Goal: Task Accomplishment & Management: Manage account settings

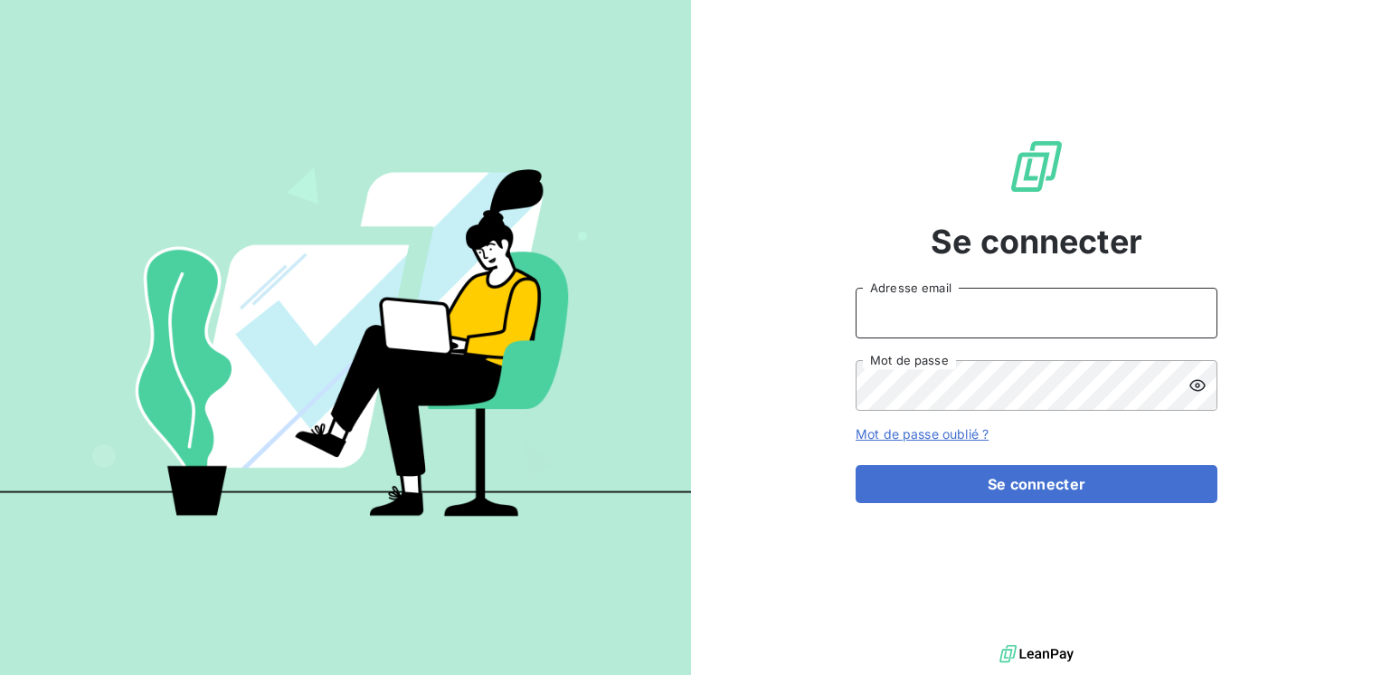
click at [887, 325] on input "Adresse email" at bounding box center [1037, 313] width 362 height 51
type input "[EMAIL_ADDRESS][PERSON_NAME][DOMAIN_NAME]"
click at [856, 465] on button "Se connecter" at bounding box center [1037, 484] width 362 height 38
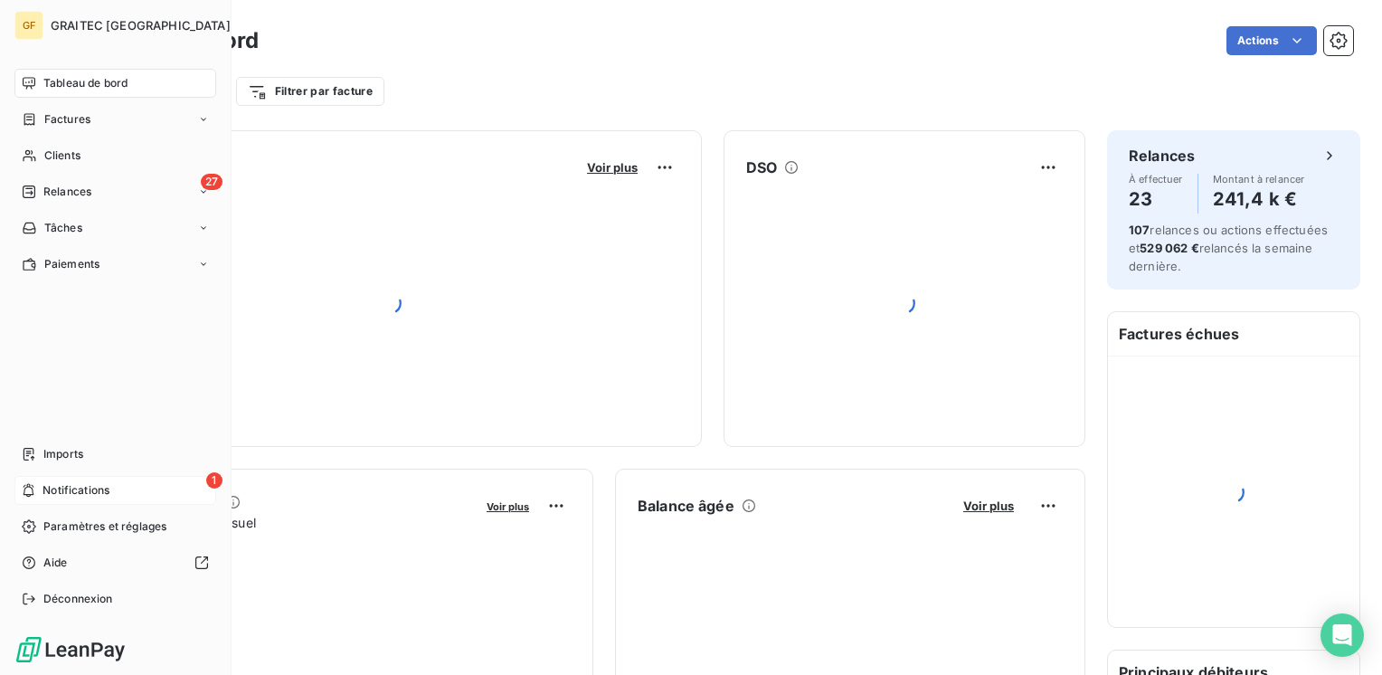
click at [99, 498] on div "1 Notifications" at bounding box center [115, 490] width 202 height 29
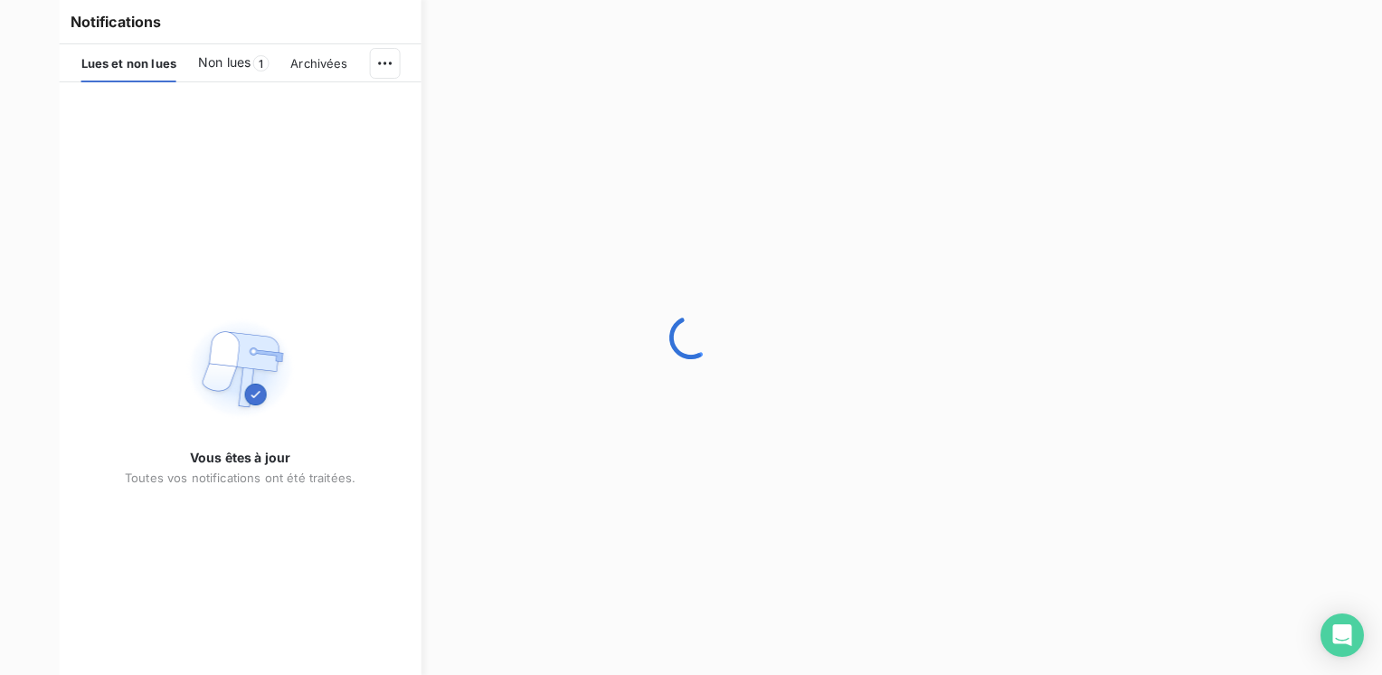
click at [224, 69] on span "Non lues" at bounding box center [224, 62] width 52 height 18
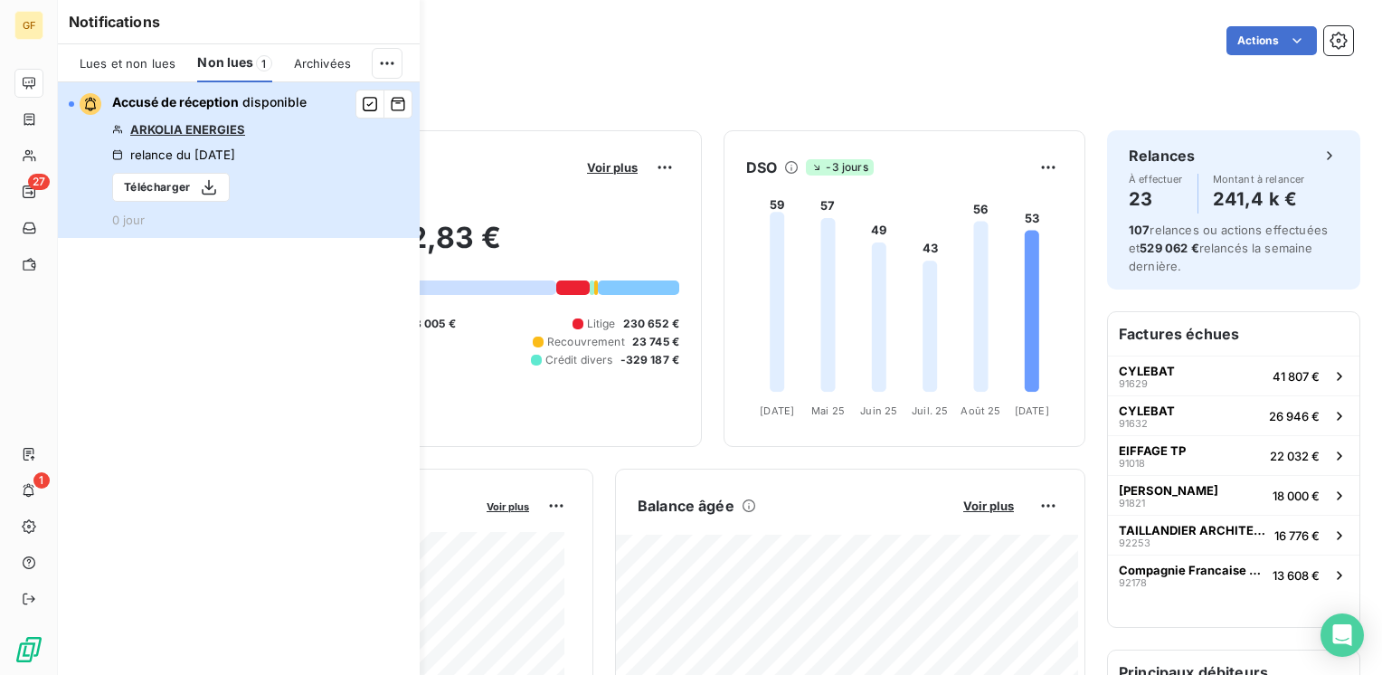
click at [296, 175] on div "Accusé de réception disponible ARKOLIA ENERGIES relance du [DATE] Télécharger 0…" at bounding box center [209, 160] width 194 height 134
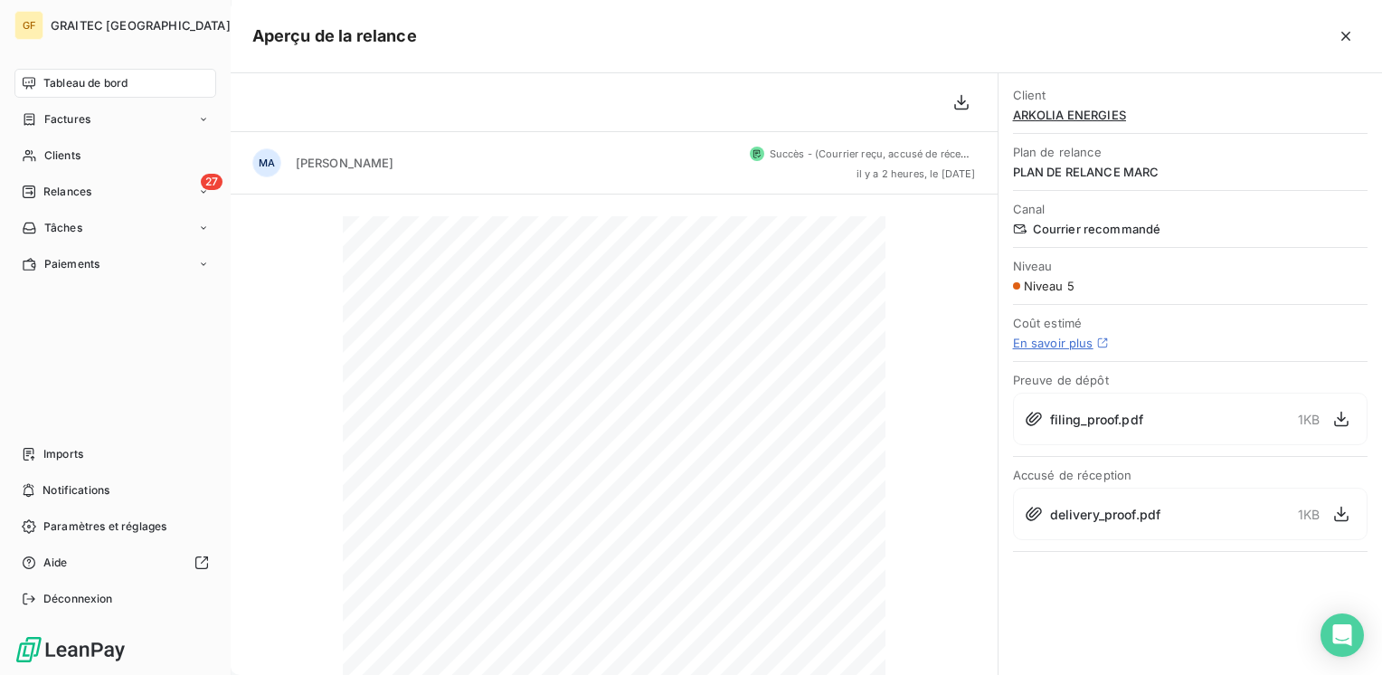
click at [81, 81] on div at bounding box center [691, 337] width 1382 height 675
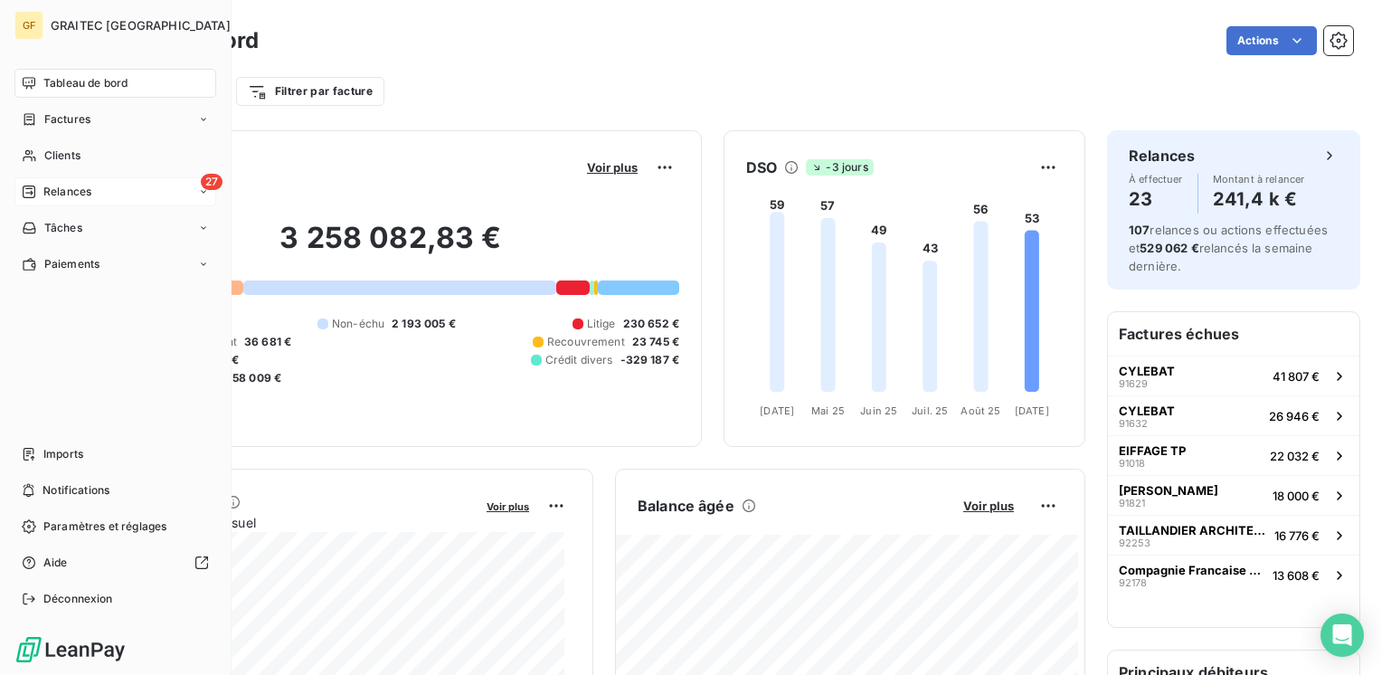
click at [65, 194] on span "Relances" at bounding box center [67, 192] width 48 height 16
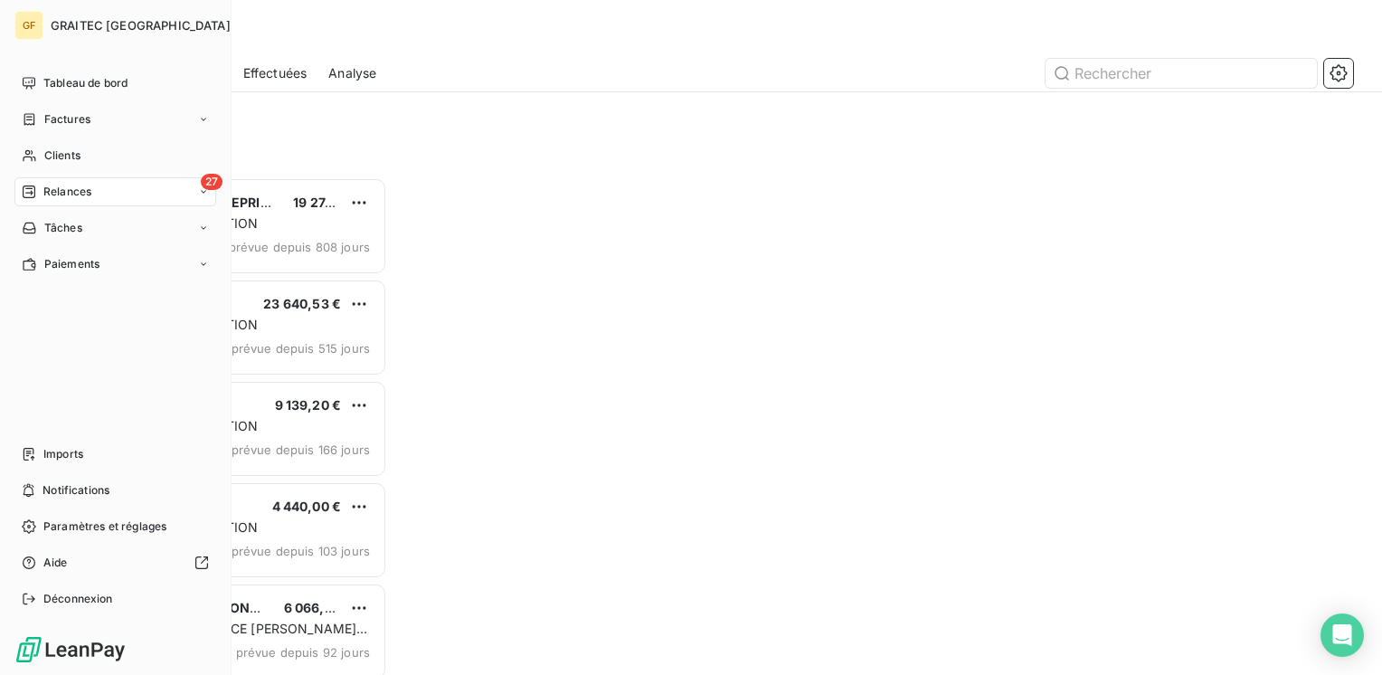
click at [68, 197] on span "Relances" at bounding box center [67, 192] width 48 height 16
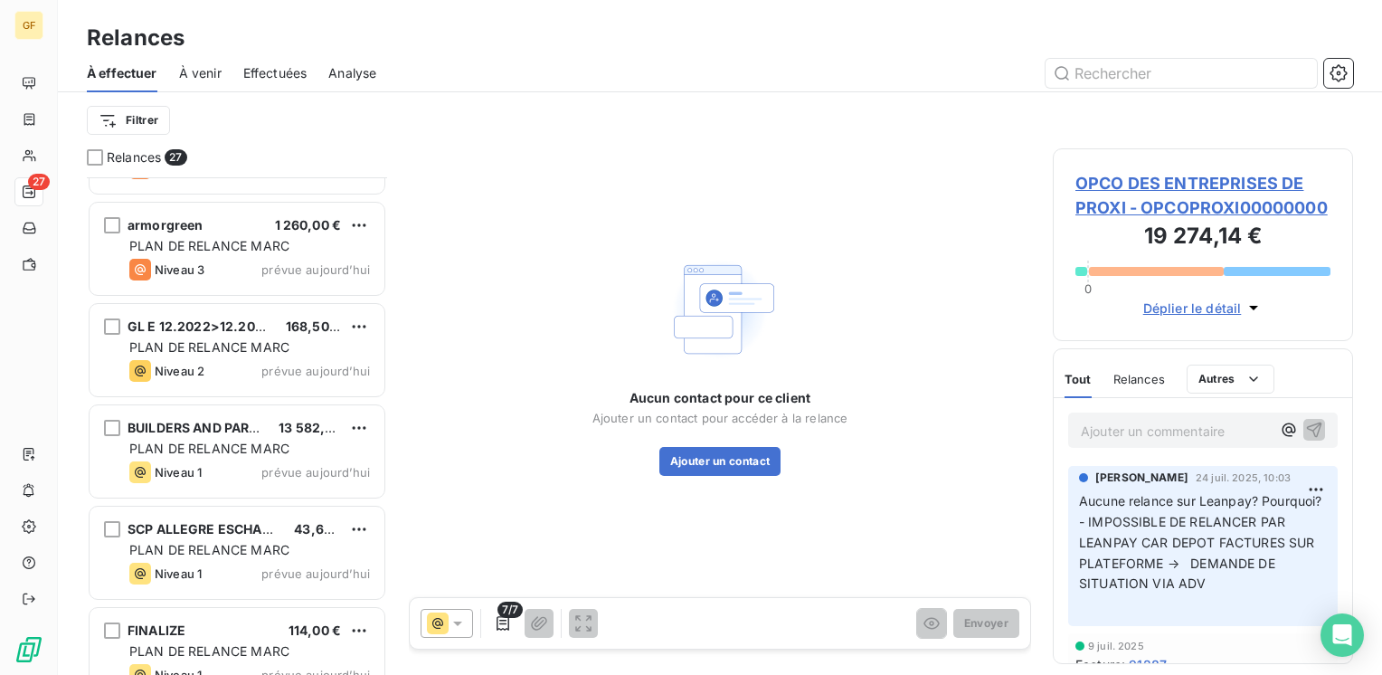
scroll to position [2237, 0]
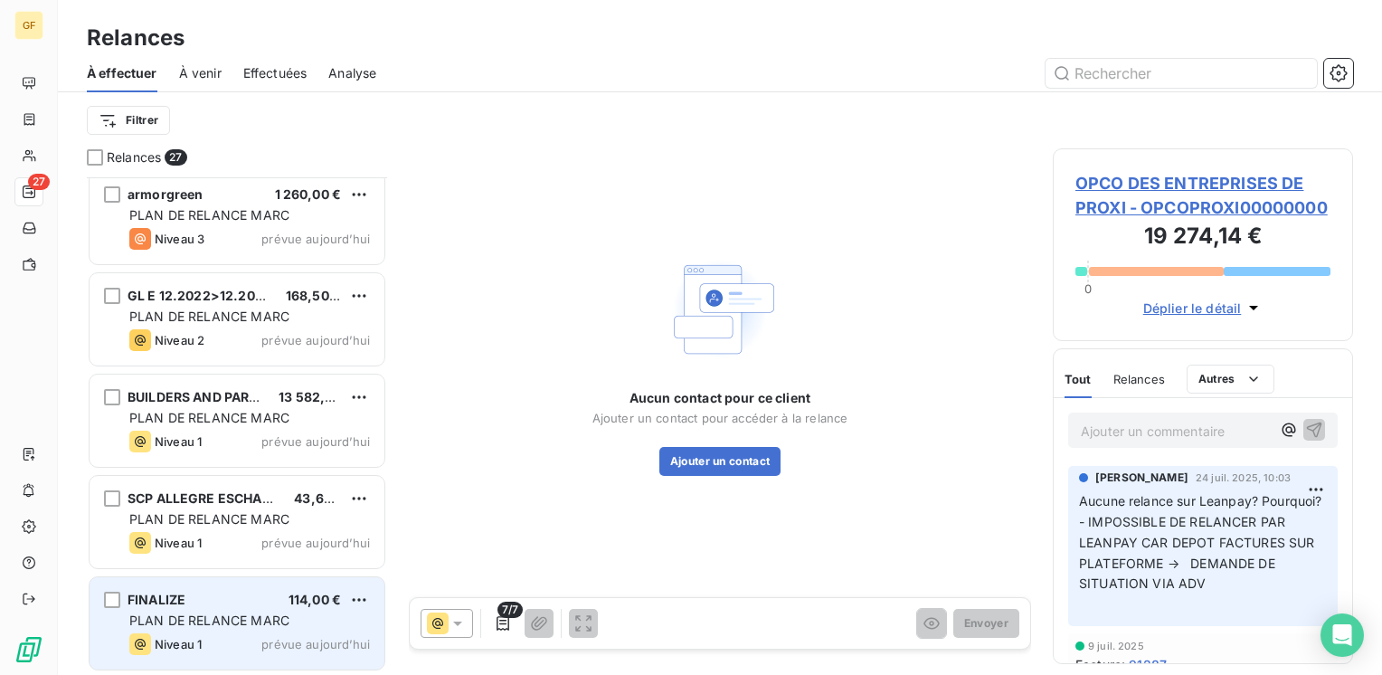
click at [250, 623] on span "PLAN DE RELANCE MARC" at bounding box center [209, 619] width 160 height 15
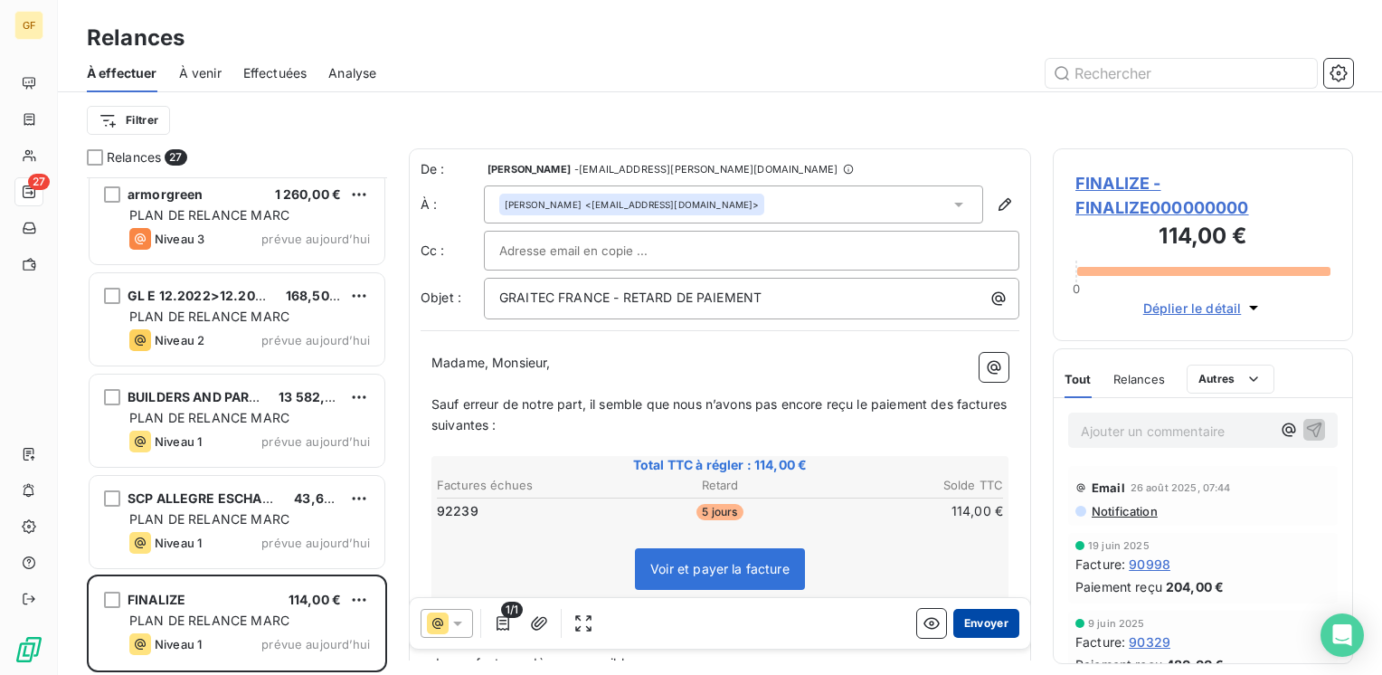
click at [969, 624] on button "Envoyer" at bounding box center [986, 623] width 66 height 29
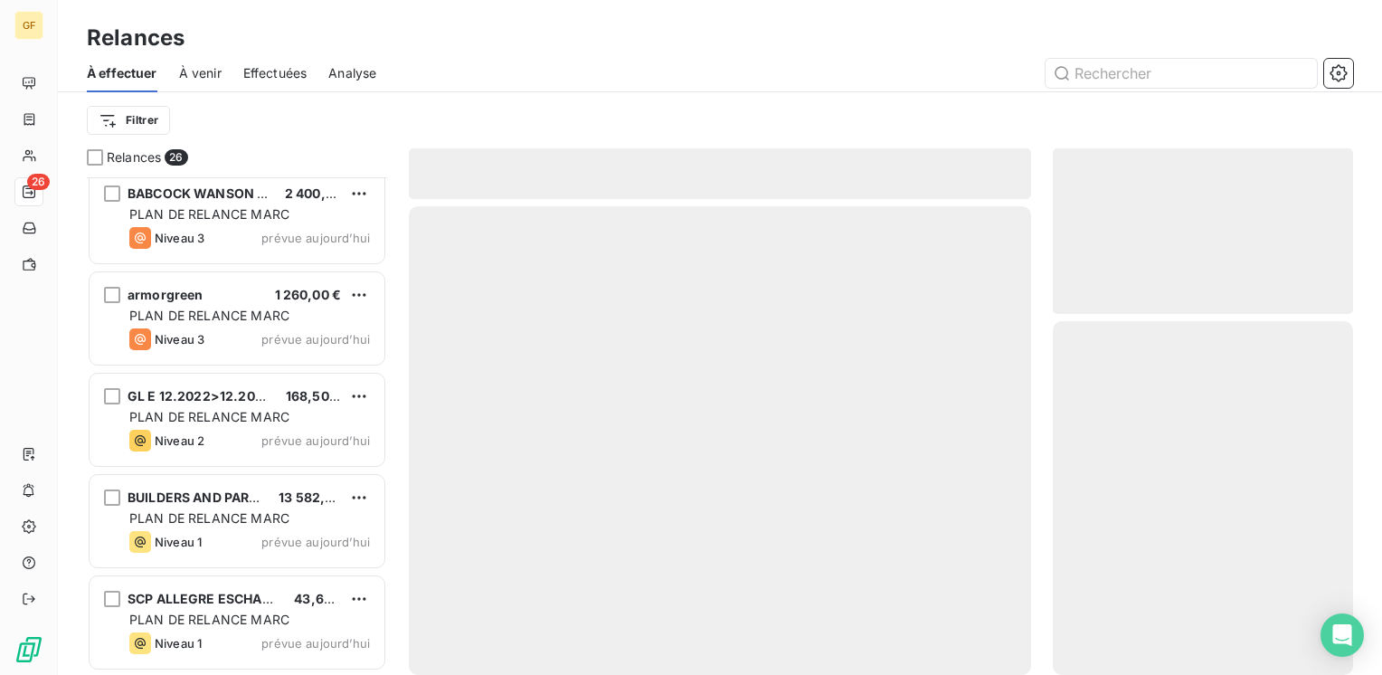
scroll to position [2136, 0]
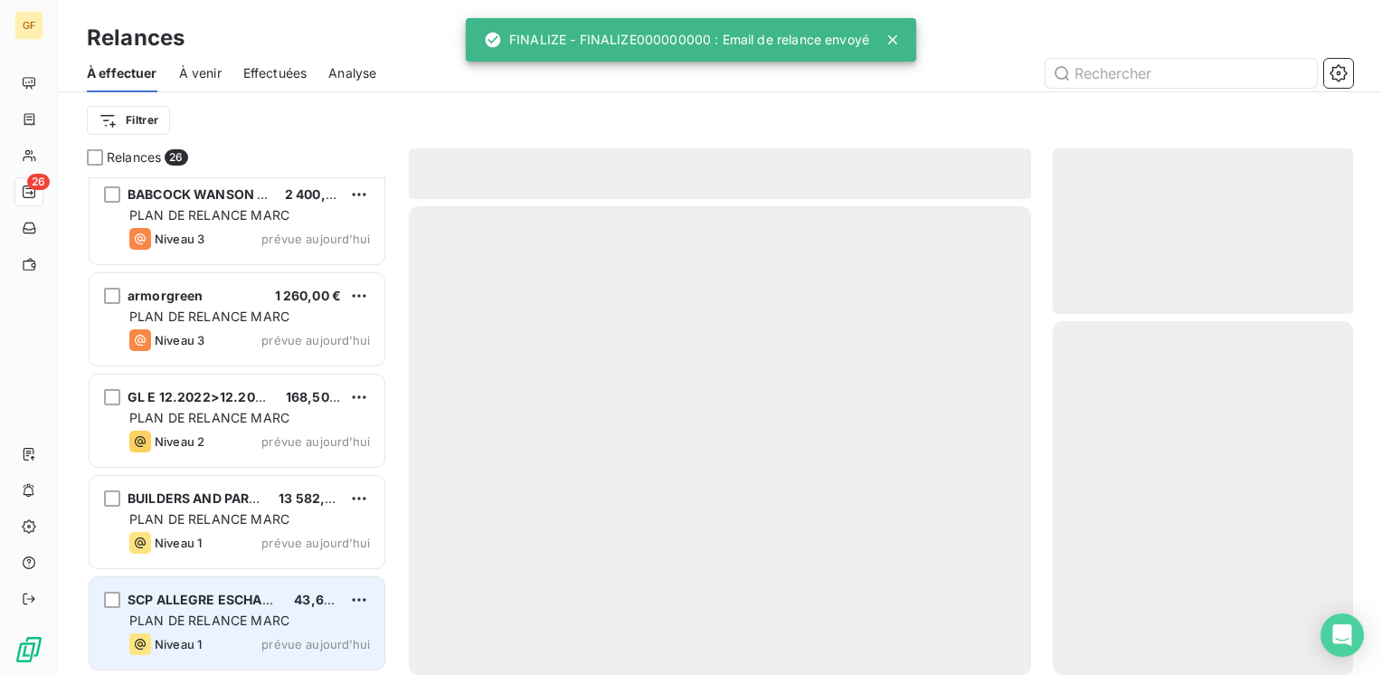
click at [283, 605] on div "SCP ALLEGRE ESCHALIER 43,68 €" at bounding box center [249, 599] width 241 height 16
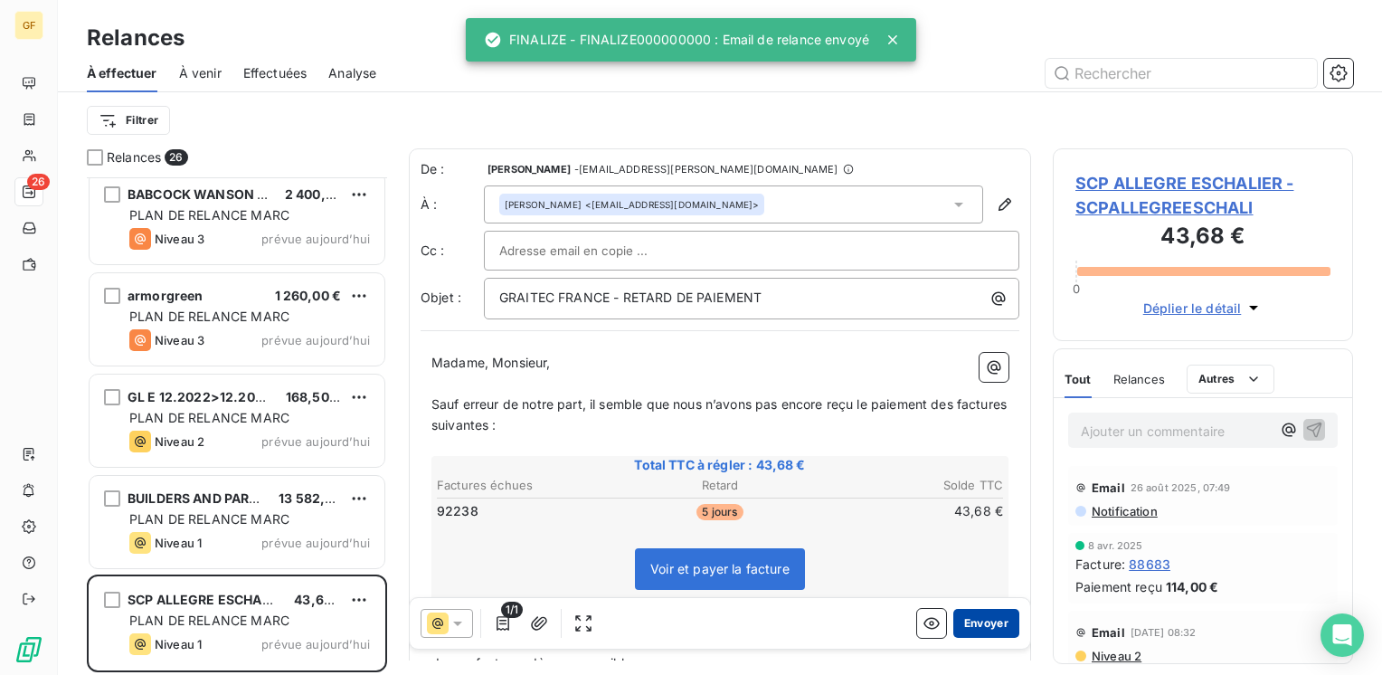
click at [977, 613] on button "Envoyer" at bounding box center [986, 623] width 66 height 29
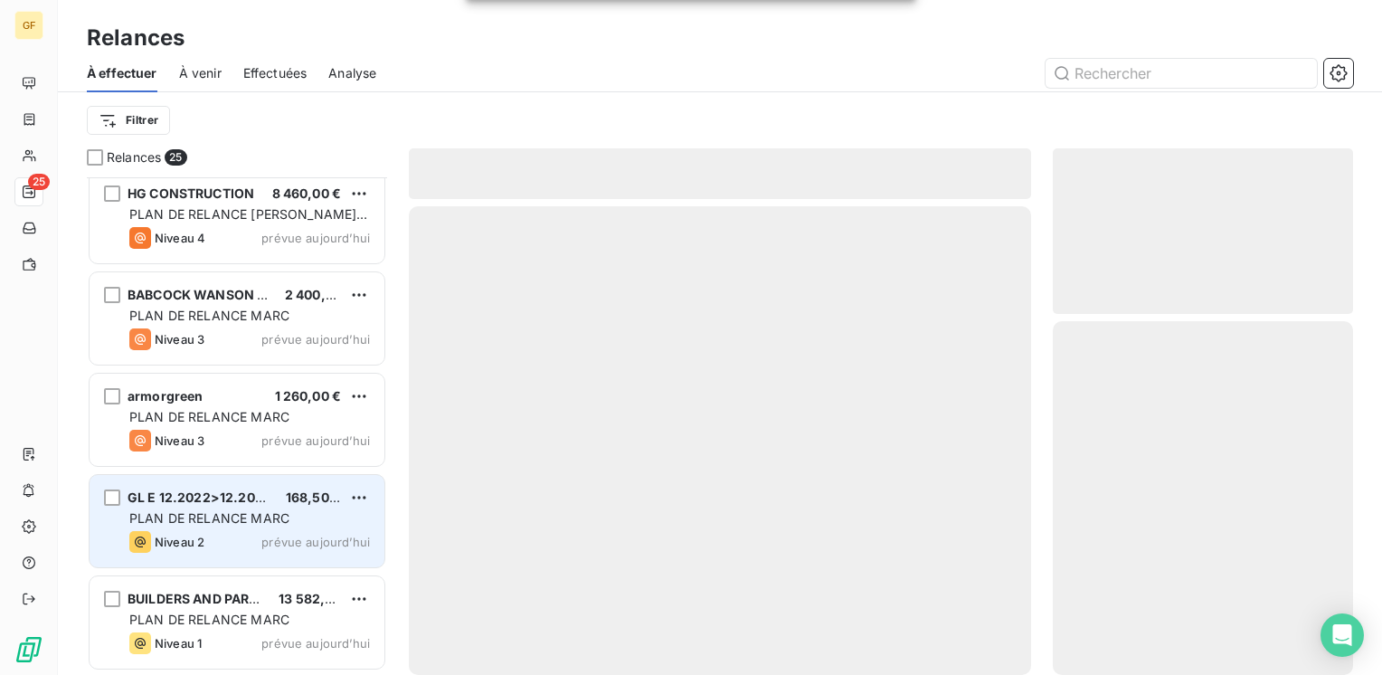
scroll to position [2035, 0]
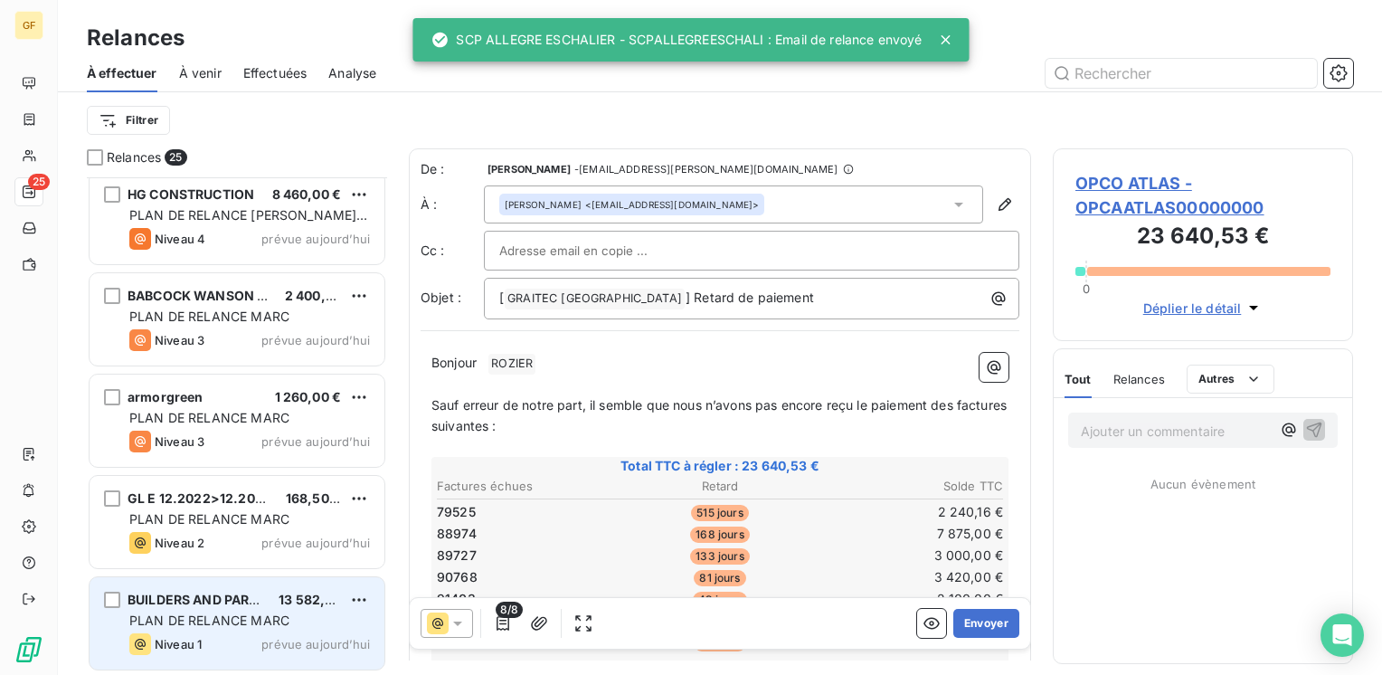
click at [263, 617] on span "PLAN DE RELANCE MARC" at bounding box center [209, 619] width 160 height 15
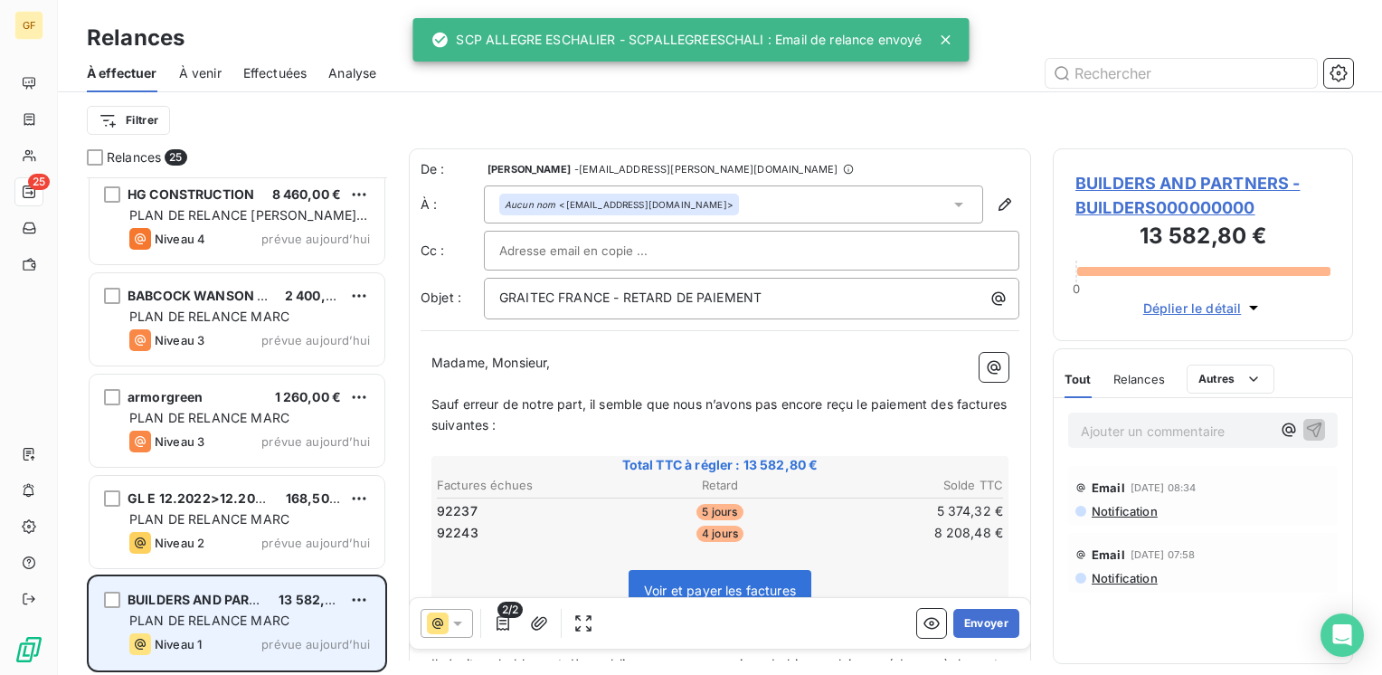
click at [263, 617] on span "PLAN DE RELANCE MARC" at bounding box center [209, 619] width 160 height 15
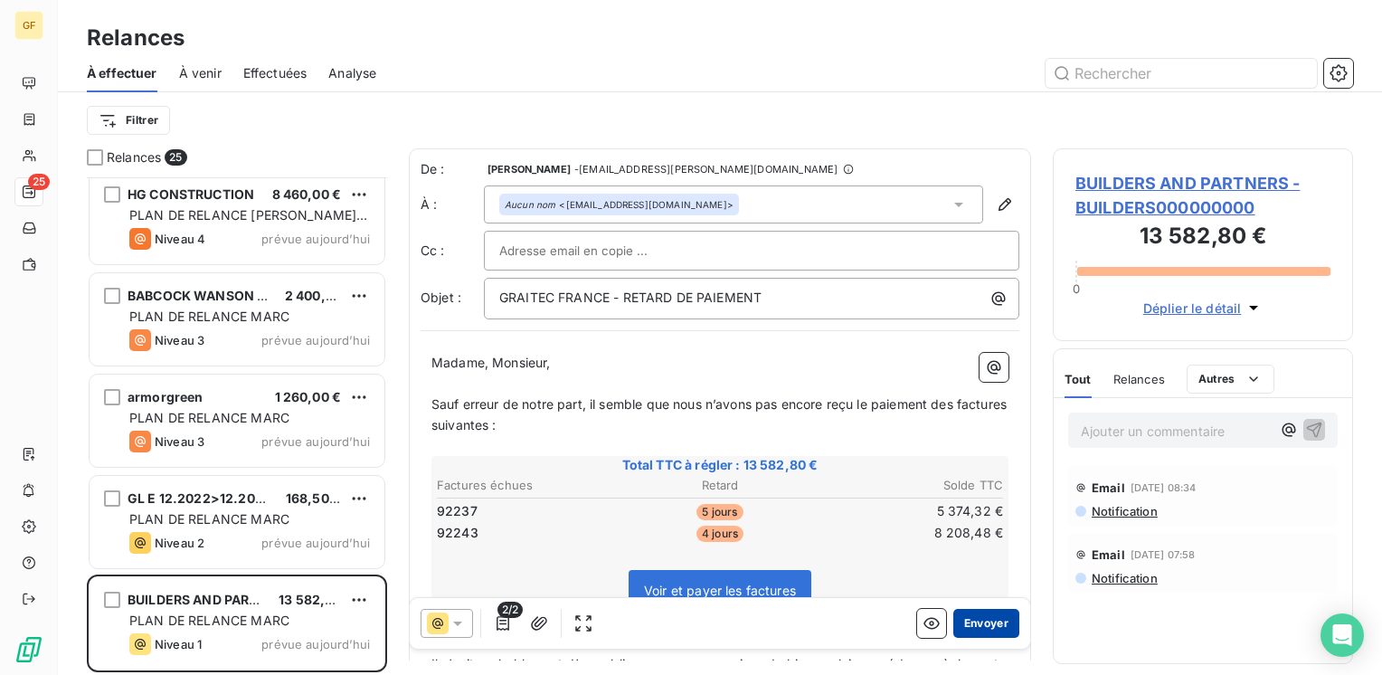
click at [986, 622] on button "Envoyer" at bounding box center [986, 623] width 66 height 29
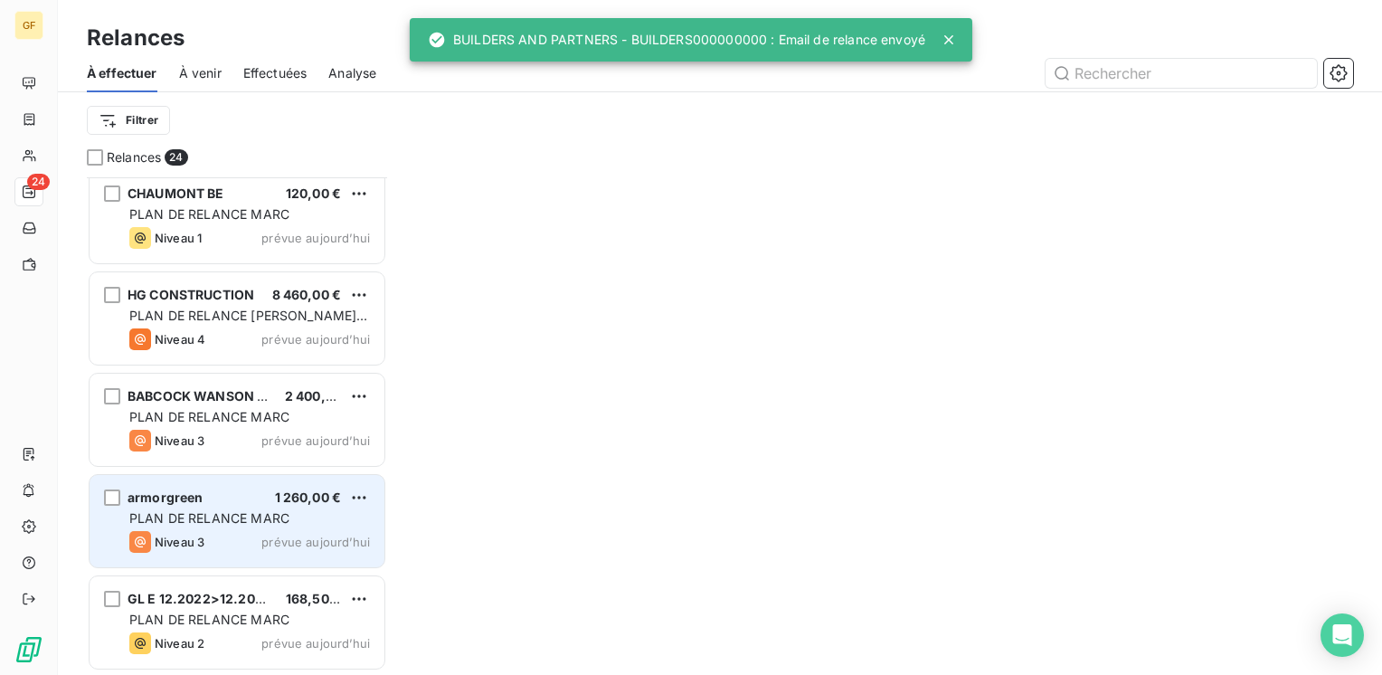
scroll to position [1934, 0]
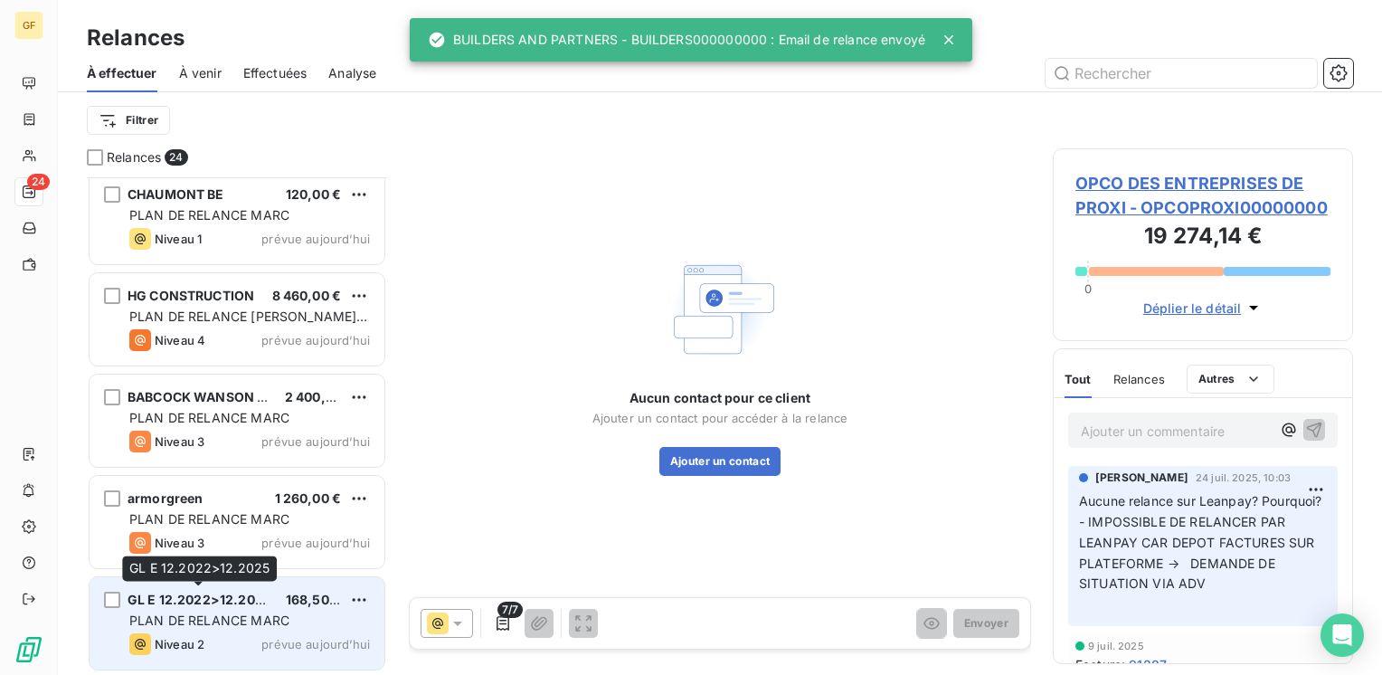
click at [264, 603] on span "GL E 12.2022>12.2025" at bounding box center [200, 598] width 144 height 15
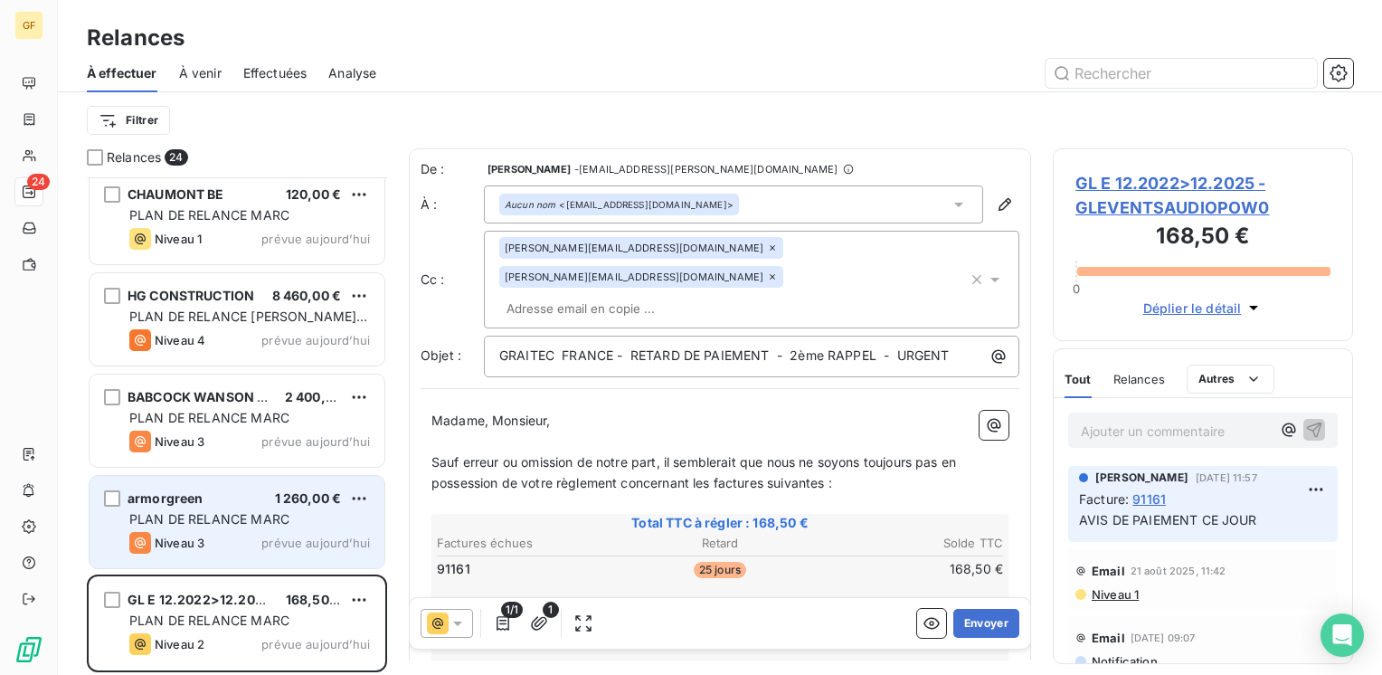
click at [244, 508] on div "armorgreen 1 260,00 € PLAN DE RELANCE [PERSON_NAME] 3 prévue [DATE]" at bounding box center [237, 522] width 295 height 92
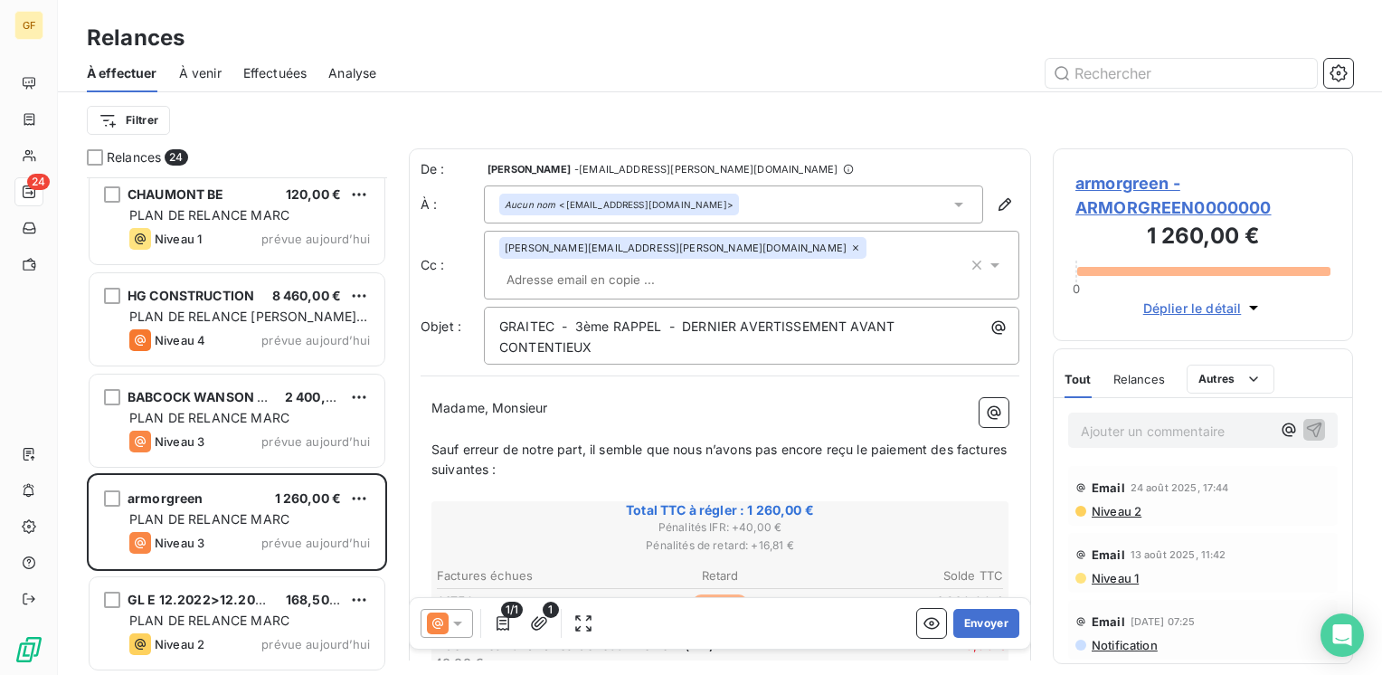
click at [1119, 183] on span "armorgreen - ARMORGREEN0000000" at bounding box center [1202, 195] width 255 height 49
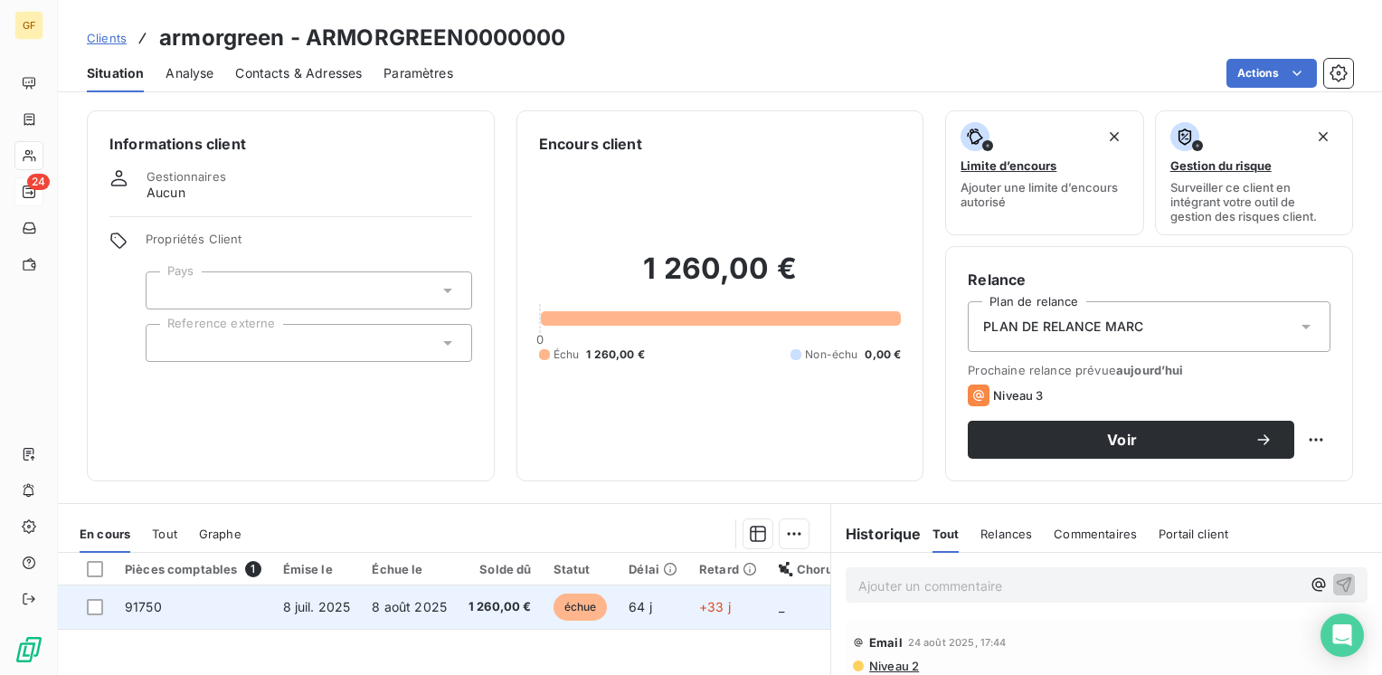
click at [425, 594] on td "8 août 2025" at bounding box center [409, 606] width 97 height 43
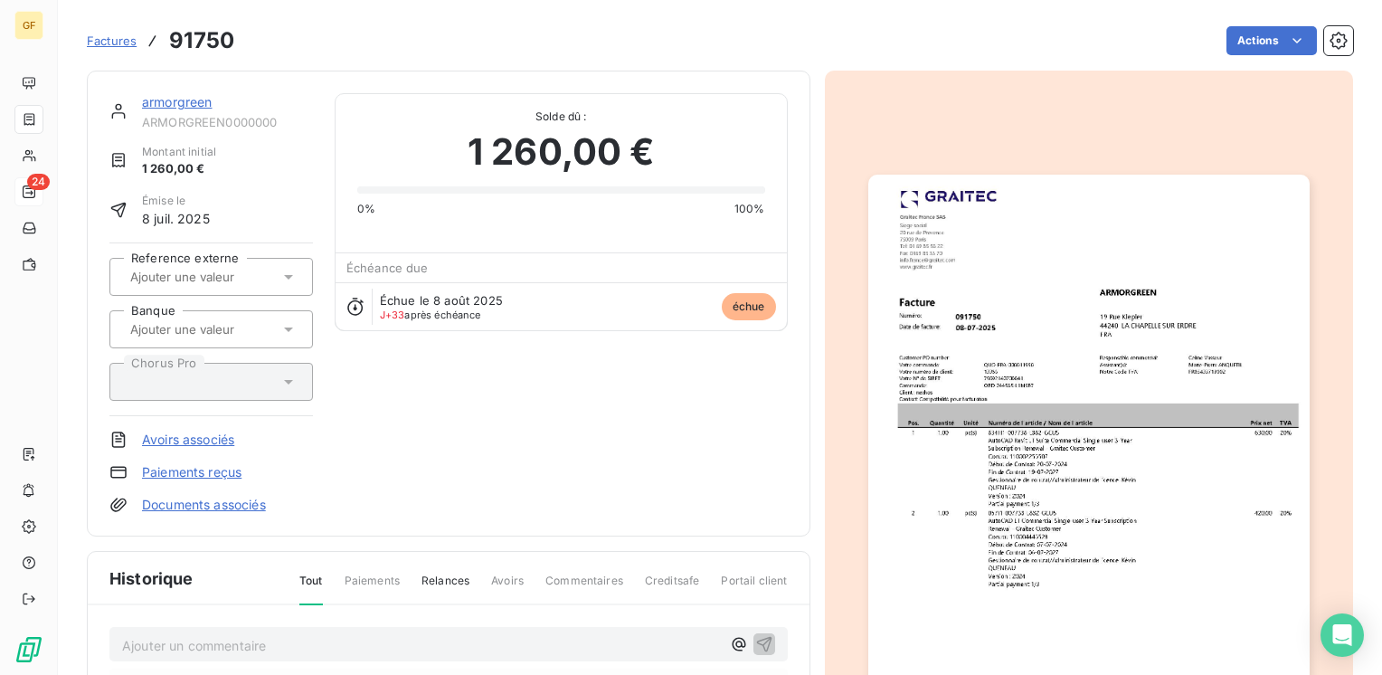
click at [192, 101] on link "armorgreen" at bounding box center [177, 101] width 71 height 15
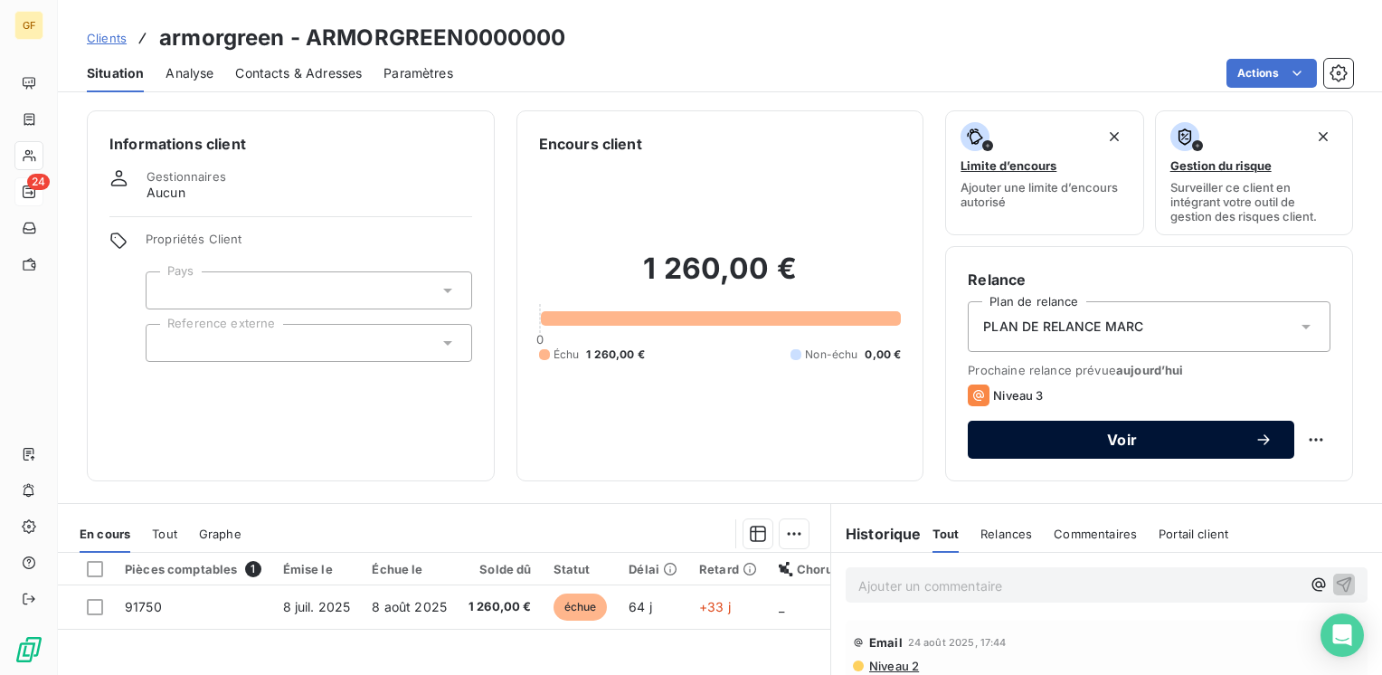
click at [1060, 447] on div "Voir" at bounding box center [1130, 439] width 283 height 18
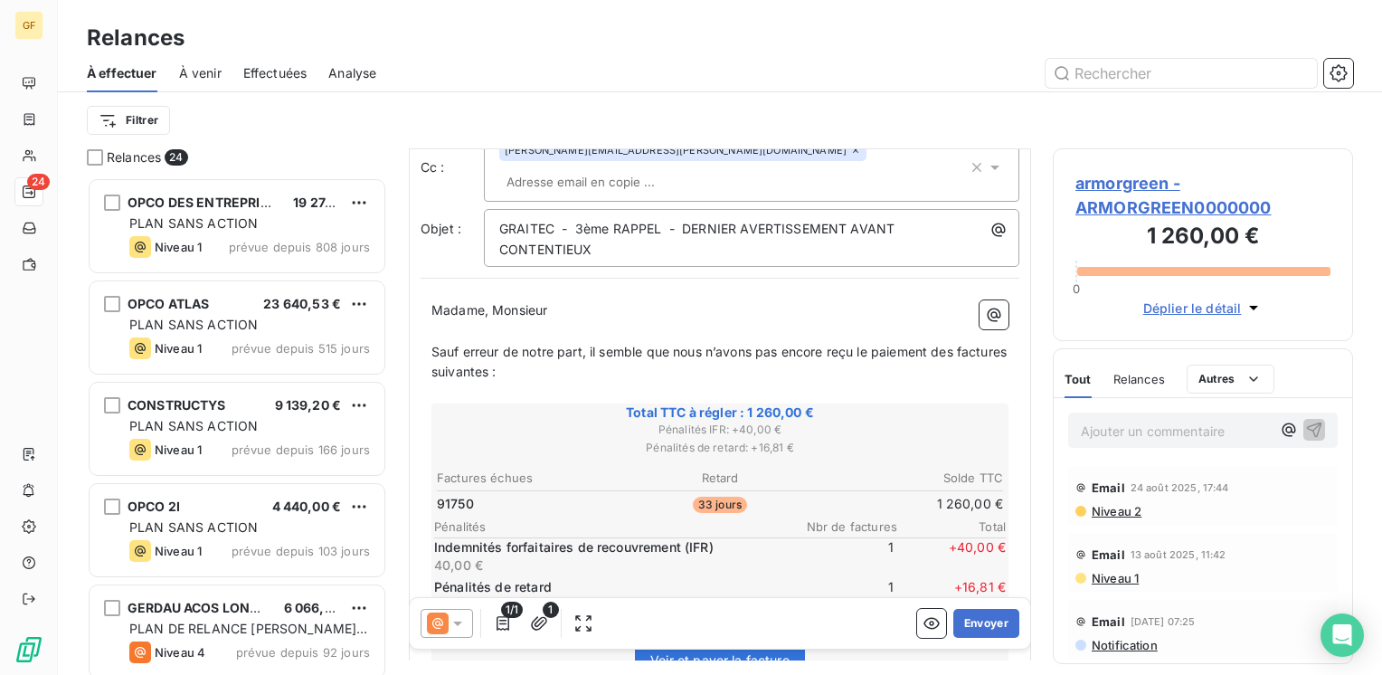
scroll to position [181, 0]
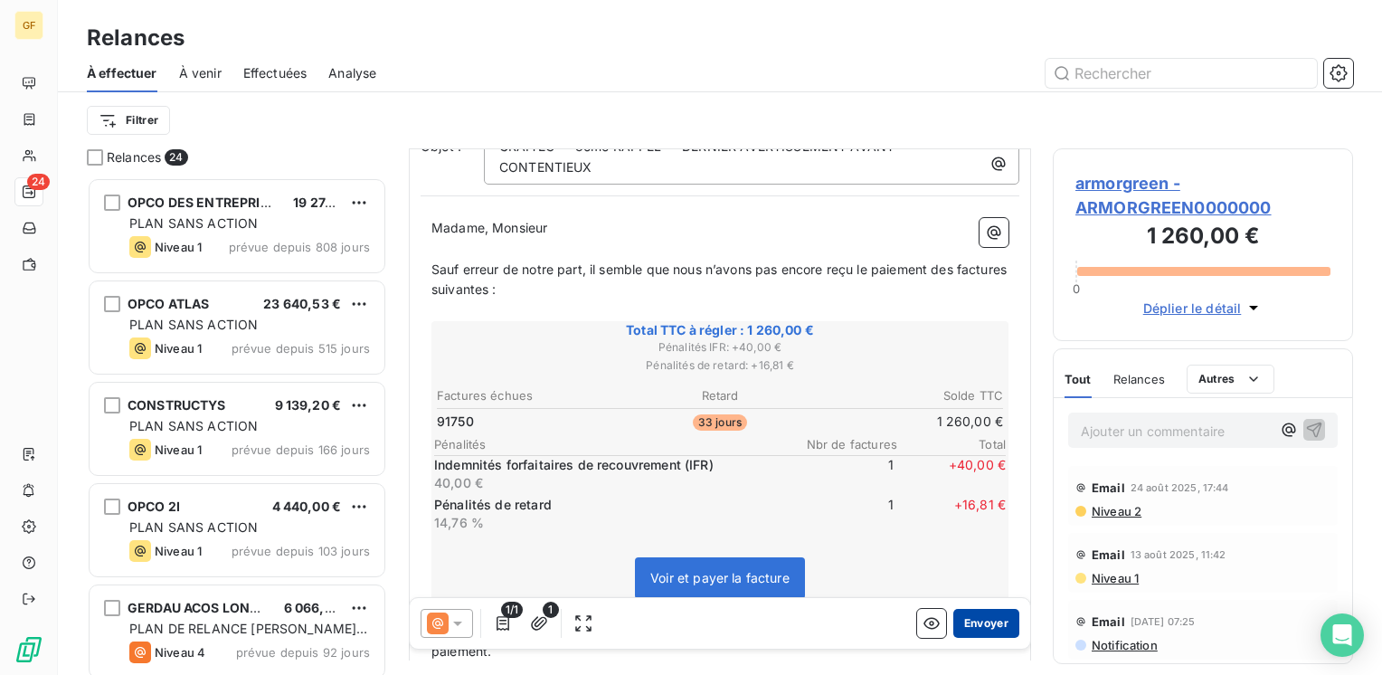
click at [982, 614] on button "Envoyer" at bounding box center [986, 623] width 66 height 29
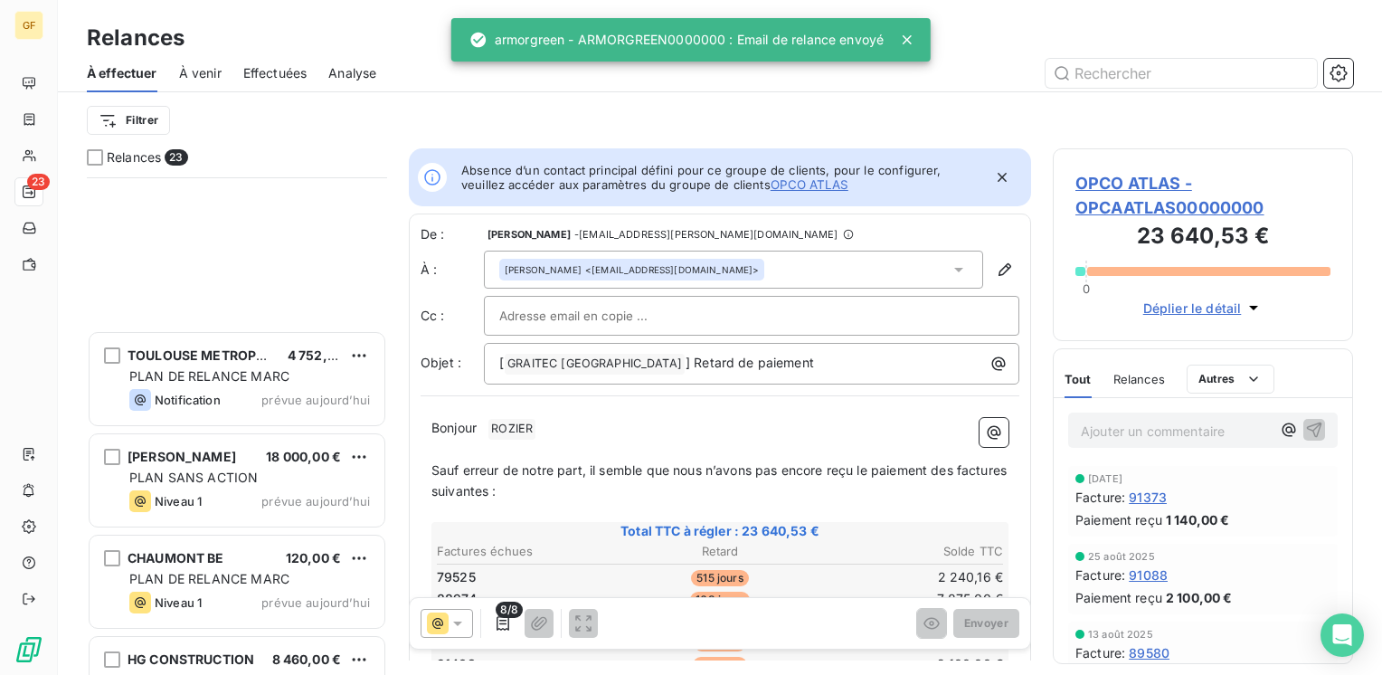
scroll to position [1832, 0]
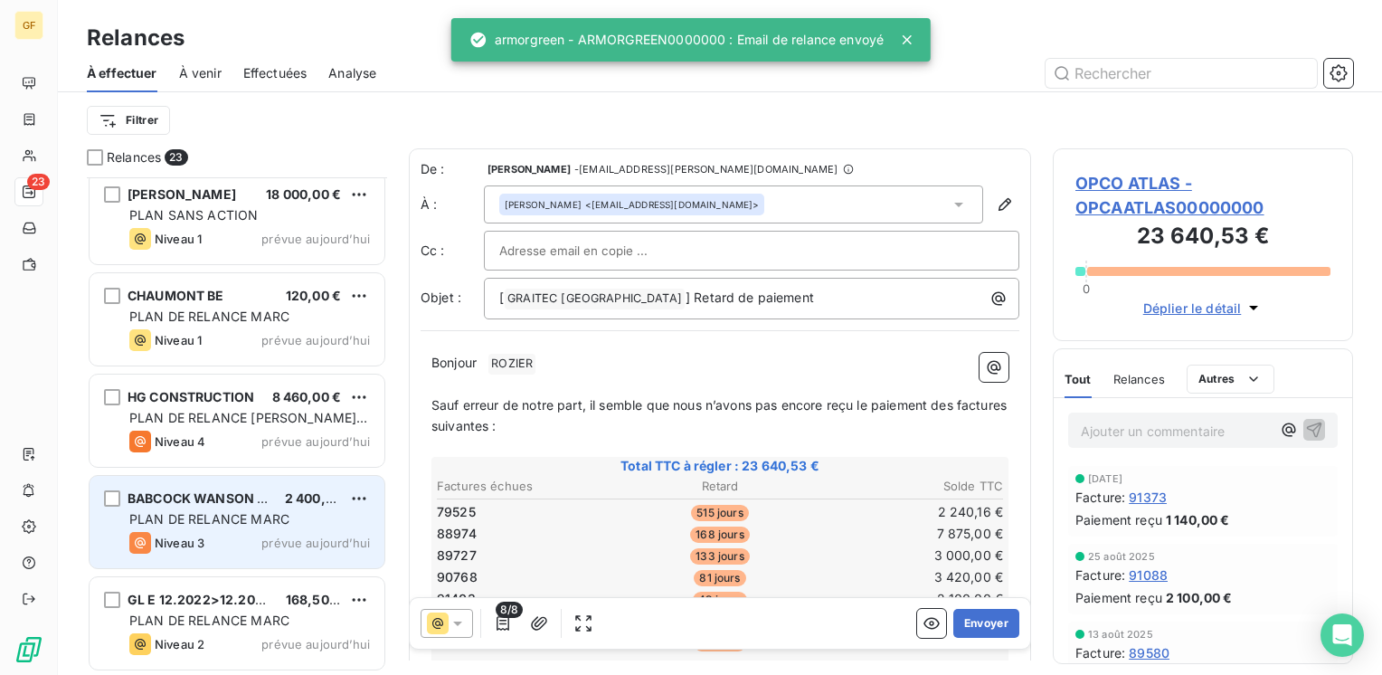
click at [267, 515] on span "PLAN DE RELANCE MARC" at bounding box center [209, 518] width 160 height 15
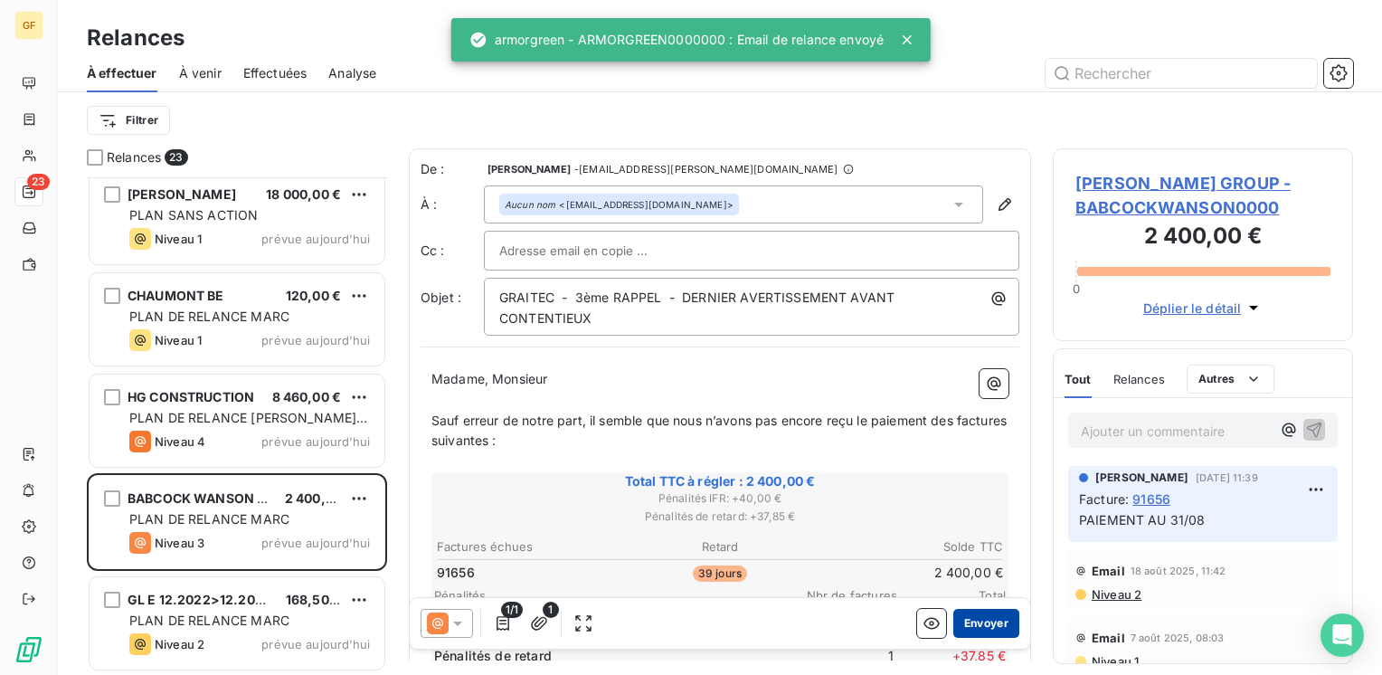
click at [991, 625] on button "Envoyer" at bounding box center [986, 623] width 66 height 29
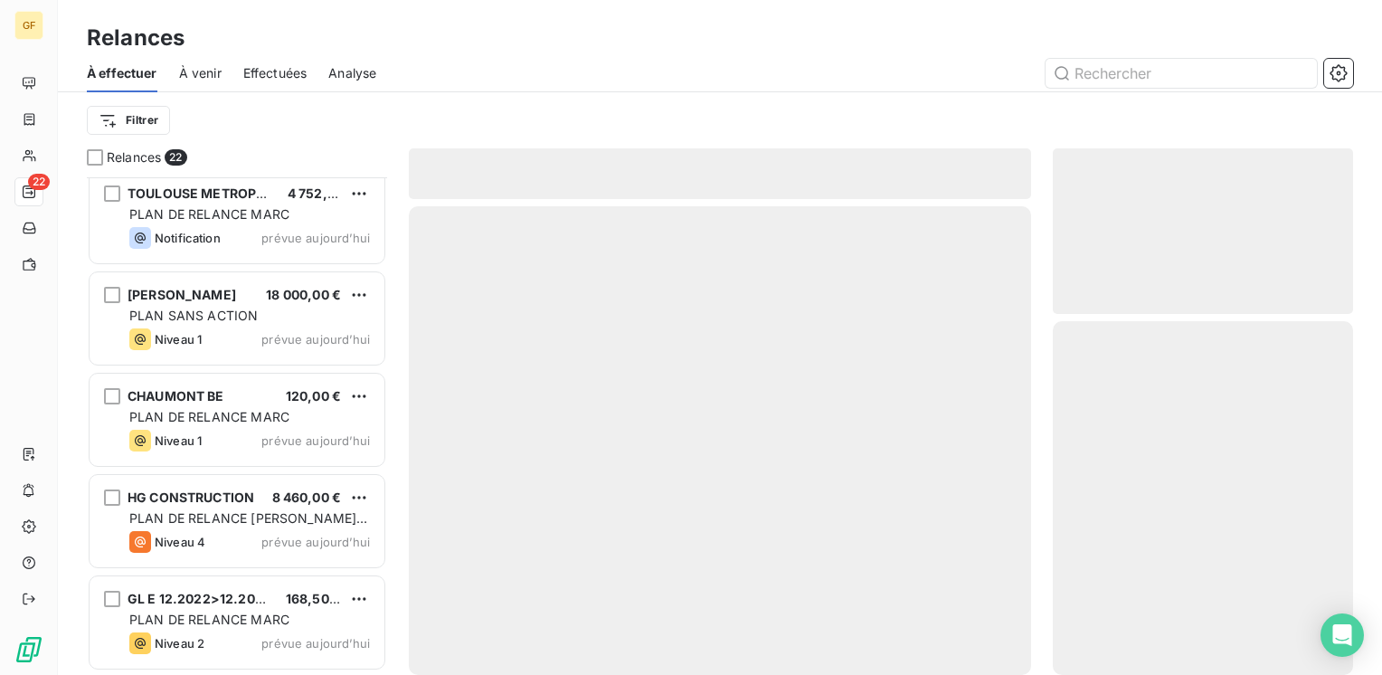
scroll to position [1731, 0]
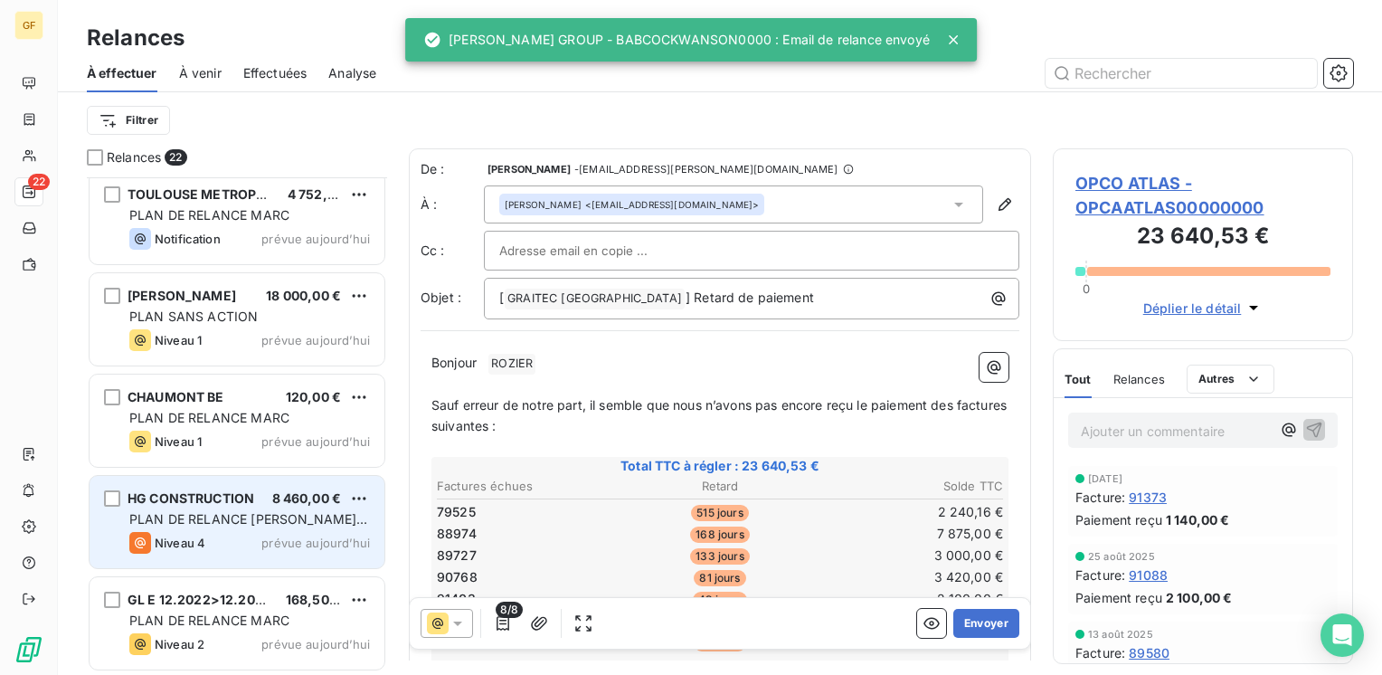
click at [296, 510] on div "PLAN DE RELANCE [PERSON_NAME] - English version" at bounding box center [249, 519] width 241 height 18
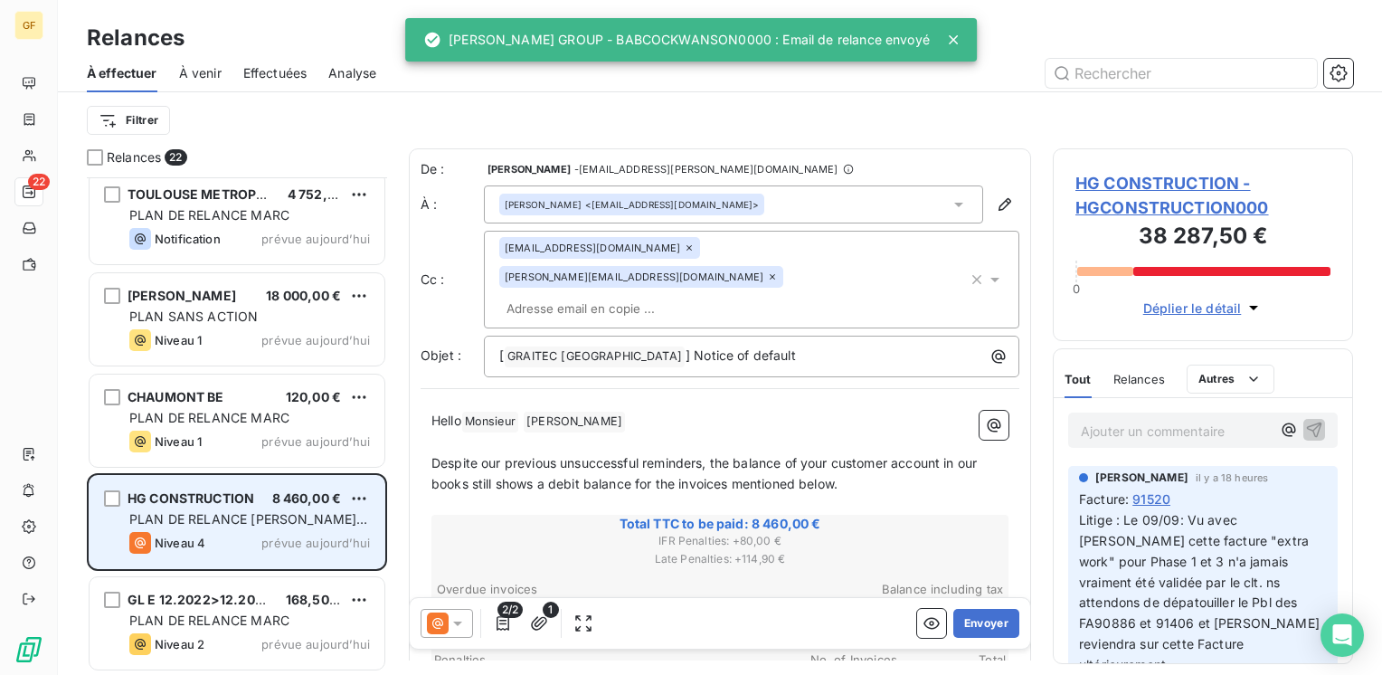
scroll to position [484, 286]
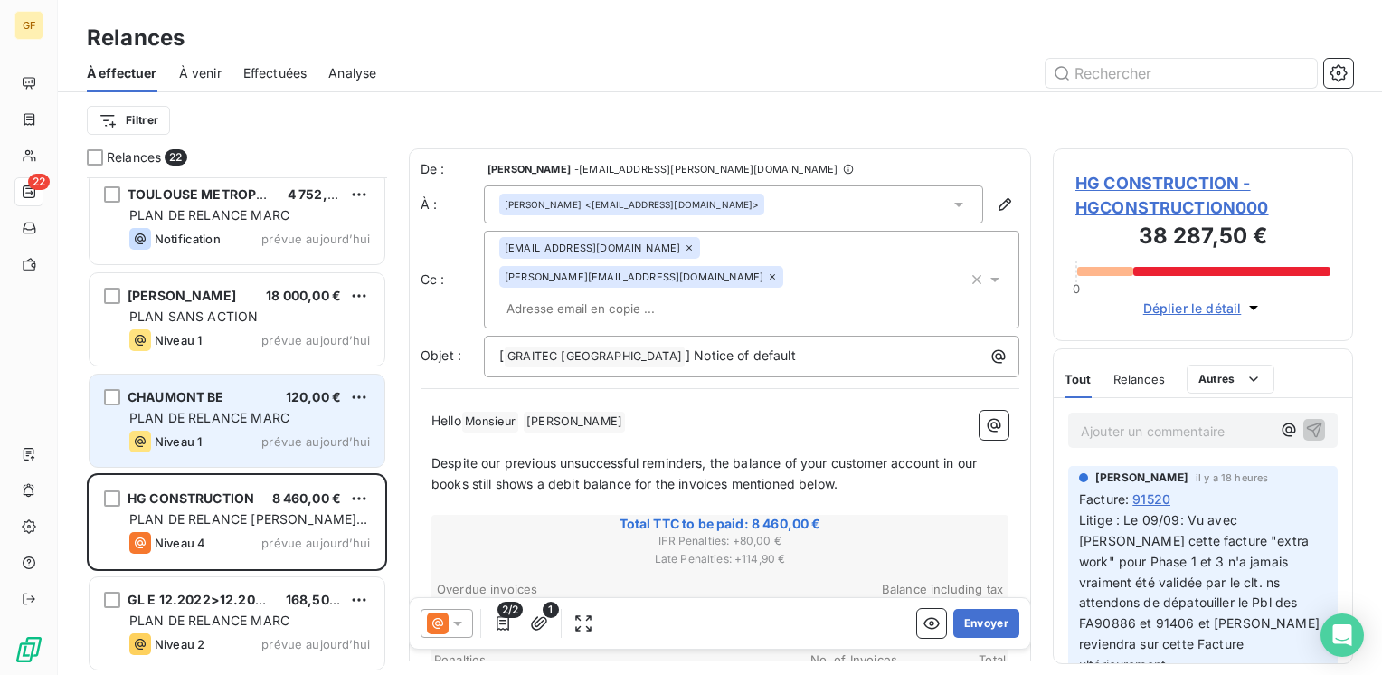
click at [263, 426] on div "CHAUMONT BE 120,00 € PLAN DE RELANCE [PERSON_NAME] 1 prévue [DATE]" at bounding box center [237, 420] width 295 height 92
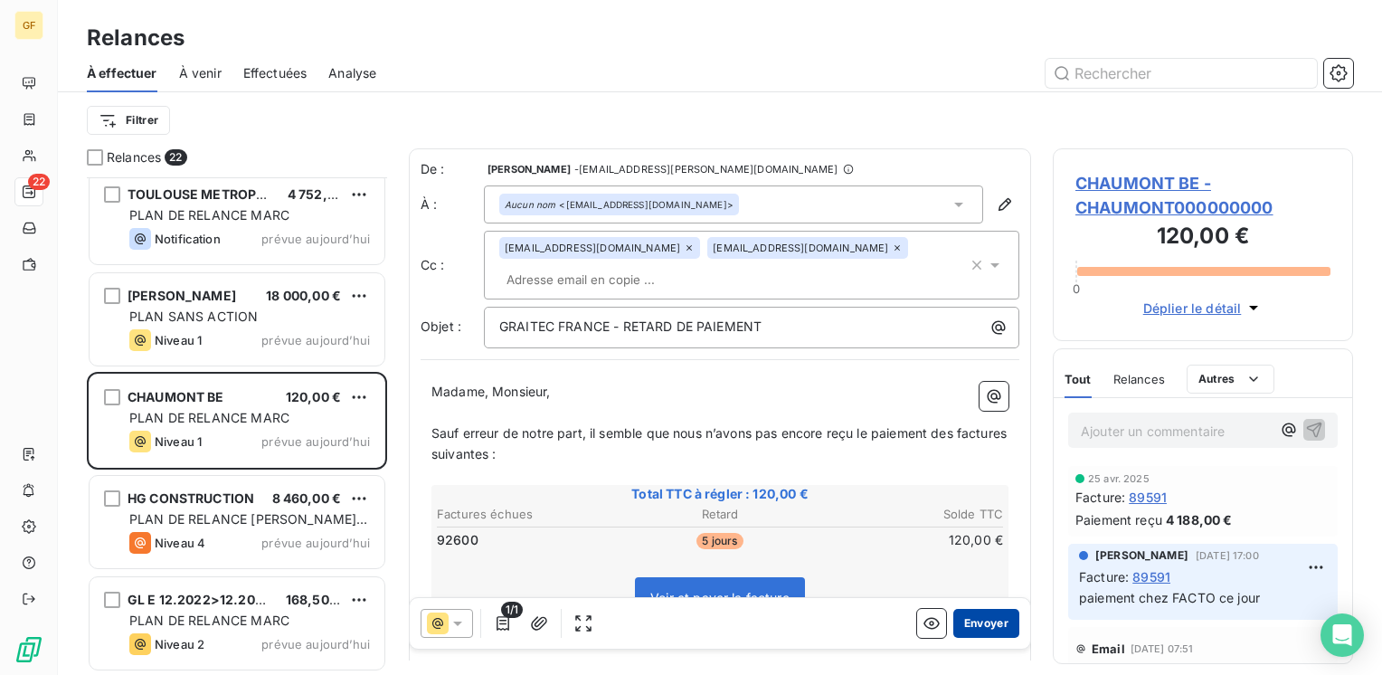
click at [986, 625] on button "Envoyer" at bounding box center [986, 623] width 66 height 29
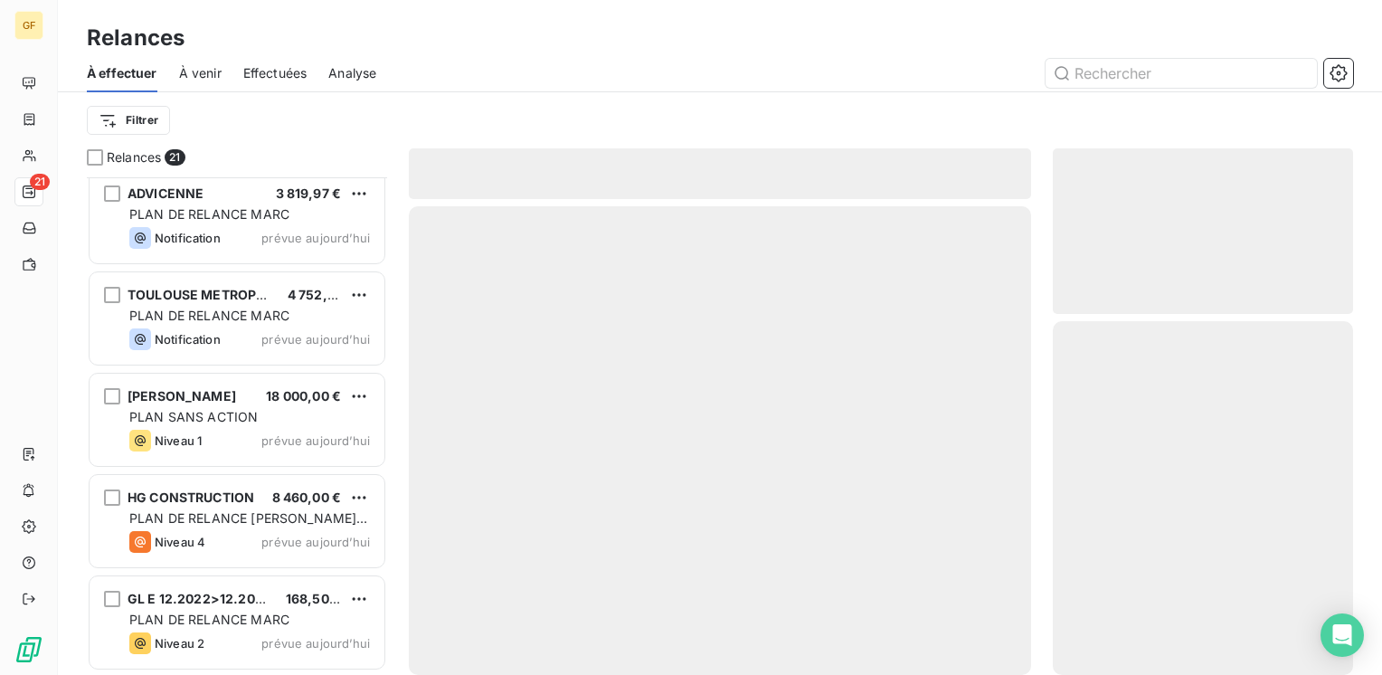
scroll to position [1630, 0]
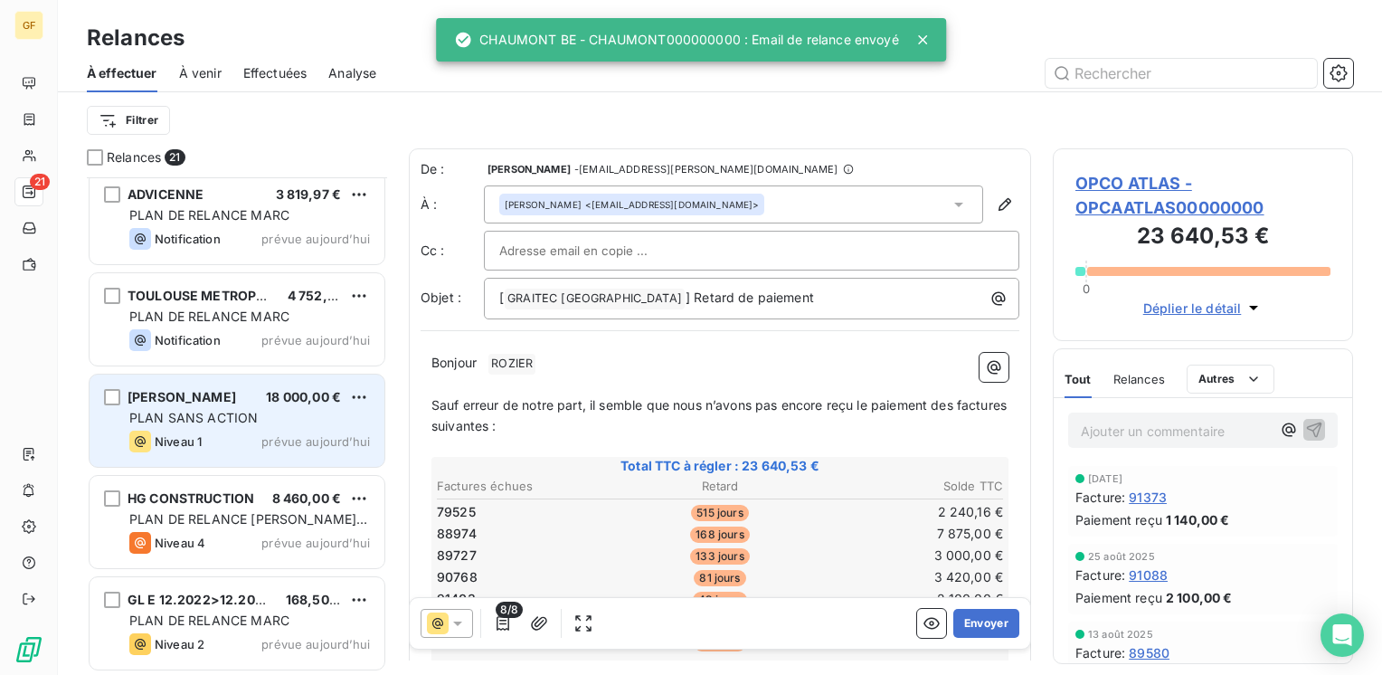
scroll to position [1539, 0]
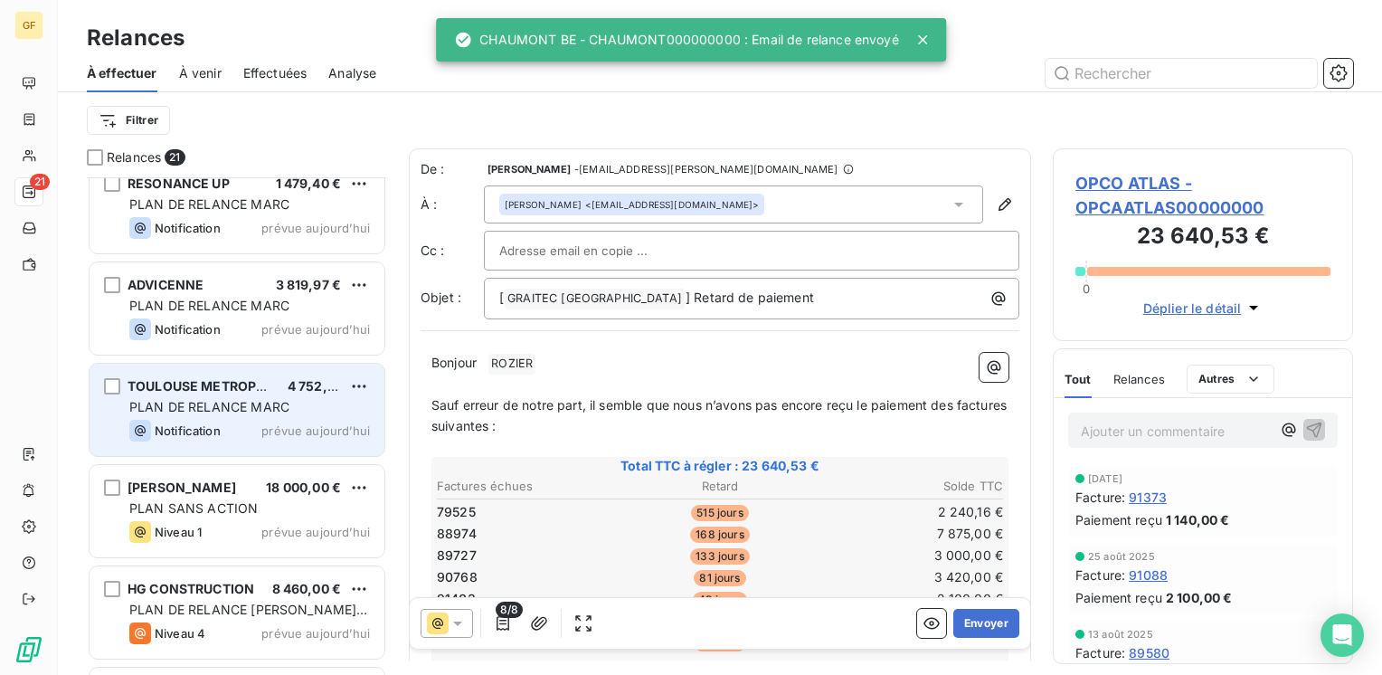
click at [289, 404] on div "PLAN DE RELANCE MARC" at bounding box center [249, 407] width 241 height 18
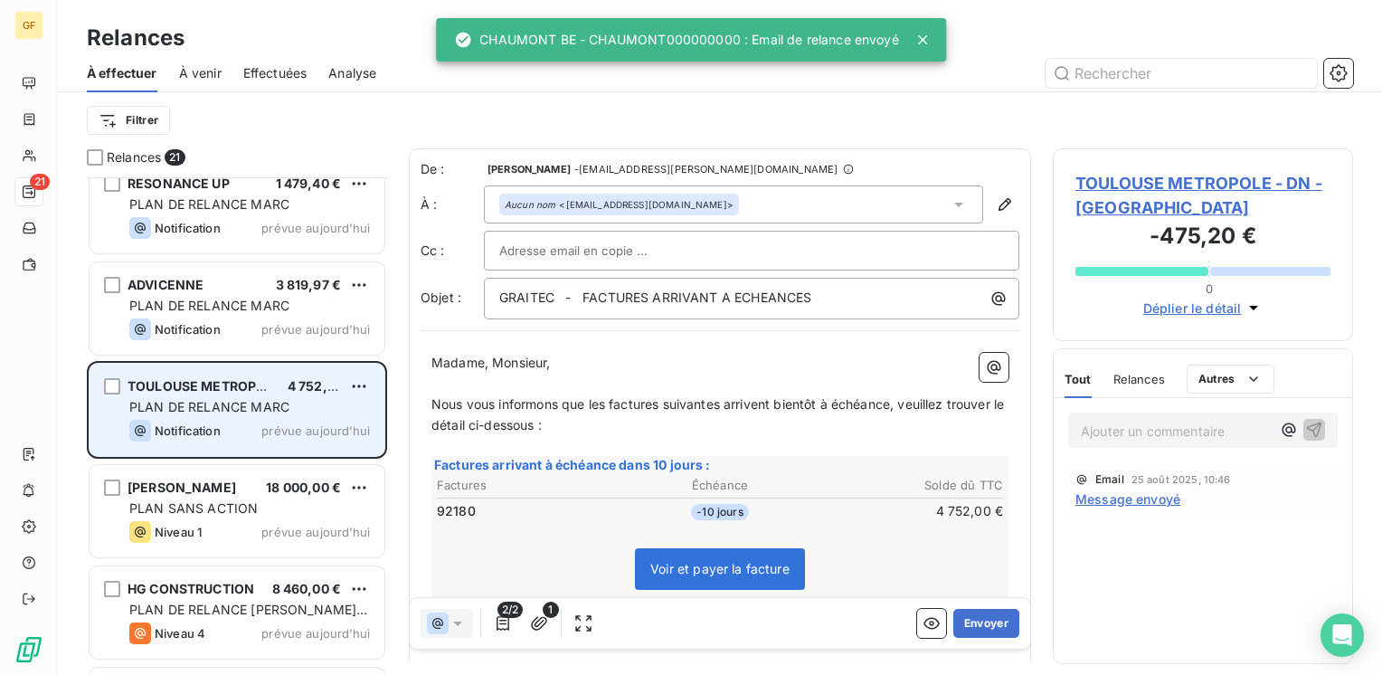
scroll to position [484, 286]
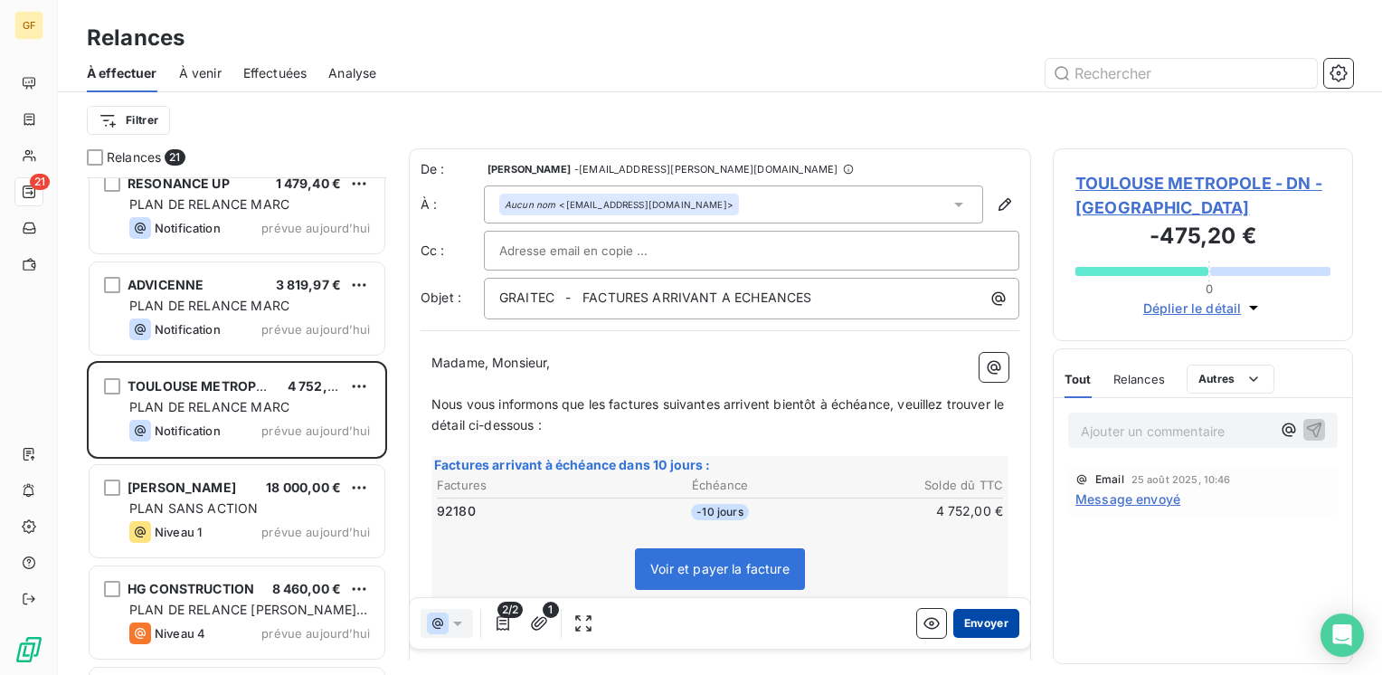
click at [978, 622] on button "Envoyer" at bounding box center [986, 623] width 66 height 29
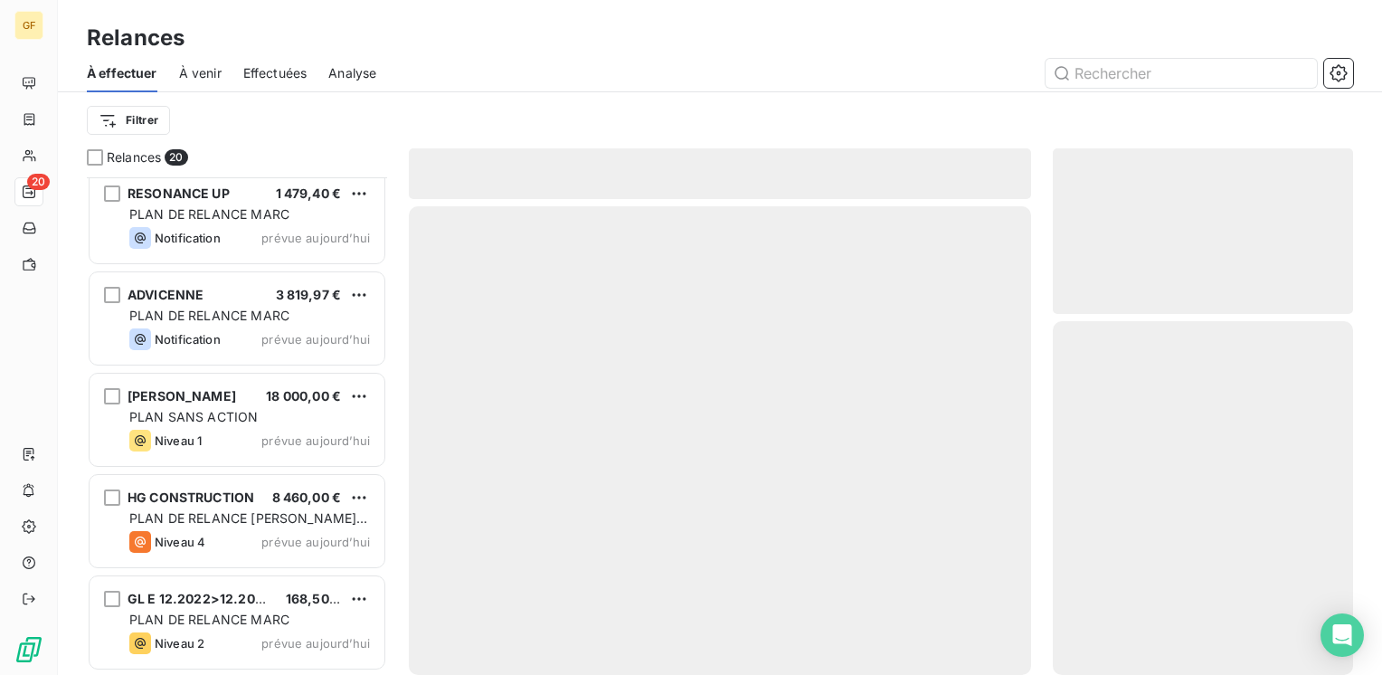
scroll to position [1528, 0]
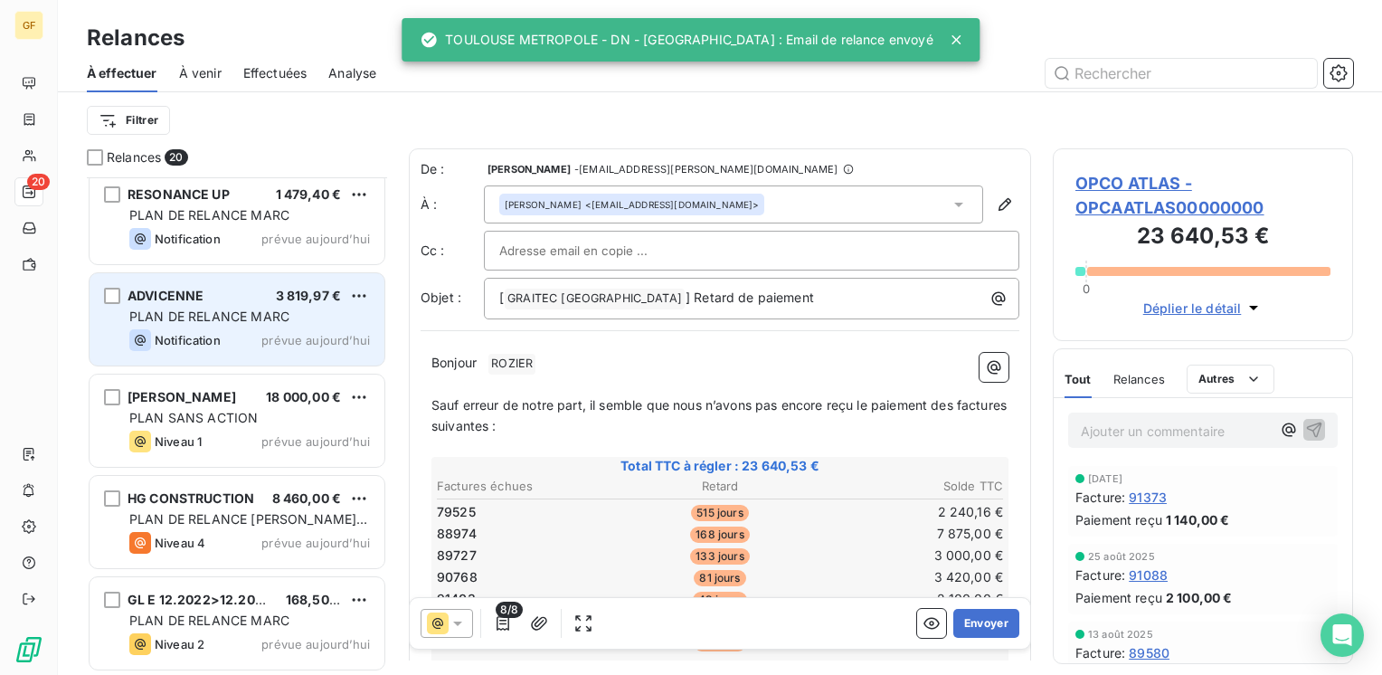
click at [268, 344] on span "prévue aujourd’hui" at bounding box center [315, 340] width 109 height 14
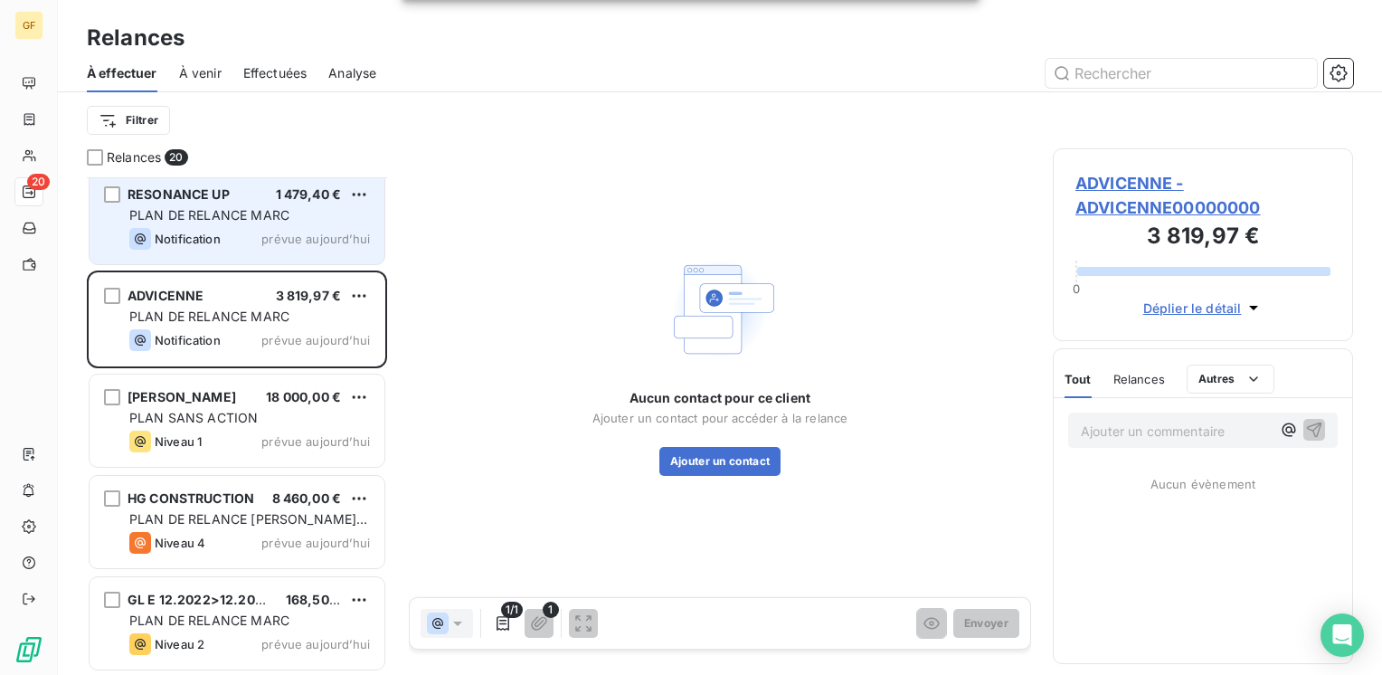
drag, startPoint x: 210, startPoint y: 211, endPoint x: 237, endPoint y: 213, distance: 27.2
click at [210, 210] on span "PLAN DE RELANCE MARC" at bounding box center [209, 214] width 160 height 15
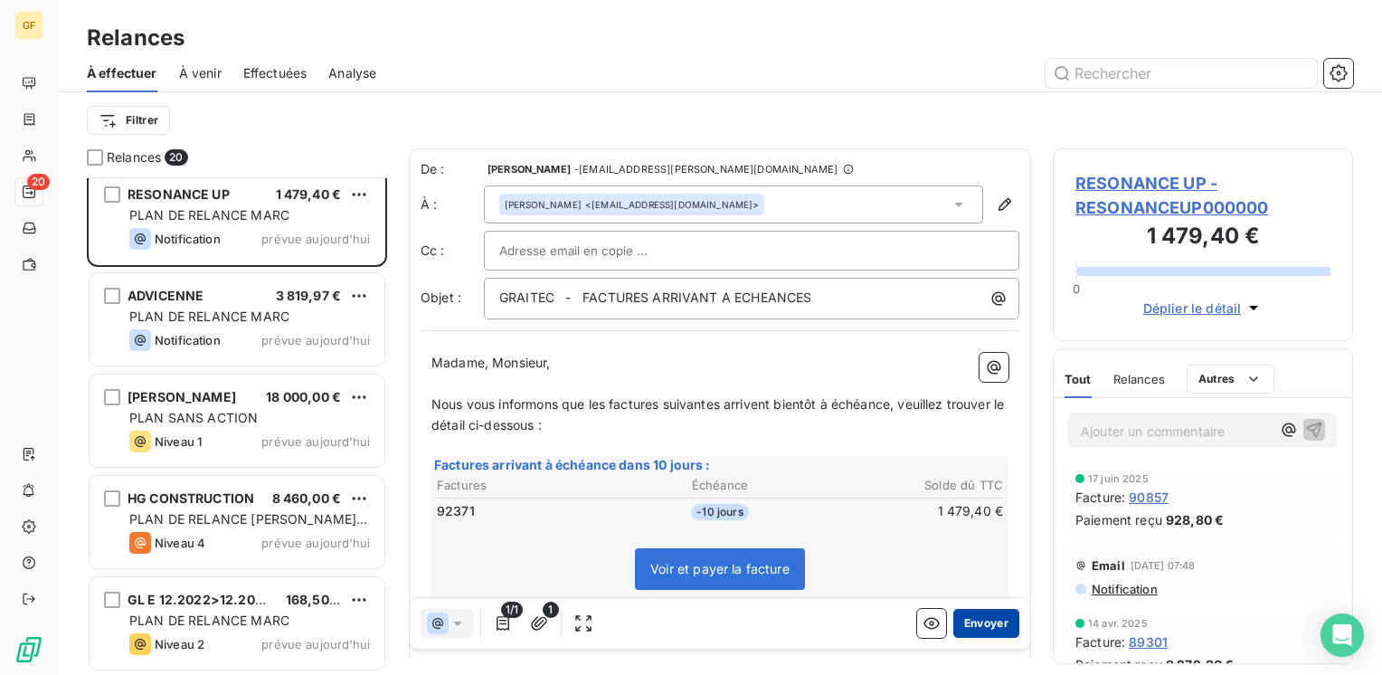
click at [975, 618] on button "Envoyer" at bounding box center [986, 623] width 66 height 29
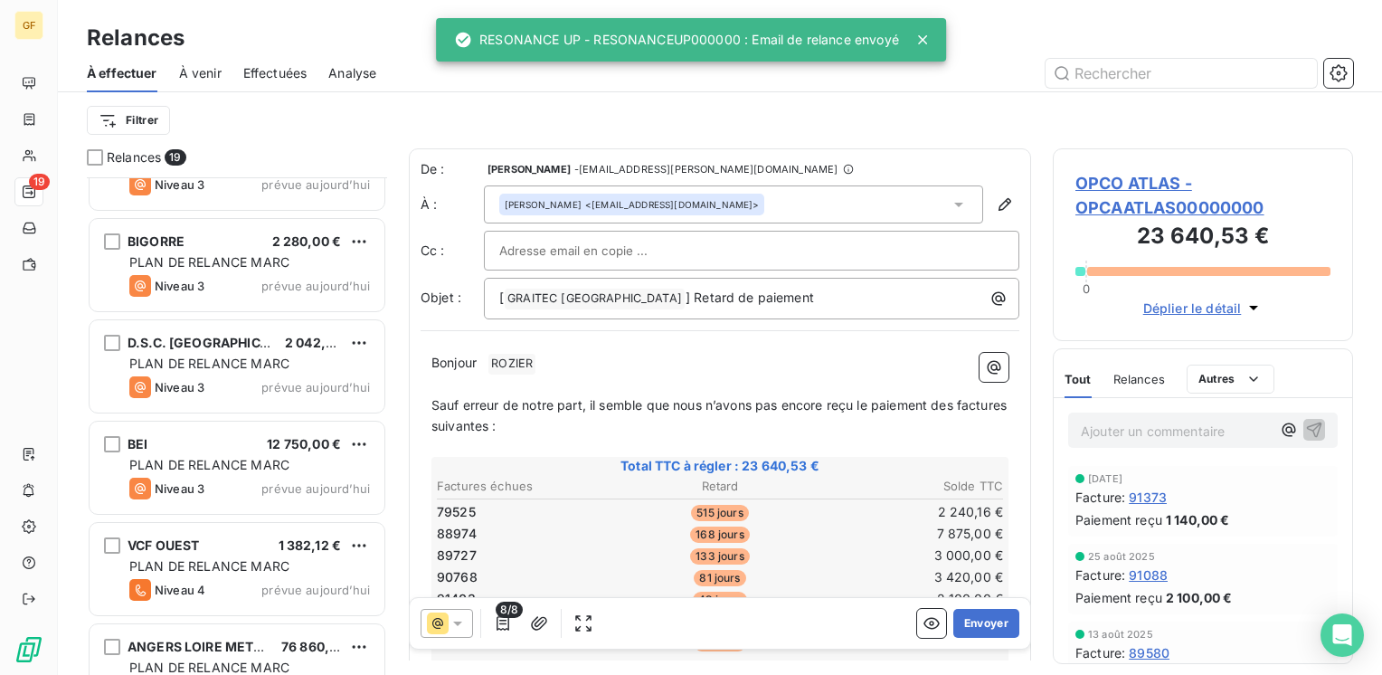
scroll to position [1065, 0]
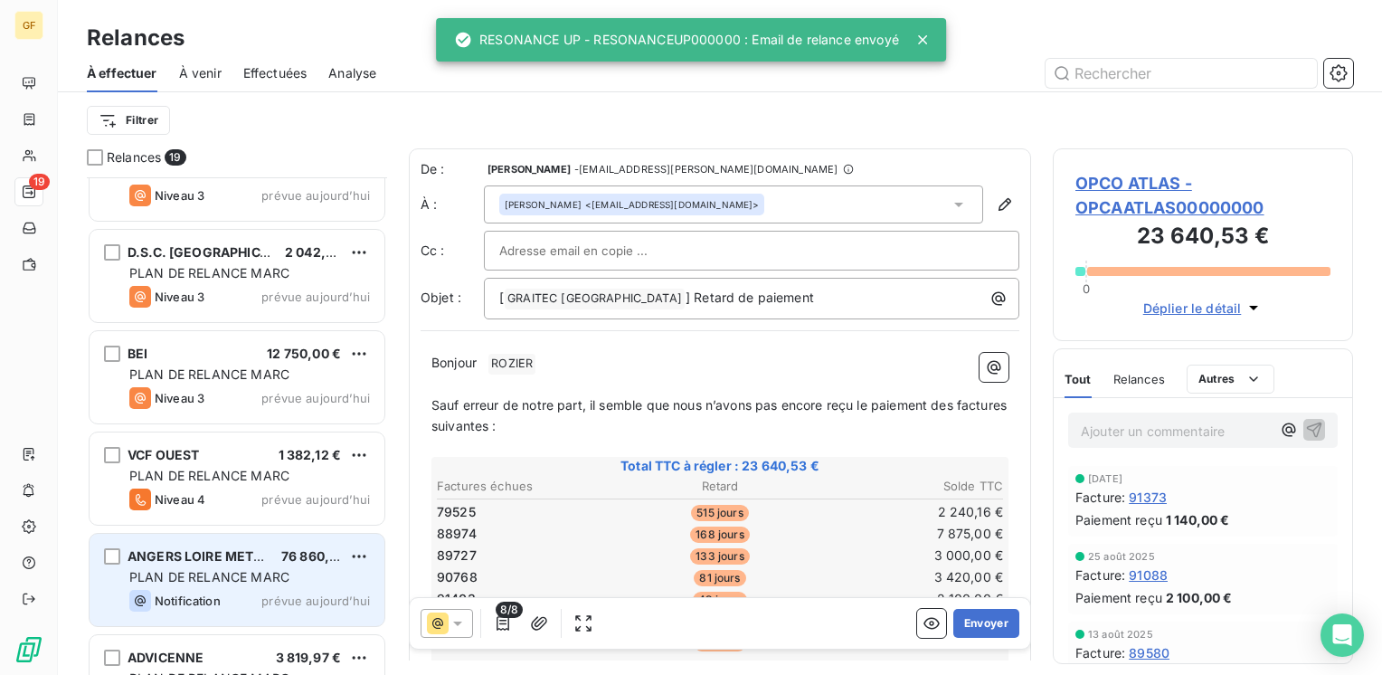
click at [253, 578] on span "PLAN DE RELANCE MARC" at bounding box center [209, 576] width 160 height 15
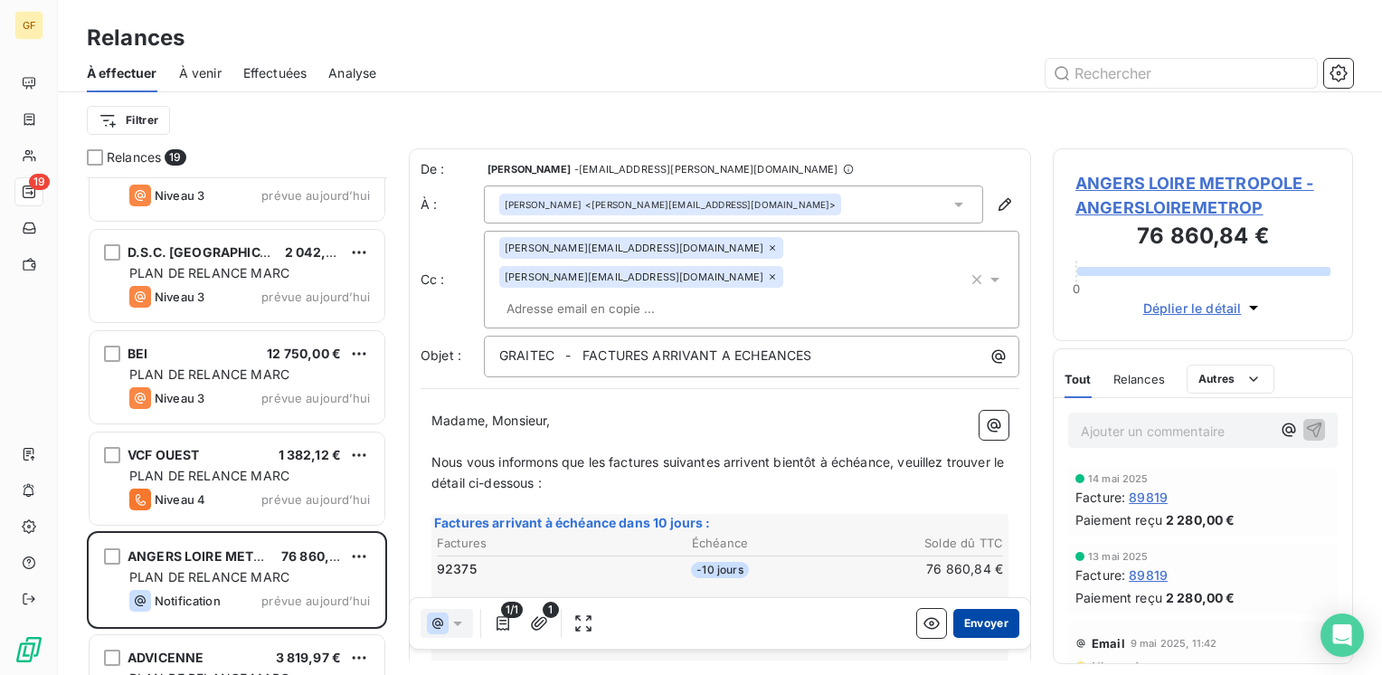
click at [959, 621] on button "Envoyer" at bounding box center [986, 623] width 66 height 29
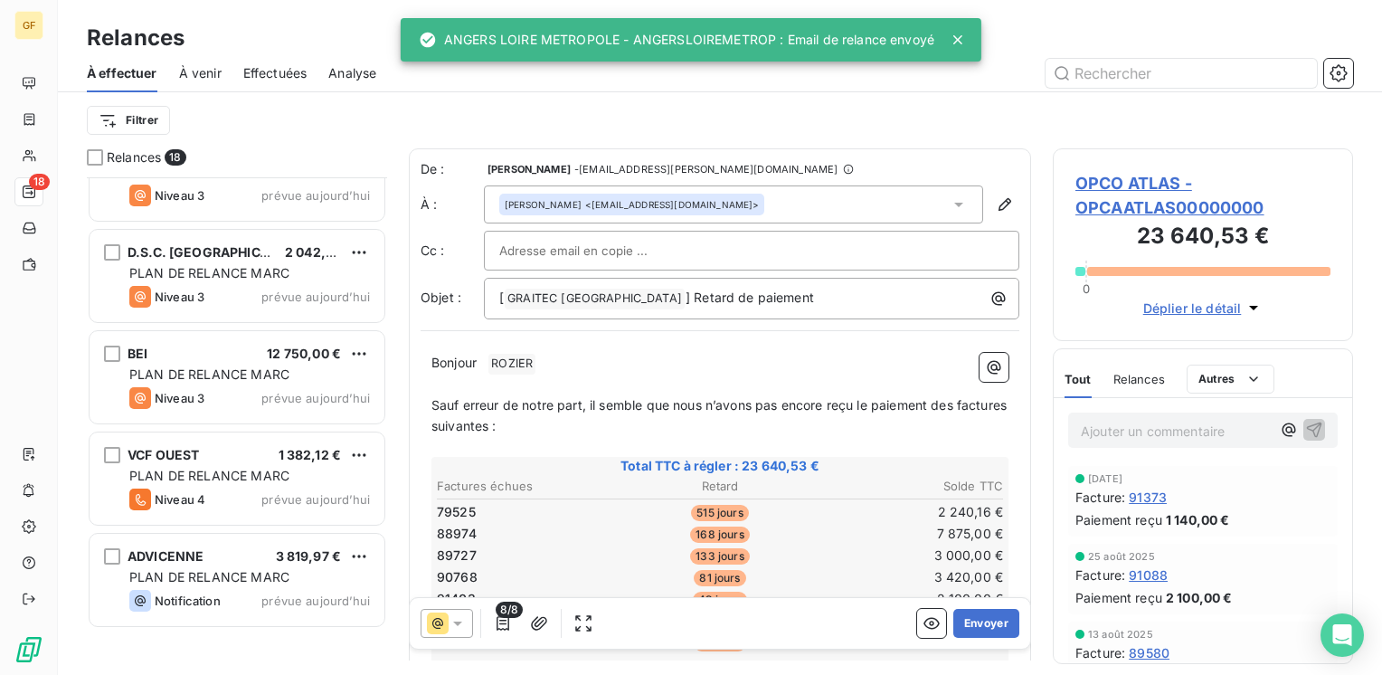
scroll to position [884, 0]
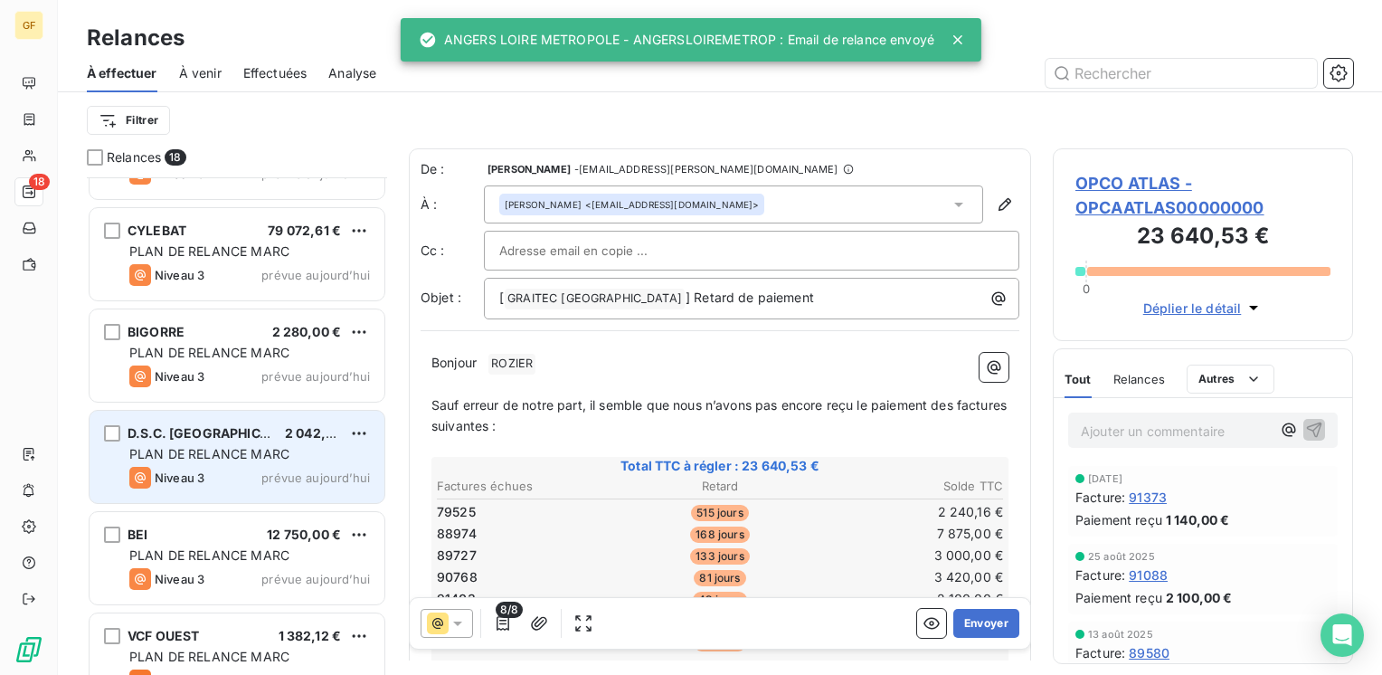
click at [269, 478] on span "prévue aujourd’hui" at bounding box center [315, 477] width 109 height 14
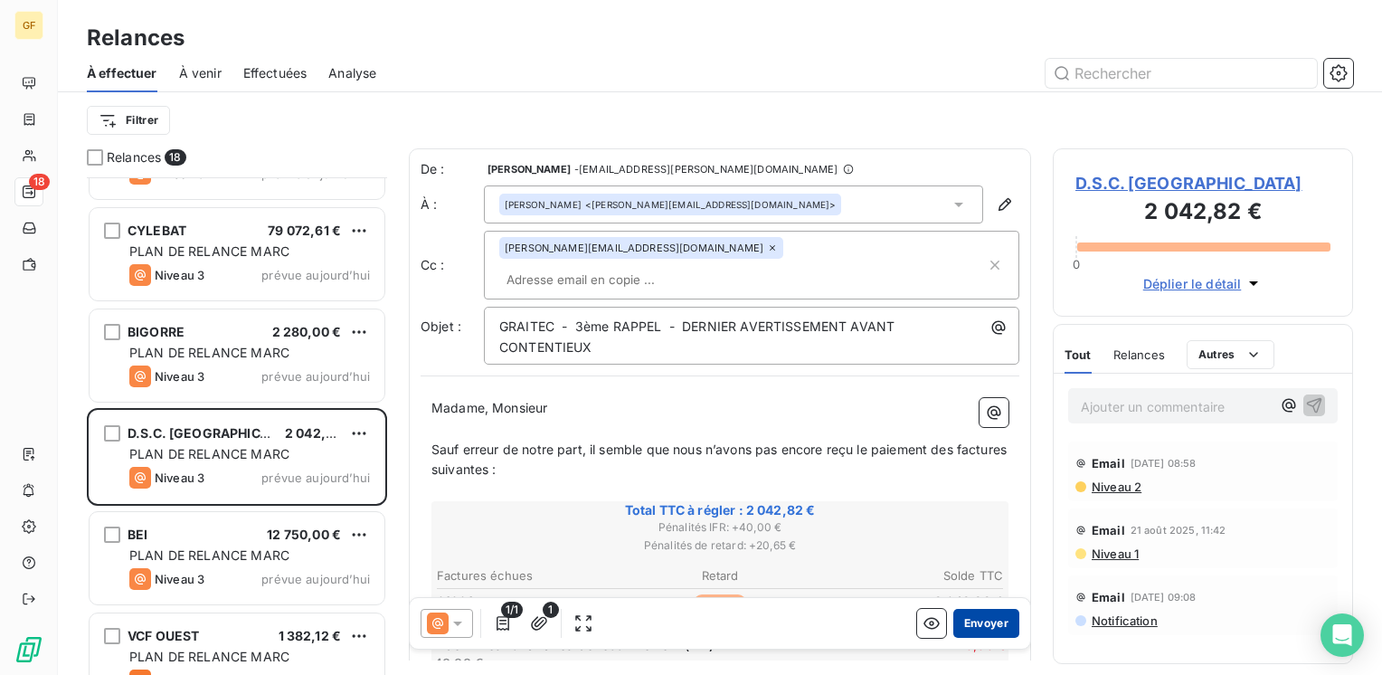
click at [984, 624] on button "Envoyer" at bounding box center [986, 623] width 66 height 29
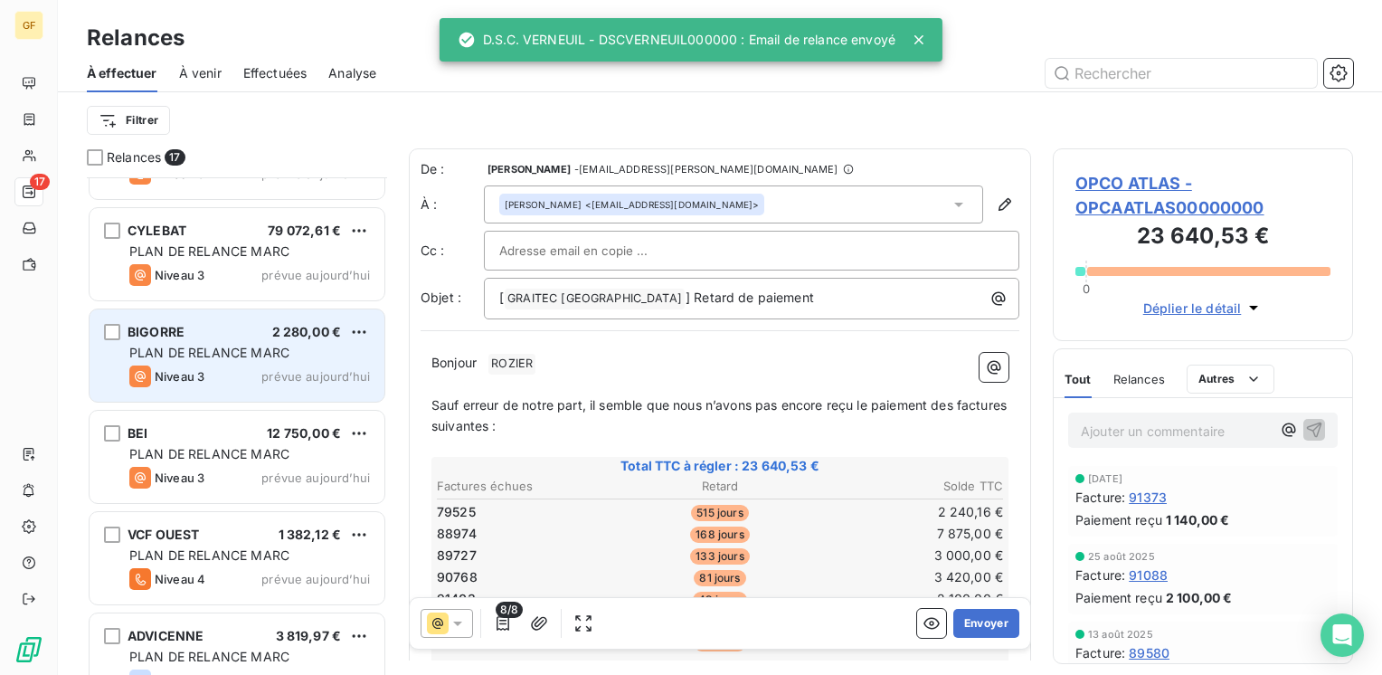
click at [278, 355] on span "PLAN DE RELANCE MARC" at bounding box center [209, 352] width 160 height 15
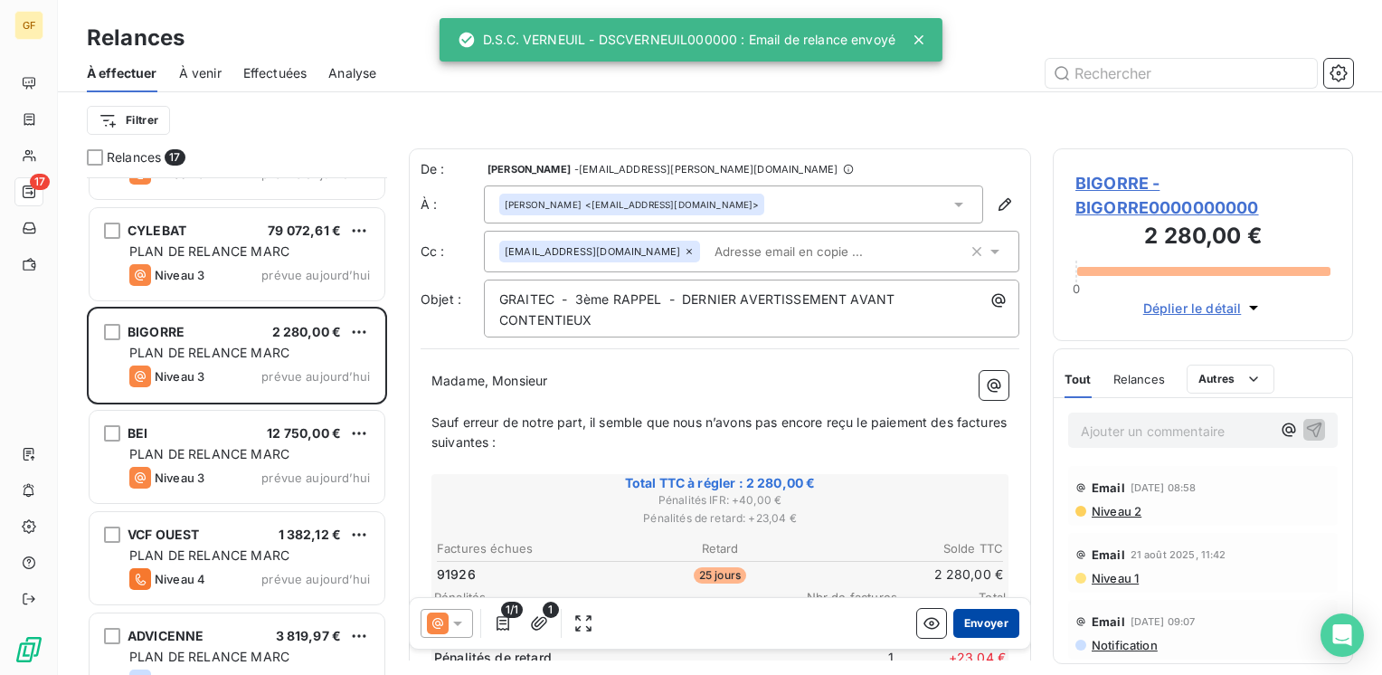
click at [973, 626] on button "Envoyer" at bounding box center [986, 623] width 66 height 29
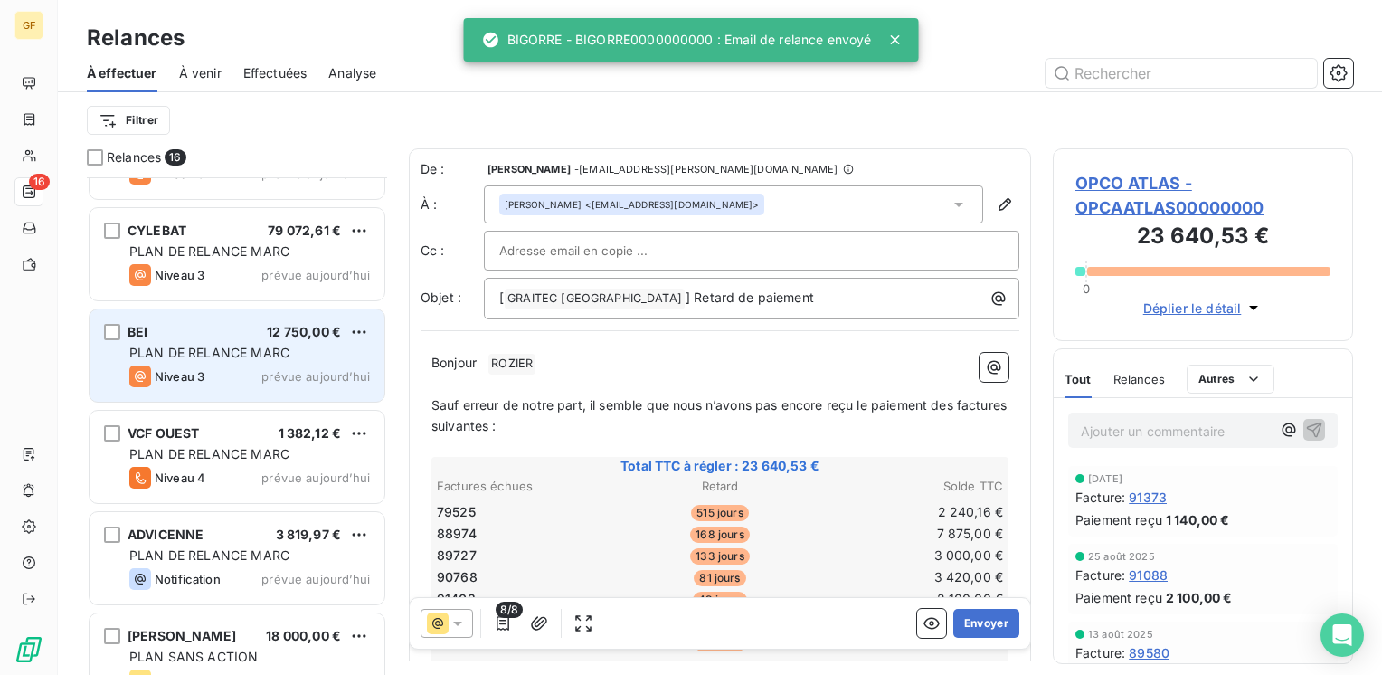
click at [276, 352] on span "PLAN DE RELANCE MARC" at bounding box center [209, 352] width 160 height 15
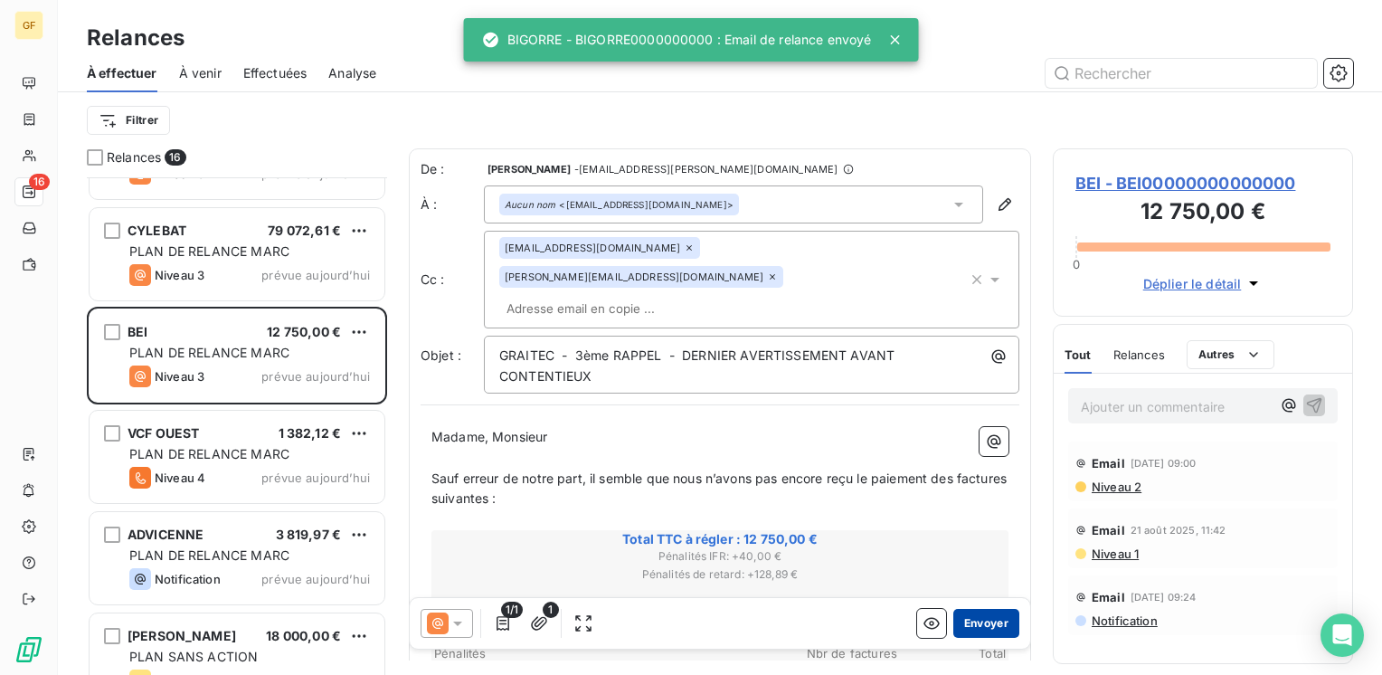
click at [969, 619] on button "Envoyer" at bounding box center [986, 623] width 66 height 29
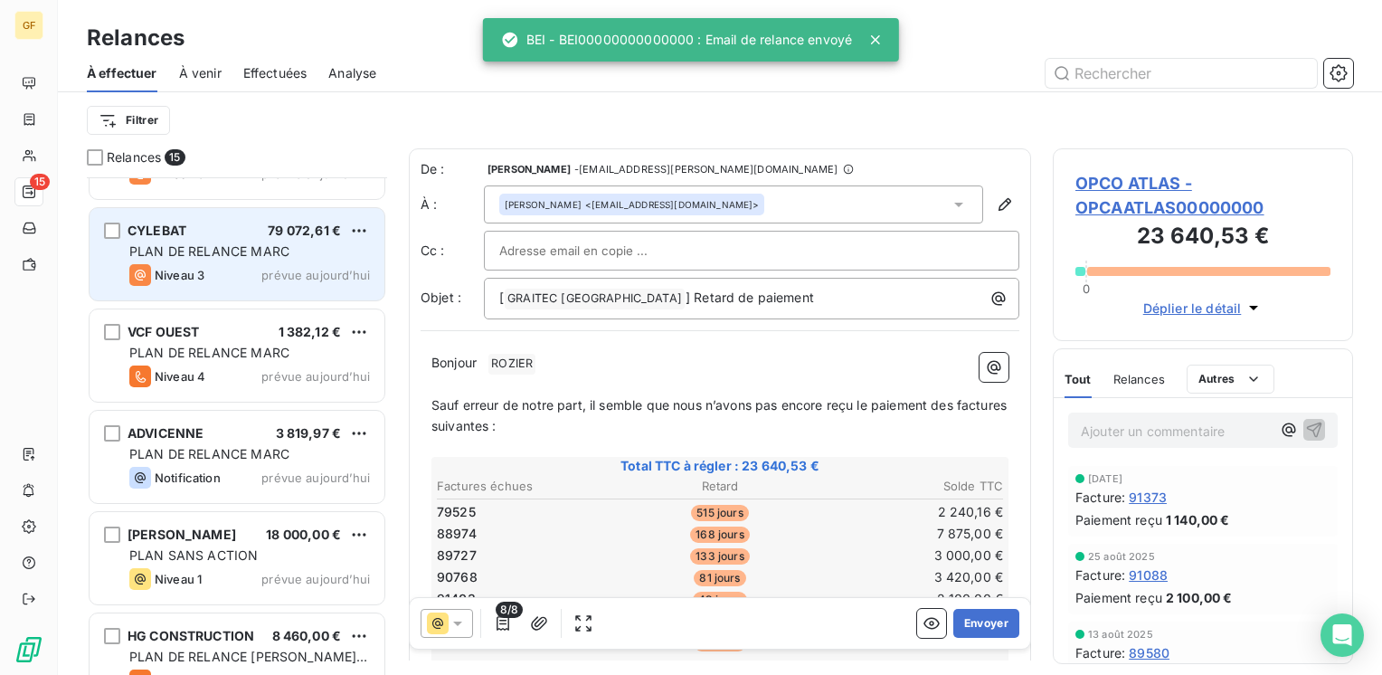
click at [279, 258] on span "PLAN DE RELANCE MARC" at bounding box center [209, 250] width 160 height 15
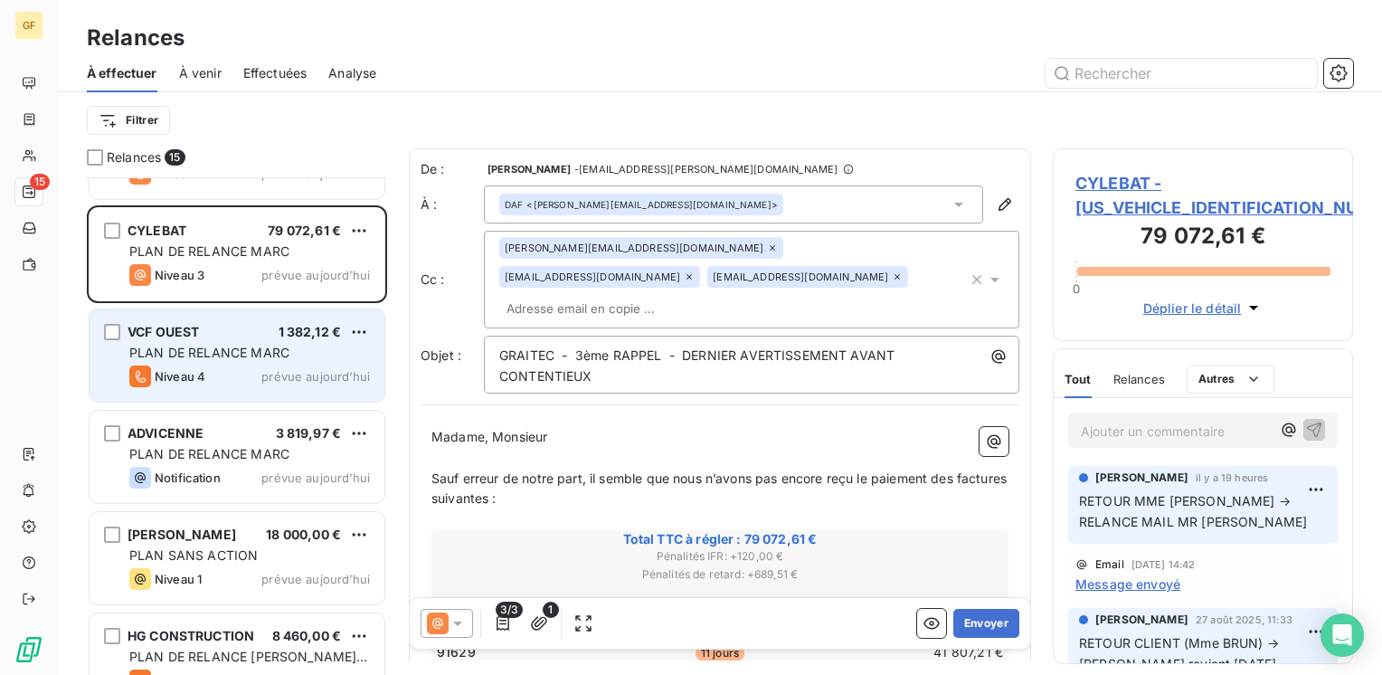
click at [188, 353] on span "PLAN DE RELANCE MARC" at bounding box center [209, 352] width 160 height 15
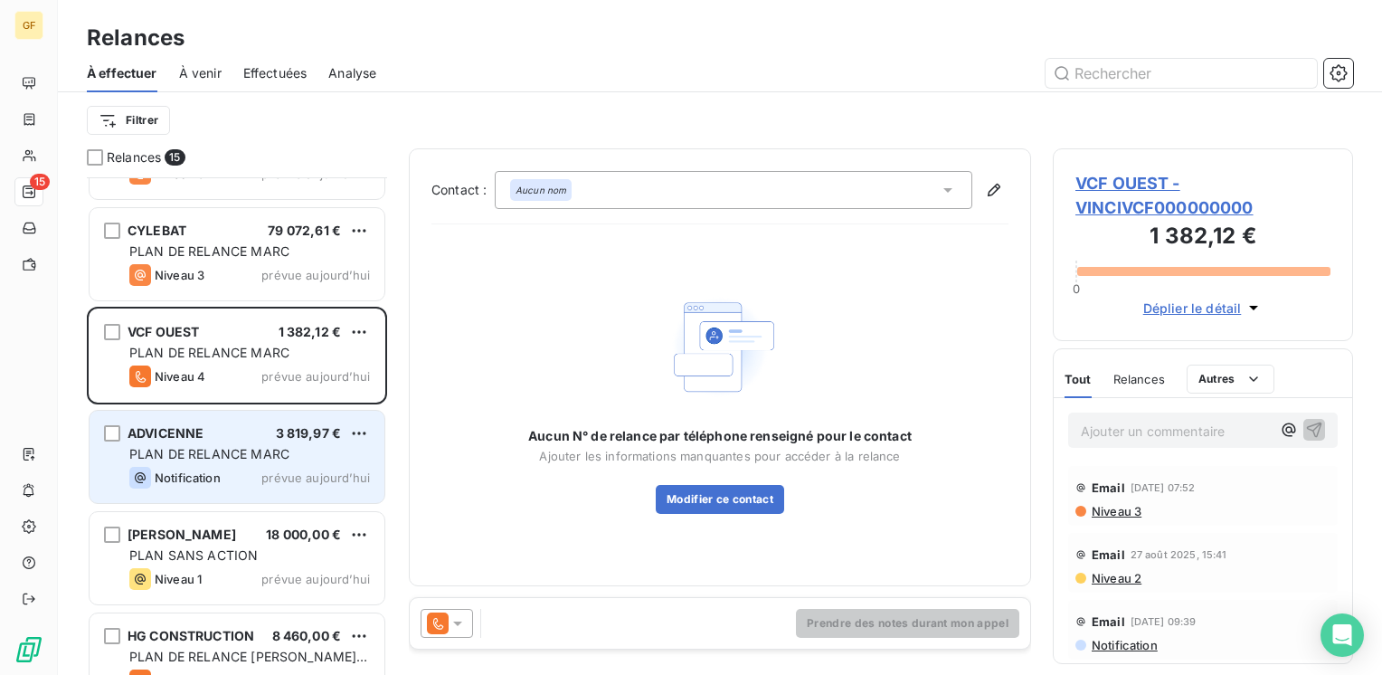
click at [260, 462] on div "ADVICENNE 3 819,97 € PLAN DE RELANCE MARC Notification prévue [DATE]" at bounding box center [237, 457] width 295 height 92
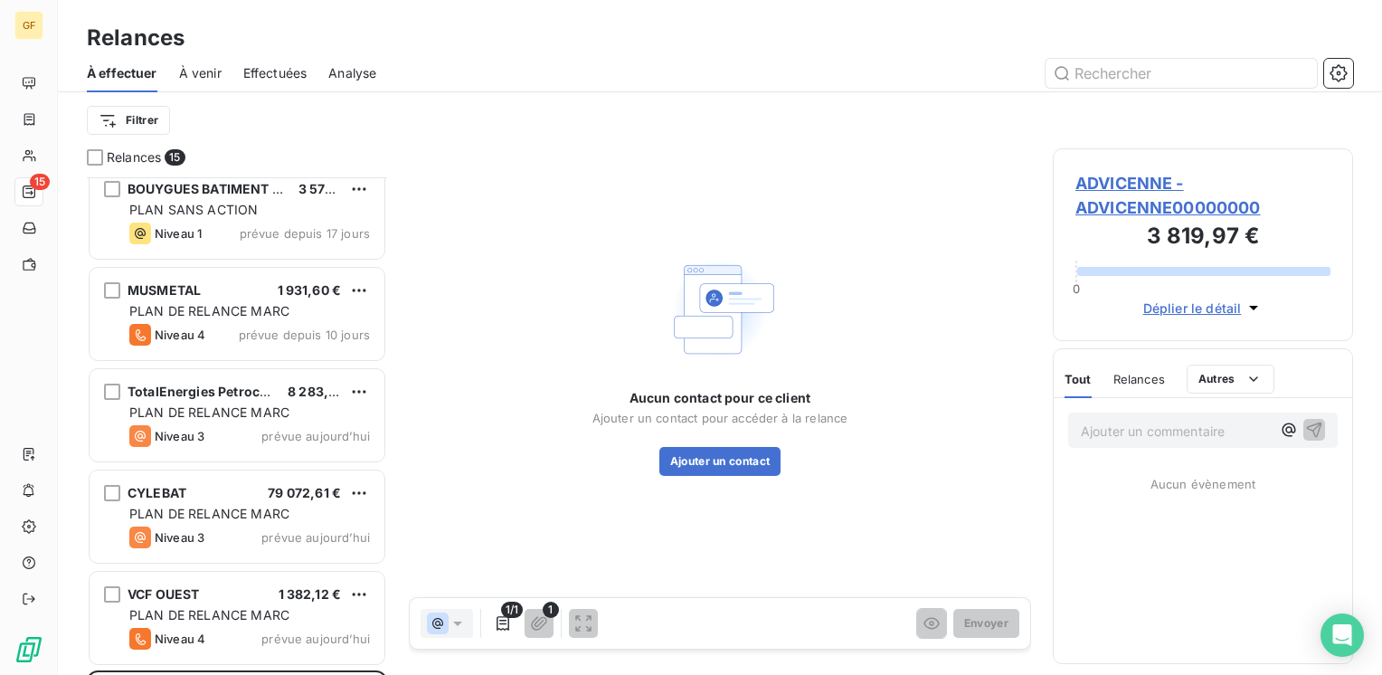
scroll to position [613, 0]
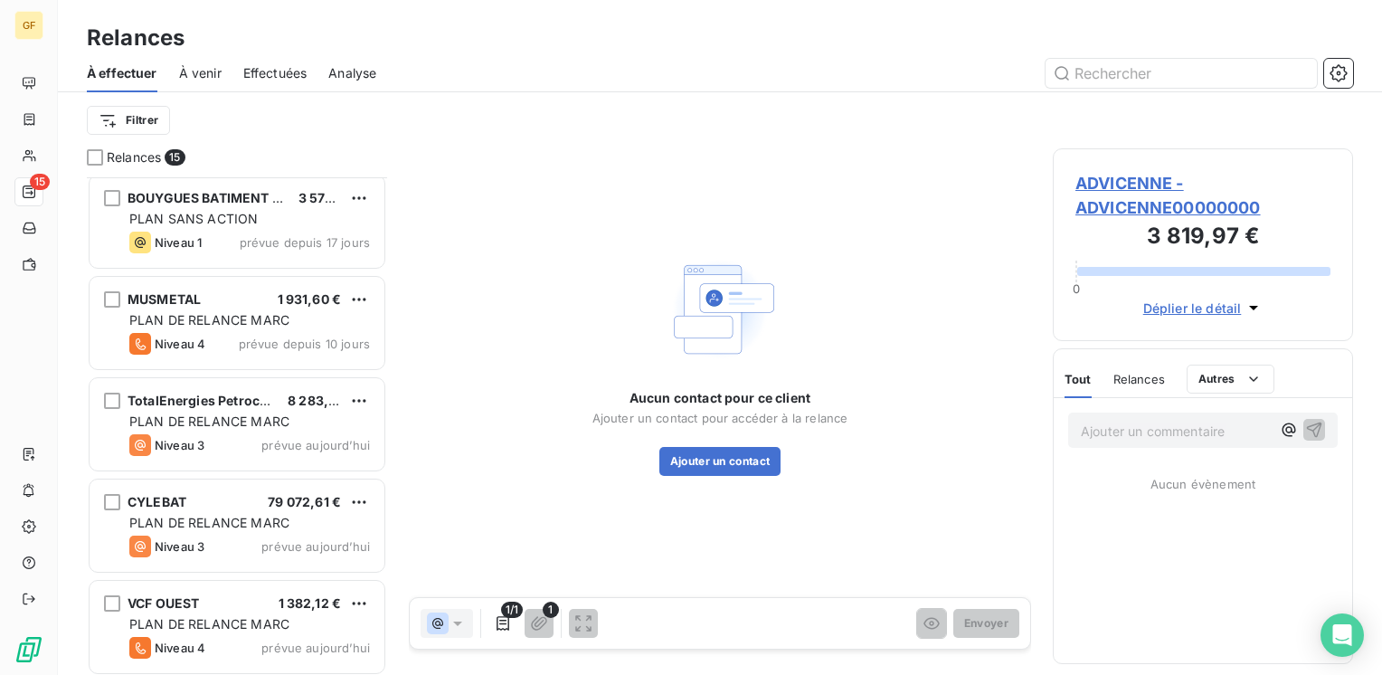
click at [259, 452] on div "Niveau 3 prévue aujourd’hui" at bounding box center [249, 445] width 241 height 22
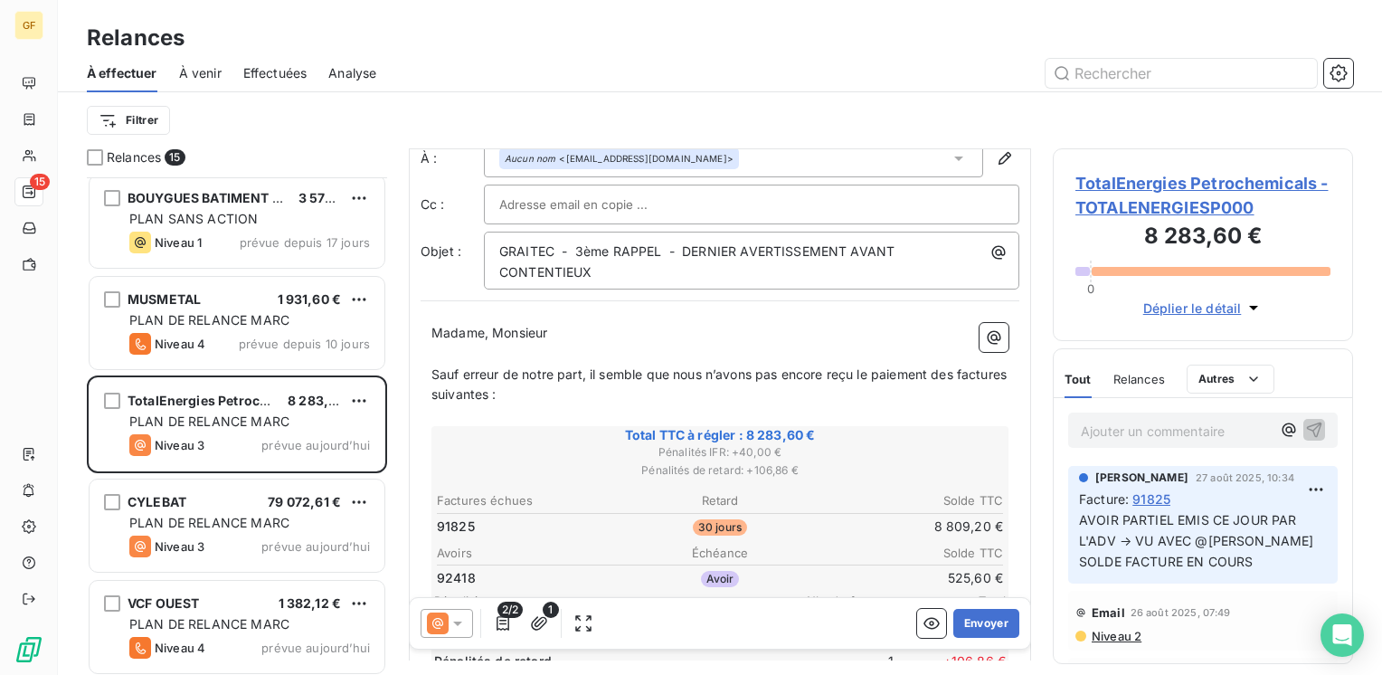
scroll to position [90, 0]
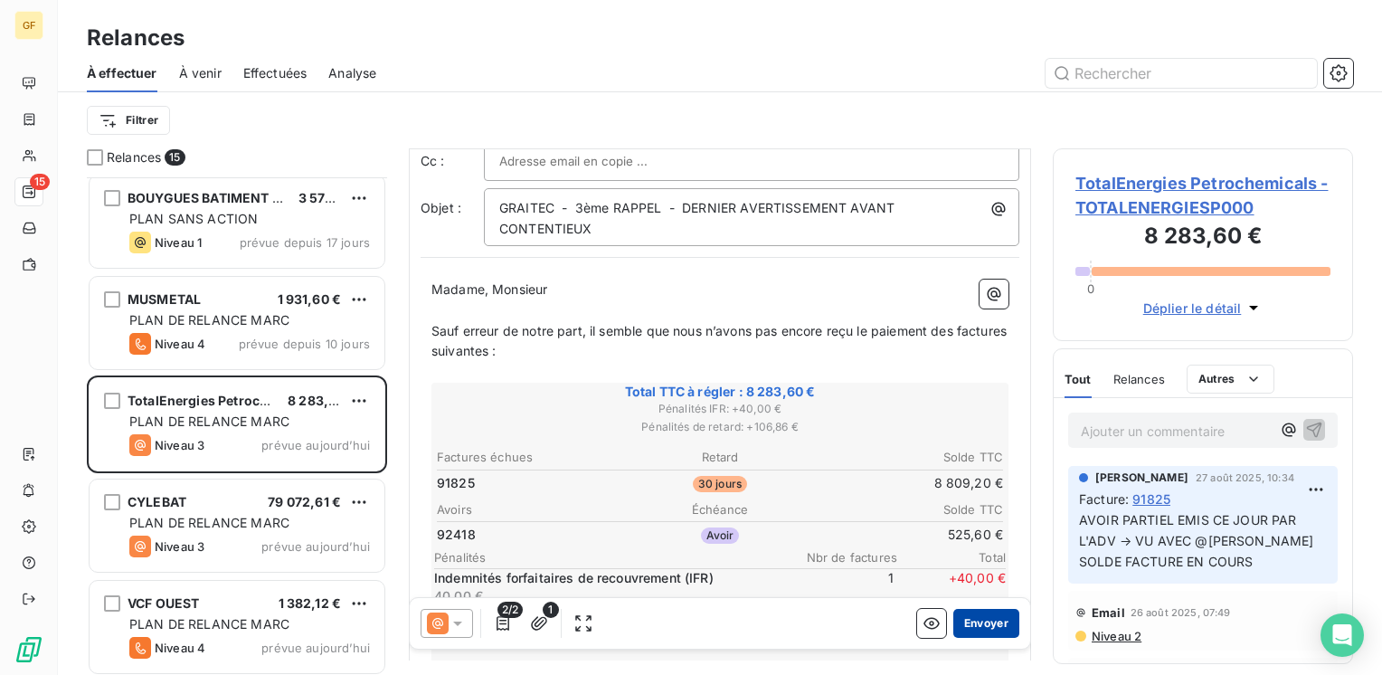
click at [963, 618] on button "Envoyer" at bounding box center [986, 623] width 66 height 29
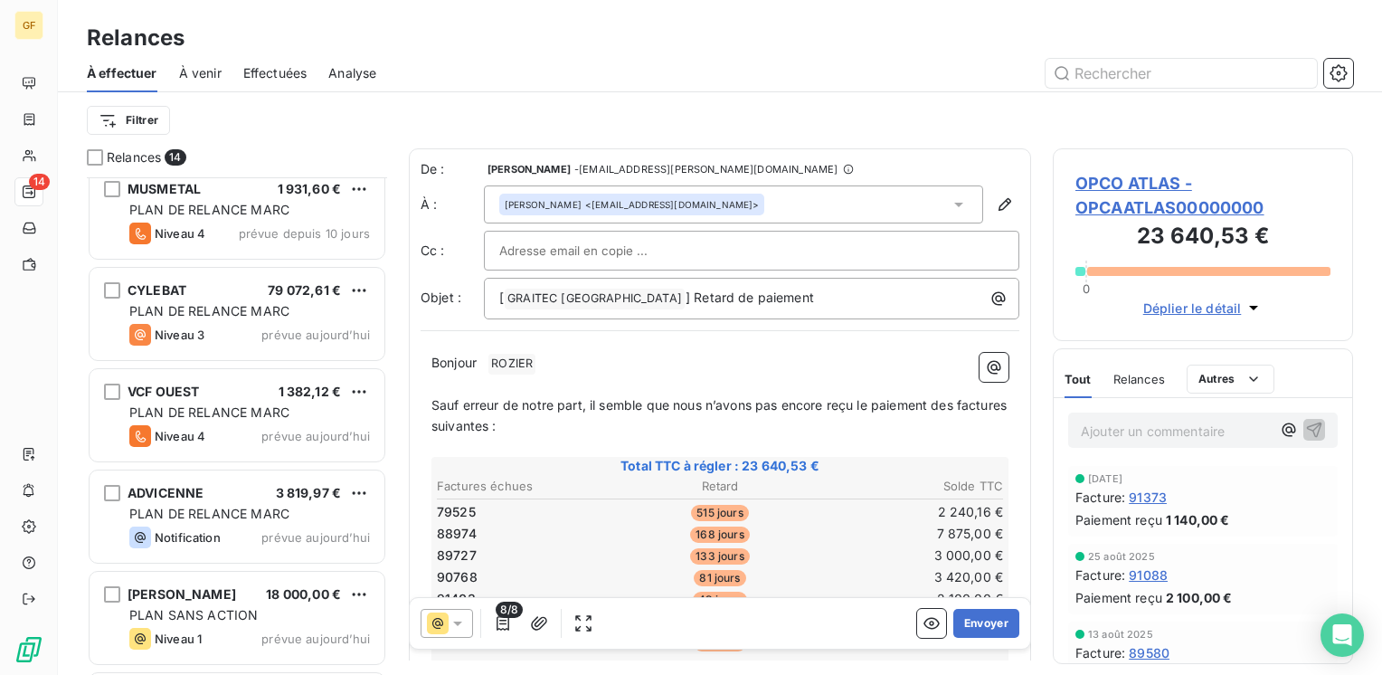
scroll to position [921, 0]
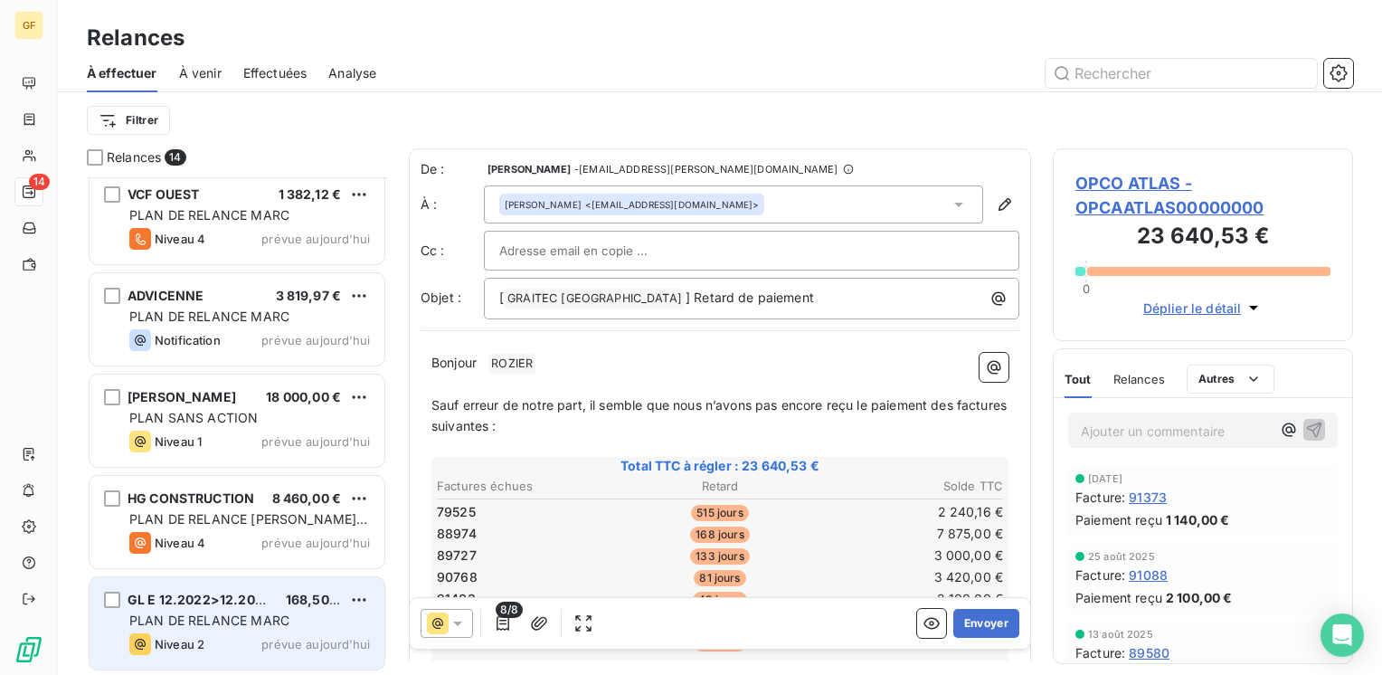
click at [259, 615] on span "PLAN DE RELANCE MARC" at bounding box center [209, 619] width 160 height 15
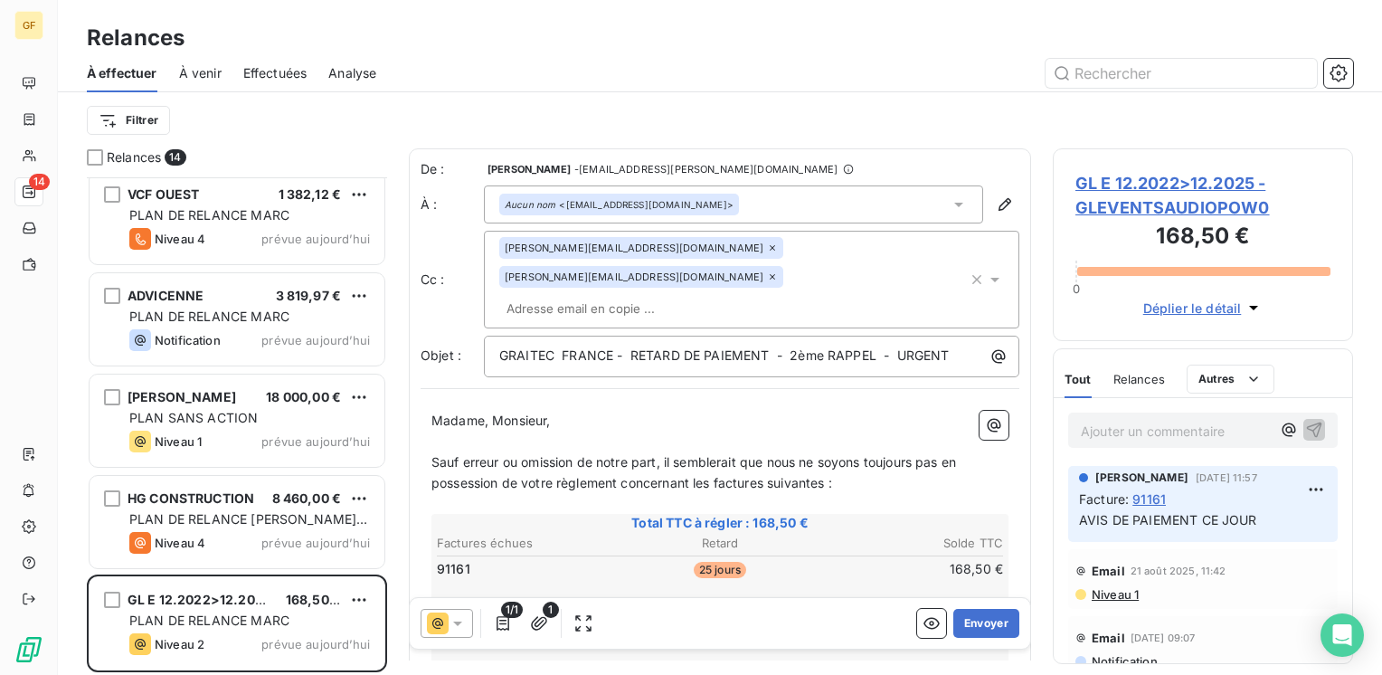
scroll to position [90, 0]
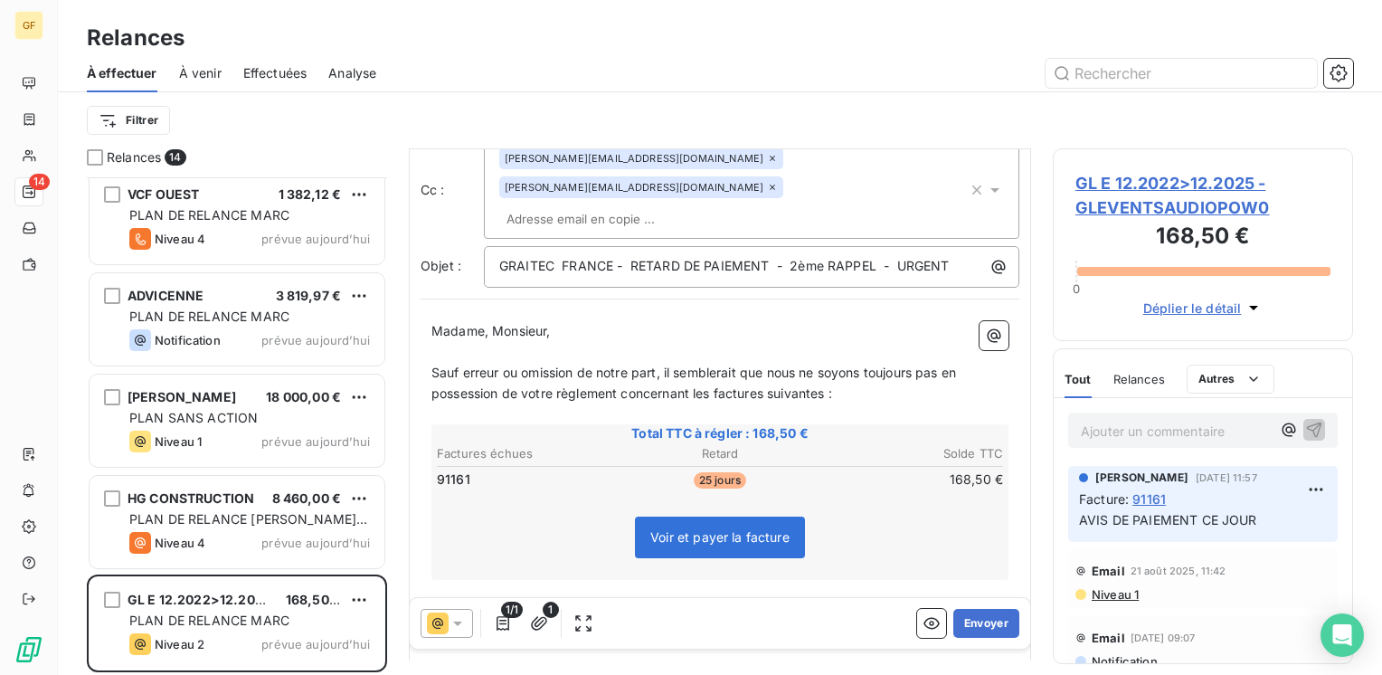
click at [1165, 181] on span "GL E 12.2022>12.2025 - GLEVENTSAUDIOPOW0" at bounding box center [1202, 195] width 255 height 49
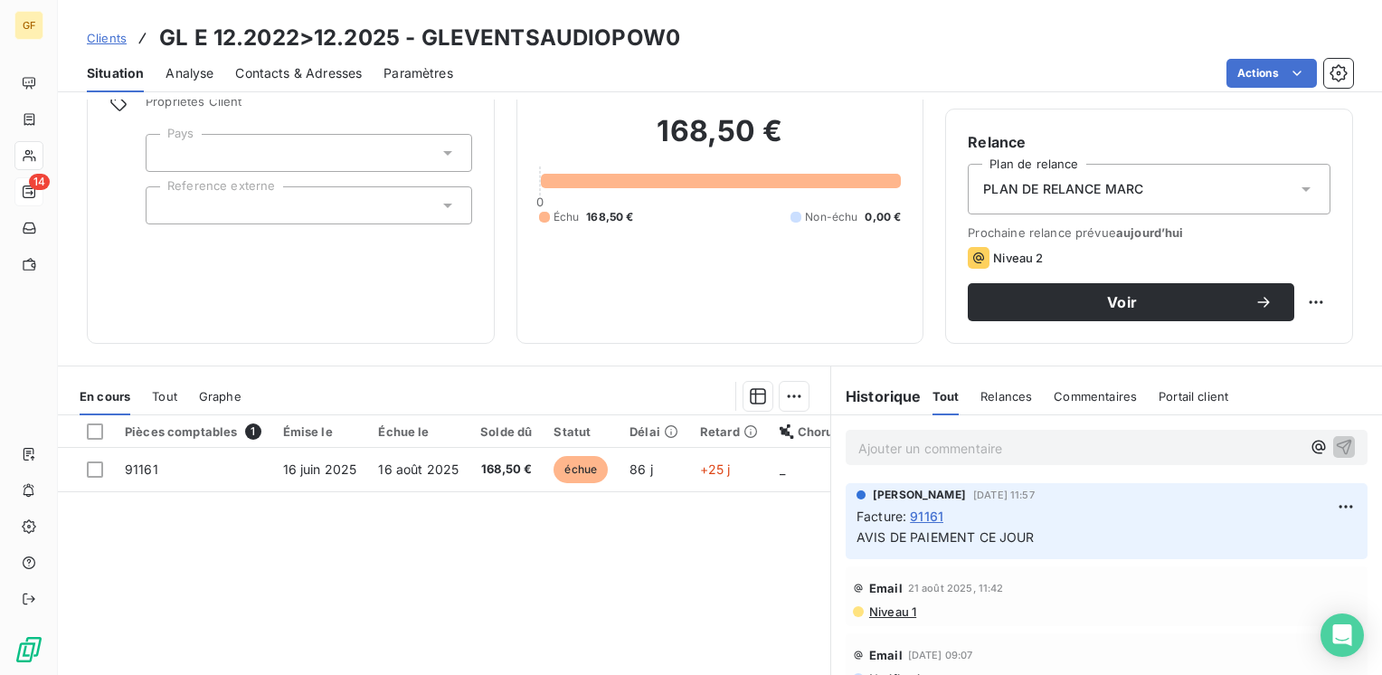
scroll to position [181, 0]
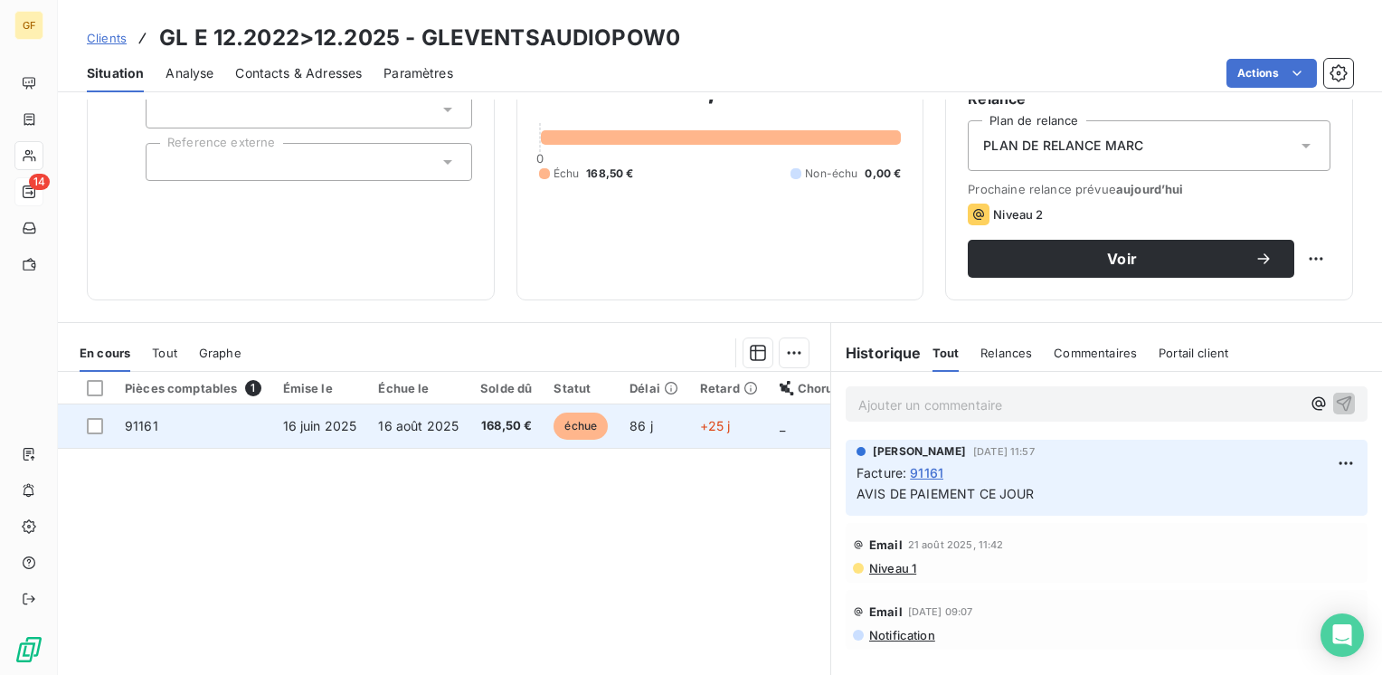
click at [423, 432] on td "16 août 2025" at bounding box center [418, 425] width 102 height 43
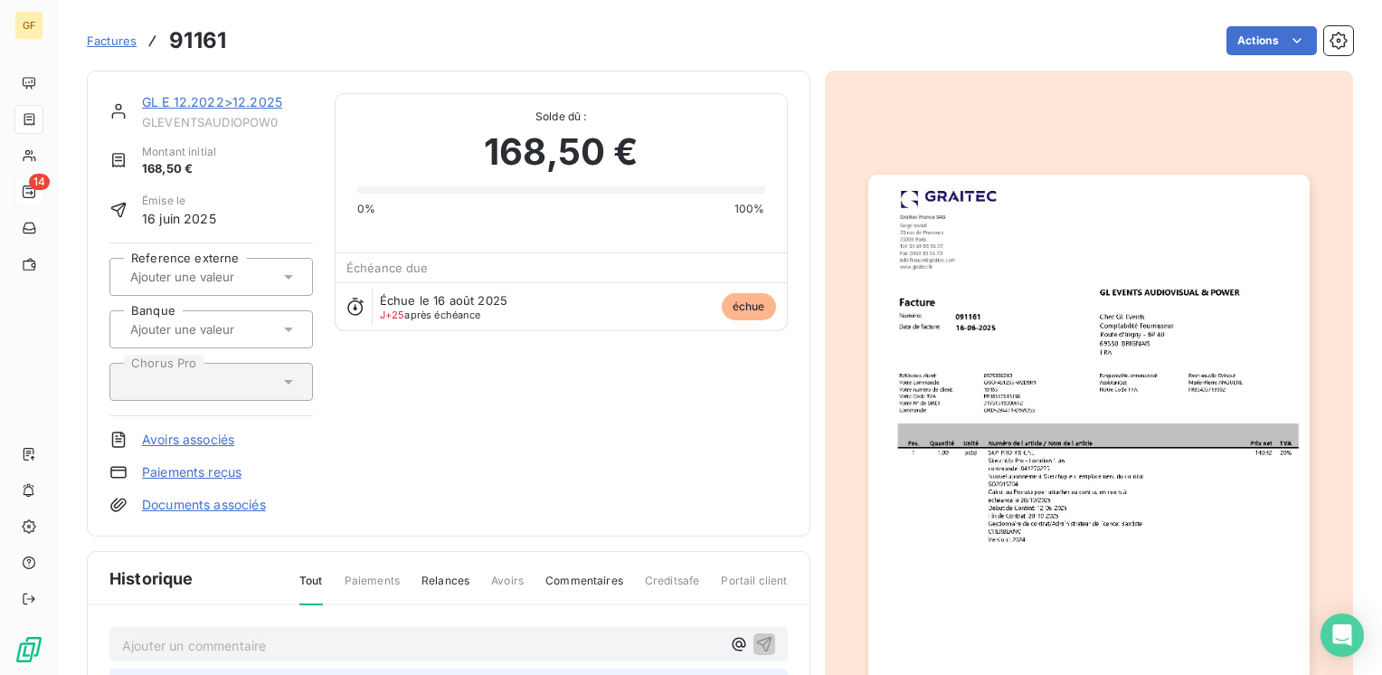
click at [188, 98] on link "GL E 12.2022>12.2025" at bounding box center [212, 101] width 140 height 15
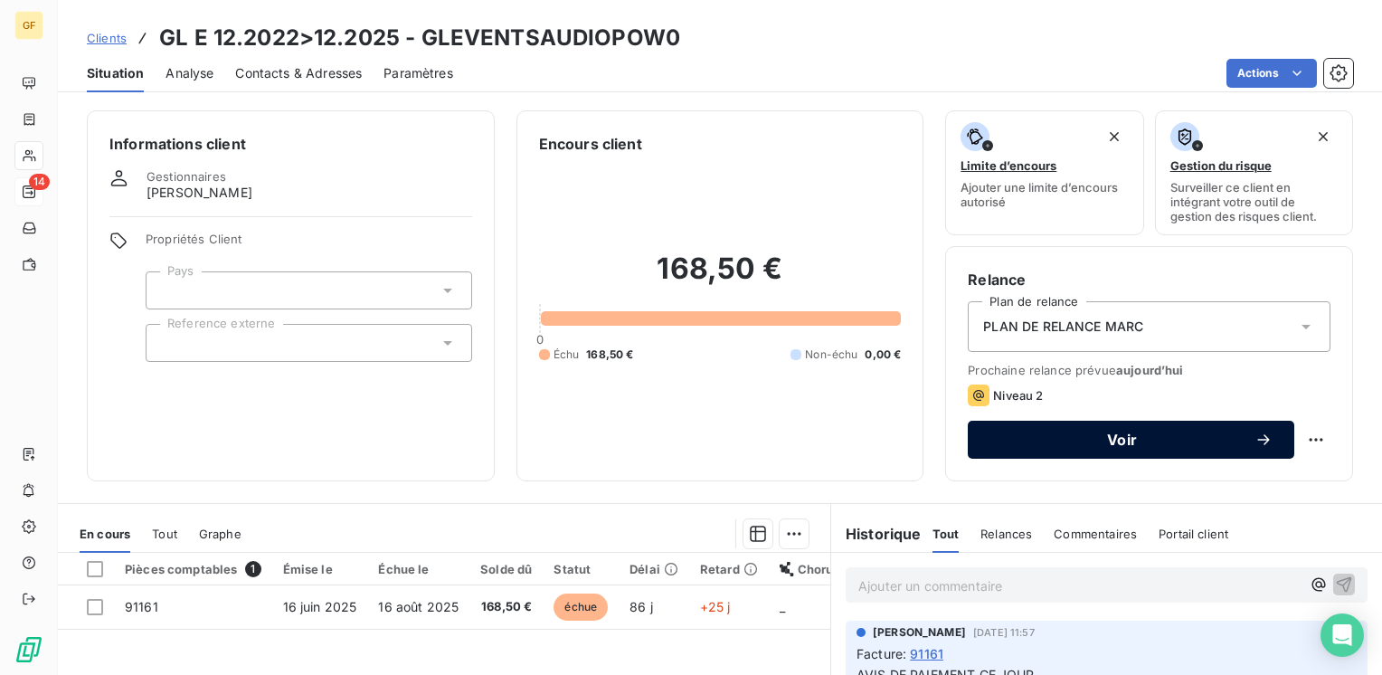
click at [1056, 445] on span "Voir" at bounding box center [1121, 439] width 265 height 14
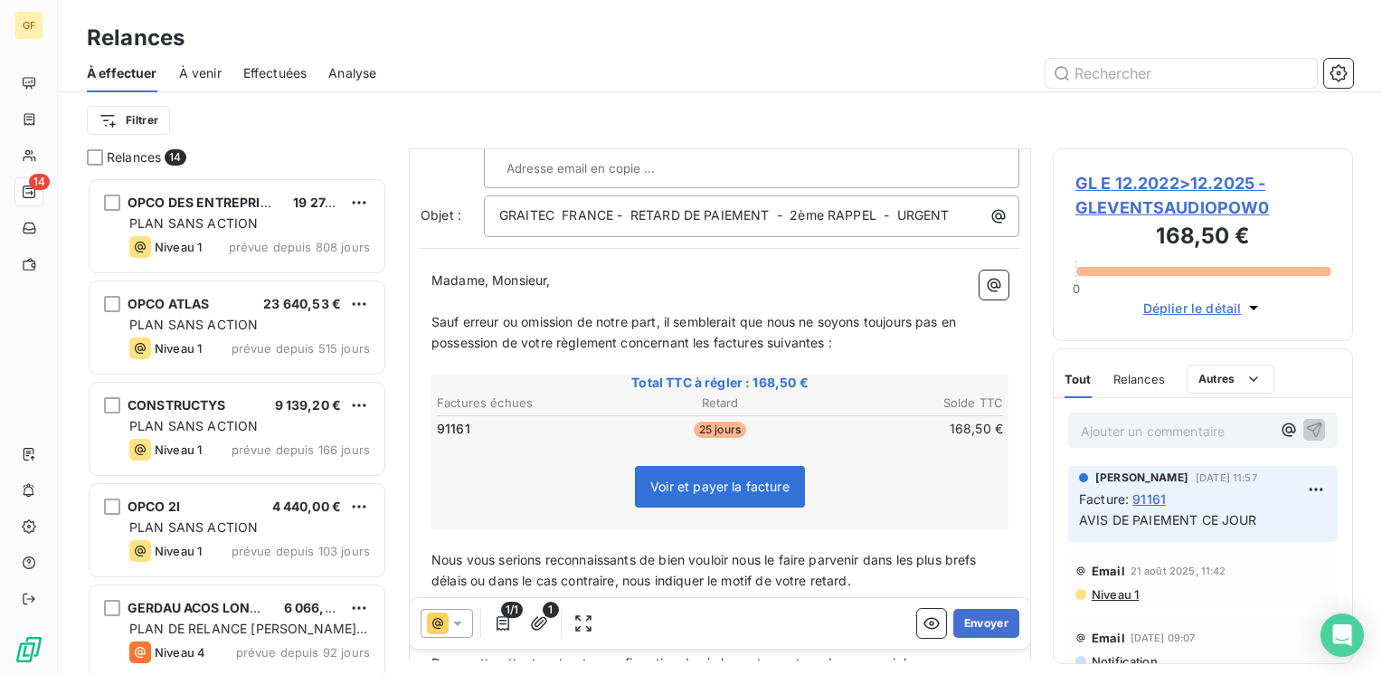
scroll to position [181, 0]
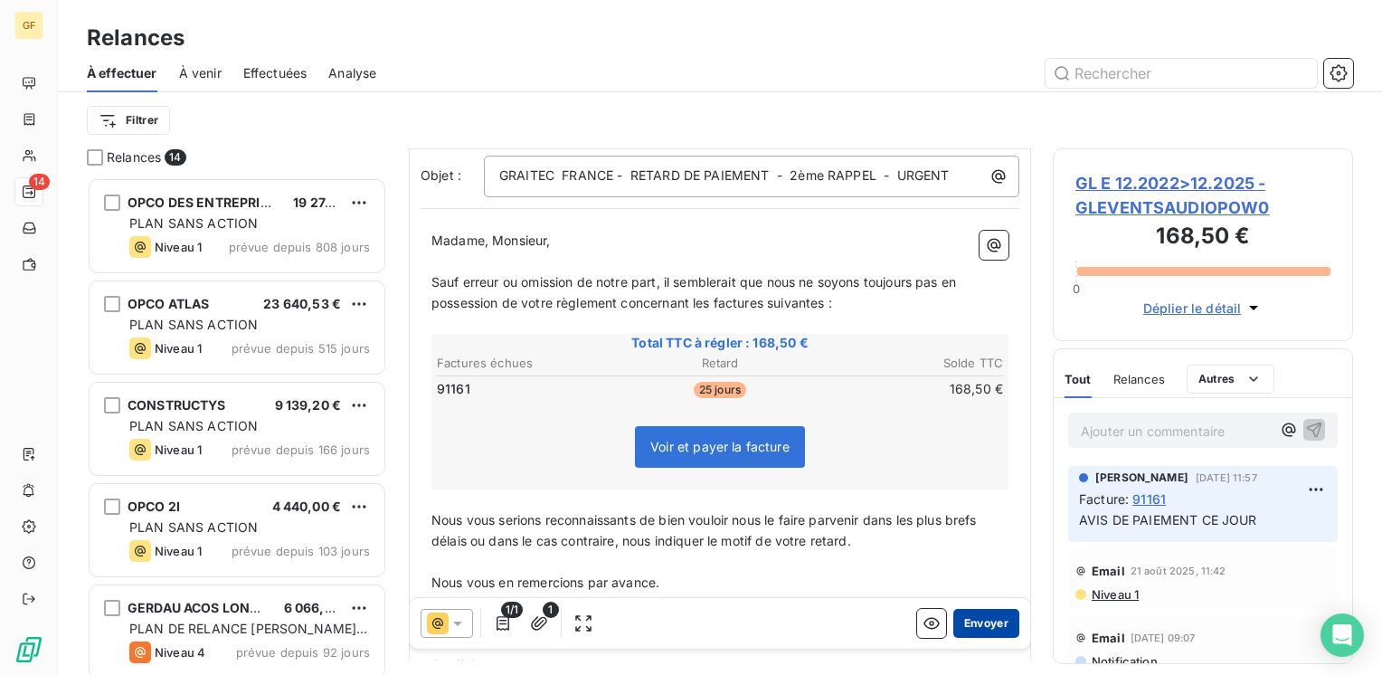
click at [955, 622] on button "Envoyer" at bounding box center [986, 623] width 66 height 29
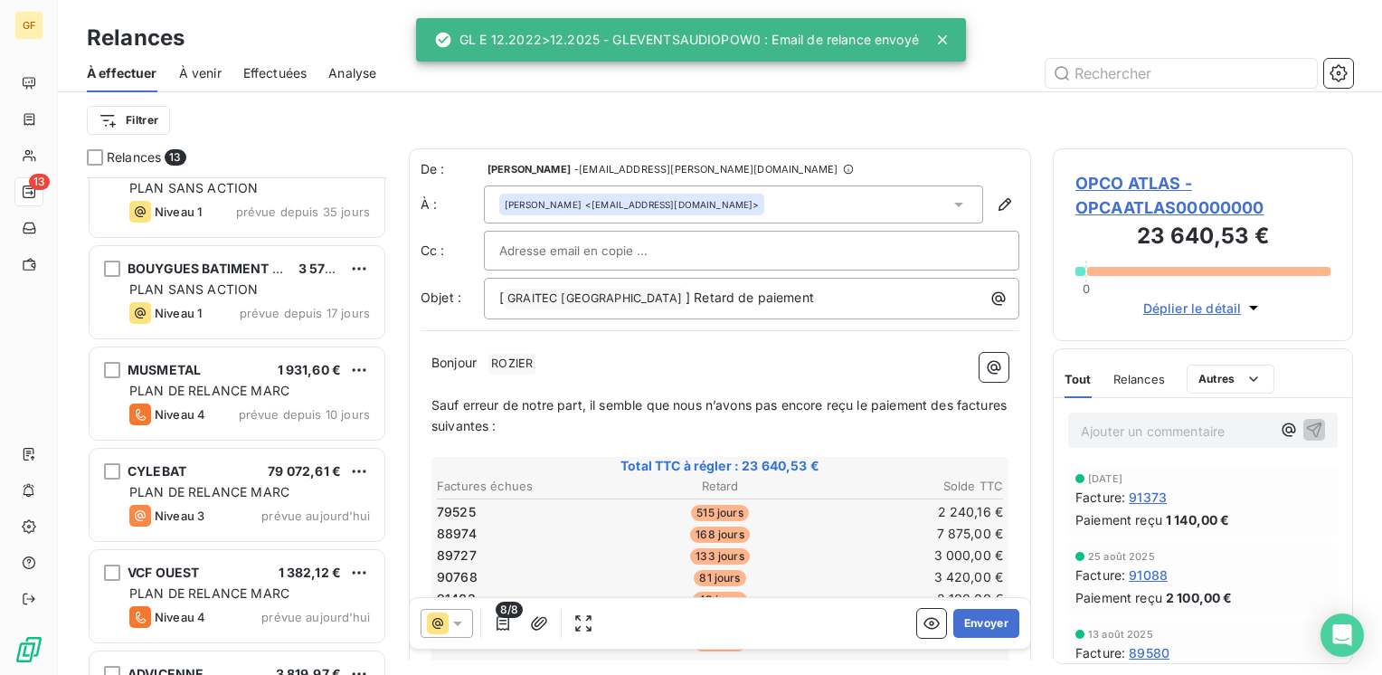
scroll to position [819, 0]
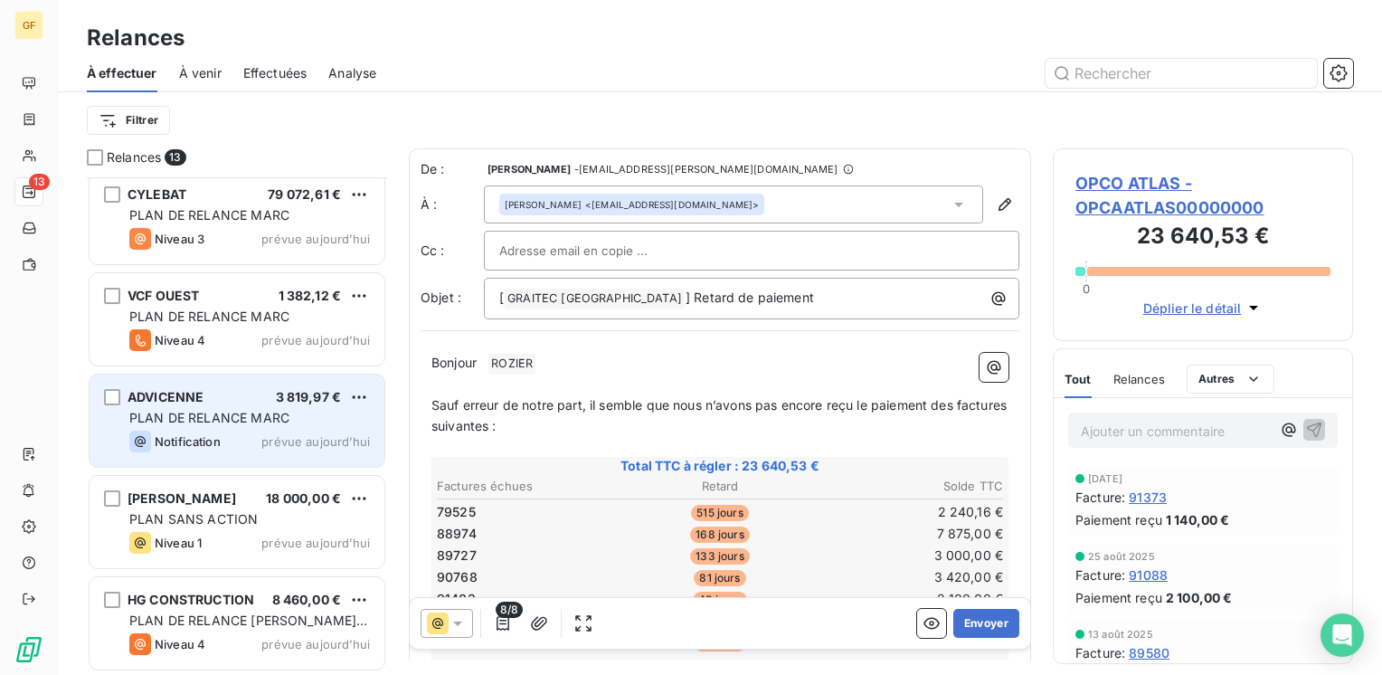
click at [237, 413] on span "PLAN DE RELANCE MARC" at bounding box center [209, 417] width 160 height 15
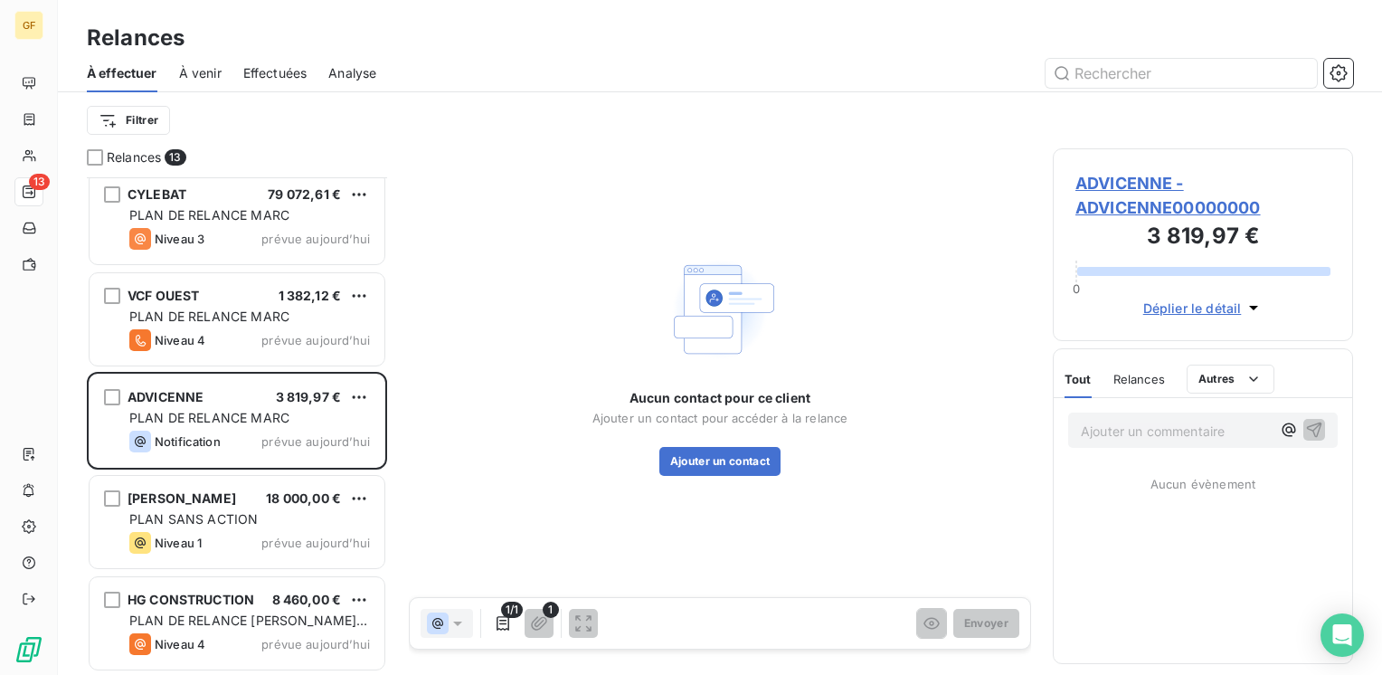
click at [1116, 179] on span "ADVICENNE - ADVICENNE00000000" at bounding box center [1202, 195] width 255 height 49
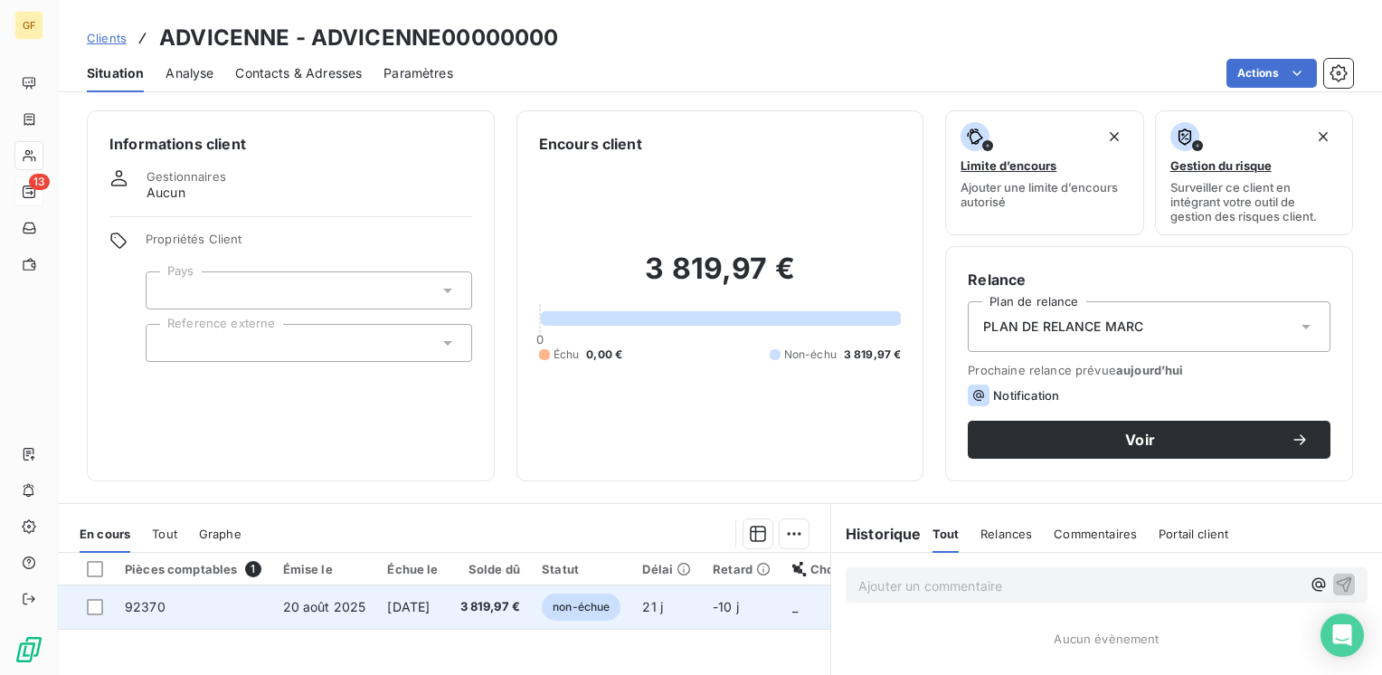
click at [360, 602] on span "20 août 2025" at bounding box center [324, 606] width 83 height 15
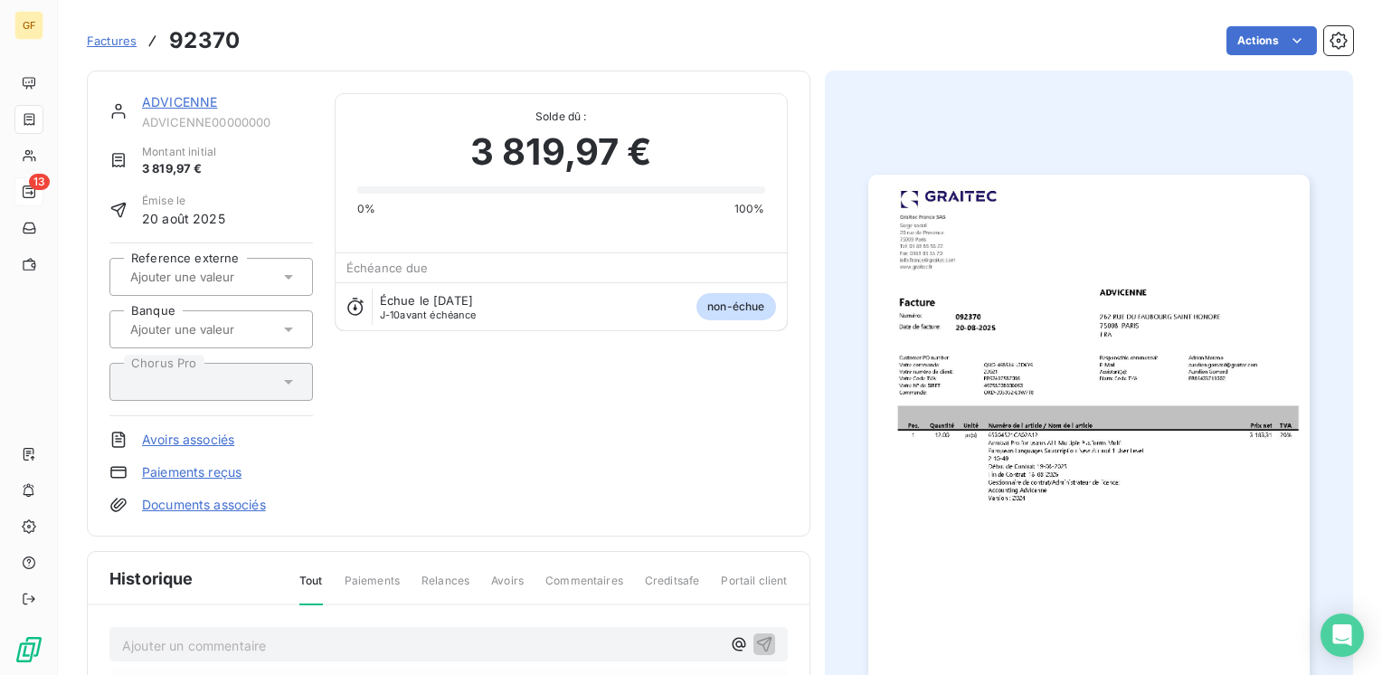
click at [1002, 349] on img "button" at bounding box center [1088, 486] width 441 height 623
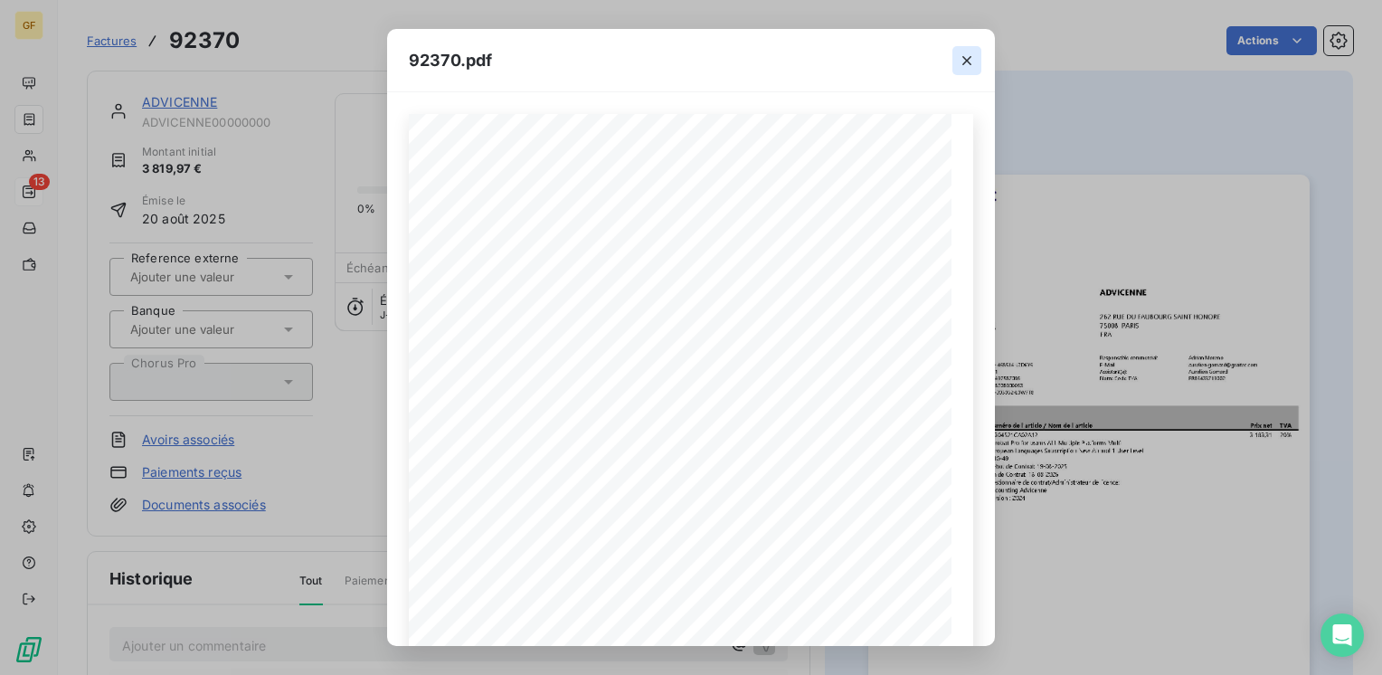
click at [962, 53] on icon "button" at bounding box center [967, 61] width 18 height 18
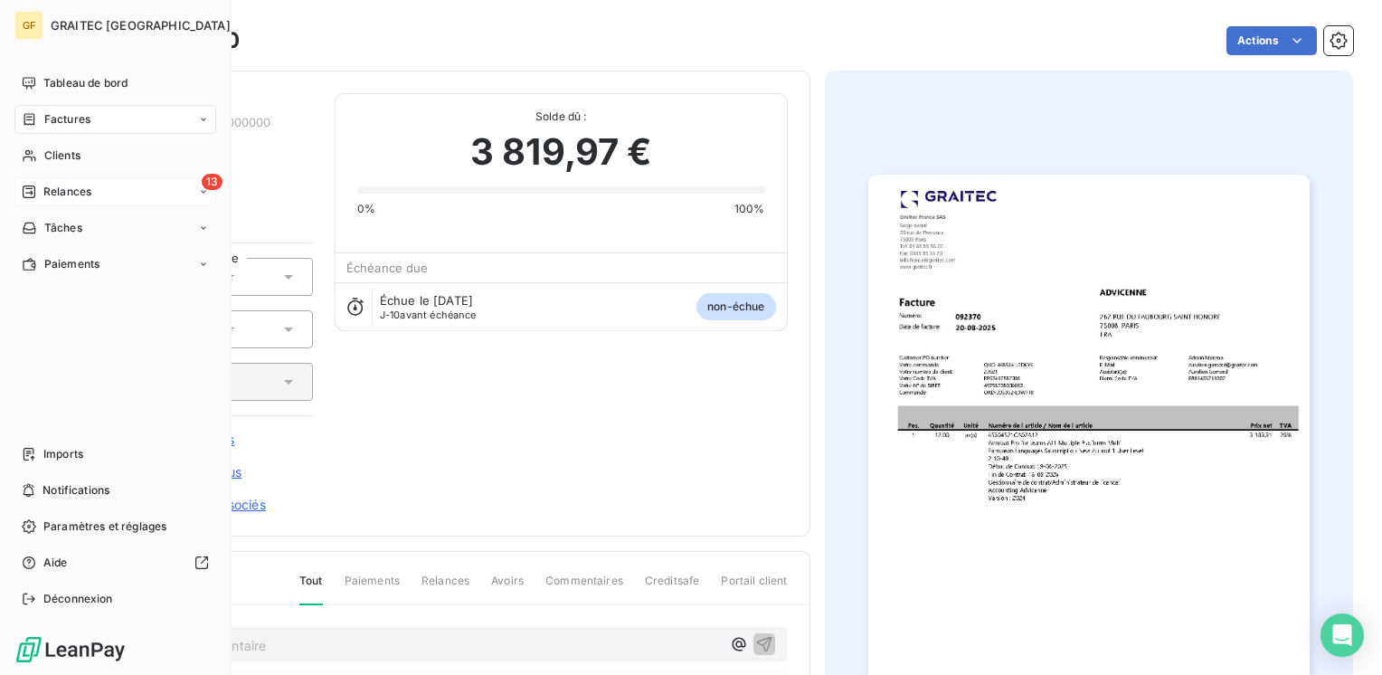
click at [60, 186] on span "Relances" at bounding box center [67, 192] width 48 height 16
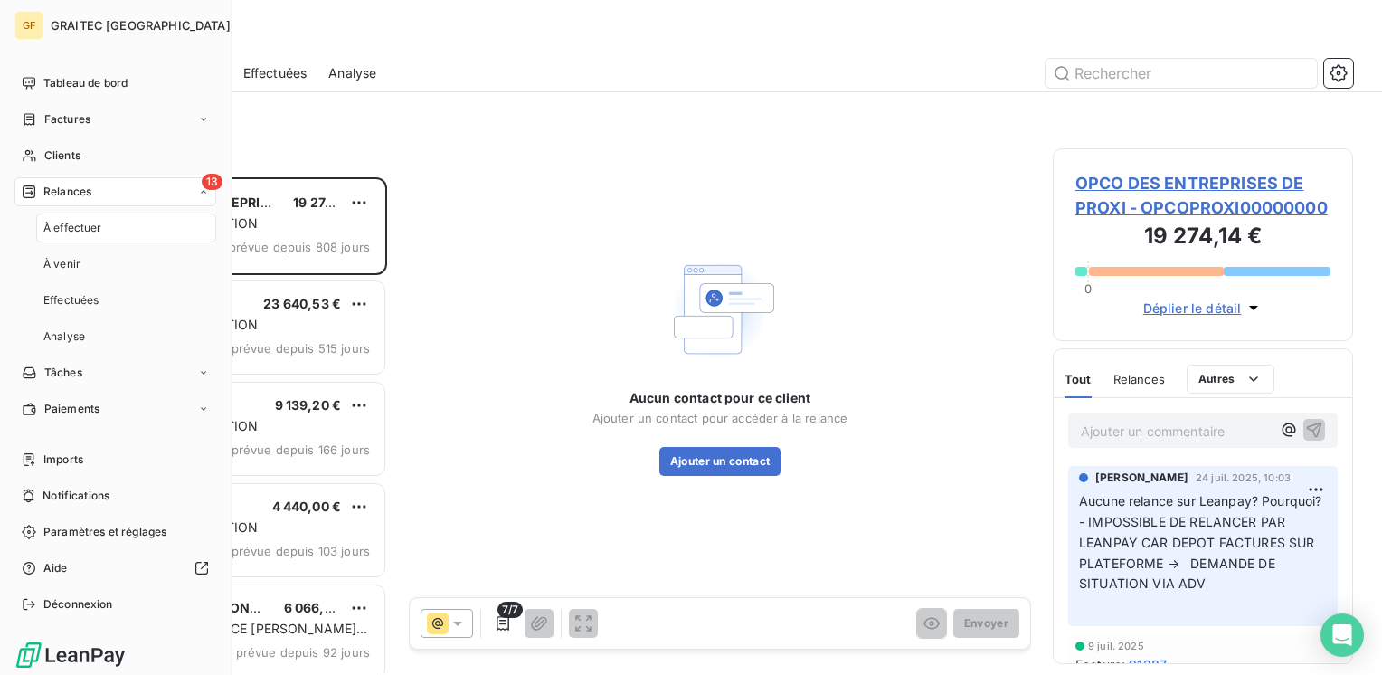
scroll to position [484, 286]
click at [72, 230] on span "À effectuer" at bounding box center [72, 228] width 59 height 16
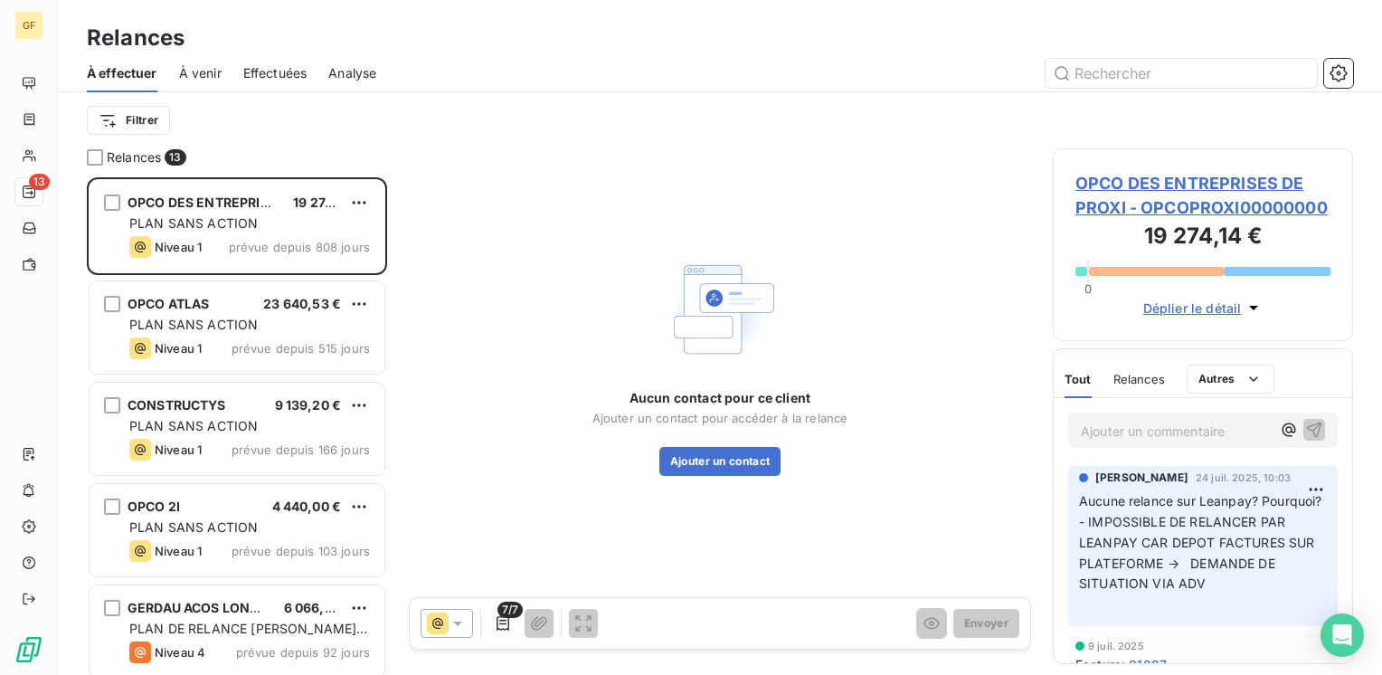
click at [286, 76] on span "Effectuées" at bounding box center [275, 73] width 64 height 18
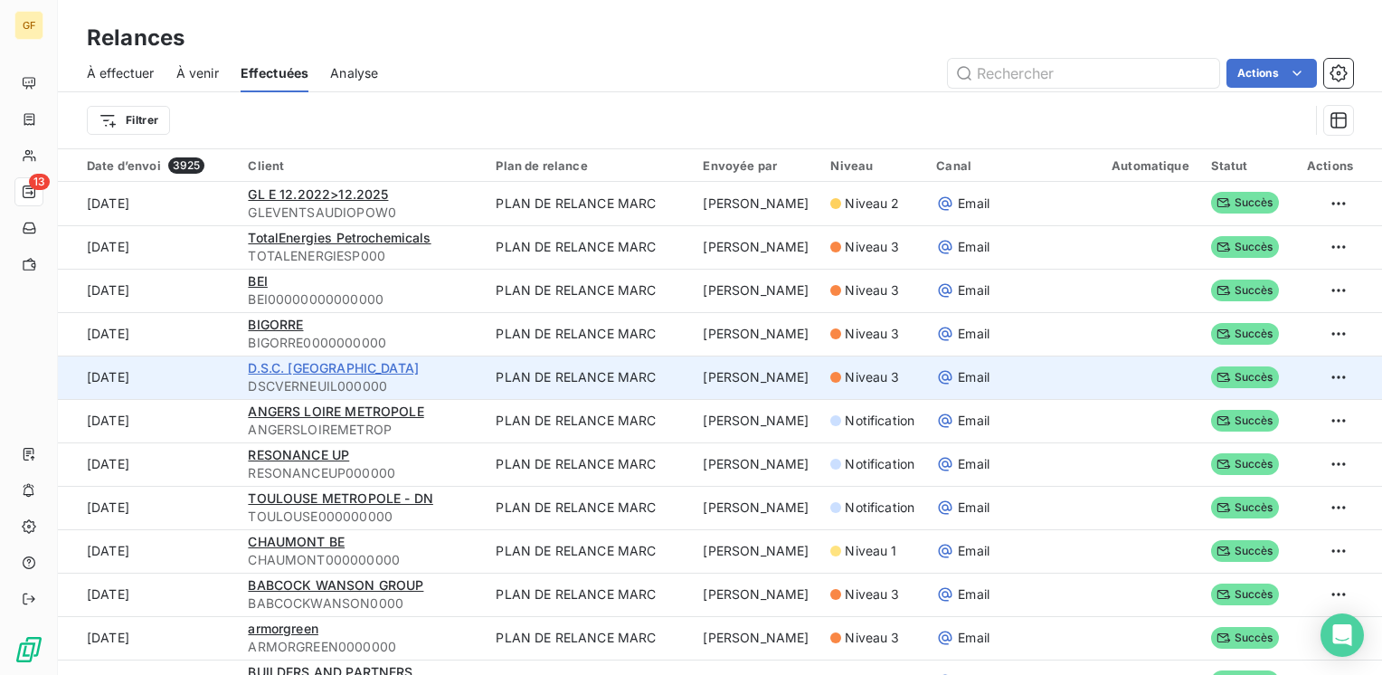
click at [318, 366] on span "D.S.C. [GEOGRAPHIC_DATA]" at bounding box center [333, 367] width 171 height 15
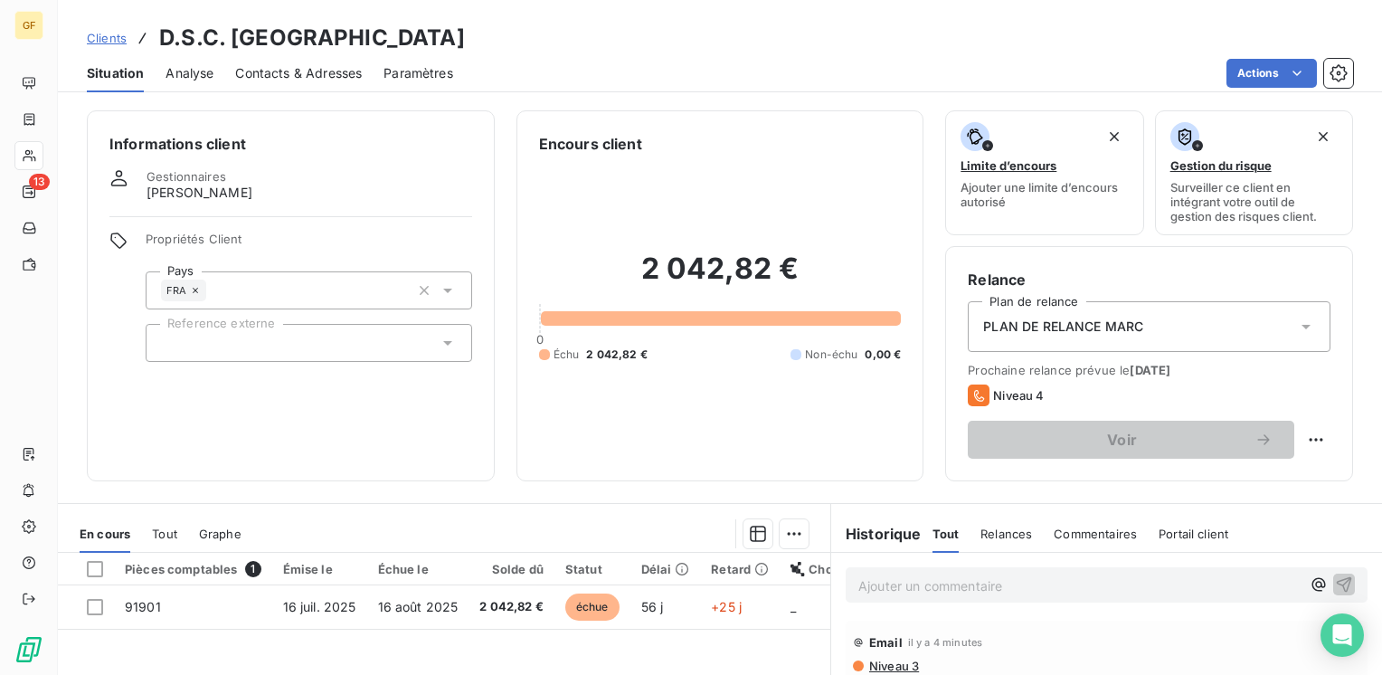
click at [332, 74] on span "Contacts & Adresses" at bounding box center [298, 73] width 127 height 18
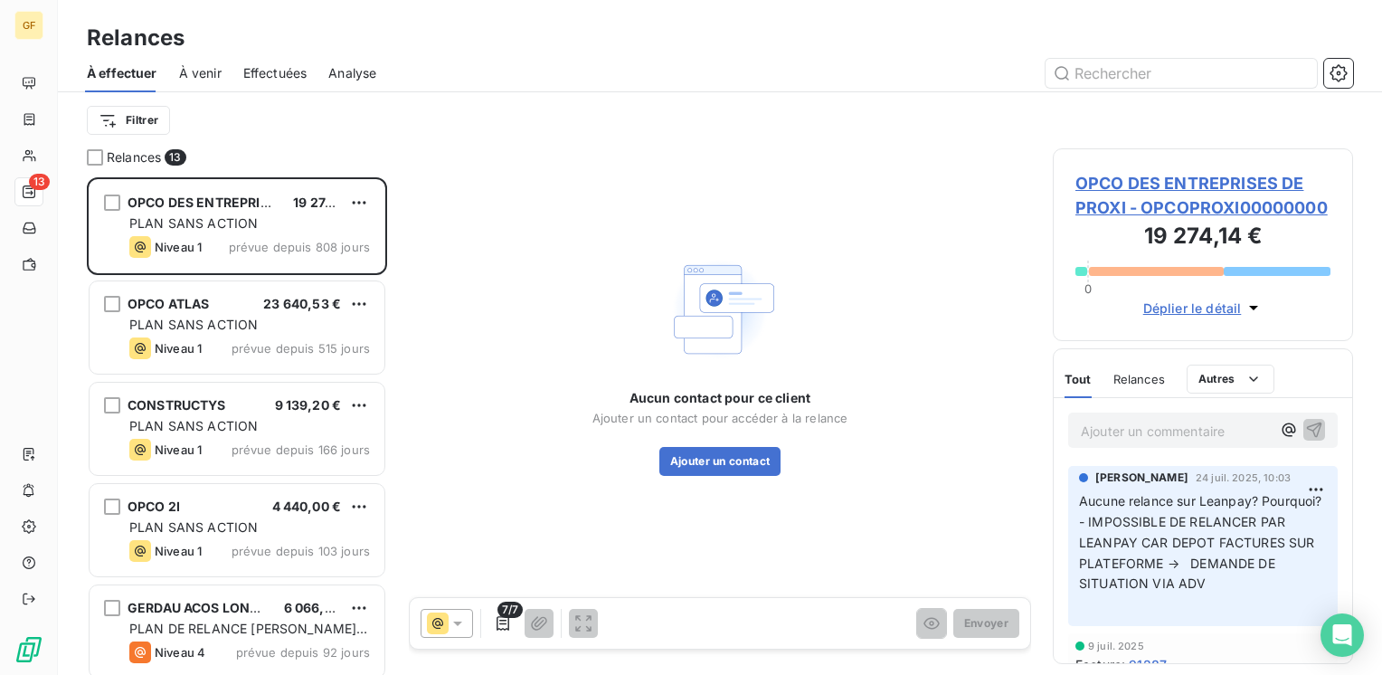
scroll to position [484, 286]
click at [275, 71] on span "Effectuées" at bounding box center [275, 73] width 64 height 18
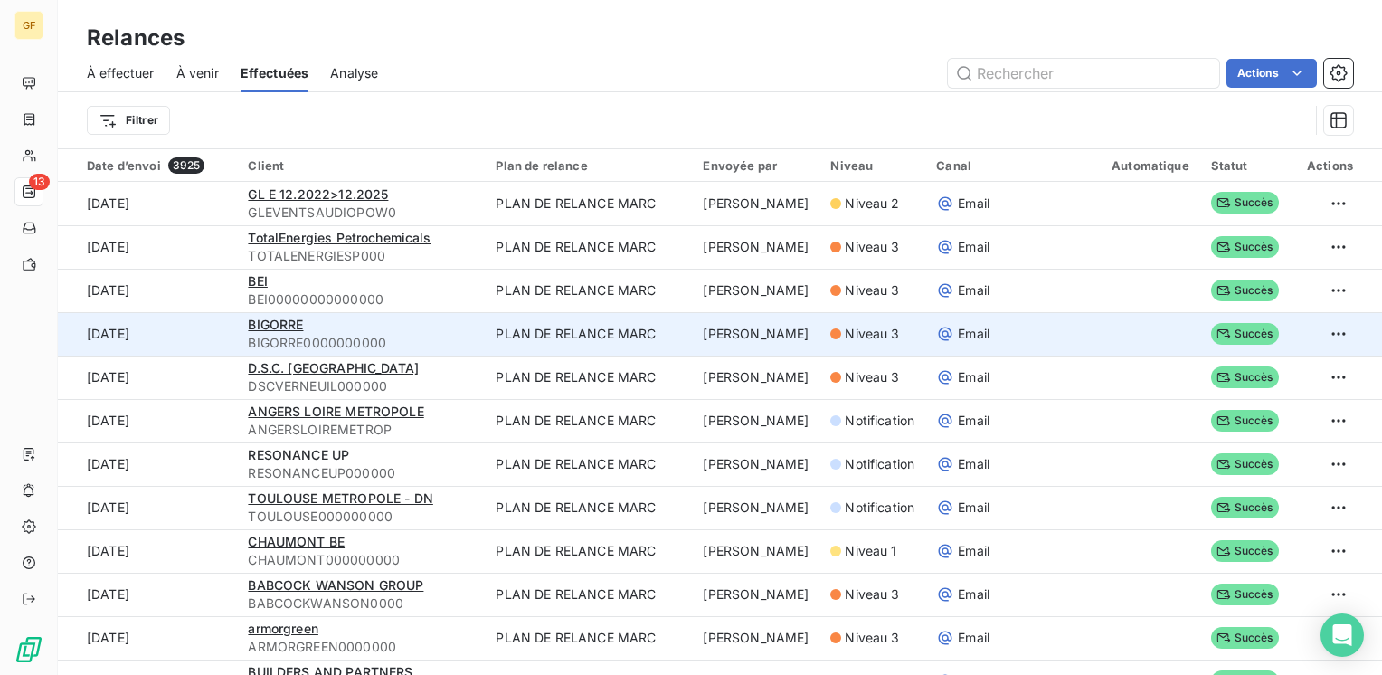
scroll to position [90, 0]
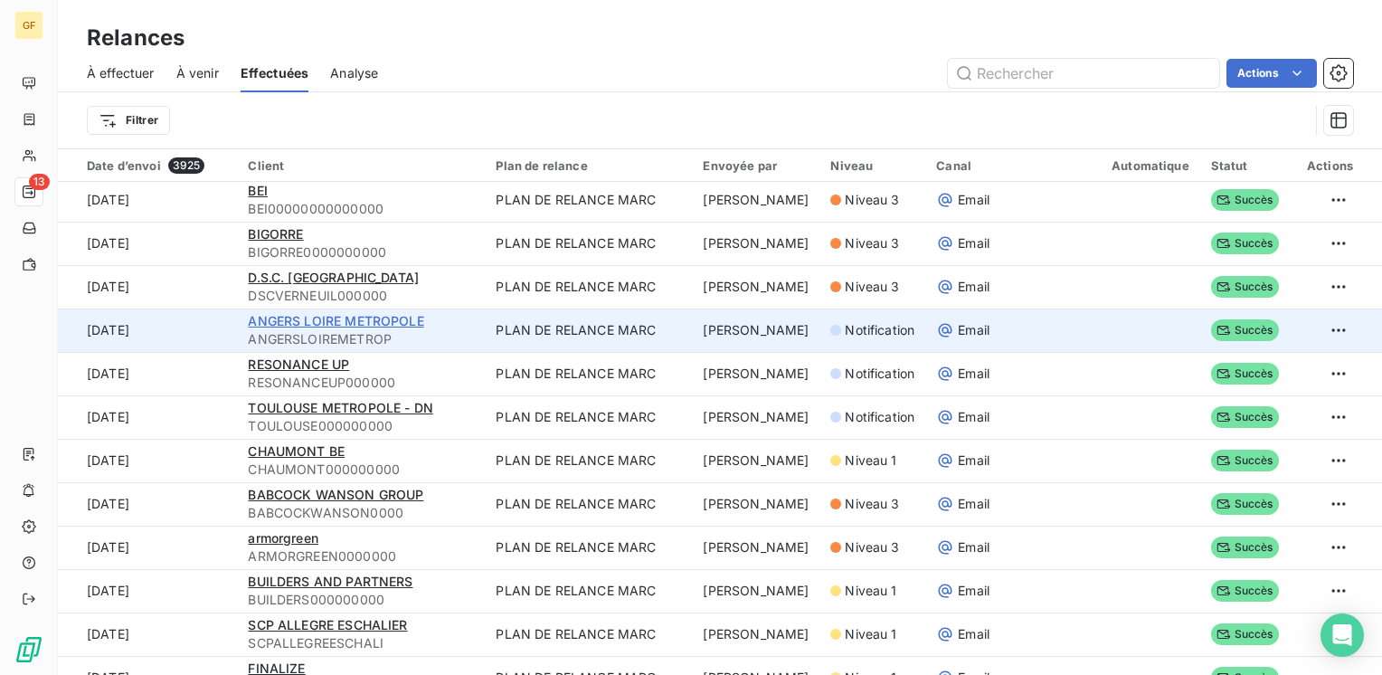
click at [388, 316] on span "ANGERS LOIRE METROPOLE" at bounding box center [335, 320] width 175 height 15
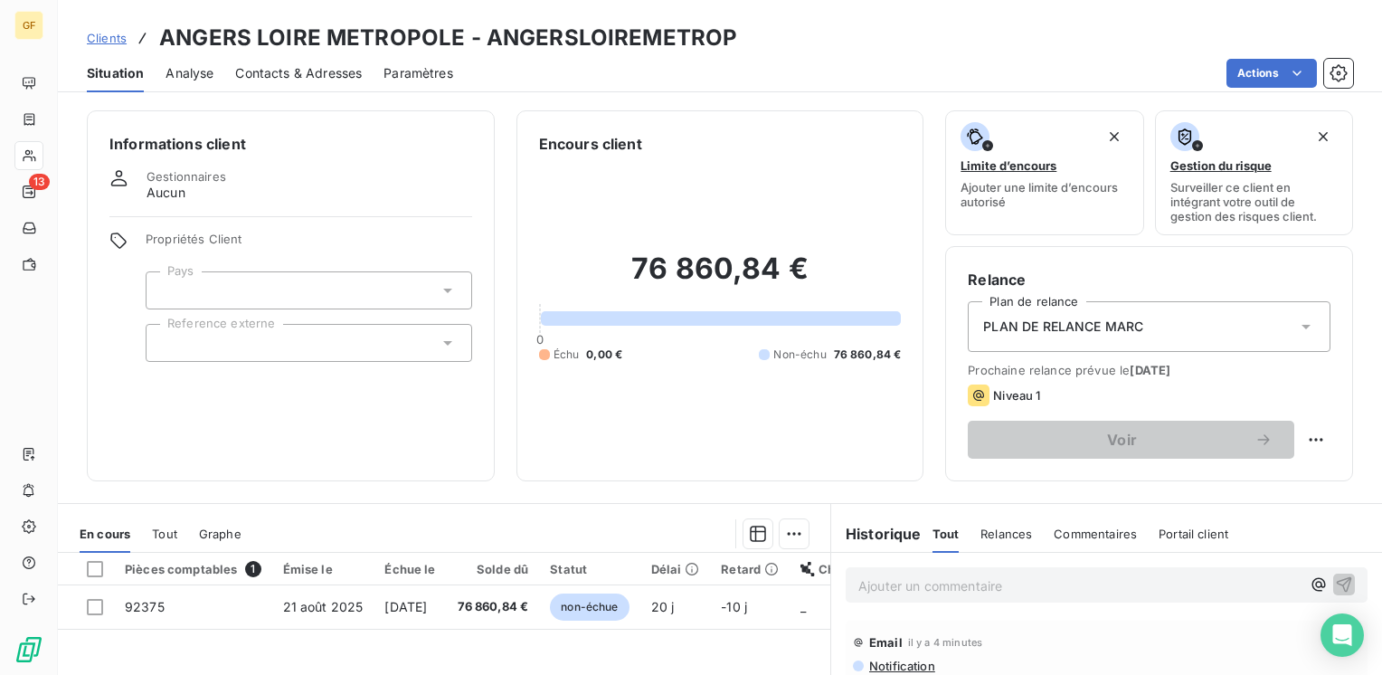
click at [305, 67] on span "Contacts & Adresses" at bounding box center [298, 73] width 127 height 18
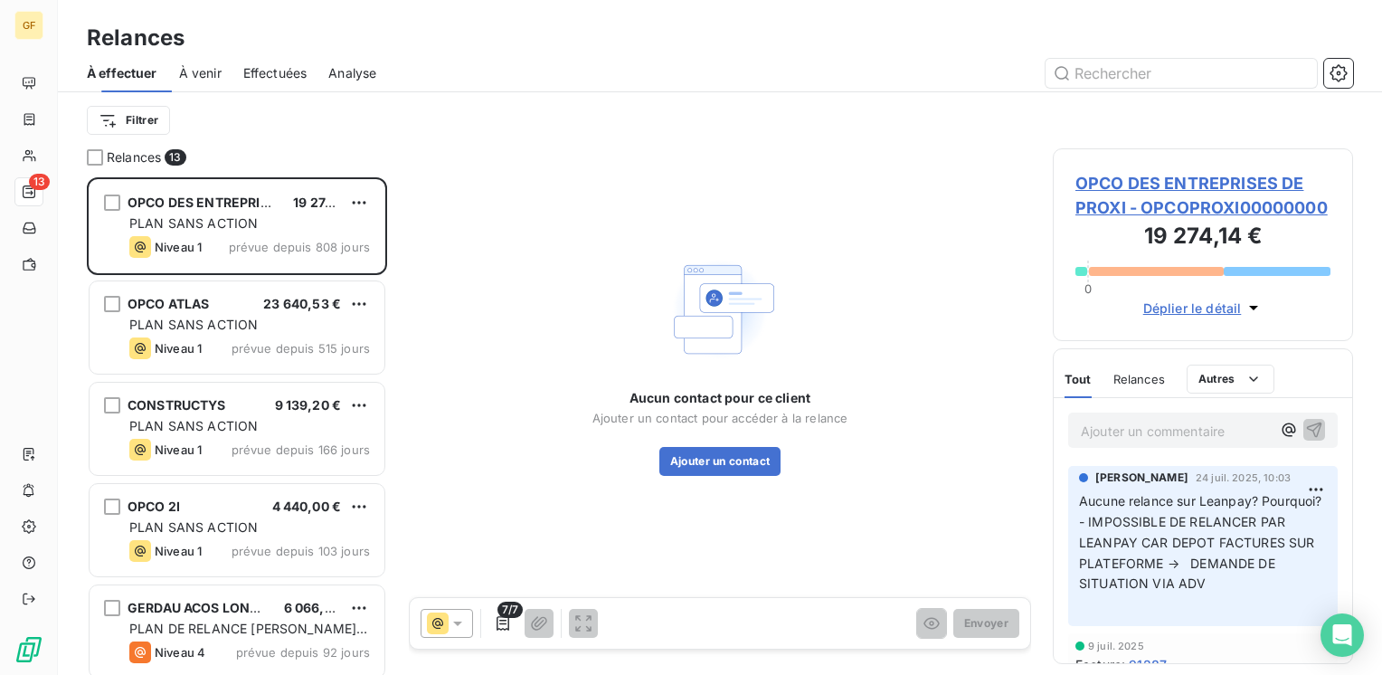
scroll to position [484, 286]
click at [268, 70] on span "Effectuées" at bounding box center [275, 73] width 64 height 18
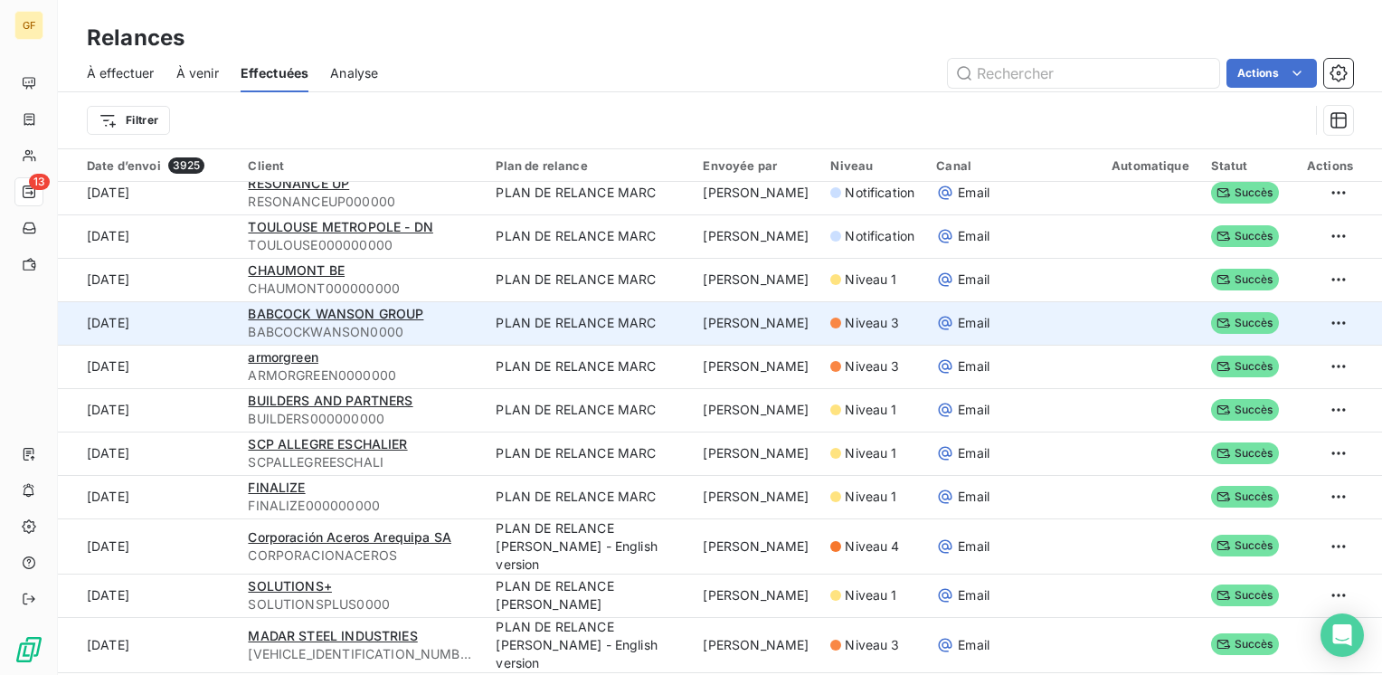
scroll to position [362, 0]
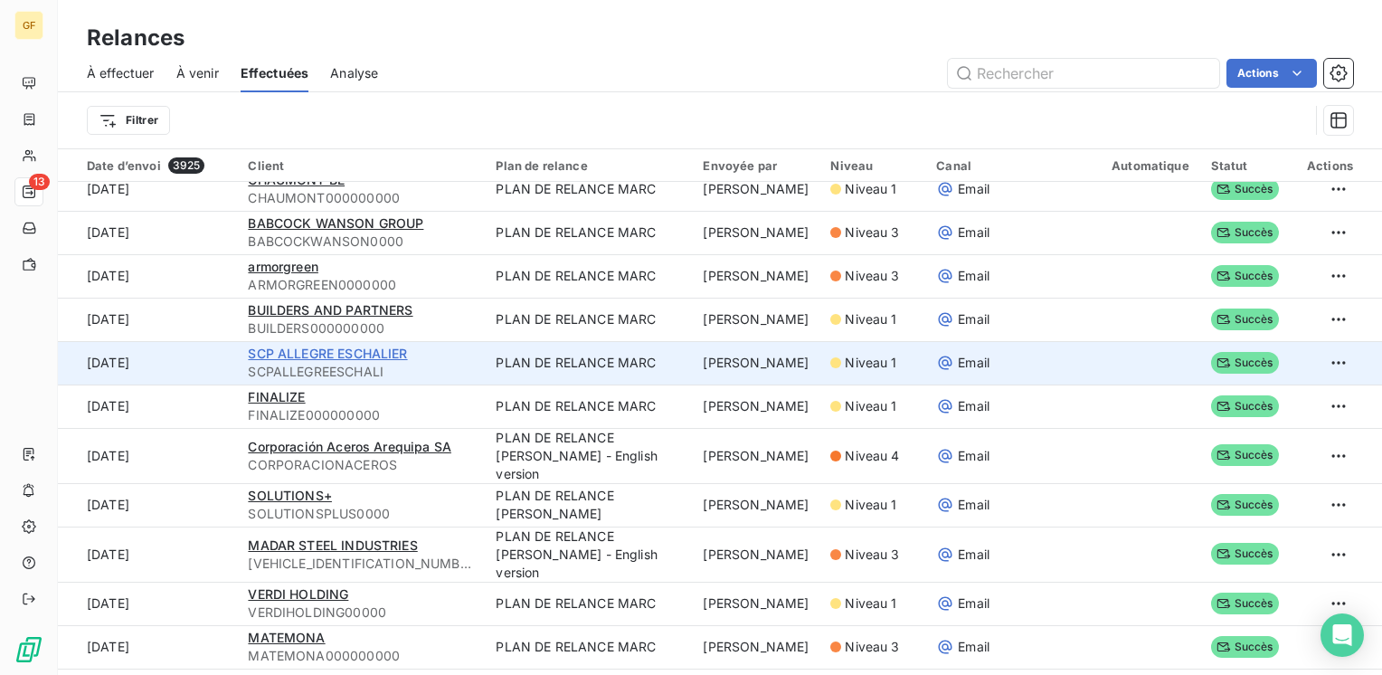
click at [373, 353] on span "SCP ALLEGRE ESCHALIER" at bounding box center [327, 352] width 159 height 15
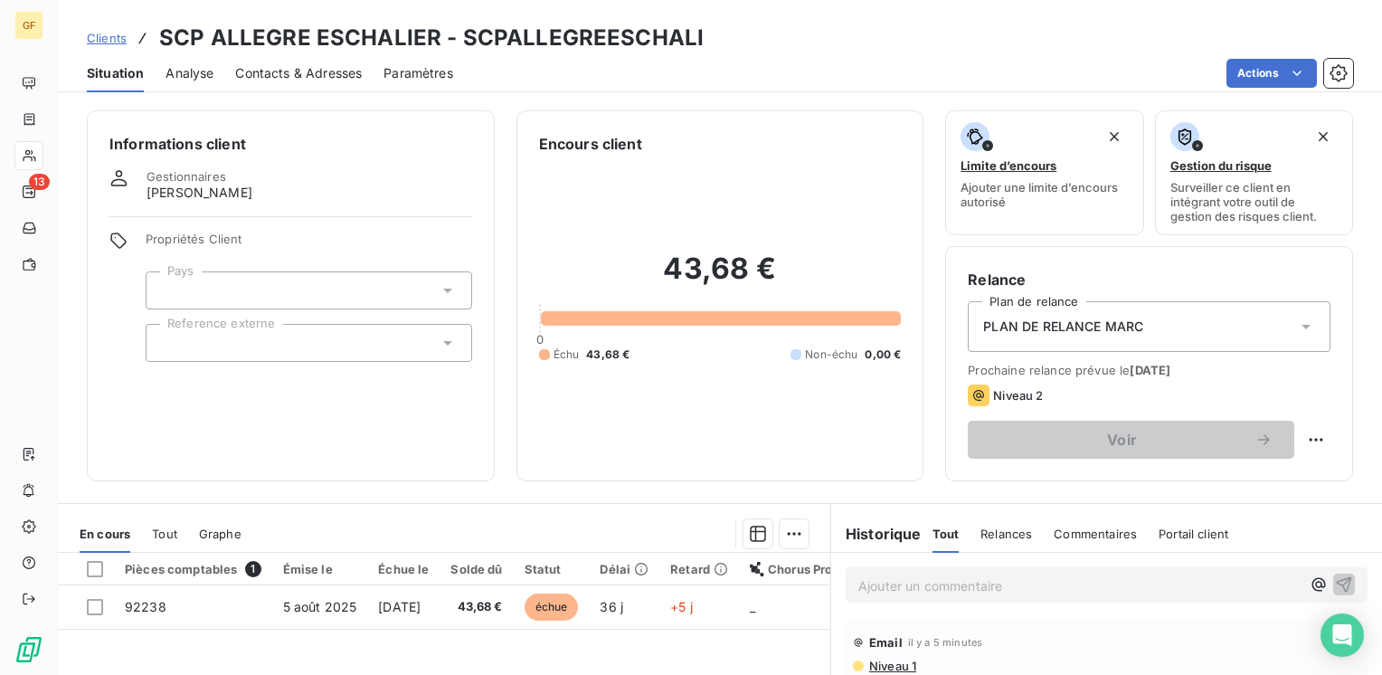
click at [332, 70] on span "Contacts & Adresses" at bounding box center [298, 73] width 127 height 18
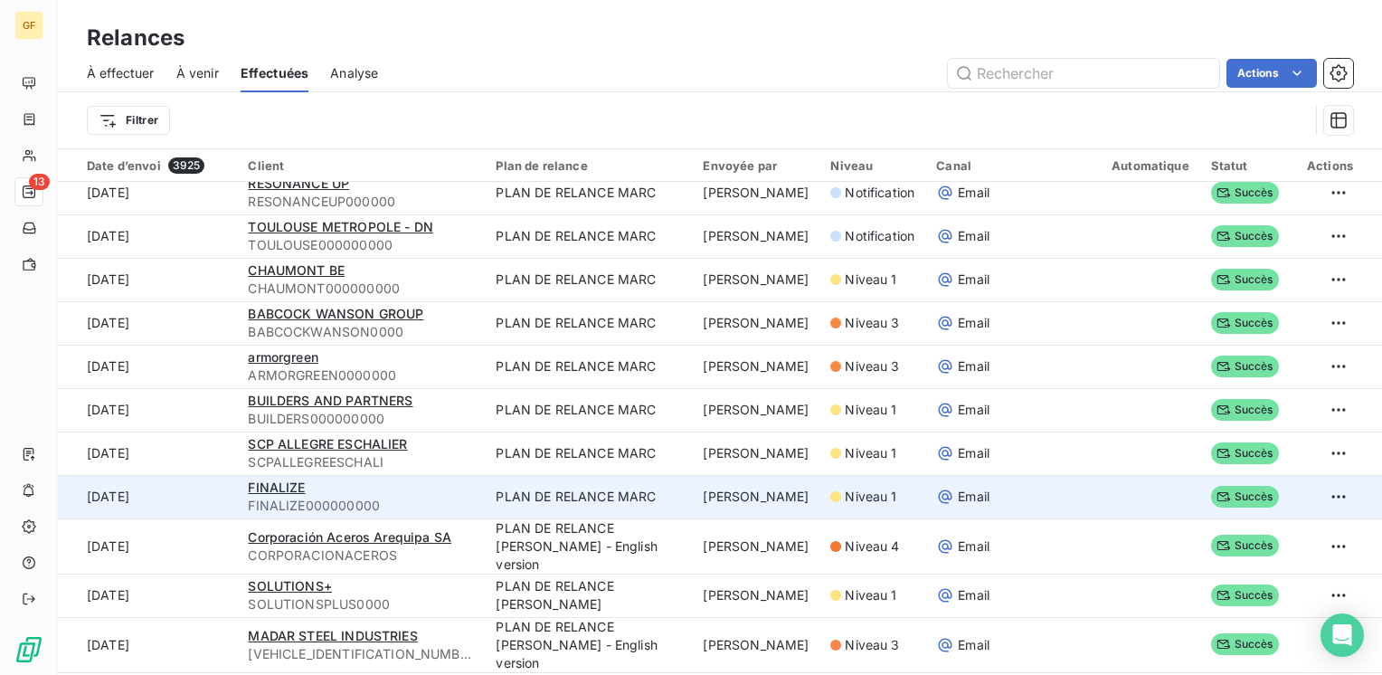
scroll to position [181, 0]
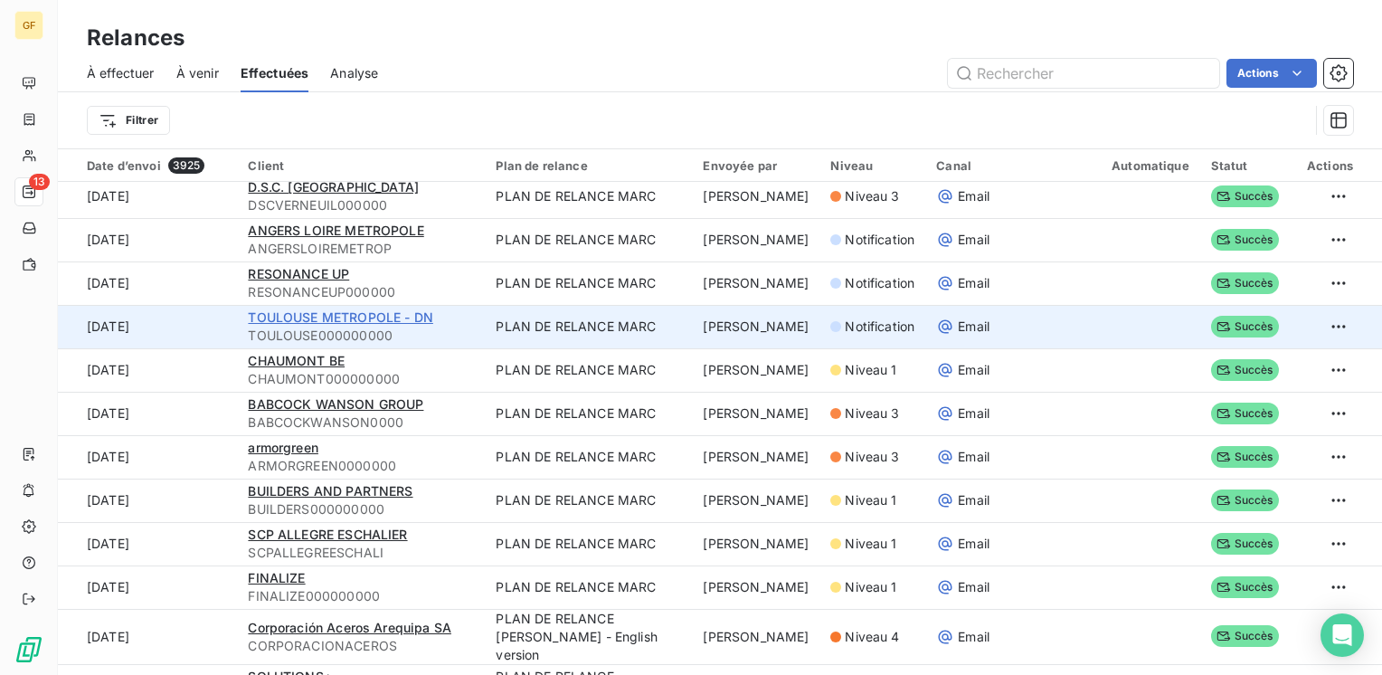
click at [328, 324] on span "TOULOUSE METROPOLE - DN" at bounding box center [340, 316] width 184 height 15
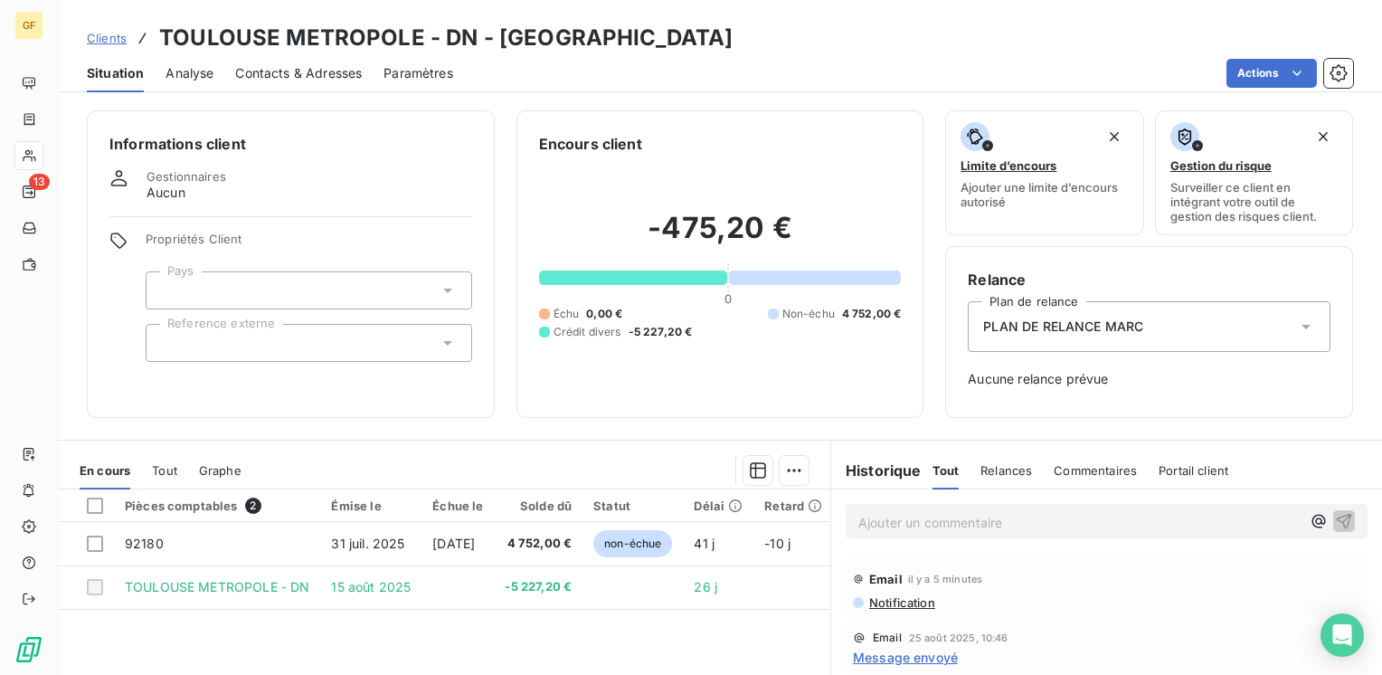
click at [336, 69] on span "Contacts & Adresses" at bounding box center [298, 73] width 127 height 18
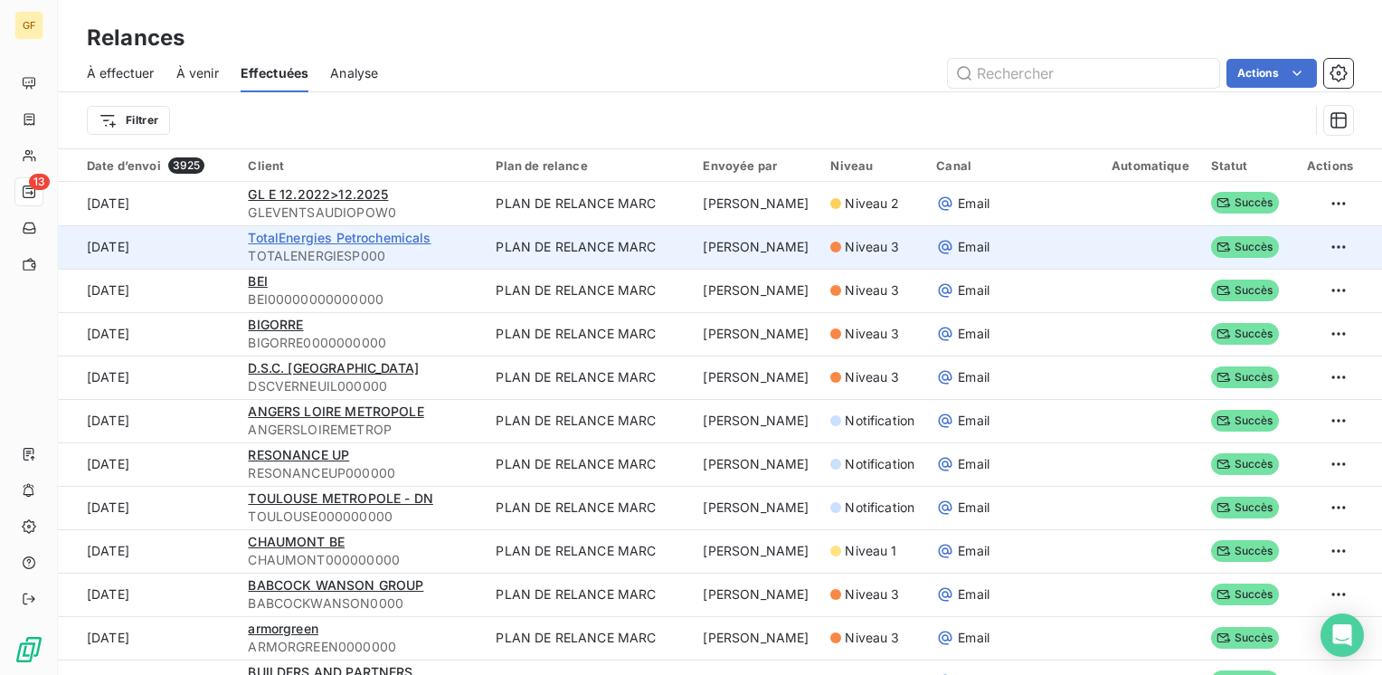
click at [329, 233] on span "TotalEnergies Petrochemicals" at bounding box center [339, 237] width 183 height 15
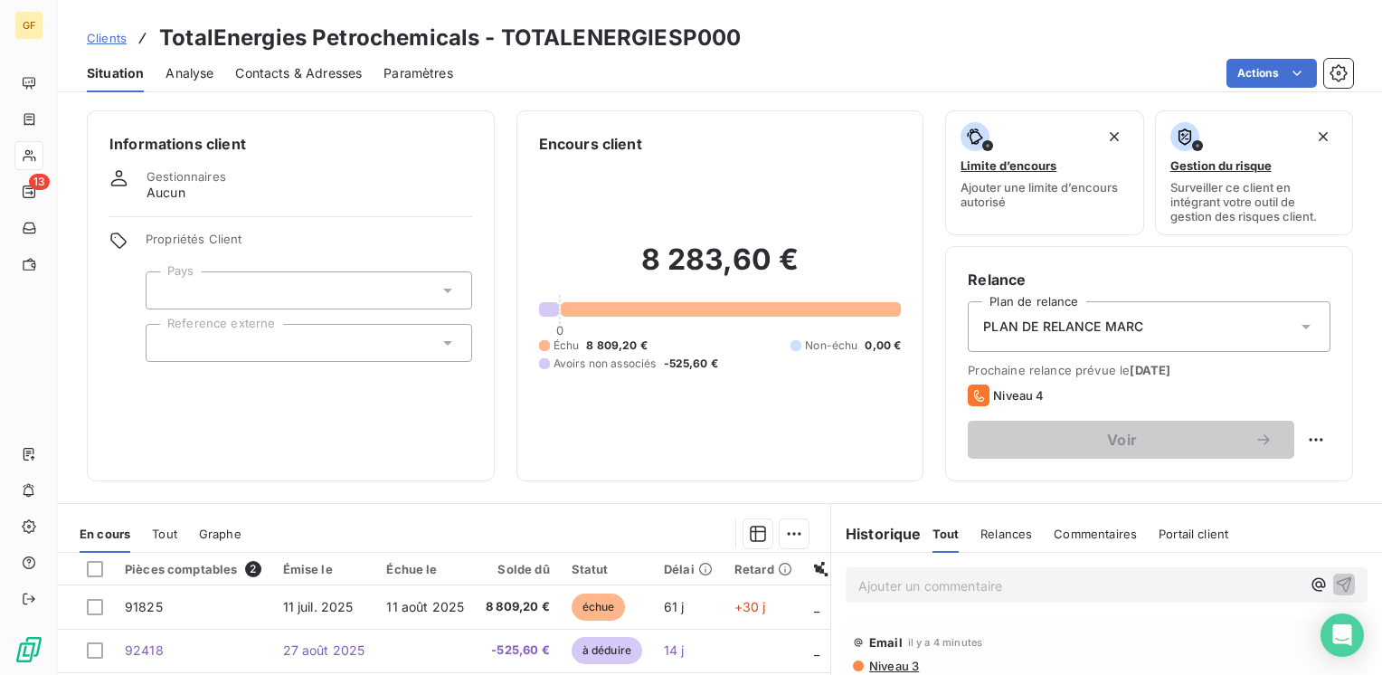
click at [320, 72] on span "Contacts & Adresses" at bounding box center [298, 73] width 127 height 18
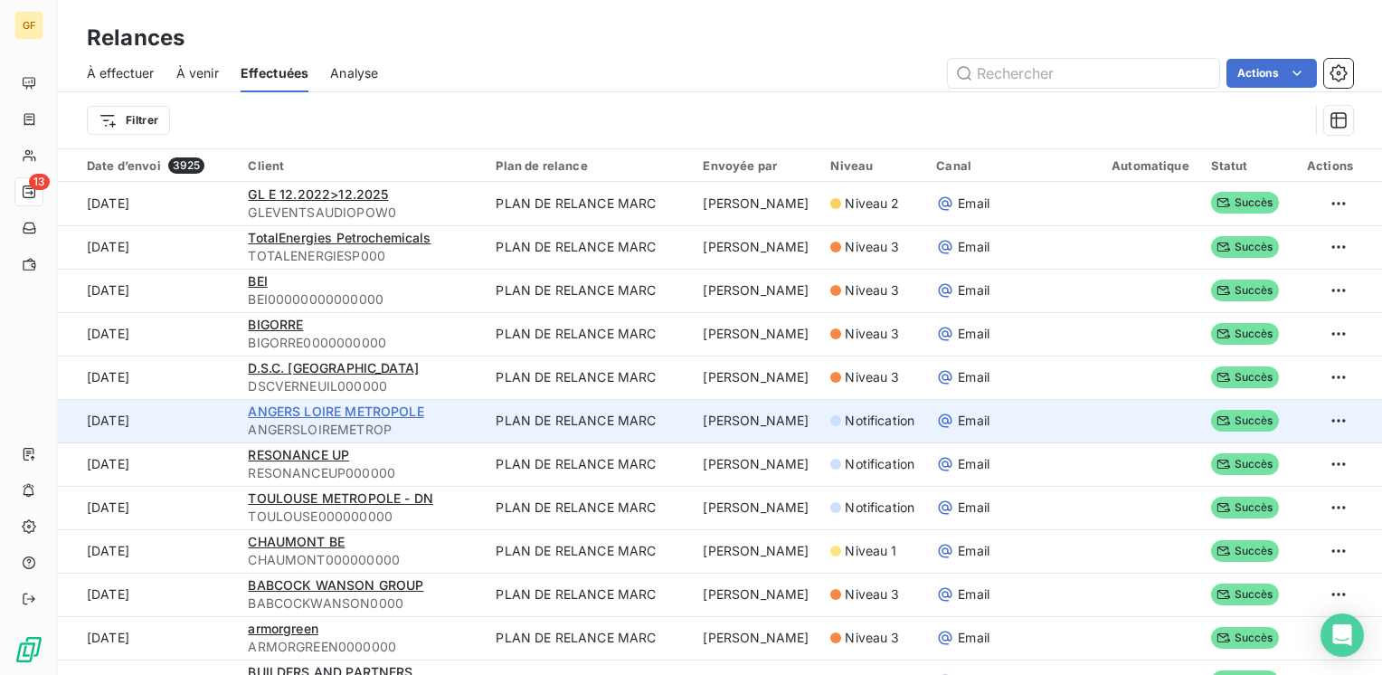
click at [303, 411] on span "ANGERS LOIRE METROPOLE" at bounding box center [335, 410] width 175 height 15
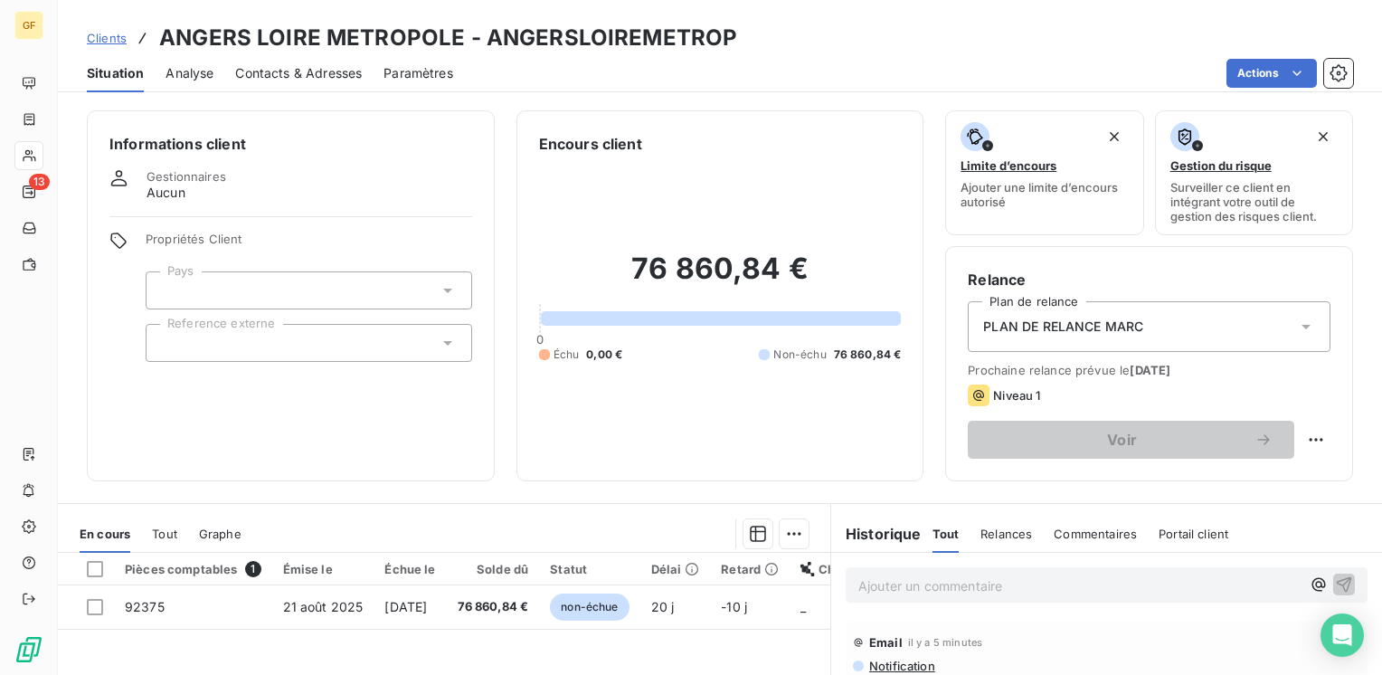
click at [286, 69] on span "Contacts & Adresses" at bounding box center [298, 73] width 127 height 18
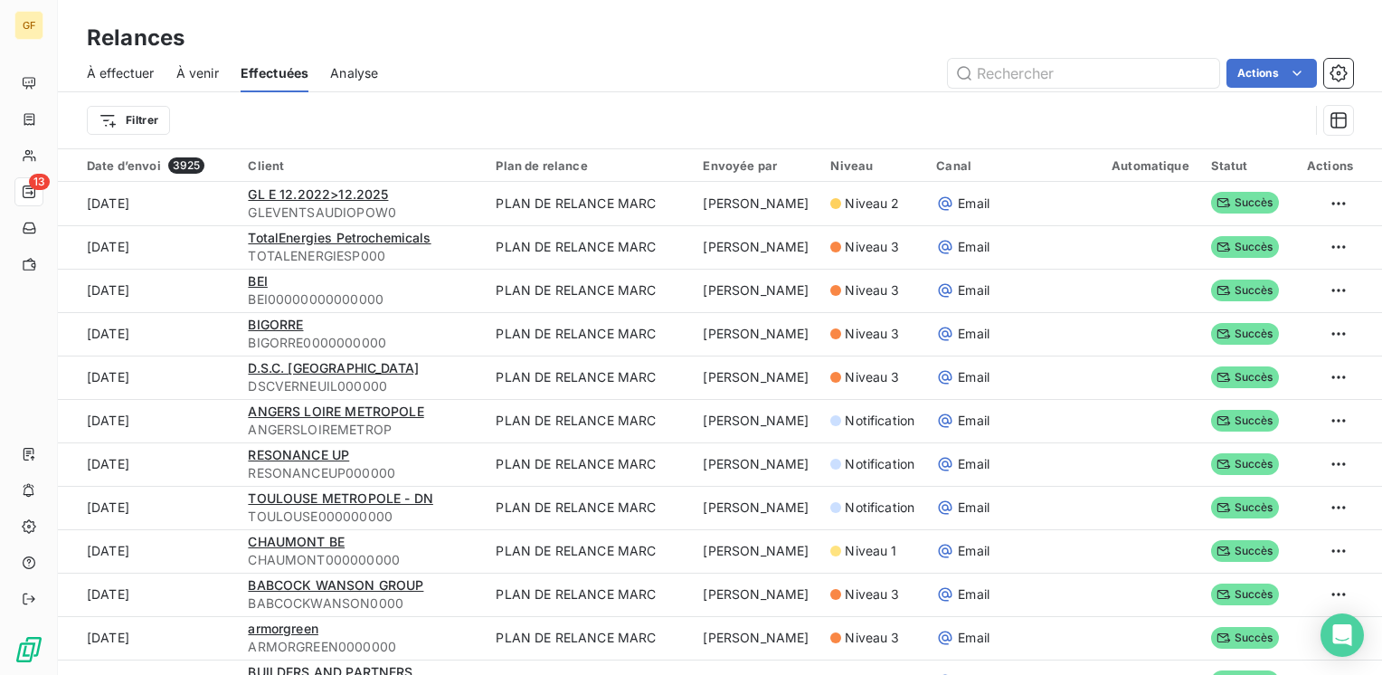
scroll to position [90, 0]
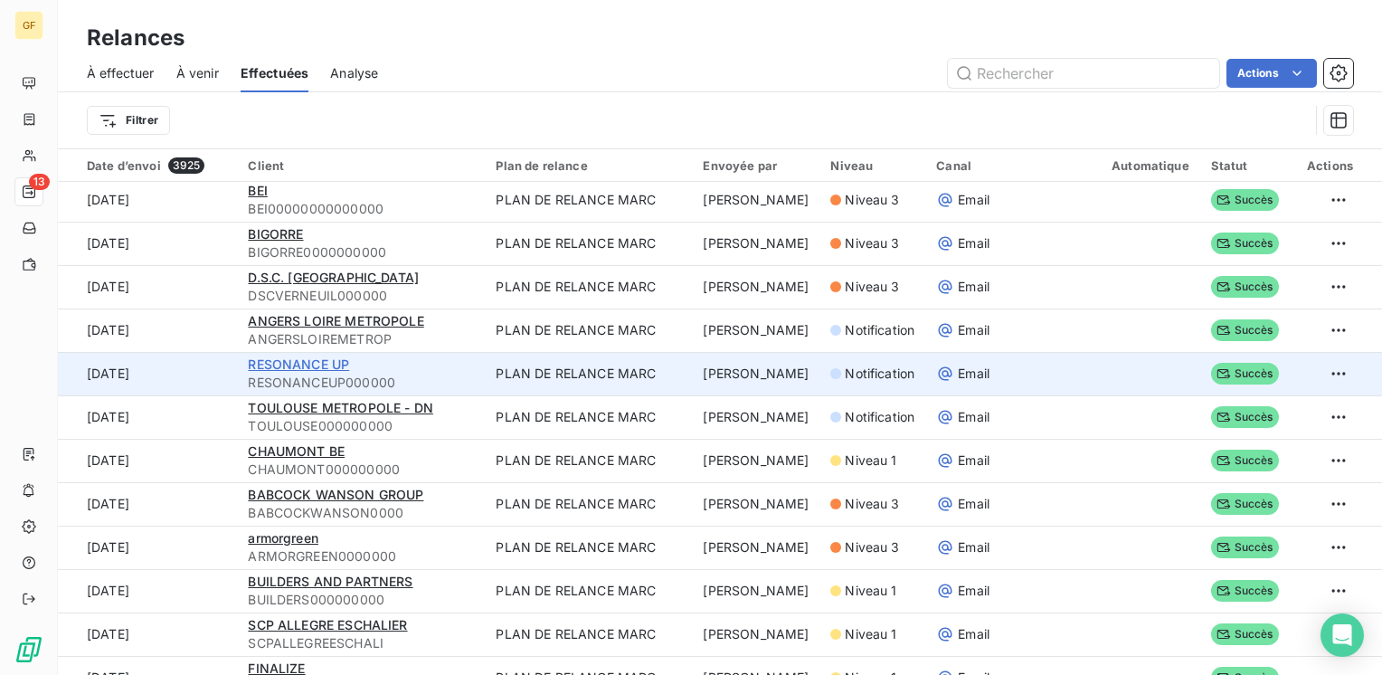
click at [336, 360] on span "RESONANCE UP" at bounding box center [298, 363] width 101 height 15
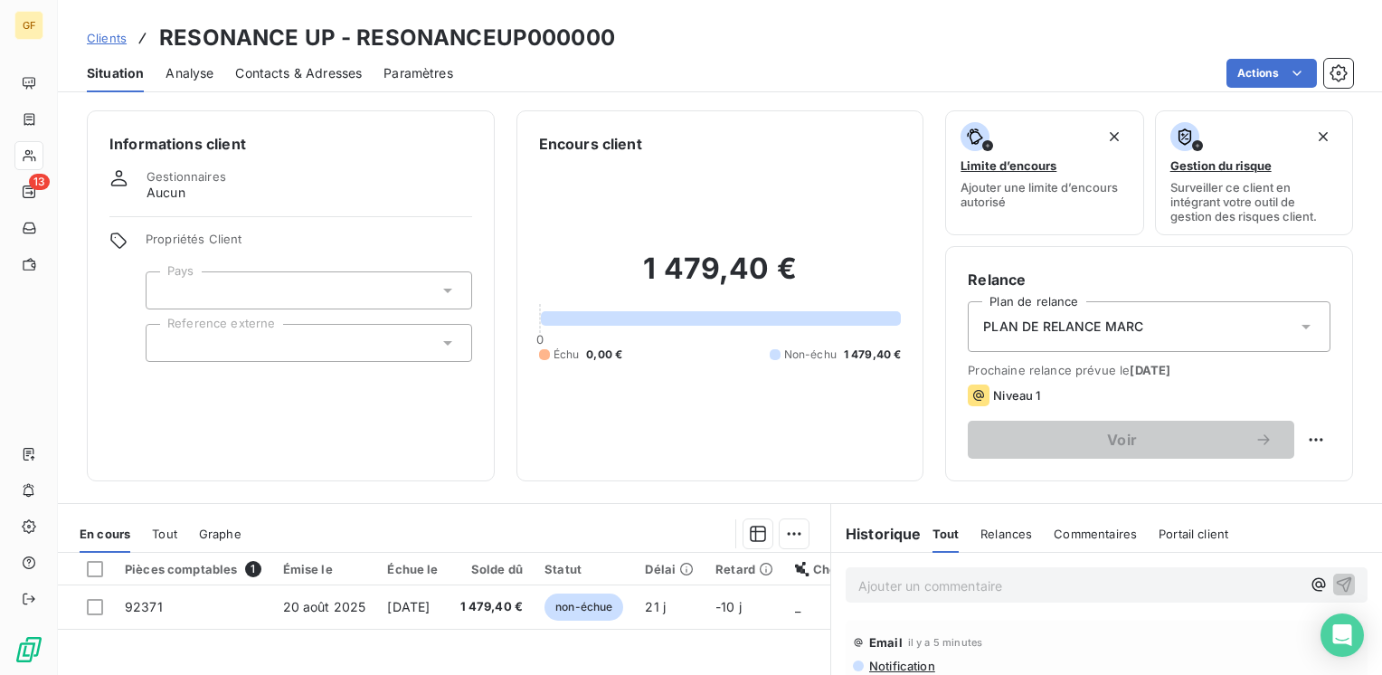
click at [320, 64] on span "Contacts & Adresses" at bounding box center [298, 73] width 127 height 18
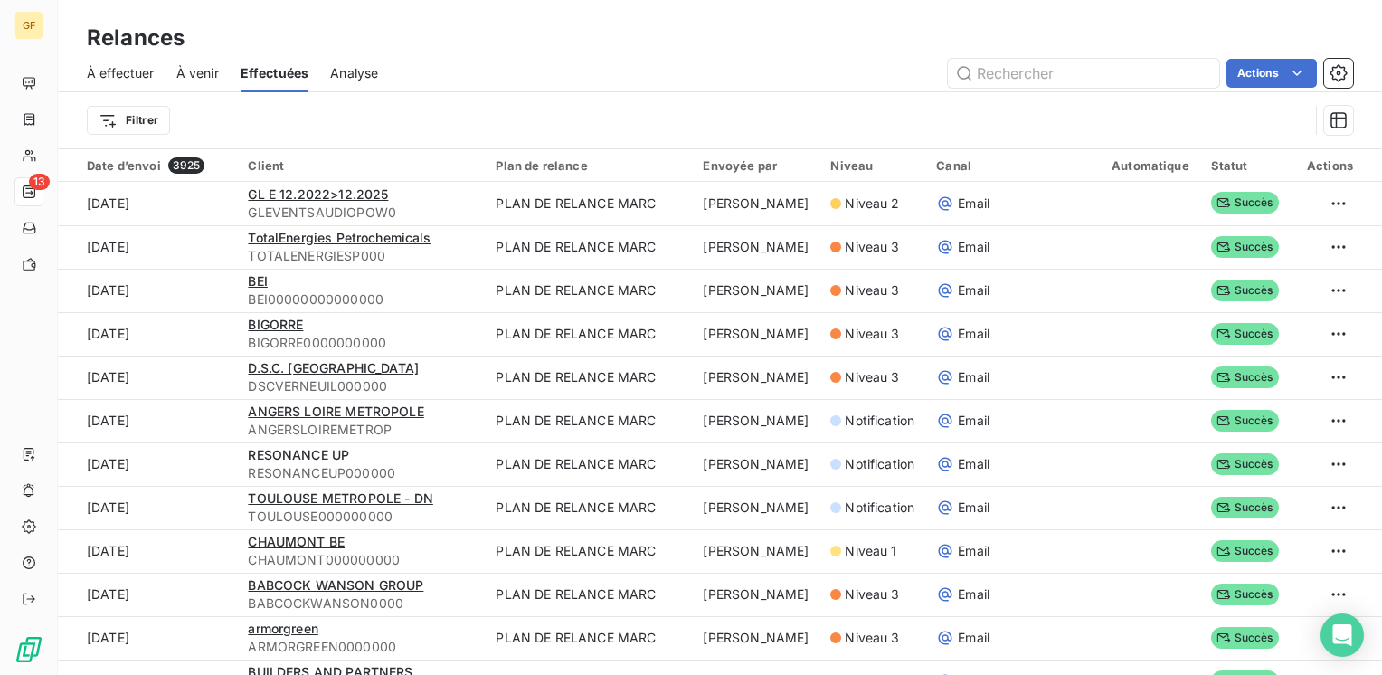
scroll to position [90, 0]
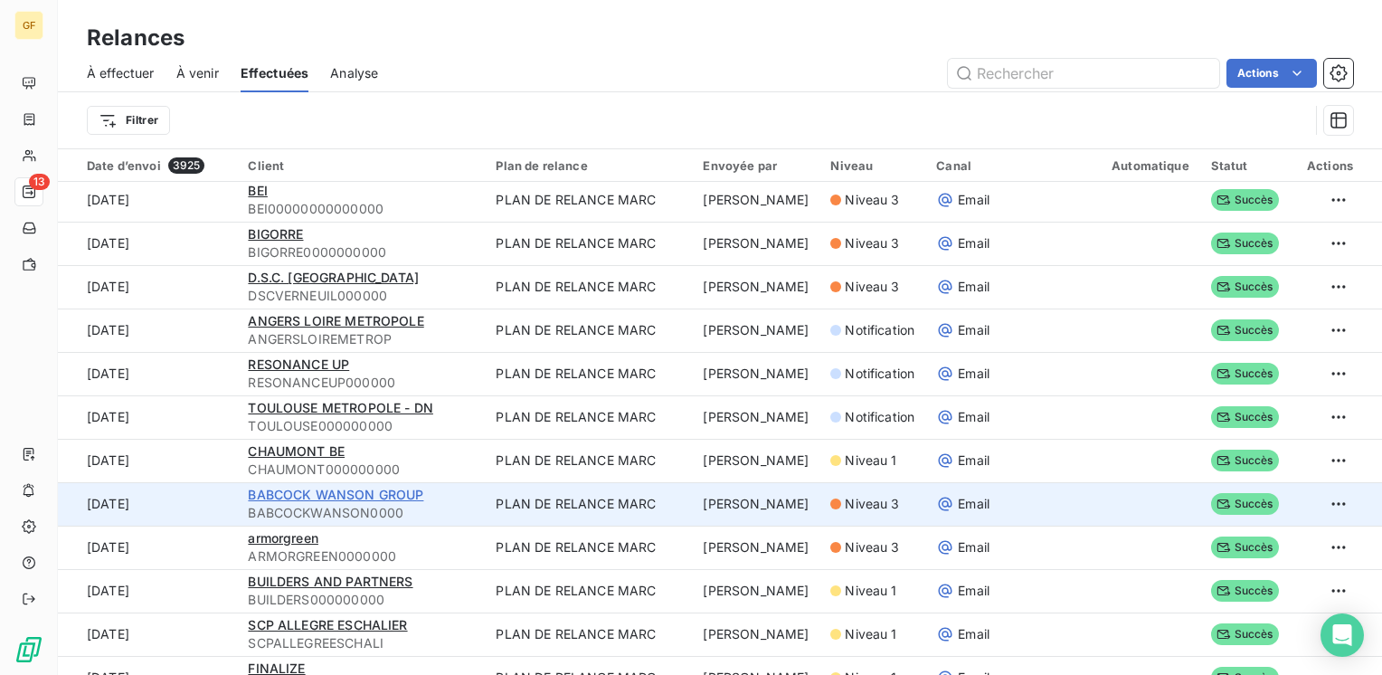
click at [288, 491] on span "BABCOCK WANSON GROUP" at bounding box center [335, 494] width 175 height 15
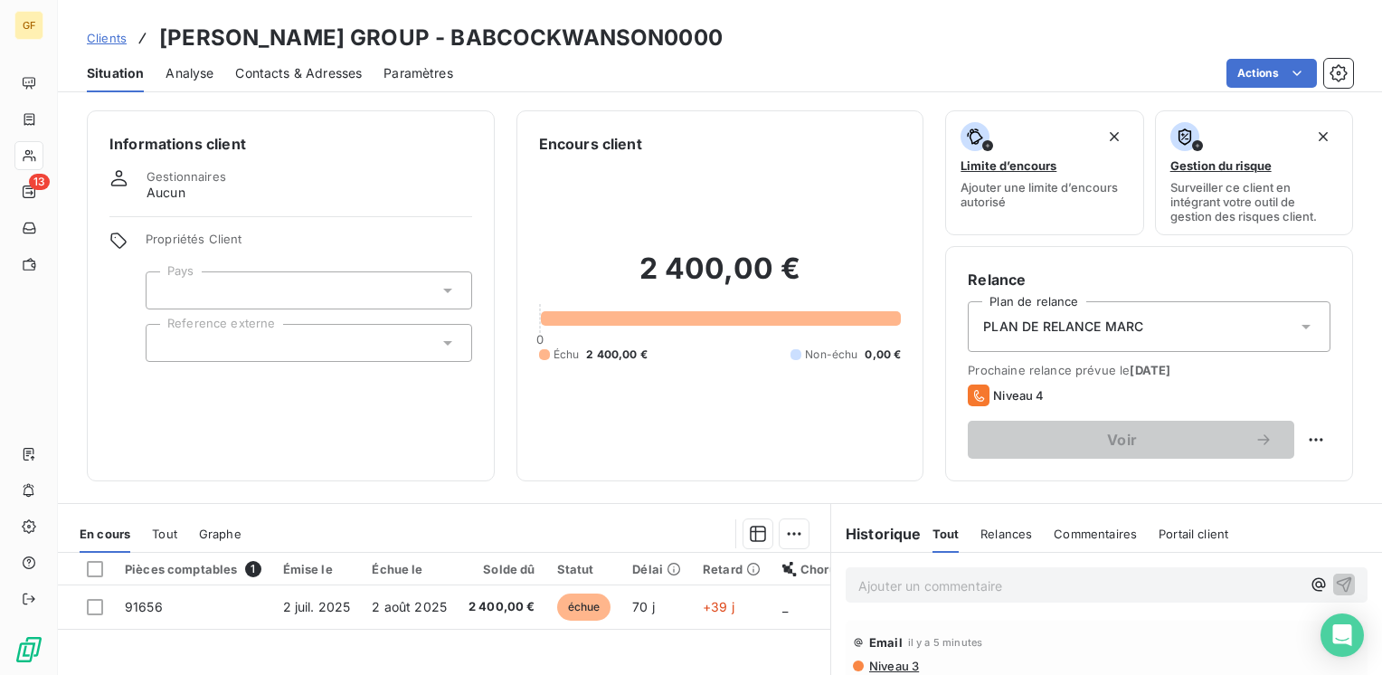
click at [278, 60] on div "Contacts & Adresses" at bounding box center [298, 73] width 127 height 38
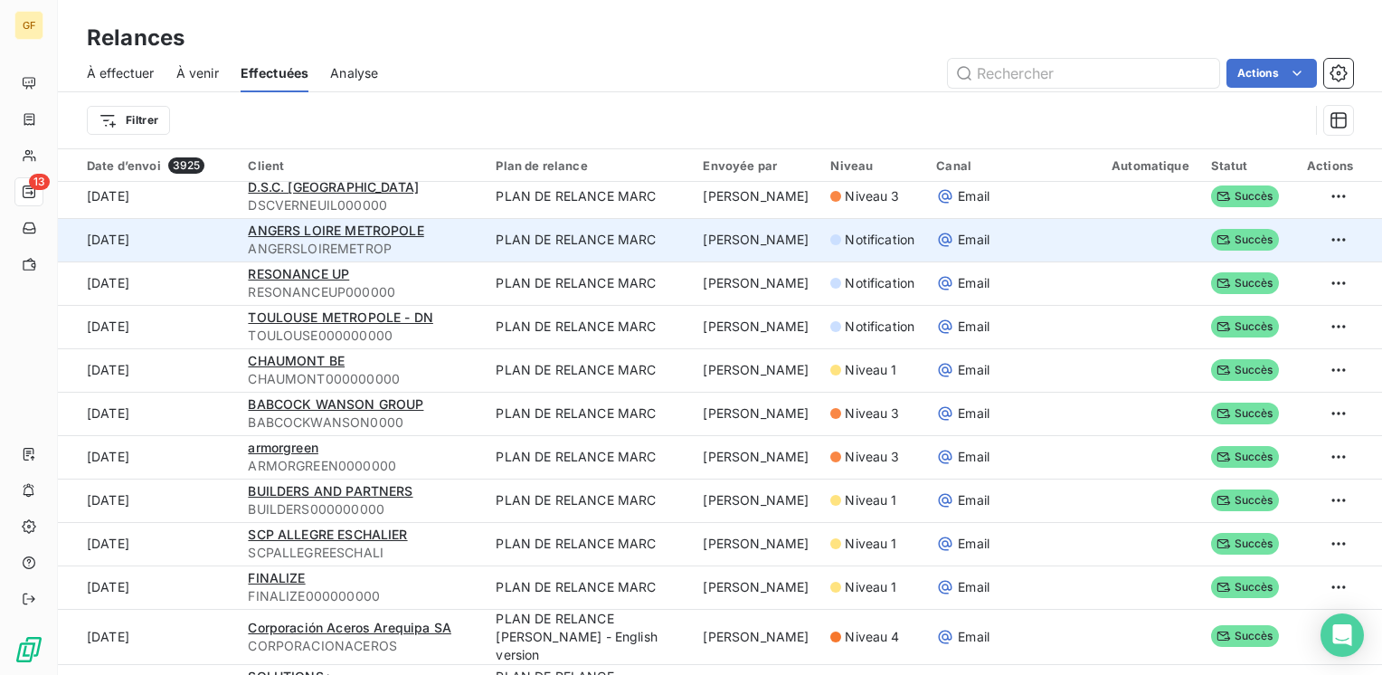
scroll to position [271, 0]
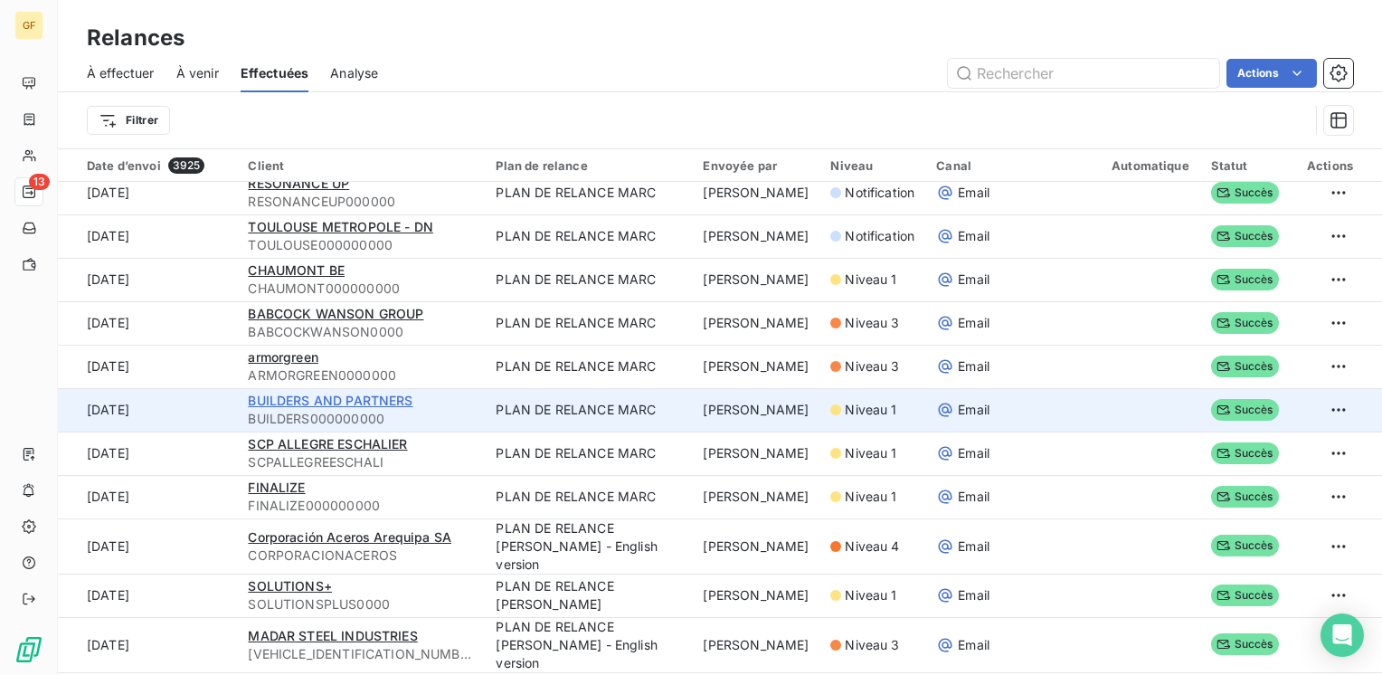
click at [307, 393] on span "BUILDERS AND PARTNERS" at bounding box center [330, 399] width 165 height 15
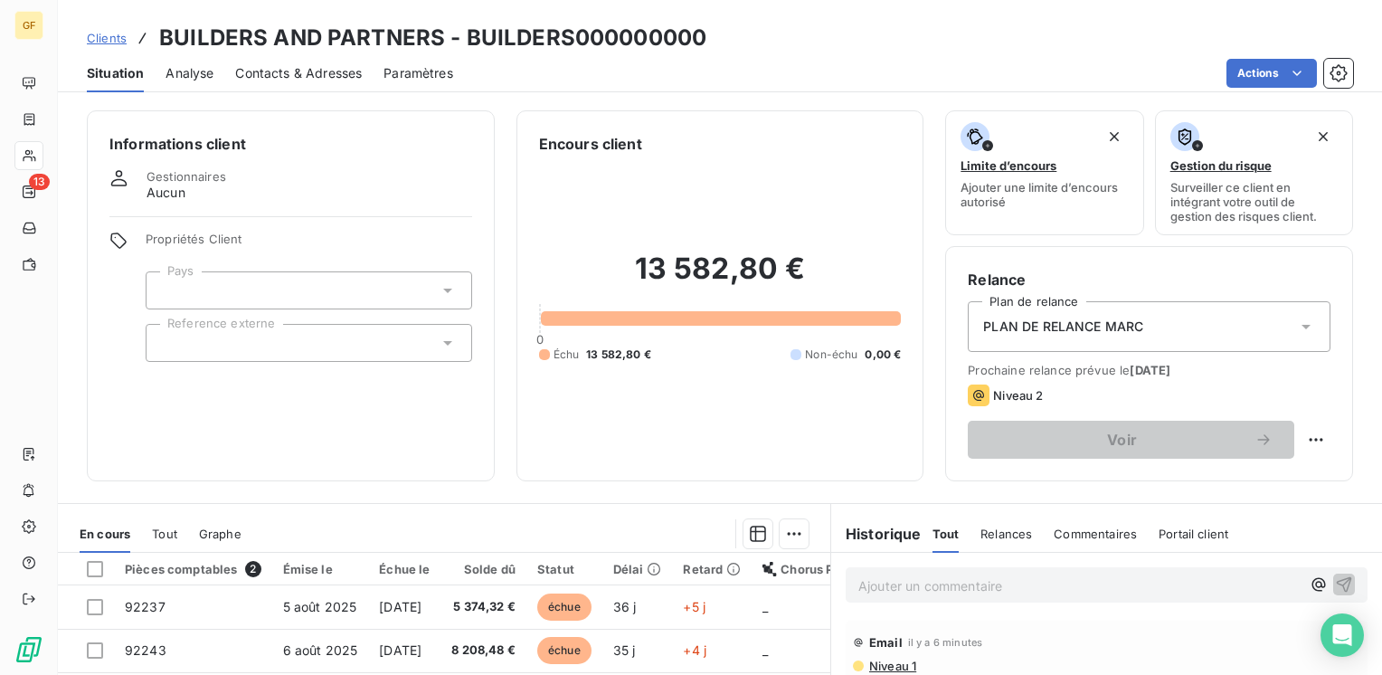
click at [298, 67] on span "Contacts & Adresses" at bounding box center [298, 73] width 127 height 18
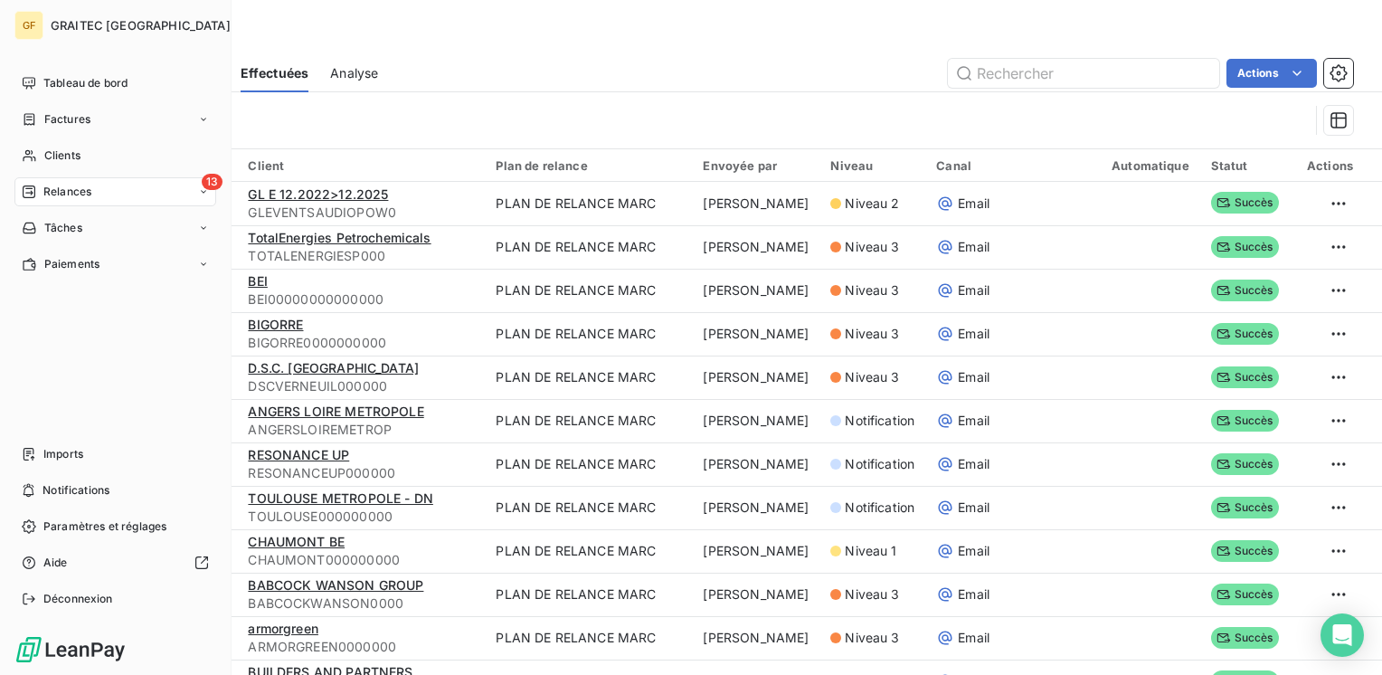
click at [58, 191] on span "Relances" at bounding box center [67, 192] width 48 height 16
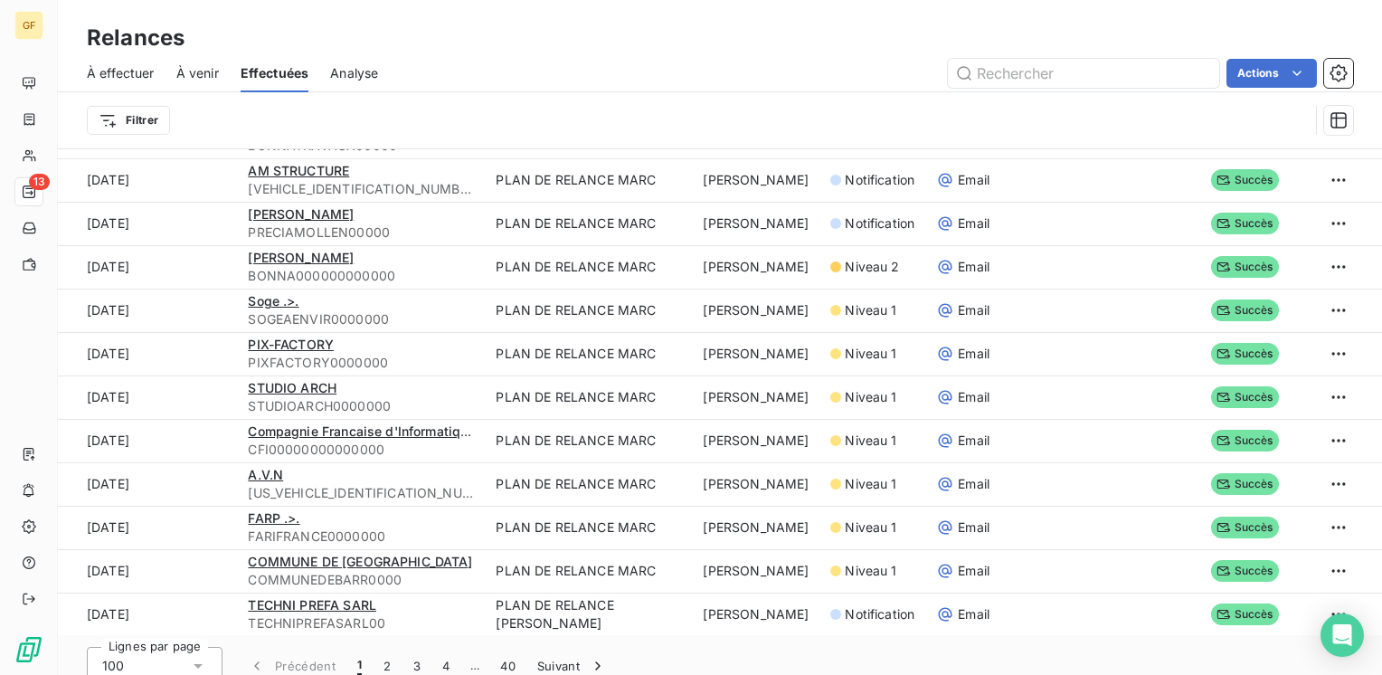
scroll to position [61, 0]
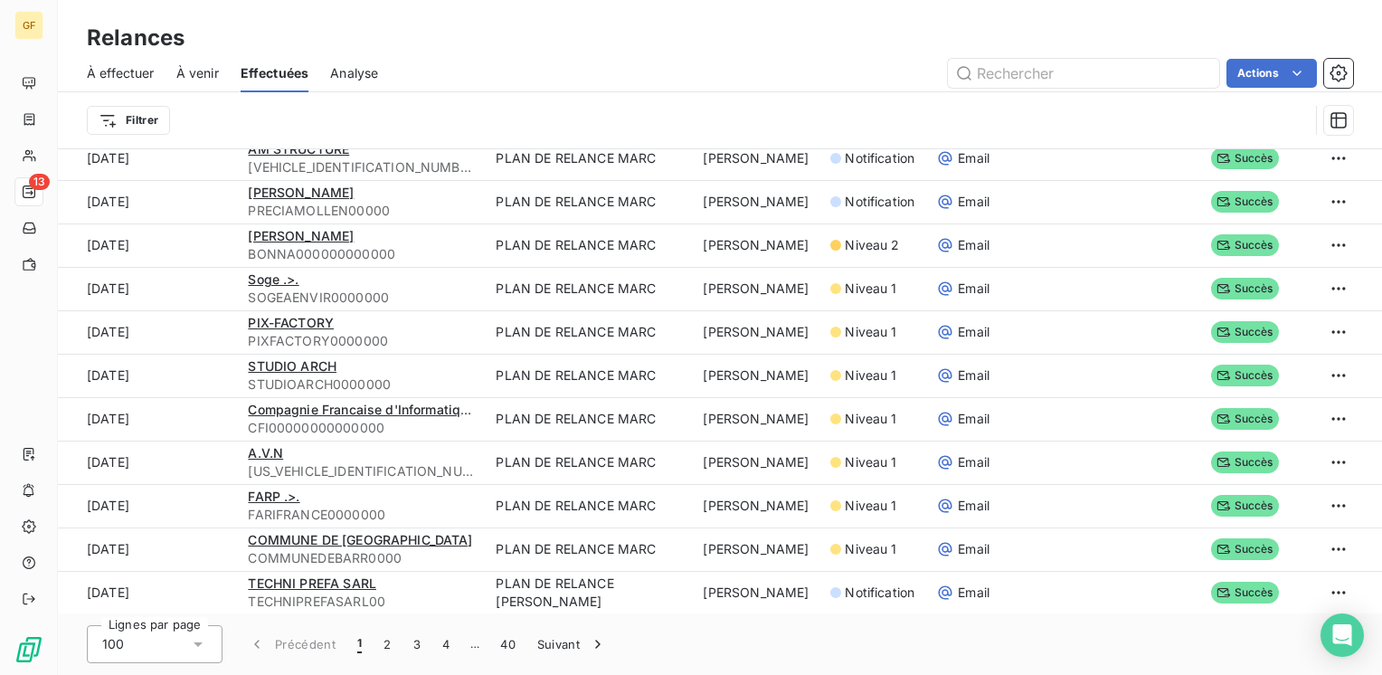
click at [193, 68] on span "À venir" at bounding box center [197, 73] width 43 height 18
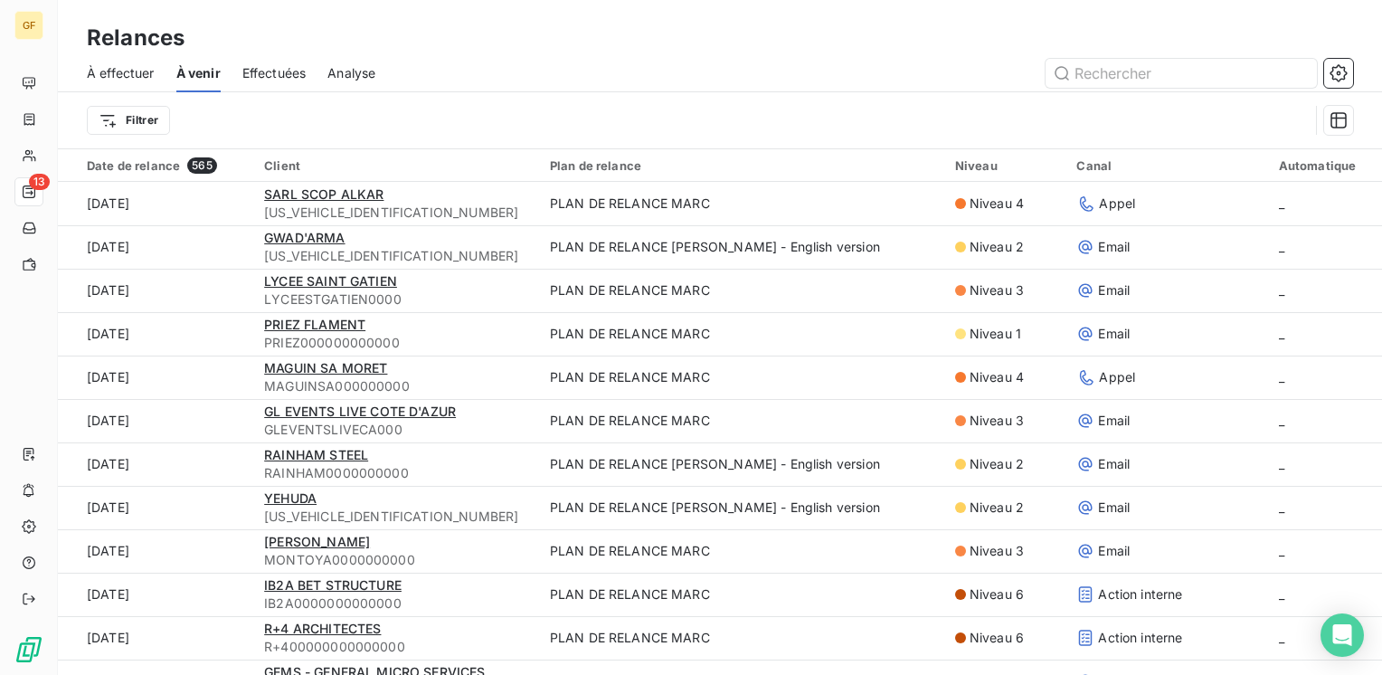
click at [128, 68] on span "À effectuer" at bounding box center [121, 73] width 68 height 18
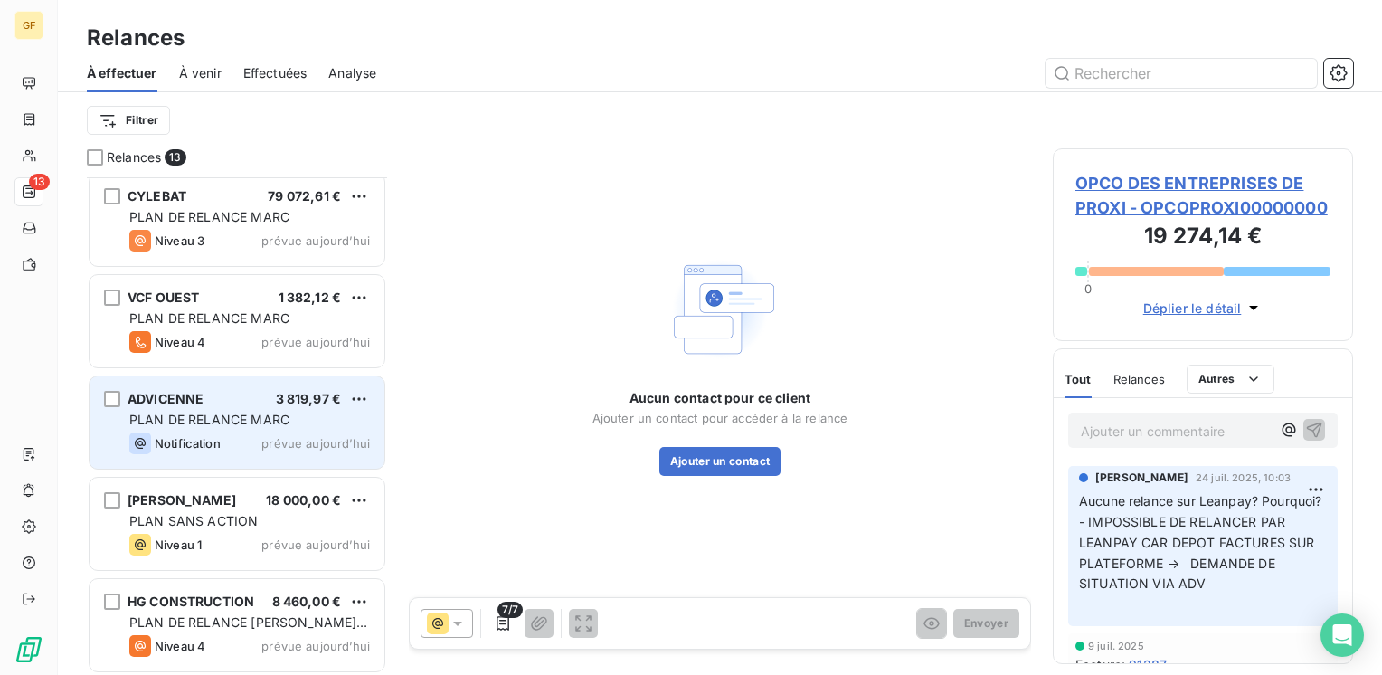
scroll to position [819, 0]
click at [251, 432] on div "Notification prévue aujourd’hui" at bounding box center [249, 441] width 241 height 22
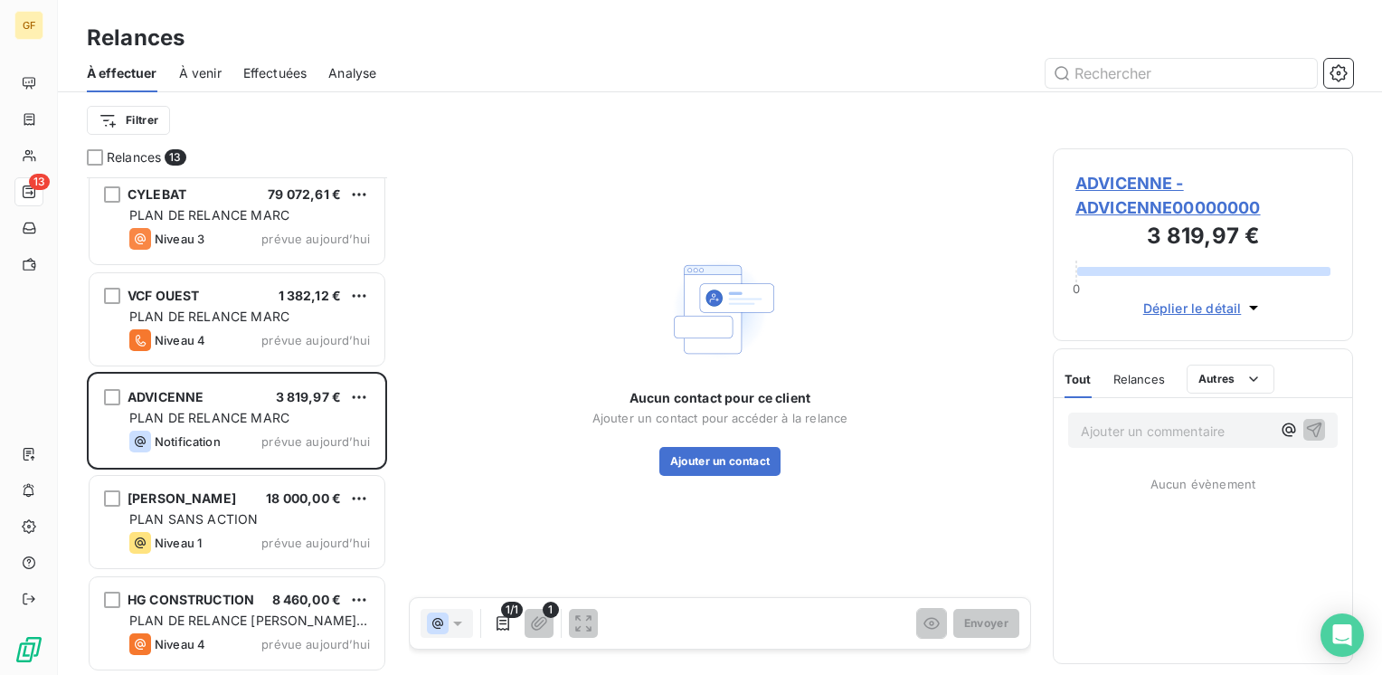
click at [1111, 166] on div "ADVICENNE - ADVICENNE00000000 3 819,97 € 0 Déplier le détail" at bounding box center [1203, 244] width 300 height 193
click at [1105, 182] on span "ADVICENNE - ADVICENNE00000000" at bounding box center [1202, 195] width 255 height 49
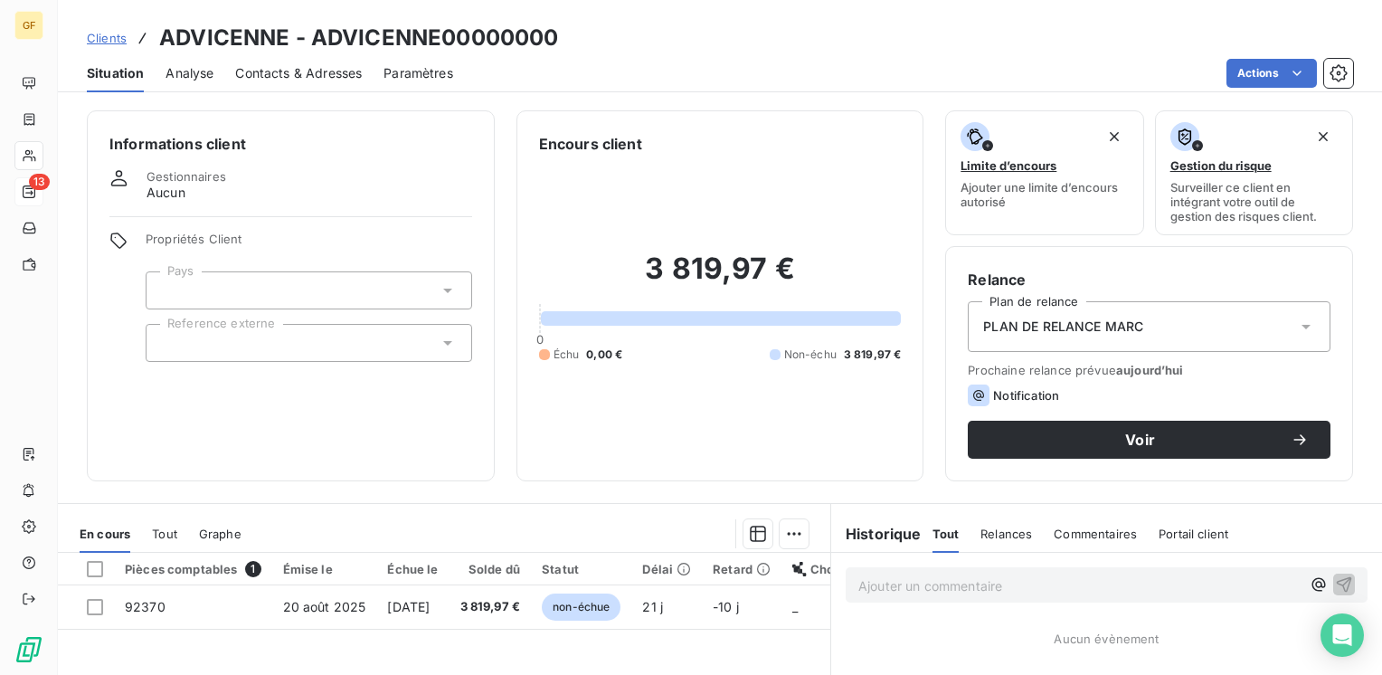
click at [254, 75] on span "Contacts & Adresses" at bounding box center [298, 73] width 127 height 18
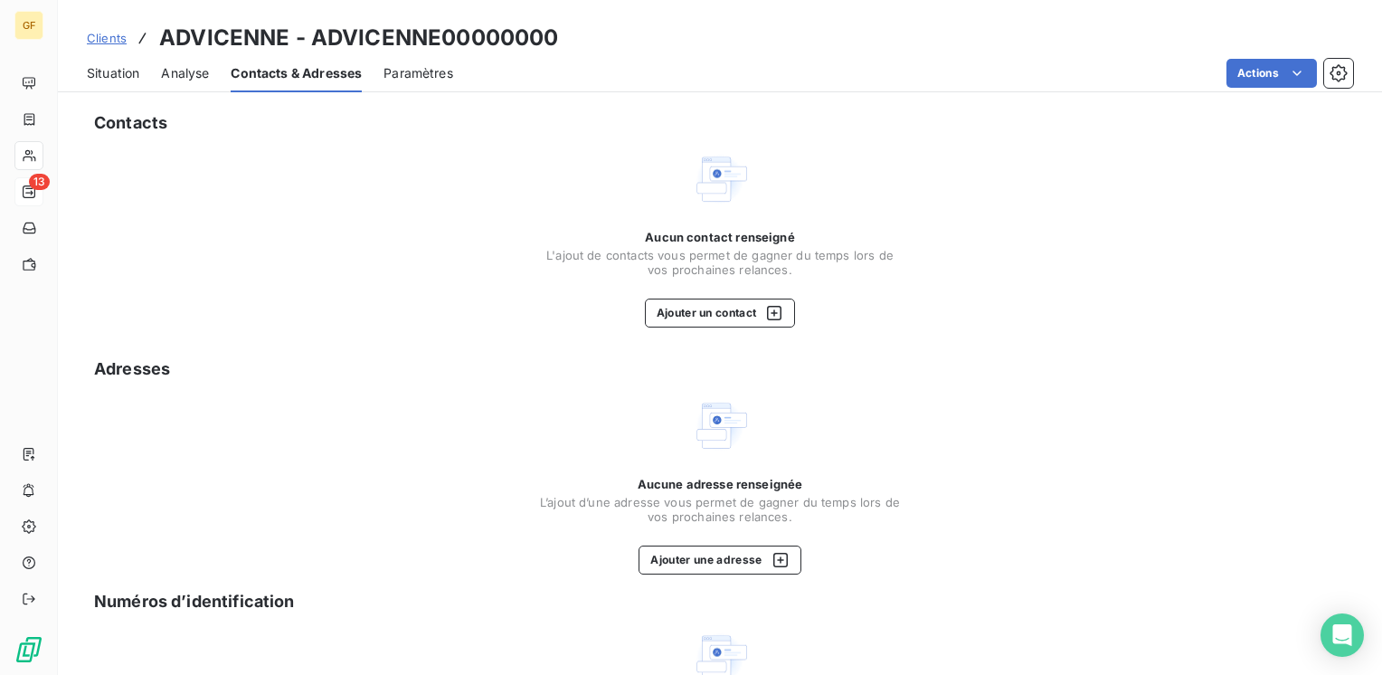
click at [685, 260] on span "L'ajout de contacts vous permet de gagner du temps lors de vos prochaines relan…" at bounding box center [720, 262] width 362 height 29
click at [685, 302] on button "Ajouter un contact" at bounding box center [720, 312] width 151 height 29
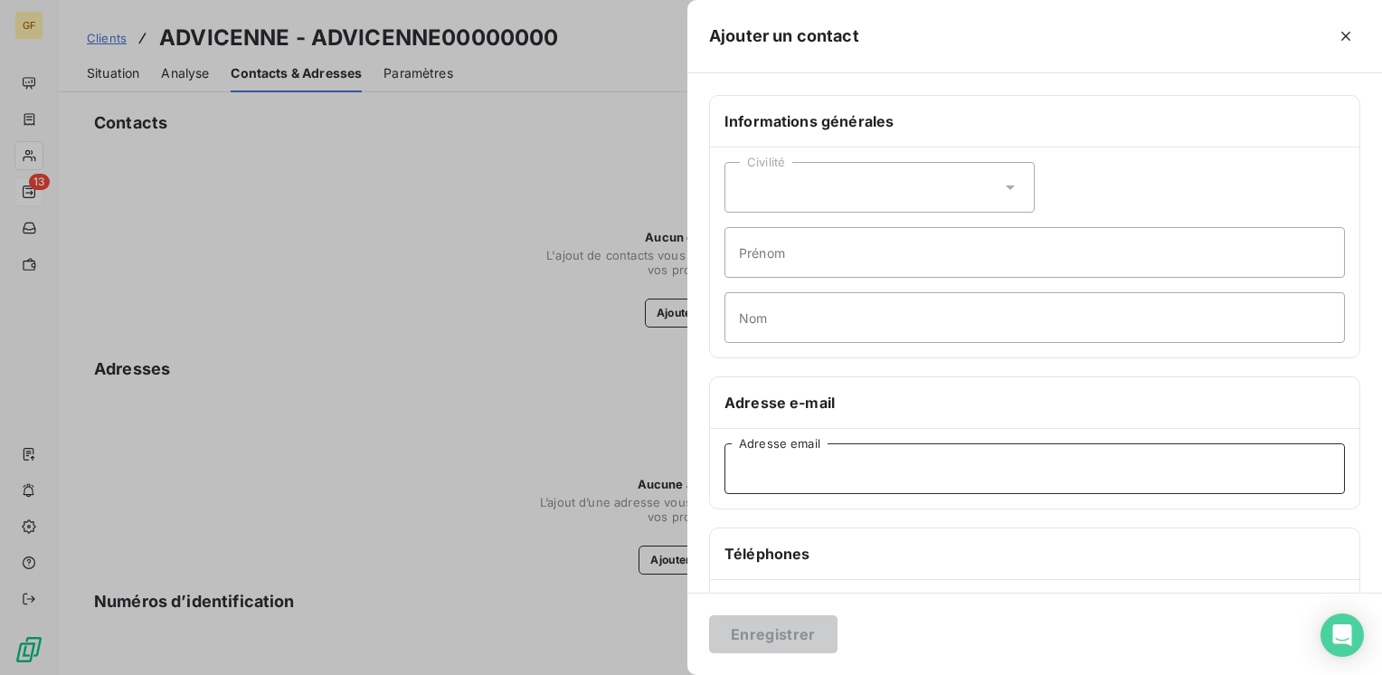
click at [774, 464] on input "Adresse email" at bounding box center [1034, 468] width 620 height 51
paste input "[EMAIL_ADDRESS][DOMAIN_NAME]"
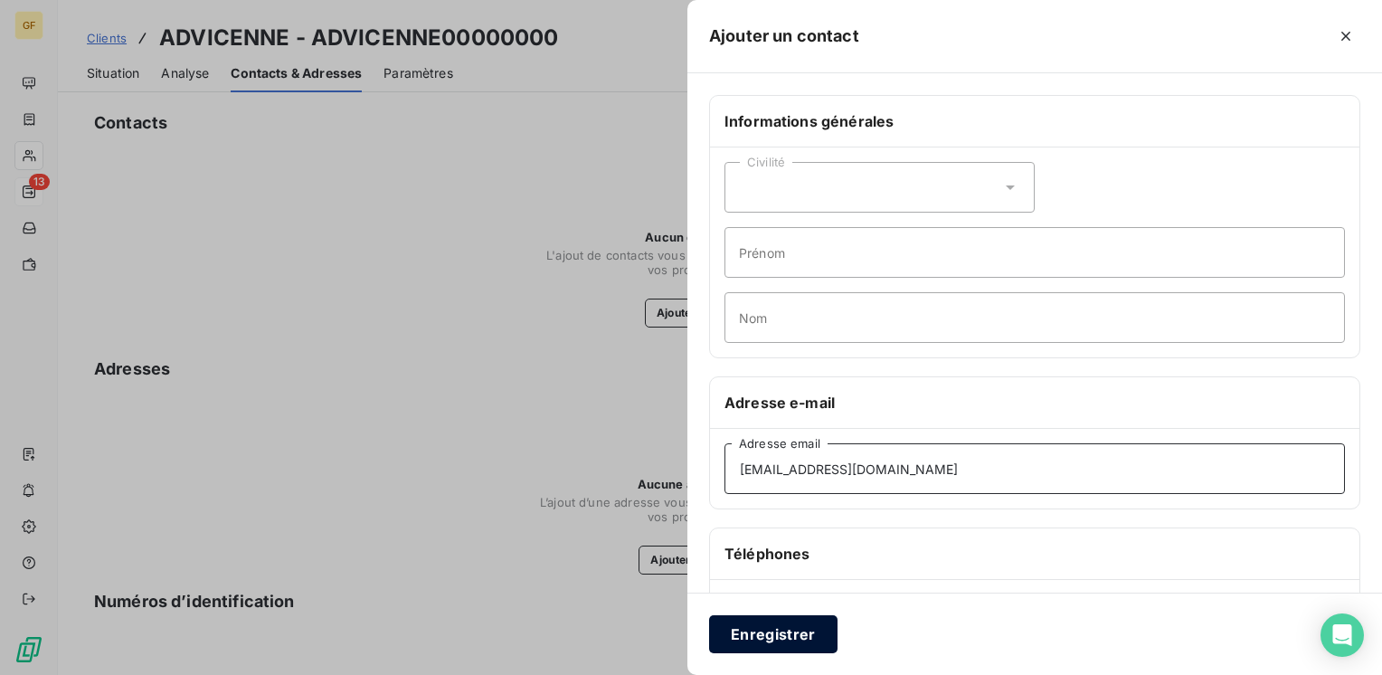
type input "[EMAIL_ADDRESS][DOMAIN_NAME]"
click at [759, 641] on button "Enregistrer" at bounding box center [773, 634] width 128 height 38
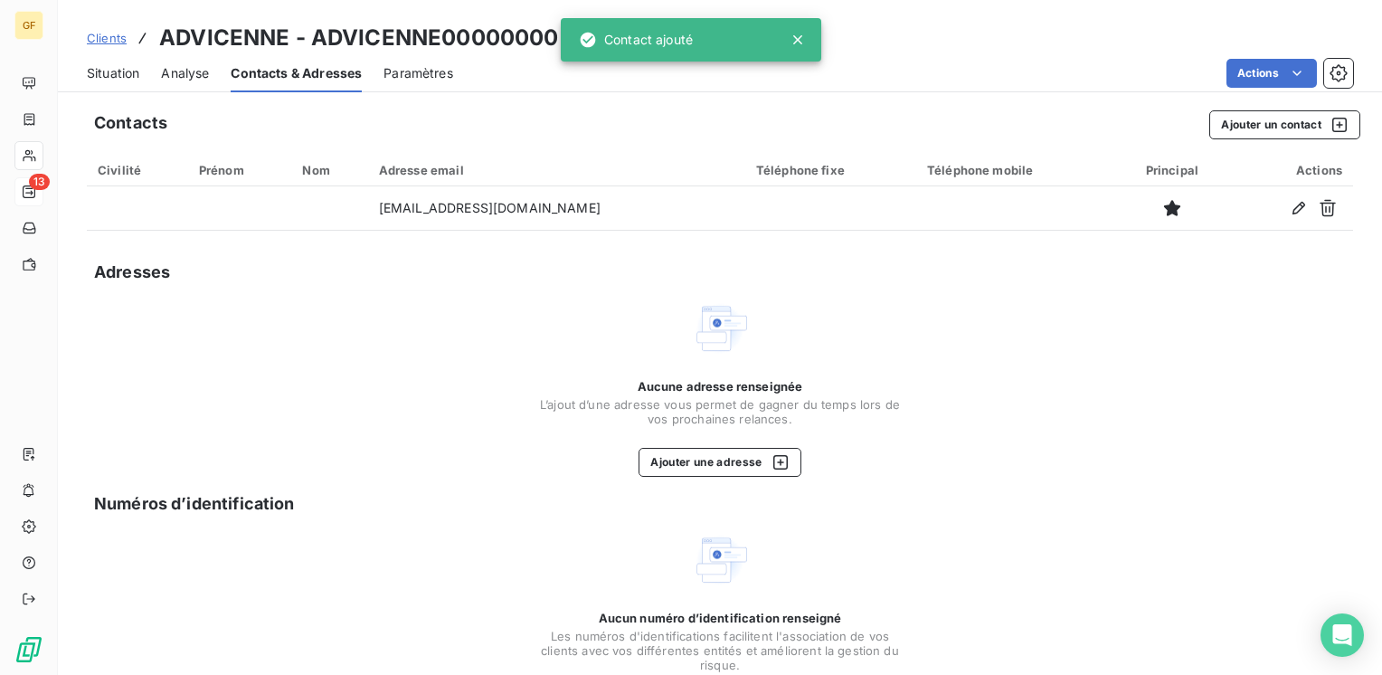
click at [137, 71] on span "Situation" at bounding box center [113, 73] width 52 height 18
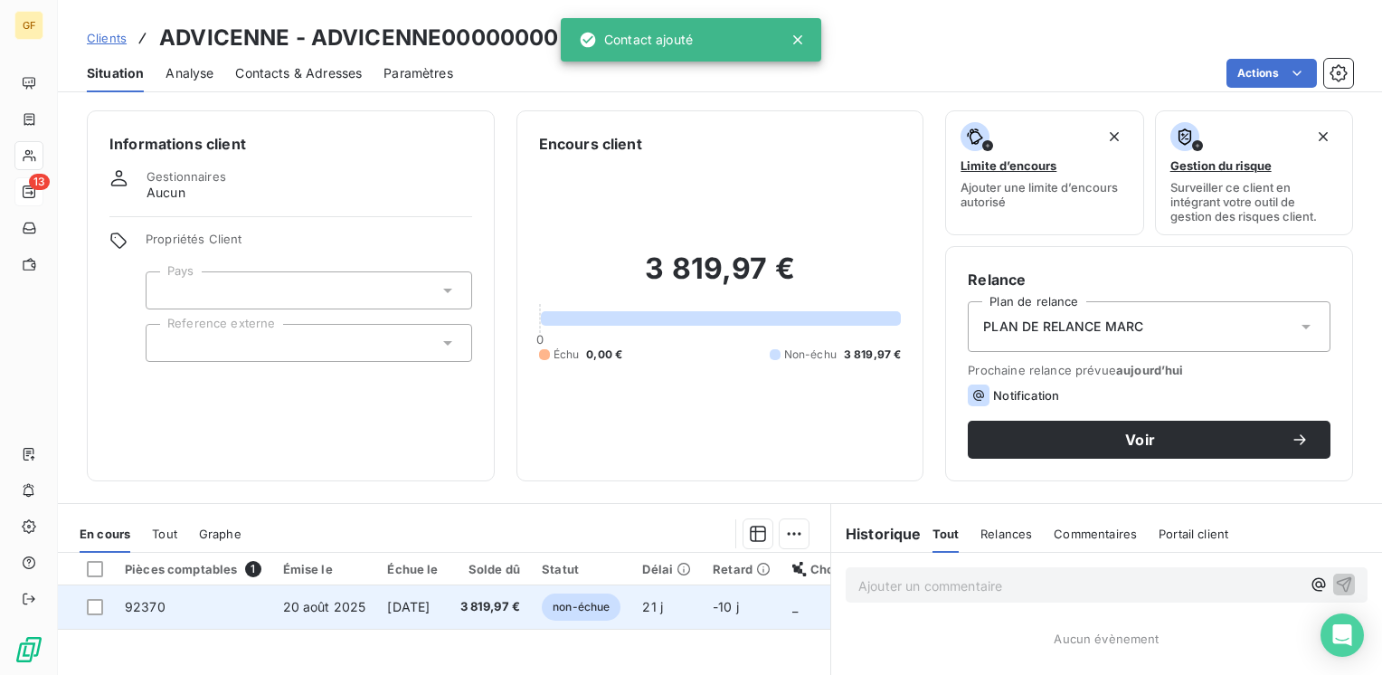
click at [305, 610] on span "20 août 2025" at bounding box center [324, 606] width 83 height 15
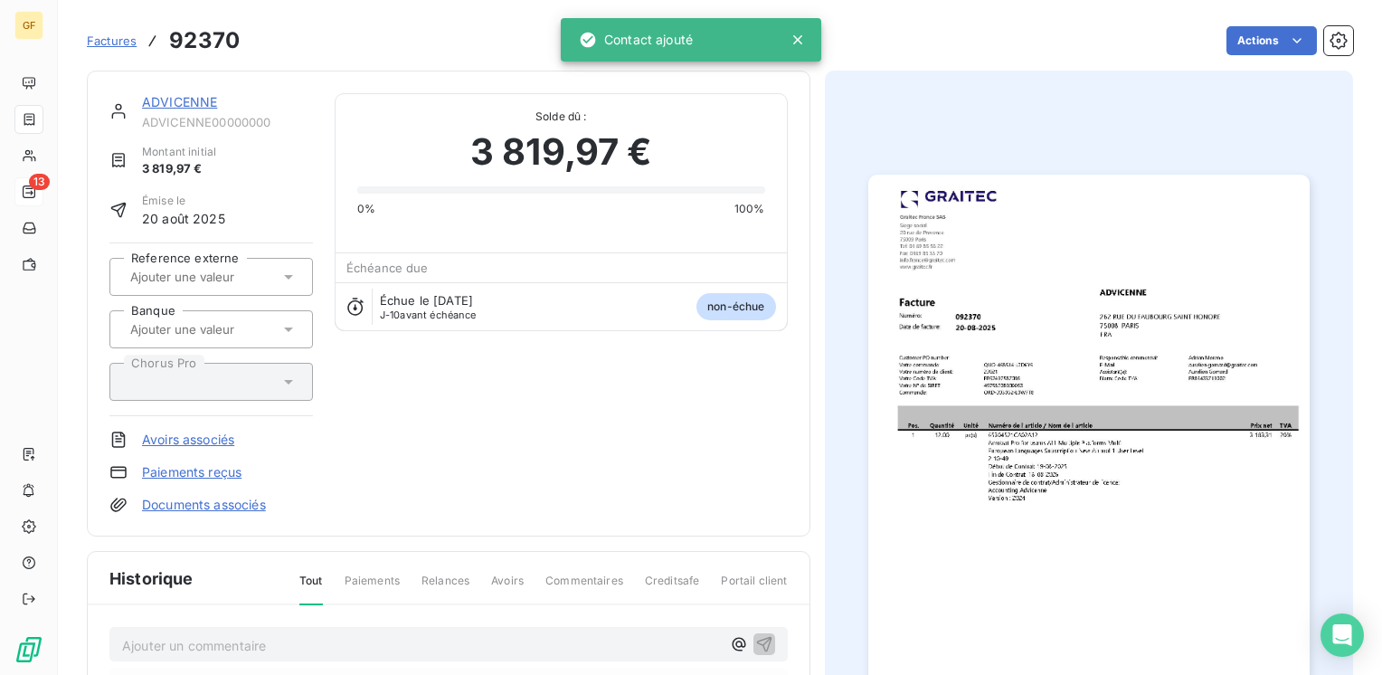
click at [962, 445] on img "button" at bounding box center [1088, 486] width 441 height 623
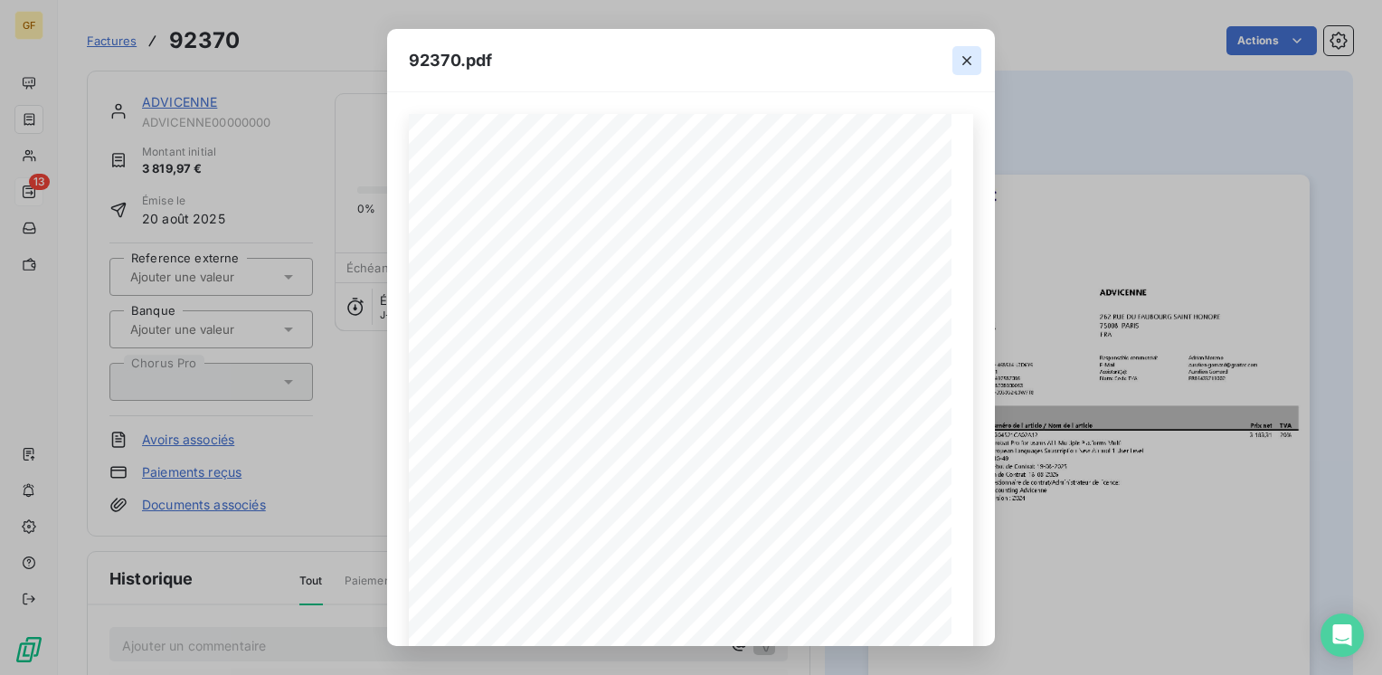
click at [967, 54] on icon "button" at bounding box center [967, 61] width 18 height 18
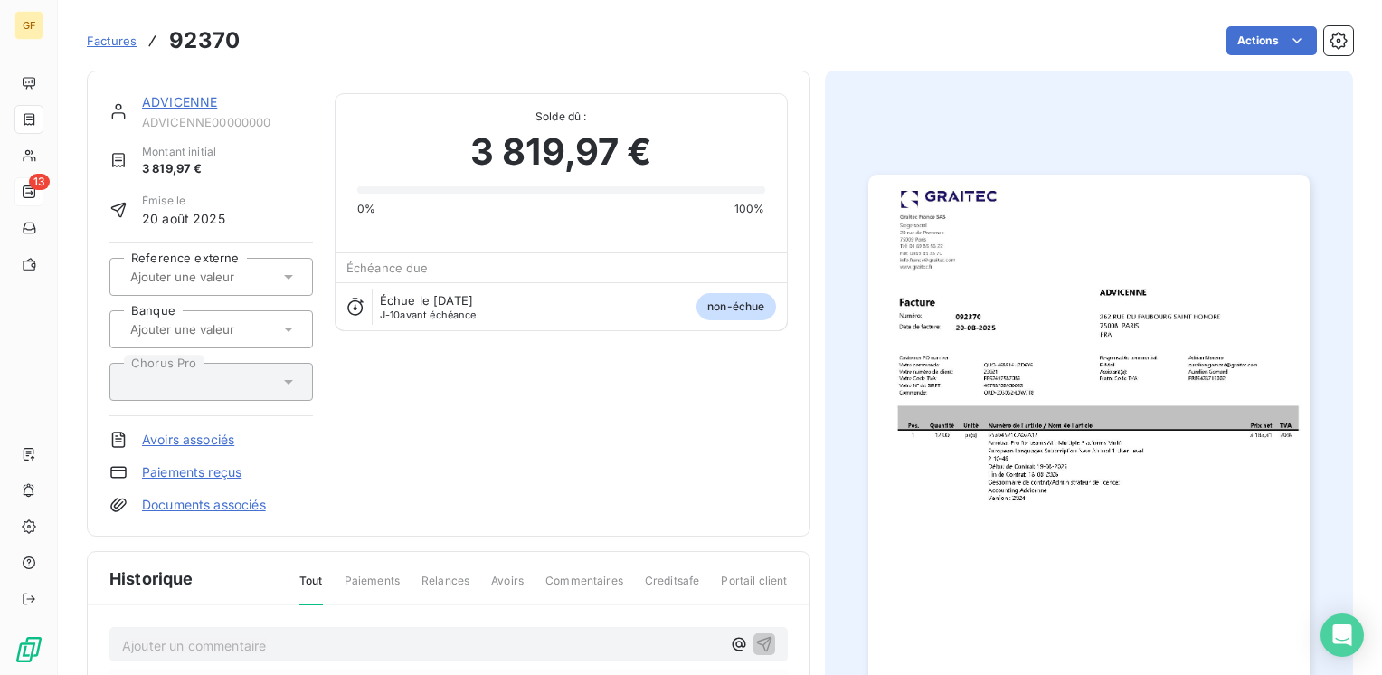
click at [165, 99] on link "ADVICENNE" at bounding box center [179, 101] width 75 height 15
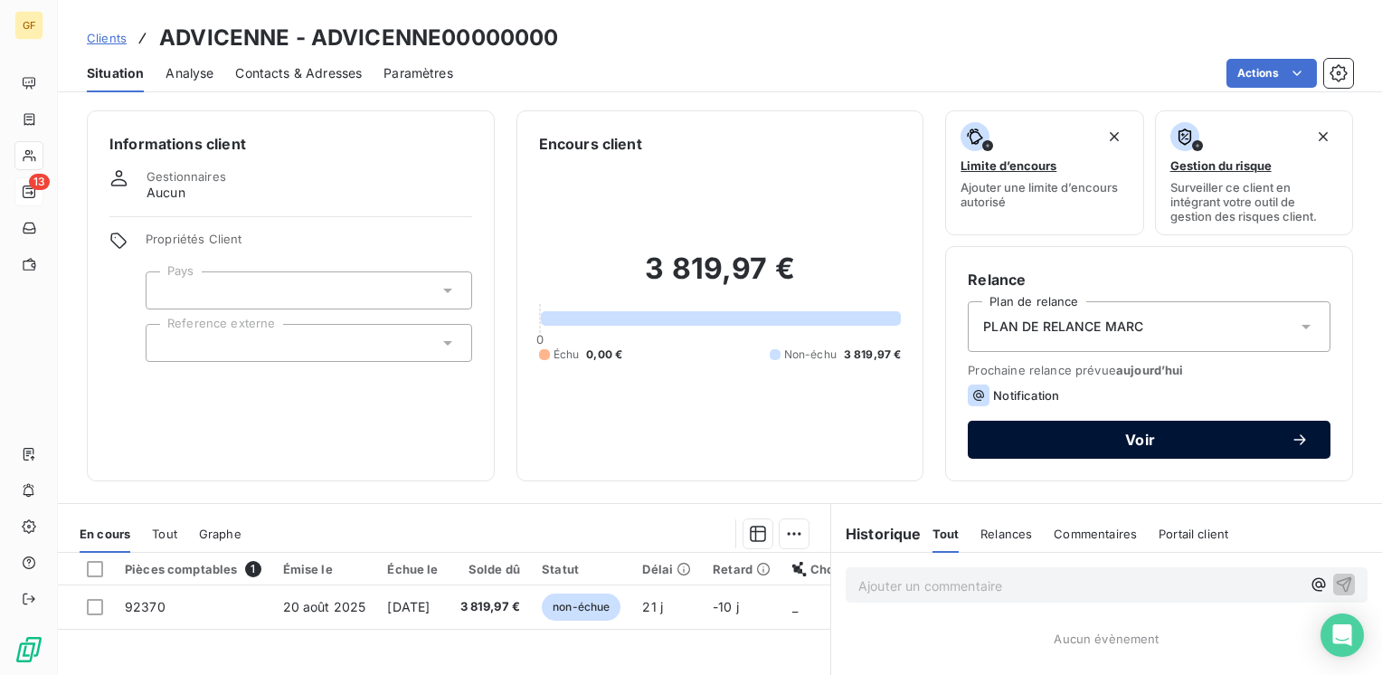
click at [1045, 425] on button "Voir" at bounding box center [1149, 440] width 363 height 38
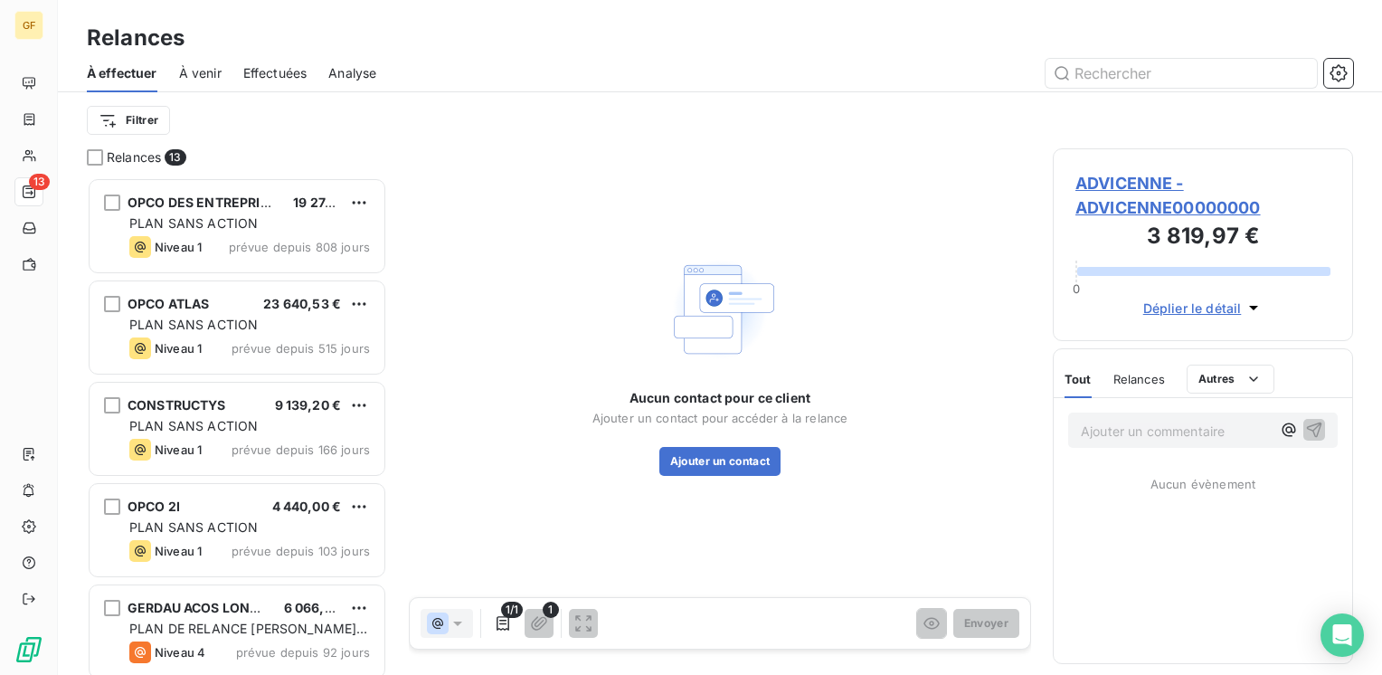
scroll to position [484, 286]
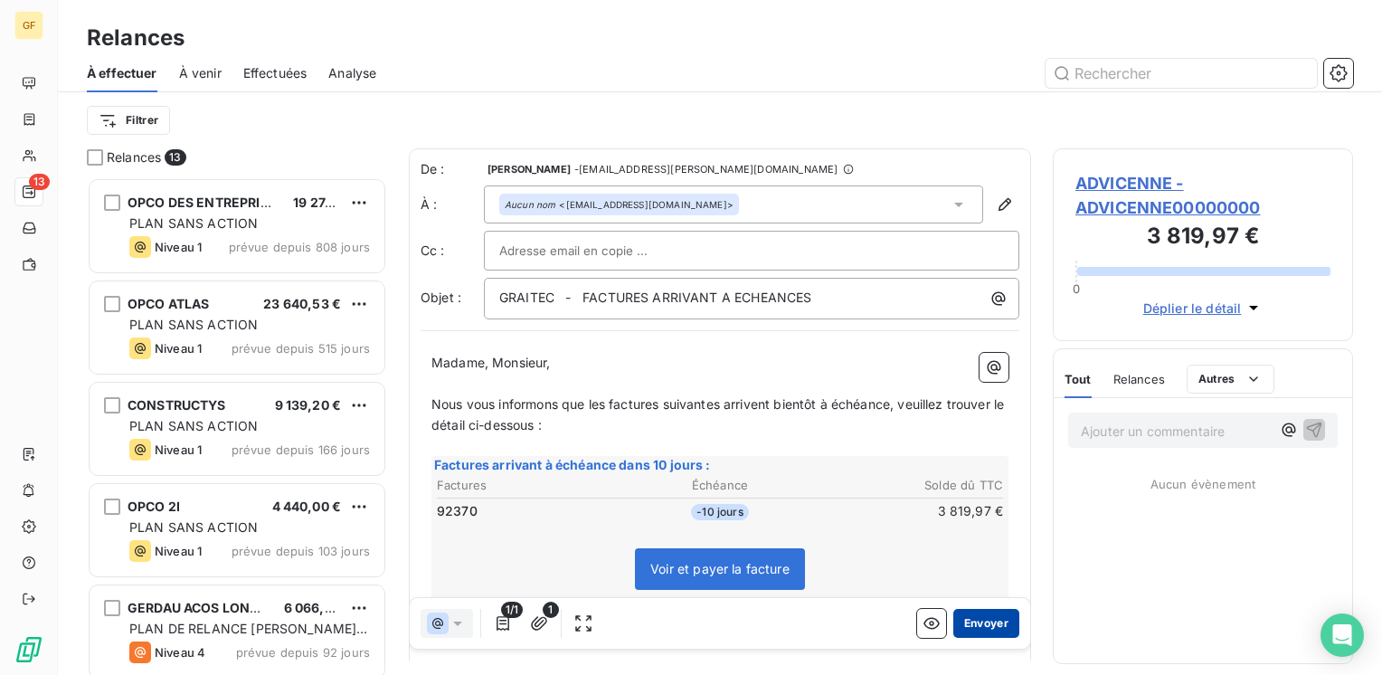
click at [995, 620] on button "Envoyer" at bounding box center [986, 623] width 66 height 29
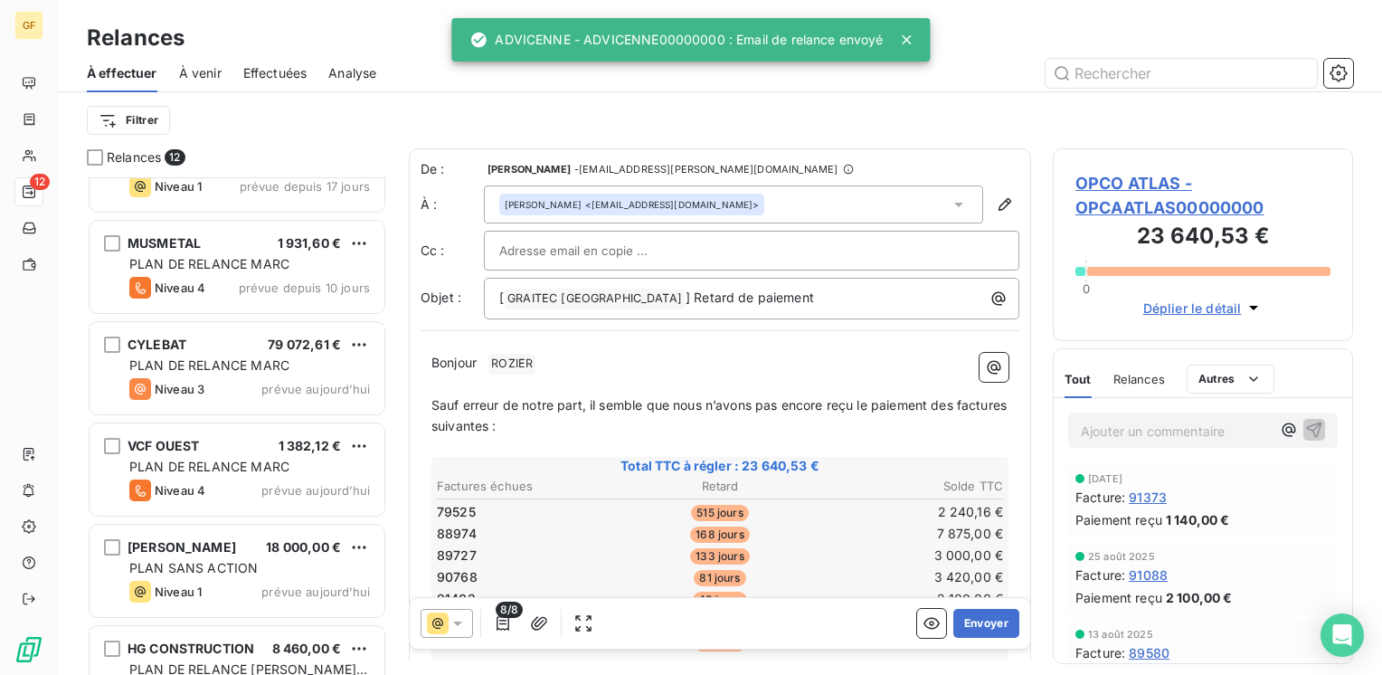
scroll to position [718, 0]
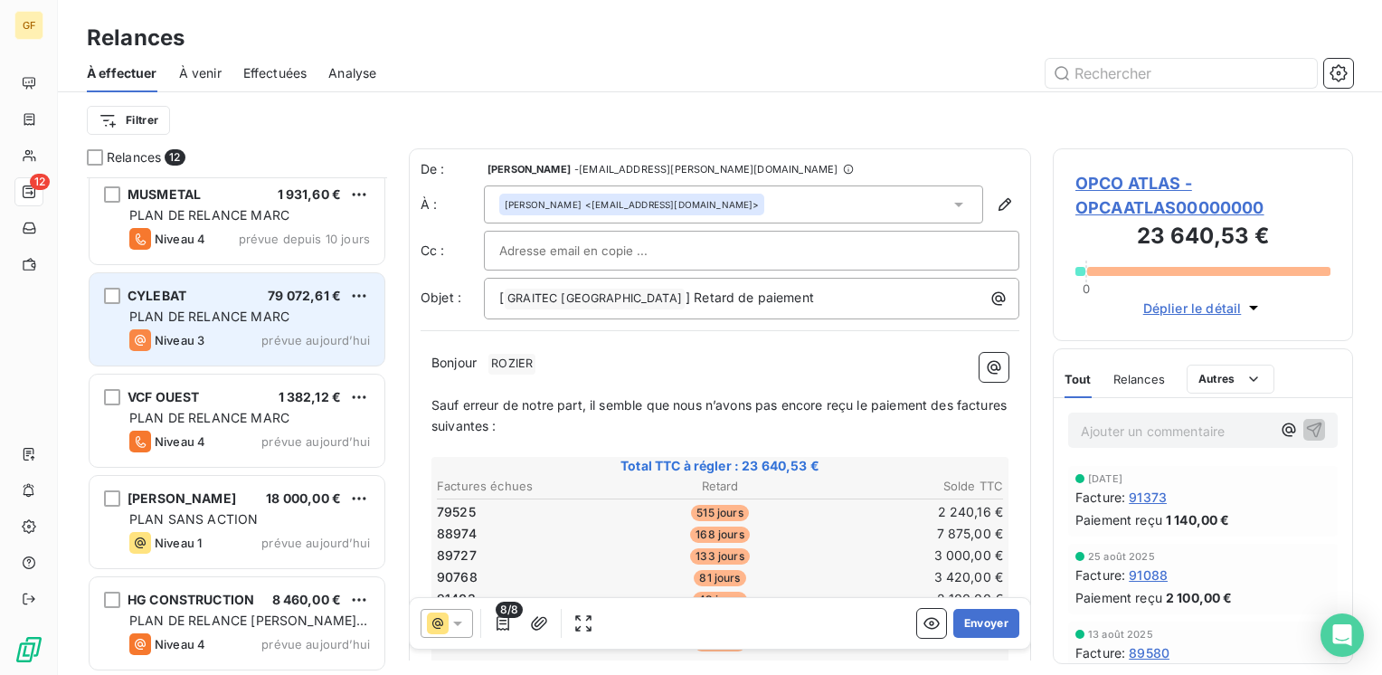
click at [259, 327] on div "CYLEBAT 79 072,61 € PLAN DE RELANCE [PERSON_NAME] 3 prévue [DATE]" at bounding box center [237, 319] width 295 height 92
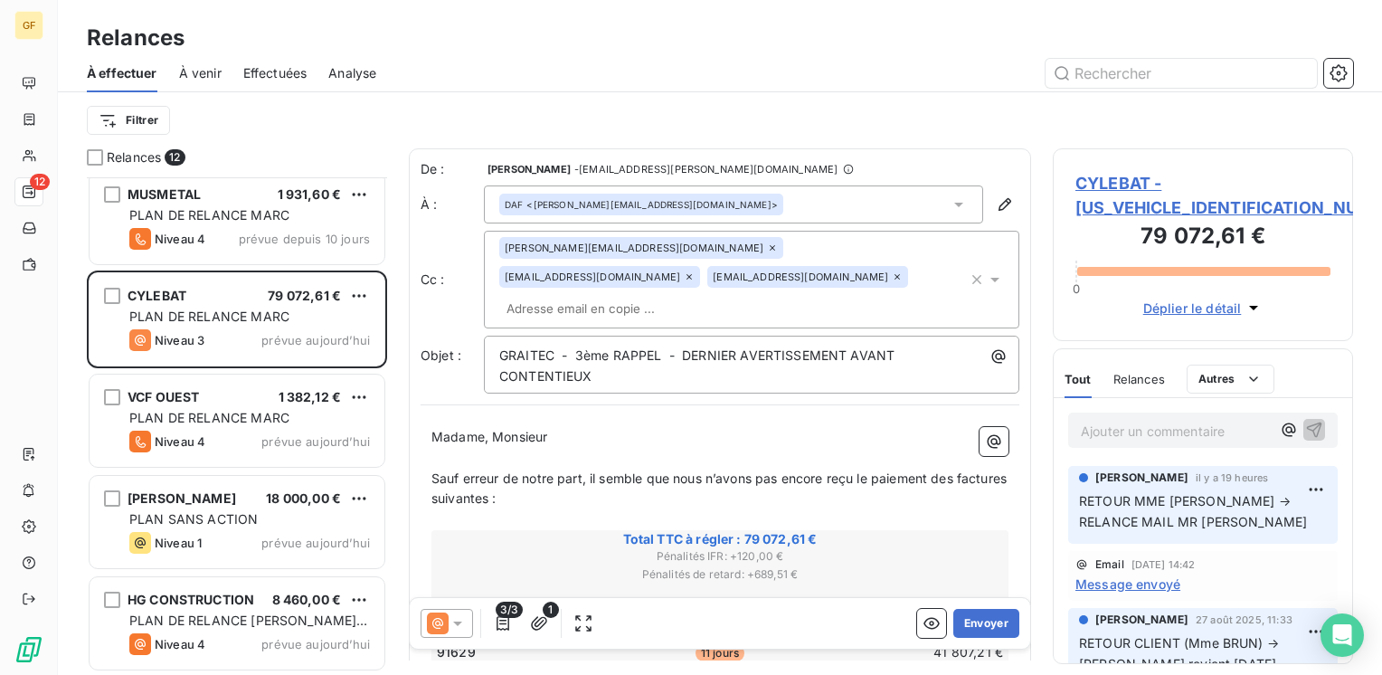
click at [1105, 179] on span "CYLEBAT - [US_VEHICLE_IDENTIFICATION_NUMBER]" at bounding box center [1202, 195] width 255 height 49
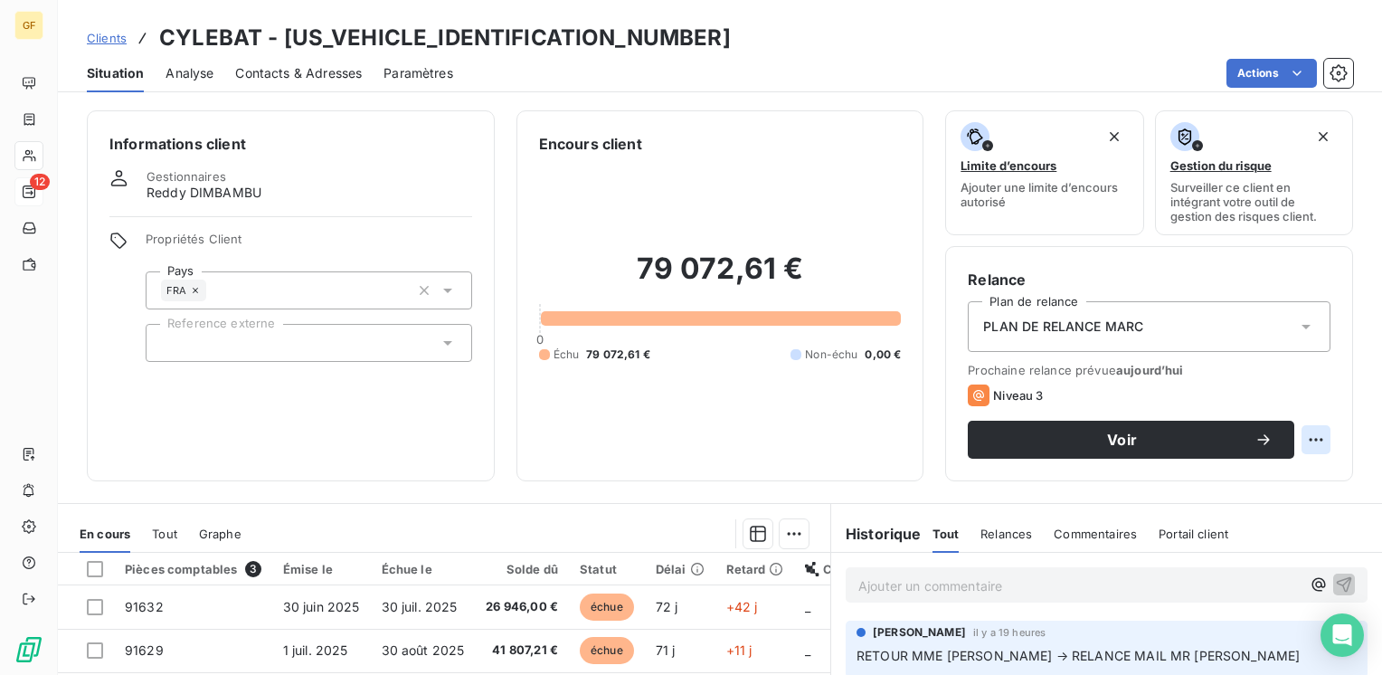
click at [1291, 439] on html "GF 12 Clients CYLEBAT - [US_VEHICLE_IDENTIFICATION_NUMBER] Situation Analyse Co…" at bounding box center [691, 337] width 1382 height 675
click at [1218, 483] on div "Replanifier cette action" at bounding box center [1228, 479] width 162 height 29
select select "8"
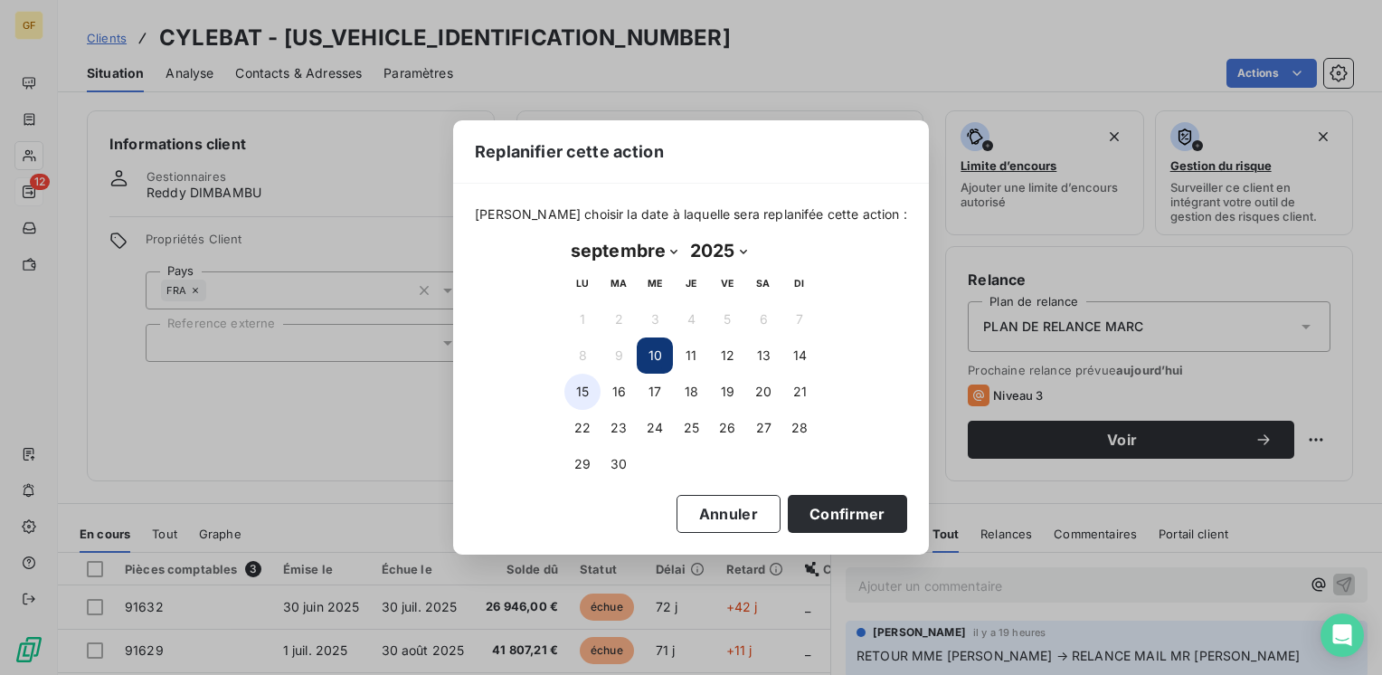
click at [582, 388] on button "15" at bounding box center [582, 391] width 36 height 36
click at [813, 510] on button "Confirmer" at bounding box center [847, 514] width 119 height 38
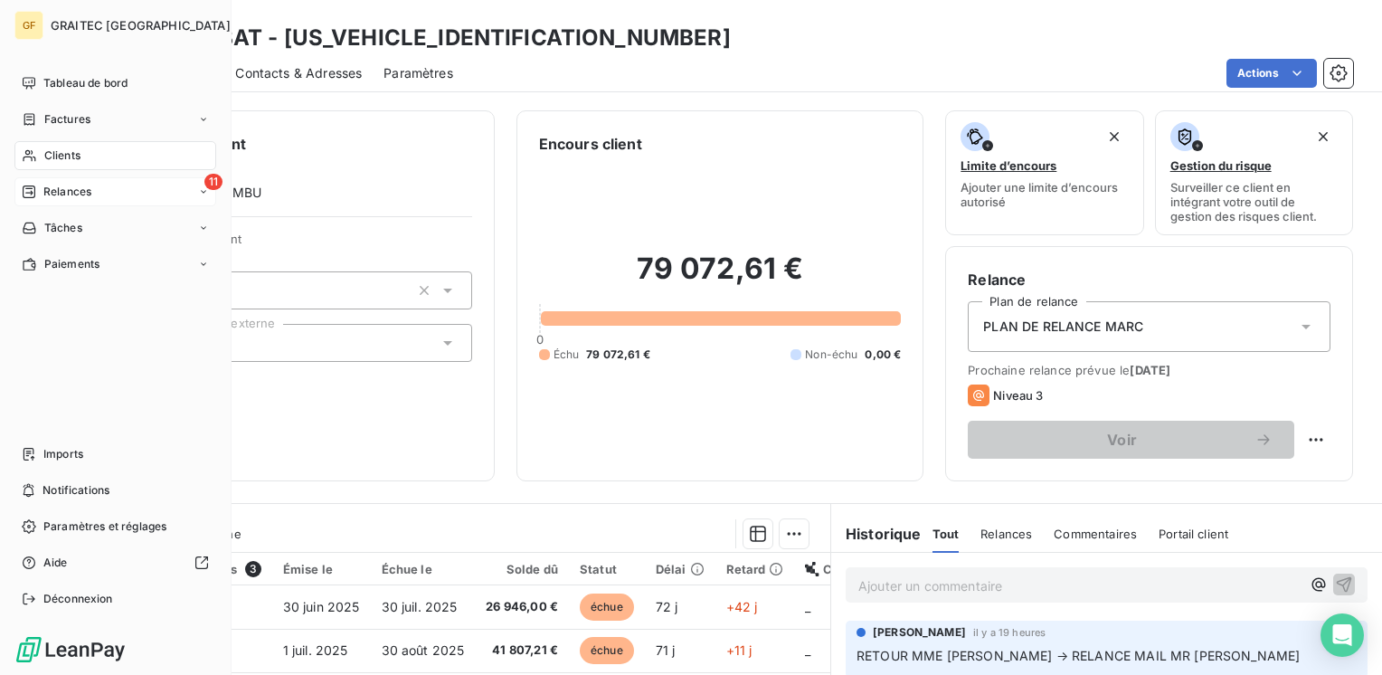
click at [52, 190] on span "Relances" at bounding box center [67, 192] width 48 height 16
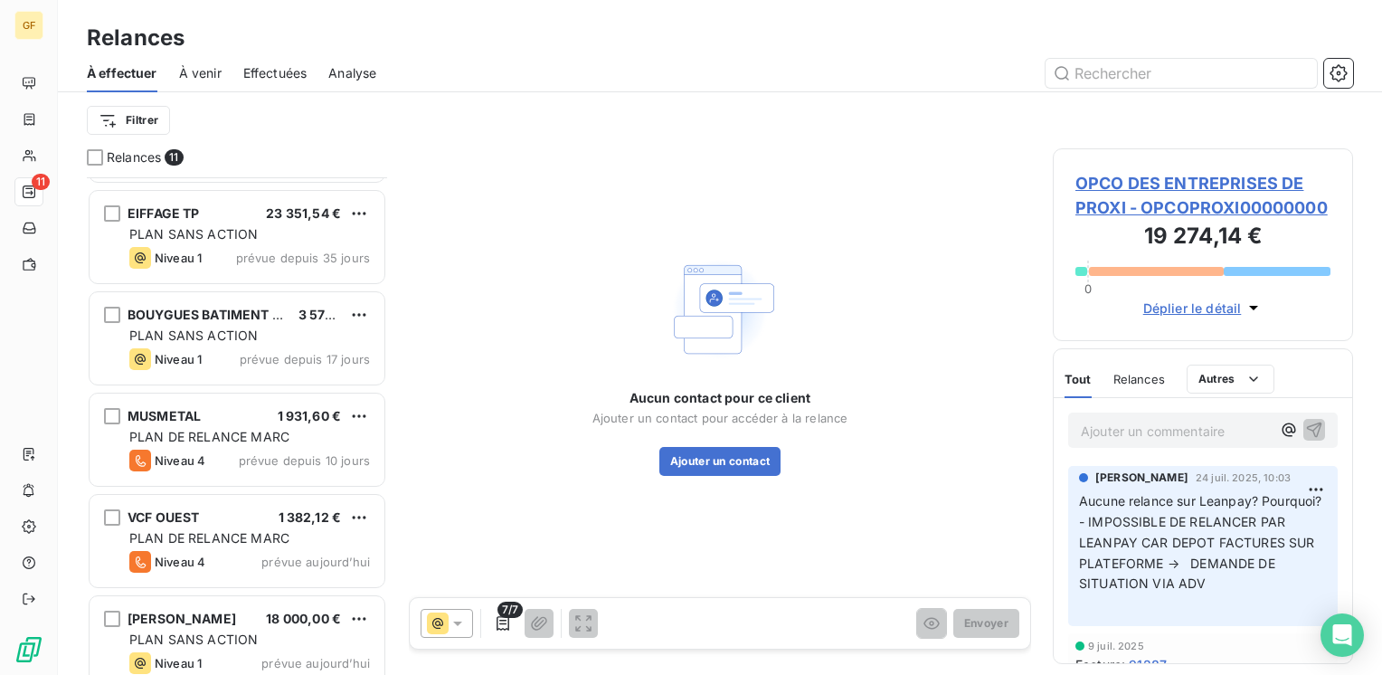
scroll to position [617, 0]
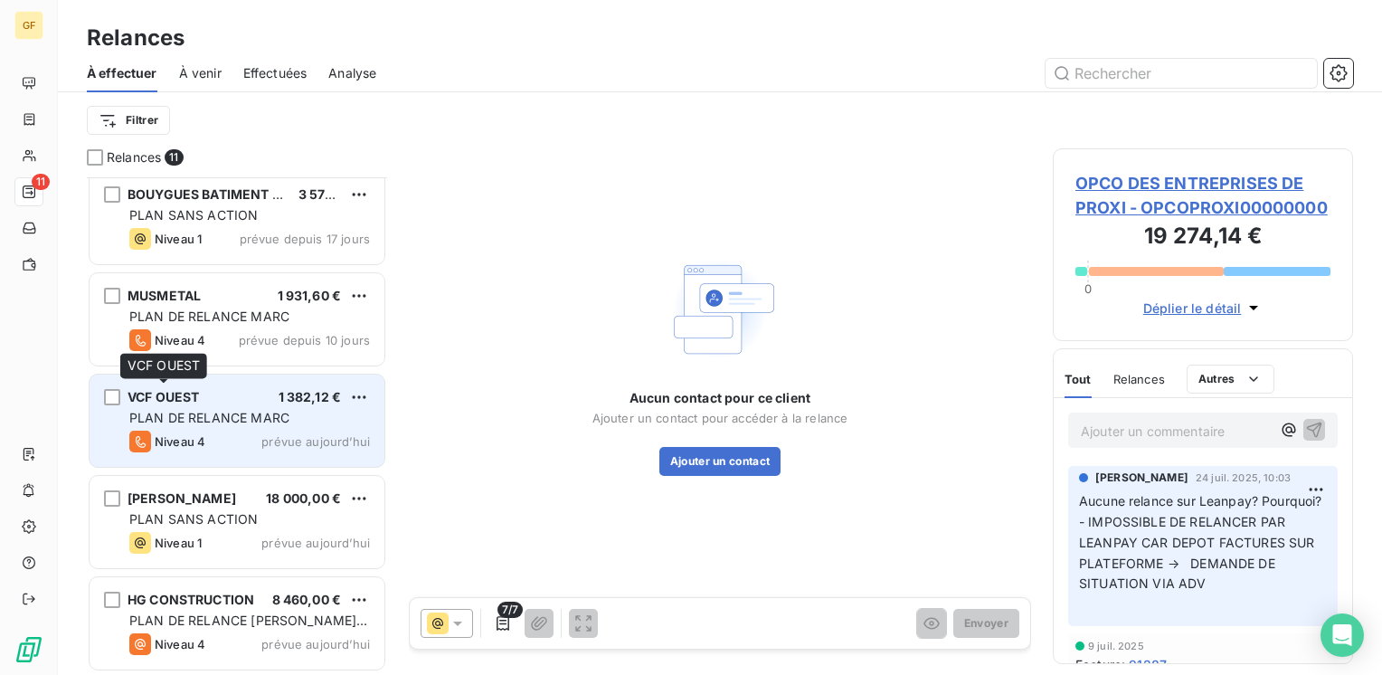
click at [199, 401] on span "VCF OUEST" at bounding box center [163, 396] width 71 height 15
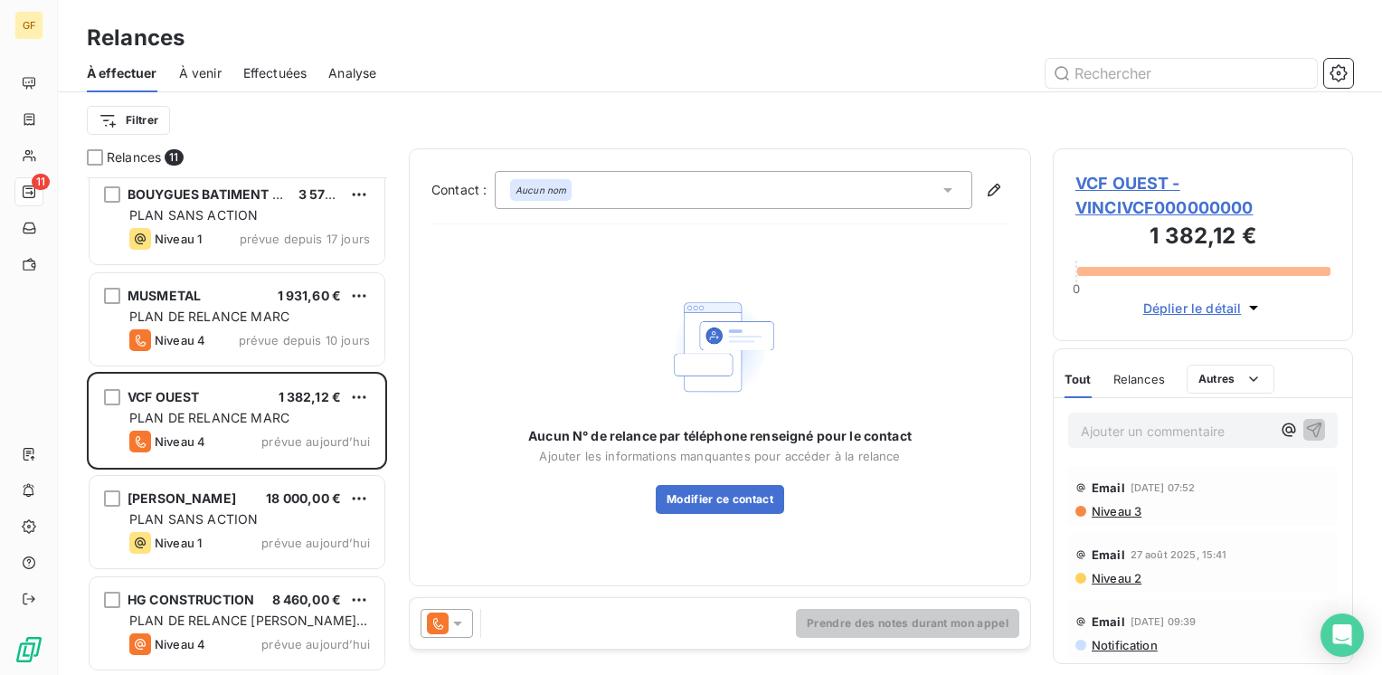
click at [1130, 187] on span "VCF OUEST - VINCIVCF000000000" at bounding box center [1202, 195] width 255 height 49
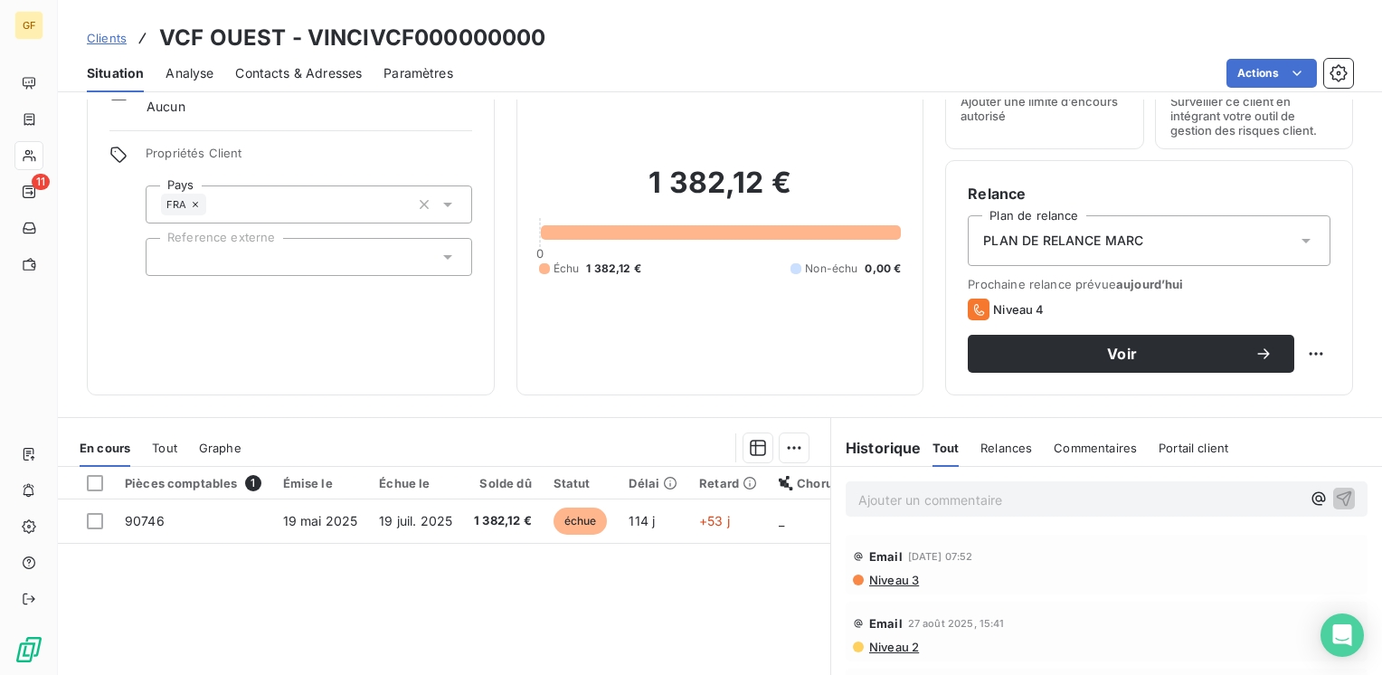
scroll to position [90, 0]
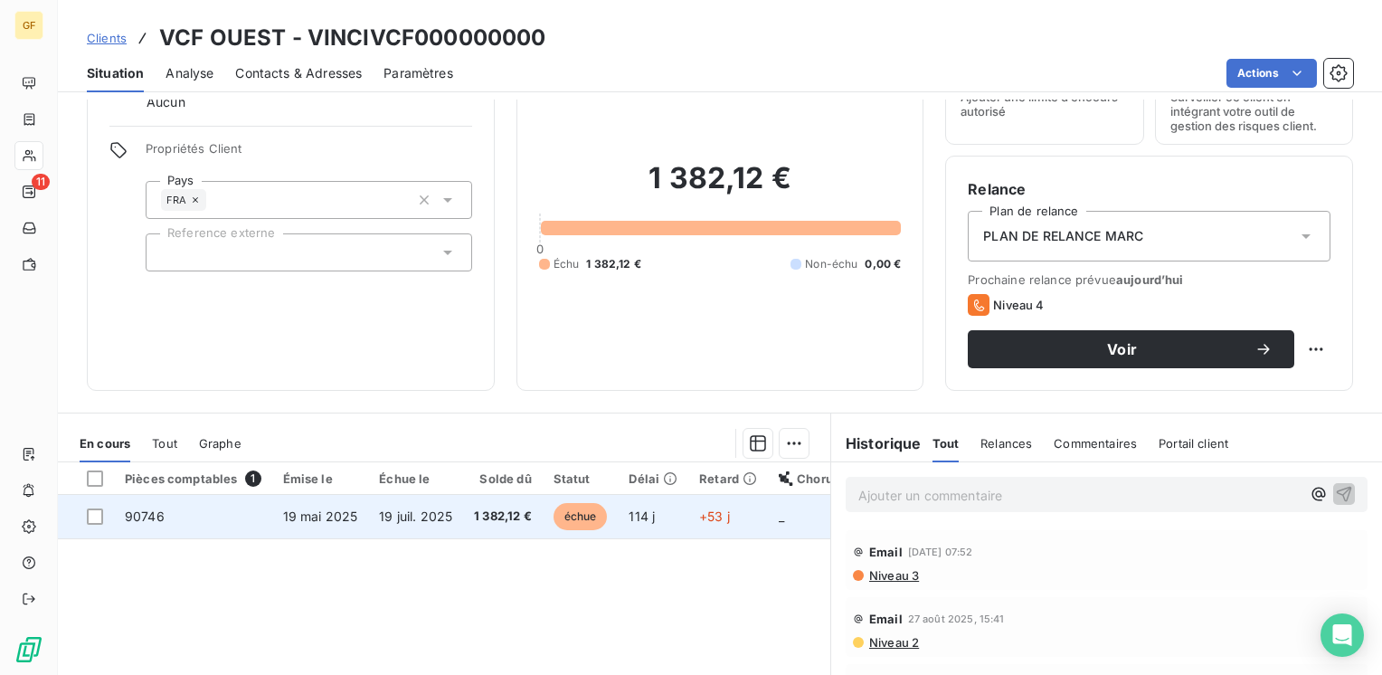
click at [392, 508] on span "19 juil. 2025" at bounding box center [415, 515] width 73 height 15
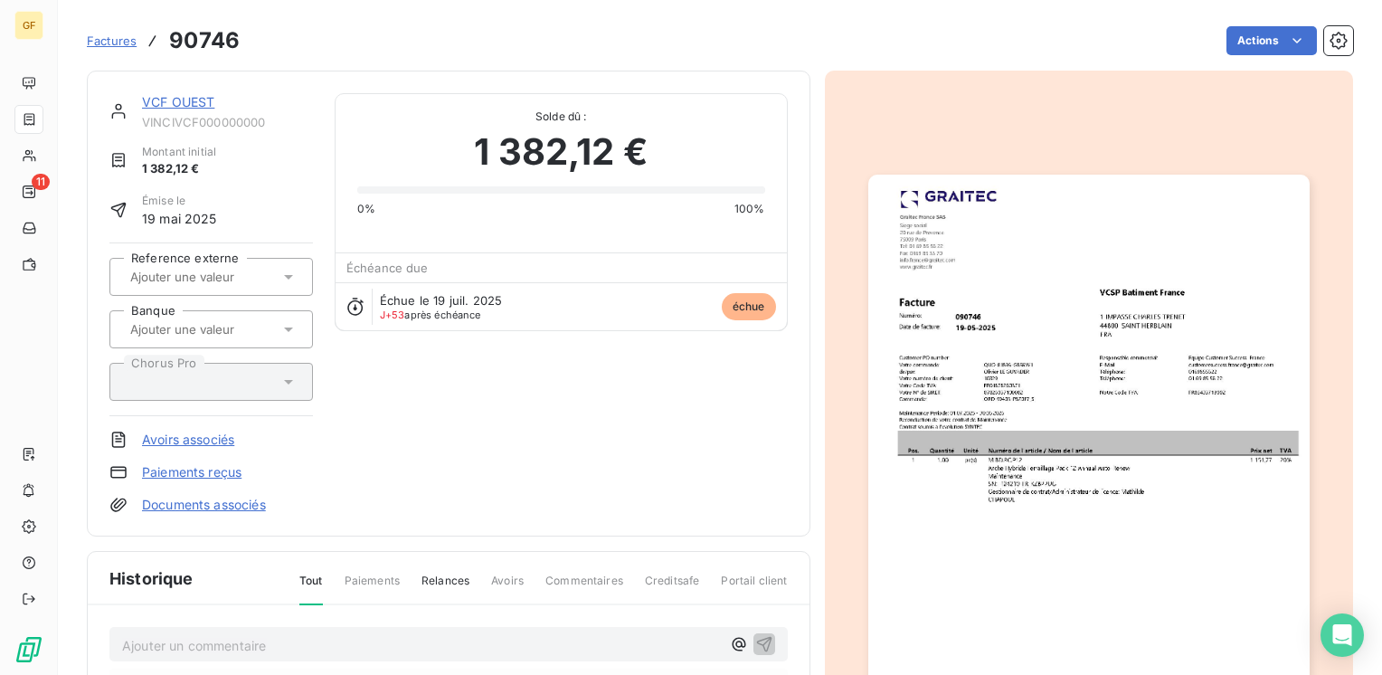
click at [963, 395] on img "button" at bounding box center [1088, 486] width 441 height 623
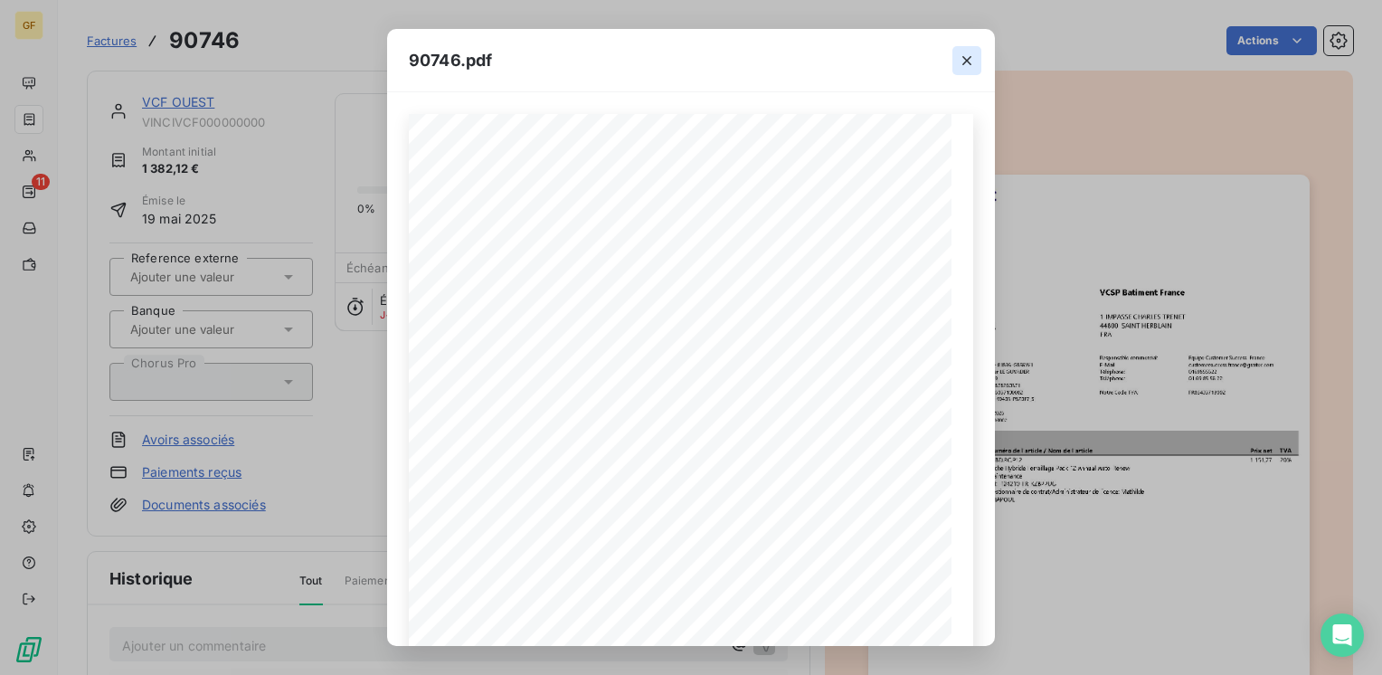
click at [962, 52] on icon "button" at bounding box center [967, 61] width 18 height 18
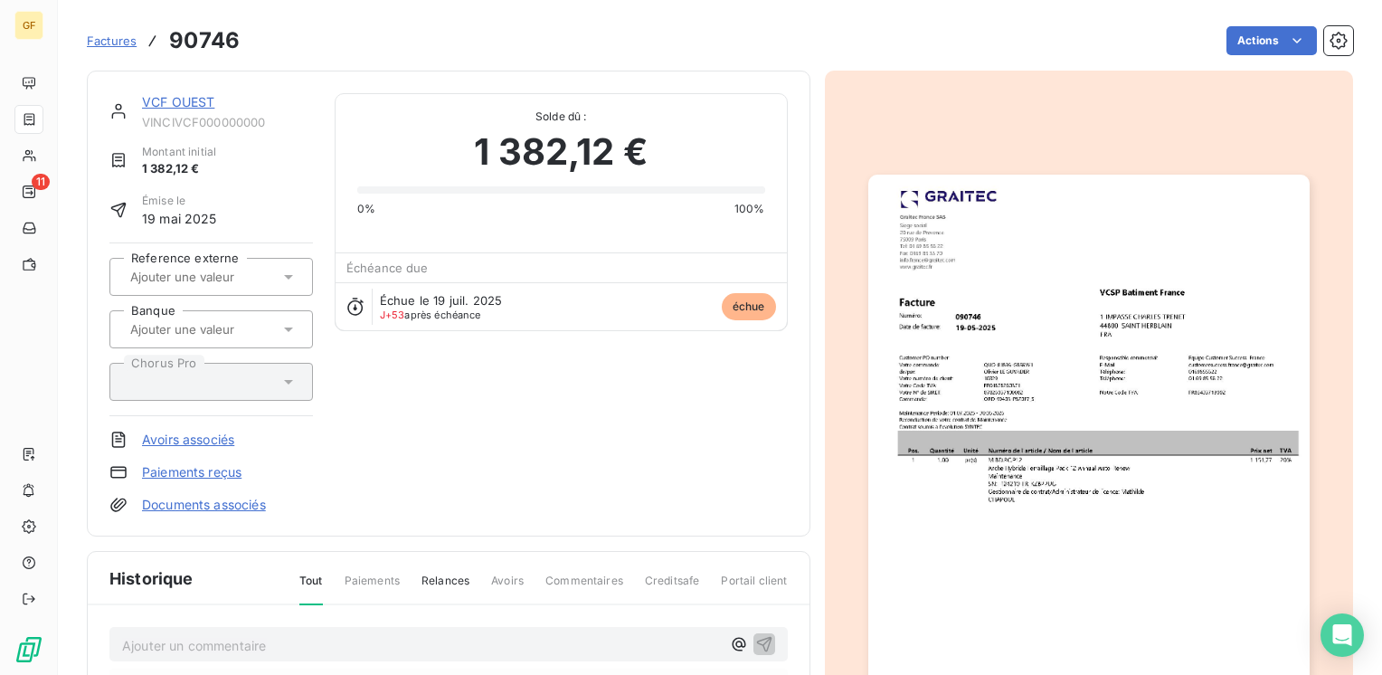
click at [181, 103] on link "VCF OUEST" at bounding box center [178, 101] width 72 height 15
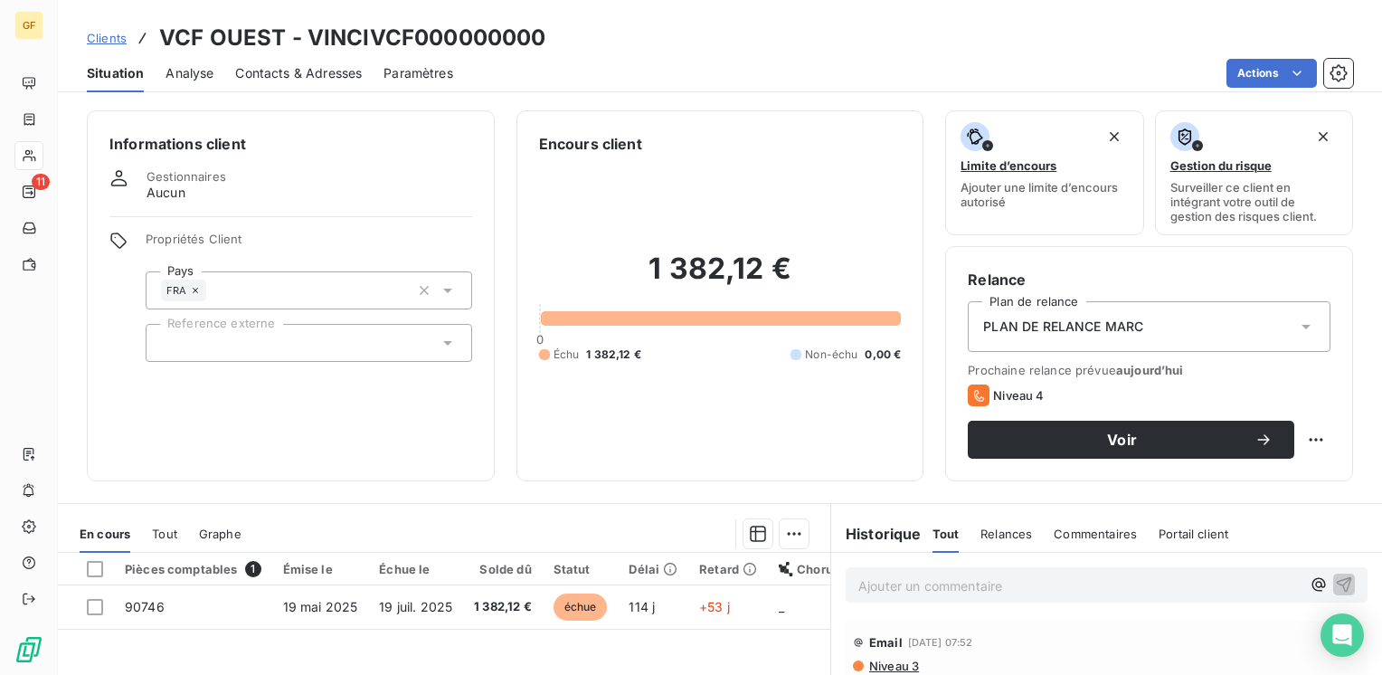
click at [333, 74] on span "Contacts & Adresses" at bounding box center [298, 73] width 127 height 18
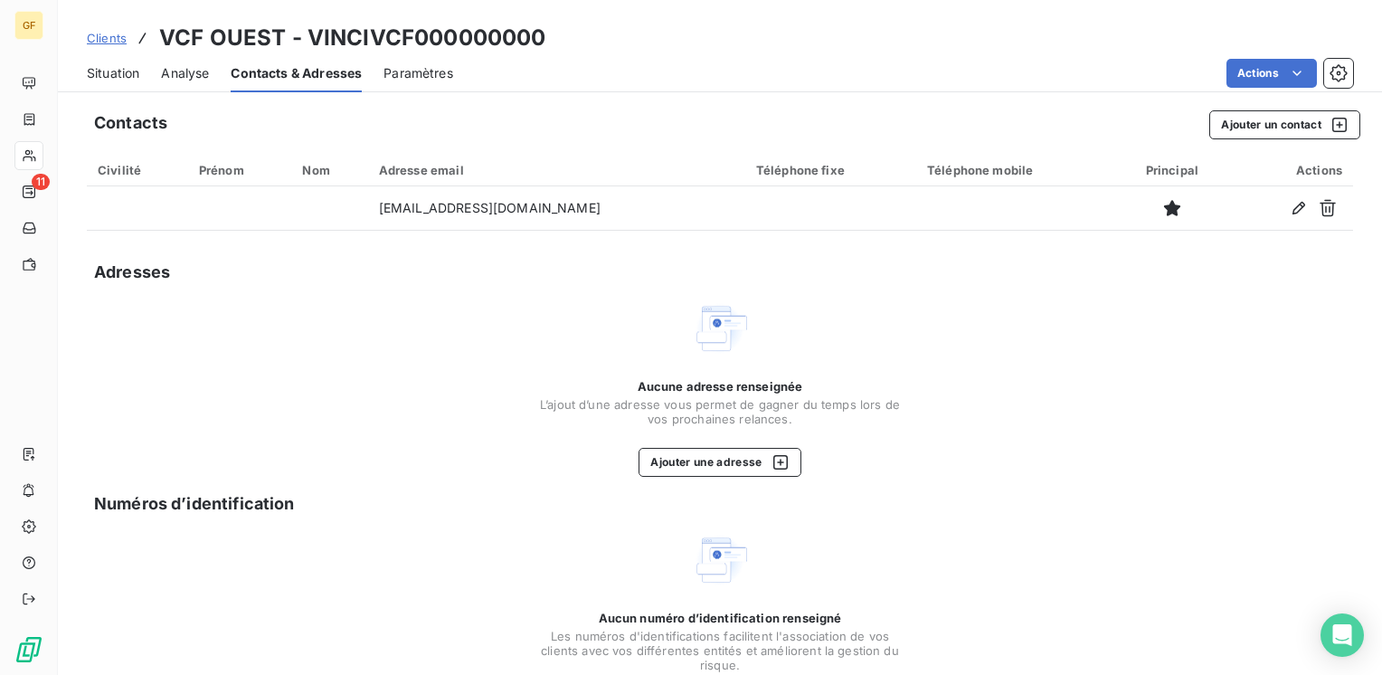
click at [114, 74] on span "Situation" at bounding box center [113, 73] width 52 height 18
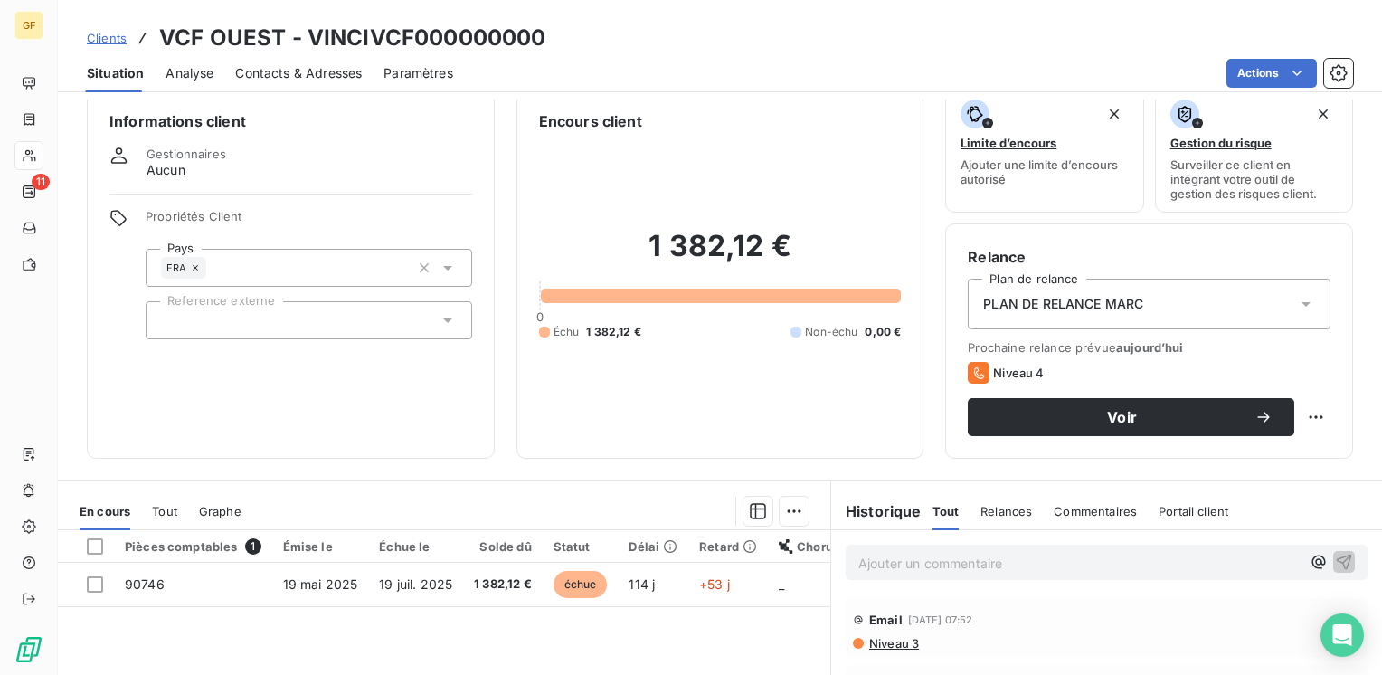
scroll to position [90, 0]
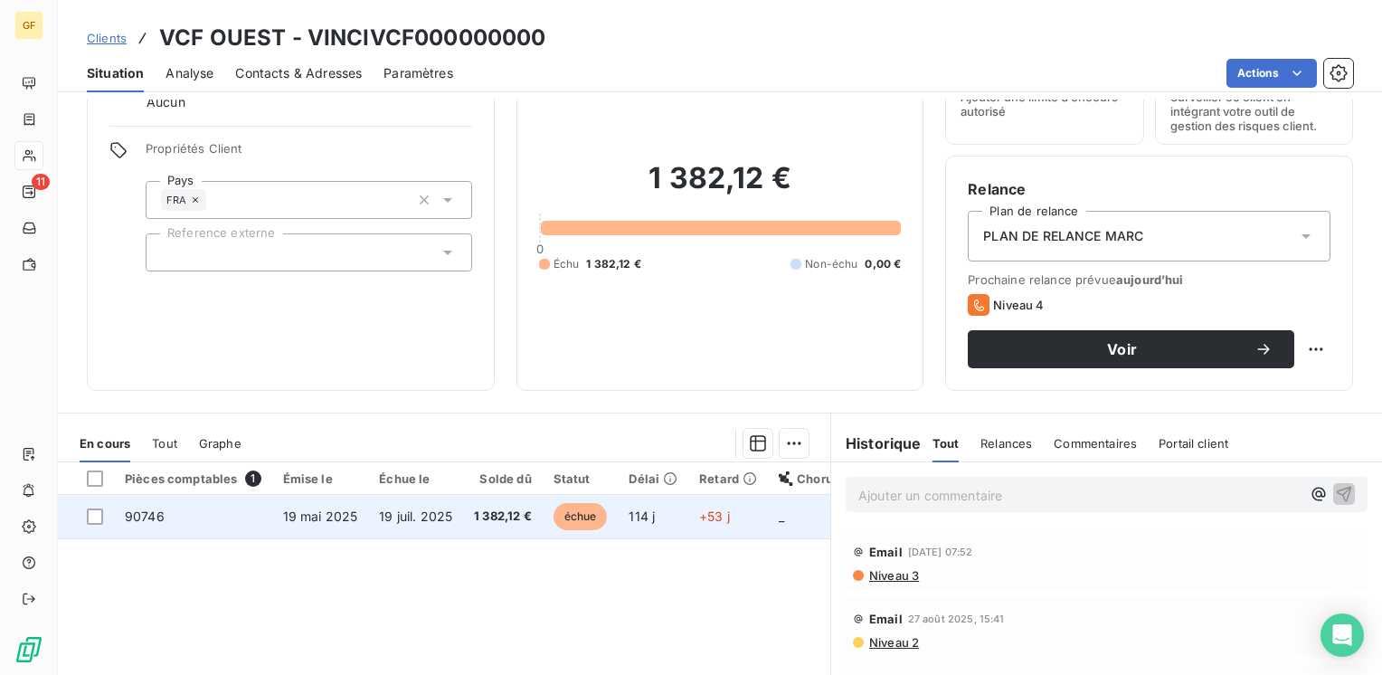
click at [392, 501] on td "19 juil. 2025" at bounding box center [415, 516] width 95 height 43
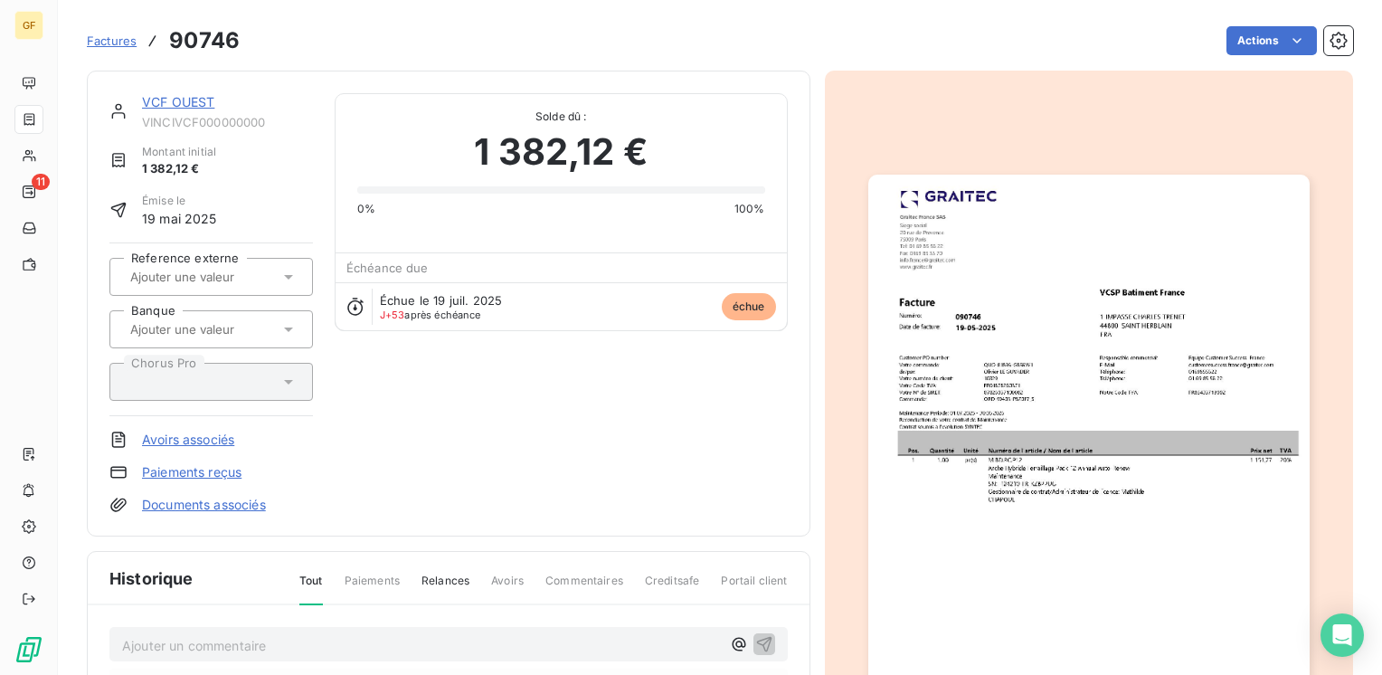
click at [190, 102] on link "VCF OUEST" at bounding box center [178, 101] width 72 height 15
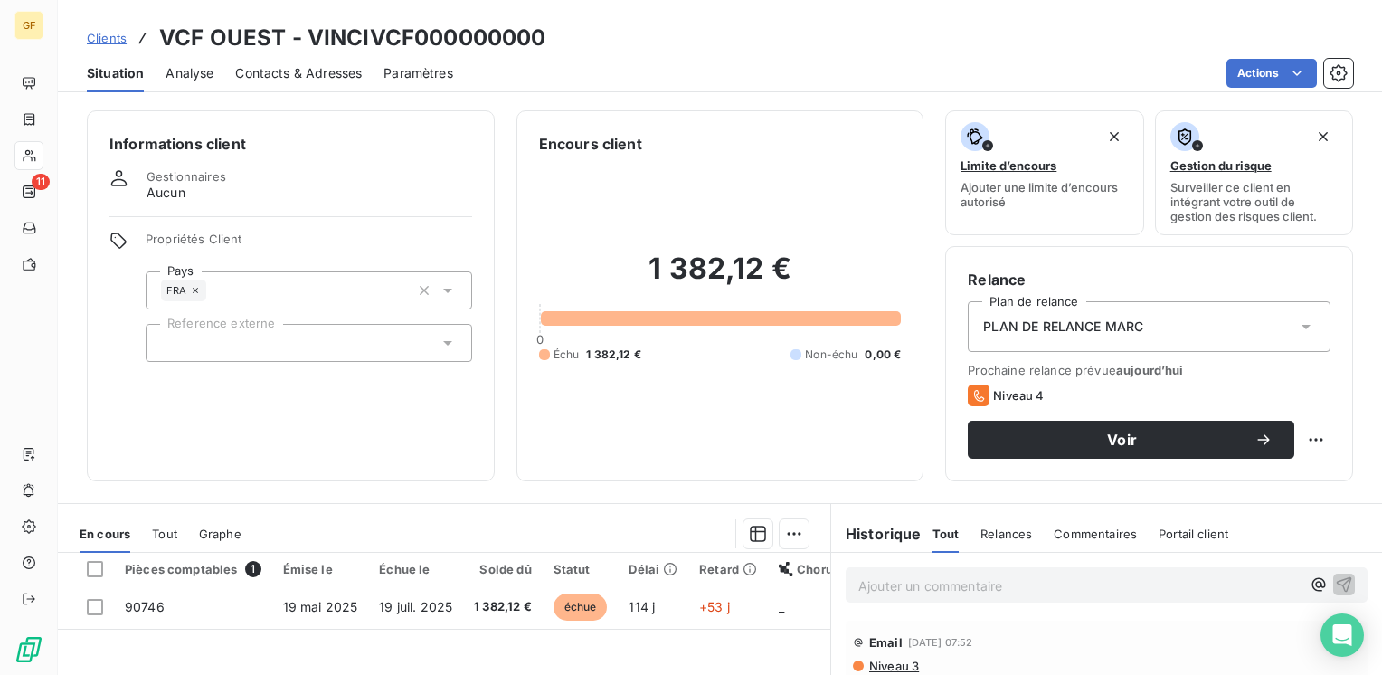
click at [341, 64] on span "Contacts & Adresses" at bounding box center [298, 73] width 127 height 18
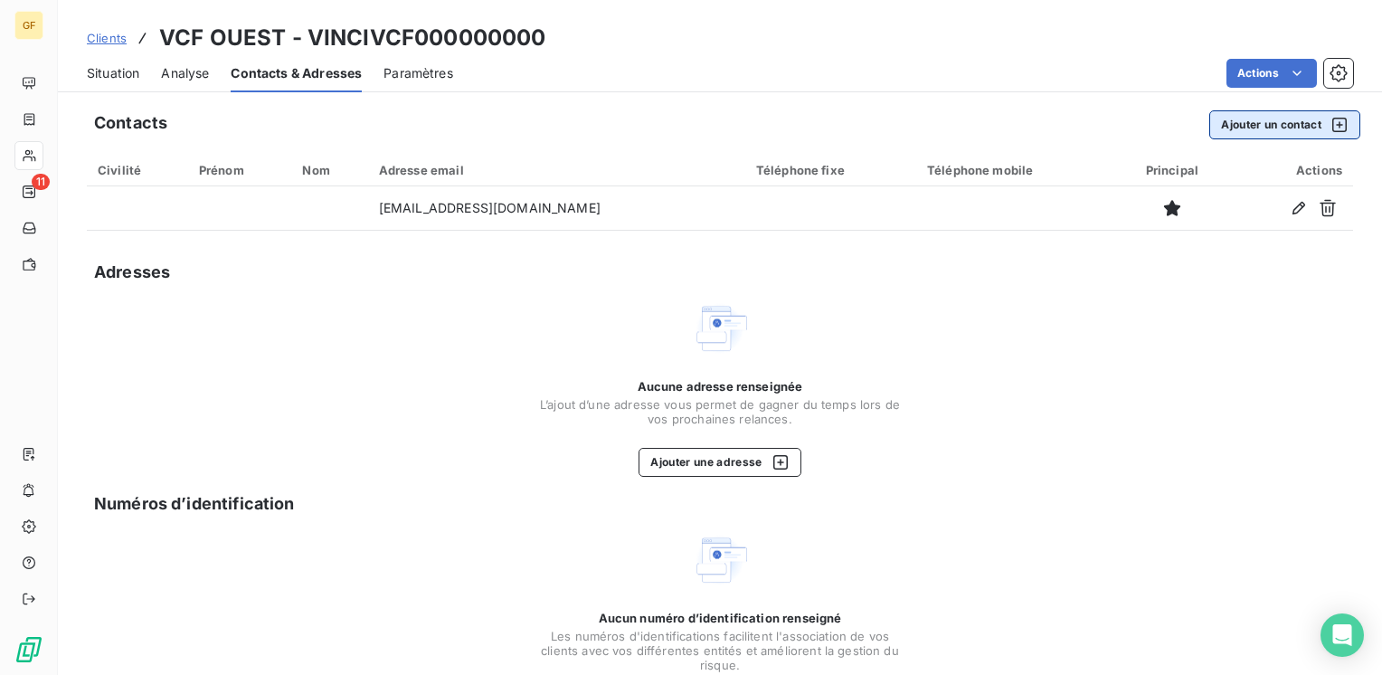
click at [1270, 128] on button "Ajouter un contact" at bounding box center [1284, 124] width 151 height 29
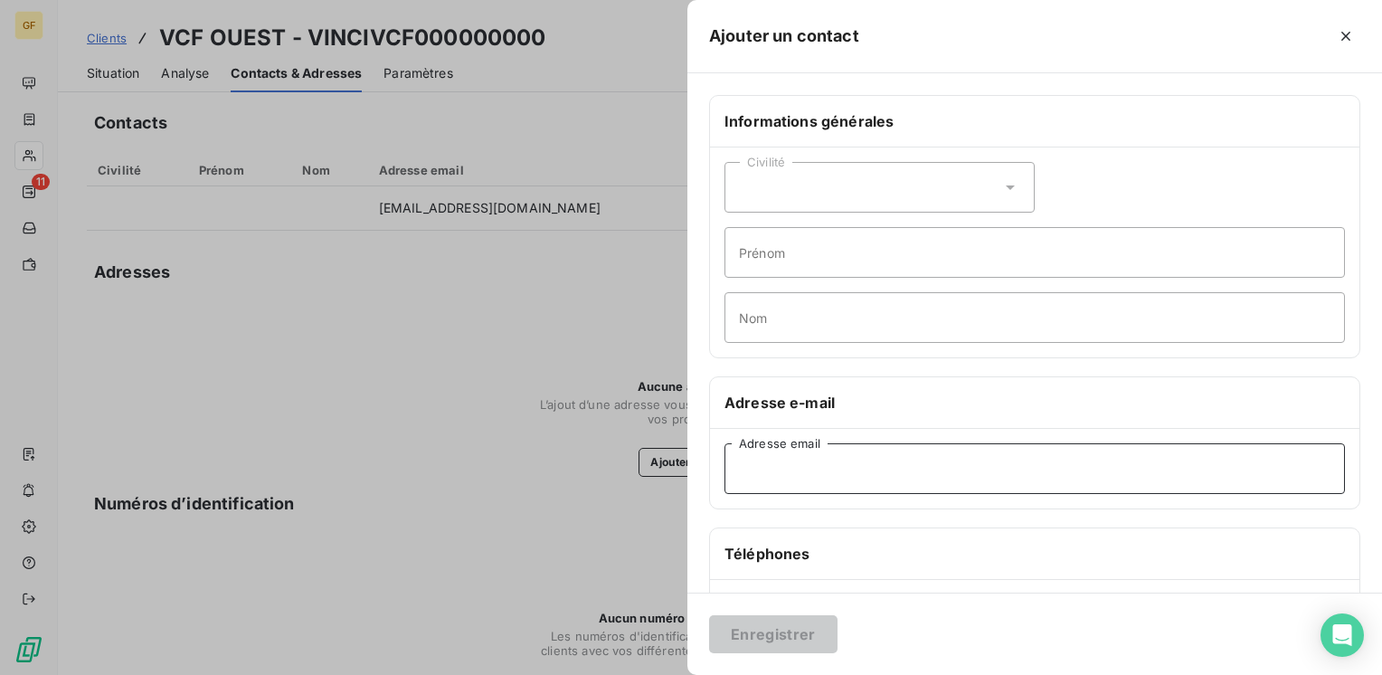
click at [812, 483] on input "Adresse email" at bounding box center [1034, 468] width 620 height 51
paste input "[PERSON_NAME][EMAIL_ADDRESS][DOMAIN_NAME]"
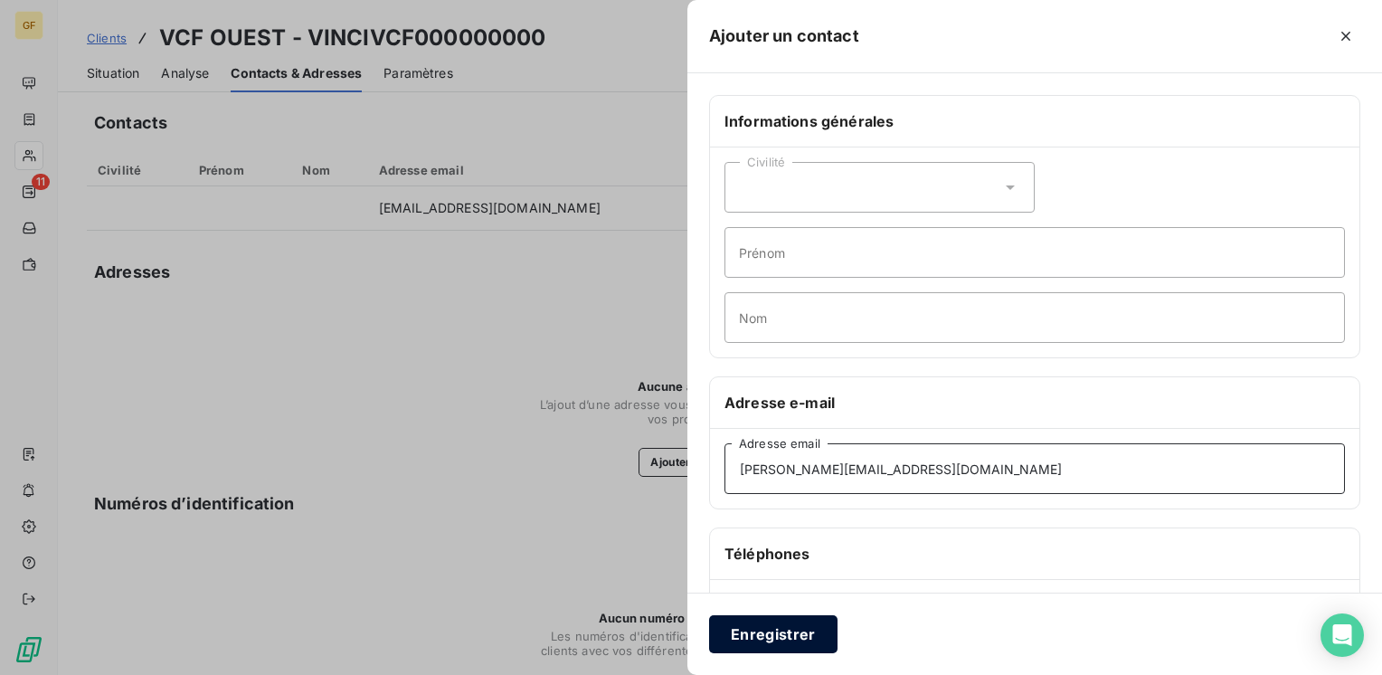
type input "[PERSON_NAME][EMAIL_ADDRESS][DOMAIN_NAME]"
click at [777, 625] on button "Enregistrer" at bounding box center [773, 634] width 128 height 38
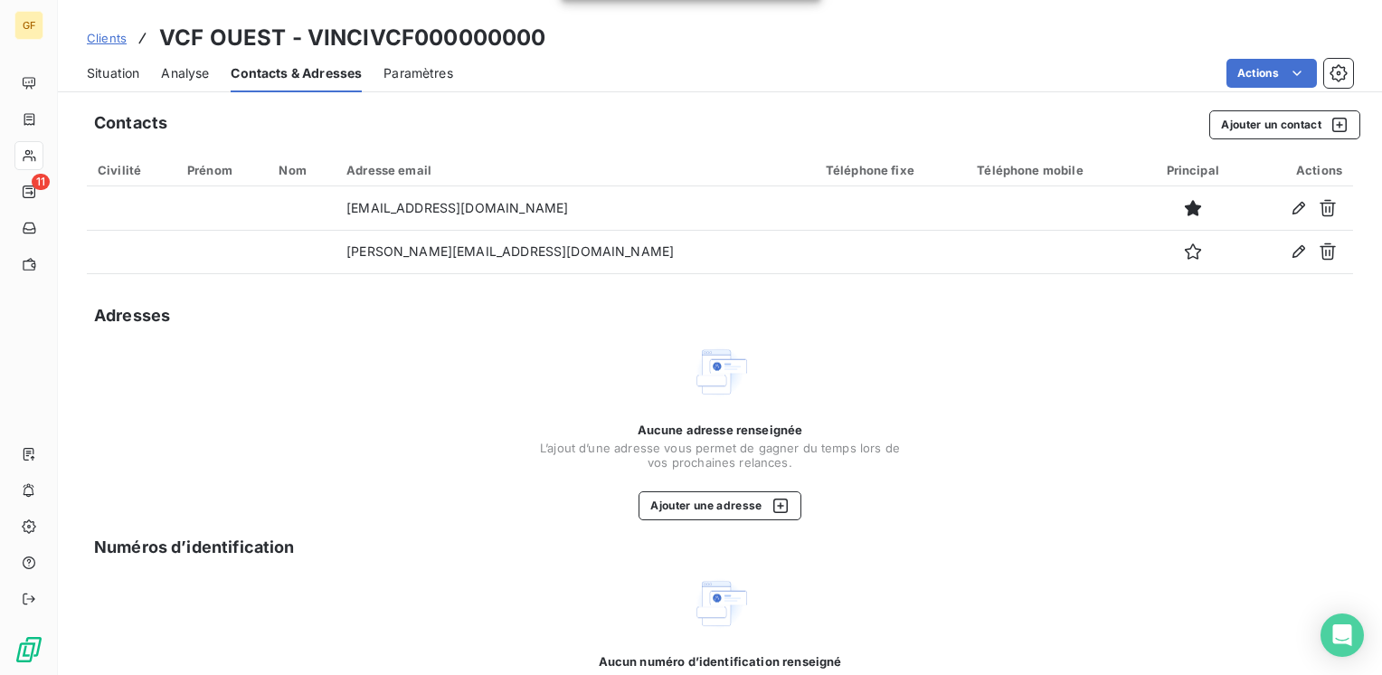
click at [120, 67] on span "Situation" at bounding box center [113, 73] width 52 height 18
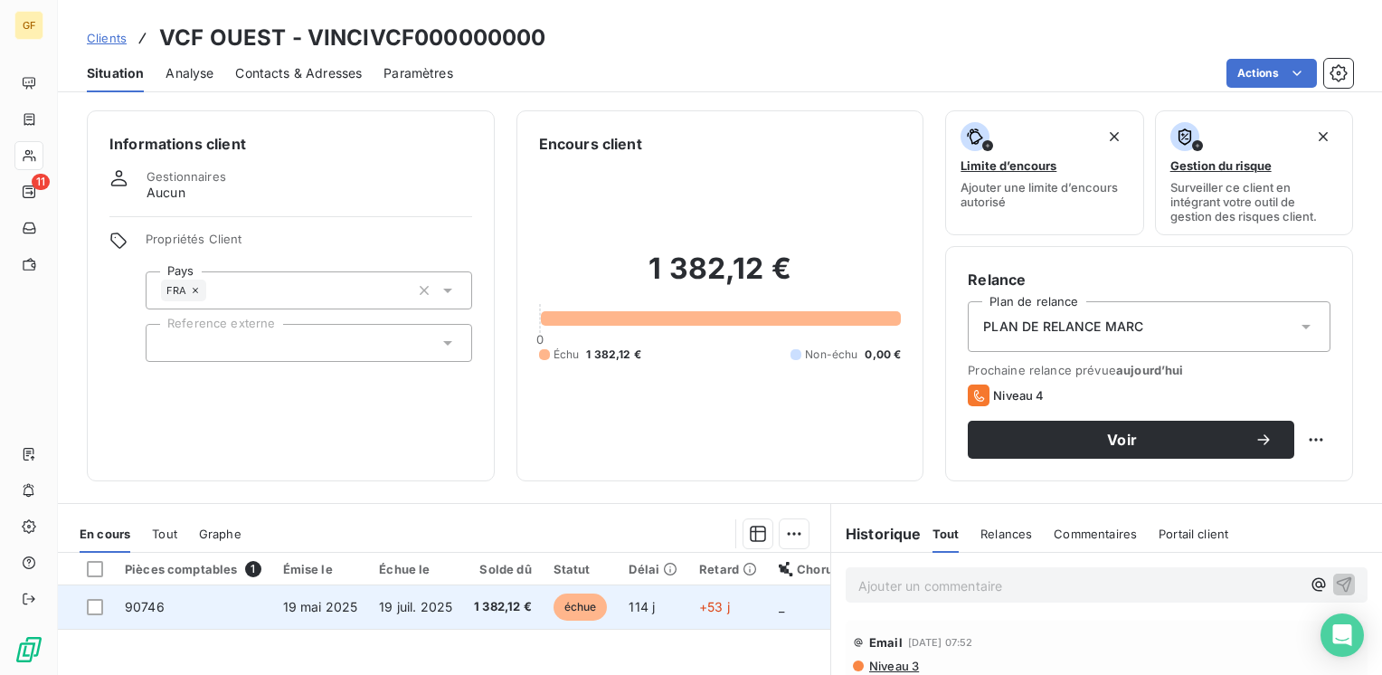
click at [380, 611] on span "19 juil. 2025" at bounding box center [415, 606] width 73 height 15
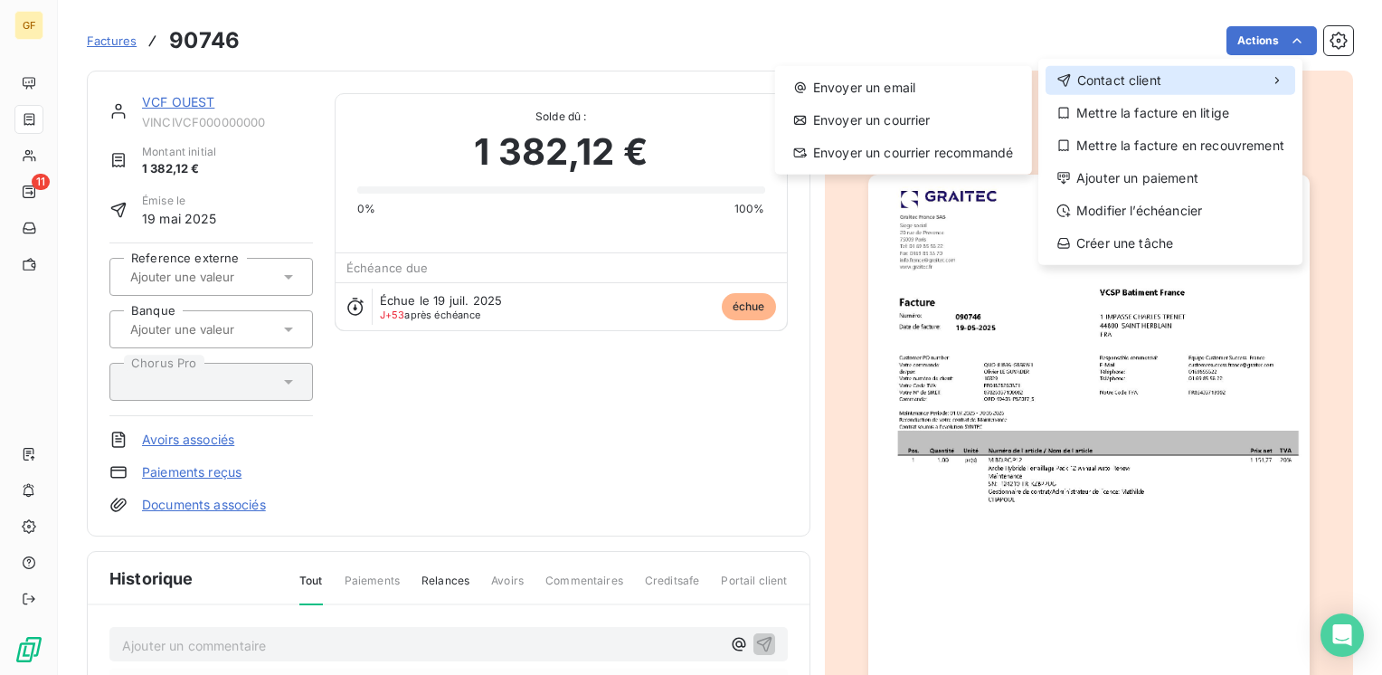
click at [1218, 74] on div "Contact client" at bounding box center [1170, 80] width 250 height 29
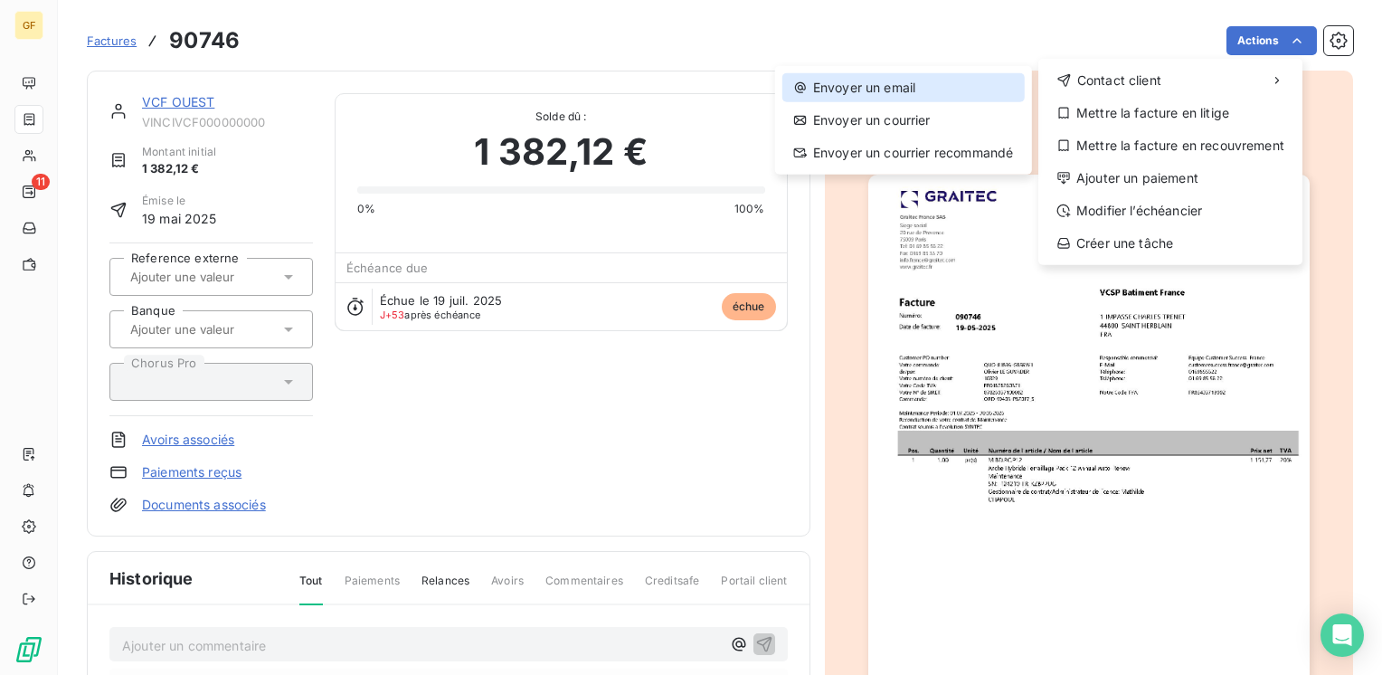
click at [964, 92] on div "Envoyer un email" at bounding box center [903, 87] width 242 height 29
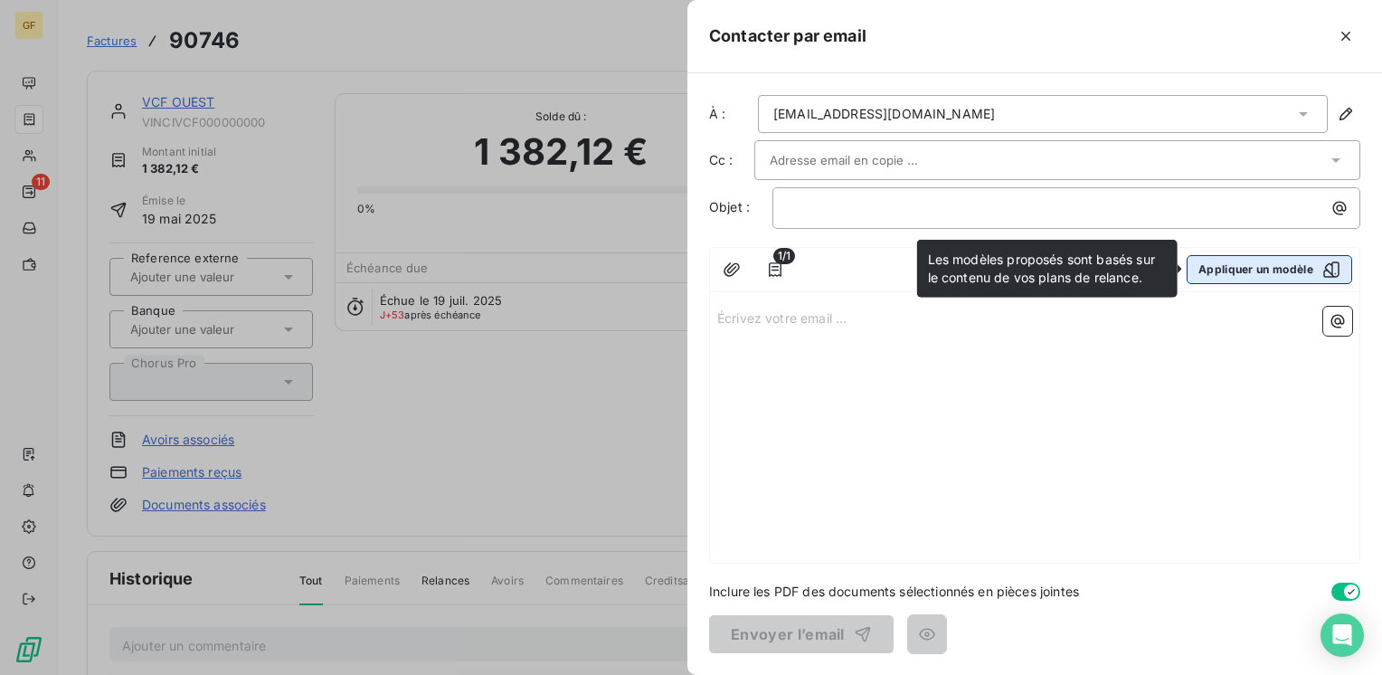
click at [1252, 268] on button "Appliquer un modèle" at bounding box center [1269, 269] width 165 height 29
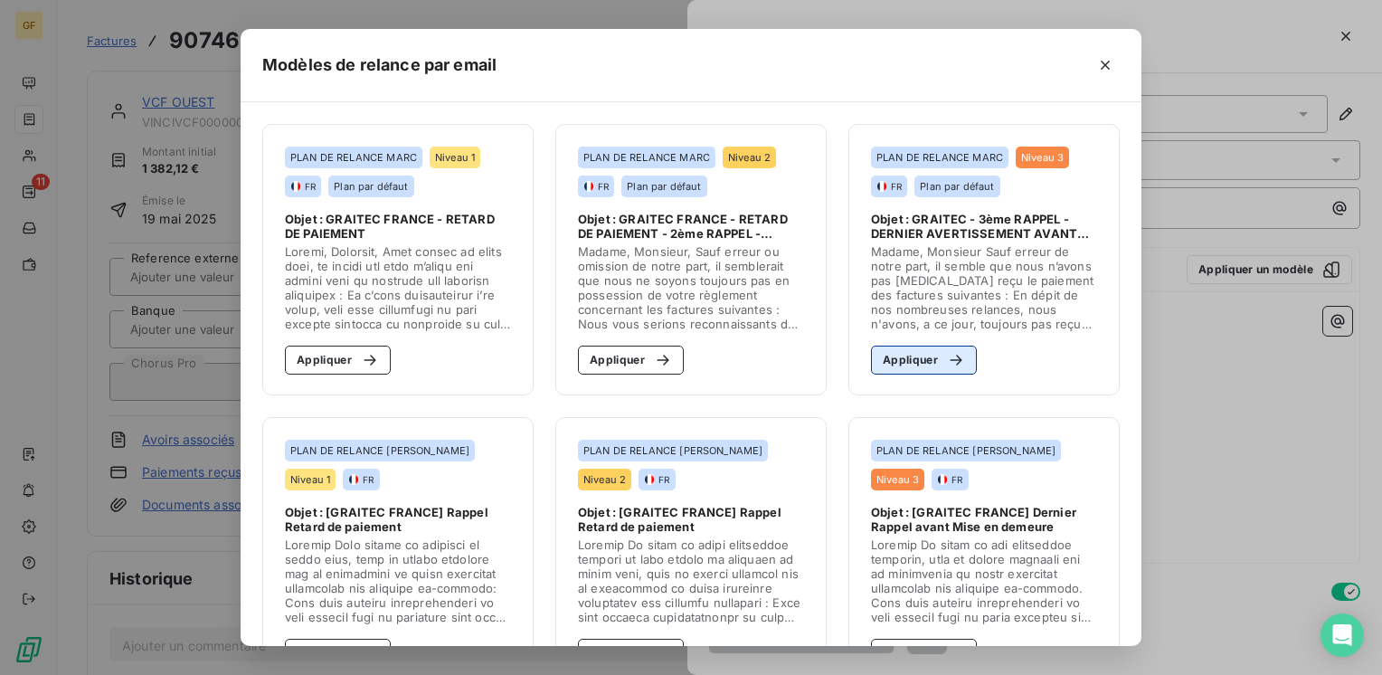
click at [897, 367] on button "Appliquer" at bounding box center [924, 359] width 106 height 29
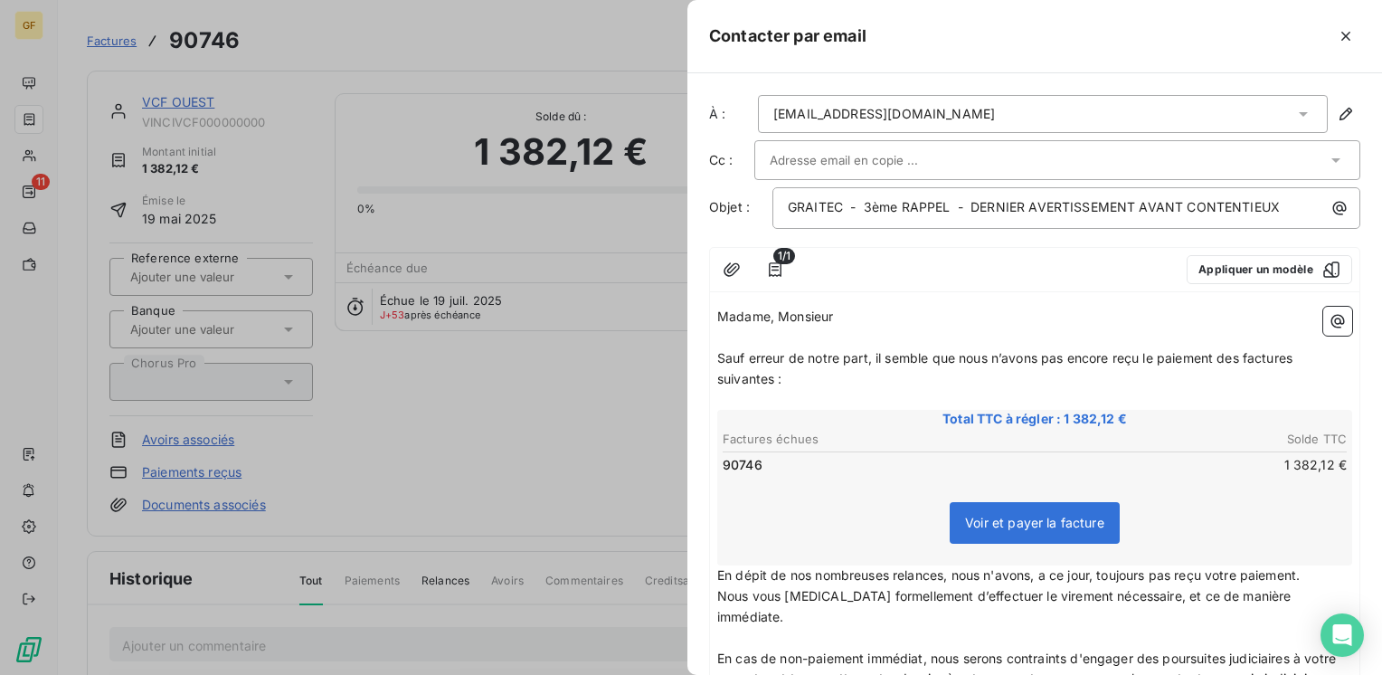
click at [905, 171] on input "text" at bounding box center [867, 160] width 194 height 27
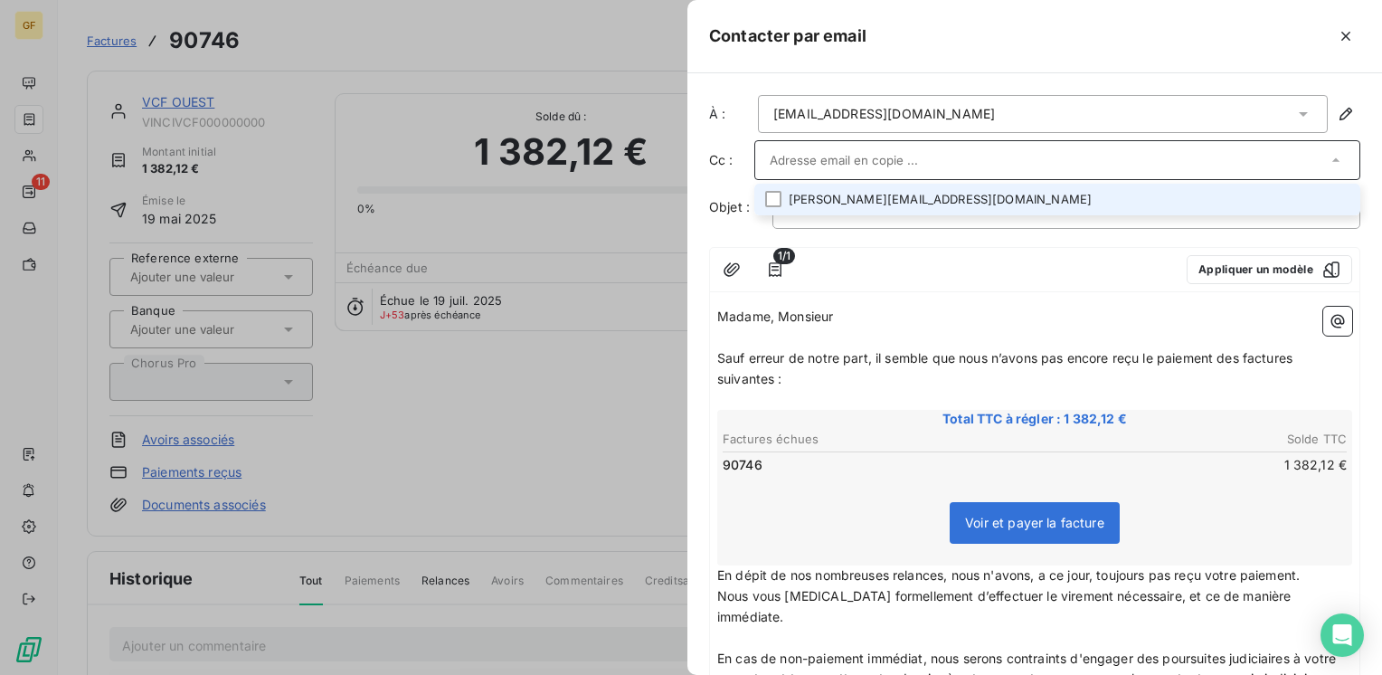
click at [893, 204] on li "[PERSON_NAME][EMAIL_ADDRESS][DOMAIN_NAME]" at bounding box center [1057, 200] width 606 height 32
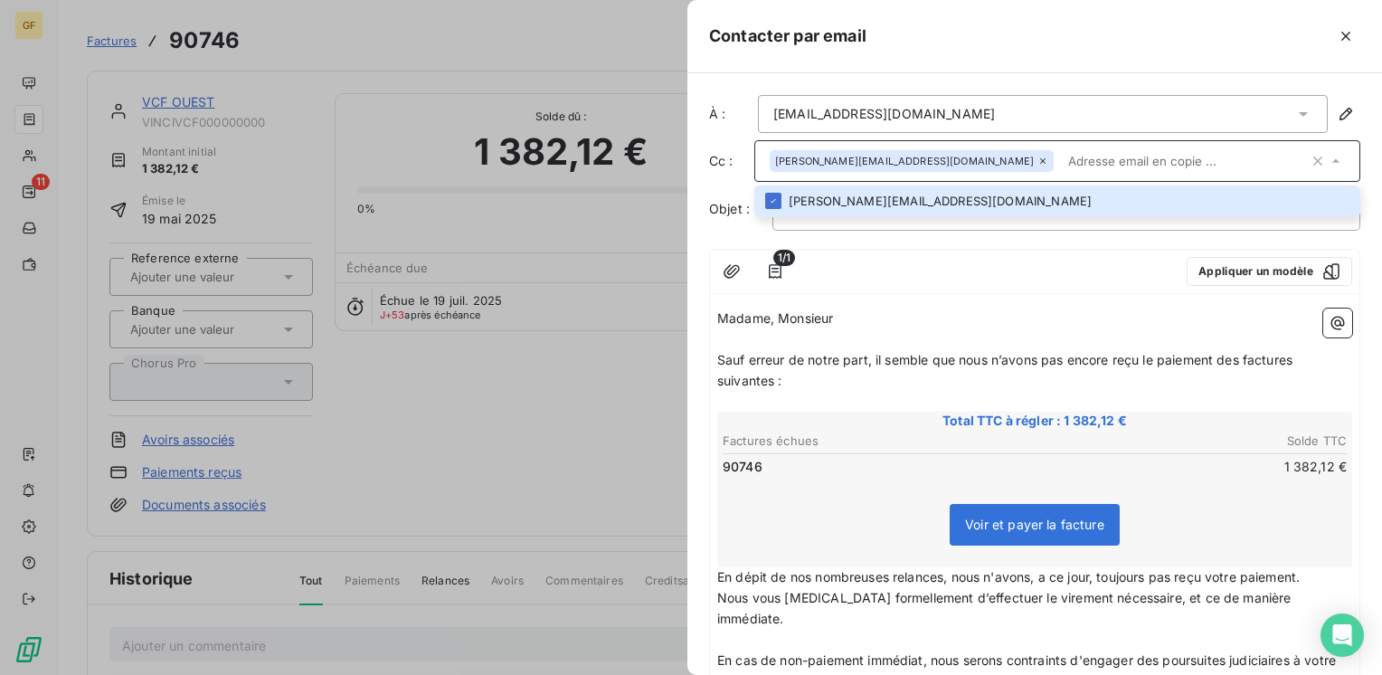
click at [979, 290] on div "1/1 Appliquer un modèle" at bounding box center [1034, 272] width 649 height 44
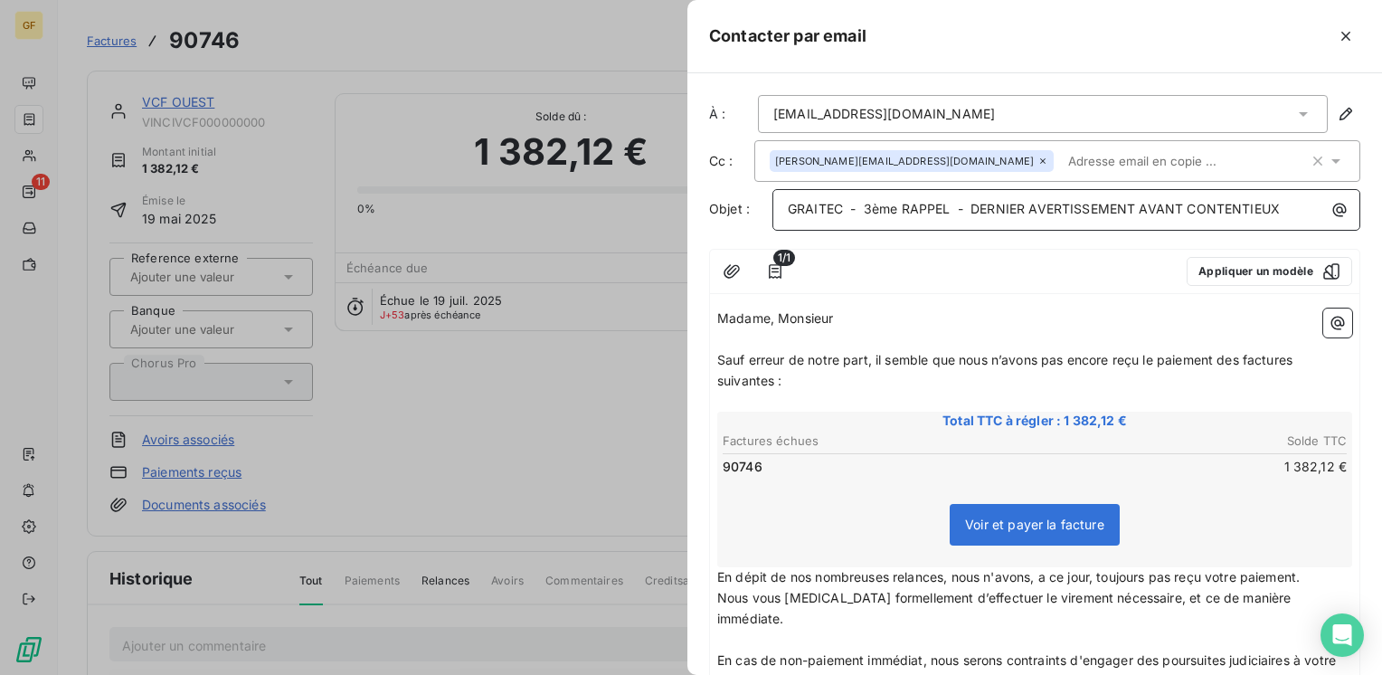
click at [865, 201] on span "GRAITEC - 3ème RAPPEL - DERNIER AVERTISSEMENT AVANT CONTENTIEUX" at bounding box center [1034, 208] width 492 height 15
click at [875, 356] on span "Sauf erreur de notre part, il semble que nous n’avons pas encore reçu le paieme…" at bounding box center [1006, 370] width 579 height 36
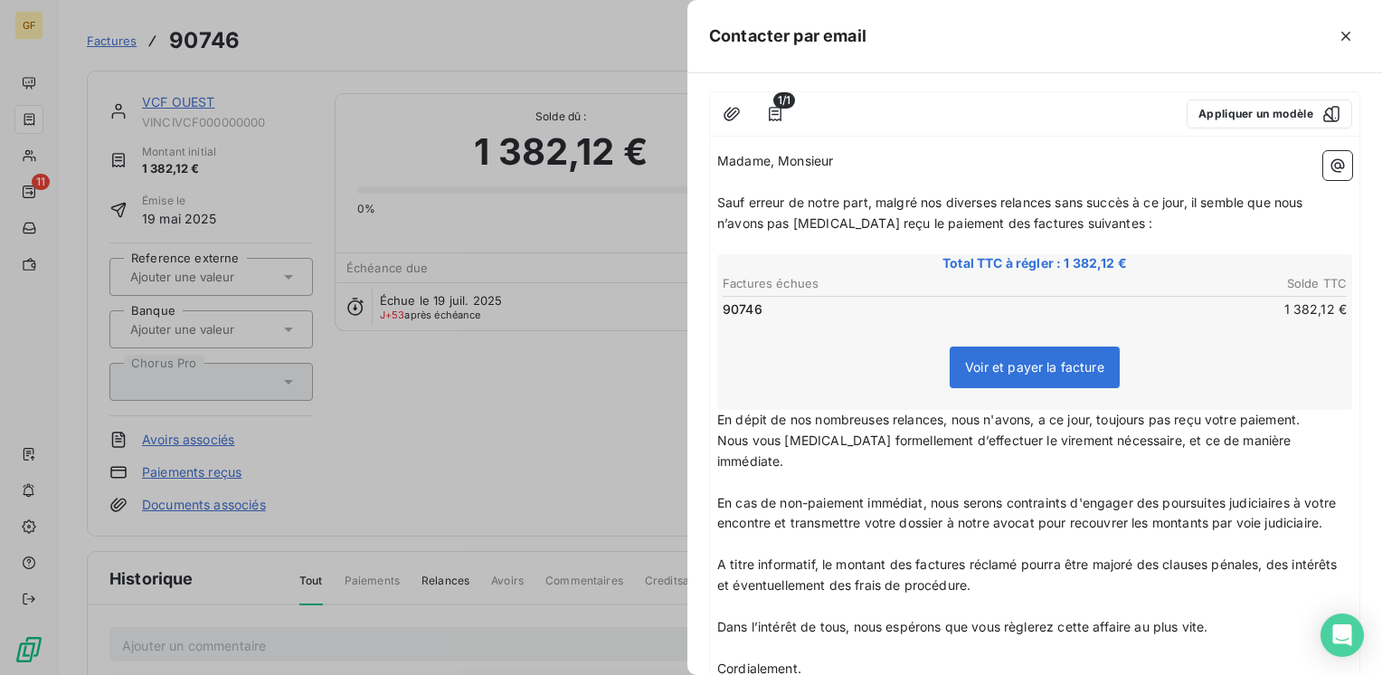
scroll to position [360, 0]
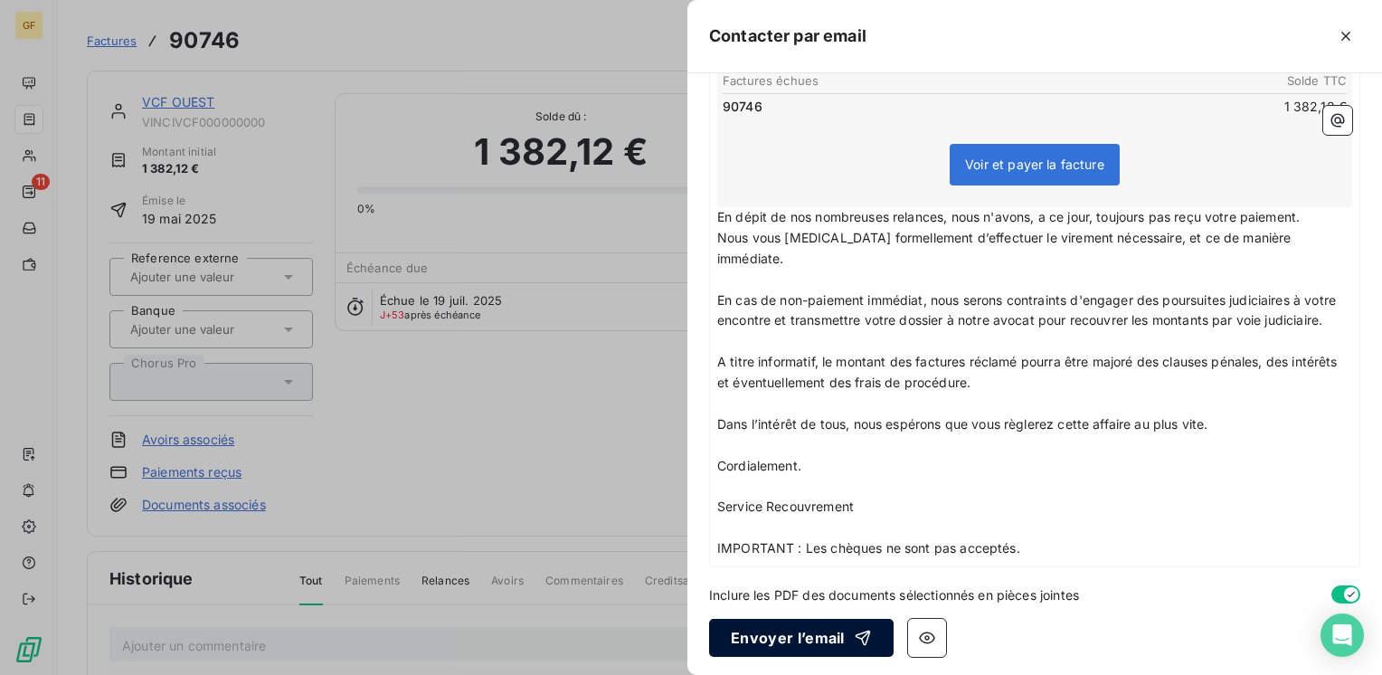
click at [794, 625] on button "Envoyer l’email" at bounding box center [801, 638] width 184 height 38
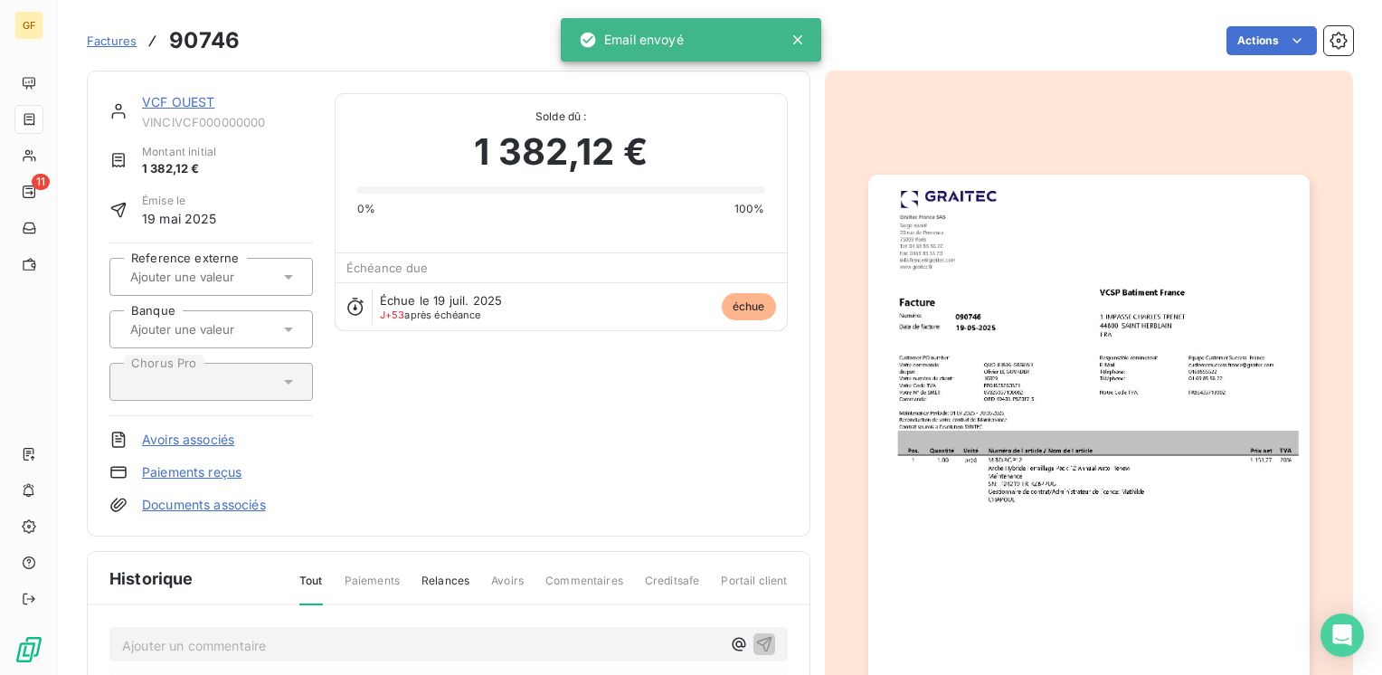
click at [158, 98] on link "VCF OUEST" at bounding box center [178, 101] width 72 height 15
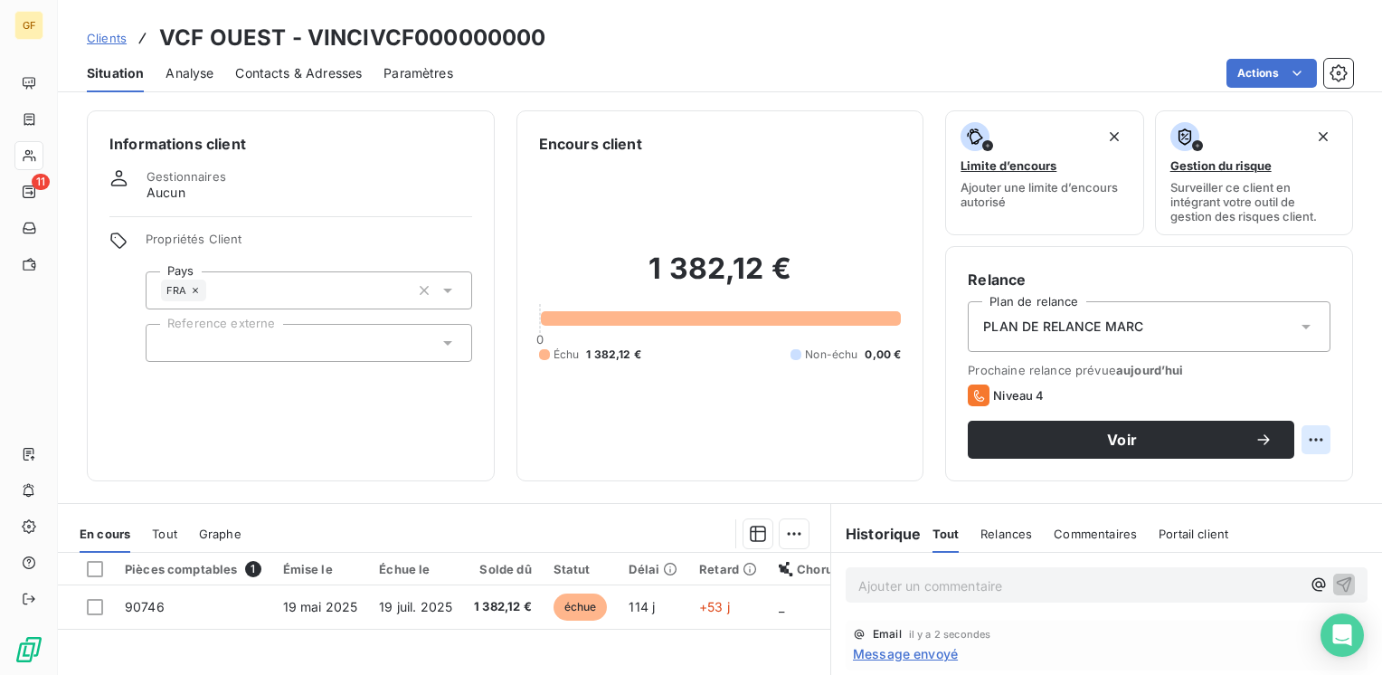
click at [1300, 438] on html "GF 11 Clients VCF OUEST - VINCIVCF000000000 Situation Analyse Contacts & Adress…" at bounding box center [691, 337] width 1382 height 675
click at [1249, 468] on div "Replanifier cette action" at bounding box center [1228, 479] width 162 height 29
select select "8"
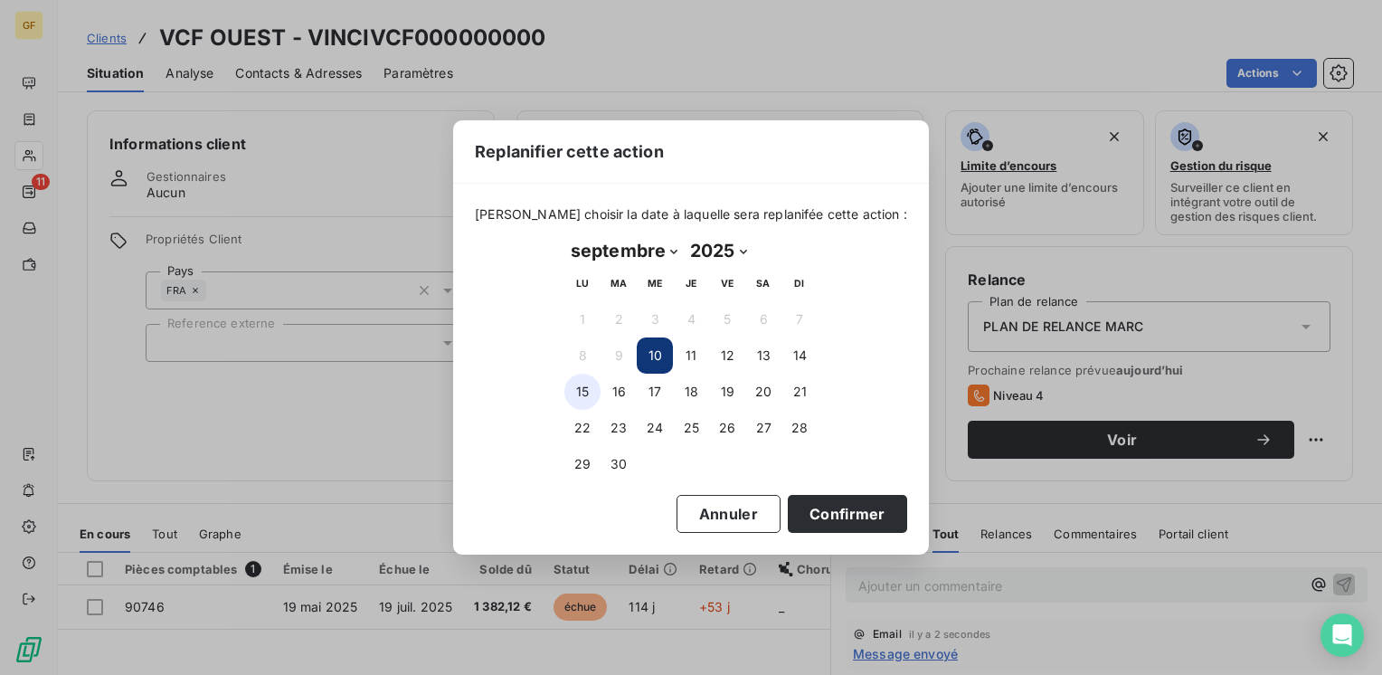
click at [579, 390] on button "15" at bounding box center [582, 391] width 36 height 36
click at [843, 525] on button "Confirmer" at bounding box center [847, 514] width 119 height 38
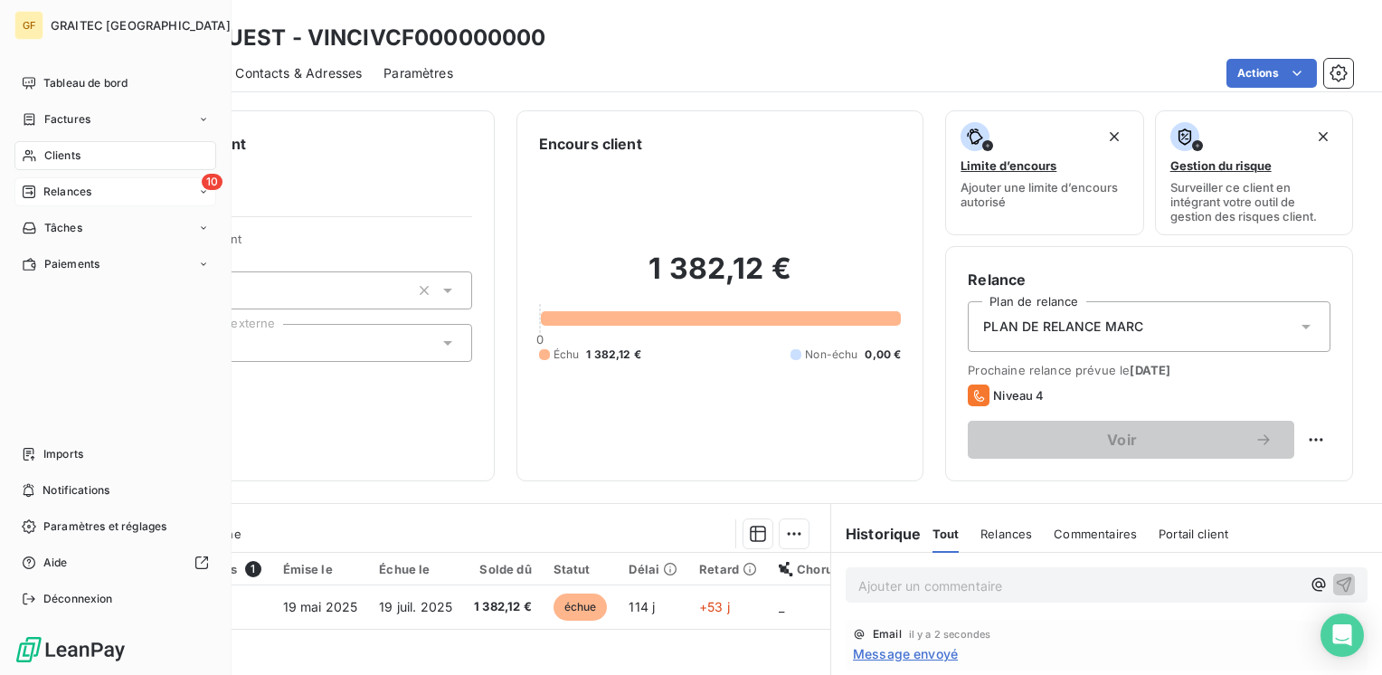
click at [58, 194] on span "Relances" at bounding box center [67, 192] width 48 height 16
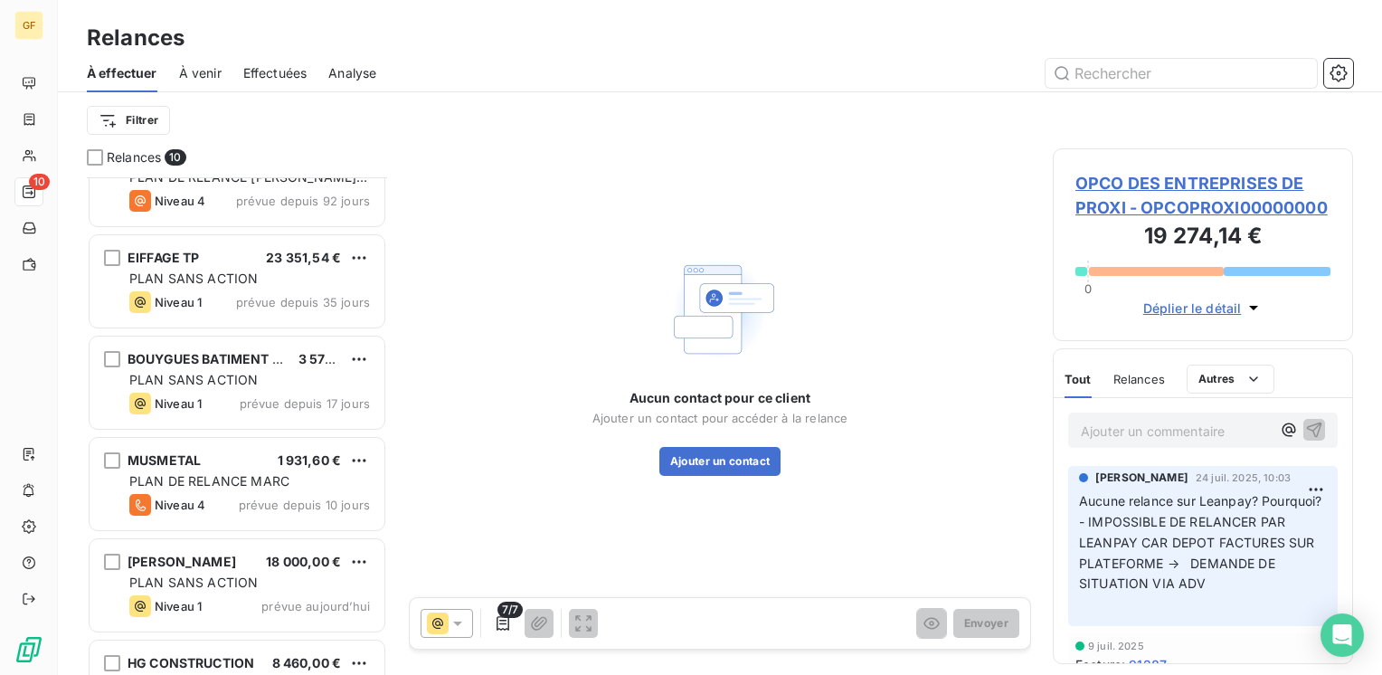
scroll to position [515, 0]
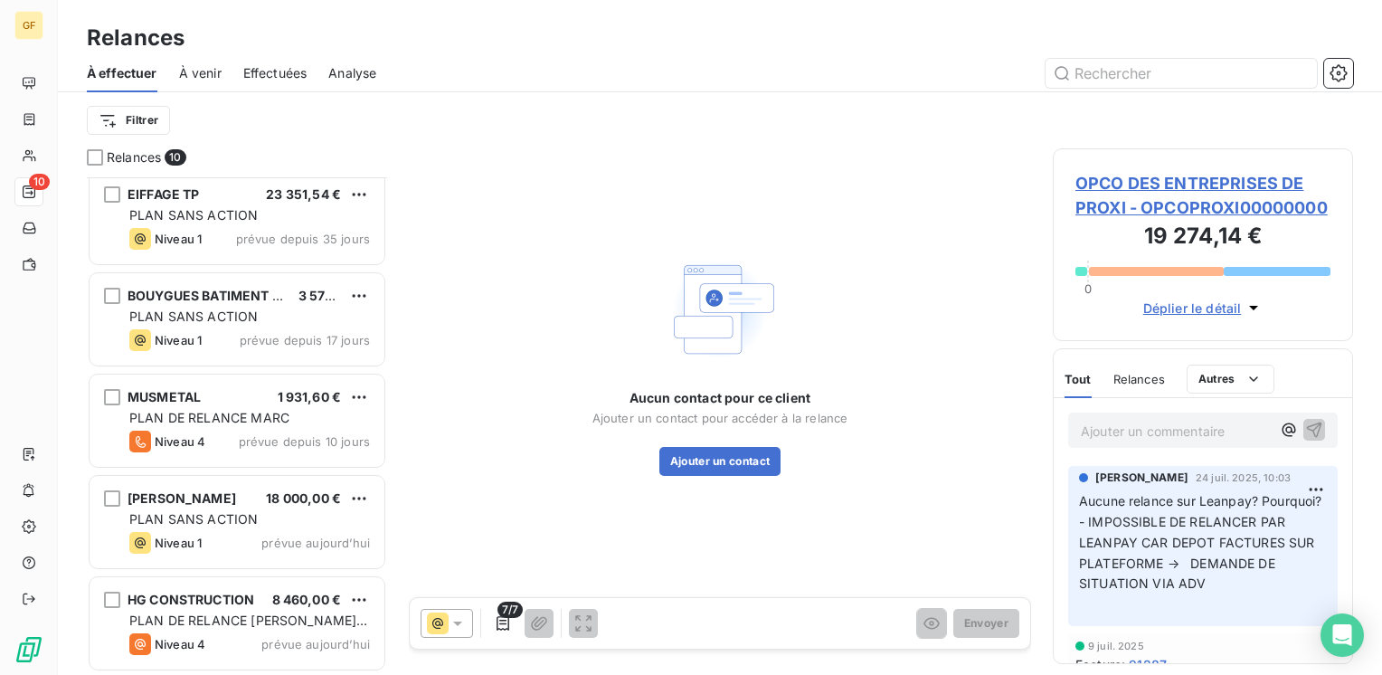
click at [208, 65] on span "À venir" at bounding box center [200, 73] width 43 height 18
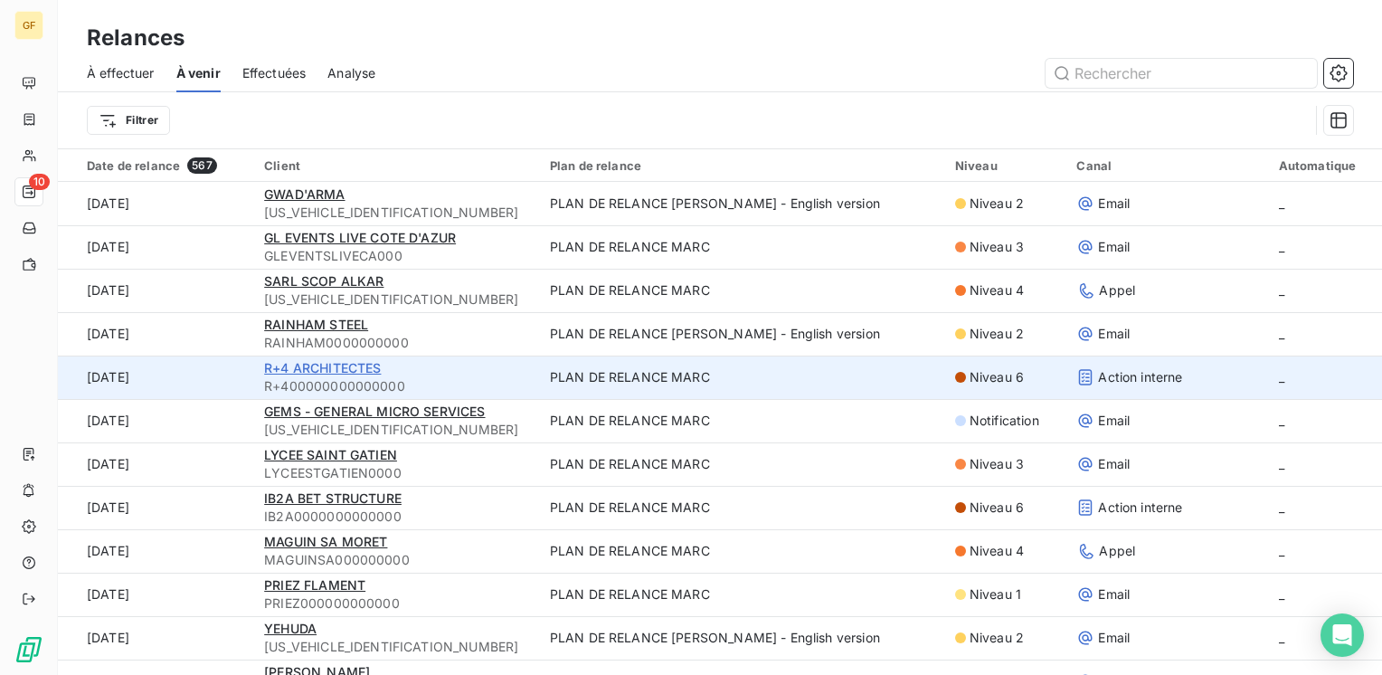
click at [301, 368] on span "R+4 ARCHITECTES" at bounding box center [322, 367] width 117 height 15
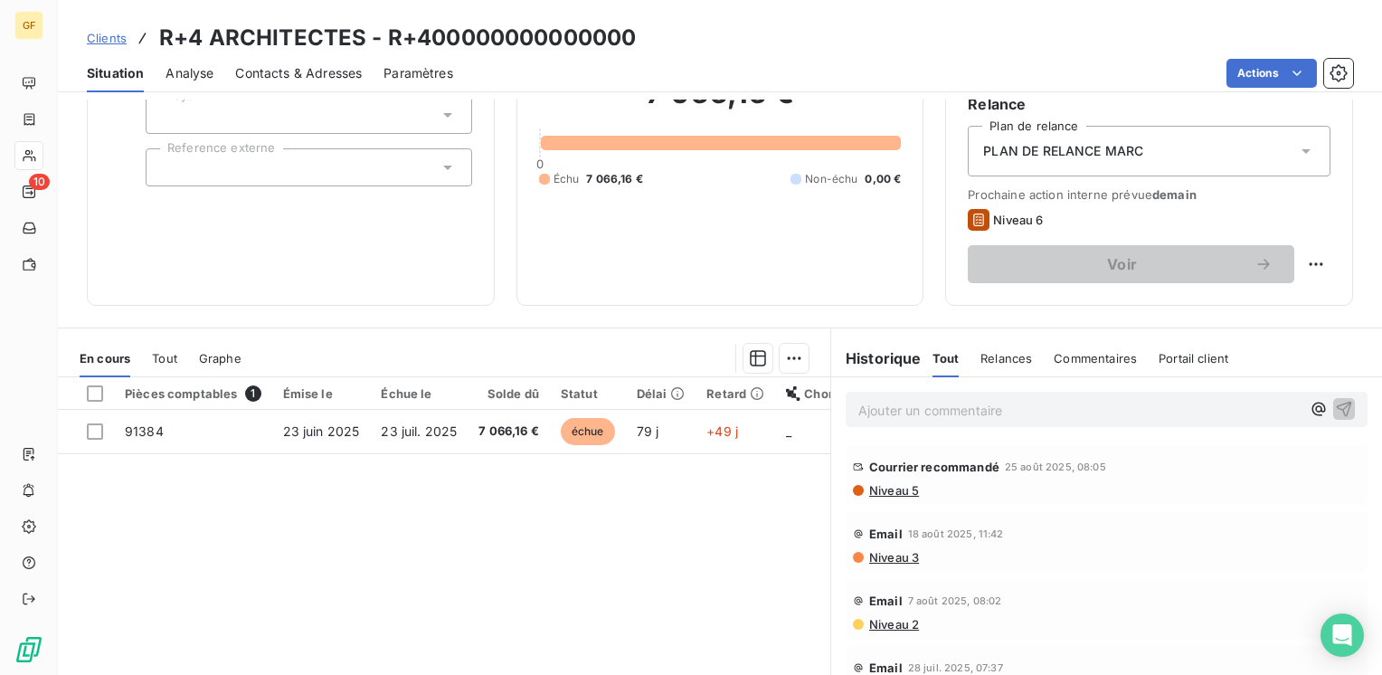
scroll to position [181, 0]
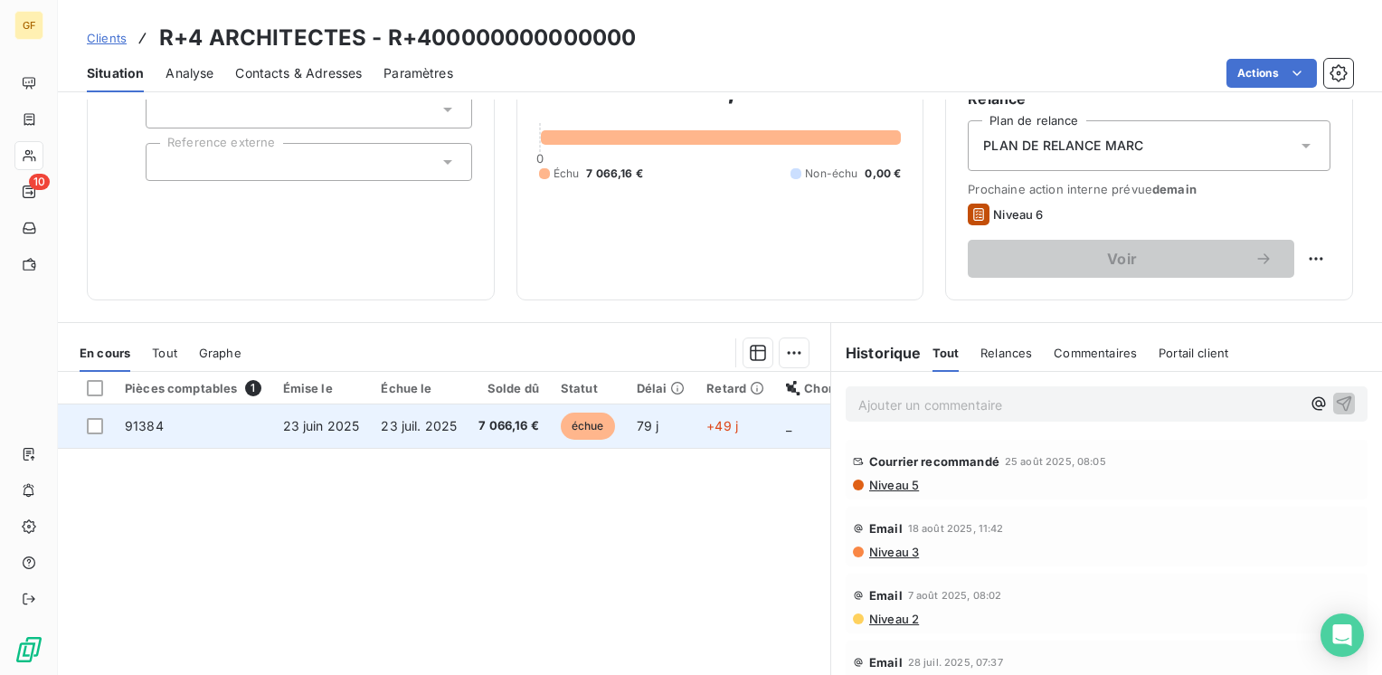
click at [453, 418] on span "23 juil. 2025" at bounding box center [419, 425] width 76 height 15
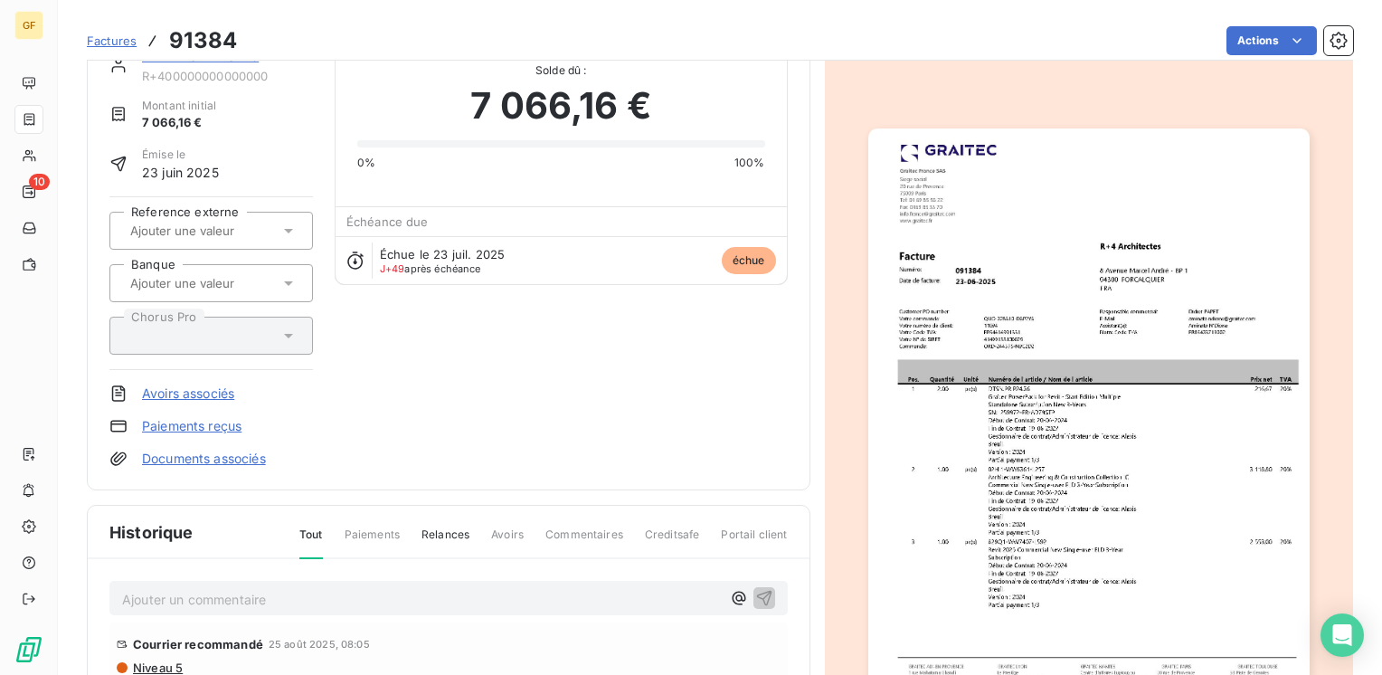
scroll to position [90, 0]
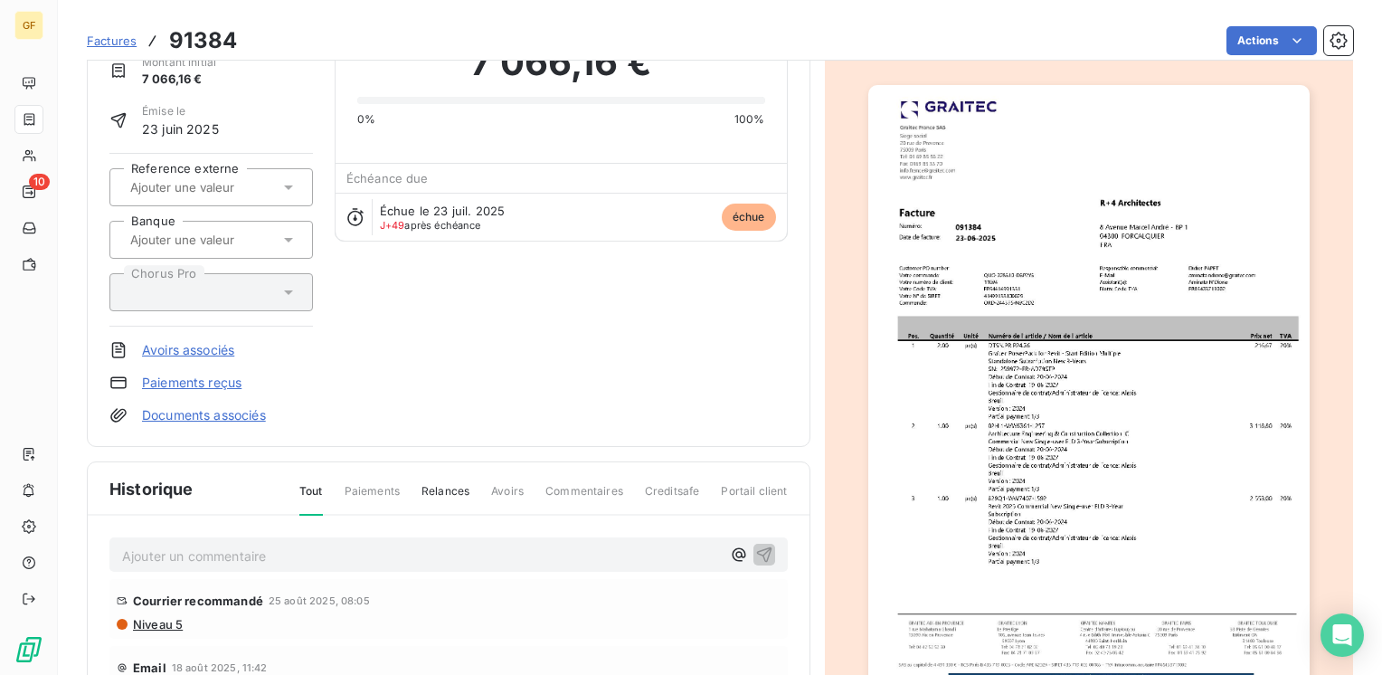
click at [934, 378] on img "button" at bounding box center [1088, 396] width 441 height 623
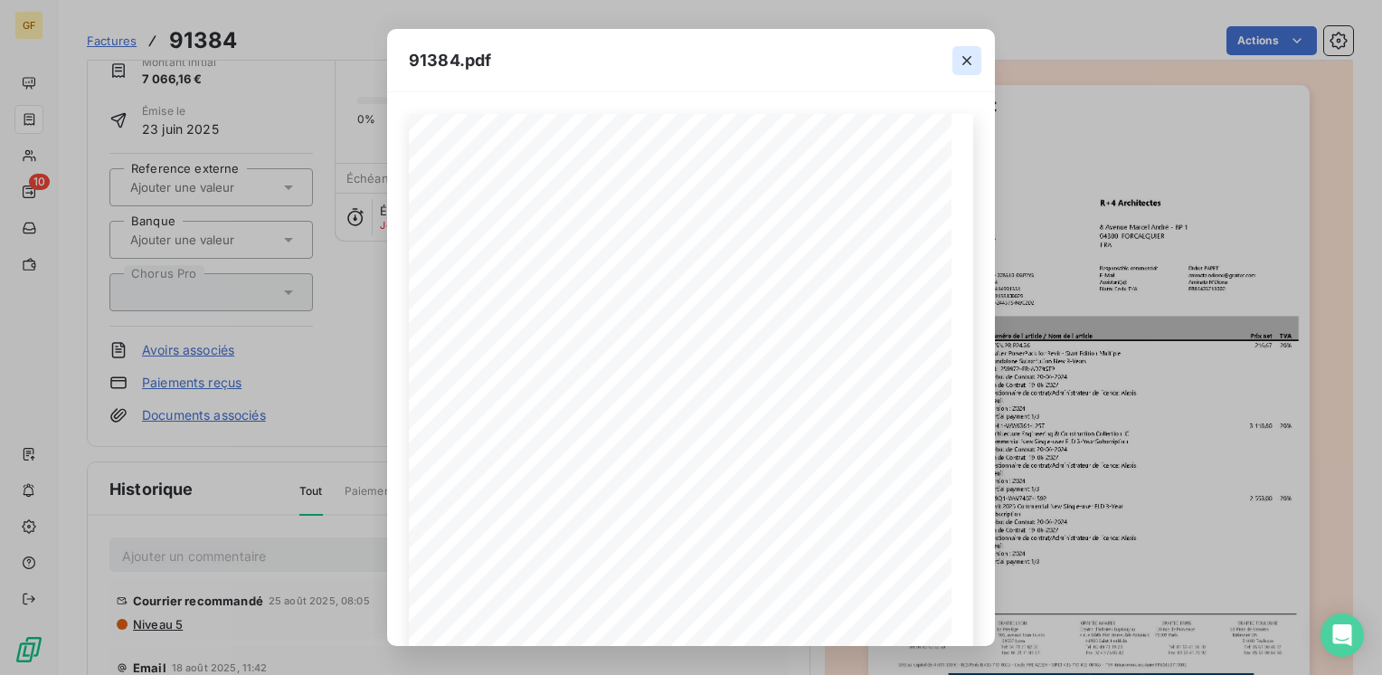
click at [964, 55] on icon "button" at bounding box center [967, 61] width 18 height 18
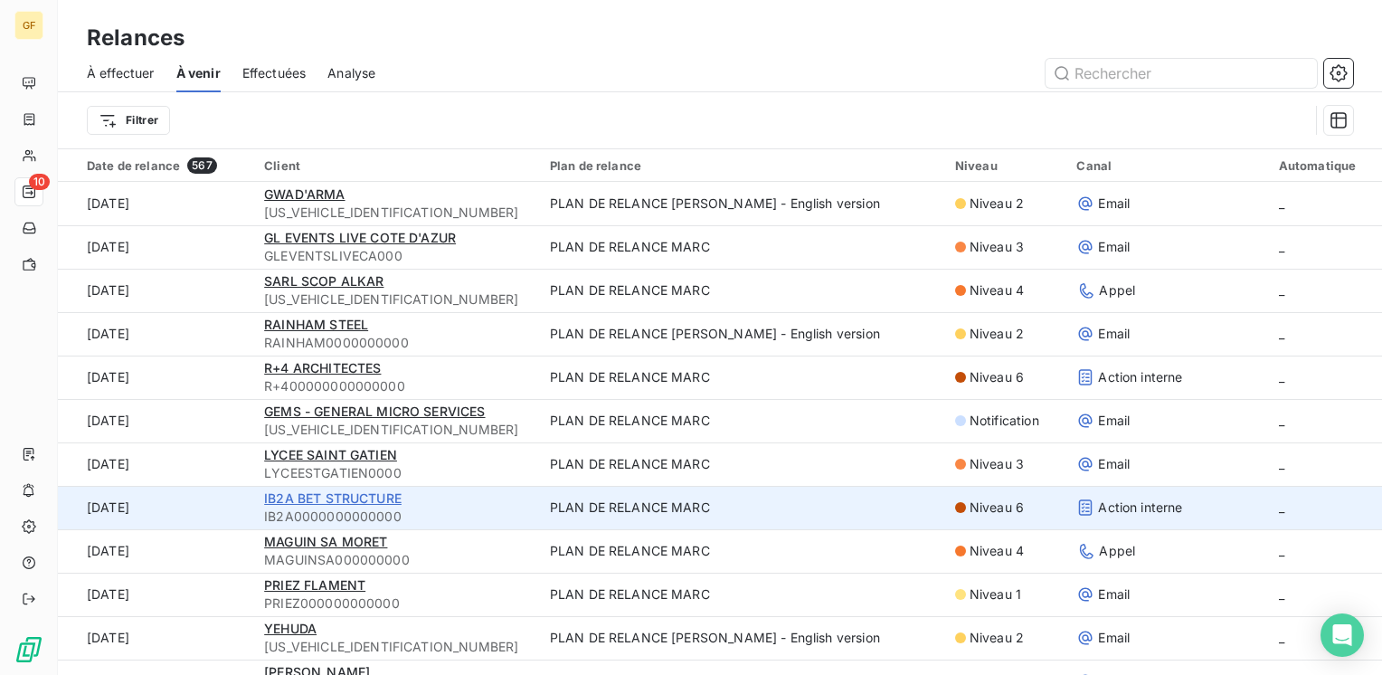
click at [353, 505] on span "IB2A BET STRUCTURE" at bounding box center [332, 497] width 137 height 15
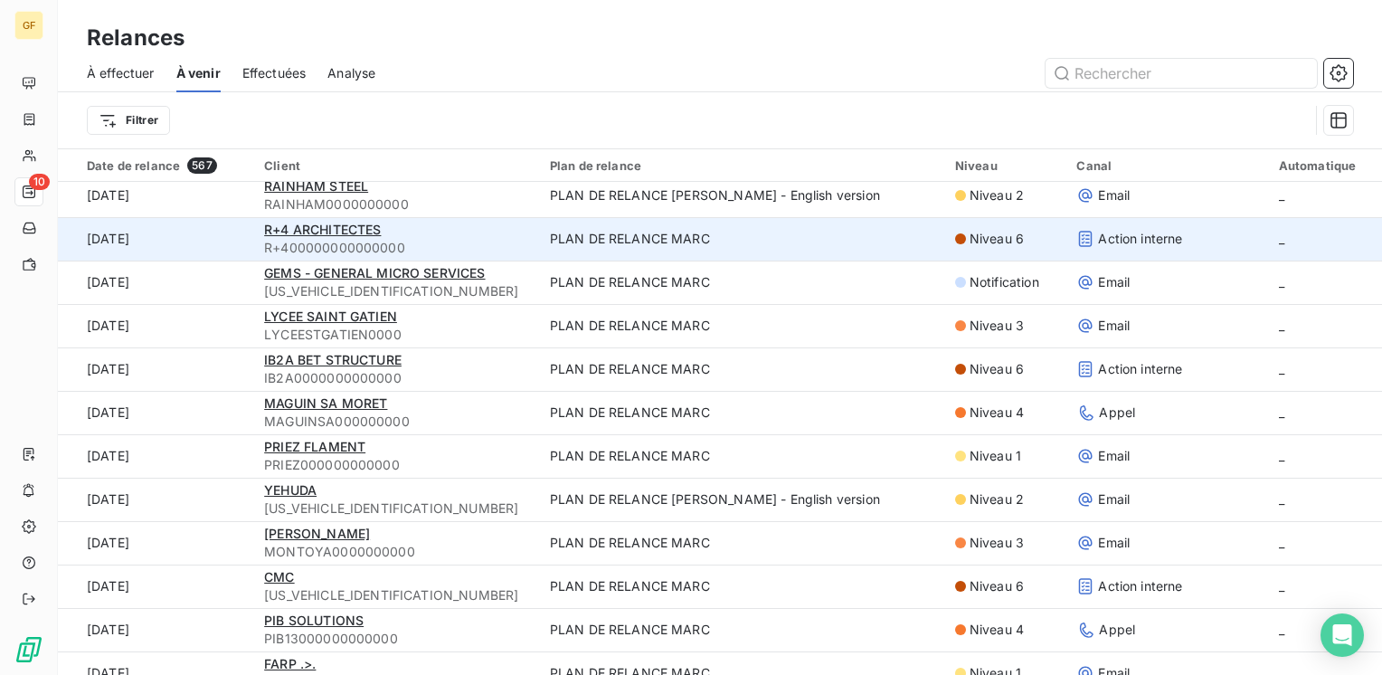
scroll to position [181, 0]
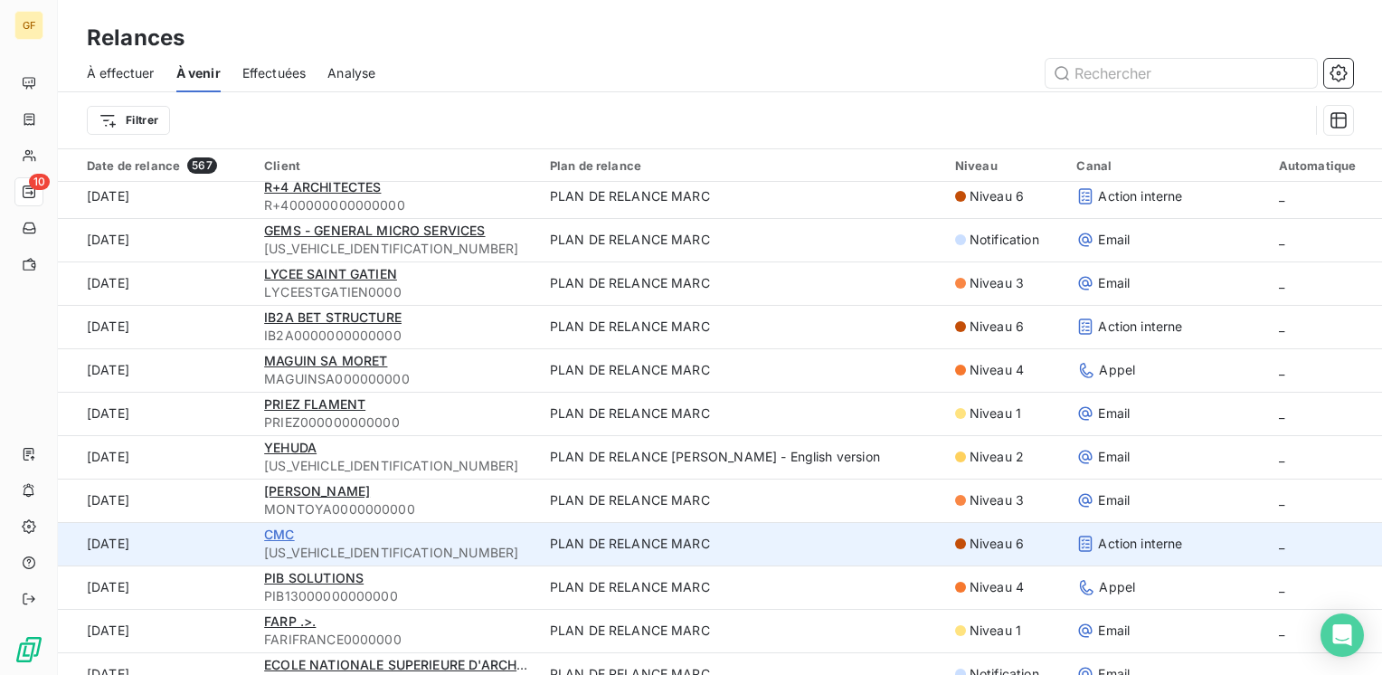
click at [275, 534] on span "CMC" at bounding box center [279, 533] width 30 height 15
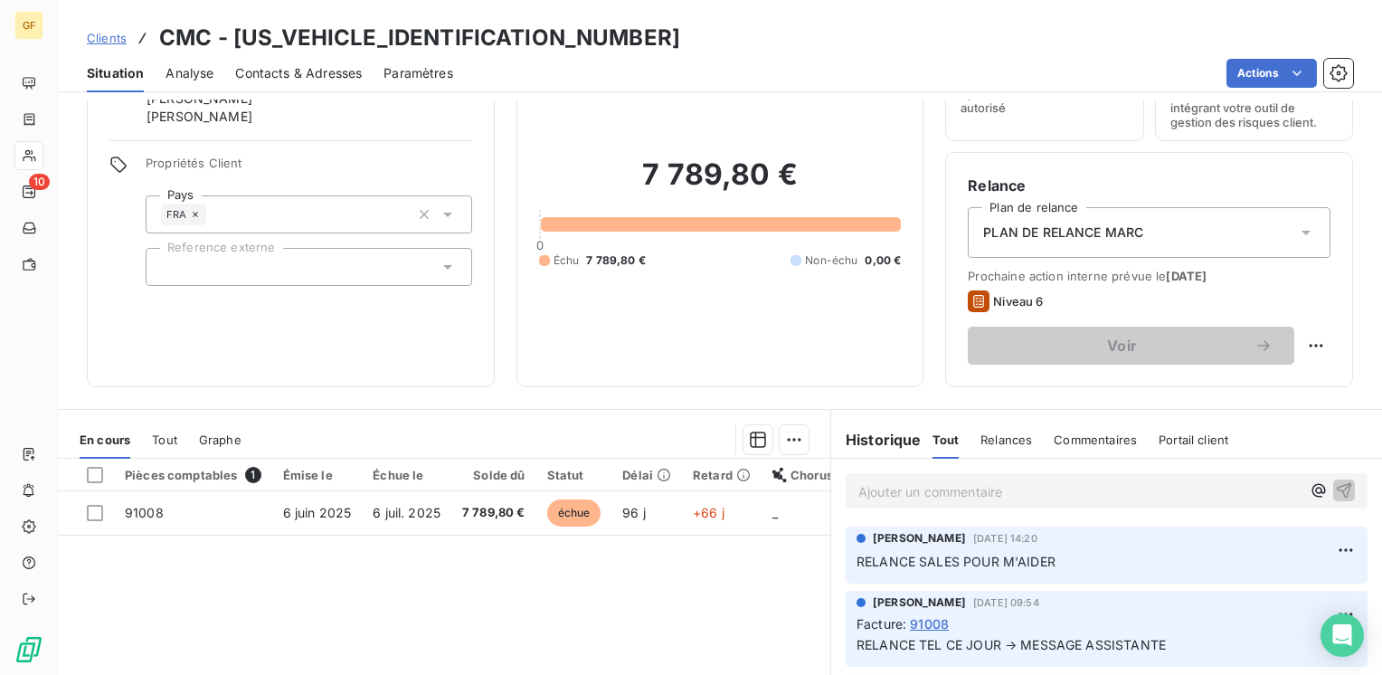
scroll to position [90, 0]
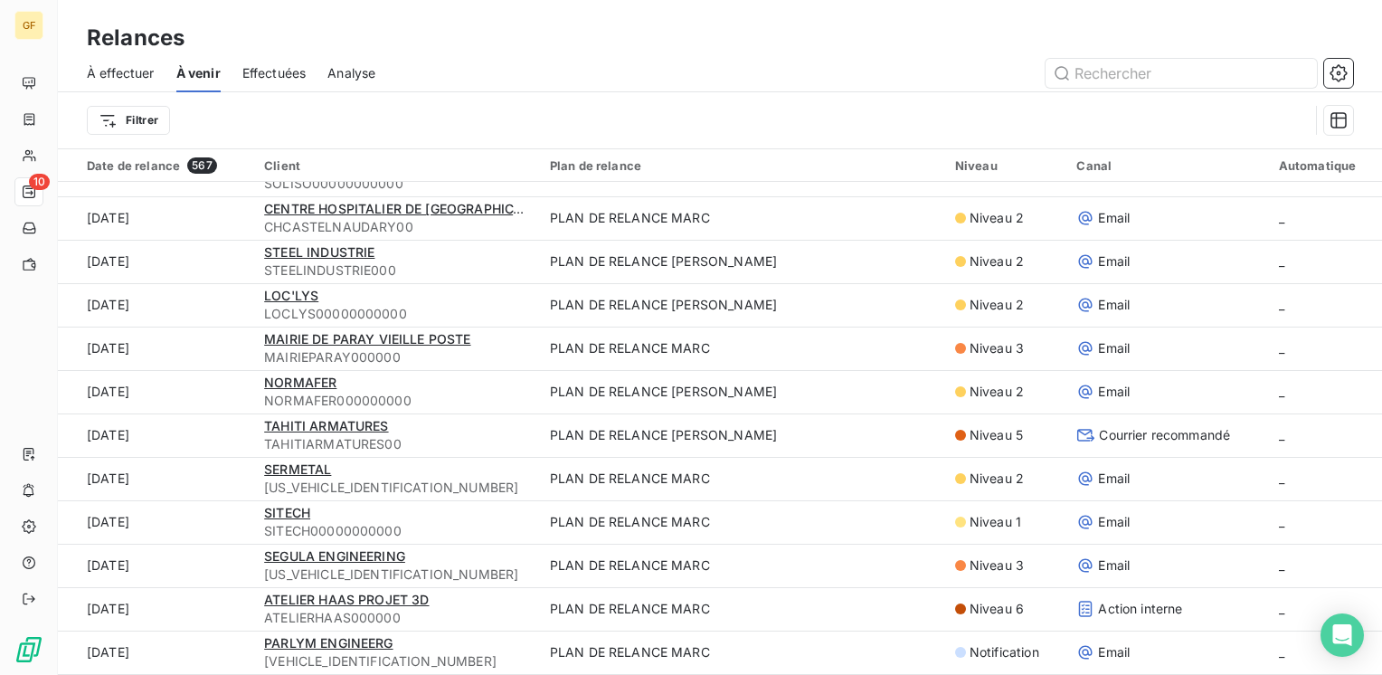
scroll to position [1357, 0]
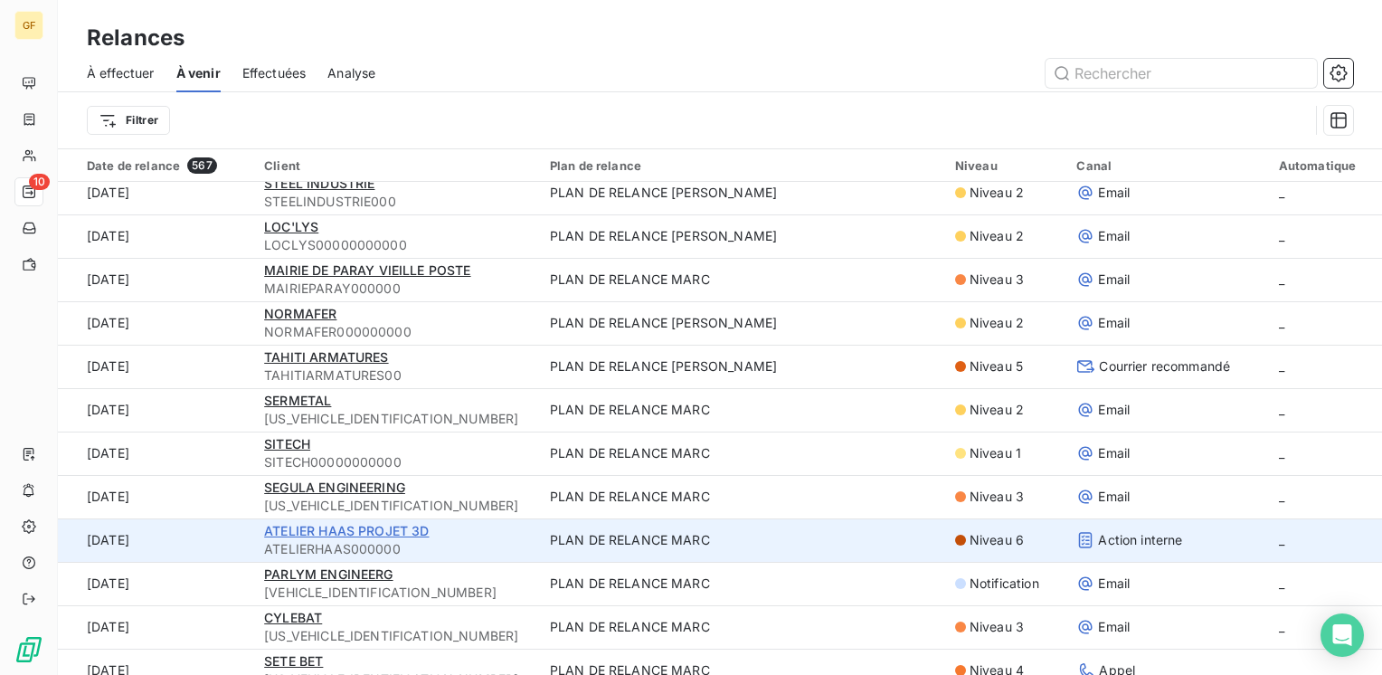
click at [369, 527] on span "ATELIER HAAS PROJET 3D" at bounding box center [346, 530] width 165 height 15
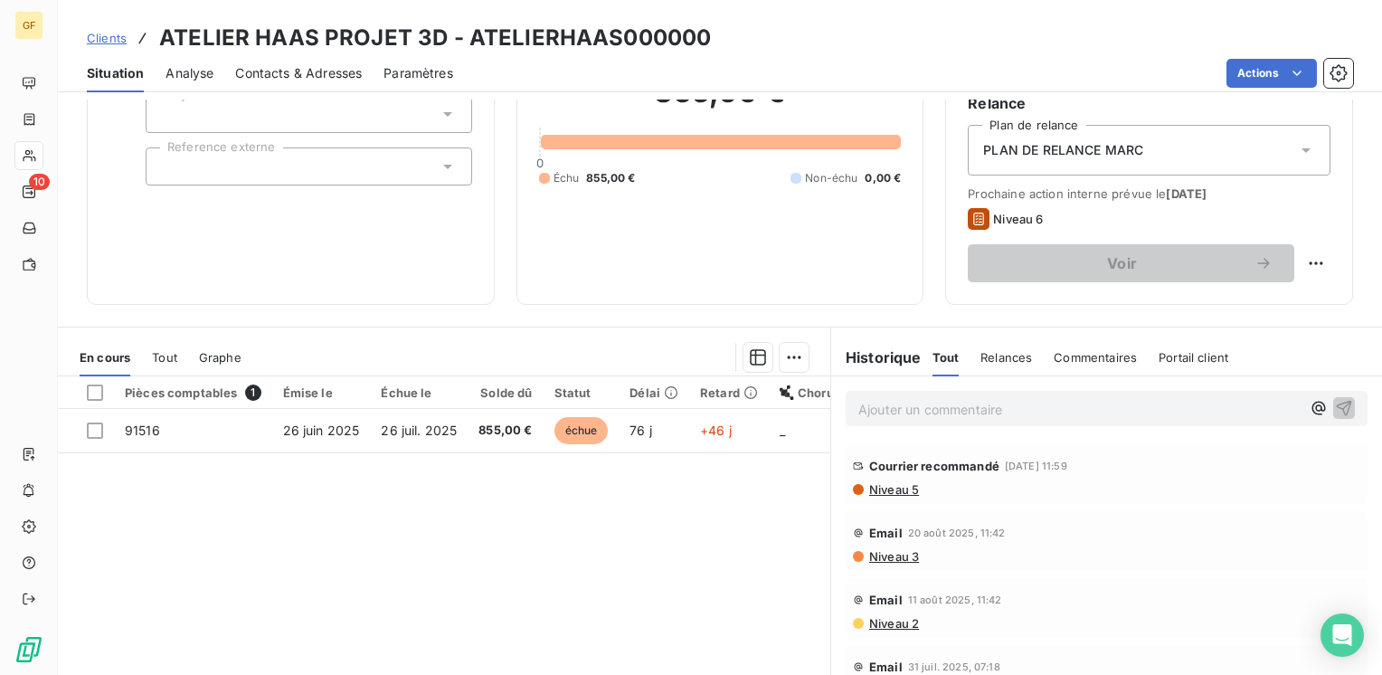
scroll to position [181, 0]
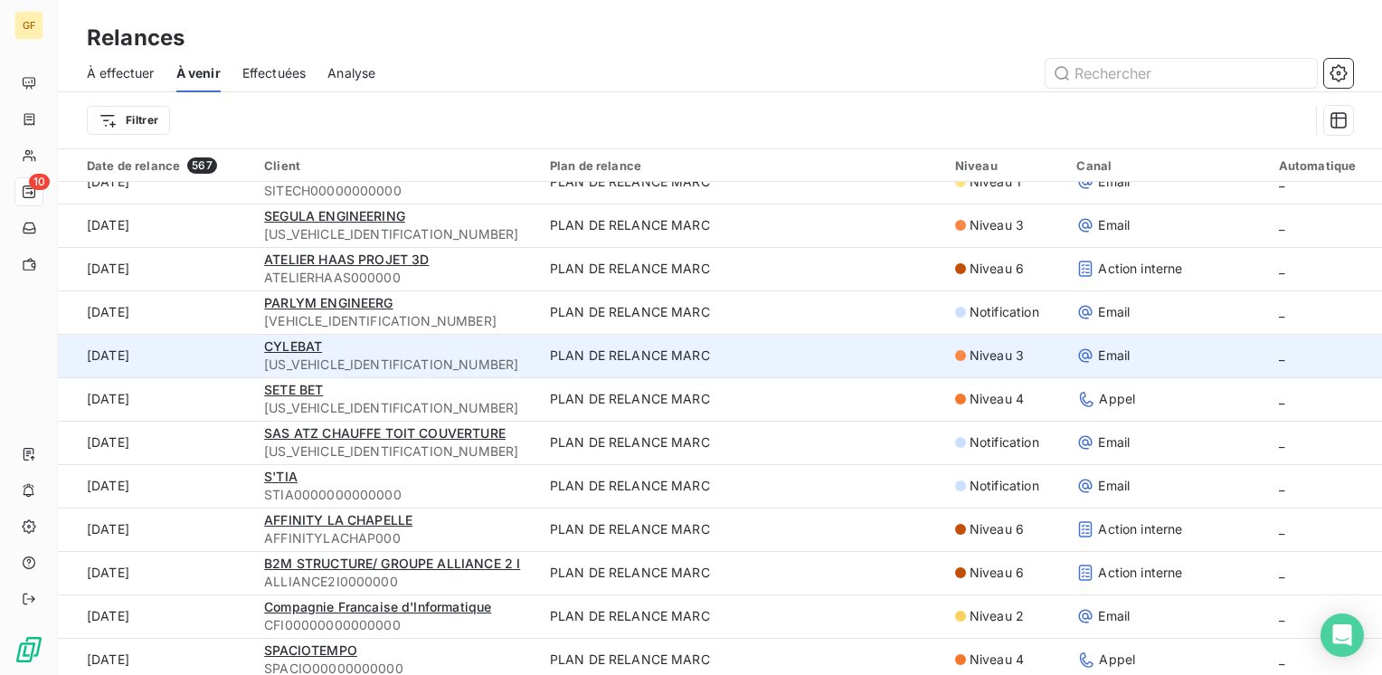
scroll to position [1718, 0]
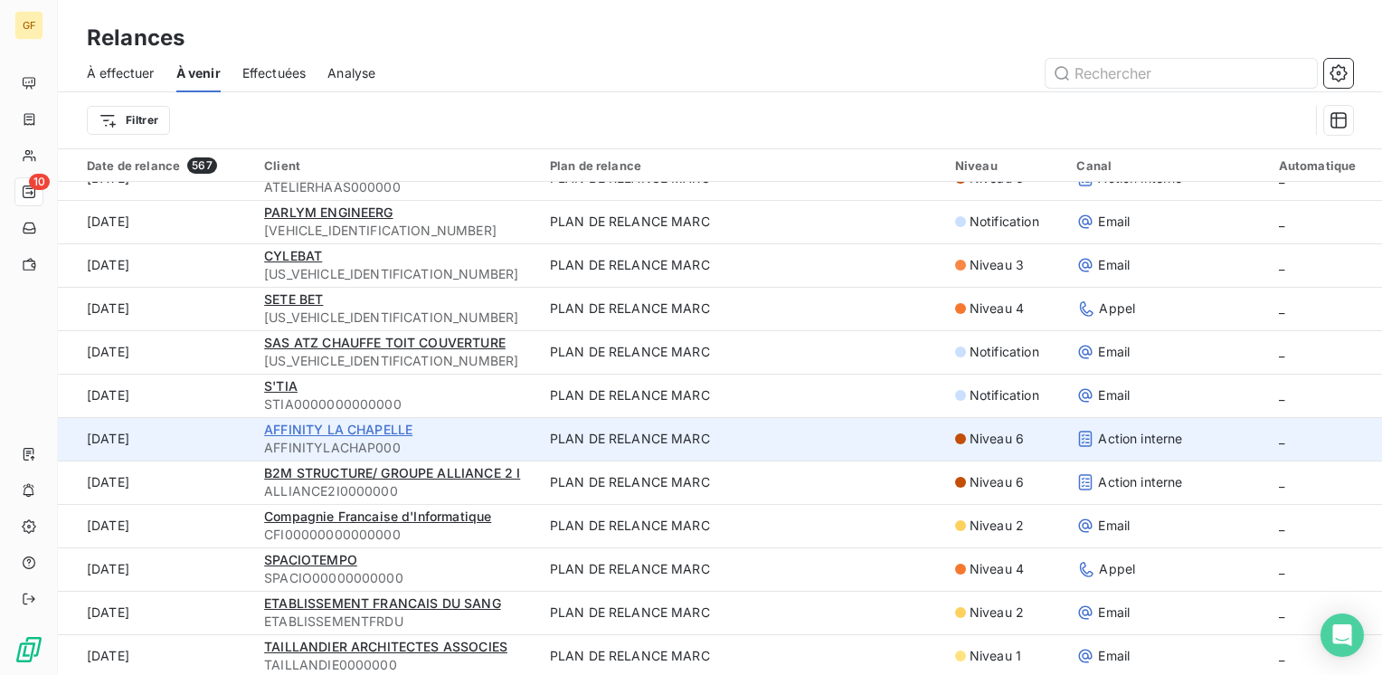
click at [333, 426] on span "AFFINITY LA CHAPELLE" at bounding box center [338, 428] width 148 height 15
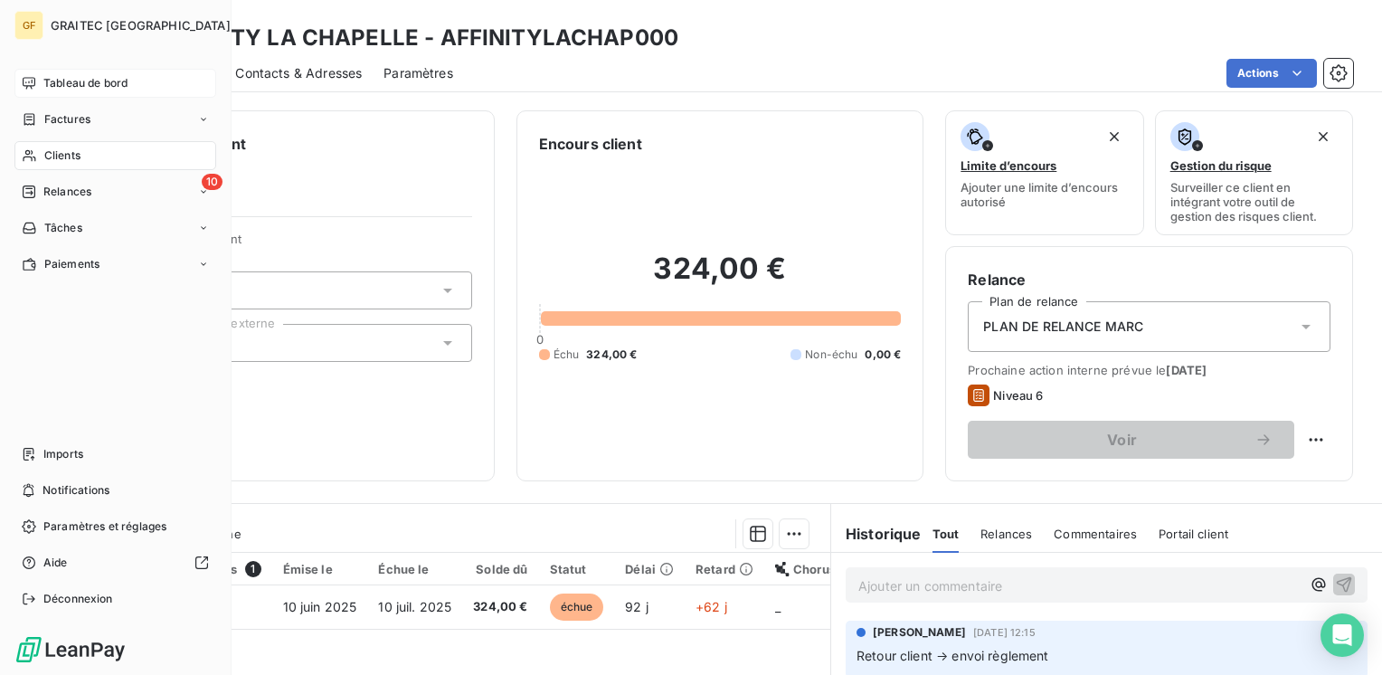
click at [48, 87] on span "Tableau de bord" at bounding box center [85, 83] width 84 height 16
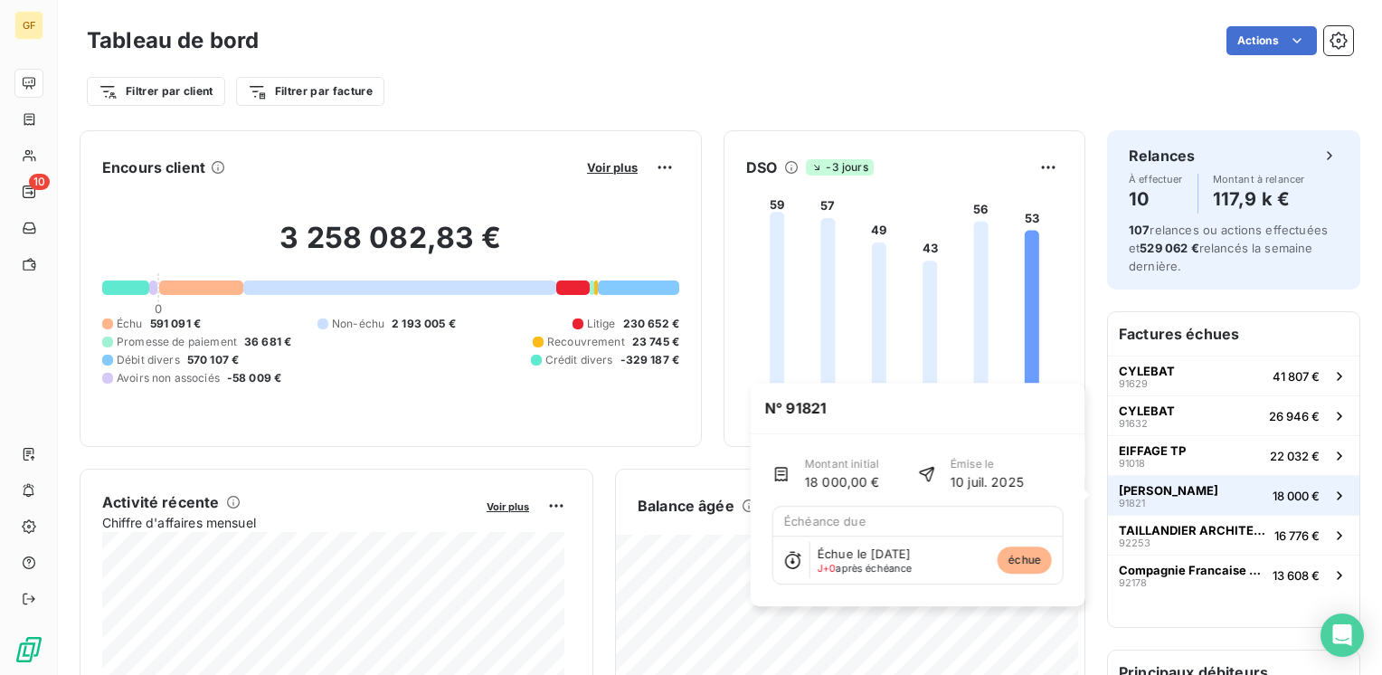
click at [1129, 487] on span "[PERSON_NAME]" at bounding box center [1168, 490] width 99 height 14
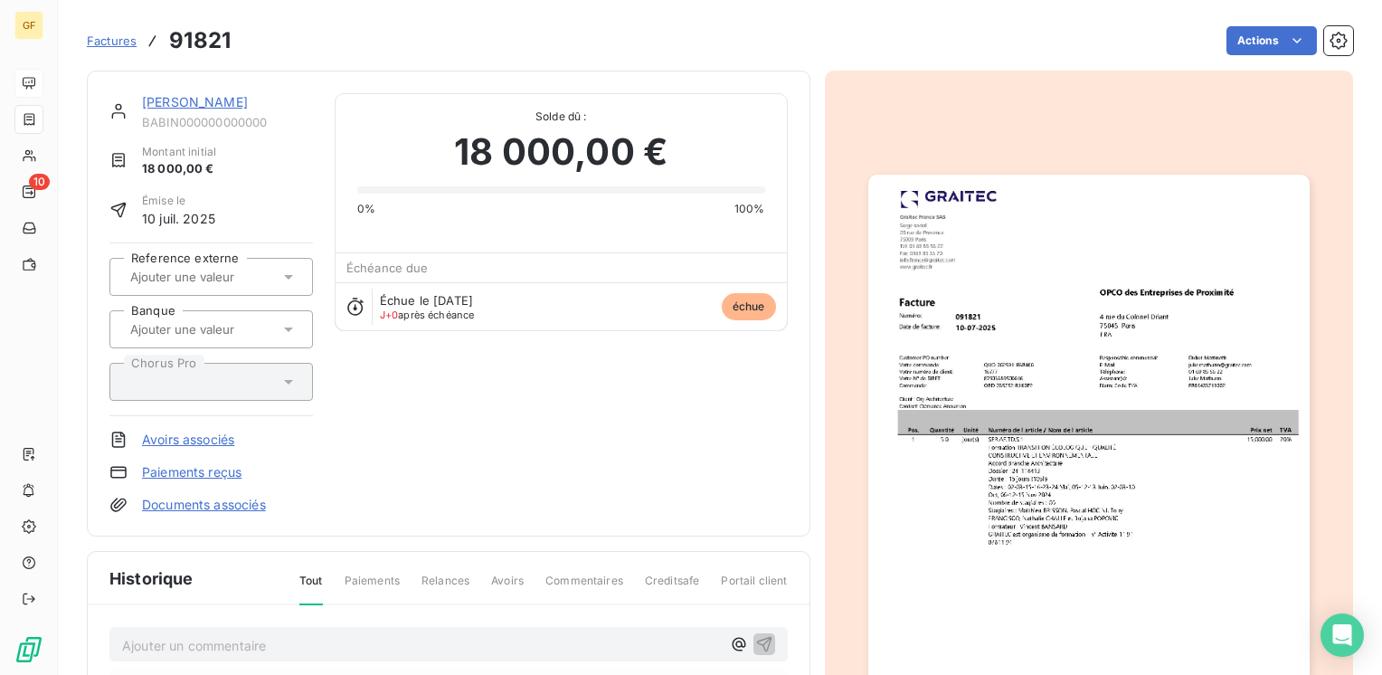
click at [208, 103] on link "[PERSON_NAME]" at bounding box center [195, 101] width 106 height 15
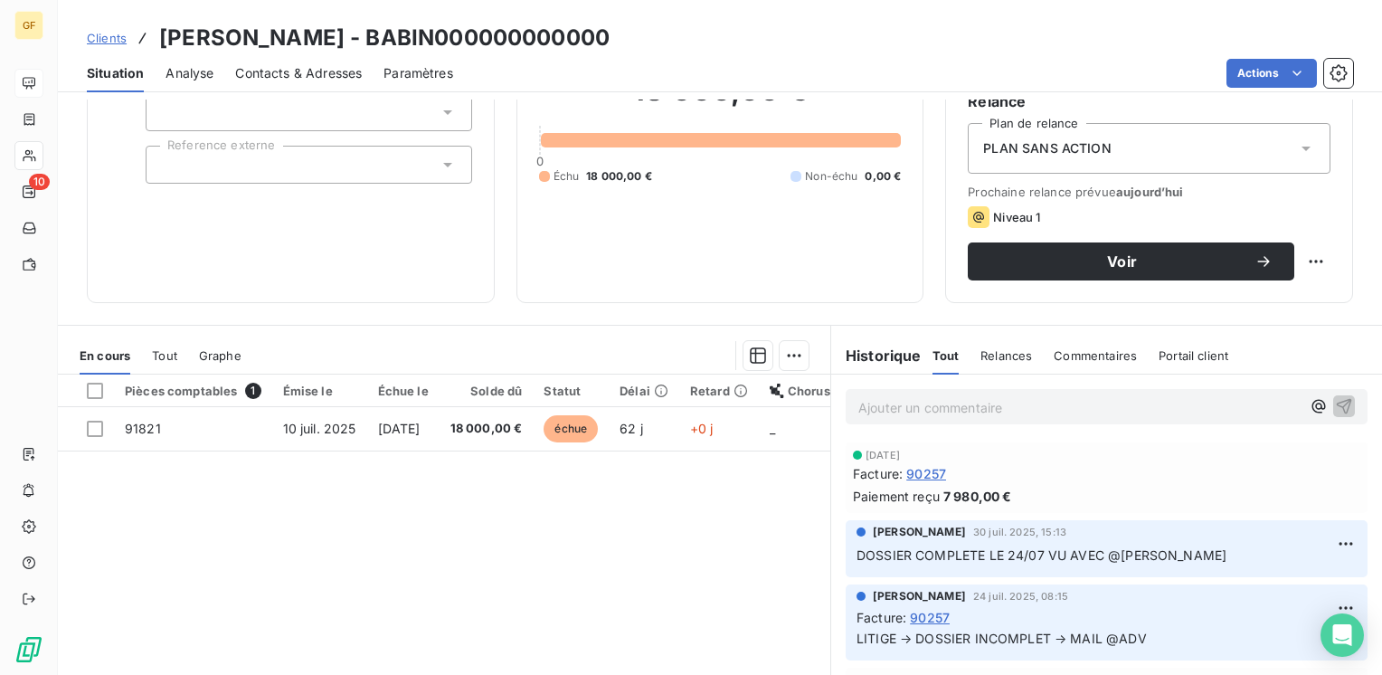
scroll to position [181, 0]
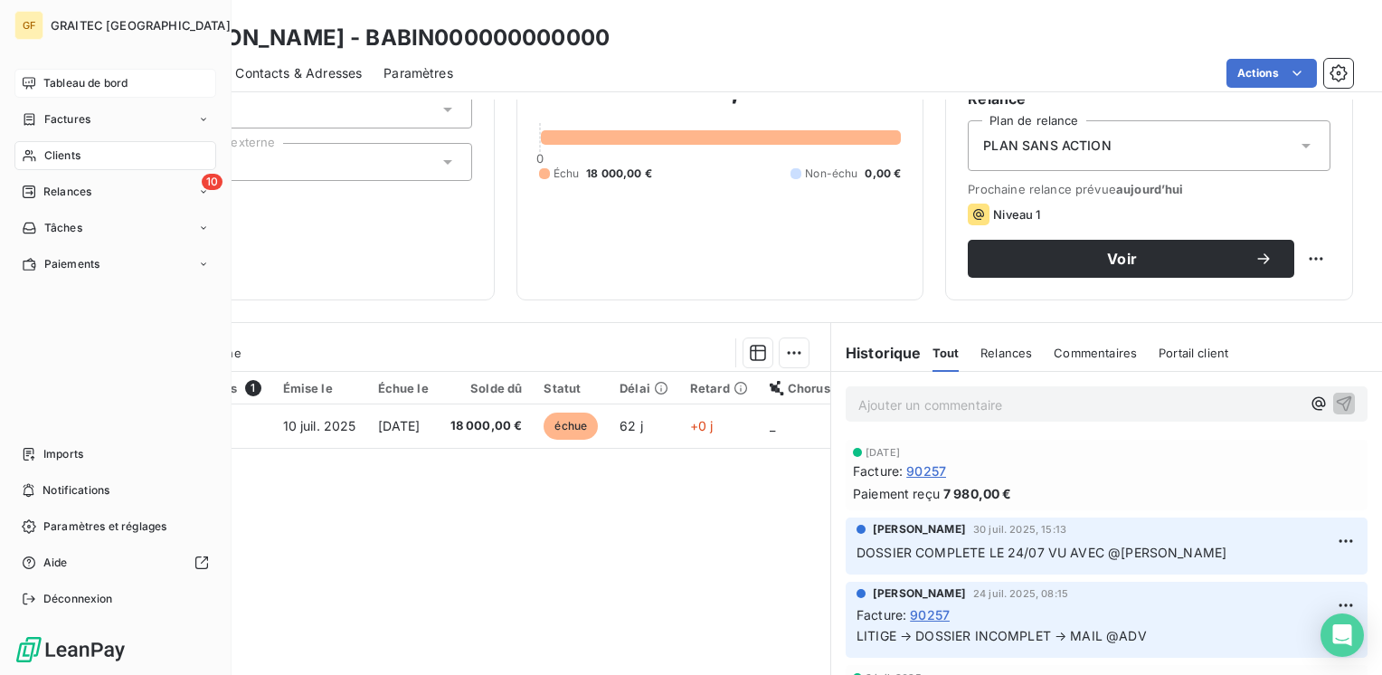
click at [57, 77] on span "Tableau de bord" at bounding box center [85, 83] width 84 height 16
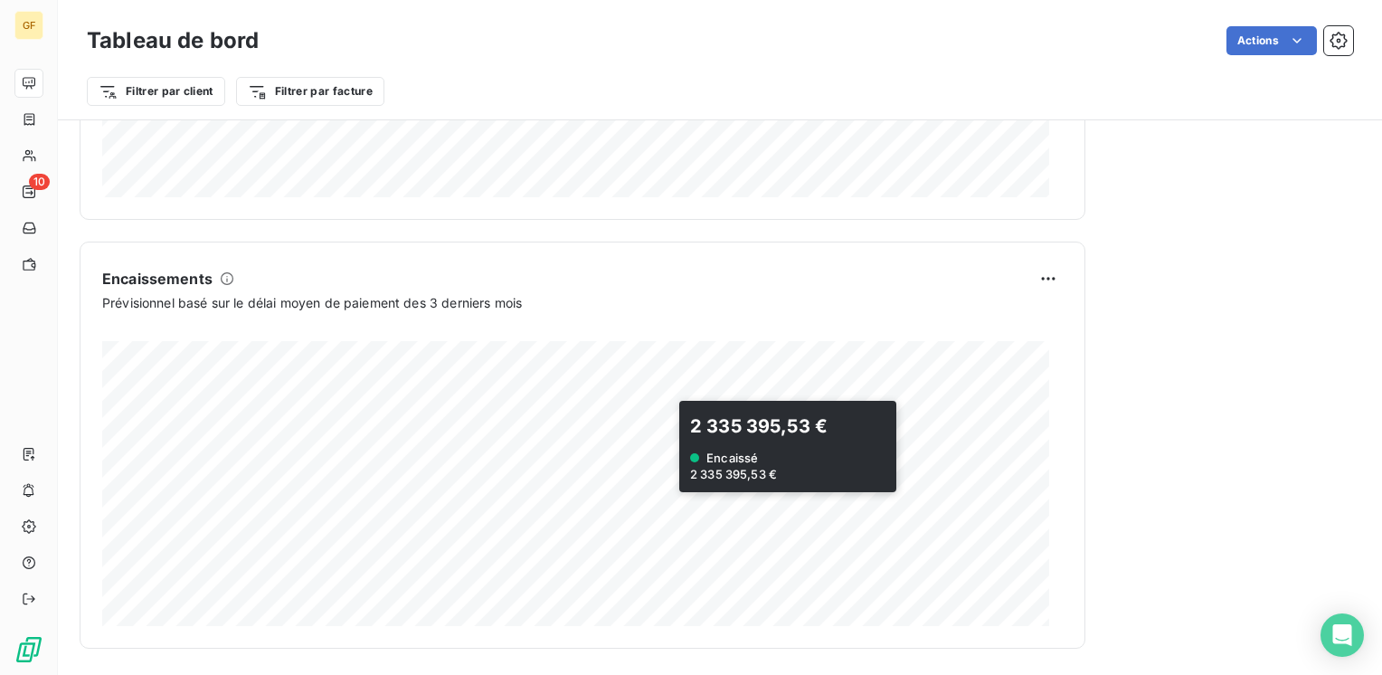
scroll to position [1087, 0]
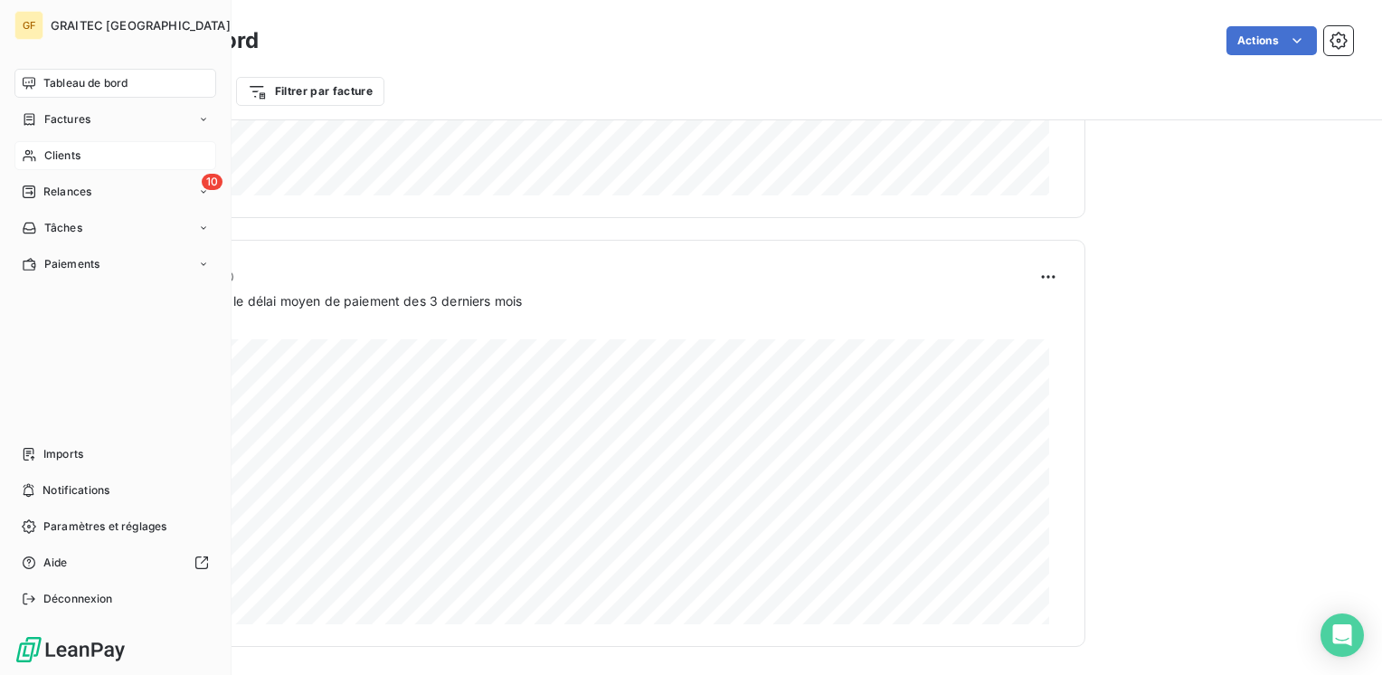
click at [61, 161] on span "Clients" at bounding box center [62, 155] width 36 height 16
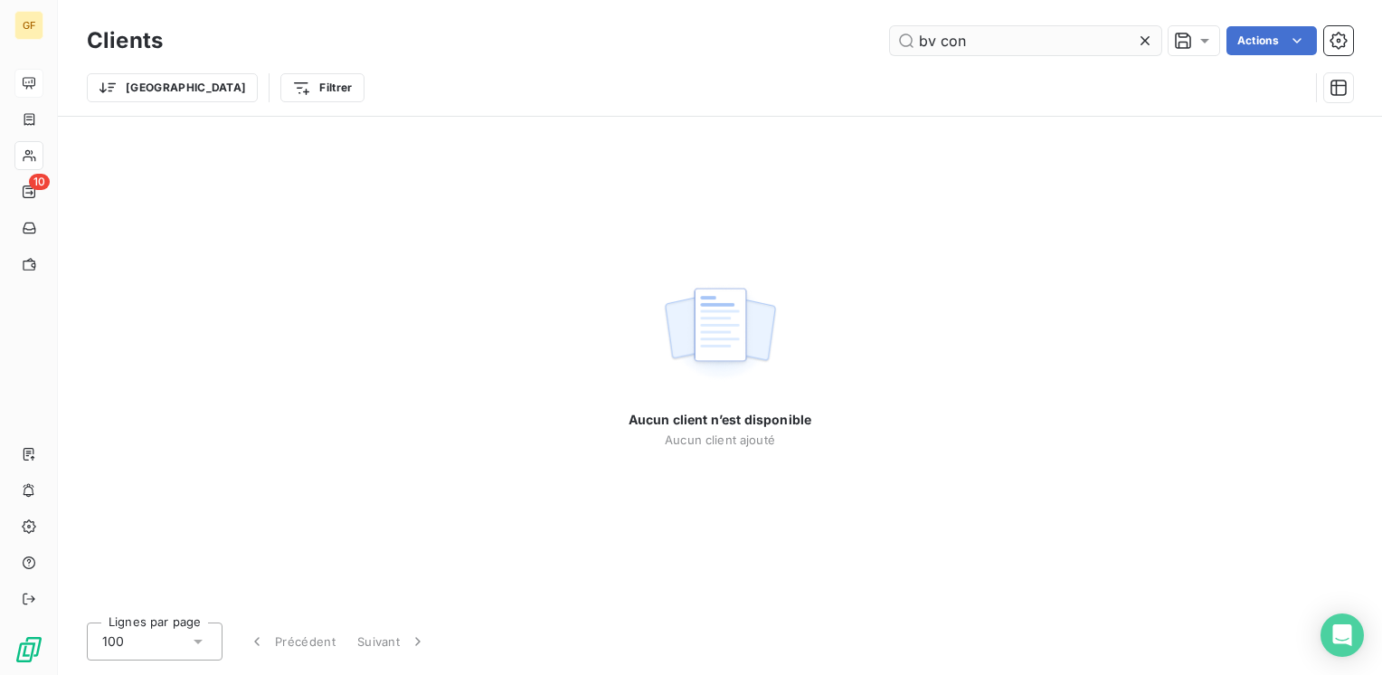
click at [934, 40] on input "bv con" at bounding box center [1025, 40] width 271 height 29
type input "bvcon"
click at [1148, 39] on icon at bounding box center [1145, 41] width 18 height 18
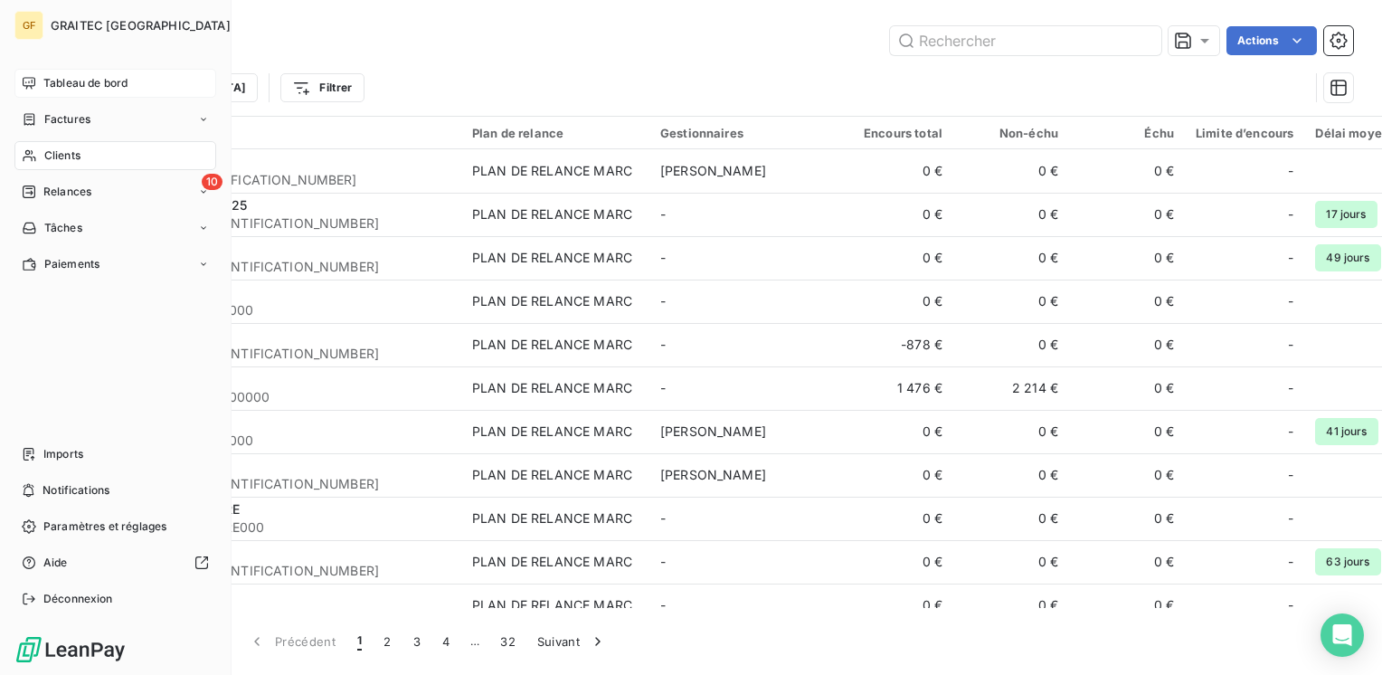
click at [65, 85] on span "Tableau de bord" at bounding box center [85, 83] width 84 height 16
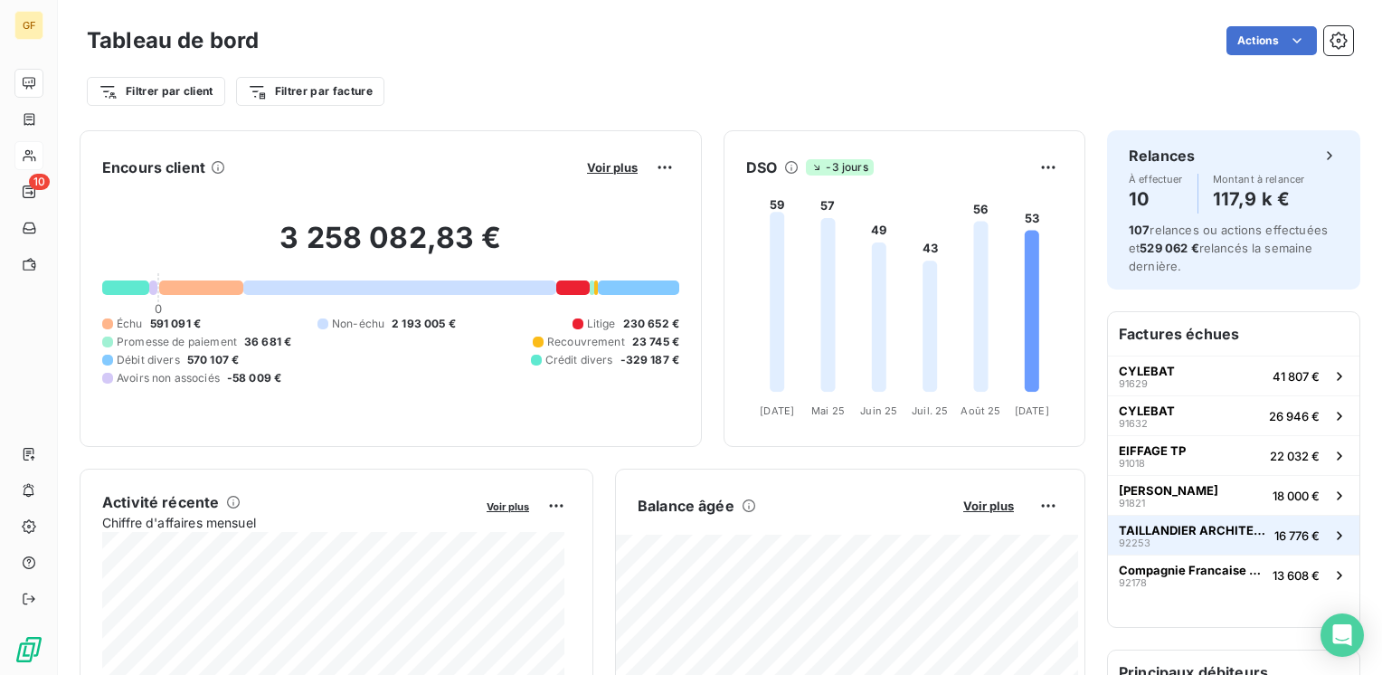
click at [1138, 523] on span "TAILLANDIER ARCHITECTES ASSOCIES" at bounding box center [1193, 530] width 148 height 14
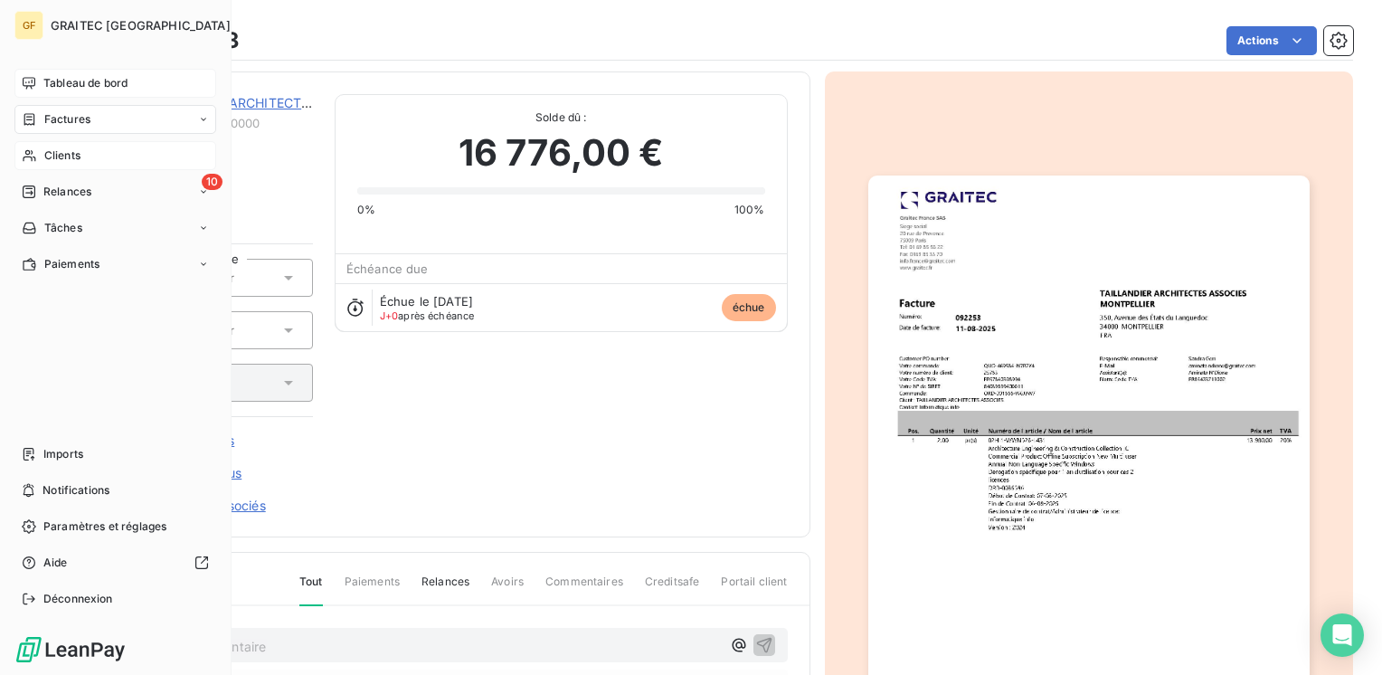
click at [80, 81] on span "Tableau de bord" at bounding box center [85, 83] width 84 height 16
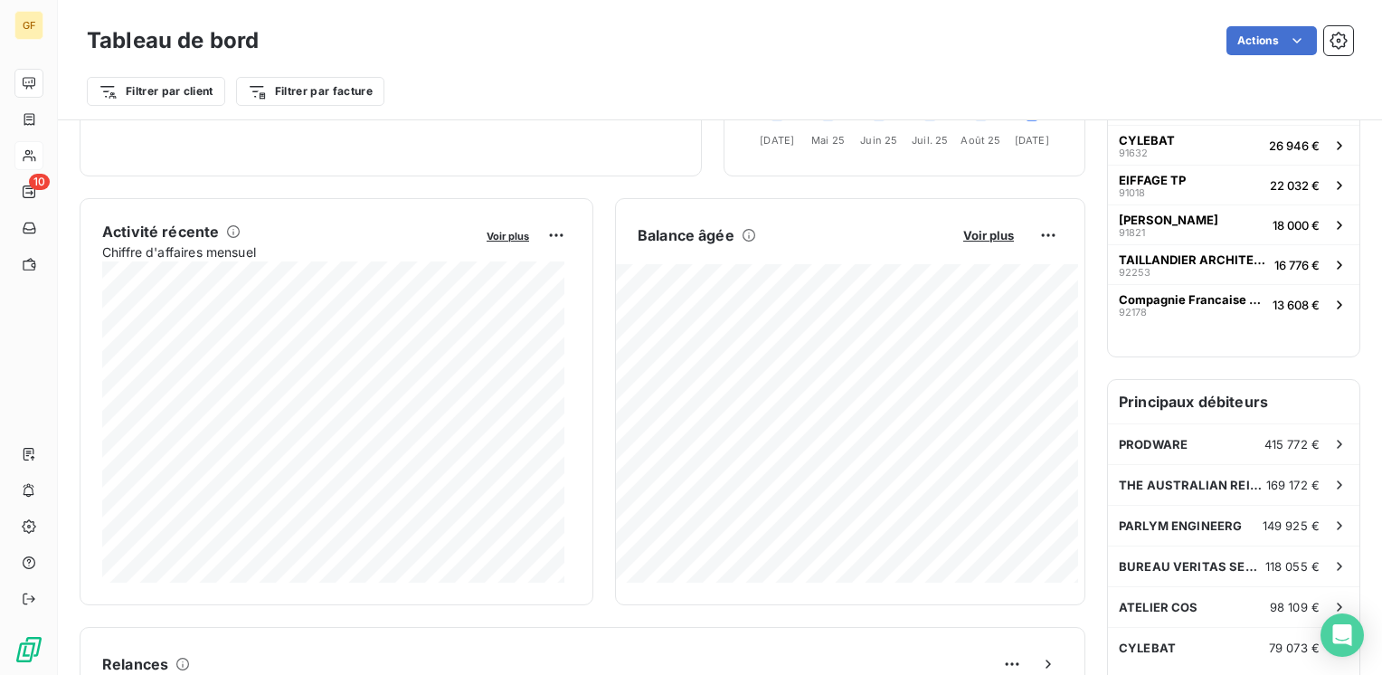
scroll to position [362, 0]
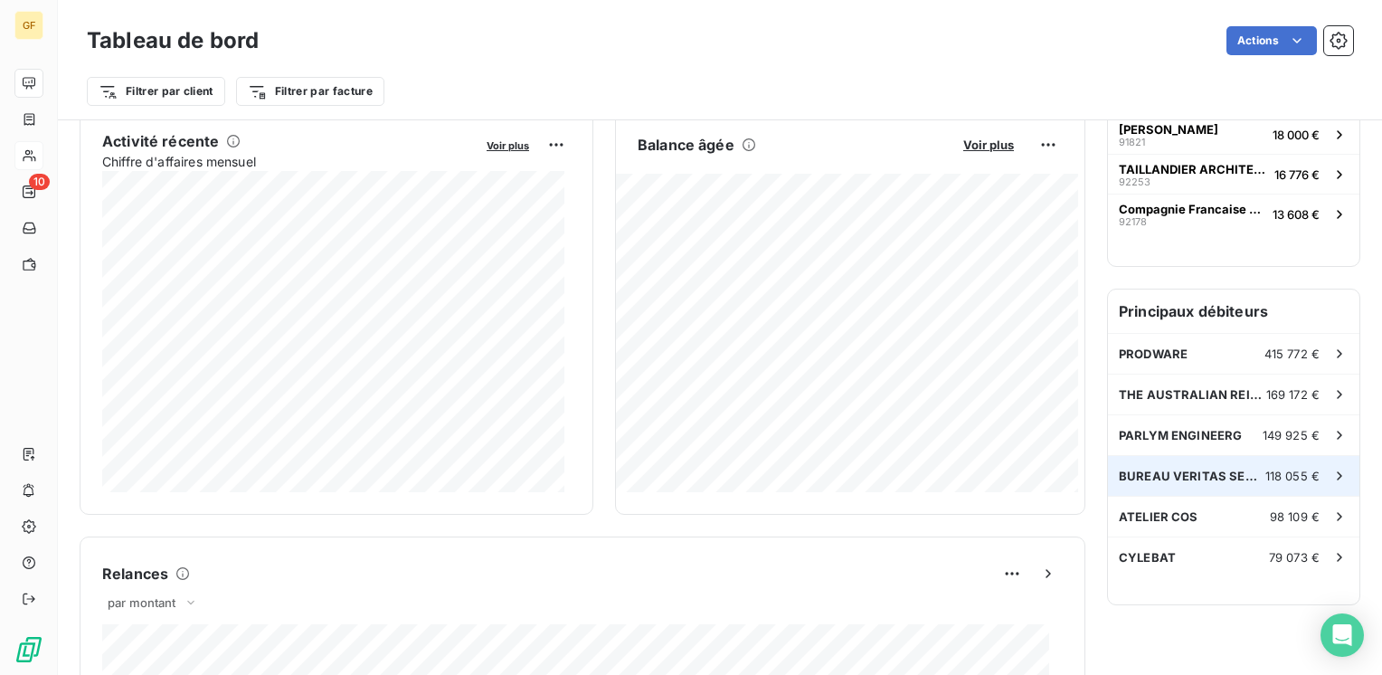
click at [1137, 468] on span "BUREAU VERITAS SERVICES [GEOGRAPHIC_DATA]" at bounding box center [1192, 475] width 147 height 14
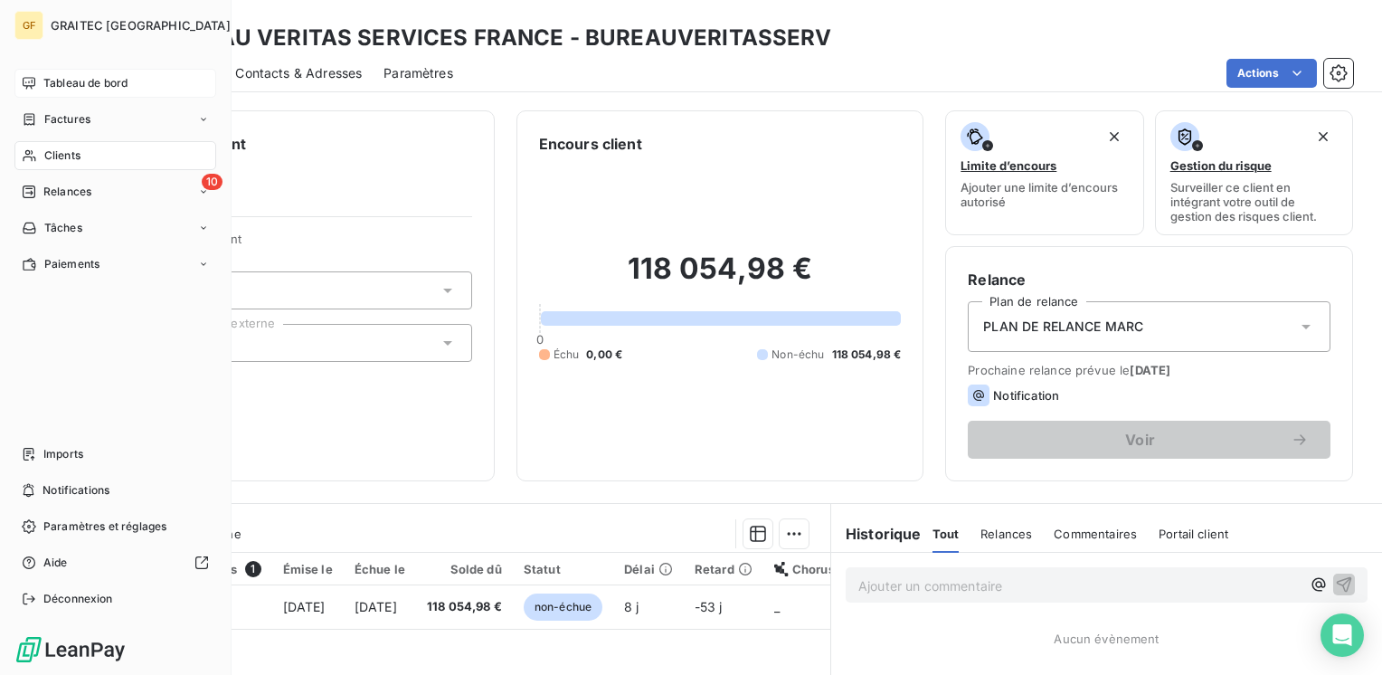
drag, startPoint x: 89, startPoint y: 81, endPoint x: 141, endPoint y: 88, distance: 52.8
click at [89, 81] on span "Tableau de bord" at bounding box center [85, 83] width 84 height 16
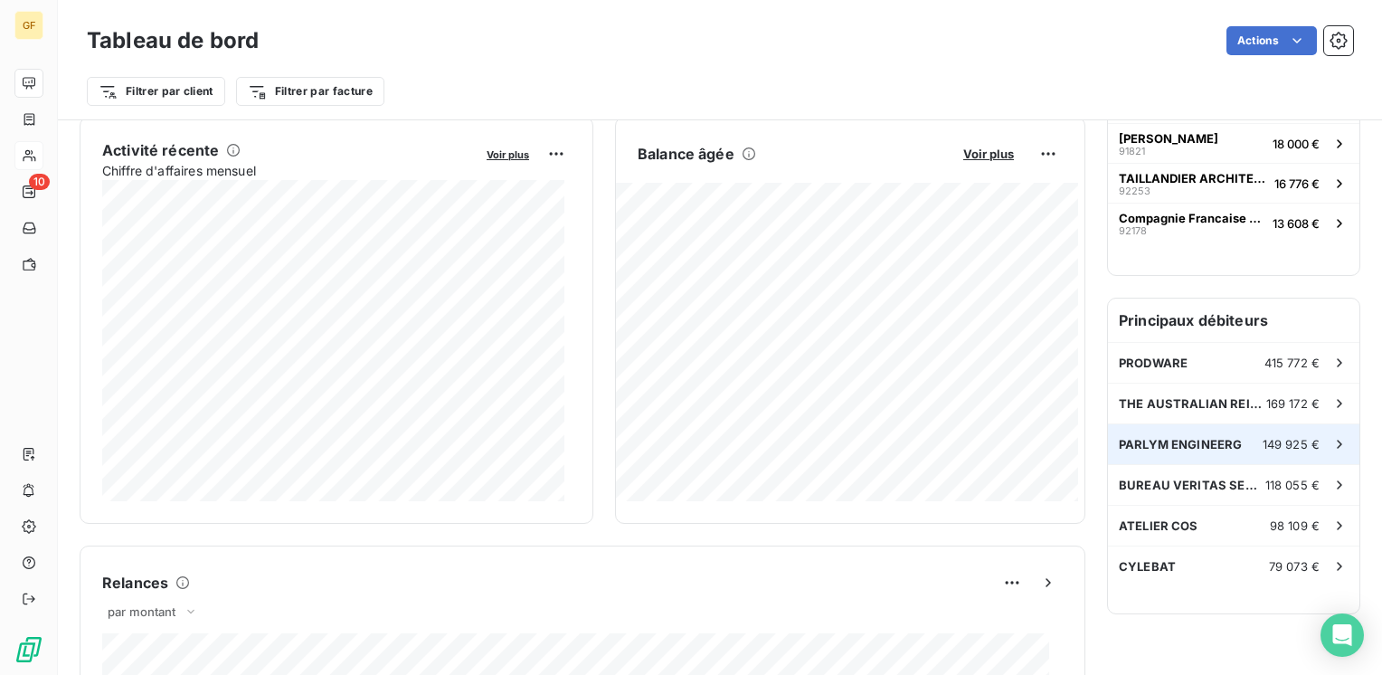
scroll to position [362, 0]
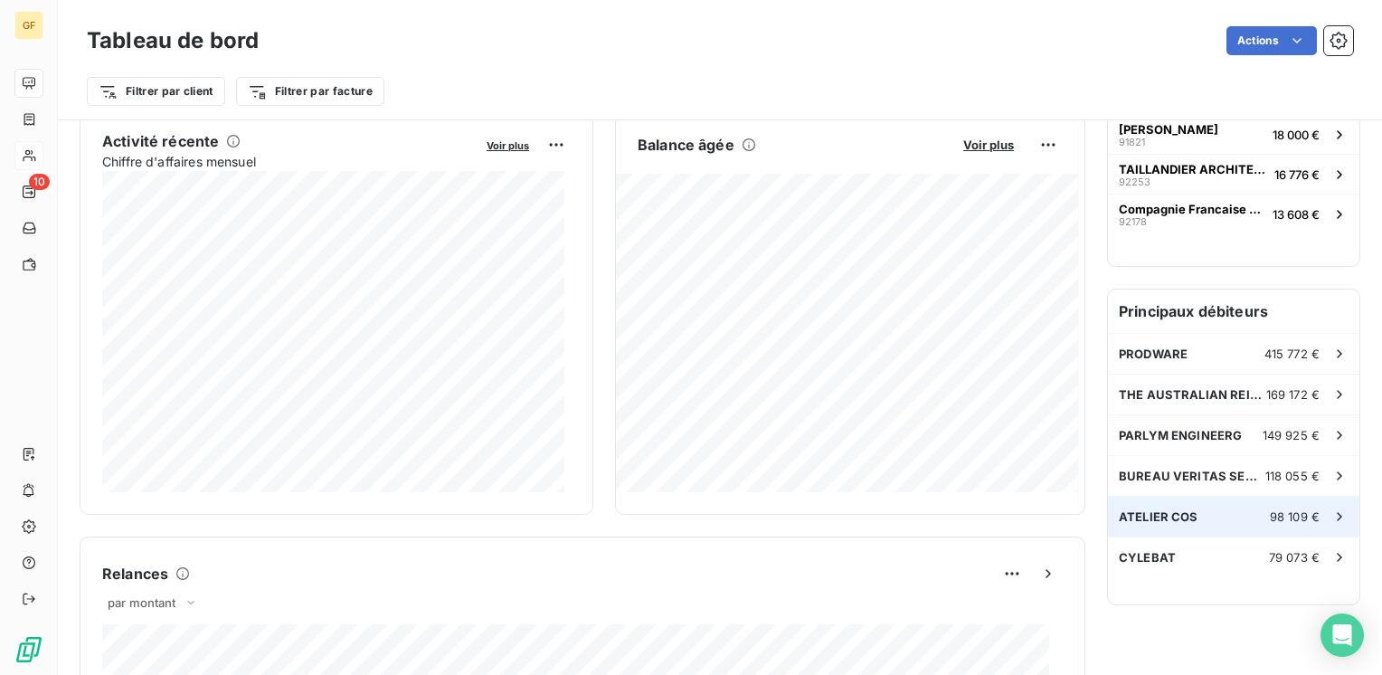
click at [1161, 506] on div "ATELIER COS 98 109 €" at bounding box center [1233, 516] width 251 height 40
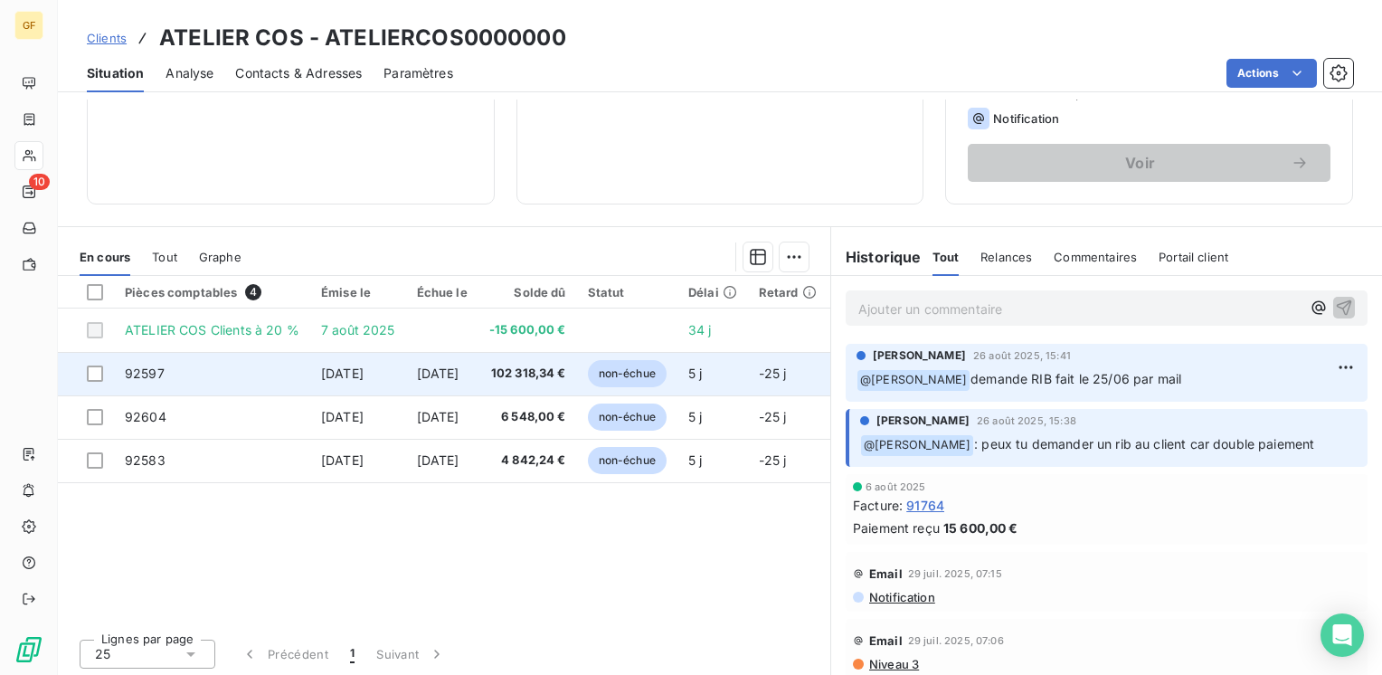
scroll to position [279, 0]
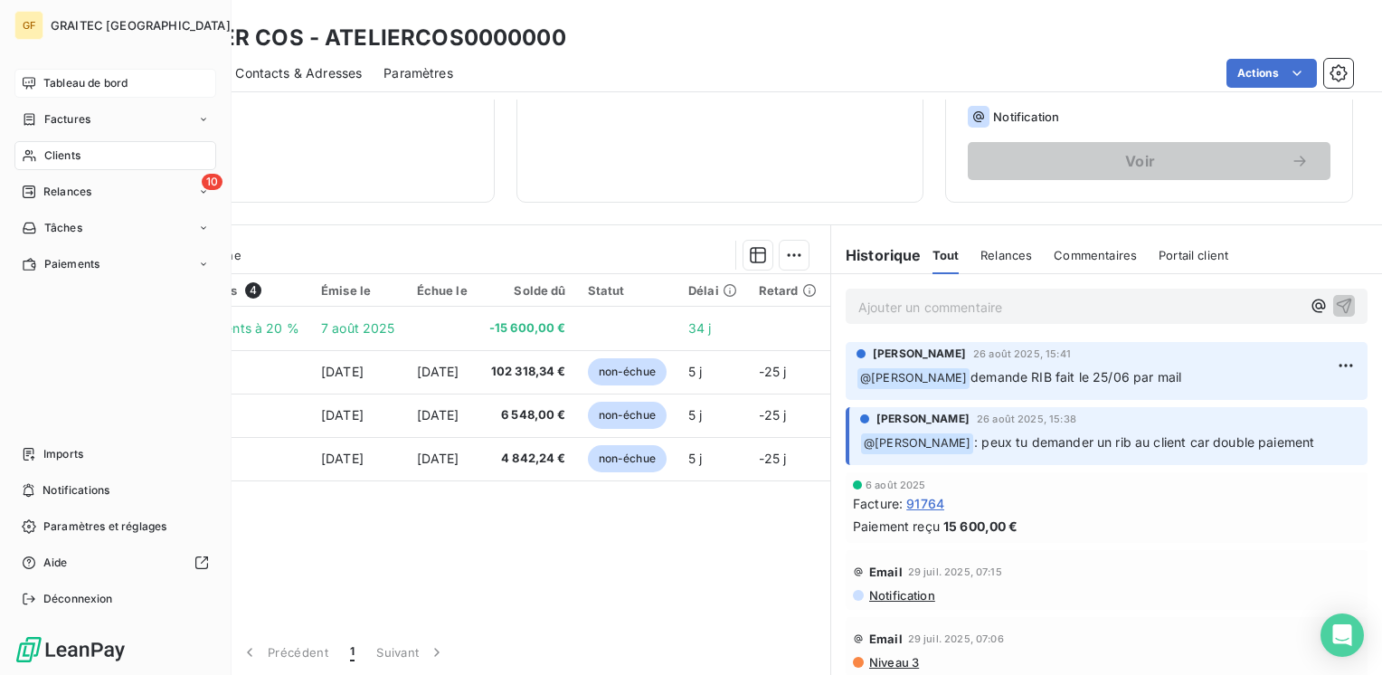
click at [103, 78] on span "Tableau de bord" at bounding box center [85, 83] width 84 height 16
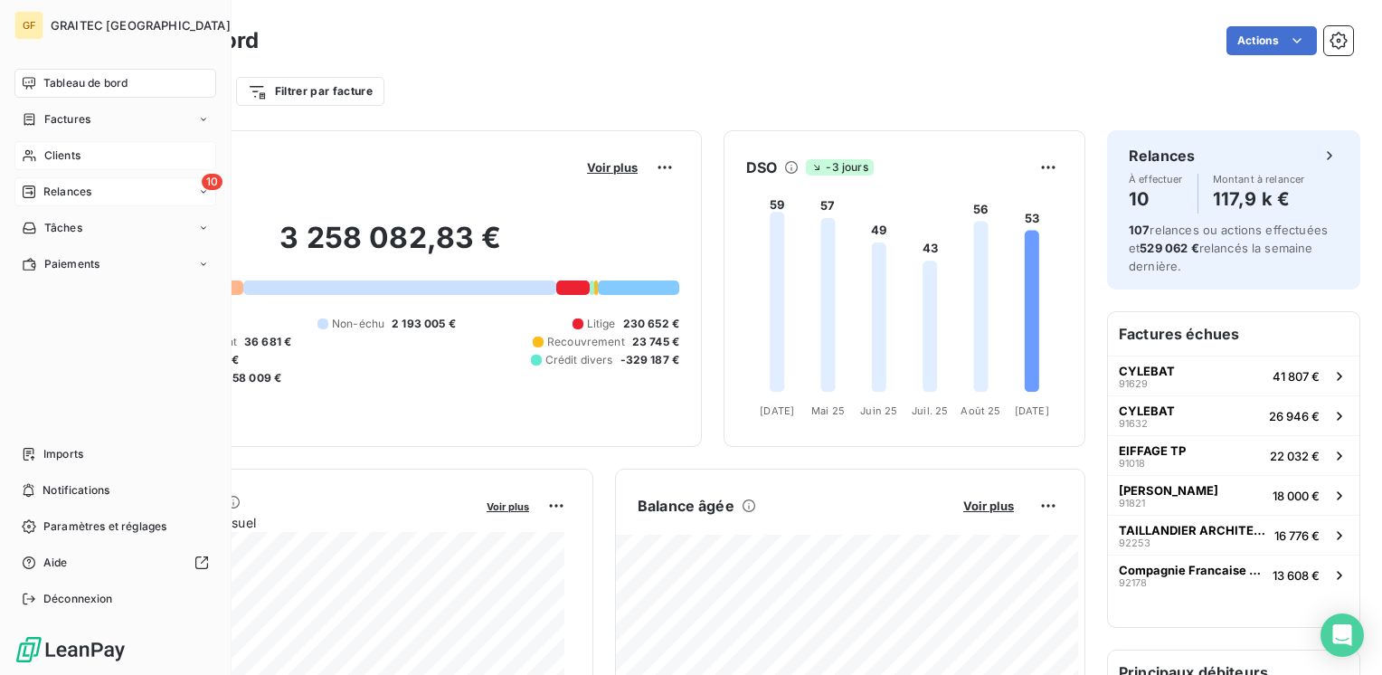
click at [76, 194] on span "Relances" at bounding box center [67, 192] width 48 height 16
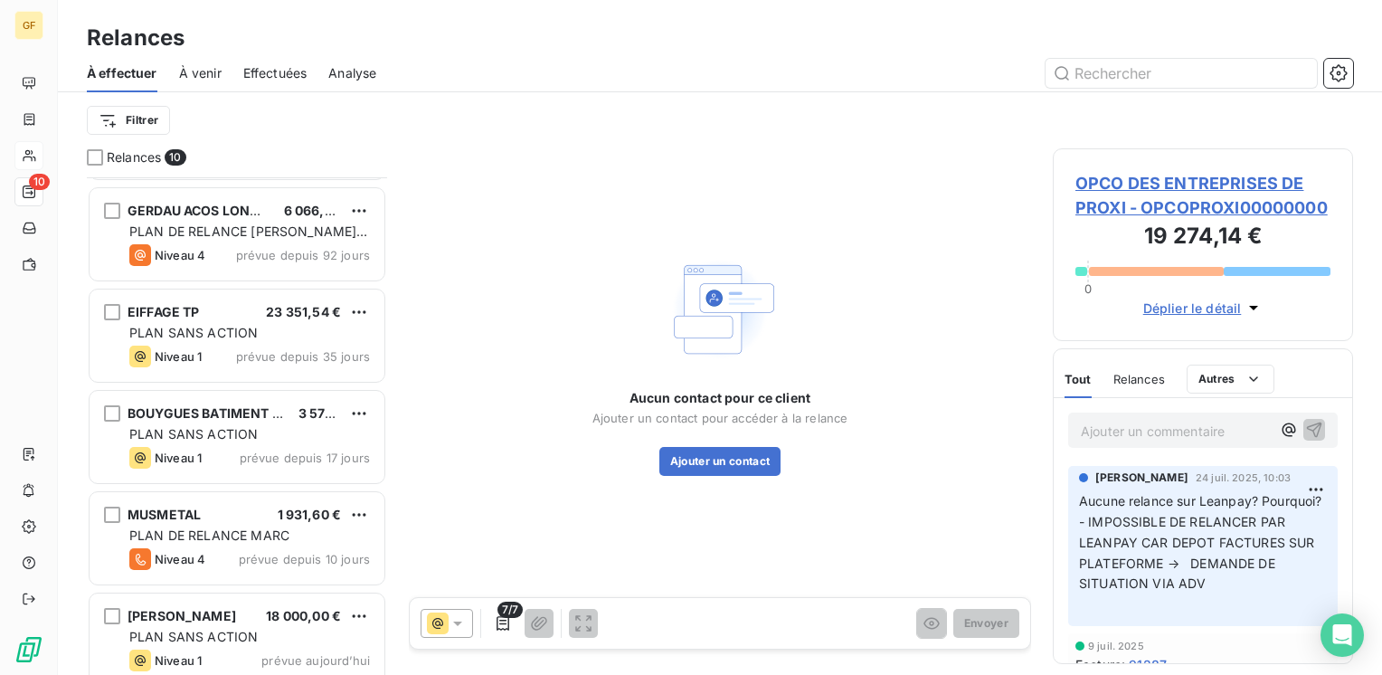
scroll to position [515, 0]
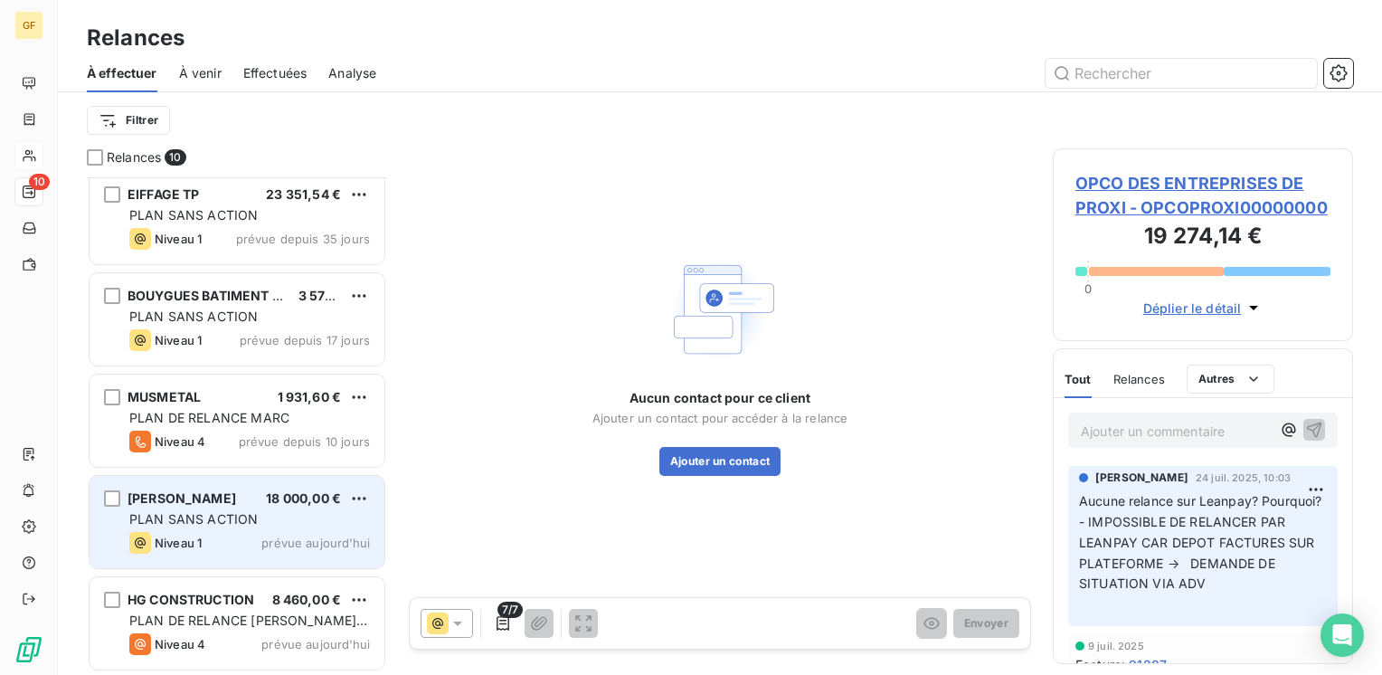
click at [216, 507] on div "[PERSON_NAME] 18 000,00 € PLAN SANS ACTION Niveau 1 prévue [DATE]" at bounding box center [237, 522] width 295 height 92
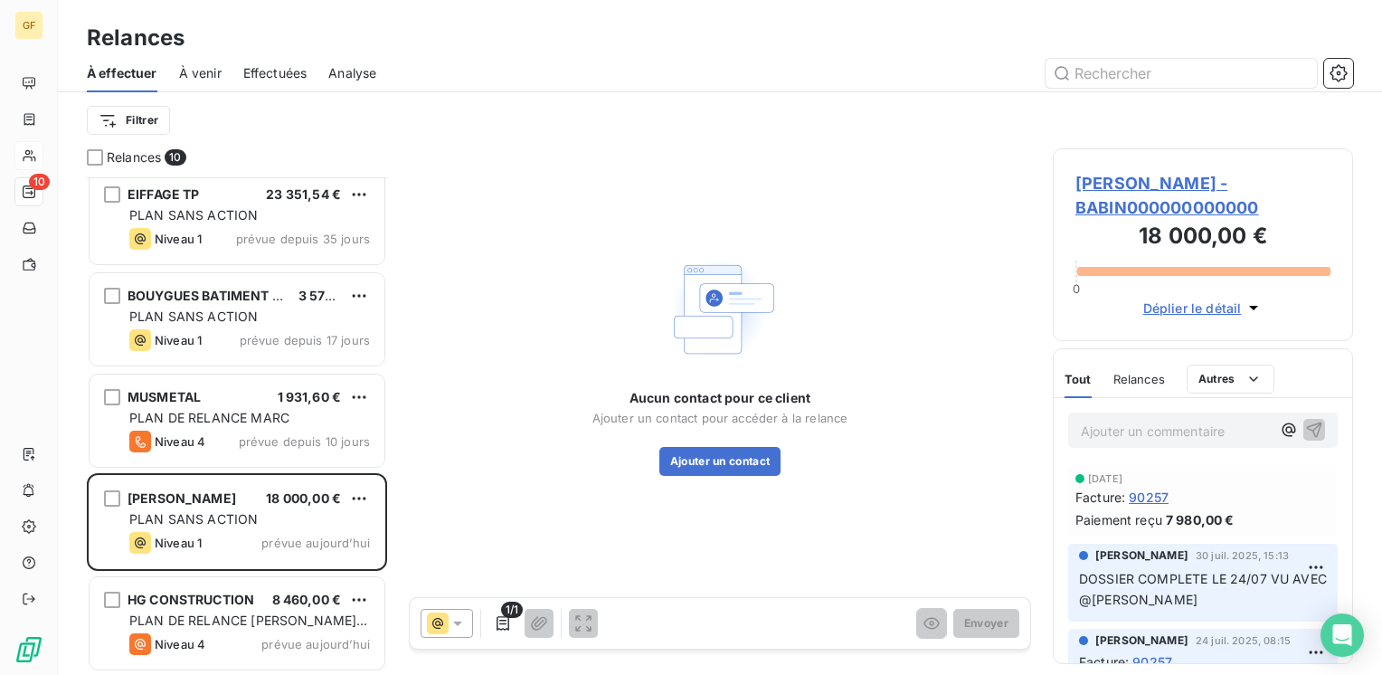
click at [1155, 175] on span "[PERSON_NAME] - BABIN000000000000" at bounding box center [1202, 195] width 255 height 49
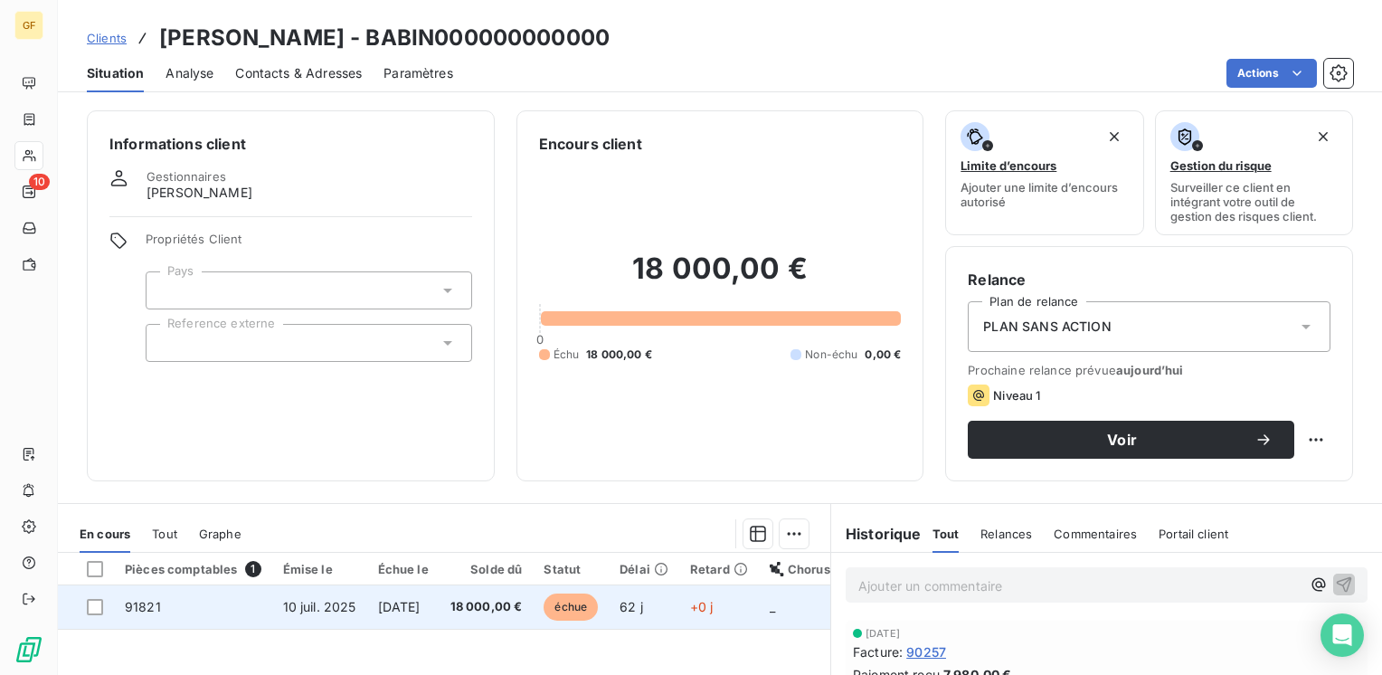
click at [333, 604] on span "10 juil. 2025" at bounding box center [319, 606] width 73 height 15
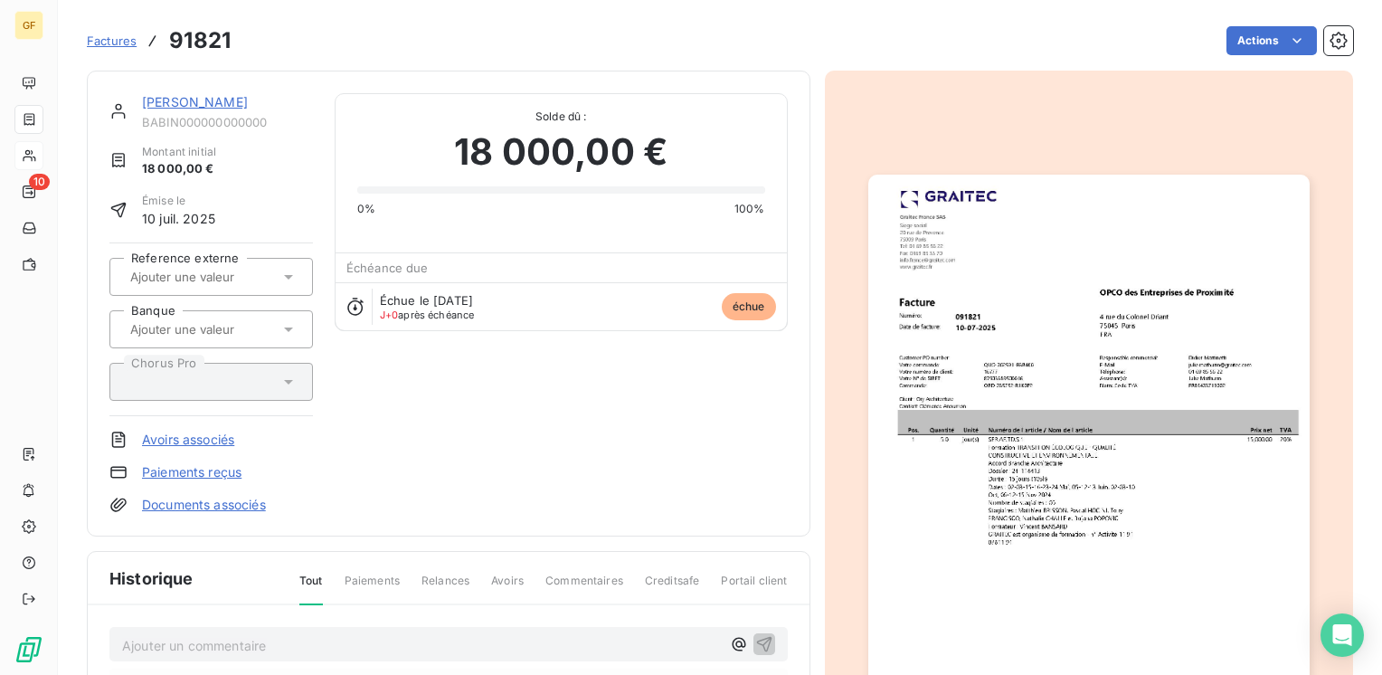
click at [164, 99] on link "[PERSON_NAME]" at bounding box center [195, 101] width 106 height 15
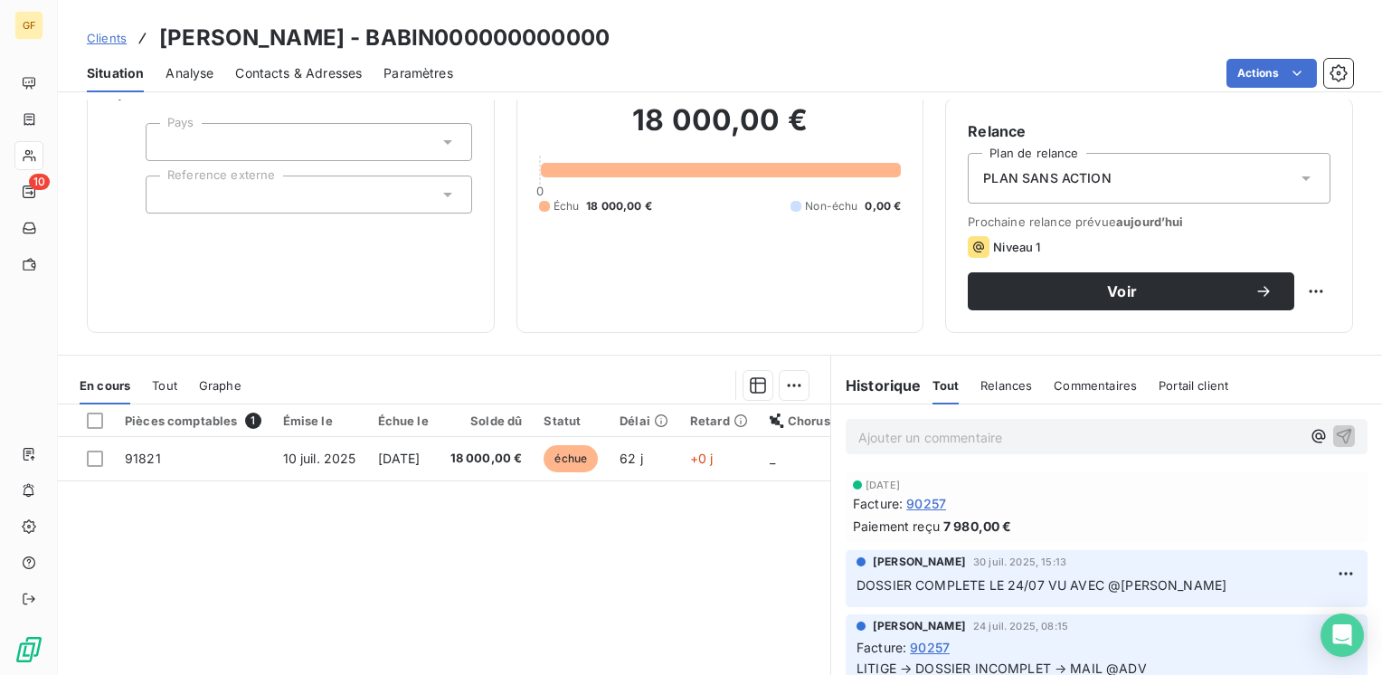
scroll to position [181, 0]
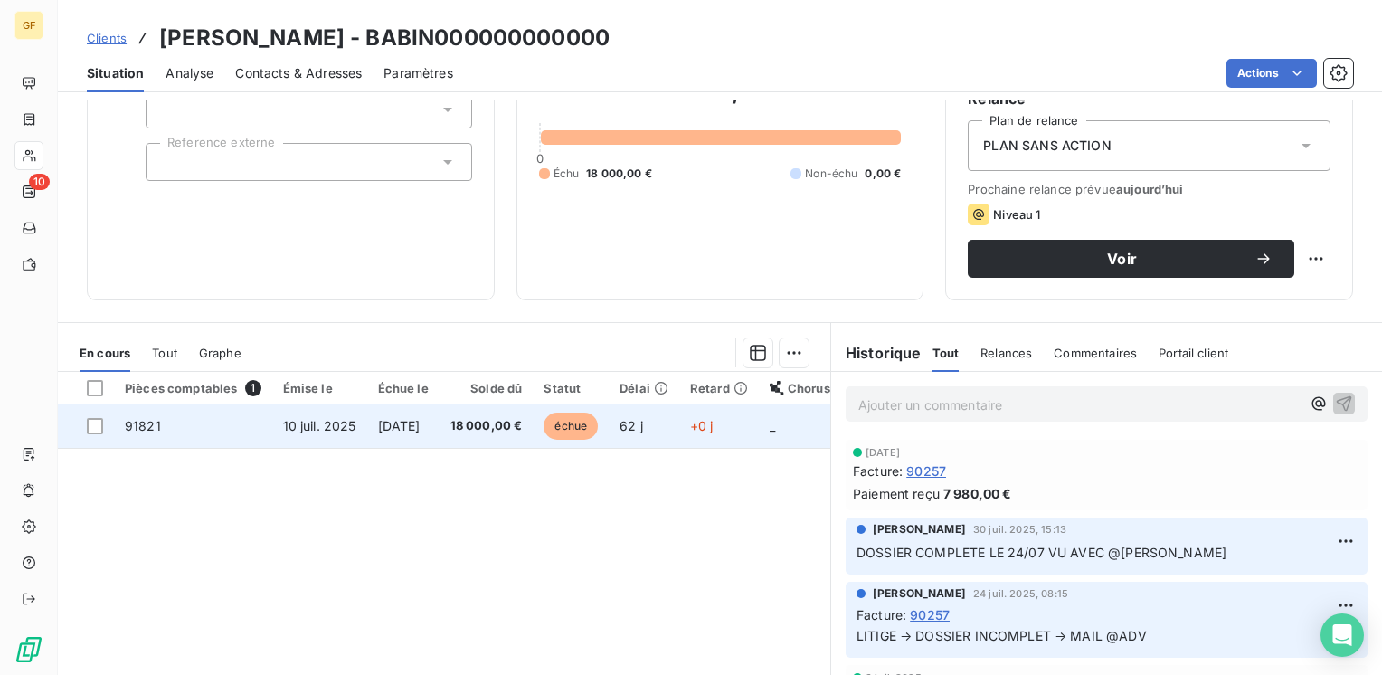
click at [440, 429] on td "[DATE]" at bounding box center [403, 425] width 72 height 43
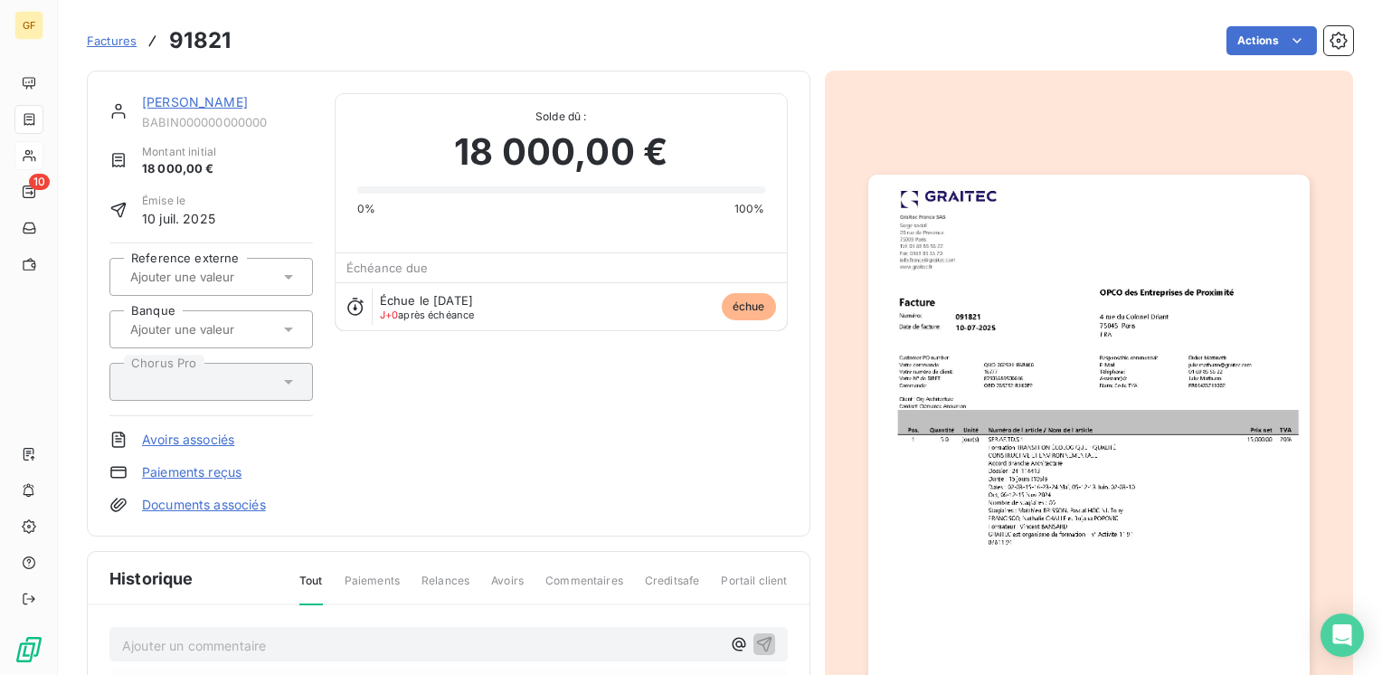
click at [1062, 338] on img "button" at bounding box center [1088, 486] width 441 height 623
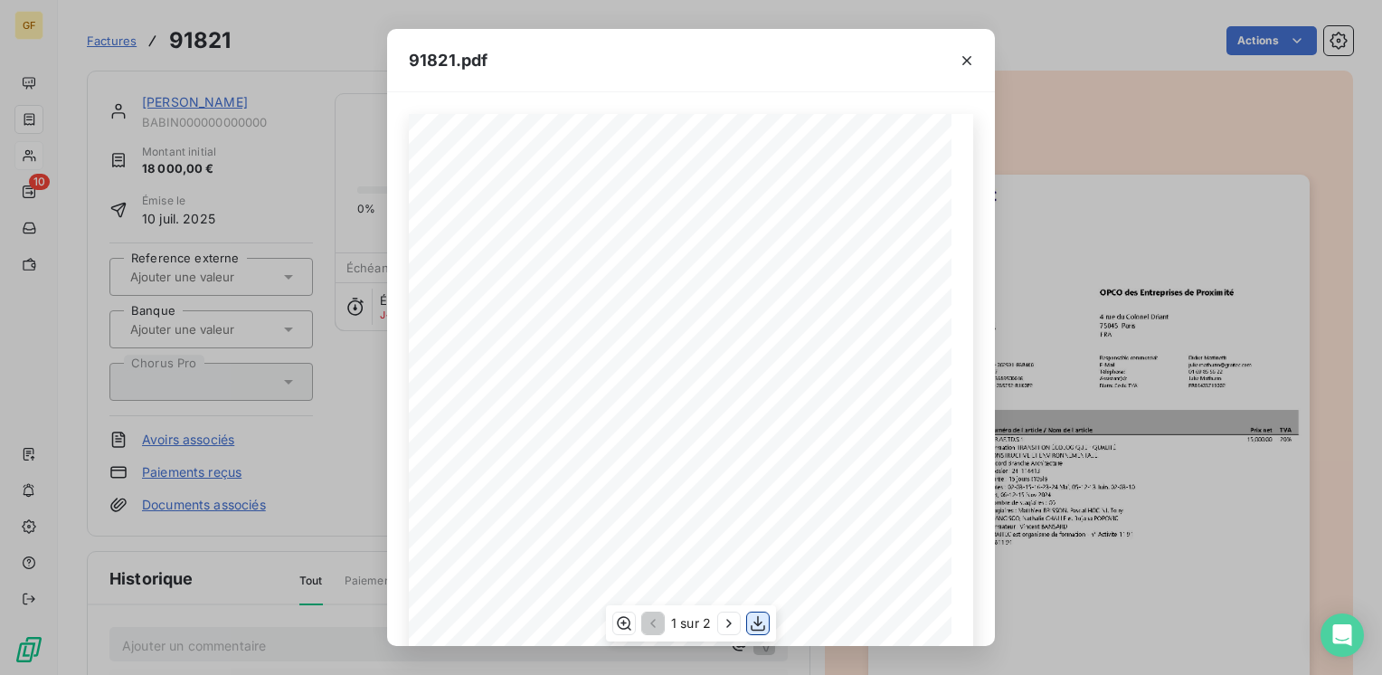
click at [753, 619] on icon "button" at bounding box center [758, 623] width 18 height 18
click at [973, 52] on icon "button" at bounding box center [967, 61] width 18 height 18
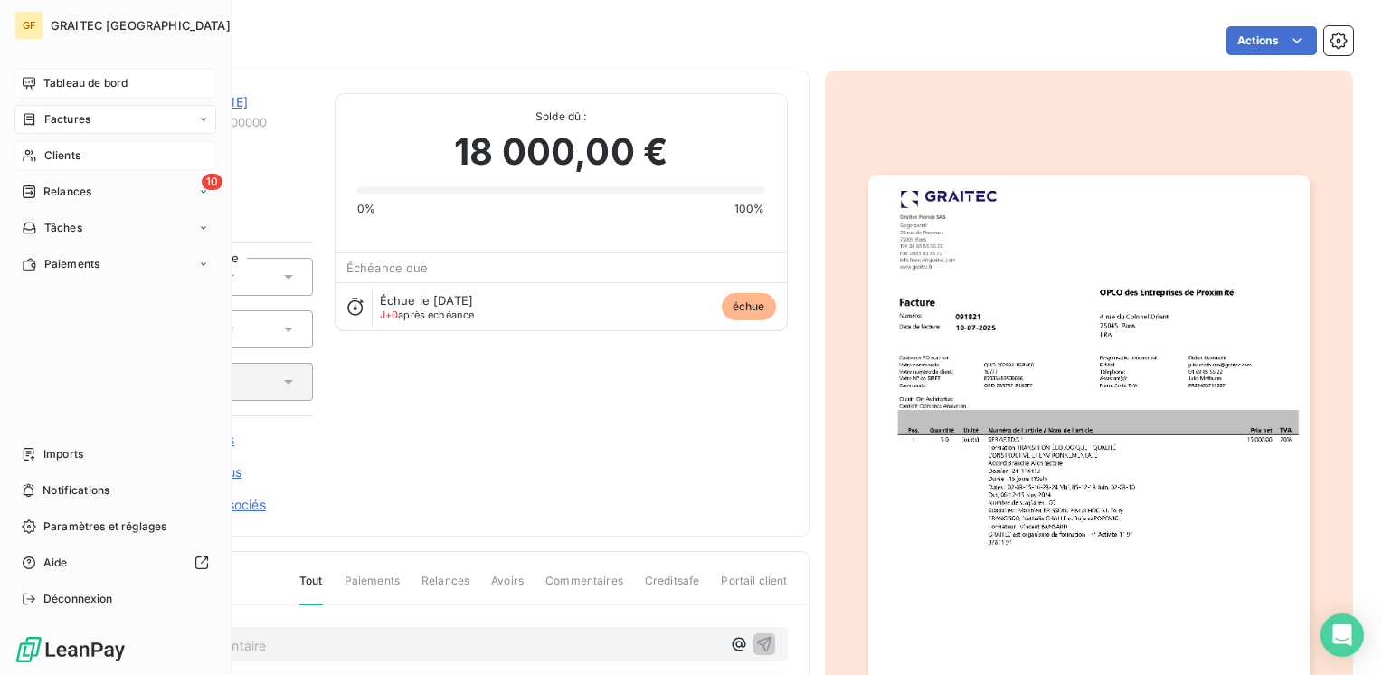
click at [77, 81] on span "Tableau de bord" at bounding box center [85, 83] width 84 height 16
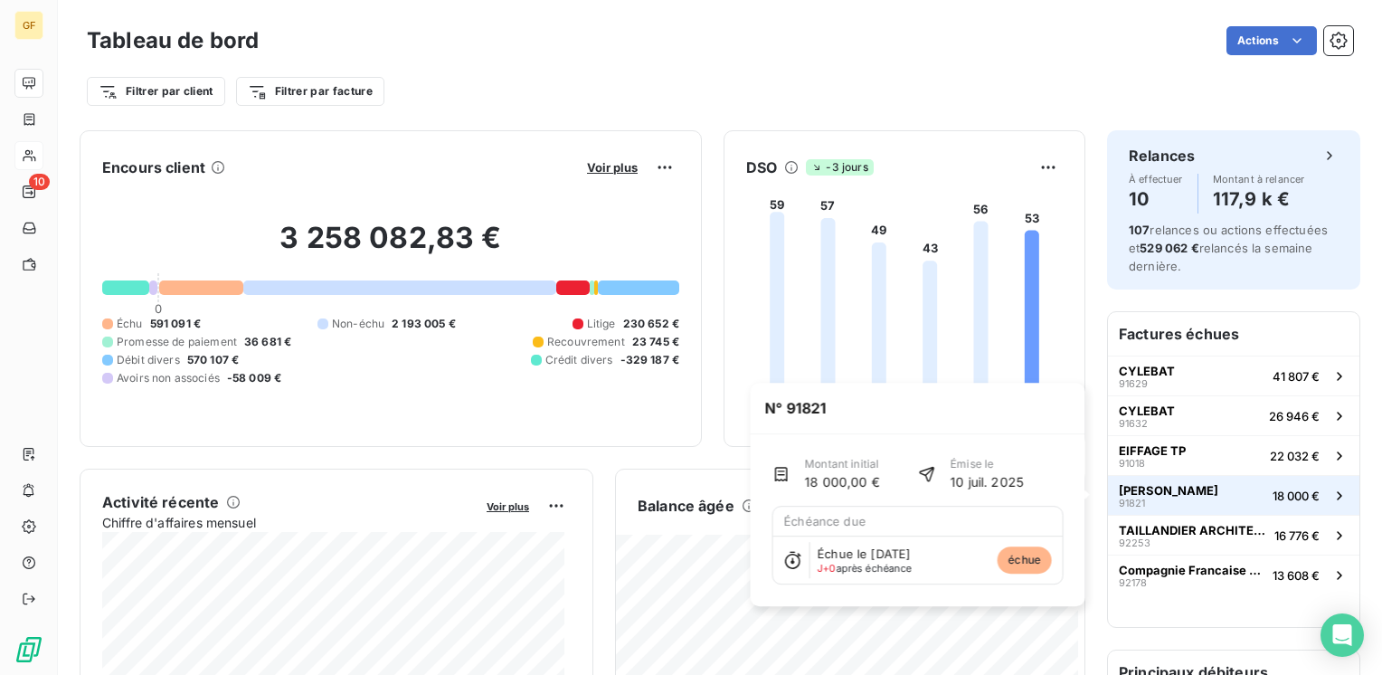
click at [1162, 490] on span "[PERSON_NAME]" at bounding box center [1168, 490] width 99 height 14
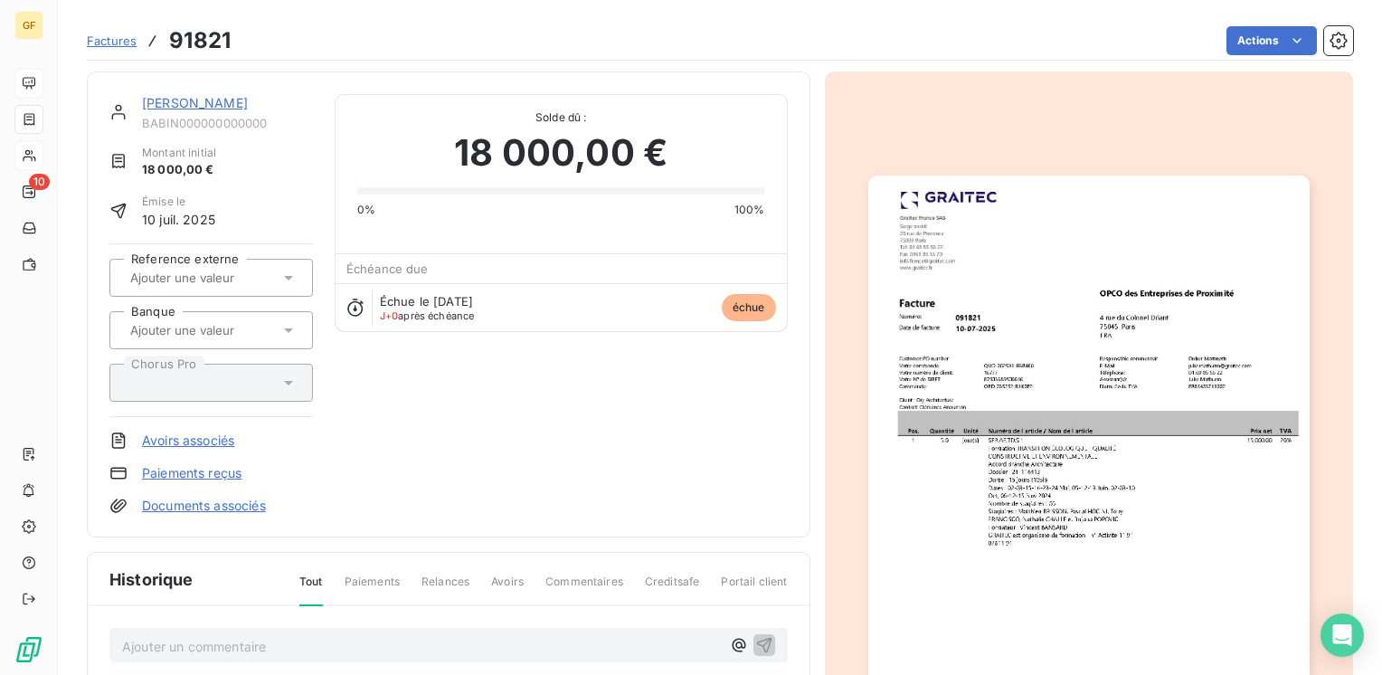
scroll to position [181, 0]
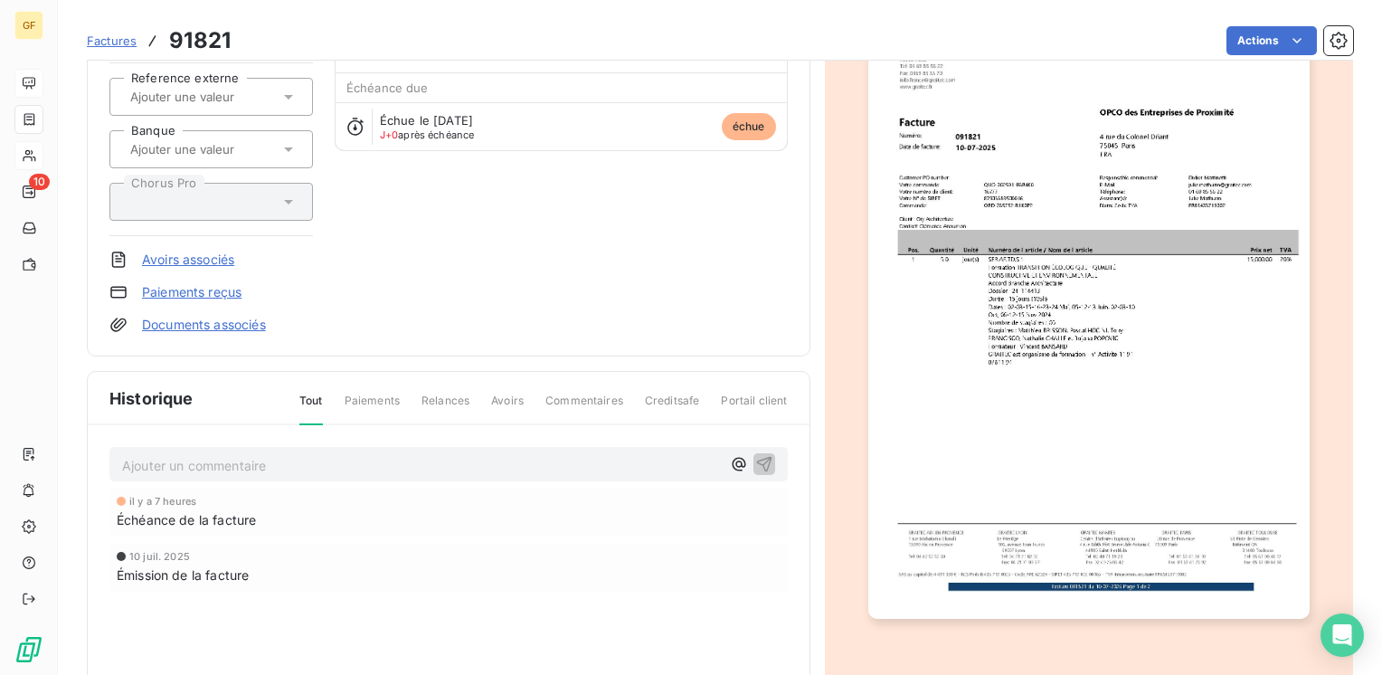
click at [297, 461] on p "Ajouter un commentaire ﻿" at bounding box center [421, 465] width 599 height 23
click at [122, 461] on span "demande de statut à l'ADV" at bounding box center [204, 463] width 164 height 15
click at [240, 456] on span "Demande de statut à l'ADV" at bounding box center [204, 463] width 165 height 15
click at [371, 458] on span "Demande de statut de la facture à @[PERSON_NAME];M" at bounding box center [295, 463] width 346 height 15
click at [367, 456] on span "Demande de statut de la facture à @[PERSON_NAME];;M" at bounding box center [297, 463] width 350 height 15
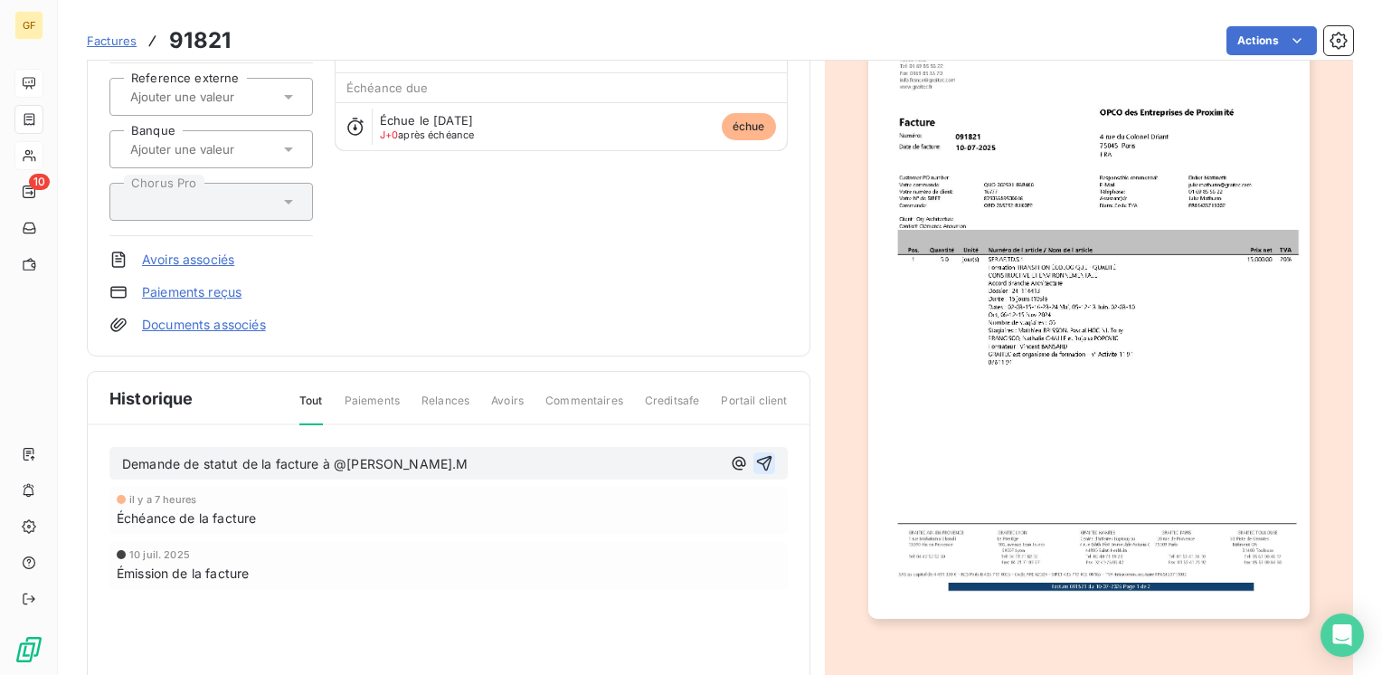
click at [758, 459] on icon "button" at bounding box center [763, 463] width 15 height 15
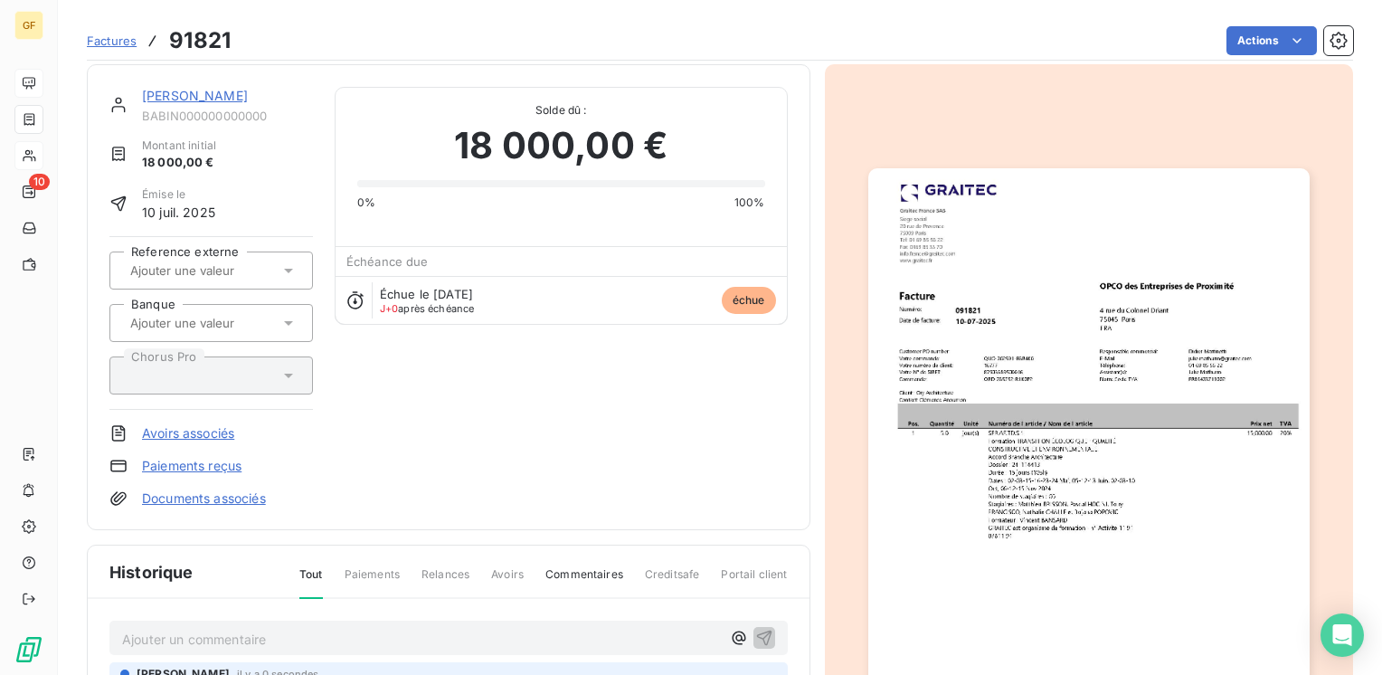
scroll to position [0, 0]
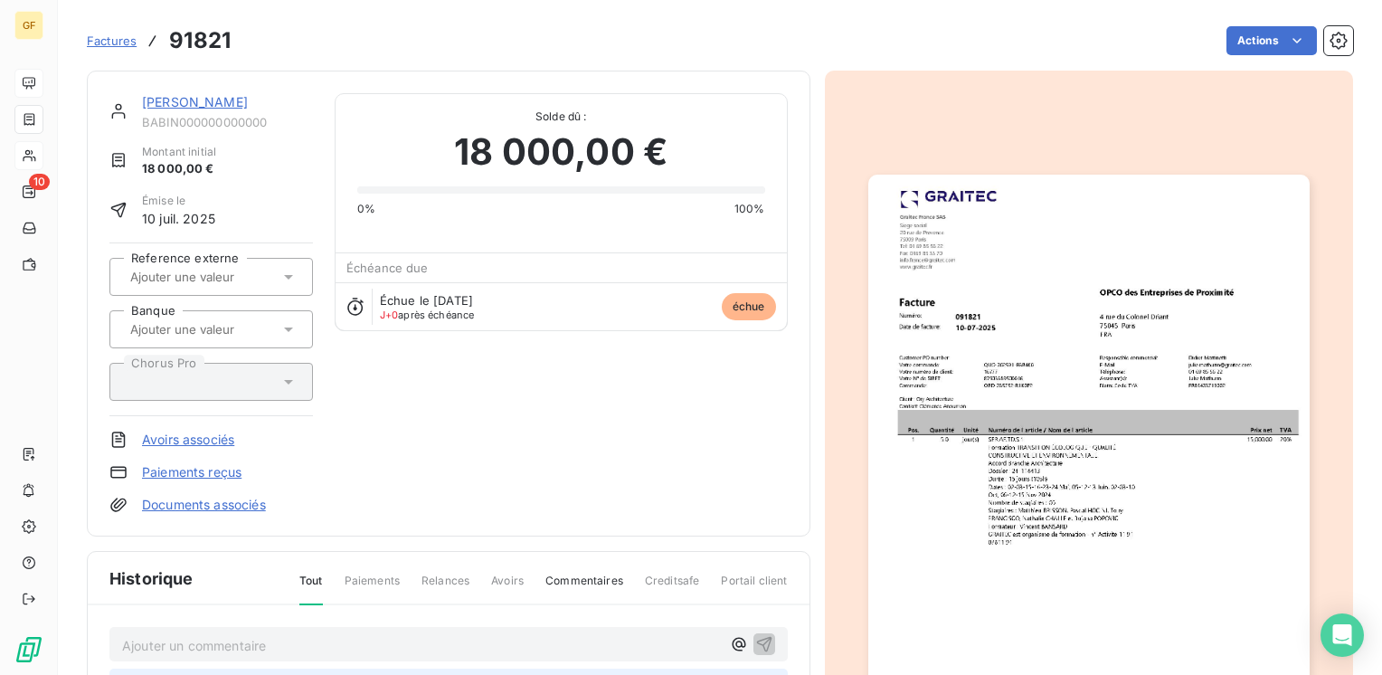
click at [190, 95] on link "[PERSON_NAME]" at bounding box center [195, 101] width 106 height 15
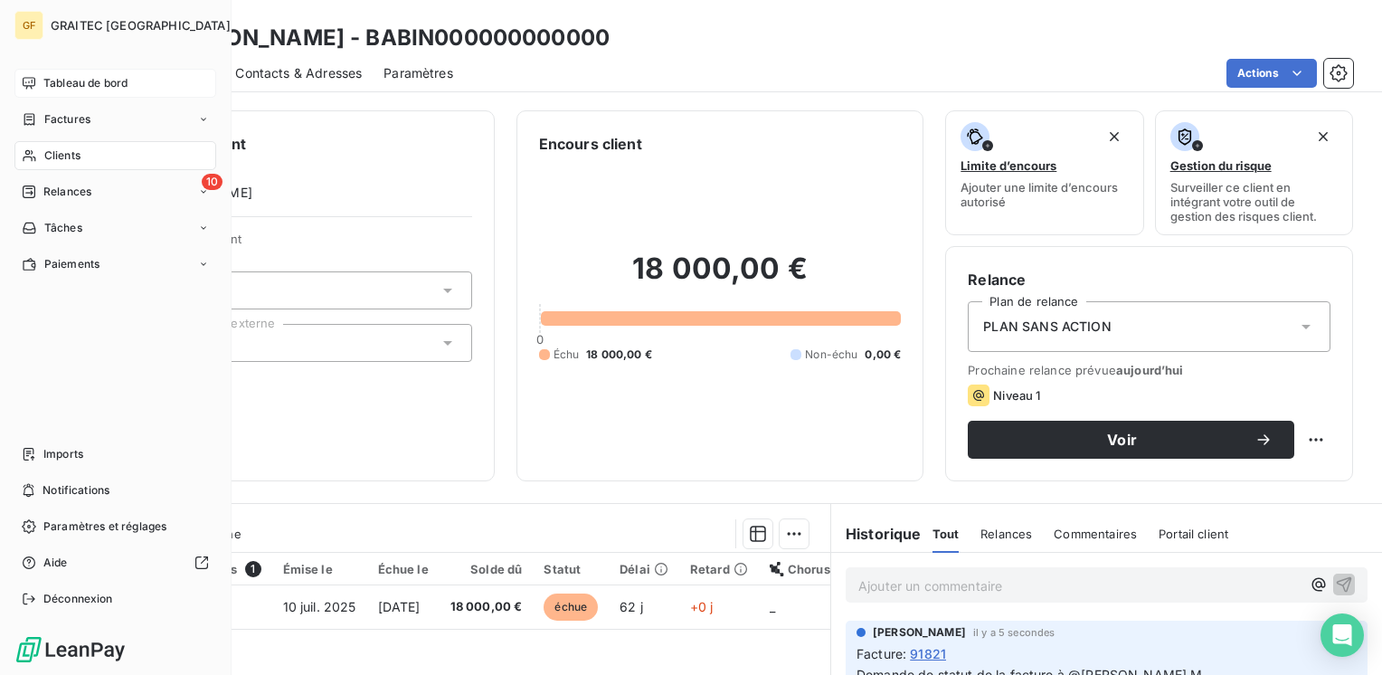
click at [84, 81] on span "Tableau de bord" at bounding box center [85, 83] width 84 height 16
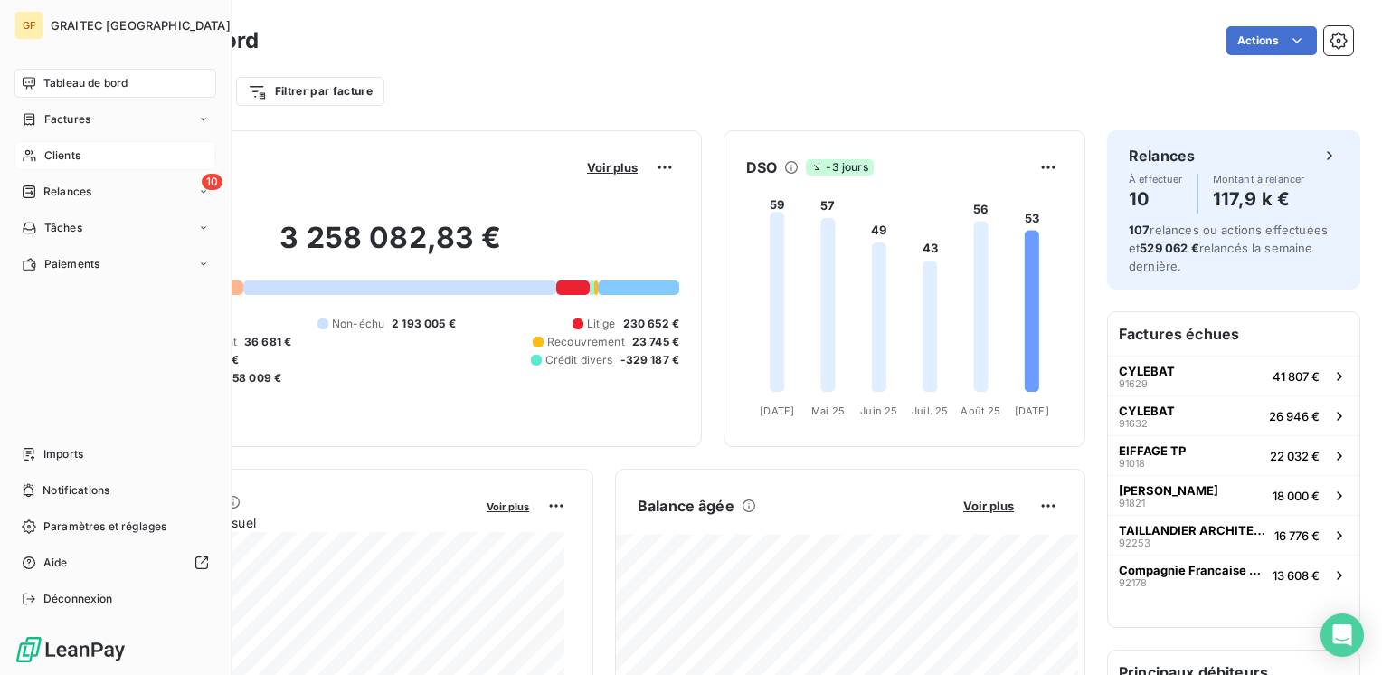
click at [64, 157] on span "Clients" at bounding box center [62, 155] width 36 height 16
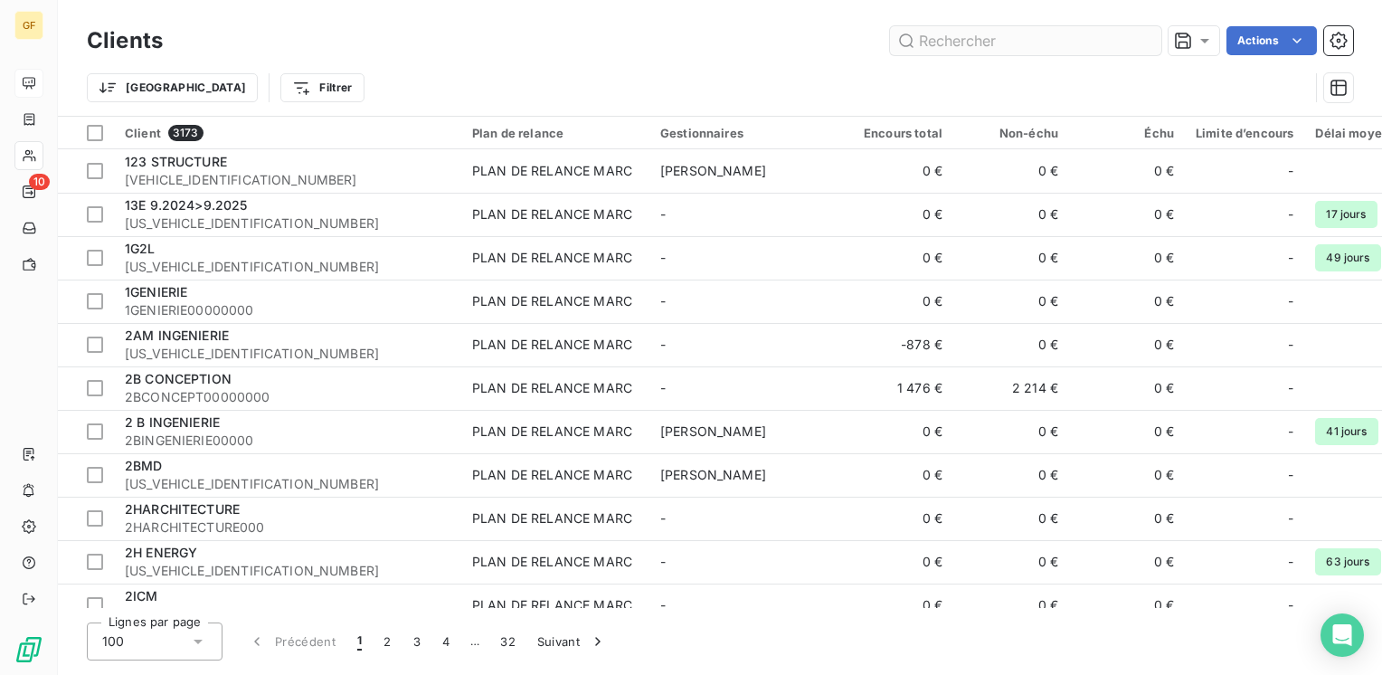
click at [987, 43] on input "text" at bounding box center [1025, 40] width 271 height 29
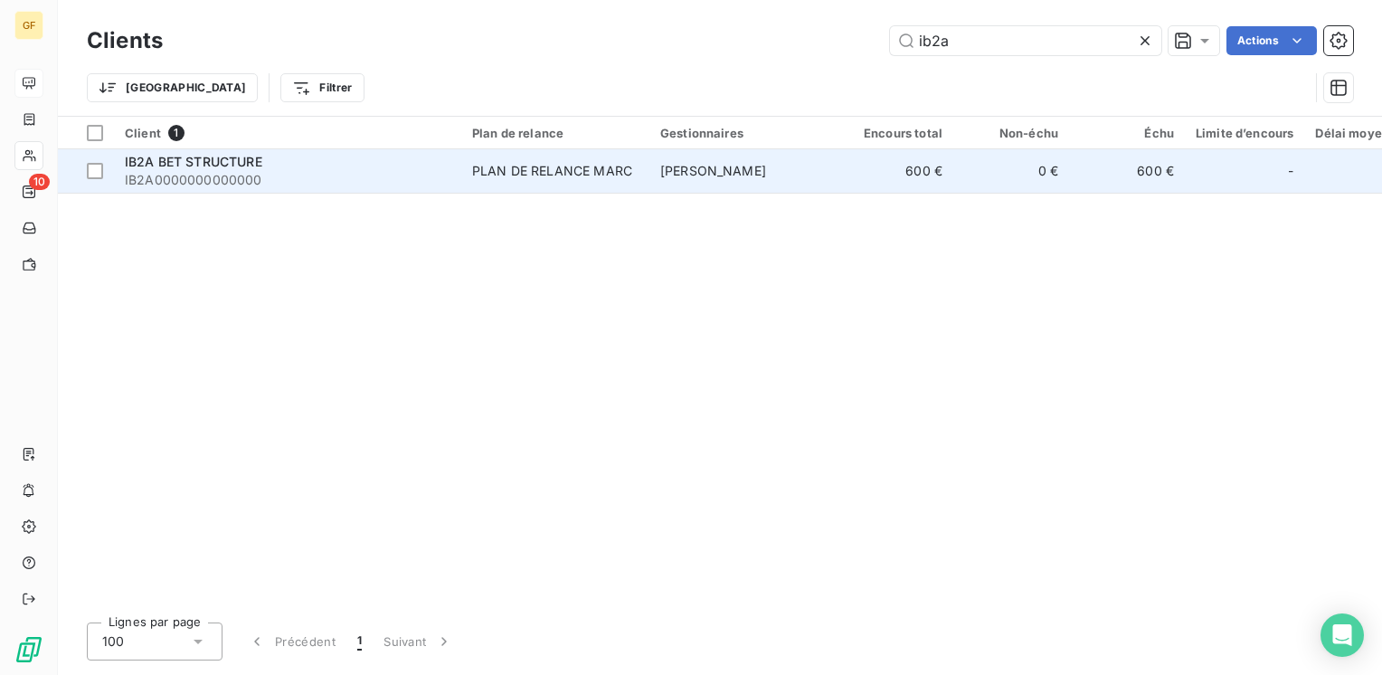
type input "ib2a"
click at [333, 165] on div "IB2A BET STRUCTURE" at bounding box center [288, 162] width 326 height 18
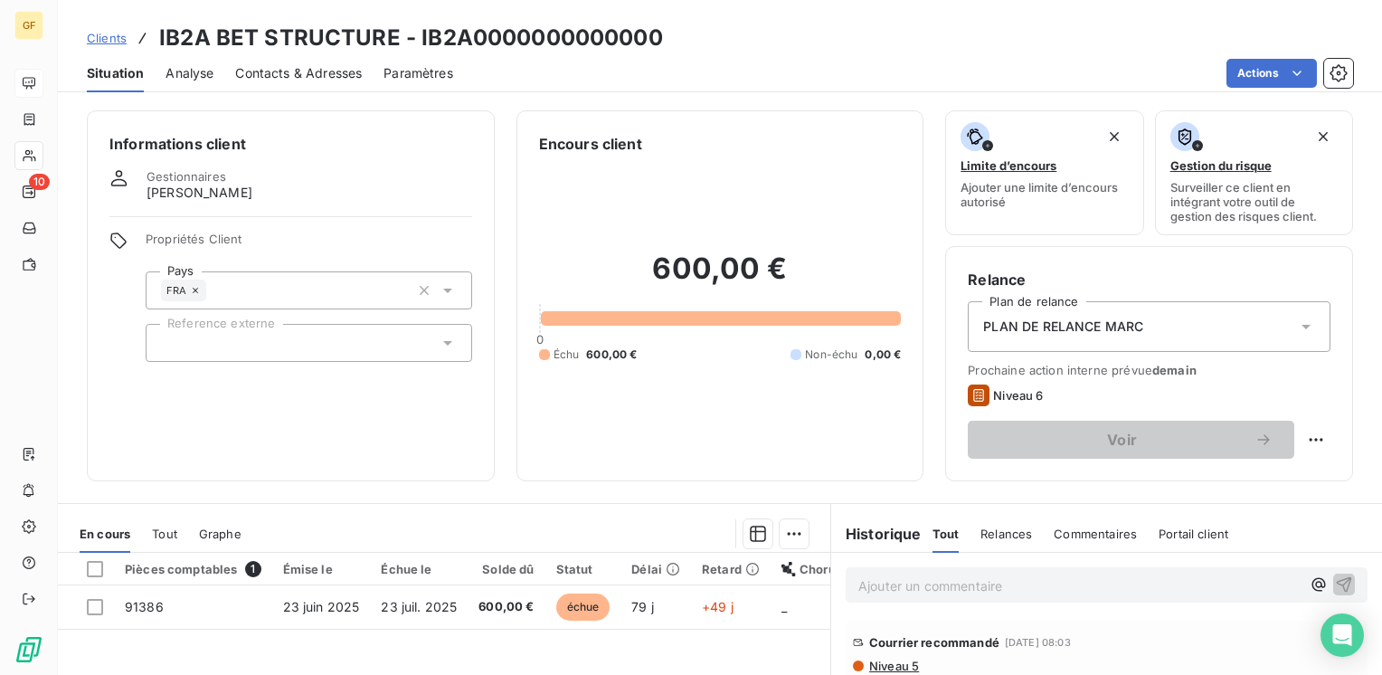
scroll to position [90, 0]
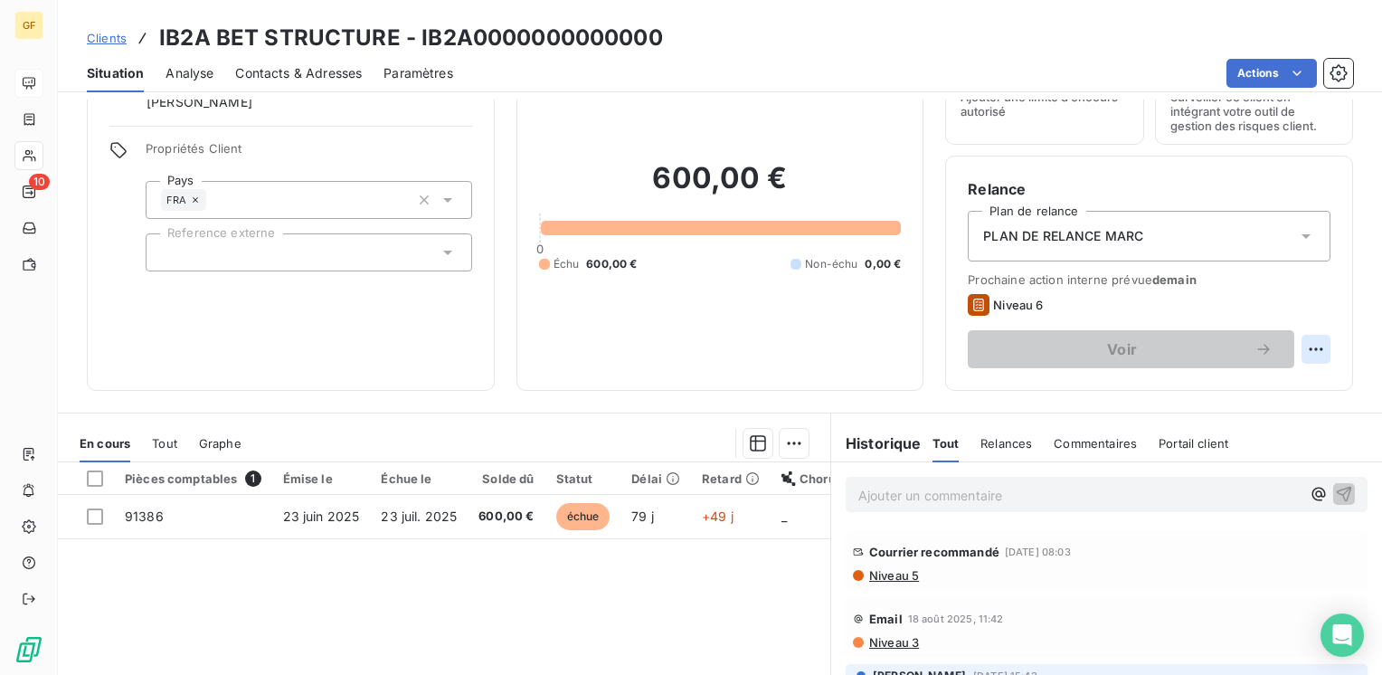
click at [1304, 342] on html "GF 10 Clients IB2A BET STRUCTURE - IB2A0000000000000 Situation Analyse Contacts…" at bounding box center [691, 337] width 1382 height 675
click at [1243, 392] on div "Replanifier cette action" at bounding box center [1228, 388] width 162 height 29
select select "8"
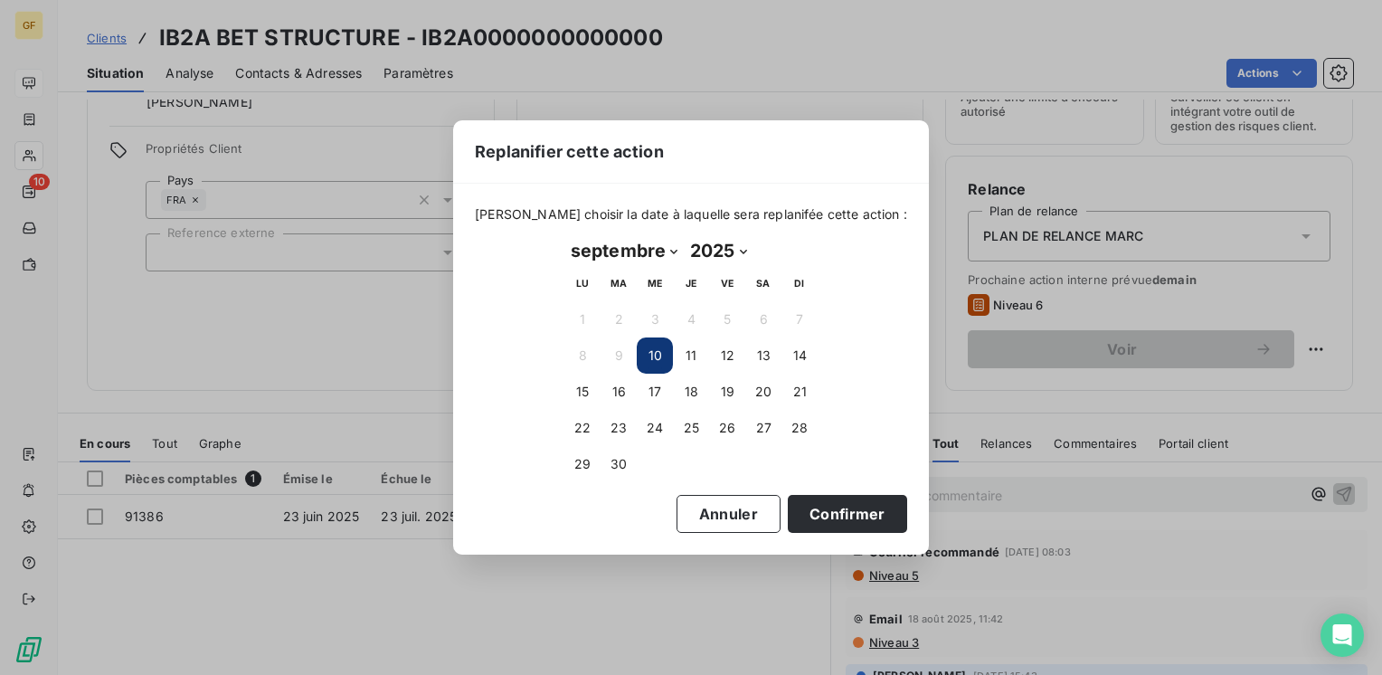
click at [656, 349] on button "10" at bounding box center [655, 355] width 36 height 36
click at [657, 349] on button "10" at bounding box center [655, 355] width 36 height 36
click at [805, 499] on button "Confirmer" at bounding box center [847, 514] width 119 height 38
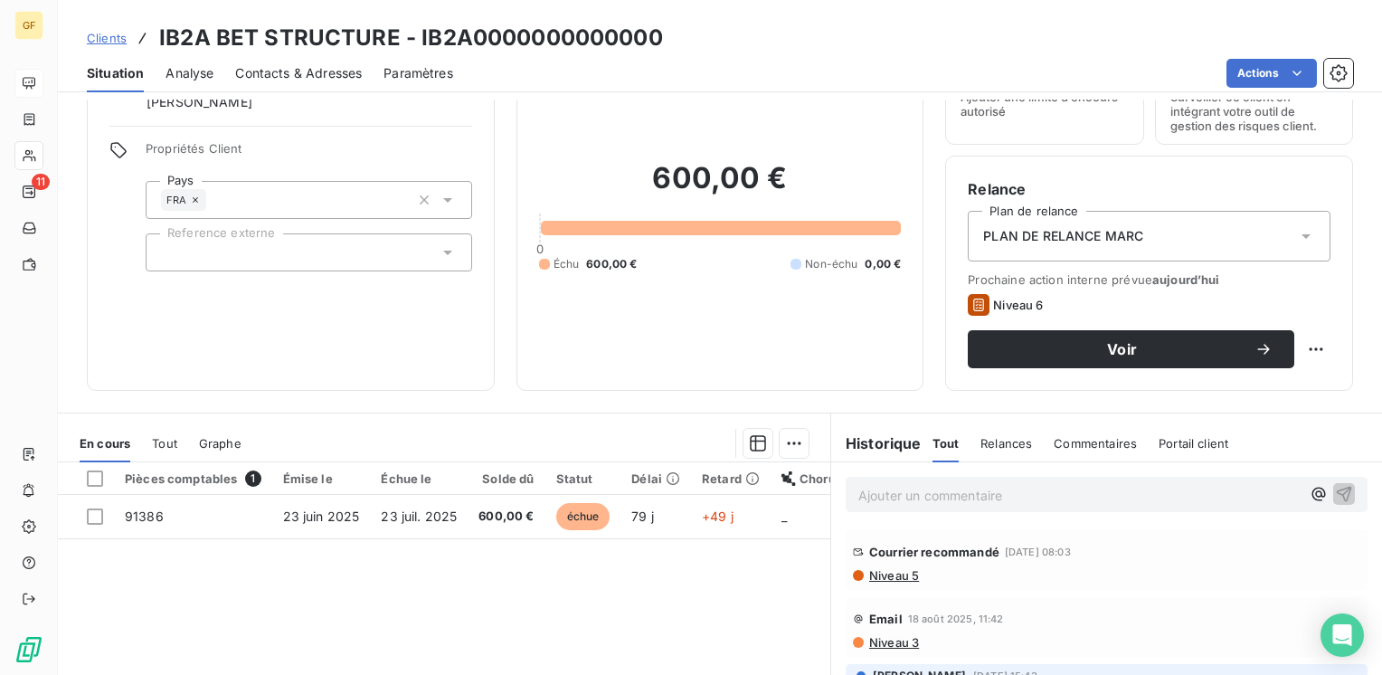
click at [1286, 60] on html "GF 11 Clients IB2A BET STRUCTURE - IB2A0000000000000 Situation Analyse Contacts…" at bounding box center [691, 337] width 1382 height 675
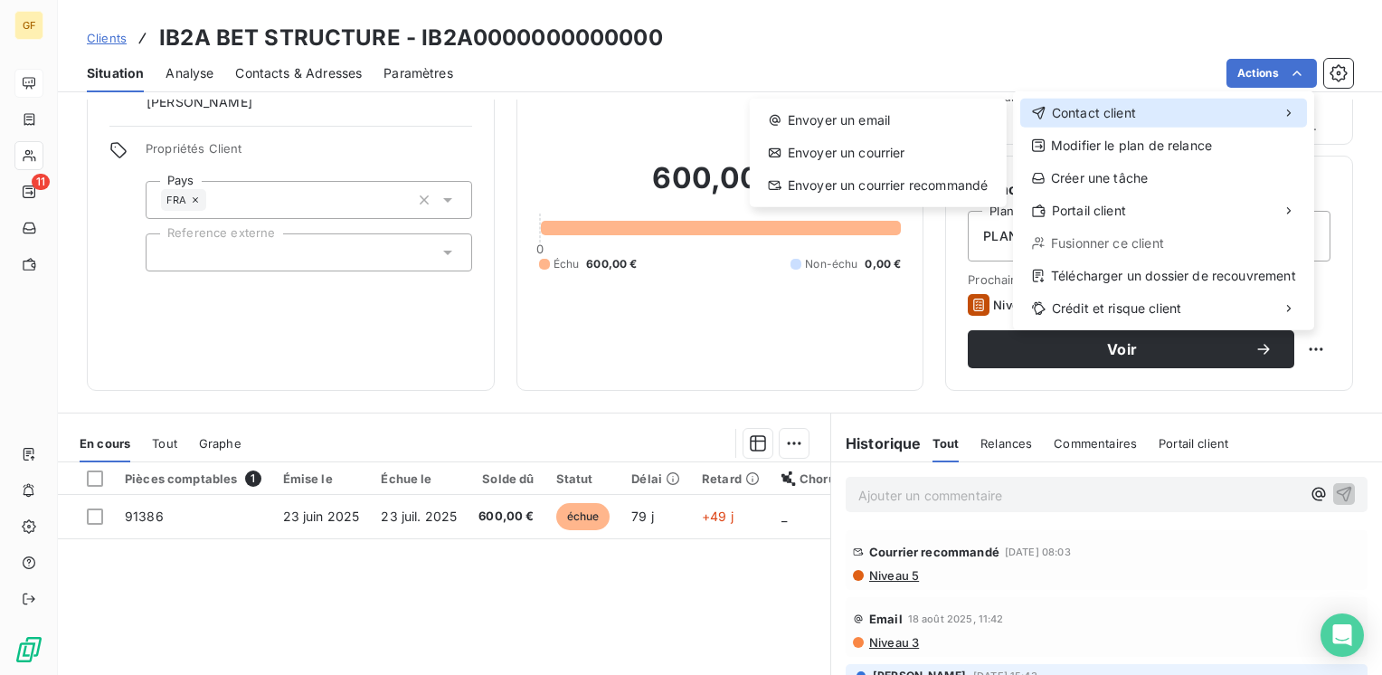
click at [1115, 106] on span "Contact client" at bounding box center [1094, 113] width 84 height 18
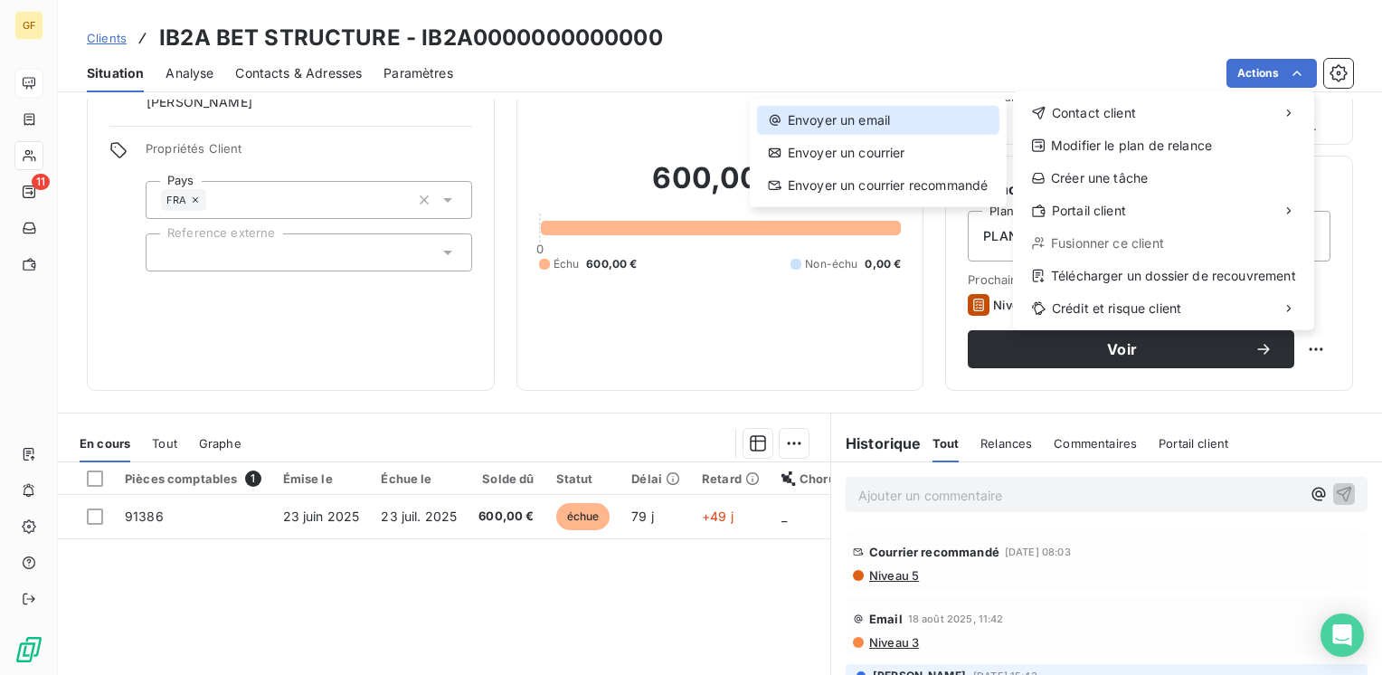
click at [872, 118] on div "Envoyer un email" at bounding box center [878, 120] width 242 height 29
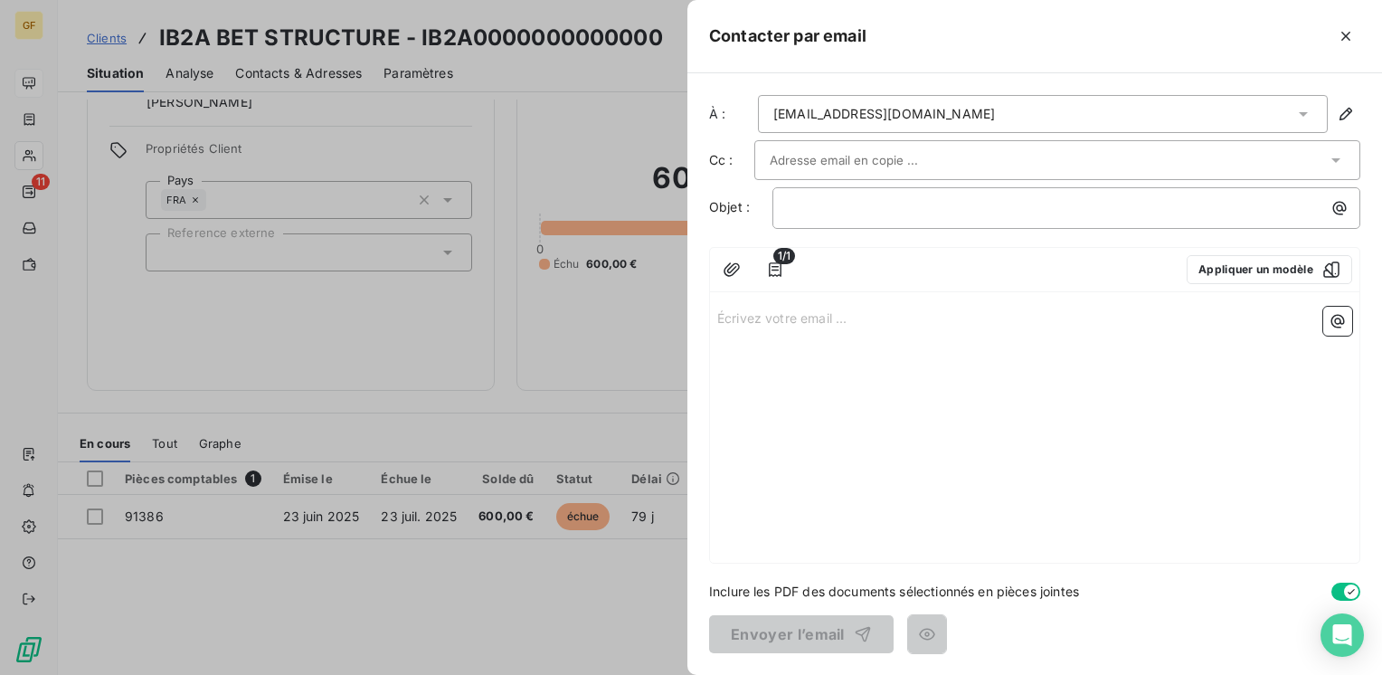
click at [926, 166] on input "text" at bounding box center [867, 160] width 194 height 27
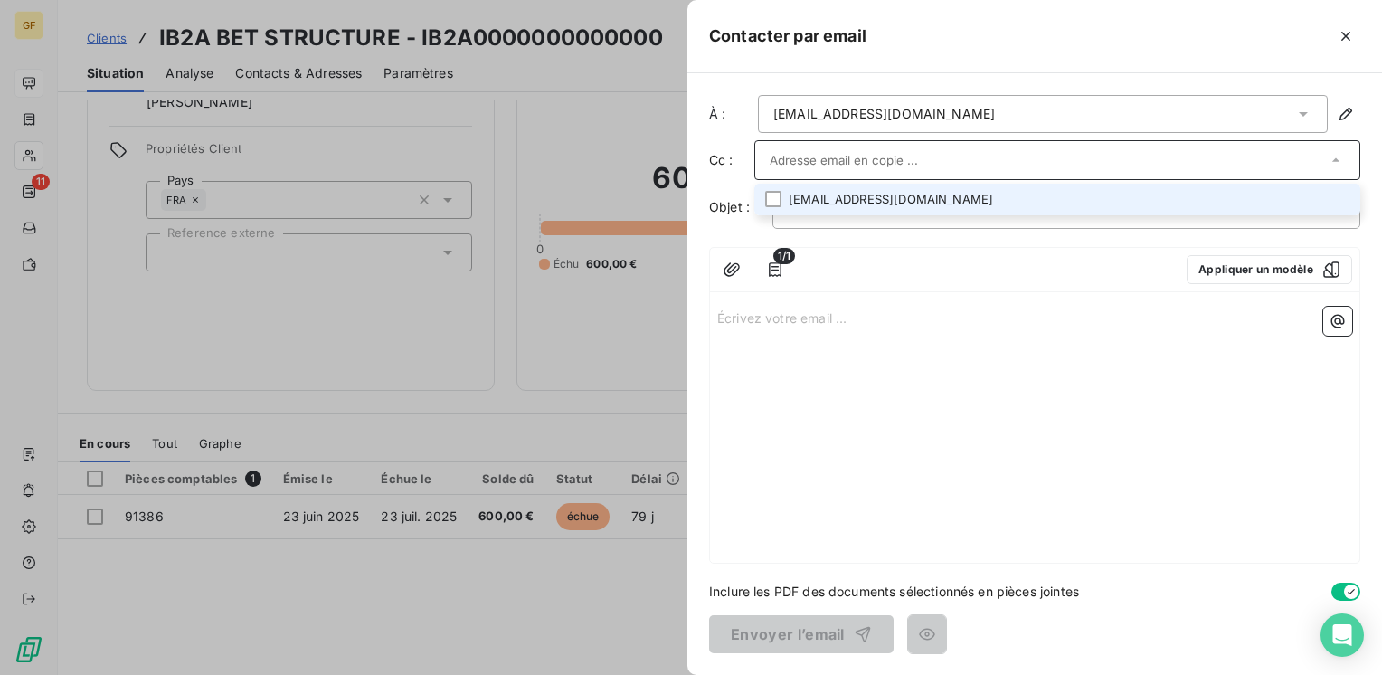
click at [889, 198] on li "[EMAIL_ADDRESS][DOMAIN_NAME]" at bounding box center [1057, 200] width 606 height 32
click at [943, 203] on li "[EMAIL_ADDRESS][DOMAIN_NAME]" at bounding box center [1057, 201] width 606 height 32
click at [893, 193] on li "[EMAIL_ADDRESS][DOMAIN_NAME]" at bounding box center [1057, 200] width 606 height 32
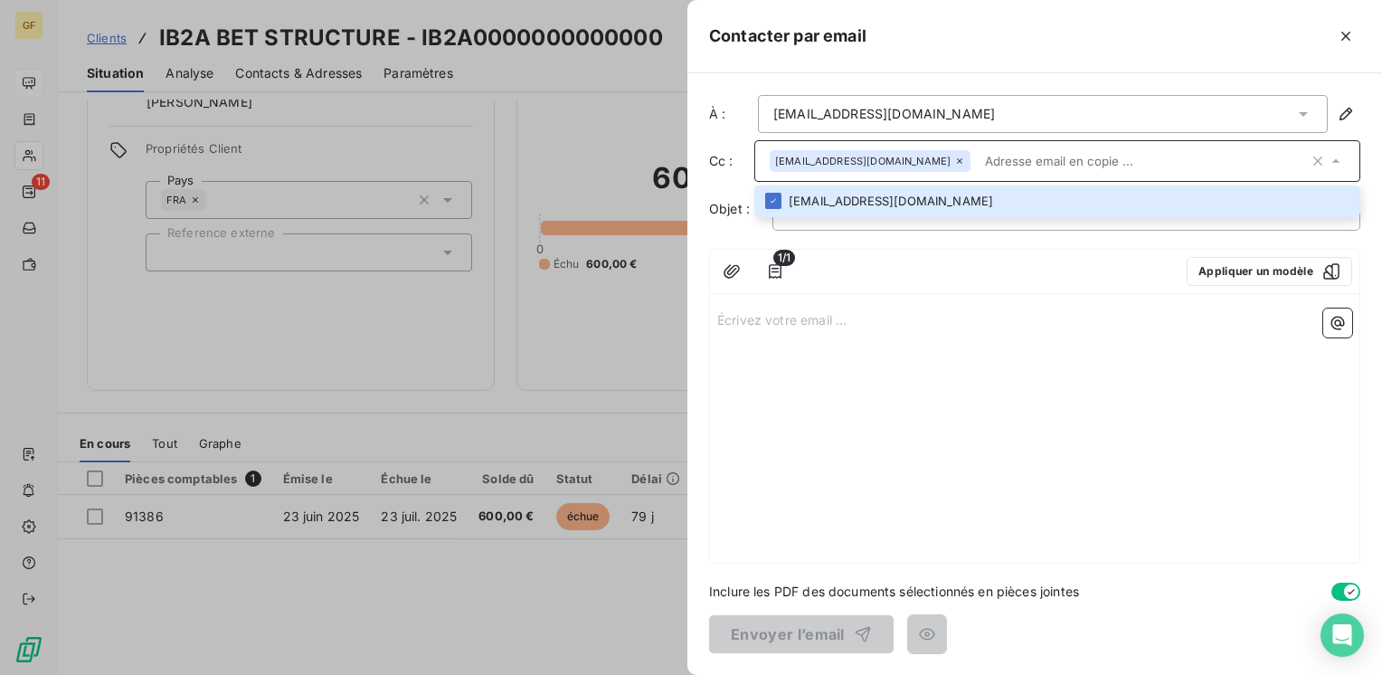
click at [978, 153] on input "text" at bounding box center [1143, 160] width 331 height 27
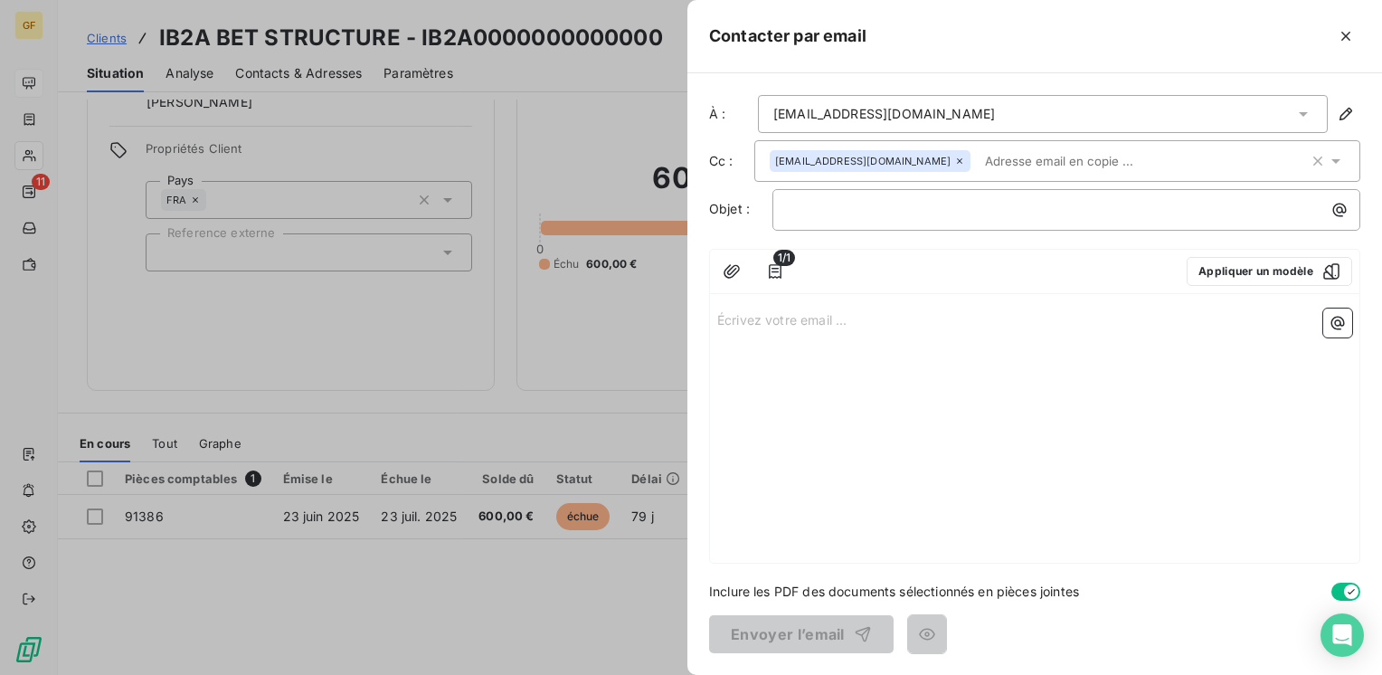
paste input "[PERSON_NAME][EMAIL_ADDRESS][DOMAIN_NAME]"
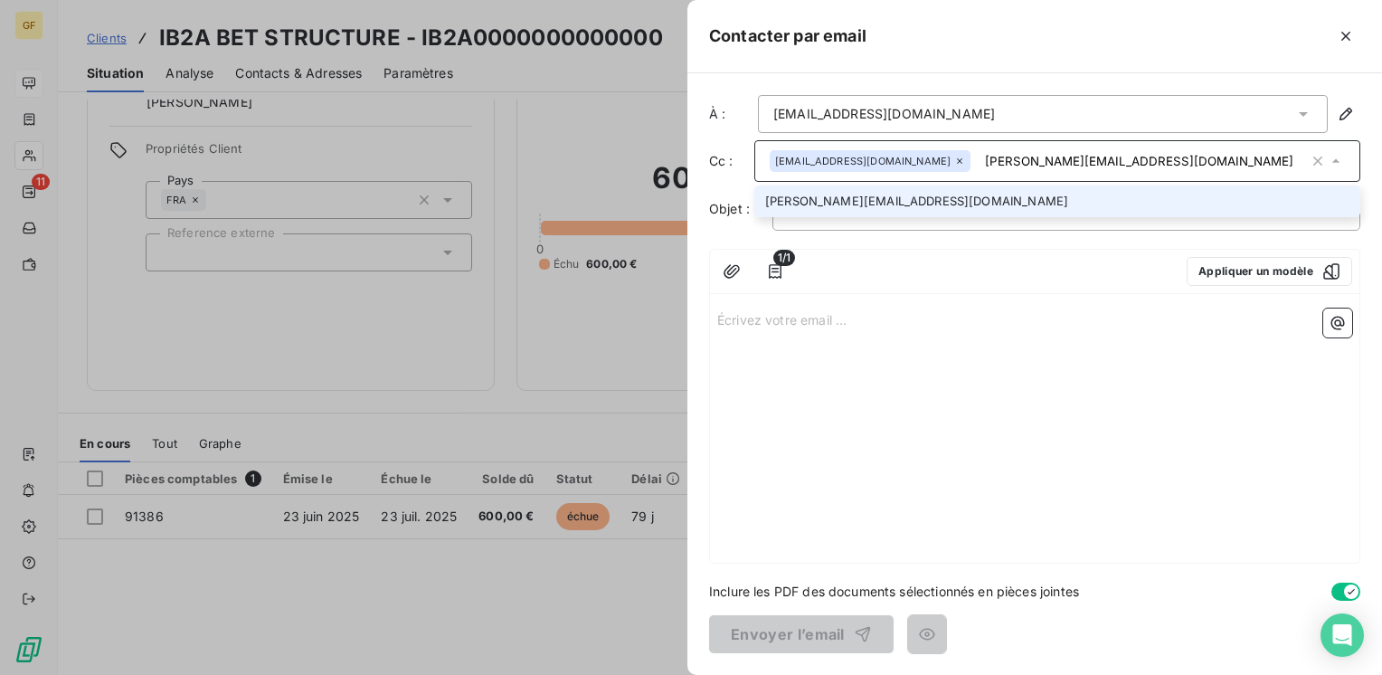
type input "[PERSON_NAME][EMAIL_ADDRESS][DOMAIN_NAME]"
click at [908, 212] on li "[PERSON_NAME][EMAIL_ADDRESS][DOMAIN_NAME]" at bounding box center [1057, 201] width 606 height 32
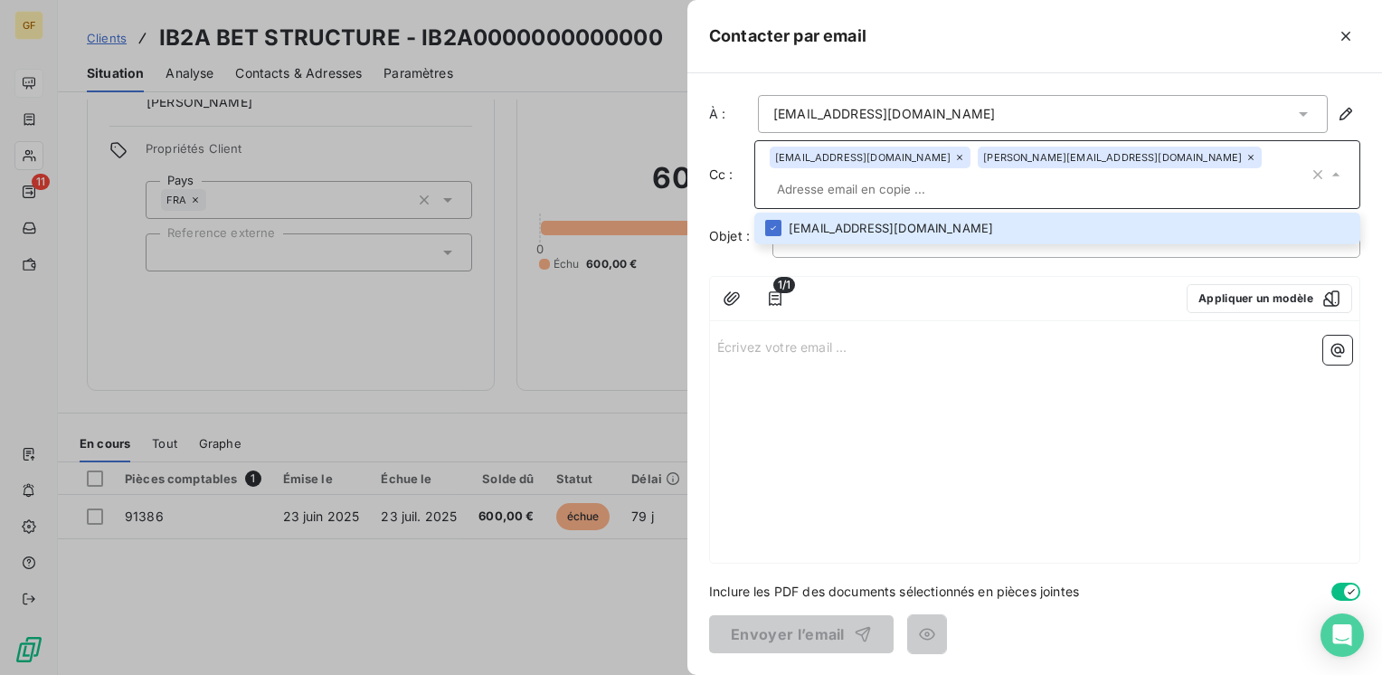
click at [989, 285] on div "1/1 Appliquer un modèle" at bounding box center [1034, 299] width 649 height 44
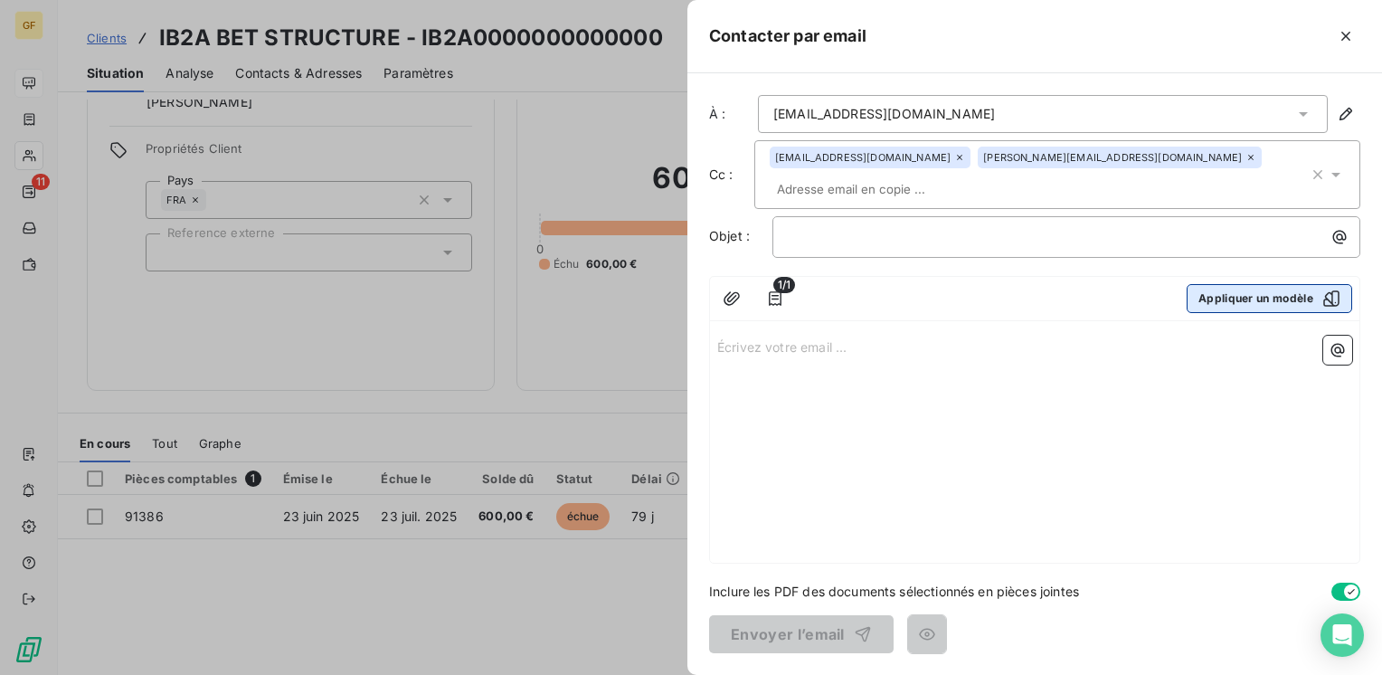
click at [1230, 284] on button "Appliquer un modèle" at bounding box center [1269, 298] width 165 height 29
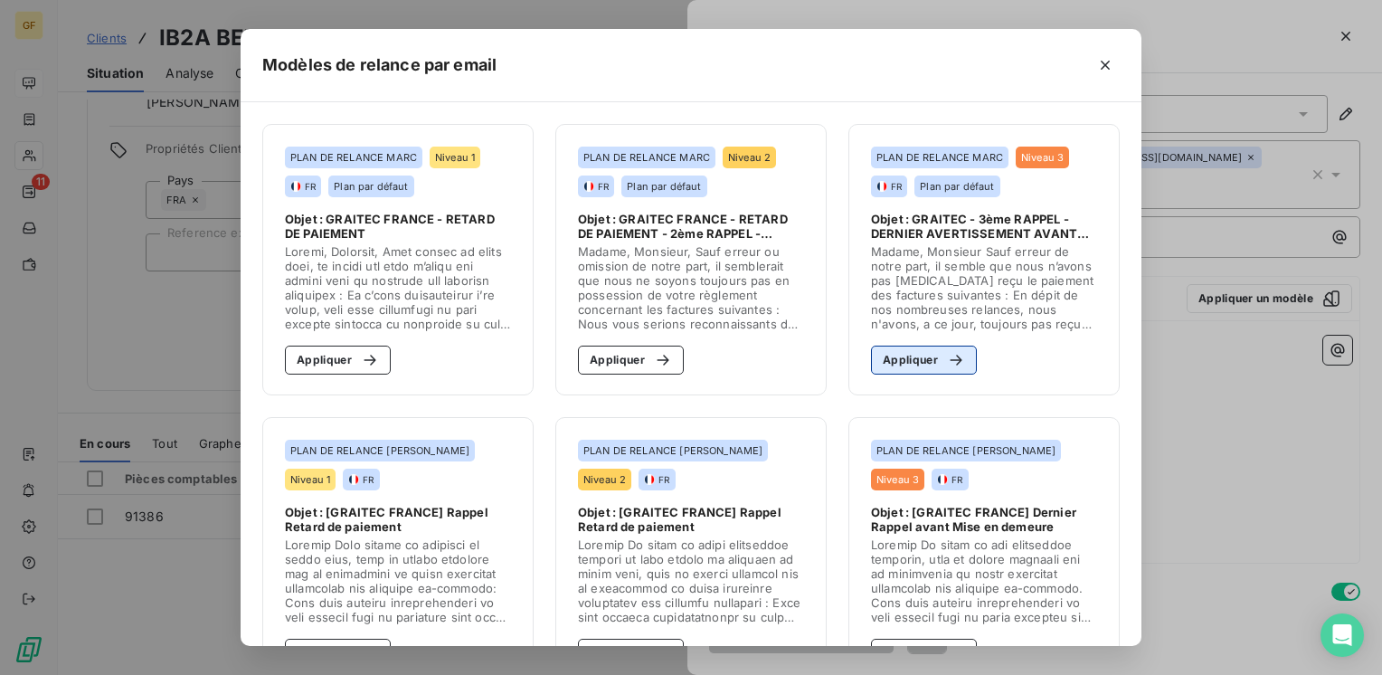
click at [938, 357] on div "button" at bounding box center [951, 360] width 27 height 18
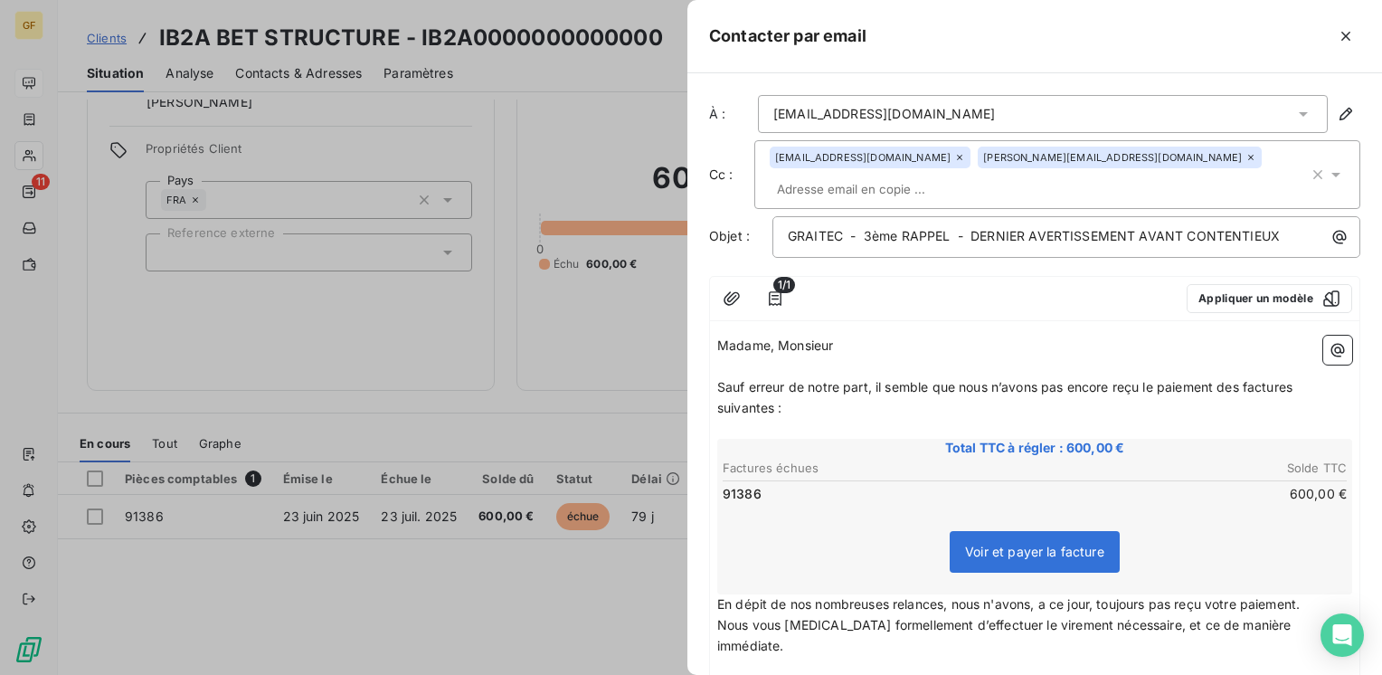
click at [876, 379] on span "Sauf erreur de notre part, il semble que nous n’avons pas encore reçu le paieme…" at bounding box center [1006, 397] width 579 height 36
click at [1134, 379] on span "Sauf erreur de notre part, malgré nos diverses relances sans sucucè-s à ce jour…" at bounding box center [1031, 397] width 629 height 36
click at [1207, 379] on span "Sauf erreur de notre part, malgré nos diverses relances sans sucucès à ce jour,…" at bounding box center [1028, 397] width 622 height 36
click at [891, 439] on span "Total TTC à régler : 600,00 €" at bounding box center [1034, 448] width 629 height 18
drag, startPoint x: 962, startPoint y: 206, endPoint x: 863, endPoint y: 205, distance: 99.5
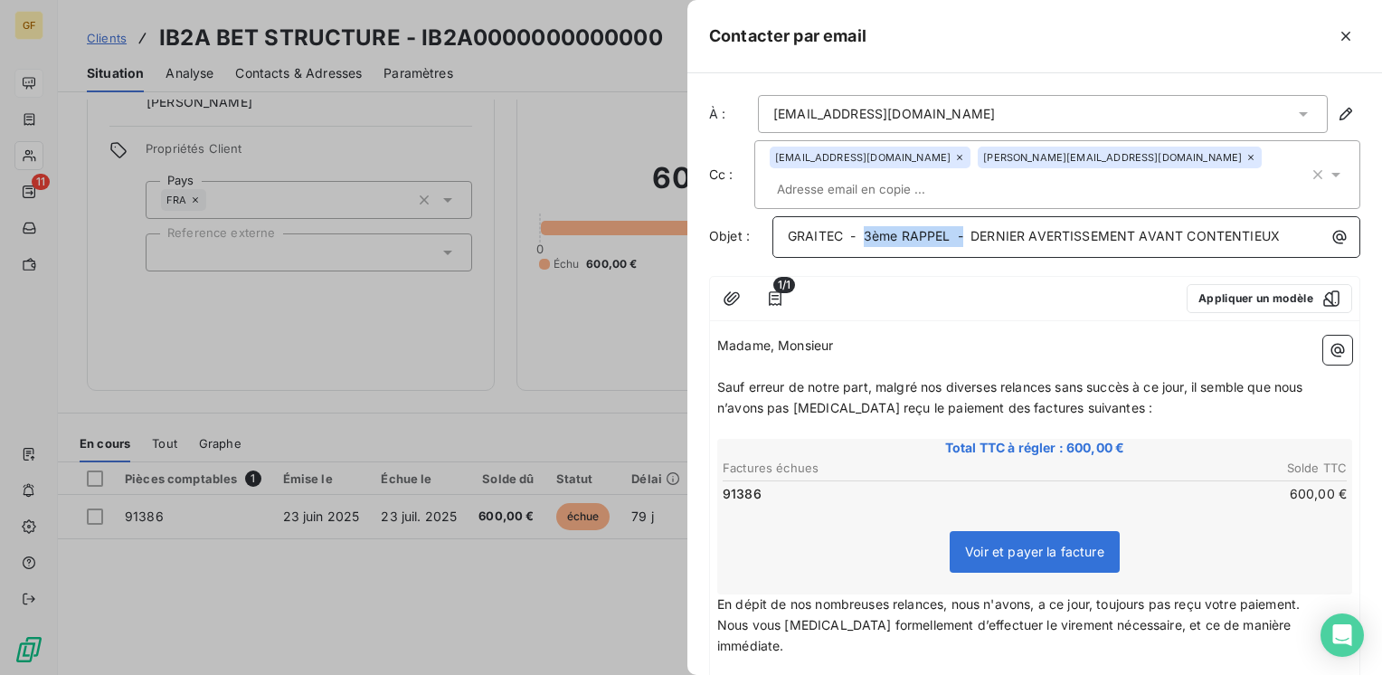
click at [863, 228] on span "GRAITEC - 3ème RAPPEL - DERNIER AVERTISSEMENT AVANT CONTENTIEUX" at bounding box center [1034, 235] width 492 height 15
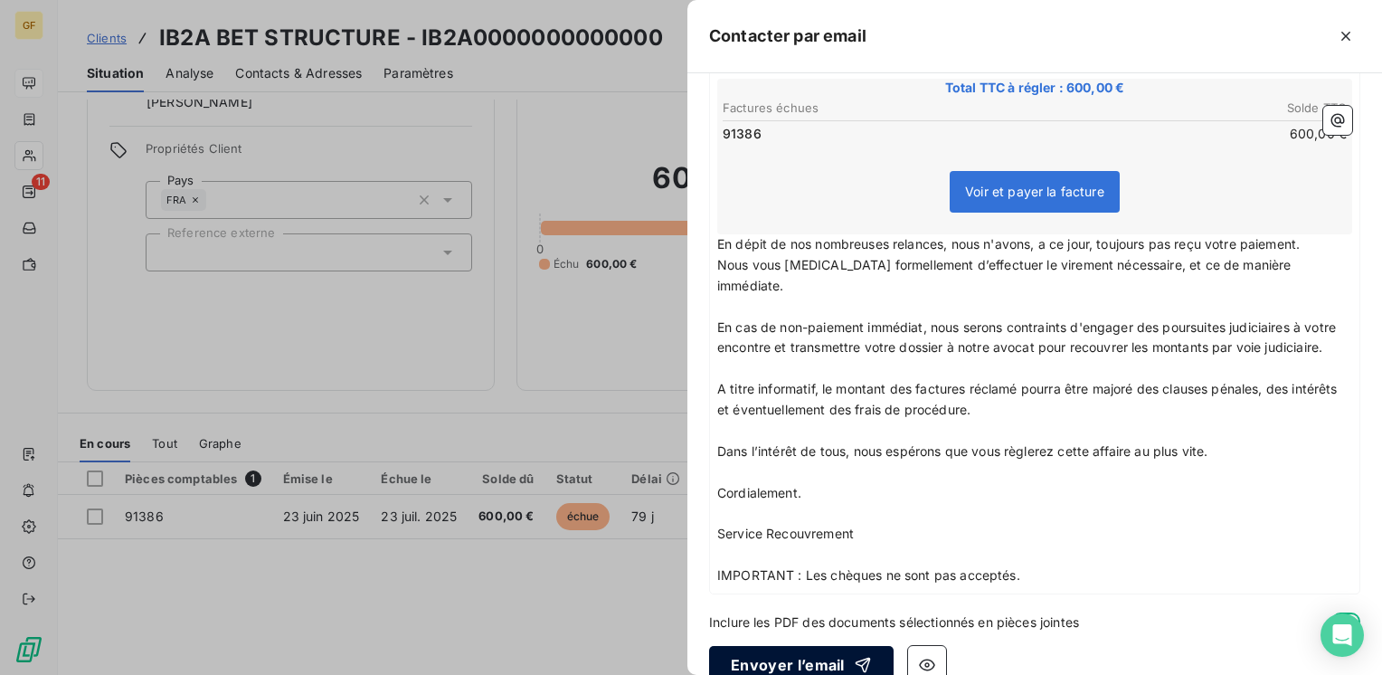
click at [796, 646] on button "Envoyer l’email" at bounding box center [801, 665] width 184 height 38
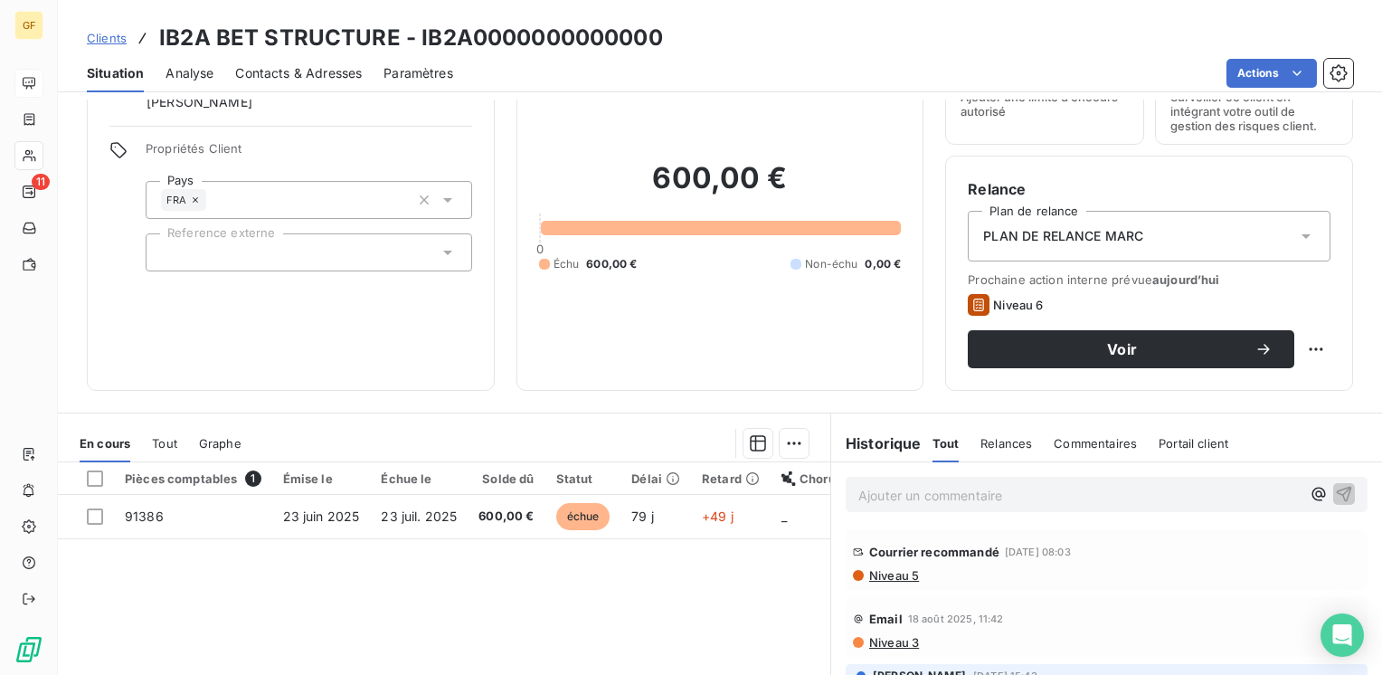
click at [185, 67] on span "Analyse" at bounding box center [189, 73] width 48 height 18
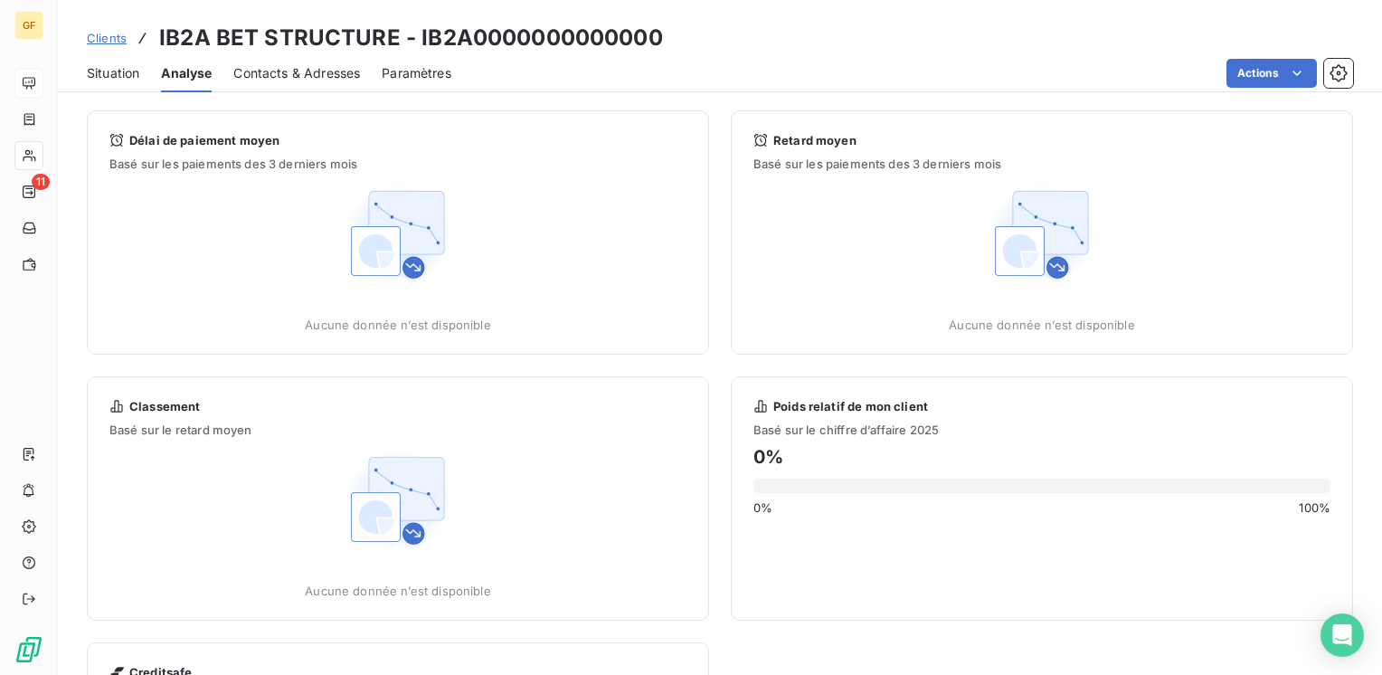
click at [118, 72] on span "Situation" at bounding box center [113, 73] width 52 height 18
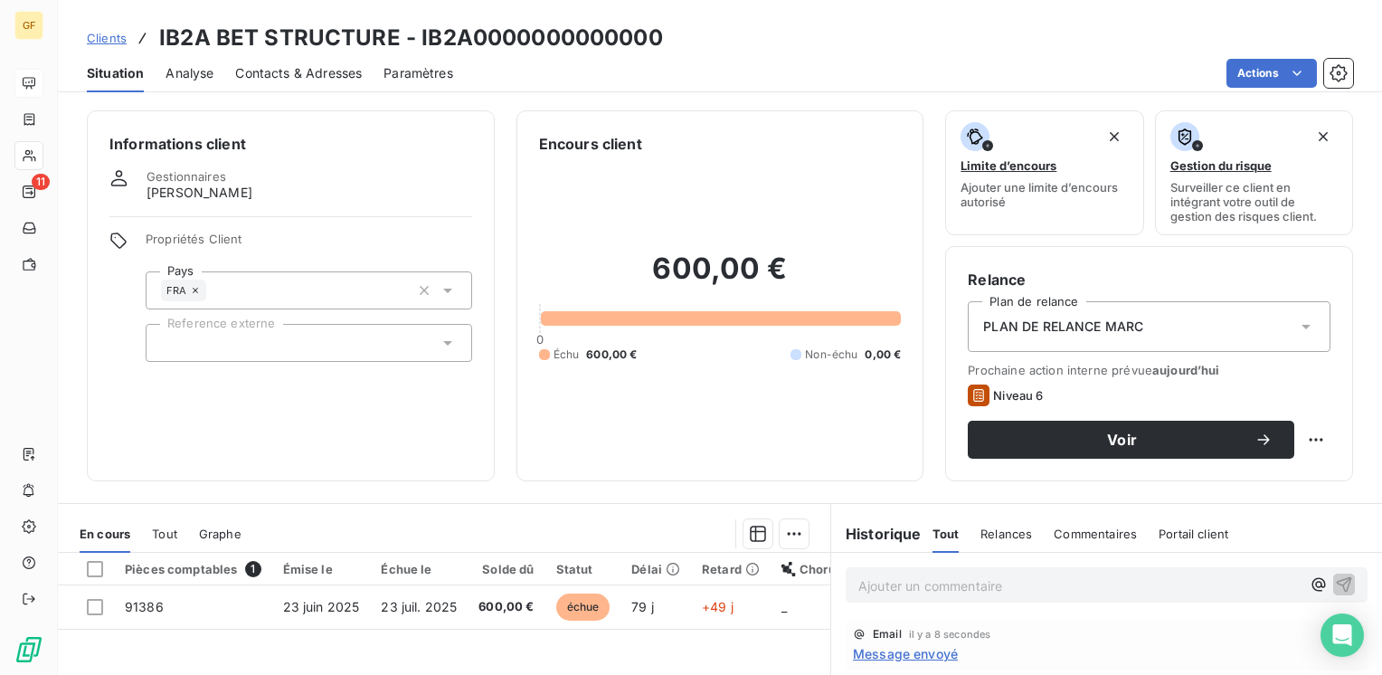
scroll to position [90, 0]
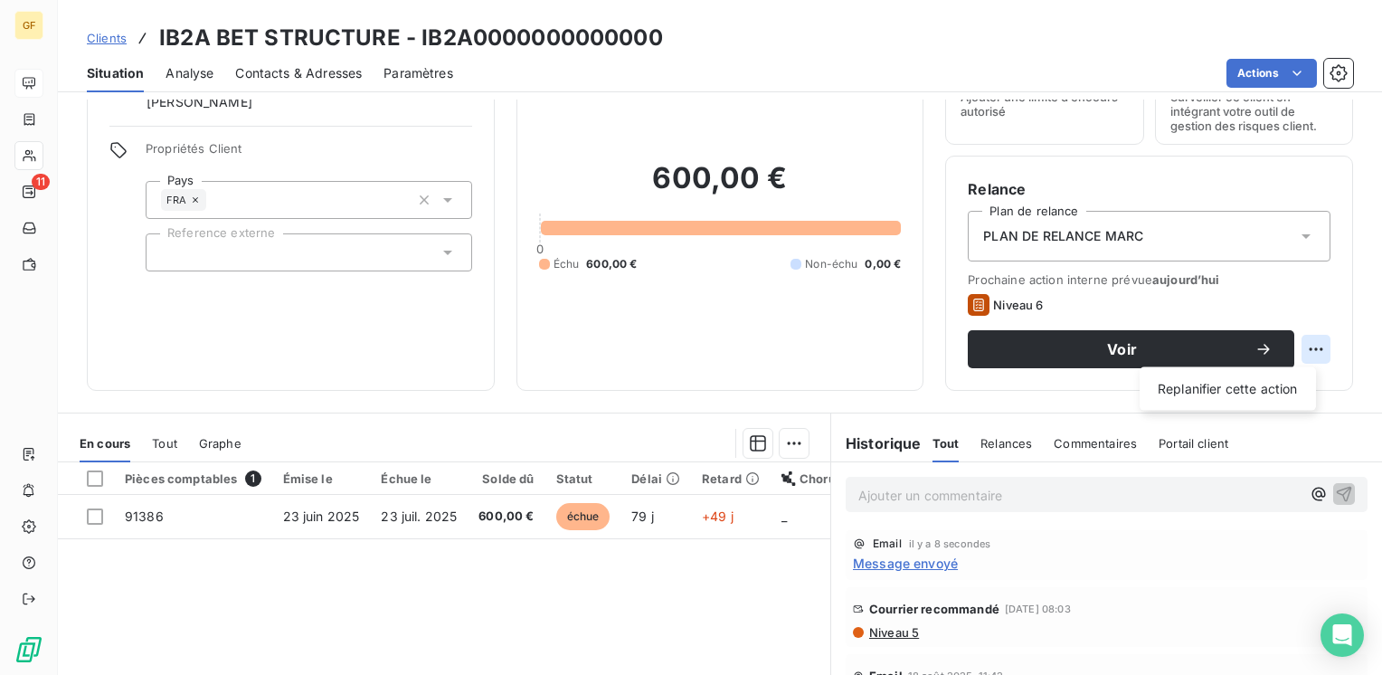
click at [1295, 348] on html "GF 11 Clients IB2A BET STRUCTURE - IB2A0000000000000 Situation Analyse Contacts…" at bounding box center [691, 337] width 1382 height 675
click at [1254, 384] on div "Replanifier cette action" at bounding box center [1228, 388] width 162 height 29
select select "8"
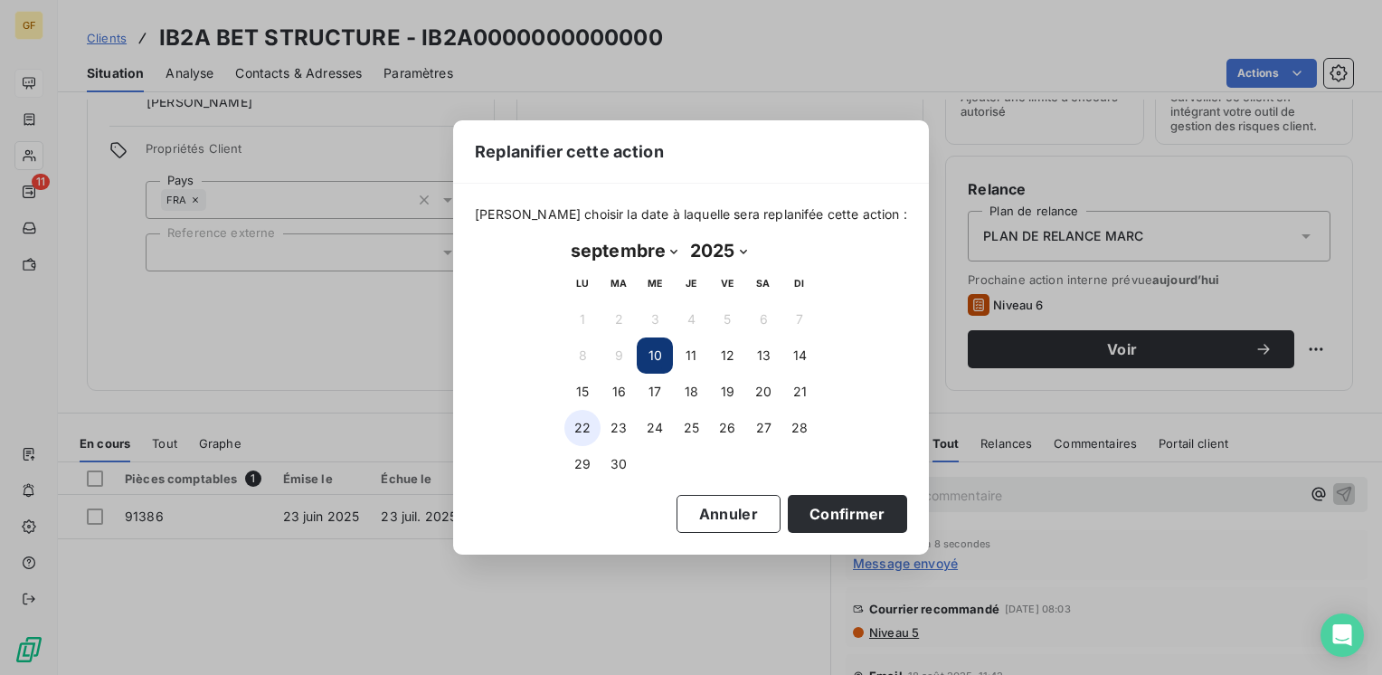
click at [581, 420] on button "22" at bounding box center [582, 428] width 36 height 36
drag, startPoint x: 826, startPoint y: 504, endPoint x: 846, endPoint y: 496, distance: 22.0
click at [827, 504] on button "Confirmer" at bounding box center [847, 514] width 119 height 38
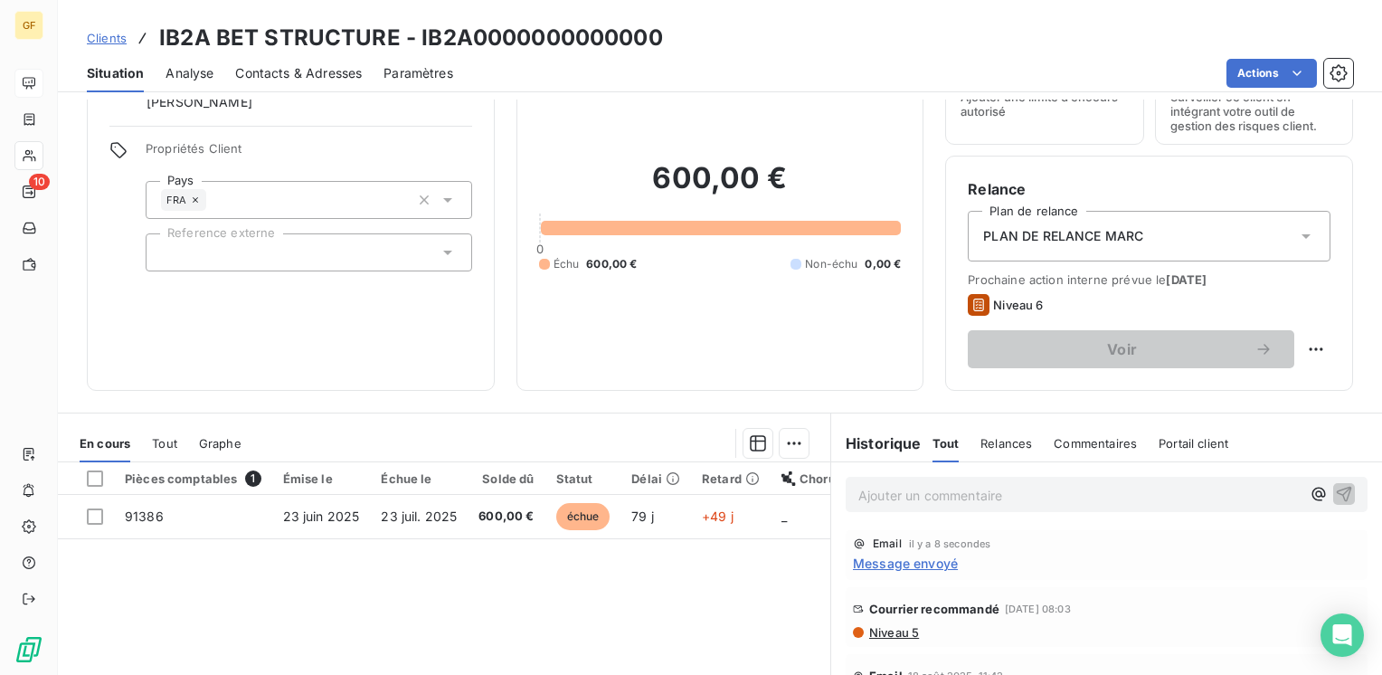
click at [905, 566] on span "Message envoyé" at bounding box center [905, 562] width 105 height 19
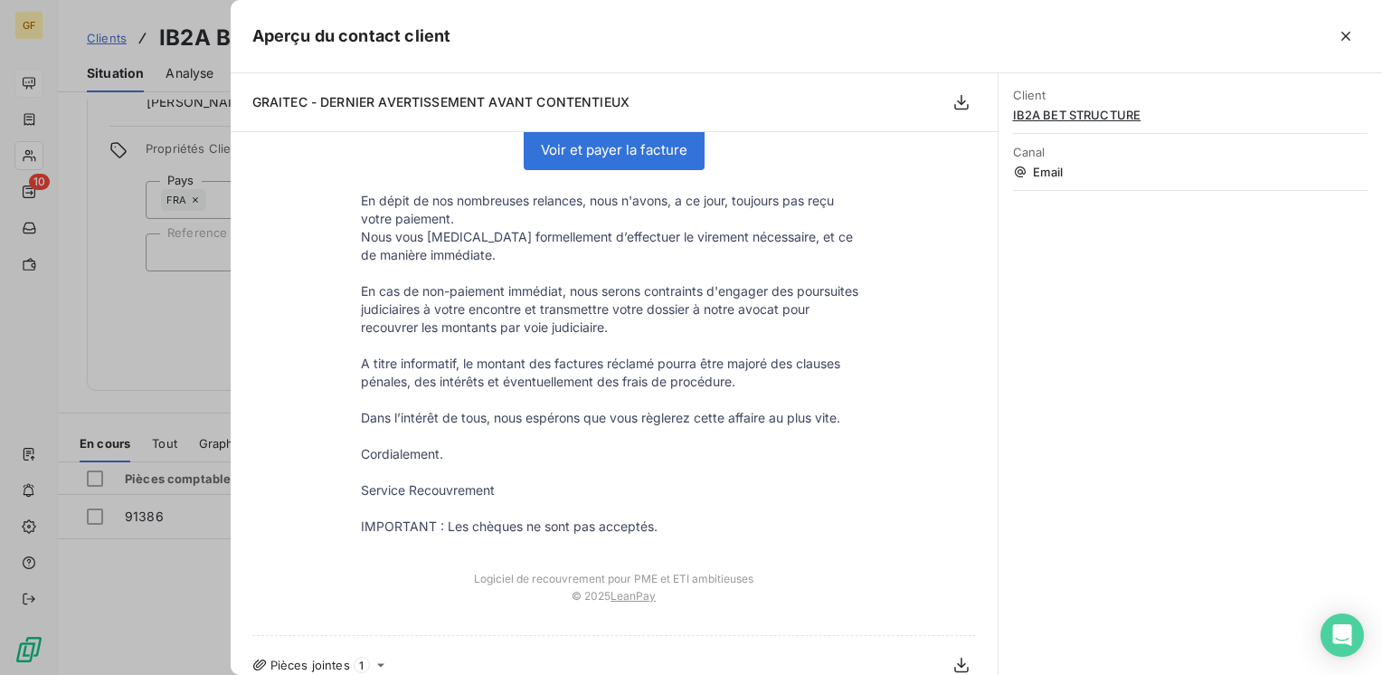
scroll to position [0, 0]
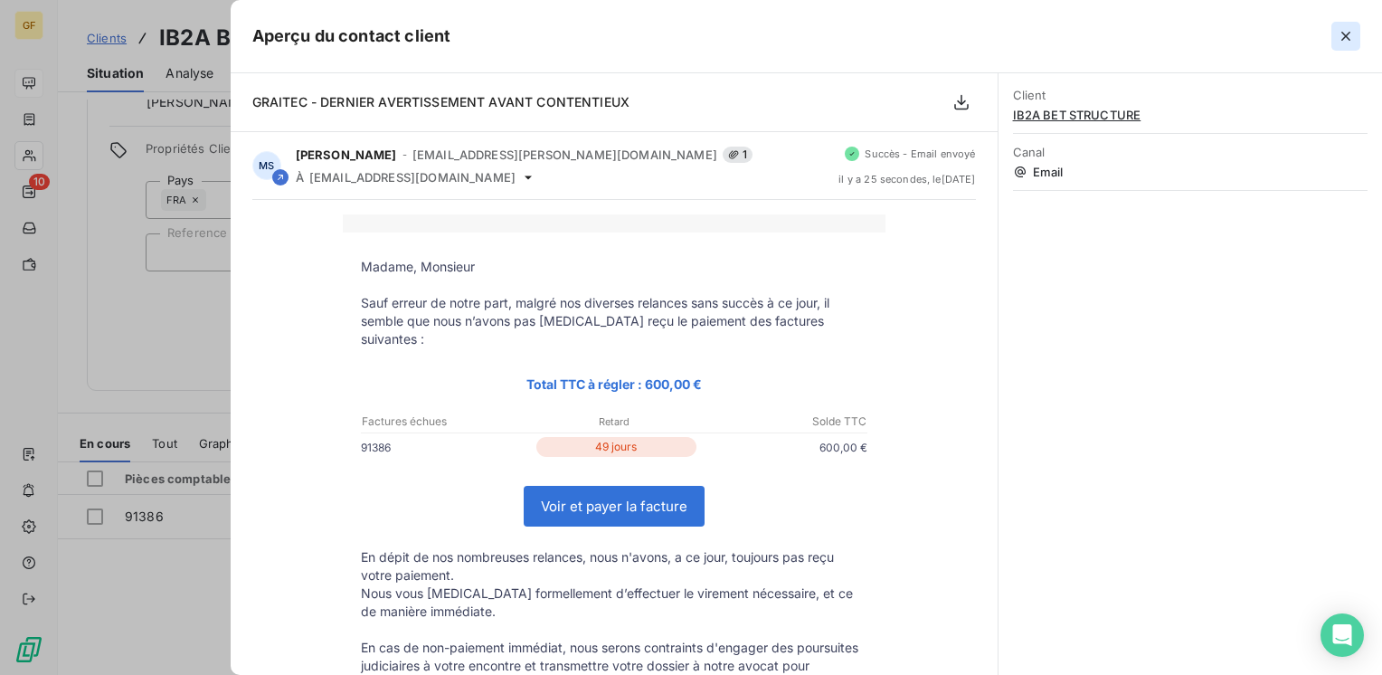
click at [1339, 33] on icon "button" at bounding box center [1346, 36] width 18 height 18
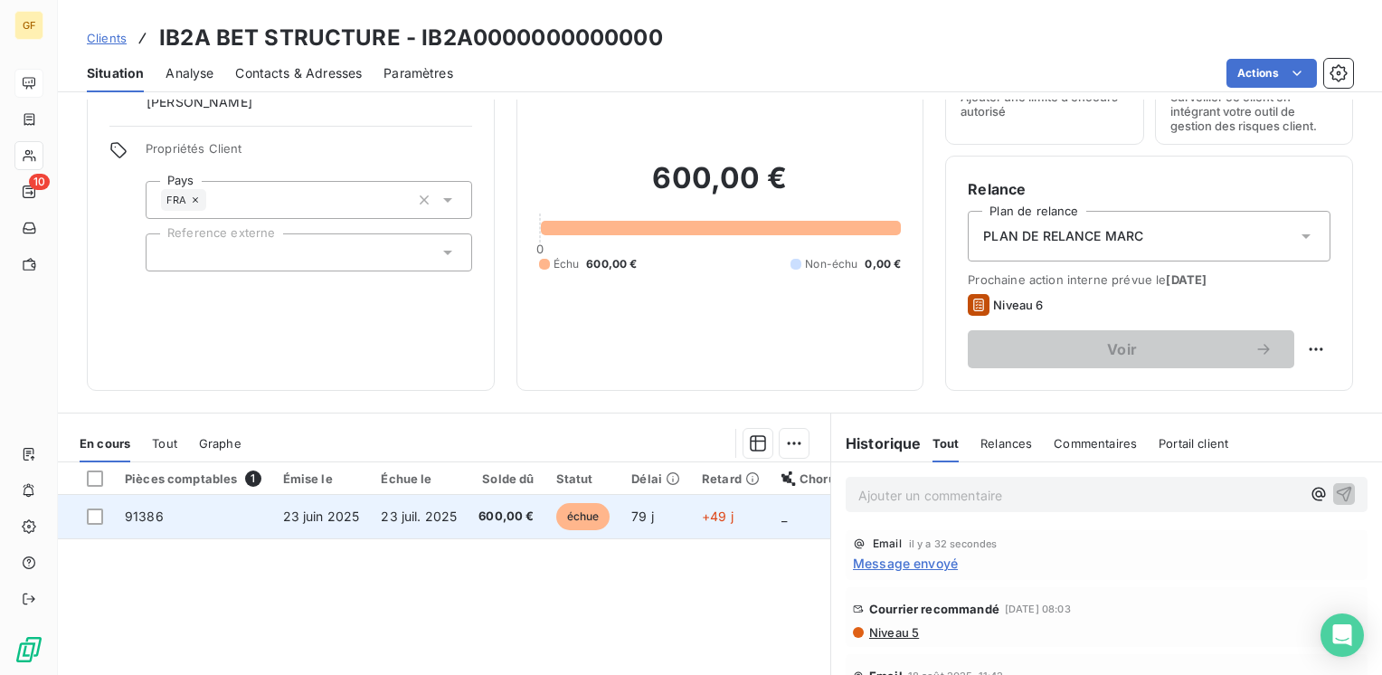
click at [468, 519] on td "600,00 €" at bounding box center [506, 516] width 77 height 43
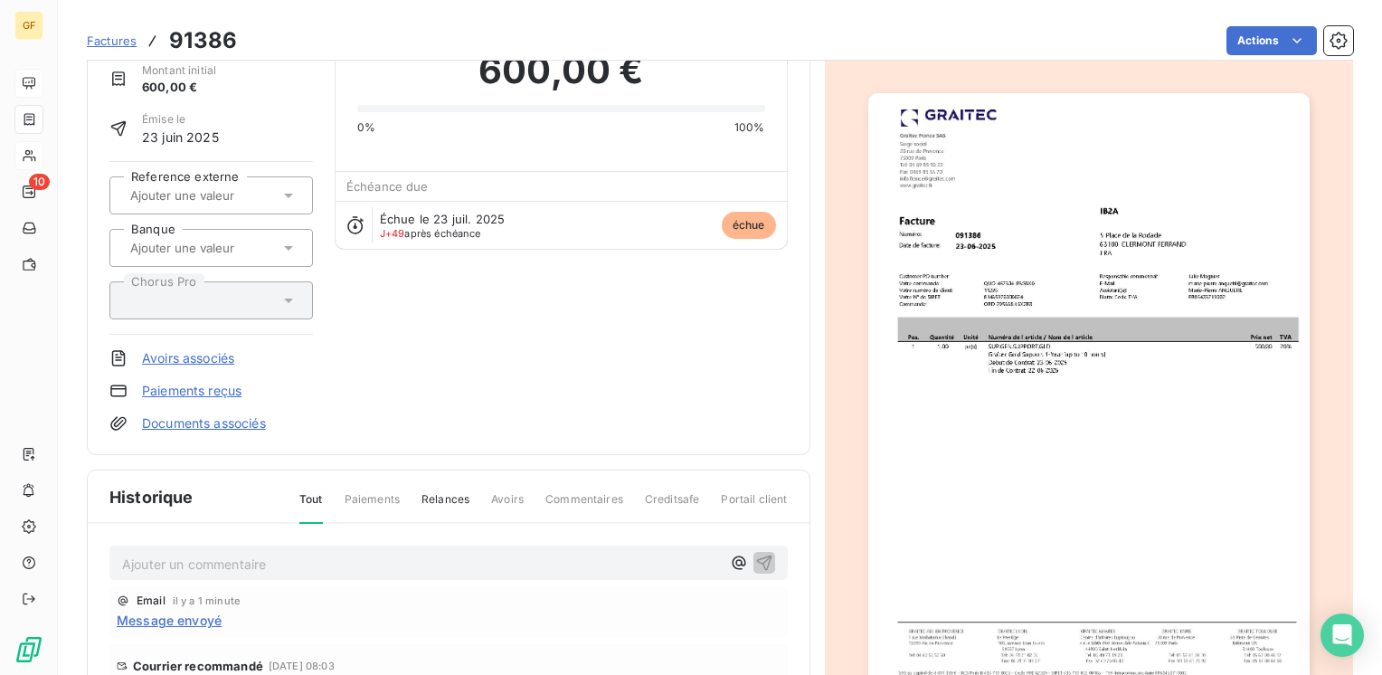
scroll to position [271, 0]
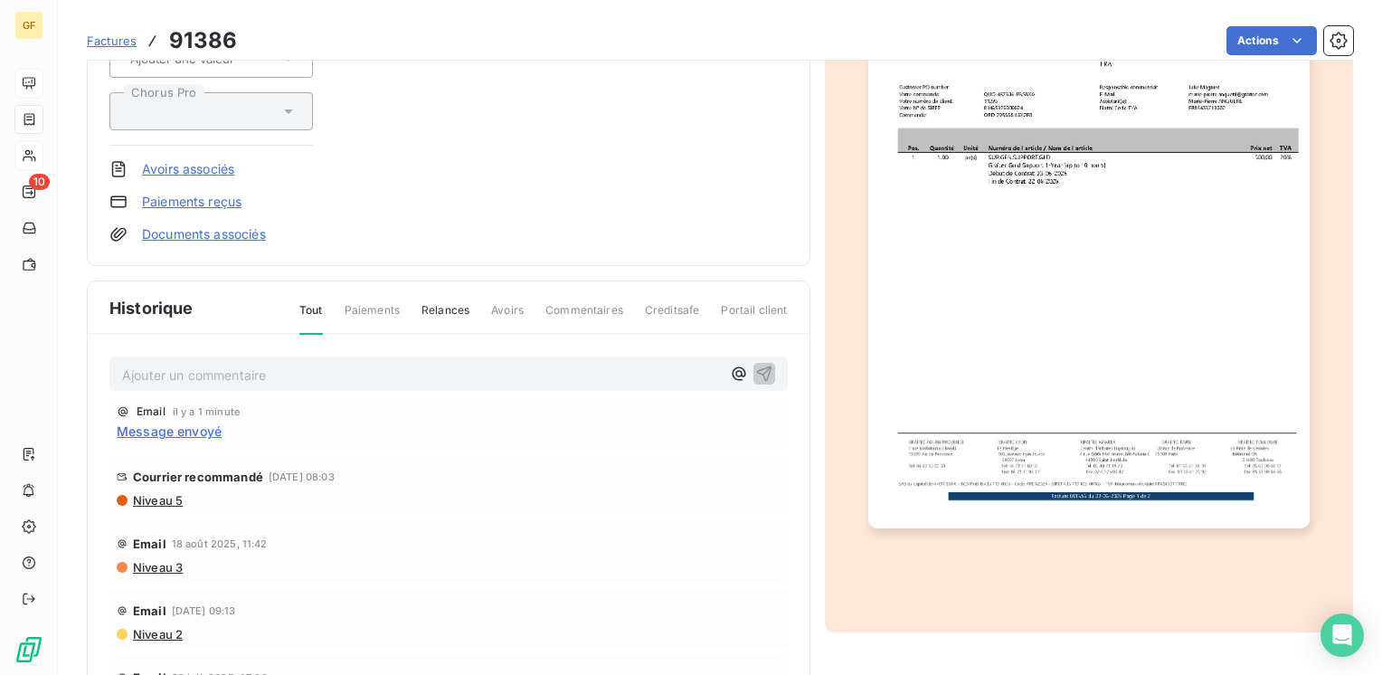
click at [203, 364] on p "Ajouter un commentaire ﻿" at bounding box center [421, 375] width 599 height 23
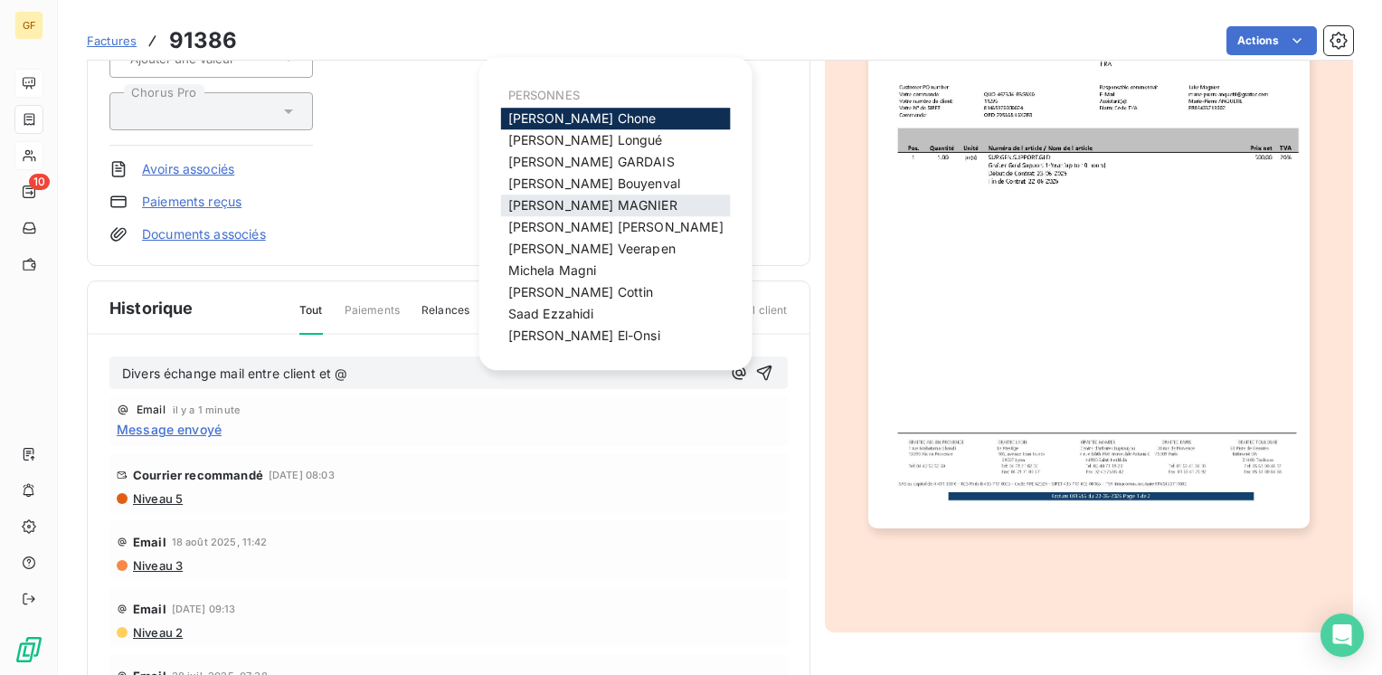
click at [531, 207] on span "[PERSON_NAME]" at bounding box center [592, 204] width 169 height 15
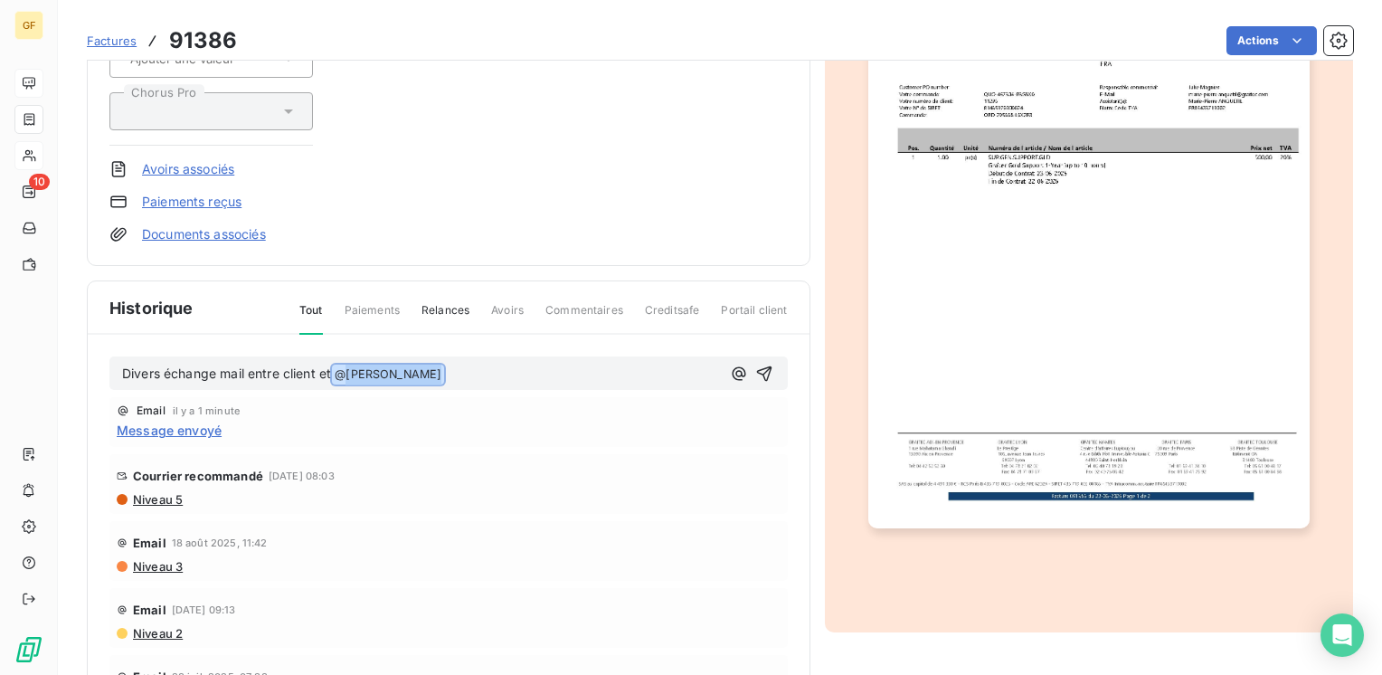
drag, startPoint x: 350, startPoint y: 371, endPoint x: 527, endPoint y: 371, distance: 177.3
click at [527, 371] on p "Divers échange mail entre client et @ [PERSON_NAME] ﻿" at bounding box center [421, 375] width 599 height 22
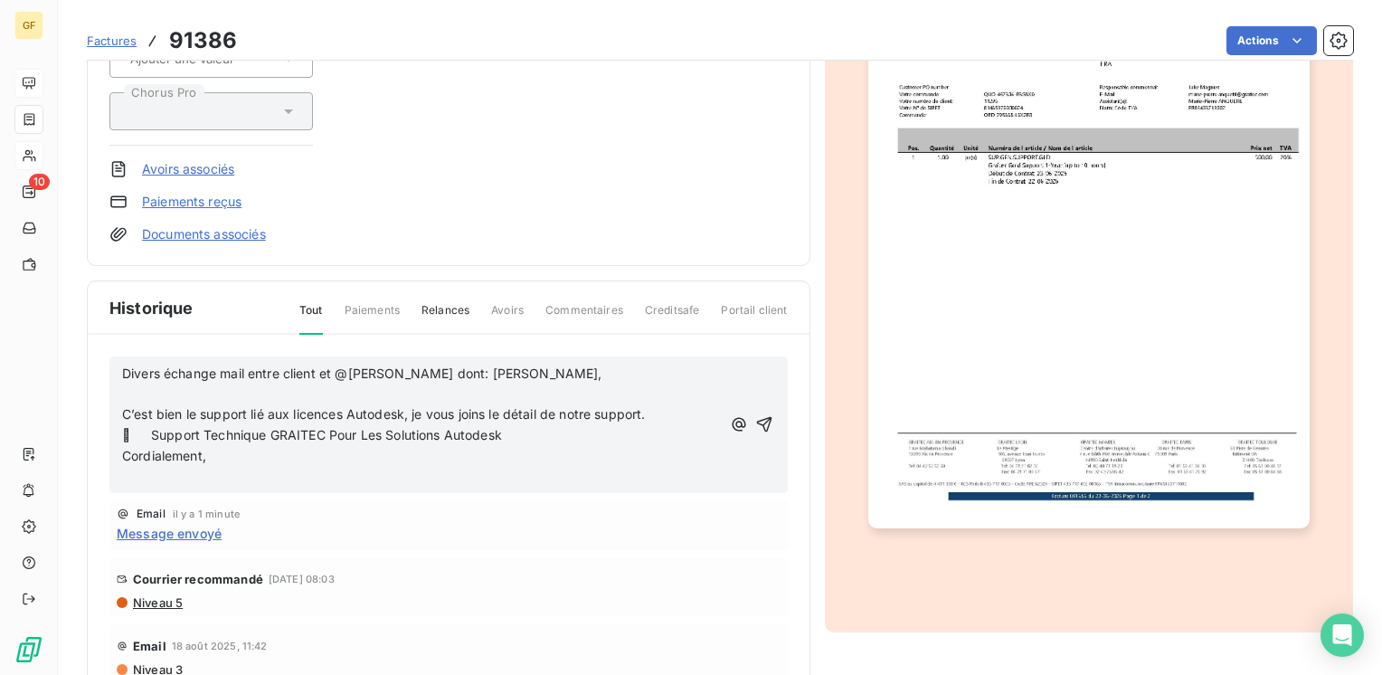
click at [529, 367] on p "Divers échange mail entre client et @[PERSON_NAME] dont: [PERSON_NAME]," at bounding box center [421, 374] width 599 height 21
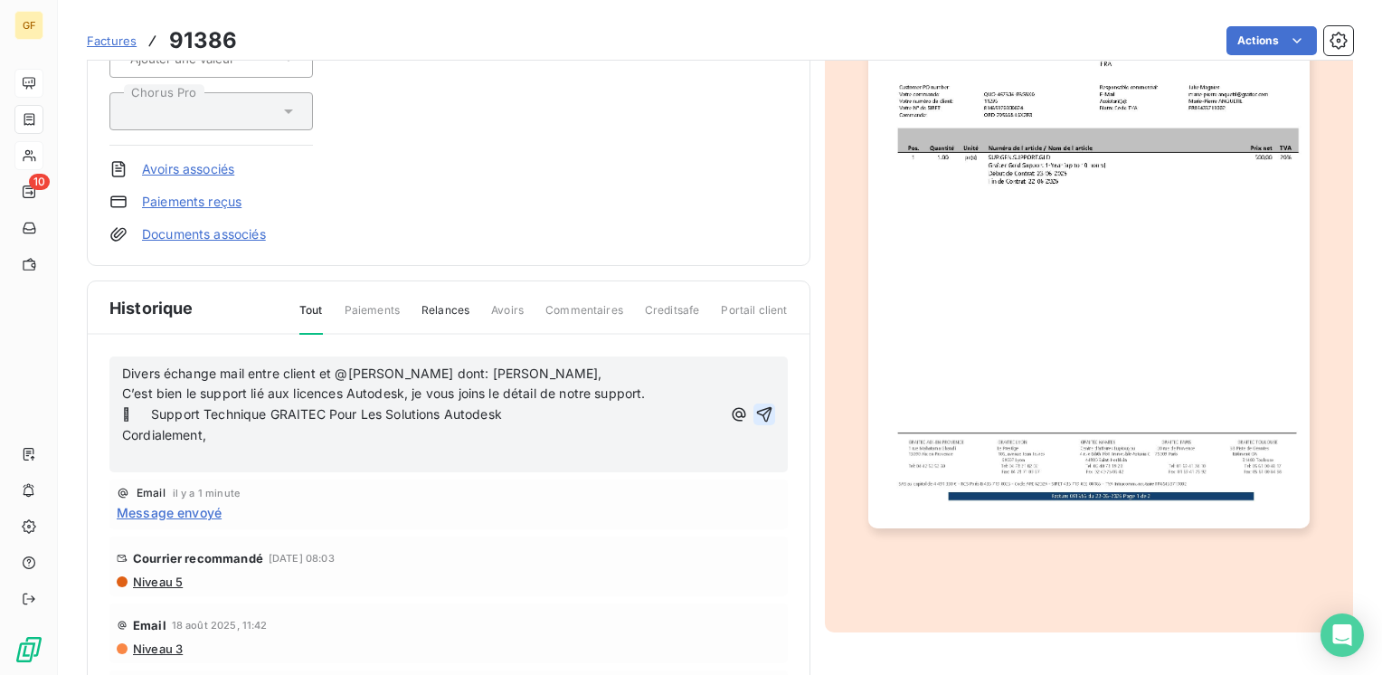
click at [756, 411] on icon "button" at bounding box center [763, 413] width 15 height 15
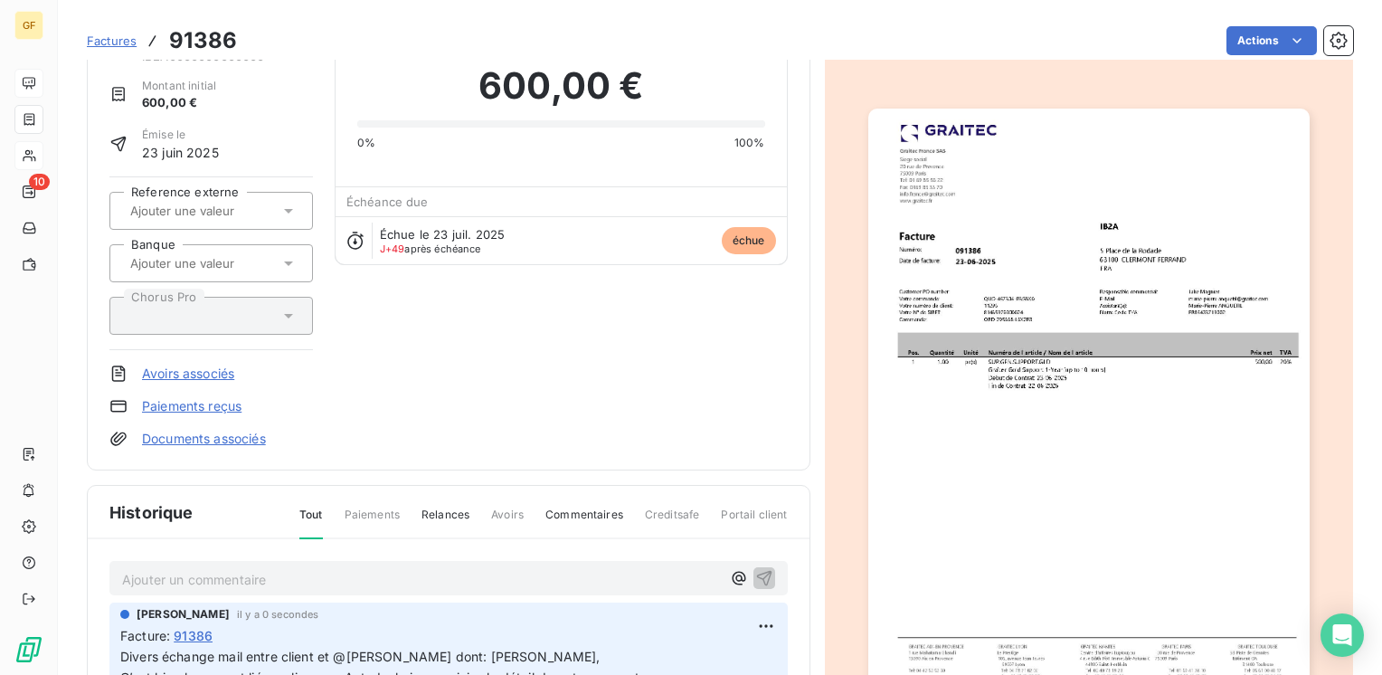
scroll to position [0, 0]
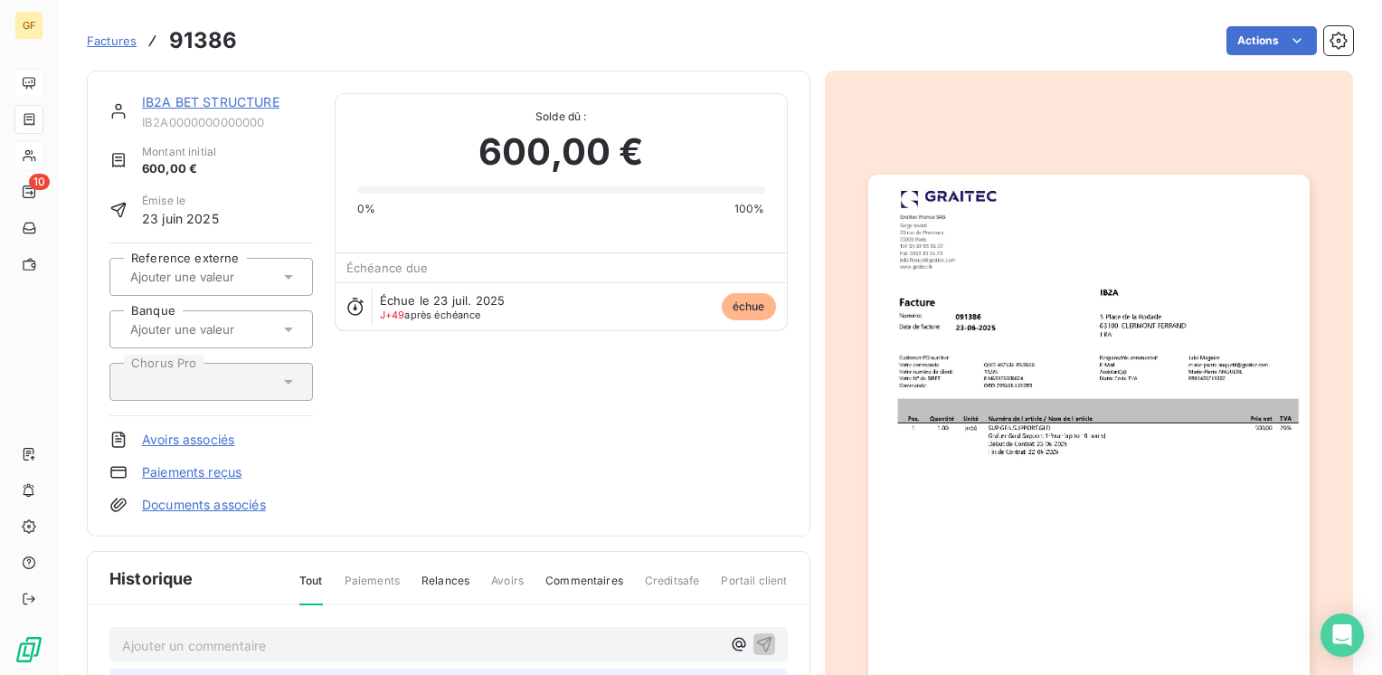
click at [157, 104] on link "IB2A BET STRUCTURE" at bounding box center [210, 101] width 137 height 15
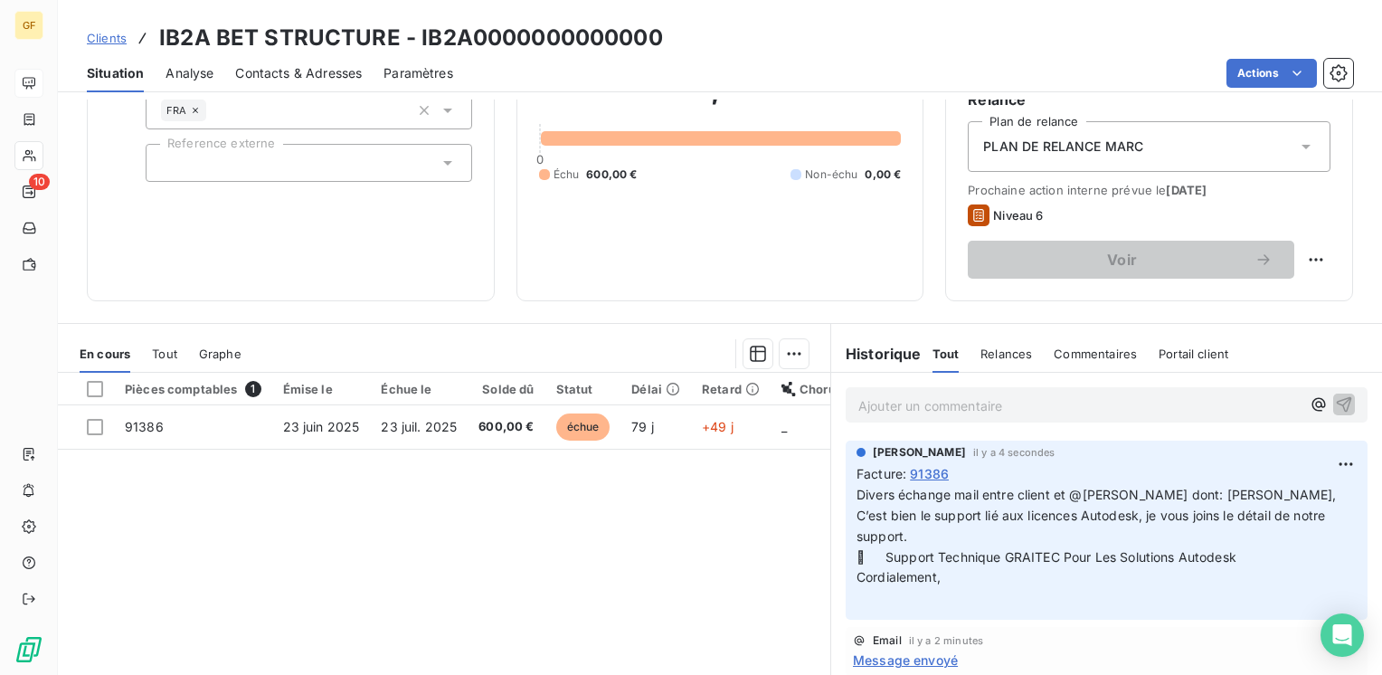
scroll to position [181, 0]
click at [1321, 458] on html "GF 10 Clients IB2A BET STRUCTURE - IB2A0000000000000 Situation Analyse Contacts…" at bounding box center [691, 337] width 1382 height 675
click at [1266, 497] on div "Editer" at bounding box center [1274, 501] width 101 height 29
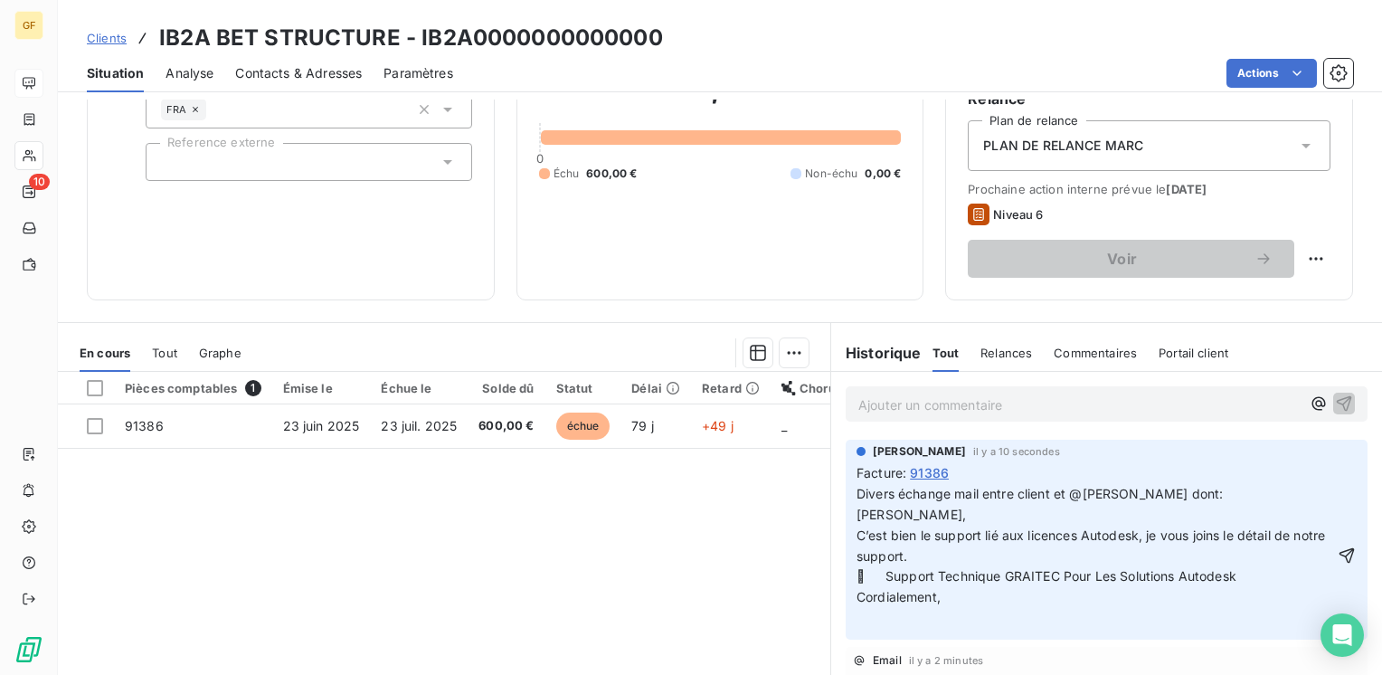
click at [941, 490] on span "Divers échange mail entre client et @[PERSON_NAME] dont: [PERSON_NAME]," at bounding box center [1041, 504] width 371 height 36
drag, startPoint x: 969, startPoint y: 479, endPoint x: 1078, endPoint y: 467, distance: 110.2
click at [1071, 467] on div "Facture : 91386" at bounding box center [1106, 472] width 500 height 19
click at [944, 494] on span "Divers échange mail entre client et @[PERSON_NAME] dont: [PERSON_NAME]," at bounding box center [1041, 504] width 371 height 36
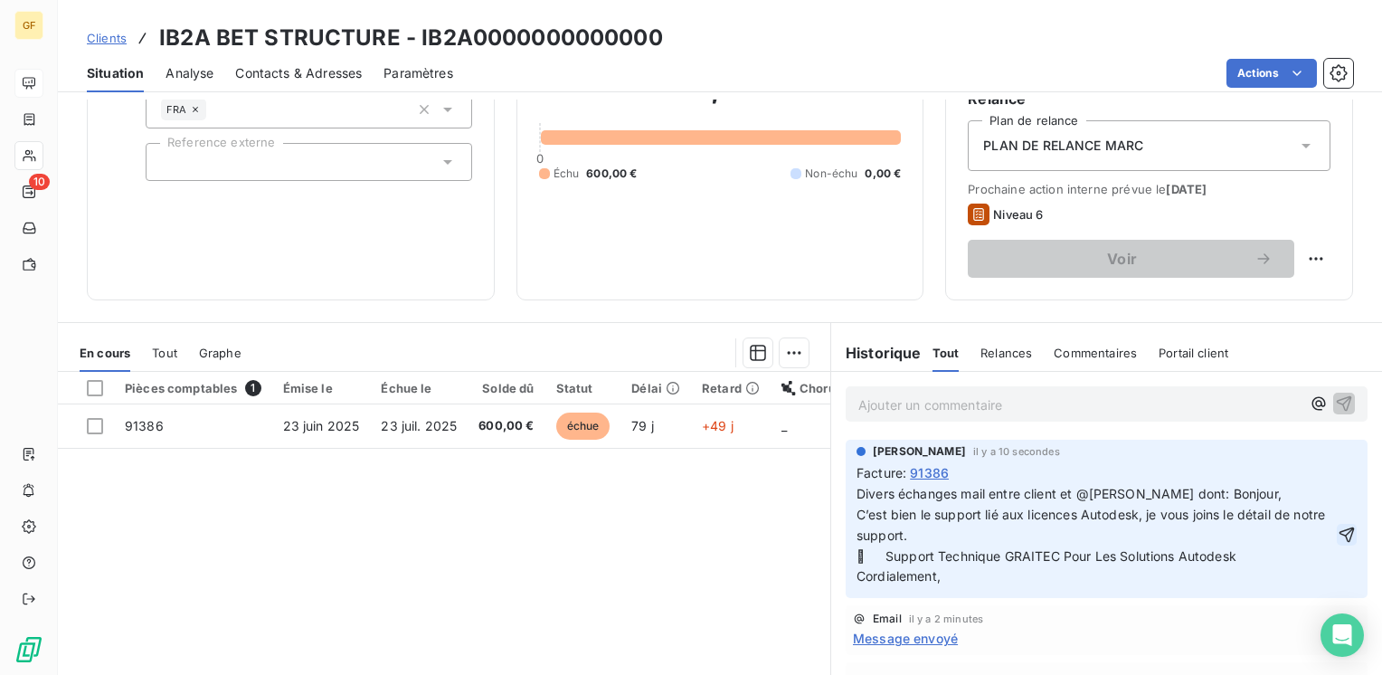
click at [1339, 542] on icon "button" at bounding box center [1346, 534] width 15 height 15
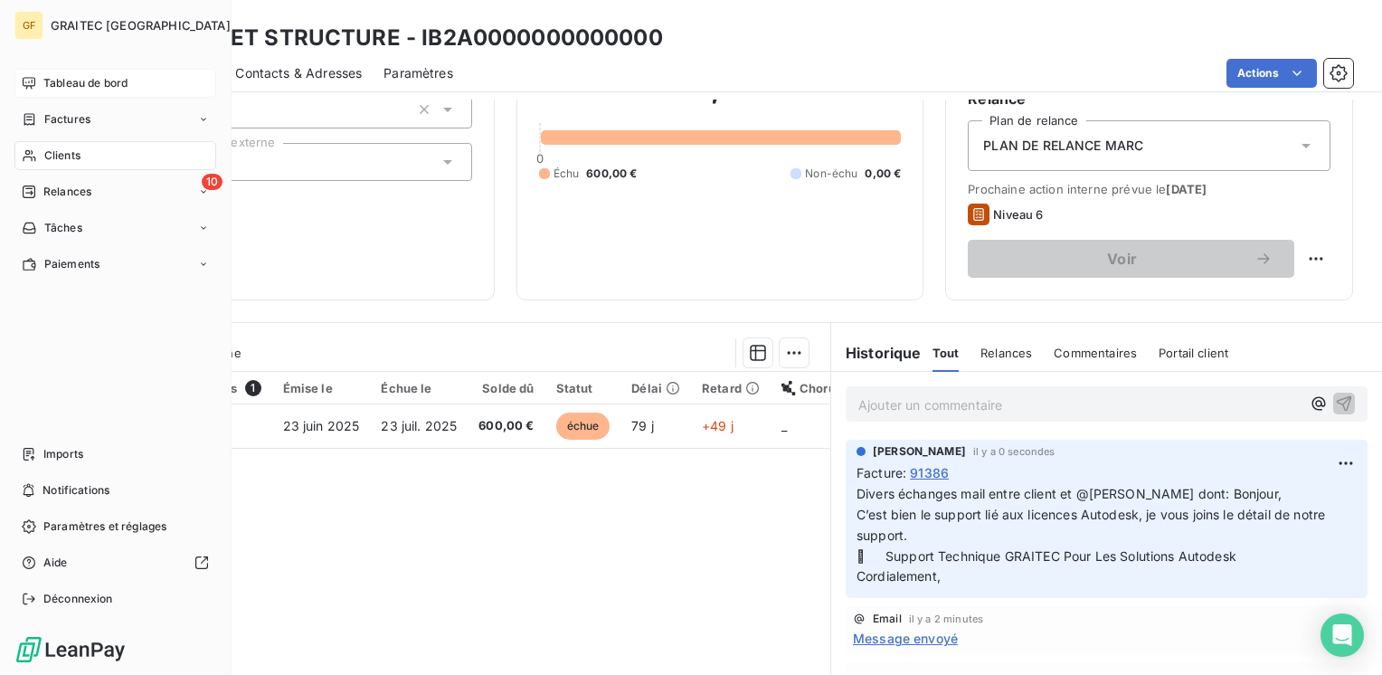
click at [59, 156] on span "Clients" at bounding box center [62, 155] width 36 height 16
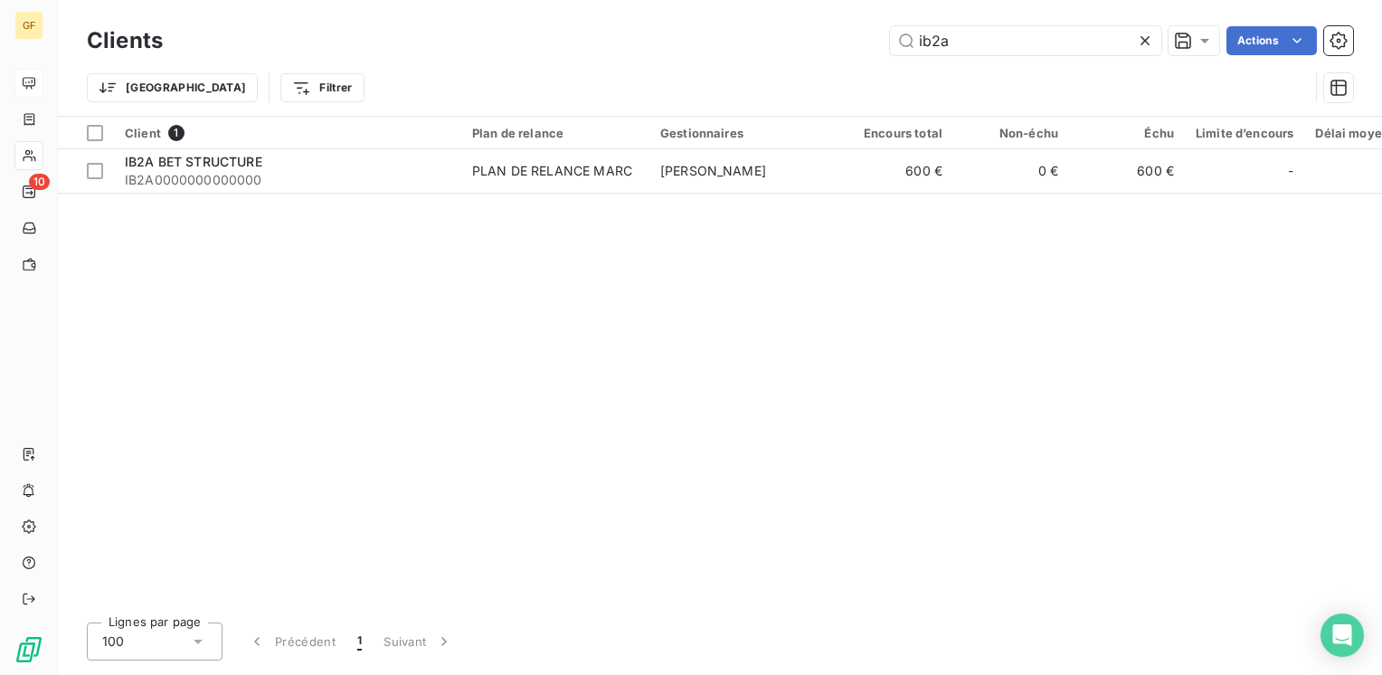
drag, startPoint x: 970, startPoint y: 38, endPoint x: 593, endPoint y: 71, distance: 378.6
click at [593, 71] on div "Clients ib2a Actions Trier Filtrer" at bounding box center [720, 69] width 1266 height 94
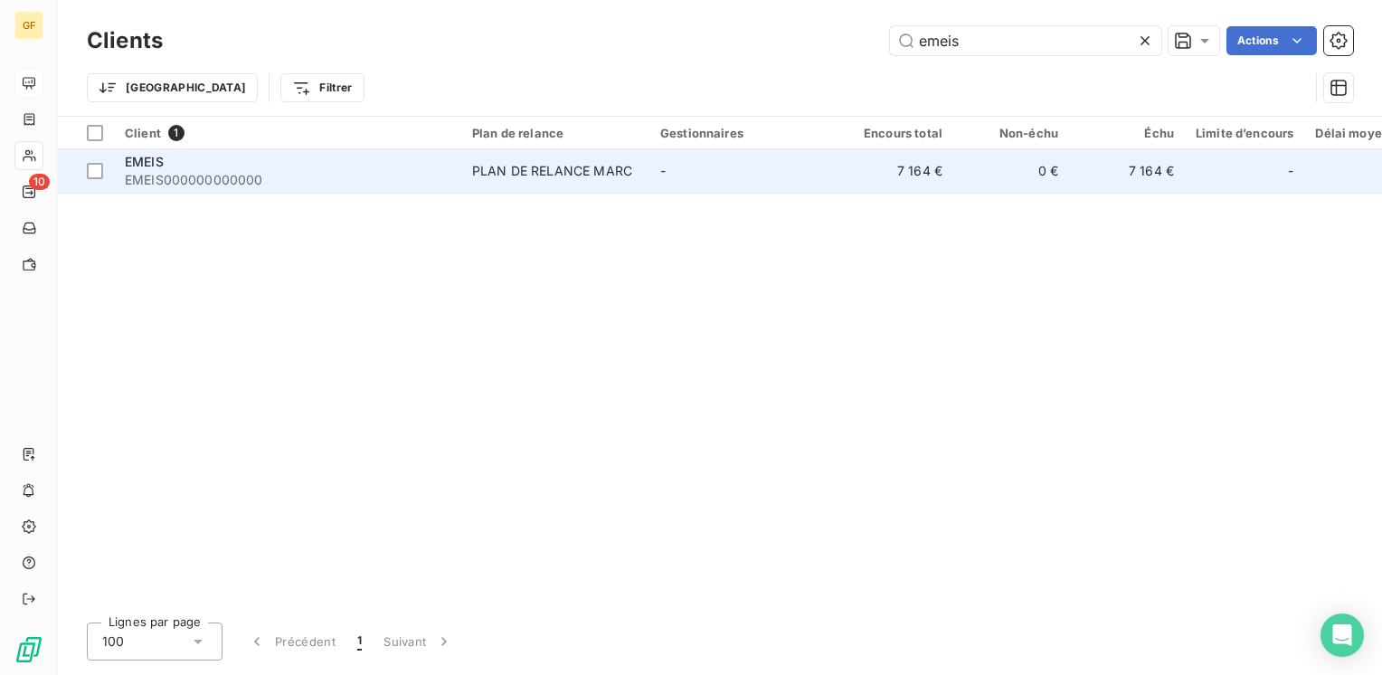
type input "emeis"
click at [441, 154] on div "EMEIS" at bounding box center [288, 162] width 326 height 18
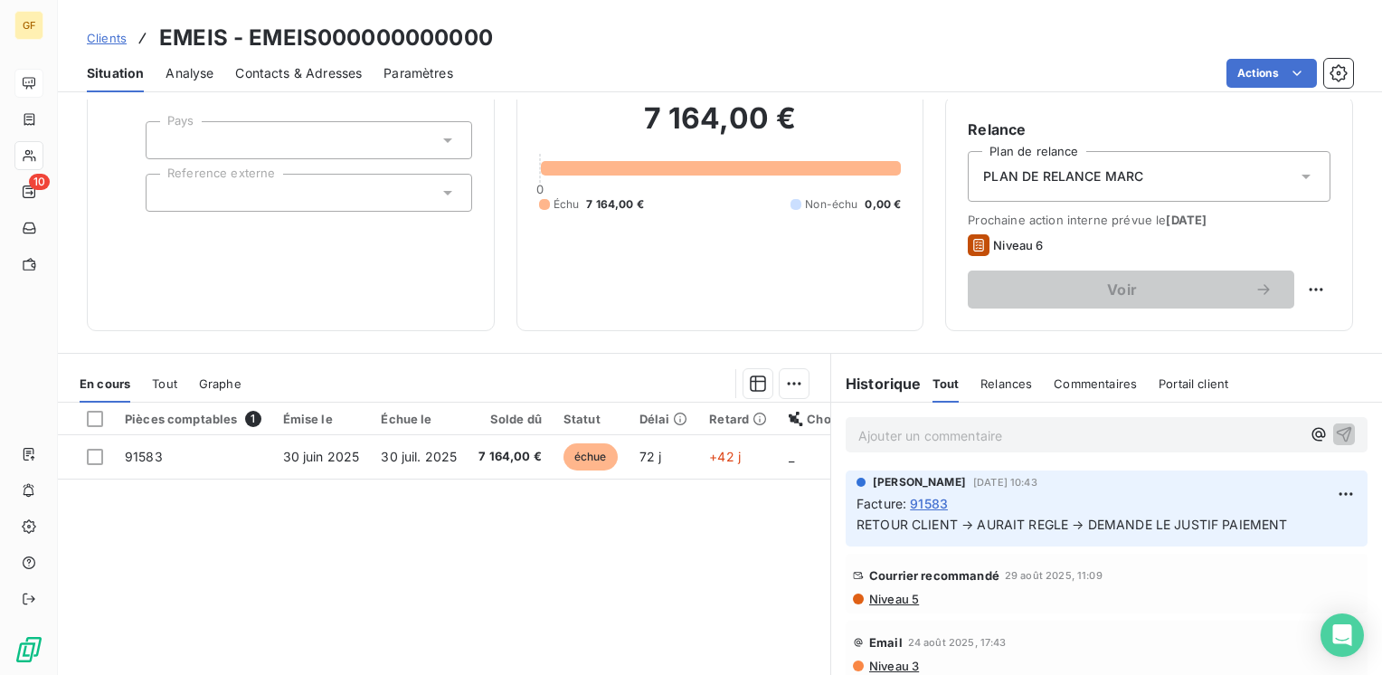
scroll to position [181, 0]
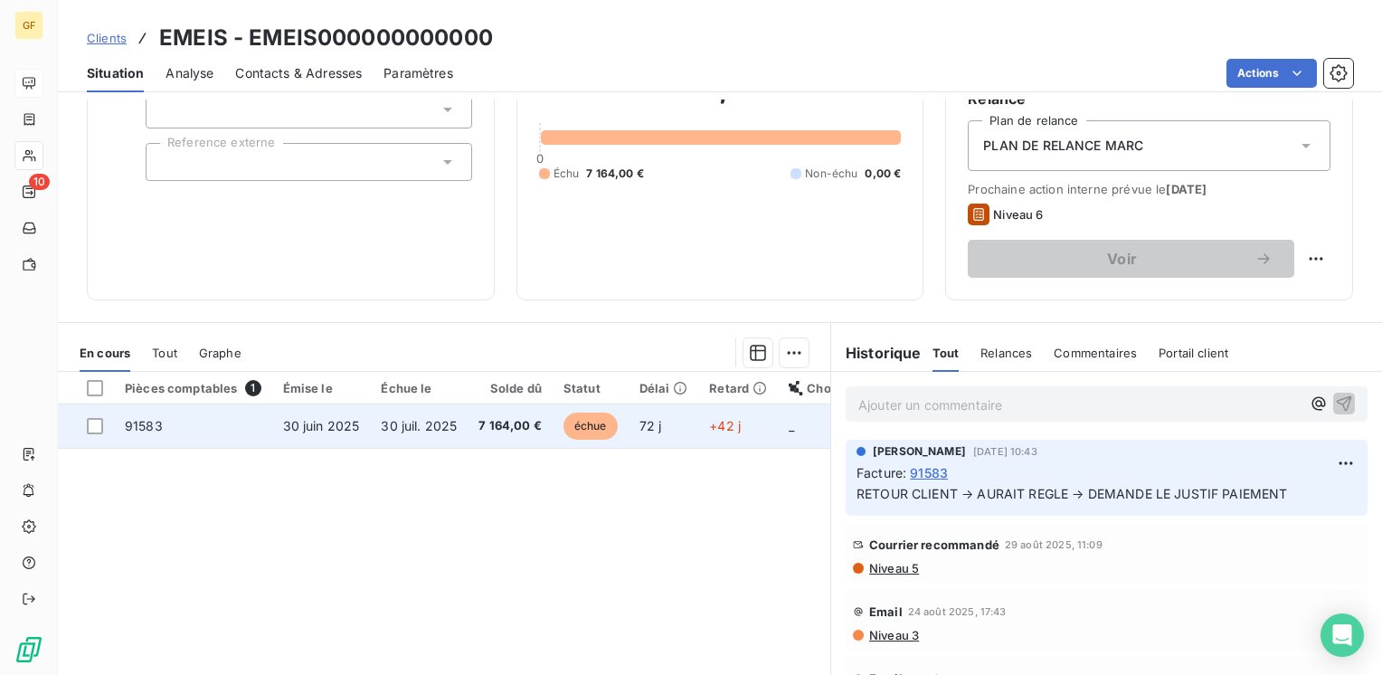
click at [461, 425] on td "30 juil. 2025" at bounding box center [419, 425] width 98 height 43
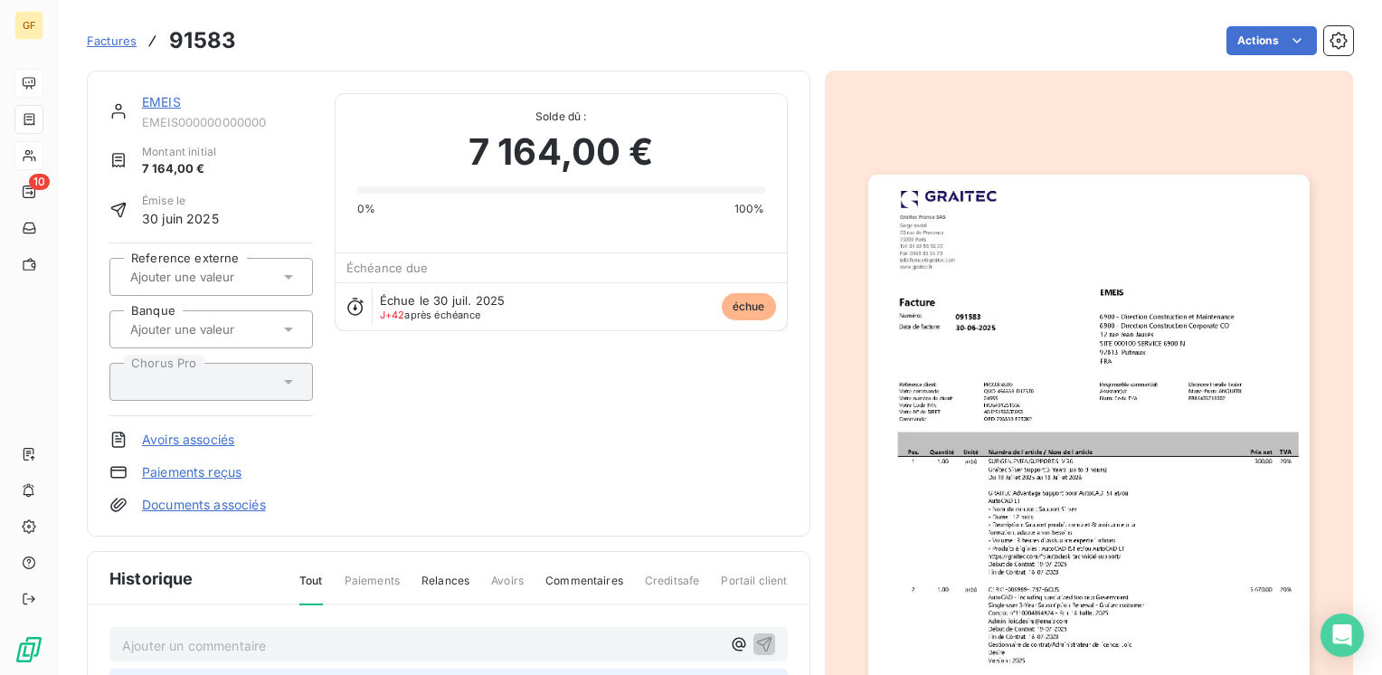
click at [960, 409] on img "button" at bounding box center [1088, 486] width 441 height 623
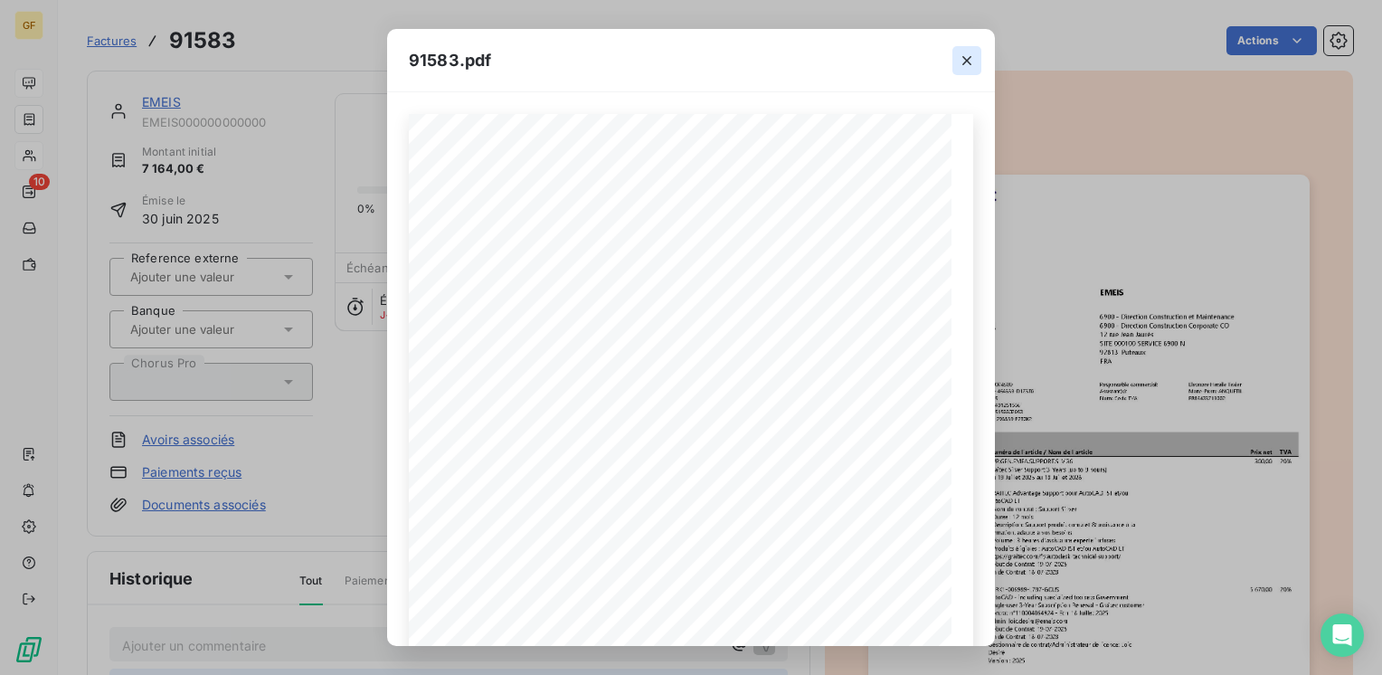
click at [966, 60] on icon "button" at bounding box center [966, 60] width 9 height 9
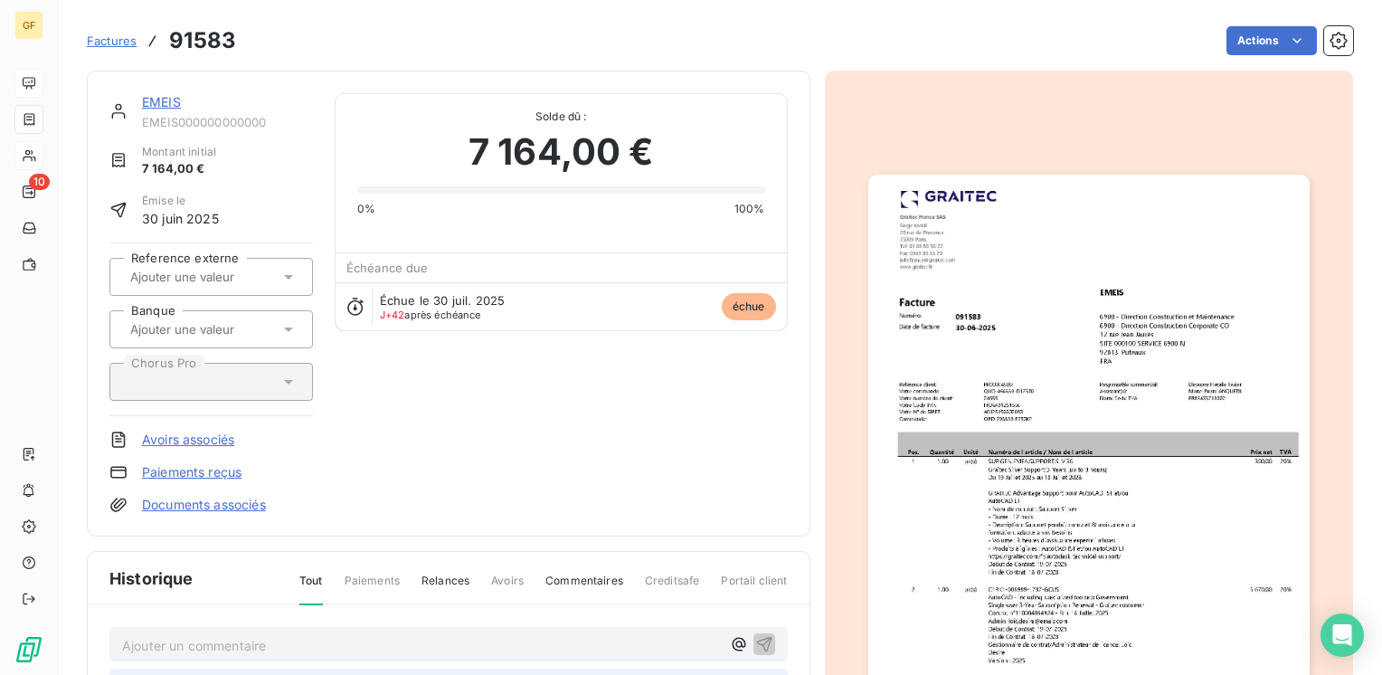
click at [170, 96] on link "EMEIS" at bounding box center [161, 101] width 39 height 15
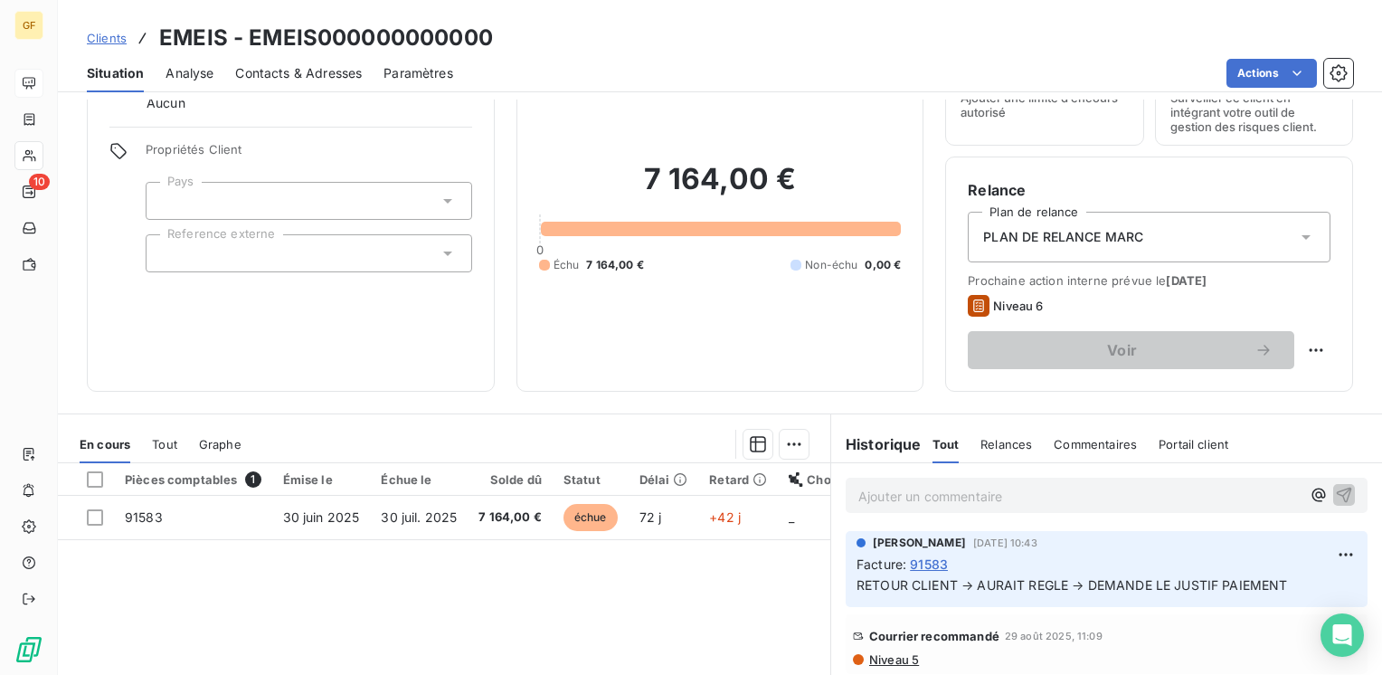
scroll to position [181, 0]
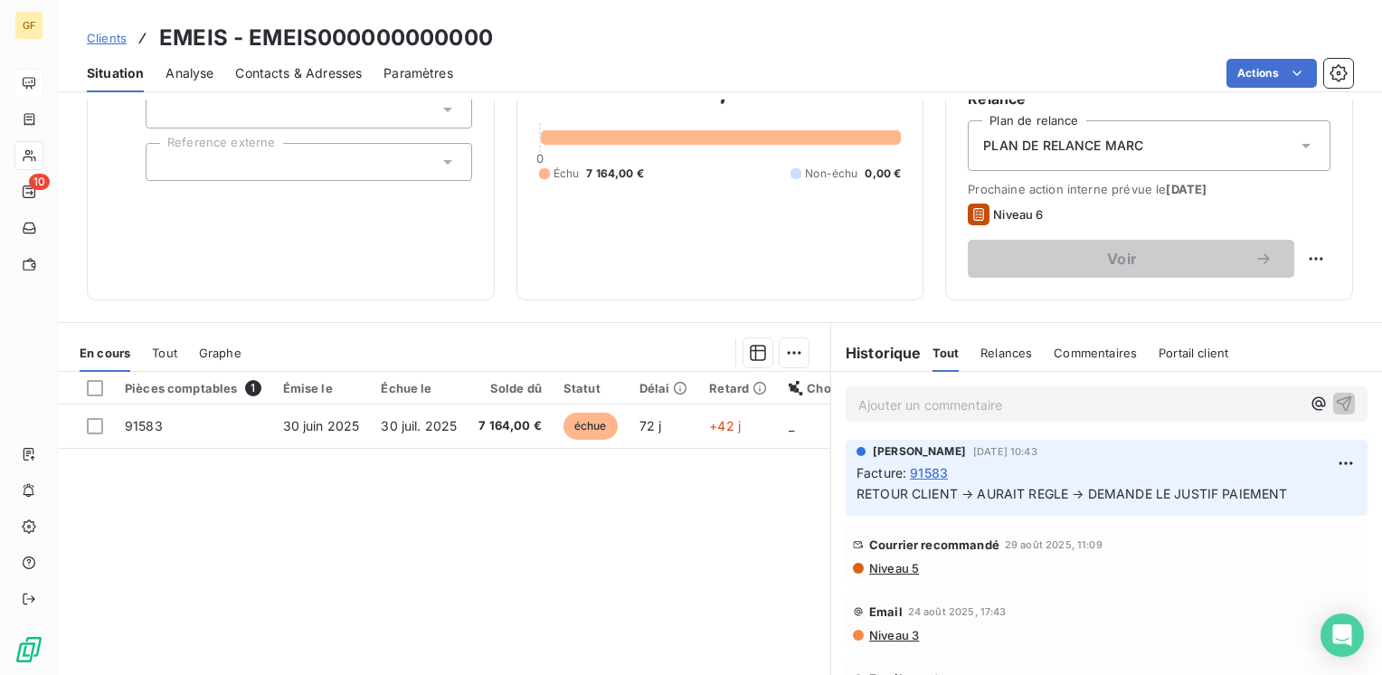
click at [904, 403] on p "Ajouter un commentaire ﻿" at bounding box center [1079, 404] width 442 height 23
drag, startPoint x: 986, startPoint y: 394, endPoint x: 1018, endPoint y: 393, distance: 32.6
click at [1018, 393] on p "NOUVELLE RELANCE INET" at bounding box center [1079, 403] width 442 height 21
click at [981, 401] on span "NOUVELLE RELANCE // sales EN COPIE" at bounding box center [980, 402] width 245 height 15
click at [1020, 396] on div "NOUVELLE RELANCE AUPR7S CLIENT // sales EN COPIE" at bounding box center [1079, 403] width 442 height 23
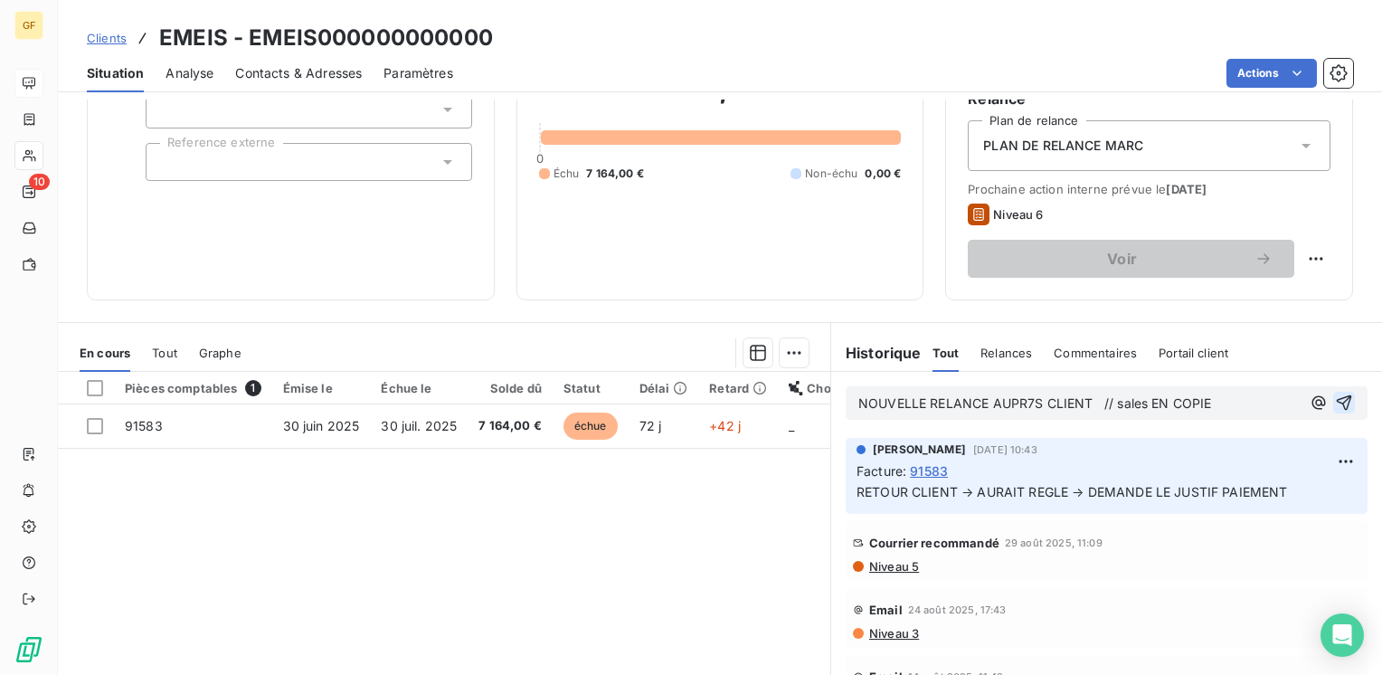
click at [1335, 400] on icon "button" at bounding box center [1344, 402] width 18 height 18
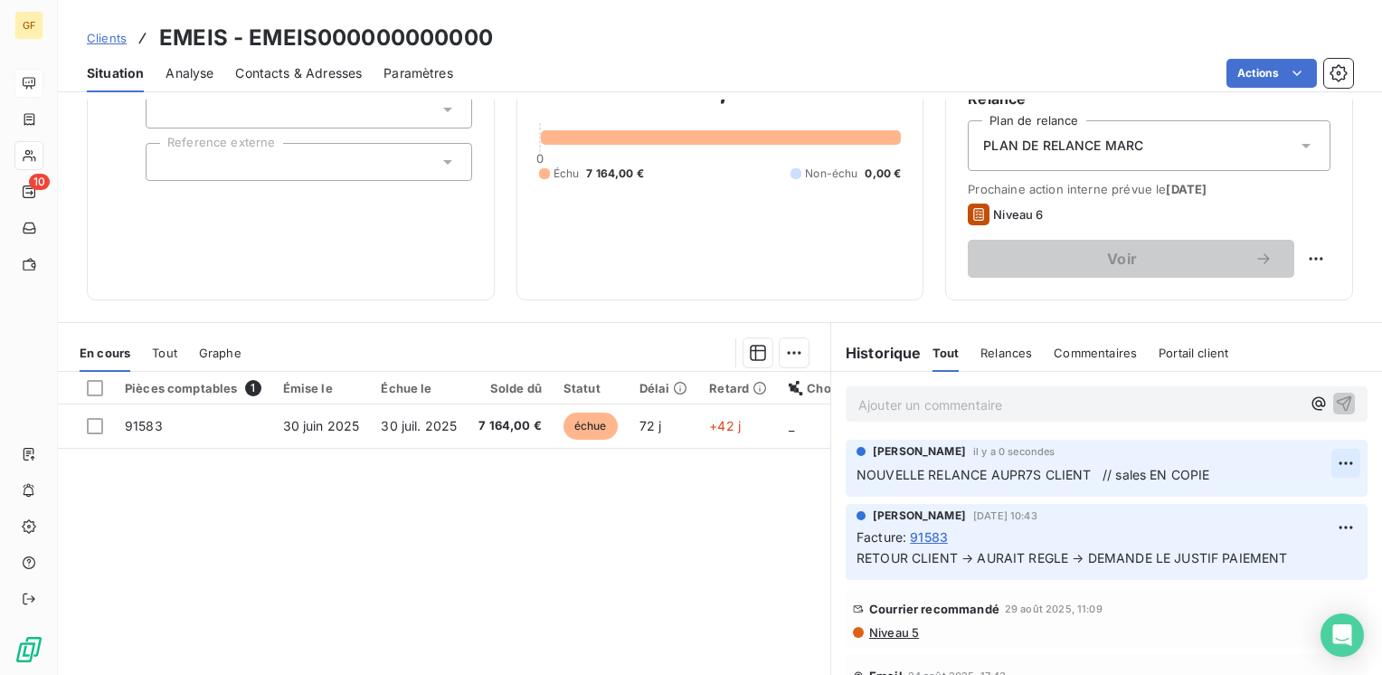
click at [1308, 458] on html "GF 10 Clients EMEIS - EMEIS000000000000 Situation Analyse Contacts & Adresses P…" at bounding box center [691, 337] width 1382 height 675
click at [1264, 494] on div "Editer" at bounding box center [1274, 501] width 101 height 29
click at [1108, 468] on span "NOUVELLE RELANCE AUPR7S CLIENT // sales EN COPIE" at bounding box center [1033, 474] width 354 height 15
click at [1337, 466] on icon "button" at bounding box center [1346, 474] width 18 height 18
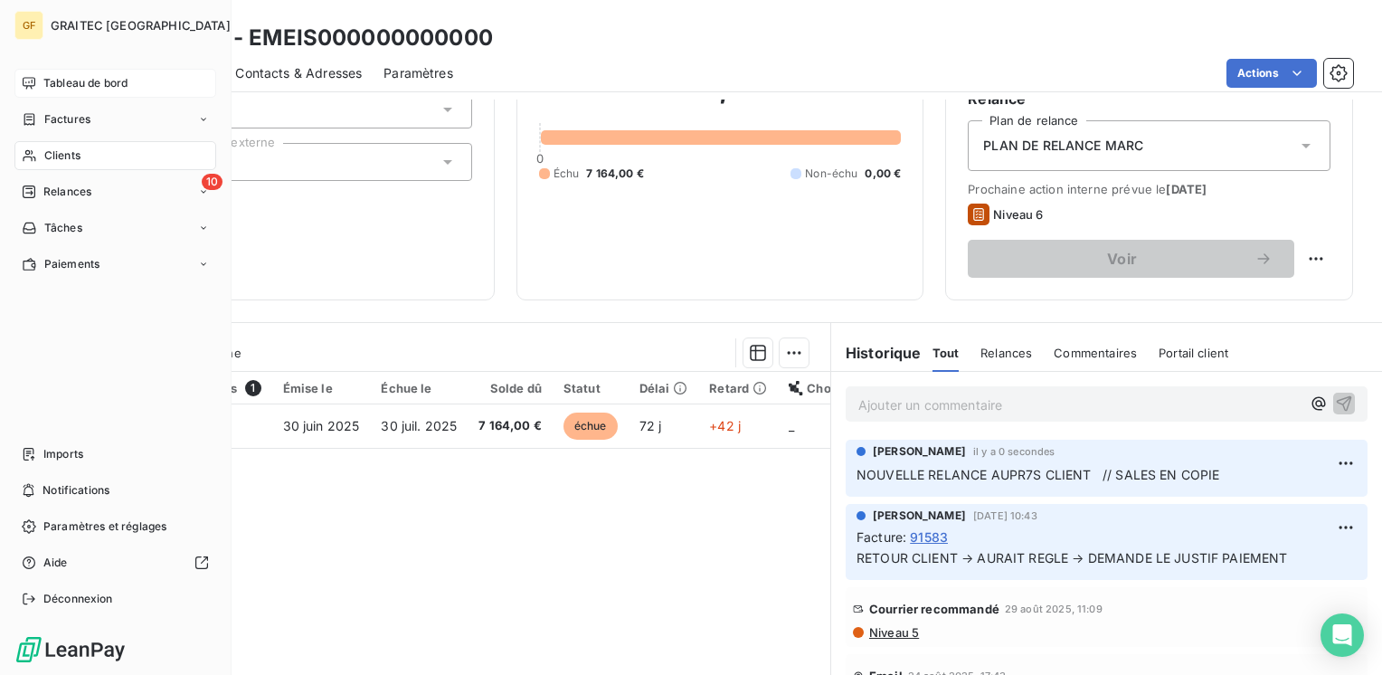
click at [51, 148] on span "Clients" at bounding box center [62, 155] width 36 height 16
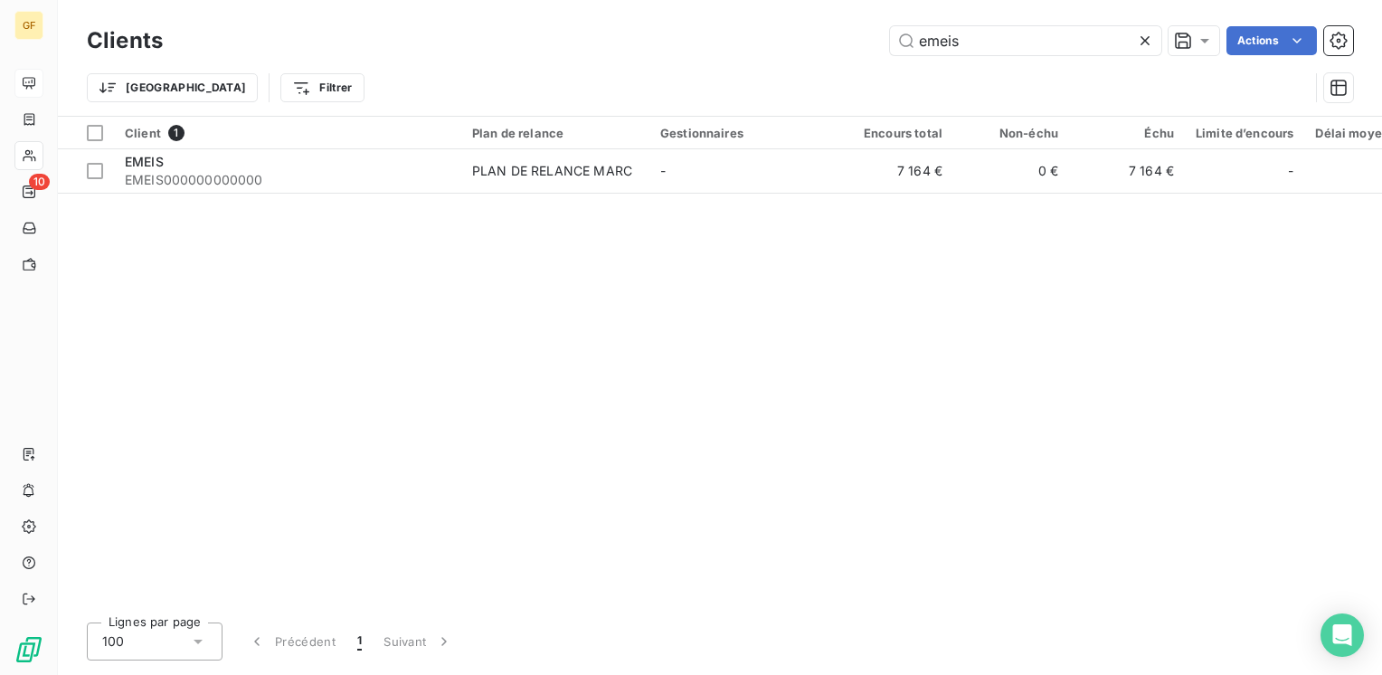
drag, startPoint x: 1006, startPoint y: 46, endPoint x: 547, endPoint y: 86, distance: 460.2
click at [551, 87] on div "Clients emeis Actions Trier Filtrer" at bounding box center [720, 69] width 1266 height 94
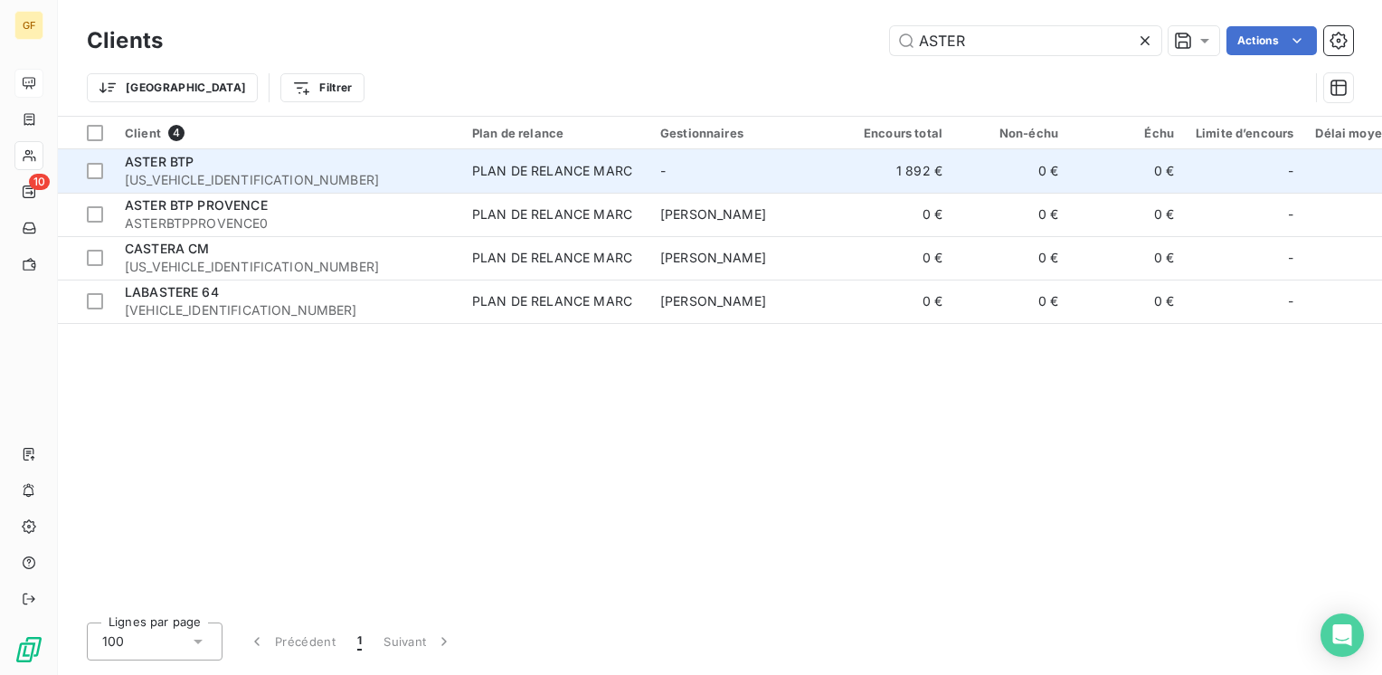
type input "ASTER"
click at [502, 166] on div "PLAN DE RELANCE MARC" at bounding box center [552, 171] width 160 height 18
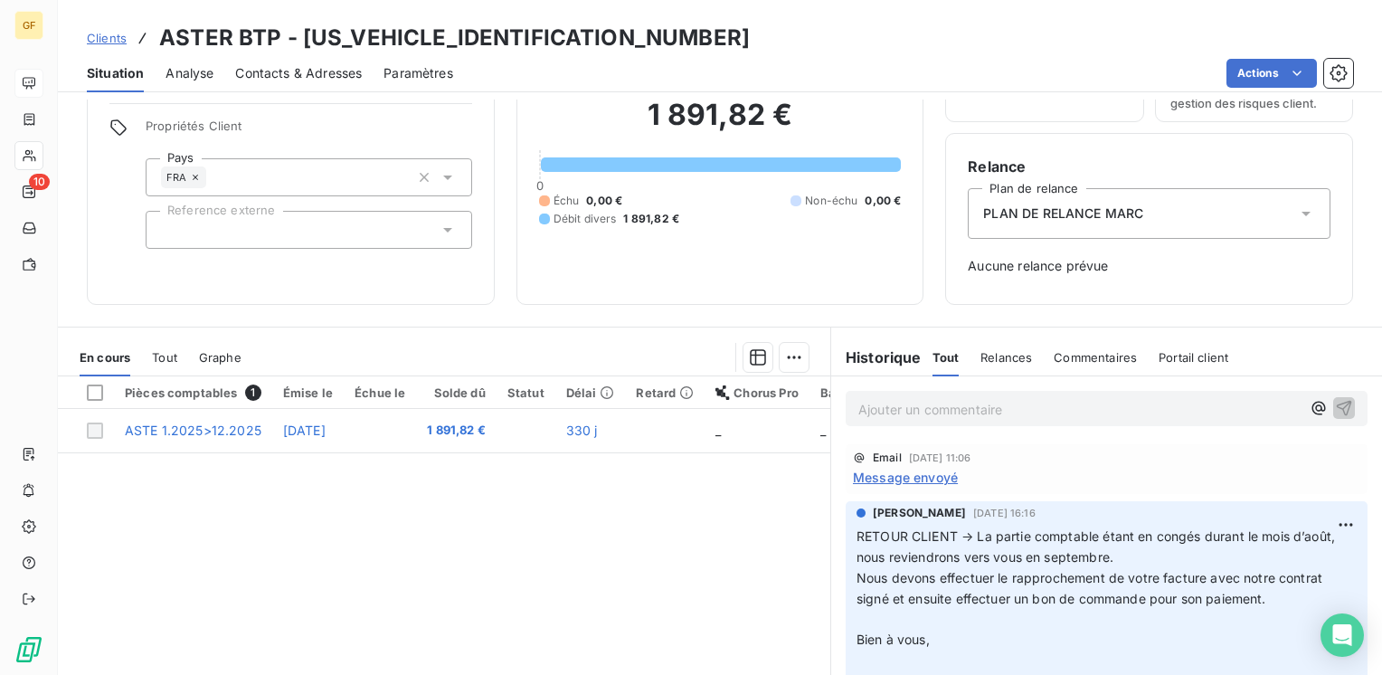
scroll to position [181, 0]
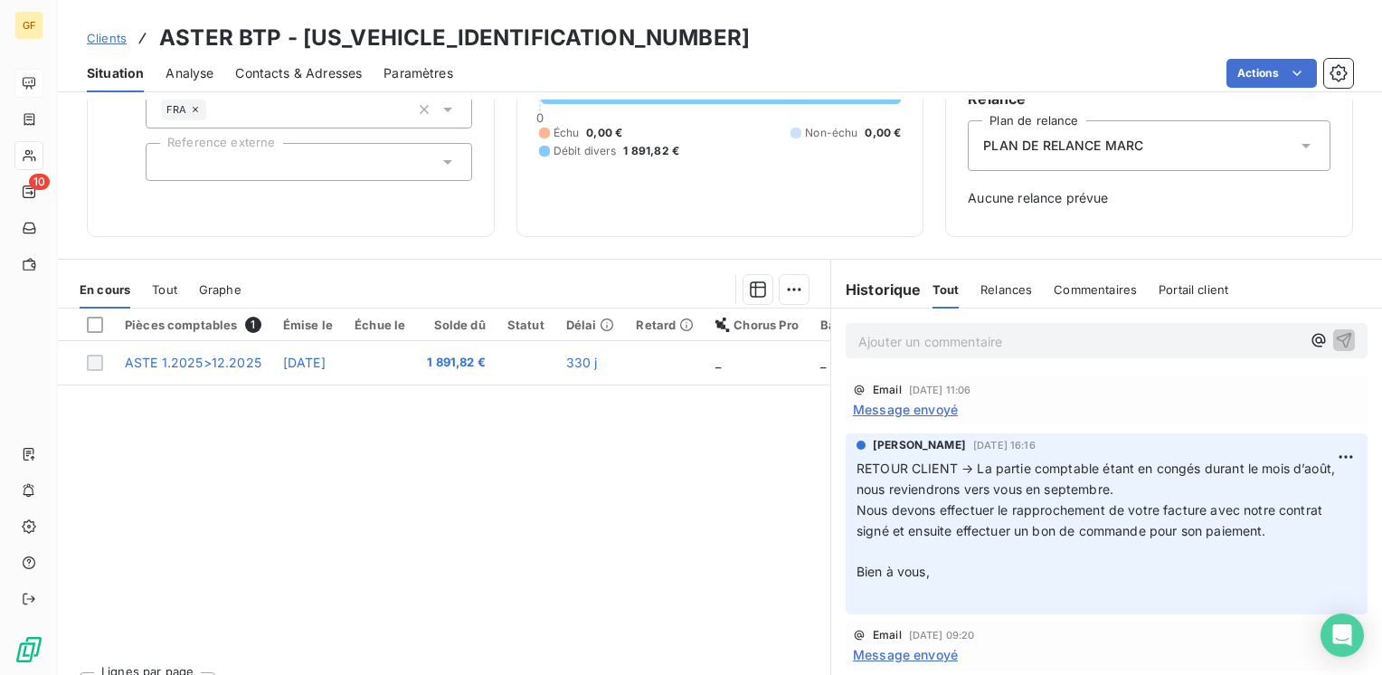
click at [915, 403] on span "Message envoyé" at bounding box center [905, 409] width 105 height 19
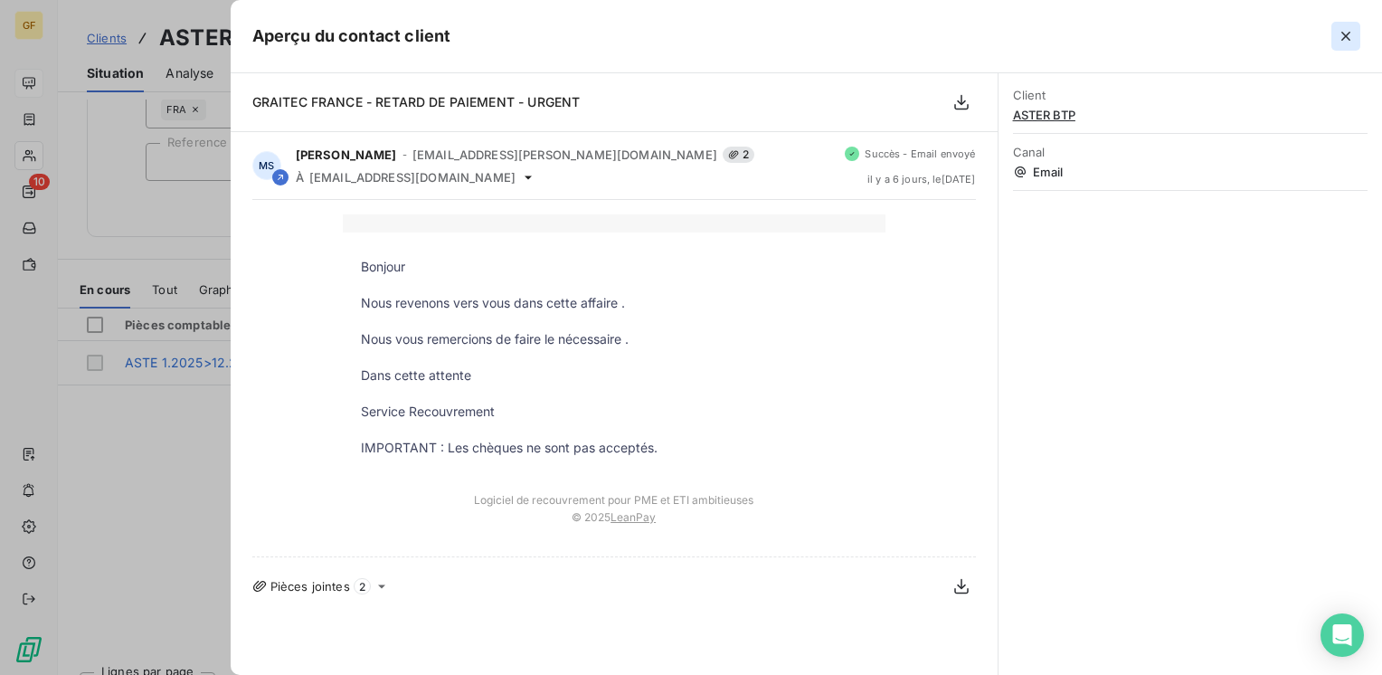
click at [1343, 37] on icon "button" at bounding box center [1346, 36] width 18 height 18
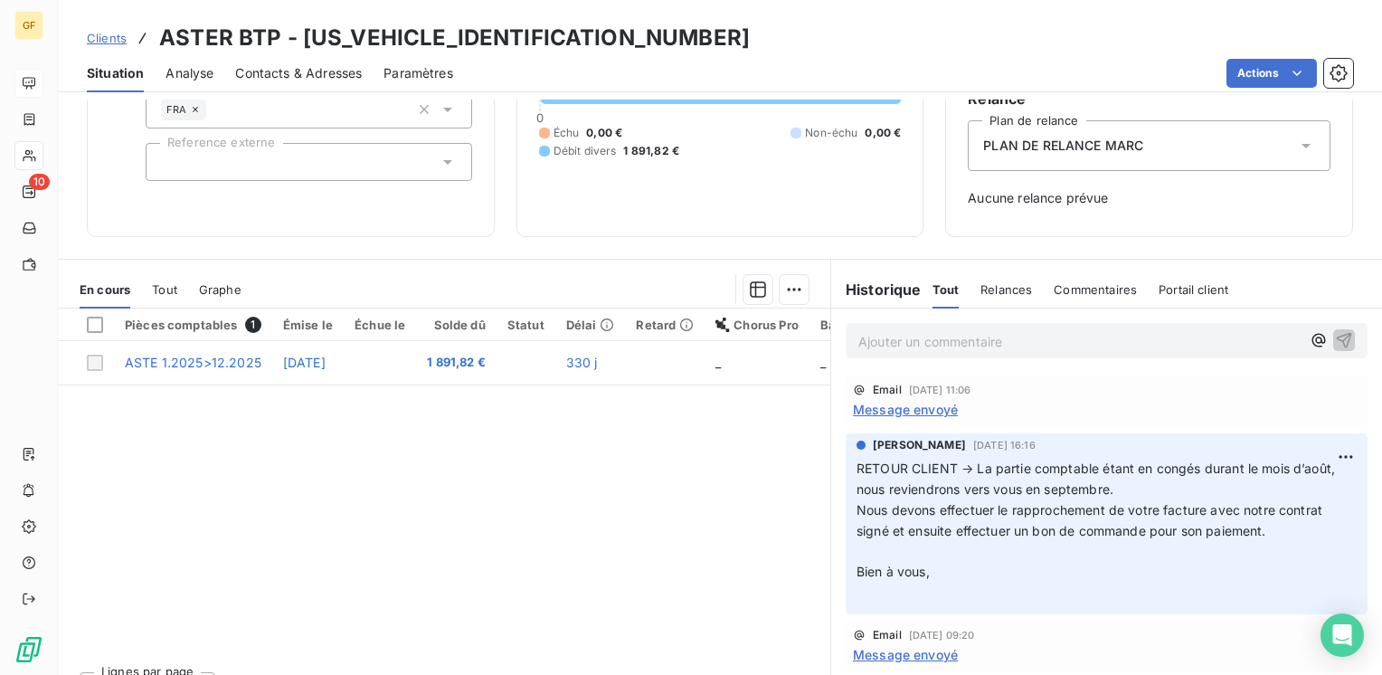
click at [908, 348] on p "Ajouter un commentaire ﻿" at bounding box center [1079, 341] width 442 height 23
drag, startPoint x: 1315, startPoint y: 336, endPoint x: 882, endPoint y: 446, distance: 446.8
click at [1335, 336] on icon "button" at bounding box center [1344, 339] width 18 height 18
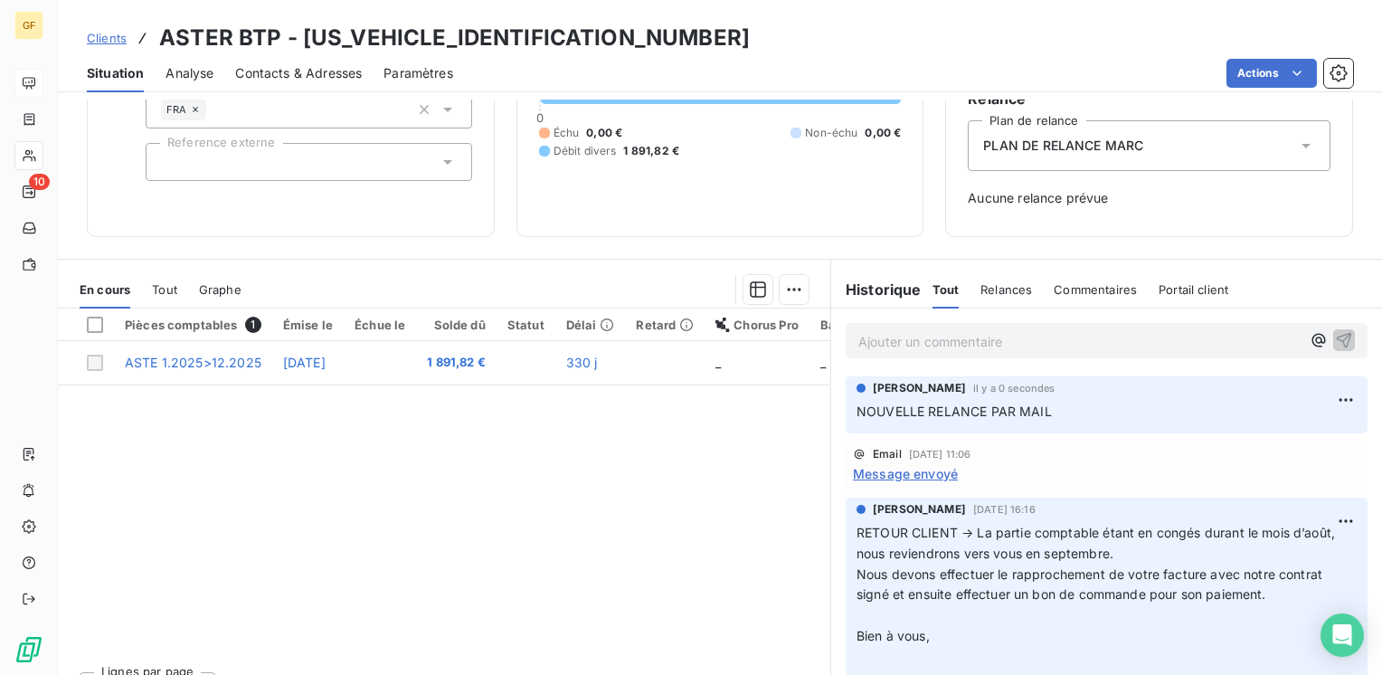
click at [915, 472] on span "Message envoyé" at bounding box center [905, 473] width 105 height 19
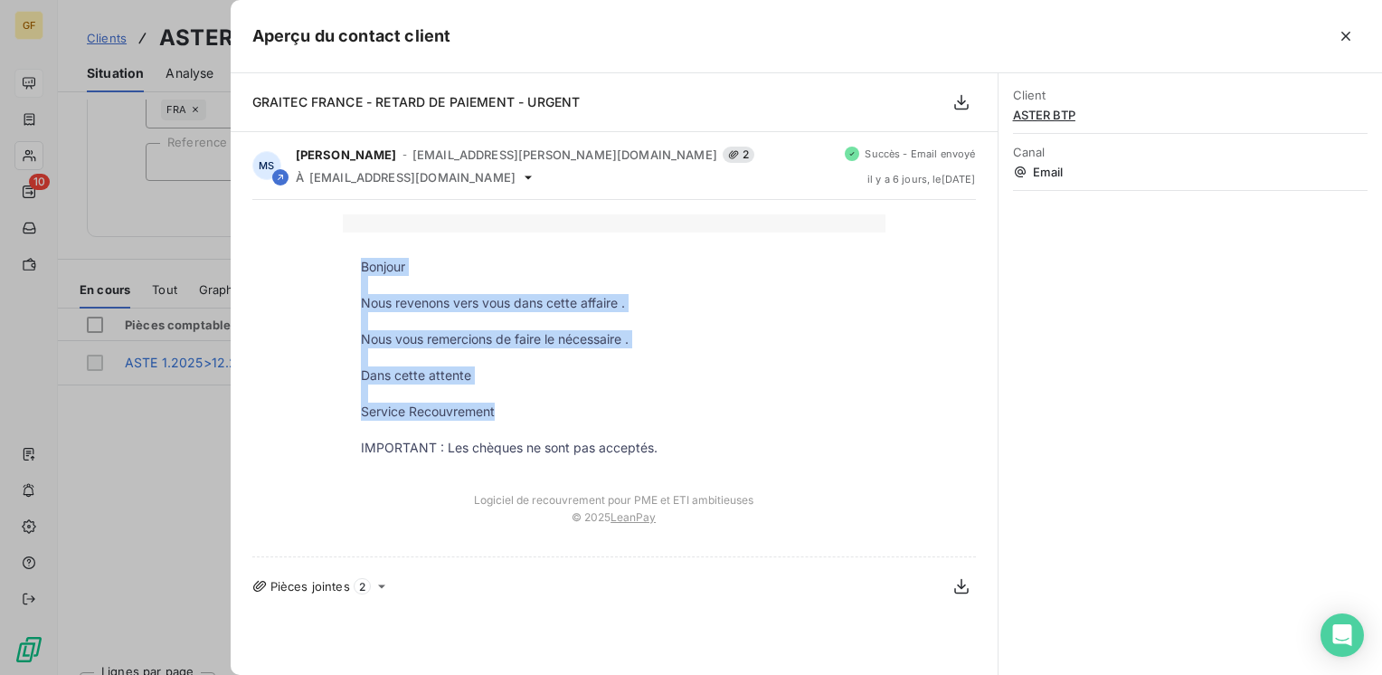
drag, startPoint x: 525, startPoint y: 414, endPoint x: 349, endPoint y: 258, distance: 235.1
click at [349, 258] on tbody "Bonjour Nous revenons vers vous dans cette affaire . Nous vous remercions de fa…" at bounding box center [614, 357] width 543 height 199
copy tbody "Bonjour Nous revenons vers vous dans cette affaire . Nous vous remercions de fa…"
click at [1346, 25] on button "button" at bounding box center [1345, 36] width 29 height 29
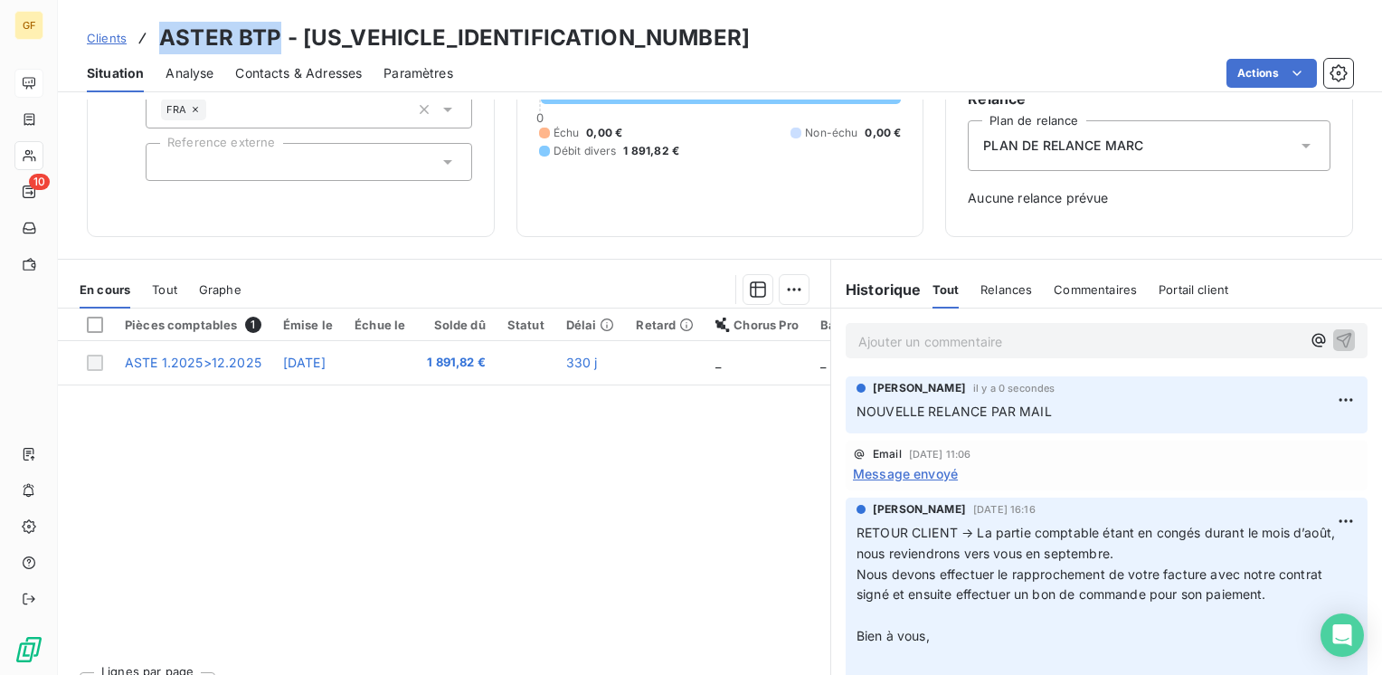
drag, startPoint x: 277, startPoint y: 37, endPoint x: 148, endPoint y: 39, distance: 128.4
click at [148, 39] on div "Clients ASTER BTP - [US_VEHICLE_IDENTIFICATION_NUMBER]" at bounding box center [418, 38] width 663 height 33
copy h3 "ASTER BTP"
click at [321, 71] on span "Contacts & Adresses" at bounding box center [298, 73] width 127 height 18
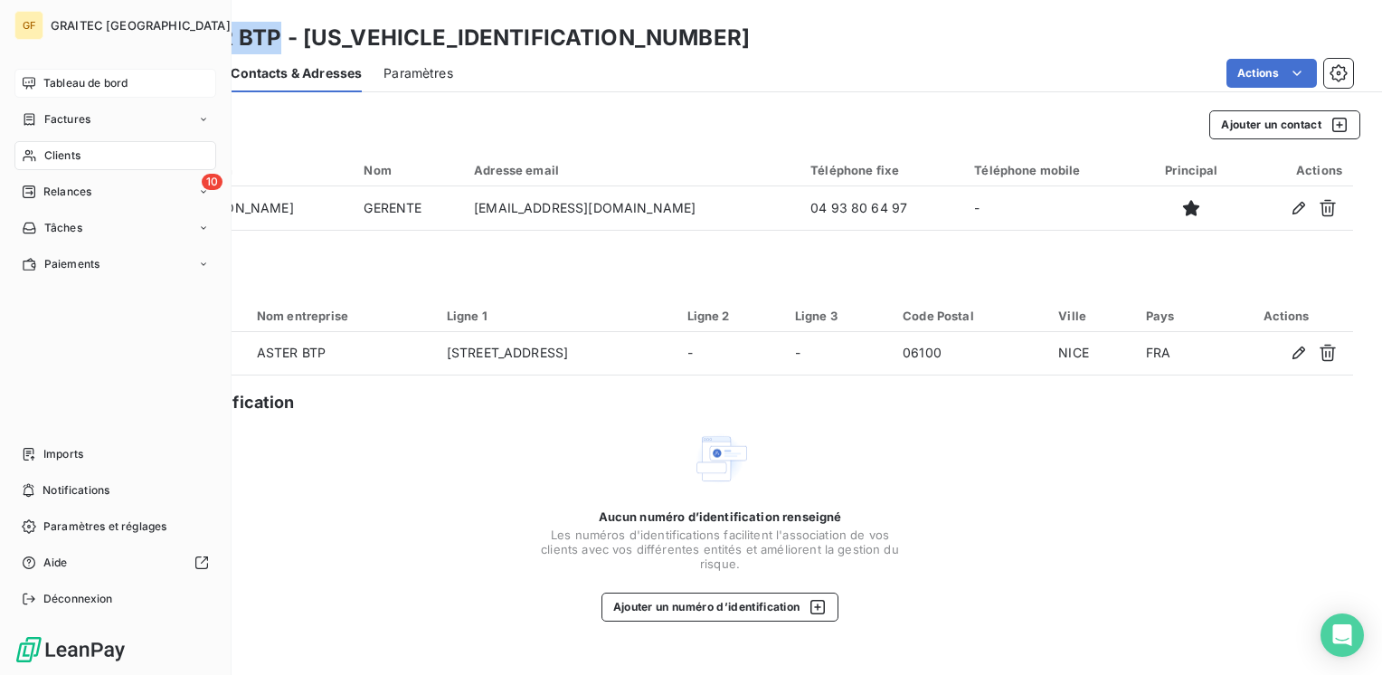
click at [54, 157] on span "Clients" at bounding box center [62, 155] width 36 height 16
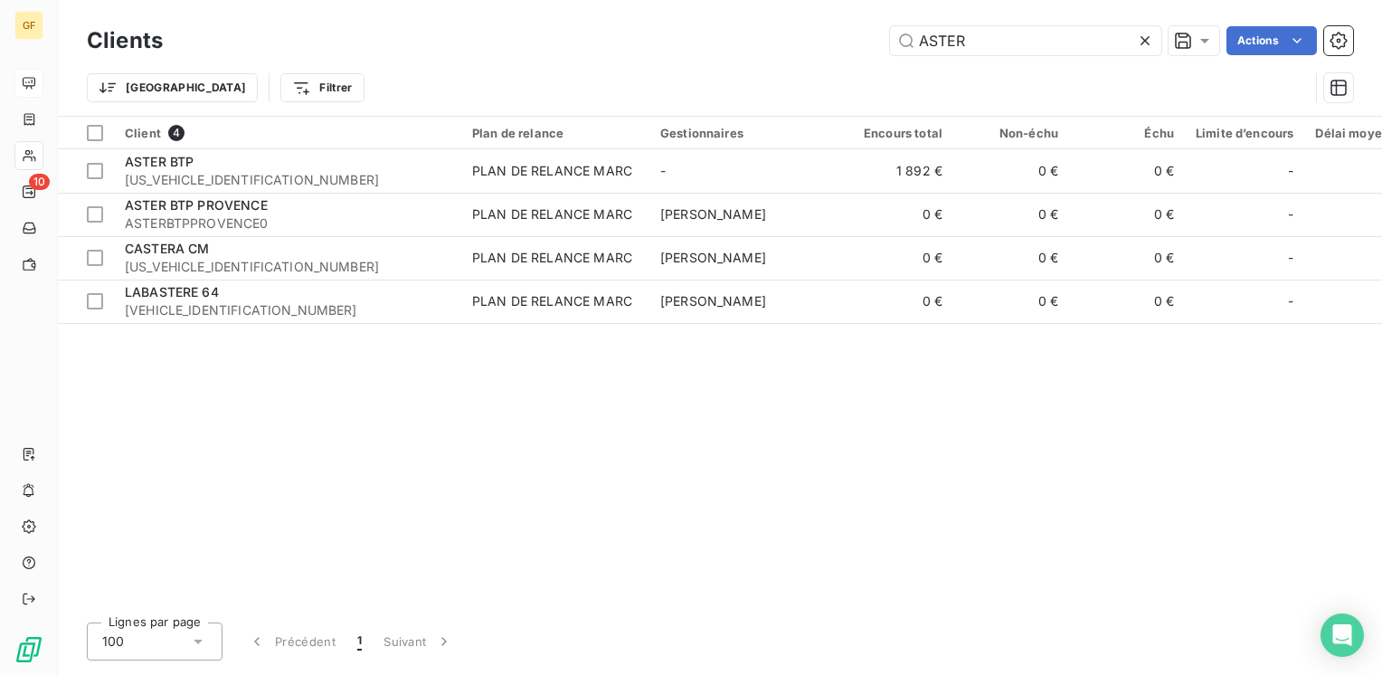
drag, startPoint x: 967, startPoint y: 41, endPoint x: 396, endPoint y: 90, distance: 572.8
click at [394, 92] on div "Clients ASTER Actions Trier Filtrer" at bounding box center [720, 69] width 1266 height 94
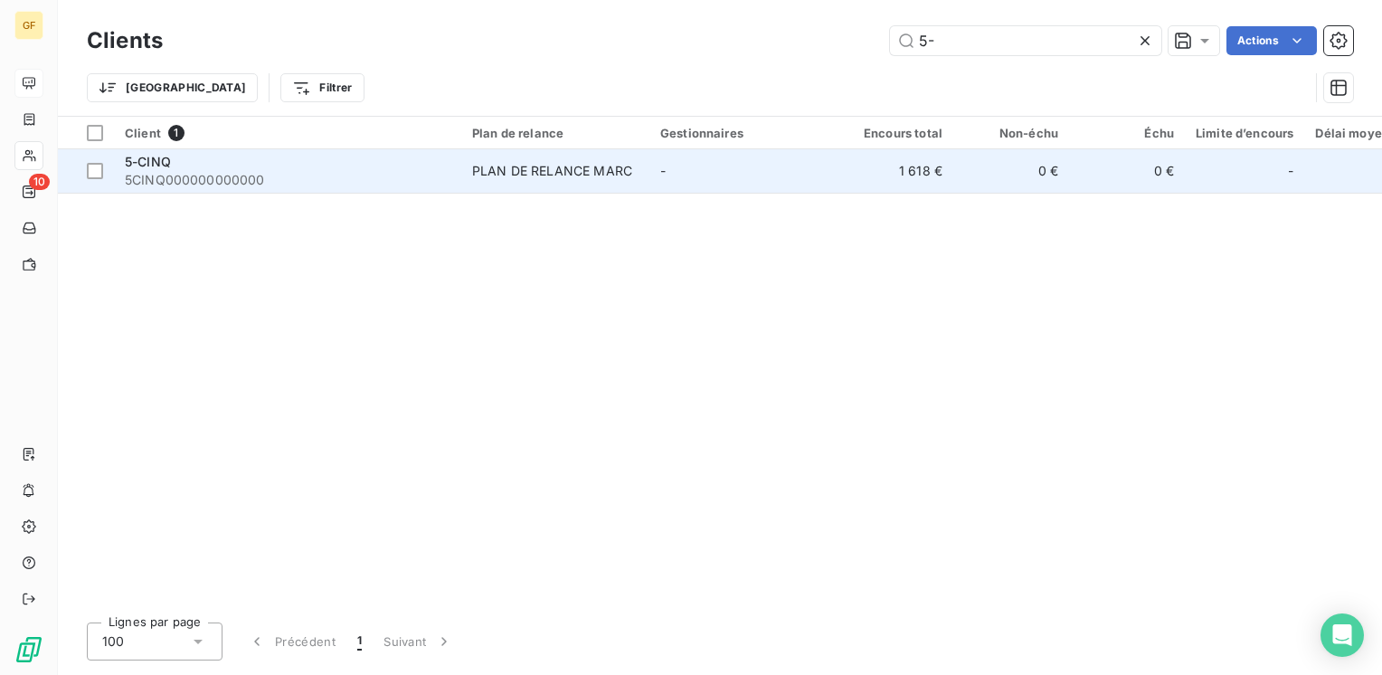
type input "5-"
click at [145, 162] on span "5-CINQ" at bounding box center [148, 161] width 46 height 15
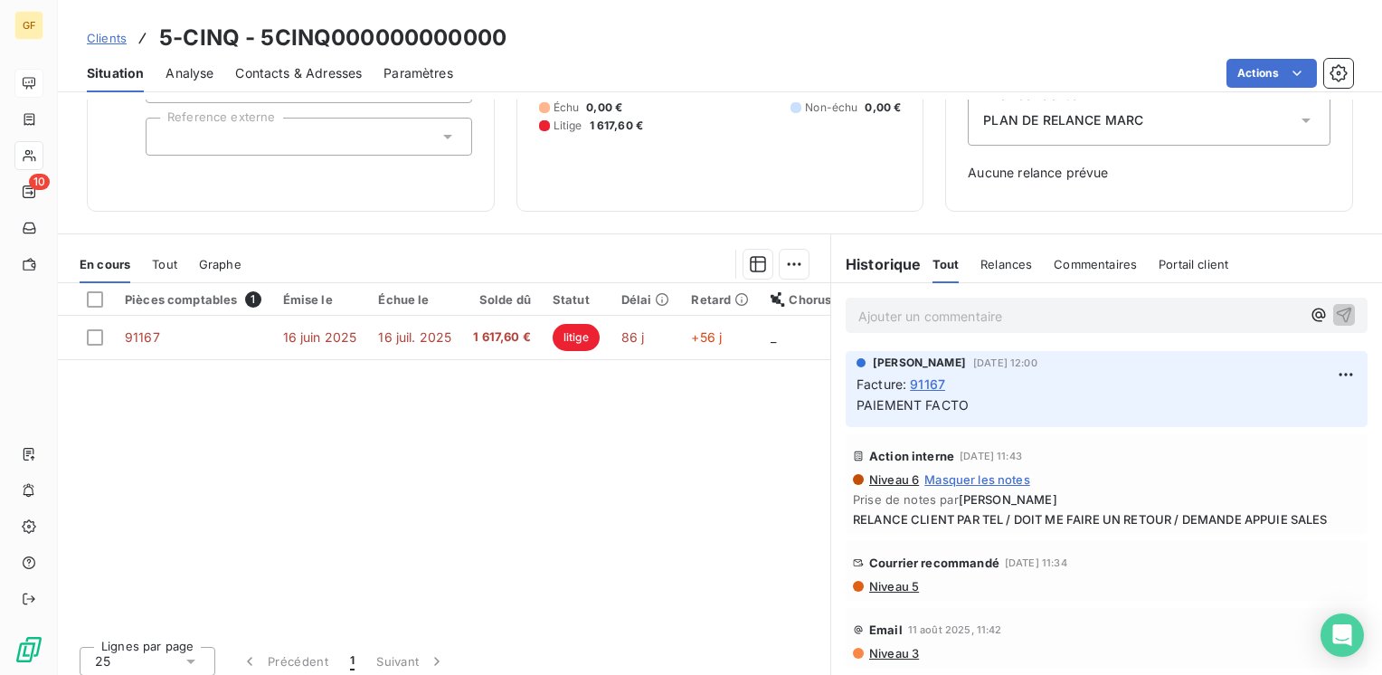
scroll to position [215, 0]
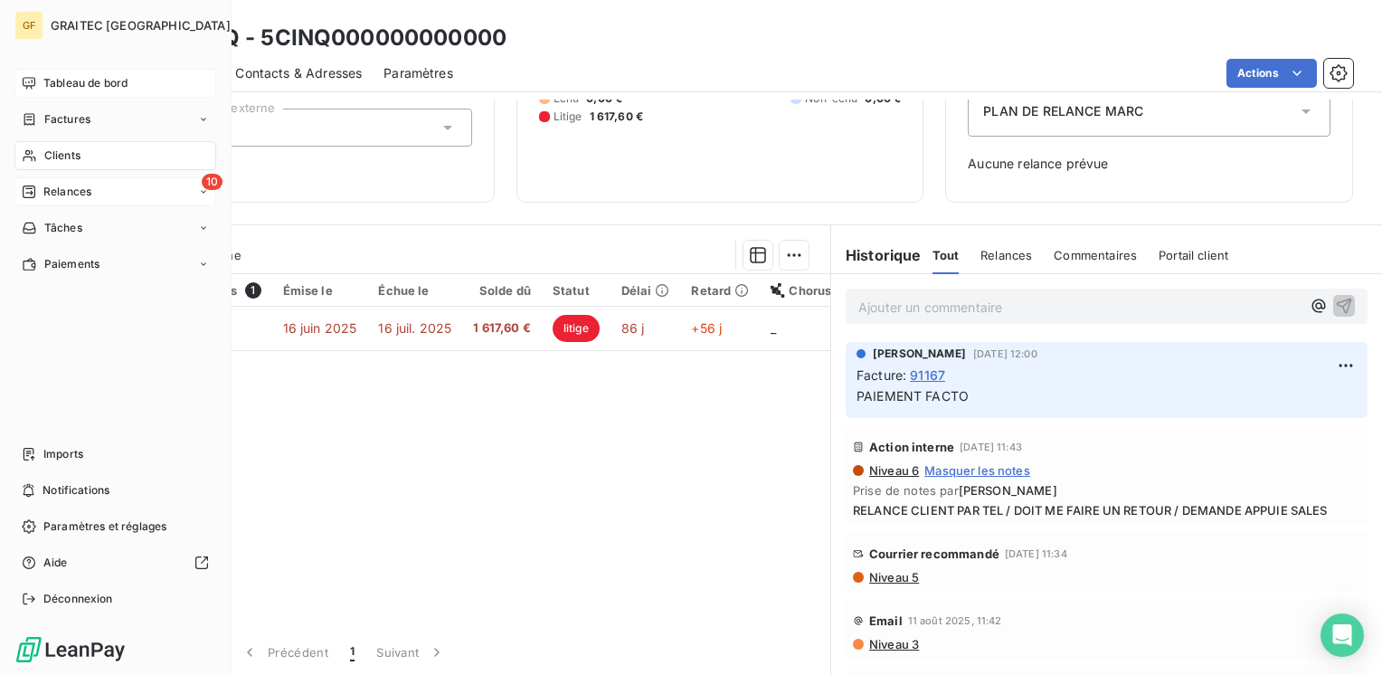
click at [61, 193] on span "Relances" at bounding box center [67, 192] width 48 height 16
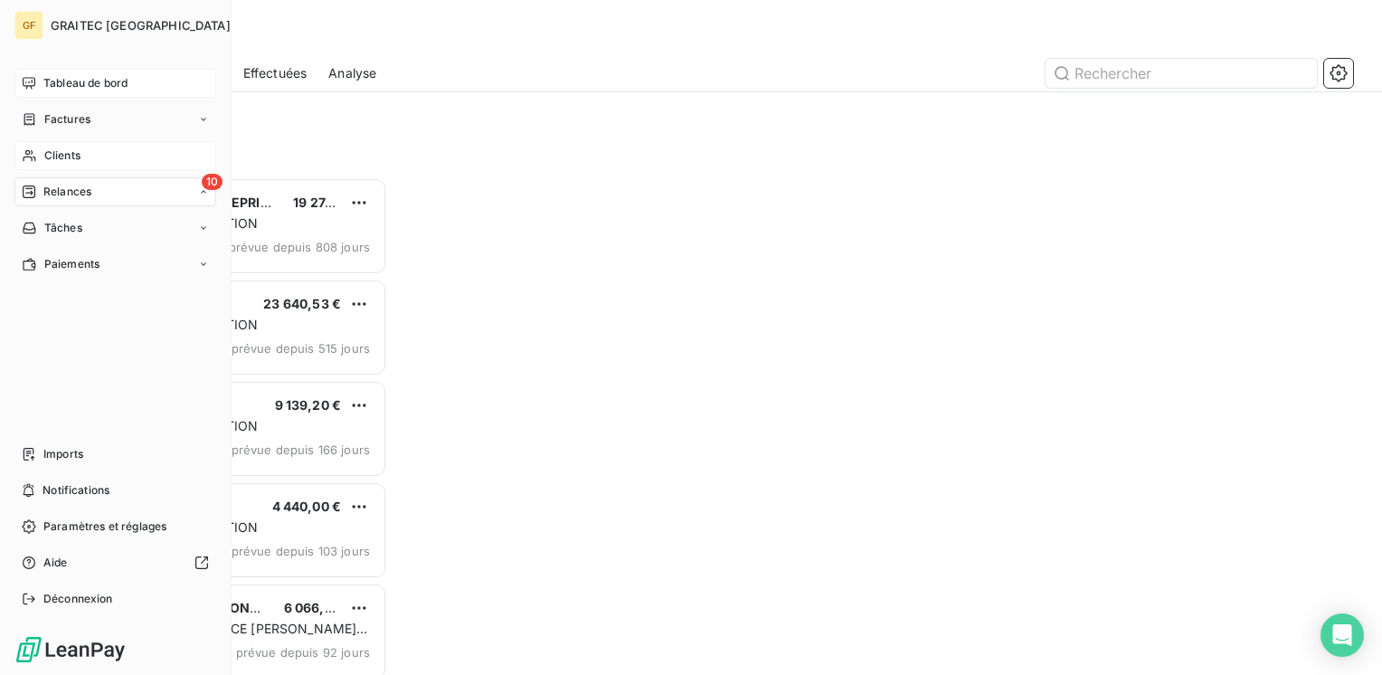
scroll to position [484, 286]
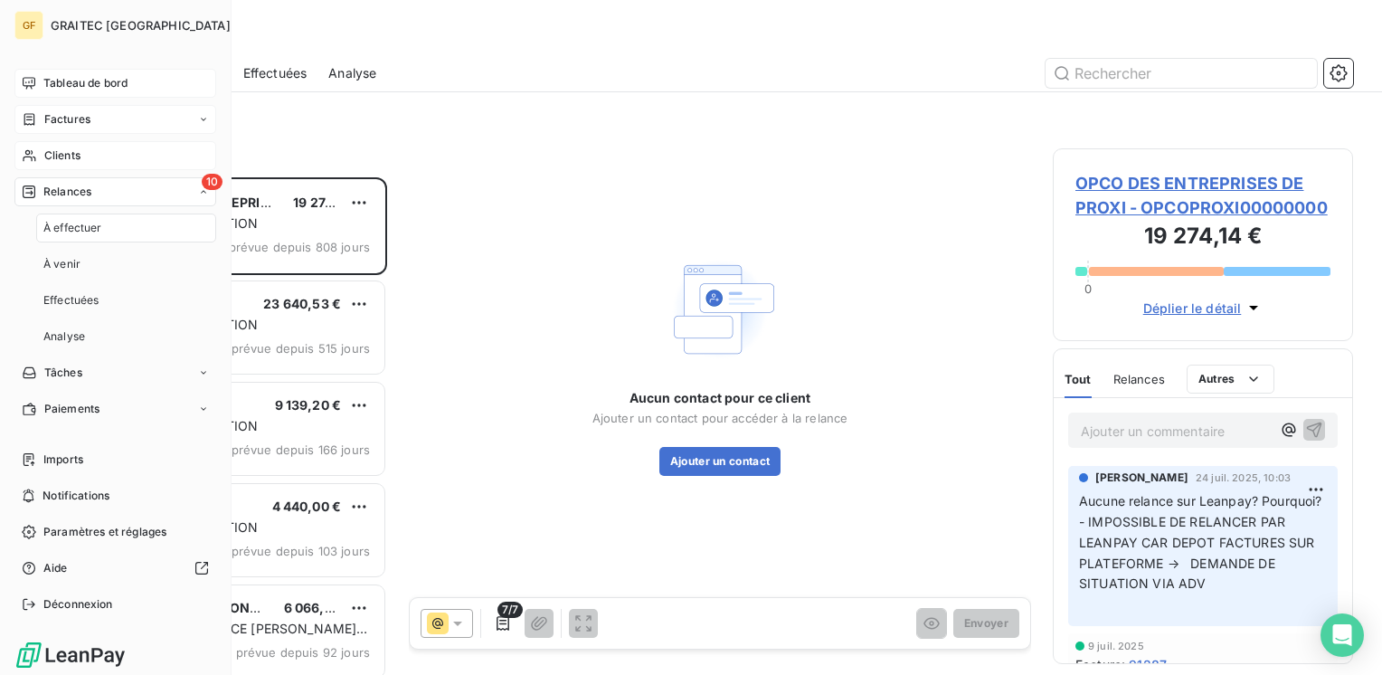
click at [80, 126] on span "Factures" at bounding box center [67, 119] width 46 height 16
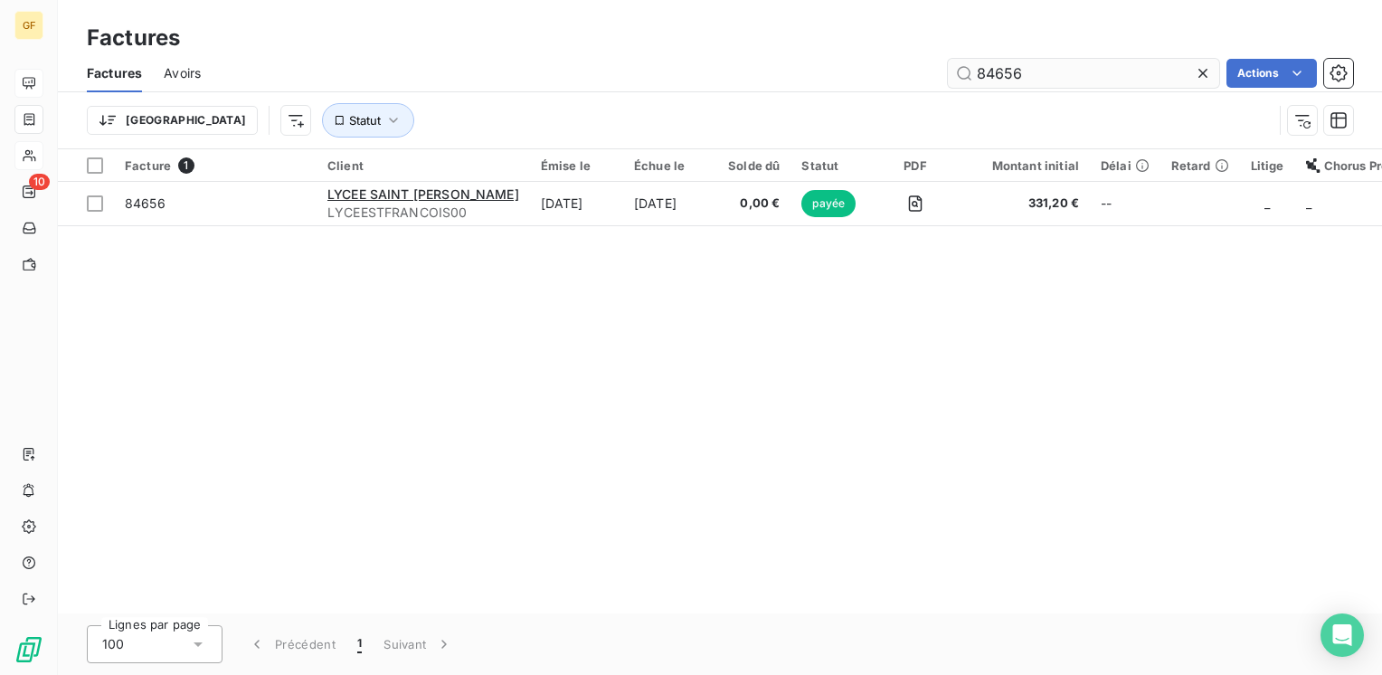
drag, startPoint x: 1041, startPoint y: 72, endPoint x: 961, endPoint y: 80, distance: 79.9
click at [961, 80] on input "84656" at bounding box center [1083, 73] width 271 height 29
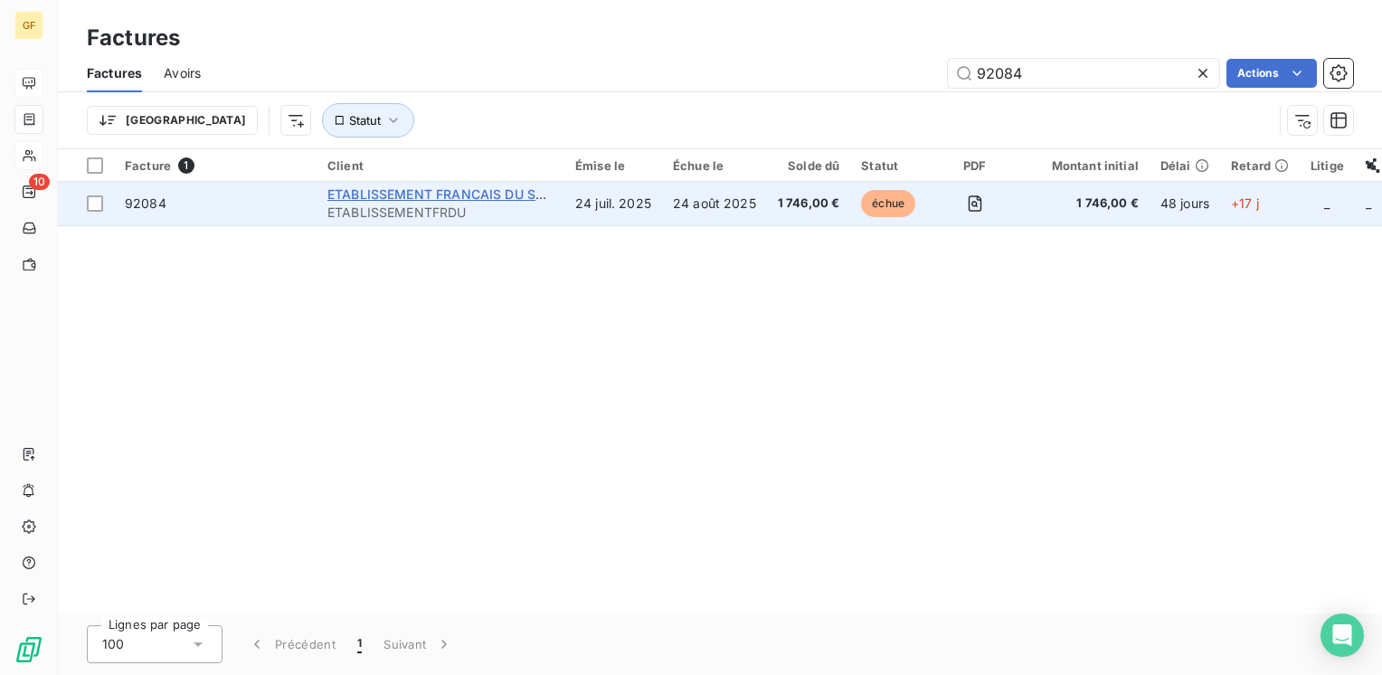
type input "92084"
click at [498, 190] on span "ETABLISSEMENT FRANCAIS DU SANG" at bounding box center [445, 193] width 237 height 15
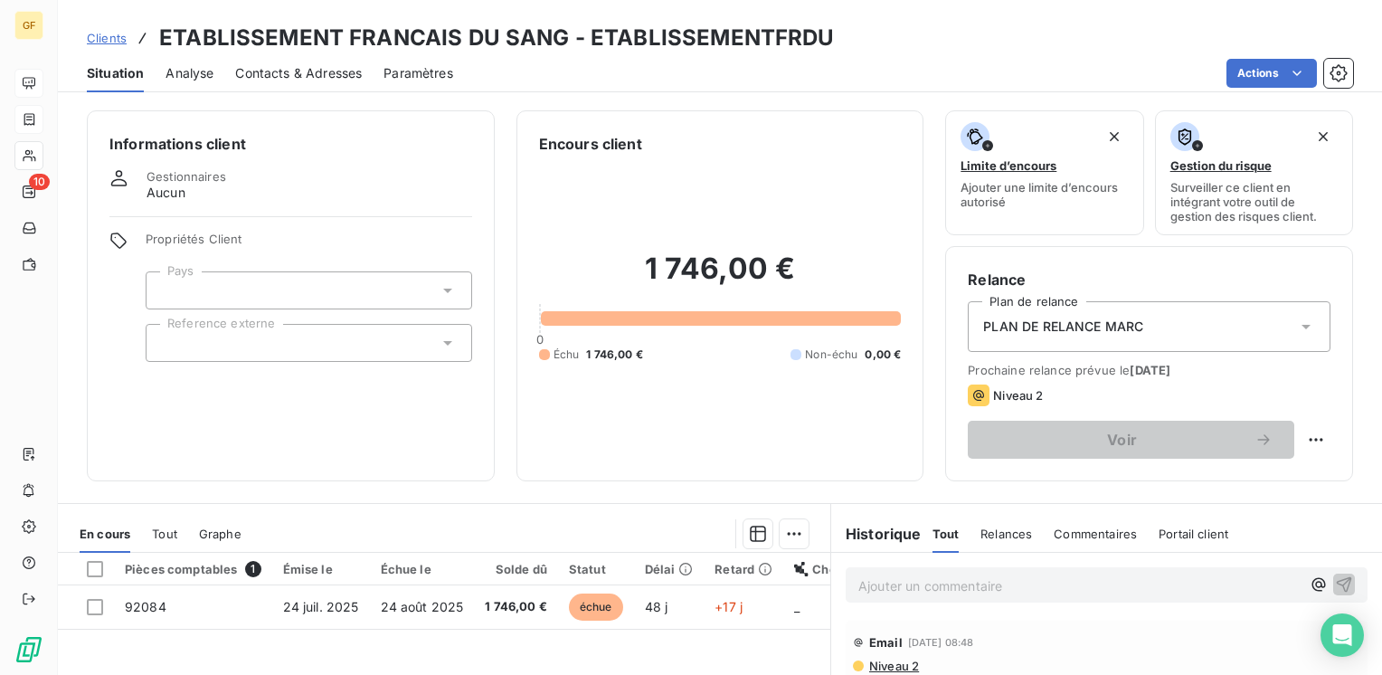
click at [1291, 437] on html "GF 10 Clients ETABLISSEMENT FRANCAIS DU SANG - ETABLISSEMENTFRDU Situation Anal…" at bounding box center [691, 337] width 1382 height 675
click at [1229, 468] on div "Replanifier cette action" at bounding box center [1228, 479] width 162 height 29
select select "8"
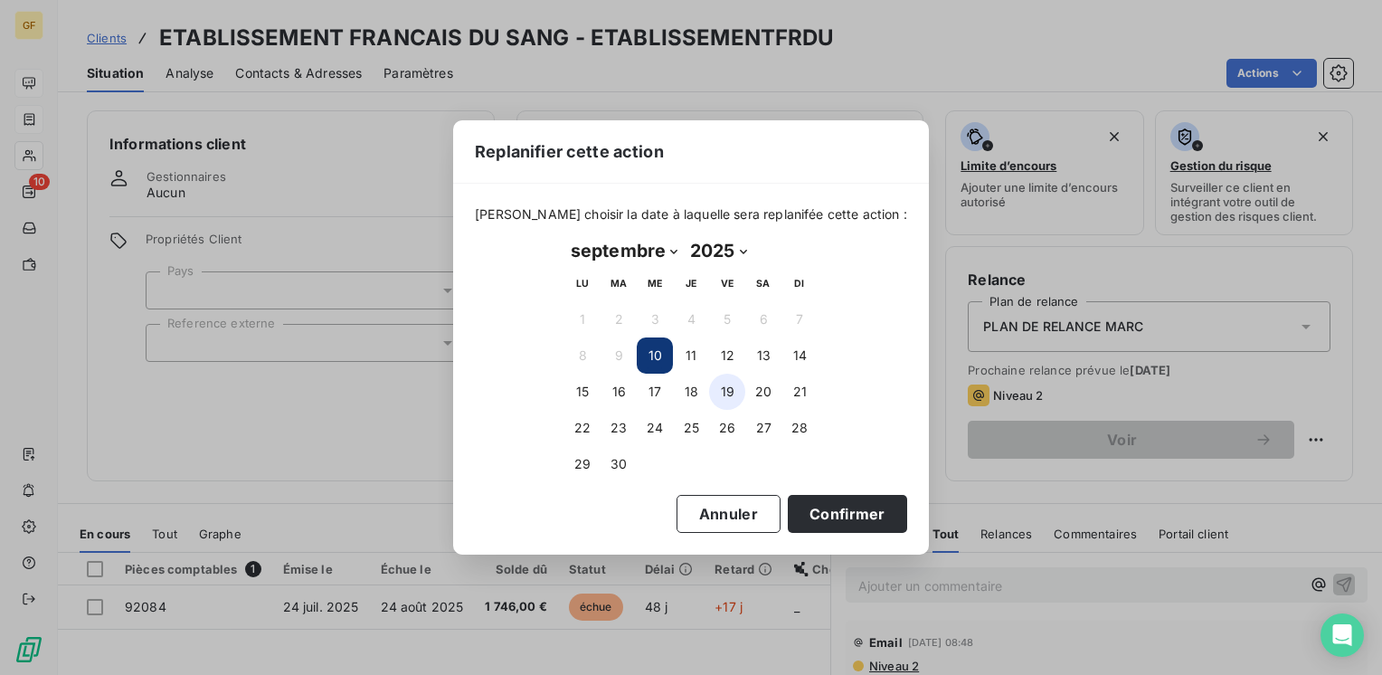
click at [731, 391] on button "19" at bounding box center [727, 391] width 36 height 36
click at [803, 511] on button "Confirmer" at bounding box center [847, 514] width 119 height 38
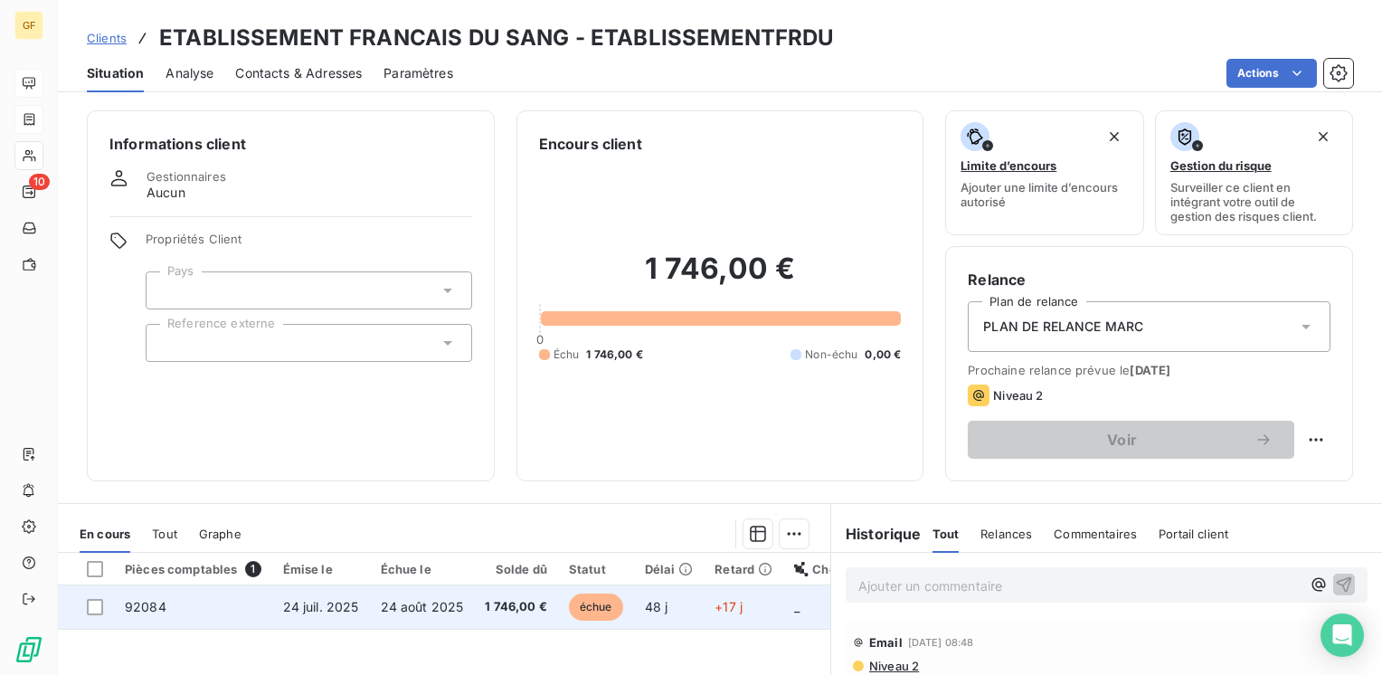
click at [492, 606] on span "1 746,00 €" at bounding box center [516, 607] width 62 height 18
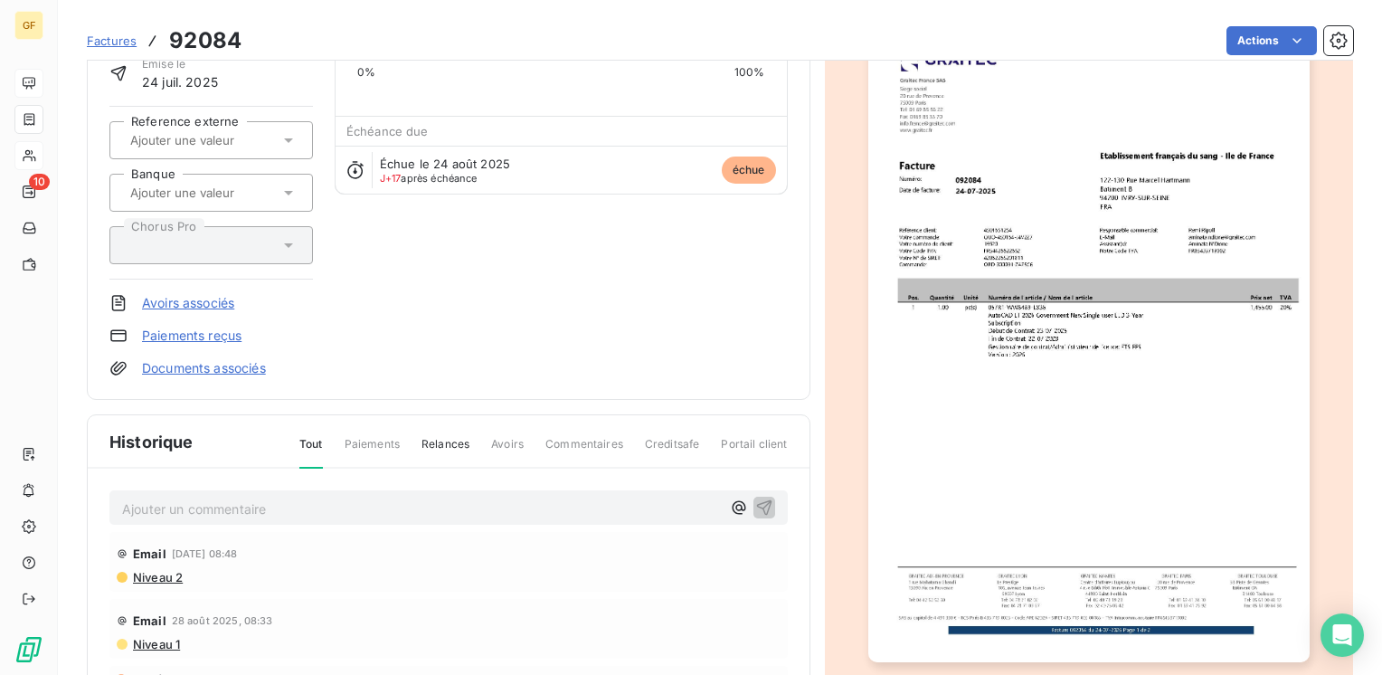
scroll to position [325, 0]
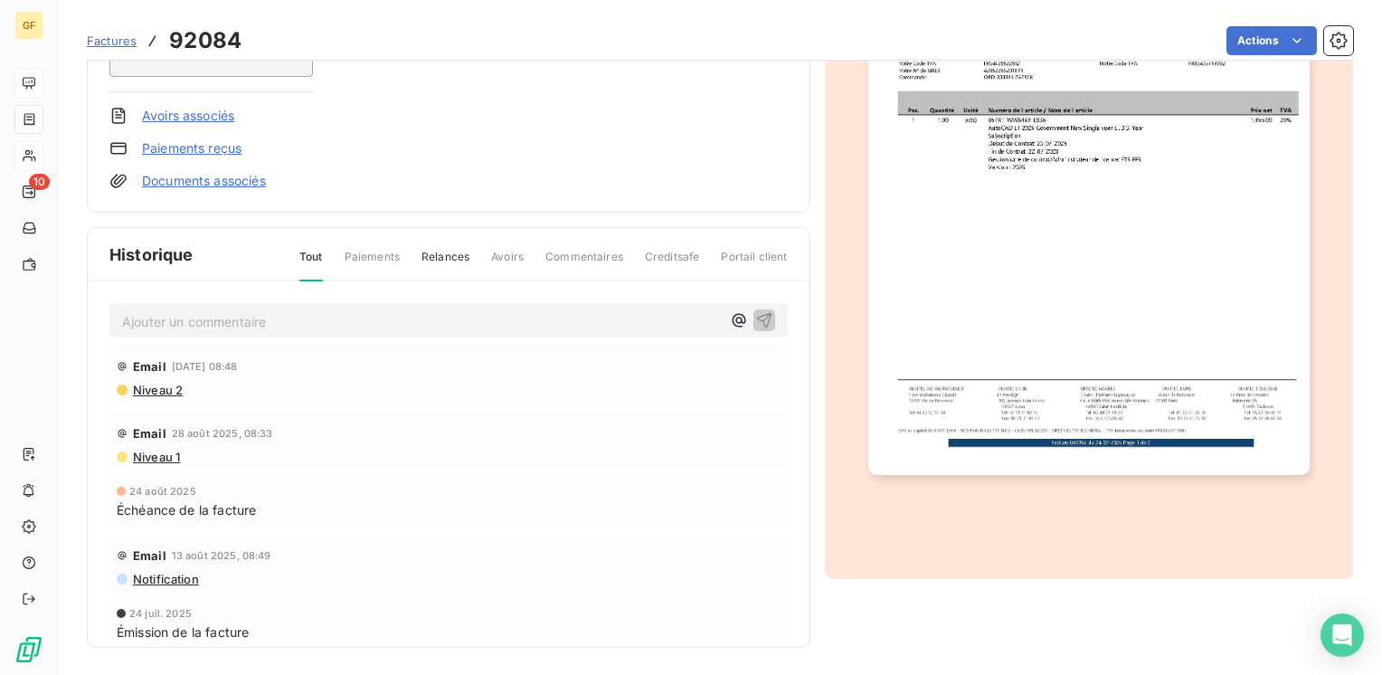
click at [215, 322] on p "Ajouter un commentaire ﻿" at bounding box center [421, 321] width 599 height 23
click at [755, 315] on icon "button" at bounding box center [764, 319] width 18 height 18
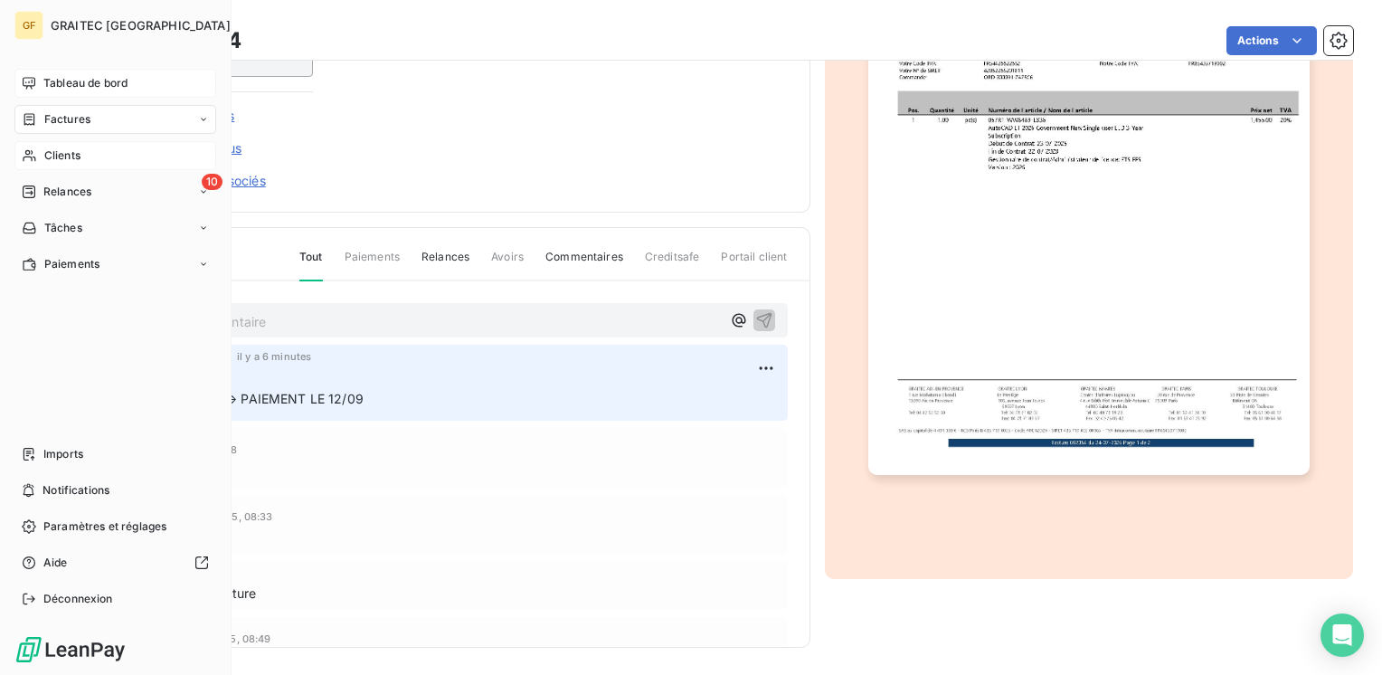
click at [62, 122] on span "Factures" at bounding box center [67, 119] width 46 height 16
click at [54, 116] on span "Factures" at bounding box center [67, 119] width 46 height 16
click at [83, 153] on span "Factures" at bounding box center [66, 155] width 46 height 16
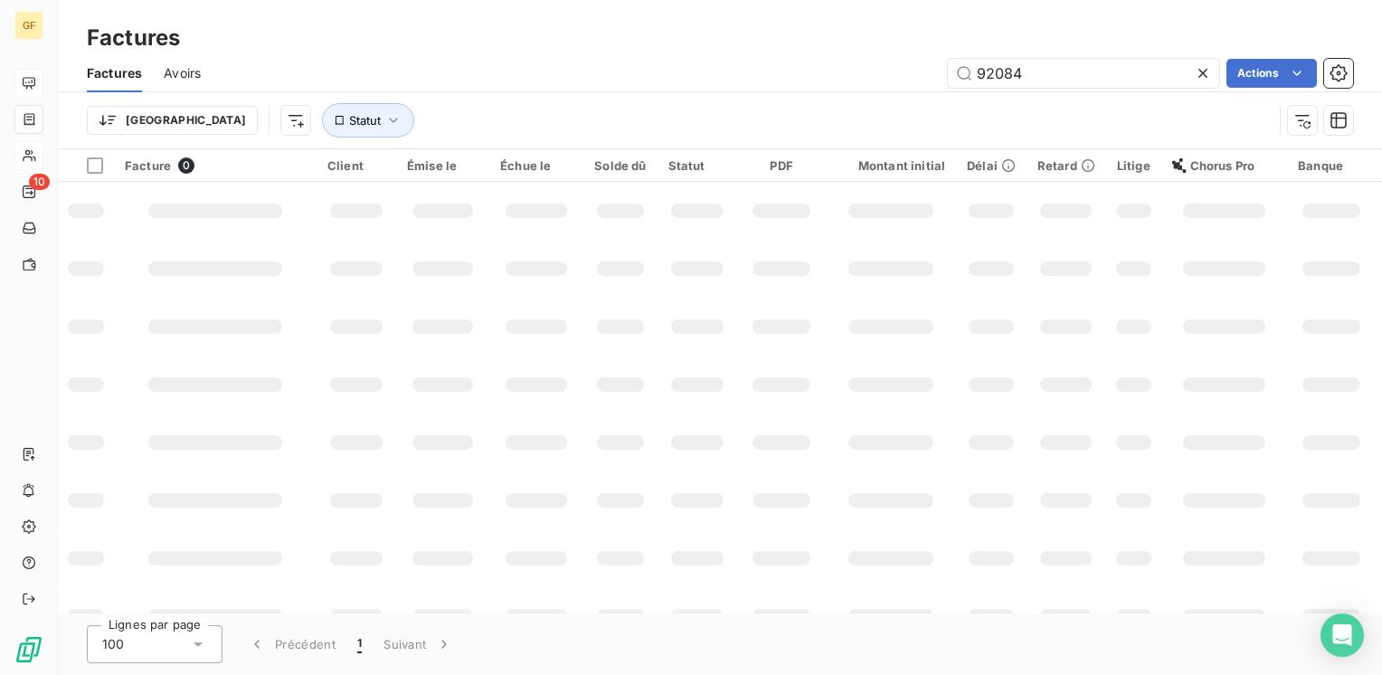
drag, startPoint x: 1047, startPoint y: 80, endPoint x: 818, endPoint y: 80, distance: 228.8
click at [818, 80] on div "92084 Actions" at bounding box center [787, 73] width 1130 height 29
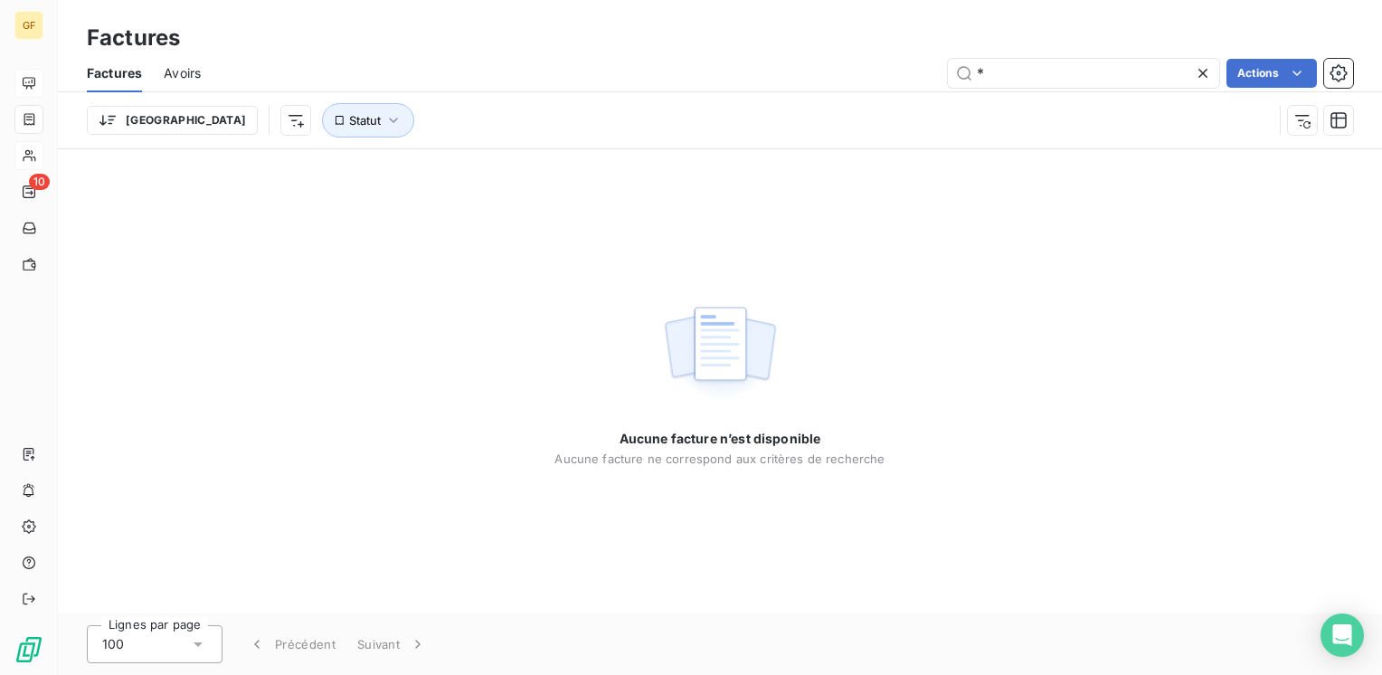
drag, startPoint x: 1012, startPoint y: 70, endPoint x: 893, endPoint y: 75, distance: 118.6
click at [893, 75] on div "* Actions" at bounding box center [787, 73] width 1130 height 29
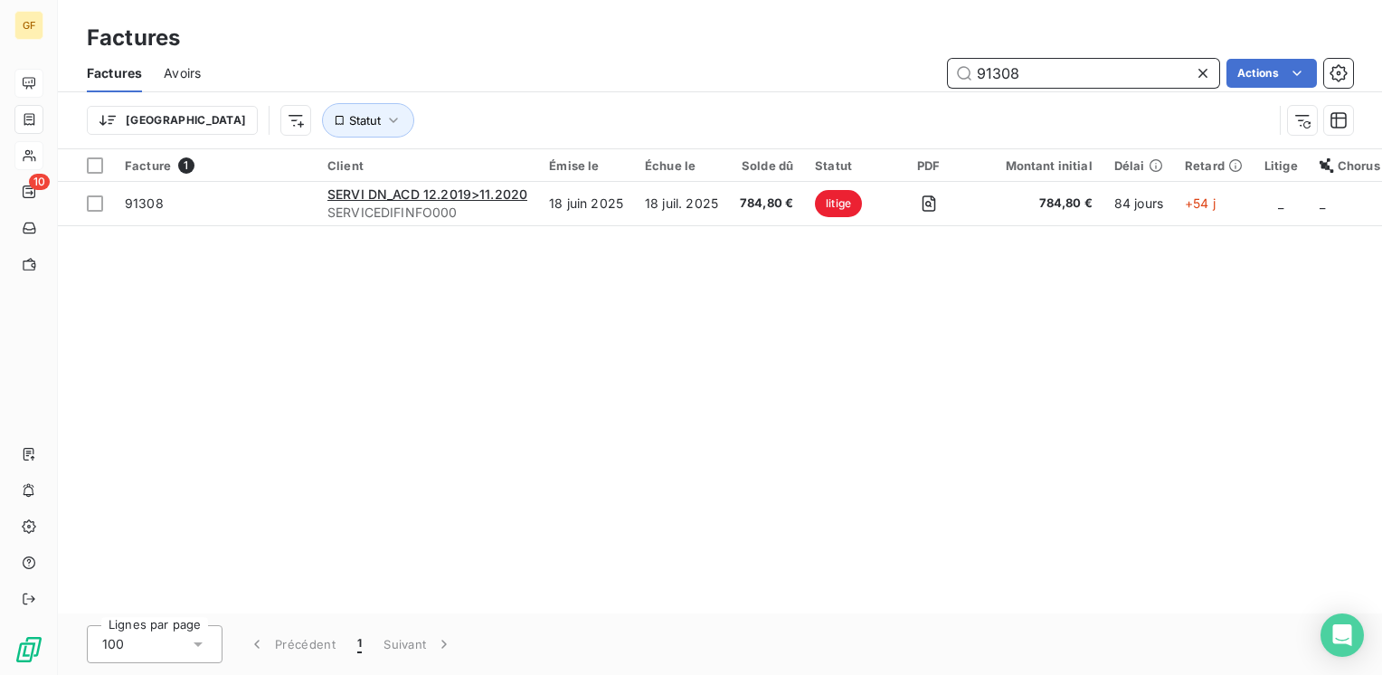
drag, startPoint x: 1023, startPoint y: 70, endPoint x: 901, endPoint y: 83, distance: 122.8
click at [903, 83] on div "91308 Actions" at bounding box center [787, 73] width 1130 height 29
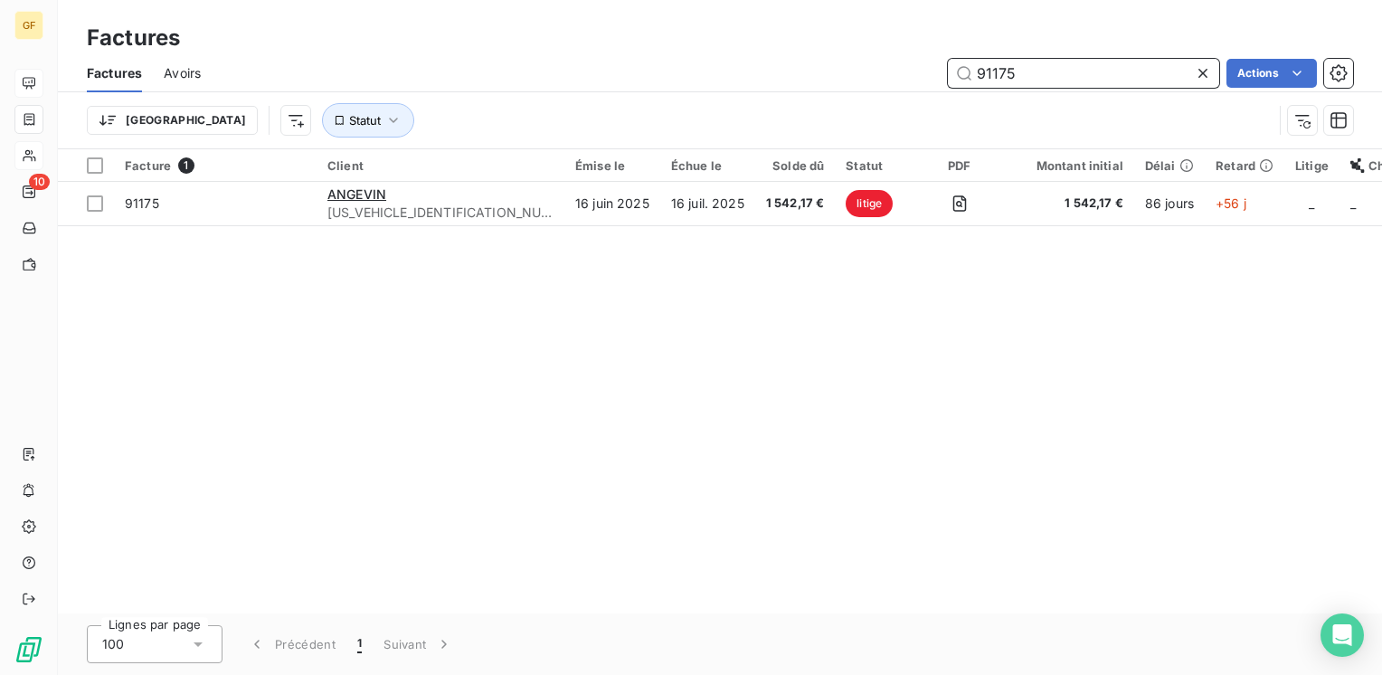
drag, startPoint x: 994, startPoint y: 71, endPoint x: 832, endPoint y: 95, distance: 163.7
click at [832, 95] on div "Factures Avoirs 91175 Actions Trier Statut" at bounding box center [720, 101] width 1324 height 94
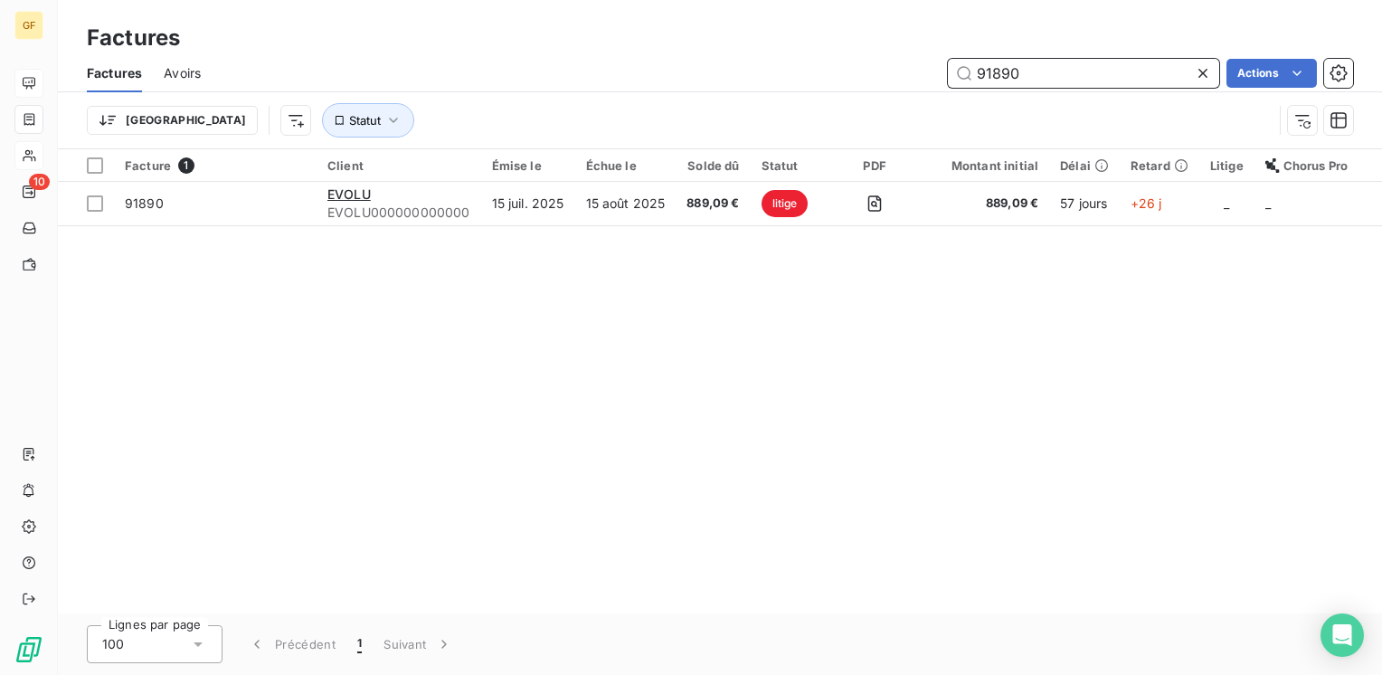
drag, startPoint x: 1024, startPoint y: 85, endPoint x: 856, endPoint y: 103, distance: 169.2
click at [856, 103] on div "Factures Avoirs 91890 Actions Trier Statut" at bounding box center [720, 101] width 1324 height 94
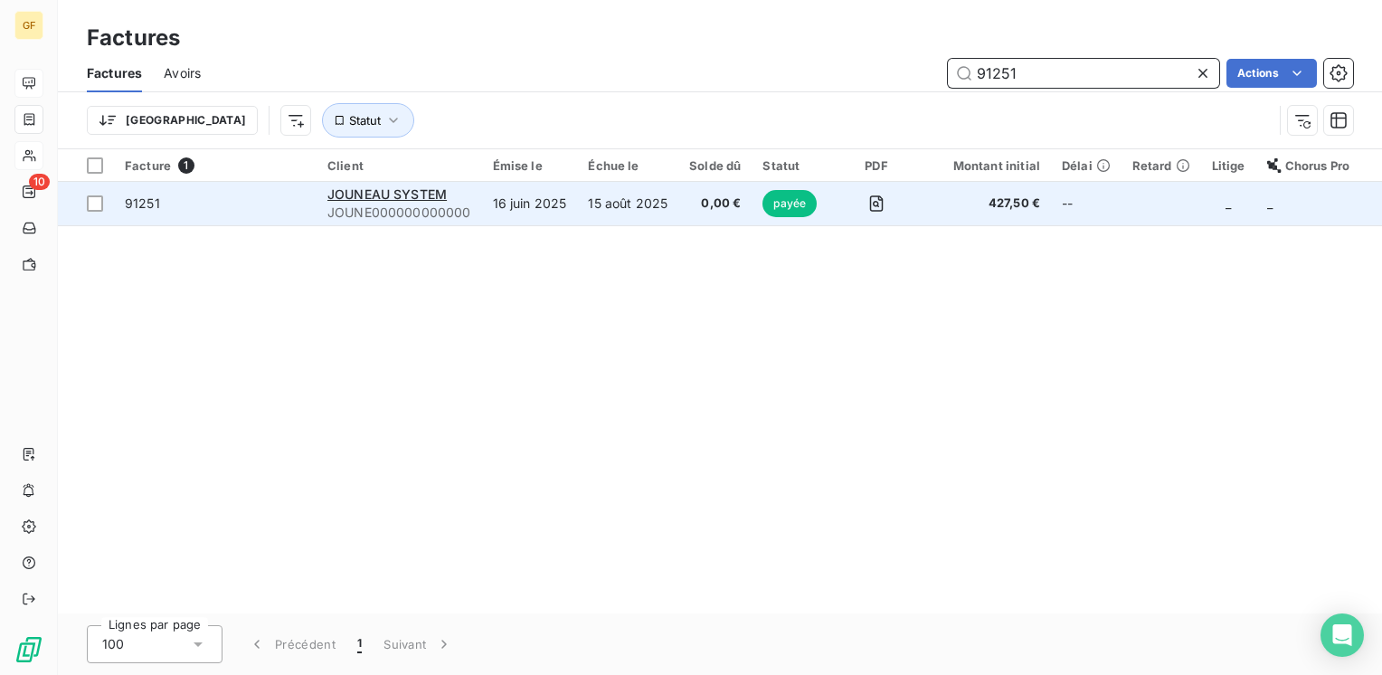
type input "91251"
click at [485, 202] on td "16 juin 2025" at bounding box center [530, 203] width 96 height 43
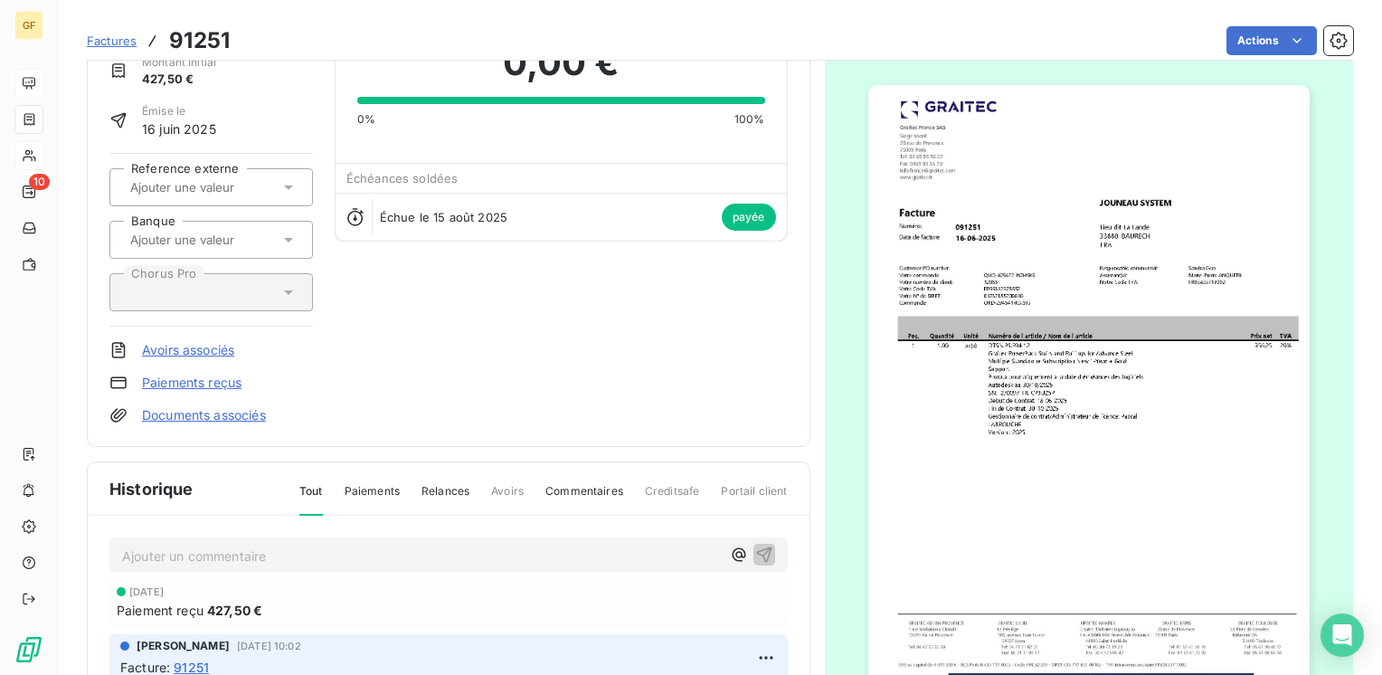
scroll to position [271, 0]
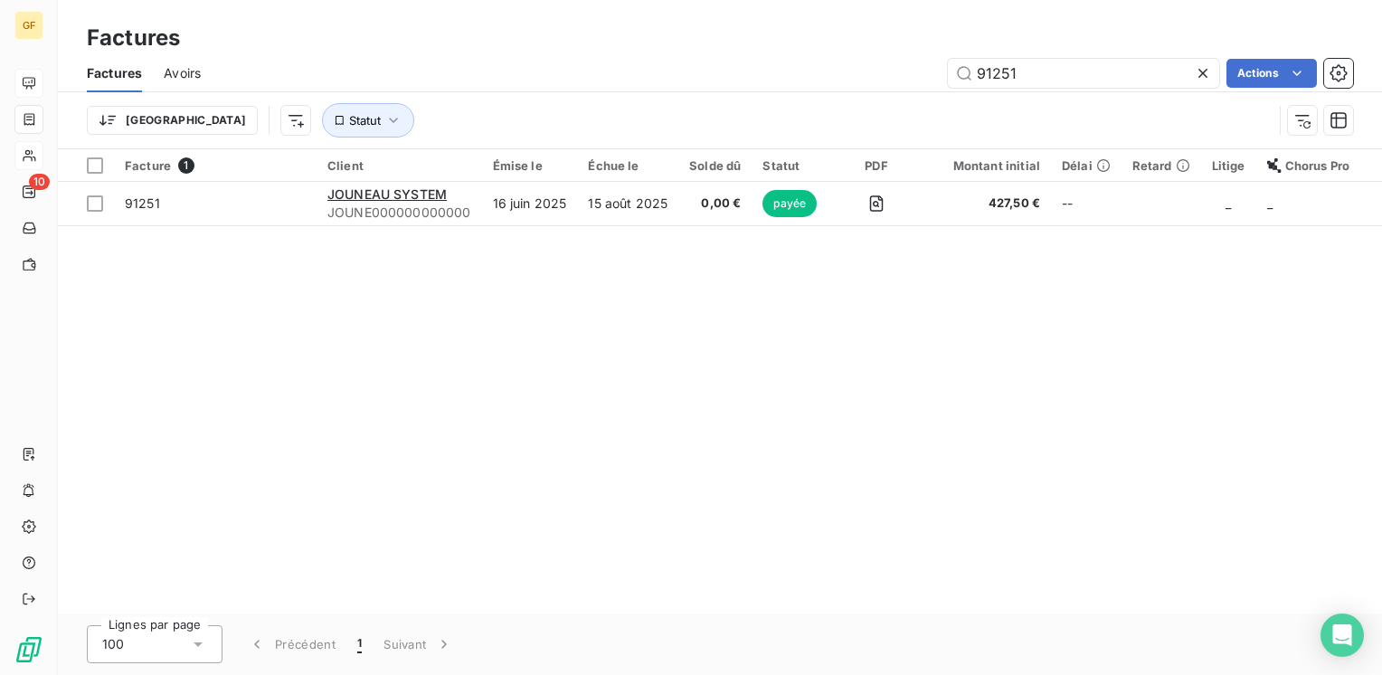
drag, startPoint x: 1026, startPoint y: 83, endPoint x: 896, endPoint y: 99, distance: 130.3
click at [896, 99] on div "Factures Avoirs 91251 Actions Trier Statut" at bounding box center [720, 101] width 1324 height 94
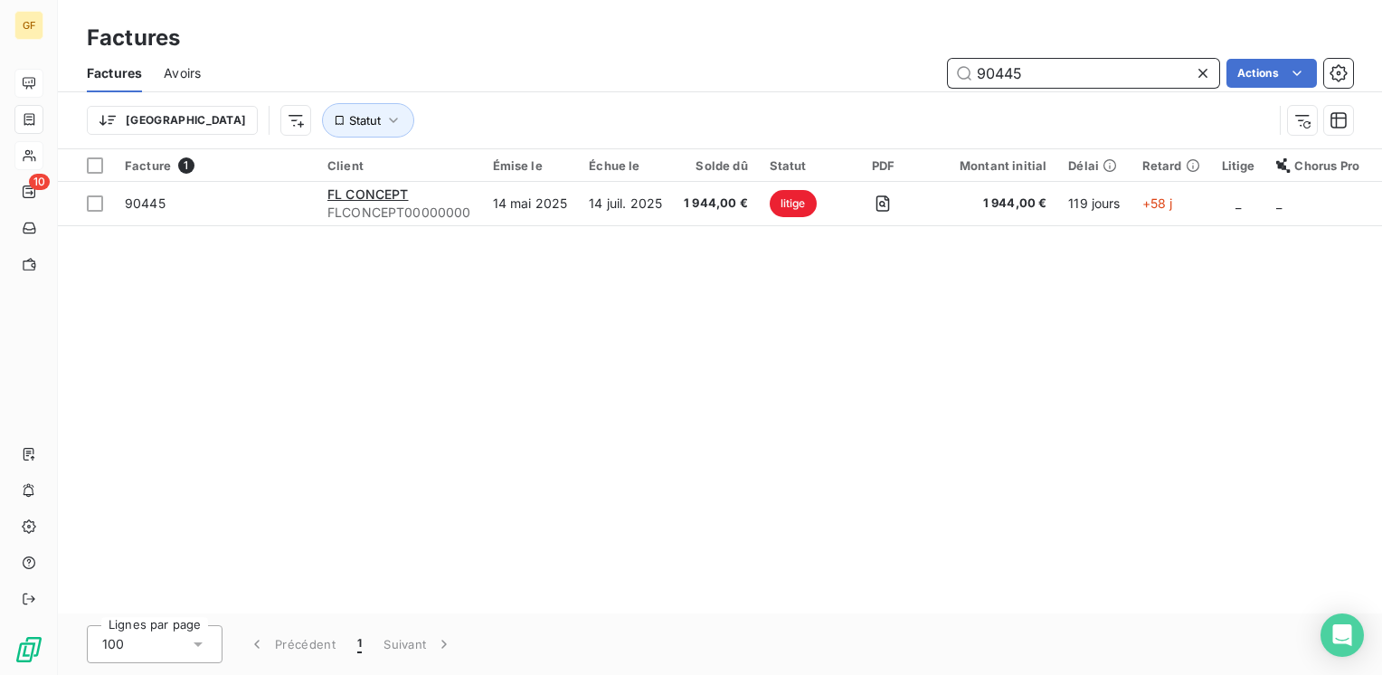
drag, startPoint x: 1036, startPoint y: 73, endPoint x: 892, endPoint y: 99, distance: 147.1
click at [886, 98] on div "Factures Avoirs 90445 Actions Trier Statut" at bounding box center [720, 101] width 1324 height 94
drag, startPoint x: 1034, startPoint y: 67, endPoint x: 846, endPoint y: 99, distance: 189.9
click at [846, 99] on div "Factures Avoirs 91228 Actions Trier Statut" at bounding box center [720, 101] width 1324 height 94
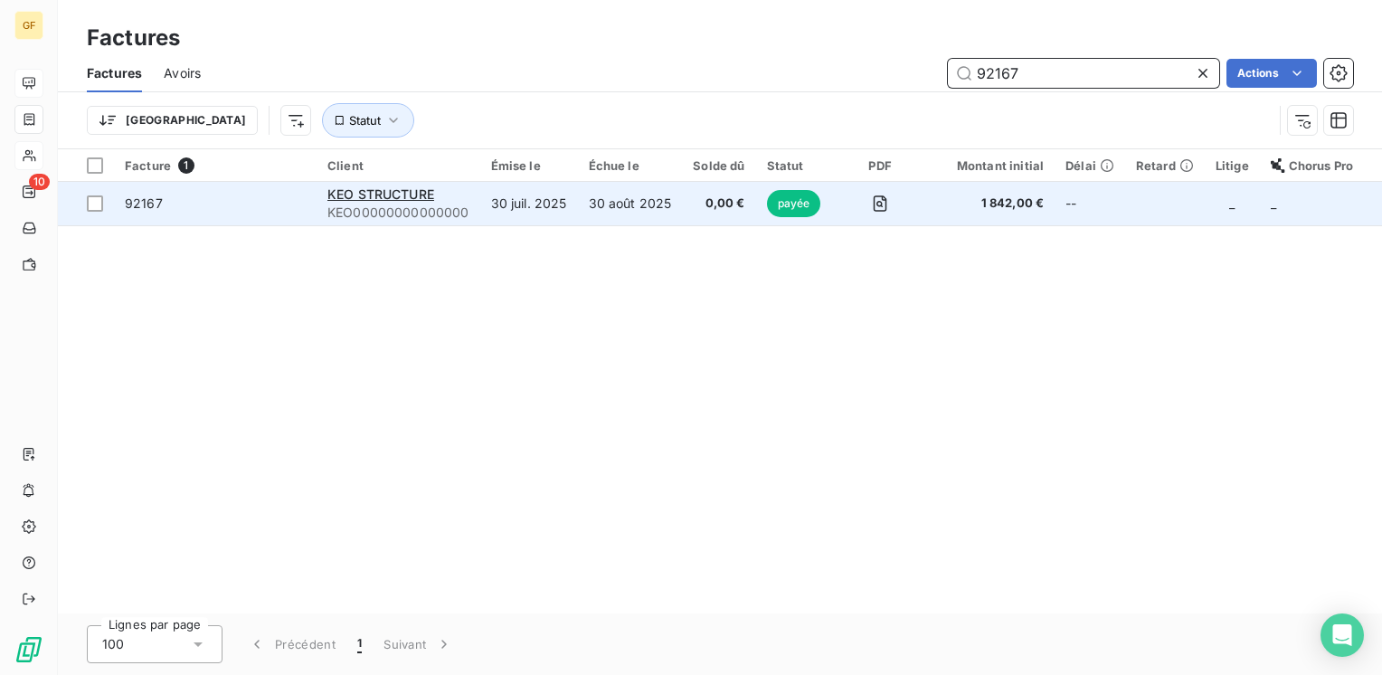
type input "92167"
click at [450, 187] on div "KEO STRUCTURE" at bounding box center [398, 194] width 142 height 18
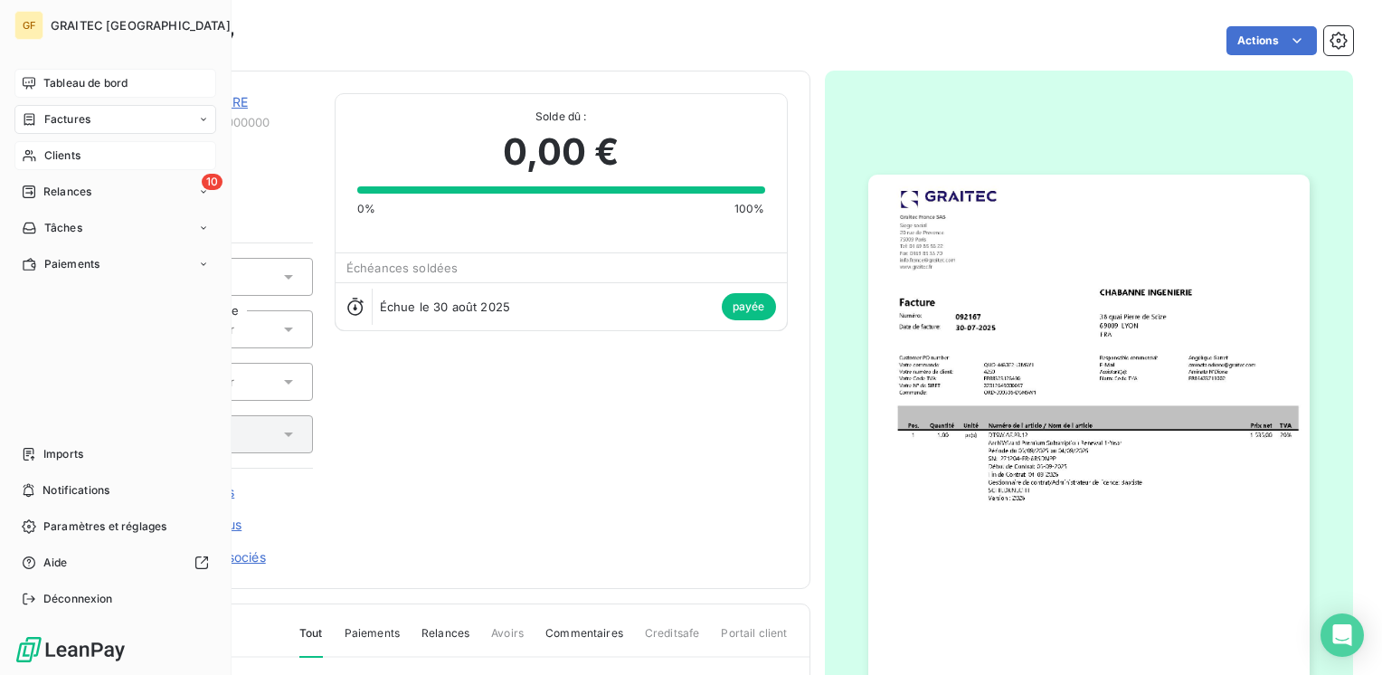
click at [62, 84] on span "Tableau de bord" at bounding box center [85, 83] width 84 height 16
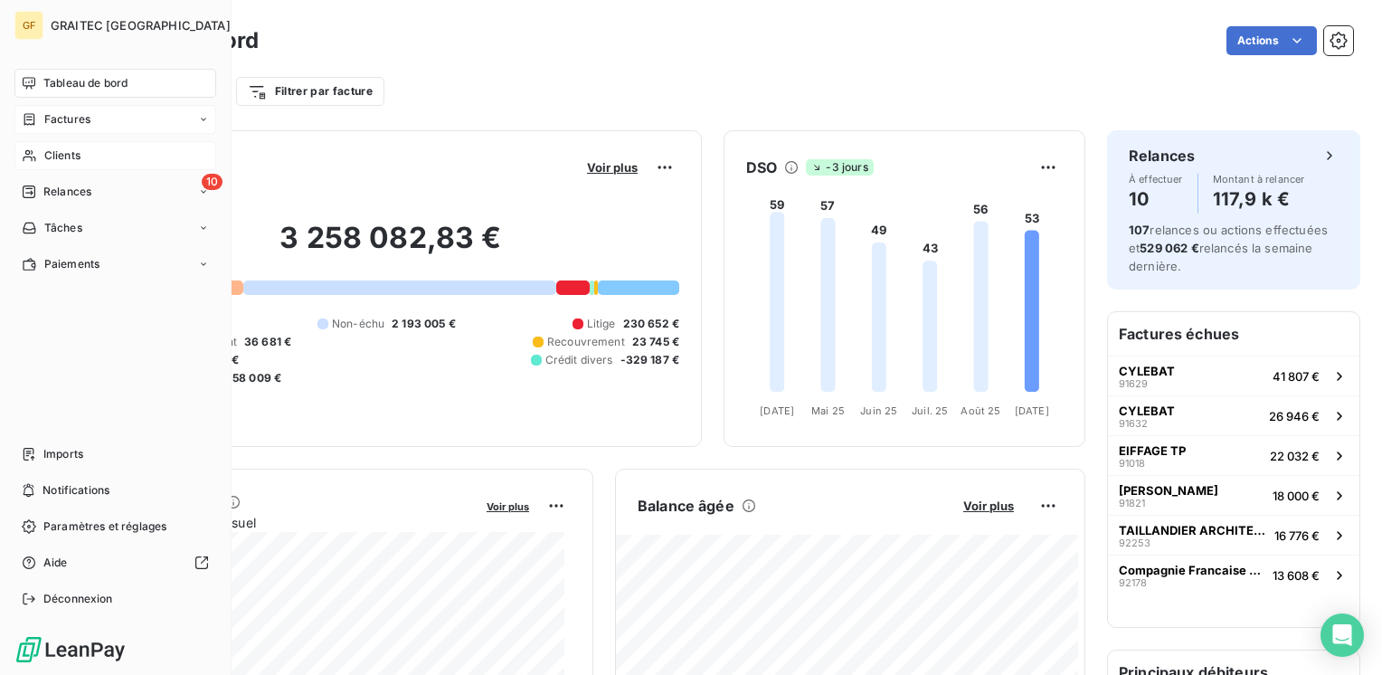
click at [76, 126] on span "Factures" at bounding box center [67, 119] width 46 height 16
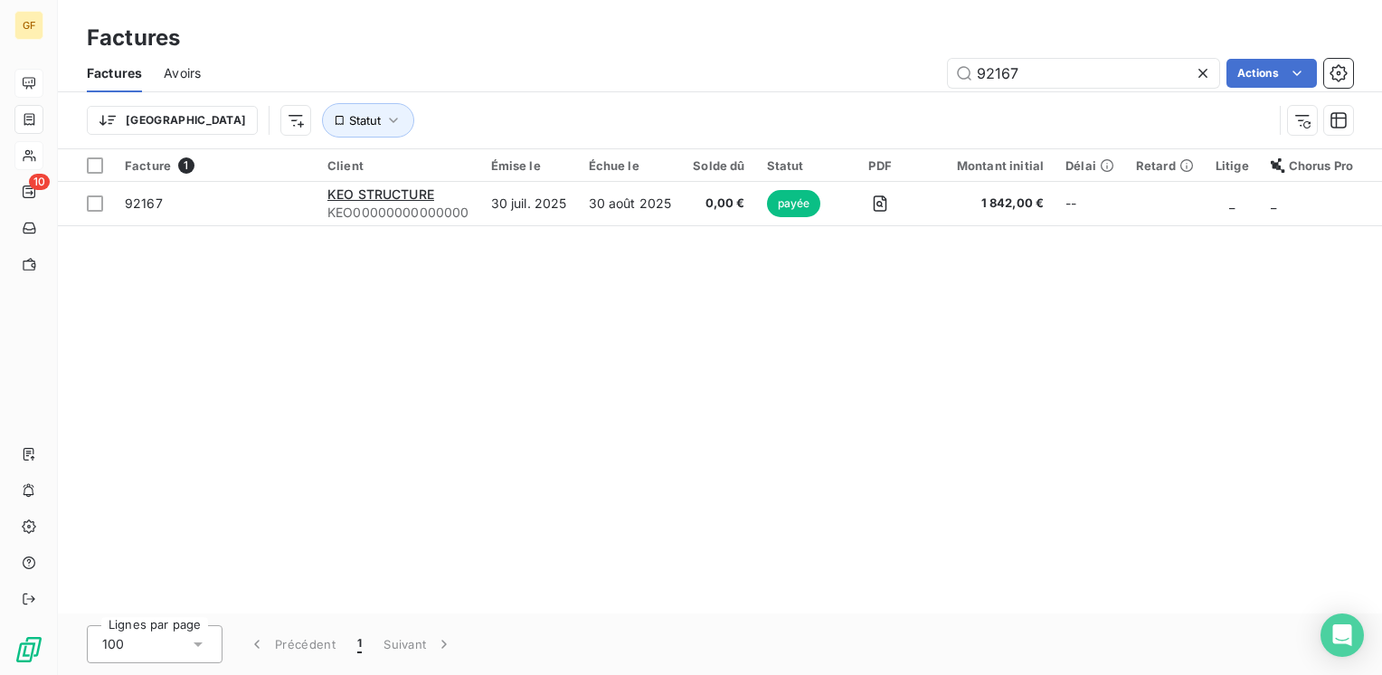
drag, startPoint x: 1095, startPoint y: 81, endPoint x: 861, endPoint y: 94, distance: 234.6
click at [861, 94] on div "Factures Avoirs 92167 Actions Trier Statut" at bounding box center [720, 101] width 1324 height 94
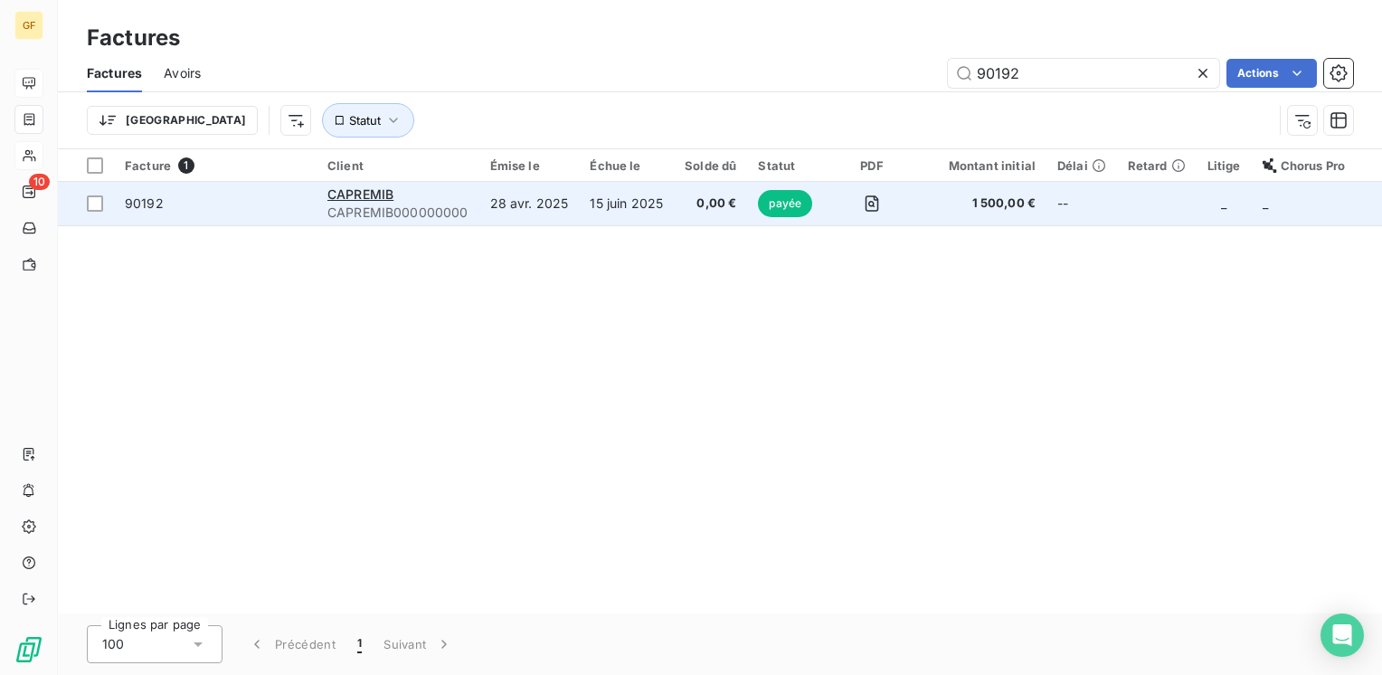
type input "90192"
click at [399, 199] on div "CAPREMIB" at bounding box center [397, 194] width 141 height 18
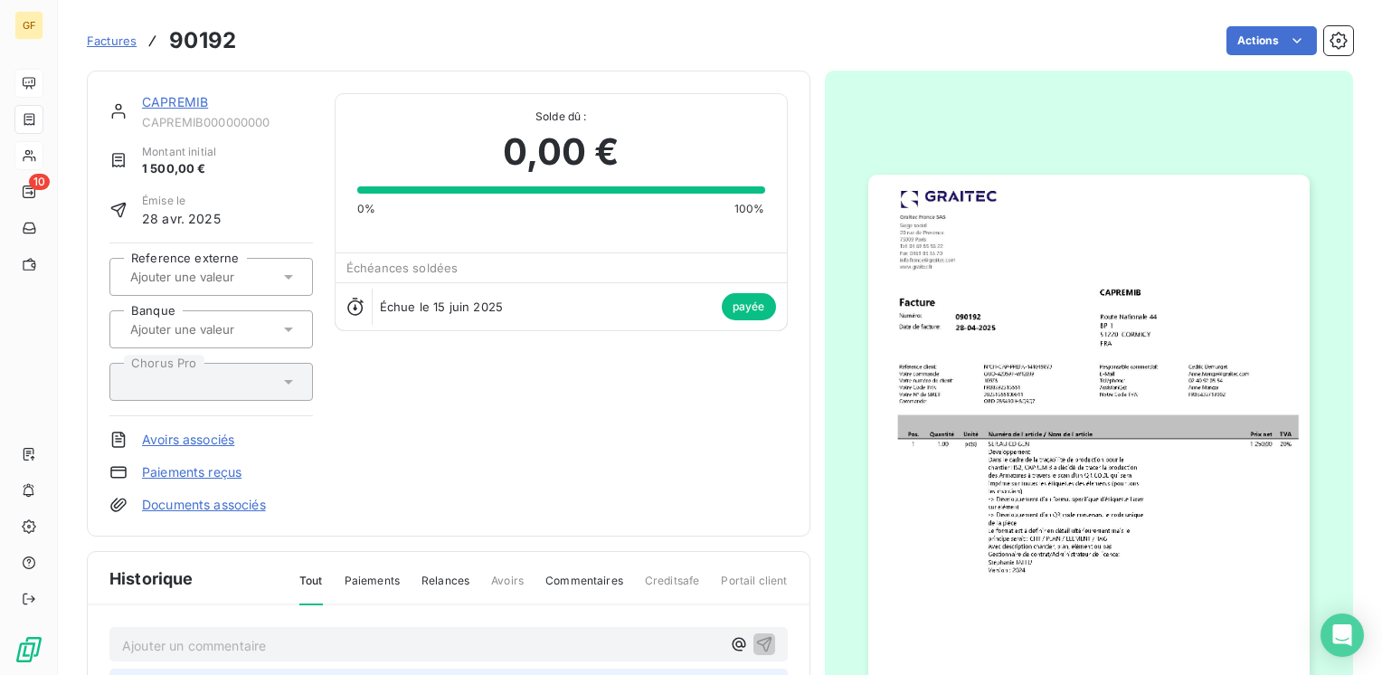
click at [184, 99] on link "CAPREMIB" at bounding box center [175, 101] width 66 height 15
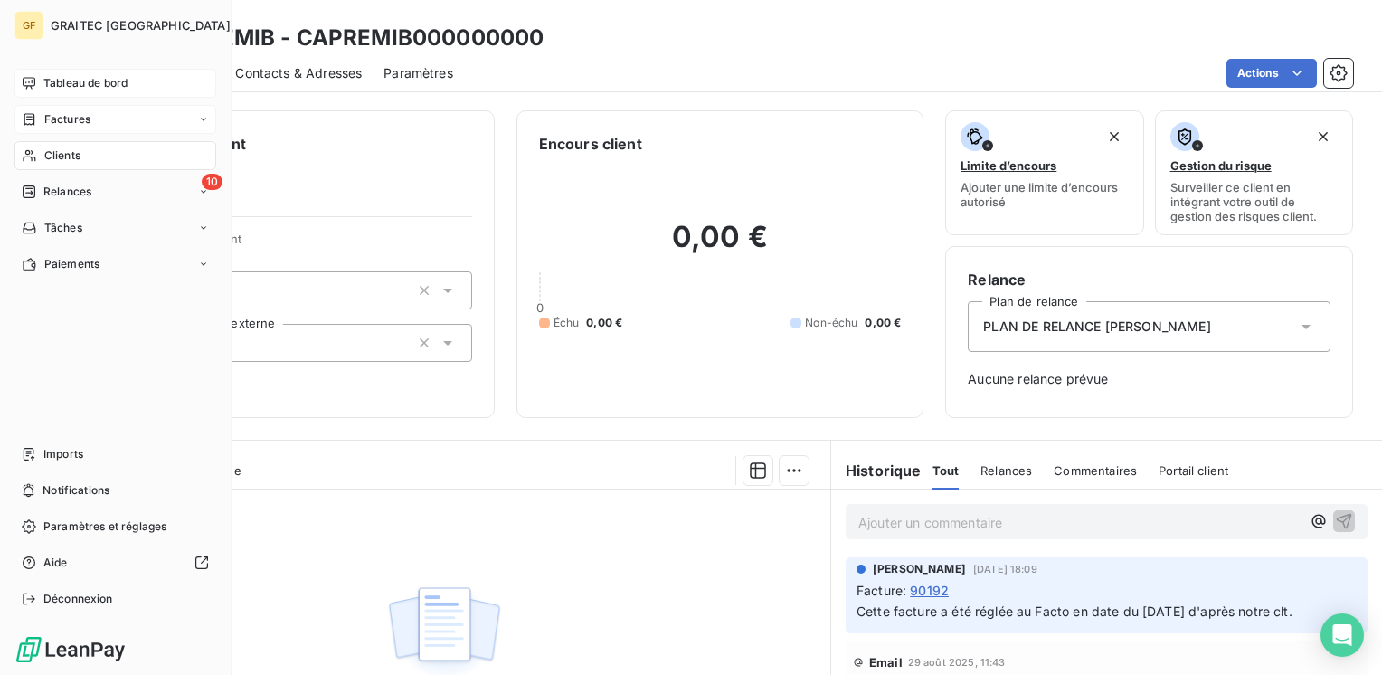
click at [77, 118] on span "Factures" at bounding box center [67, 119] width 46 height 16
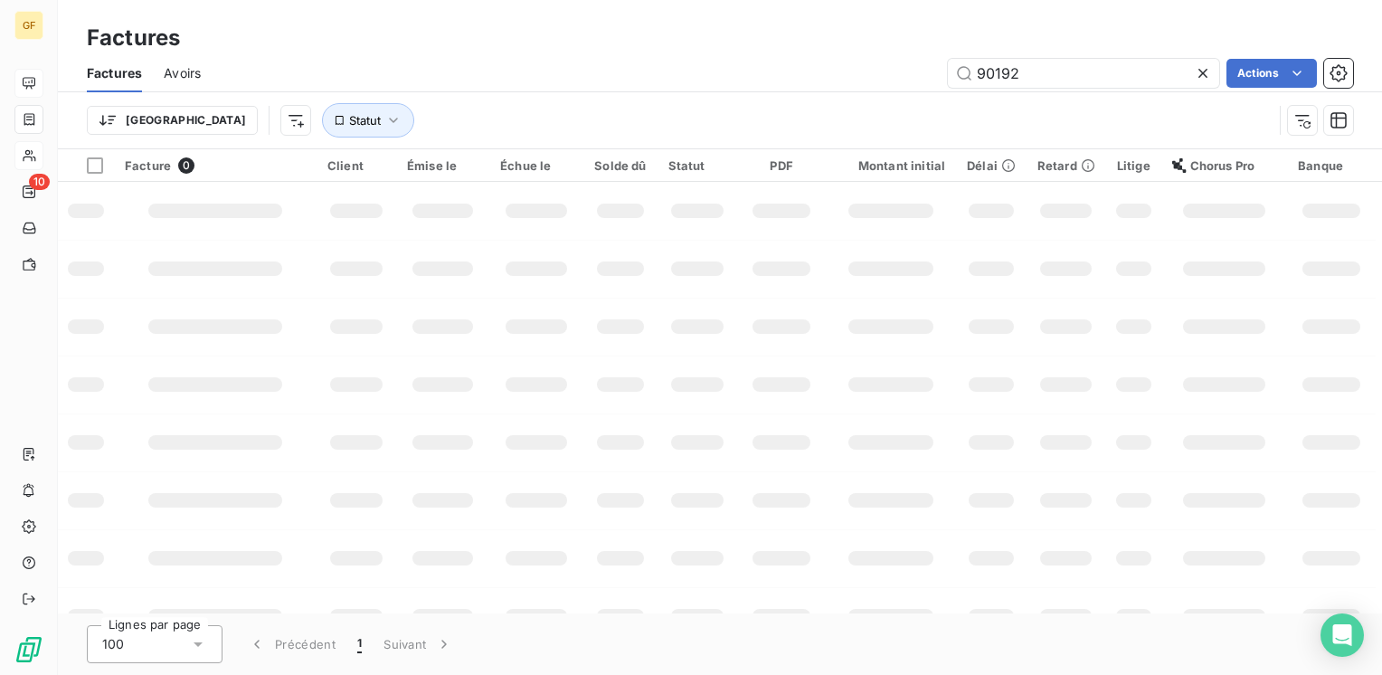
drag, startPoint x: 1027, startPoint y: 67, endPoint x: 860, endPoint y: 90, distance: 168.8
click at [860, 90] on div "Factures Avoirs 90192 Actions" at bounding box center [720, 73] width 1324 height 38
type input "91251"
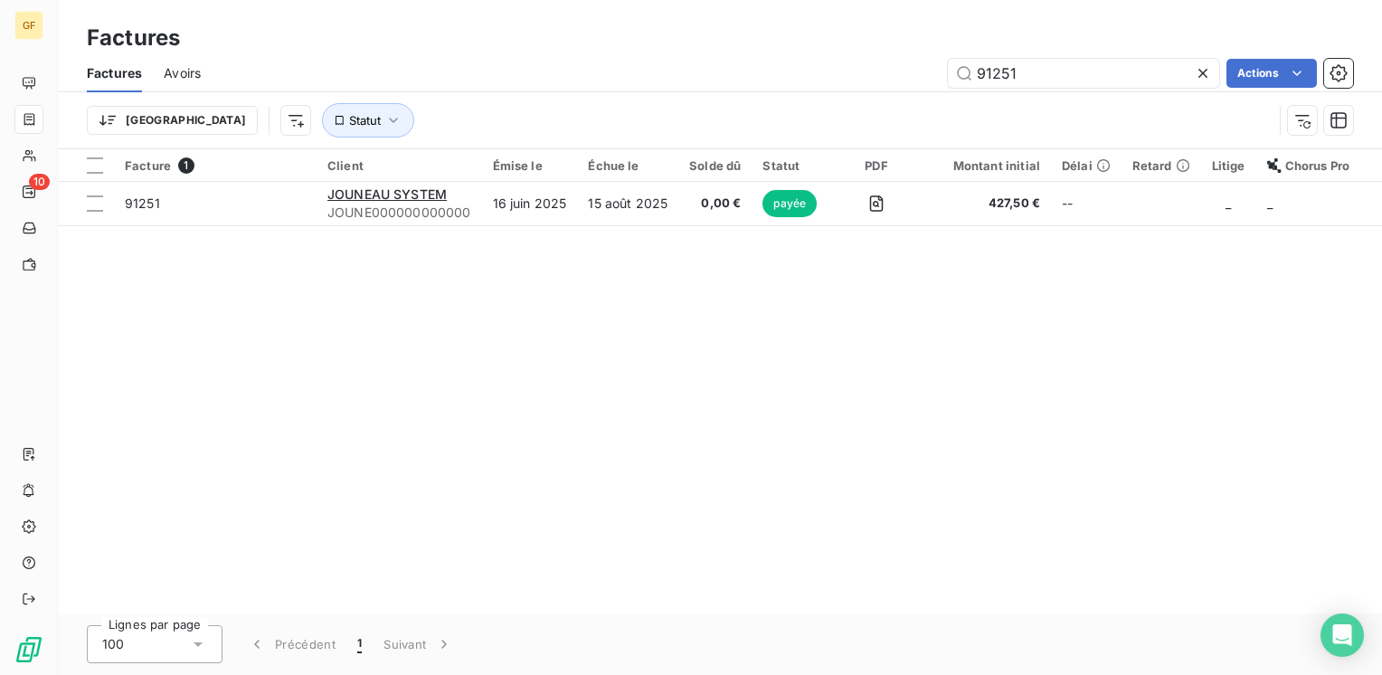
type input "91251"
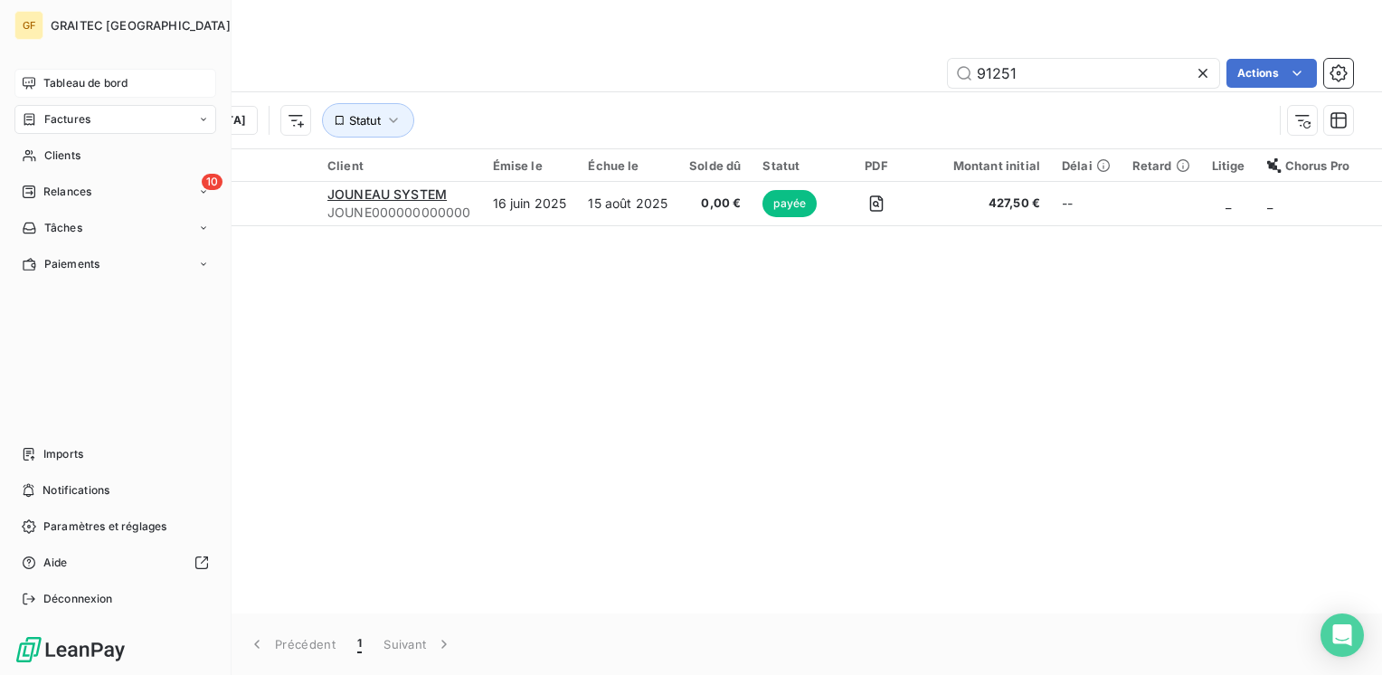
click at [70, 83] on span "Tableau de bord" at bounding box center [85, 83] width 84 height 16
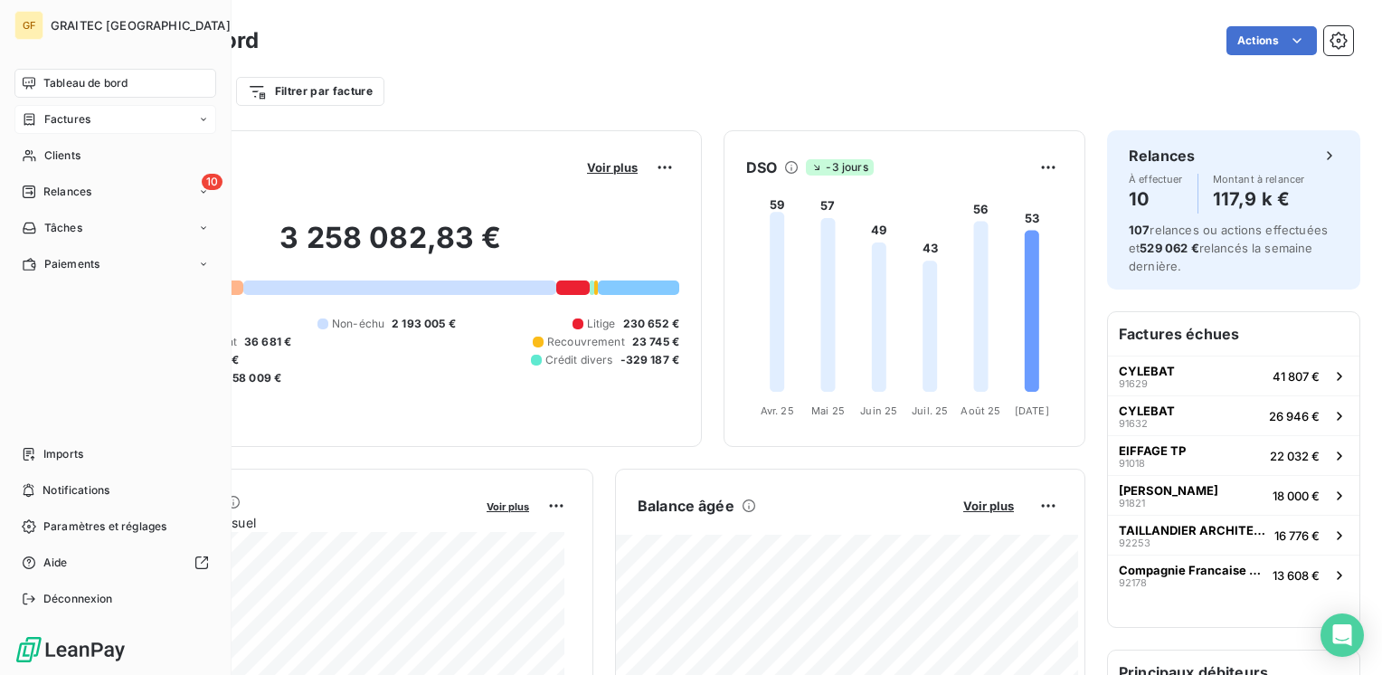
click at [65, 120] on span "Factures" at bounding box center [67, 119] width 46 height 16
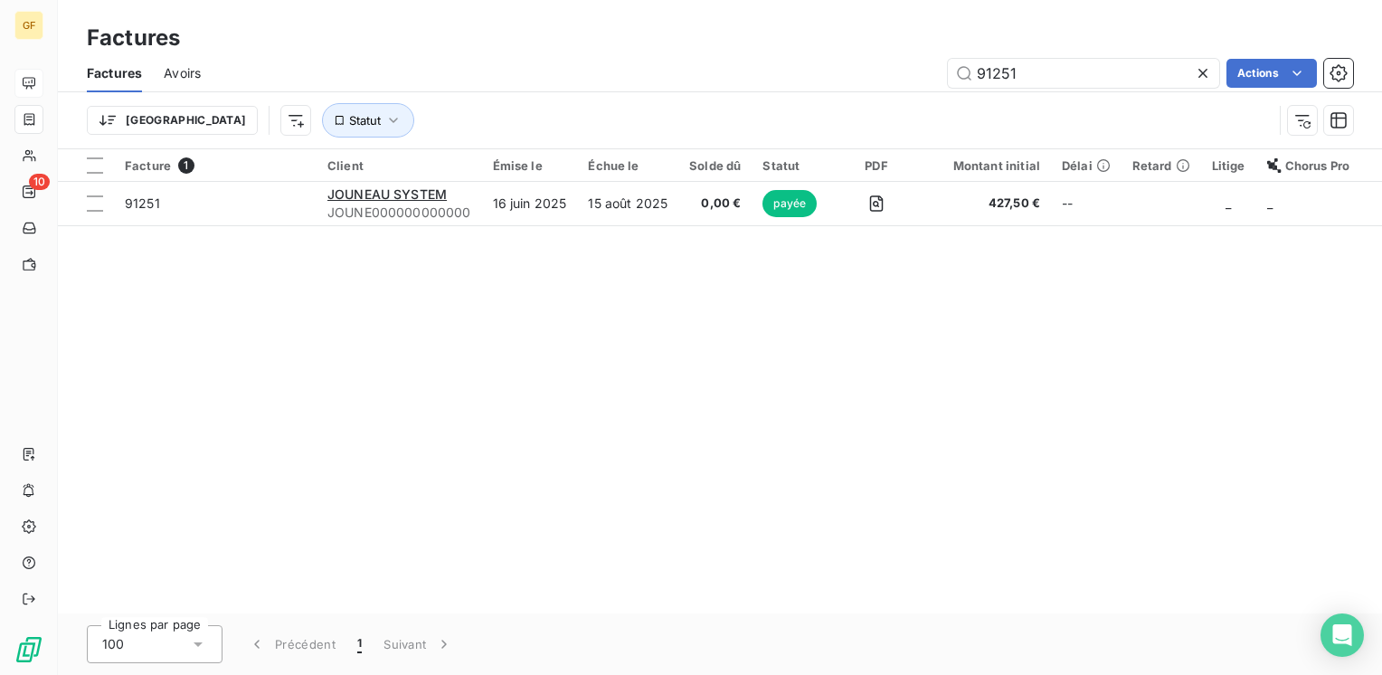
drag, startPoint x: 1023, startPoint y: 66, endPoint x: 897, endPoint y: 99, distance: 129.9
click at [896, 99] on div "Factures Avoirs 91251 Actions Trier Statut" at bounding box center [720, 101] width 1324 height 94
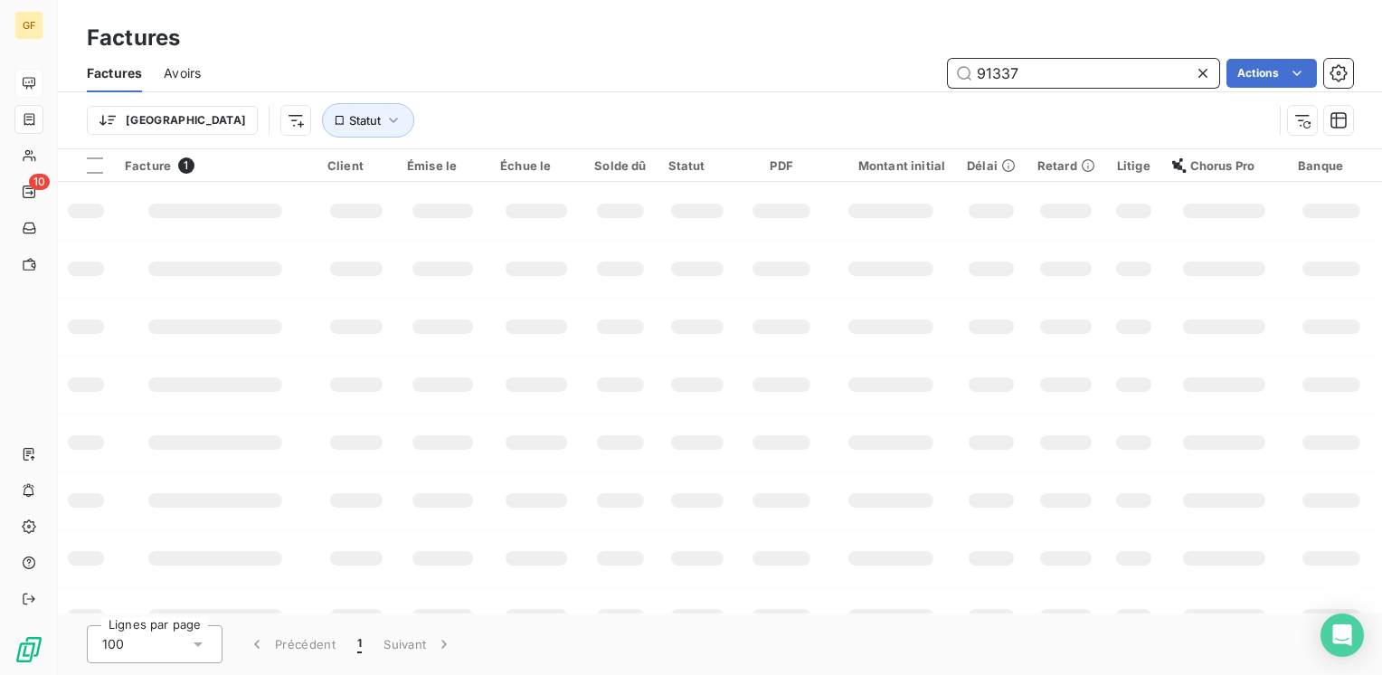
drag, startPoint x: 1042, startPoint y: 71, endPoint x: 862, endPoint y: 90, distance: 181.0
click at [862, 90] on div "Factures Avoirs 91337 Actions" at bounding box center [720, 73] width 1324 height 38
type input "92277"
click at [389, 120] on icon "button" at bounding box center [393, 120] width 9 height 5
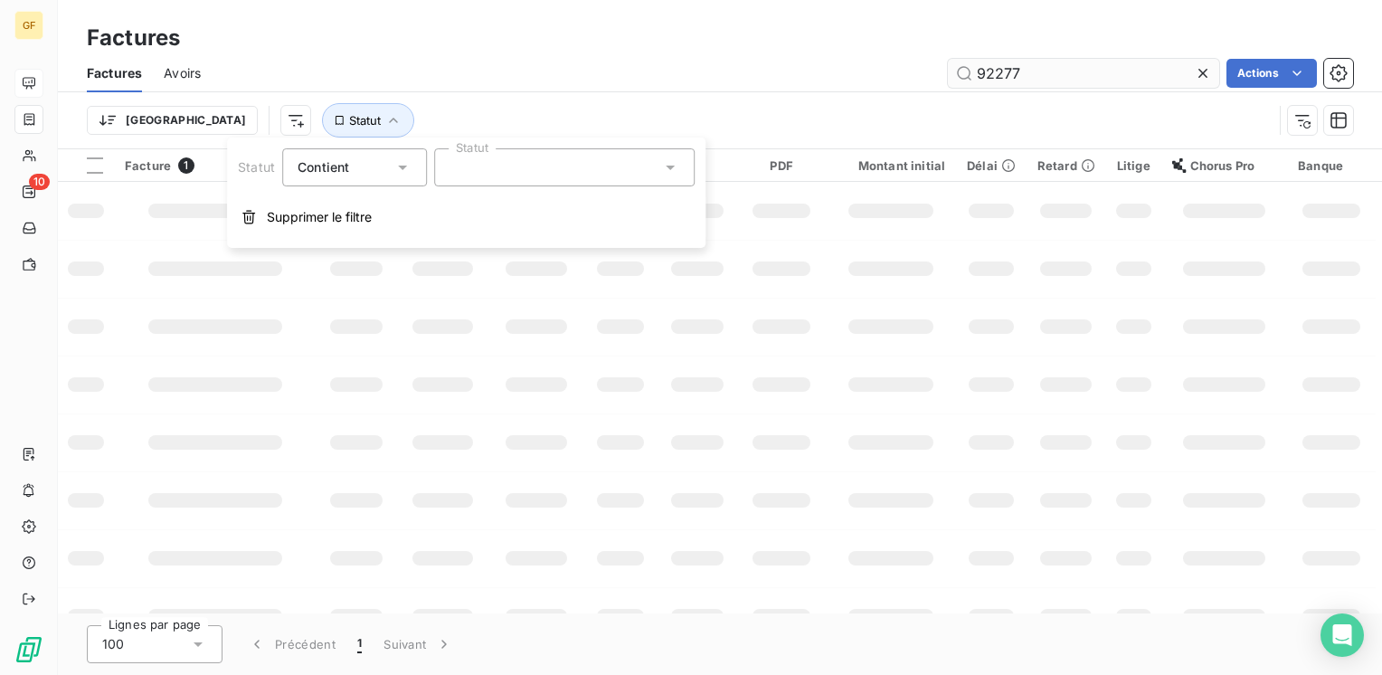
drag, startPoint x: 990, startPoint y: 90, endPoint x: 1012, endPoint y: 79, distance: 24.7
click at [991, 90] on div "Factures Avoirs 92277 Actions" at bounding box center [720, 73] width 1324 height 38
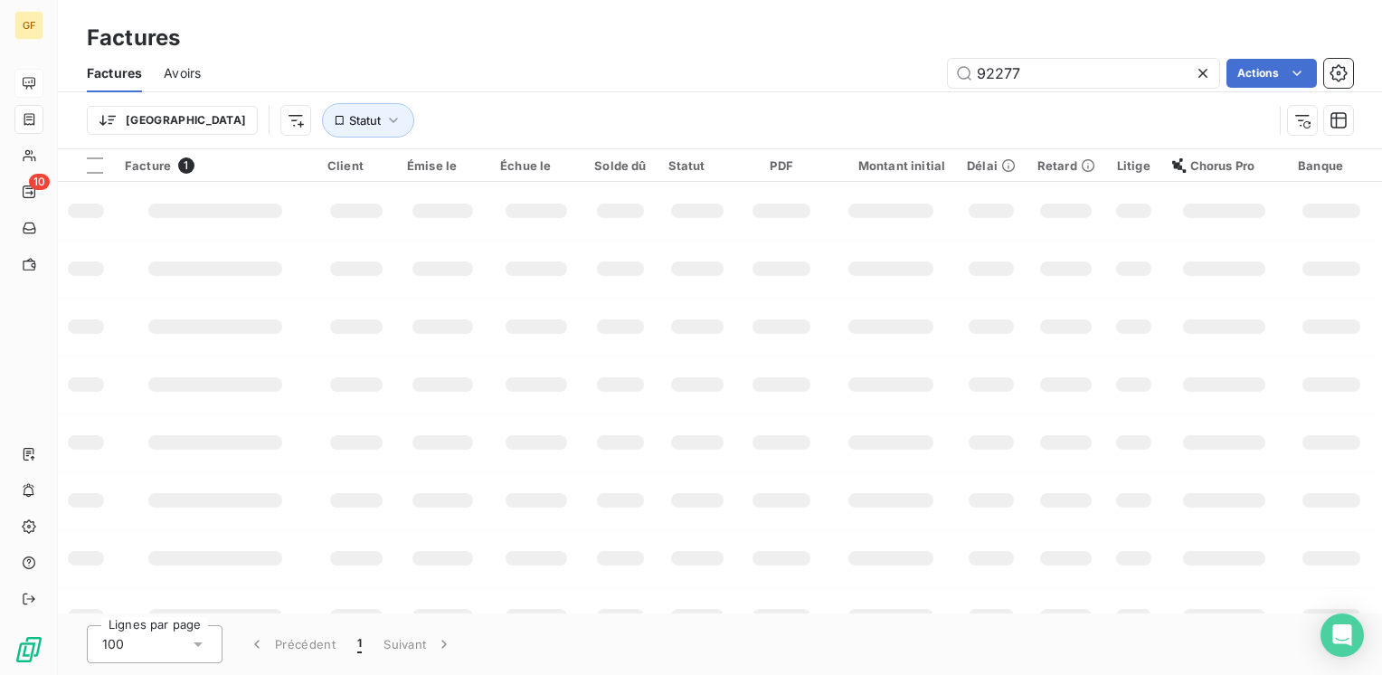
click at [1196, 71] on icon at bounding box center [1203, 73] width 18 height 18
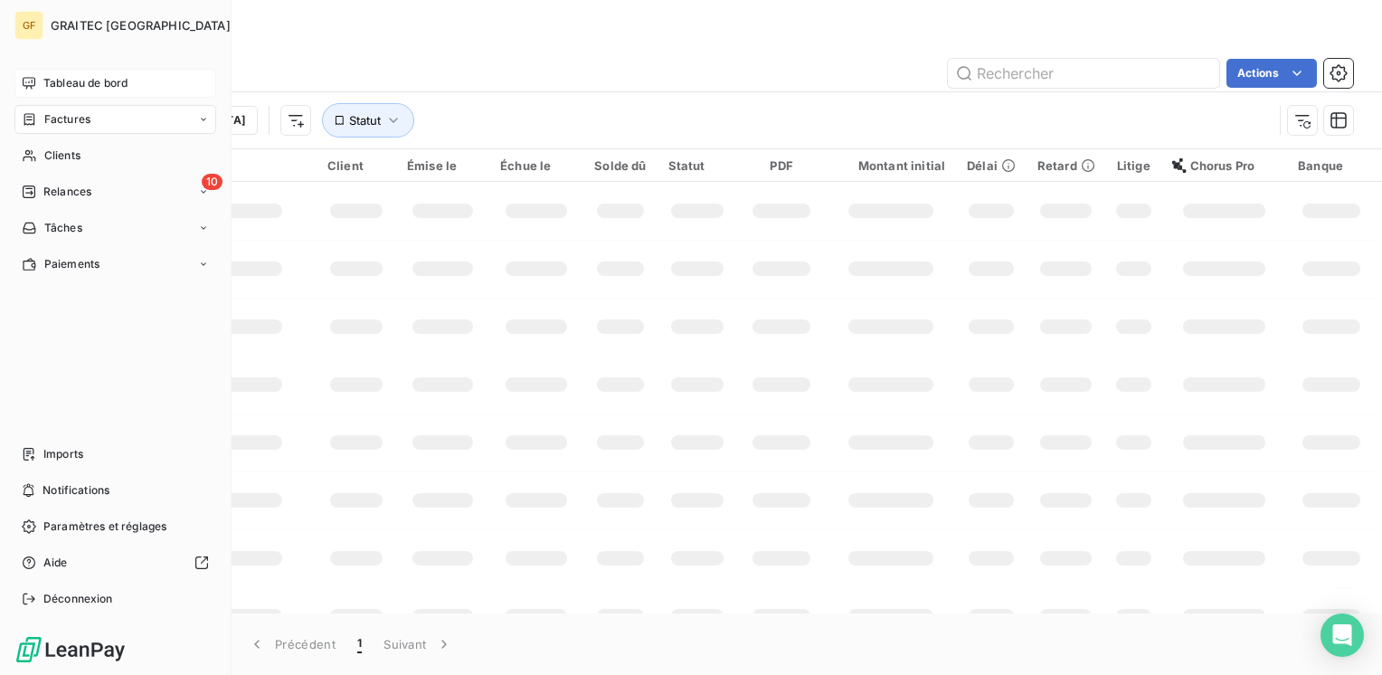
click at [61, 120] on span "Factures" at bounding box center [67, 119] width 46 height 16
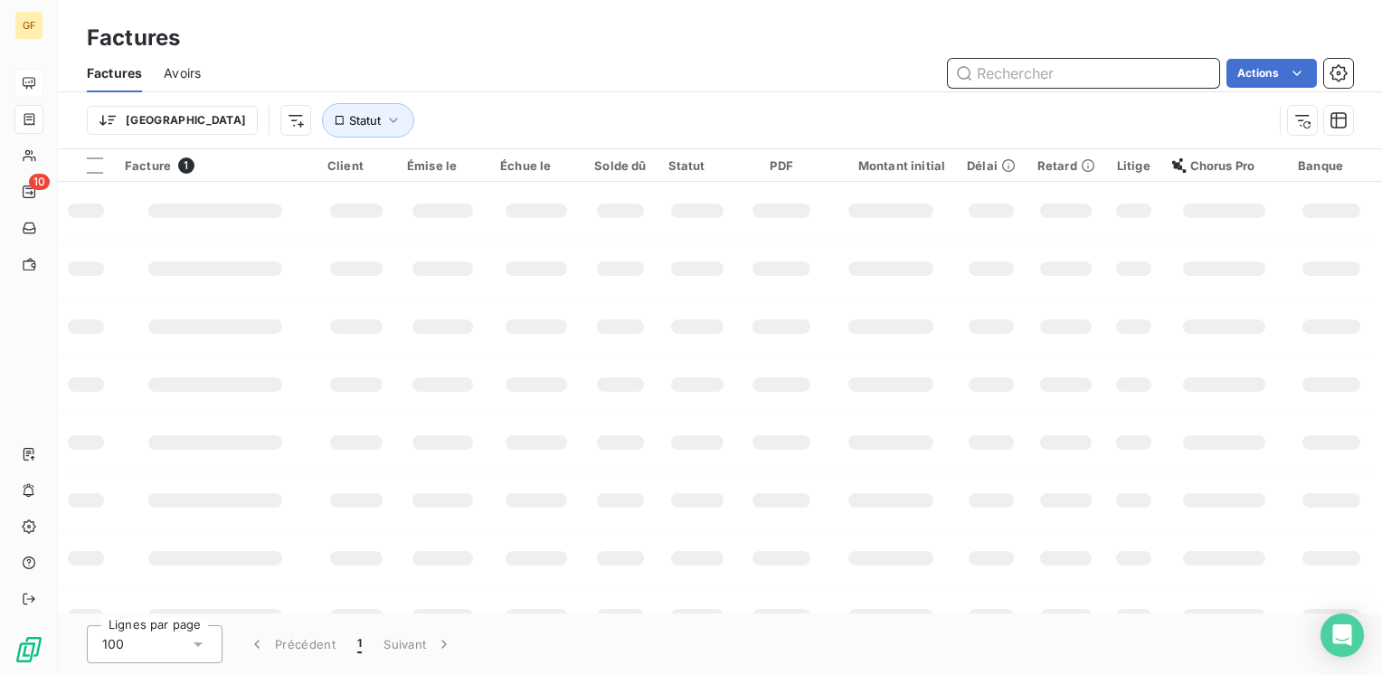
click at [1028, 74] on input "text" at bounding box center [1083, 73] width 271 height 29
click at [1154, 73] on input "92277" at bounding box center [1083, 73] width 271 height 29
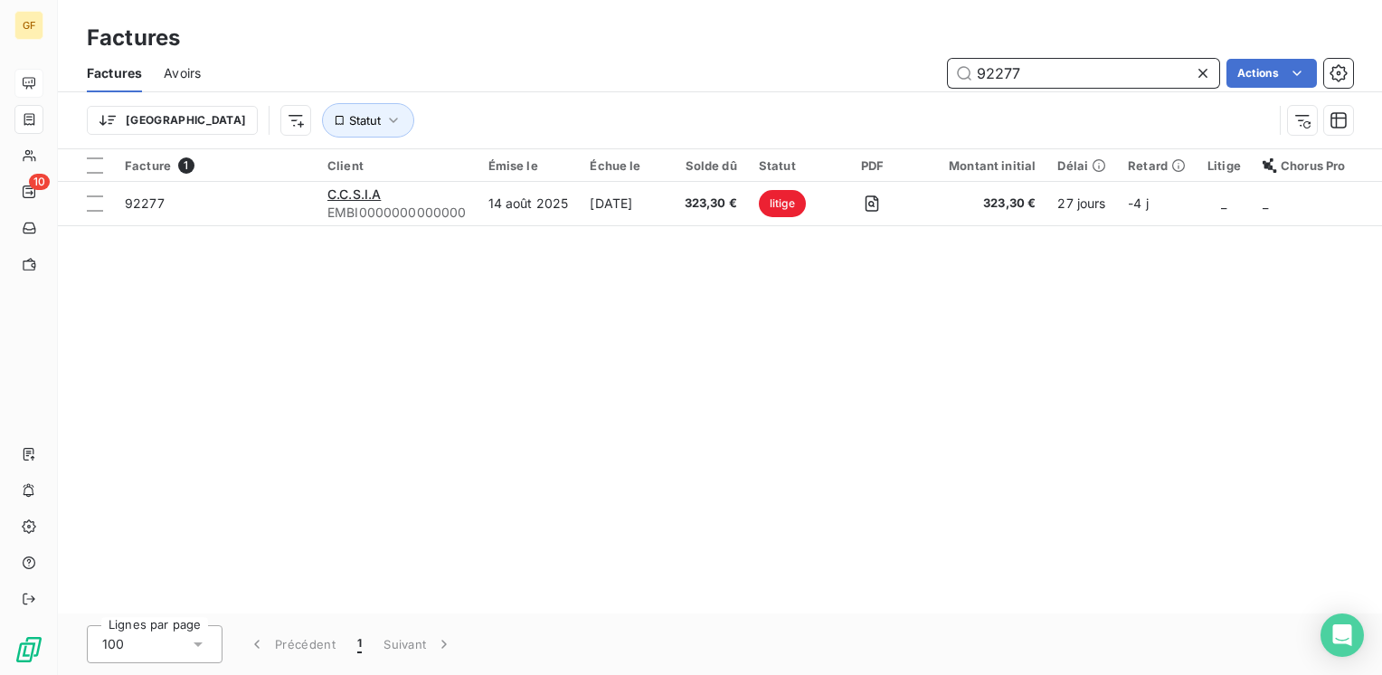
drag, startPoint x: 1077, startPoint y: 79, endPoint x: 859, endPoint y: 99, distance: 218.9
click at [859, 99] on div "Factures Avoirs 92277 Actions Trier Statut" at bounding box center [720, 101] width 1324 height 94
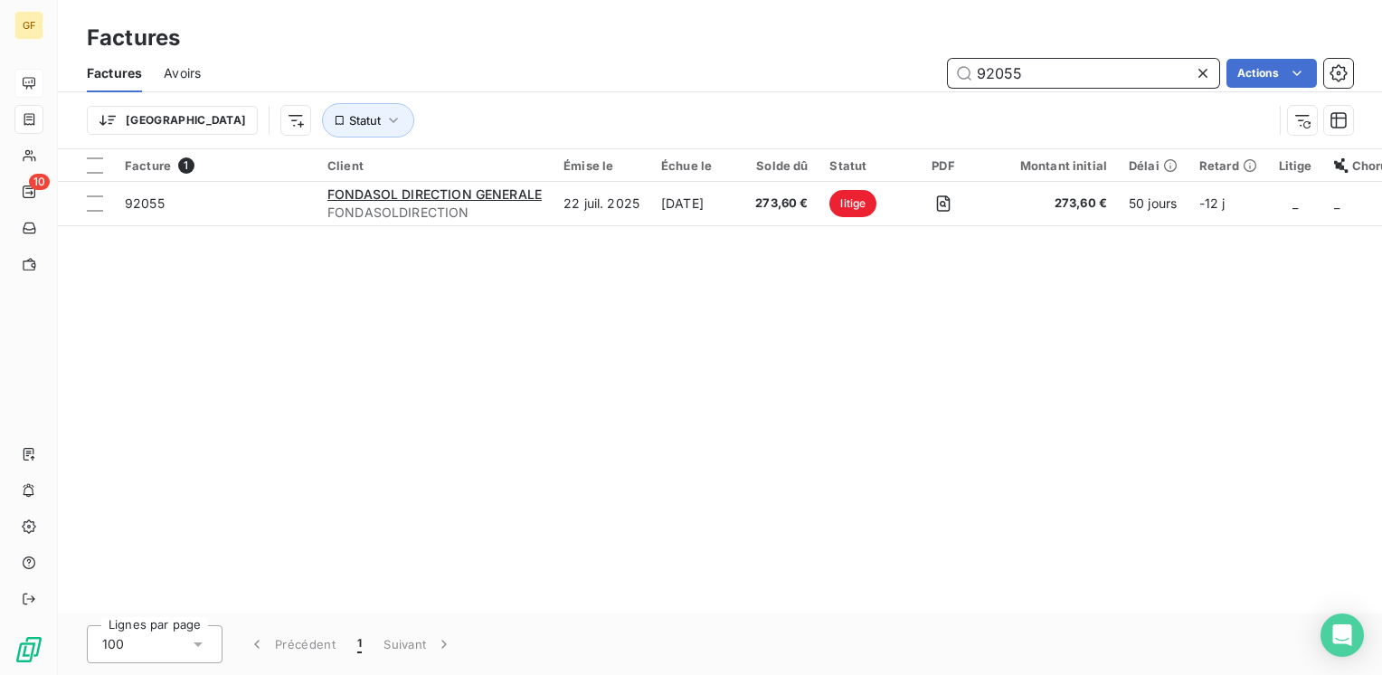
type input "92055"
click at [1201, 74] on icon at bounding box center [1203, 73] width 18 height 18
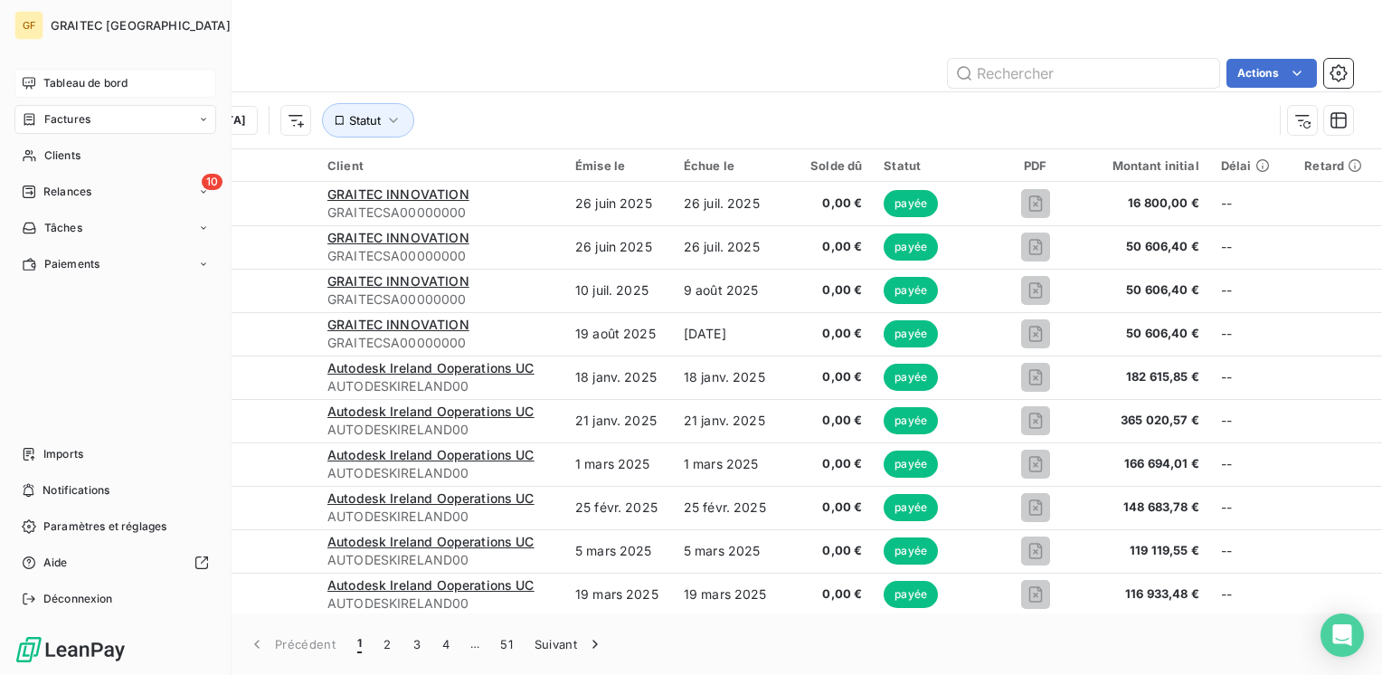
click at [58, 81] on span "Tableau de bord" at bounding box center [85, 83] width 84 height 16
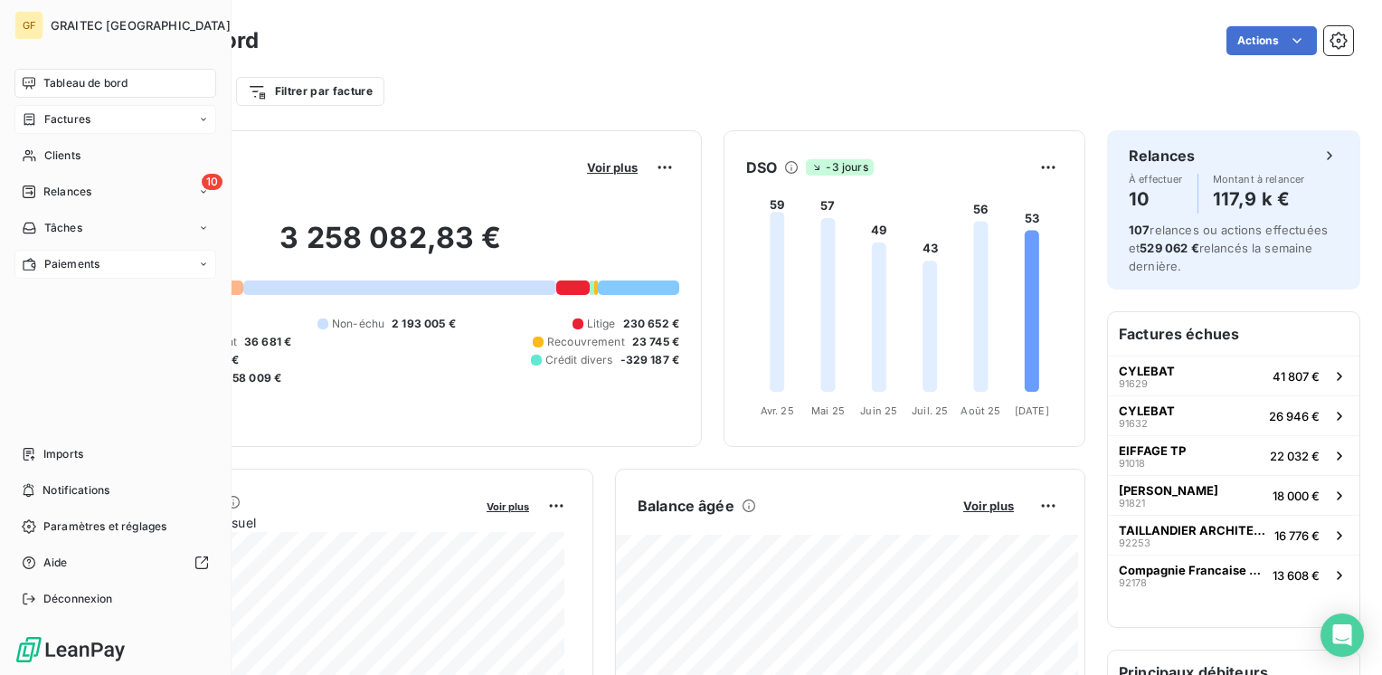
click at [52, 262] on span "Paiements" at bounding box center [71, 264] width 55 height 16
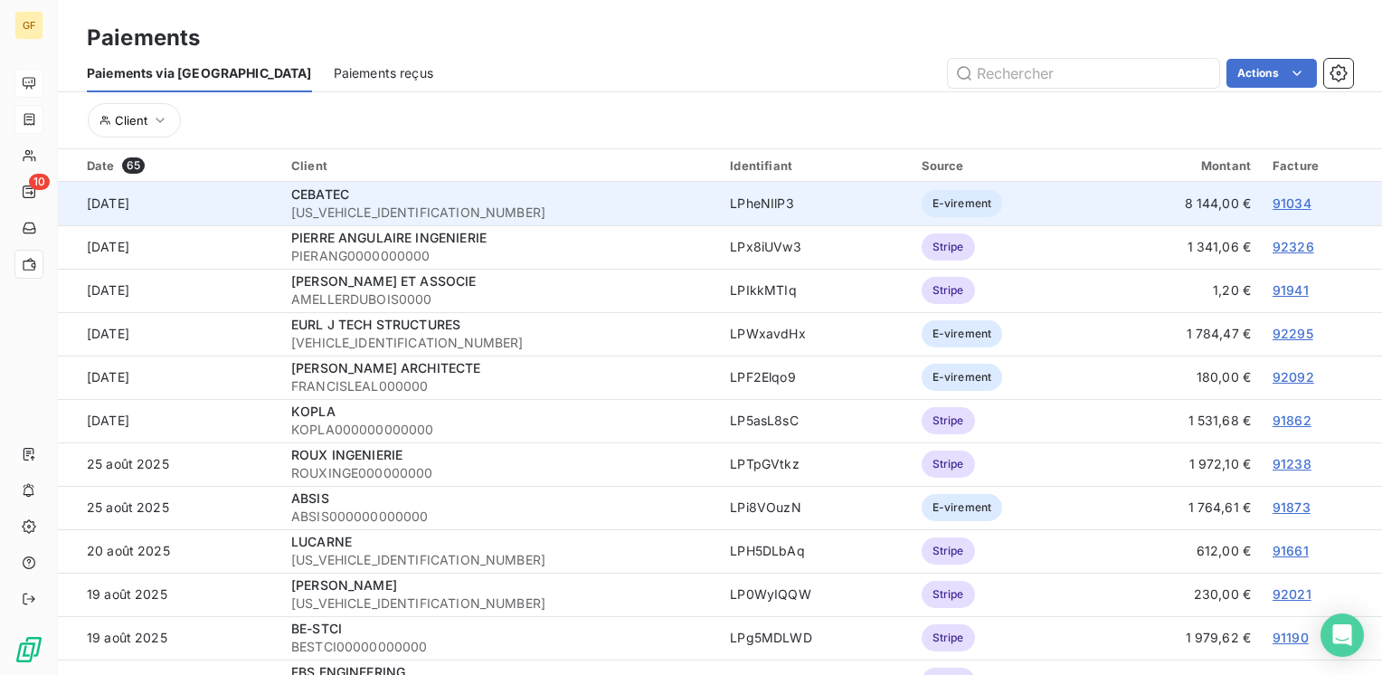
click at [1280, 198] on link "91034" at bounding box center [1291, 202] width 39 height 15
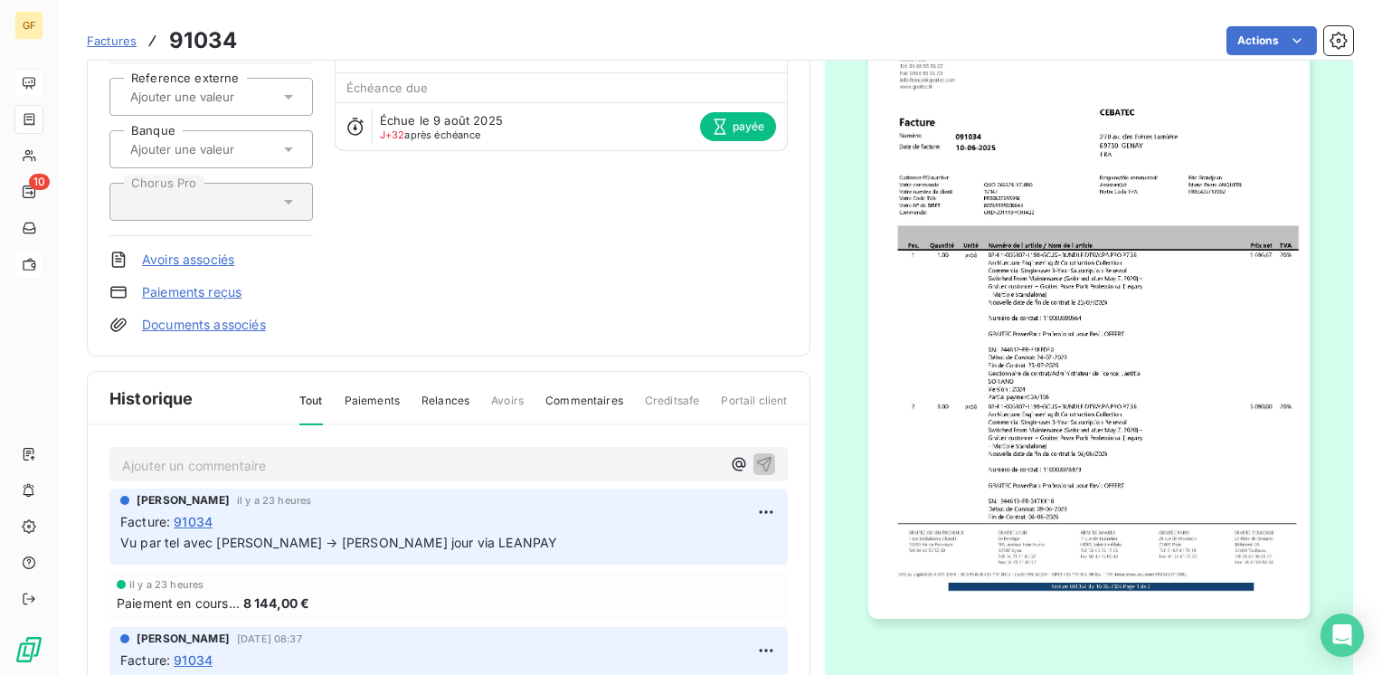
scroll to position [271, 0]
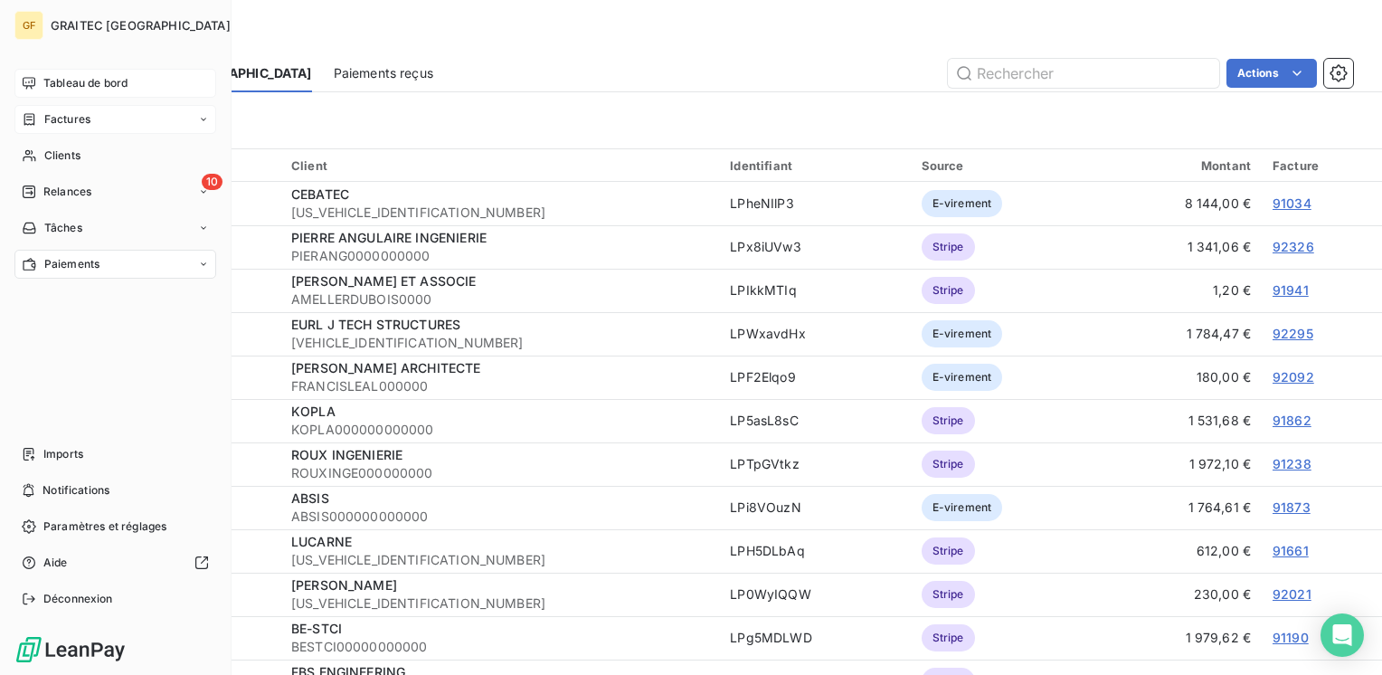
click at [82, 88] on span "Tableau de bord" at bounding box center [85, 83] width 84 height 16
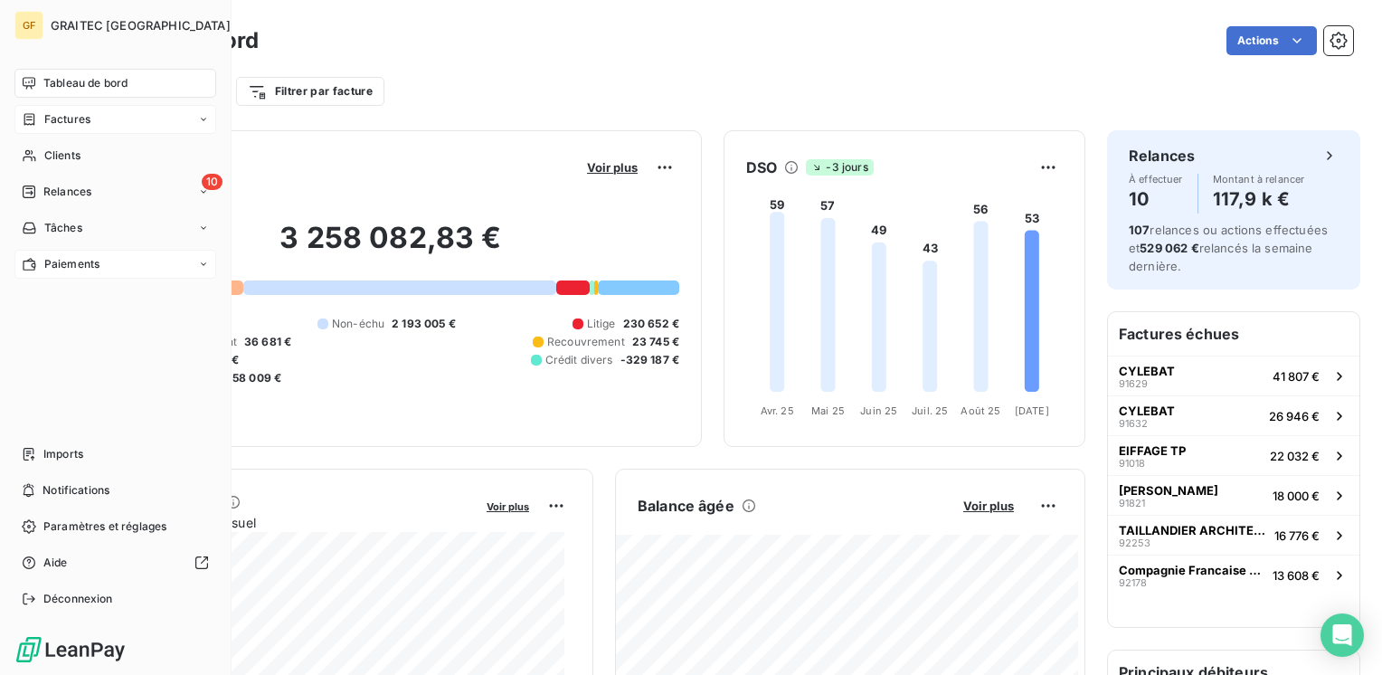
click at [46, 252] on div "Paiements" at bounding box center [115, 264] width 202 height 29
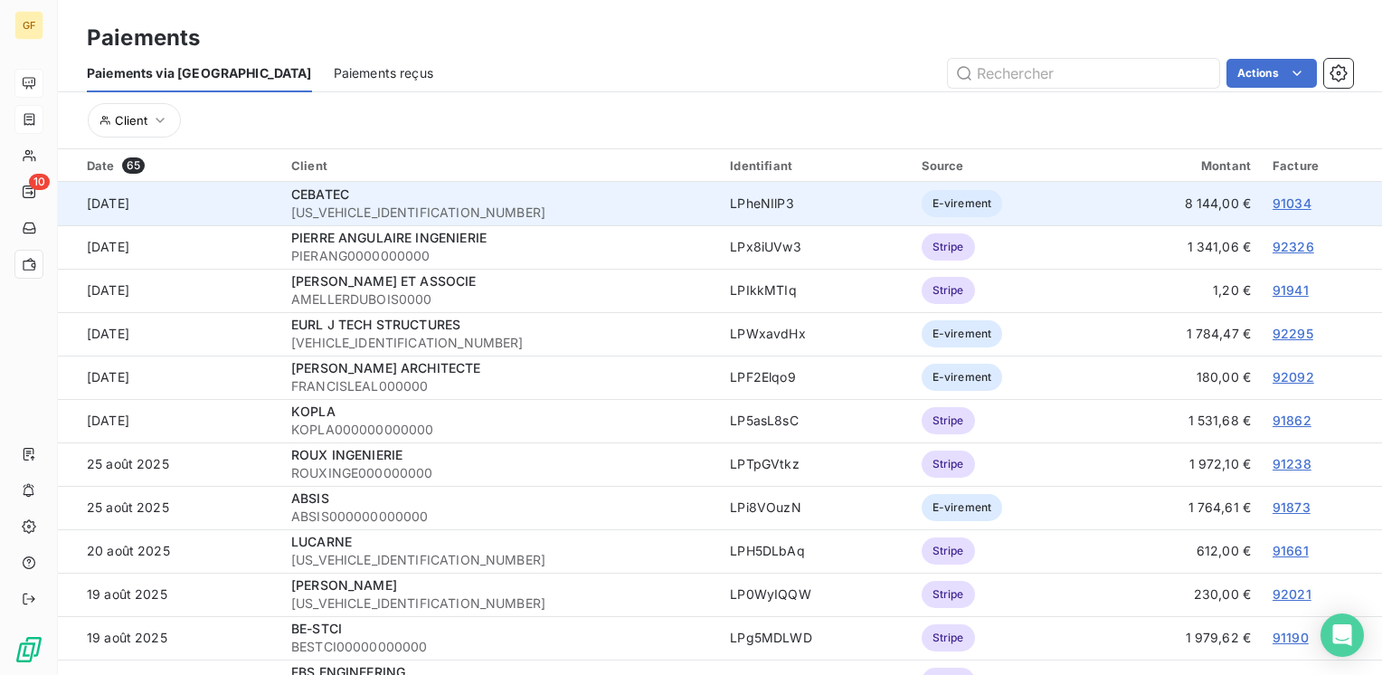
click at [409, 198] on div "CEBATEC" at bounding box center [499, 194] width 417 height 18
click at [1284, 201] on link "91034" at bounding box center [1291, 202] width 39 height 15
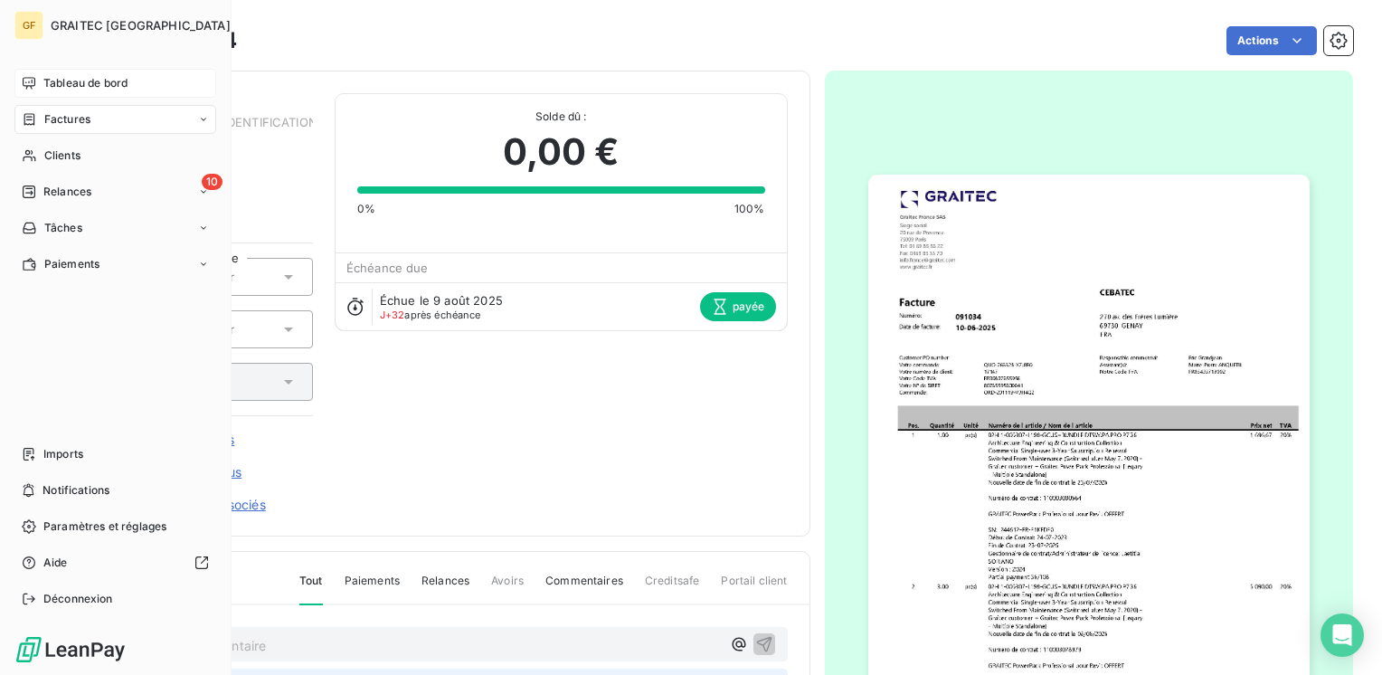
click at [52, 81] on span "Tableau de bord" at bounding box center [85, 83] width 84 height 16
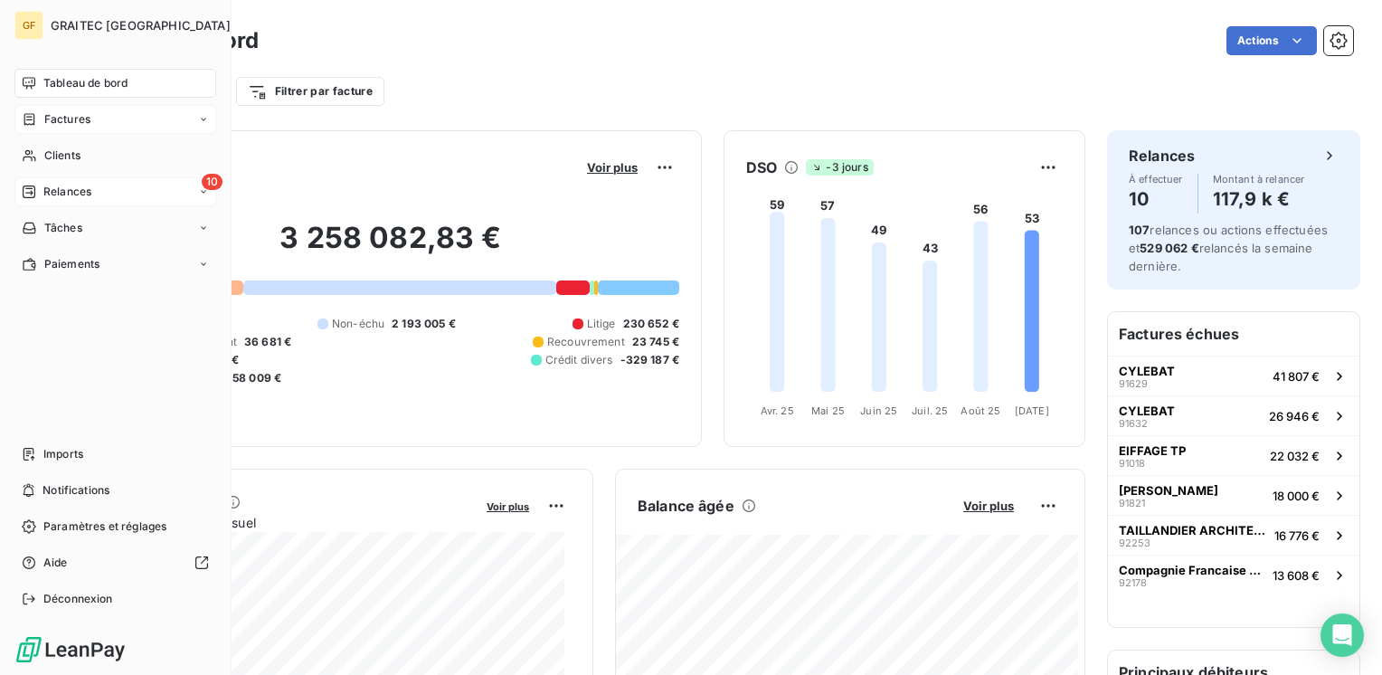
click at [65, 192] on span "Relances" at bounding box center [67, 192] width 48 height 16
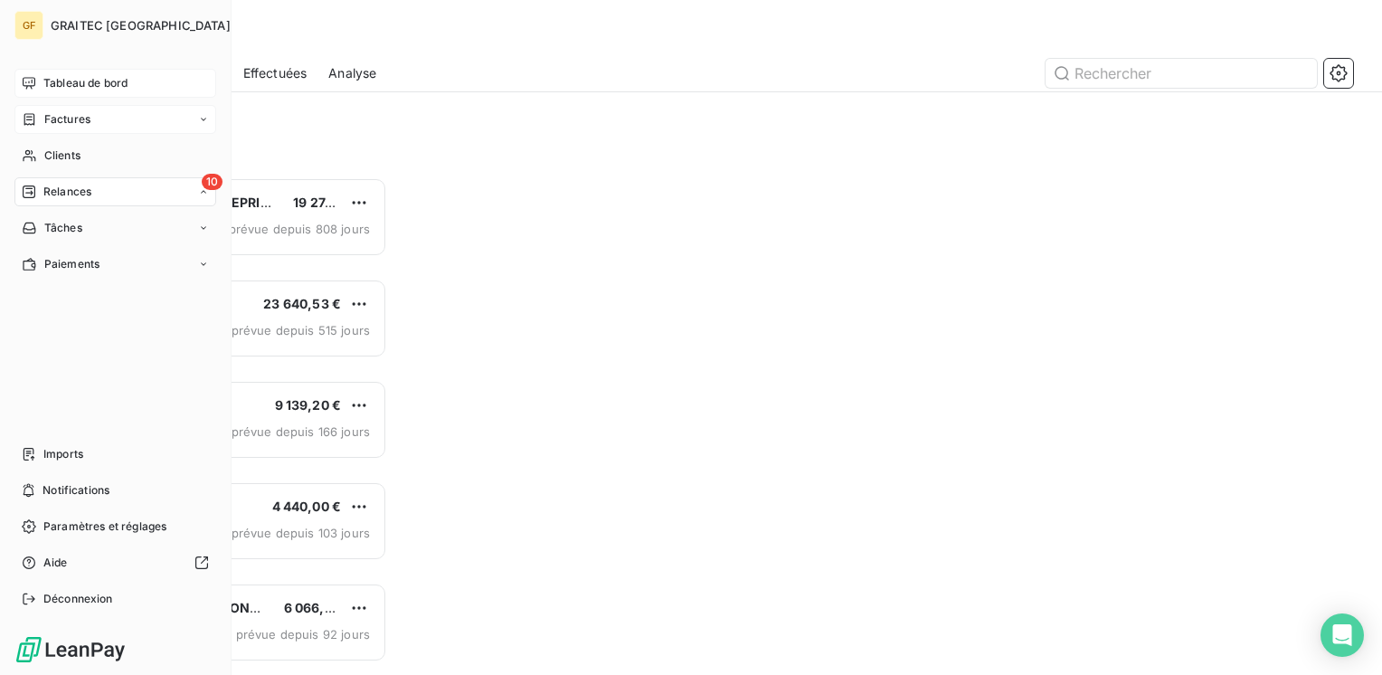
scroll to position [484, 286]
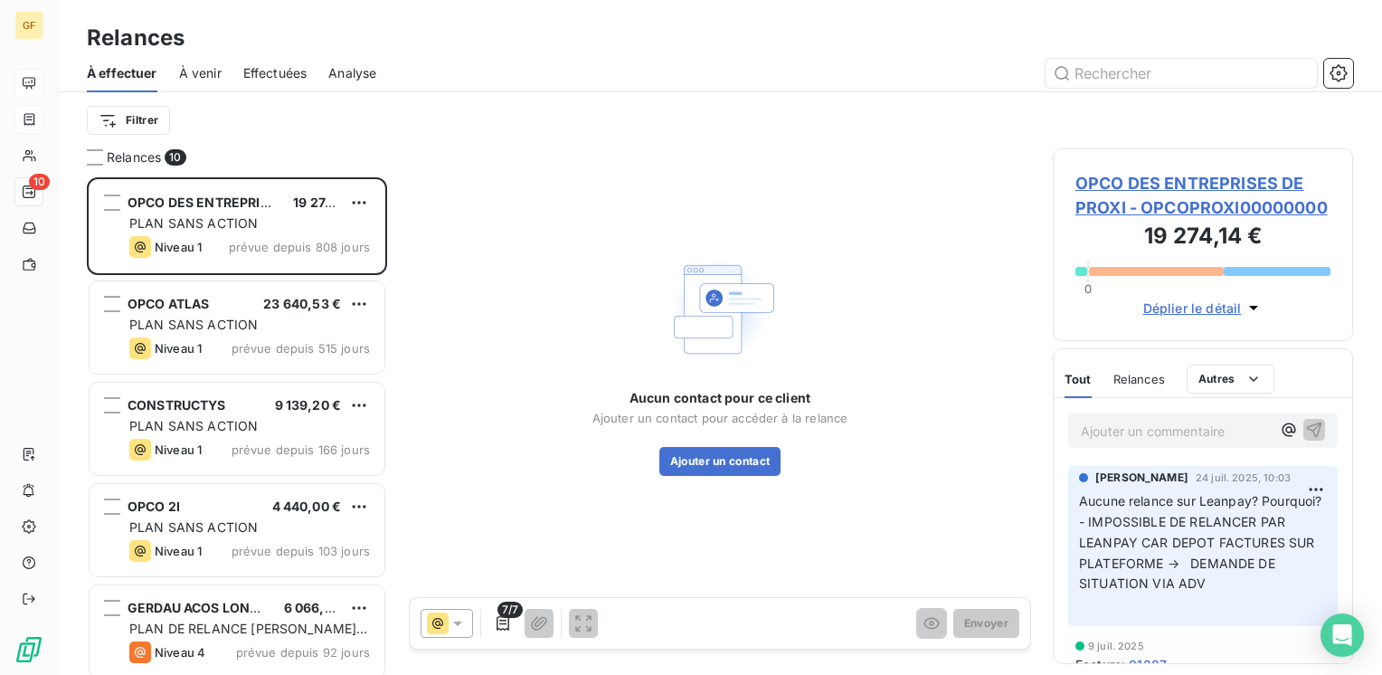
click at [205, 71] on span "À venir" at bounding box center [200, 73] width 43 height 18
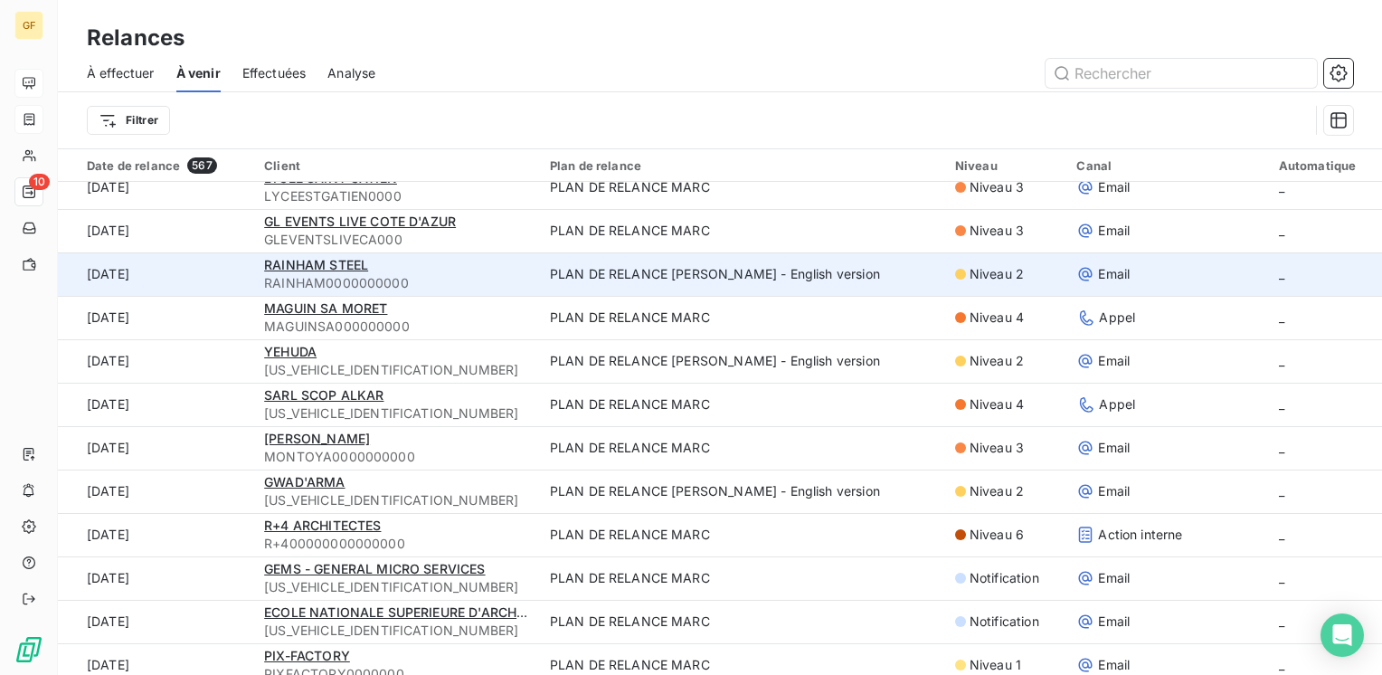
scroll to position [90, 0]
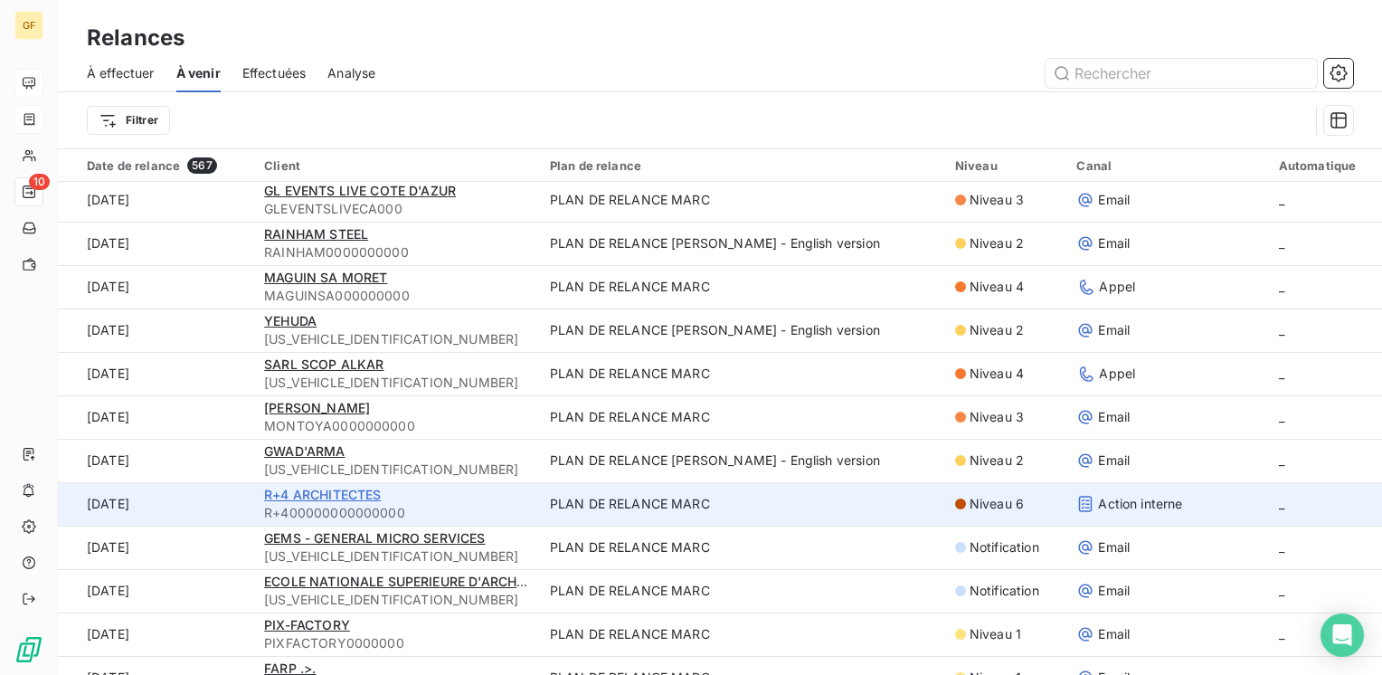
click at [345, 494] on span "R+4 ARCHITECTES" at bounding box center [322, 494] width 117 height 15
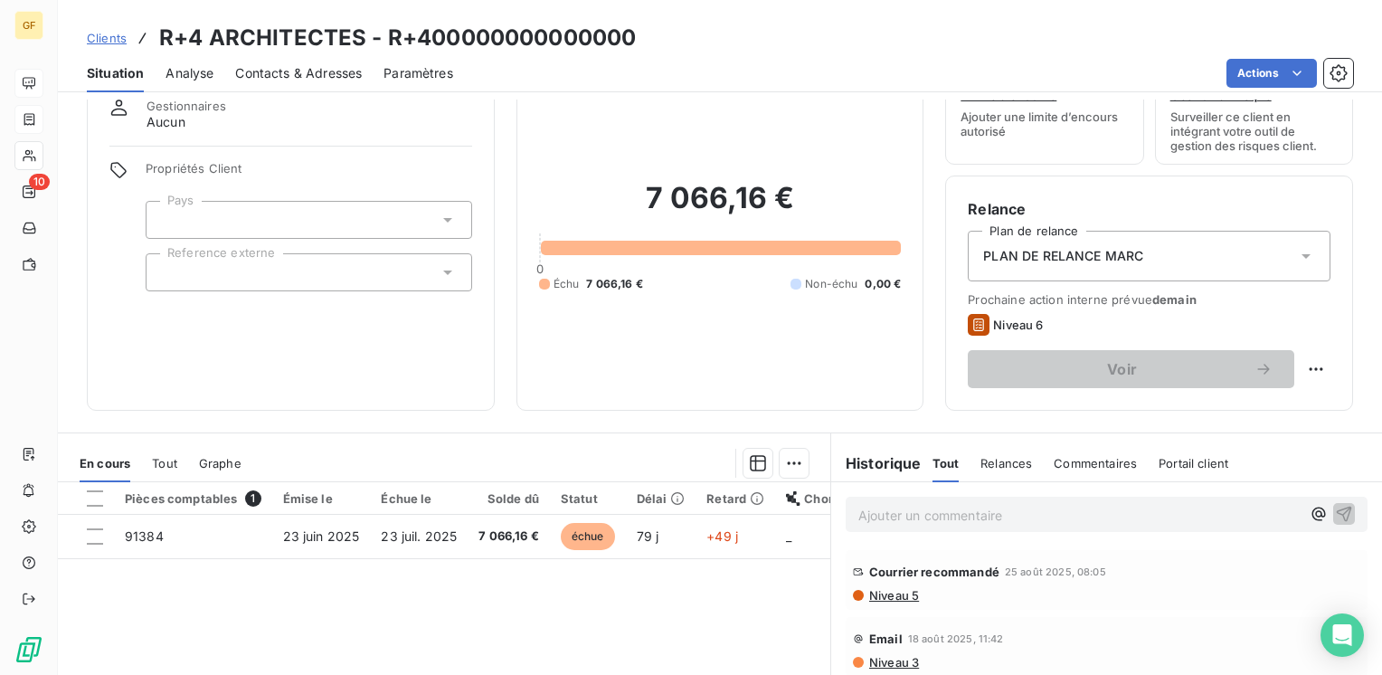
scroll to position [90, 0]
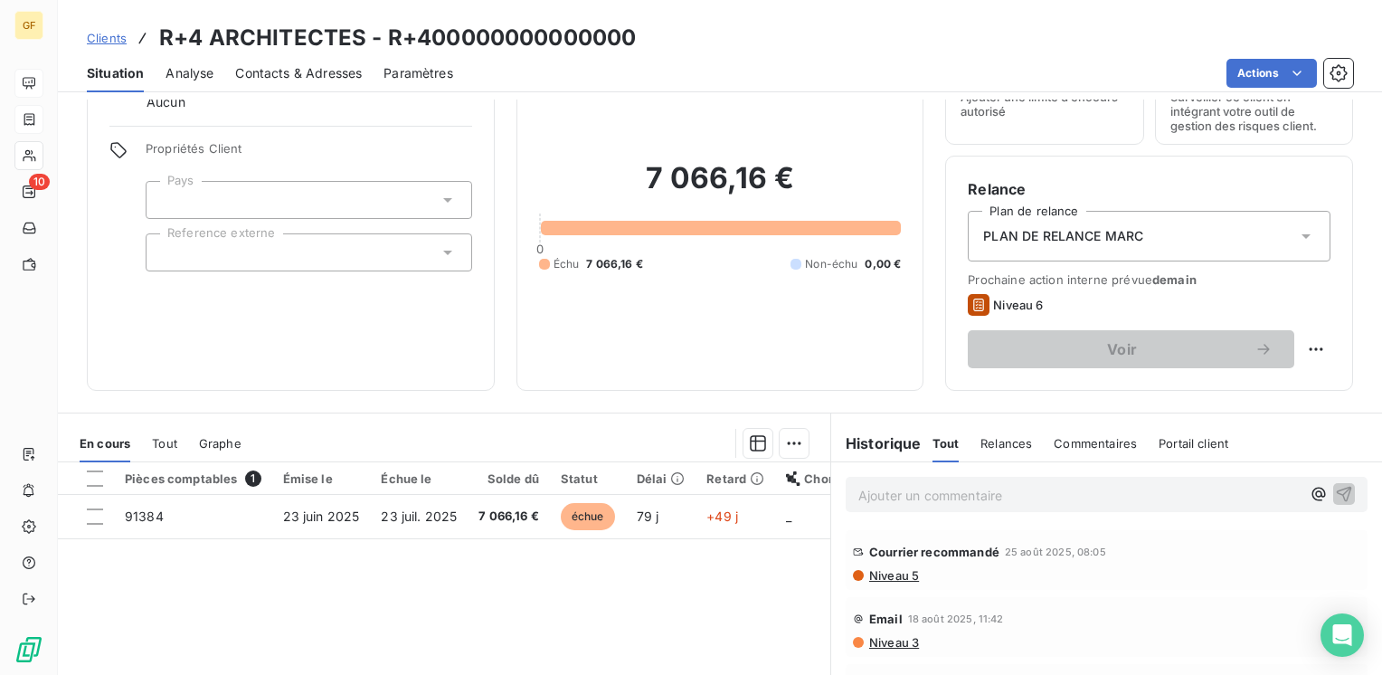
click at [336, 84] on div "Contacts & Adresses" at bounding box center [298, 73] width 127 height 38
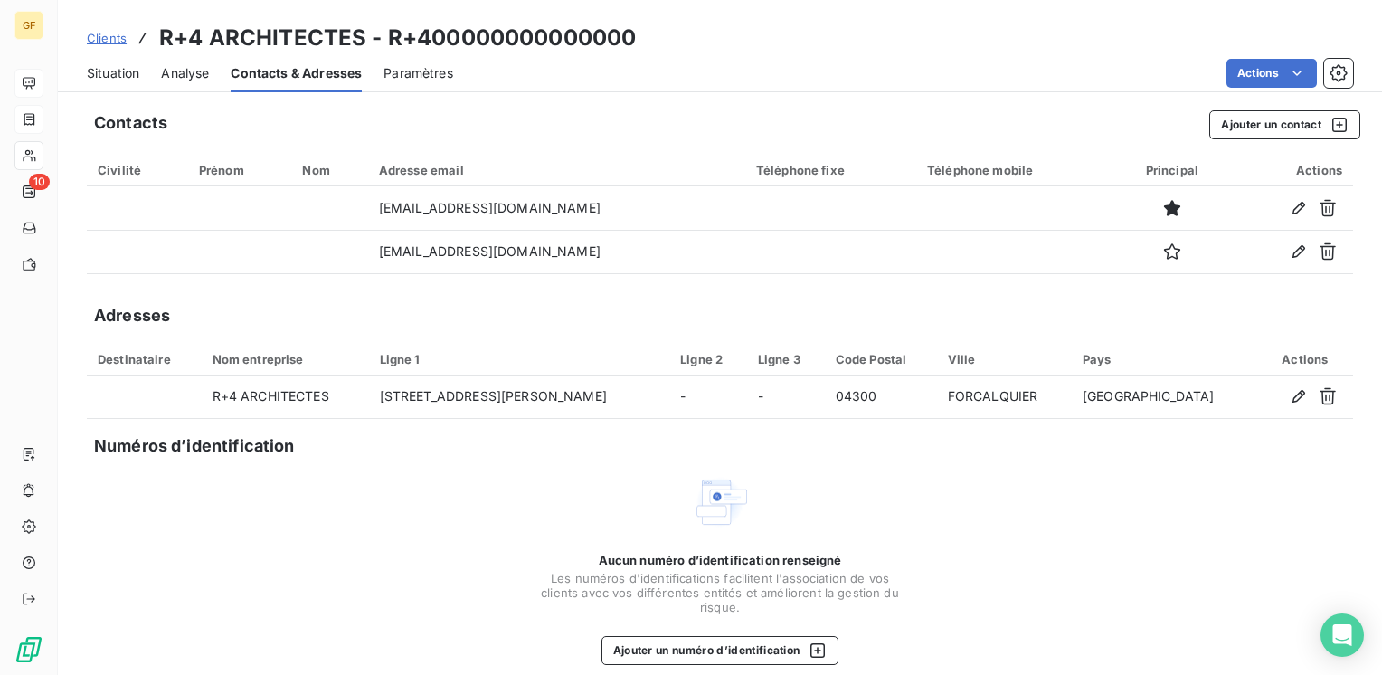
click at [122, 77] on span "Situation" at bounding box center [113, 73] width 52 height 18
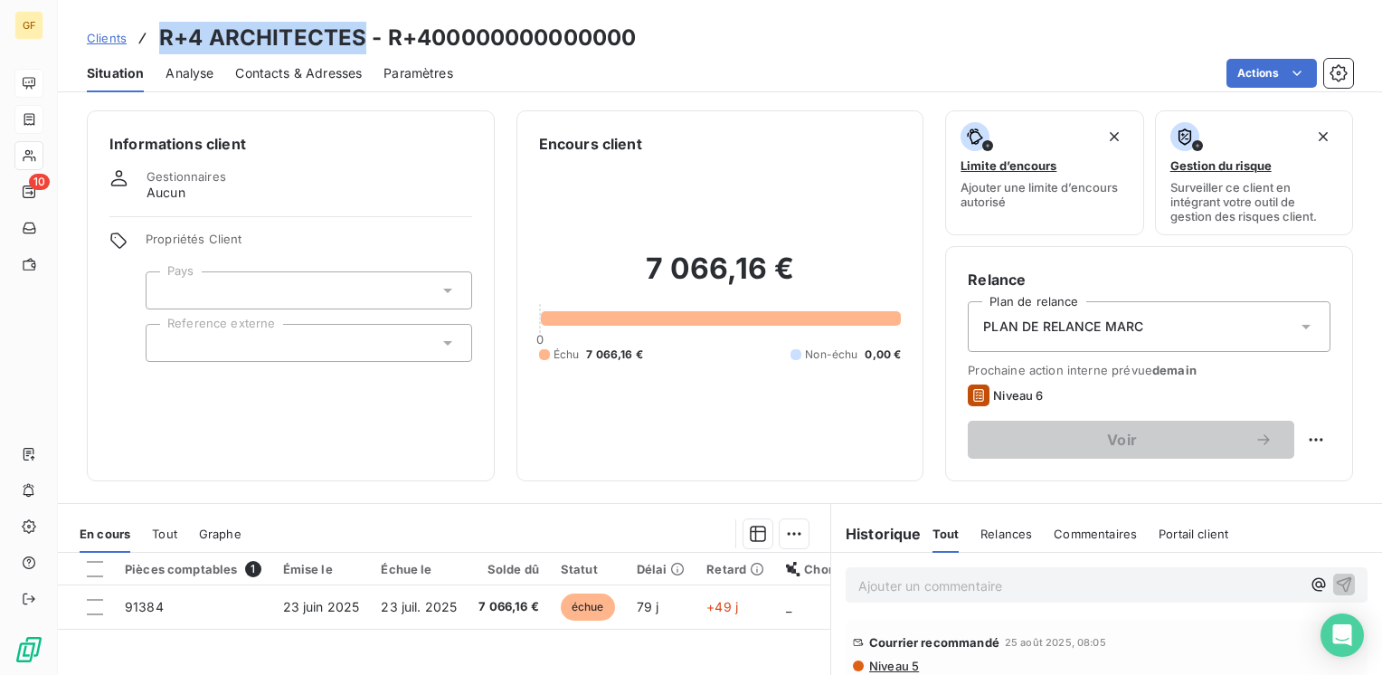
drag, startPoint x: 363, startPoint y: 42, endPoint x: 163, endPoint y: 52, distance: 200.2
click at [163, 52] on h3 "R+4 ARCHITECTES - R+400000000000000" at bounding box center [397, 38] width 477 height 33
copy h3 "R+4 ARCHITECTES"
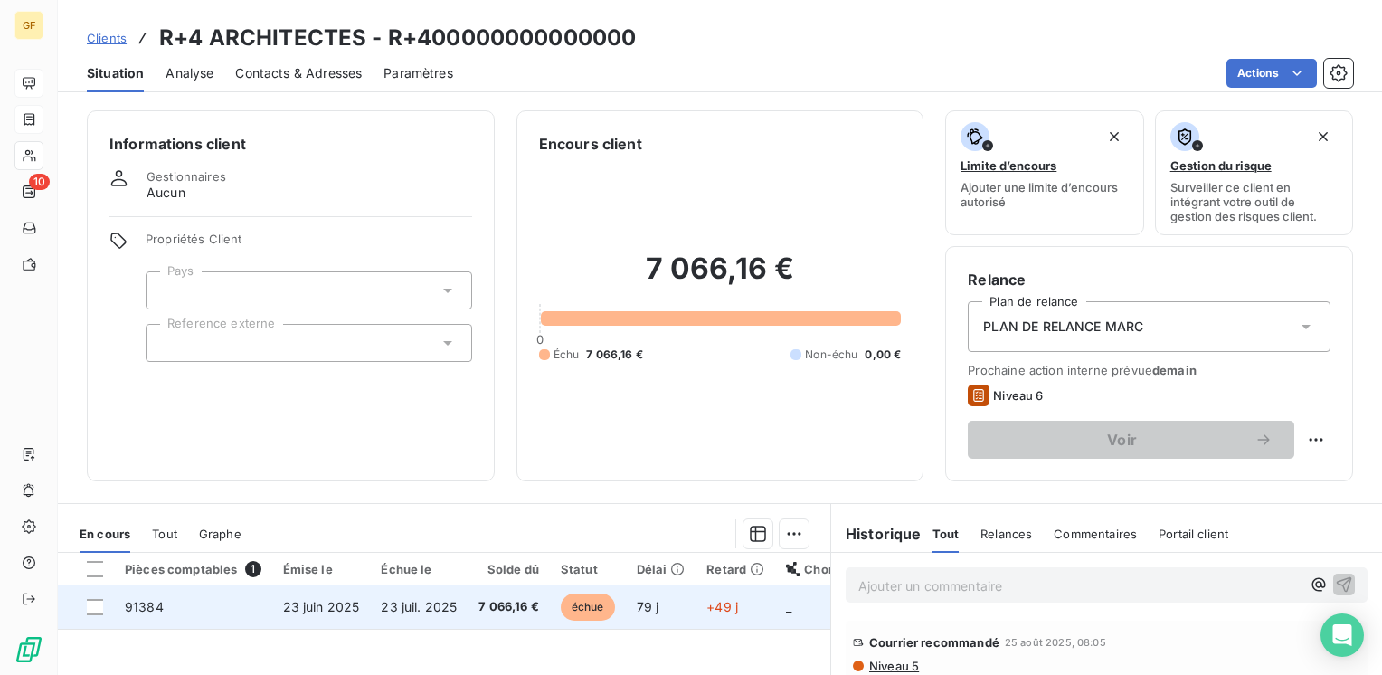
click at [522, 595] on td "7 066,16 €" at bounding box center [509, 606] width 82 height 43
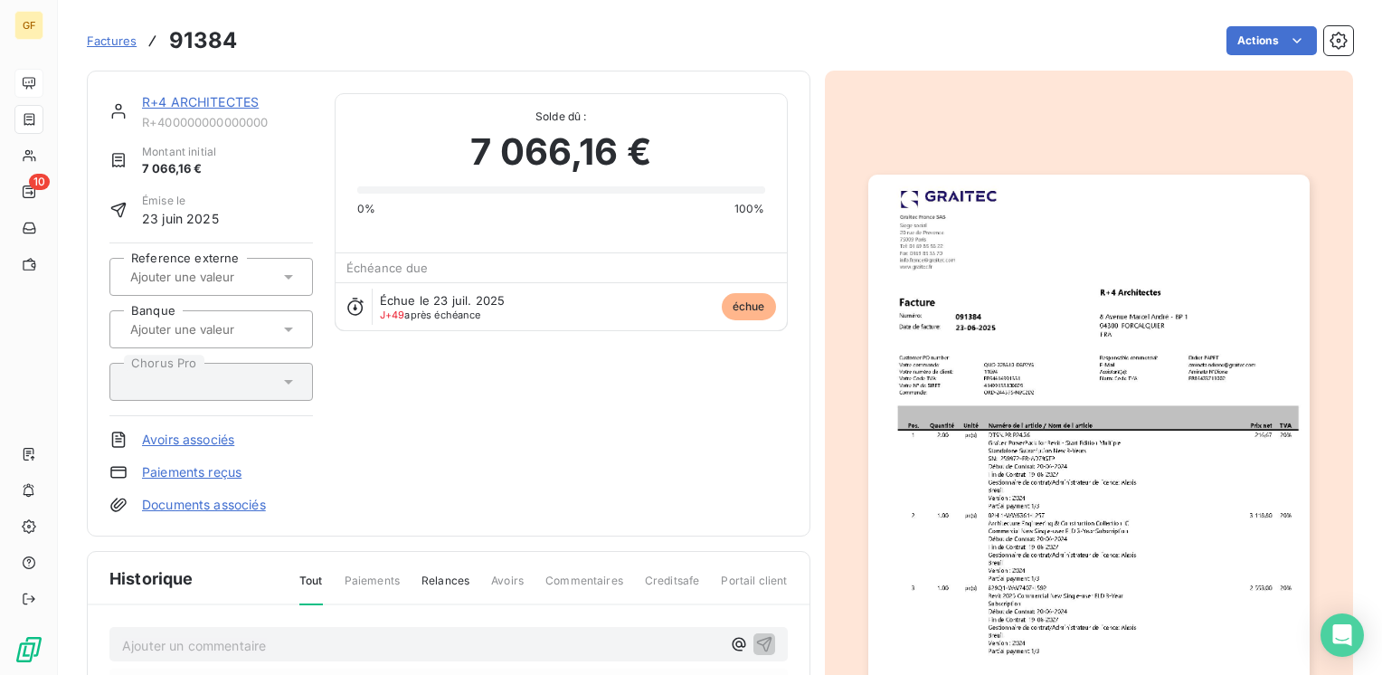
click at [181, 103] on link "R+4 ARCHITECTES" at bounding box center [200, 101] width 117 height 15
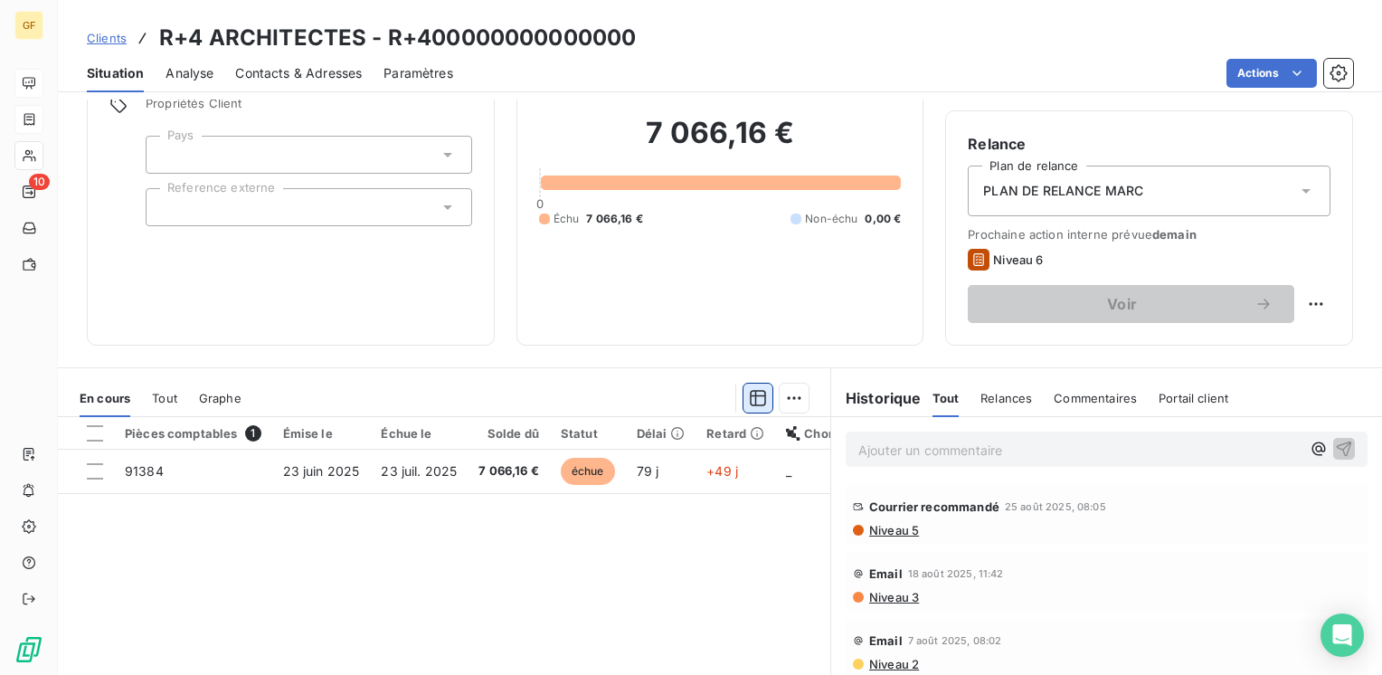
scroll to position [181, 0]
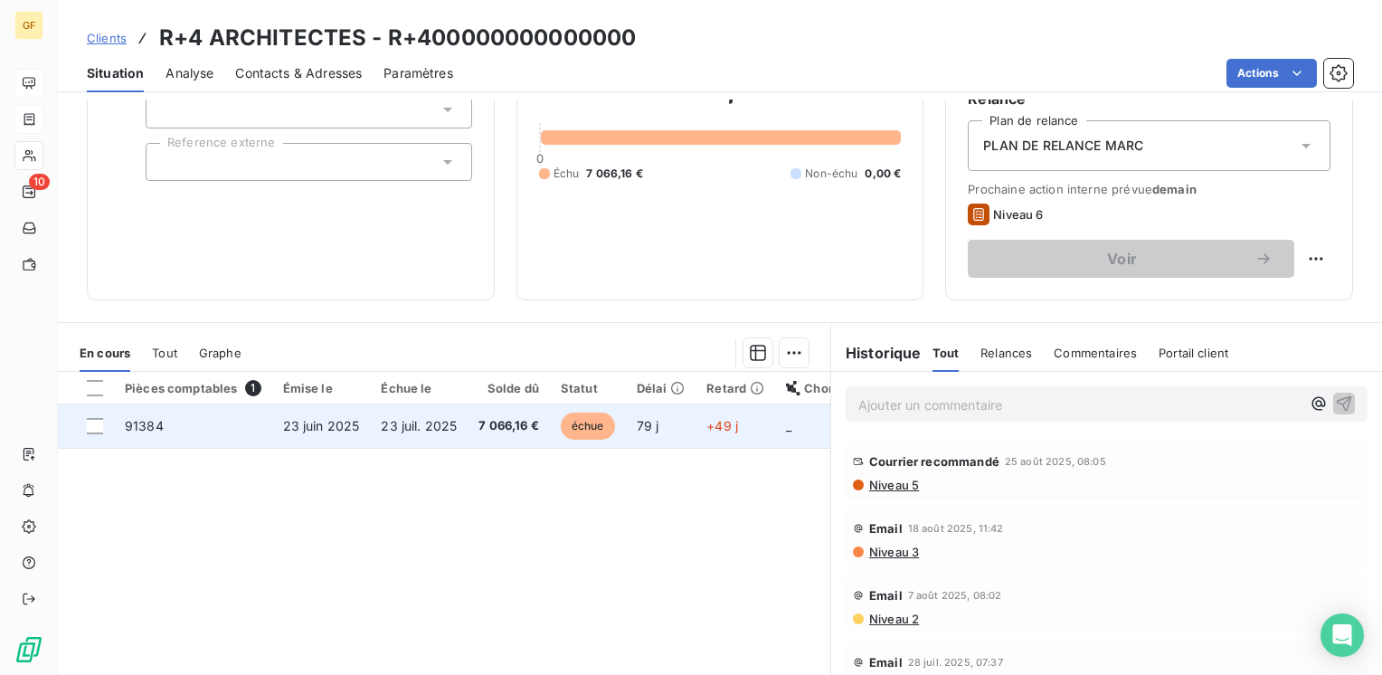
click at [386, 414] on td "23 juil. 2025" at bounding box center [419, 425] width 98 height 43
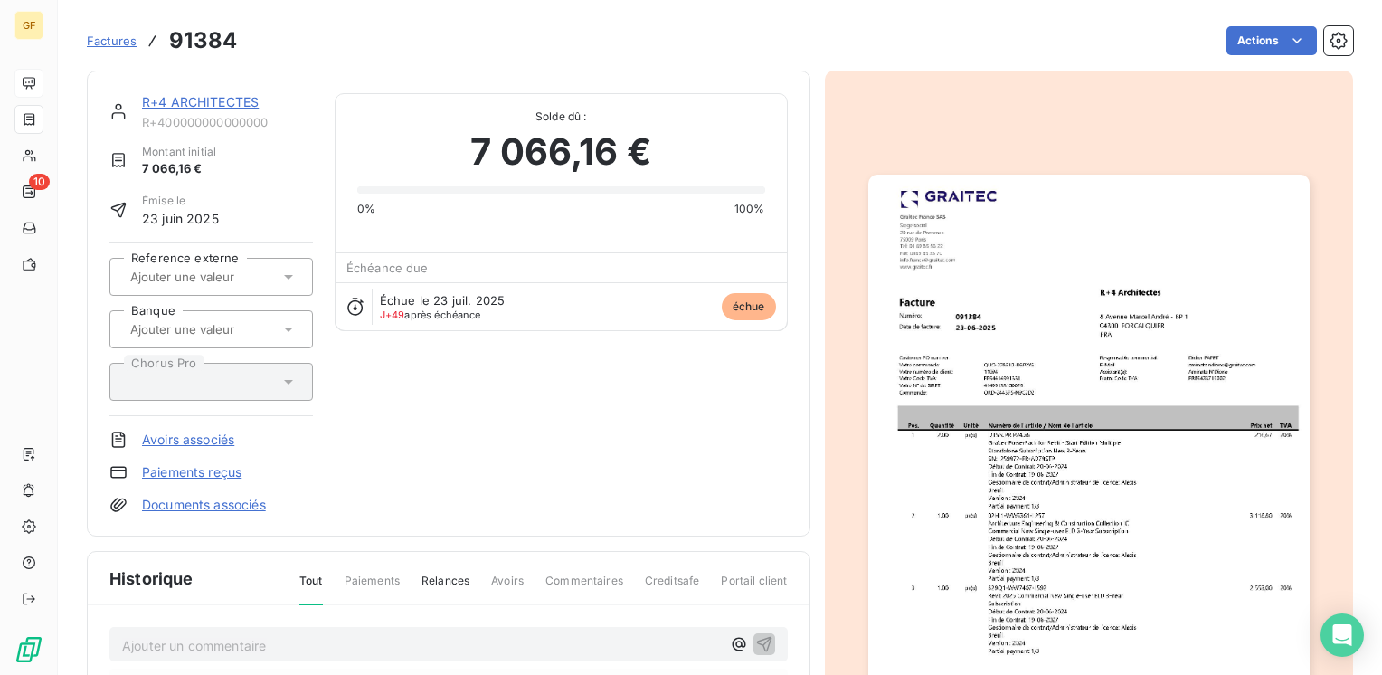
click at [983, 365] on img "button" at bounding box center [1088, 486] width 441 height 623
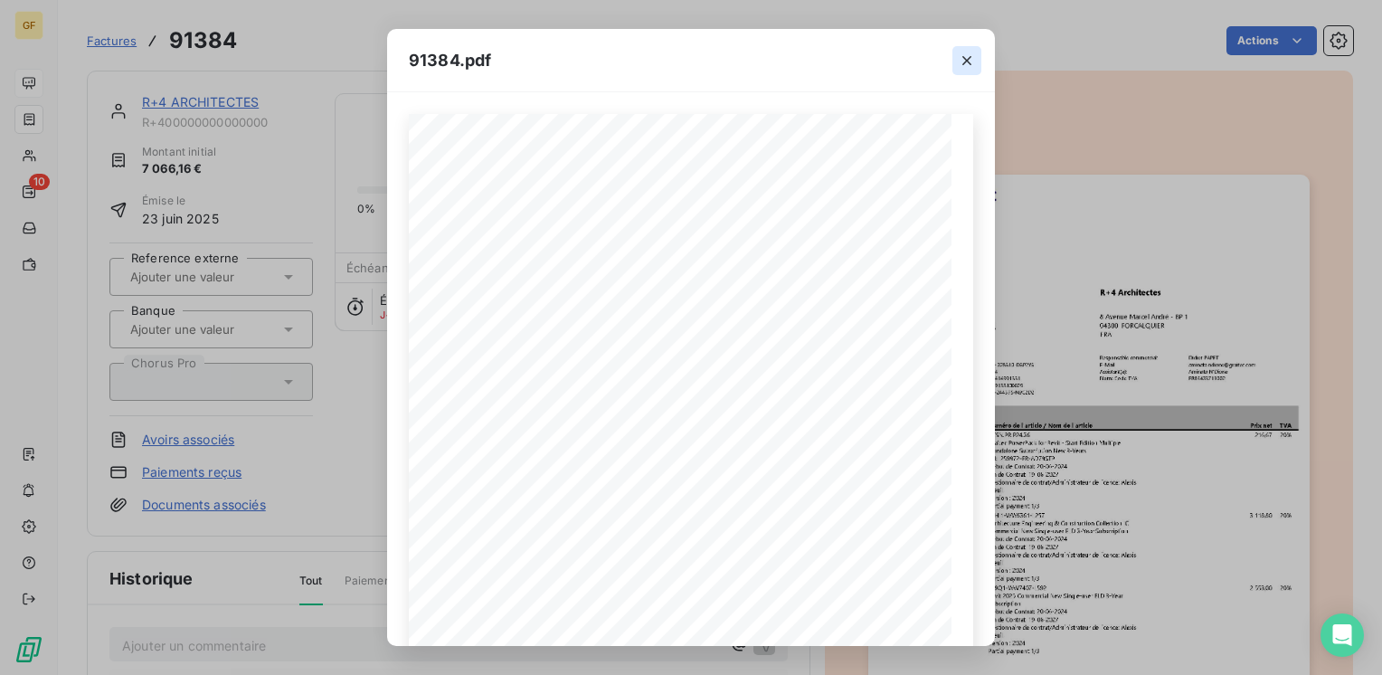
click at [960, 54] on icon "button" at bounding box center [967, 61] width 18 height 18
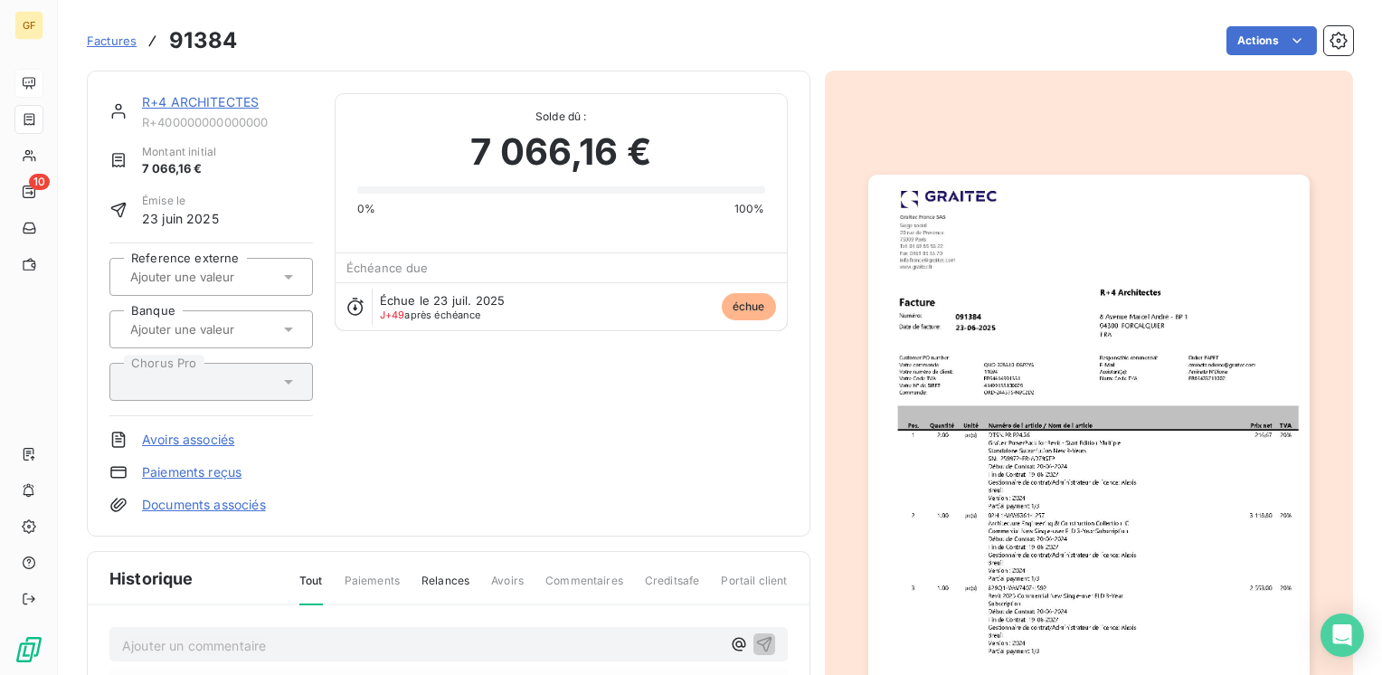
click at [978, 483] on img "button" at bounding box center [1088, 486] width 441 height 623
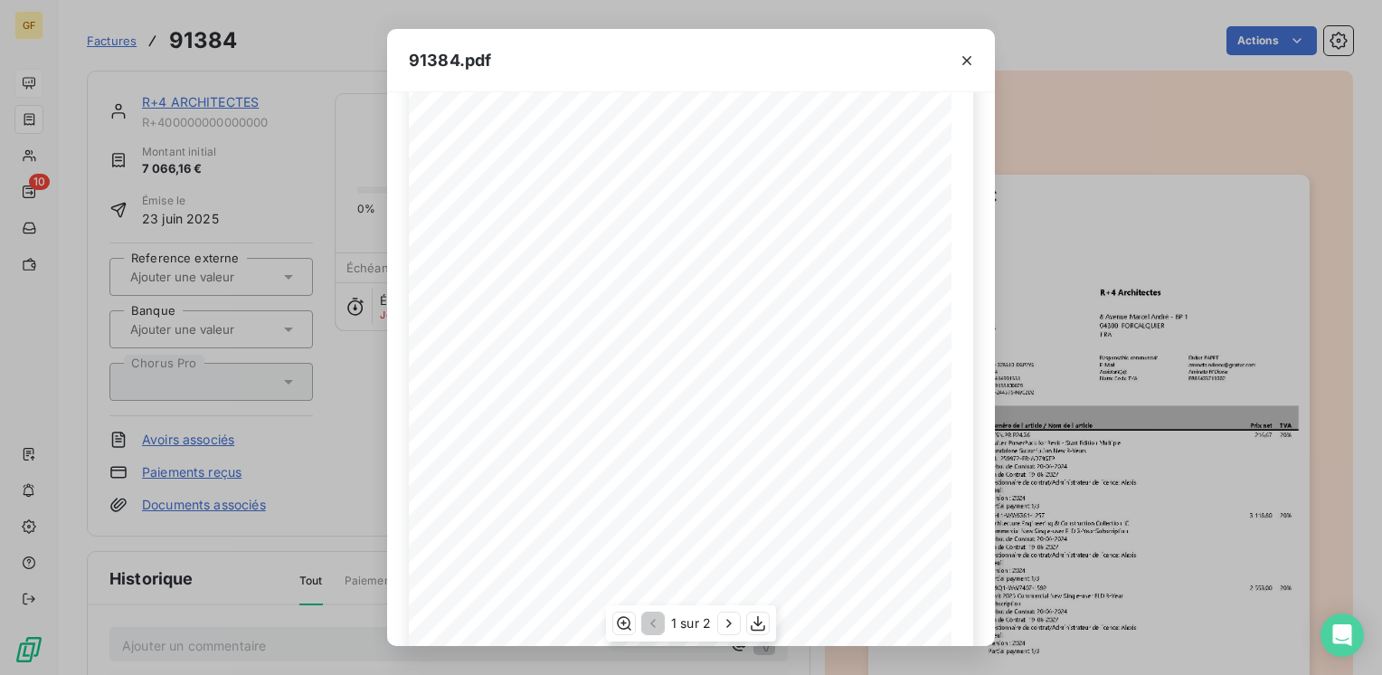
scroll to position [256, 0]
click at [762, 624] on icon "button" at bounding box center [758, 623] width 18 height 18
click at [966, 49] on button "button" at bounding box center [966, 60] width 29 height 29
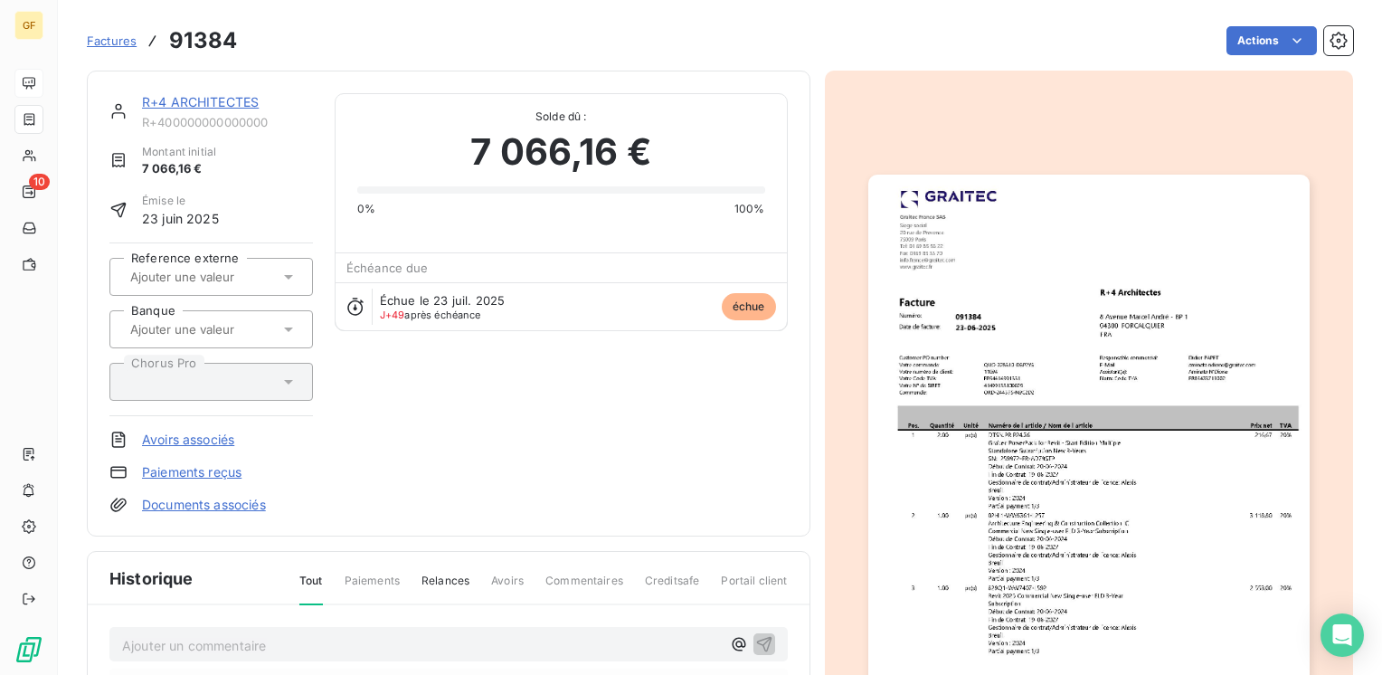
click at [184, 100] on link "R+4 ARCHITECTES" at bounding box center [200, 101] width 117 height 15
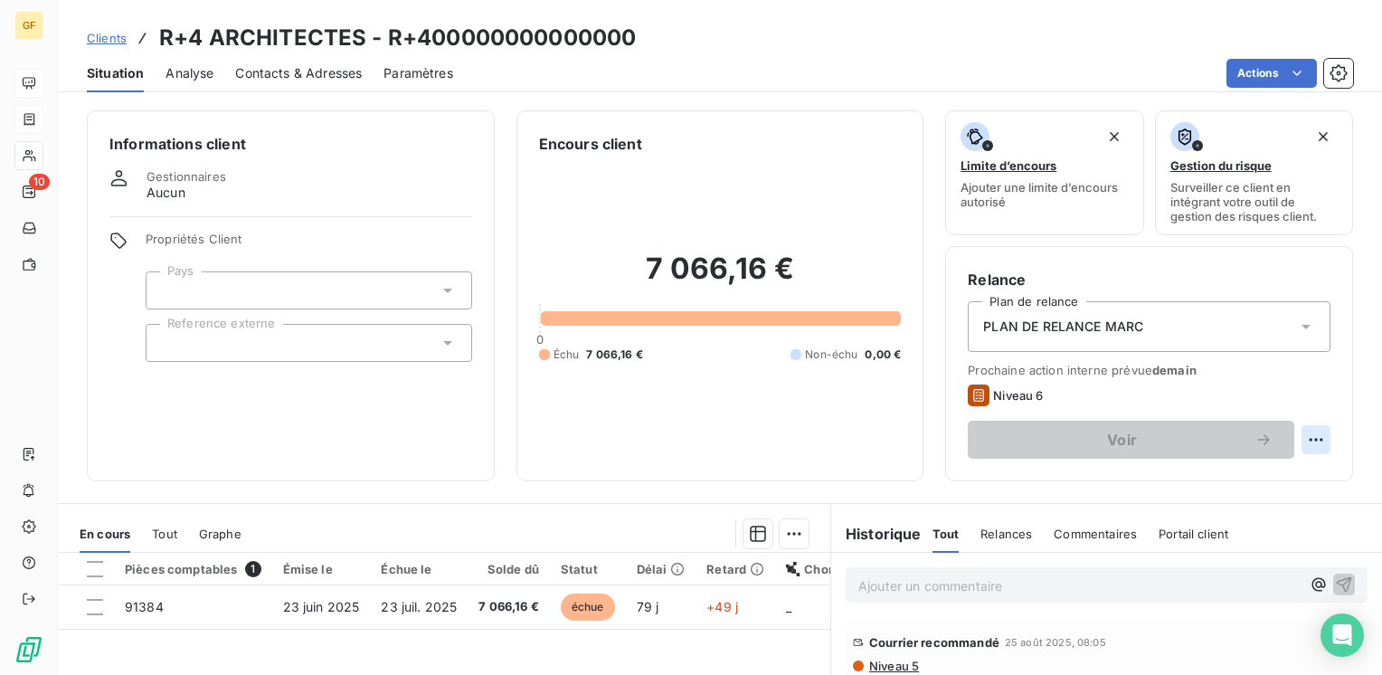
click at [1297, 424] on html "GF 10 Clients R+4 ARCHITECTES - R+400000000000000 Situation Analyse Contacts & …" at bounding box center [691, 337] width 1382 height 675
click at [1250, 466] on div "Replanifier cette action" at bounding box center [1228, 479] width 162 height 29
select select "8"
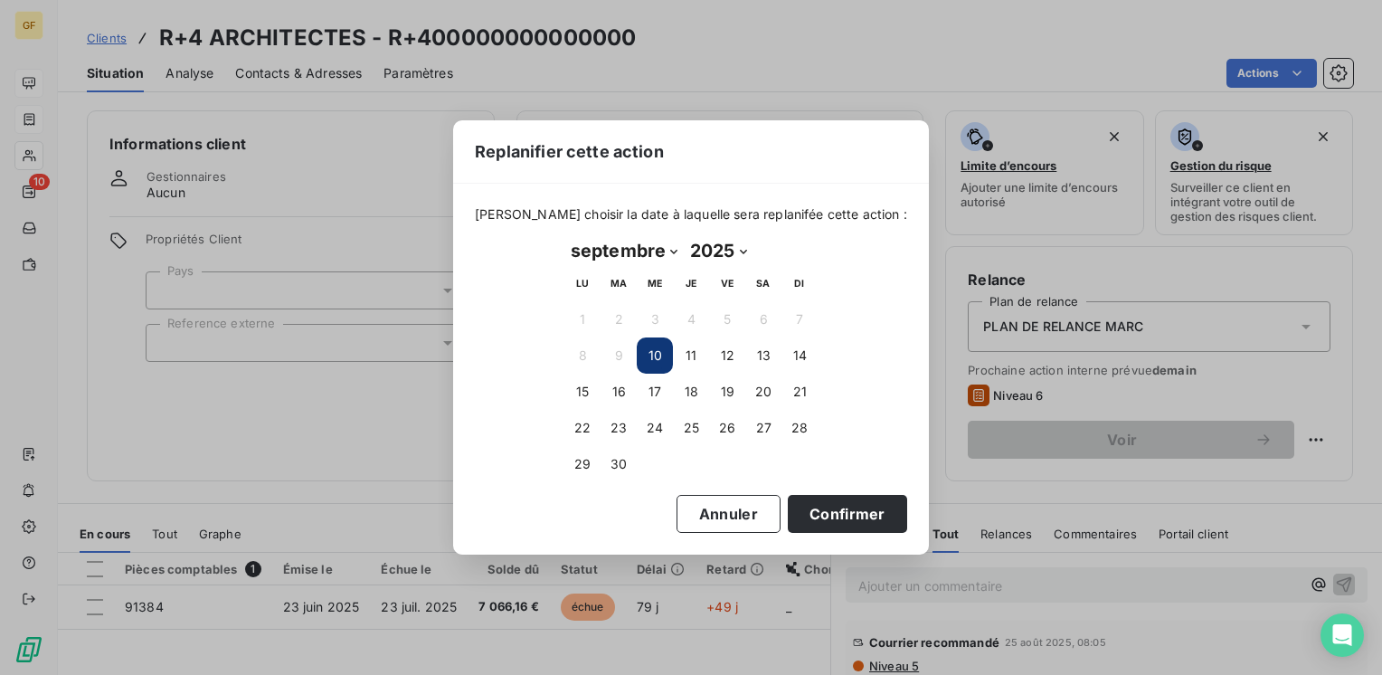
click at [665, 345] on button "10" at bounding box center [655, 355] width 36 height 36
click at [661, 348] on button "10" at bounding box center [655, 355] width 36 height 36
click at [820, 503] on button "Confirmer" at bounding box center [847, 514] width 119 height 38
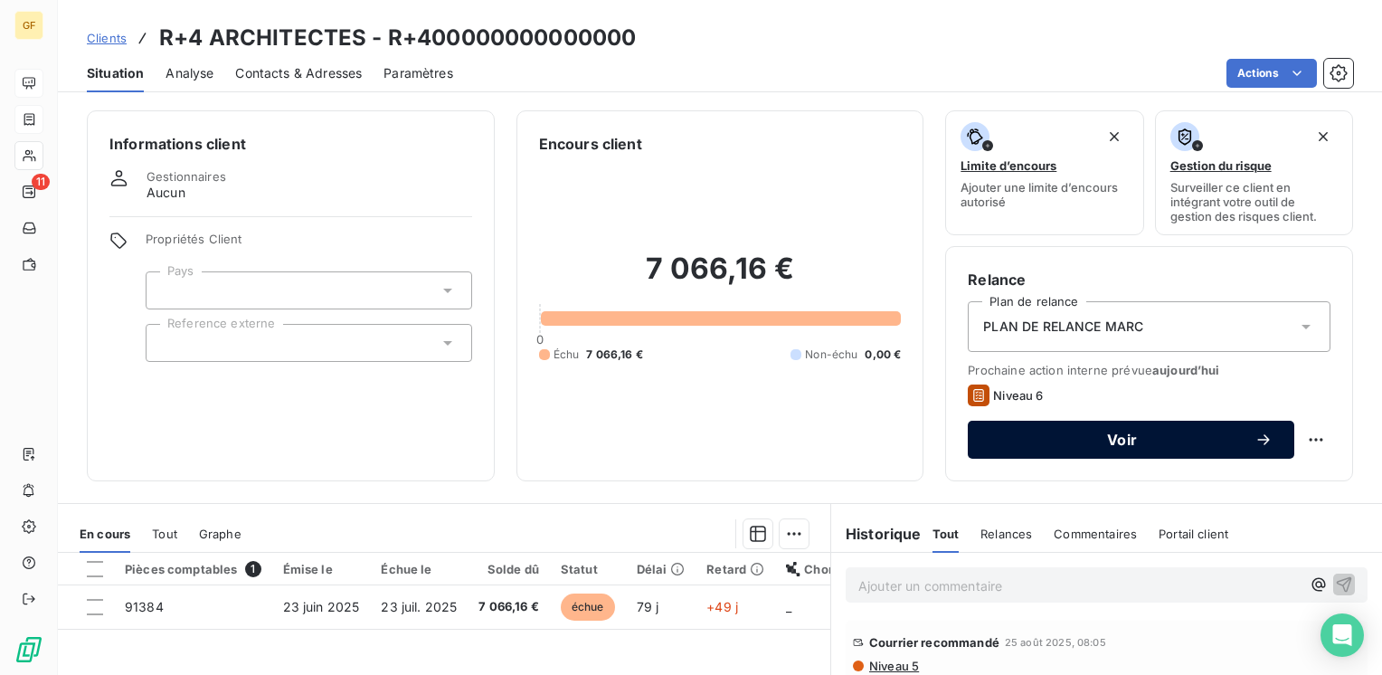
click at [1024, 440] on span "Voir" at bounding box center [1121, 439] width 265 height 14
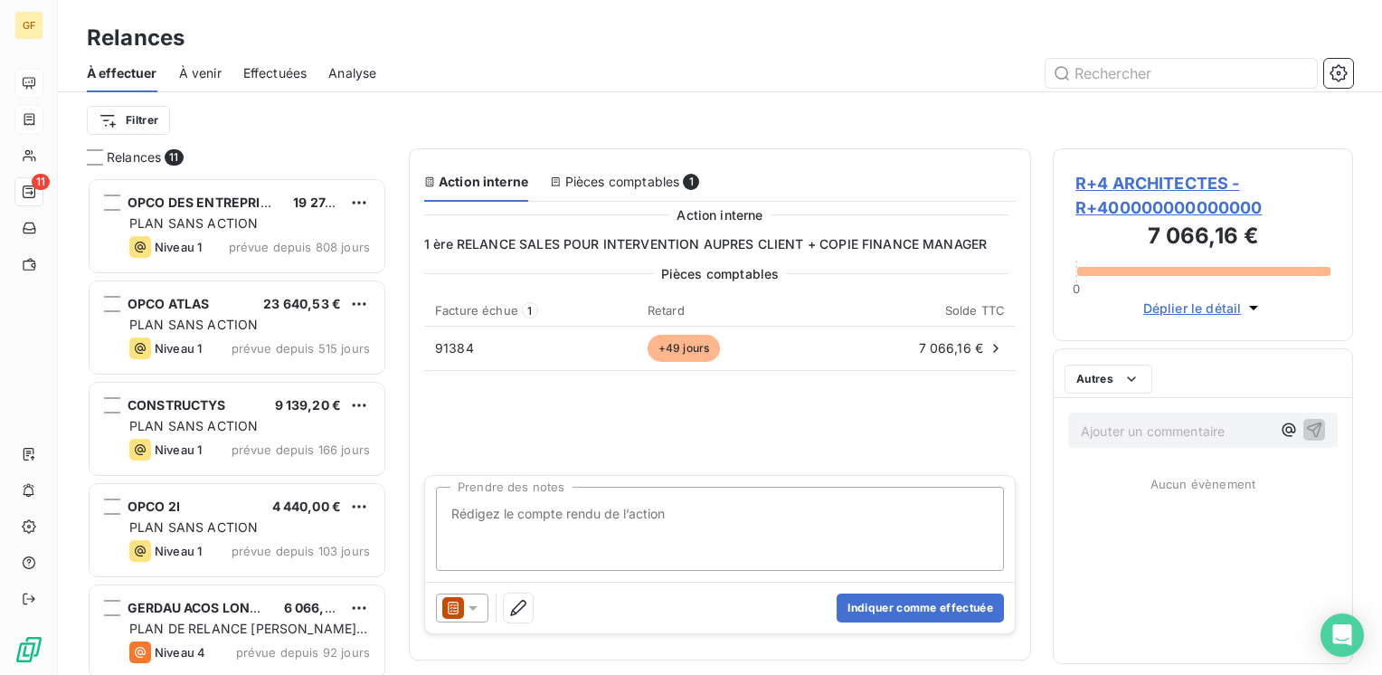
scroll to position [484, 286]
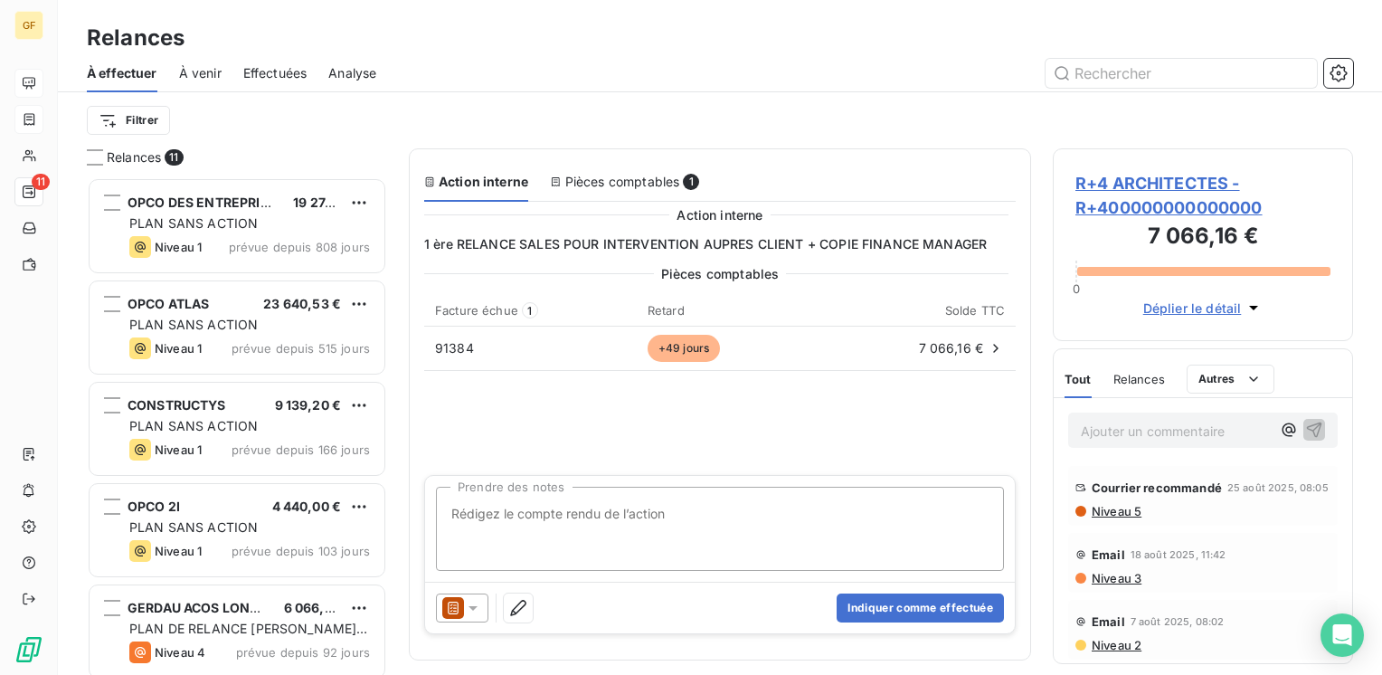
click at [539, 514] on textarea "Prendre des notes" at bounding box center [720, 529] width 568 height 84
click at [527, 511] on textarea "Prendre des notes" at bounding box center [720, 529] width 568 height 84
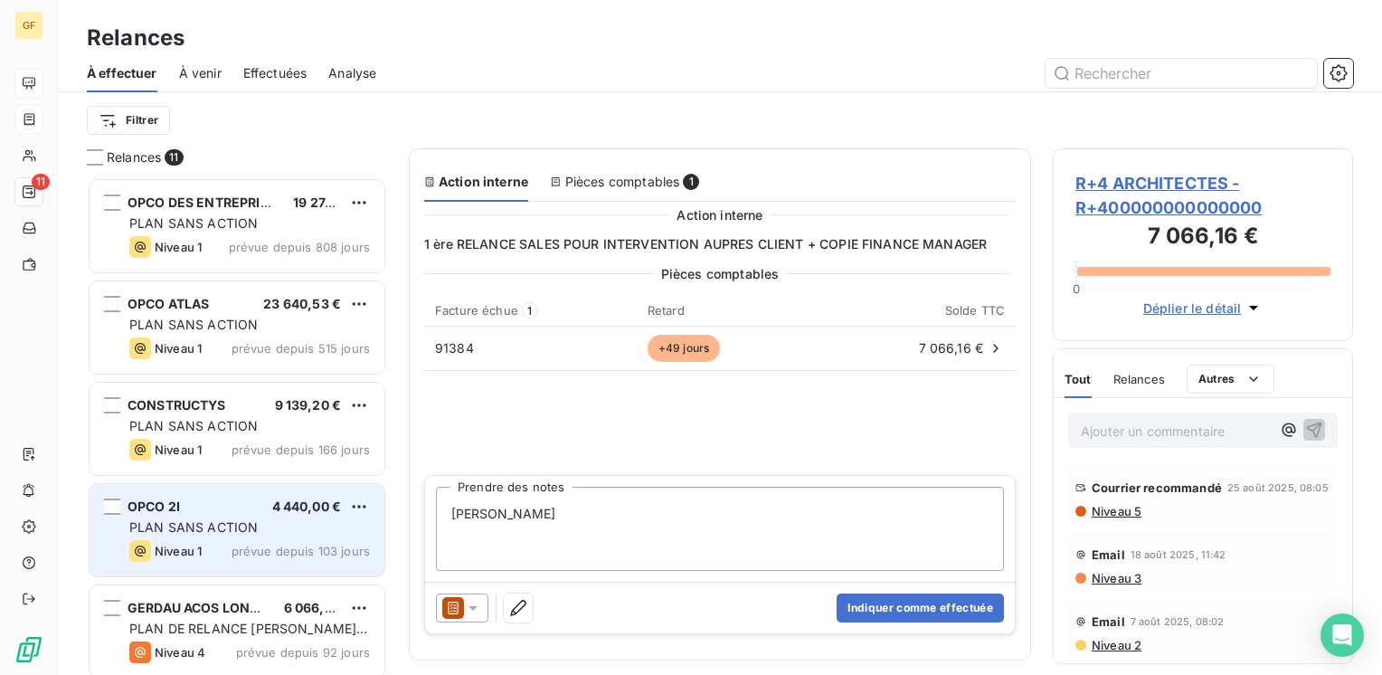
drag, startPoint x: 527, startPoint y: 511, endPoint x: 380, endPoint y: 510, distance: 147.4
click at [380, 510] on div "Relances 11 OPCO DES ENTREPRISES DE PROXI 19 274,14 € PLAN SANS ACTION Niveau 1…" at bounding box center [720, 411] width 1324 height 526
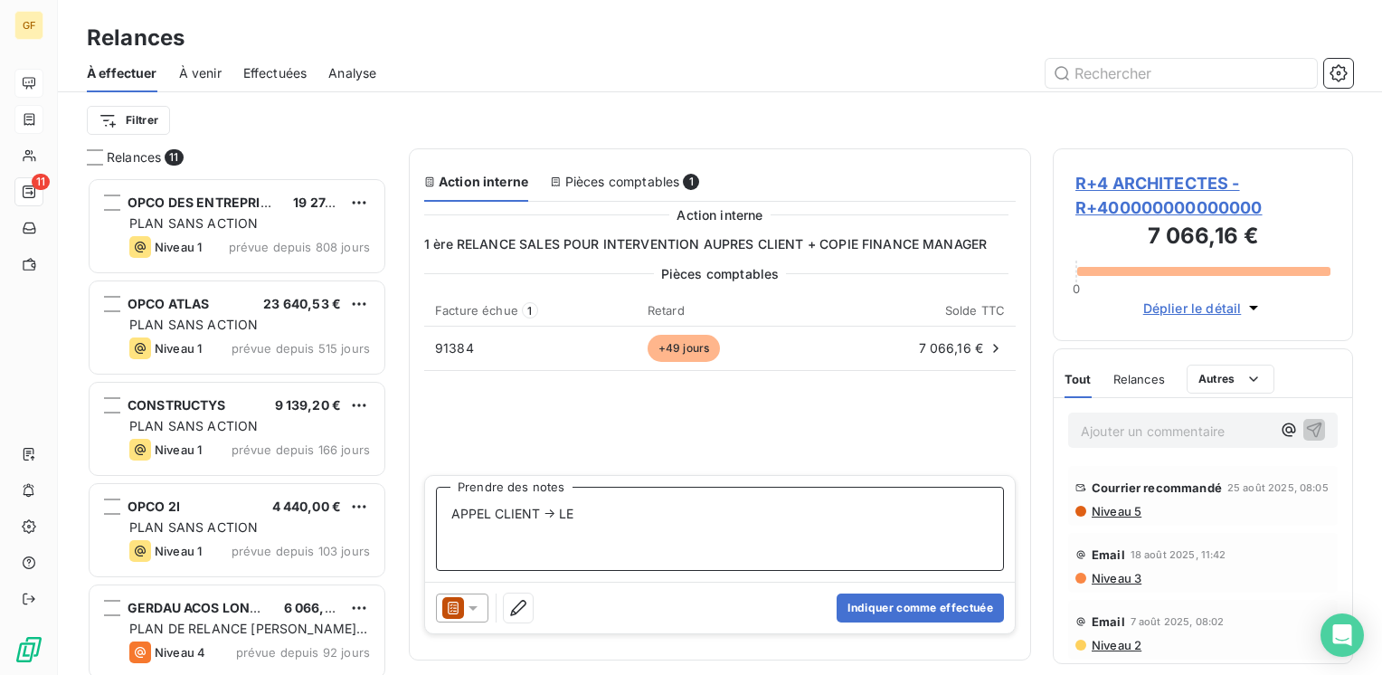
paste textarea "Mila CANO-YELO"
click at [707, 515] on textarea "APPEL CLIENT → Mila CANO-YELO Absent ☻6 tnABESNLE" at bounding box center [720, 529] width 568 height 84
click at [752, 515] on textarea "APPEL CLIENT → Mila CANO-YELO Absent → vu aca vaec ☻6 tnABESNLE" at bounding box center [720, 529] width 568 height 84
click at [796, 509] on textarea "APPEL CLIENT → Mila CANO-YELO Absent → vu avec assustaca vaec ☻6 tnABESNLE" at bounding box center [720, 529] width 568 height 84
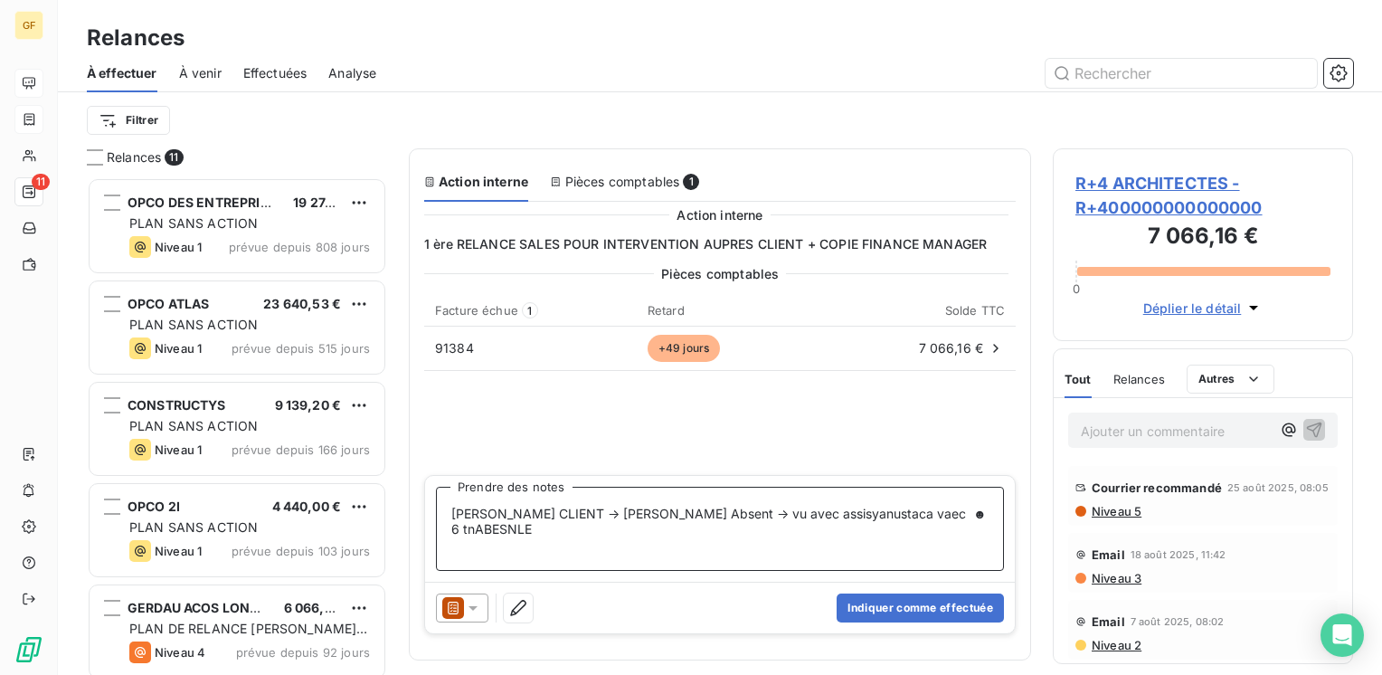
click at [808, 515] on textarea "APPEL CLIENT → Mila CANO-YELO Absent → vu avec assisyanustaca vaec ☻6 tnABESNLE" at bounding box center [720, 529] width 568 height 84
type textarea "APPEL CLIENT → Mila CANO-YELO Absent → vu avec assistante → mail SALES @didier"
click at [903, 606] on button "Indiquer comme effectuée" at bounding box center [920, 607] width 167 height 29
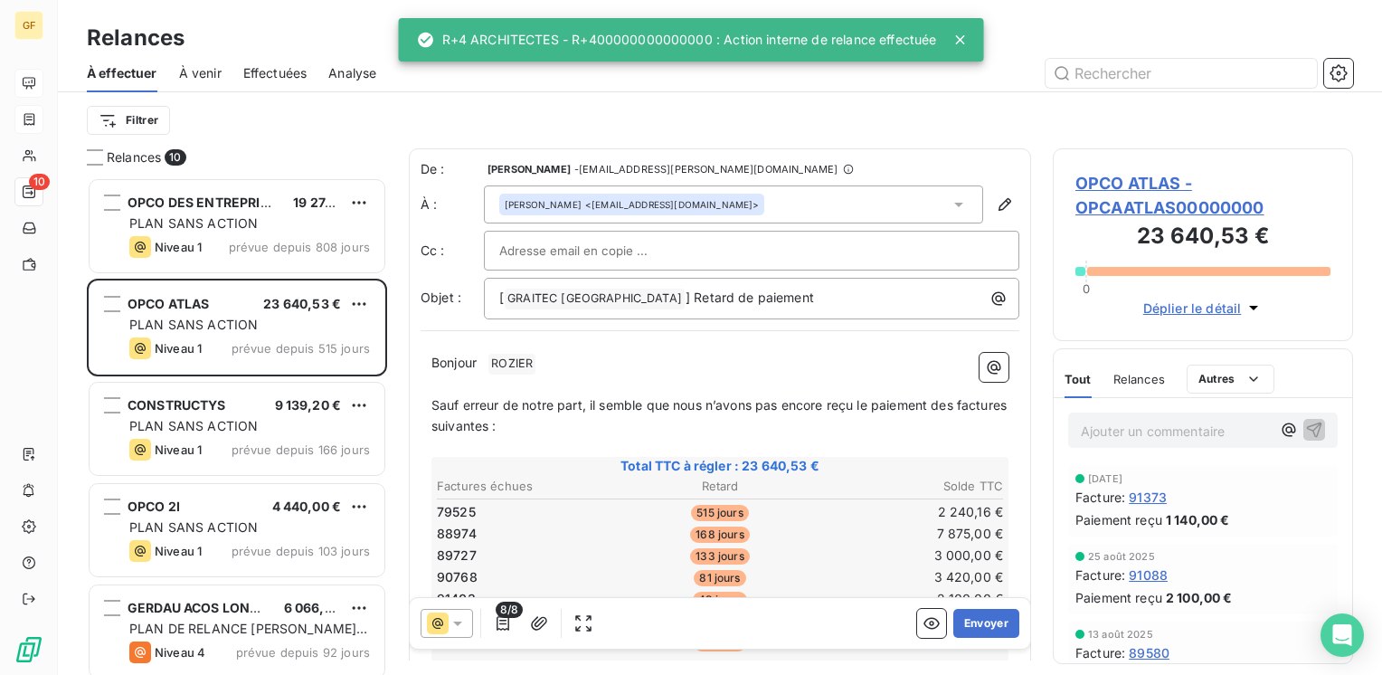
click at [287, 71] on span "Effectuées" at bounding box center [275, 73] width 64 height 18
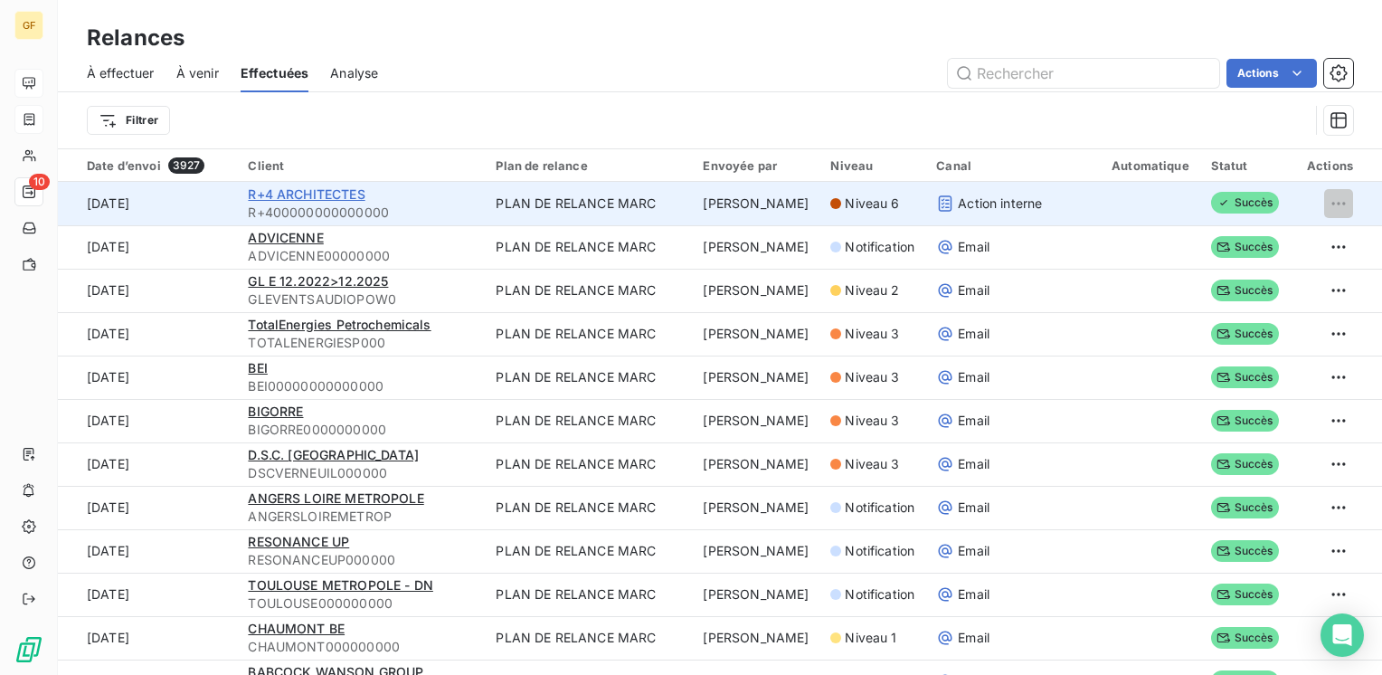
click at [341, 189] on span "R+4 ARCHITECTES" at bounding box center [306, 193] width 117 height 15
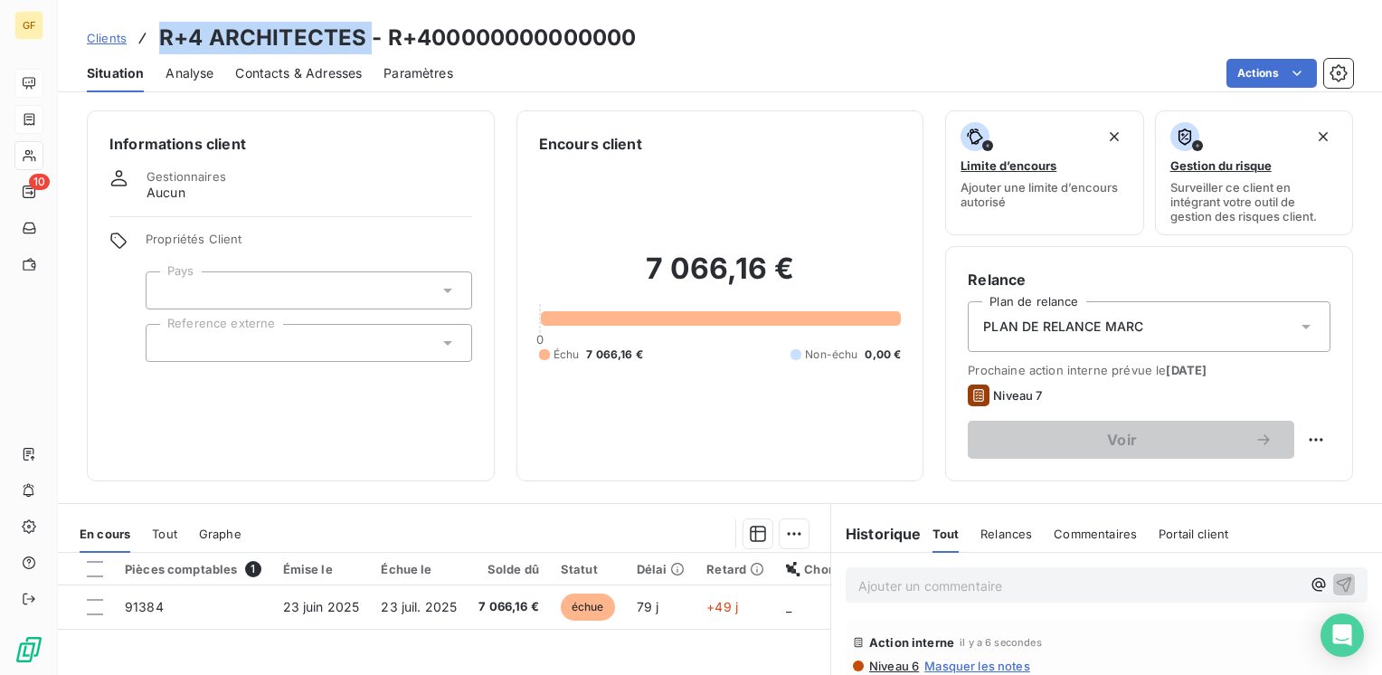
drag, startPoint x: 373, startPoint y: 36, endPoint x: 156, endPoint y: 35, distance: 217.0
click at [156, 35] on div "Clients R+4 ARCHITECTES - R+400000000000000" at bounding box center [361, 38] width 549 height 33
copy h3 "R+4 ARCHITECTES"
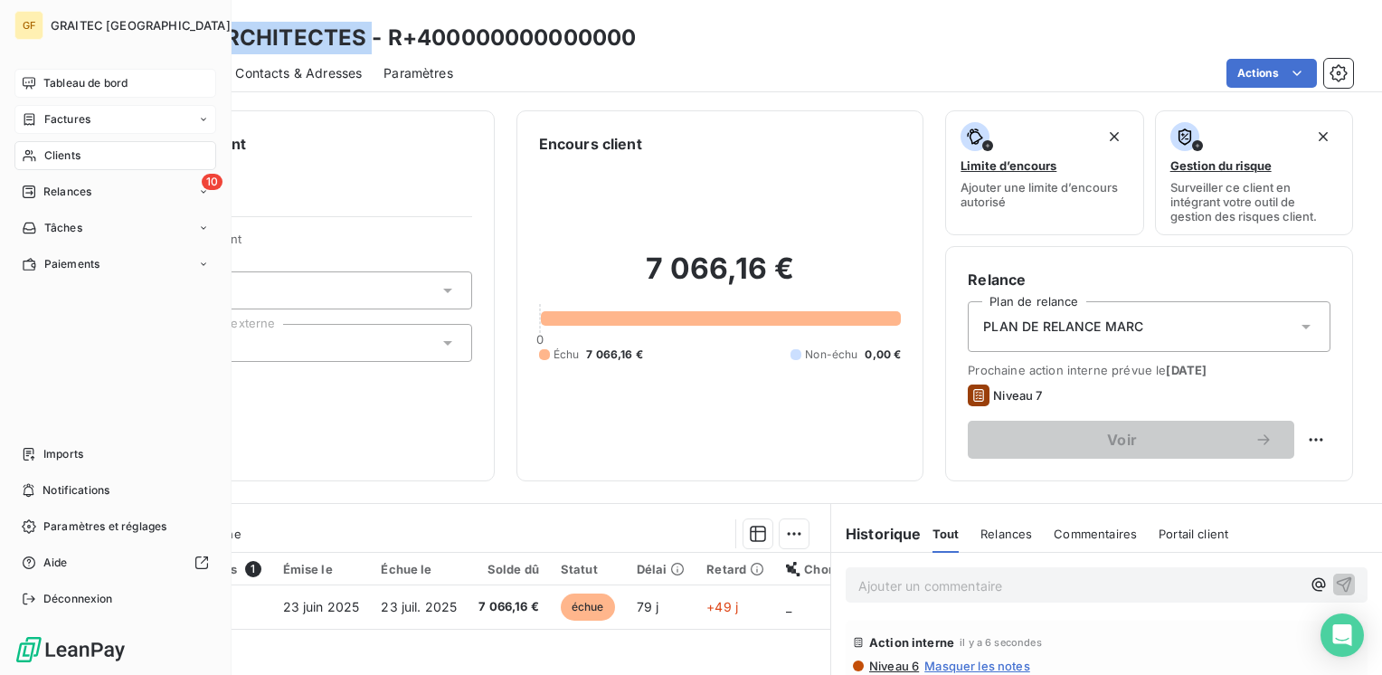
click at [51, 147] on span "Clients" at bounding box center [62, 155] width 36 height 16
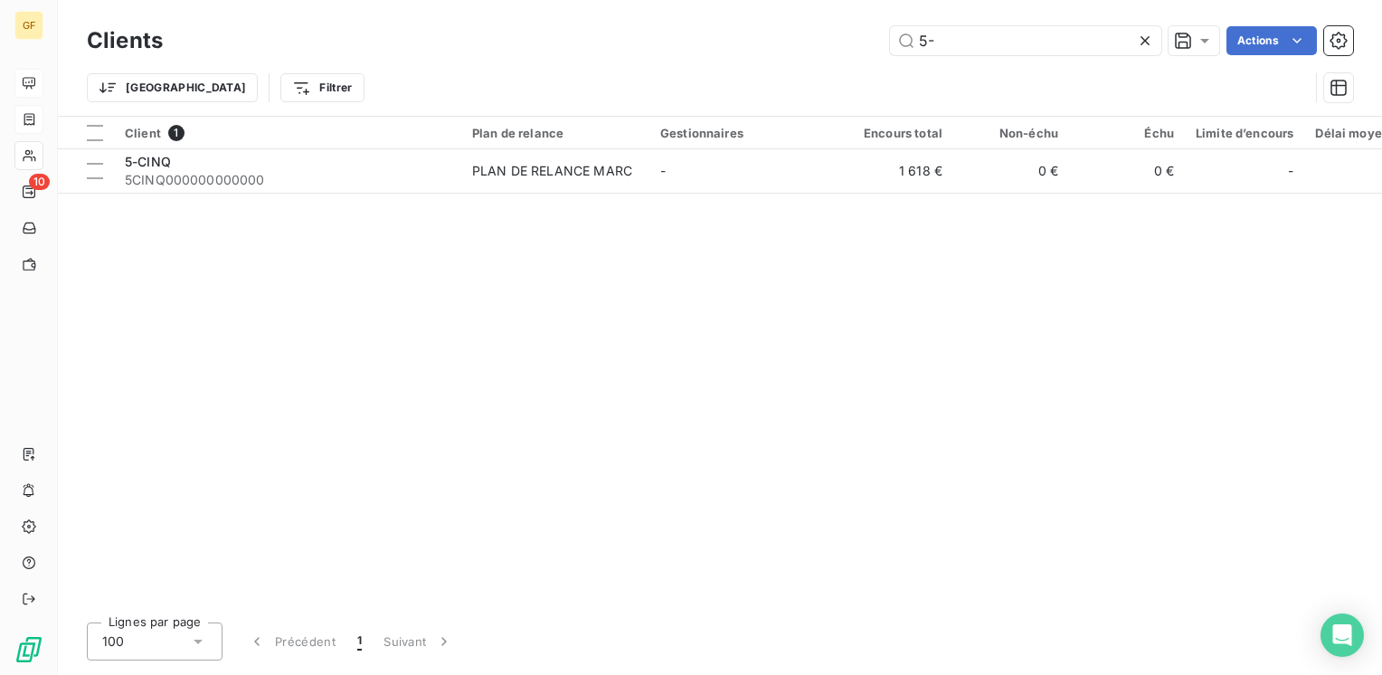
drag, startPoint x: 981, startPoint y: 36, endPoint x: 816, endPoint y: 61, distance: 167.3
click at [816, 61] on div "Clients 5- Actions Trier Filtrer" at bounding box center [720, 69] width 1266 height 94
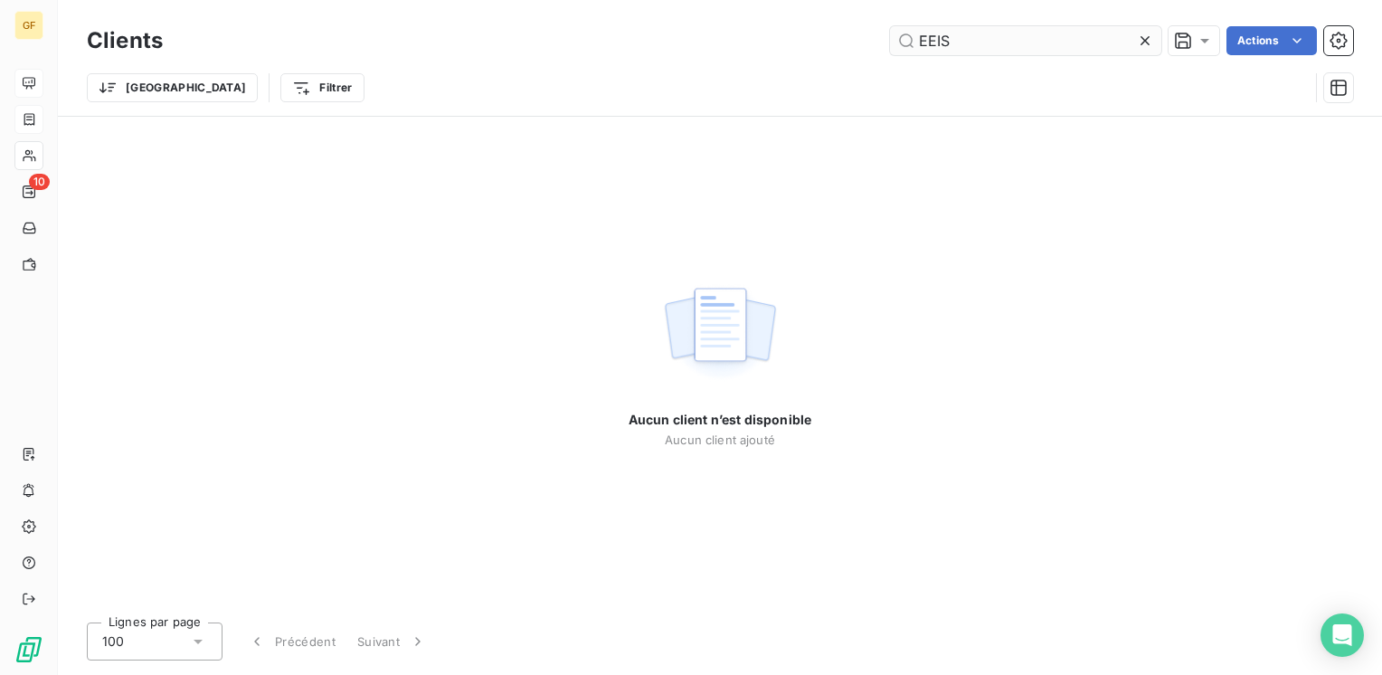
click at [924, 32] on input "EEIS" at bounding box center [1025, 40] width 271 height 29
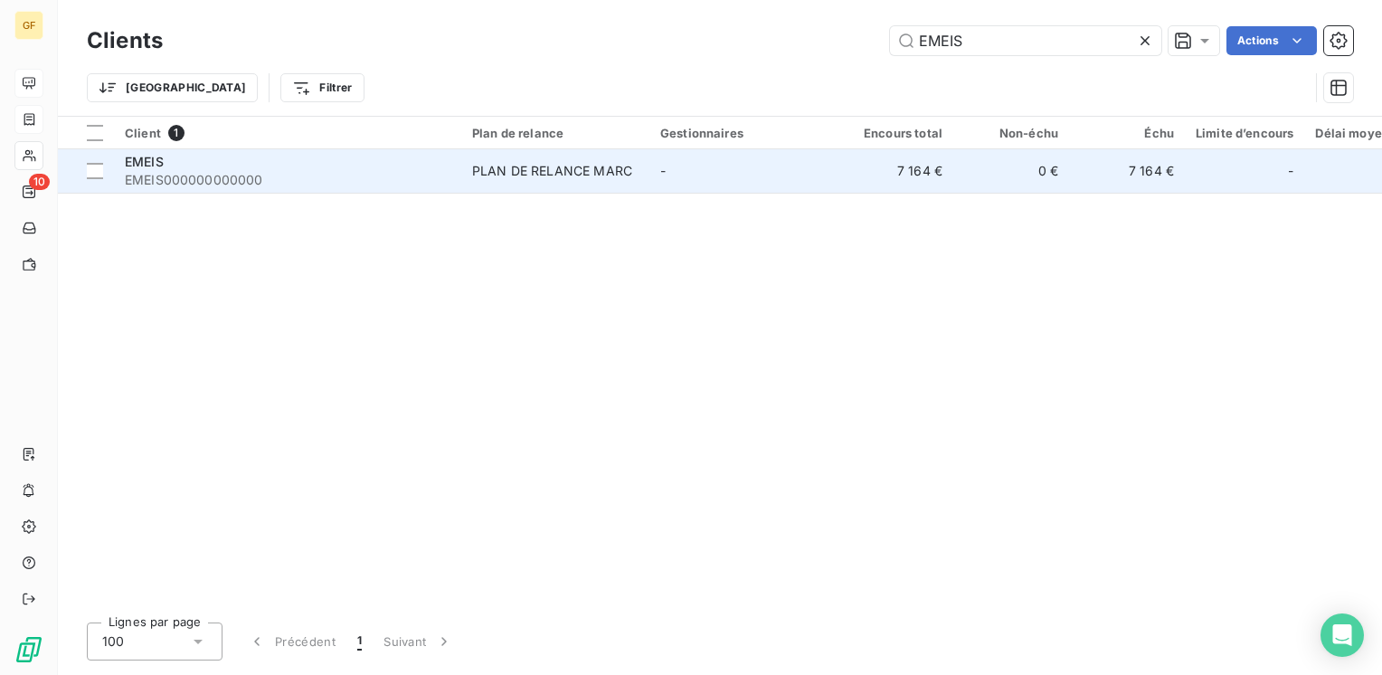
type input "EMEIS"
click at [470, 166] on td "PLAN DE RELANCE MARC" at bounding box center [555, 170] width 188 height 43
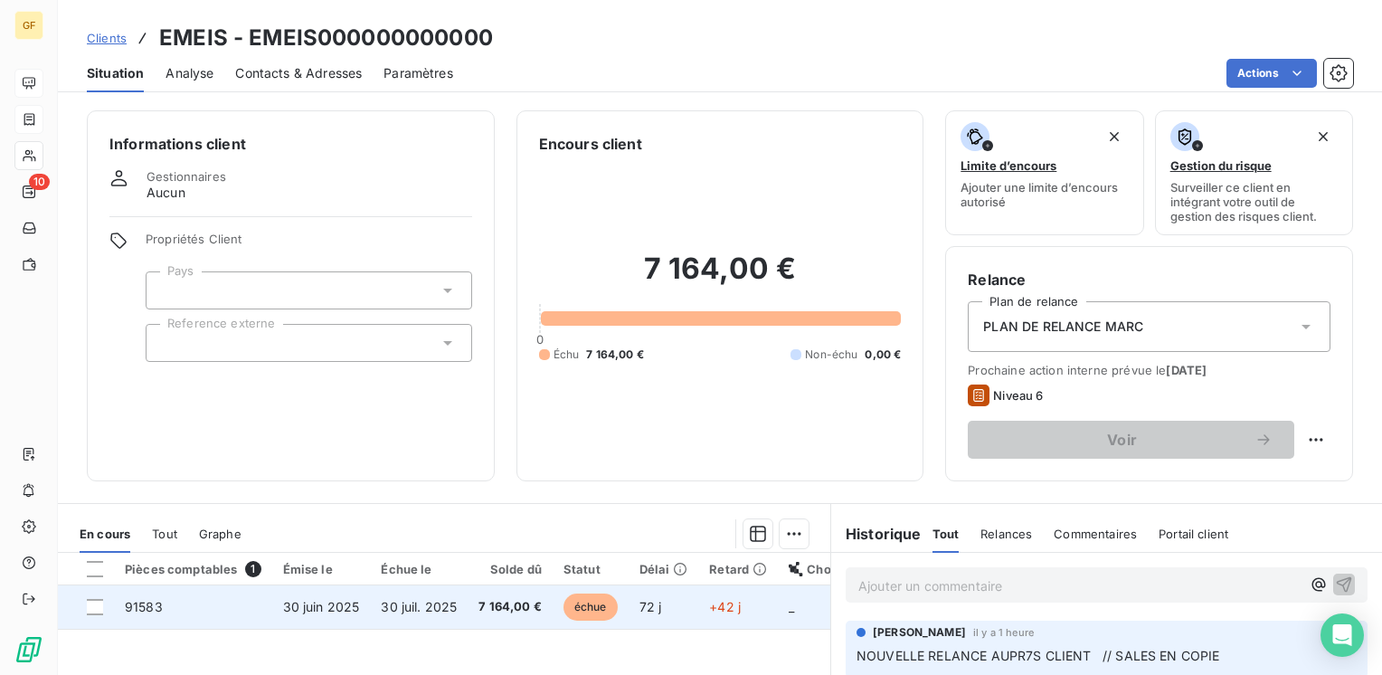
click at [504, 601] on html "GF 10 Clients EMEIS - EMEIS000000000000 Situation Analyse Contacts & Adresses P…" at bounding box center [691, 337] width 1382 height 675
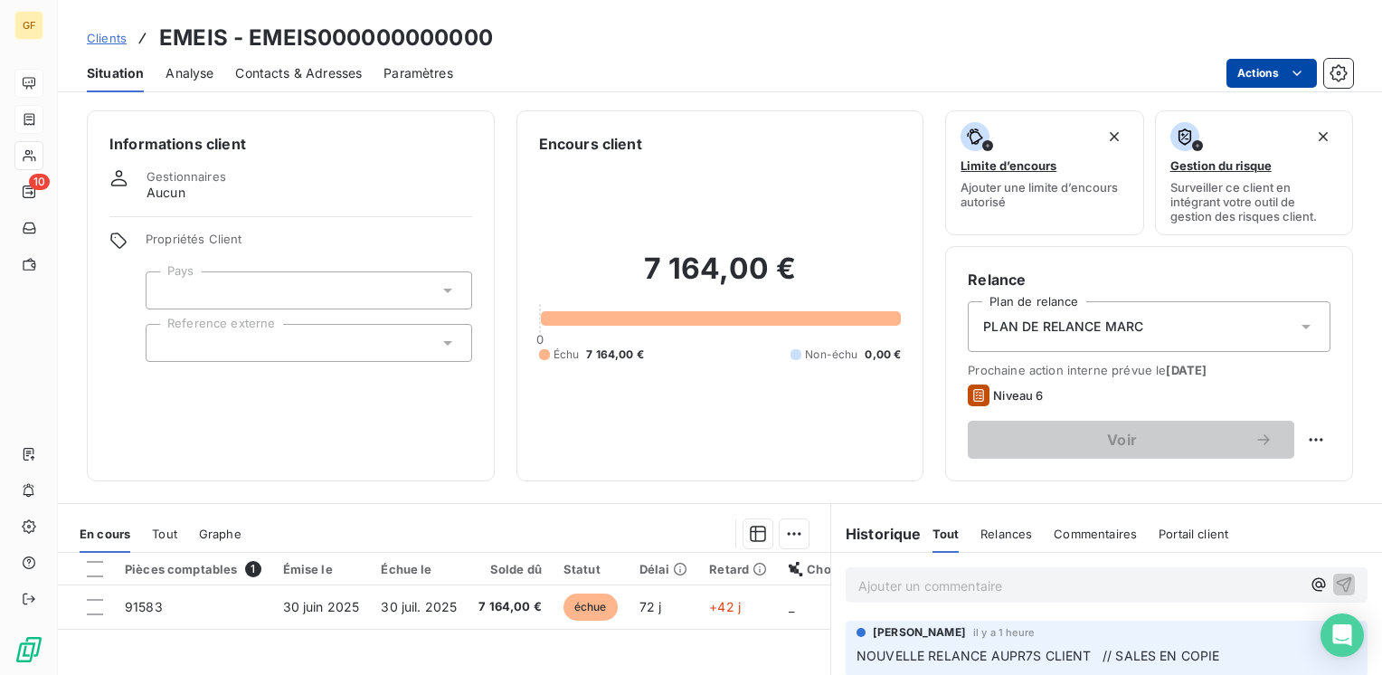
click at [1249, 63] on html "GF 10 Clients EMEIS - EMEIS000000000000 Situation Analyse Contacts & Adresses P…" at bounding box center [691, 337] width 1382 height 675
click at [513, 605] on html "GF 10 Clients EMEIS - EMEIS000000000000 Situation Analyse Contacts & Adresses P…" at bounding box center [691, 337] width 1382 height 675
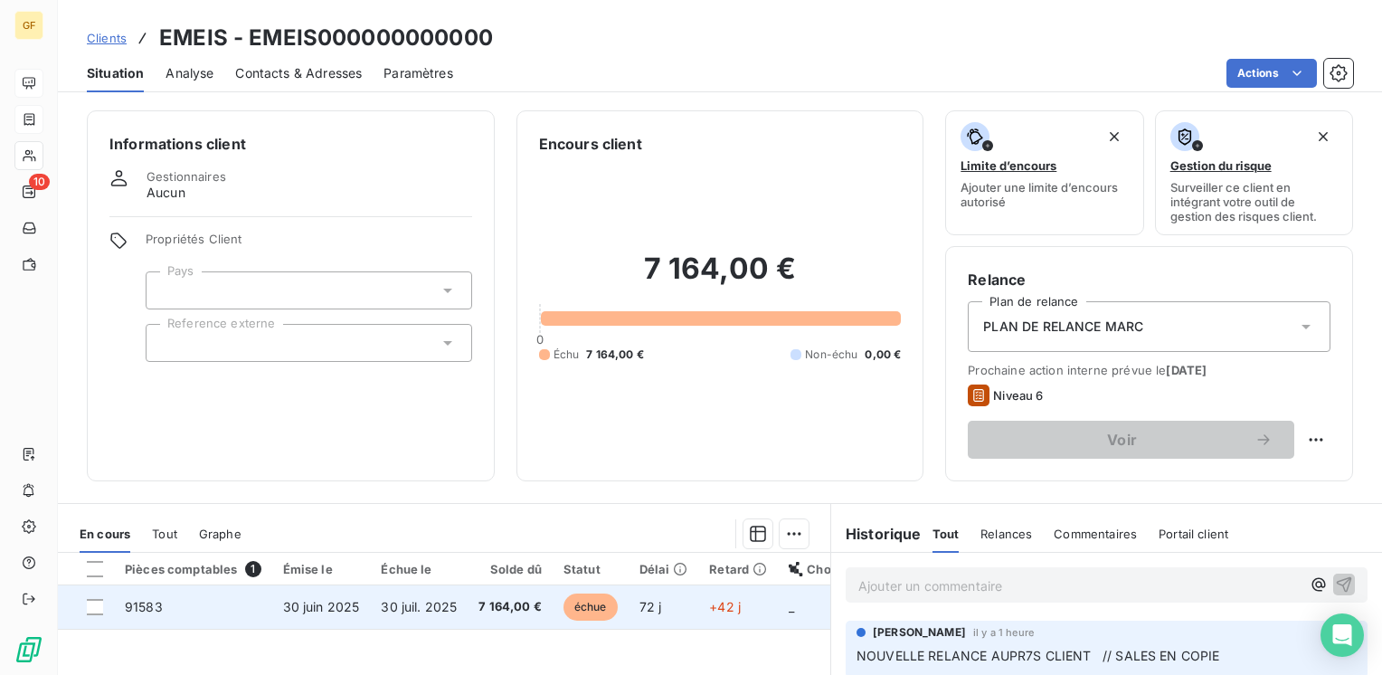
click at [516, 602] on span "7 164,00 €" at bounding box center [509, 607] width 63 height 18
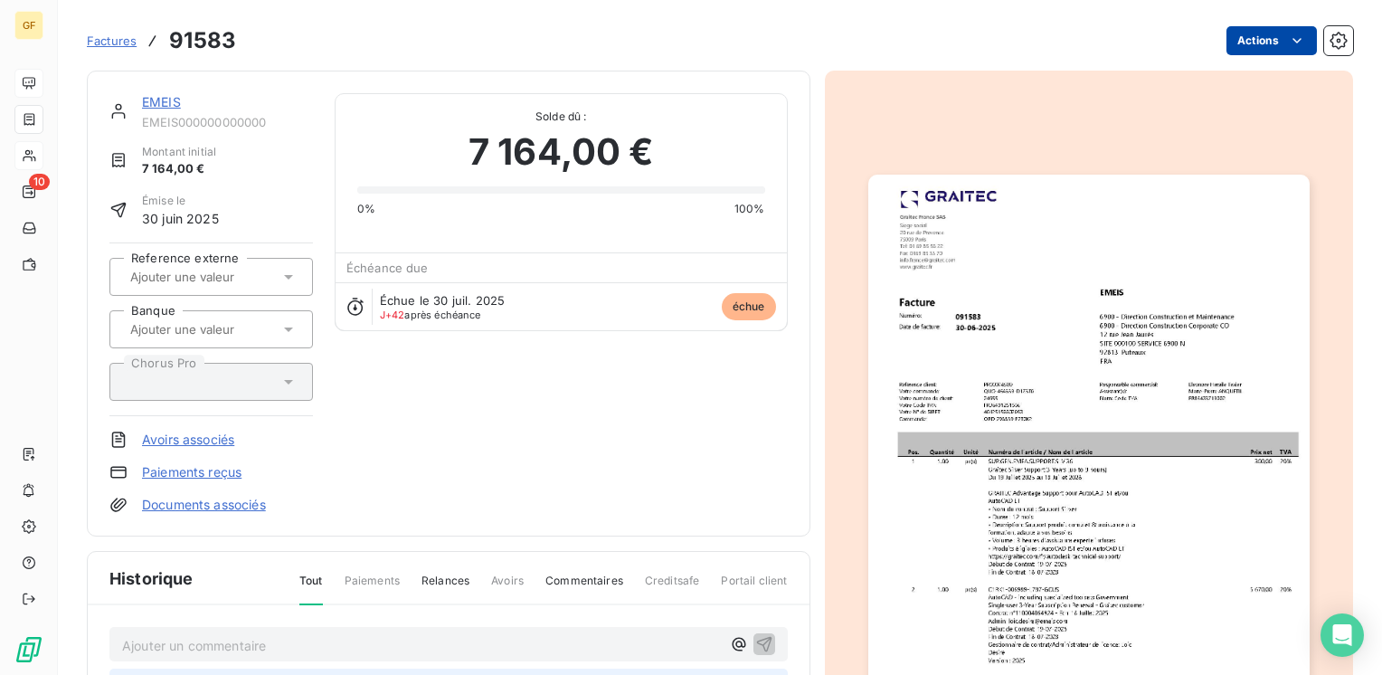
click at [1237, 41] on html "GF 10 Factures 91583 Actions EMEIS EMEIS000000000000 Montant initial 7 164,00 €…" at bounding box center [691, 337] width 1382 height 675
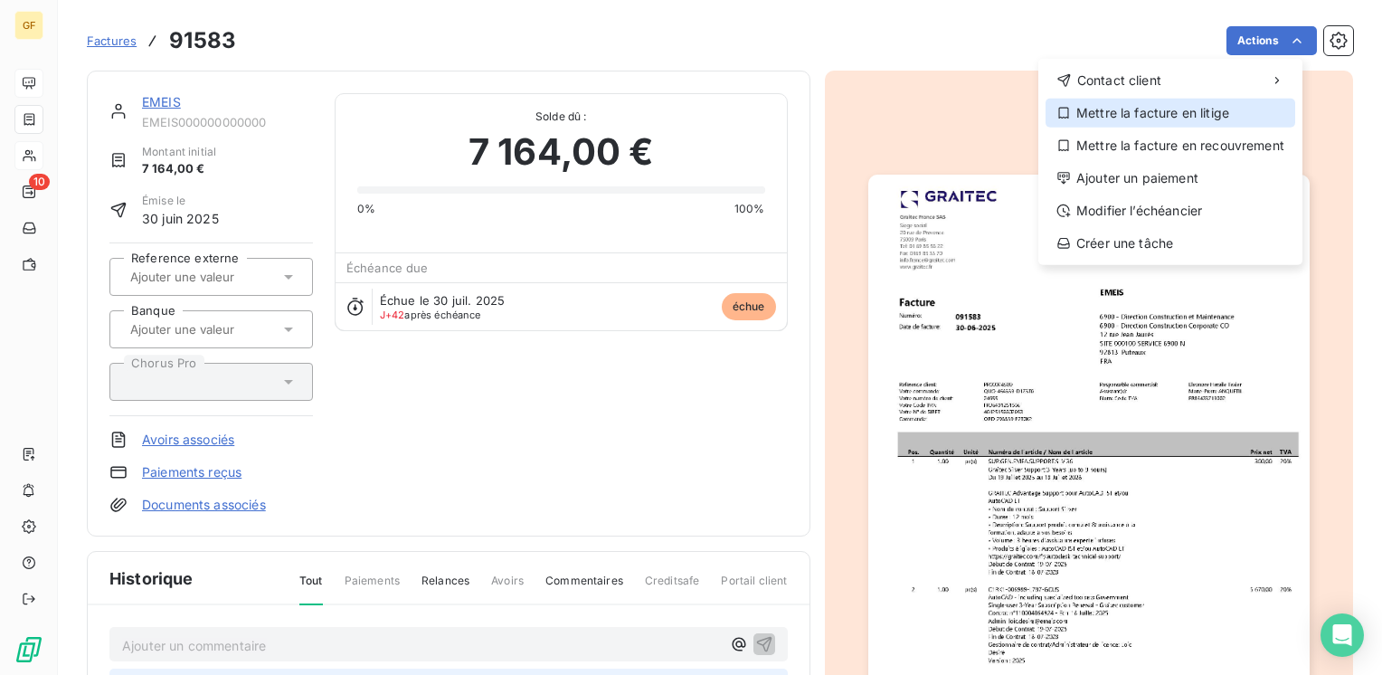
click at [1195, 109] on div "Mettre la facture en litige" at bounding box center [1170, 113] width 250 height 29
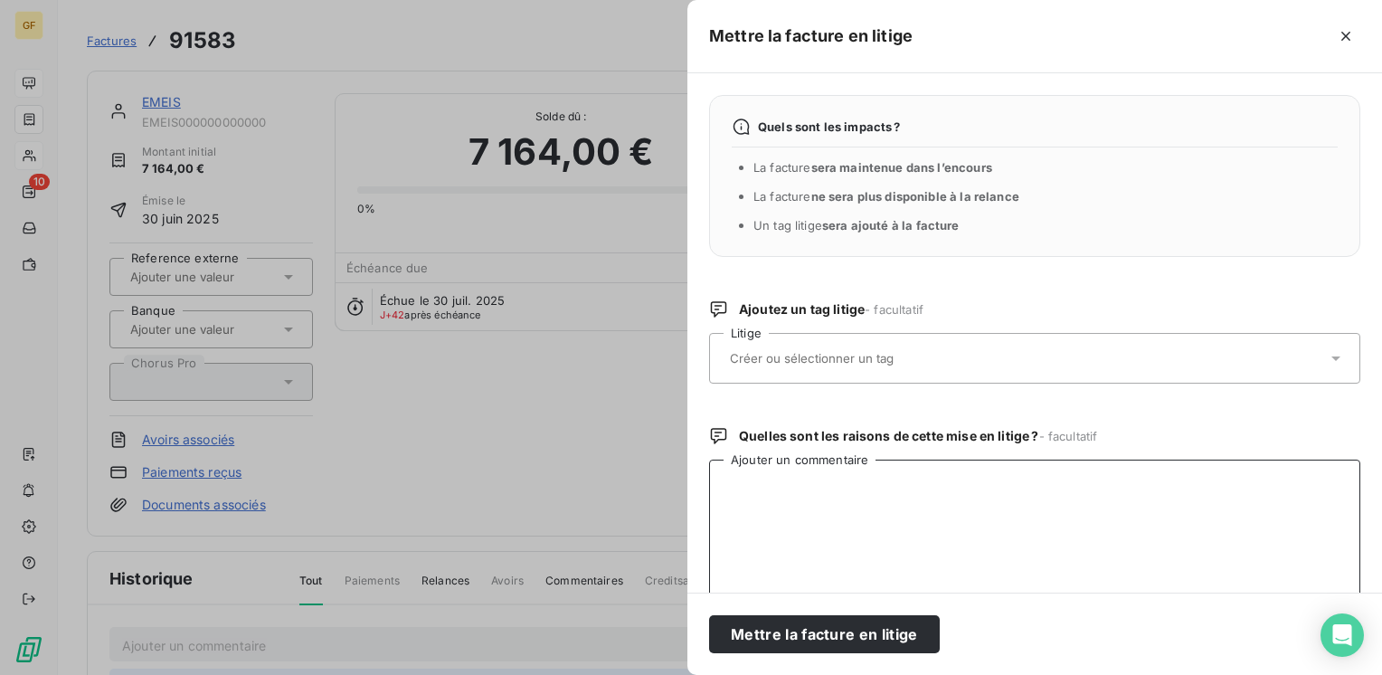
click at [815, 479] on textarea "Ajouter un commentaire" at bounding box center [1034, 553] width 651 height 188
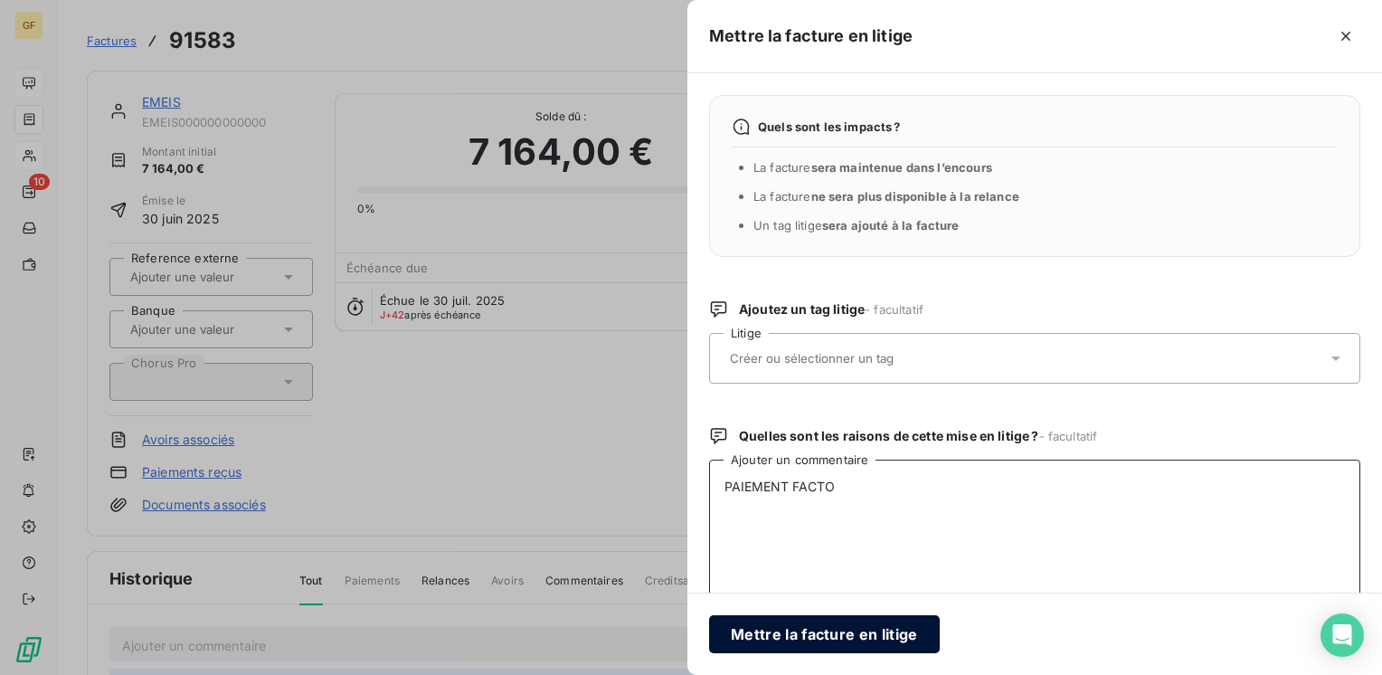
type textarea "PAIEMENT FACTO"
click at [785, 631] on button "Mettre la facture en litige" at bounding box center [824, 634] width 231 height 38
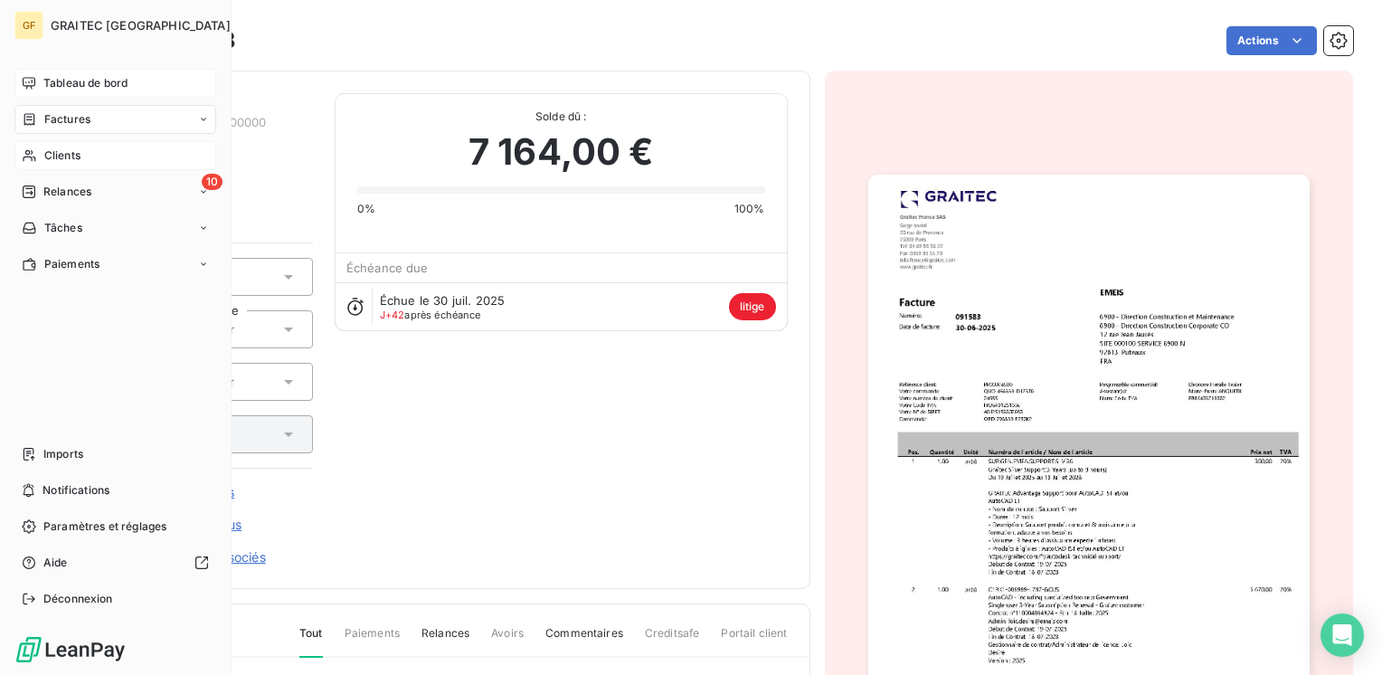
click at [58, 147] on span "Clients" at bounding box center [62, 155] width 36 height 16
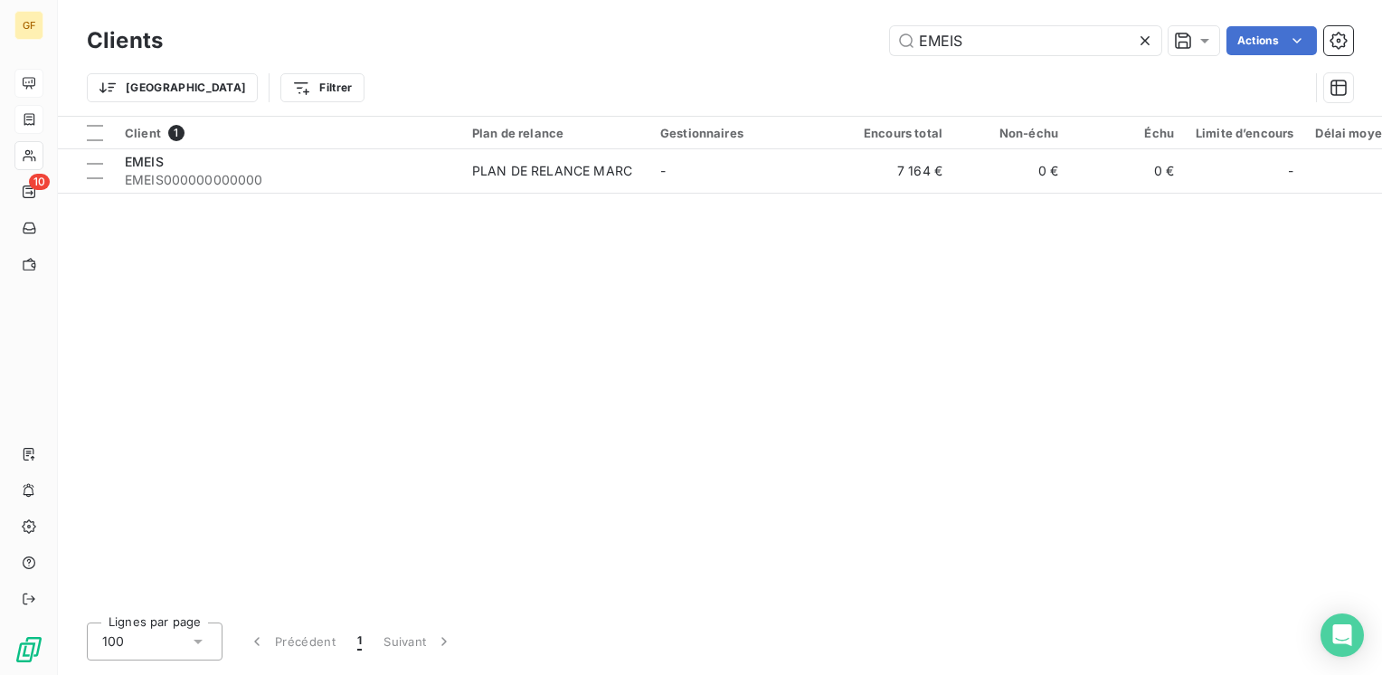
click at [1141, 40] on icon at bounding box center [1145, 41] width 18 height 18
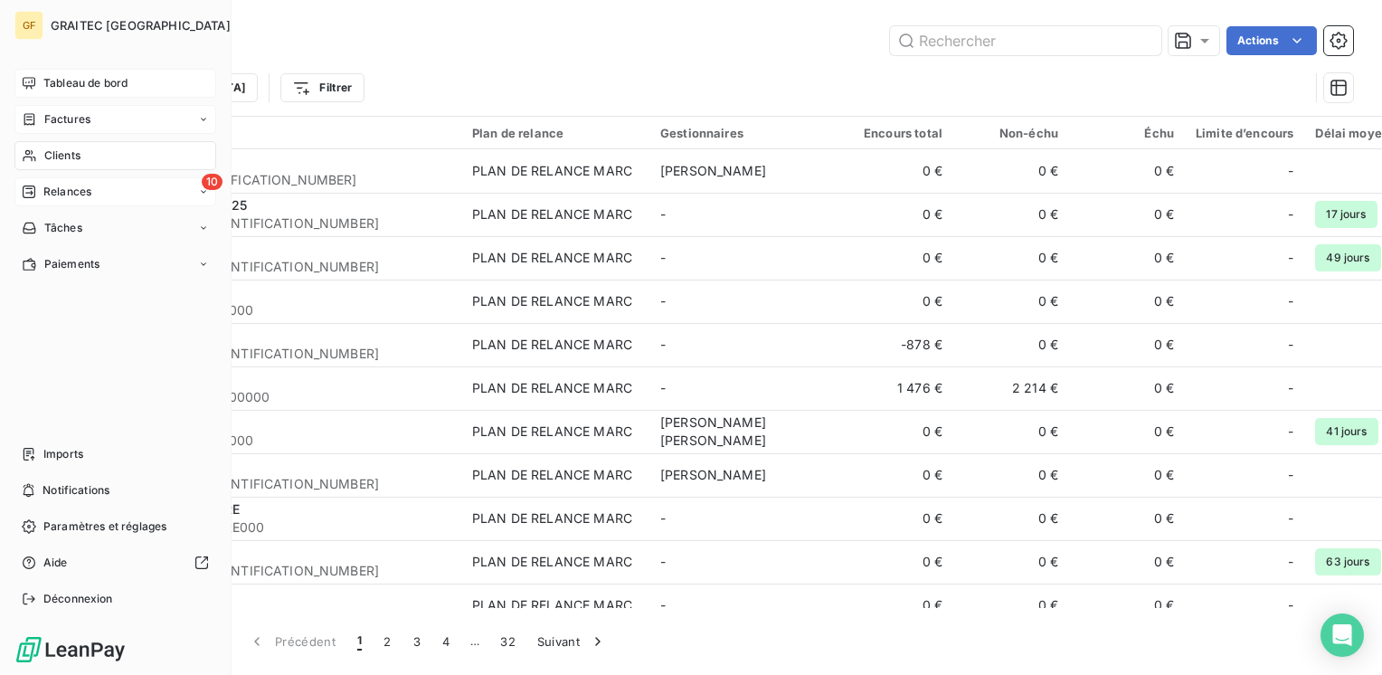
click at [65, 194] on span "Relances" at bounding box center [67, 192] width 48 height 16
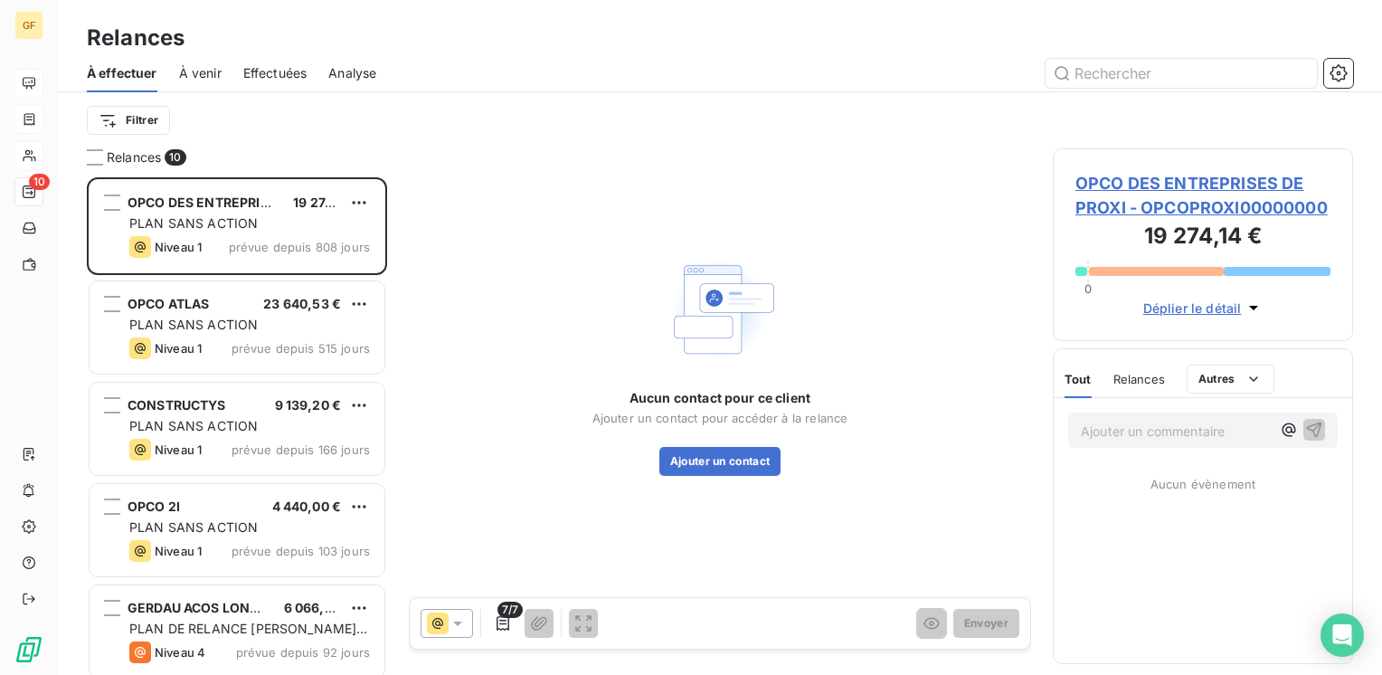
scroll to position [484, 286]
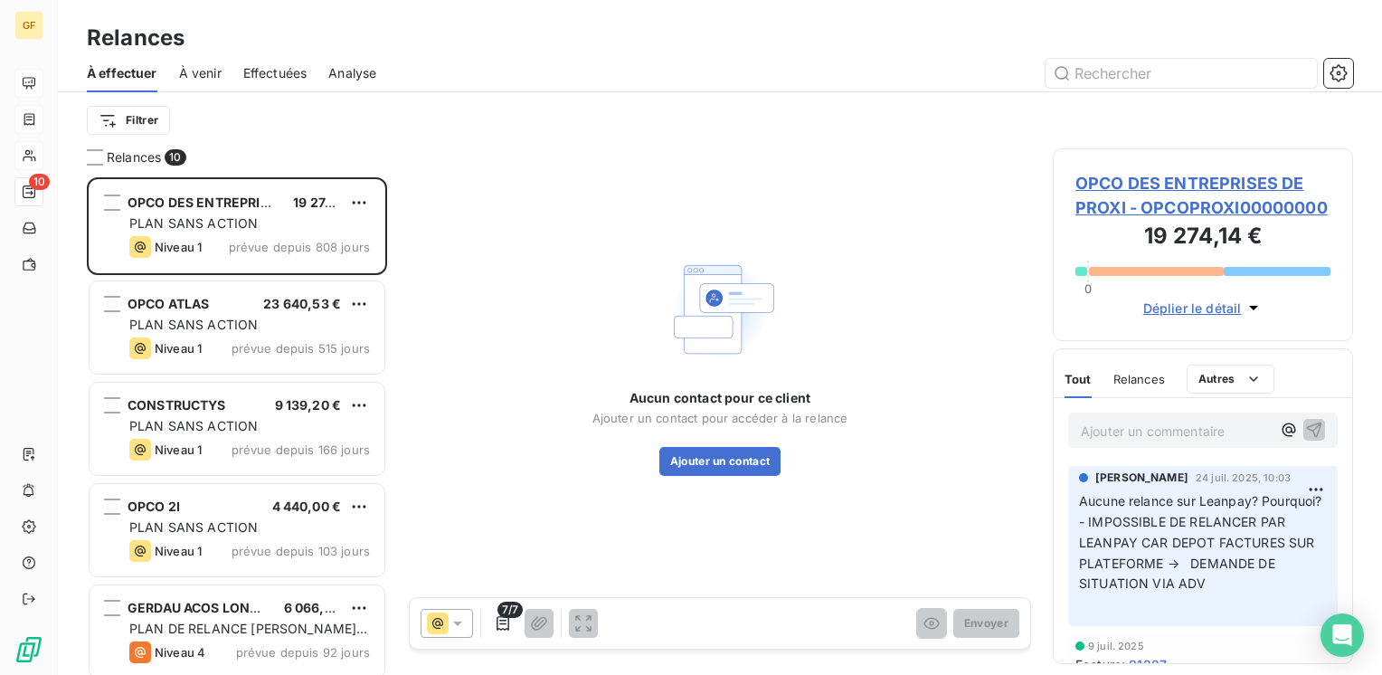
click at [266, 73] on span "Effectuées" at bounding box center [275, 73] width 64 height 18
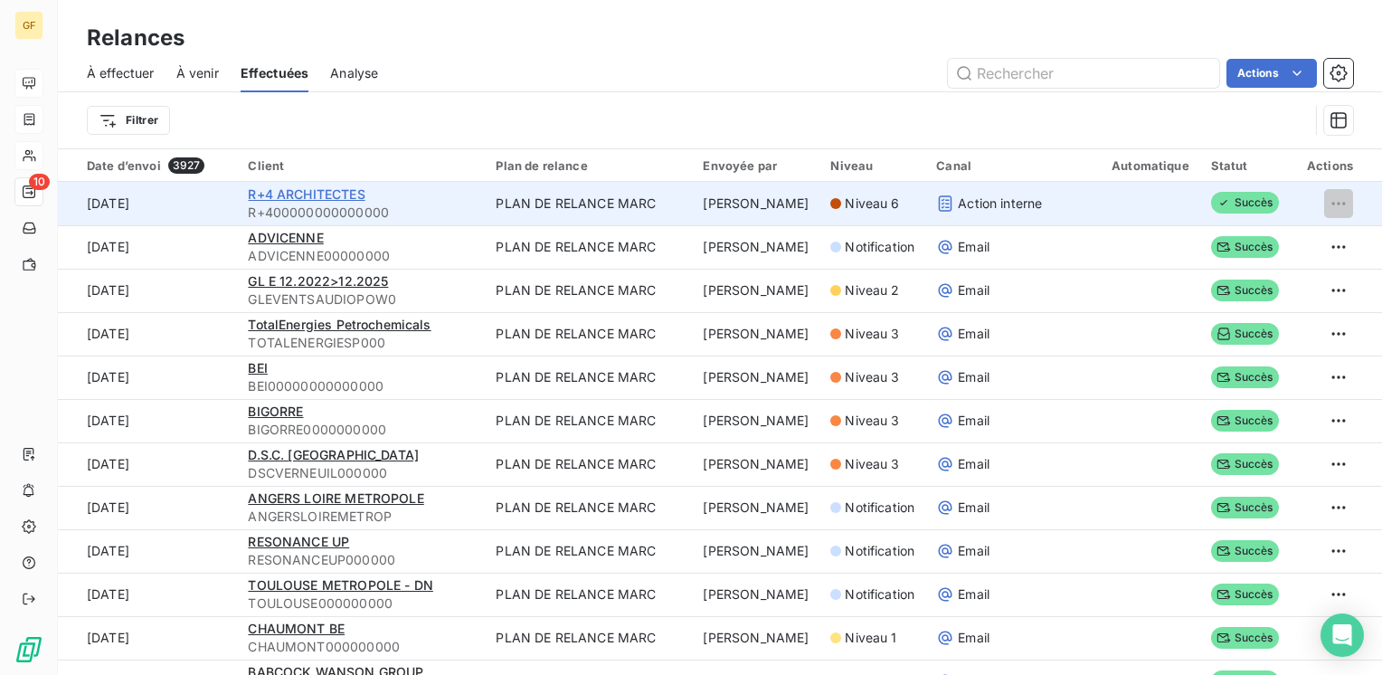
click at [352, 193] on span "R+4 ARCHITECTES" at bounding box center [306, 193] width 117 height 15
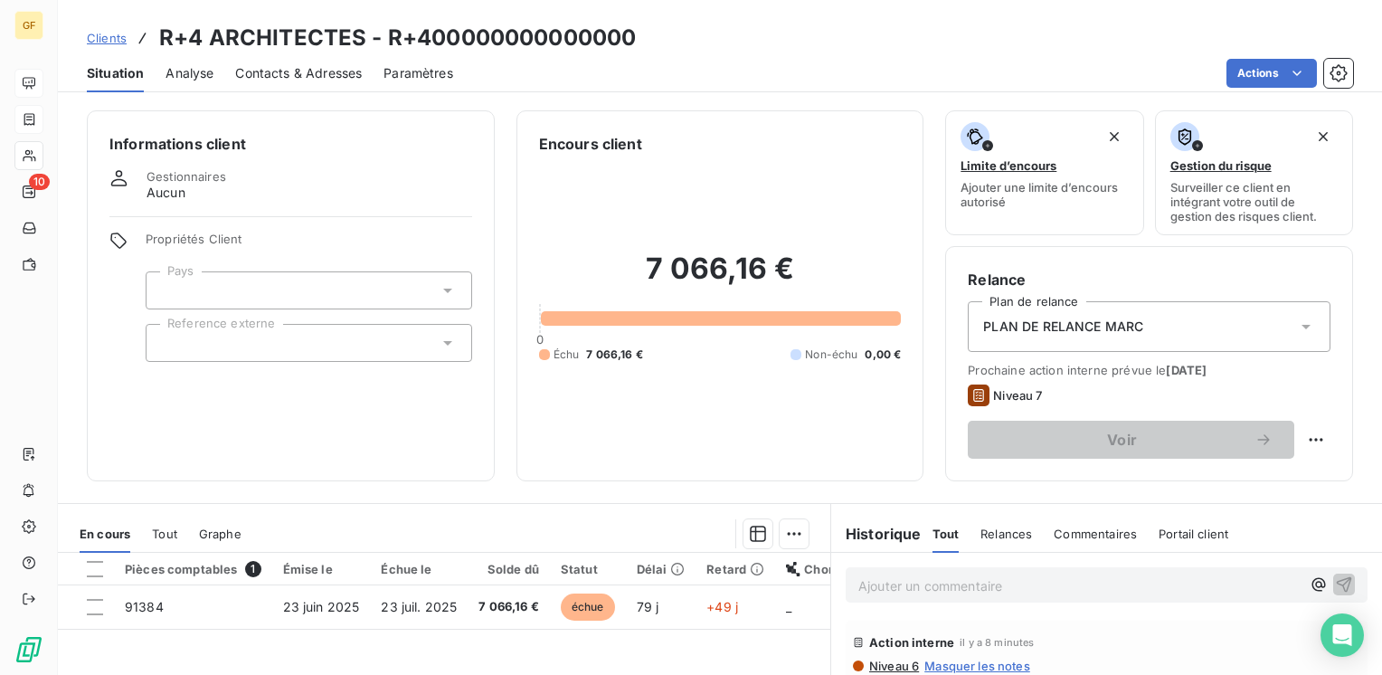
scroll to position [181, 0]
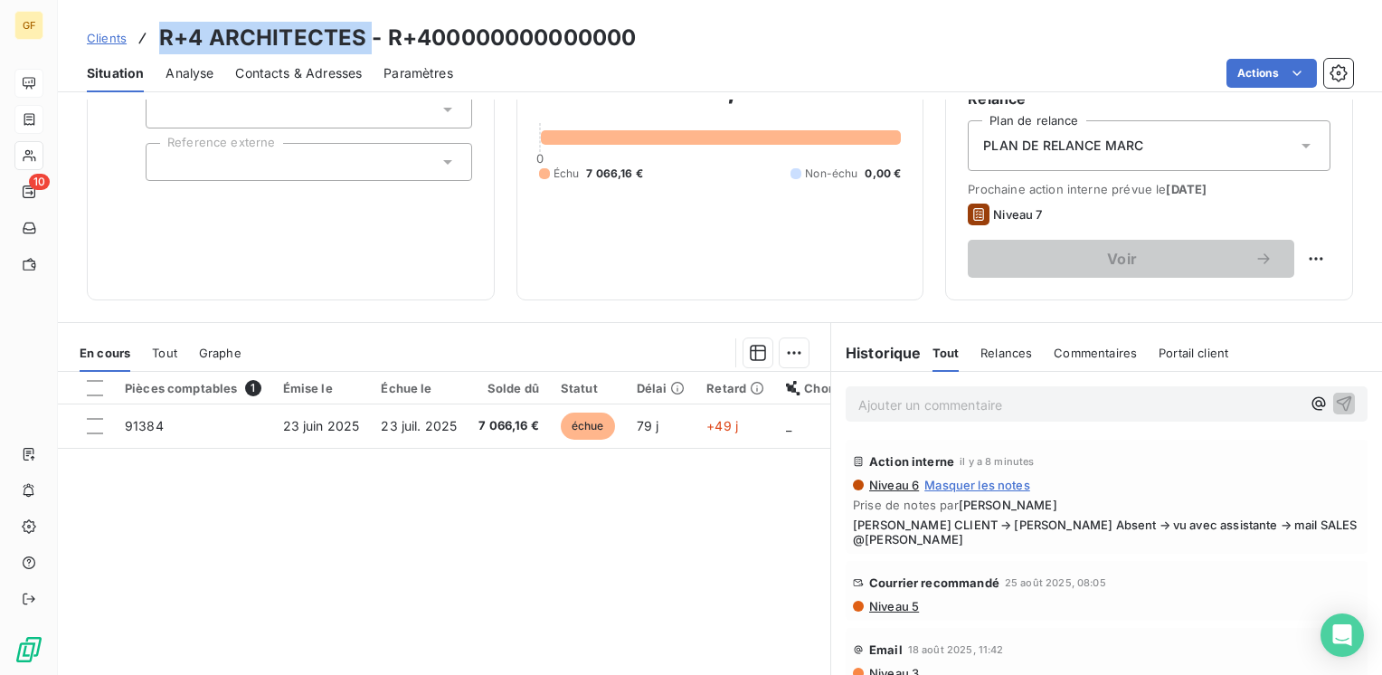
drag, startPoint x: 366, startPoint y: 43, endPoint x: 163, endPoint y: 47, distance: 203.5
click at [163, 47] on h3 "R+4 ARCHITECTES - R+400000000000000" at bounding box center [397, 38] width 477 height 33
copy h3 "R+4 ARCHITECTES"
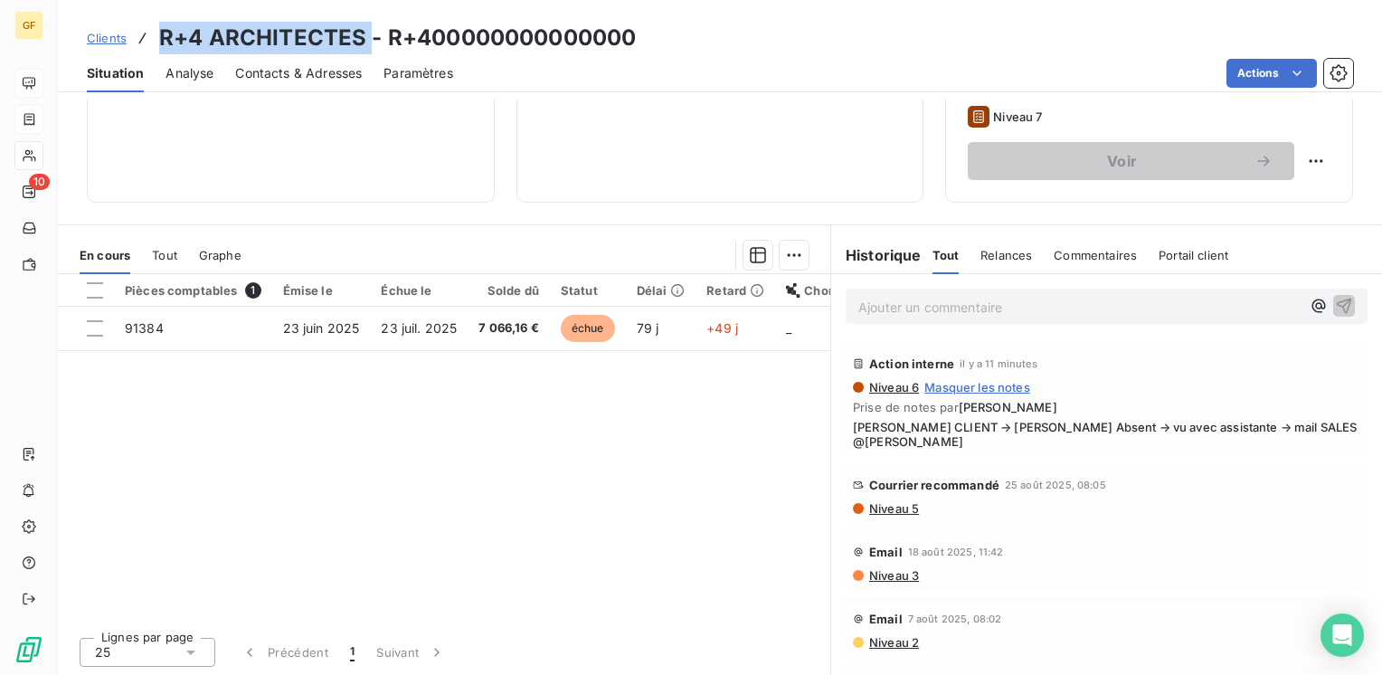
scroll to position [0, 0]
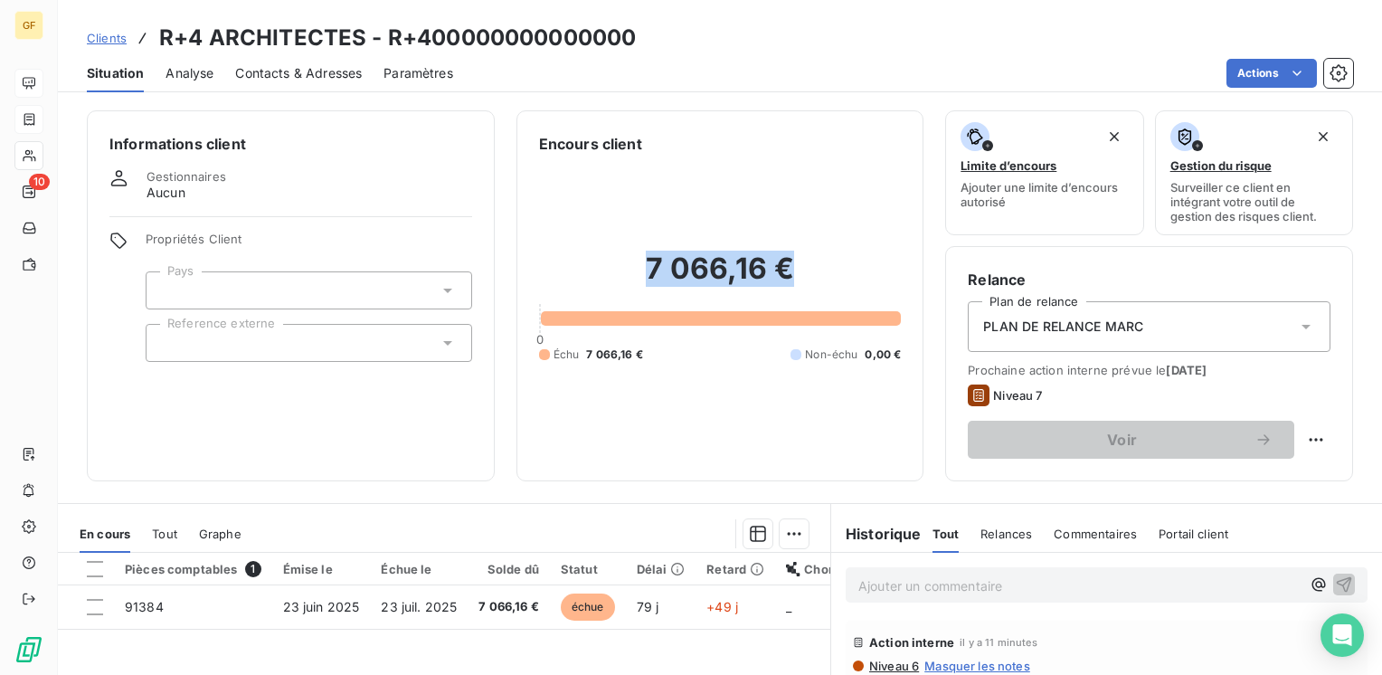
drag, startPoint x: 787, startPoint y: 270, endPoint x: 646, endPoint y: 269, distance: 141.1
click at [646, 269] on h2 "7 066,16 €" at bounding box center [720, 278] width 363 height 54
copy h2 "7 066,16 €"
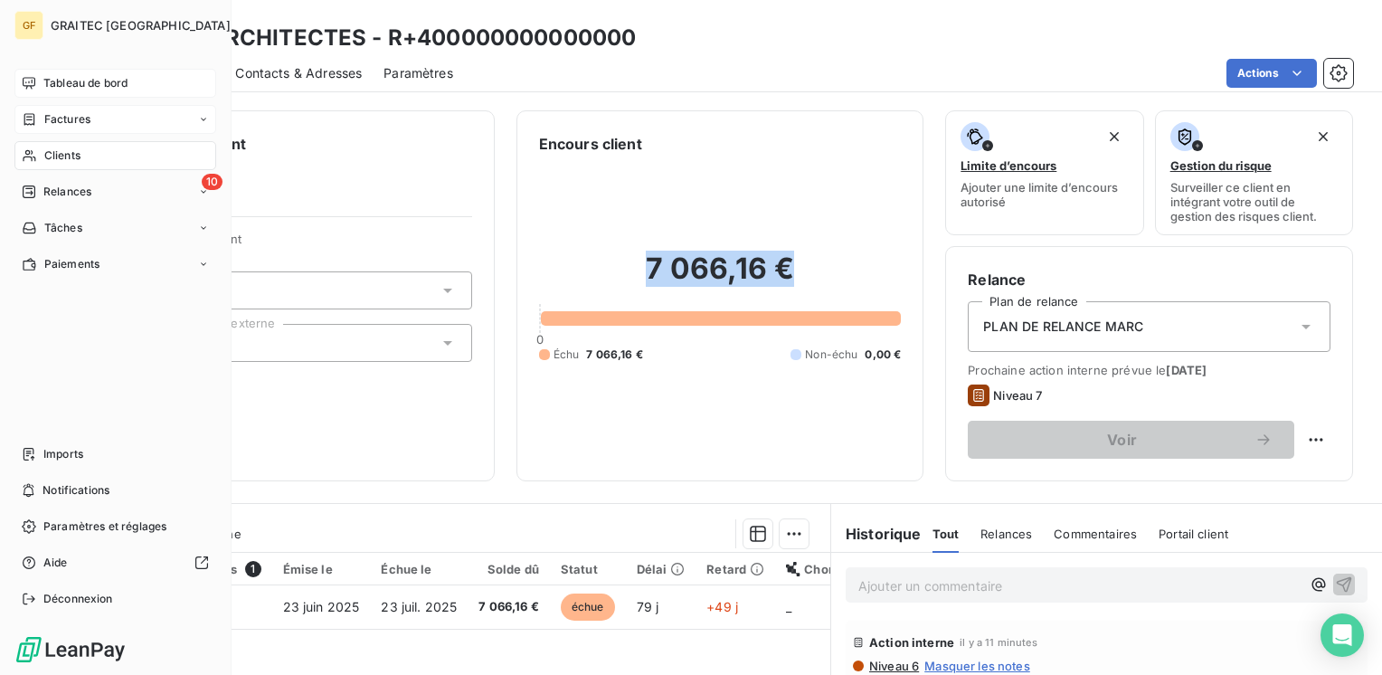
click at [71, 111] on span "Factures" at bounding box center [67, 119] width 46 height 16
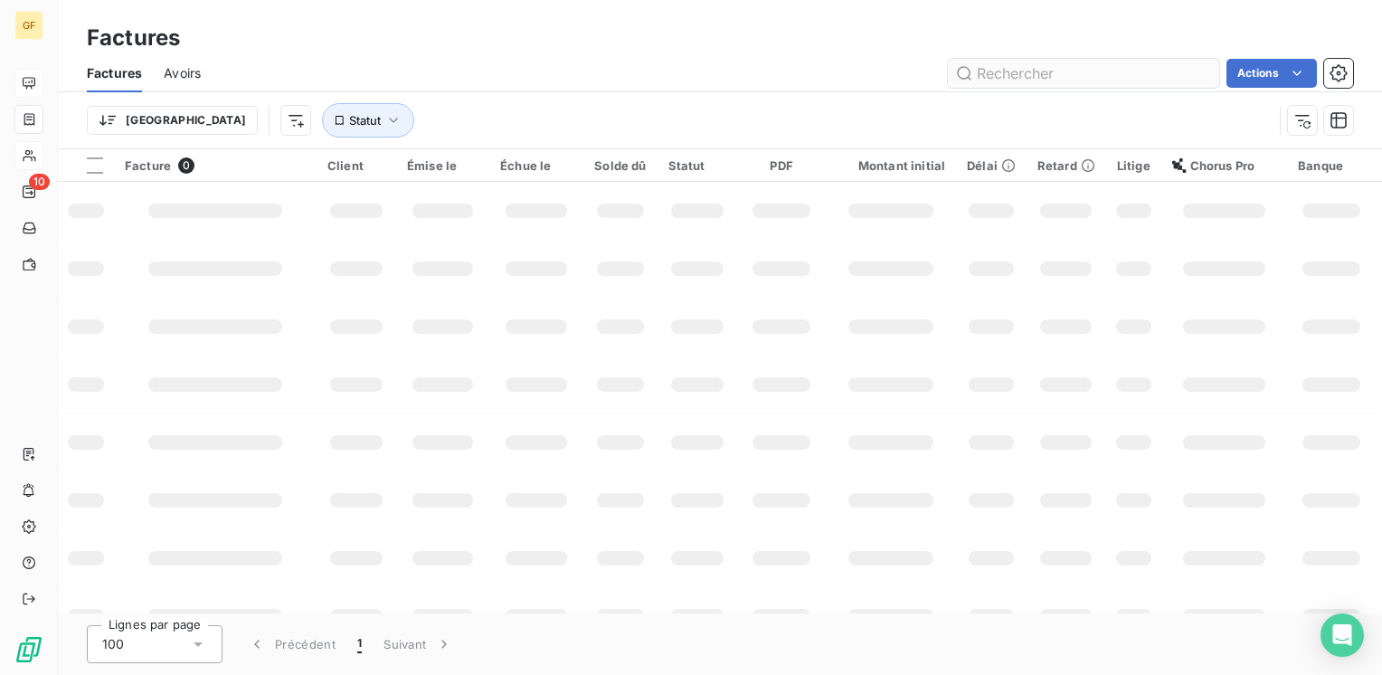
drag, startPoint x: 1083, startPoint y: 74, endPoint x: 1057, endPoint y: 74, distance: 26.2
click at [1063, 78] on input "text" at bounding box center [1083, 73] width 271 height 29
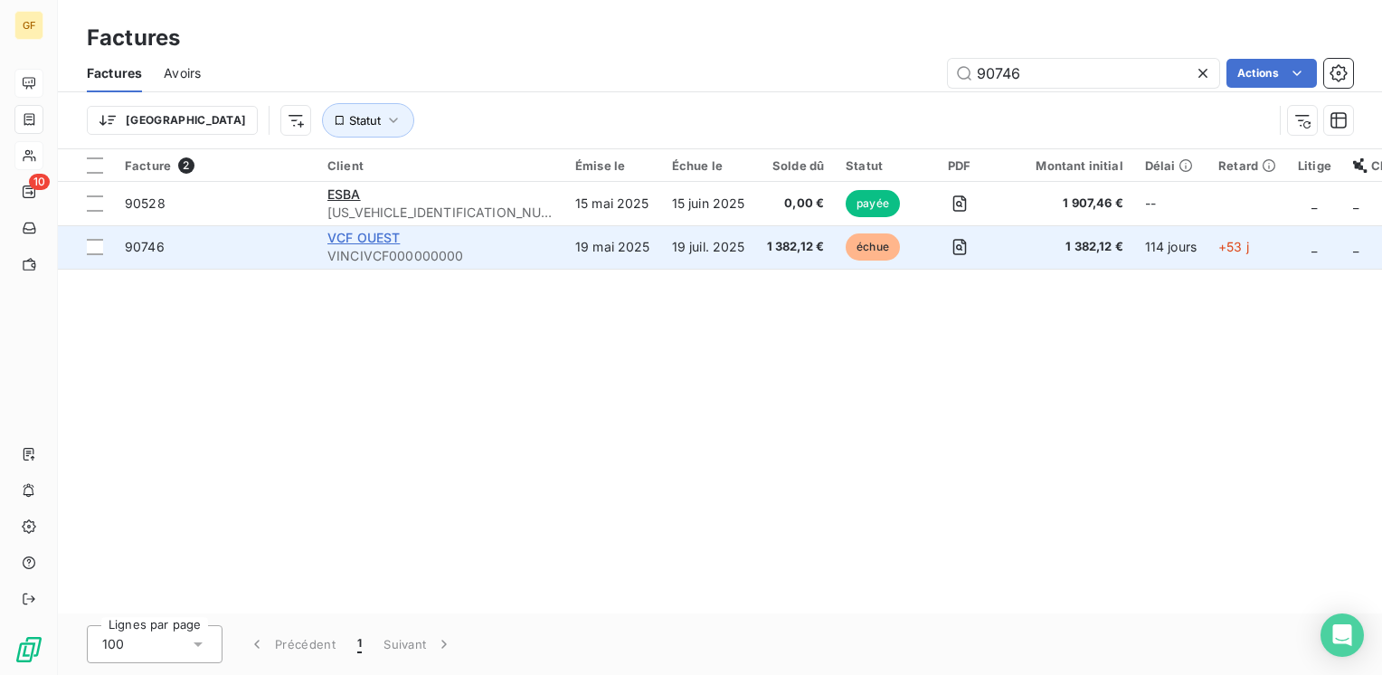
type input "90746"
click at [381, 234] on span "VCF OUEST" at bounding box center [363, 237] width 72 height 15
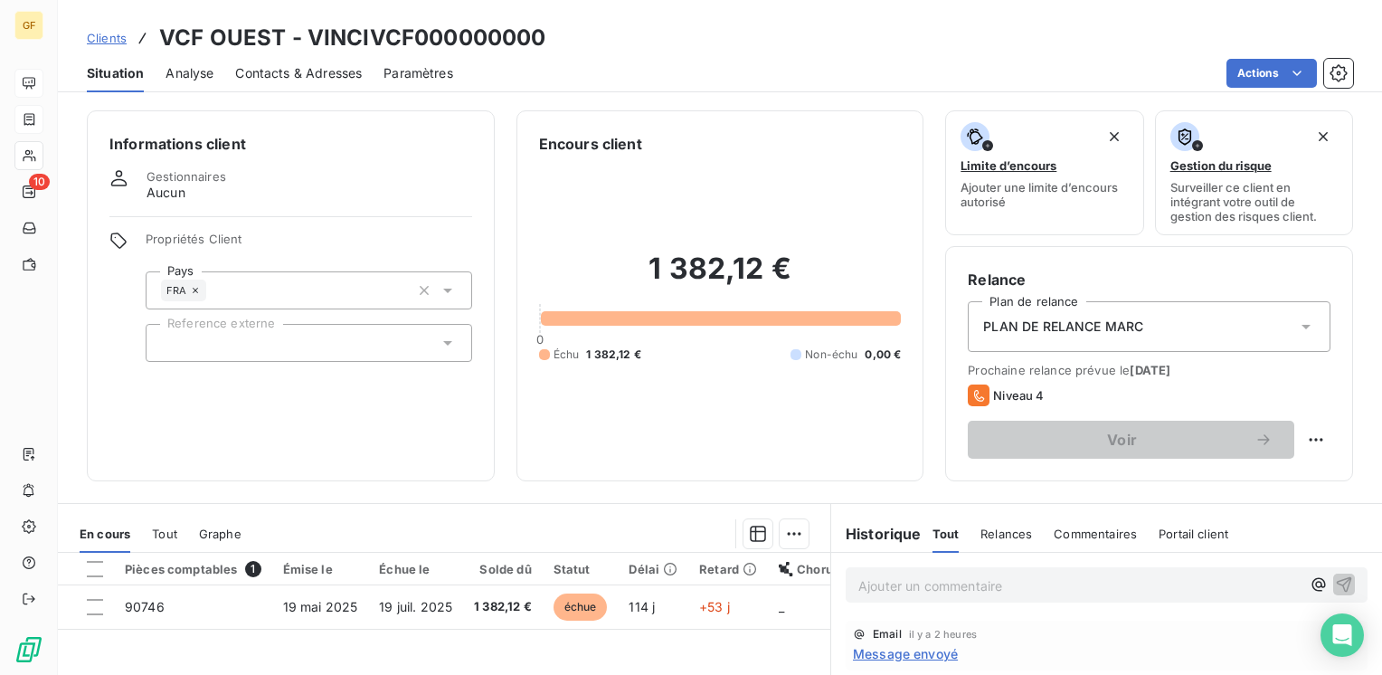
click at [405, 476] on div "Informations client Gestionnaires Aucun Propriétés Client Pays FRA Reference ex…" at bounding box center [291, 295] width 408 height 371
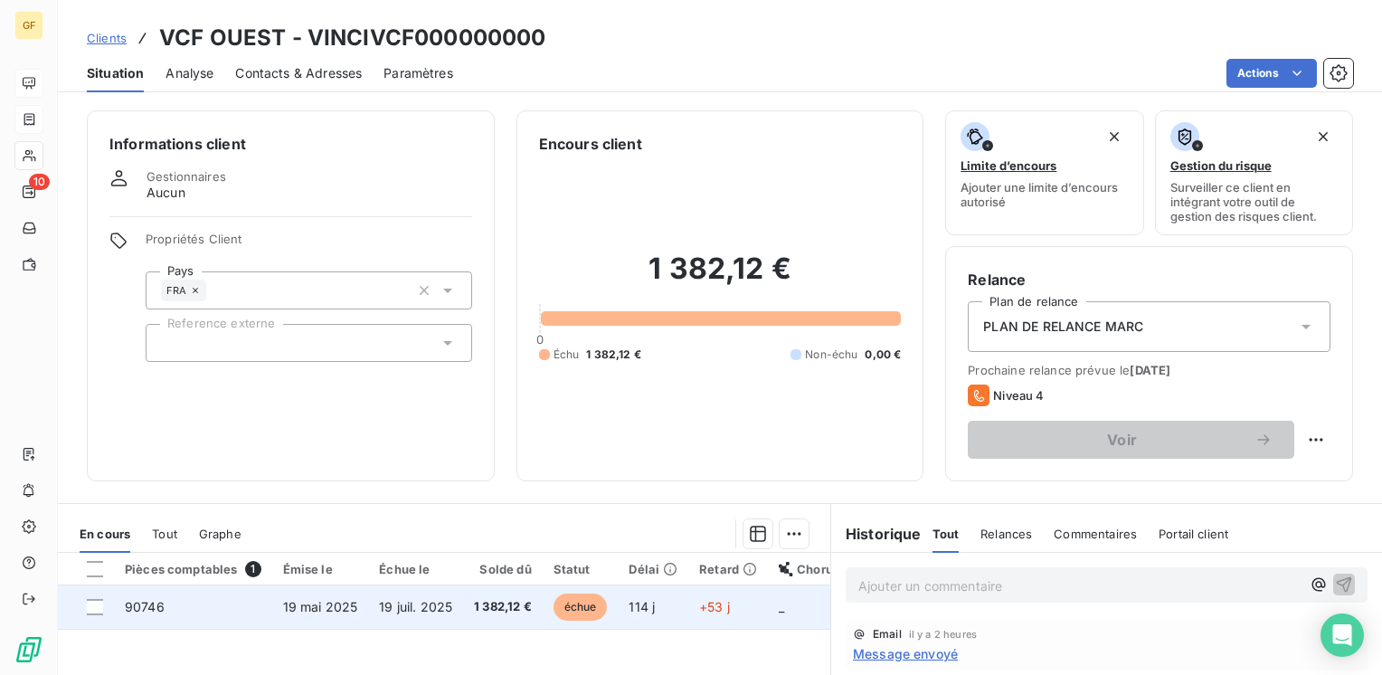
click at [308, 605] on span "19 mai 2025" at bounding box center [320, 606] width 75 height 15
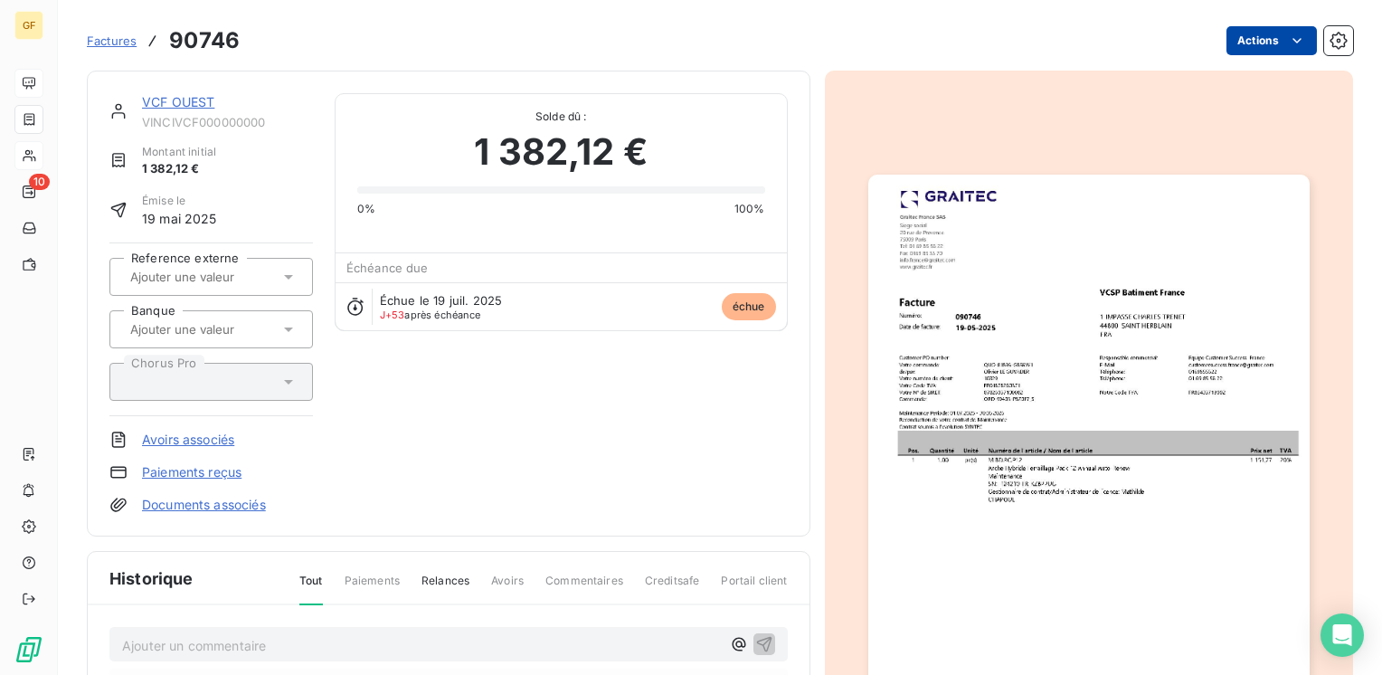
click at [1251, 38] on html "GF 10 Factures 90746 Actions VCF OUEST VINCIVCF000000000 Montant initial 1 382,…" at bounding box center [691, 337] width 1382 height 675
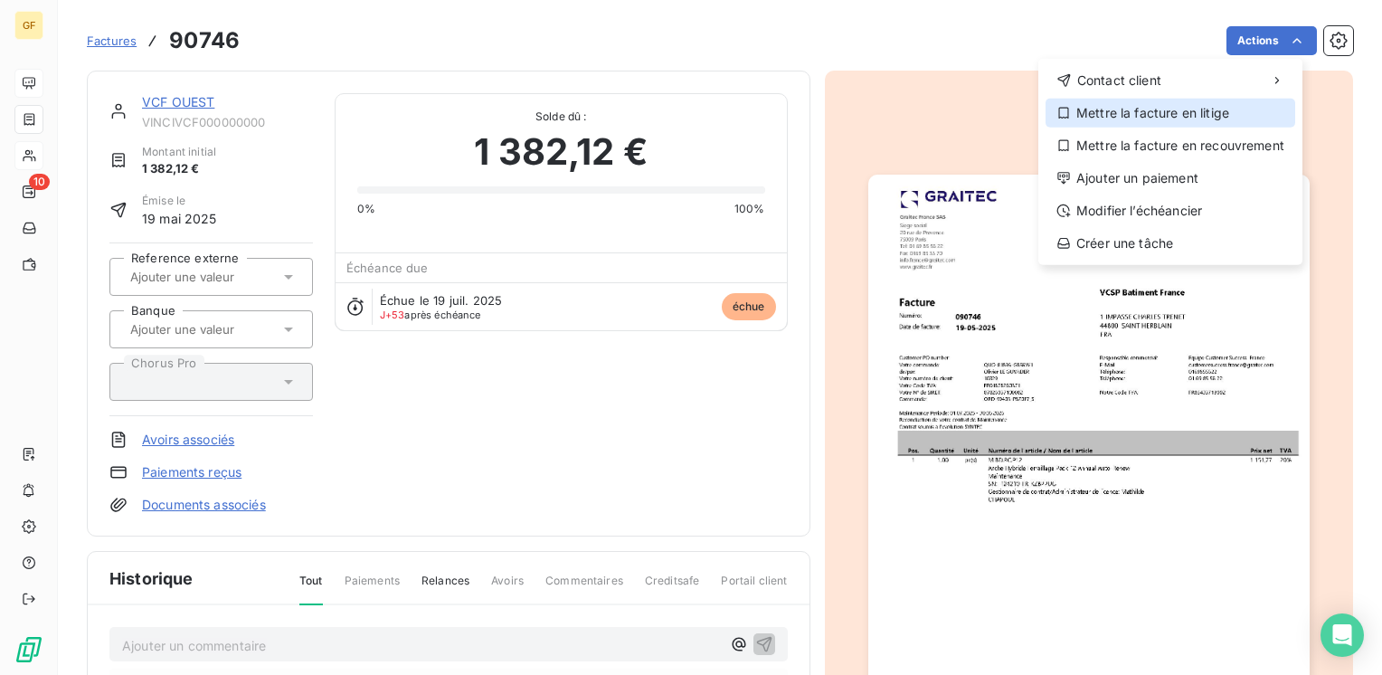
click at [1119, 114] on div "Mettre la facture en litige" at bounding box center [1170, 113] width 250 height 29
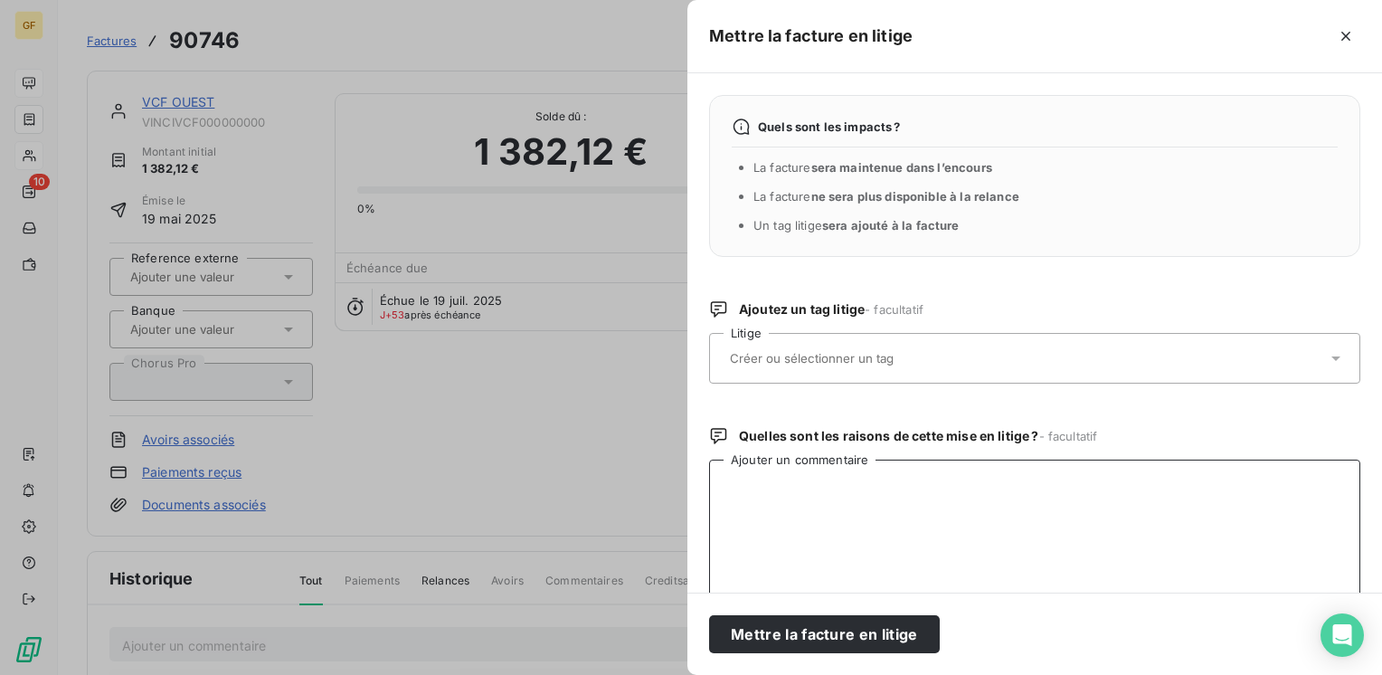
click at [805, 484] on textarea "Ajouter un commentaire" at bounding box center [1034, 553] width 651 height 188
drag, startPoint x: 755, startPoint y: 477, endPoint x: 481, endPoint y: 512, distance: 276.2
click at [481, 674] on div "Mettre la facture en litige Quels sont les impacts ? La facture sera maintenue …" at bounding box center [691, 675] width 1382 height 0
click at [960, 475] on textarea "RETOUR CLIENT → MAIL @NICOLAS M;" at bounding box center [1034, 553] width 651 height 188
click at [826, 482] on textarea "RETOUR CLIENT → MAIL @NICOLAS M." at bounding box center [1034, 553] width 651 height 188
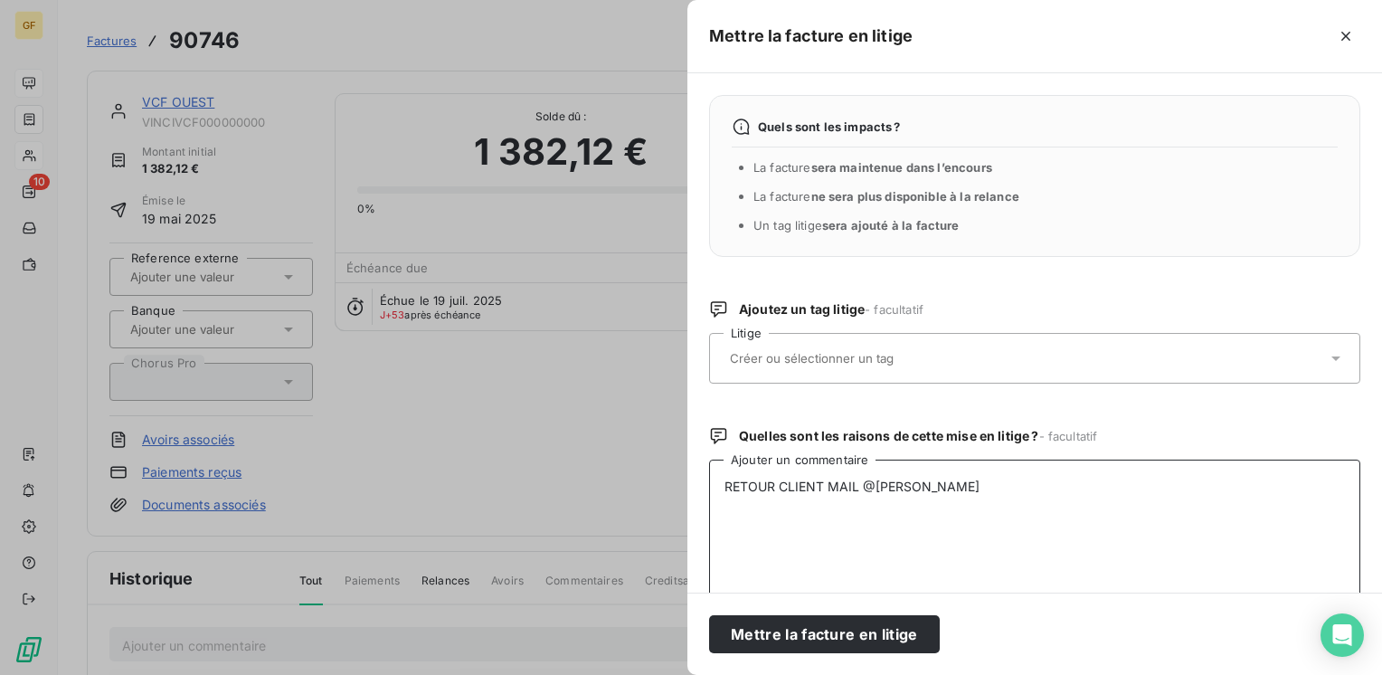
click at [859, 487] on textarea "RETOUR CLIENT MAIL @NICOLAS M." at bounding box center [1034, 553] width 651 height 188
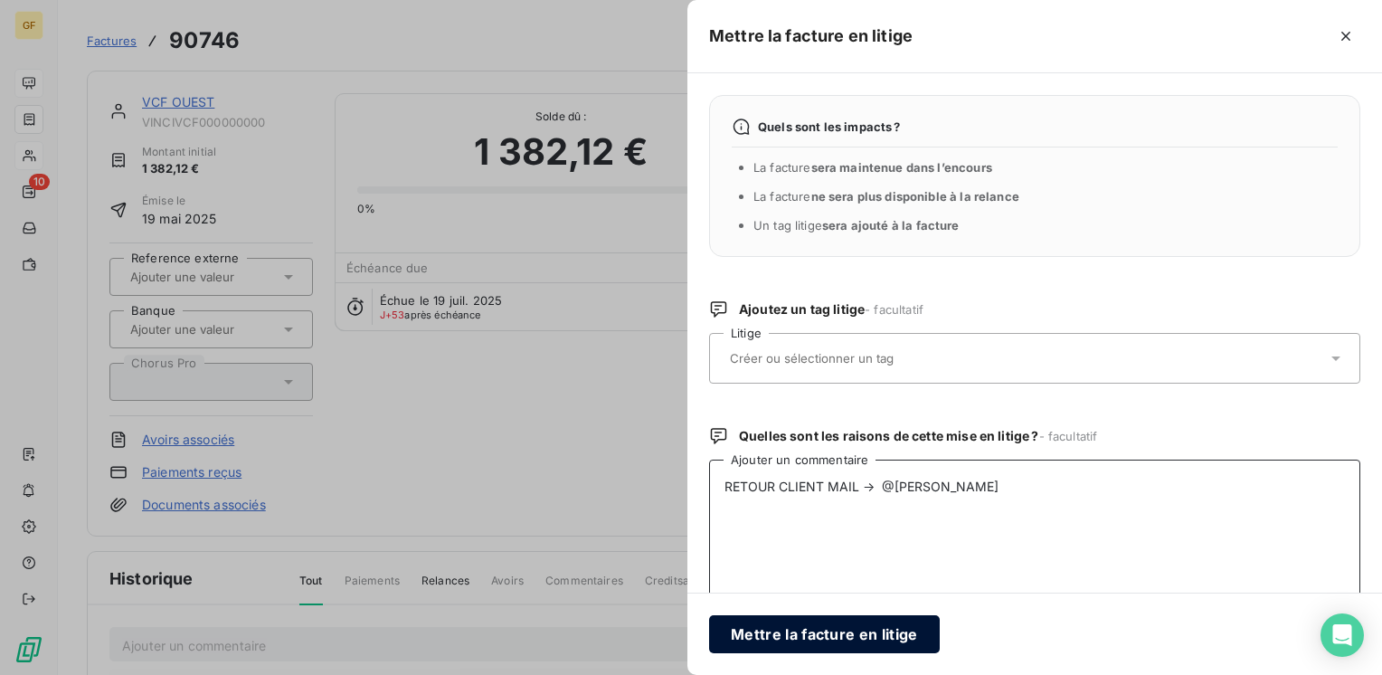
type textarea "RETOUR CLIENT MAIL → @NICOLAS M."
click at [826, 632] on button "Mettre la facture en litige" at bounding box center [824, 634] width 231 height 38
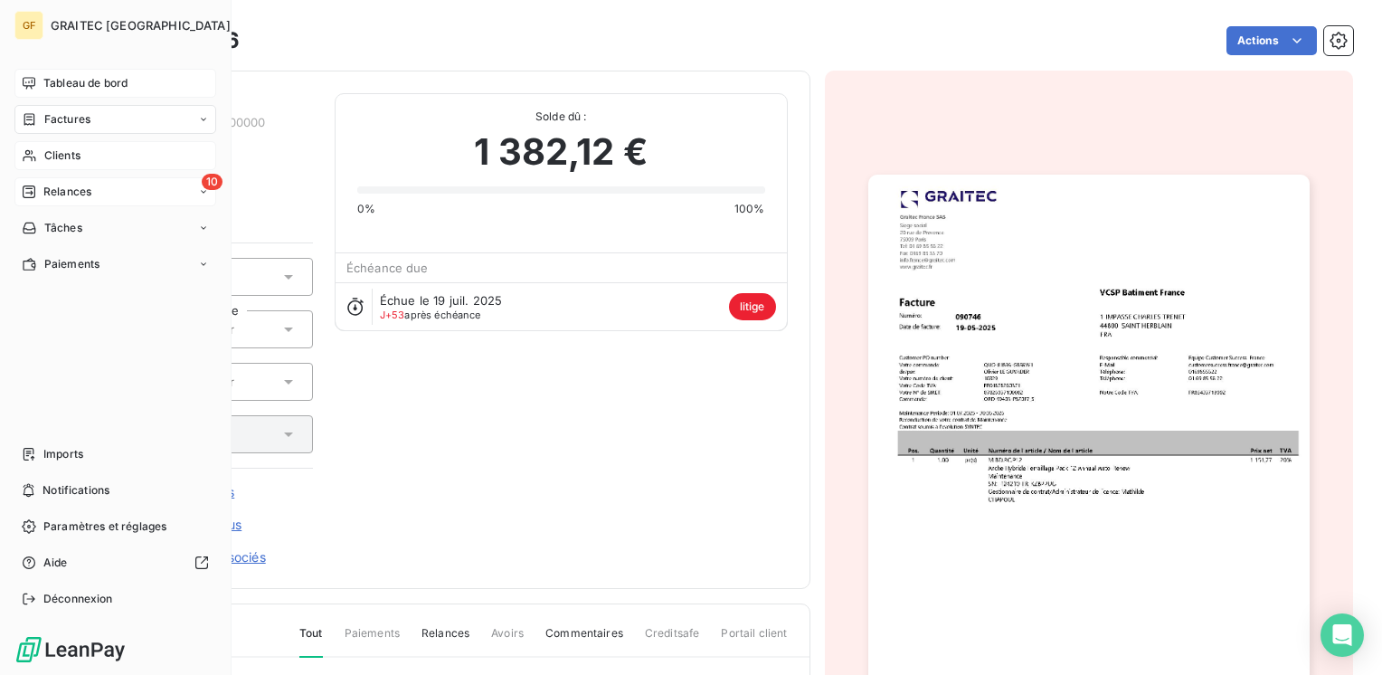
click at [54, 186] on span "Relances" at bounding box center [67, 192] width 48 height 16
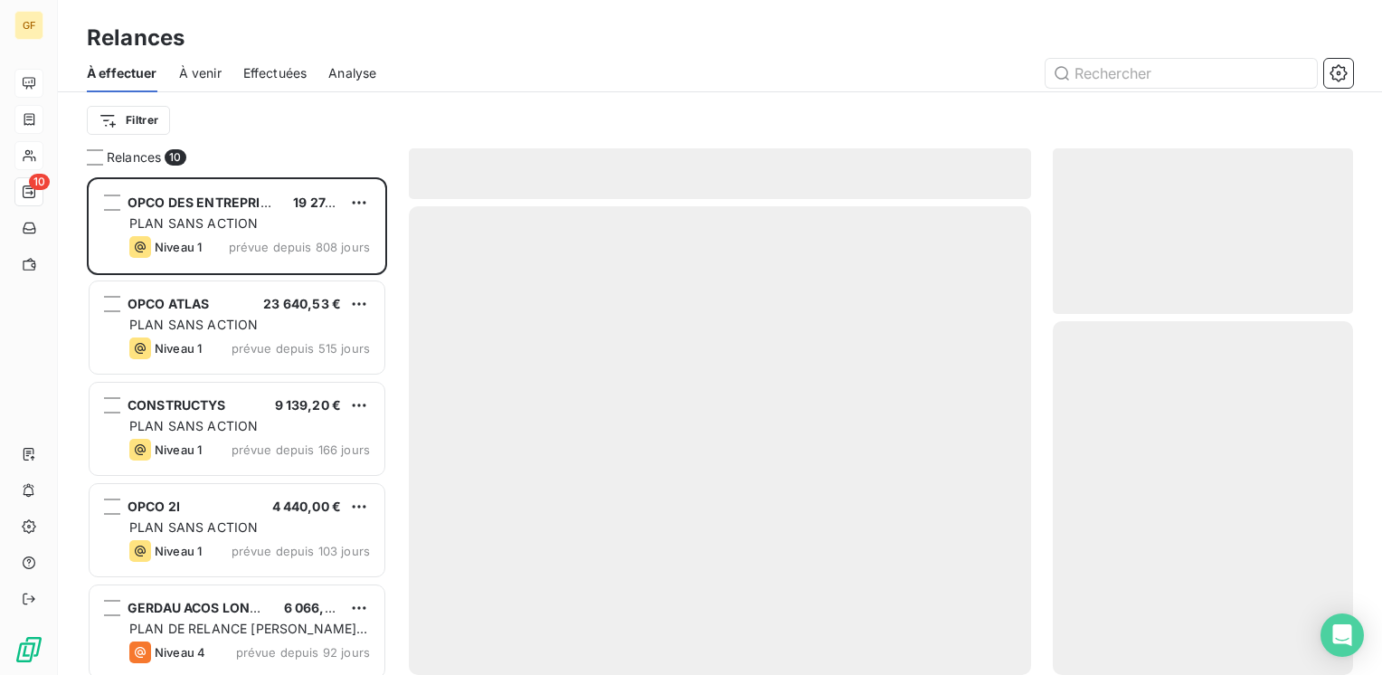
scroll to position [484, 286]
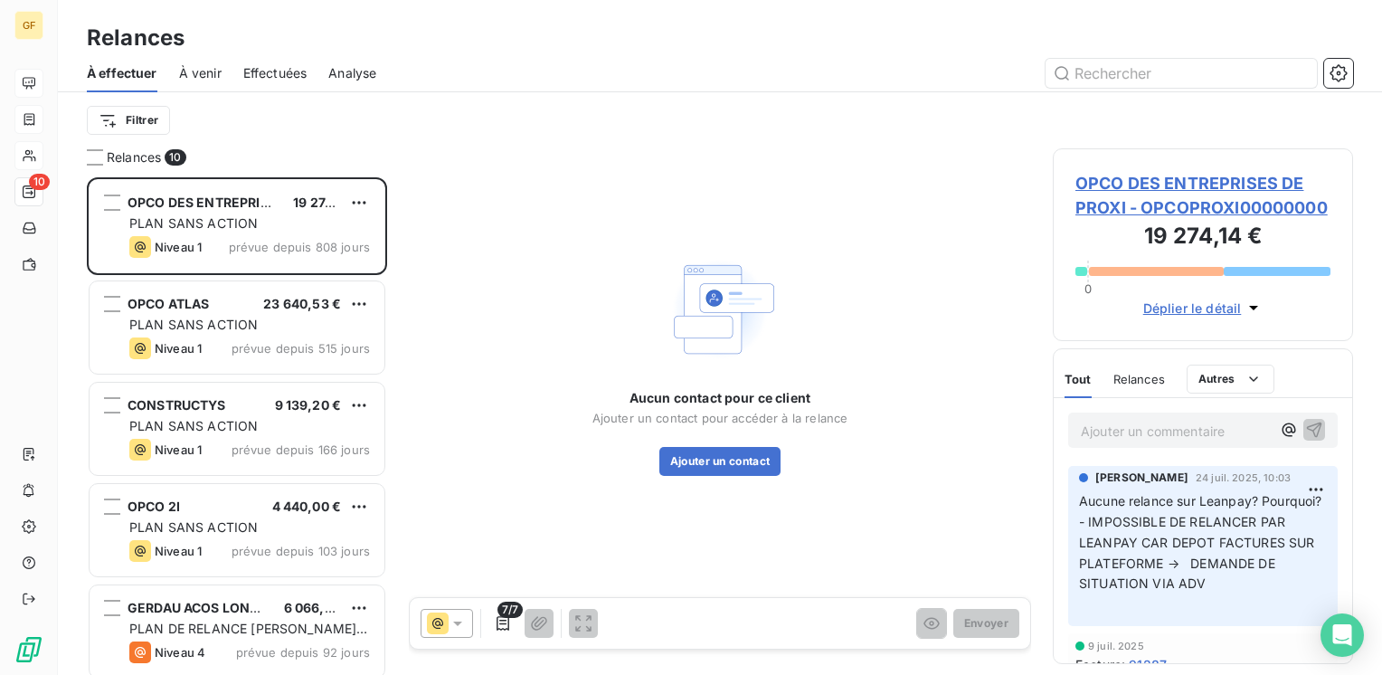
click at [210, 75] on span "À venir" at bounding box center [200, 73] width 43 height 18
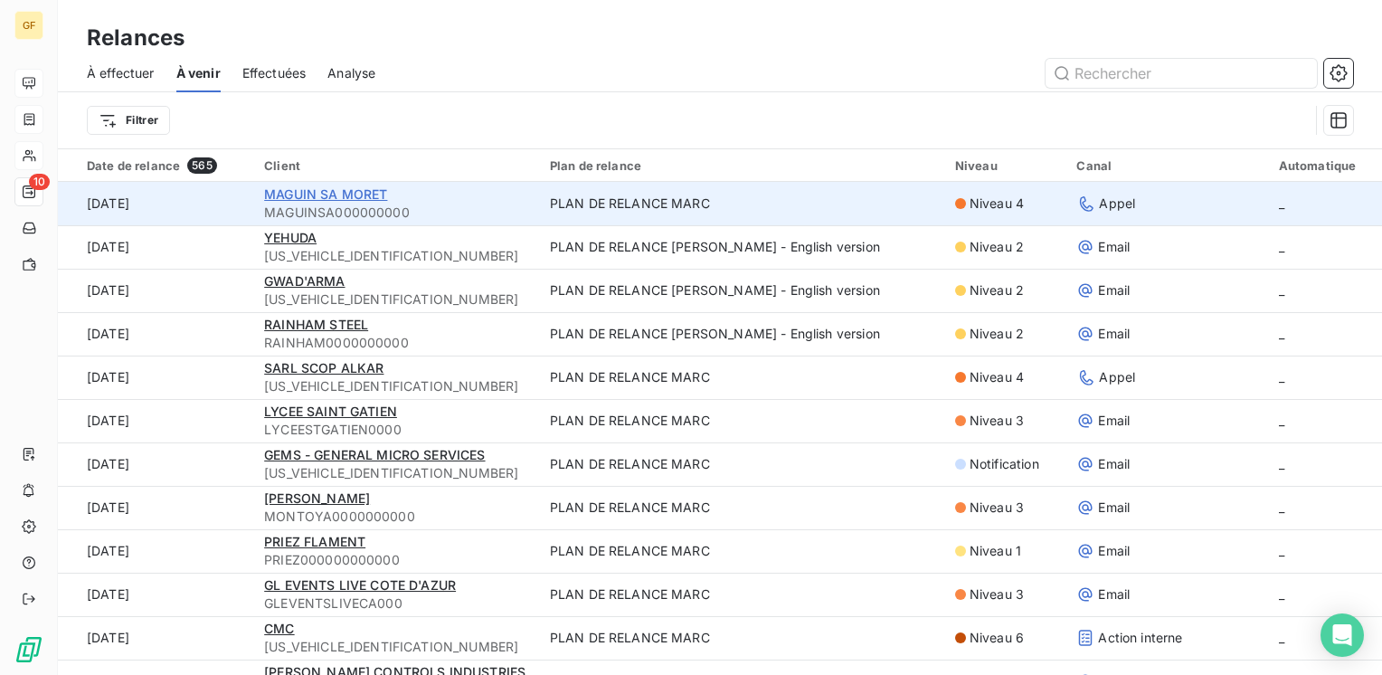
click at [364, 201] on span "MAGUIN SA MORET" at bounding box center [325, 193] width 123 height 15
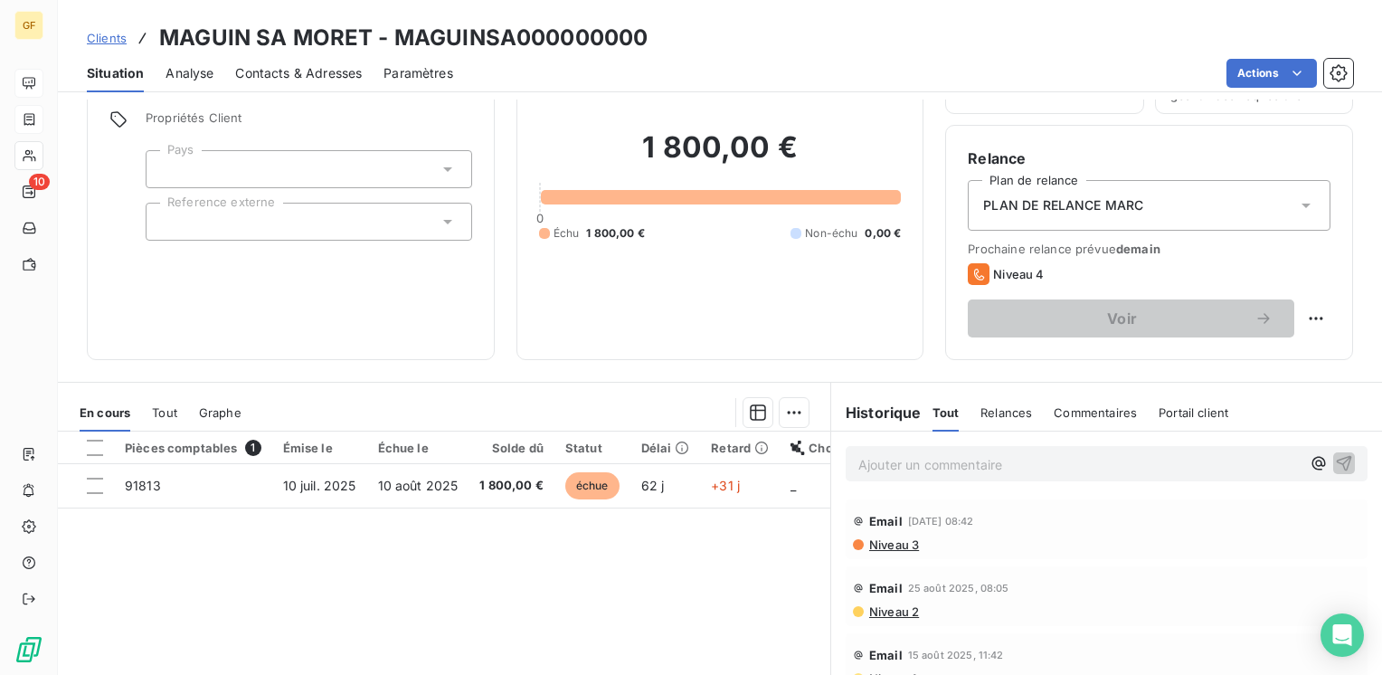
scroll to position [181, 0]
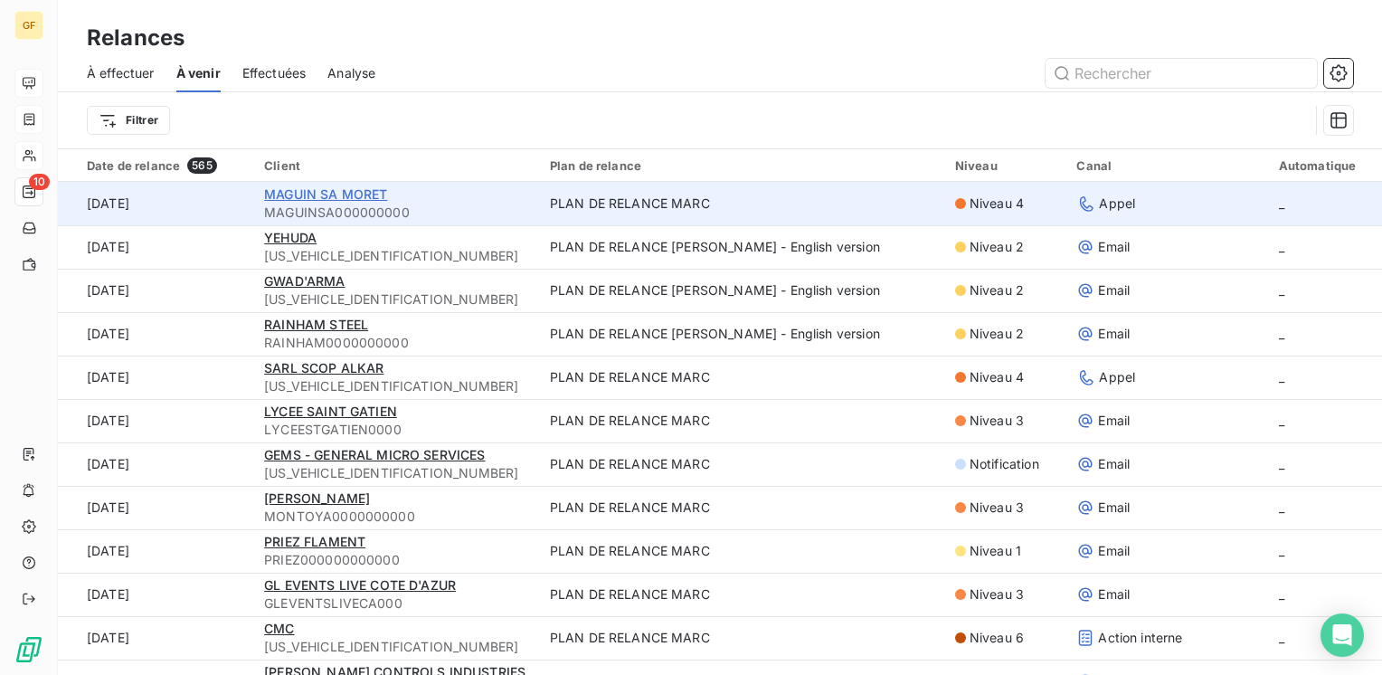
click at [336, 192] on span "MAGUIN SA MORET" at bounding box center [325, 193] width 123 height 15
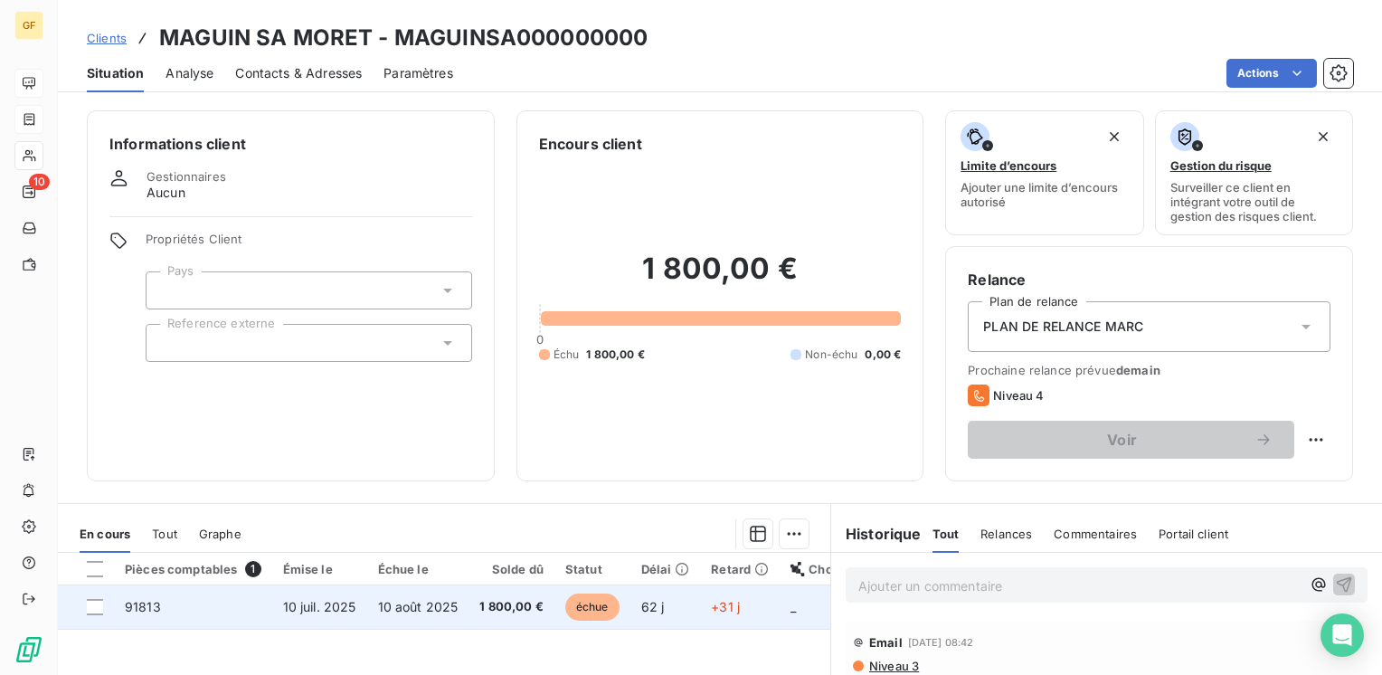
click at [333, 593] on td "10 juil. 2025" at bounding box center [319, 606] width 95 height 43
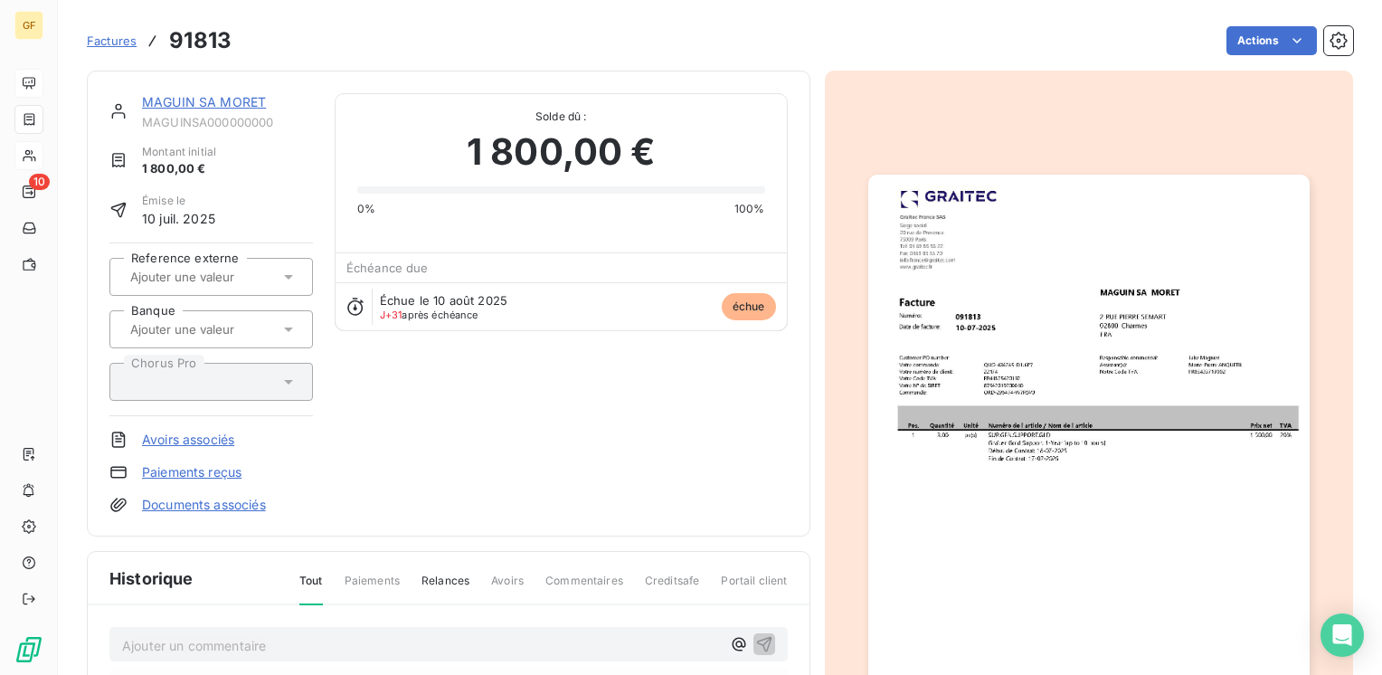
click at [1123, 305] on img "button" at bounding box center [1088, 486] width 441 height 623
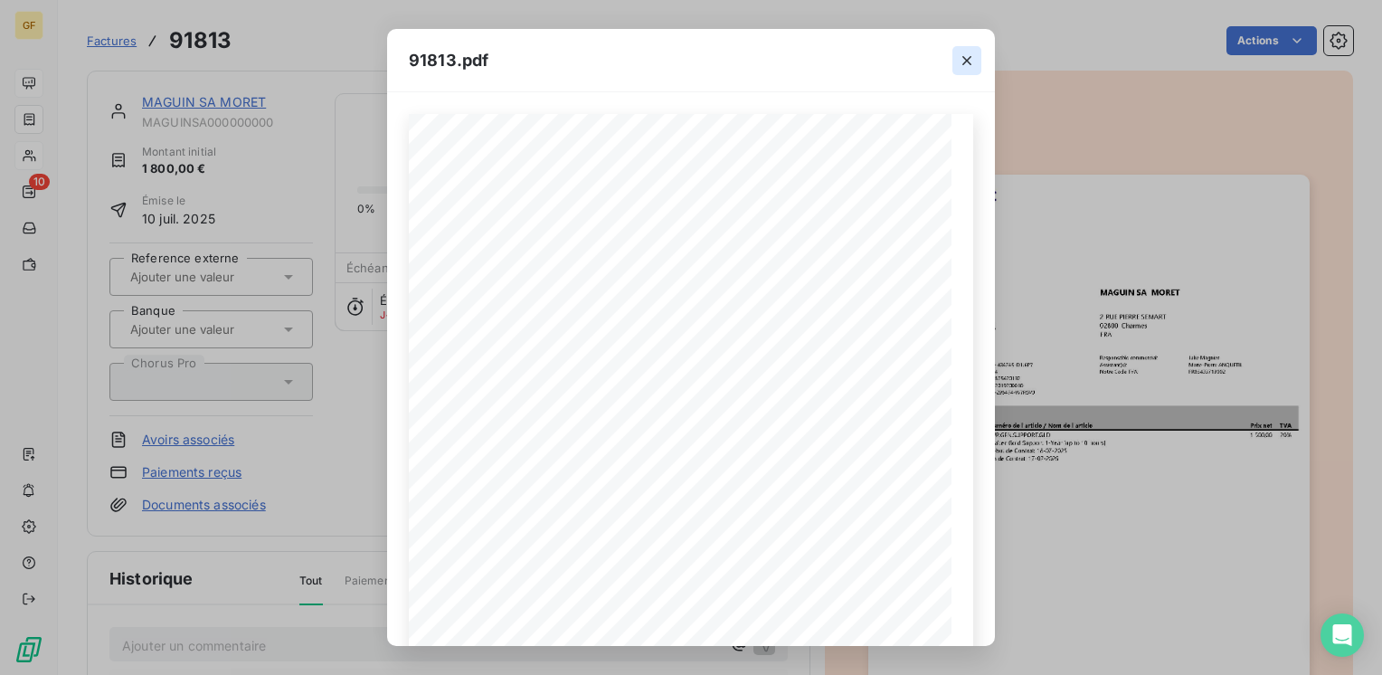
click at [969, 61] on icon "button" at bounding box center [966, 60] width 9 height 9
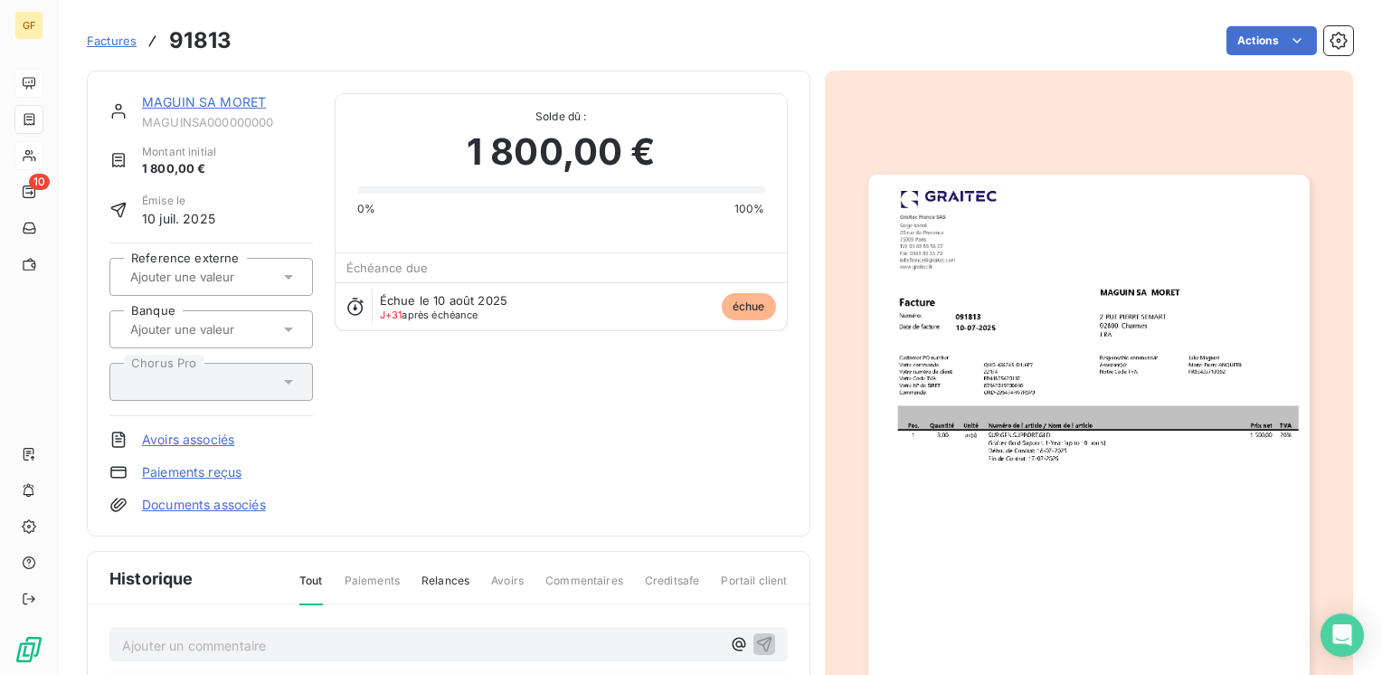
click at [1060, 318] on img "button" at bounding box center [1088, 486] width 441 height 623
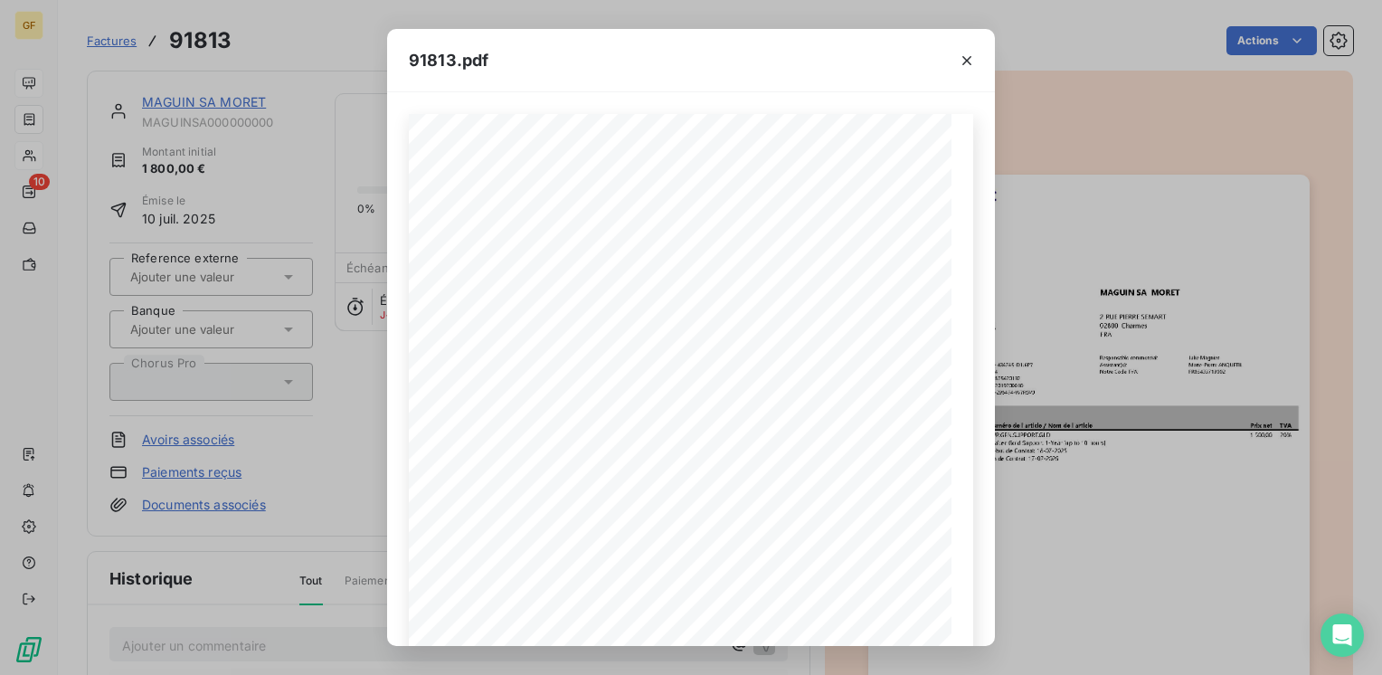
click at [192, 106] on div "91813.pdf Pos. Quantité Unité Numéro de l'article / Nom de l'article Prix net T…" at bounding box center [691, 337] width 1382 height 675
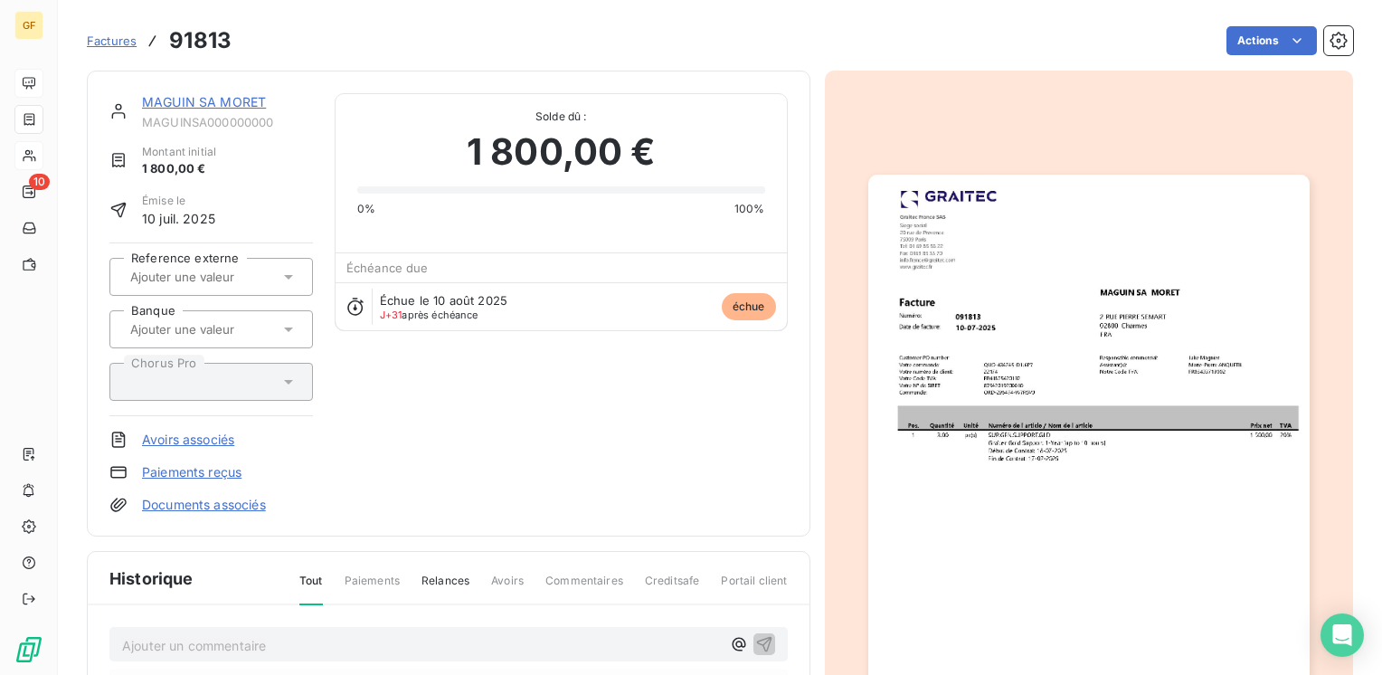
click at [229, 104] on link "MAGUIN SA MORET" at bounding box center [204, 101] width 124 height 15
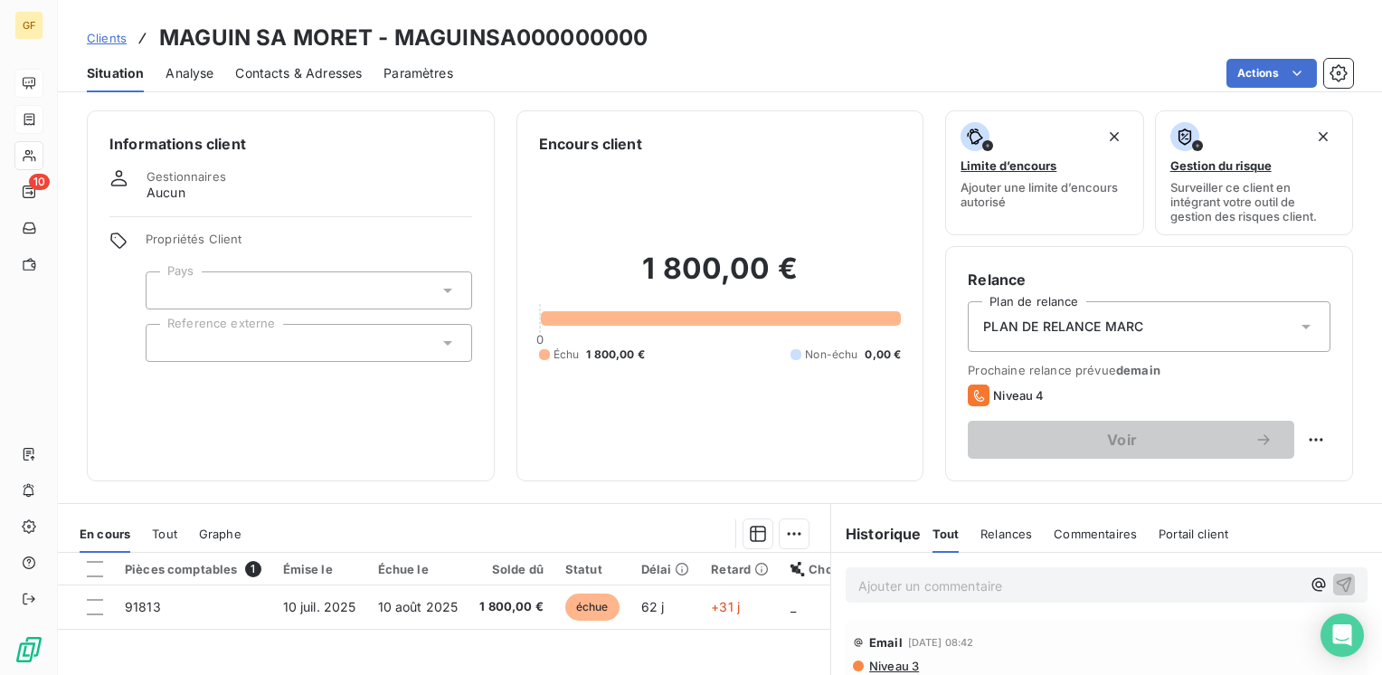
click at [304, 64] on span "Contacts & Adresses" at bounding box center [298, 73] width 127 height 18
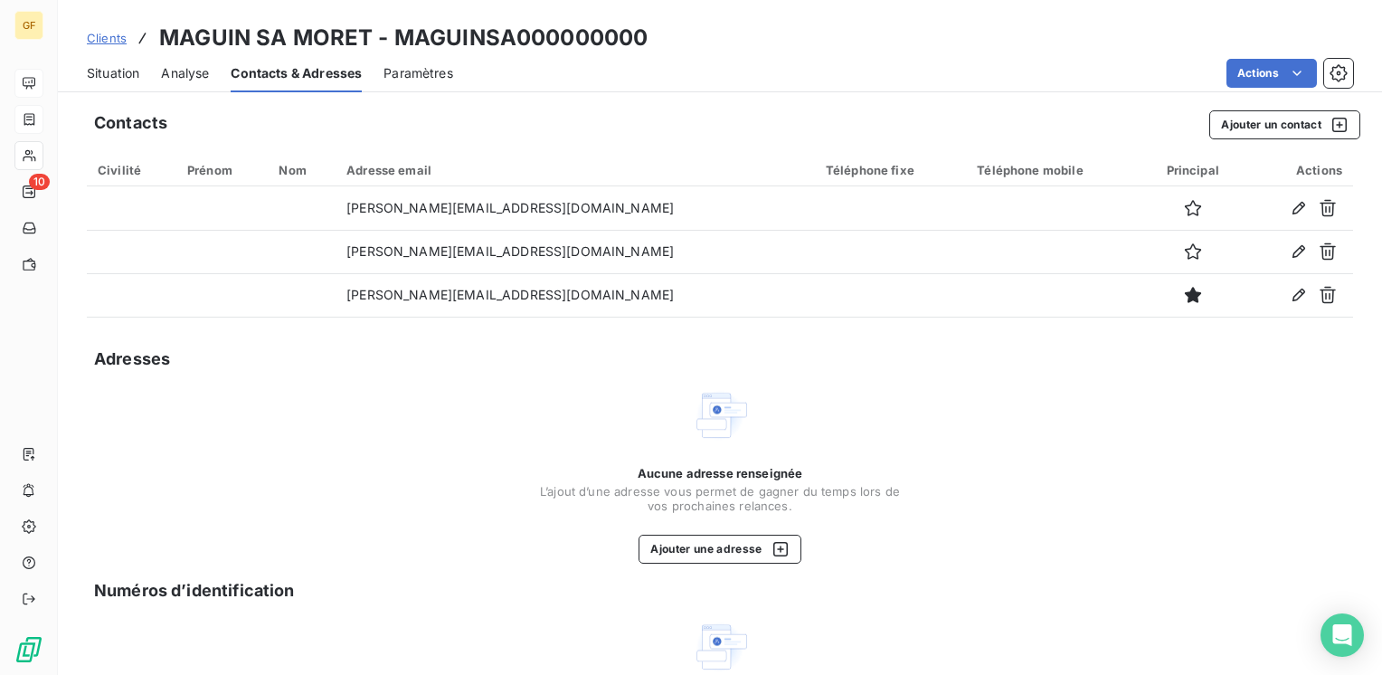
click at [123, 78] on span "Situation" at bounding box center [113, 73] width 52 height 18
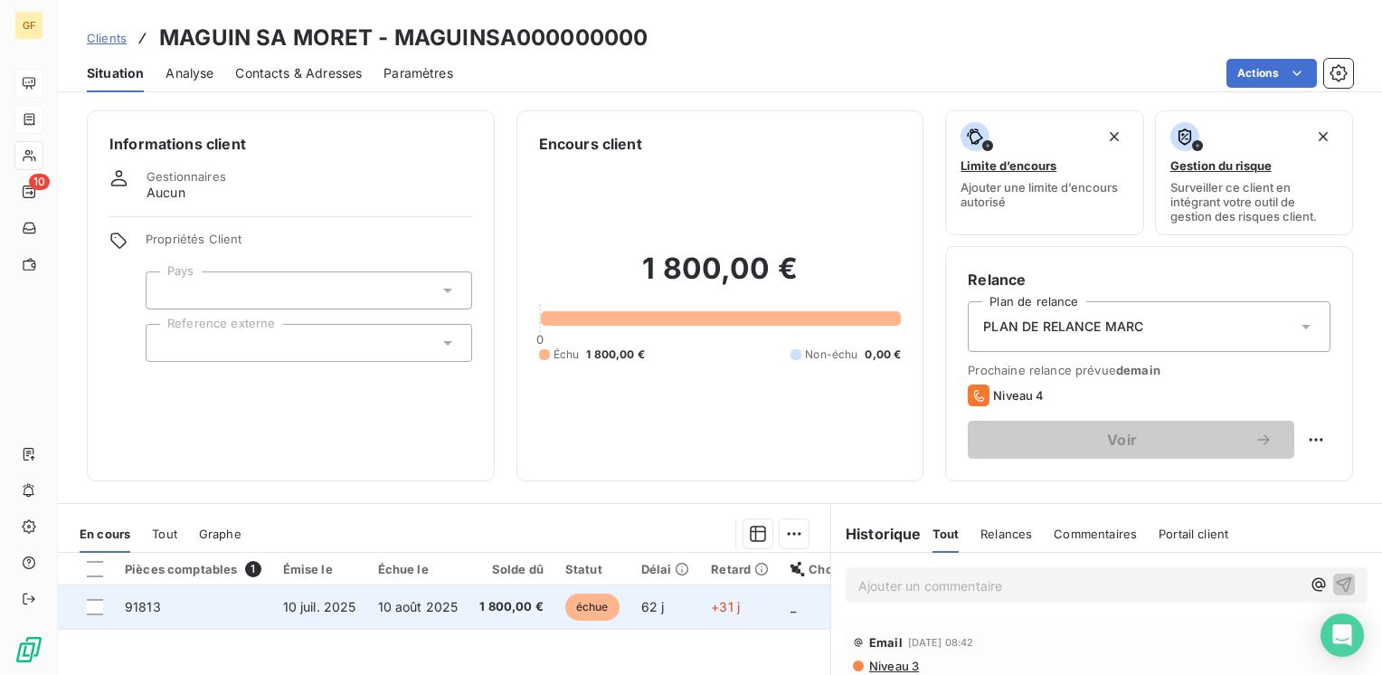
click at [418, 599] on span "10 août 2025" at bounding box center [418, 606] width 80 height 15
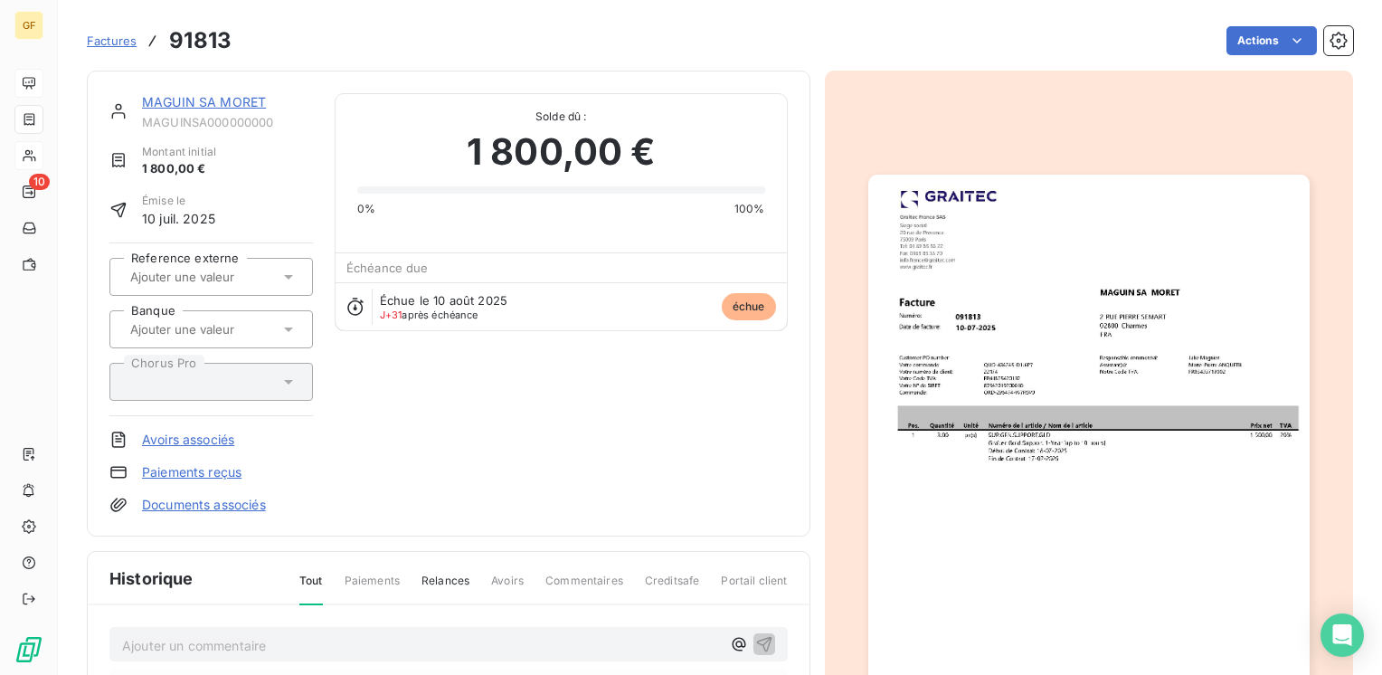
click at [237, 103] on link "MAGUIN SA MORET" at bounding box center [204, 101] width 124 height 15
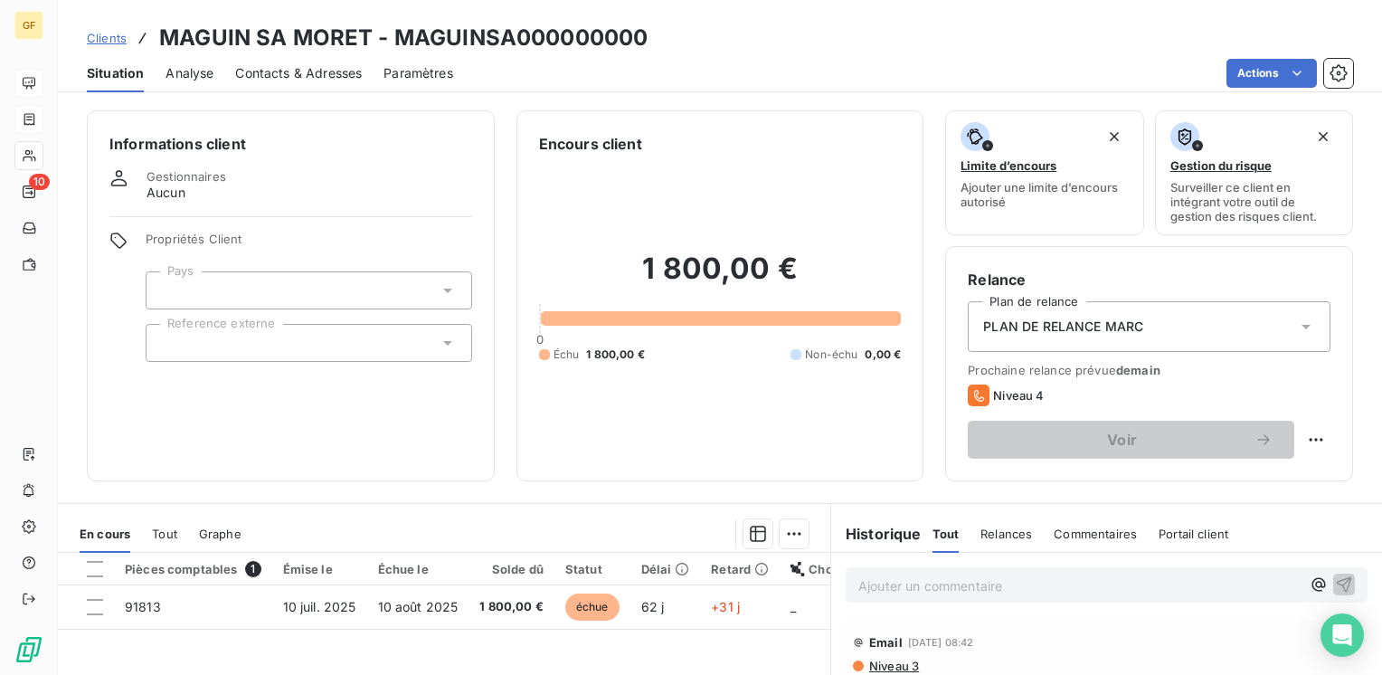
click at [336, 74] on span "Contacts & Adresses" at bounding box center [298, 73] width 127 height 18
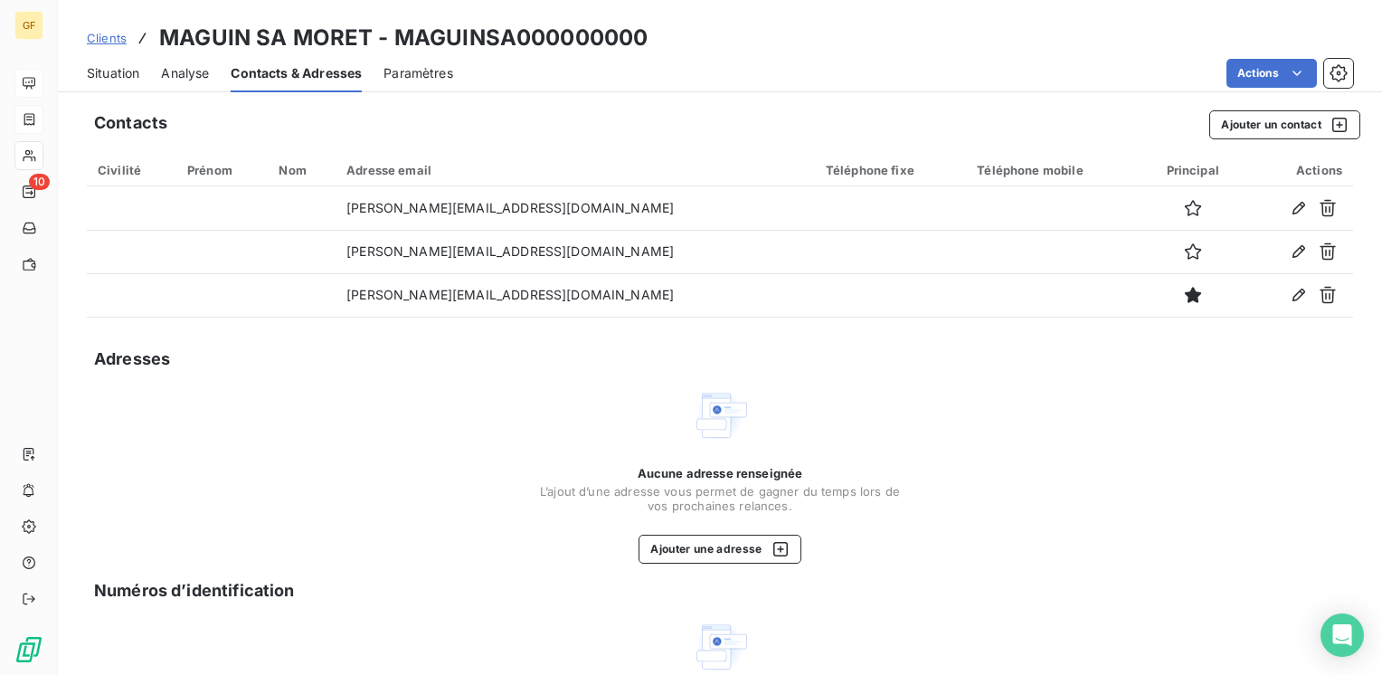
click at [119, 70] on span "Situation" at bounding box center [113, 73] width 52 height 18
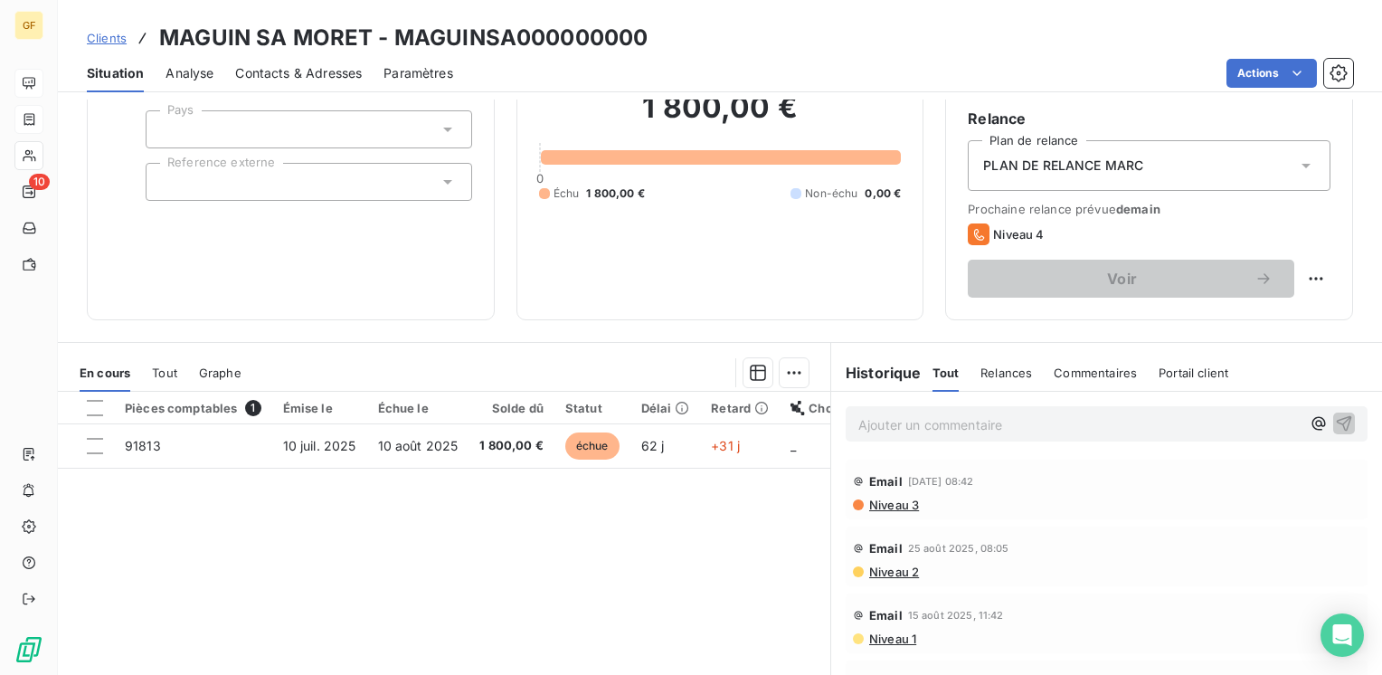
scroll to position [181, 0]
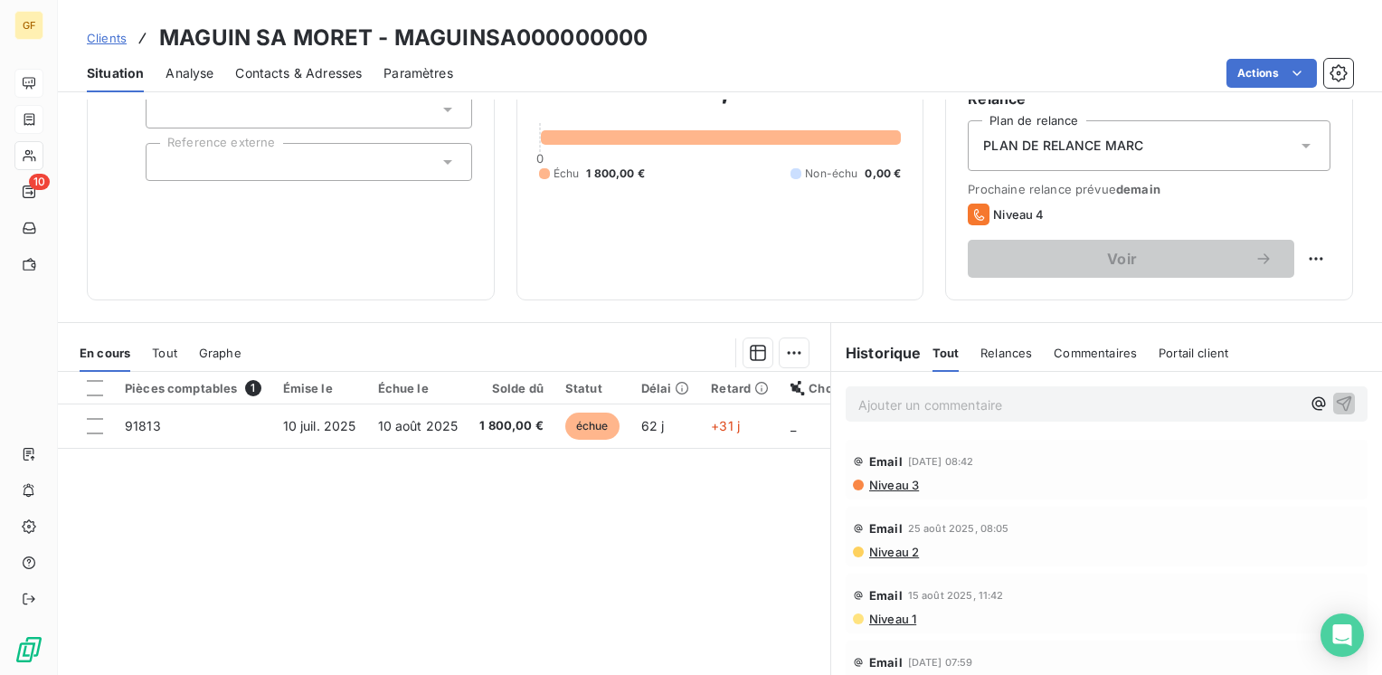
click at [261, 67] on span "Contacts & Adresses" at bounding box center [298, 73] width 127 height 18
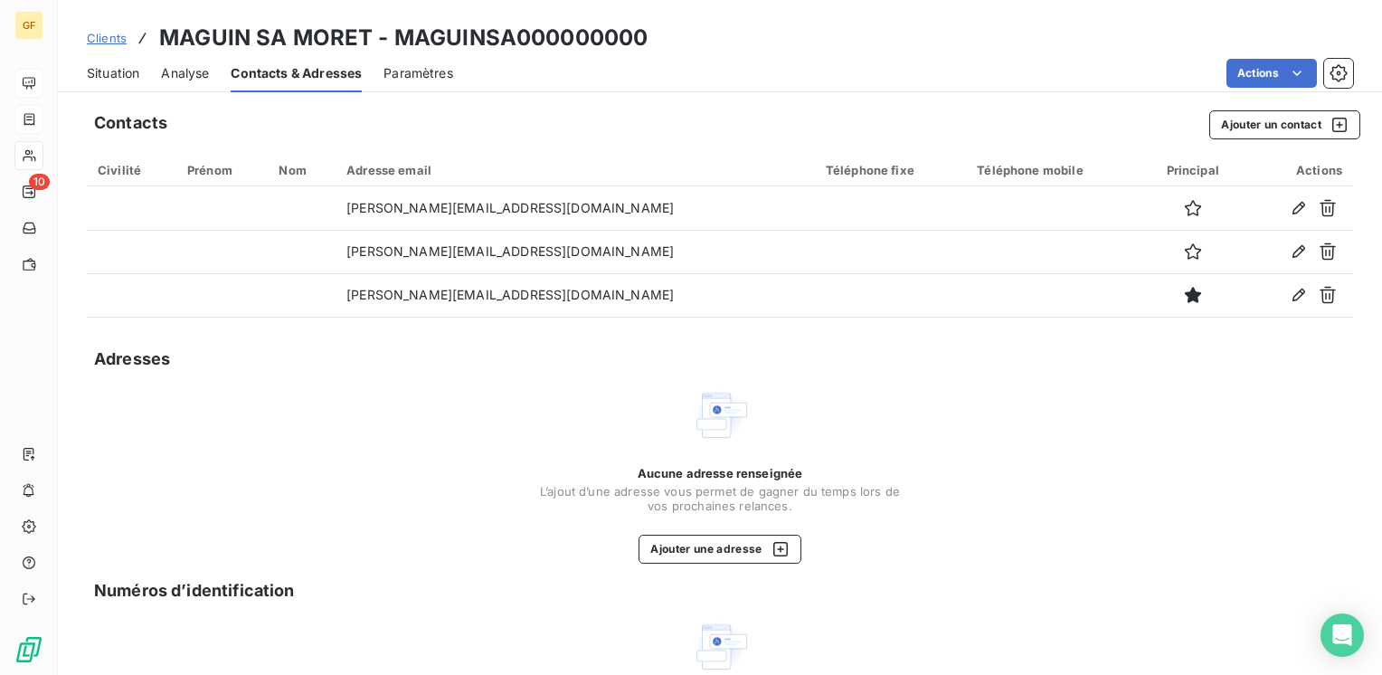
click at [109, 71] on span "Situation" at bounding box center [113, 73] width 52 height 18
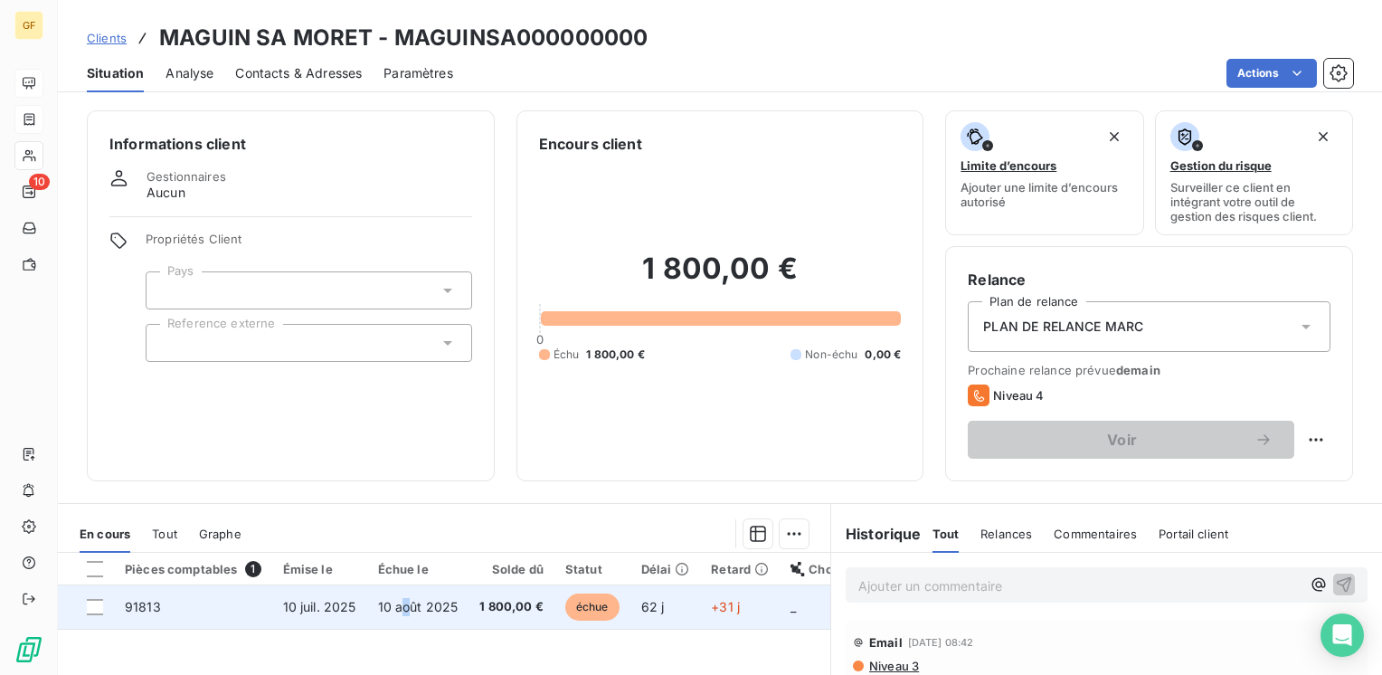
click at [404, 616] on td "10 août 2025" at bounding box center [418, 606] width 102 height 43
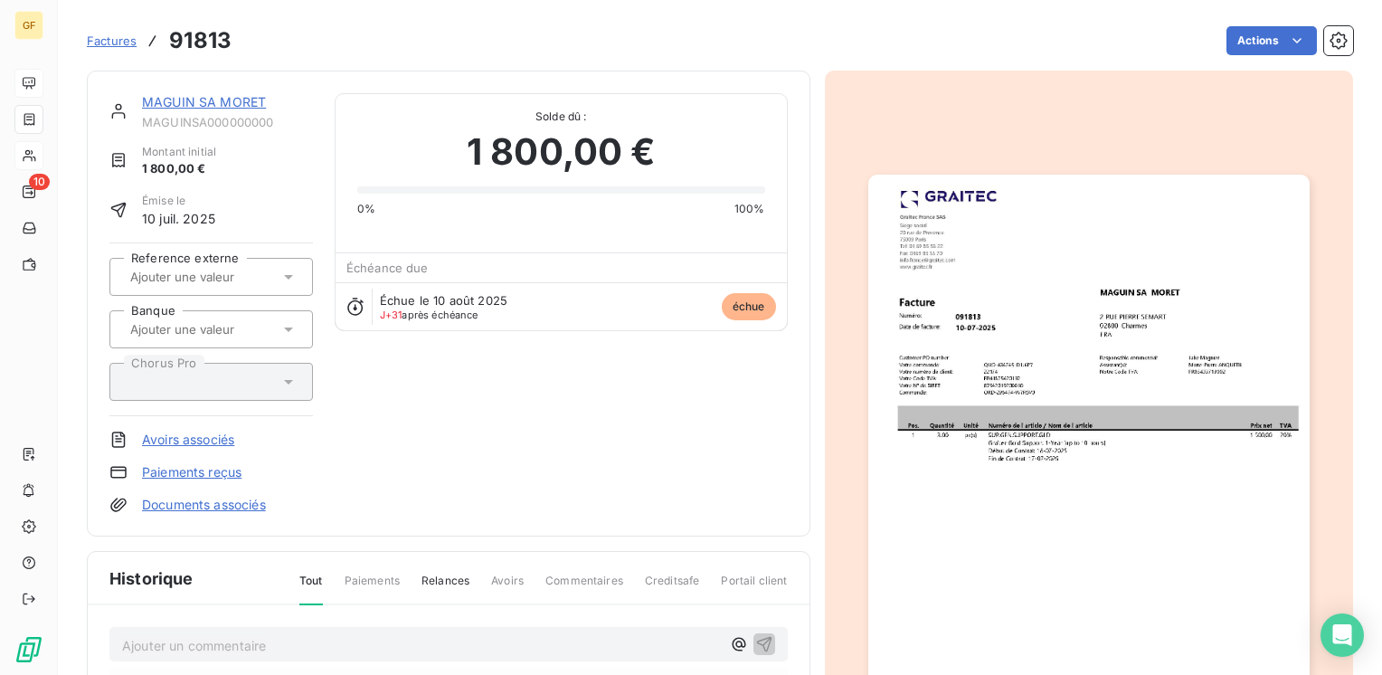
click at [250, 107] on link "MAGUIN SA MORET" at bounding box center [204, 101] width 124 height 15
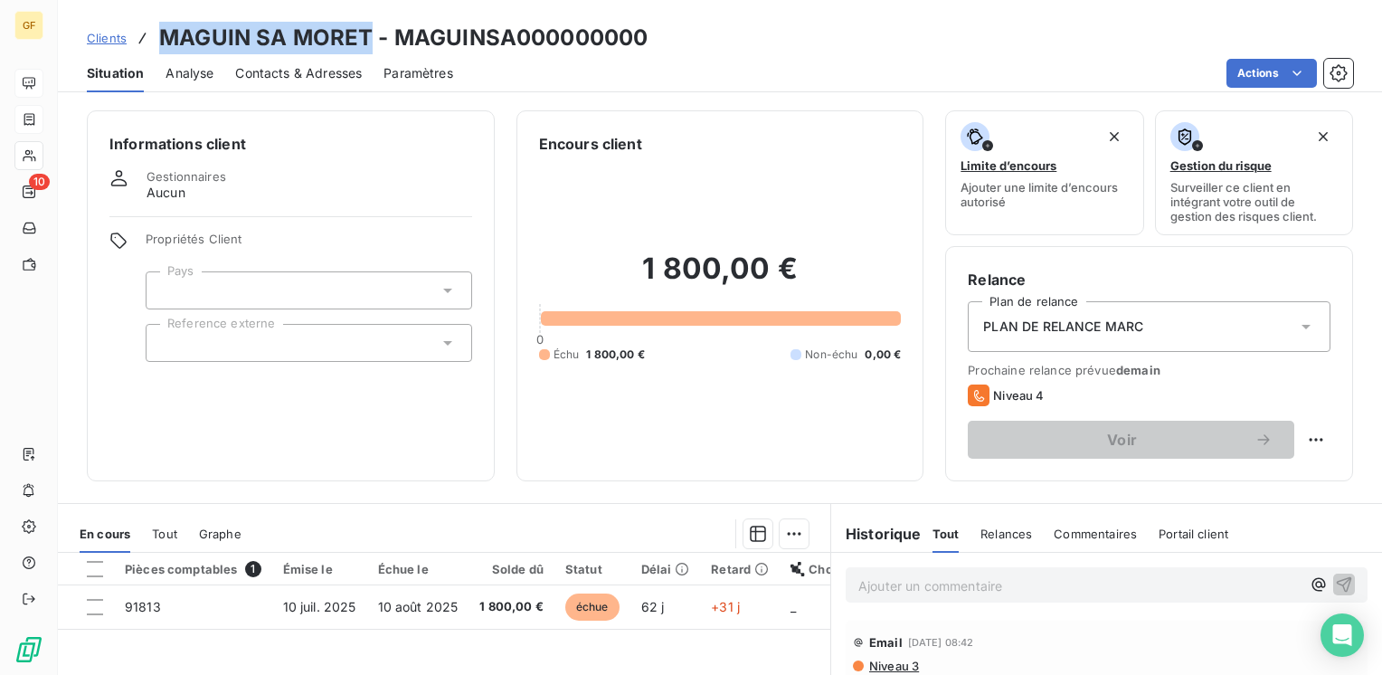
drag, startPoint x: 369, startPoint y: 33, endPoint x: 147, endPoint y: 38, distance: 222.5
click at [147, 38] on div "Clients MAGUIN SA MORET - MAGUINSA000000000" at bounding box center [367, 38] width 561 height 33
copy h3 "MAGUIN SA MORET"
click at [330, 71] on span "Contacts & Adresses" at bounding box center [298, 73] width 127 height 18
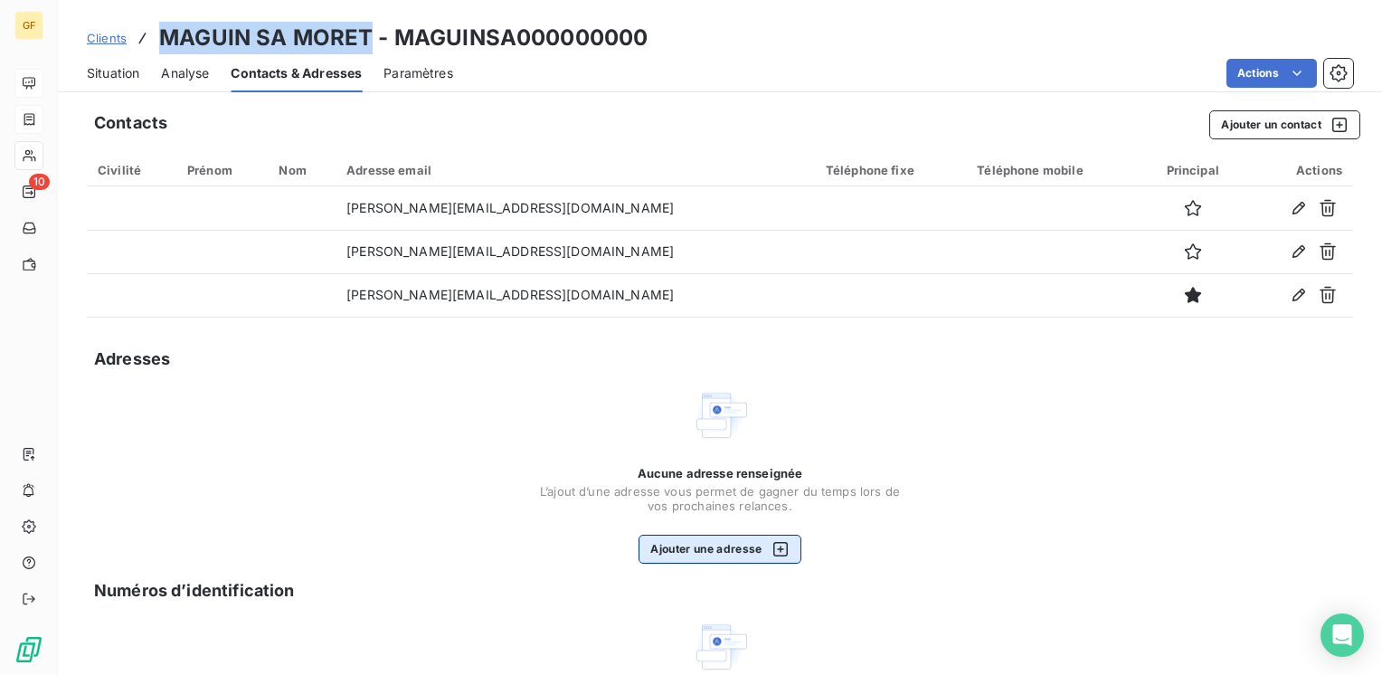
click at [673, 540] on button "Ajouter une adresse" at bounding box center [719, 548] width 162 height 29
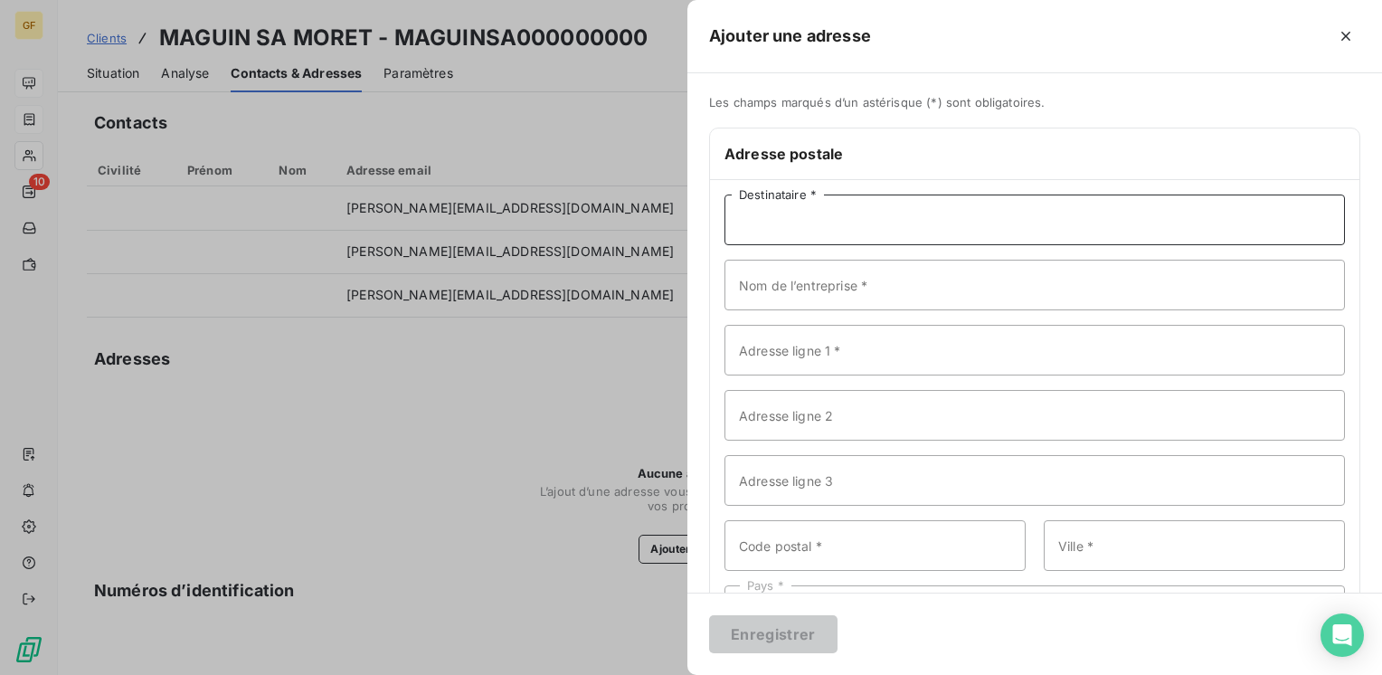
click at [818, 220] on input "Destinataire *" at bounding box center [1034, 219] width 620 height 51
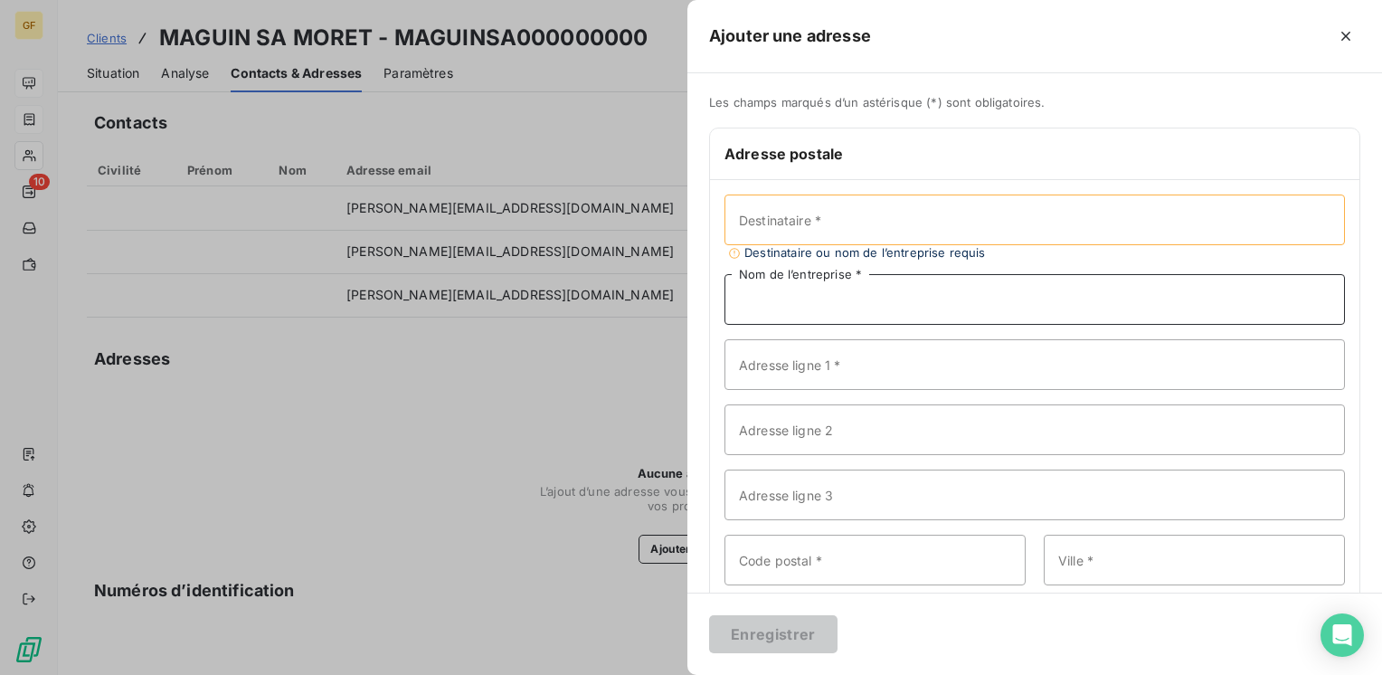
click at [751, 283] on input "Nom de l’entreprise *" at bounding box center [1034, 299] width 620 height 51
paste input "MAGUIN SA MORET"
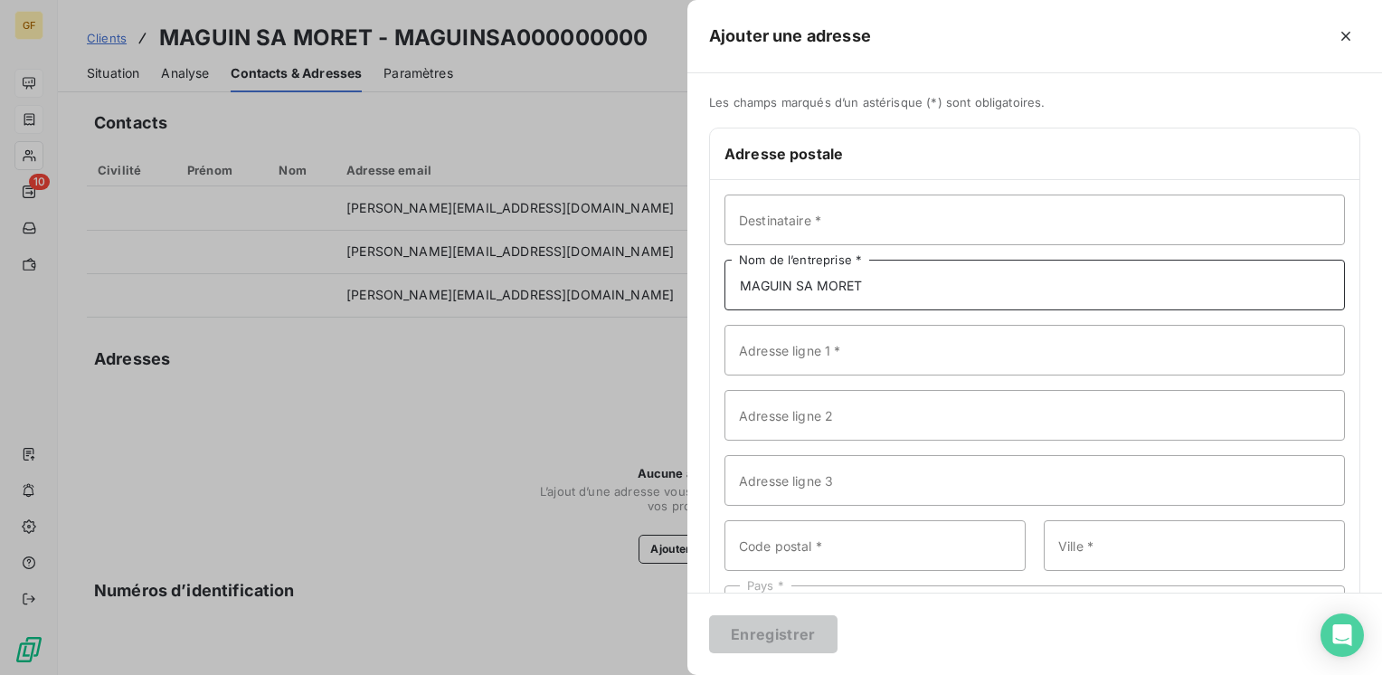
type input "MAGUIN SA MORET"
click at [808, 359] on input "Adresse ligne 1 *" at bounding box center [1034, 350] width 620 height 51
click at [849, 352] on input "2 rue Pierre Semaret" at bounding box center [1034, 350] width 620 height 51
type input "2 rue Pierre Semart"
click at [803, 534] on input "Code postal *" at bounding box center [874, 545] width 301 height 51
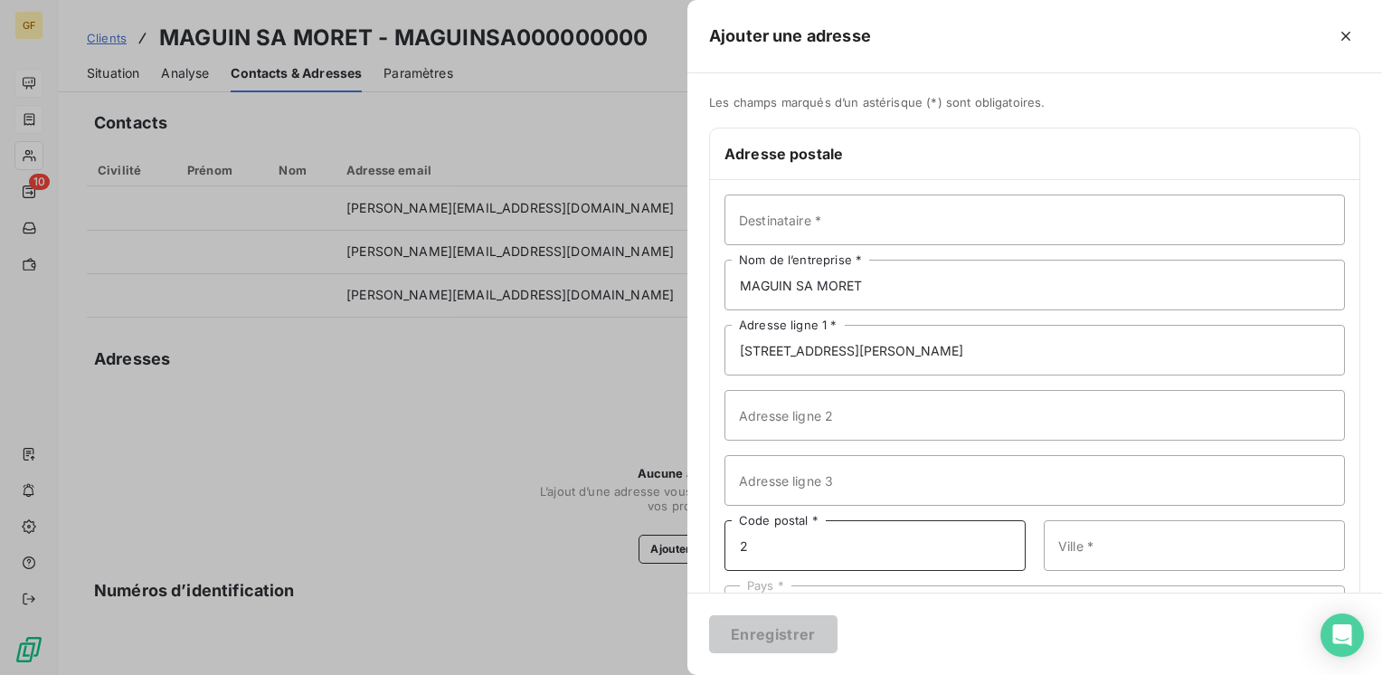
drag, startPoint x: 741, startPoint y: 552, endPoint x: 728, endPoint y: 555, distance: 13.2
click at [731, 555] on input "2" at bounding box center [874, 545] width 301 height 51
type input "02800"
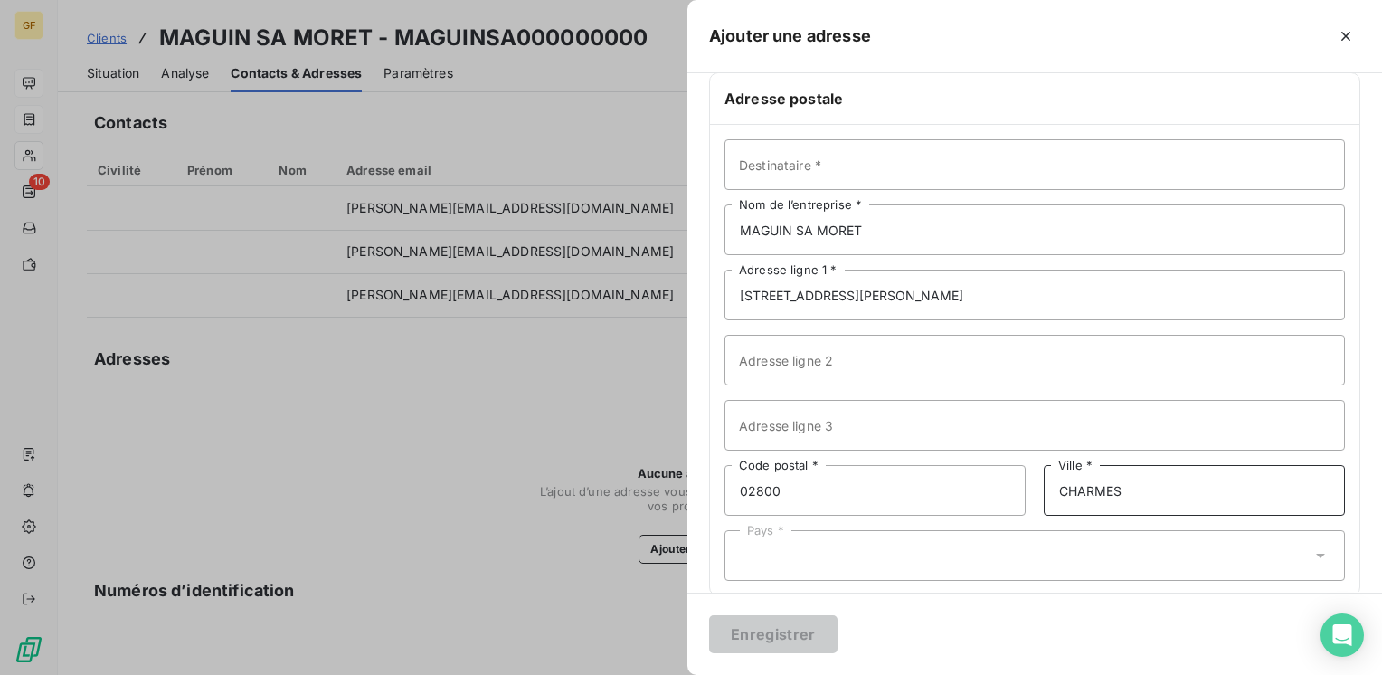
scroll to position [79, 0]
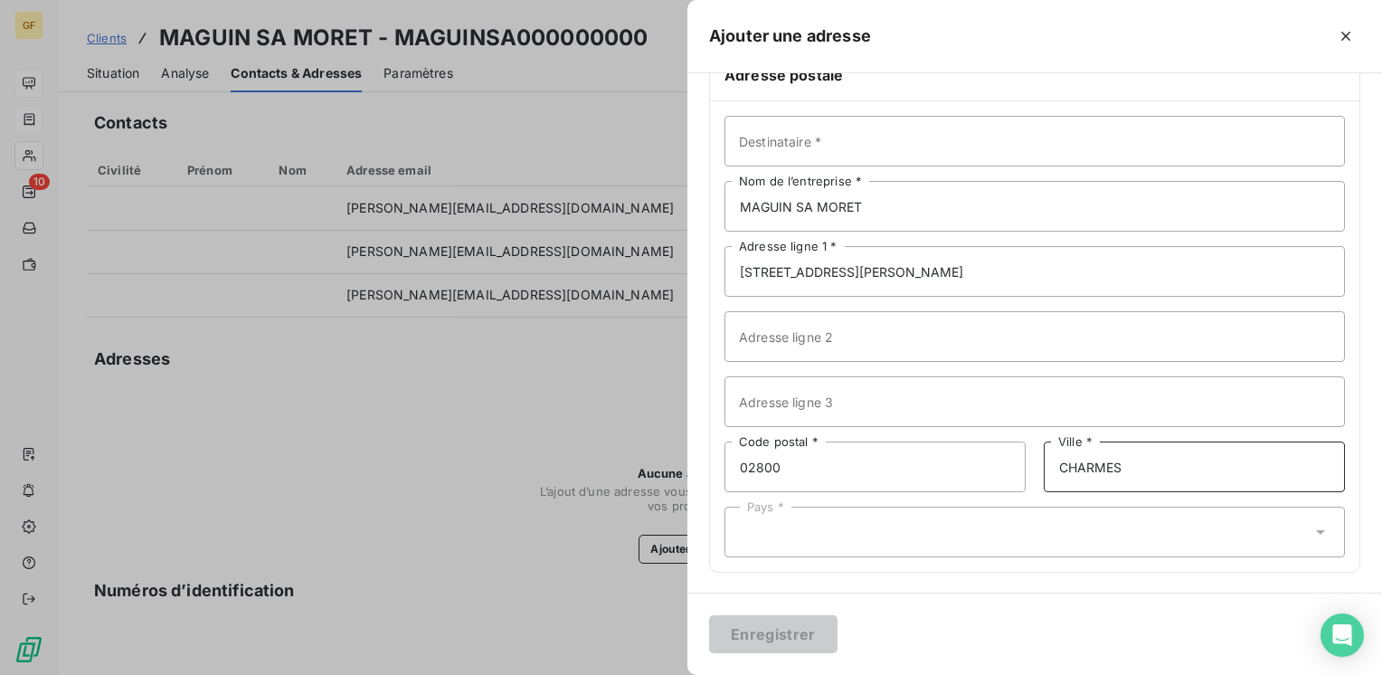
type input "CHARMES"
click at [807, 517] on div "Pays *" at bounding box center [1034, 531] width 620 height 51
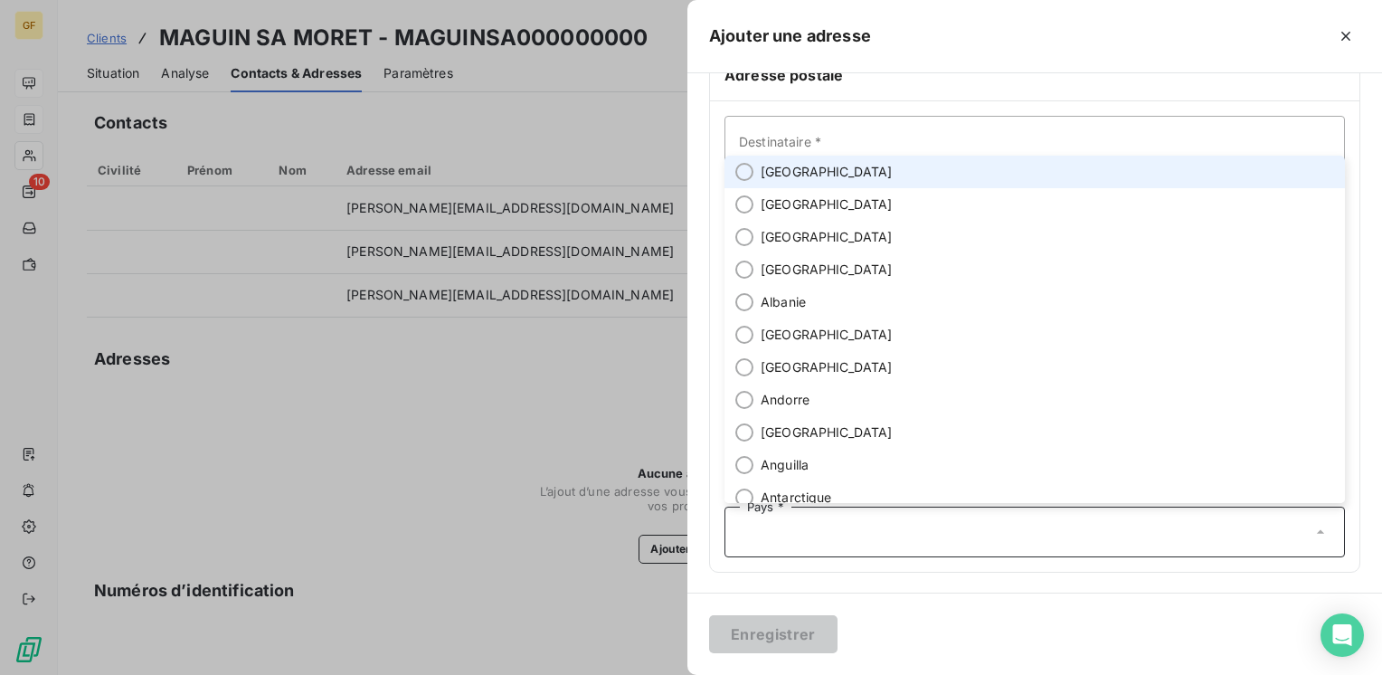
click at [789, 176] on span "France" at bounding box center [827, 172] width 132 height 18
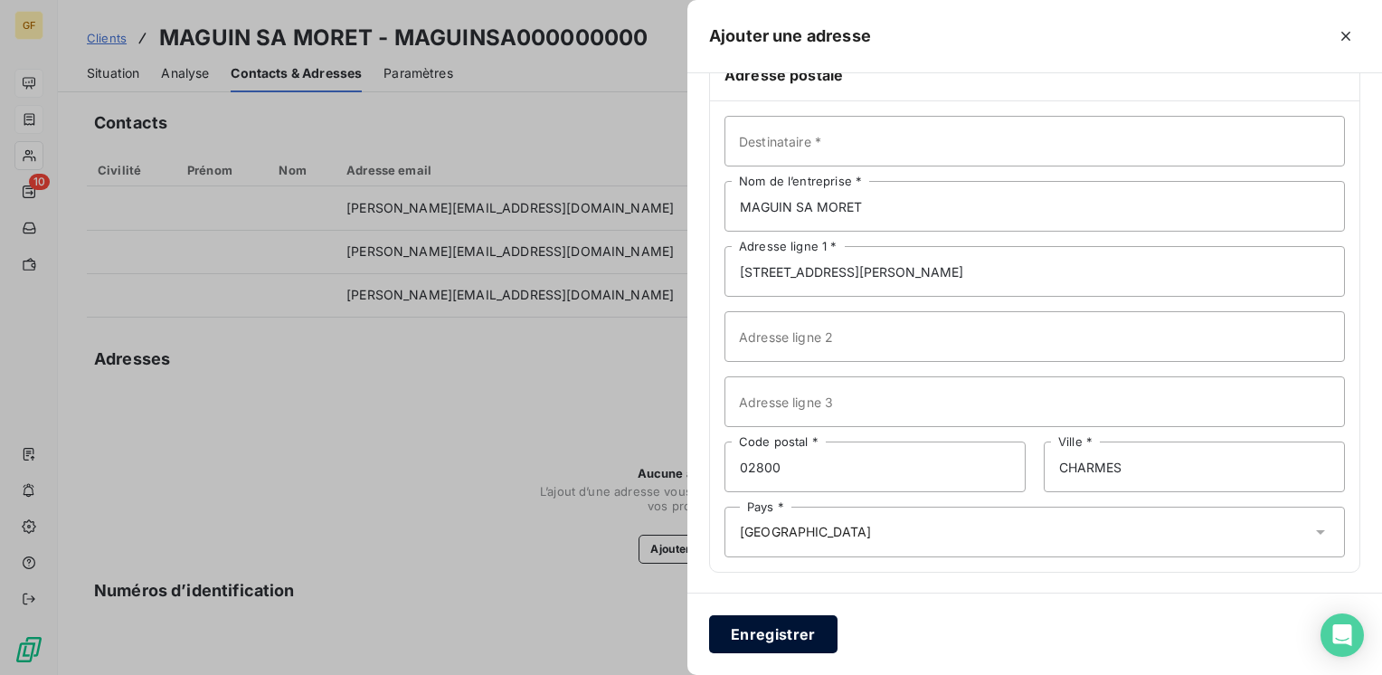
click at [785, 637] on button "Enregistrer" at bounding box center [773, 634] width 128 height 38
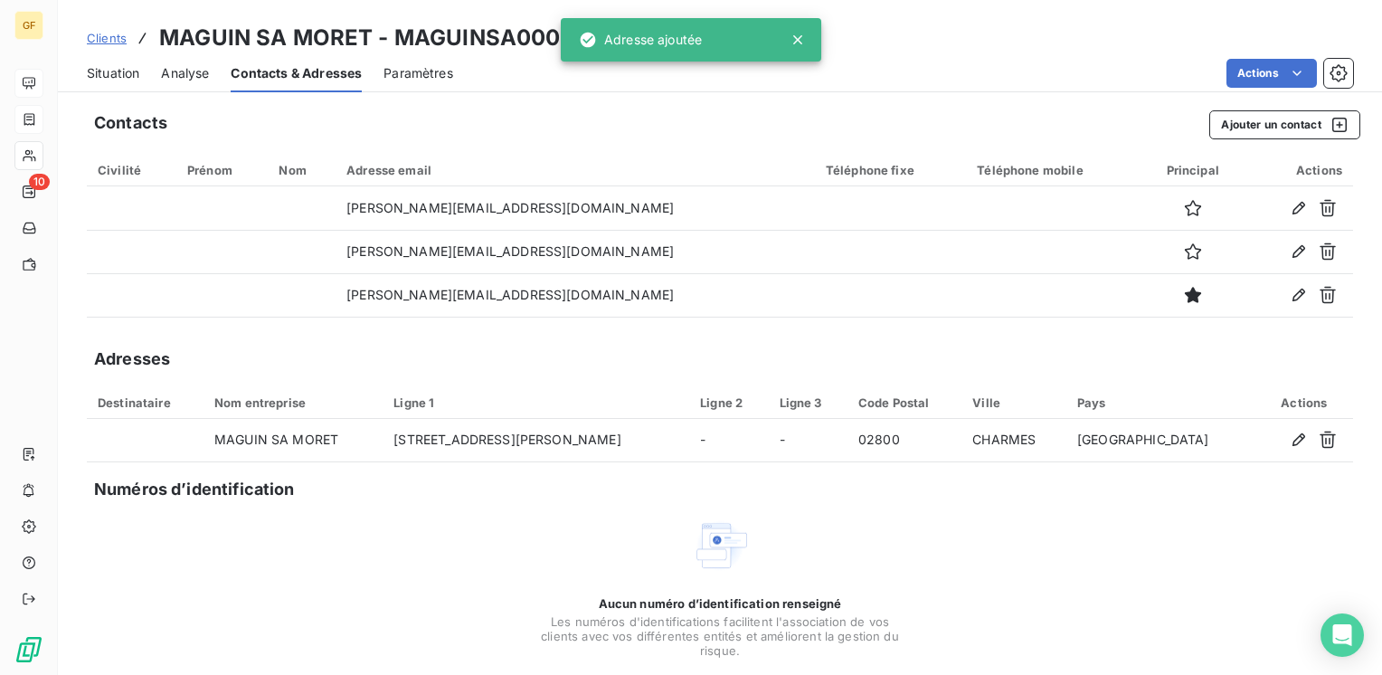
click at [101, 75] on span "Situation" at bounding box center [113, 73] width 52 height 18
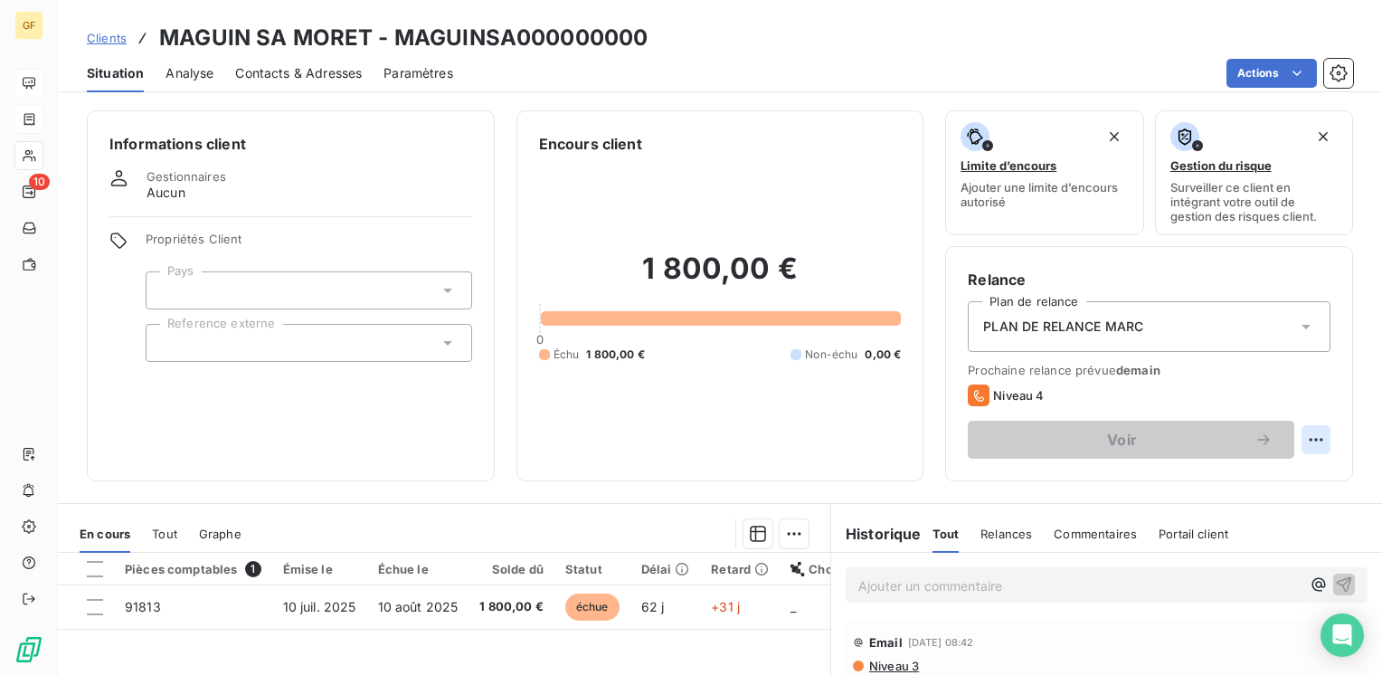
click at [1316, 440] on div "Relance Plan de relance PLAN DE RELANCE MARC Prochaine relance prévue demain Ni…" at bounding box center [1149, 363] width 408 height 235
click at [1305, 437] on html "GF 10 Clients MAGUIN SA MORET - MAGUINSA000000000 Situation Analyse Contacts & …" at bounding box center [691, 337] width 1382 height 675
click at [1219, 465] on div "Replanifier cette action" at bounding box center [1228, 479] width 162 height 29
select select "8"
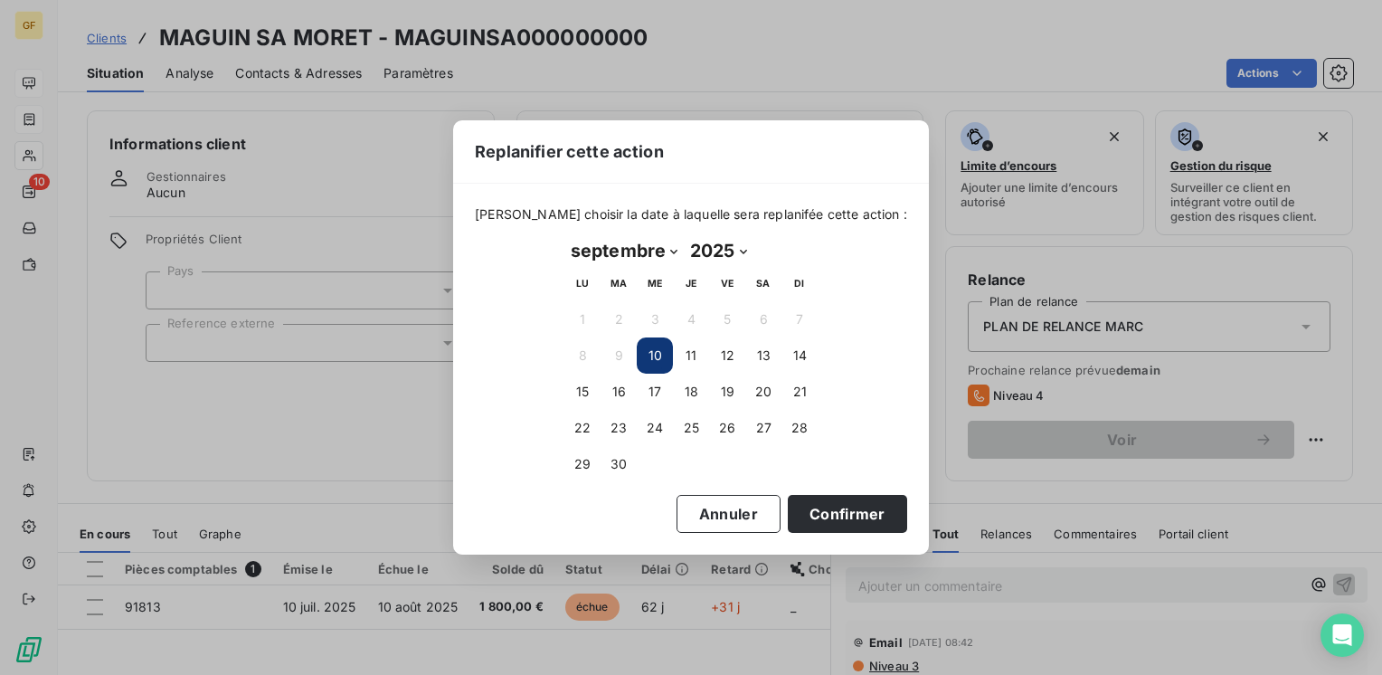
click at [653, 358] on button "10" at bounding box center [655, 355] width 36 height 36
click at [813, 512] on button "Confirmer" at bounding box center [847, 514] width 119 height 38
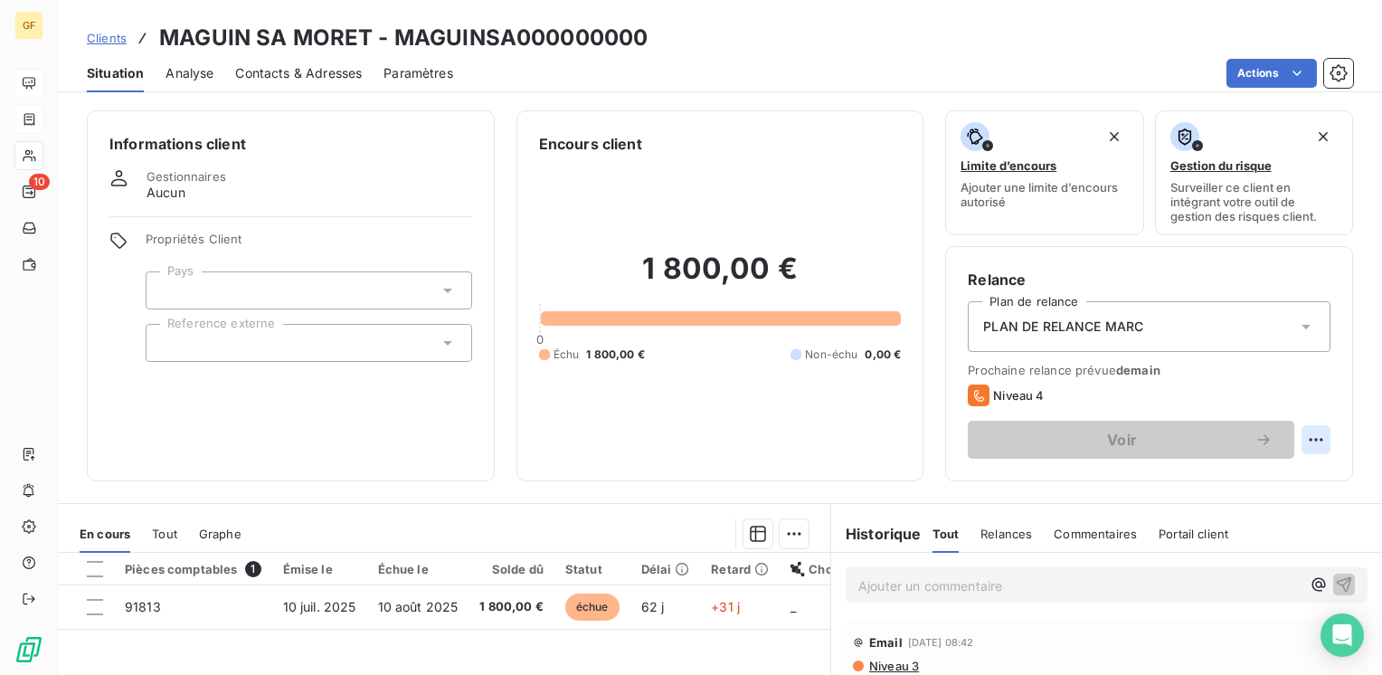
click at [1306, 437] on html "GF 10 Clients MAGUIN SA MORET - MAGUINSA000000000 Situation Analyse Contacts & …" at bounding box center [691, 337] width 1382 height 675
click at [1258, 465] on div "Replanifier cette action" at bounding box center [1228, 479] width 162 height 29
select select "8"
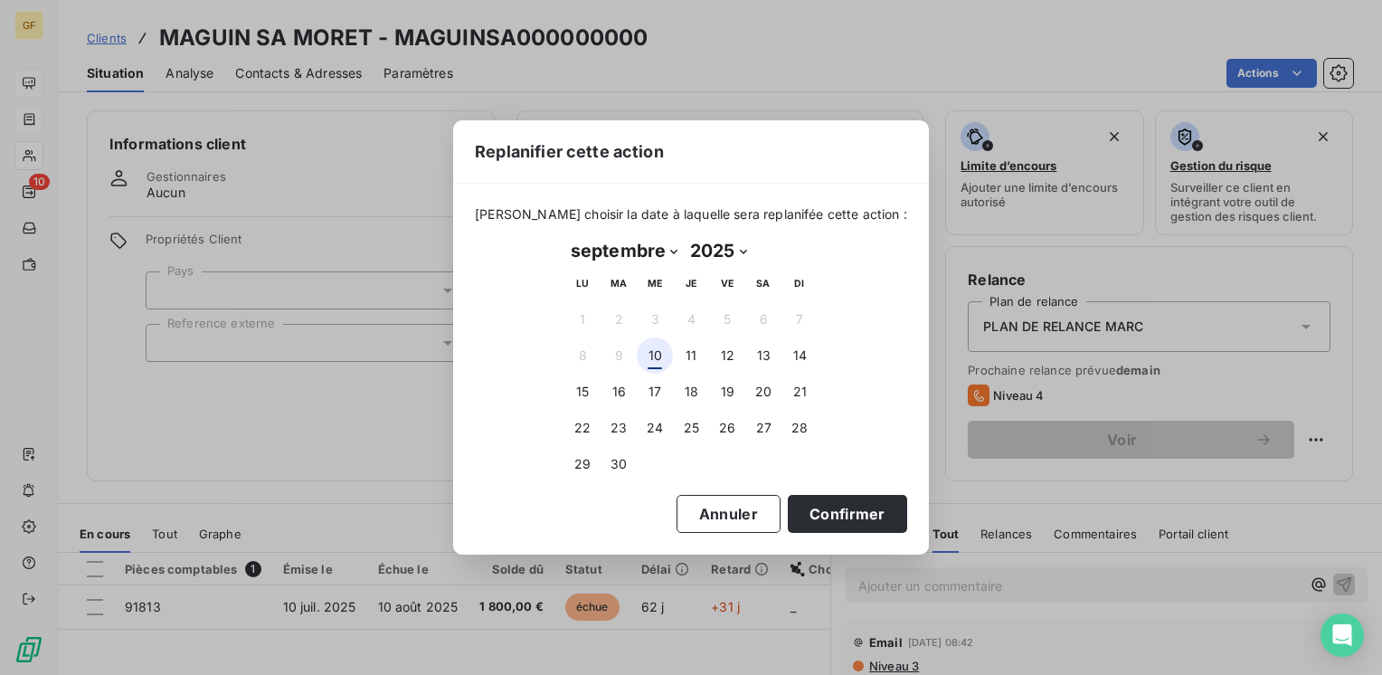
click at [651, 354] on button "10" at bounding box center [655, 355] width 36 height 36
click at [814, 506] on button "Confirmer" at bounding box center [847, 514] width 119 height 38
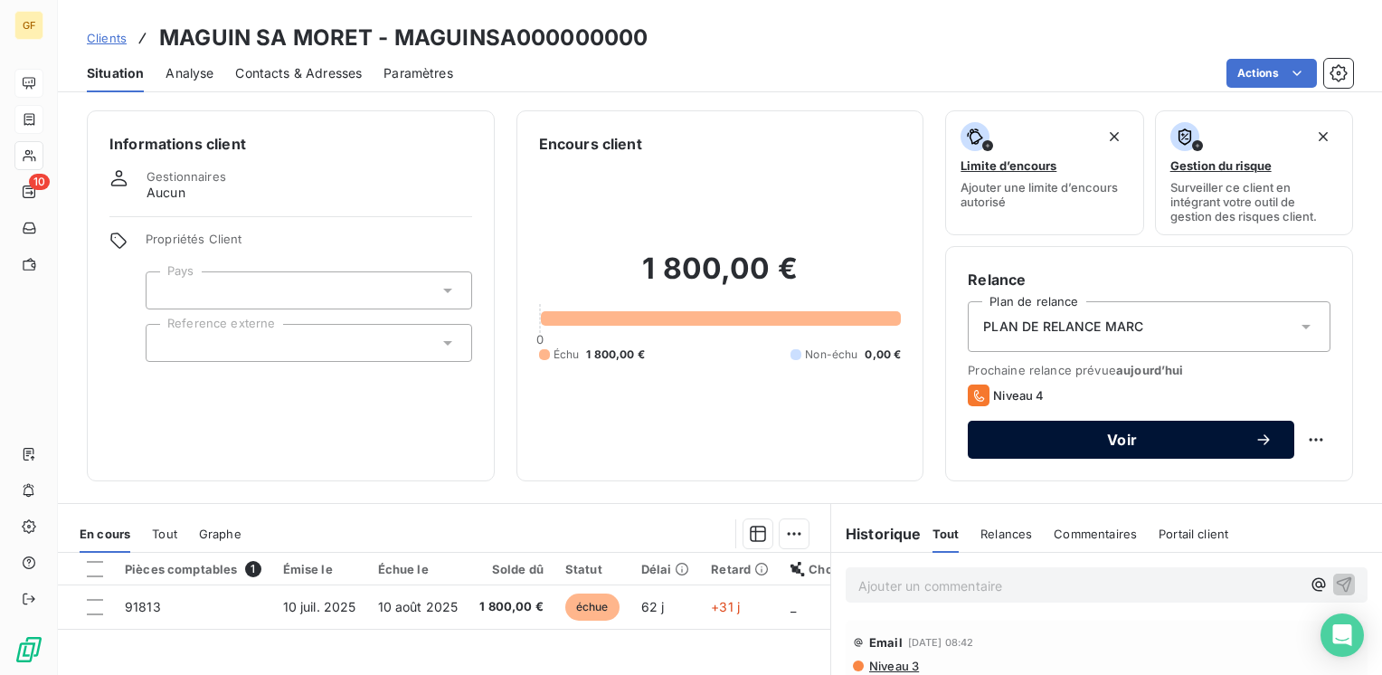
scroll to position [90, 0]
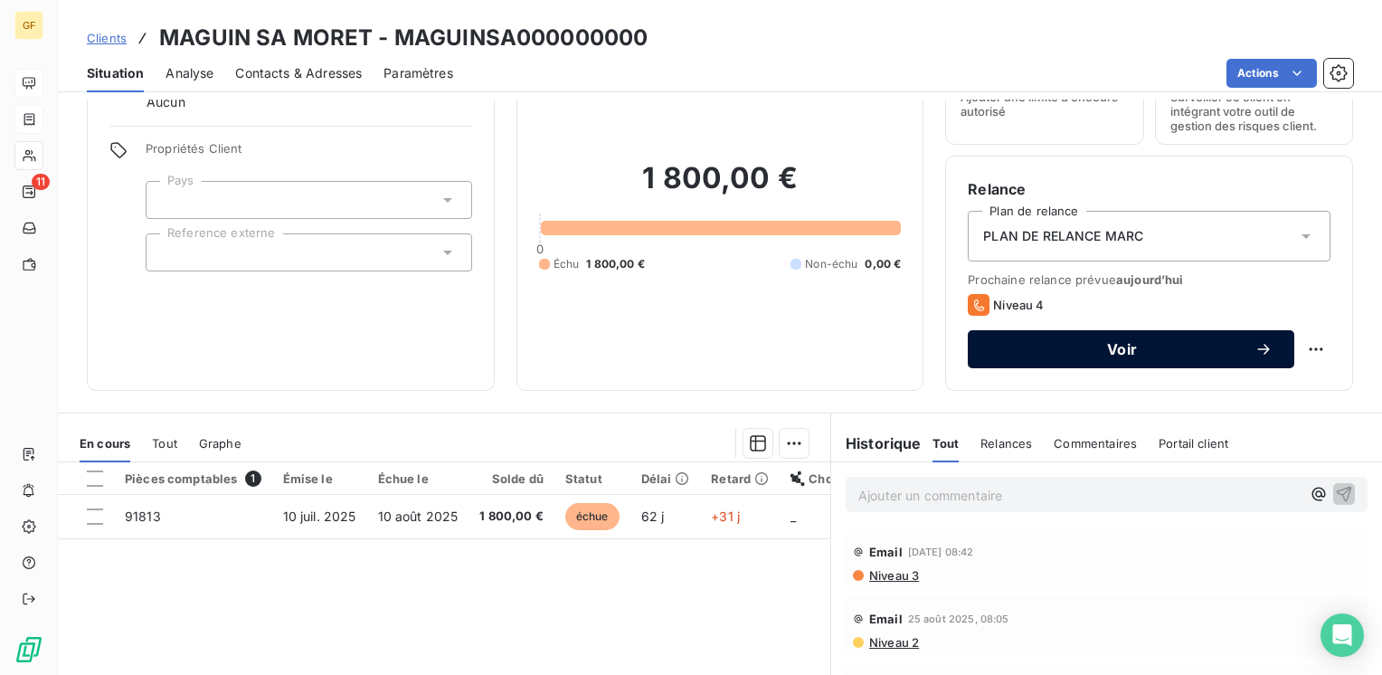
click at [1120, 356] on span "Voir" at bounding box center [1121, 349] width 265 height 14
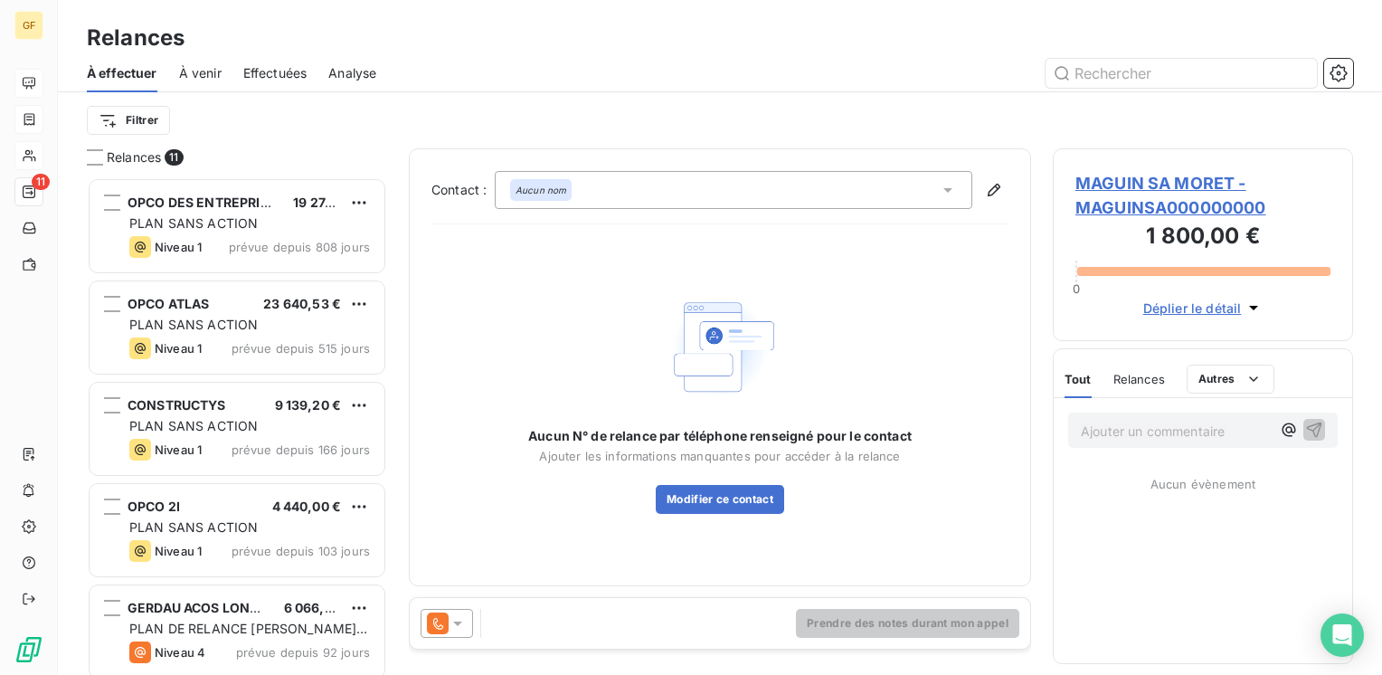
scroll to position [484, 286]
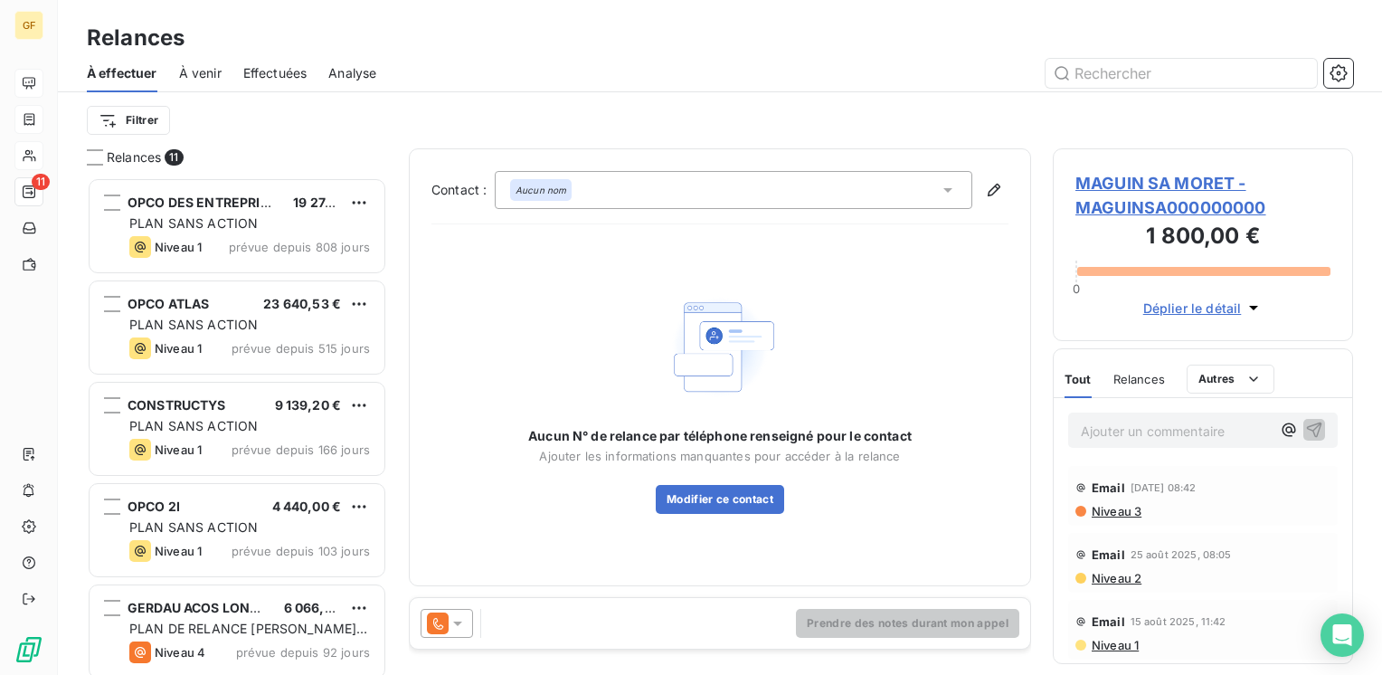
click at [463, 623] on icon at bounding box center [458, 623] width 18 height 18
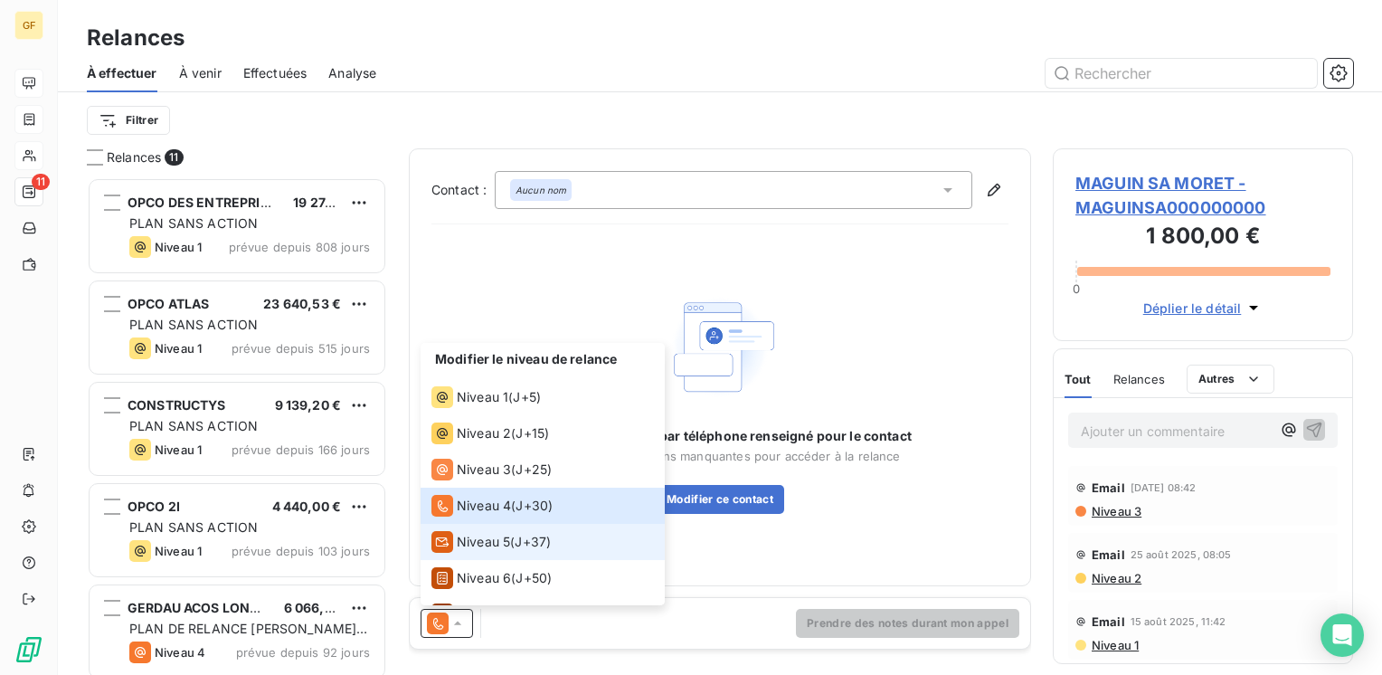
click at [477, 548] on span "Niveau 5" at bounding box center [483, 542] width 53 height 18
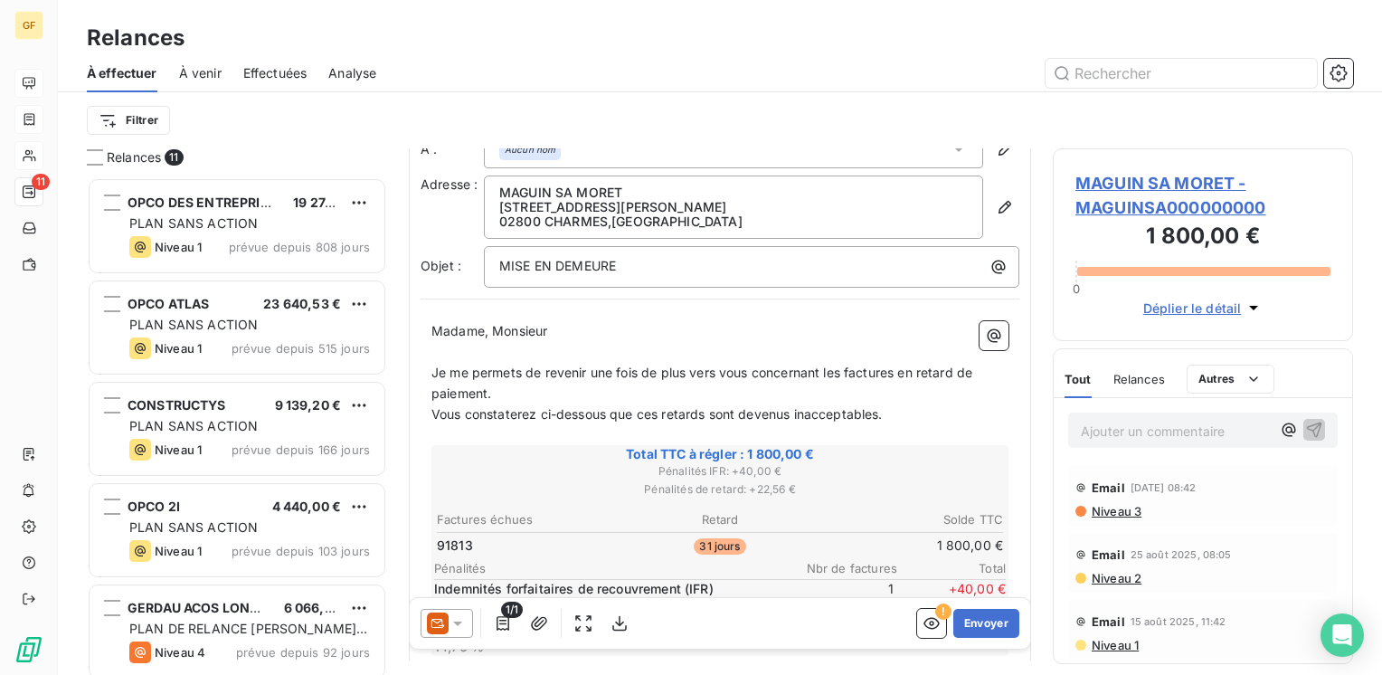
scroll to position [0, 0]
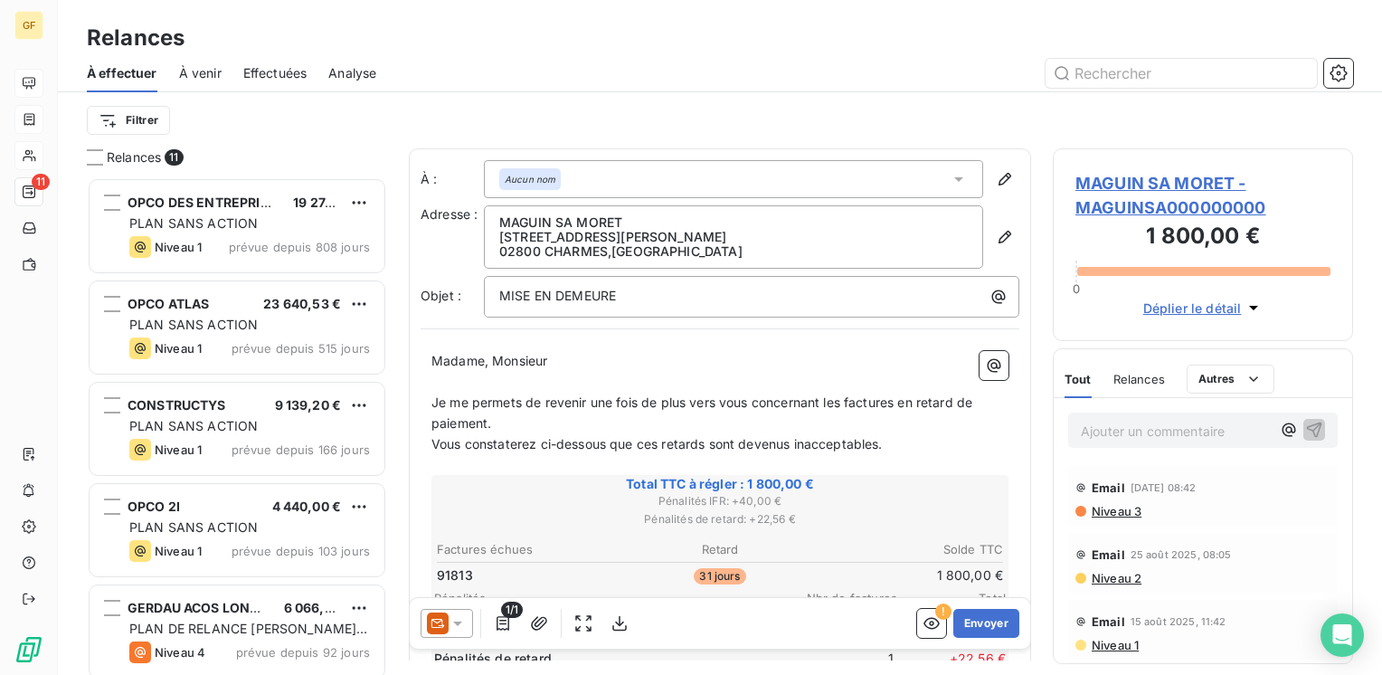
click at [462, 624] on icon at bounding box center [458, 623] width 18 height 18
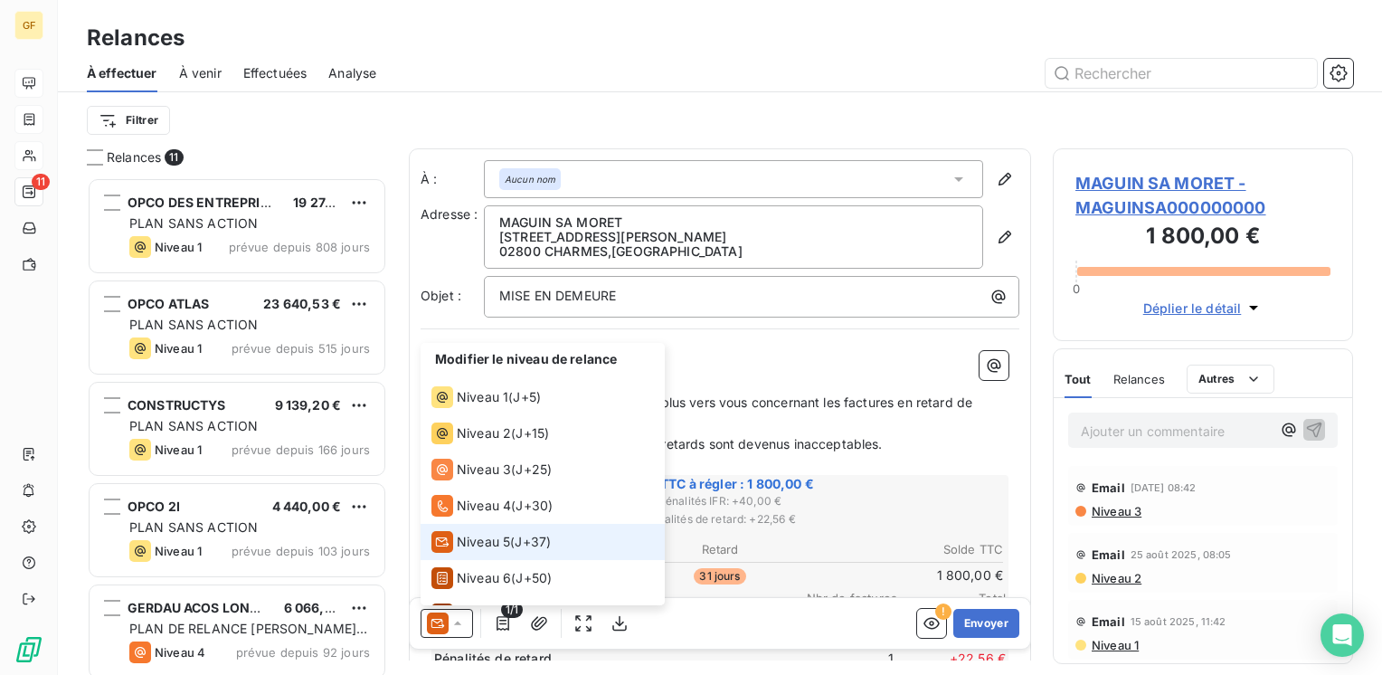
click at [477, 549] on span "Niveau 5" at bounding box center [483, 542] width 53 height 18
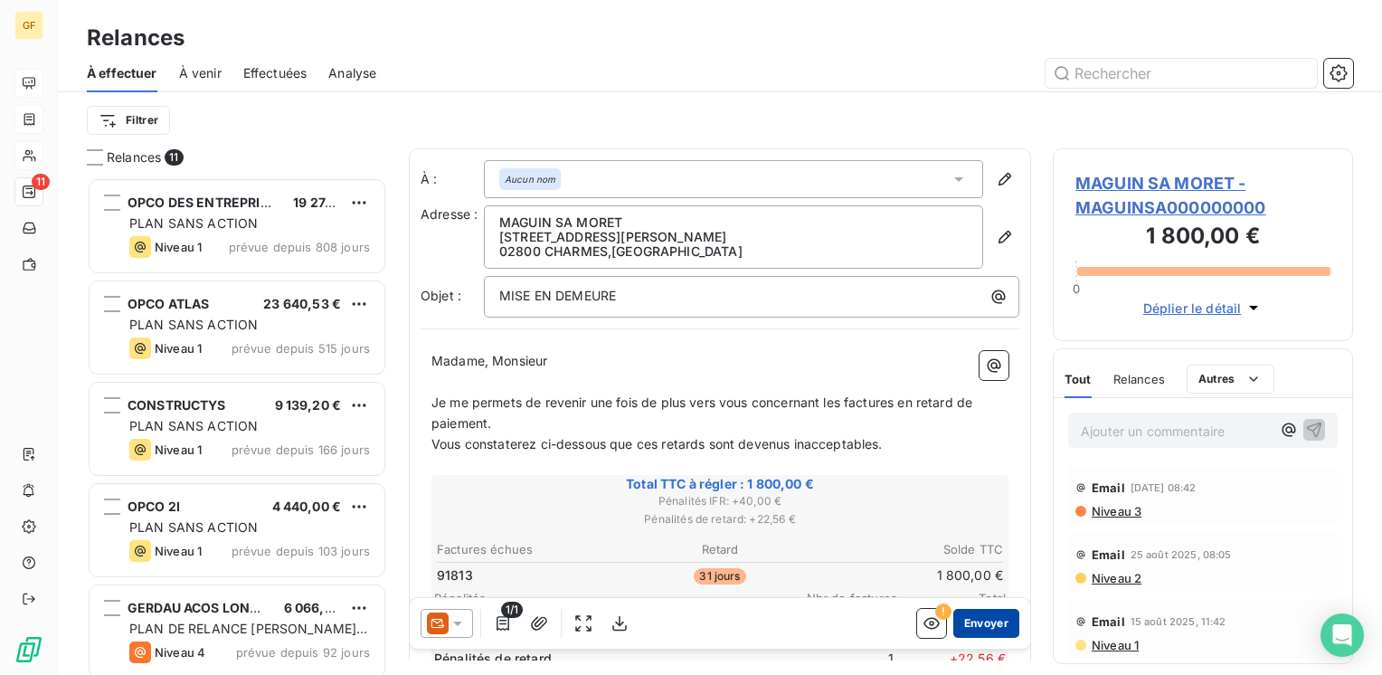
click at [969, 626] on button "Envoyer" at bounding box center [986, 623] width 66 height 29
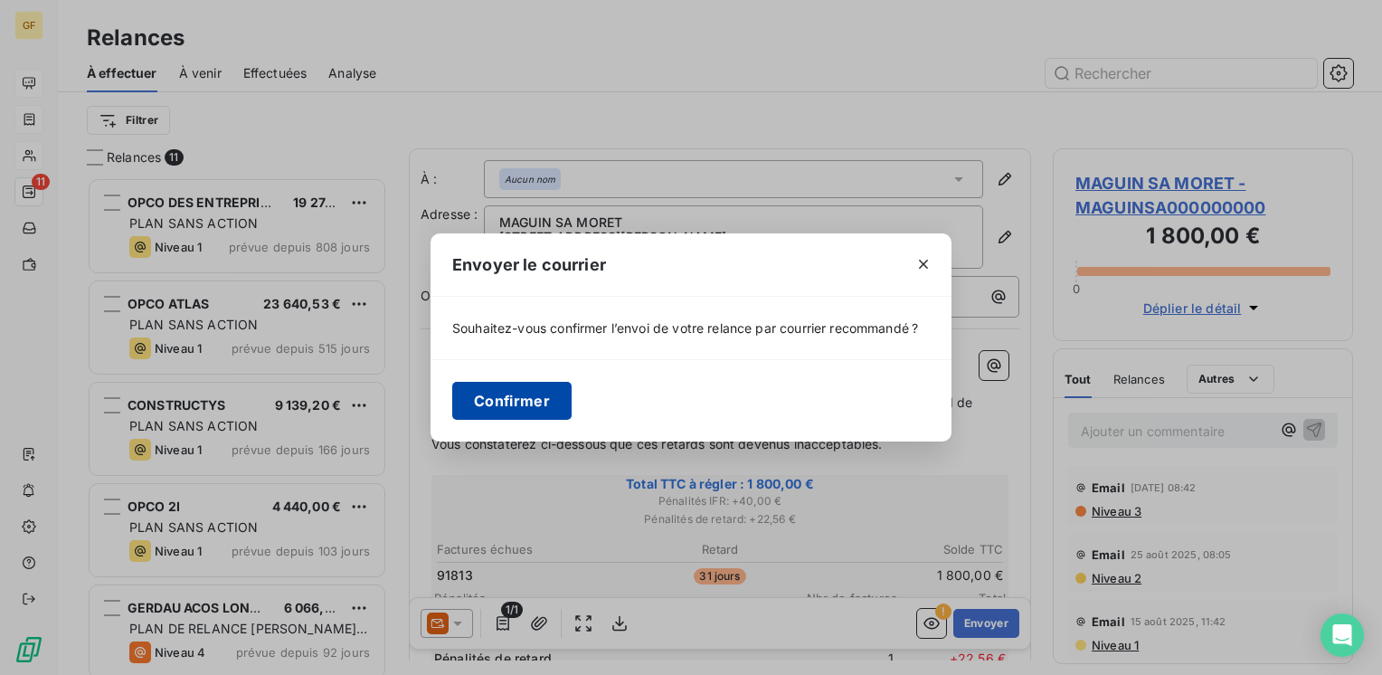
click at [515, 392] on button "Confirmer" at bounding box center [511, 401] width 119 height 38
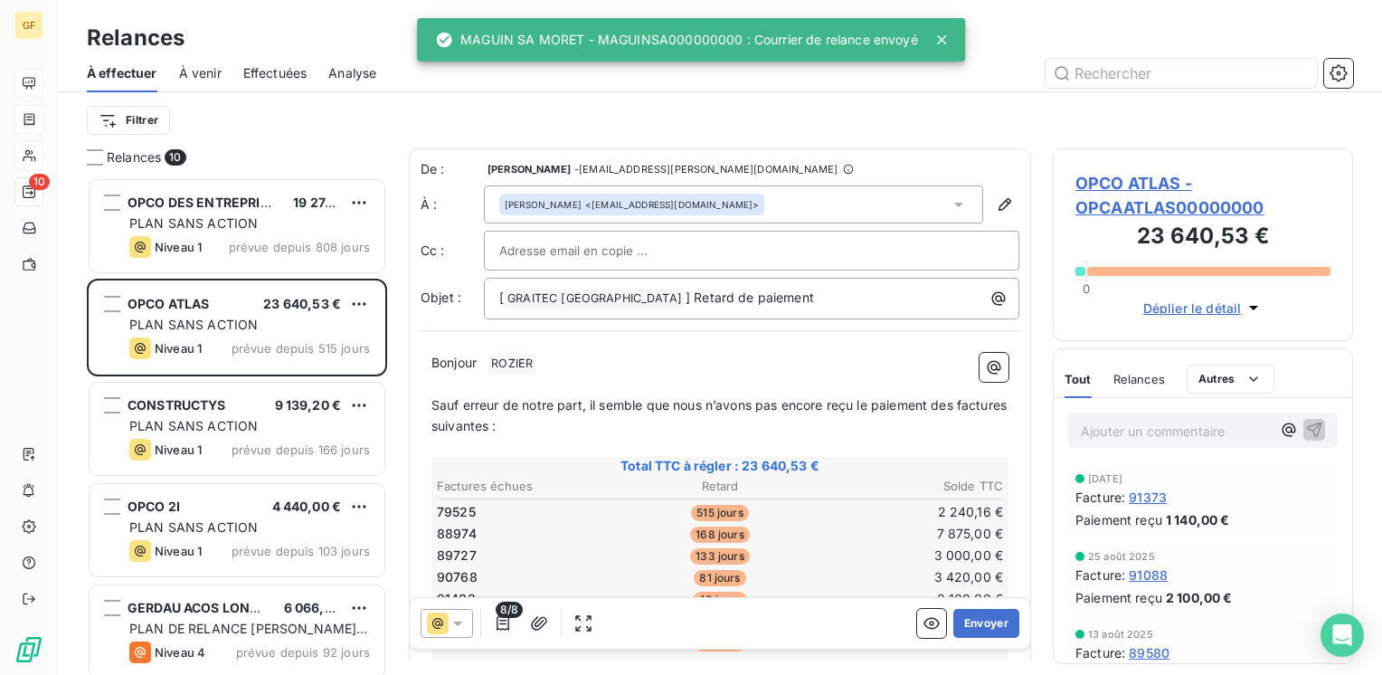
scroll to position [484, 286]
click at [271, 74] on span "Effectuées" at bounding box center [275, 73] width 64 height 18
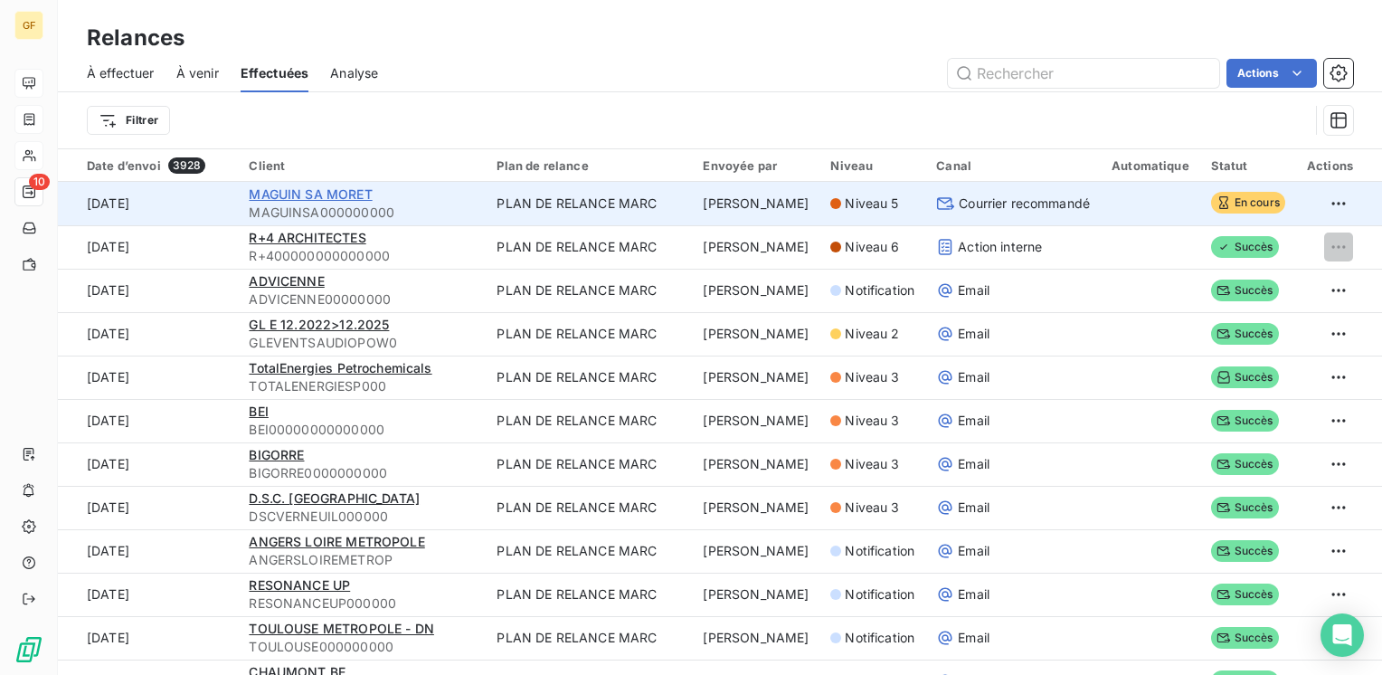
click at [322, 194] on span "MAGUIN SA MORET" at bounding box center [310, 193] width 123 height 15
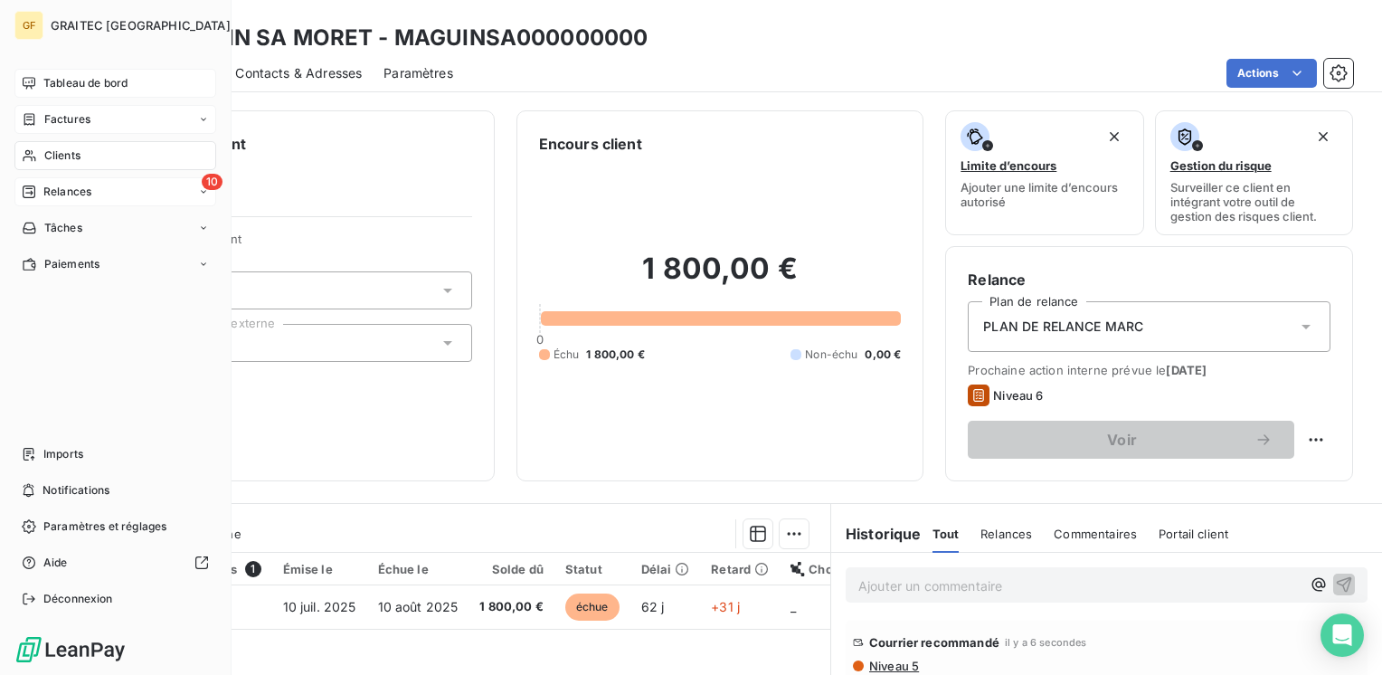
click at [47, 194] on span "Relances" at bounding box center [67, 192] width 48 height 16
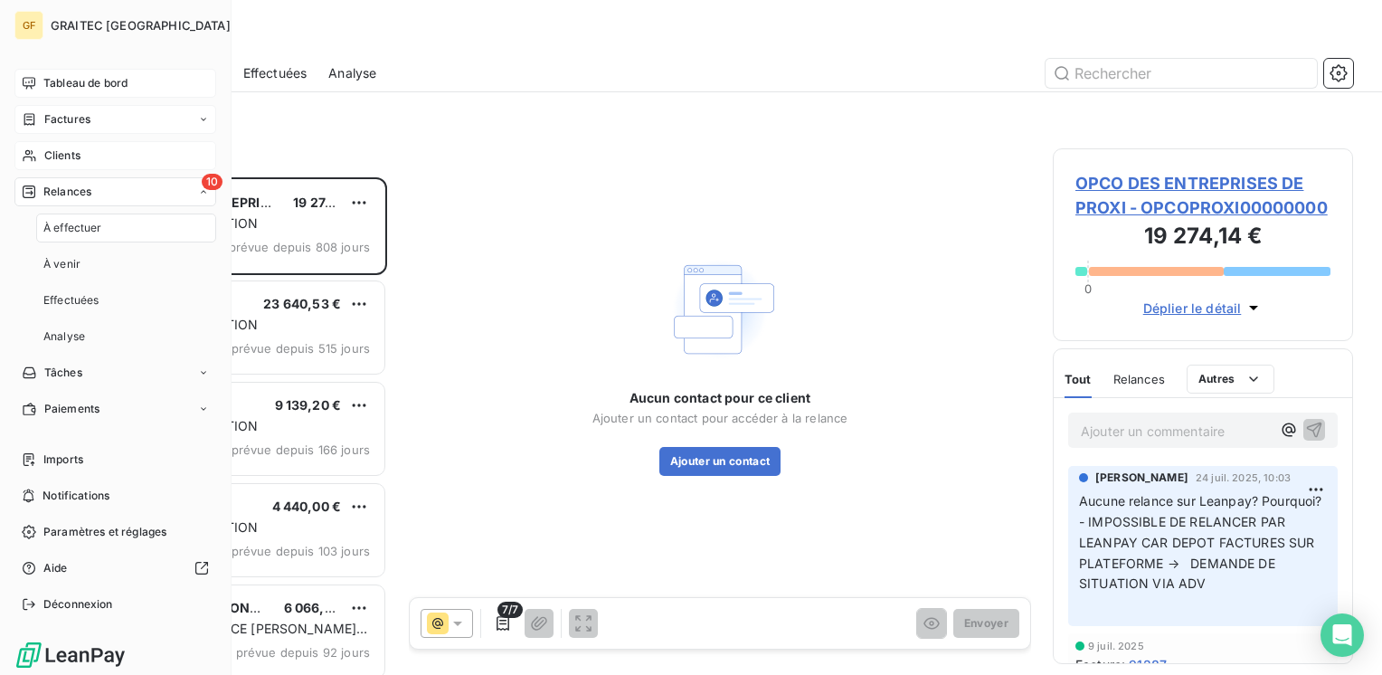
scroll to position [484, 286]
click at [67, 260] on span "À venir" at bounding box center [61, 264] width 37 height 16
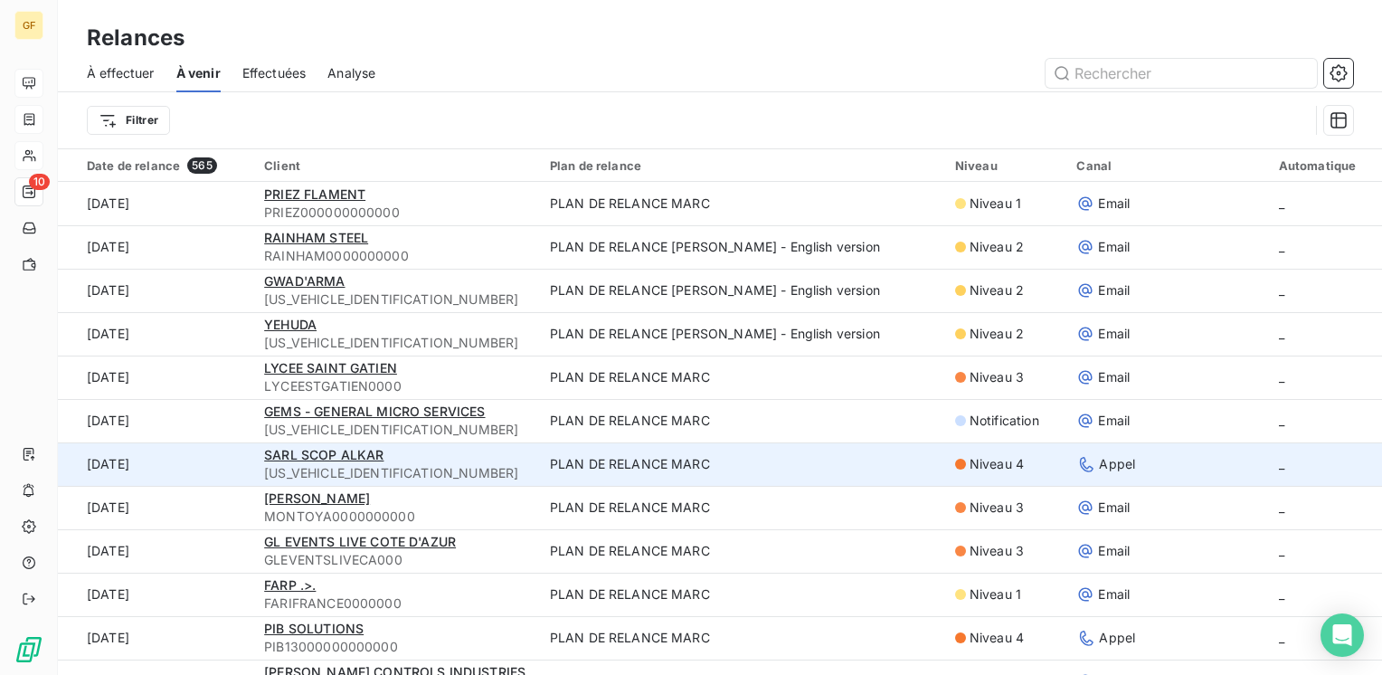
scroll to position [90, 0]
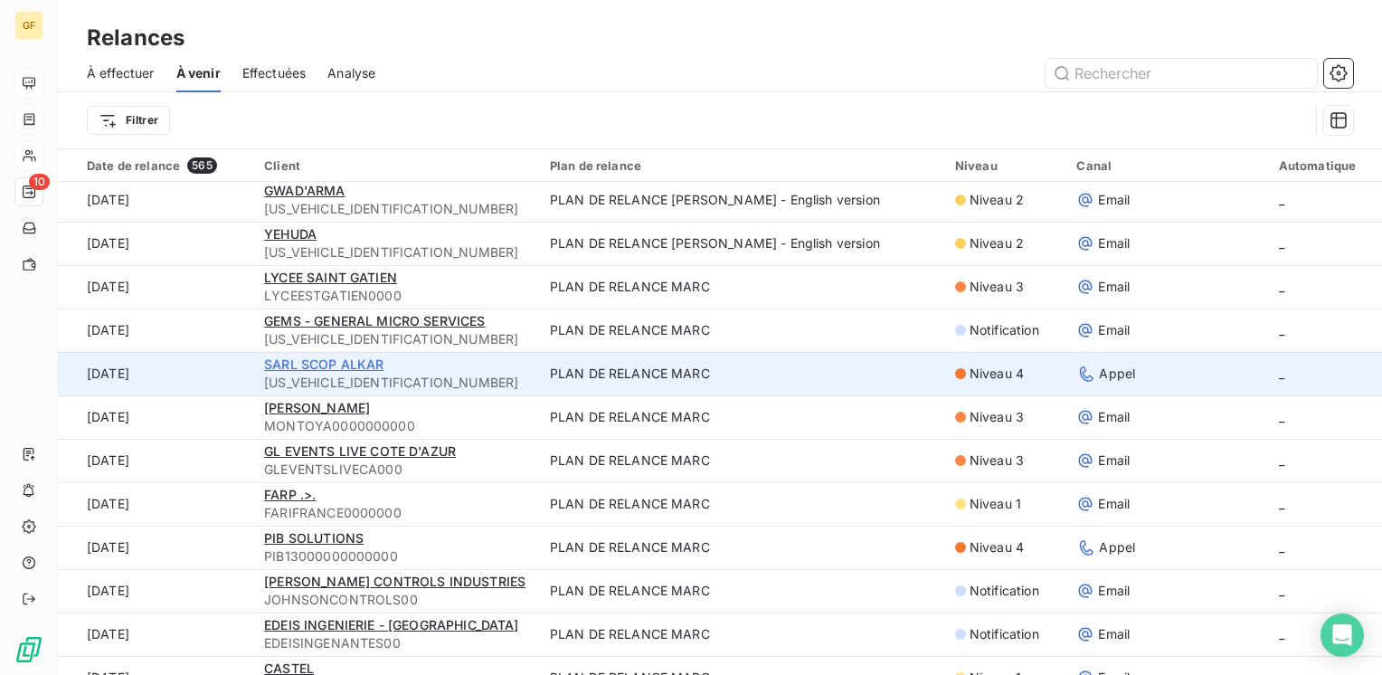
click at [349, 363] on span "SARL SCOP ALKAR" at bounding box center [323, 363] width 119 height 15
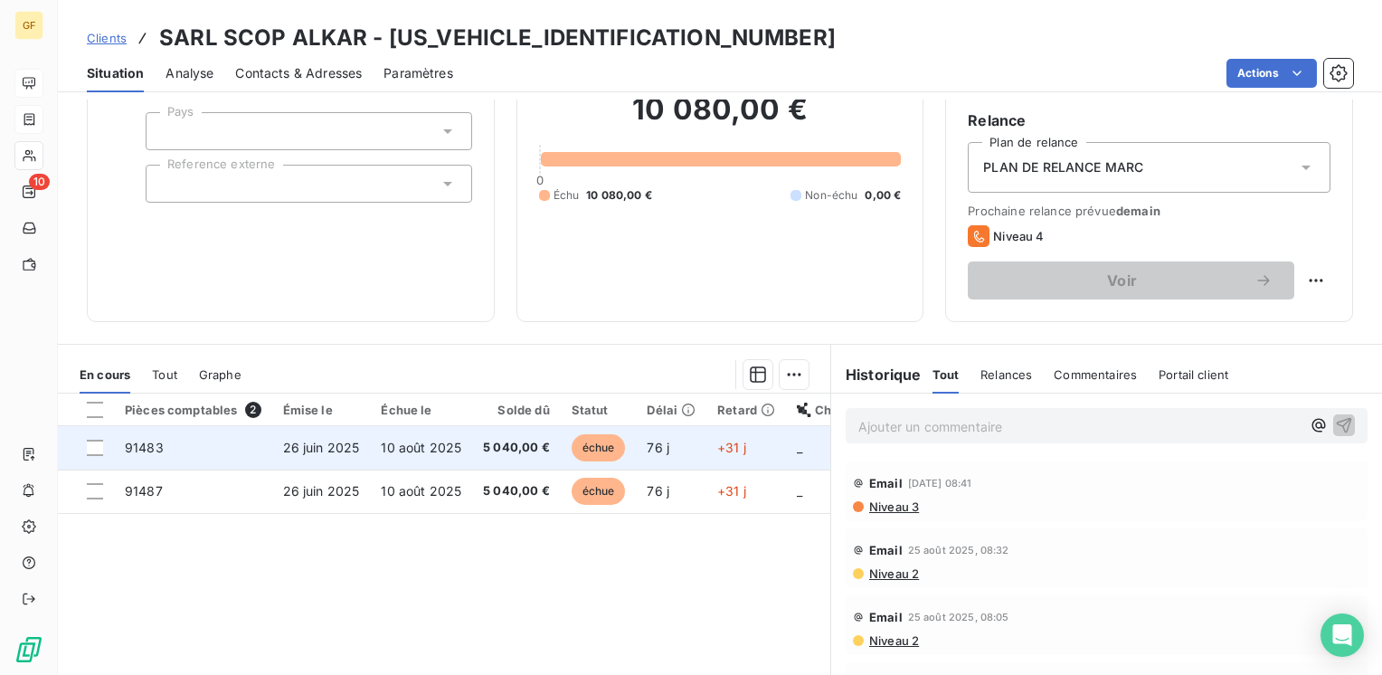
scroll to position [90, 0]
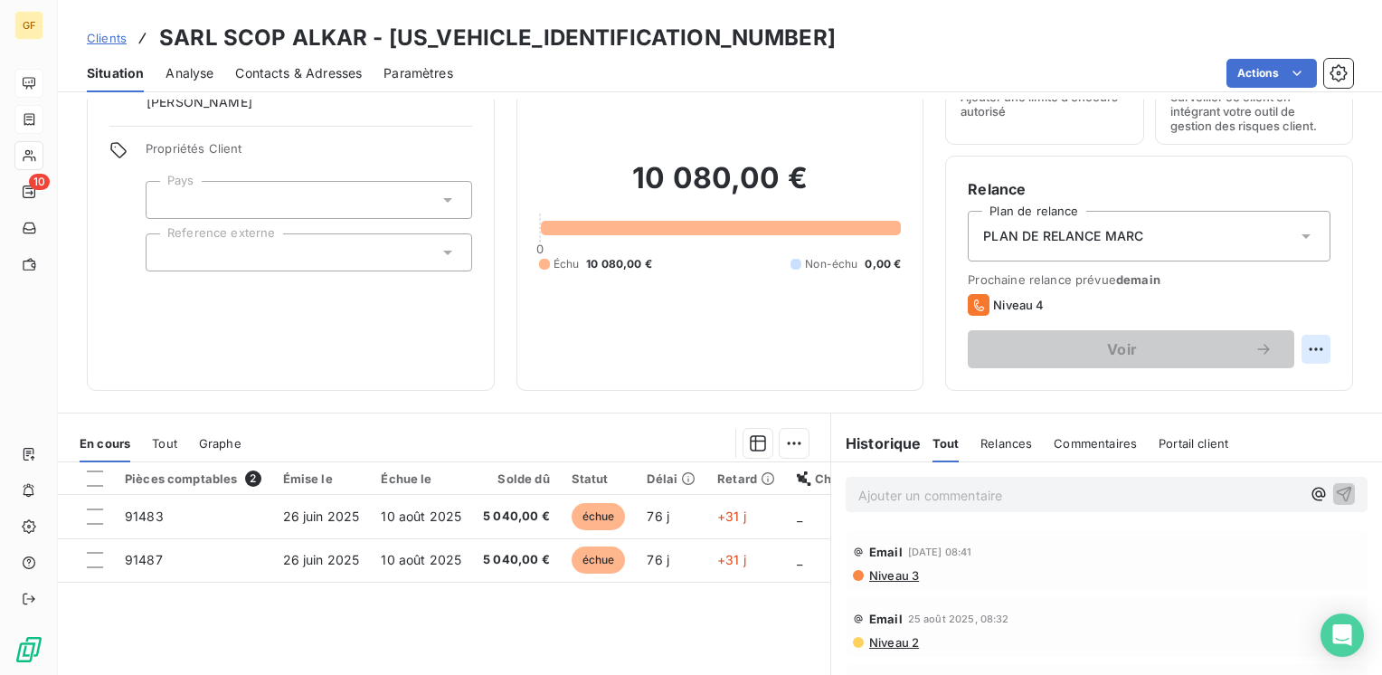
click at [1310, 345] on html "GF 10 Clients SARL SCOP ALKAR - ALKAR000000000000 Situation Analyse Contacts & …" at bounding box center [691, 337] width 1382 height 675
click at [320, 77] on html "GF 10 Clients SARL SCOP ALKAR - ALKAR000000000000 Situation Analyse Contacts & …" at bounding box center [691, 337] width 1382 height 675
click at [318, 77] on span "Contacts & Adresses" at bounding box center [298, 73] width 127 height 18
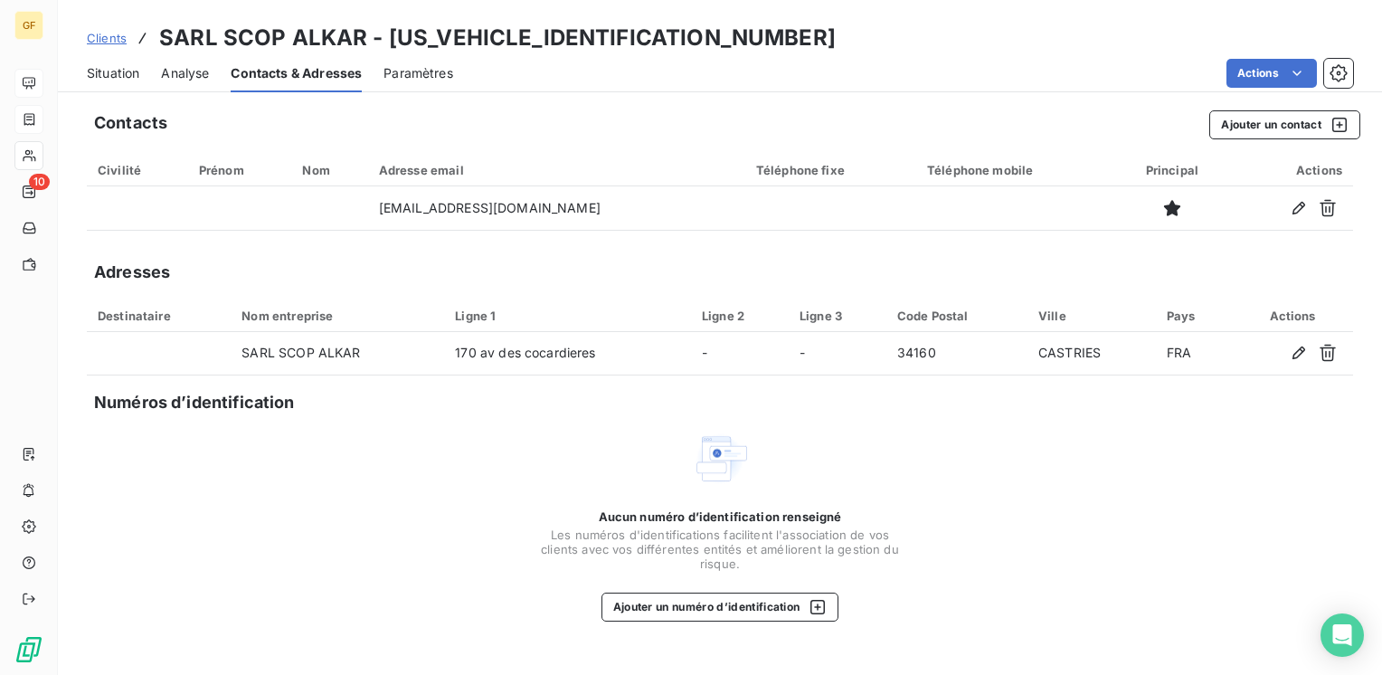
click at [118, 67] on span "Situation" at bounding box center [113, 73] width 52 height 18
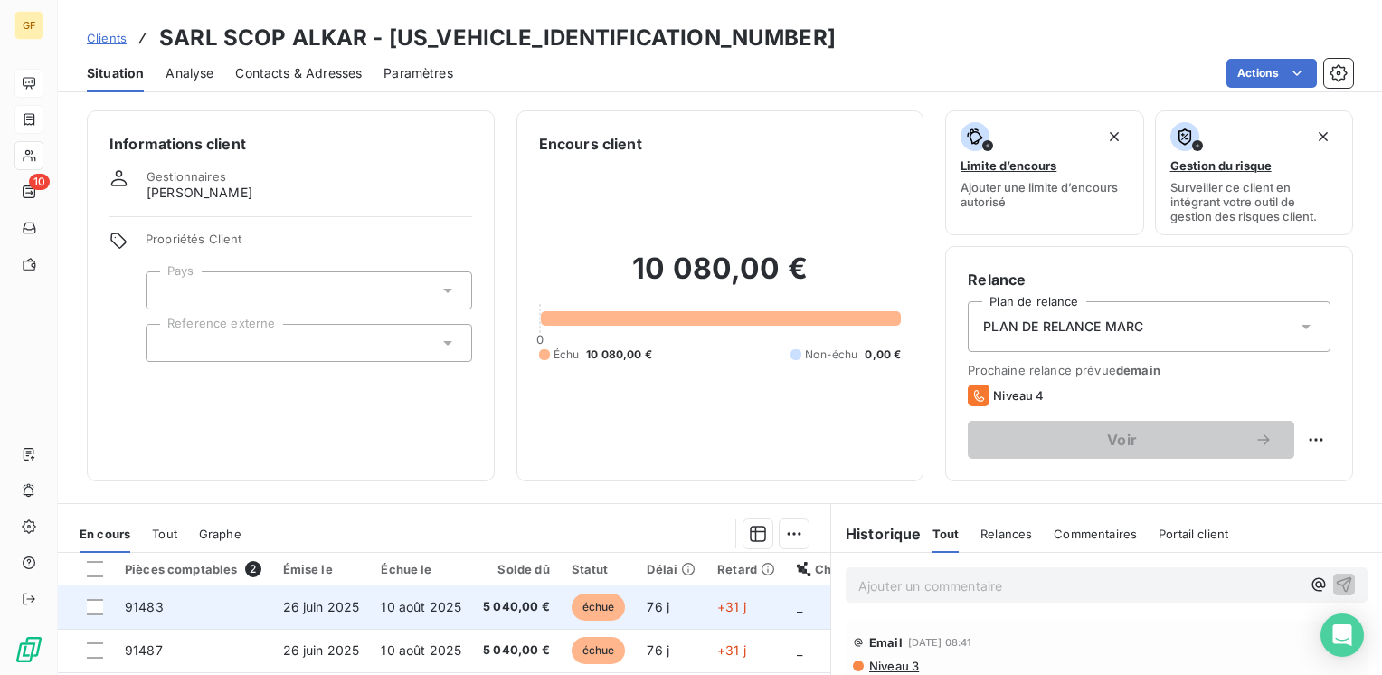
click at [307, 613] on span "26 juin 2025" at bounding box center [321, 606] width 77 height 15
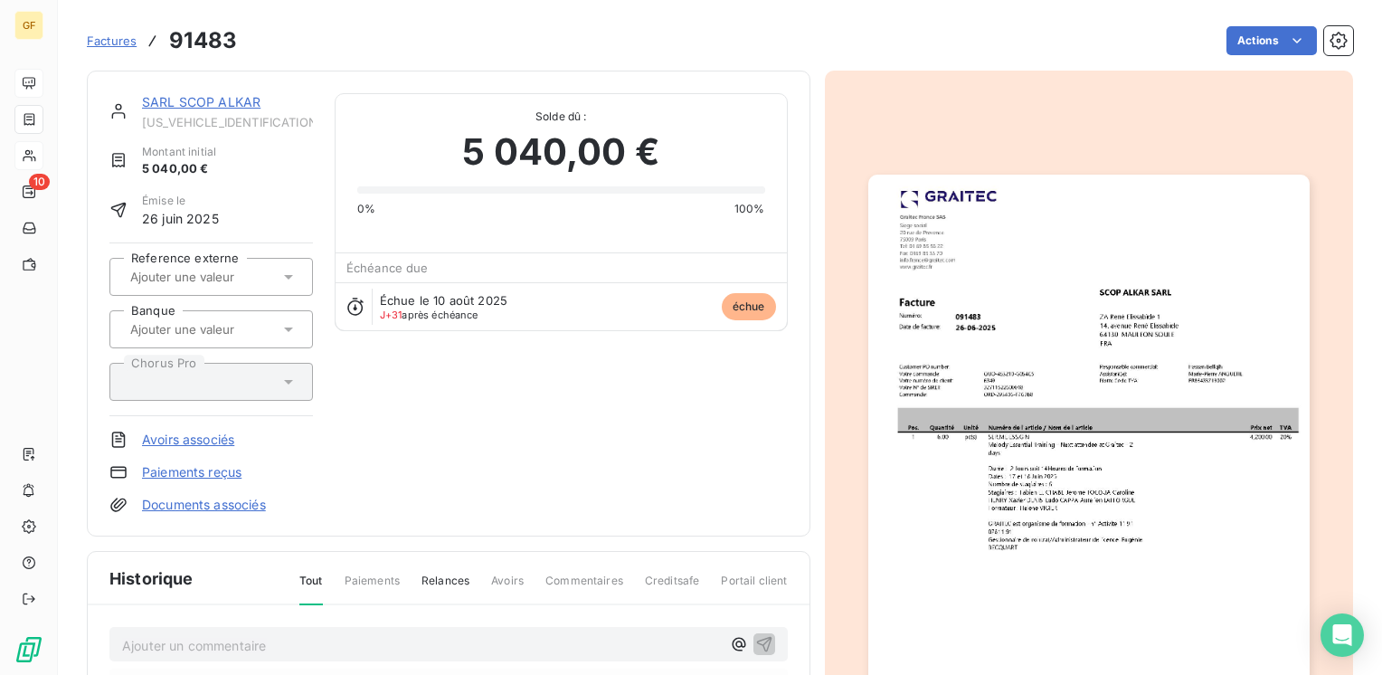
click at [1020, 388] on img "button" at bounding box center [1088, 486] width 441 height 623
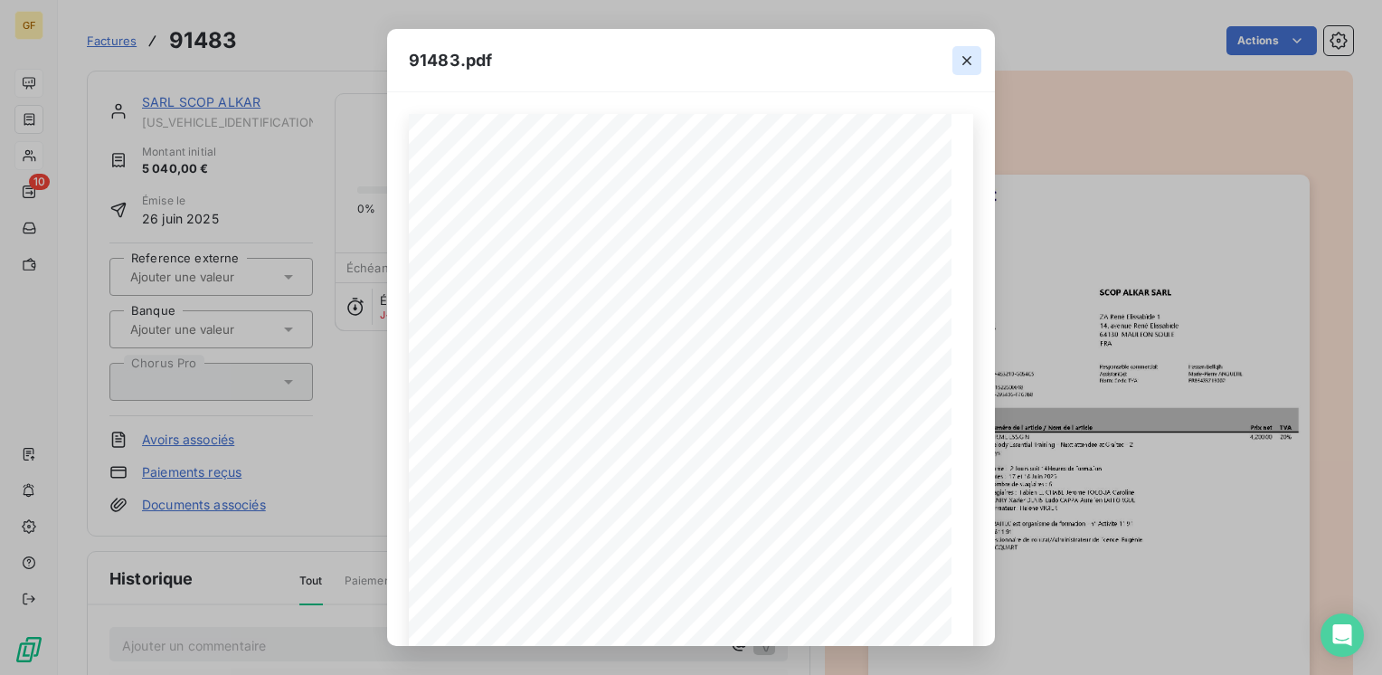
click at [963, 54] on icon "button" at bounding box center [967, 61] width 18 height 18
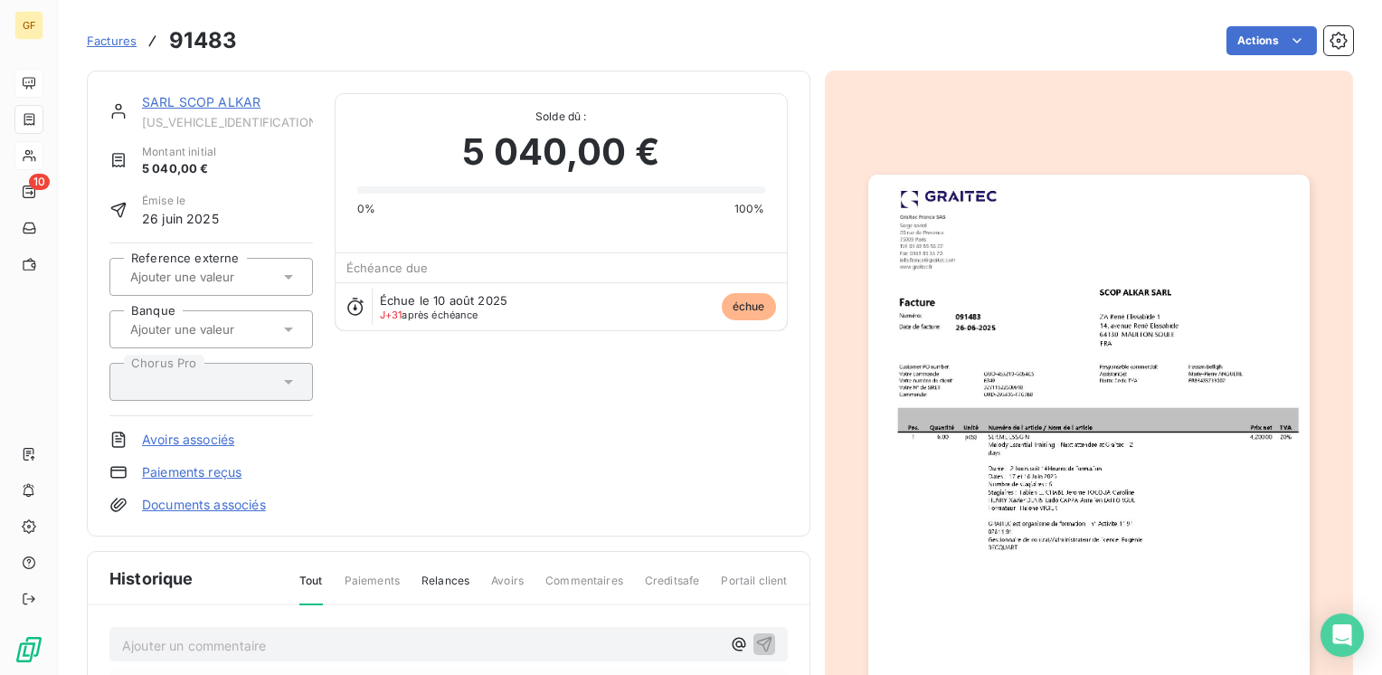
click at [224, 102] on link "SARL SCOP ALKAR" at bounding box center [201, 101] width 118 height 15
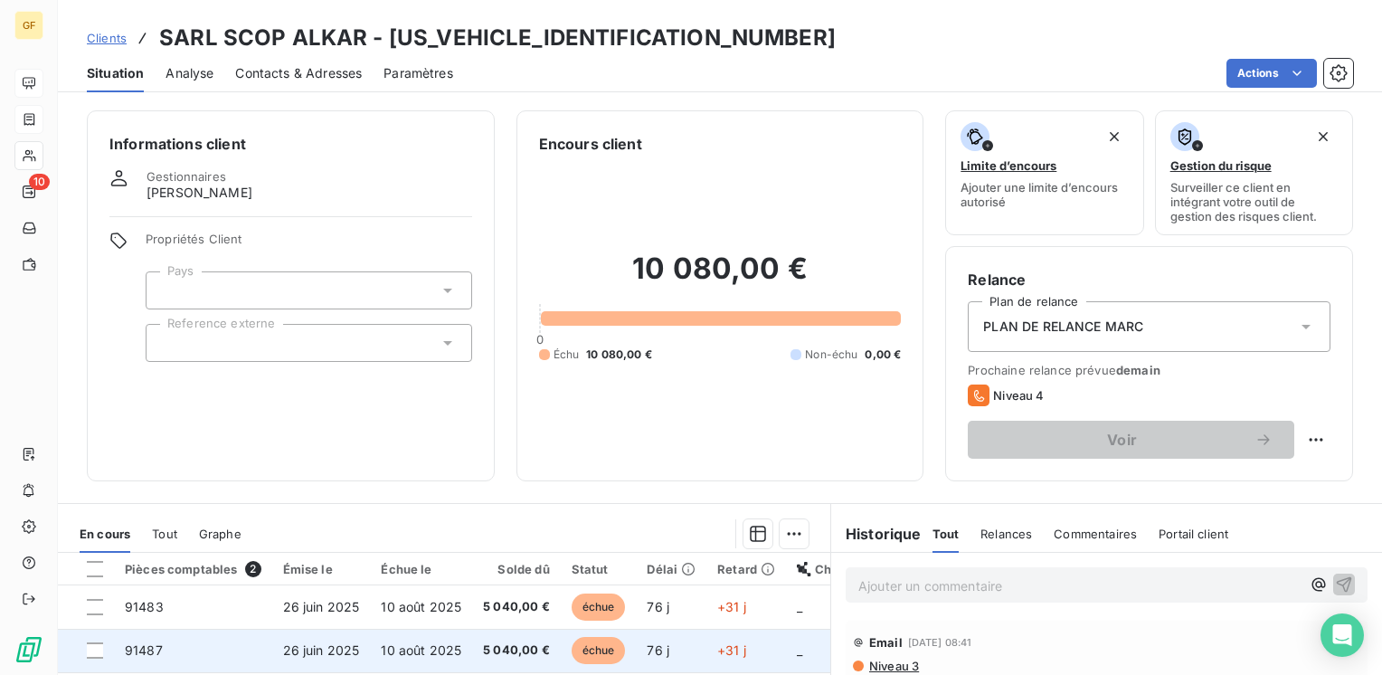
click at [326, 650] on span "26 juin 2025" at bounding box center [321, 649] width 77 height 15
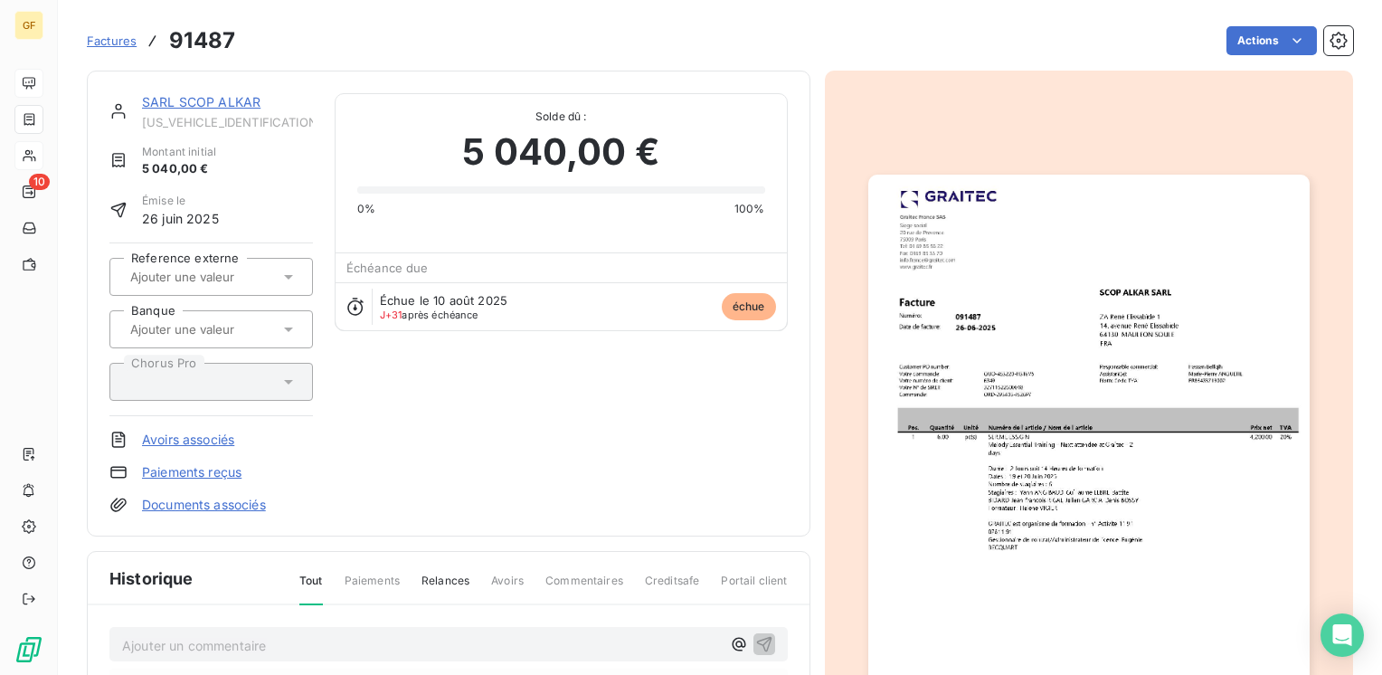
click at [1045, 334] on img "button" at bounding box center [1088, 486] width 441 height 623
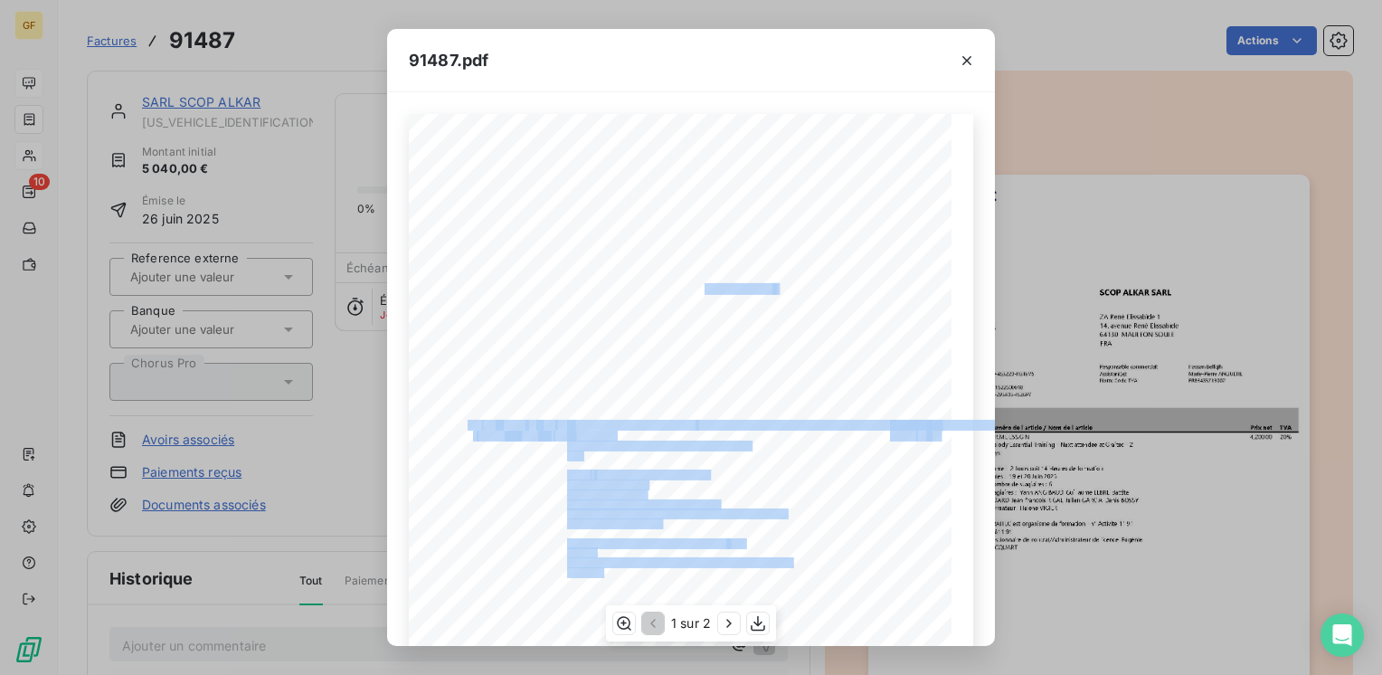
click at [669, 285] on div "Pos. Quantité Unité Numéro de l'article / Nom de l'article Prix net TVA 1 6.00 …" at bounding box center [691, 497] width 564 height 767
click at [966, 58] on icon "button" at bounding box center [967, 61] width 18 height 18
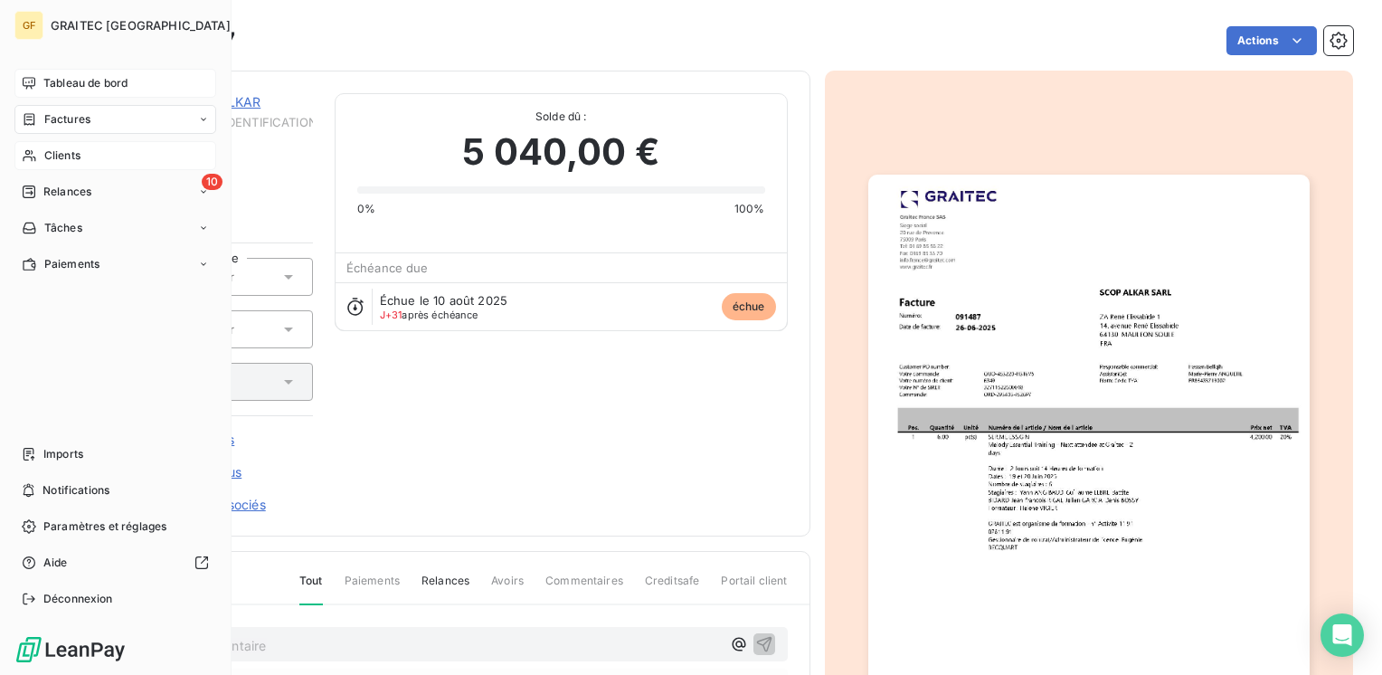
click at [58, 118] on span "Factures" at bounding box center [67, 119] width 46 height 16
click at [54, 114] on span "Factures" at bounding box center [67, 119] width 46 height 16
click at [68, 163] on span "Factures" at bounding box center [66, 155] width 46 height 16
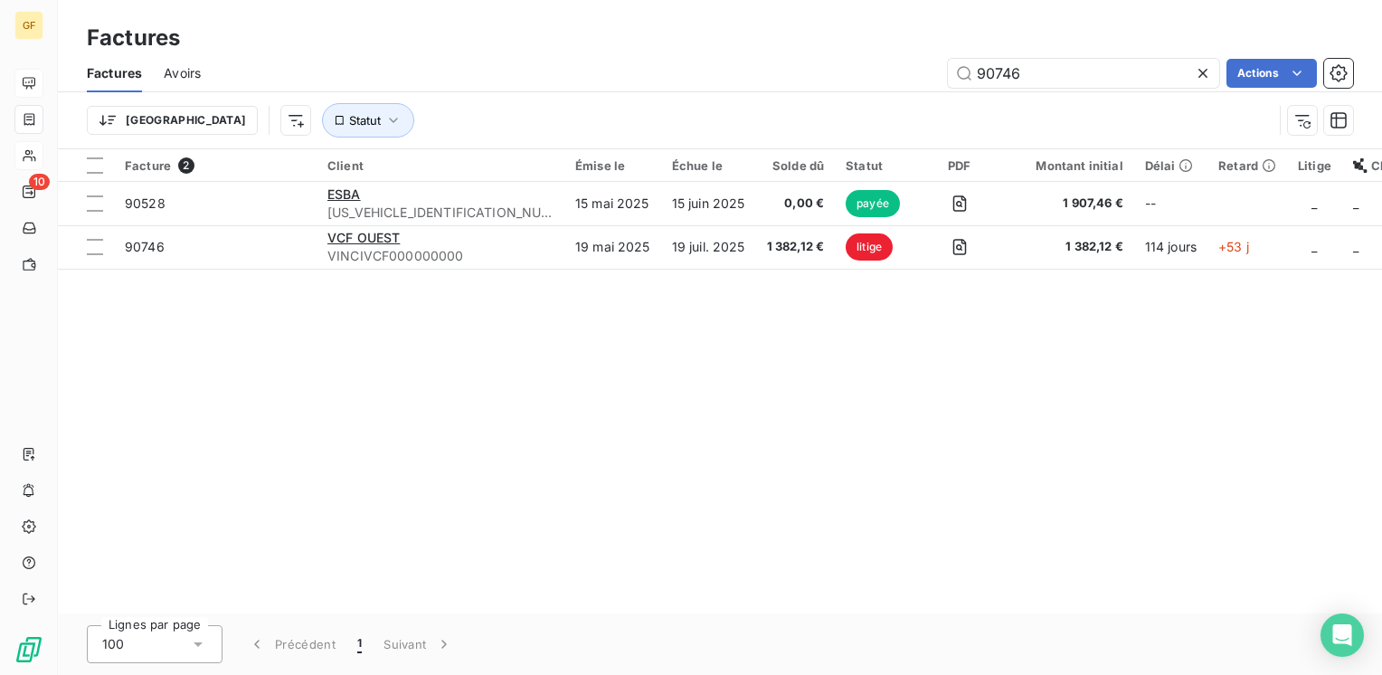
drag, startPoint x: 1036, startPoint y: 63, endPoint x: 813, endPoint y: 85, distance: 224.4
click at [813, 85] on div "90746 Actions" at bounding box center [787, 73] width 1130 height 29
type input "91656"
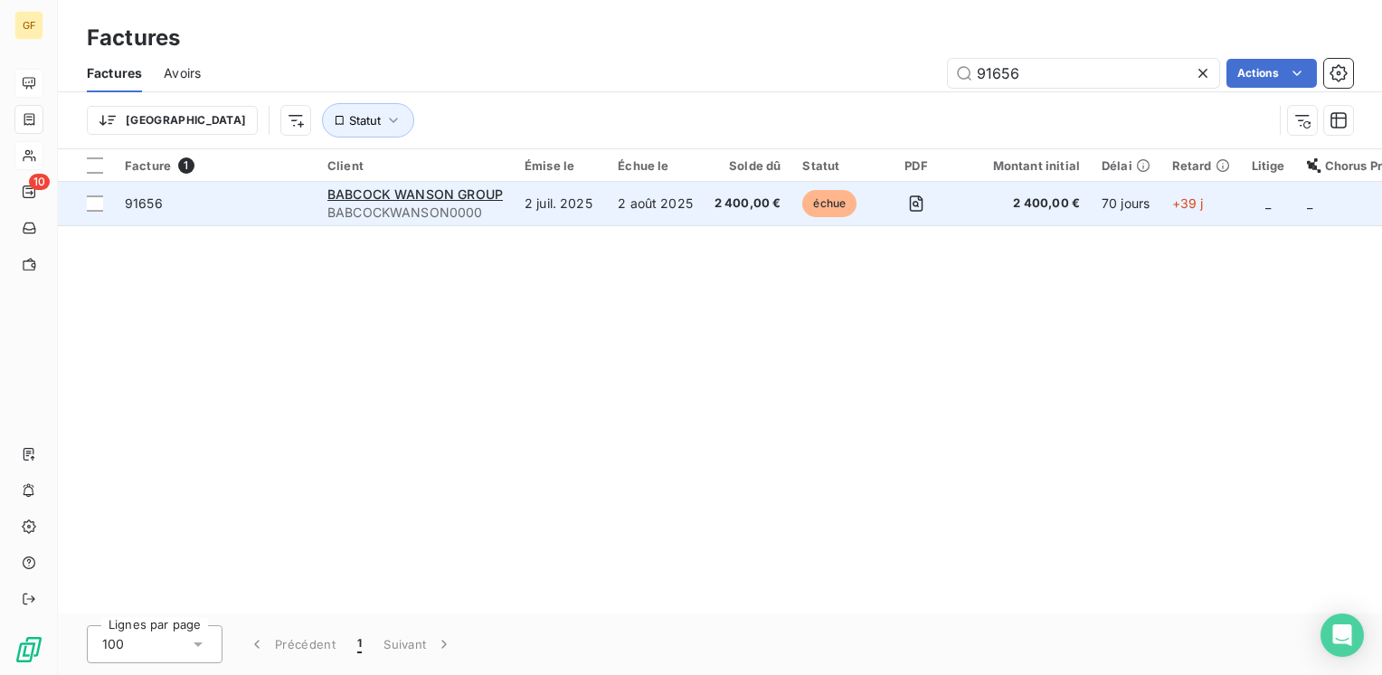
click at [362, 211] on span "BABCOCKWANSON0000" at bounding box center [414, 212] width 175 height 18
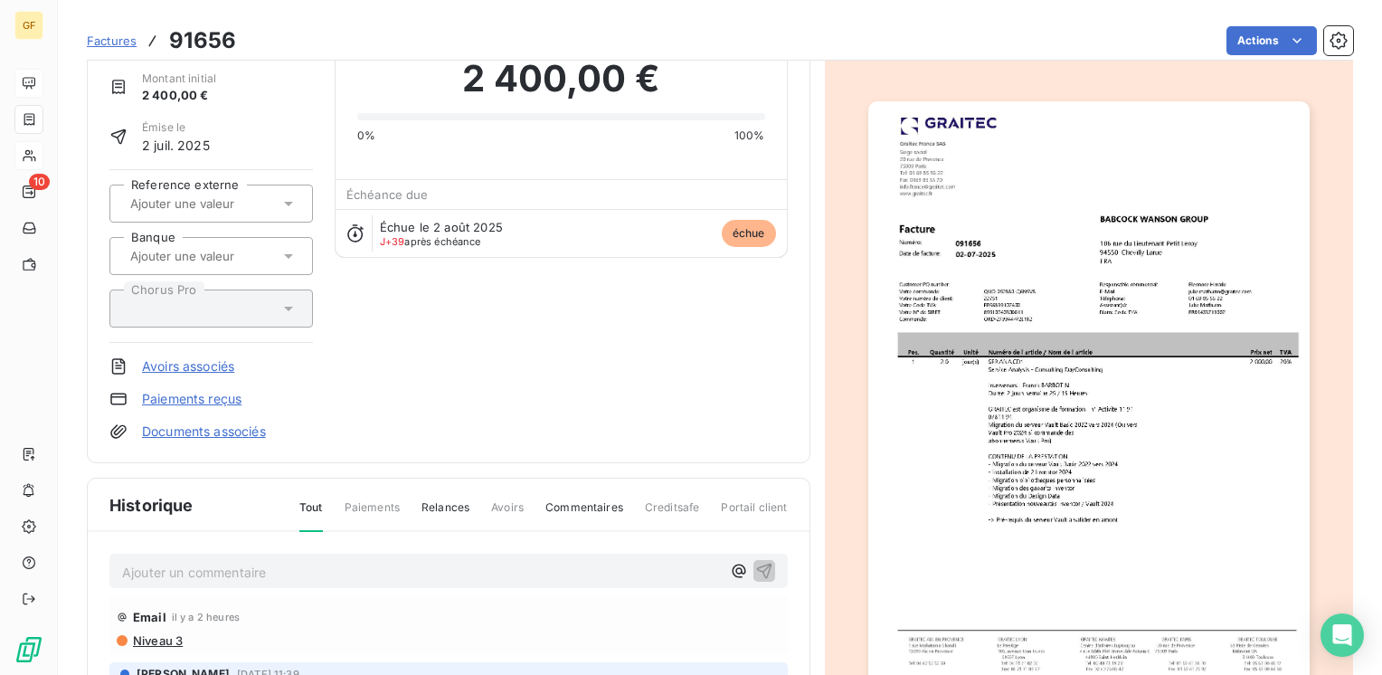
scroll to position [273, 0]
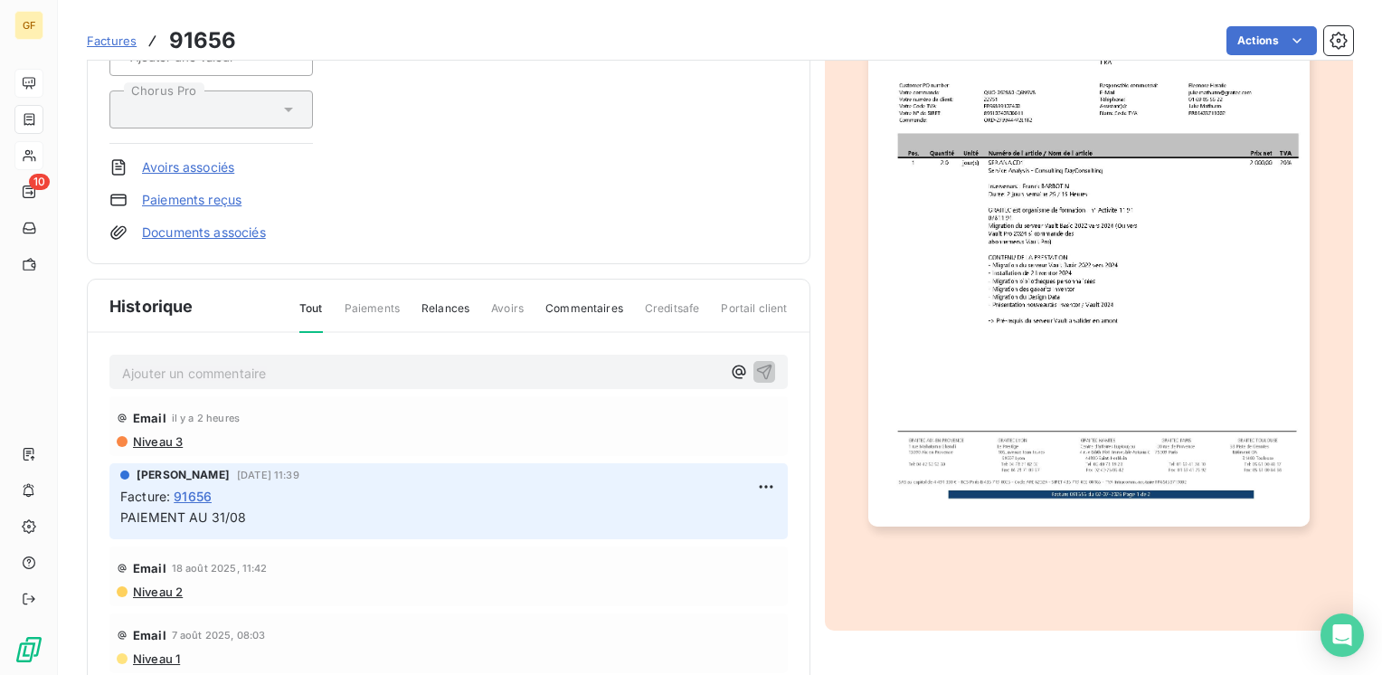
click at [185, 373] on p "Ajouter un commentaire ﻿" at bounding box center [421, 373] width 599 height 23
click at [756, 367] on icon "button" at bounding box center [763, 371] width 15 height 15
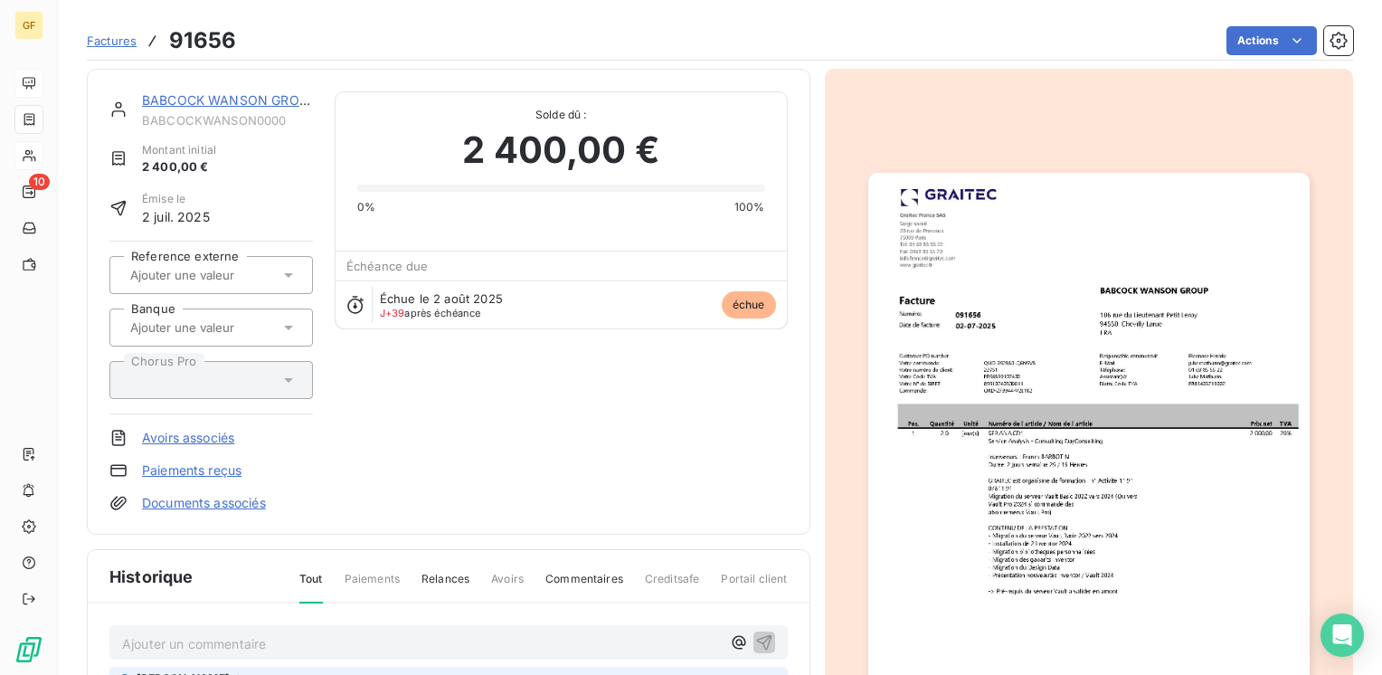
scroll to position [0, 0]
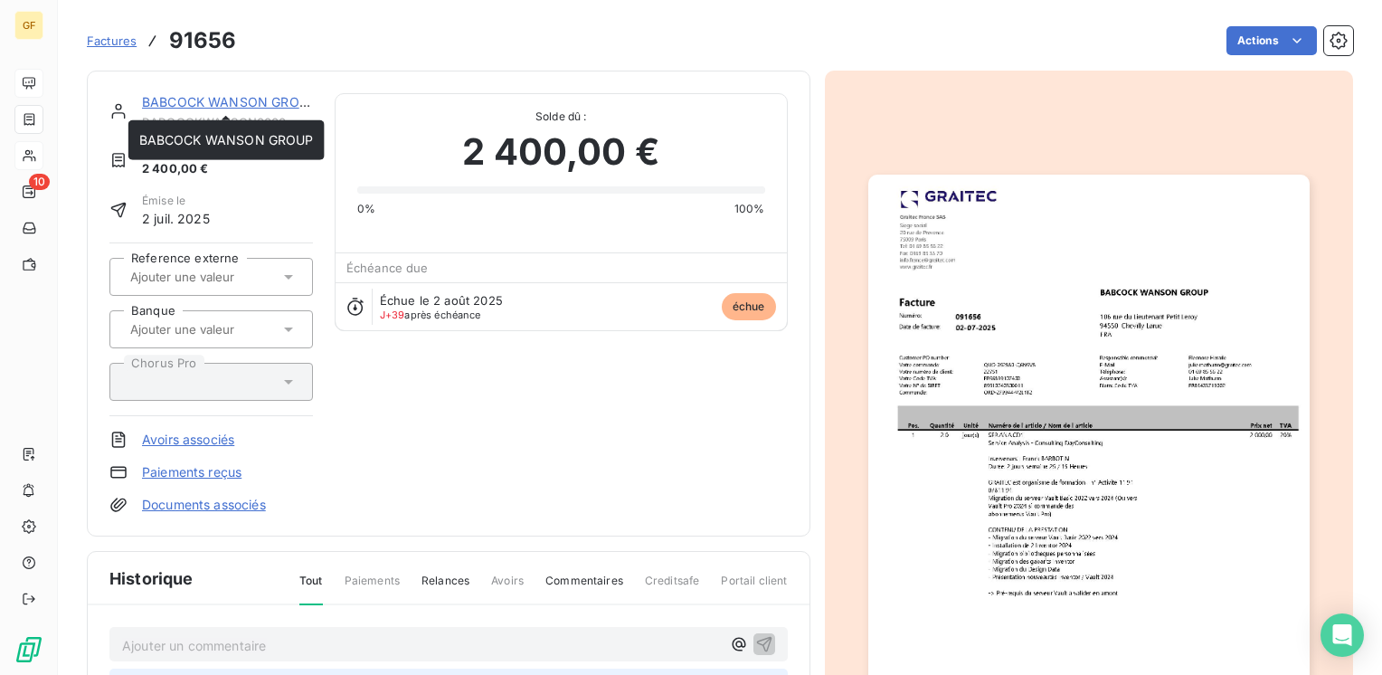
click at [203, 106] on link "BABCOCK WANSON GROUP" at bounding box center [229, 101] width 175 height 15
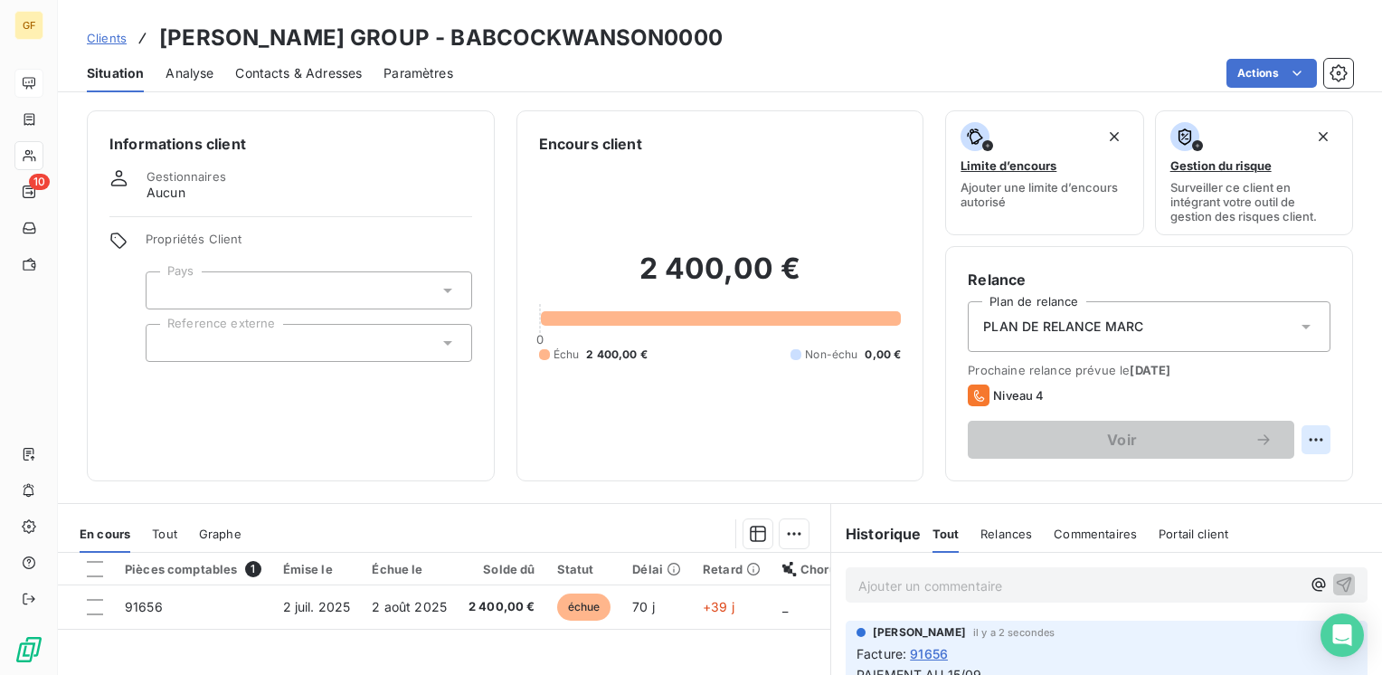
click at [1310, 440] on html "GF 10 Clients BABCOCK WANSON GROUP - BABCOCKWANSON0000 Situation Analyse Contac…" at bounding box center [691, 337] width 1382 height 675
click at [1278, 466] on div "Replanifier cette action" at bounding box center [1228, 479] width 162 height 29
select select "8"
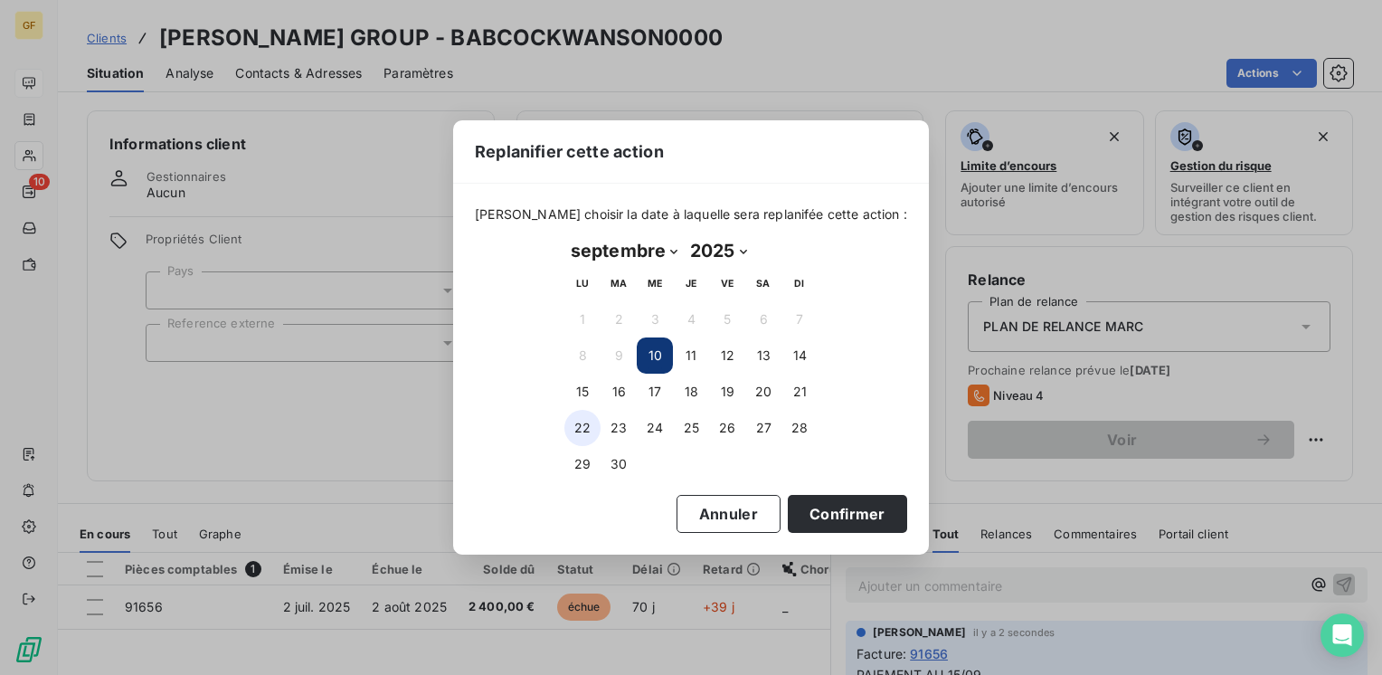
click at [585, 426] on button "22" at bounding box center [582, 428] width 36 height 36
click at [822, 506] on button "Confirmer" at bounding box center [847, 514] width 119 height 38
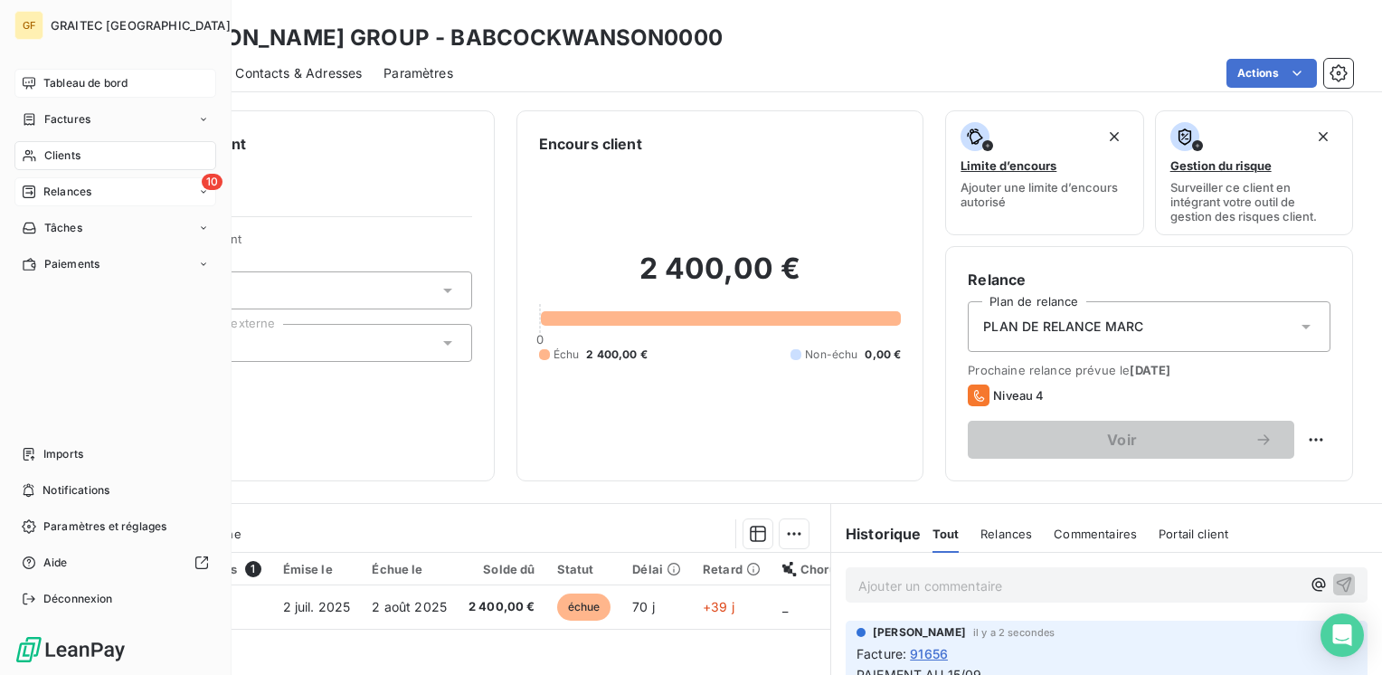
click at [57, 186] on span "Relances" at bounding box center [67, 192] width 48 height 16
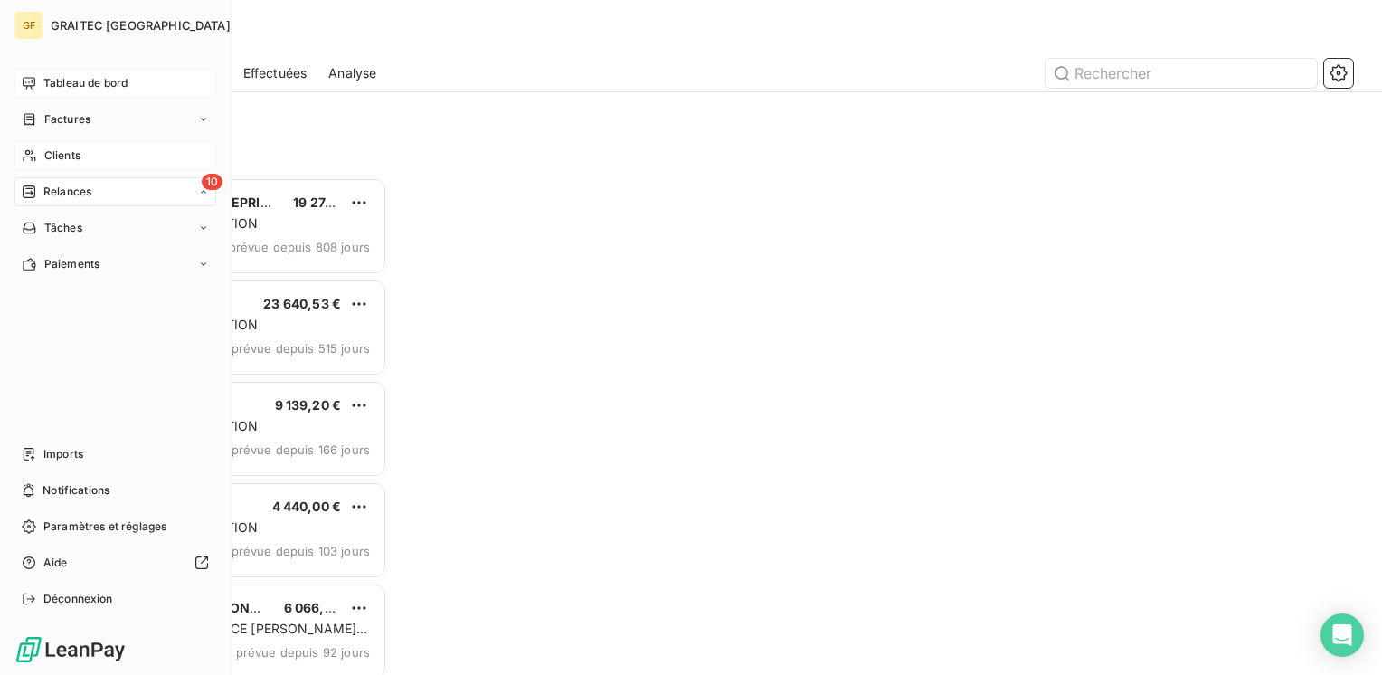
scroll to position [484, 286]
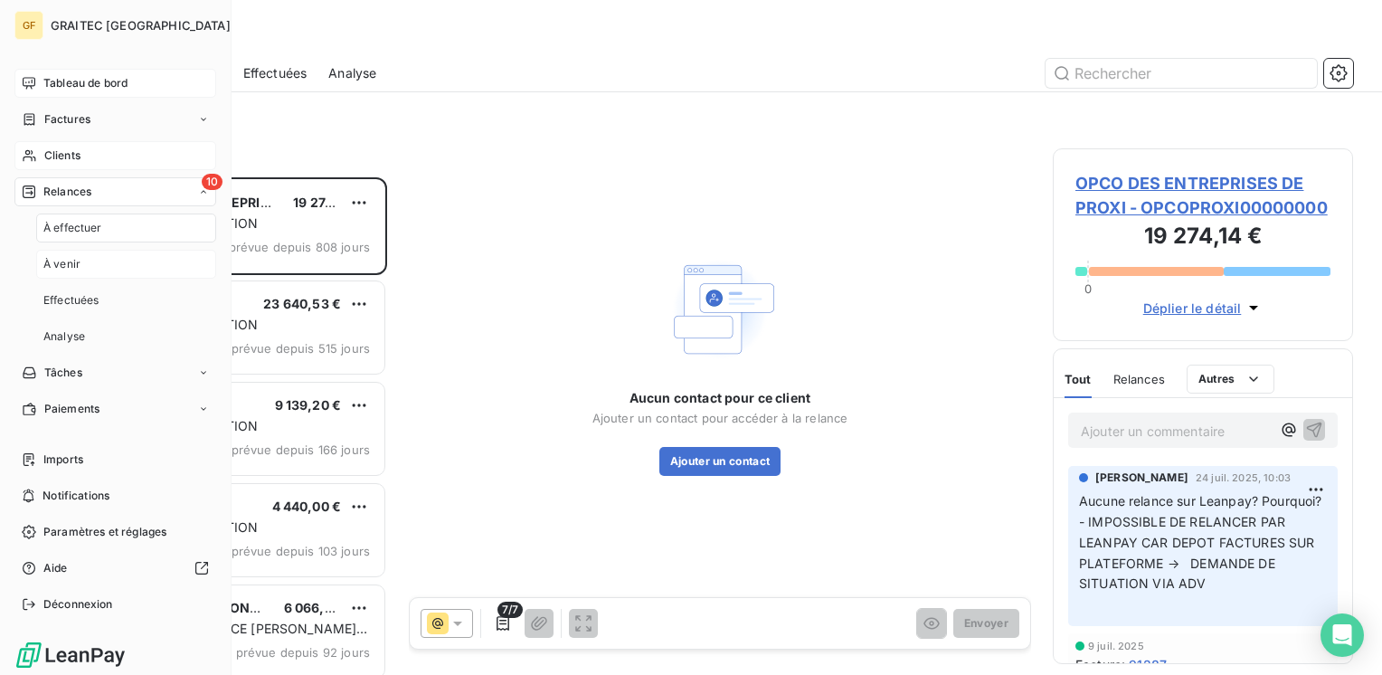
click at [64, 253] on div "À venir" at bounding box center [126, 264] width 180 height 29
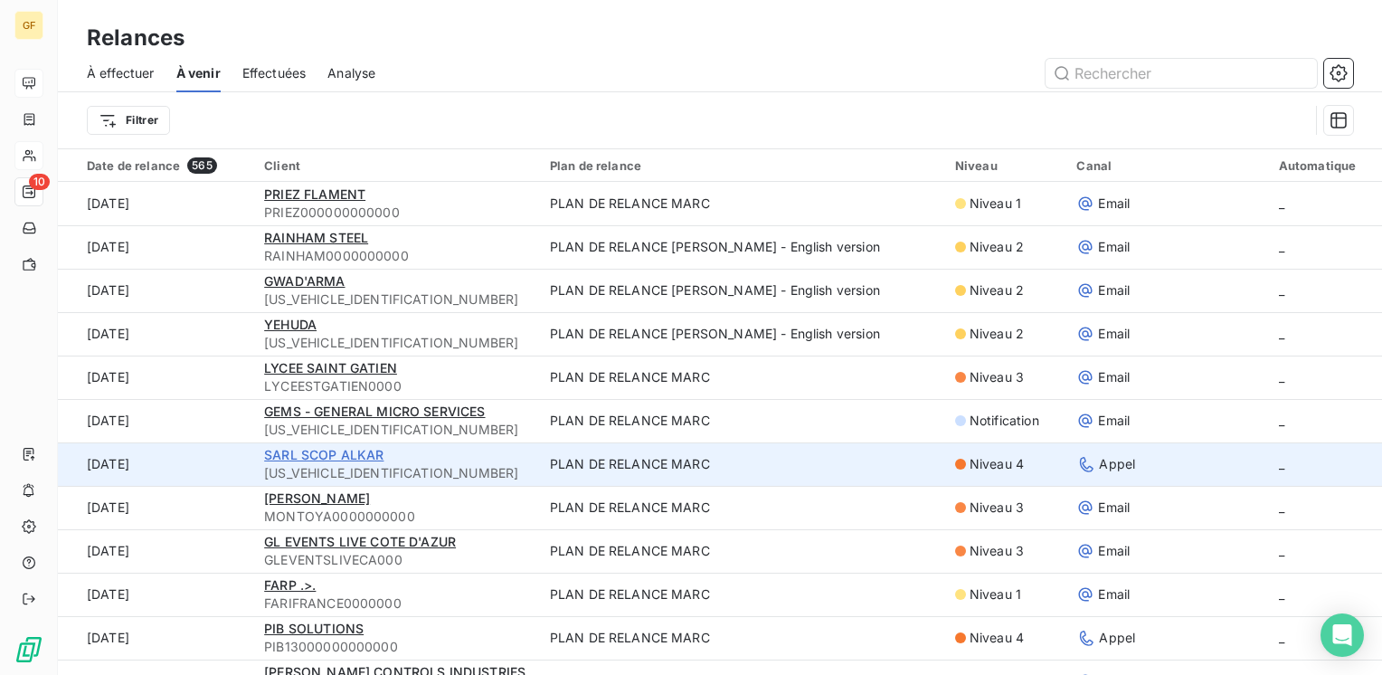
click at [326, 451] on span "SARL SCOP ALKAR" at bounding box center [323, 454] width 119 height 15
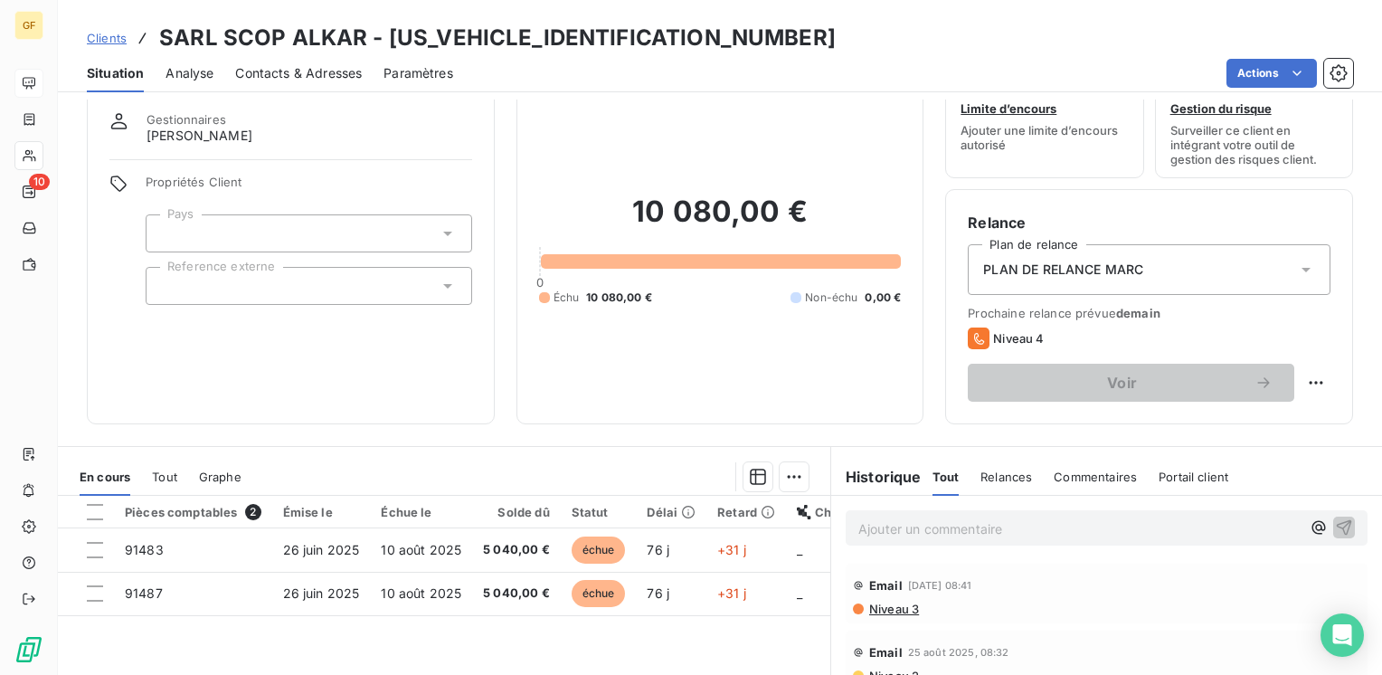
scroll to position [90, 0]
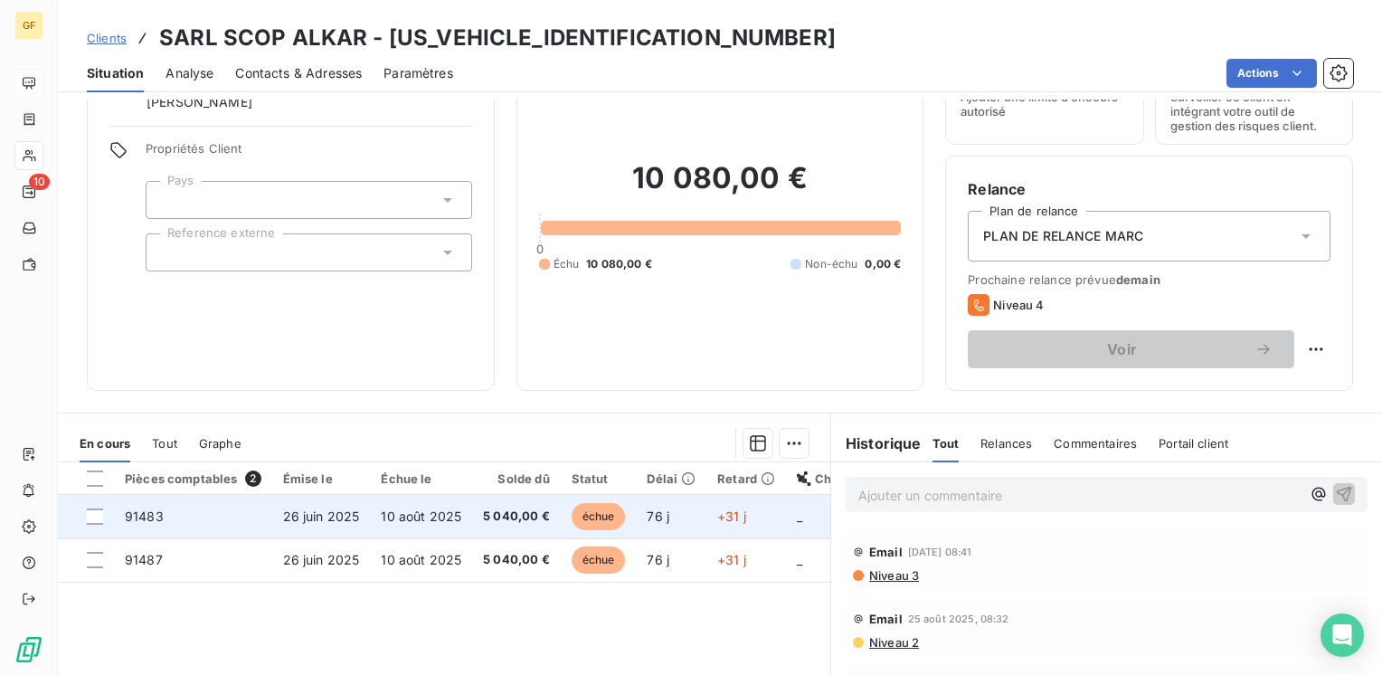
click at [341, 519] on span "26 juin 2025" at bounding box center [321, 515] width 77 height 15
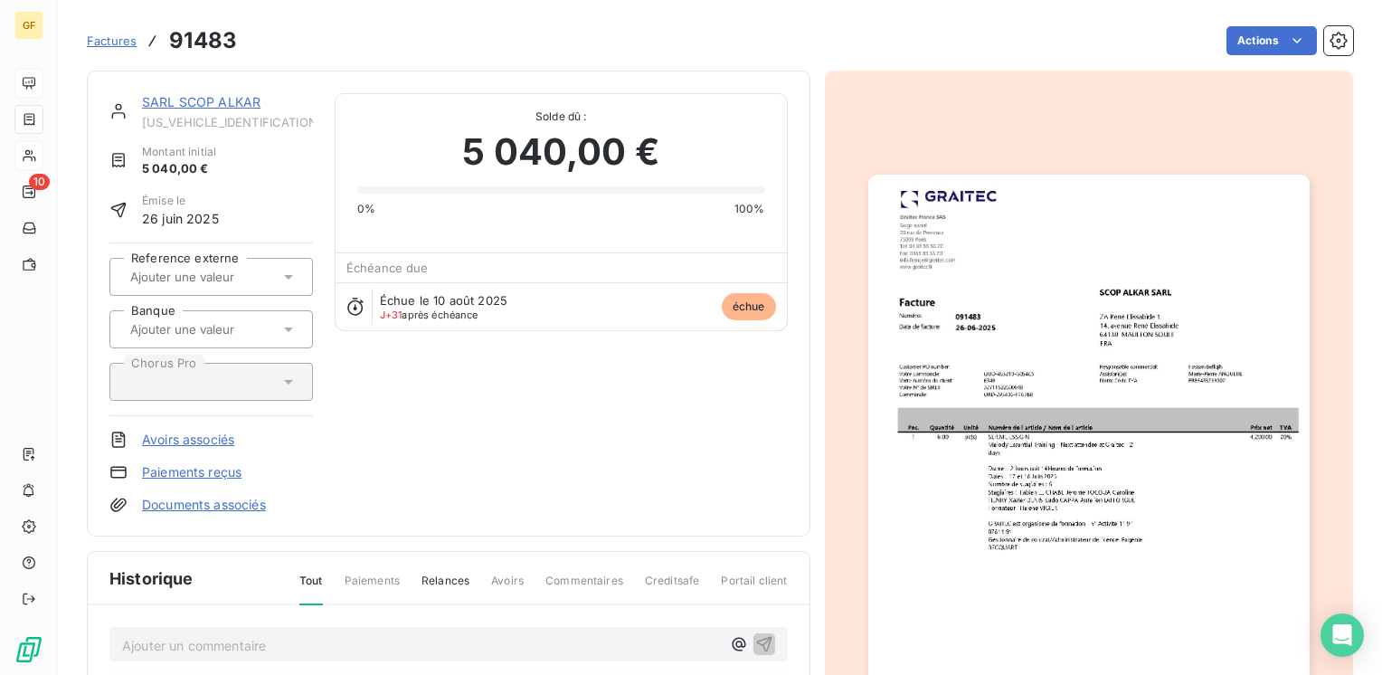
click at [981, 373] on img "button" at bounding box center [1088, 486] width 441 height 623
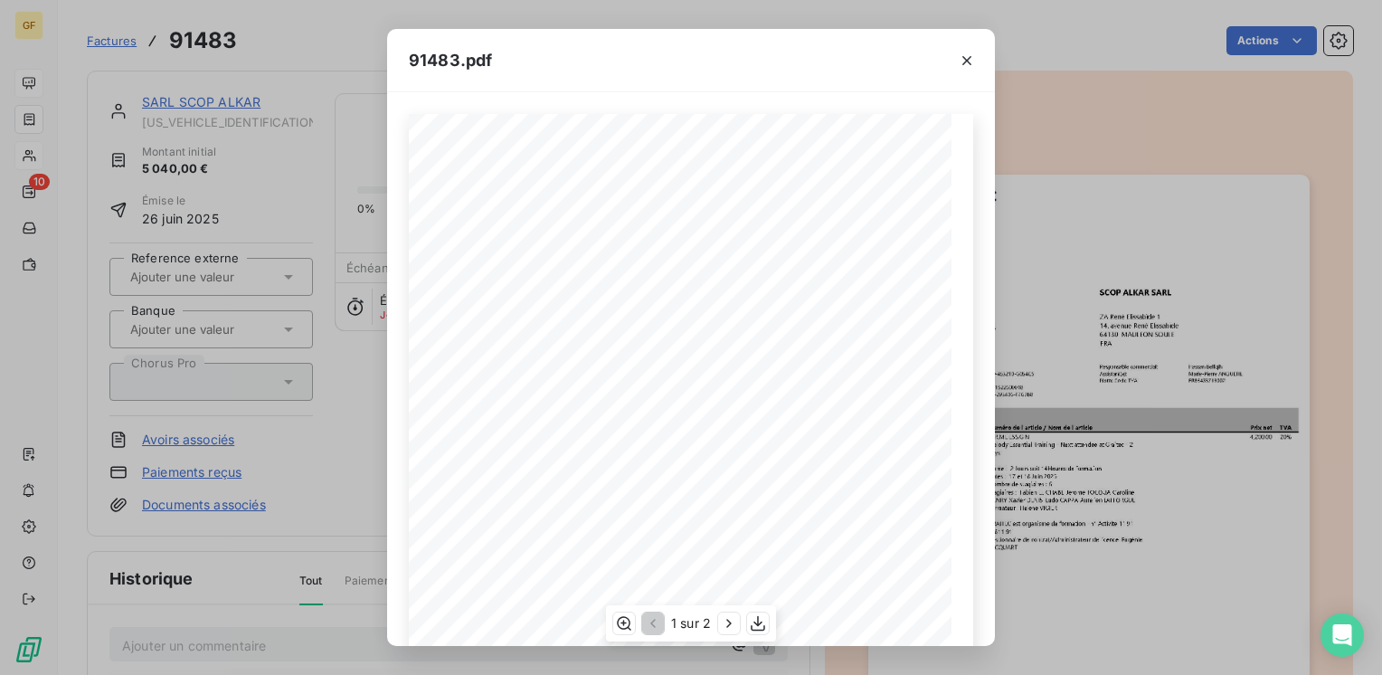
scroll to position [256, 0]
click at [734, 619] on icon "button" at bounding box center [729, 623] width 18 height 18
click at [966, 55] on icon "button" at bounding box center [967, 61] width 18 height 18
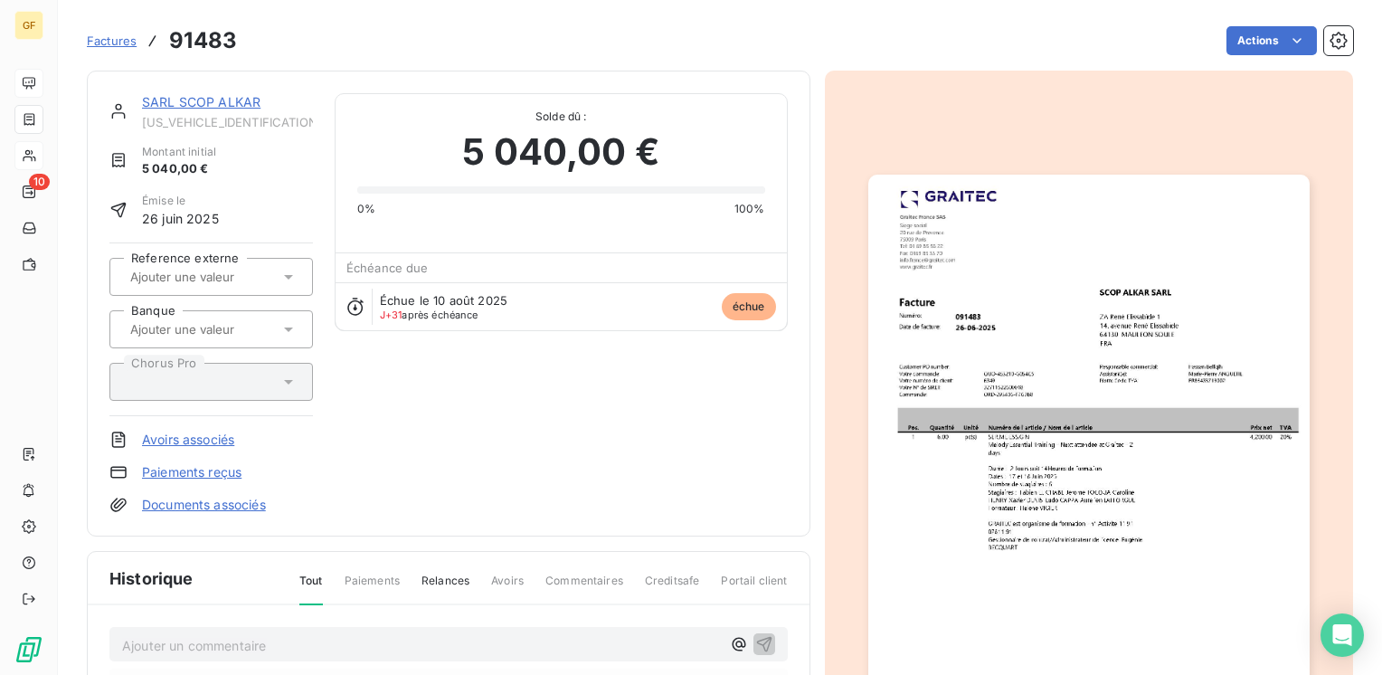
click at [222, 98] on link "SARL SCOP ALKAR" at bounding box center [201, 101] width 118 height 15
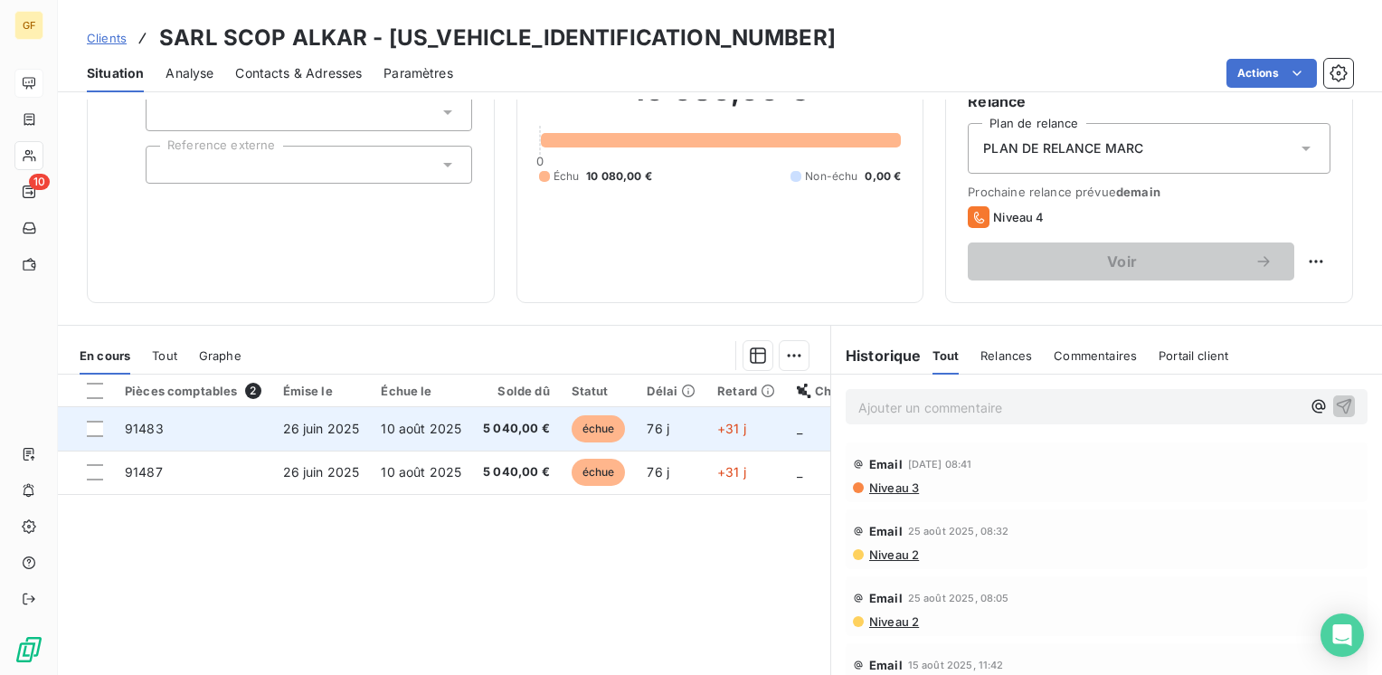
scroll to position [181, 0]
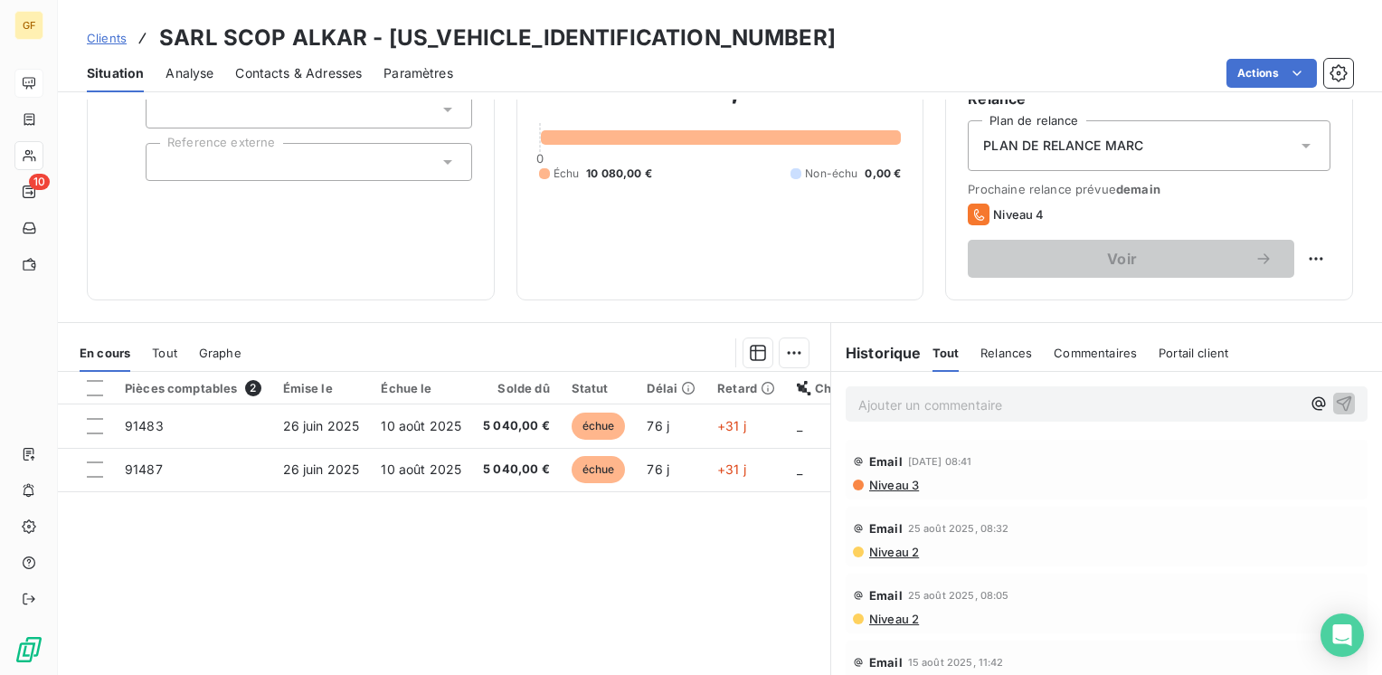
click at [897, 410] on p "Ajouter un commentaire ﻿" at bounding box center [1079, 404] width 442 height 23
click at [1033, 396] on span "RELANCE TEL CLIENT → PAIEN" at bounding box center [954, 402] width 193 height 15
click at [1335, 396] on icon "button" at bounding box center [1344, 402] width 18 height 18
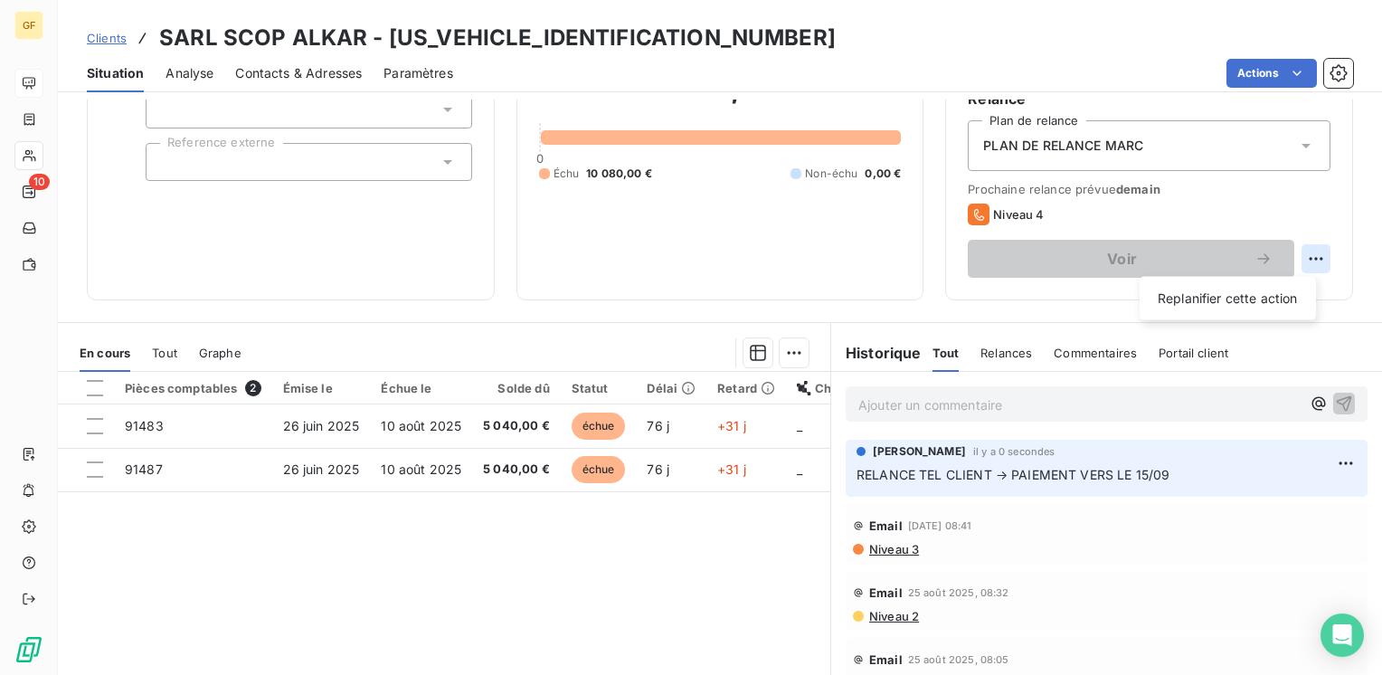
click at [1300, 259] on html "GF 10 Clients SARL SCOP ALKAR - ALKAR000000000000 Situation Analyse Contacts & …" at bounding box center [691, 337] width 1382 height 675
click at [1266, 298] on div "Replanifier cette action" at bounding box center [1228, 298] width 162 height 29
select select "8"
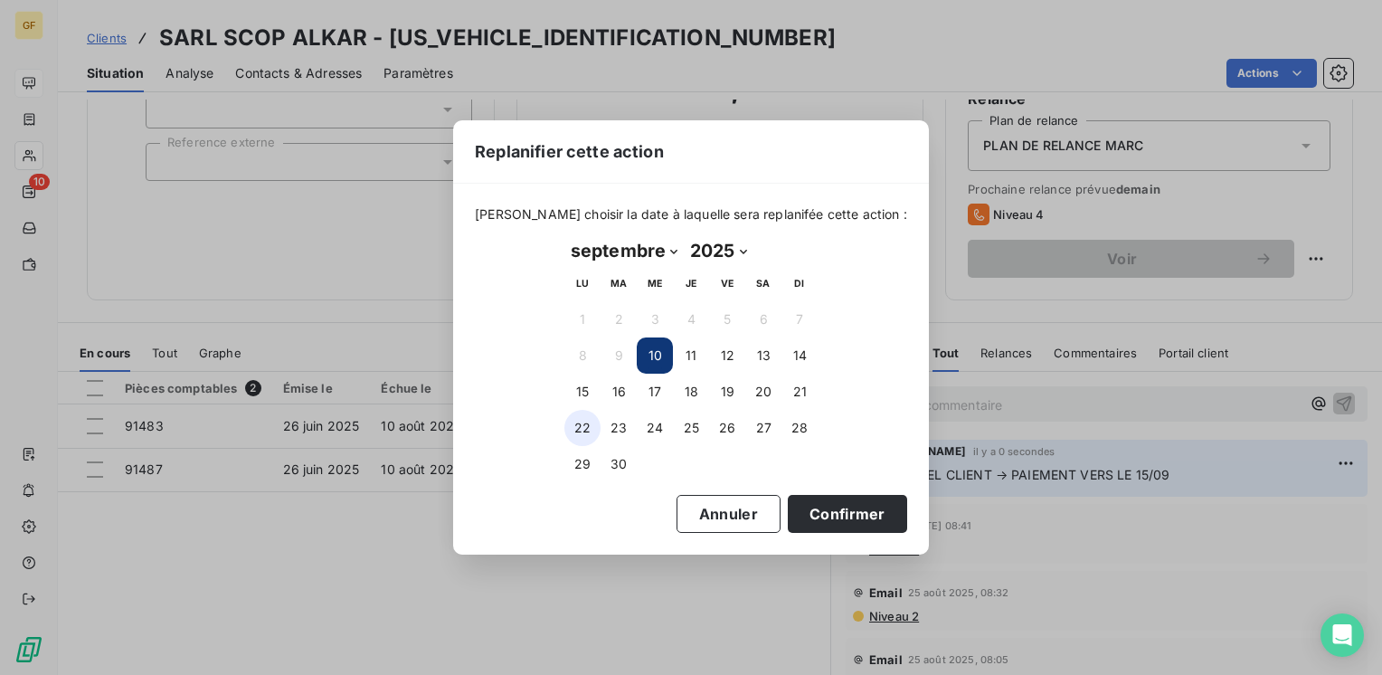
click at [586, 430] on button "22" at bounding box center [582, 428] width 36 height 36
click at [828, 515] on button "Confirmer" at bounding box center [847, 514] width 119 height 38
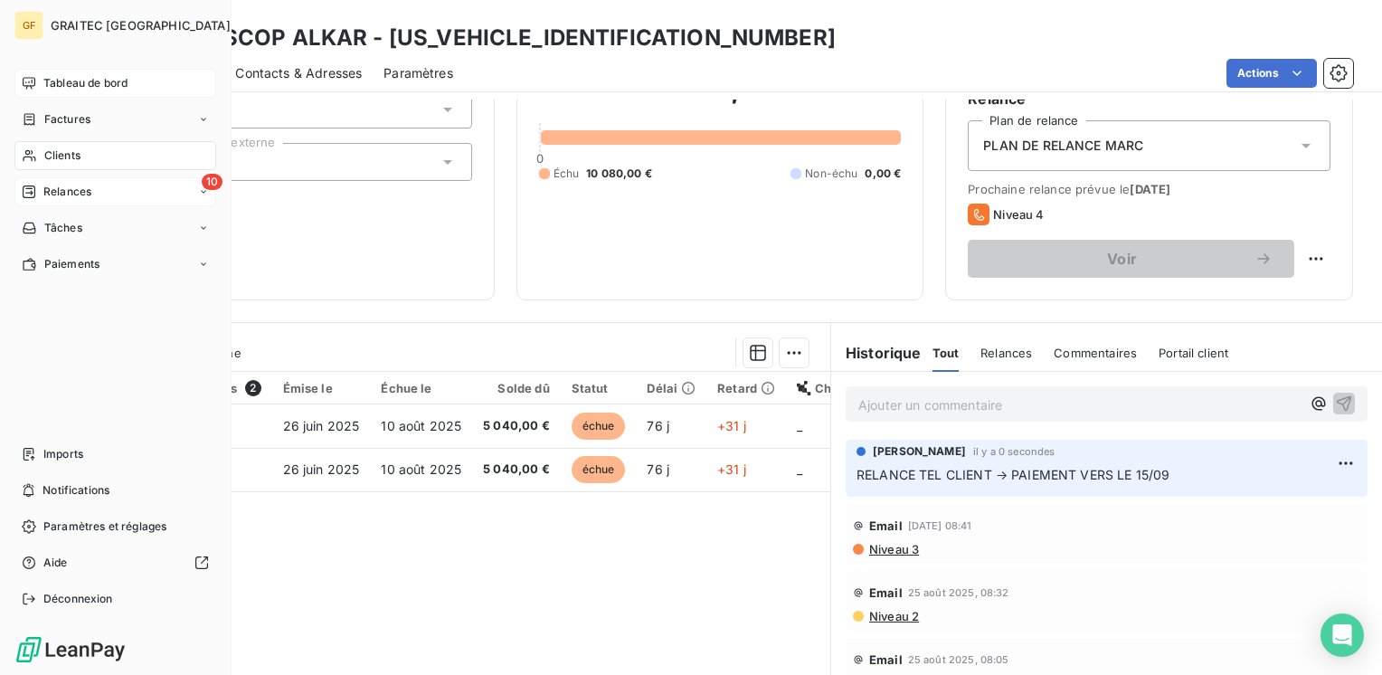
click at [63, 187] on span "Relances" at bounding box center [67, 192] width 48 height 16
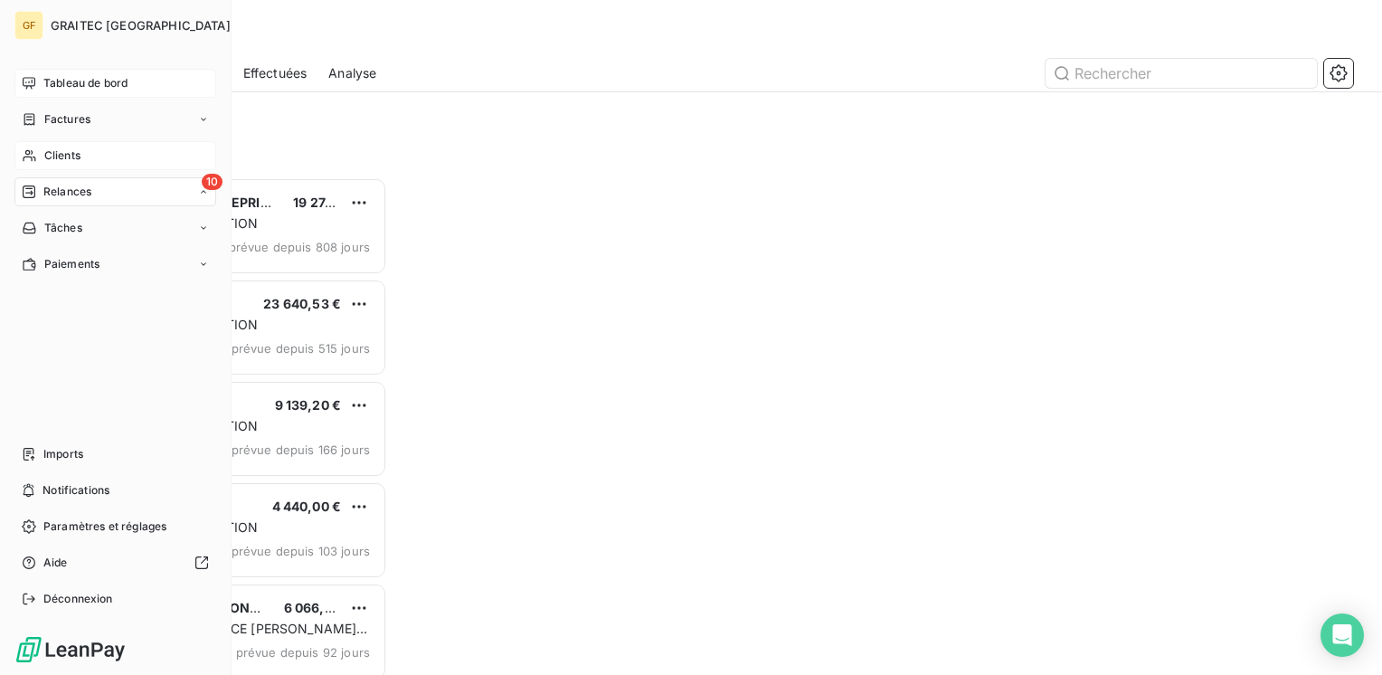
scroll to position [484, 286]
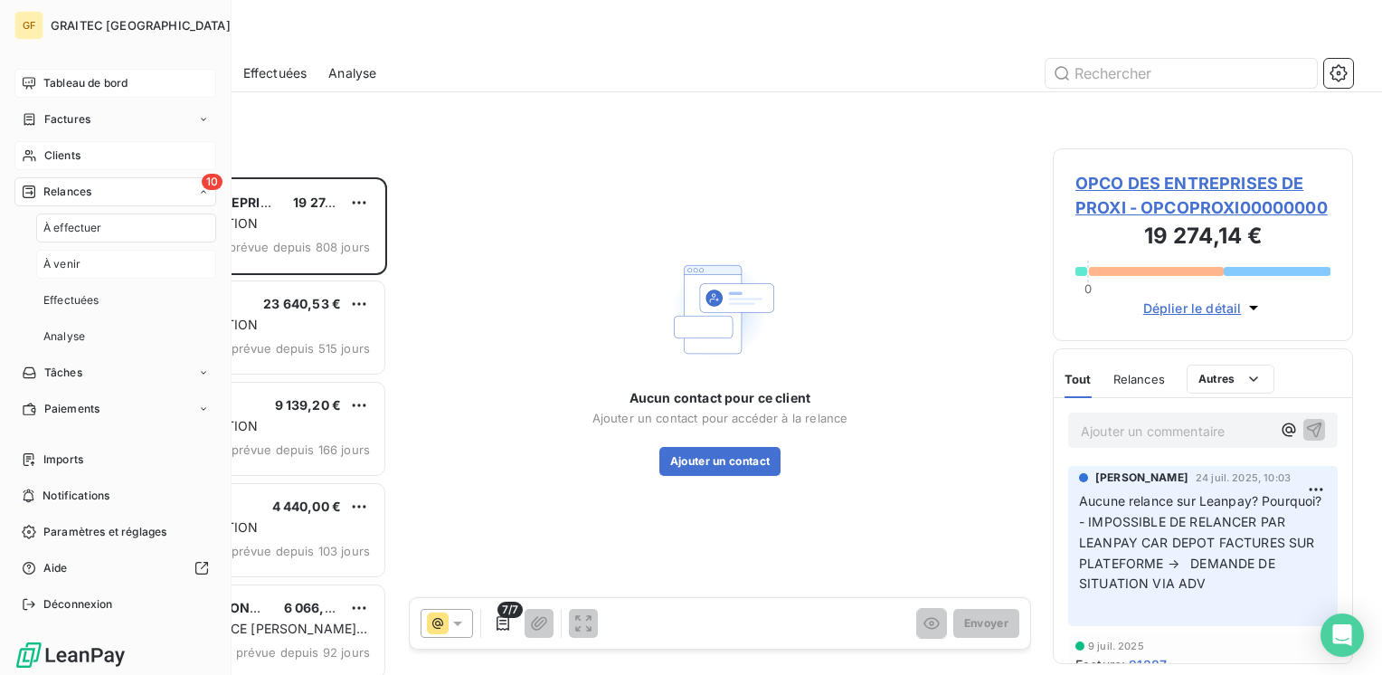
click at [70, 269] on span "À venir" at bounding box center [61, 264] width 37 height 16
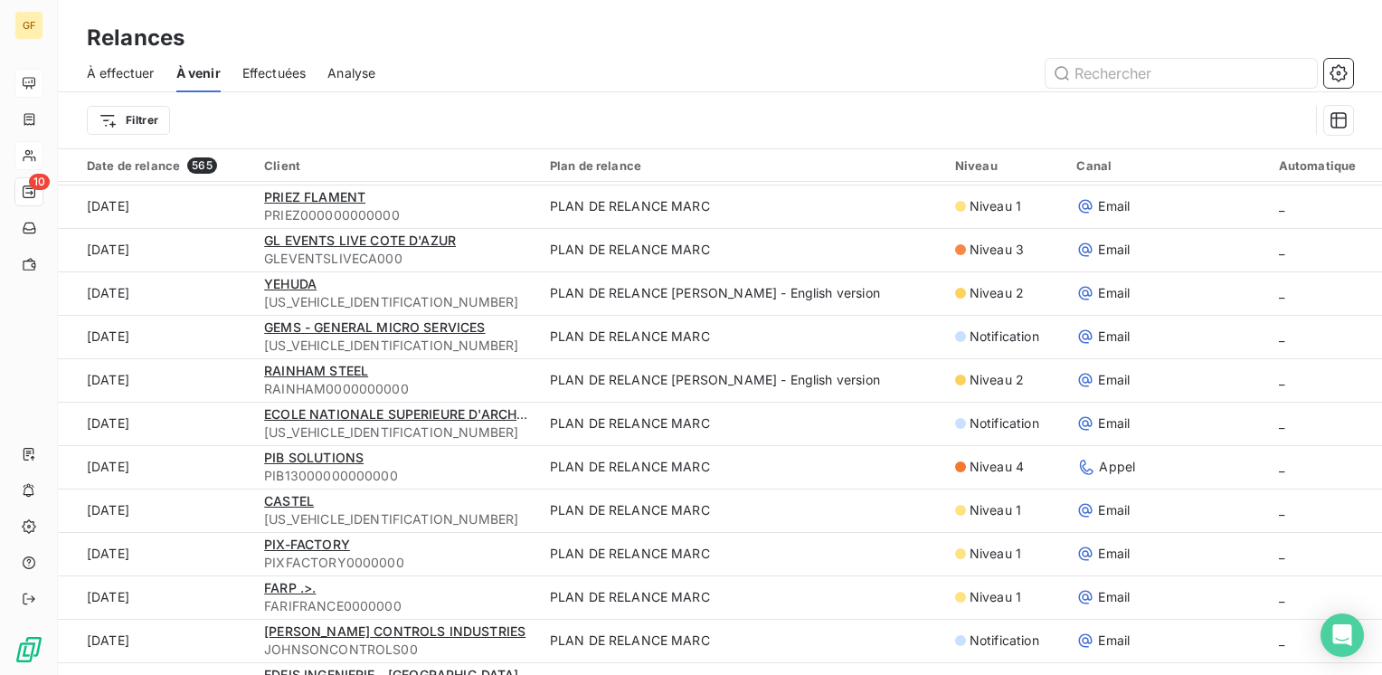
scroll to position [181, 0]
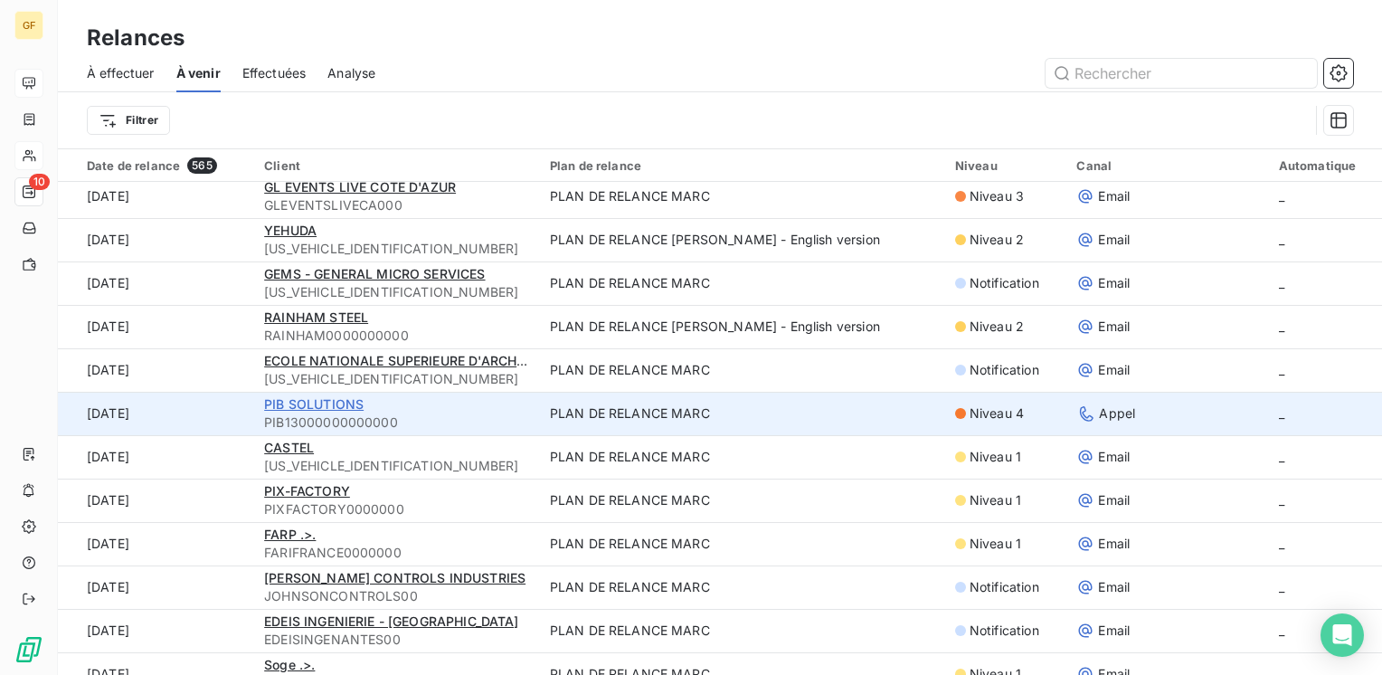
click at [303, 403] on span "PIB SOLUTIONS" at bounding box center [313, 403] width 99 height 15
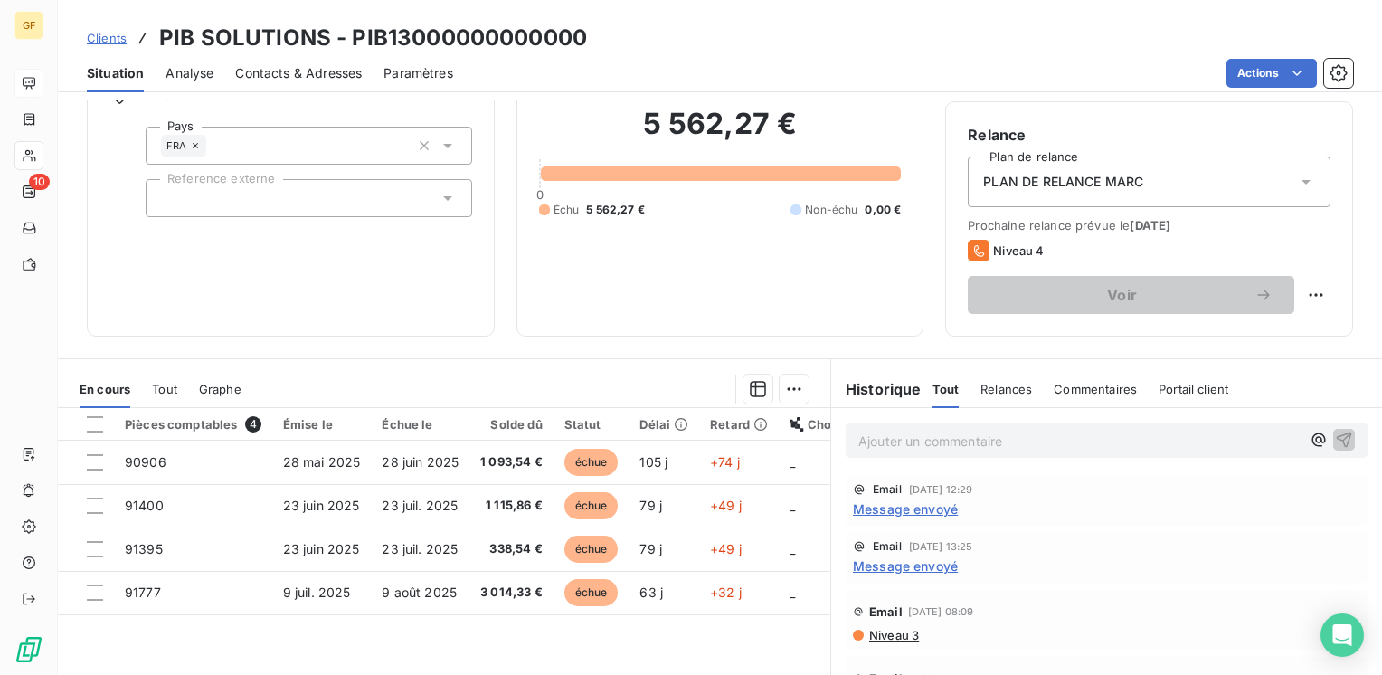
scroll to position [90, 0]
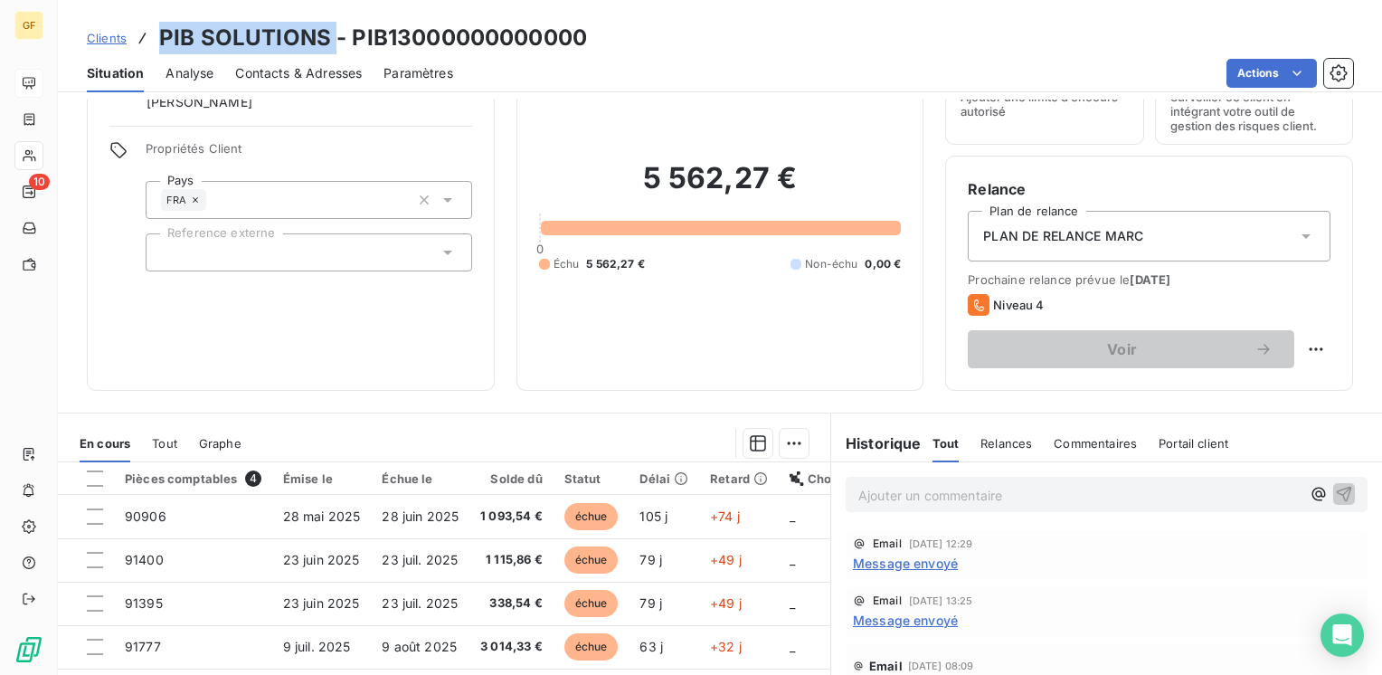
drag, startPoint x: 331, startPoint y: 38, endPoint x: 159, endPoint y: 32, distance: 171.9
click at [159, 32] on h3 "PIB SOLUTIONS - PIB13000000000000" at bounding box center [373, 38] width 428 height 33
copy h3 "PIB SOLUTIONS"
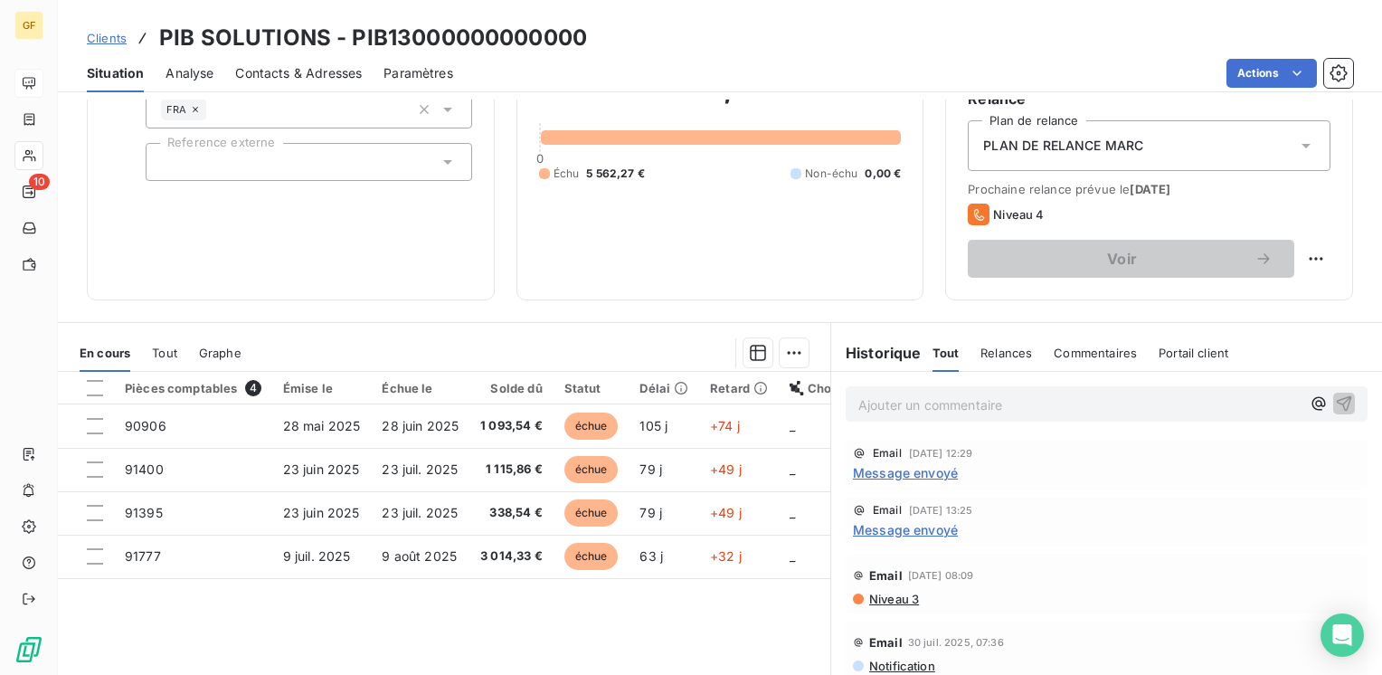
click at [931, 468] on span "Message envoyé" at bounding box center [905, 472] width 105 height 19
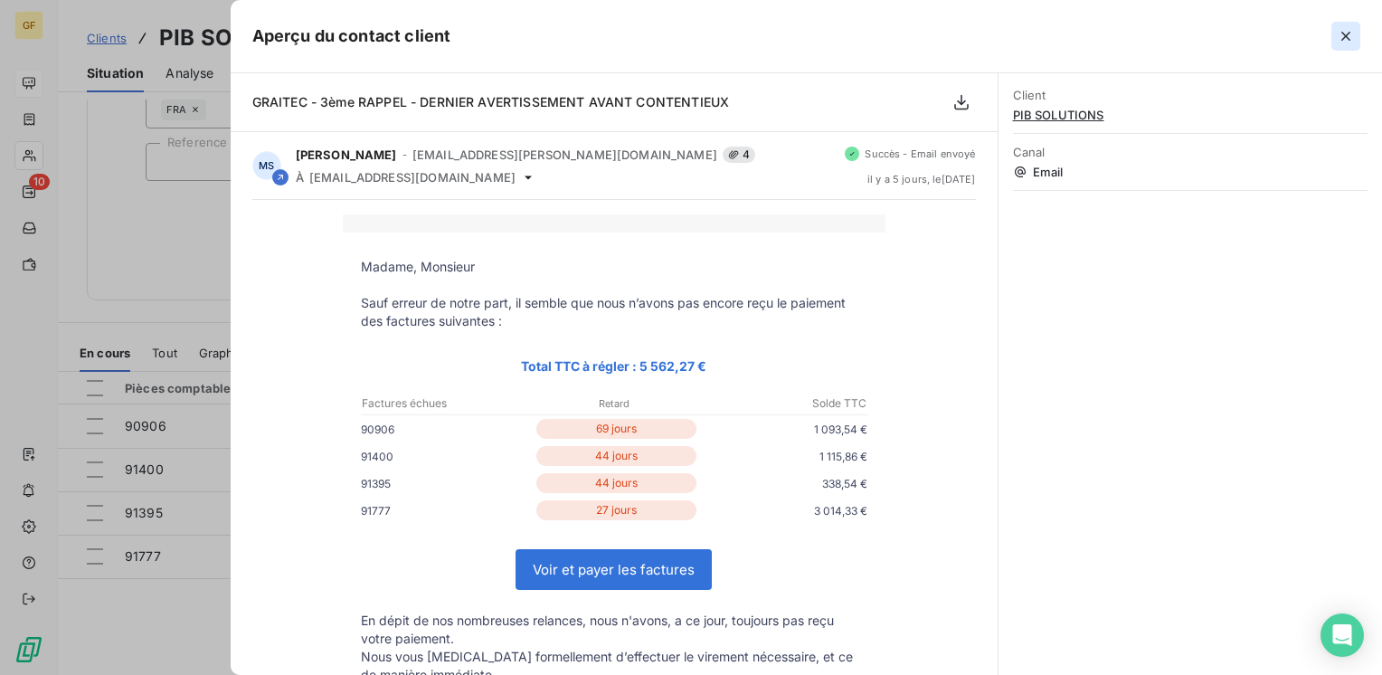
click at [1342, 30] on icon "button" at bounding box center [1346, 36] width 18 height 18
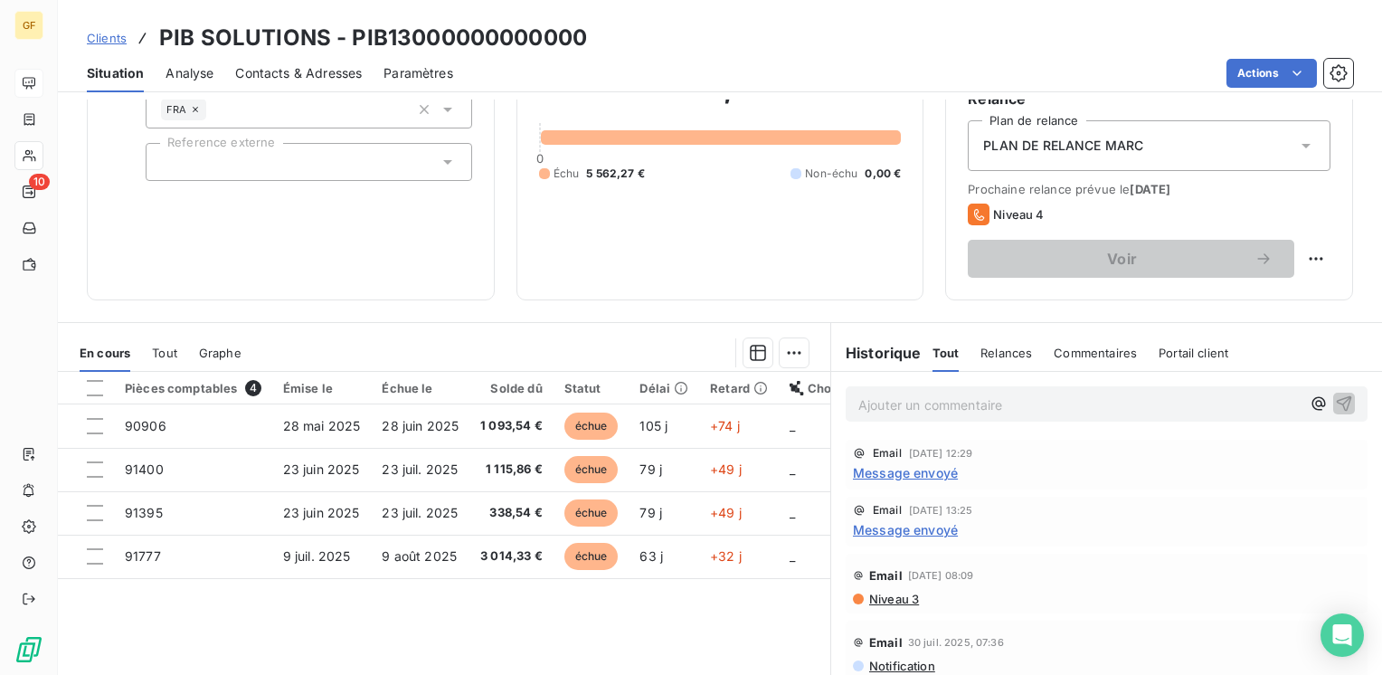
click at [312, 64] on span "Contacts & Adresses" at bounding box center [298, 73] width 127 height 18
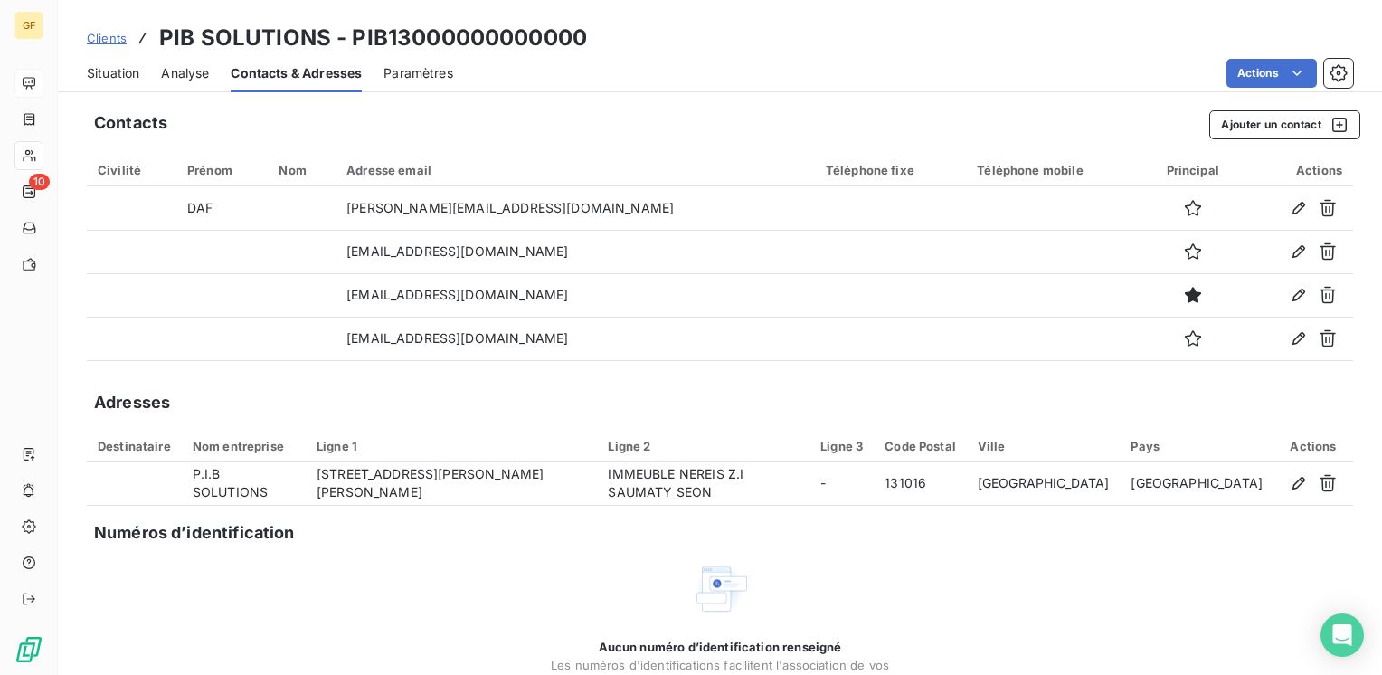
click at [118, 78] on span "Situation" at bounding box center [113, 73] width 52 height 18
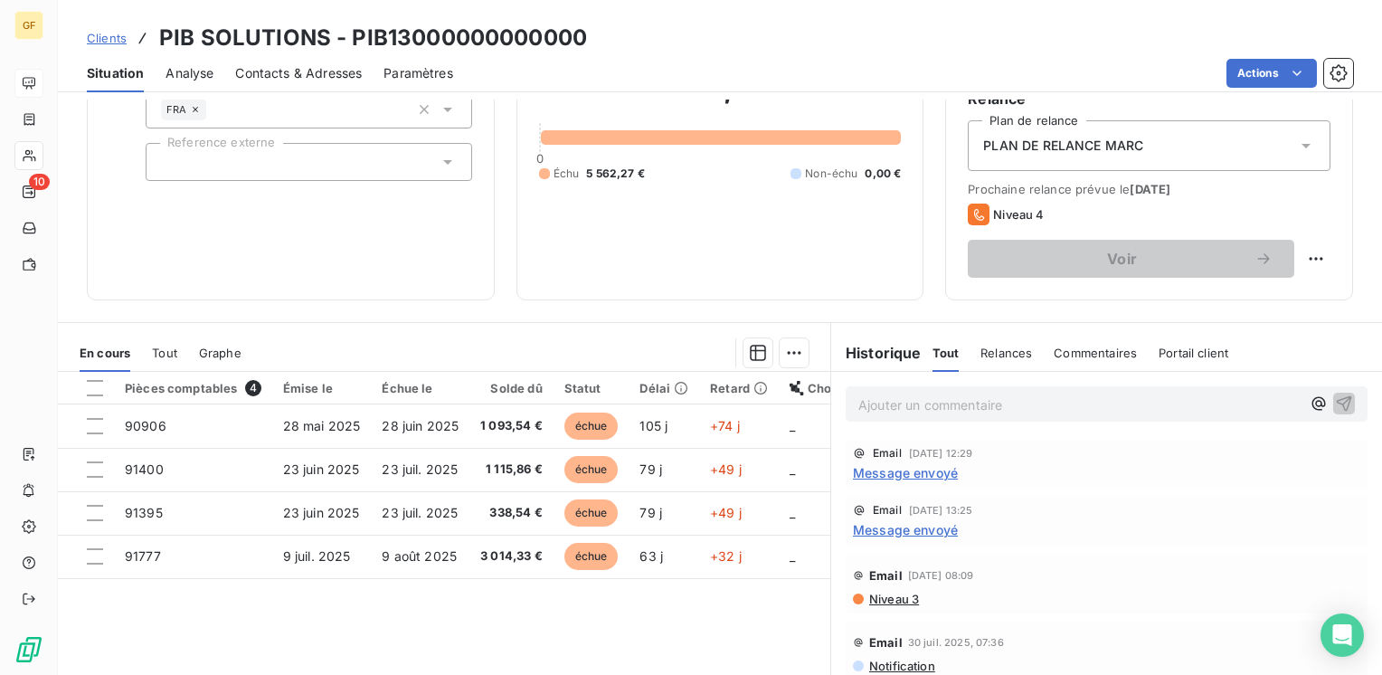
click at [914, 476] on span "Message envoyé" at bounding box center [905, 472] width 105 height 19
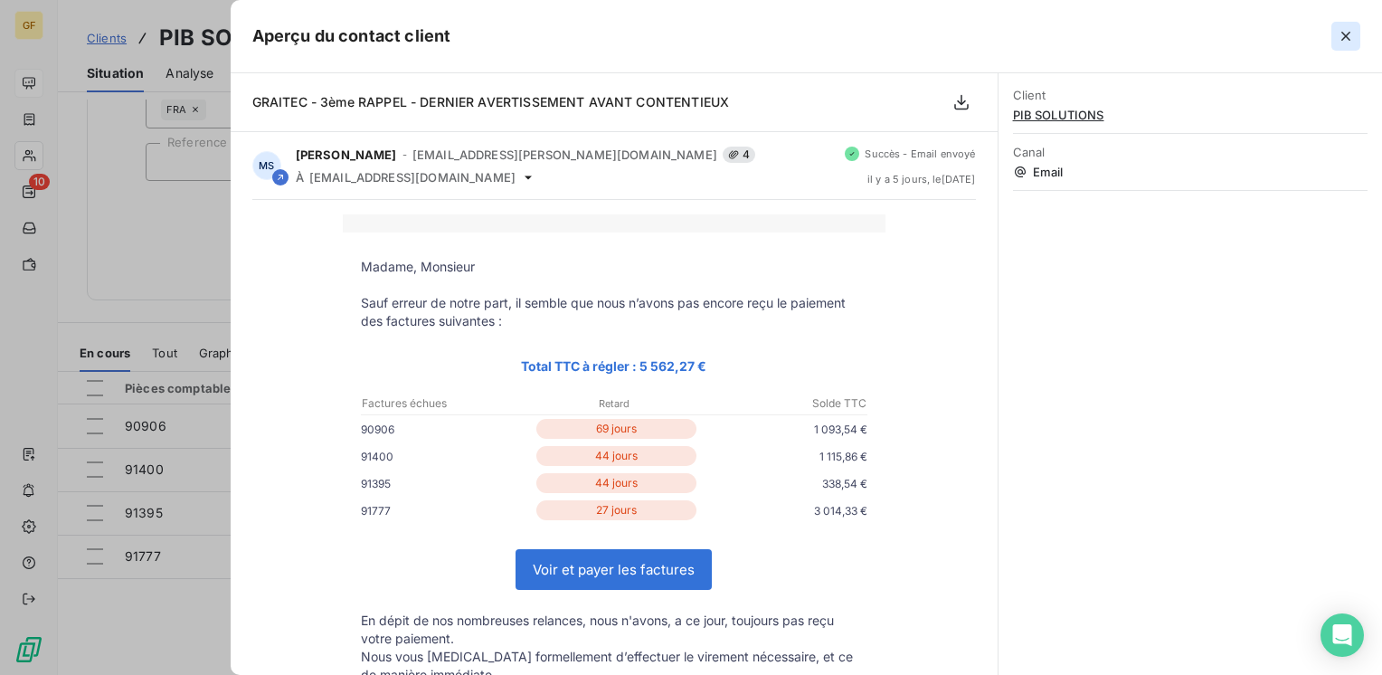
click at [1348, 36] on icon "button" at bounding box center [1346, 36] width 18 height 18
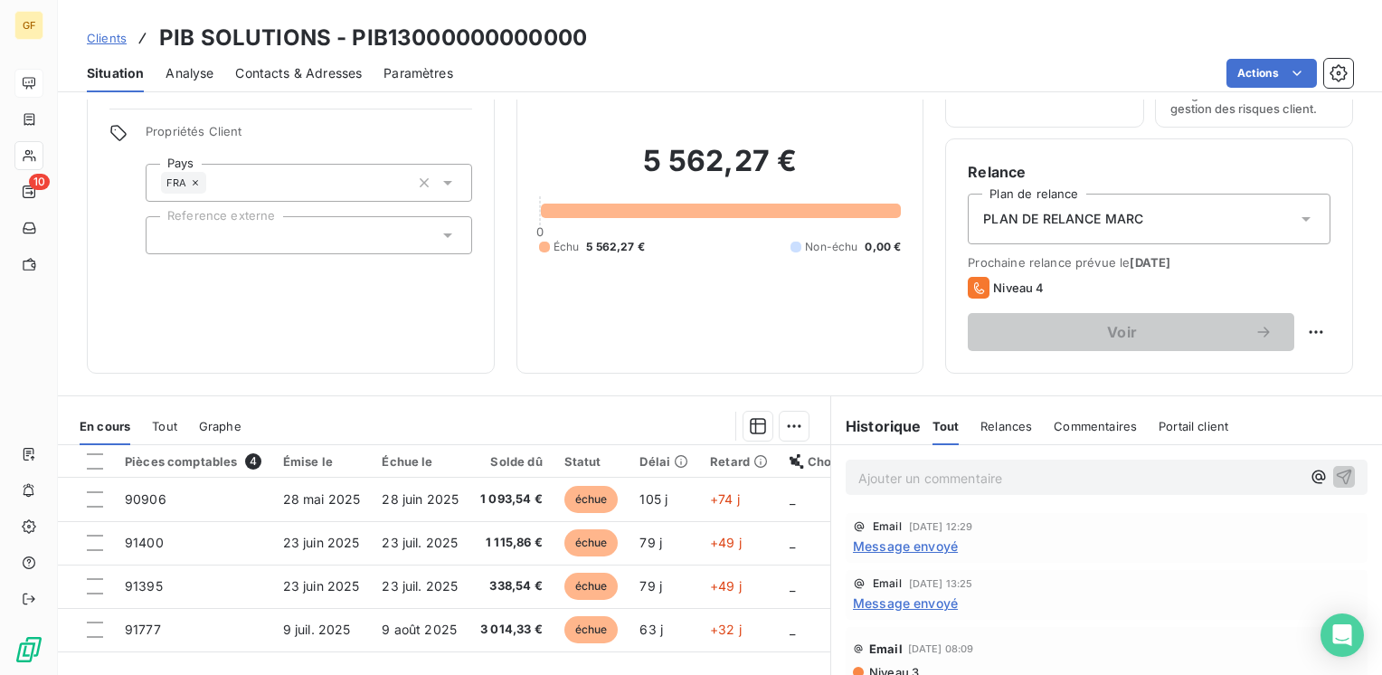
scroll to position [279, 0]
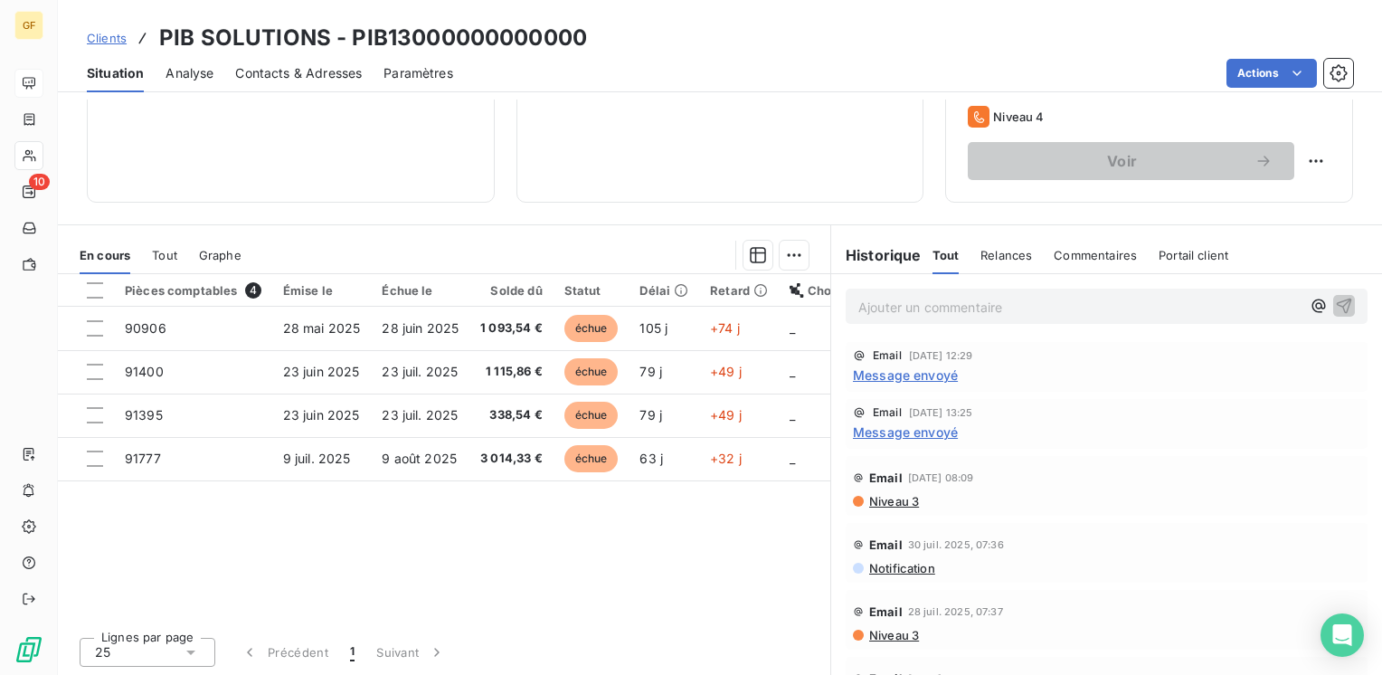
click at [879, 372] on span "Message envoyé" at bounding box center [905, 374] width 105 height 19
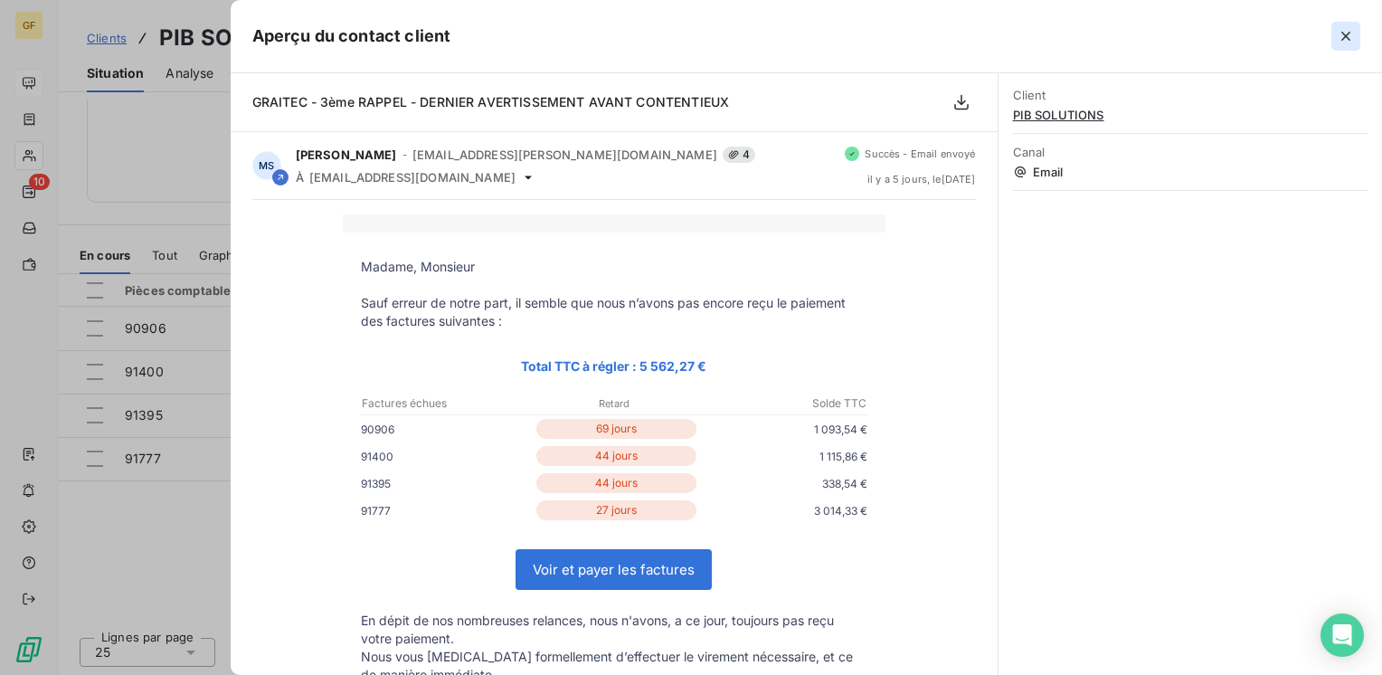
click at [1356, 33] on button "button" at bounding box center [1345, 36] width 29 height 29
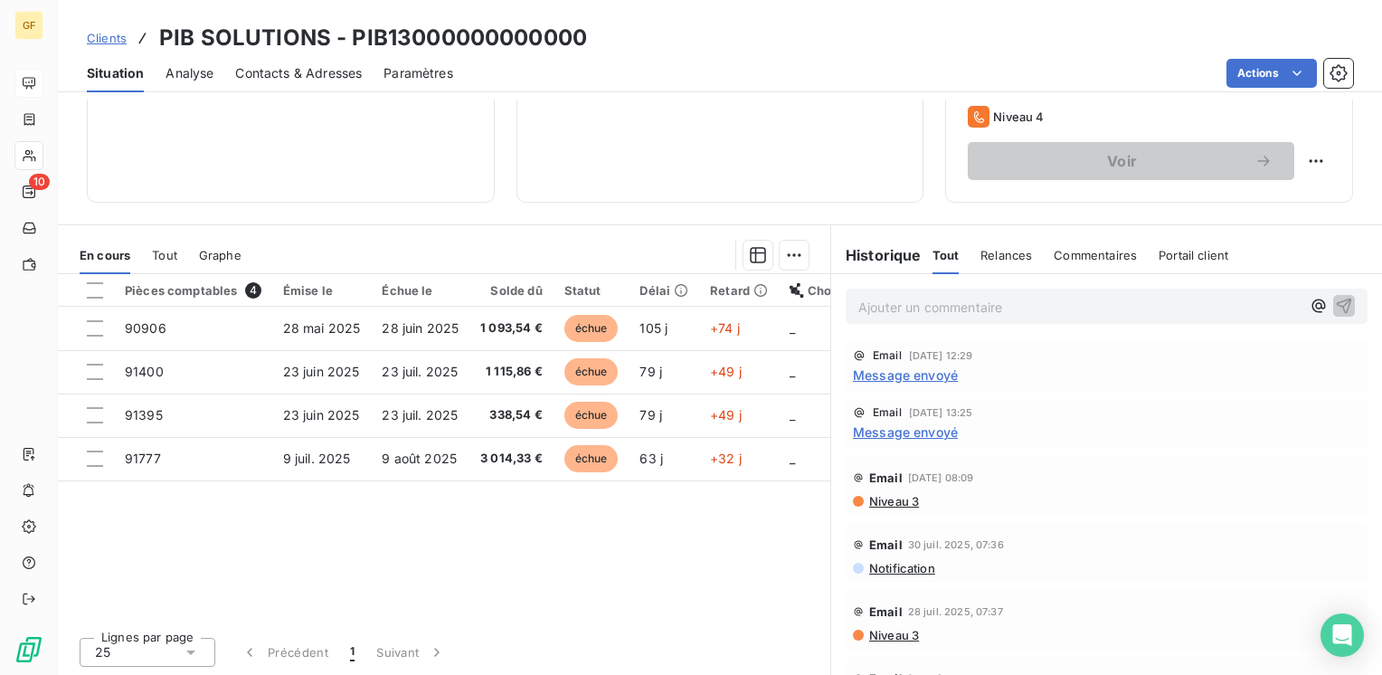
scroll to position [98, 0]
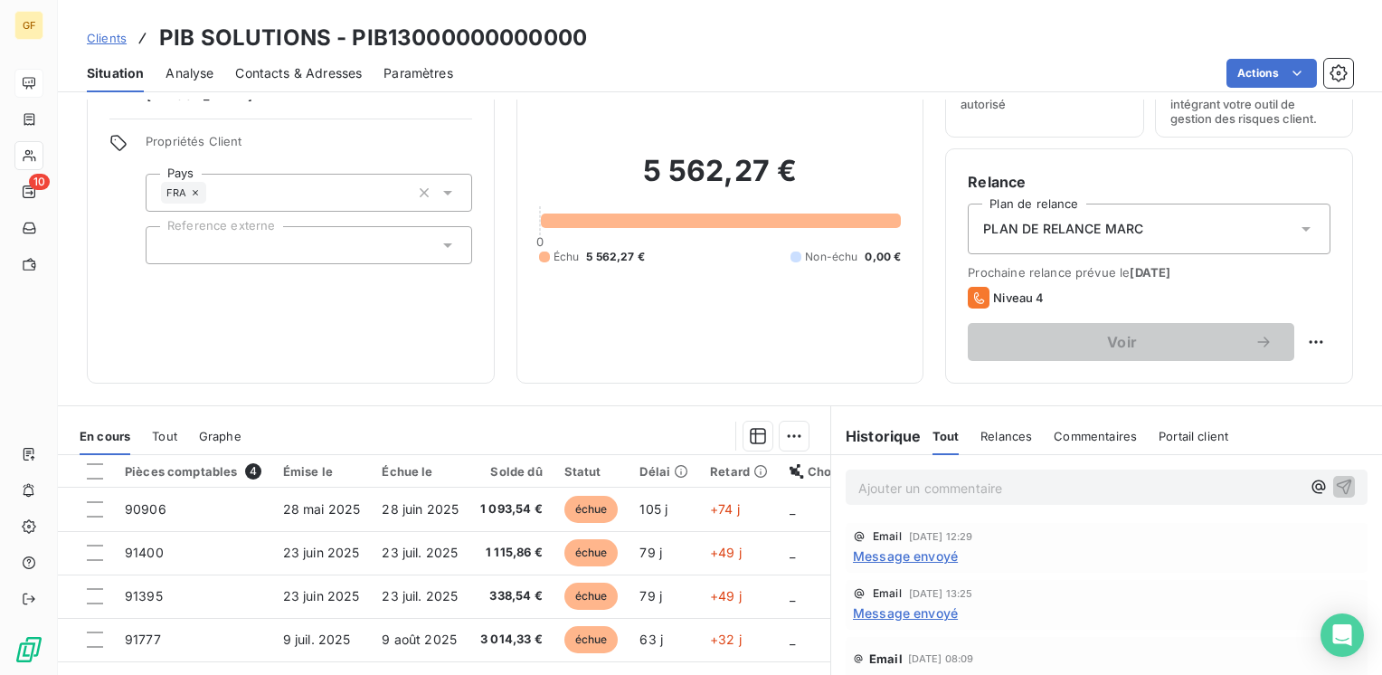
click at [866, 482] on p "Ajouter un commentaire ﻿" at bounding box center [1079, 488] width 442 height 23
click at [1103, 478] on span "TEL LE 10/09 → MESSAGE STANDAR CAR cOMPTA" at bounding box center [1015, 485] width 315 height 15
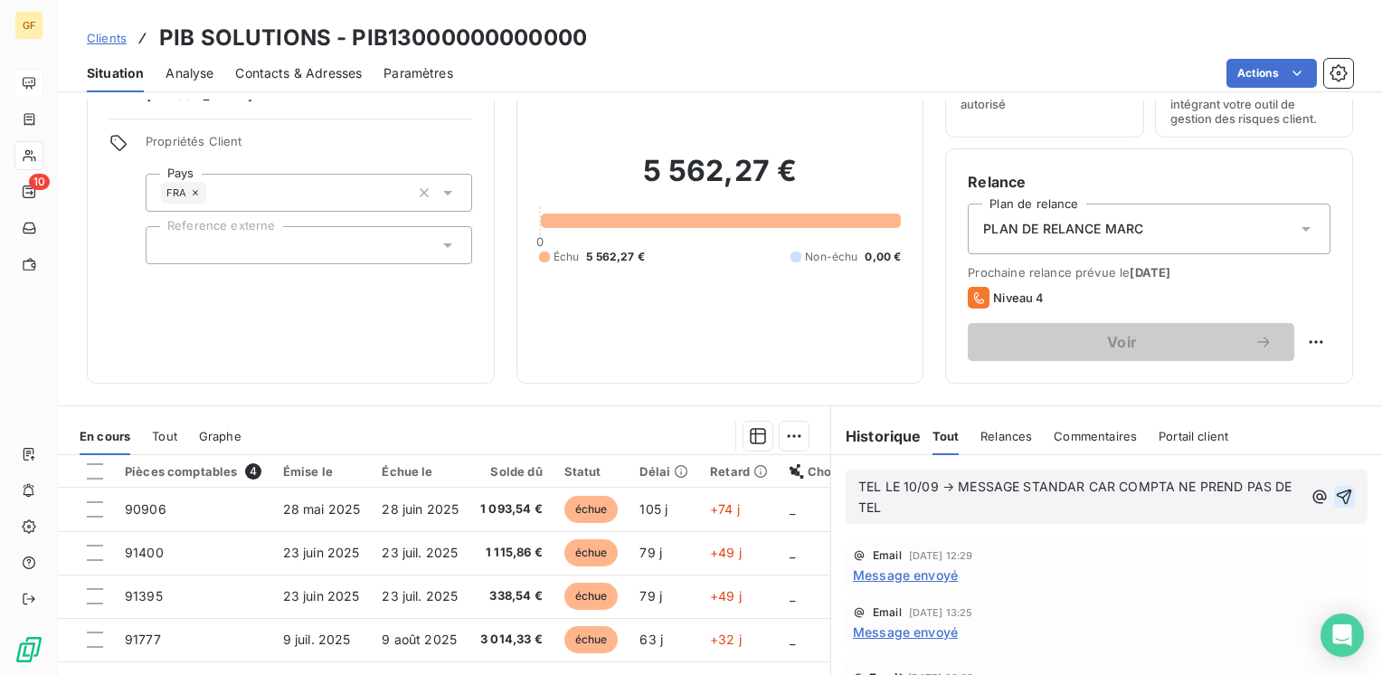
click at [1335, 494] on icon "button" at bounding box center [1344, 496] width 18 height 18
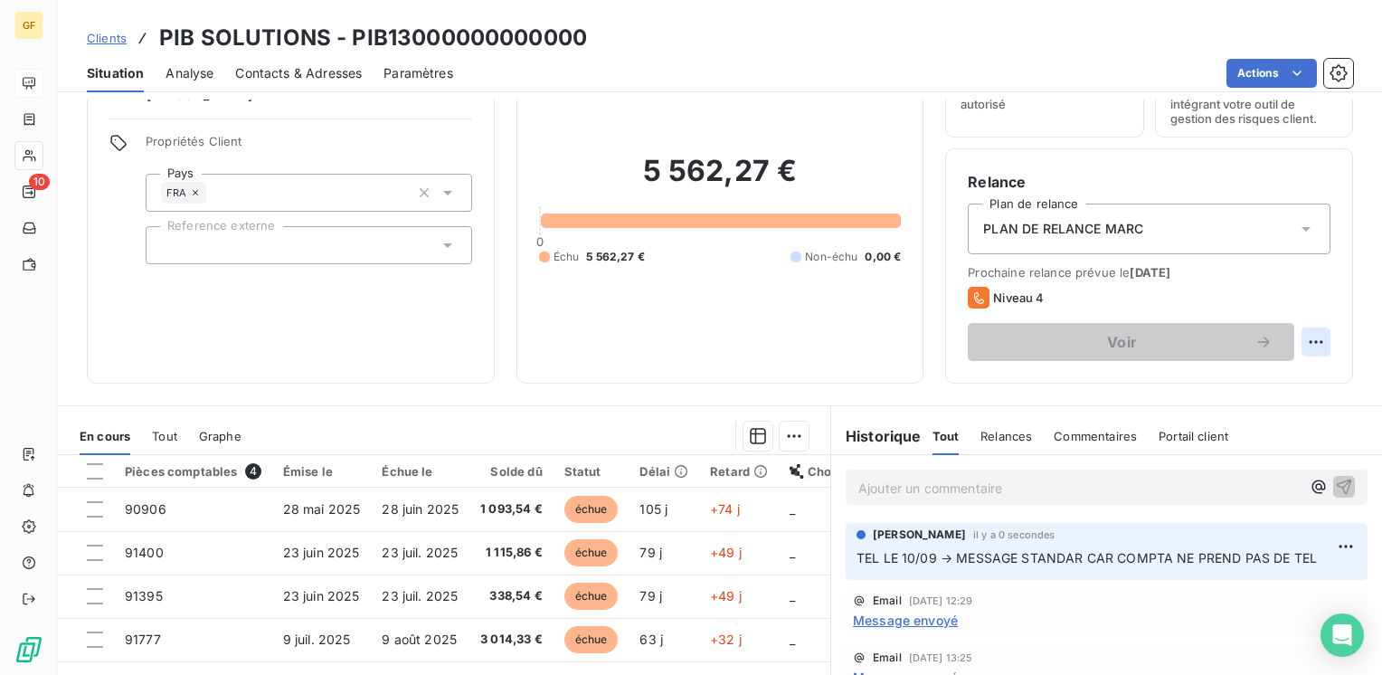
click at [1293, 341] on html "GF 10 Clients PIB SOLUTIONS - PIB13000000000000 Situation Analyse Contacts & Ad…" at bounding box center [691, 337] width 1382 height 675
click at [1290, 340] on html "GF 10 Clients PIB SOLUTIONS - PIB13000000000000 Situation Analyse Contacts & Ad…" at bounding box center [691, 337] width 1382 height 675
click at [1266, 374] on div "Replanifier cette action" at bounding box center [1228, 380] width 162 height 29
select select "8"
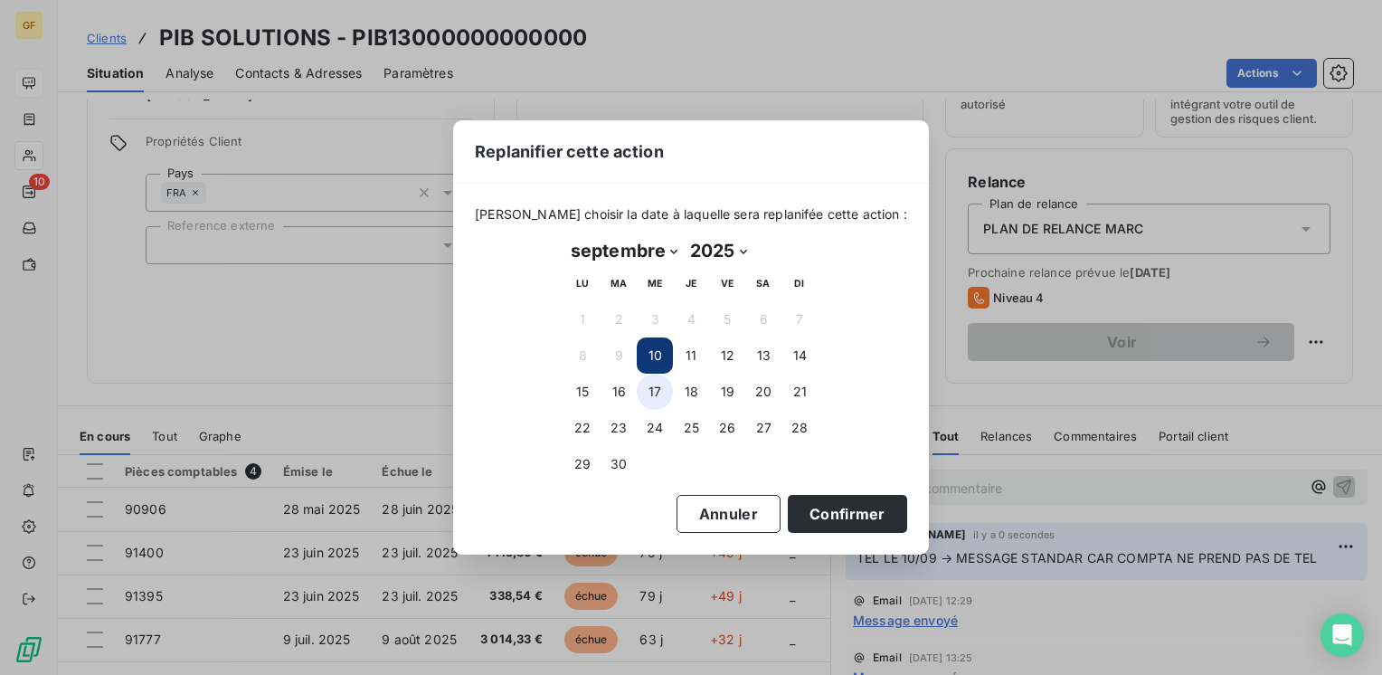
click at [655, 390] on button "17" at bounding box center [655, 391] width 36 height 36
click at [810, 512] on button "Confirmer" at bounding box center [847, 514] width 119 height 38
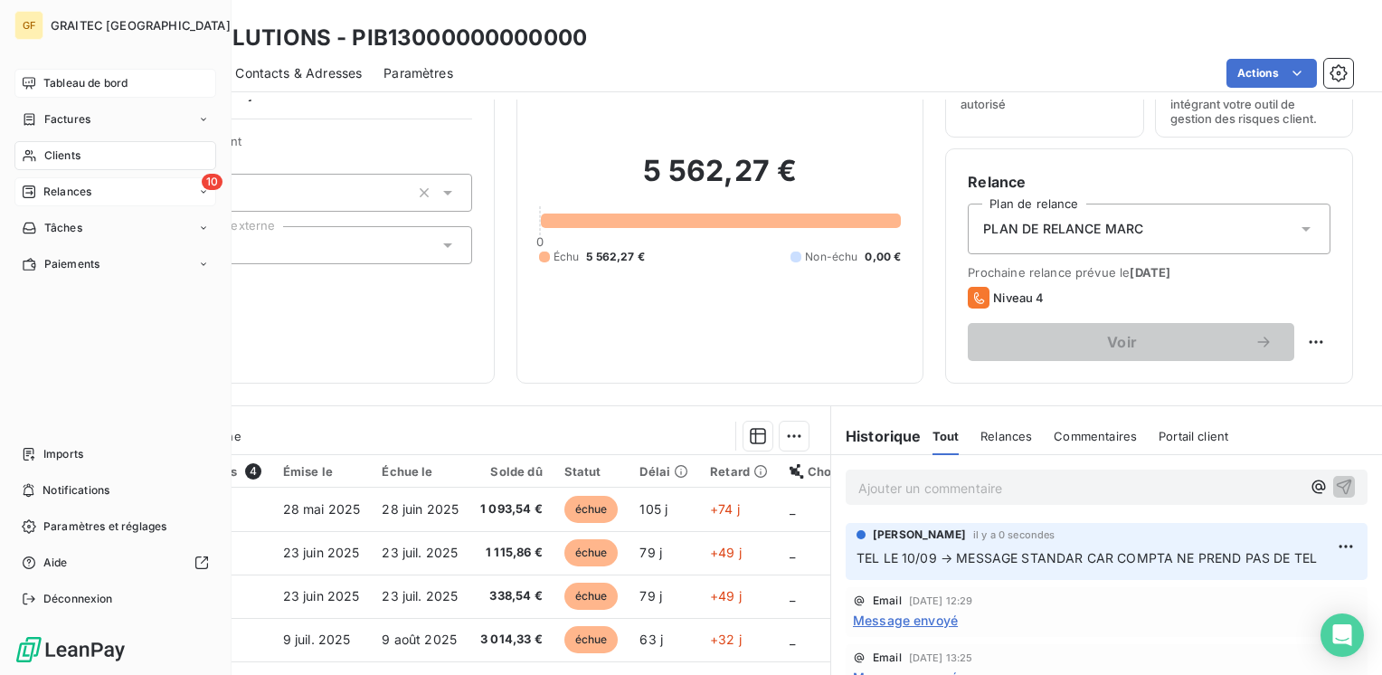
click at [58, 194] on span "Relances" at bounding box center [67, 192] width 48 height 16
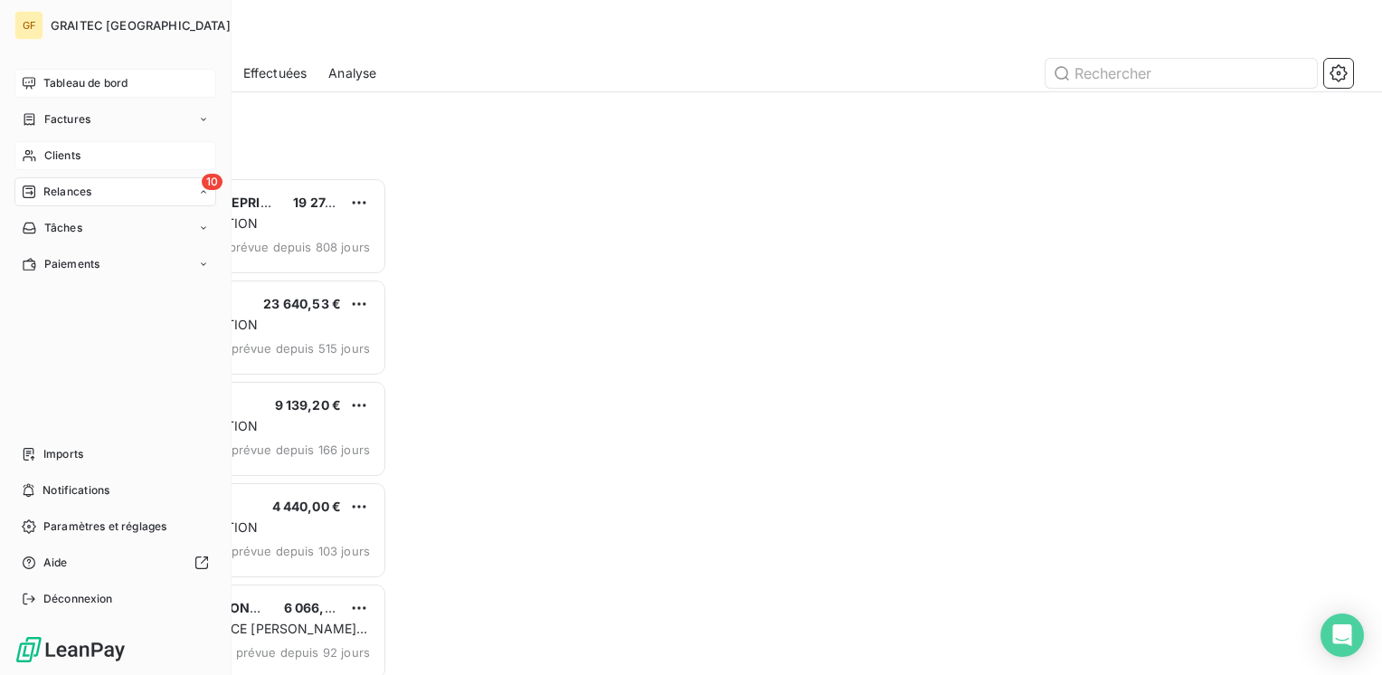
scroll to position [484, 286]
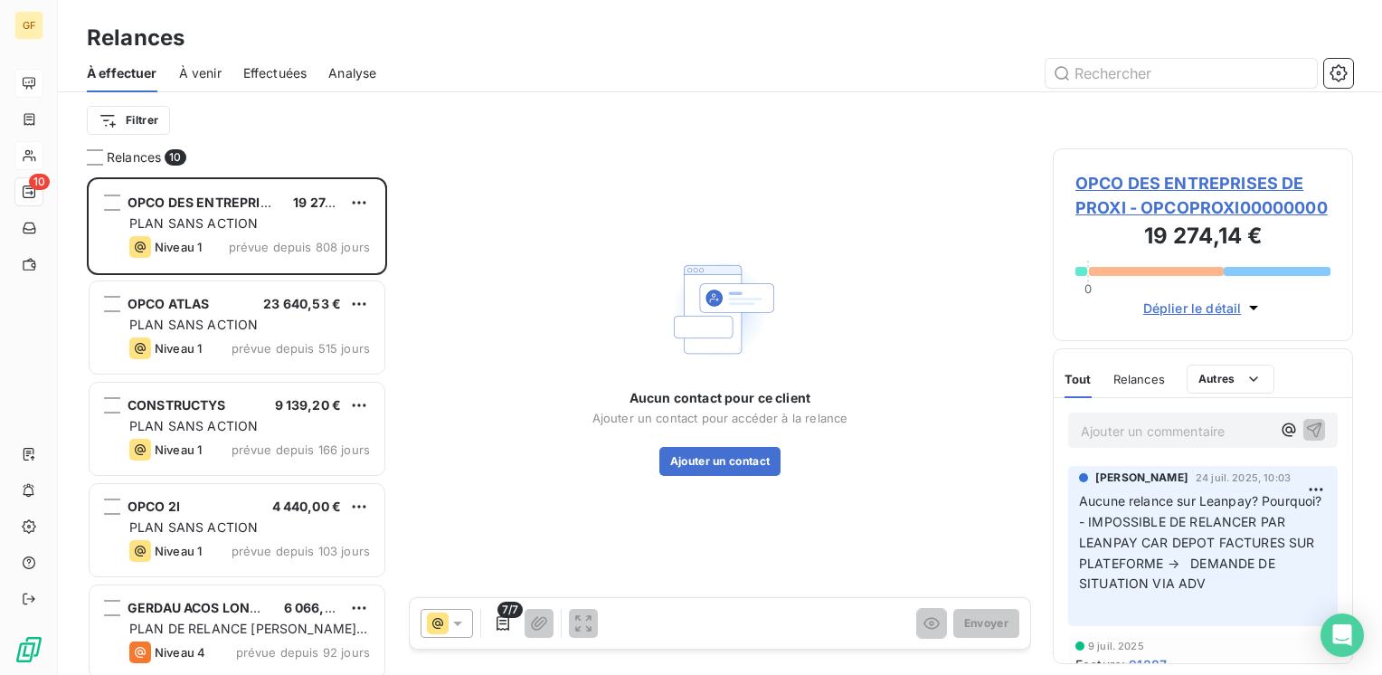
drag, startPoint x: 208, startPoint y: 74, endPoint x: 217, endPoint y: 76, distance: 9.2
click at [209, 74] on span "À venir" at bounding box center [200, 73] width 43 height 18
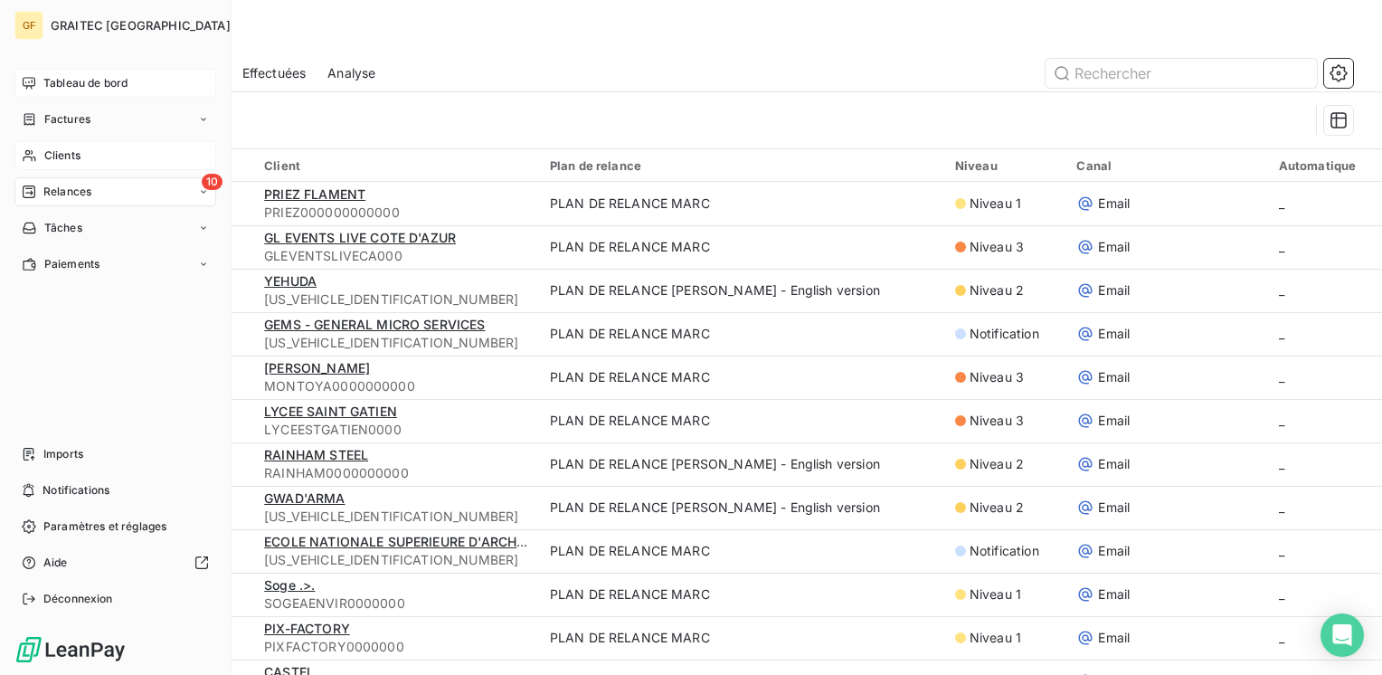
click at [76, 155] on span "Clients" at bounding box center [62, 155] width 36 height 16
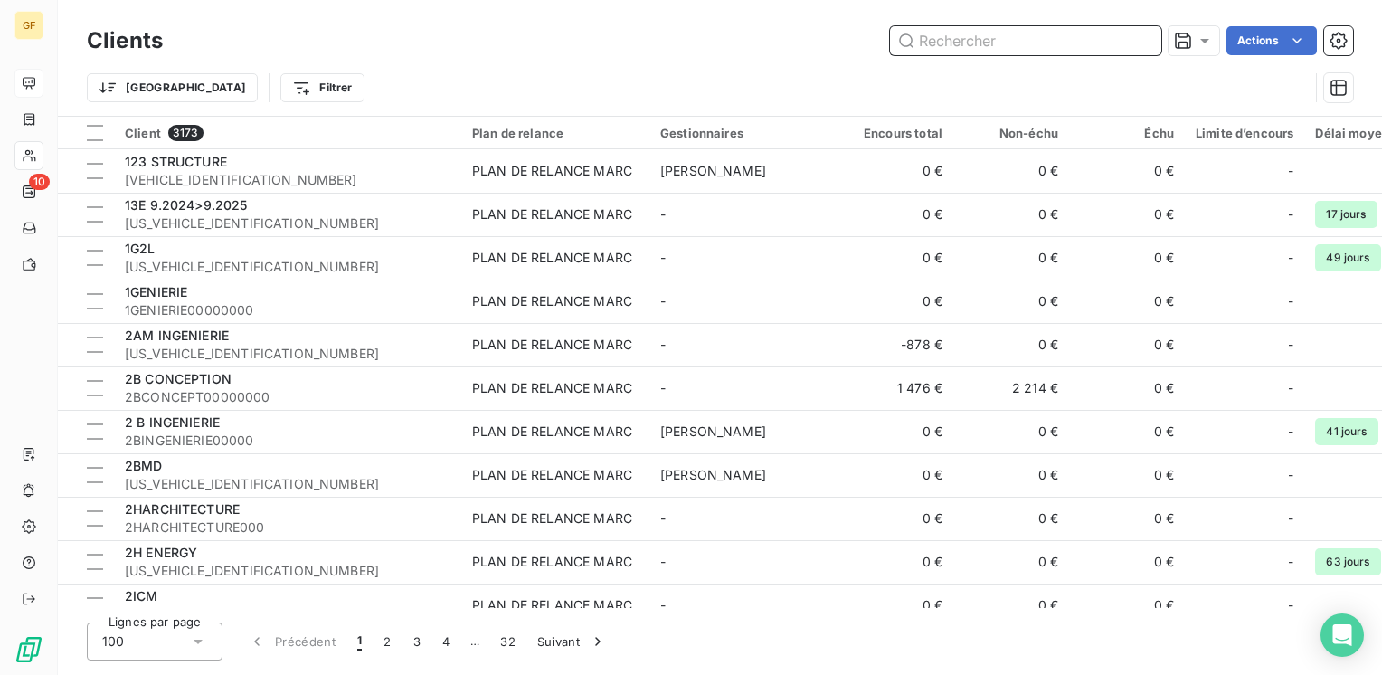
click at [985, 44] on input "text" at bounding box center [1025, 40] width 271 height 29
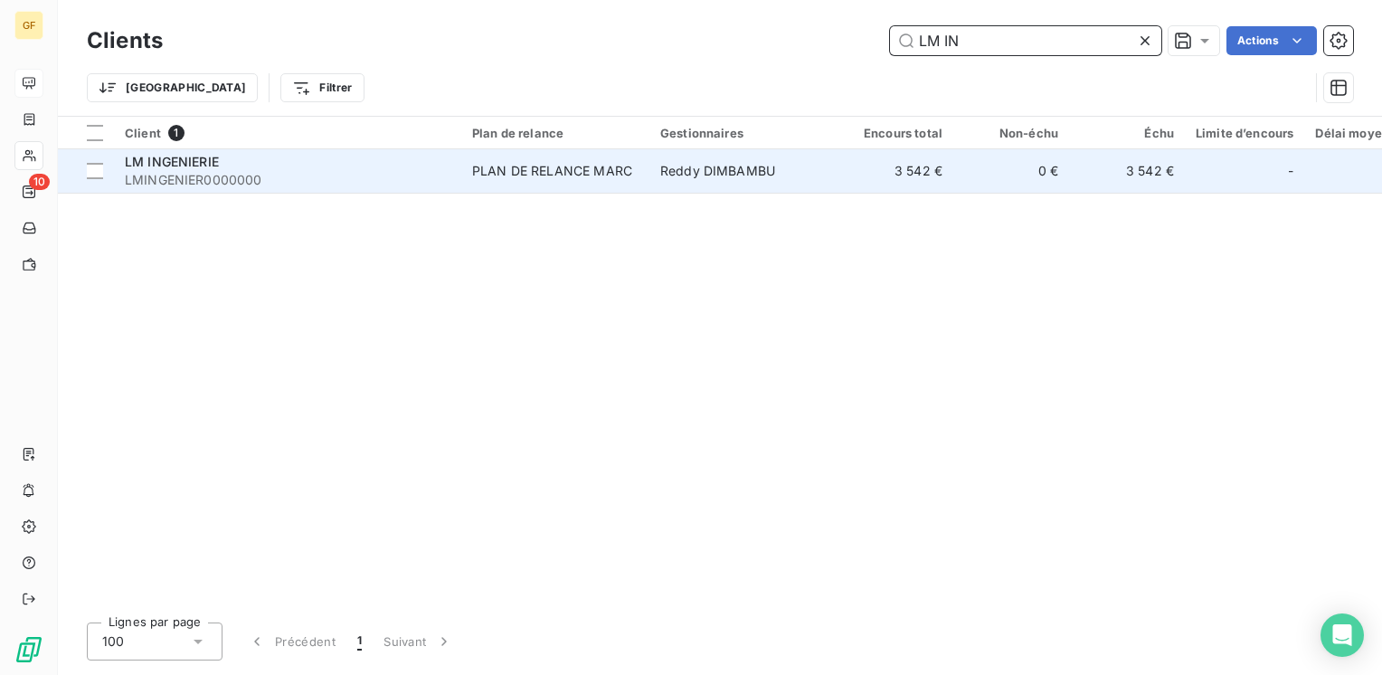
type input "LM IN"
click at [160, 166] on span "LM INGENIERIE" at bounding box center [172, 161] width 94 height 15
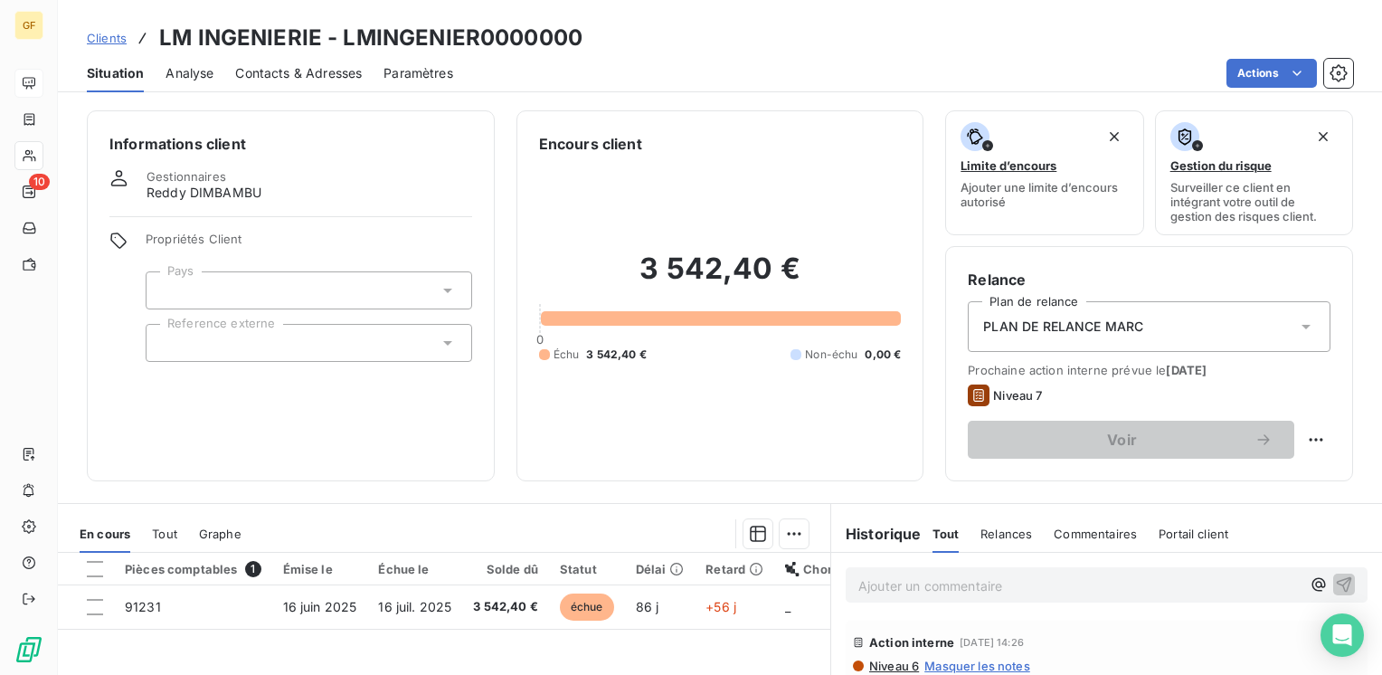
scroll to position [90, 0]
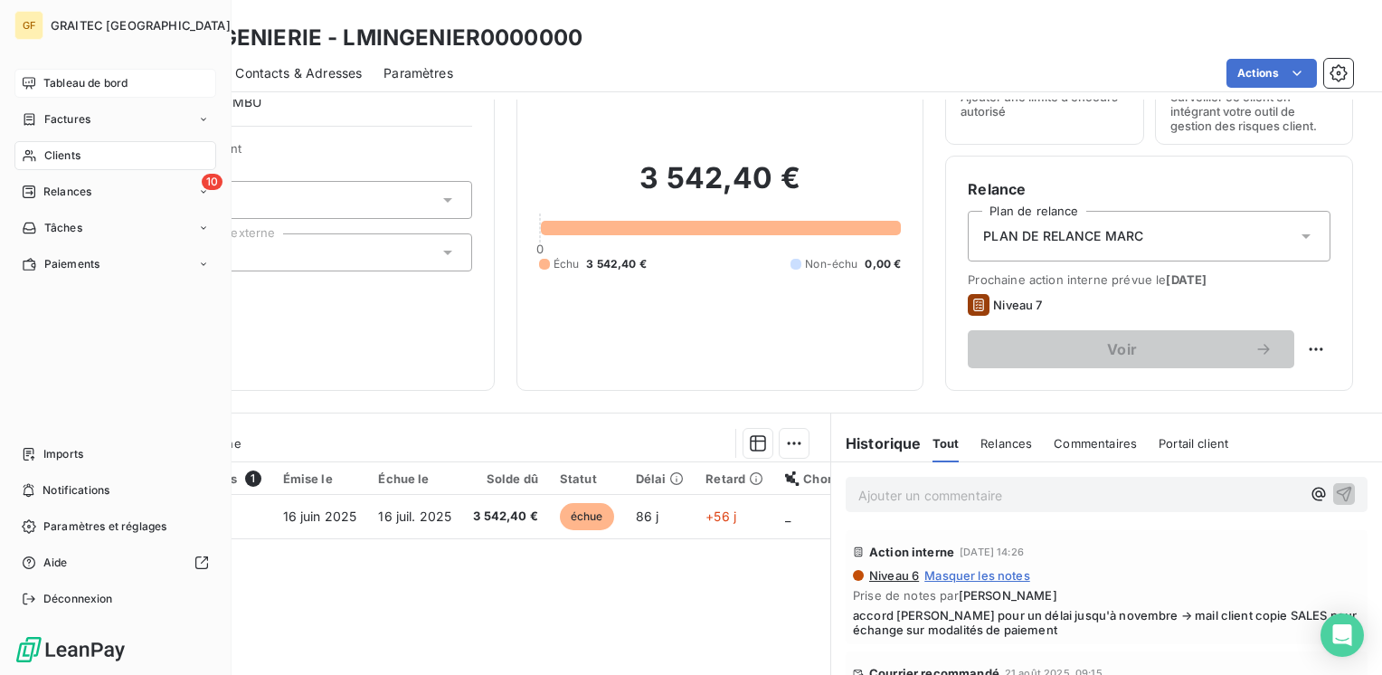
click at [63, 78] on span "Tableau de bord" at bounding box center [85, 83] width 84 height 16
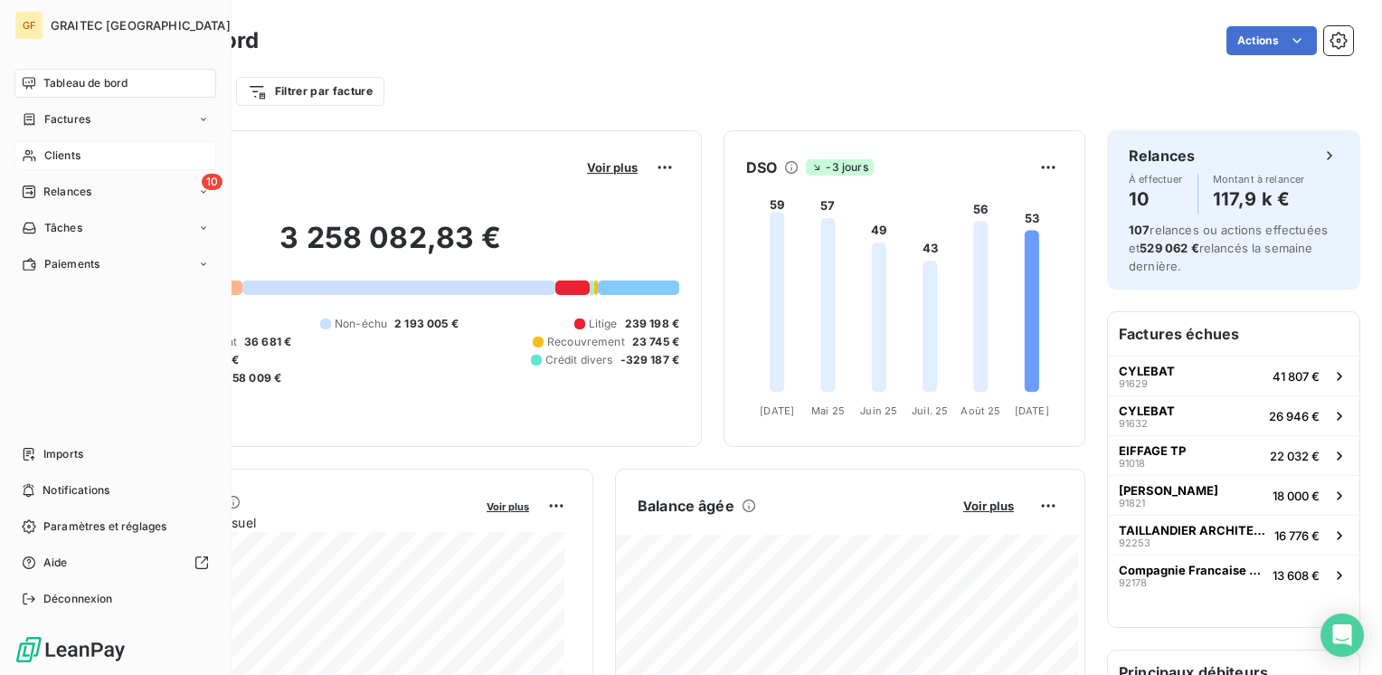
click at [58, 156] on span "Clients" at bounding box center [62, 155] width 36 height 16
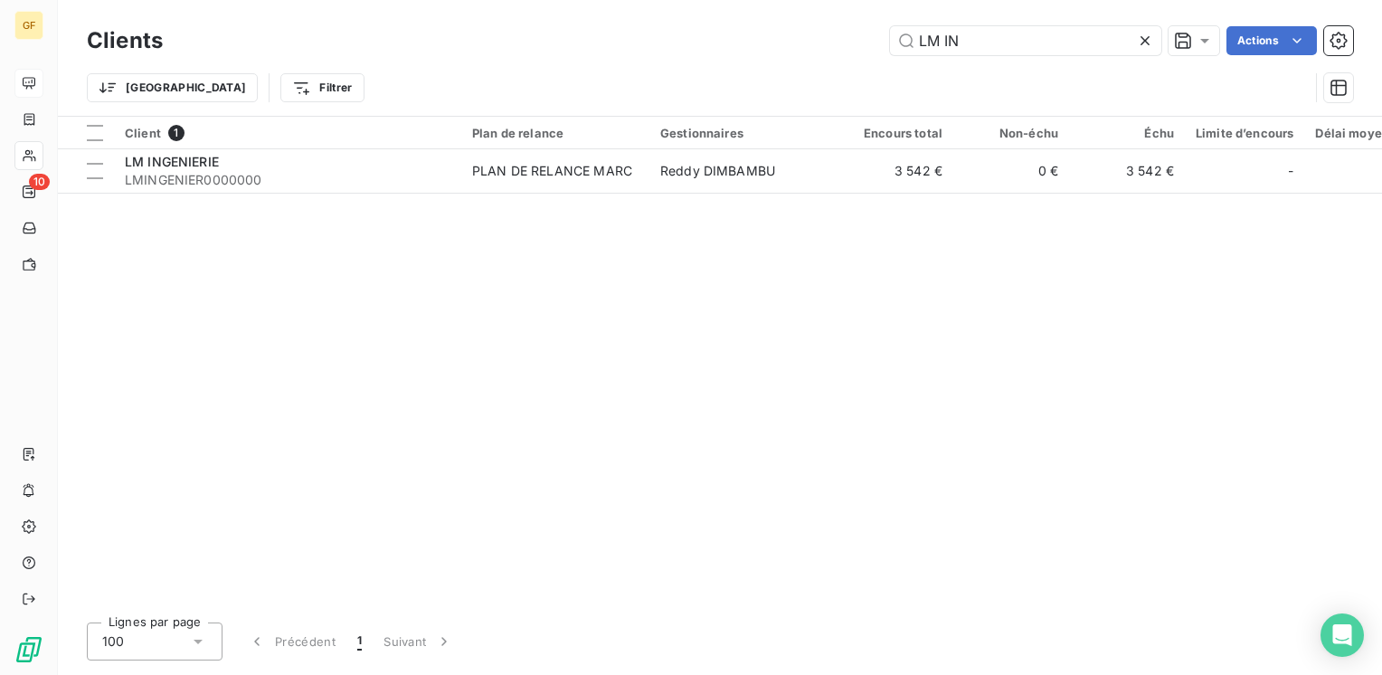
drag, startPoint x: 966, startPoint y: 39, endPoint x: 722, endPoint y: 71, distance: 246.2
click at [722, 71] on div "Clients LM IN Actions Trier Filtrer" at bounding box center [720, 69] width 1266 height 94
click at [933, 34] on input "PI S" at bounding box center [1025, 40] width 271 height 29
click at [932, 34] on input "PI S" at bounding box center [1025, 40] width 271 height 29
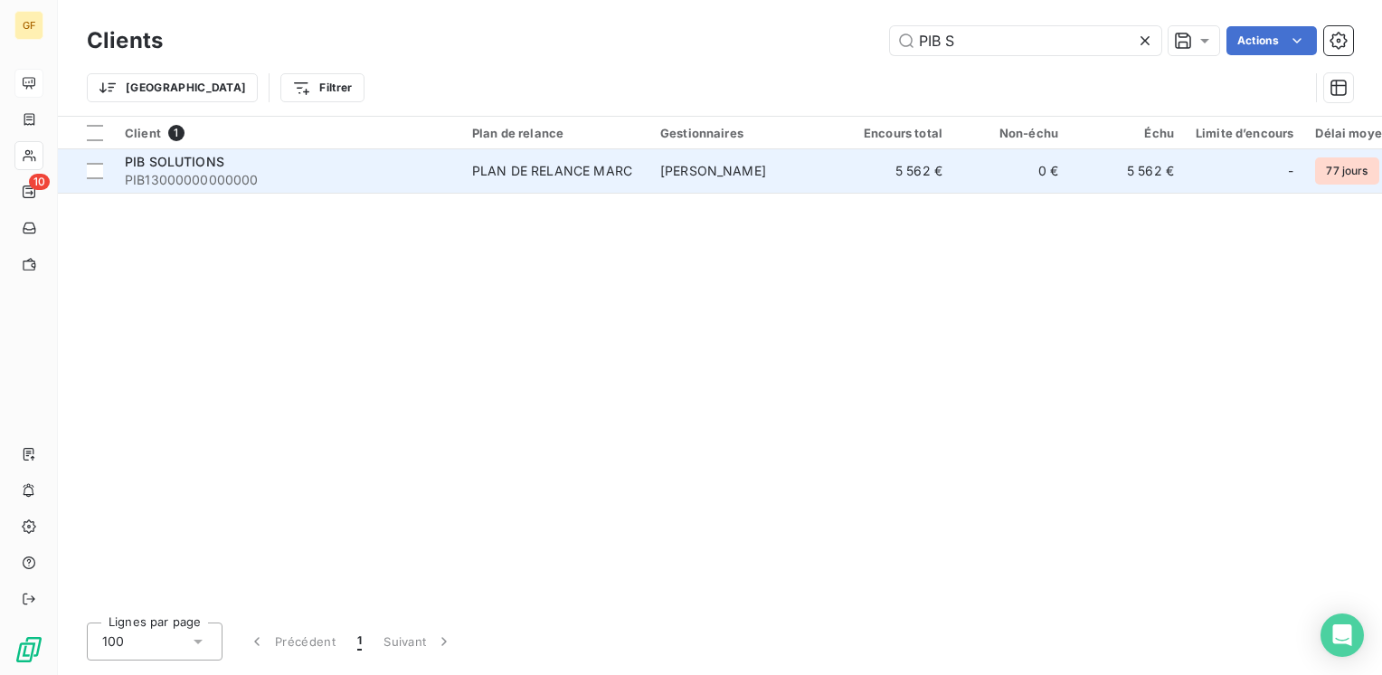
type input "PIB S"
drag, startPoint x: 253, startPoint y: 165, endPoint x: 265, endPoint y: 165, distance: 11.8
click at [257, 165] on div "PIB SOLUTIONS" at bounding box center [288, 162] width 326 height 18
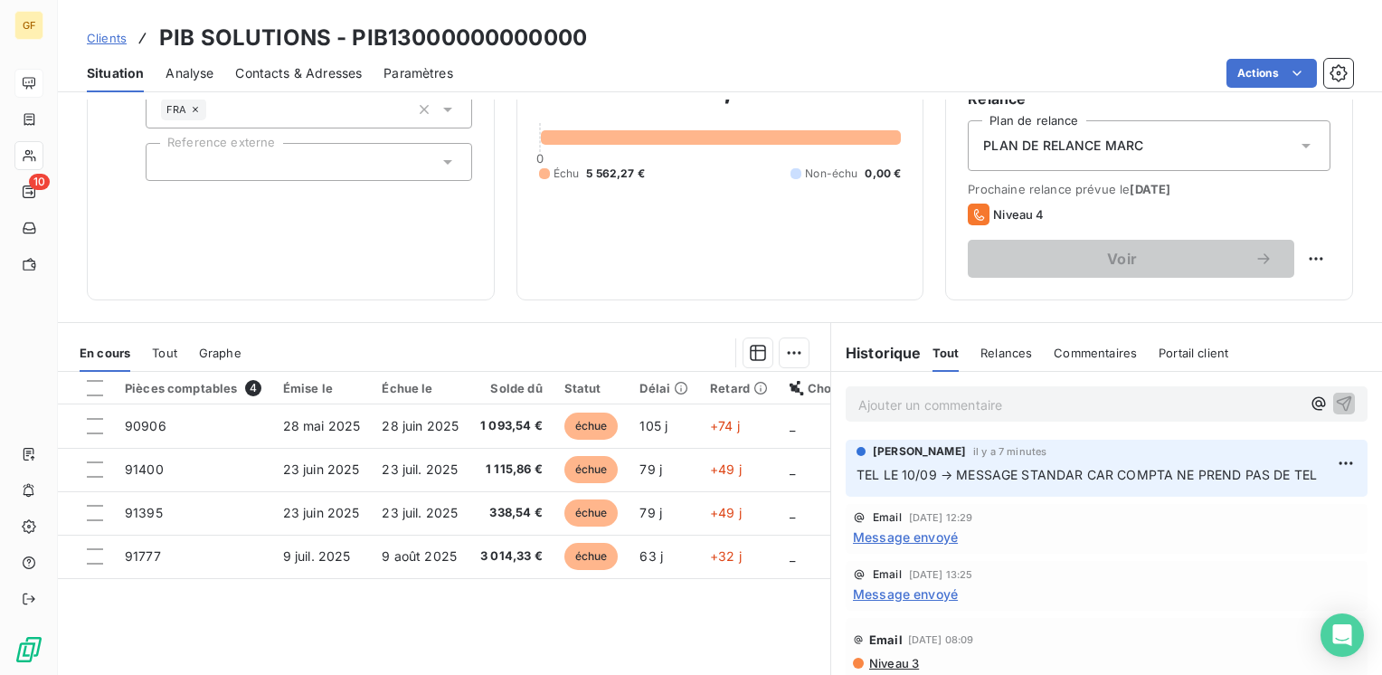
scroll to position [271, 0]
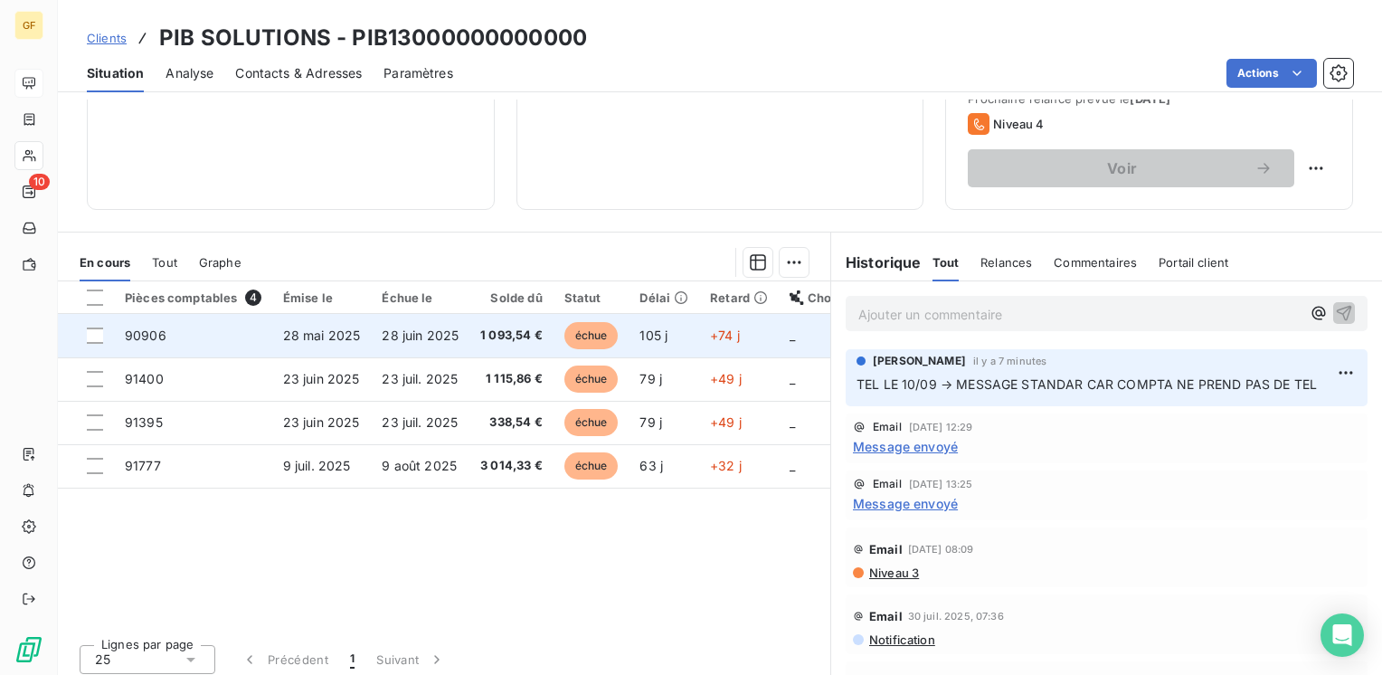
click at [411, 331] on span "28 juin 2025" at bounding box center [420, 334] width 77 height 15
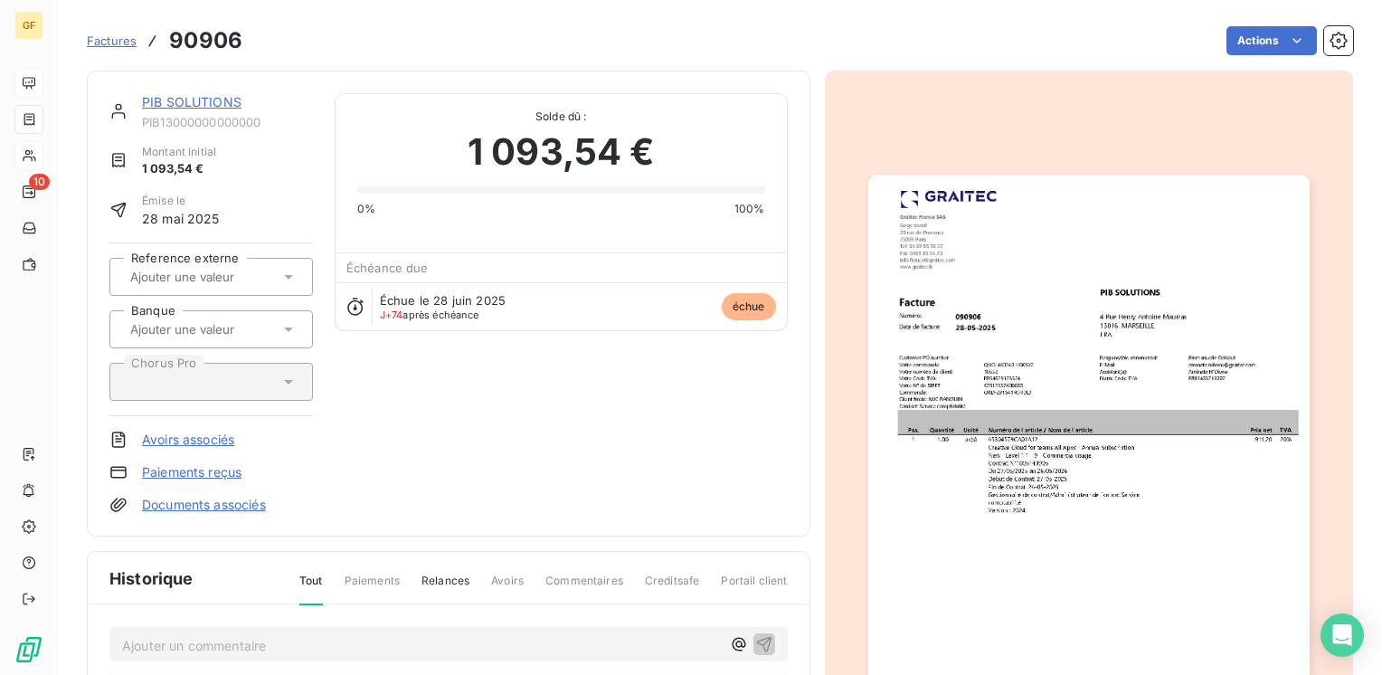
click at [1147, 375] on img "button" at bounding box center [1088, 486] width 441 height 623
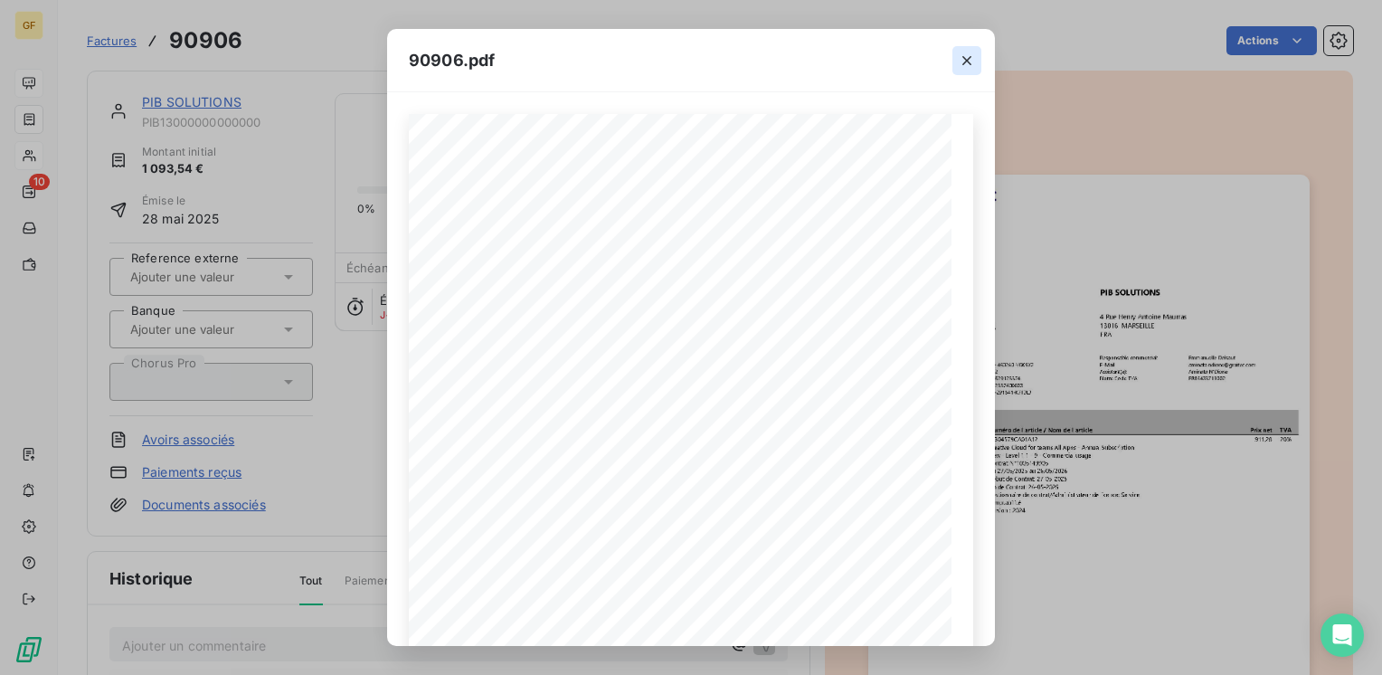
click at [964, 59] on icon "button" at bounding box center [967, 61] width 18 height 18
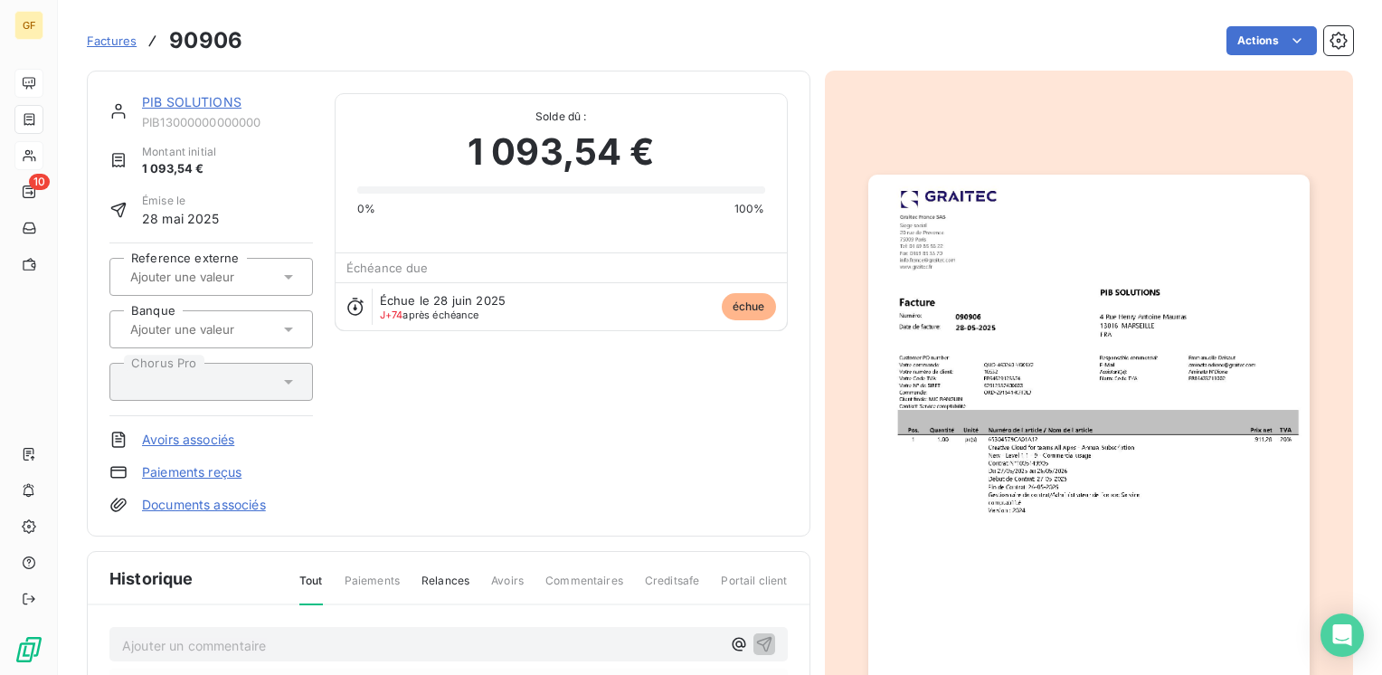
click at [222, 106] on link "PIB SOLUTIONS" at bounding box center [191, 101] width 99 height 15
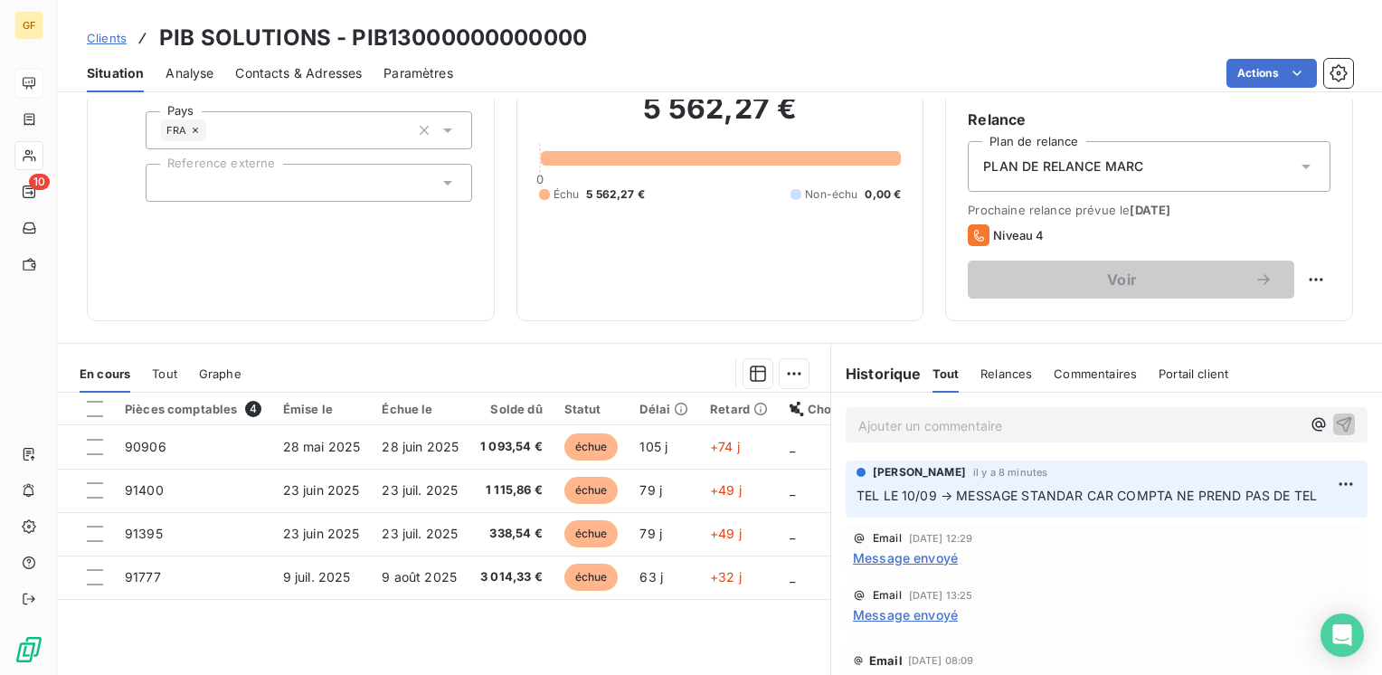
scroll to position [181, 0]
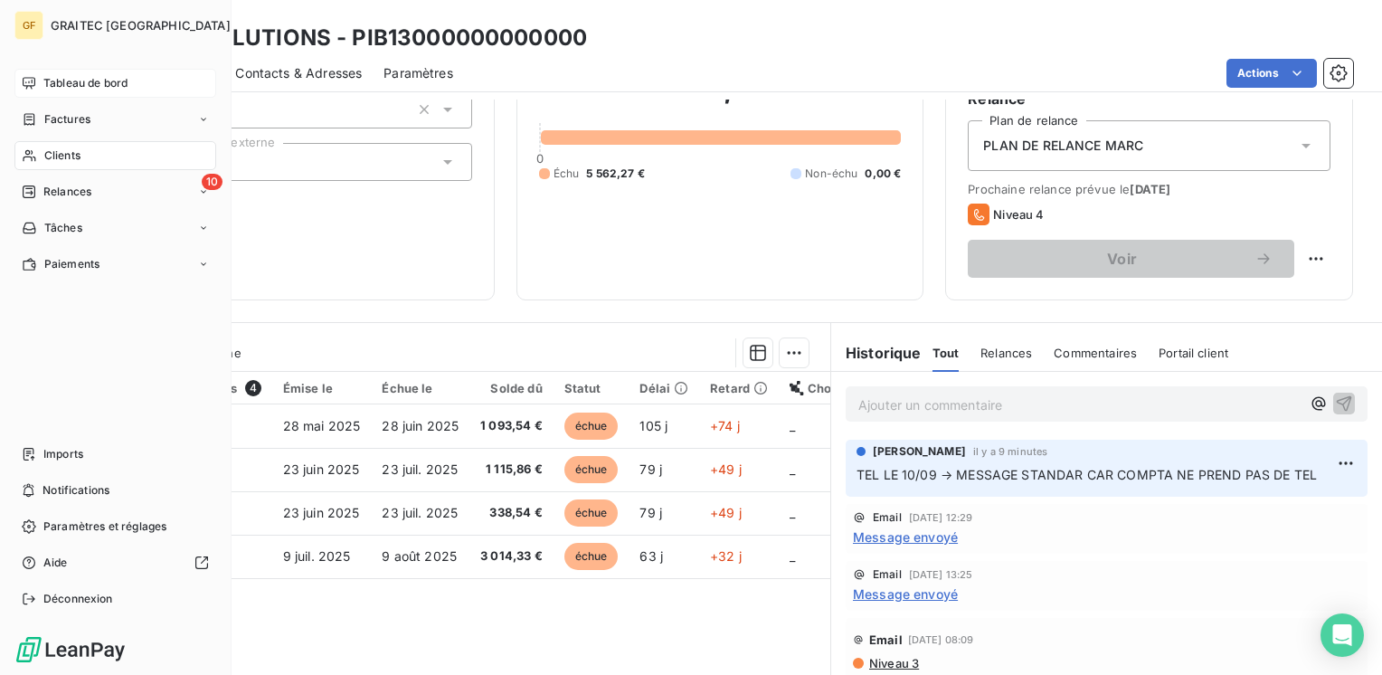
click at [47, 147] on span "Clients" at bounding box center [62, 155] width 36 height 16
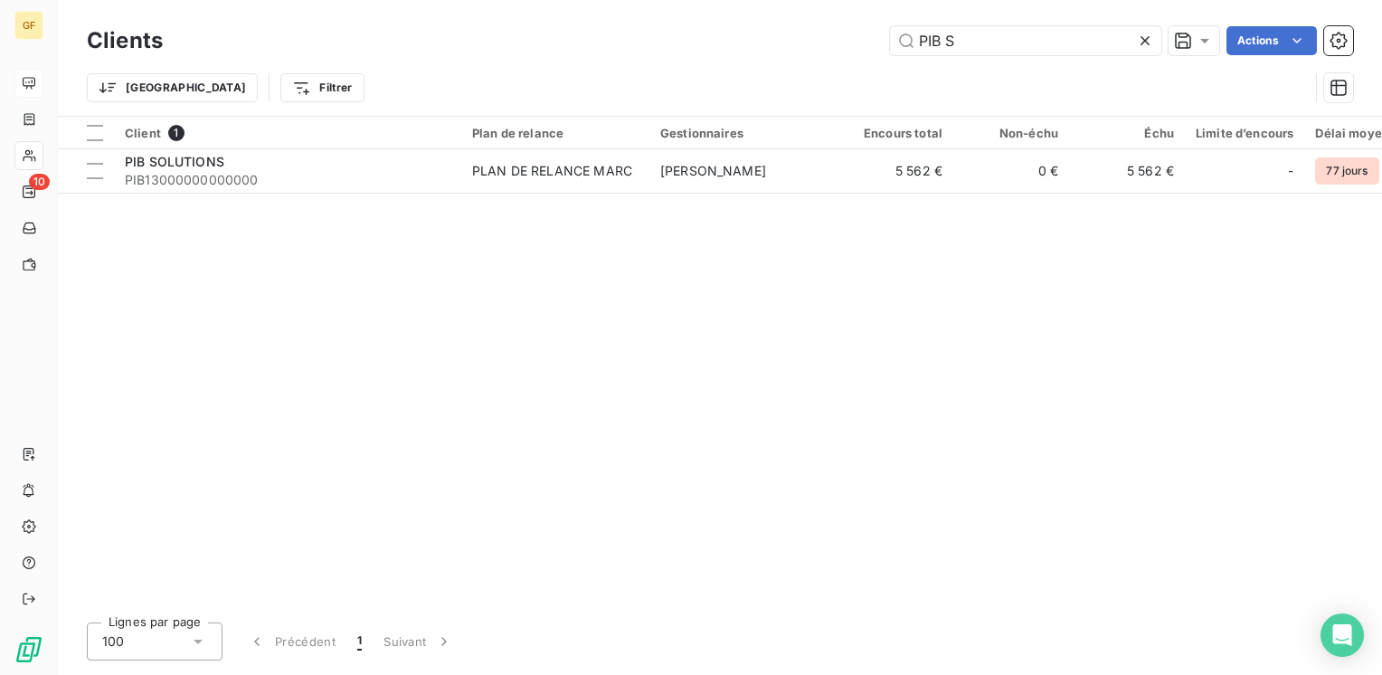
drag, startPoint x: 973, startPoint y: 35, endPoint x: 622, endPoint y: 65, distance: 352.2
click at [619, 71] on div "Clients PIB S Actions Trier Filtrer" at bounding box center [720, 69] width 1266 height 94
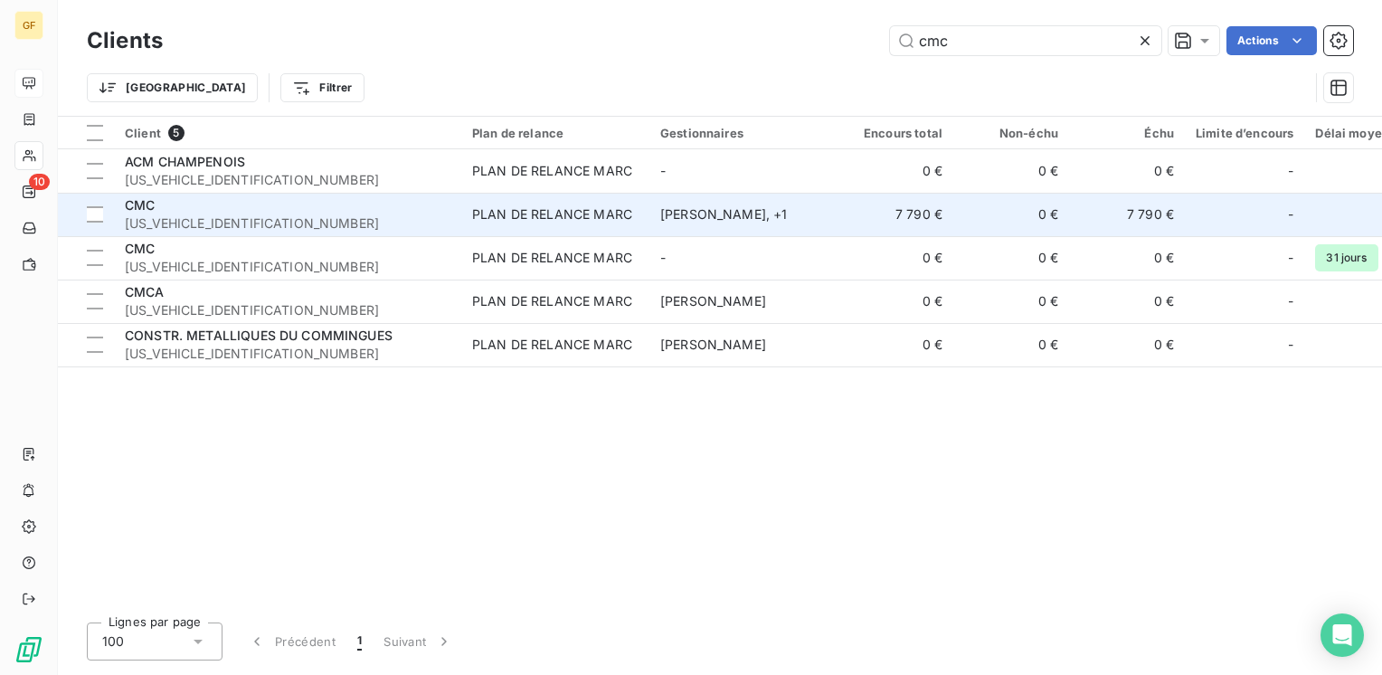
type input "cmc"
click at [446, 215] on span "[US_VEHICLE_IDENTIFICATION_NUMBER]" at bounding box center [288, 223] width 326 height 18
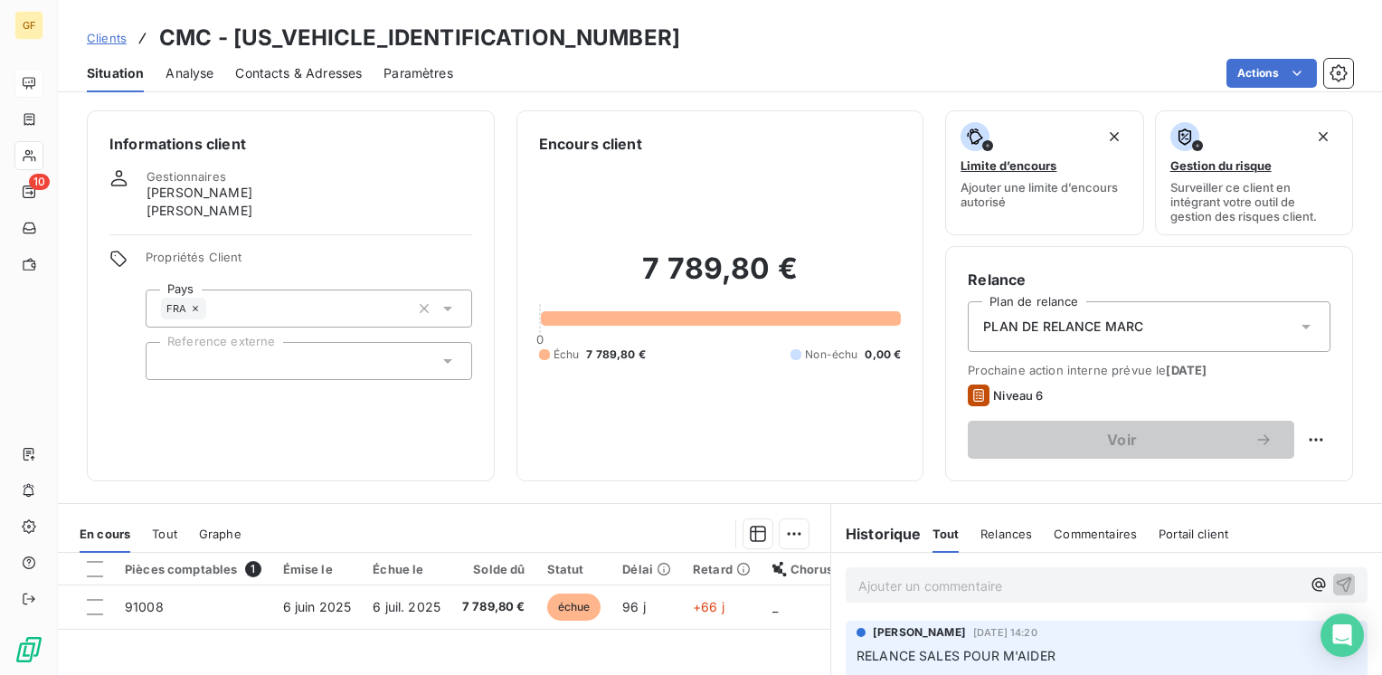
scroll to position [90, 0]
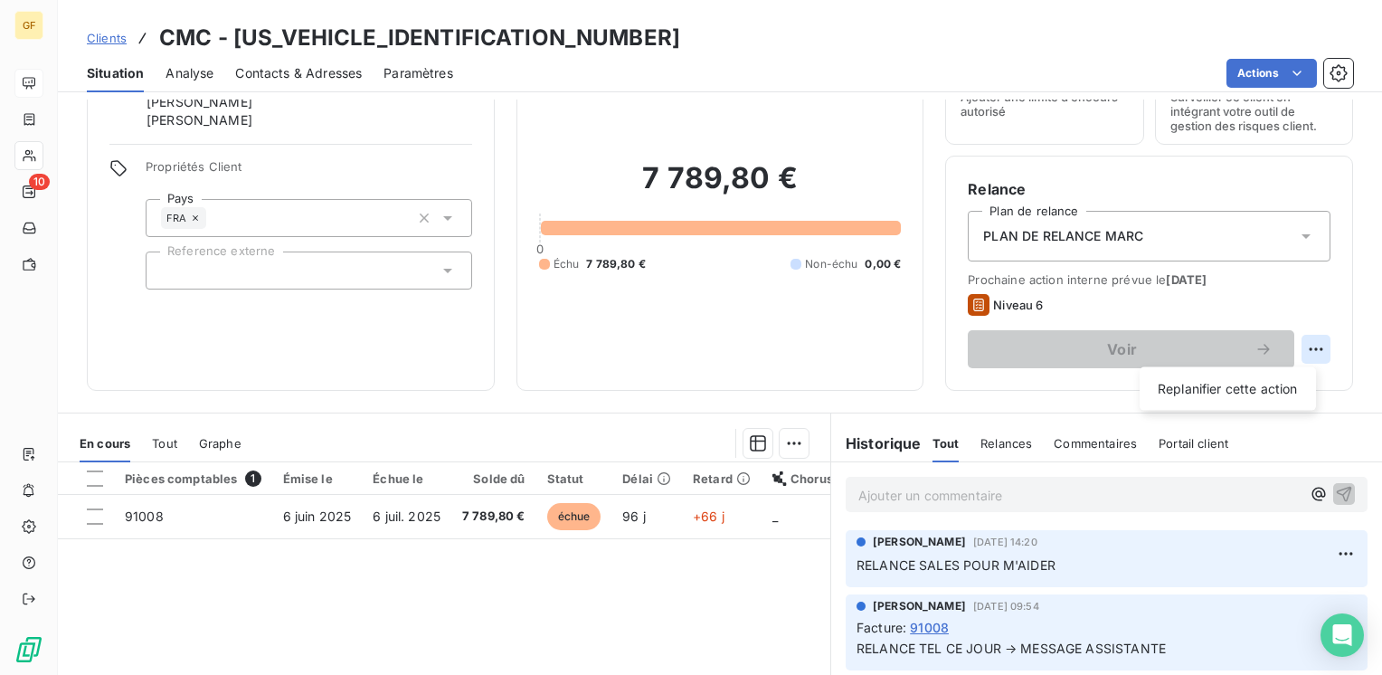
click at [1300, 348] on html "GF 10 Clients CMC - CMC00000000000000 Situation Analyse Contacts & Adresses Par…" at bounding box center [691, 337] width 1382 height 675
click at [1252, 383] on div "Replanifier cette action" at bounding box center [1228, 388] width 162 height 29
select select "8"
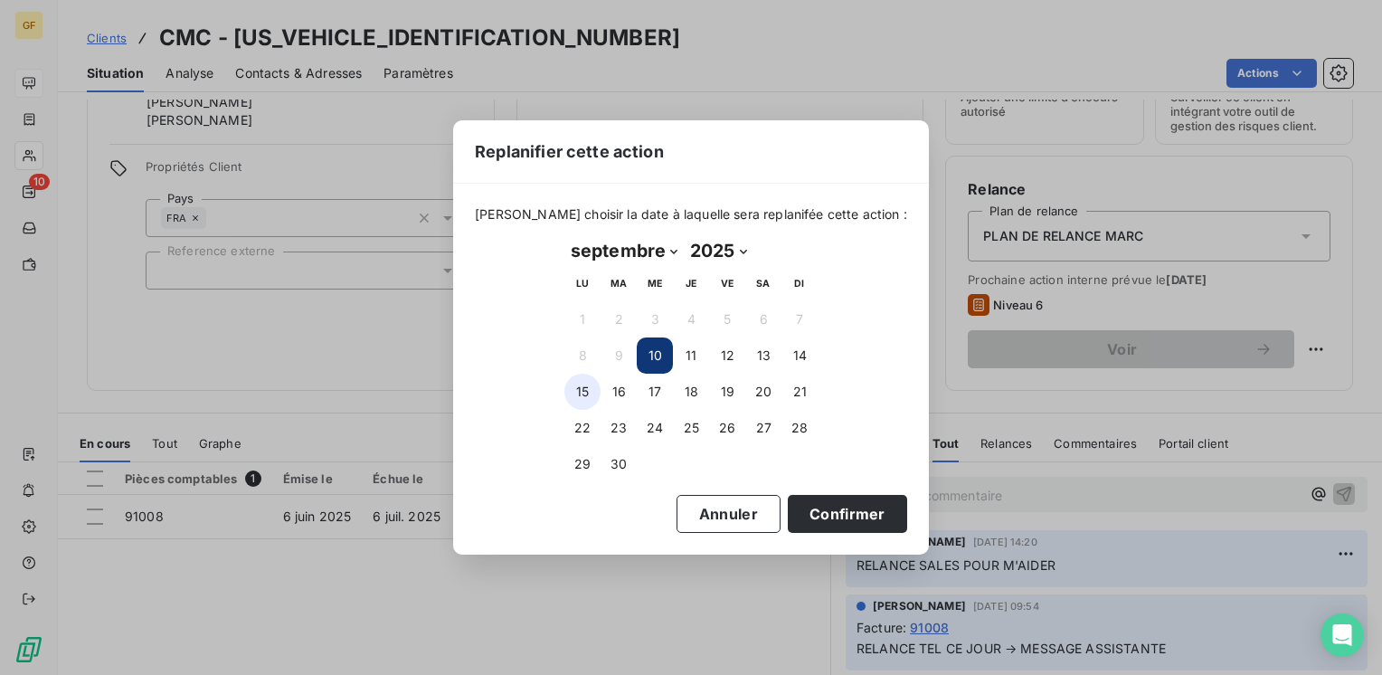
click at [590, 389] on button "15" at bounding box center [582, 391] width 36 height 36
click at [807, 517] on button "Confirmer" at bounding box center [847, 514] width 119 height 38
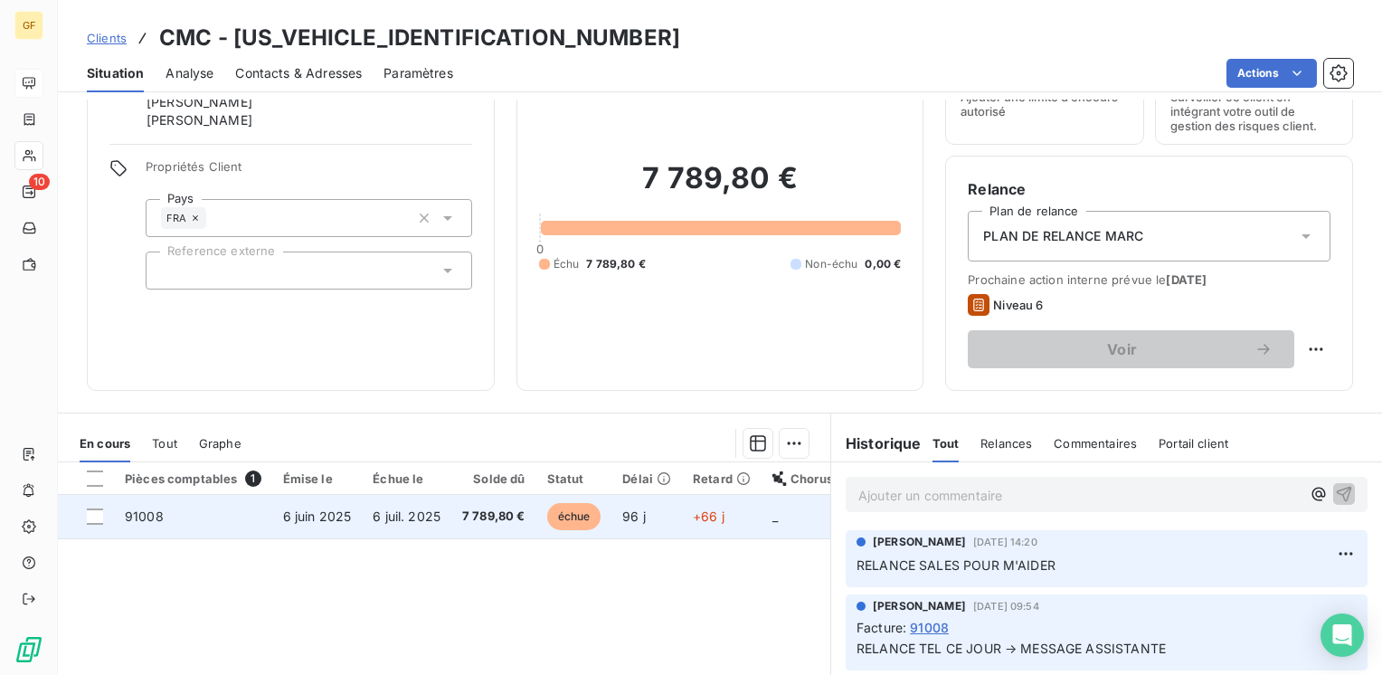
click at [441, 510] on td "6 juil. 2025" at bounding box center [407, 516] width 90 height 43
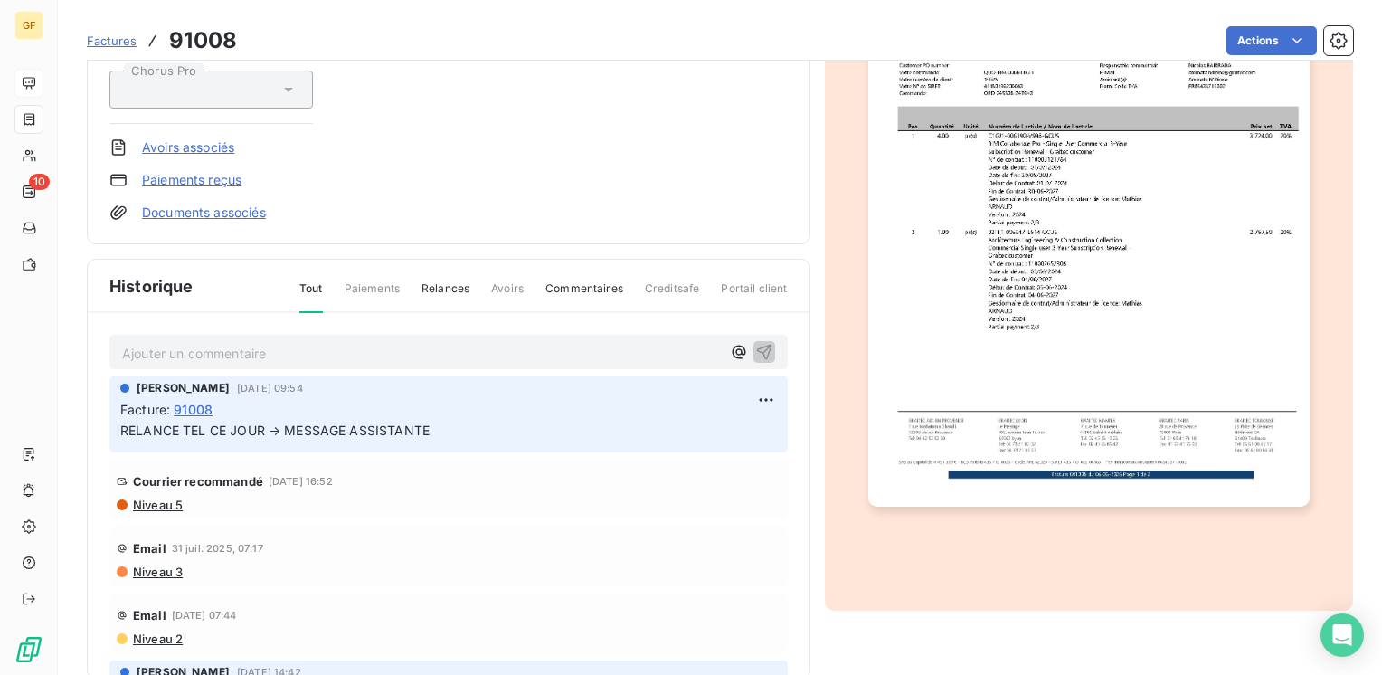
scroll to position [325, 0]
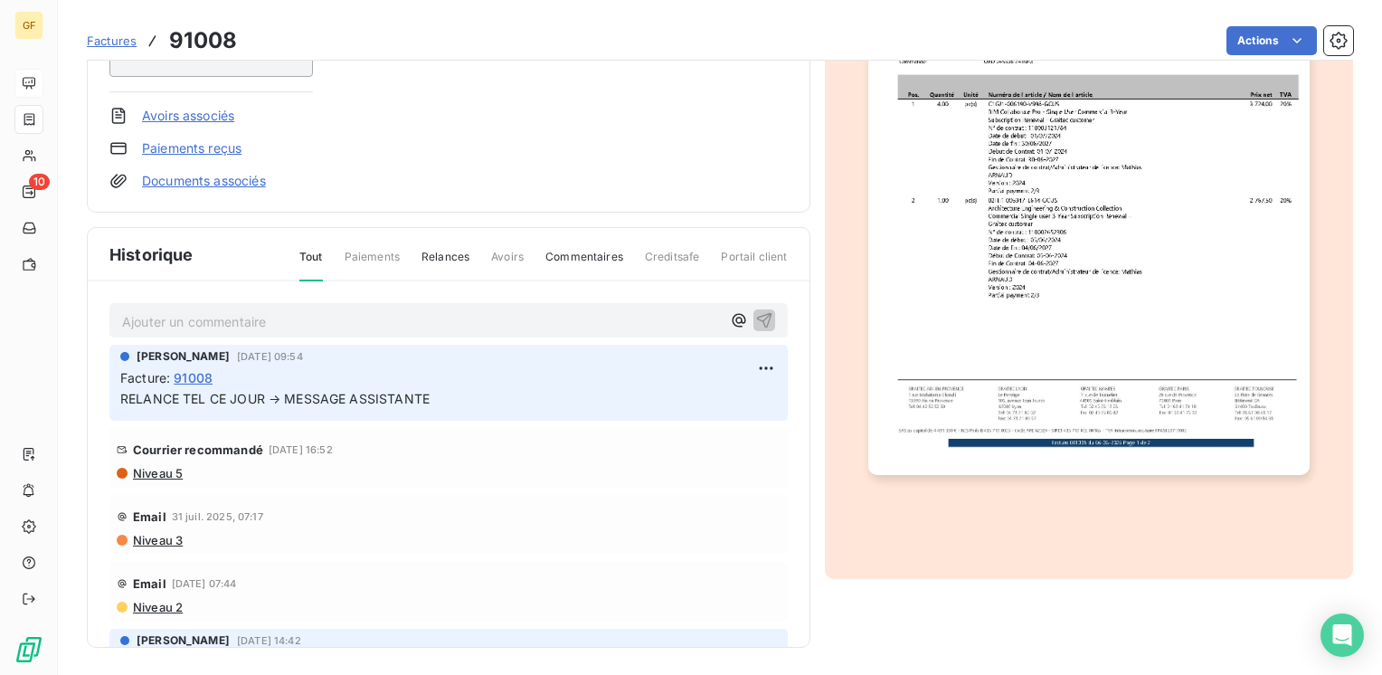
click at [239, 313] on p "Ajouter un commentaire ﻿" at bounding box center [421, 321] width 599 height 23
click at [755, 315] on icon "button" at bounding box center [764, 319] width 18 height 18
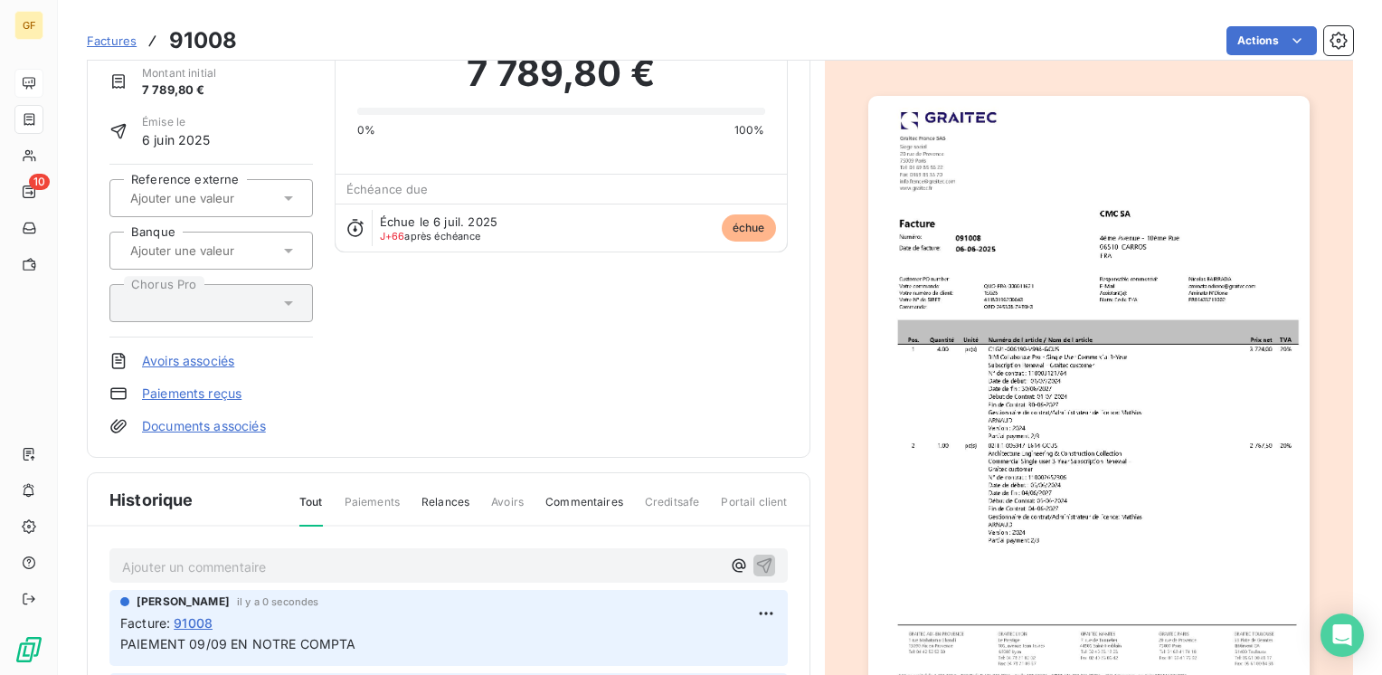
scroll to position [0, 0]
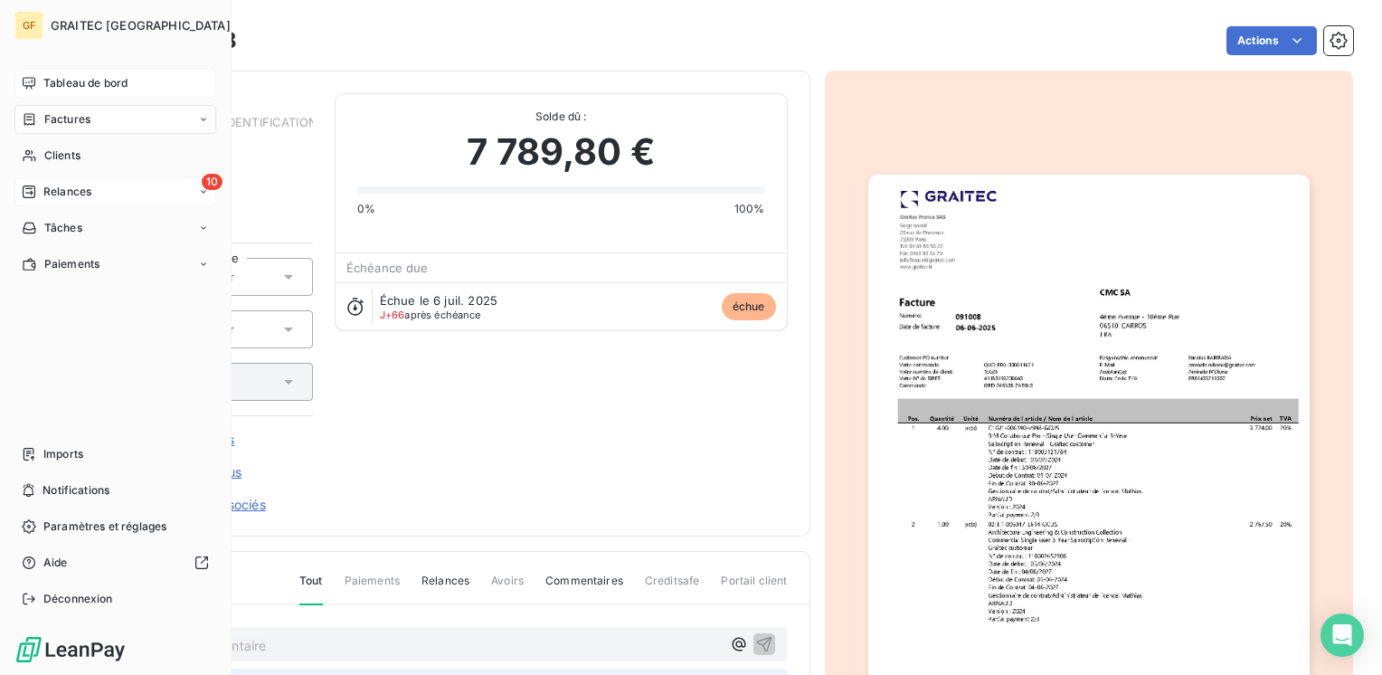
click at [58, 189] on span "Relances" at bounding box center [67, 192] width 48 height 16
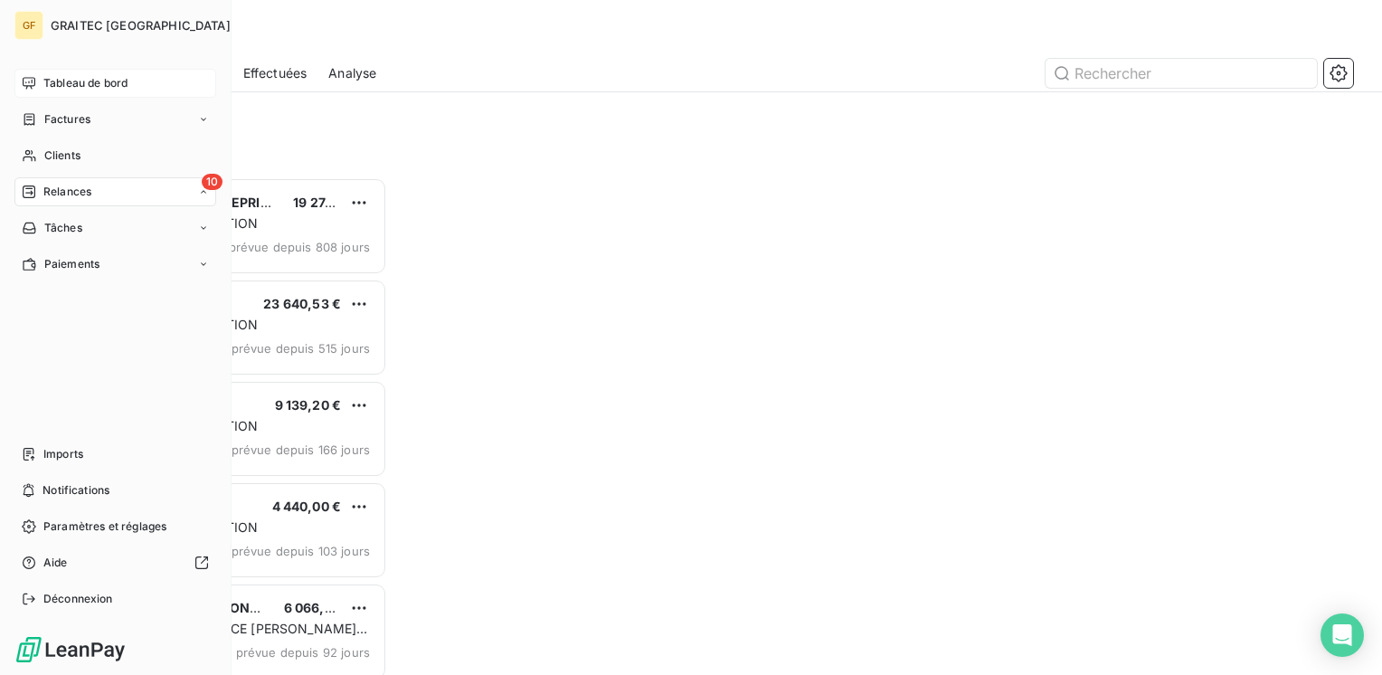
scroll to position [484, 286]
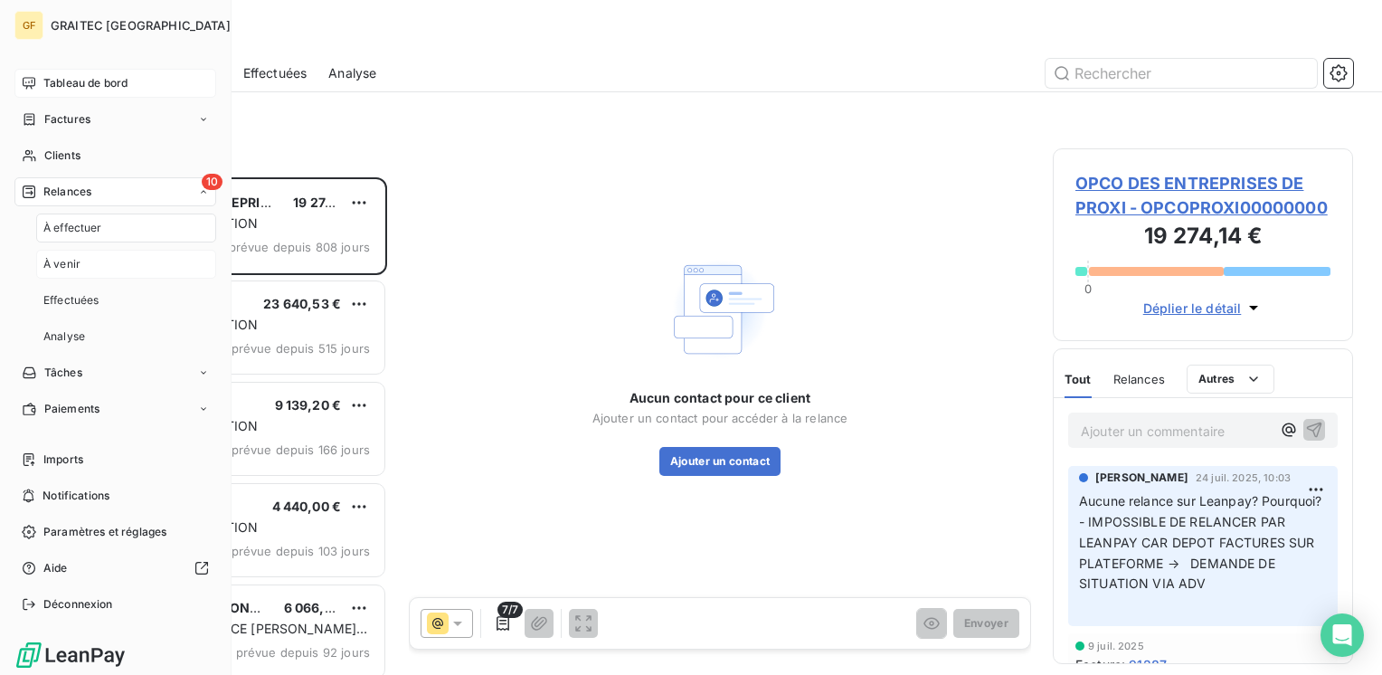
click at [65, 256] on span "À venir" at bounding box center [61, 264] width 37 height 16
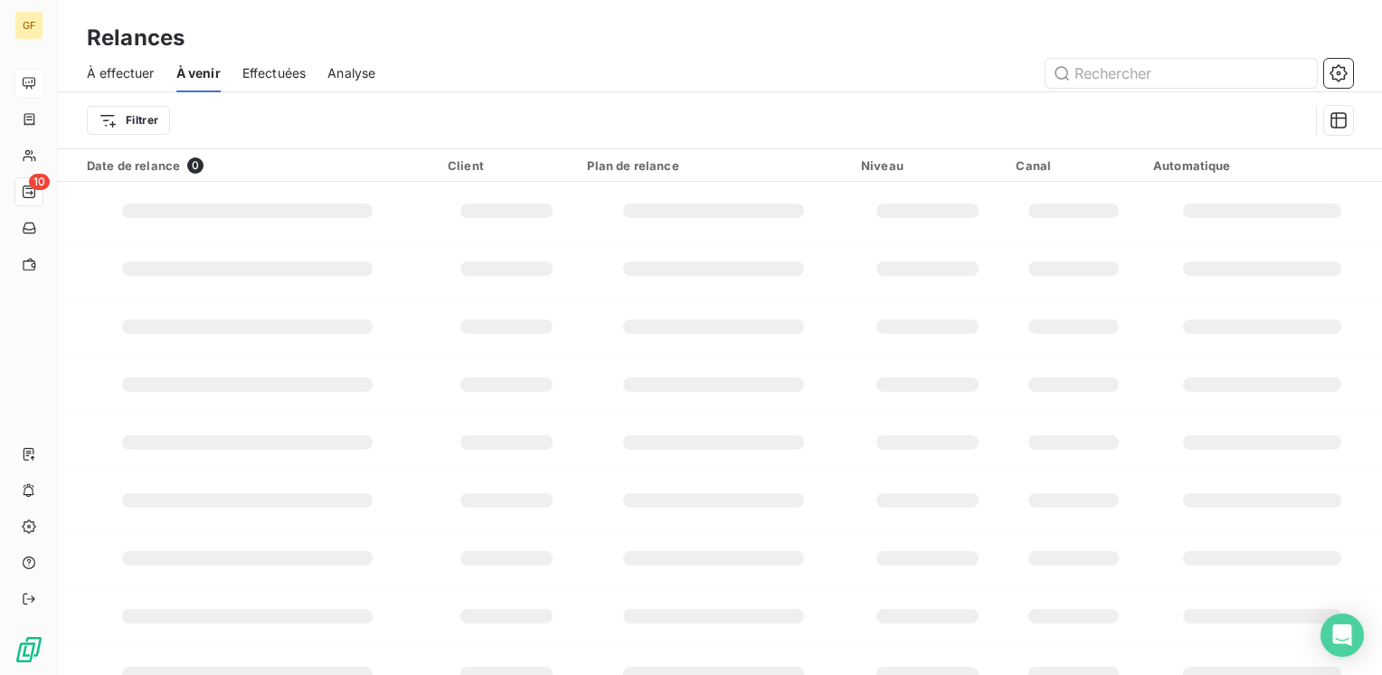
click at [640, 204] on div at bounding box center [713, 210] width 181 height 14
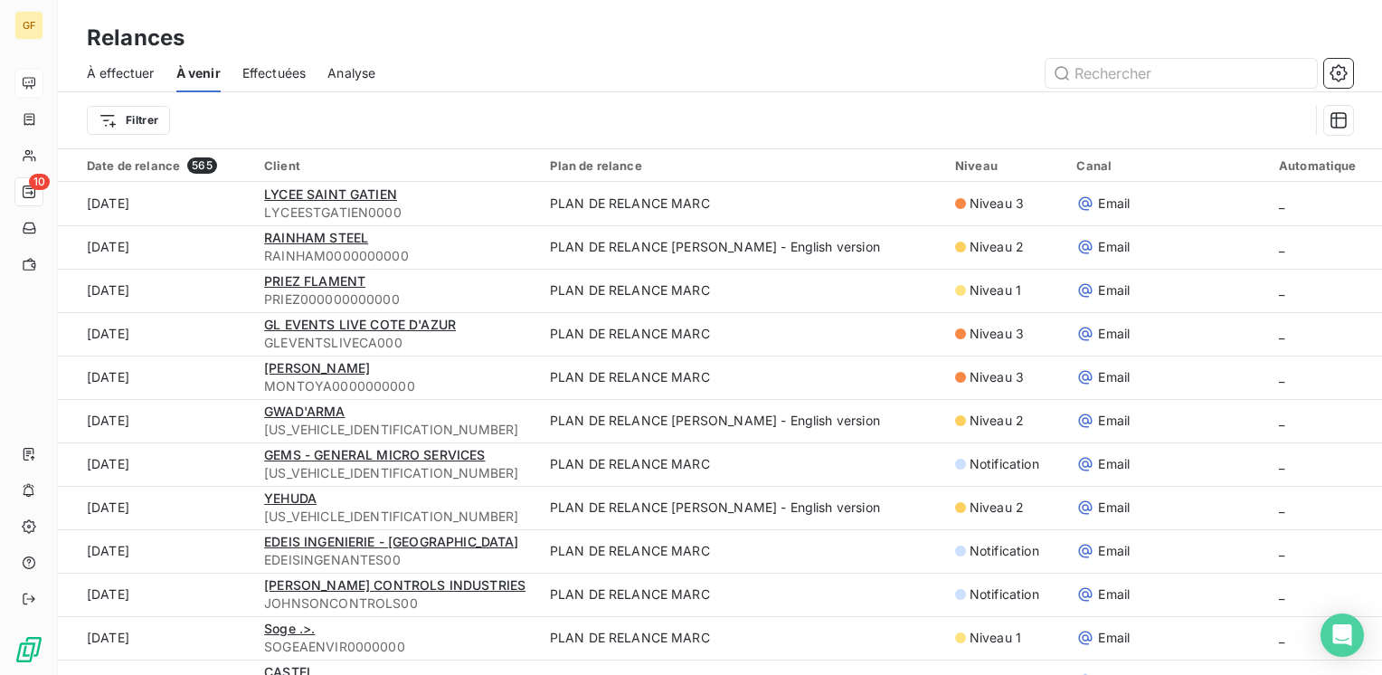
click at [670, 27] on div "Relances" at bounding box center [720, 38] width 1324 height 33
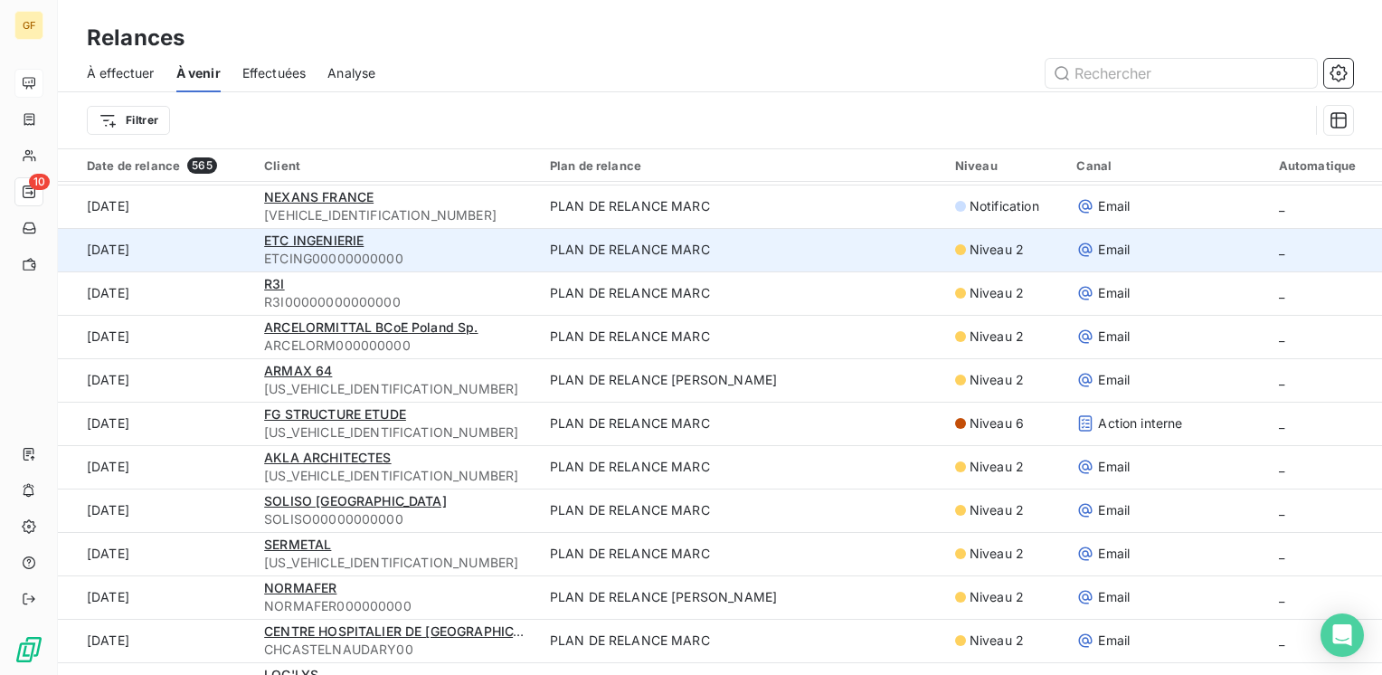
scroll to position [723, 0]
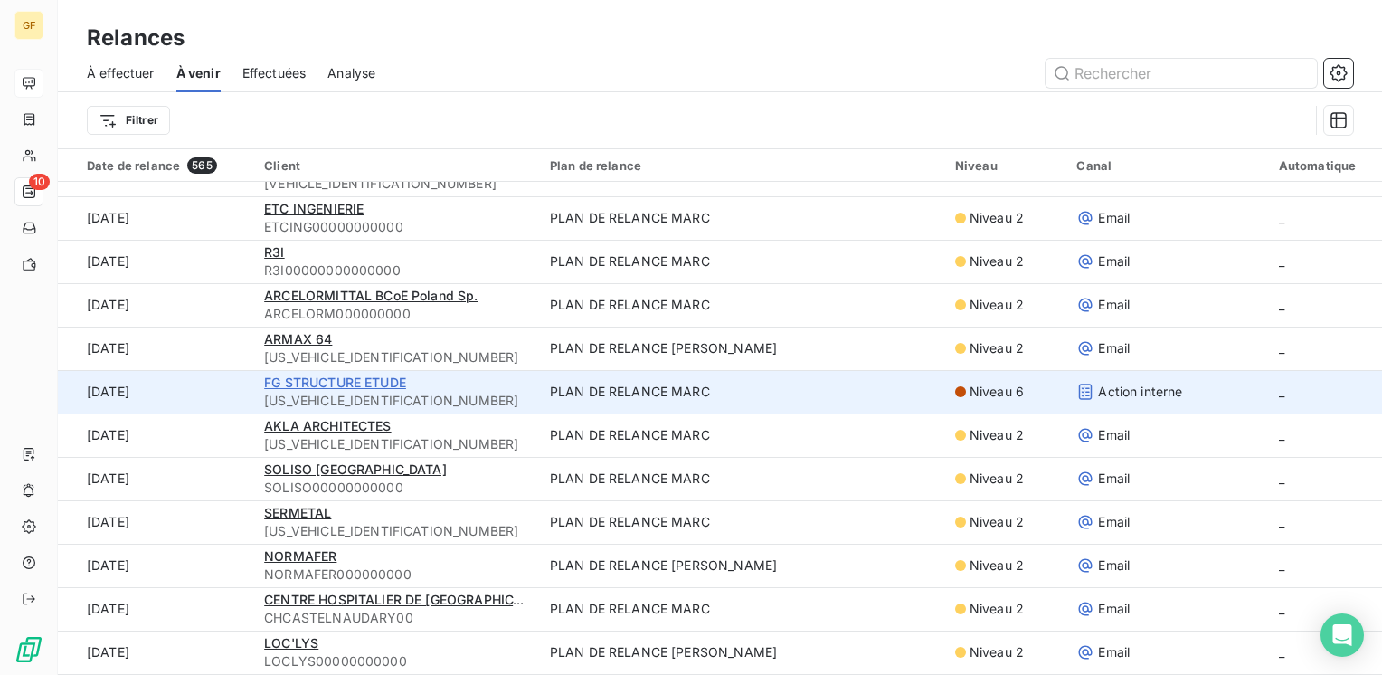
click at [383, 386] on span "FG STRUCTURE ETUDE" at bounding box center [335, 381] width 142 height 15
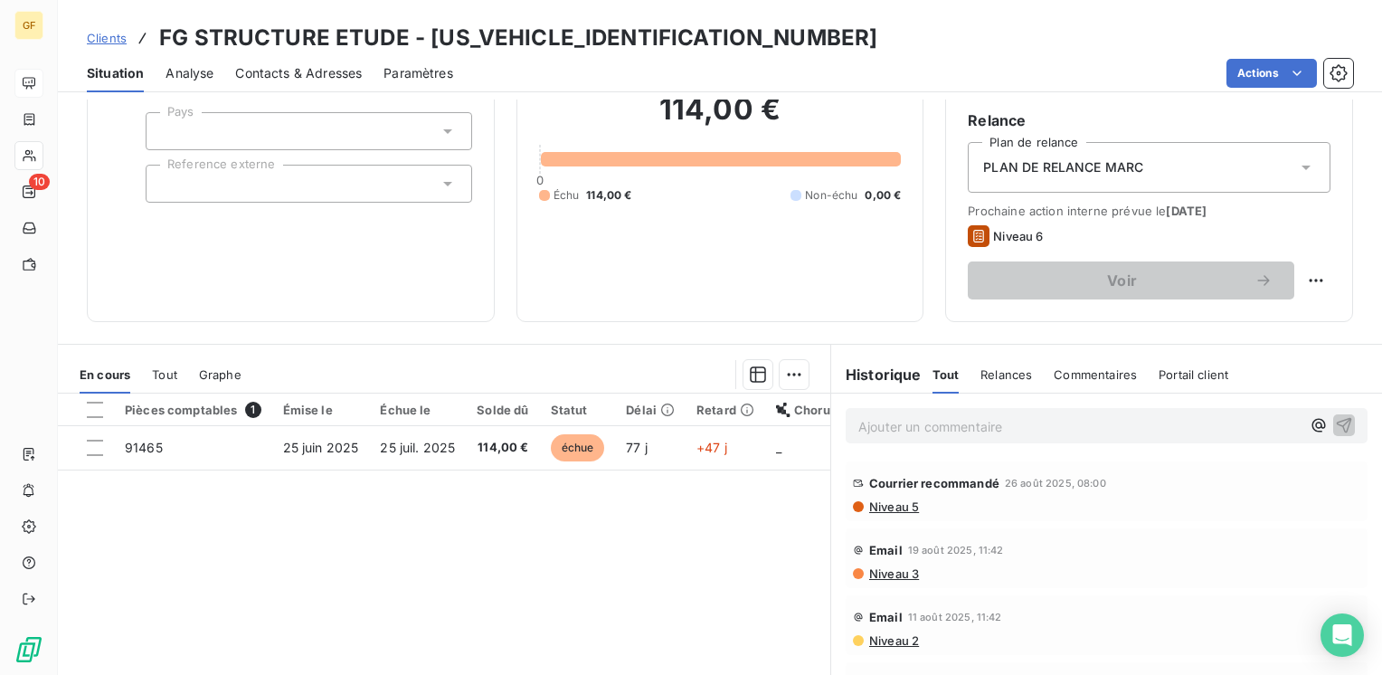
scroll to position [181, 0]
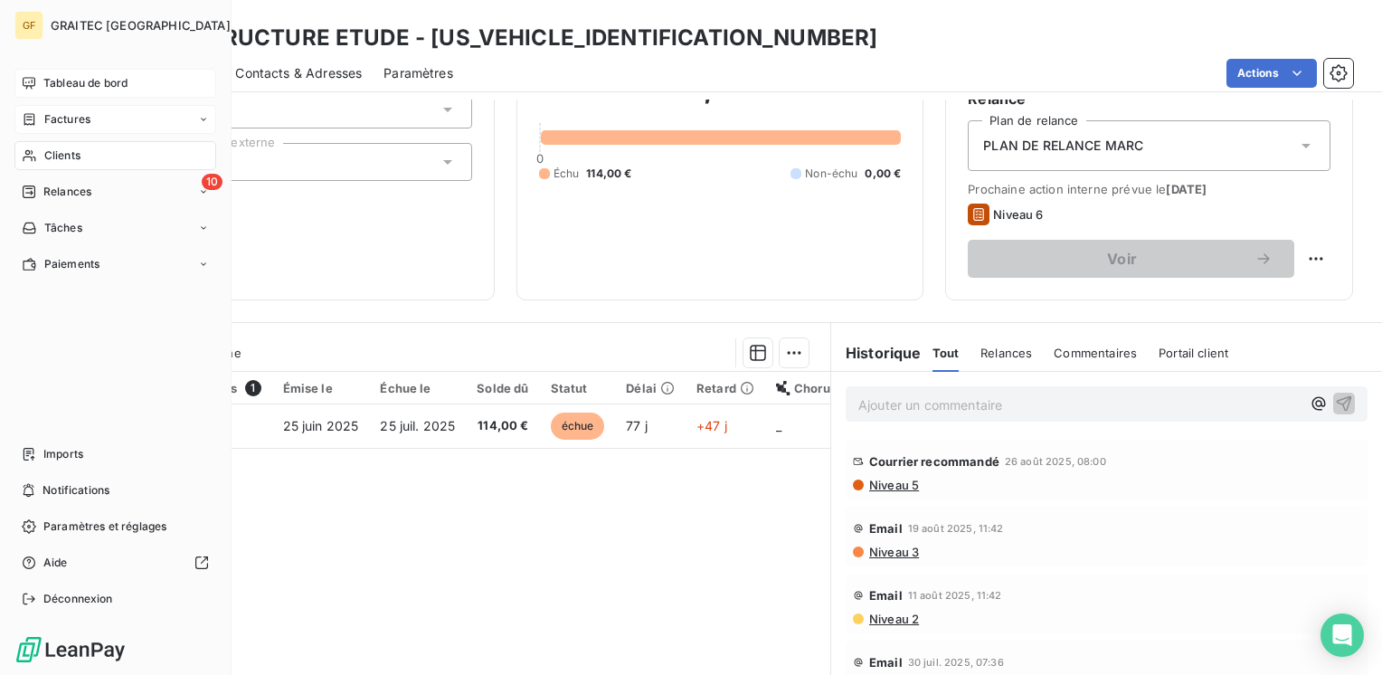
click at [58, 113] on span "Factures" at bounding box center [67, 119] width 46 height 16
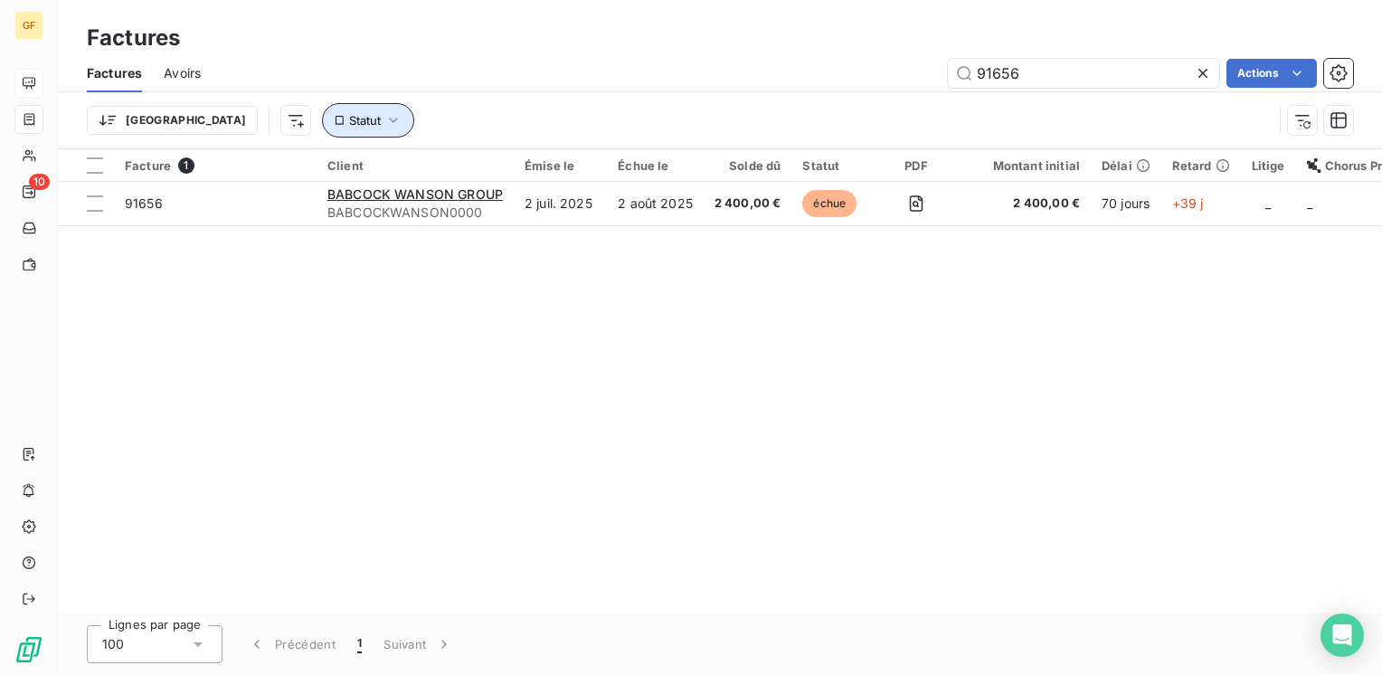
click at [384, 113] on icon "button" at bounding box center [393, 120] width 18 height 18
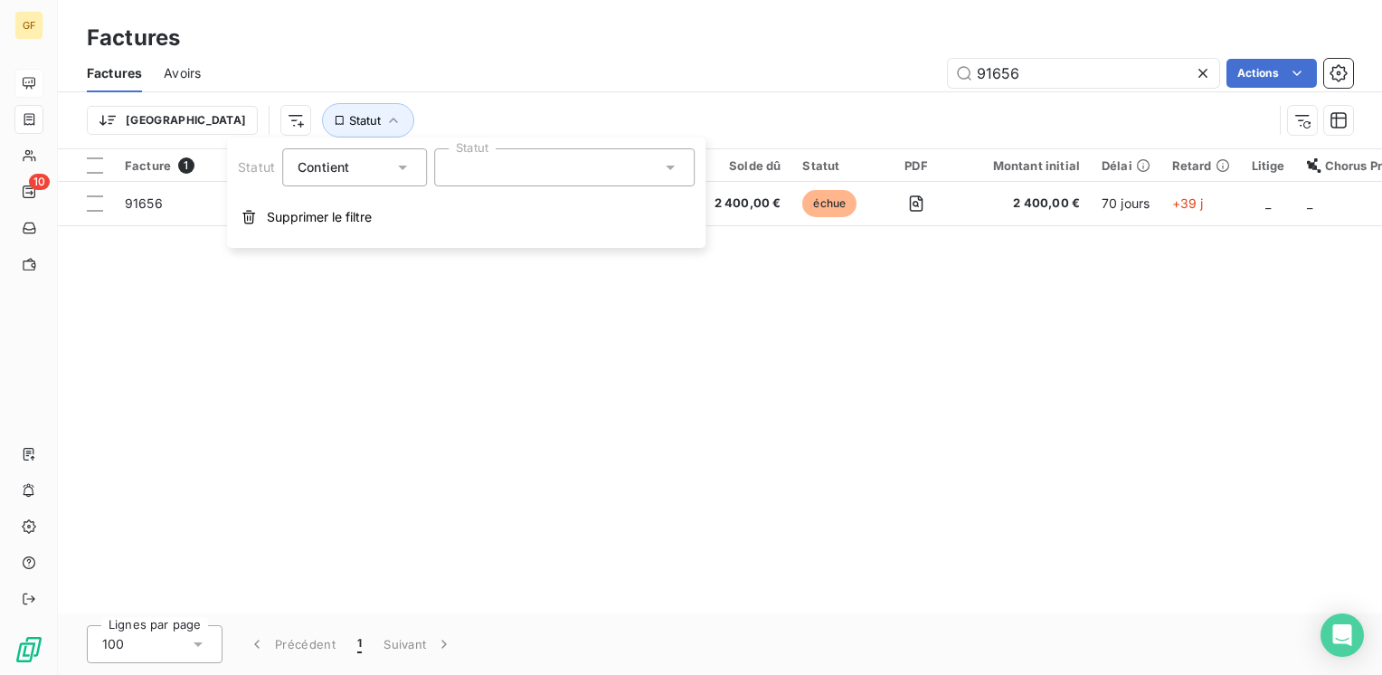
click at [514, 168] on div at bounding box center [564, 167] width 260 height 38
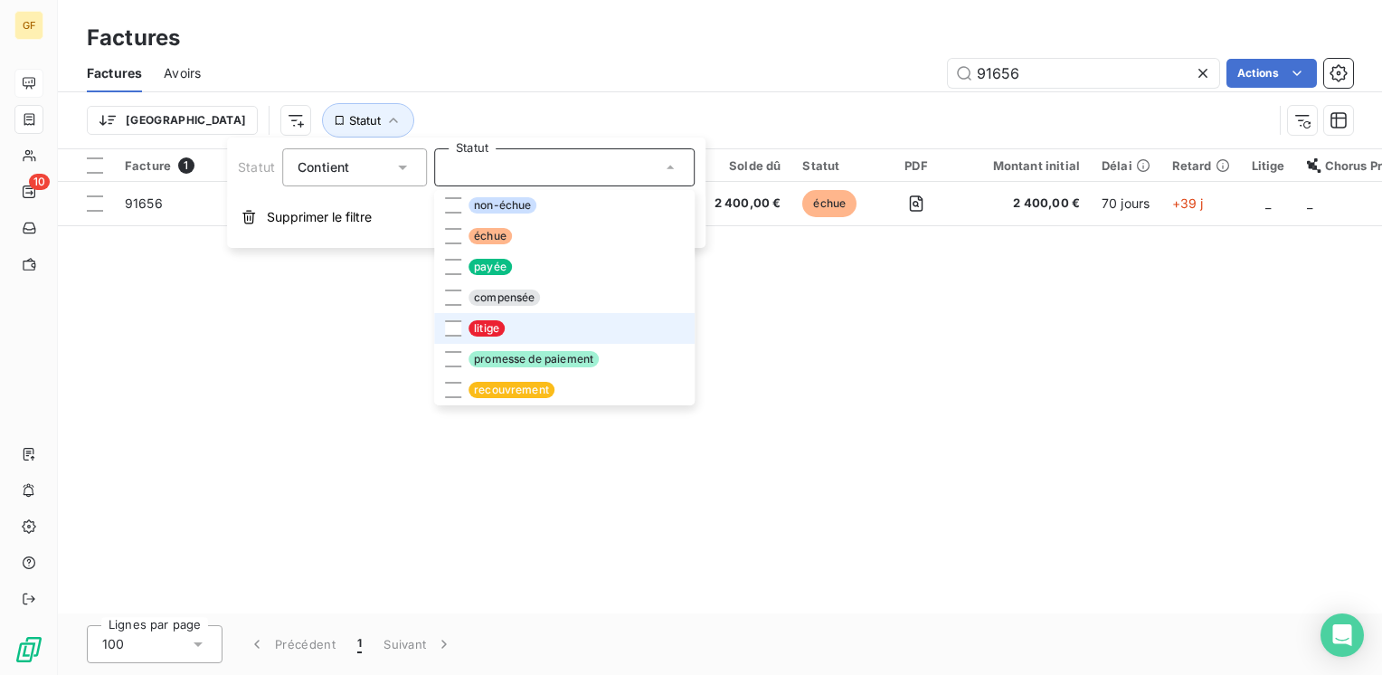
click at [489, 326] on span "litige" at bounding box center [486, 328] width 36 height 16
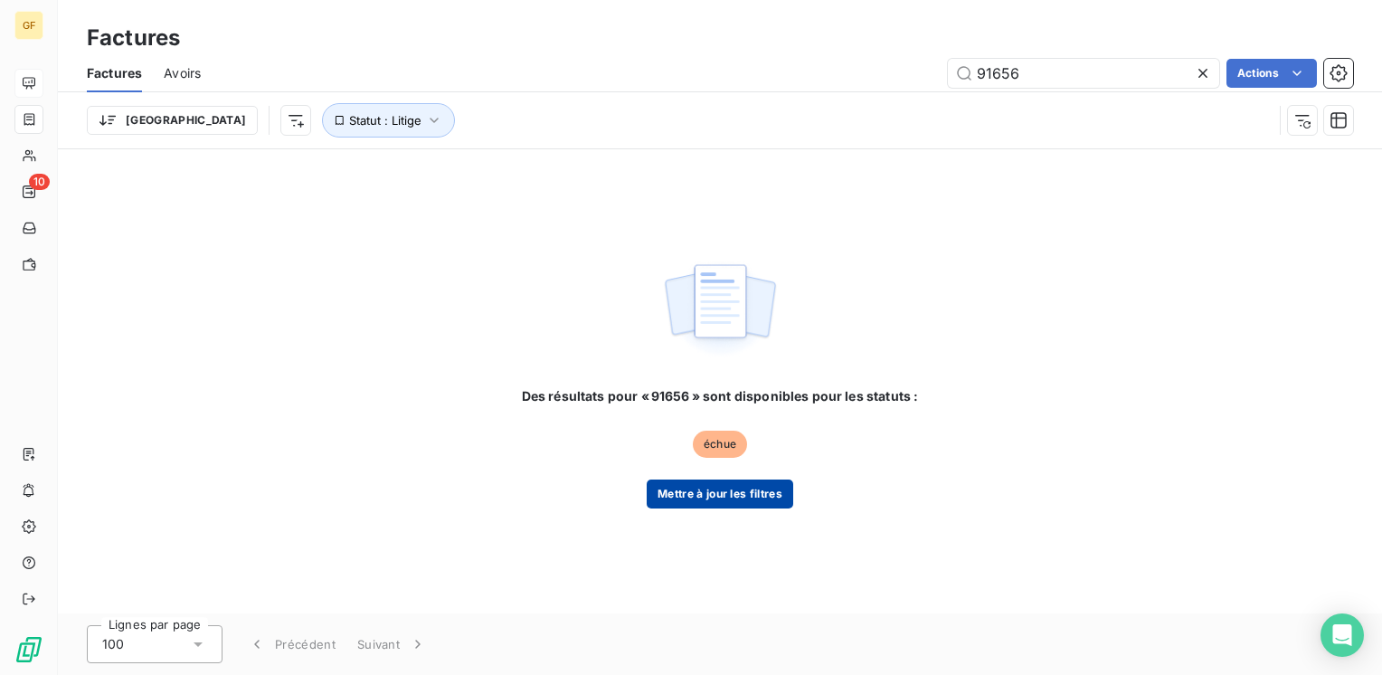
click at [718, 487] on button "Mettre à jour les filtres" at bounding box center [720, 493] width 147 height 29
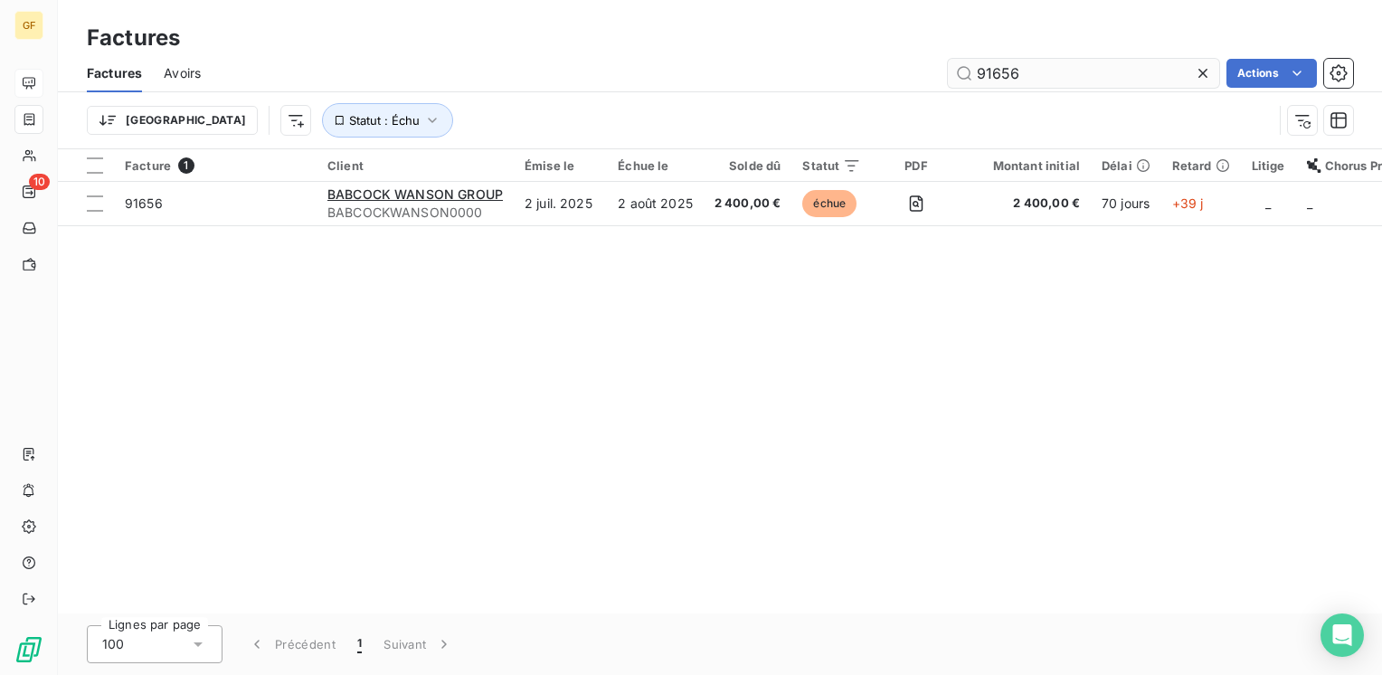
click at [1202, 66] on icon at bounding box center [1203, 73] width 18 height 18
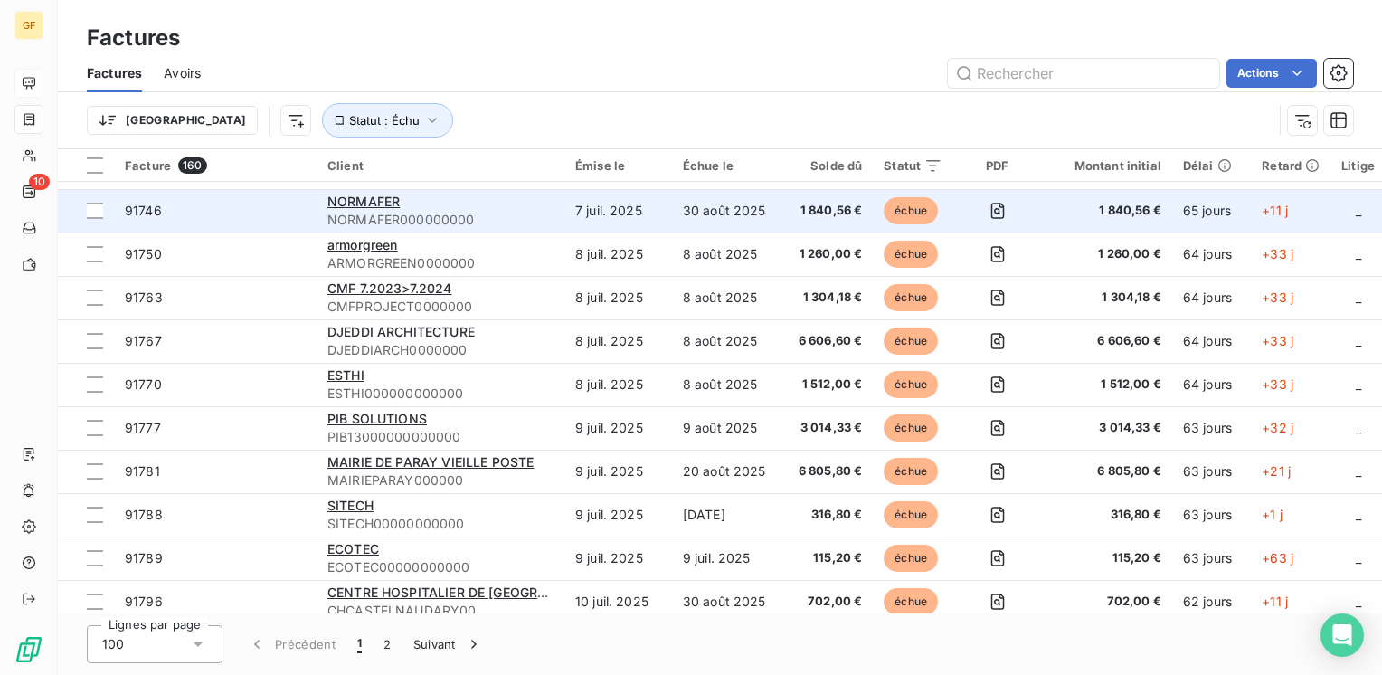
scroll to position [3617, 0]
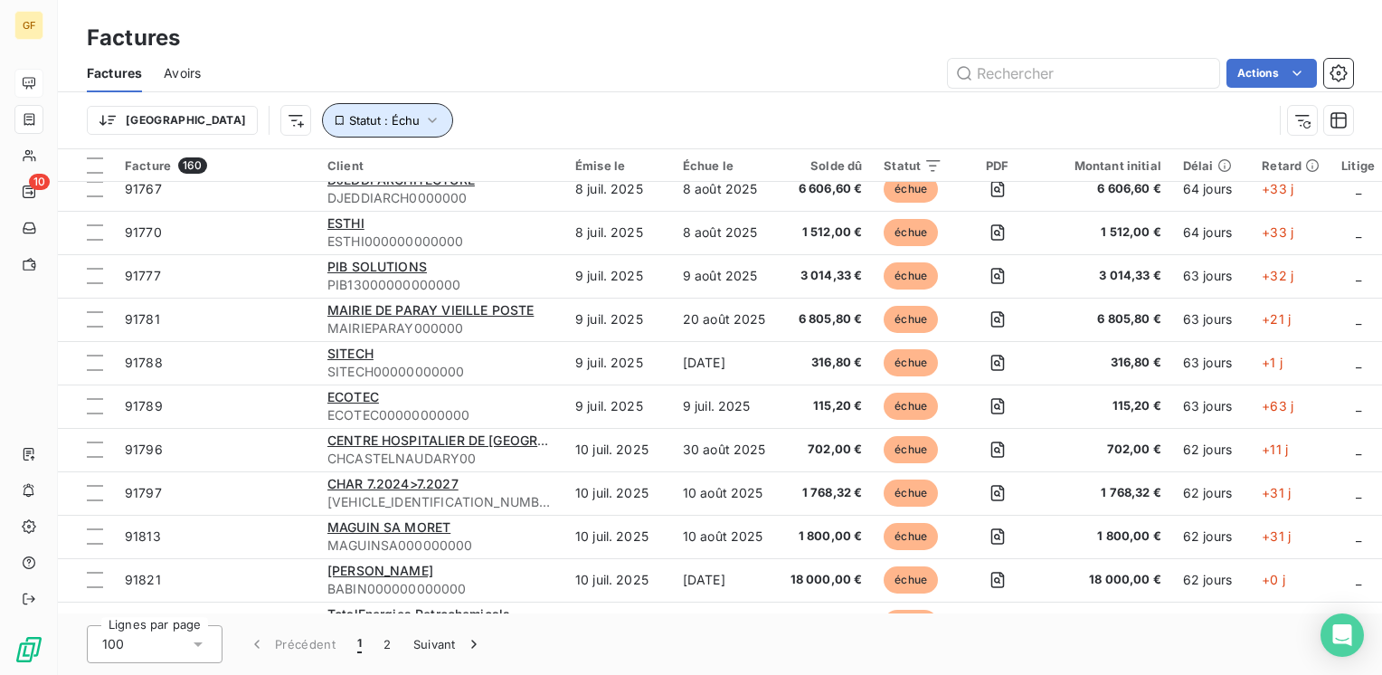
click at [322, 110] on button "Statut : Échu" at bounding box center [387, 120] width 131 height 34
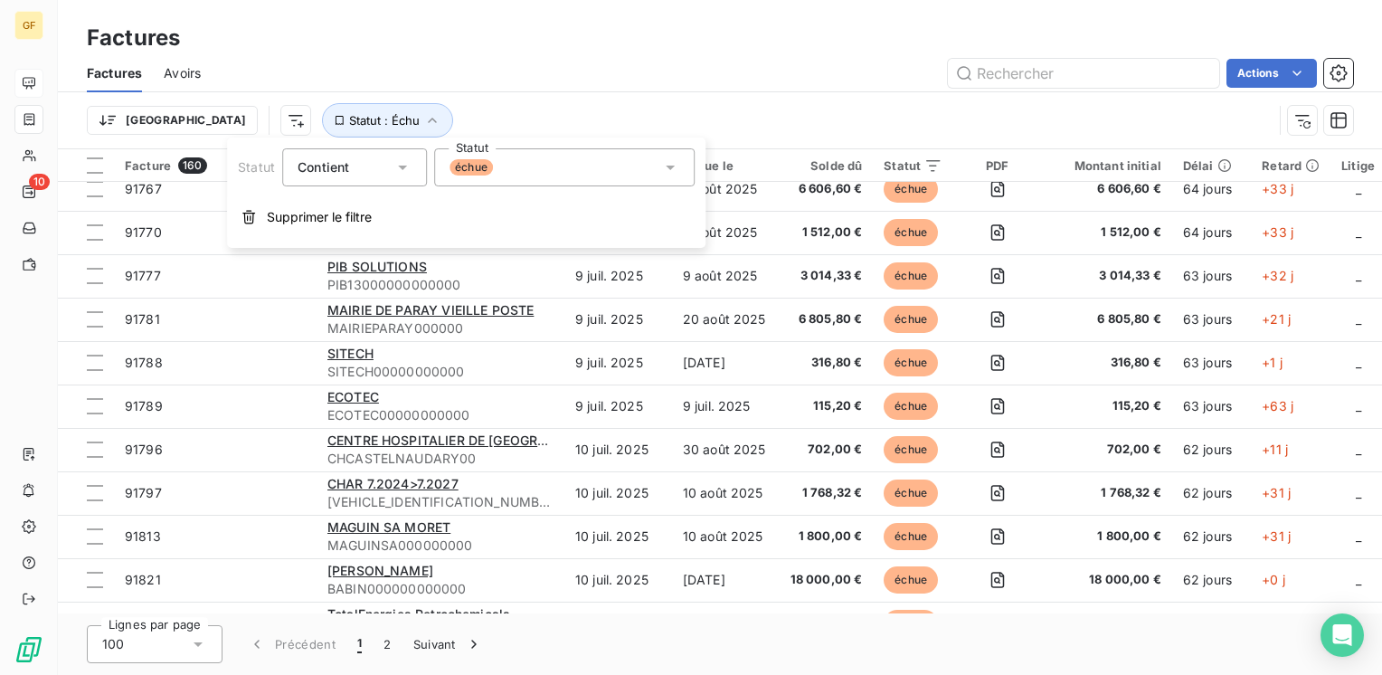
click at [487, 166] on span "échue" at bounding box center [470, 167] width 43 height 16
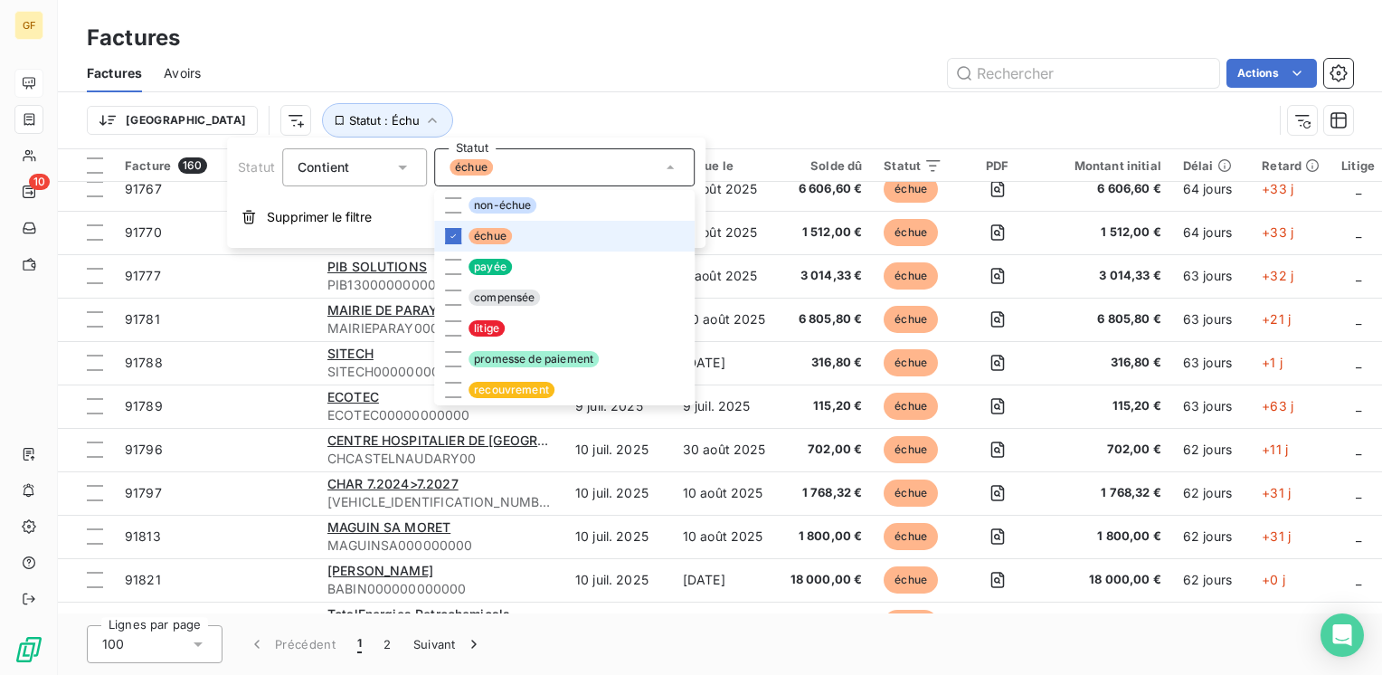
click at [488, 235] on span "échue" at bounding box center [489, 236] width 43 height 16
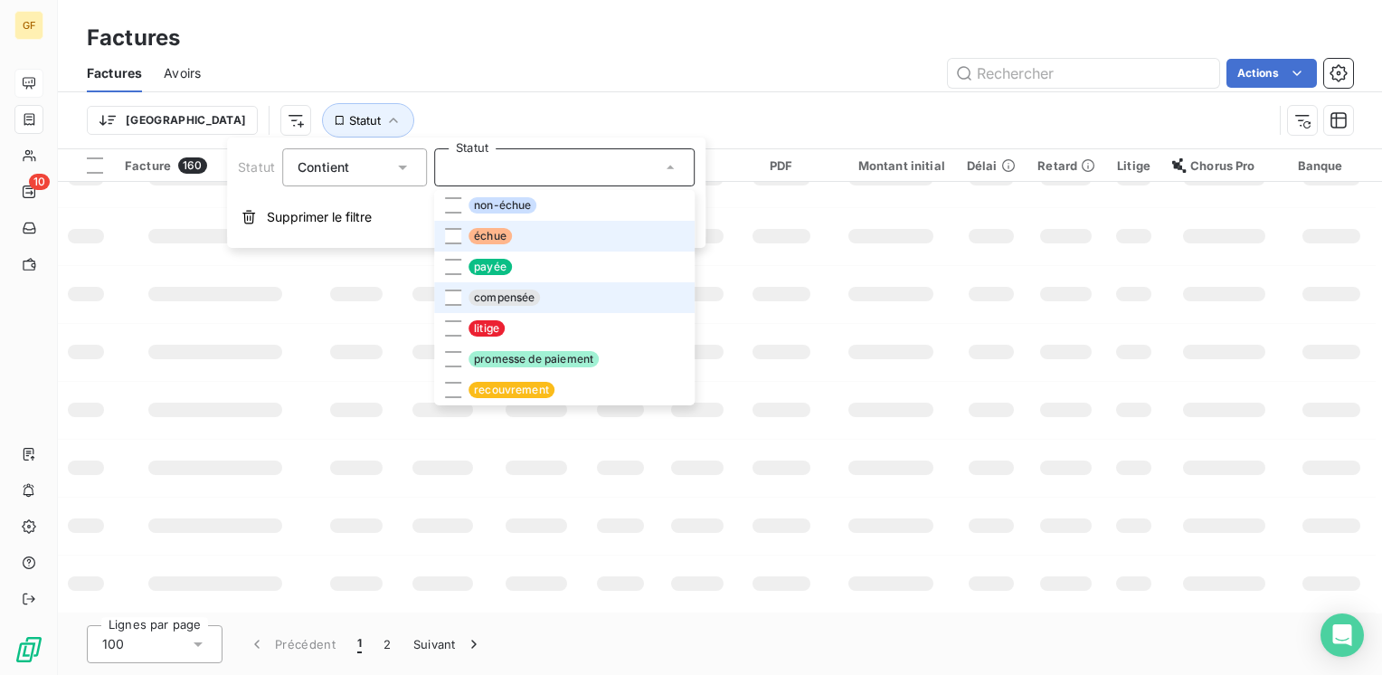
scroll to position [444, 0]
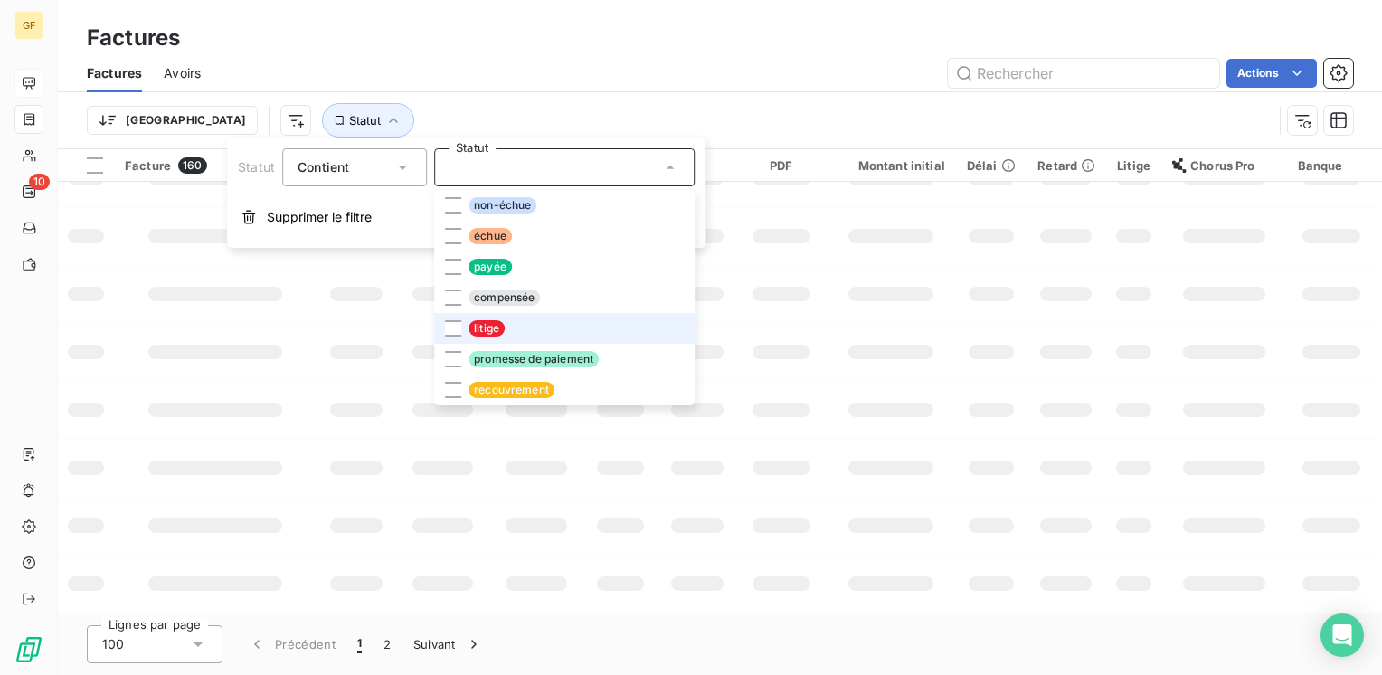
click at [488, 327] on span "litige" at bounding box center [486, 328] width 36 height 16
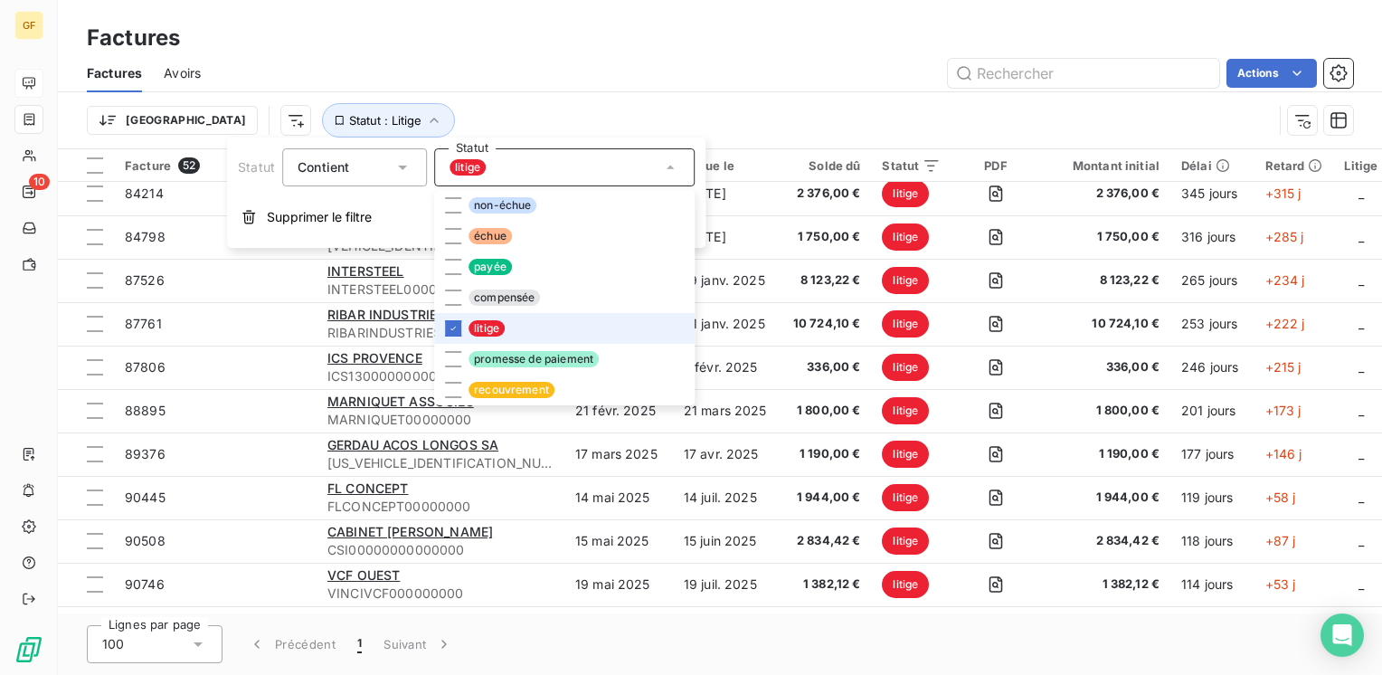
scroll to position [1833, 0]
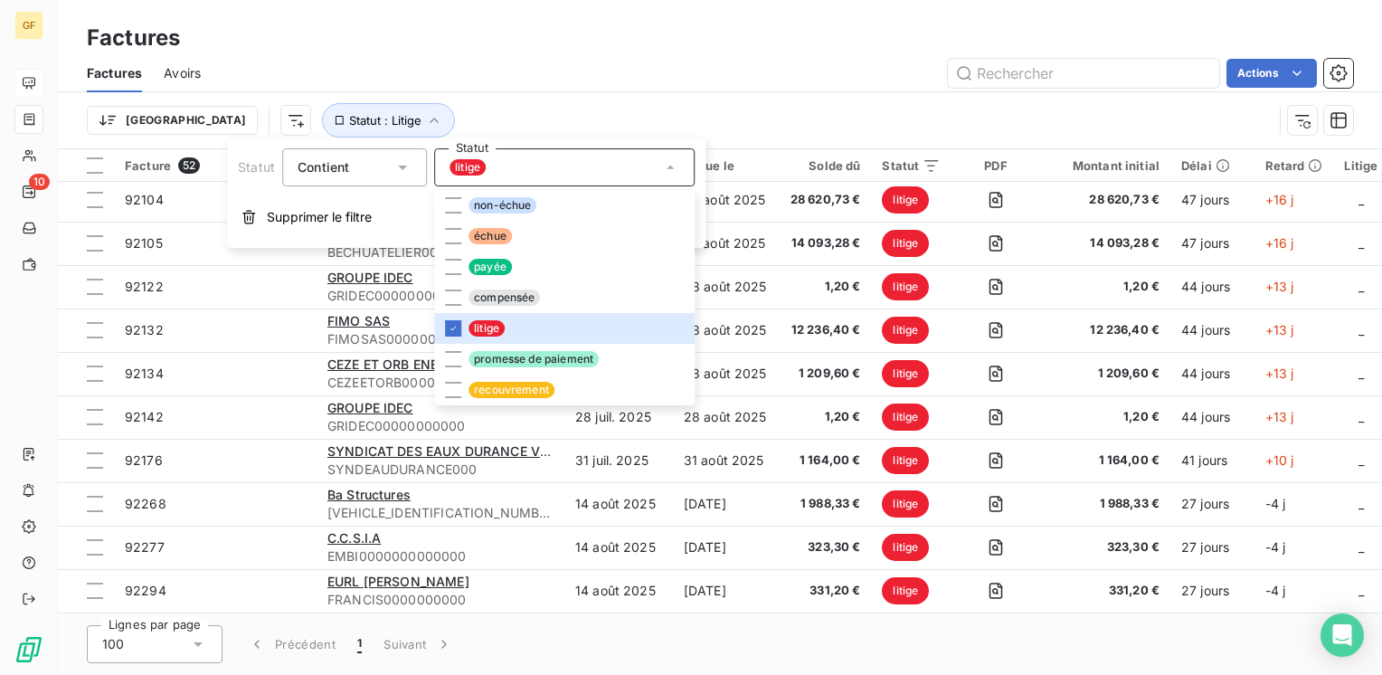
click at [632, 16] on div "Factures Factures Avoirs Actions Trier Statut : Litige" at bounding box center [720, 74] width 1324 height 149
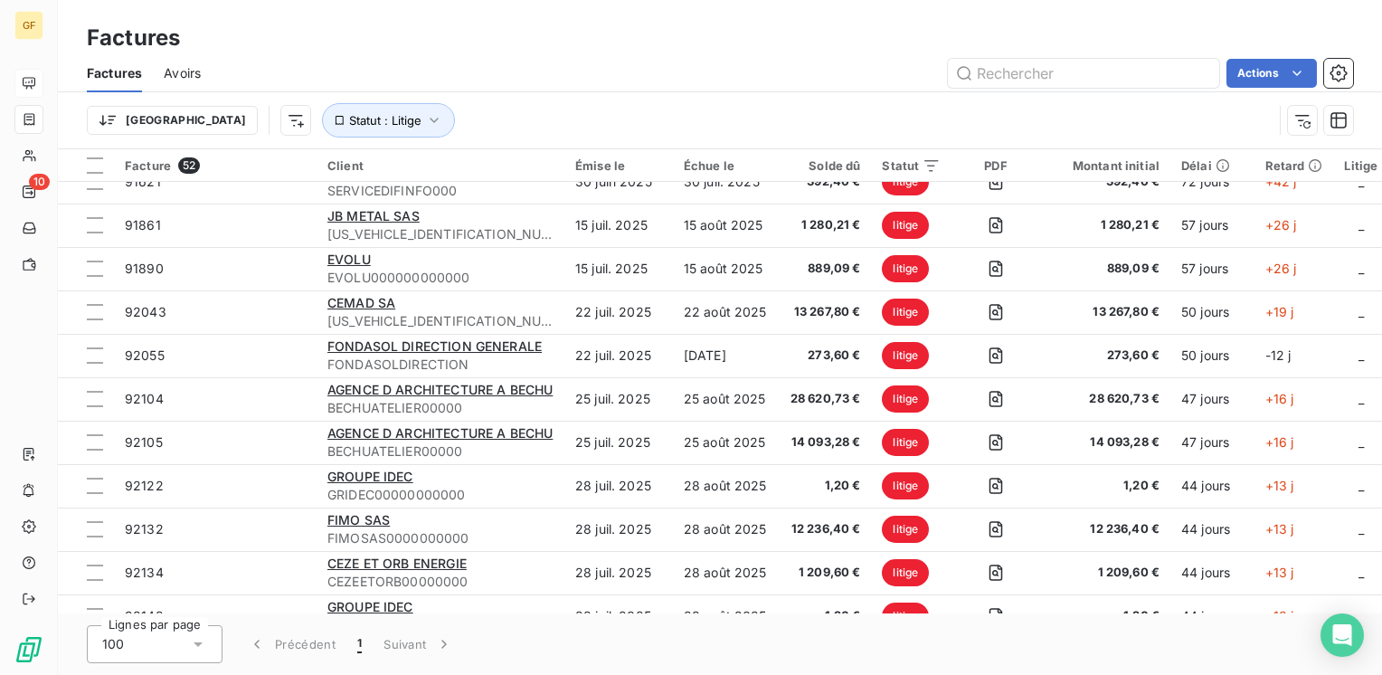
scroll to position [1562, 0]
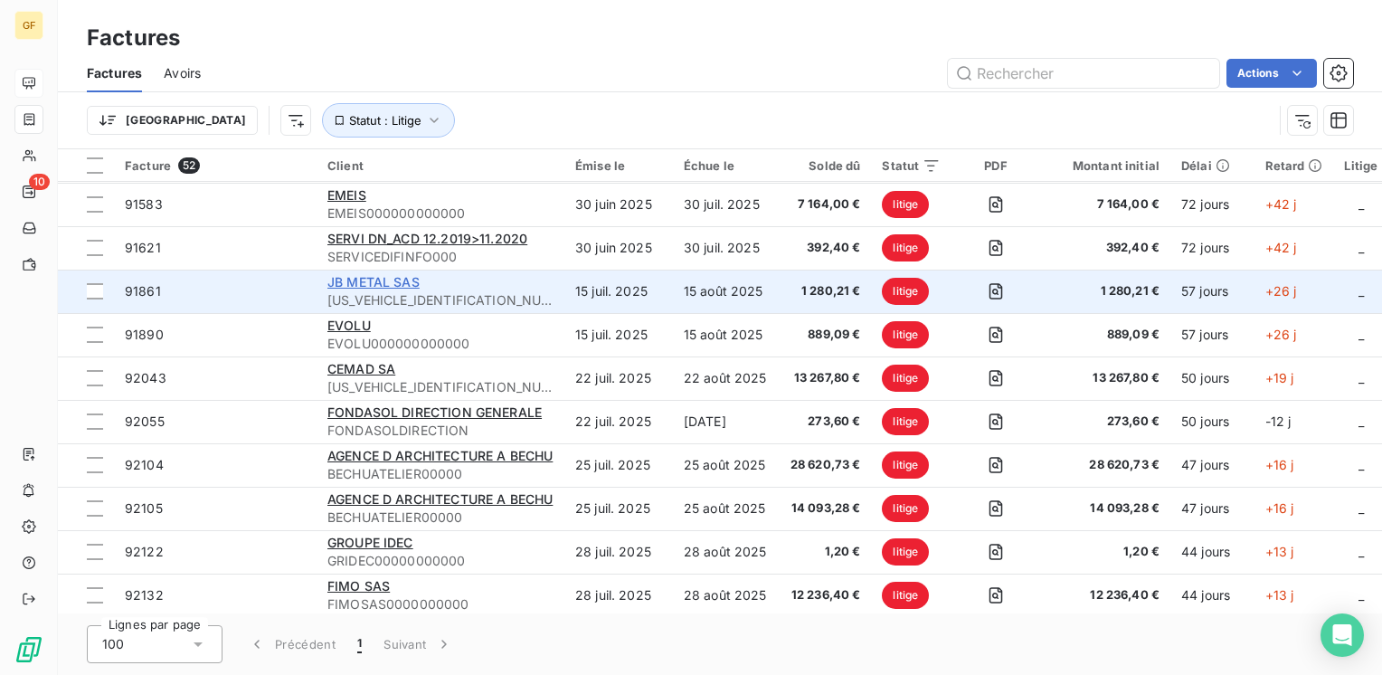
click at [380, 281] on span "JB METAL SAS" at bounding box center [373, 281] width 92 height 15
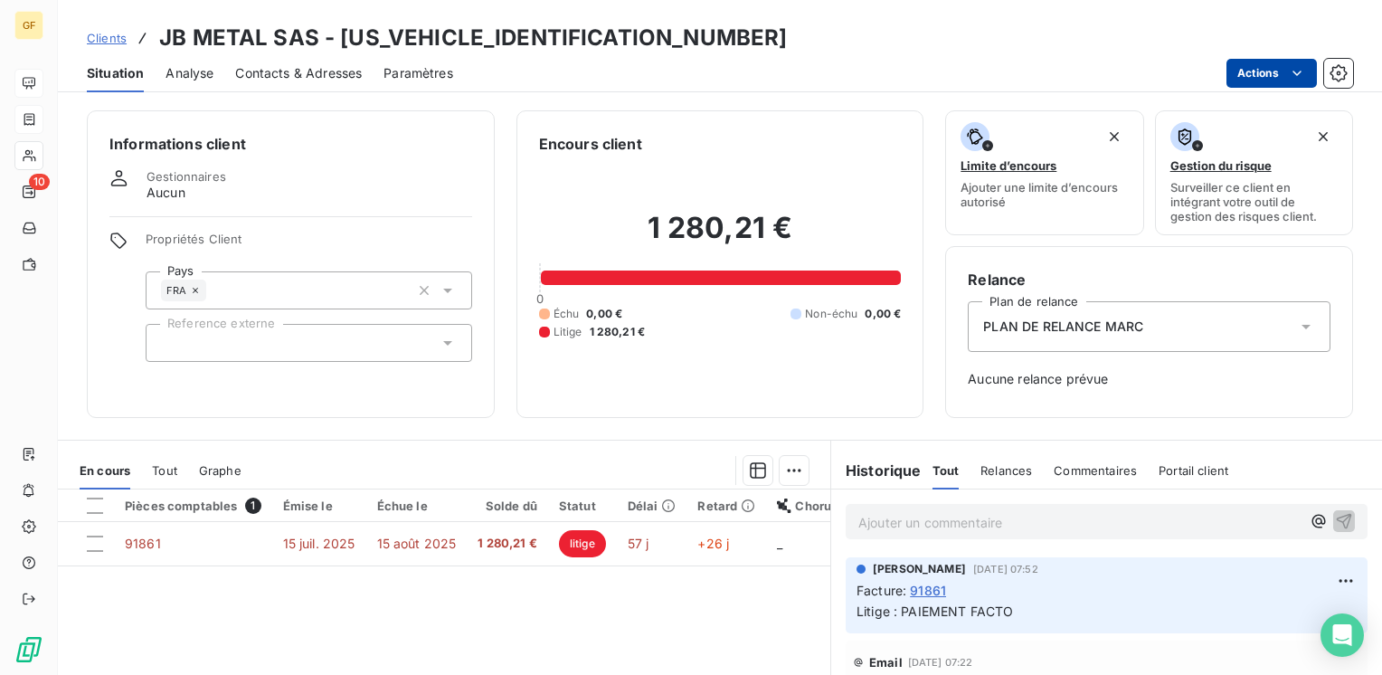
click at [1263, 77] on html "GF 10 Clients JB METAL SAS - JBMETAL0000000000 Situation Analyse Contacts & Adr…" at bounding box center [691, 337] width 1382 height 675
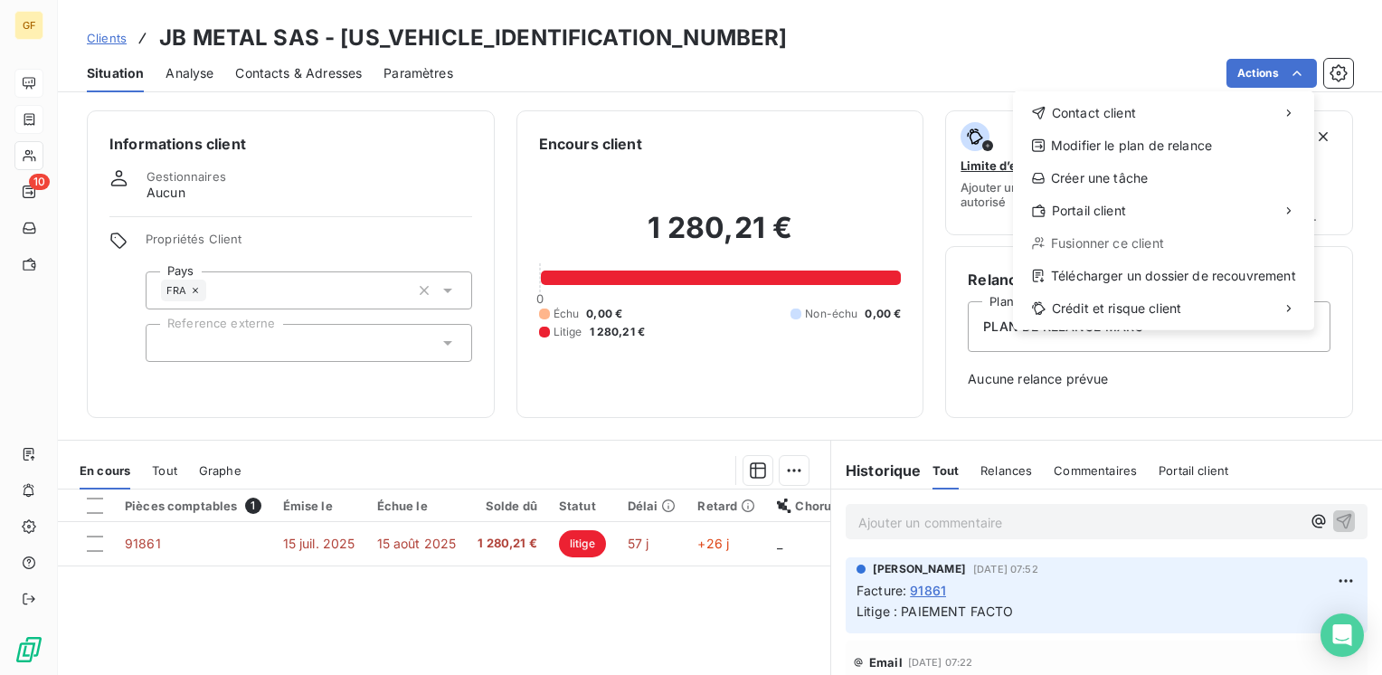
click at [403, 540] on html "GF 10 Clients JB METAL SAS - JBMETAL0000000000 Situation Analyse Contacts & Adr…" at bounding box center [691, 337] width 1382 height 675
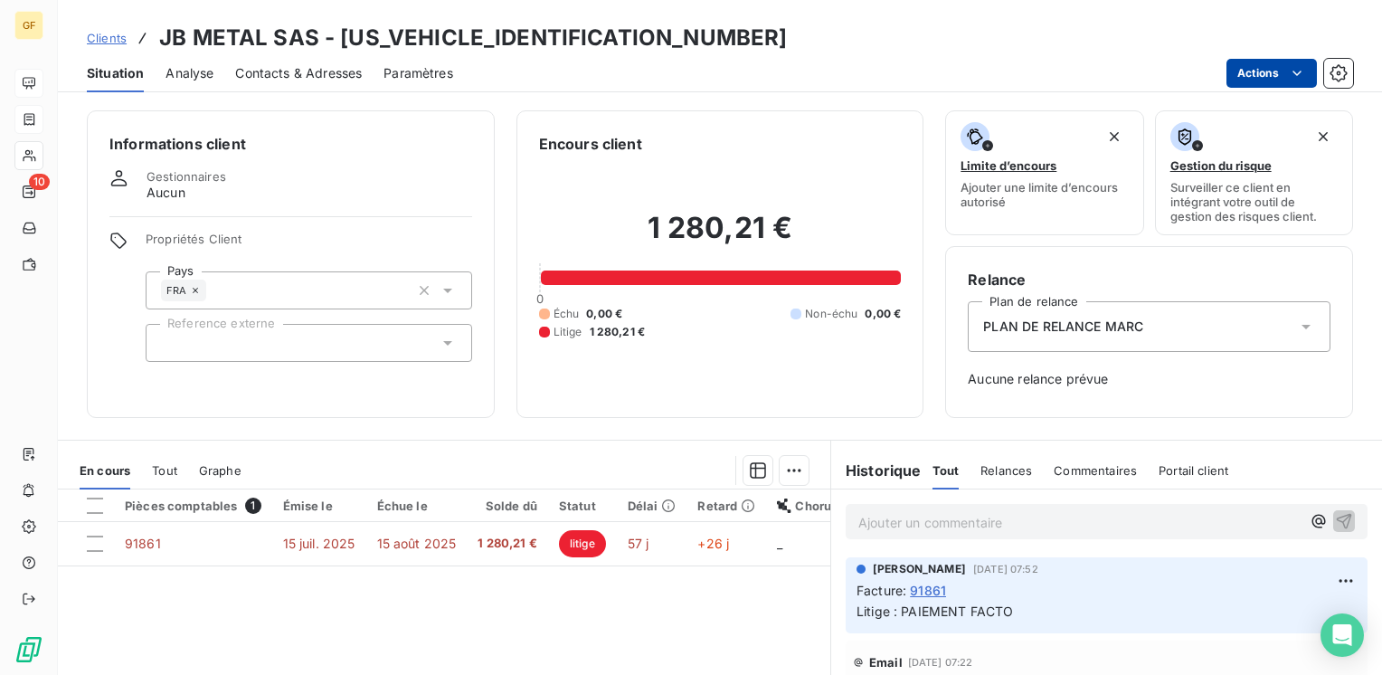
click at [1253, 78] on html "GF 10 Clients JB METAL SAS - JBMETAL0000000000 Situation Analyse Contacts & Adr…" at bounding box center [691, 337] width 1382 height 675
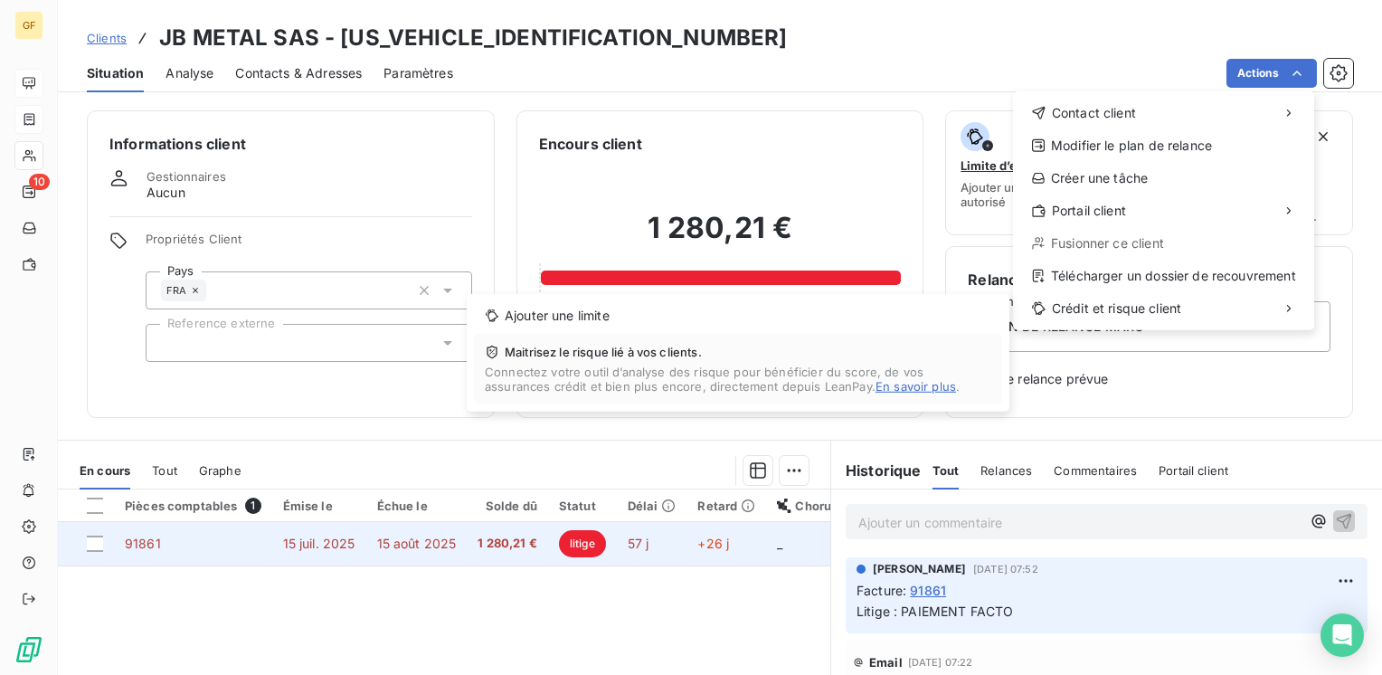
click at [497, 539] on html "GF 10 Clients JB METAL SAS - JBMETAL0000000000 Situation Analyse Contacts & Adr…" at bounding box center [691, 337] width 1382 height 675
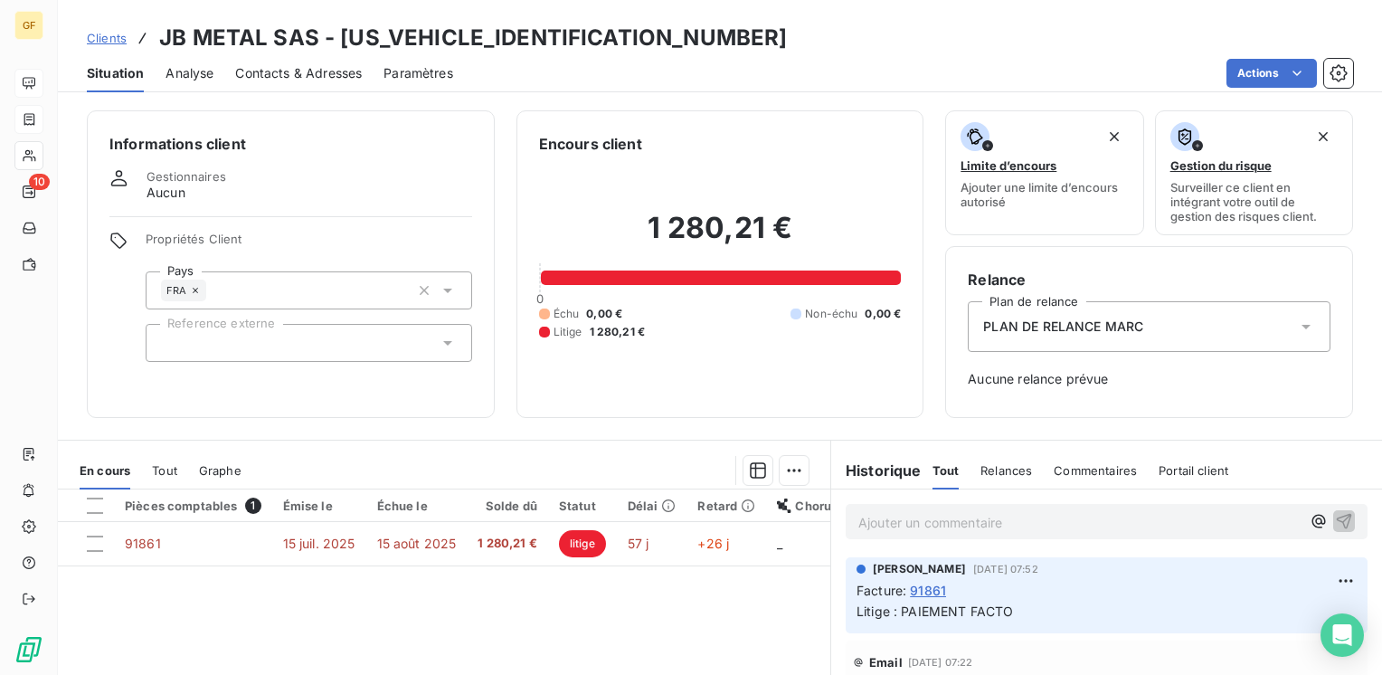
click at [865, 516] on p "Ajouter un commentaire ﻿" at bounding box center [1079, 522] width 442 height 23
click at [1101, 511] on p "PAIEMENT 09/09 EN NOTRE COMOTA" at bounding box center [1079, 521] width 442 height 21
click at [1060, 519] on span "PAIEMENT 09/09 EN NOTRE COMOTA" at bounding box center [977, 520] width 238 height 15
click at [1335, 514] on icon "button" at bounding box center [1344, 520] width 18 height 18
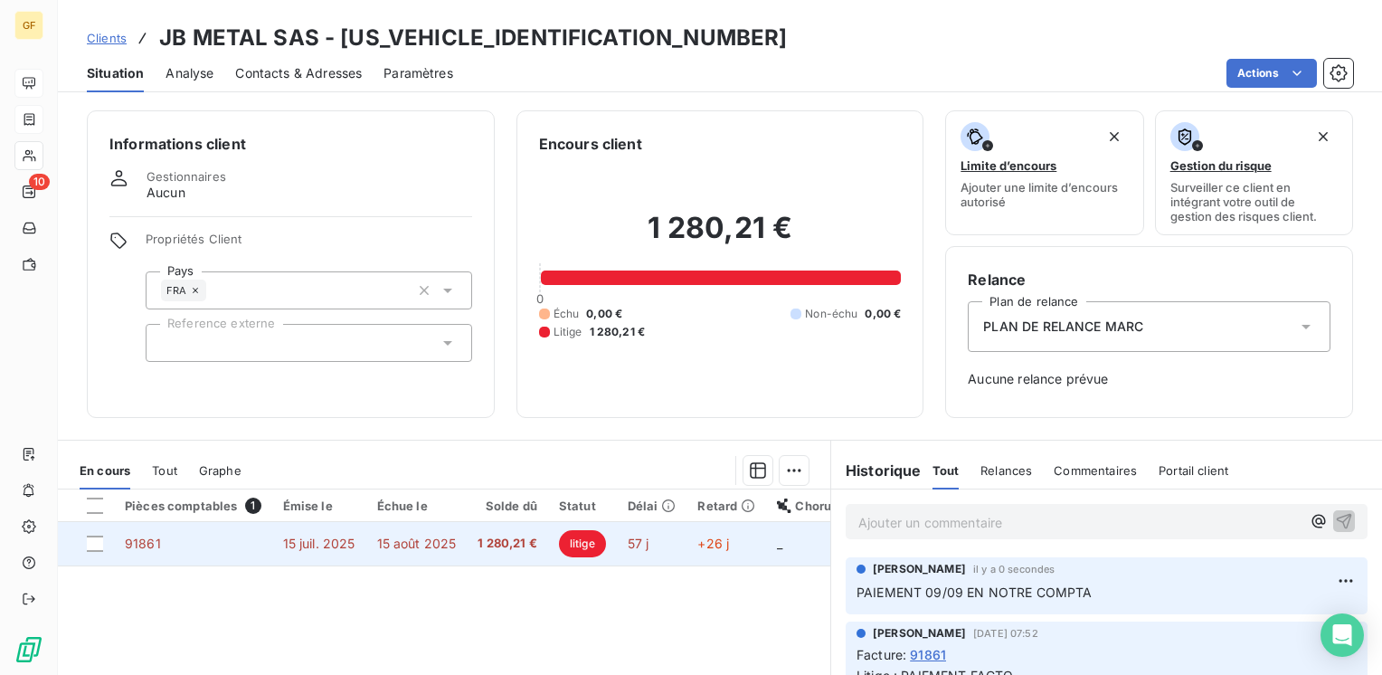
click at [521, 541] on span "1 280,21 €" at bounding box center [507, 543] width 60 height 18
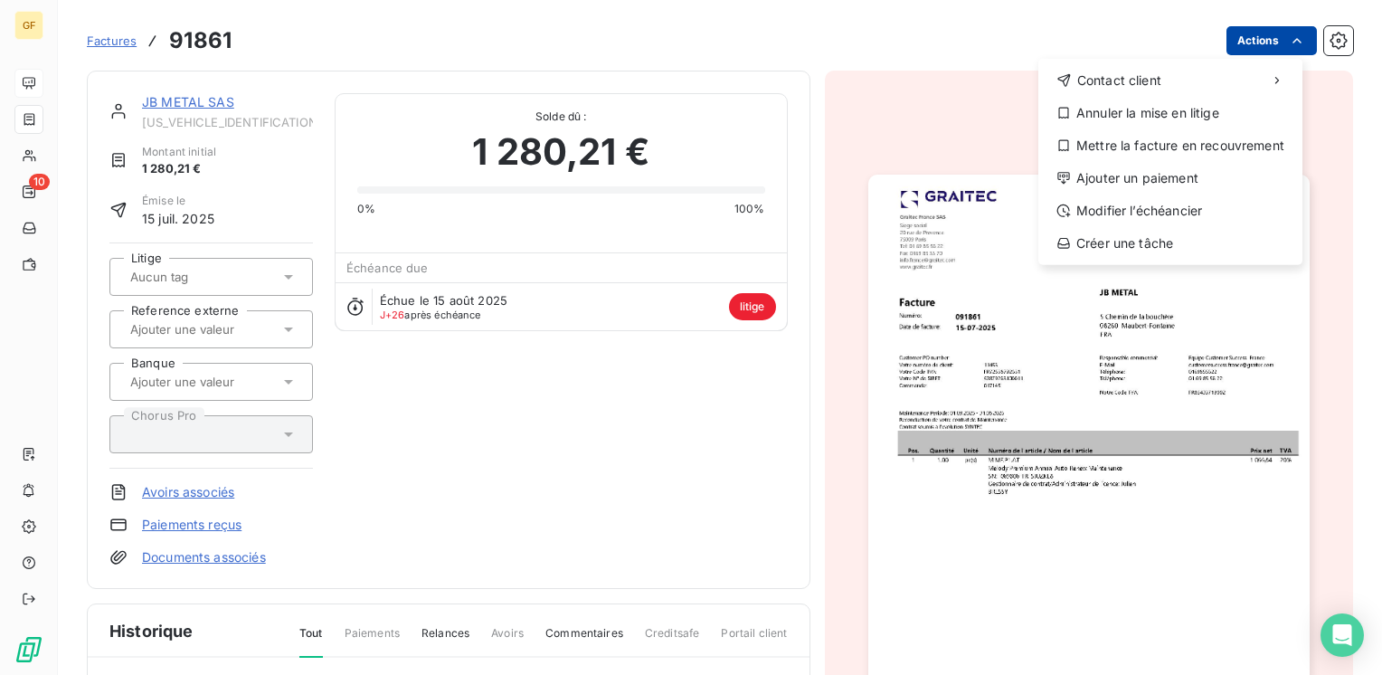
click at [1262, 36] on html "GF 10 Factures 91861 Actions Contact client Annuler la mise en litige Mettre la…" at bounding box center [691, 337] width 1382 height 675
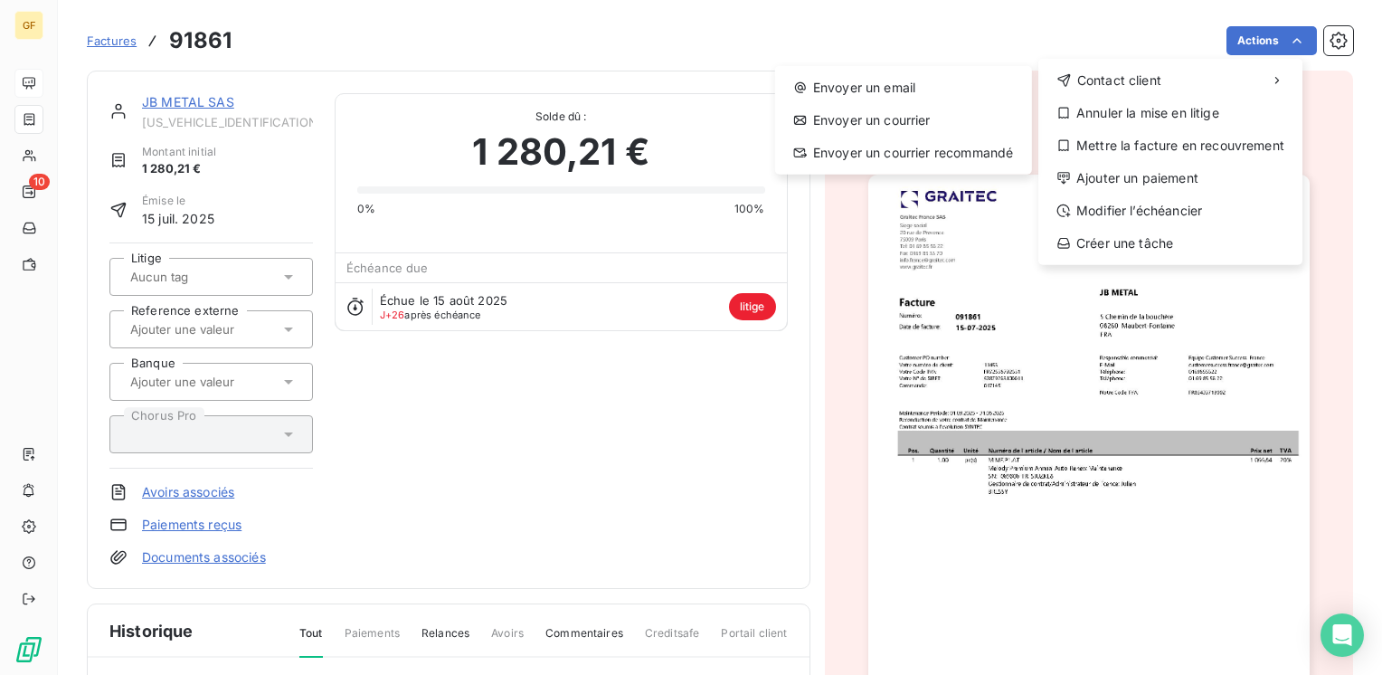
click at [503, 570] on html "GF 10 Factures 91861 Actions Contact client Envoyer un email Envoyer un courrie…" at bounding box center [691, 337] width 1382 height 675
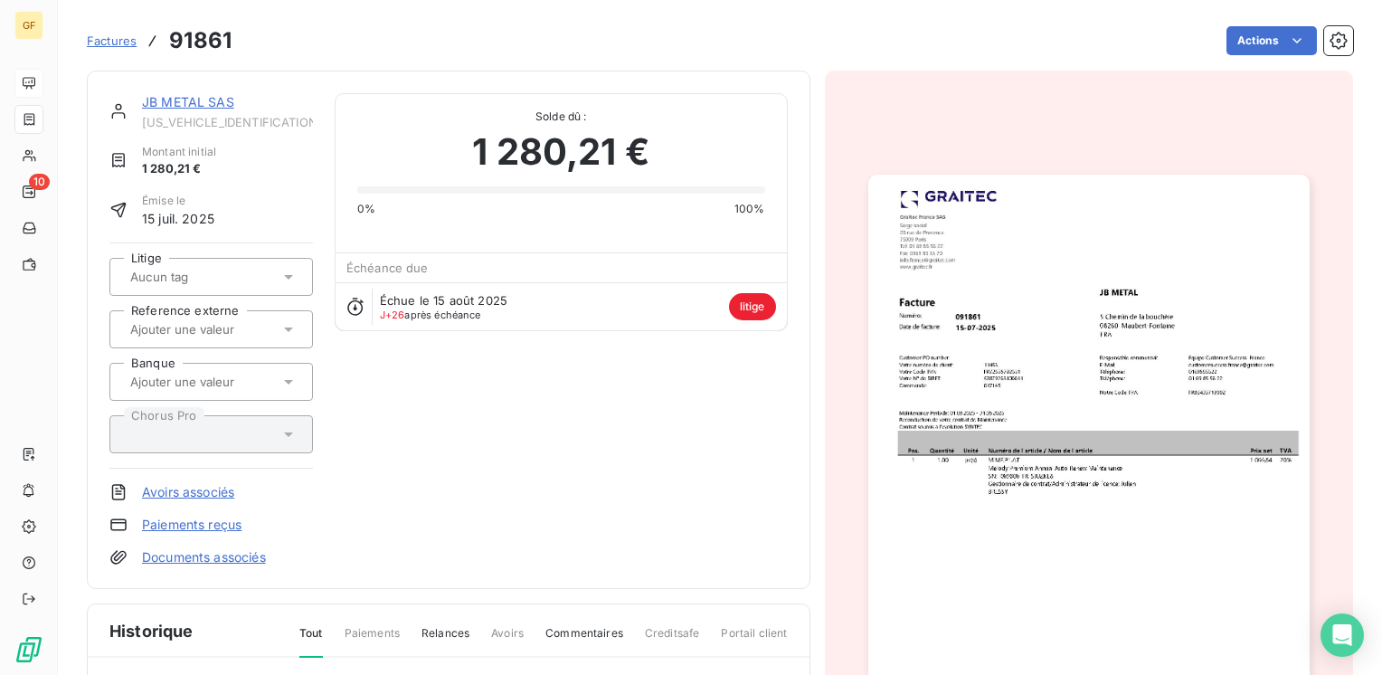
click at [216, 99] on link "JB METAL SAS" at bounding box center [188, 101] width 92 height 15
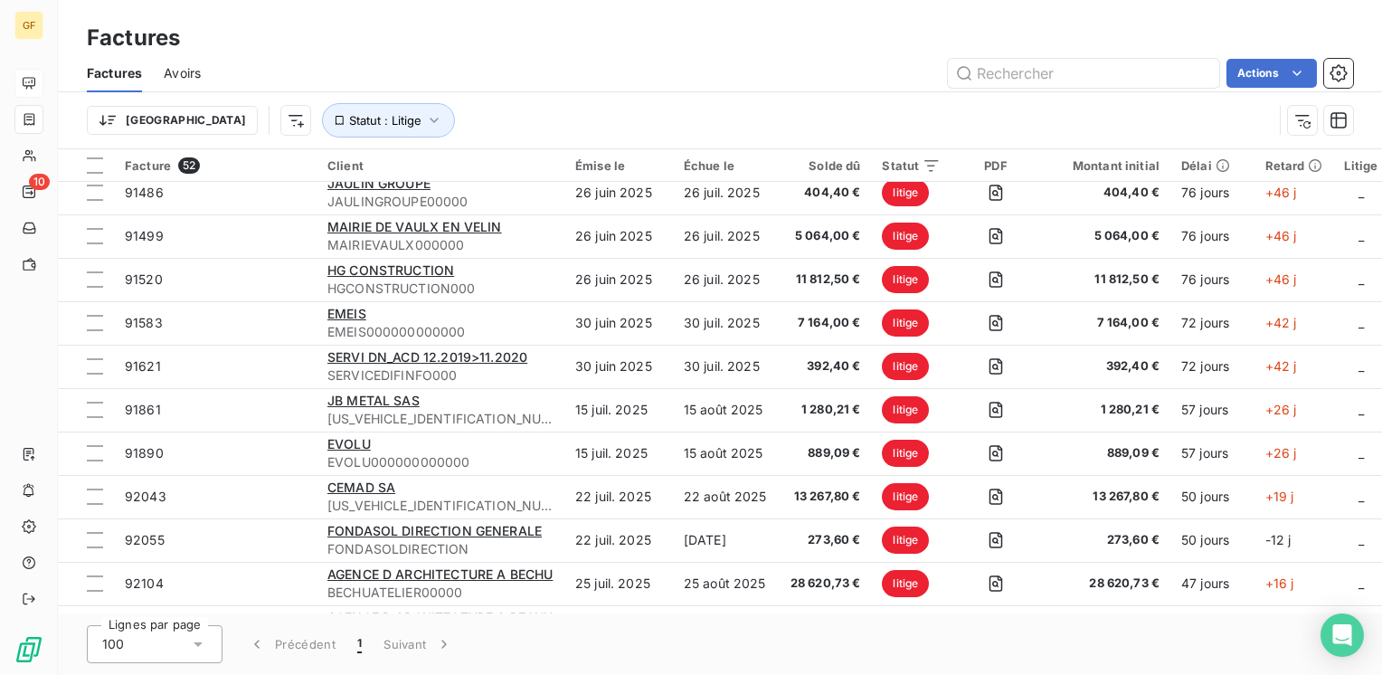
scroll to position [1447, 0]
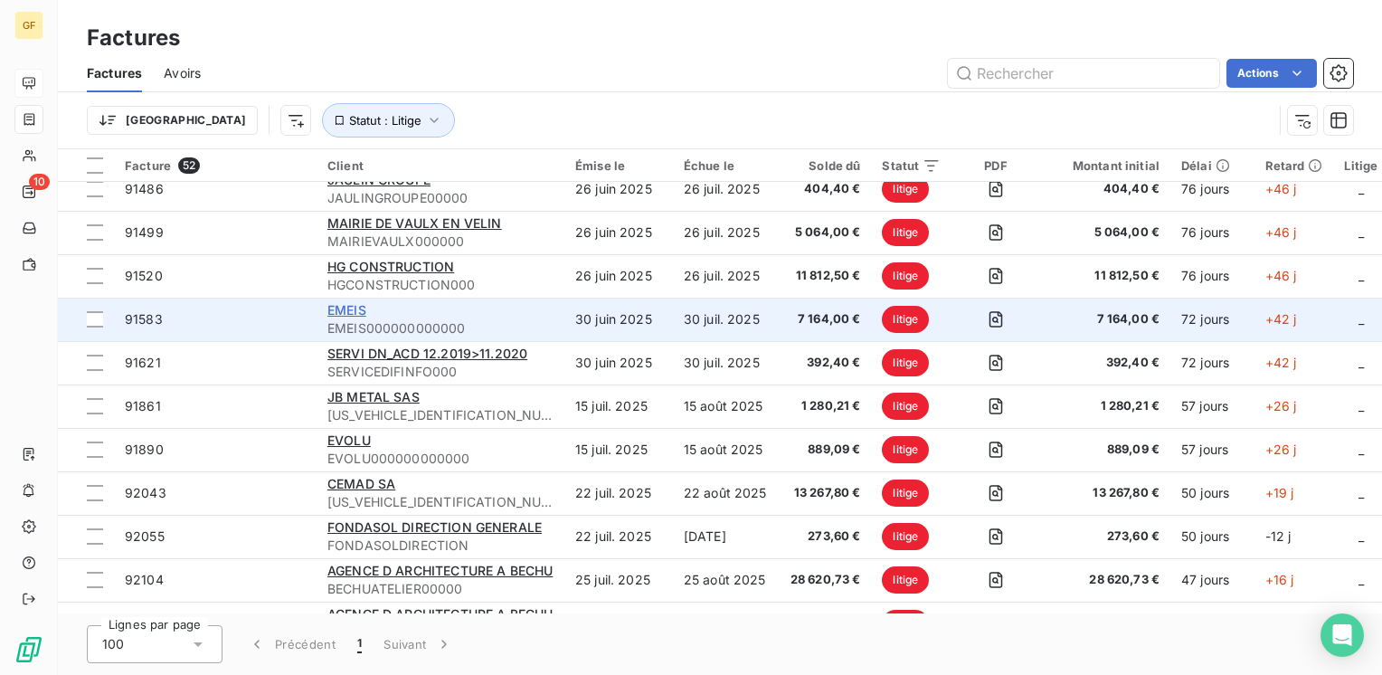
click at [352, 305] on span "EMEIS" at bounding box center [346, 309] width 39 height 15
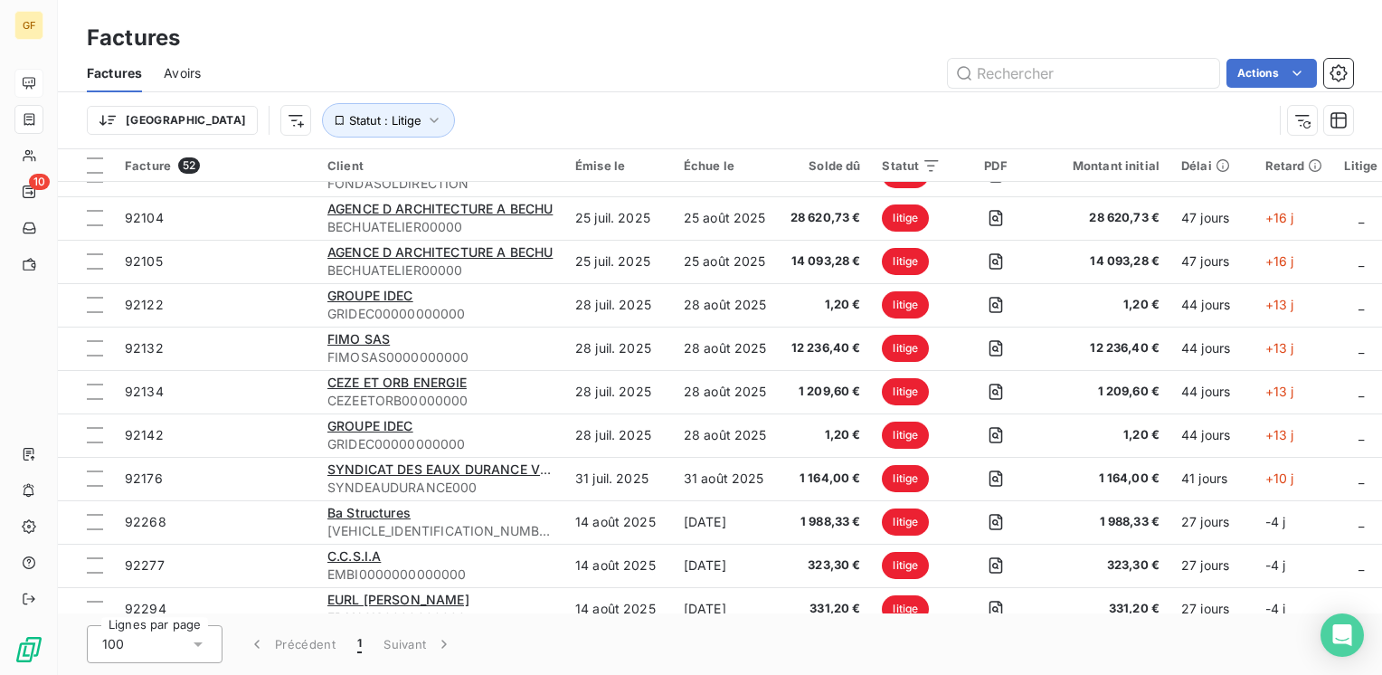
scroll to position [1833, 0]
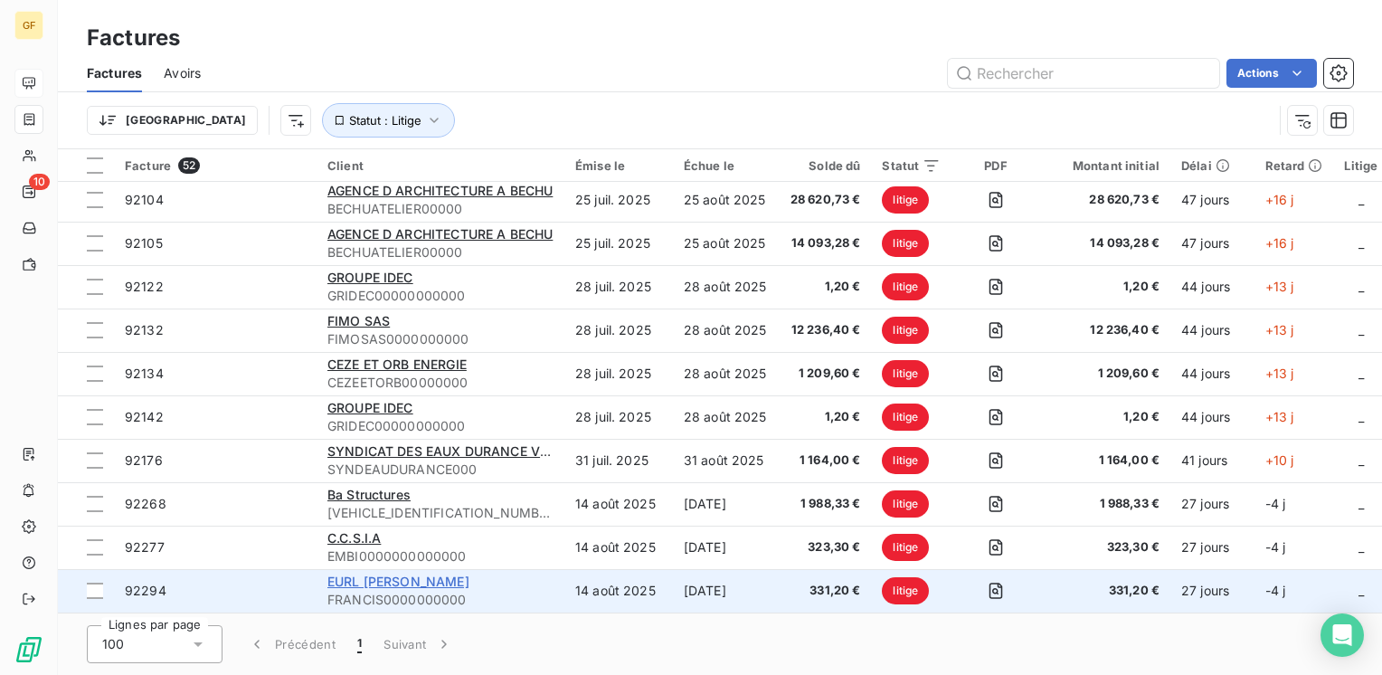
click at [396, 573] on span "EURL FRANCIS GORGUET" at bounding box center [398, 580] width 142 height 15
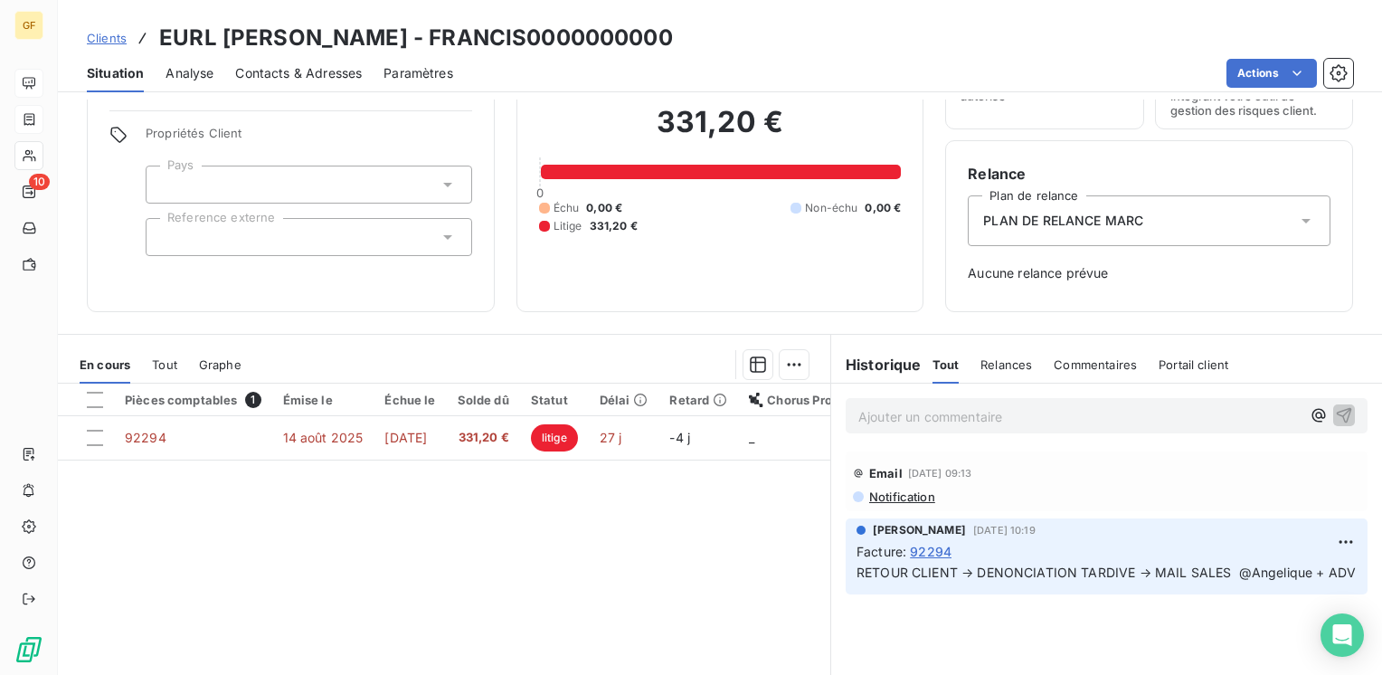
scroll to position [181, 0]
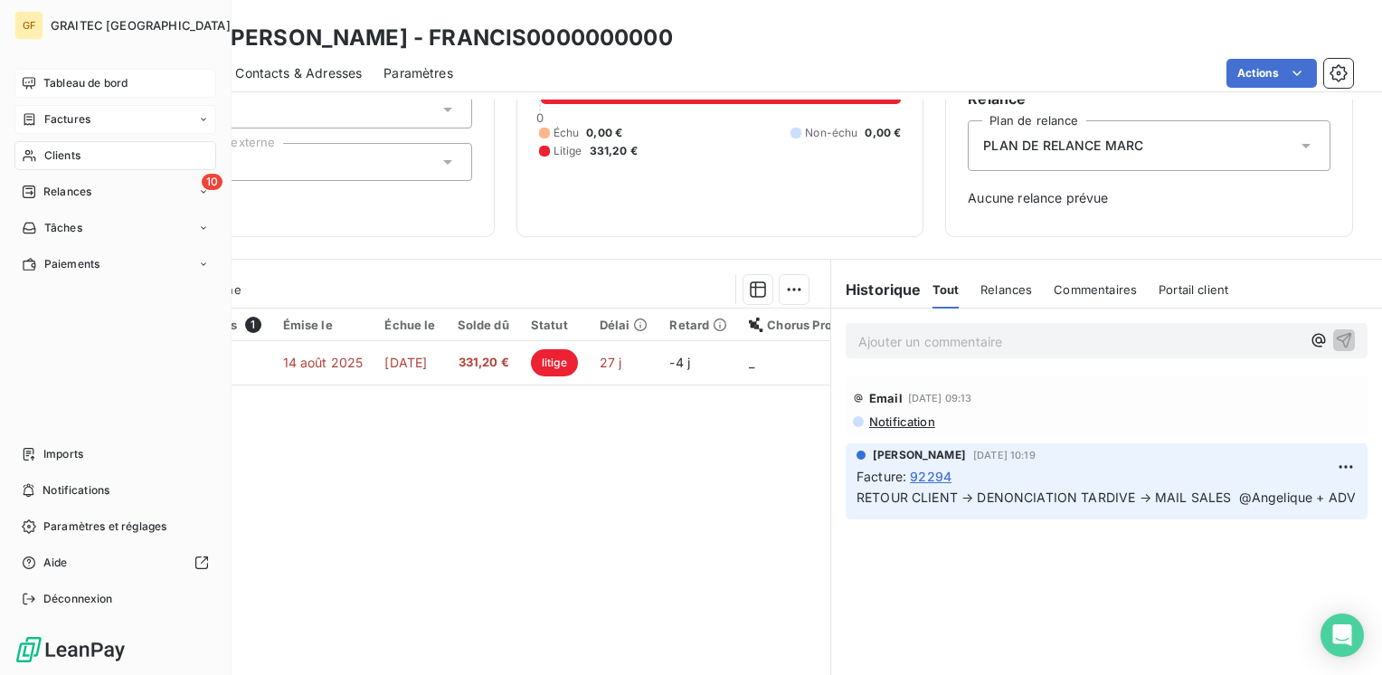
click at [81, 79] on span "Tableau de bord" at bounding box center [85, 83] width 84 height 16
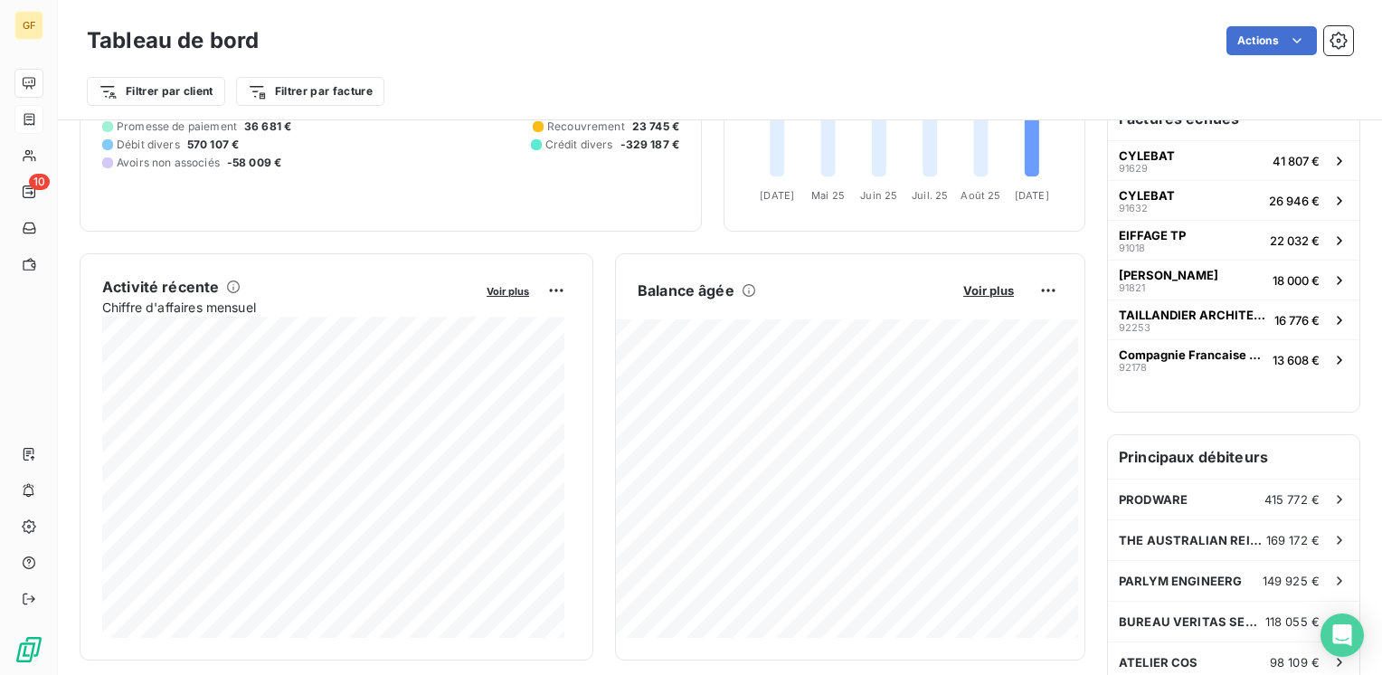
scroll to position [271, 0]
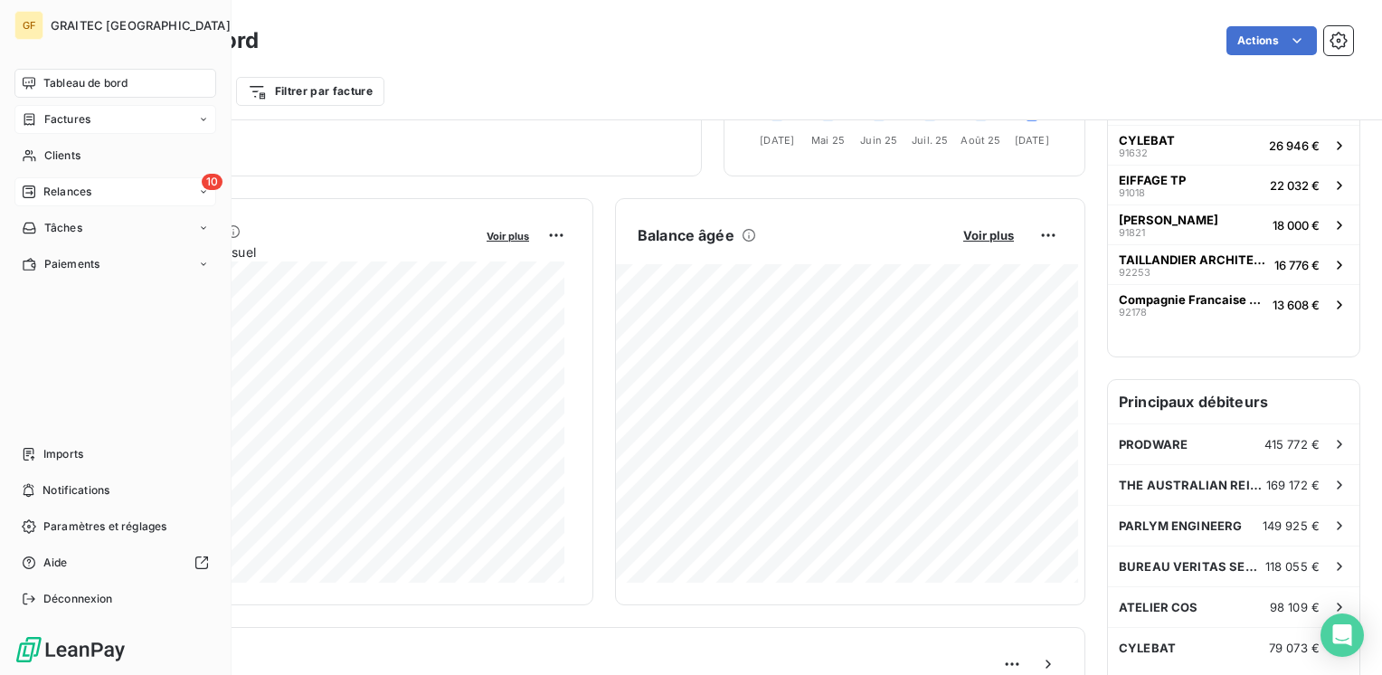
click at [57, 187] on span "Relances" at bounding box center [67, 192] width 48 height 16
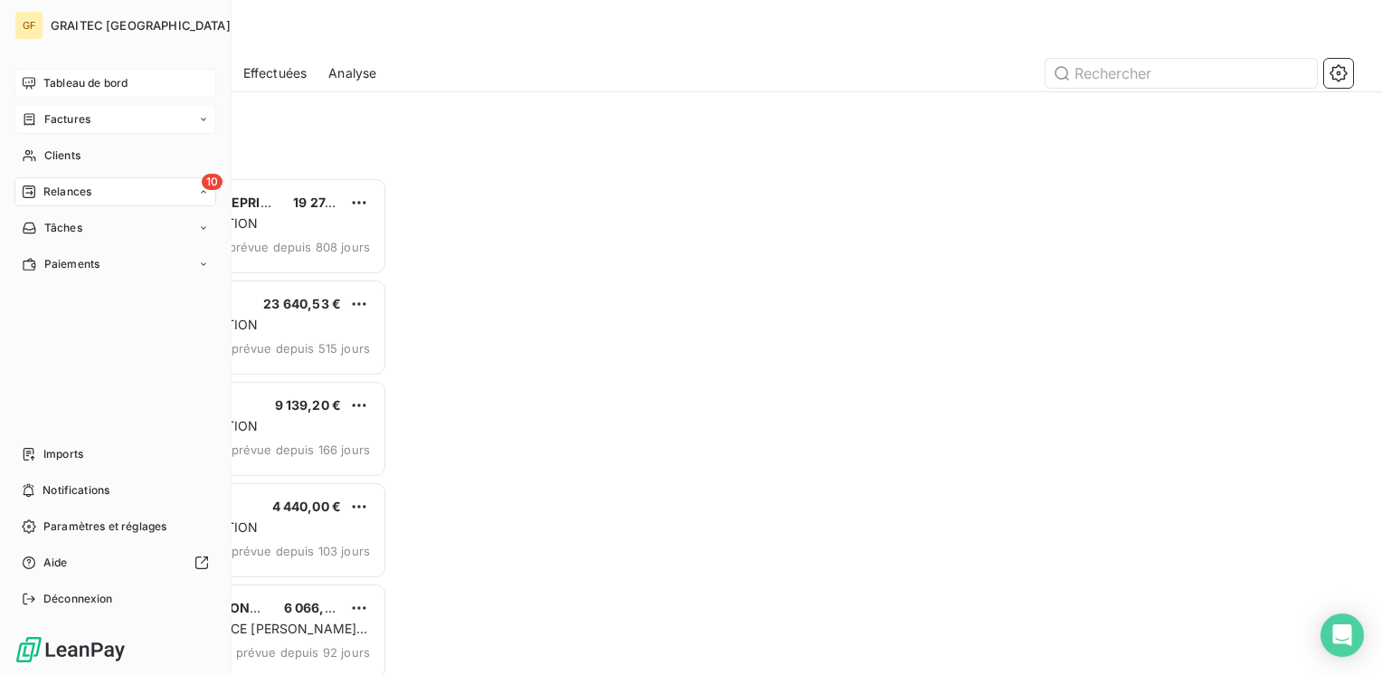
scroll to position [484, 286]
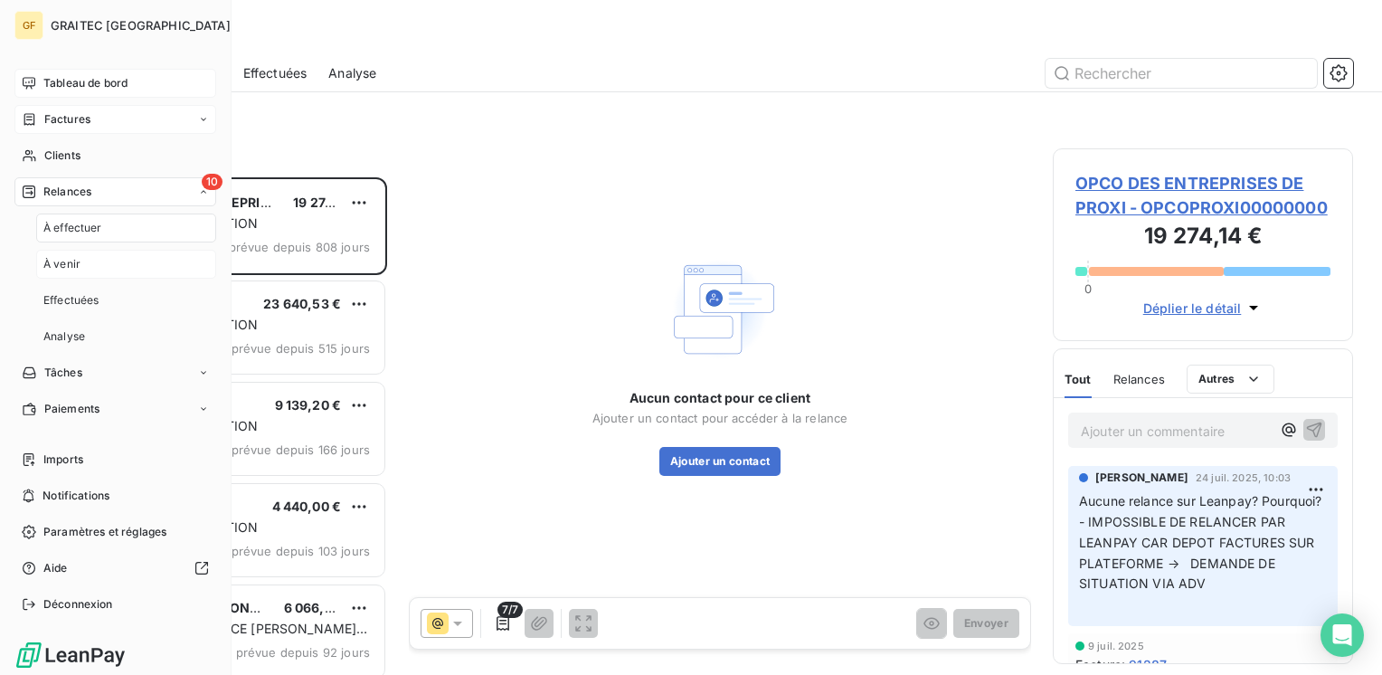
click at [65, 257] on span "À venir" at bounding box center [61, 264] width 37 height 16
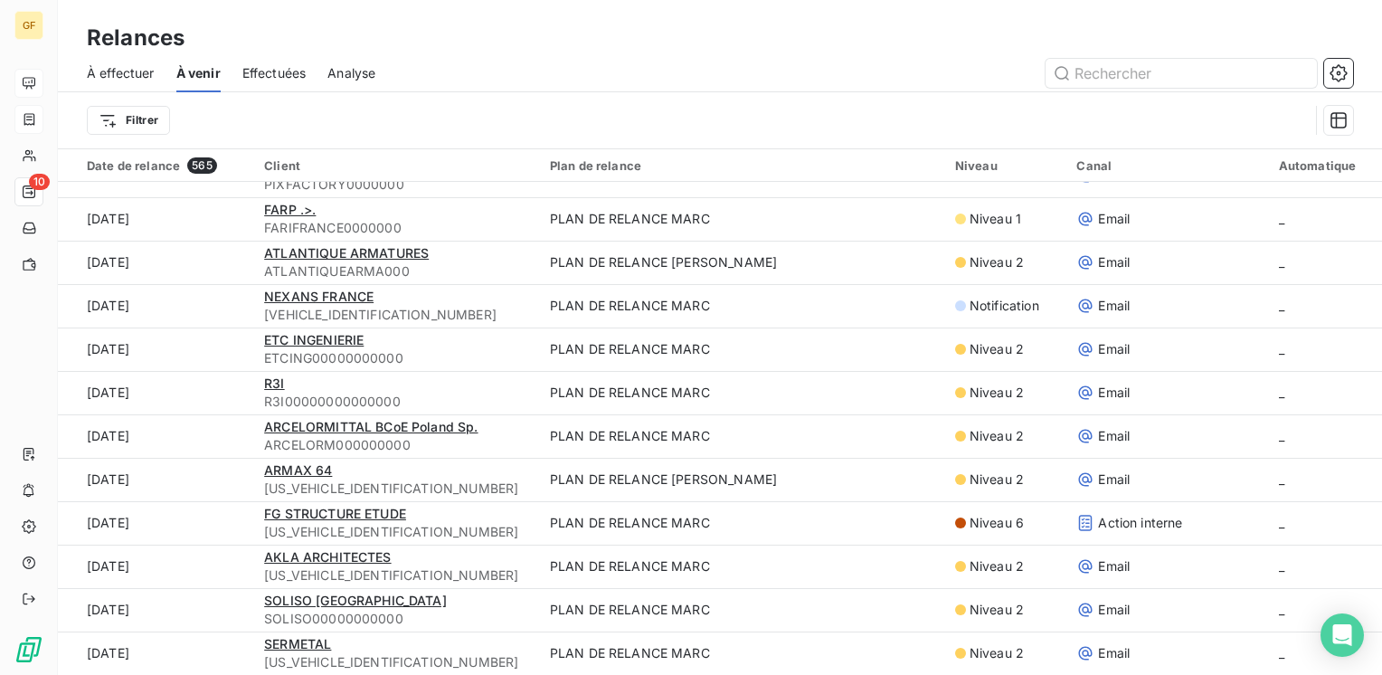
scroll to position [723, 0]
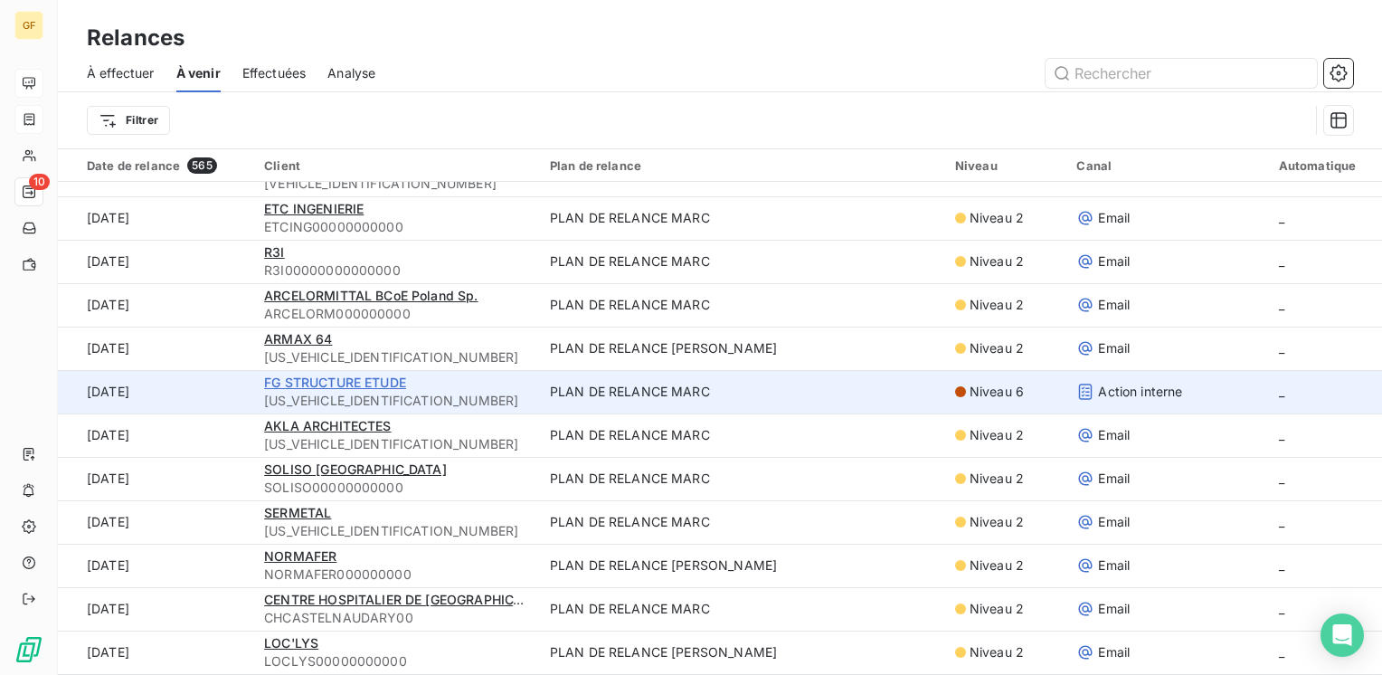
click at [358, 376] on span "FG STRUCTURE ETUDE" at bounding box center [335, 381] width 142 height 15
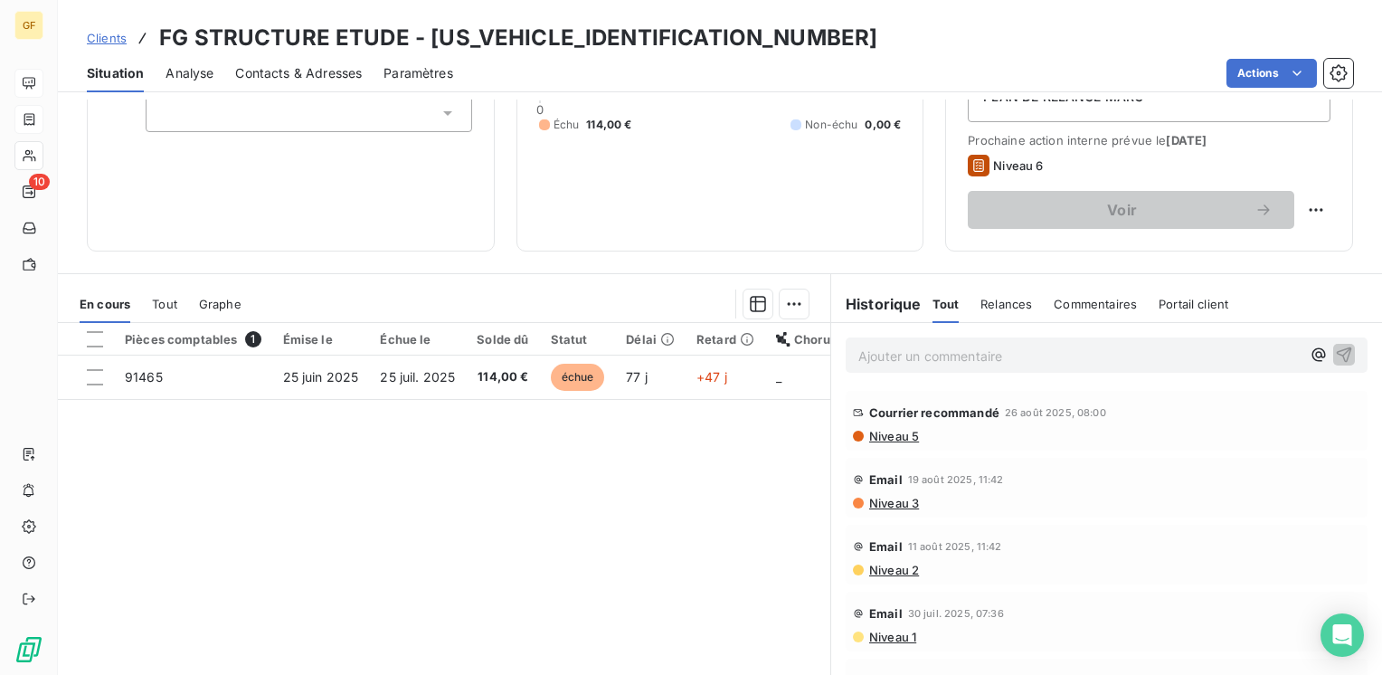
scroll to position [271, 0]
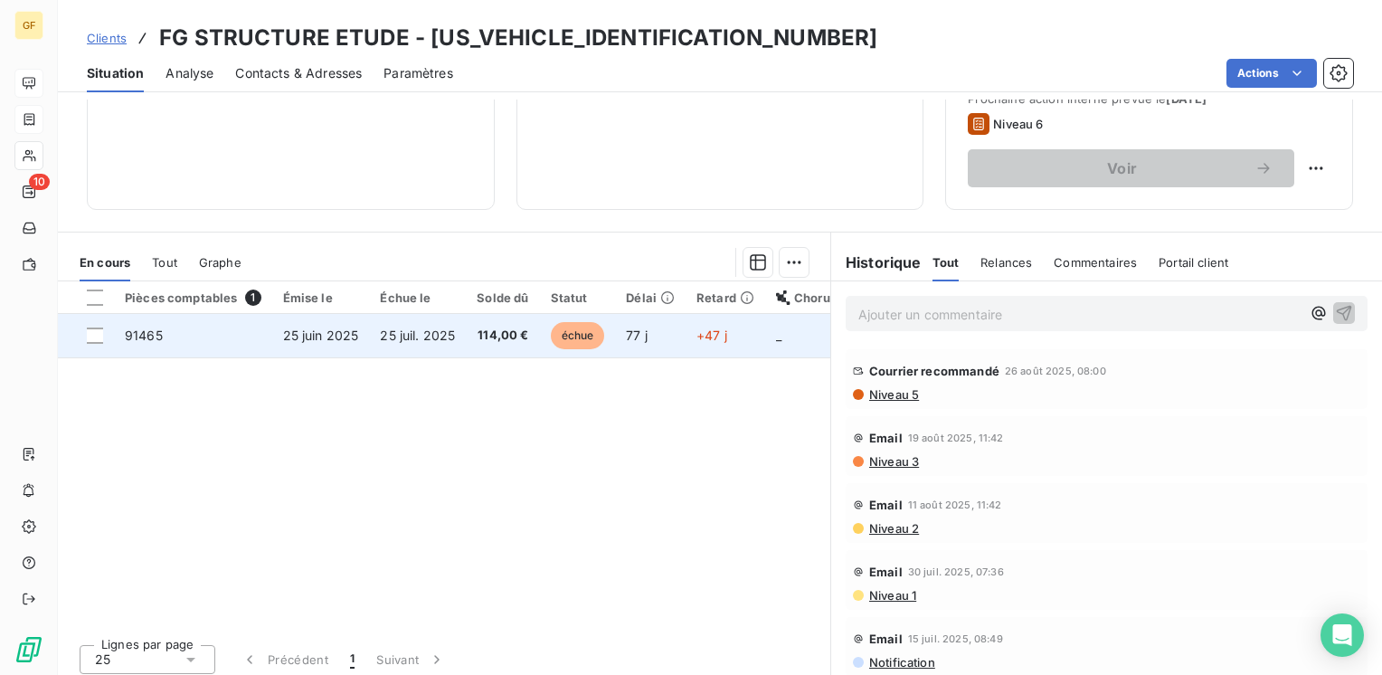
click at [412, 333] on span "25 juil. 2025" at bounding box center [417, 334] width 75 height 15
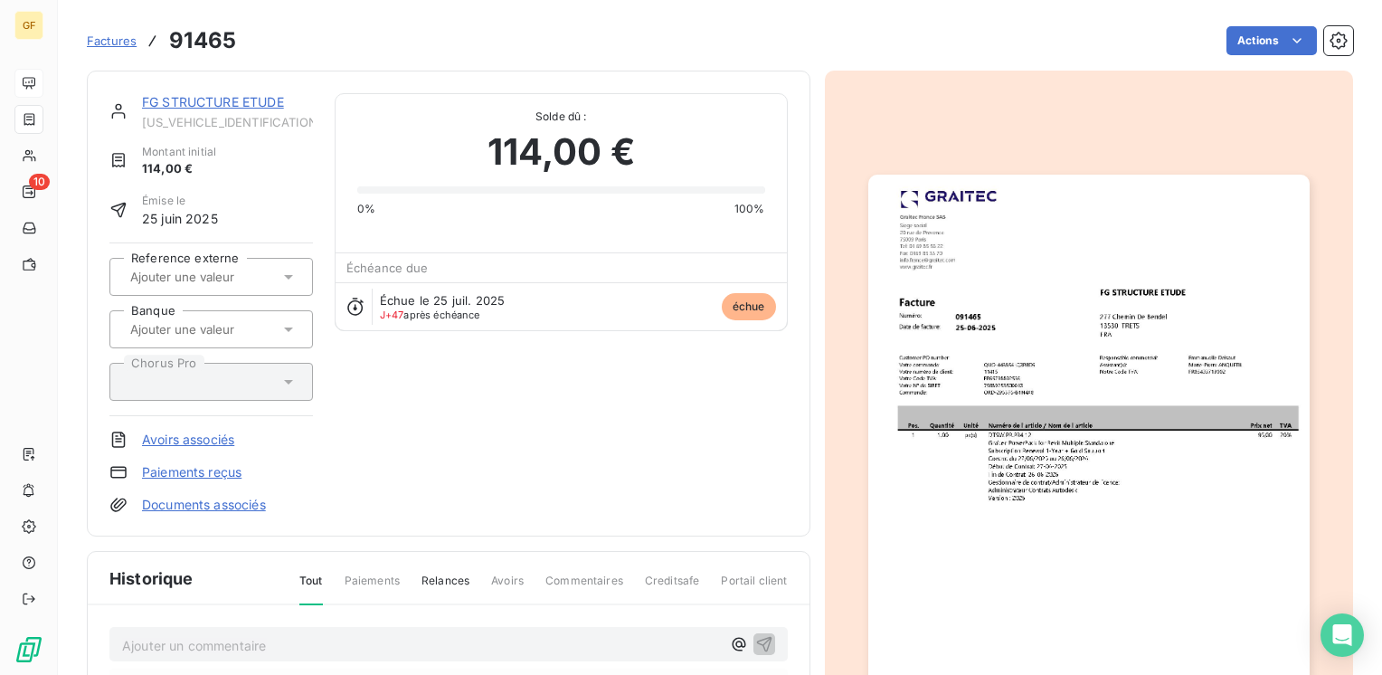
click at [186, 103] on link "FG STRUCTURE ETUDE" at bounding box center [213, 101] width 142 height 15
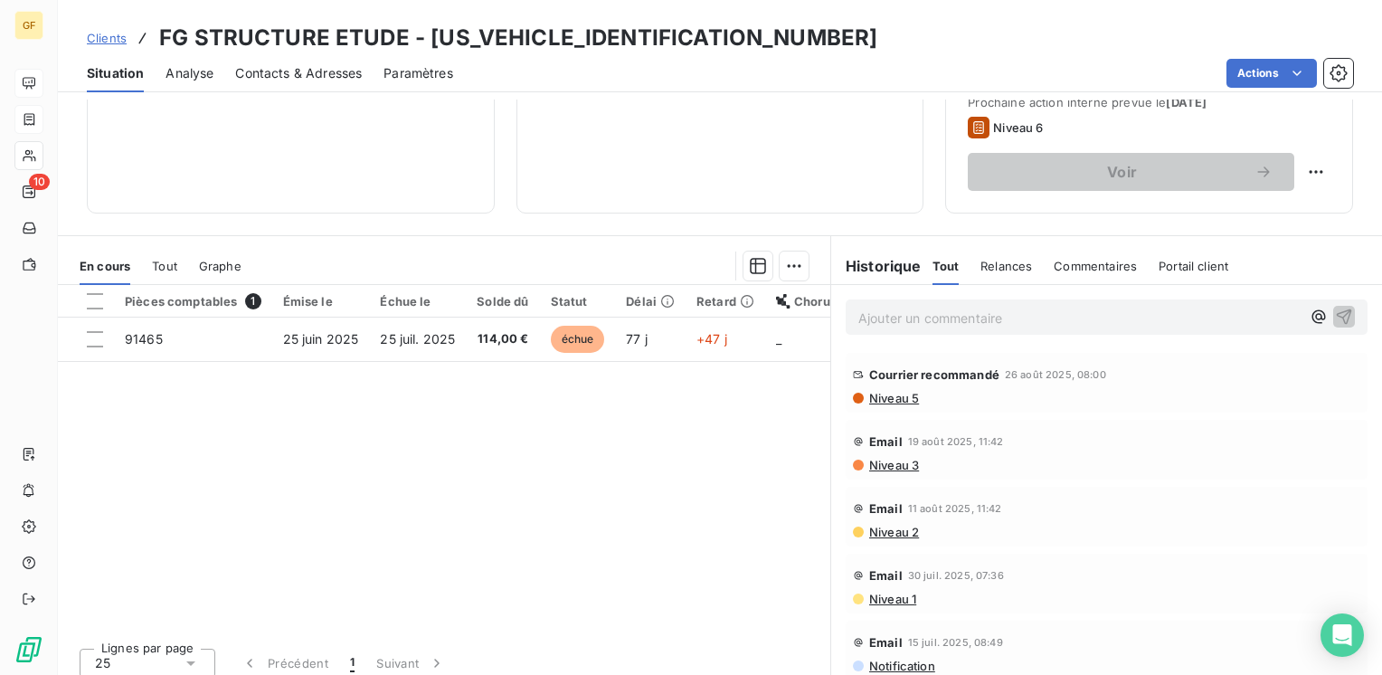
scroll to position [271, 0]
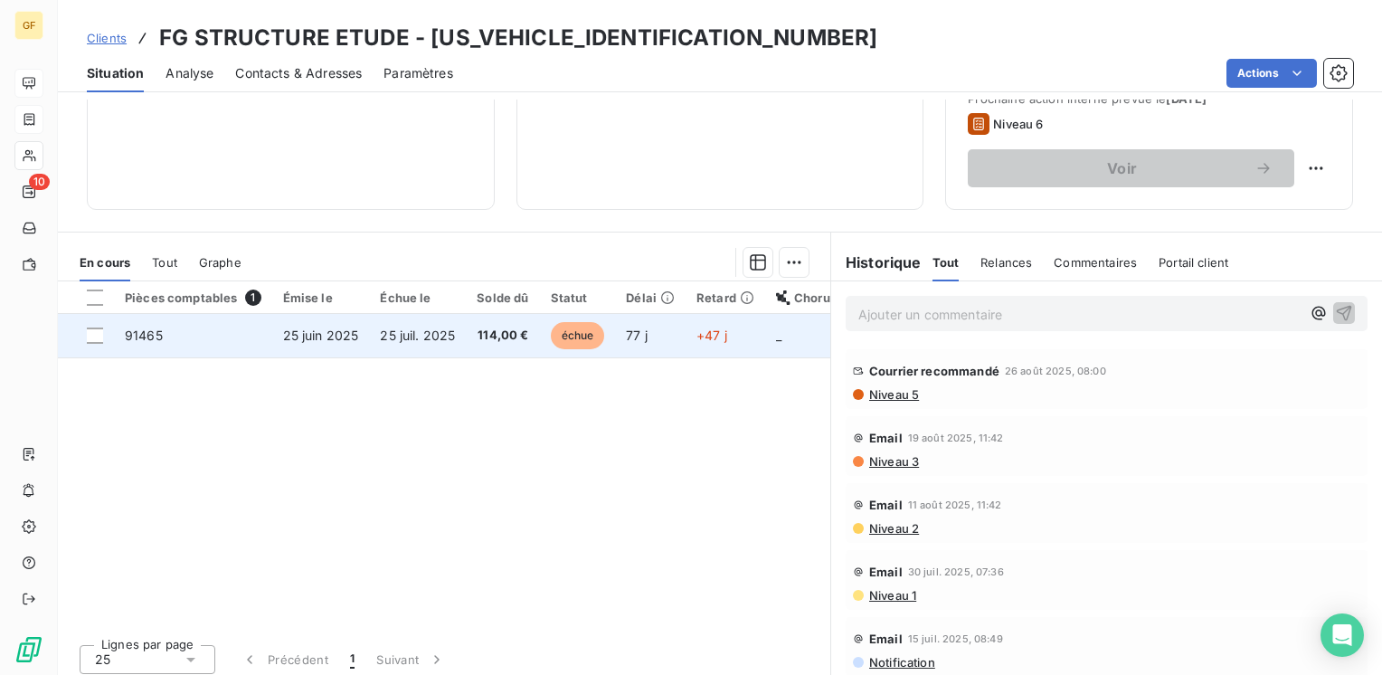
click at [426, 331] on span "25 juil. 2025" at bounding box center [417, 334] width 75 height 15
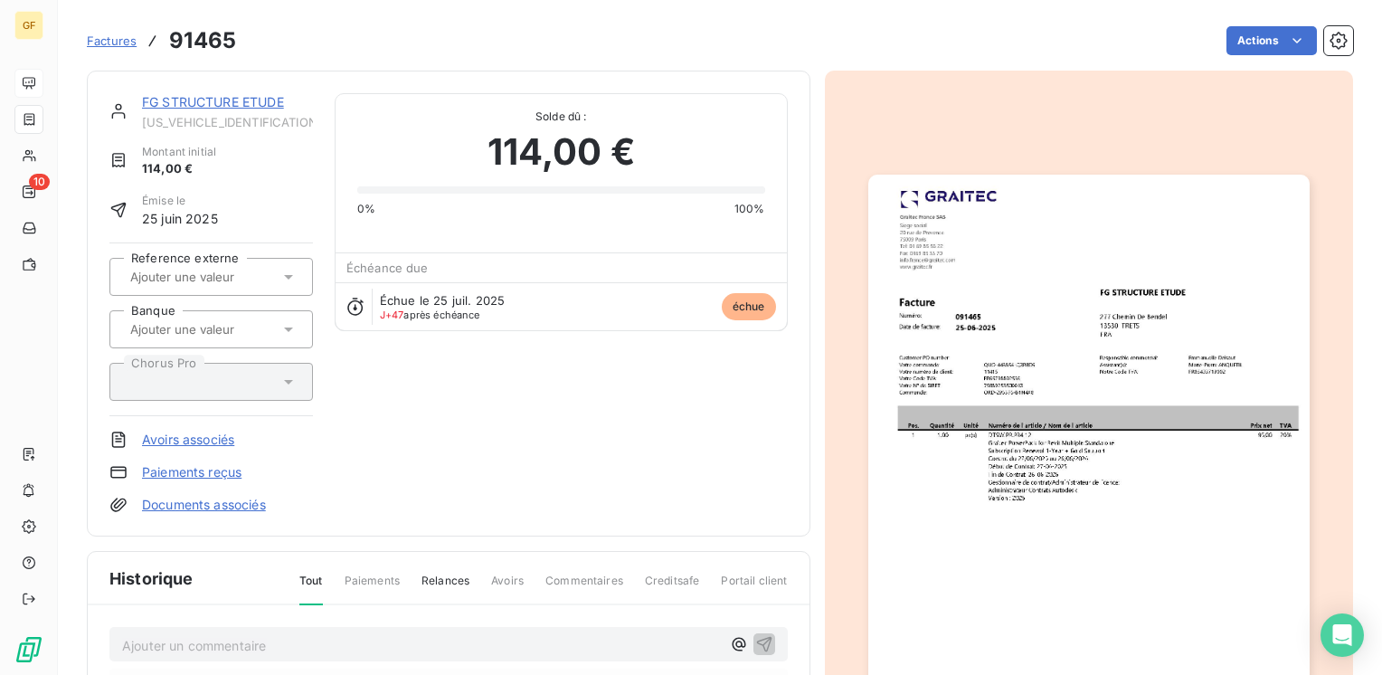
click at [1032, 313] on img "button" at bounding box center [1088, 486] width 441 height 623
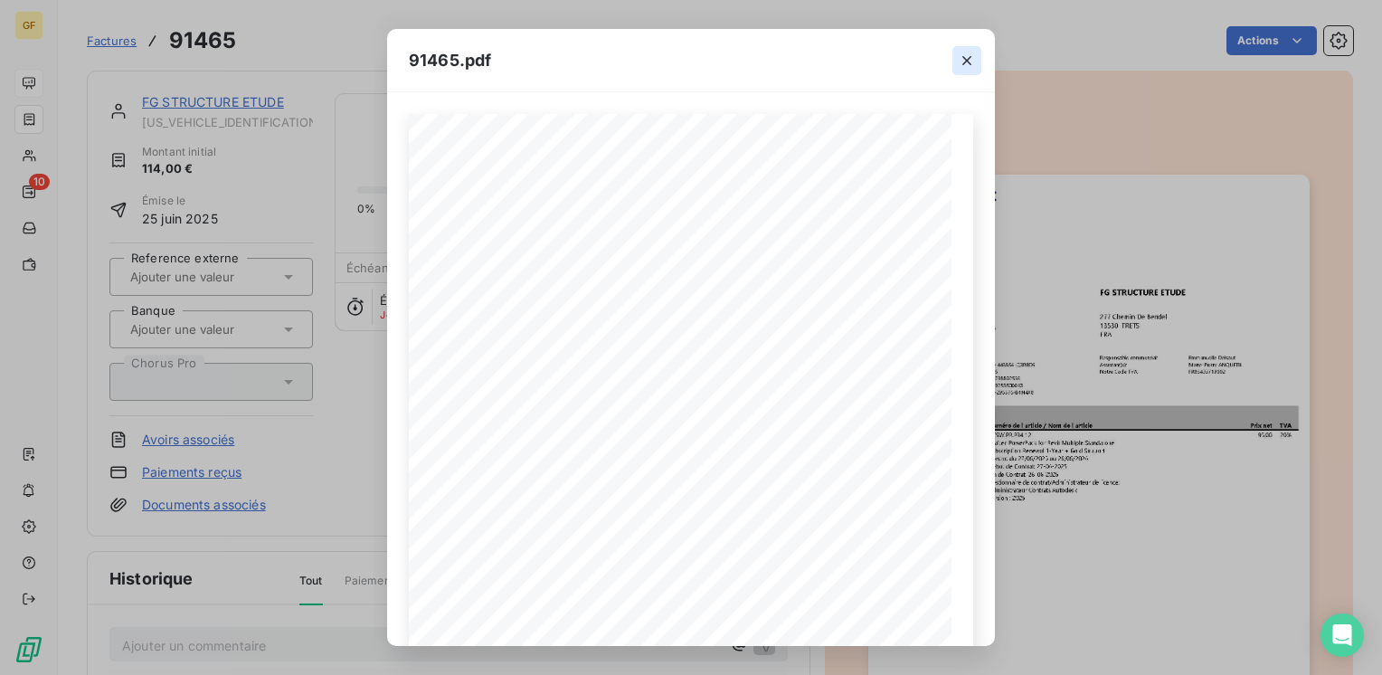
click at [966, 60] on icon "button" at bounding box center [966, 60] width 9 height 9
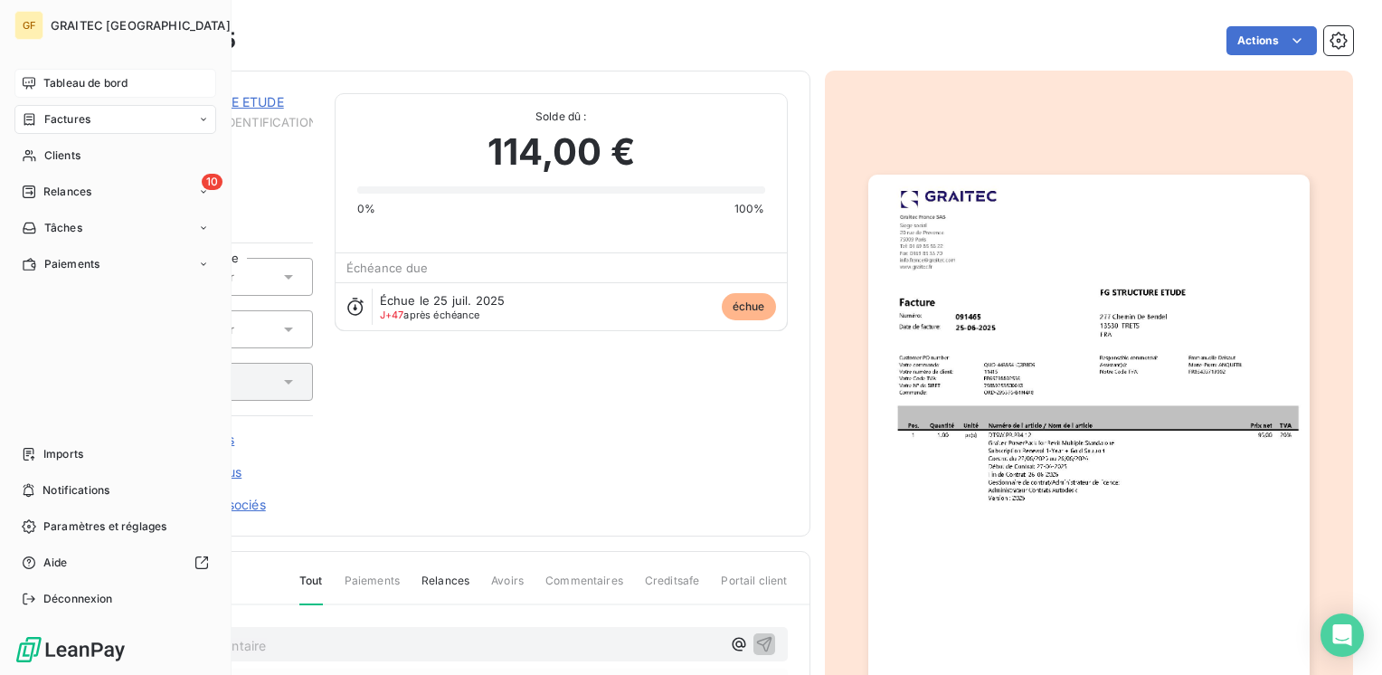
click at [40, 81] on div "Tableau de bord" at bounding box center [115, 83] width 202 height 29
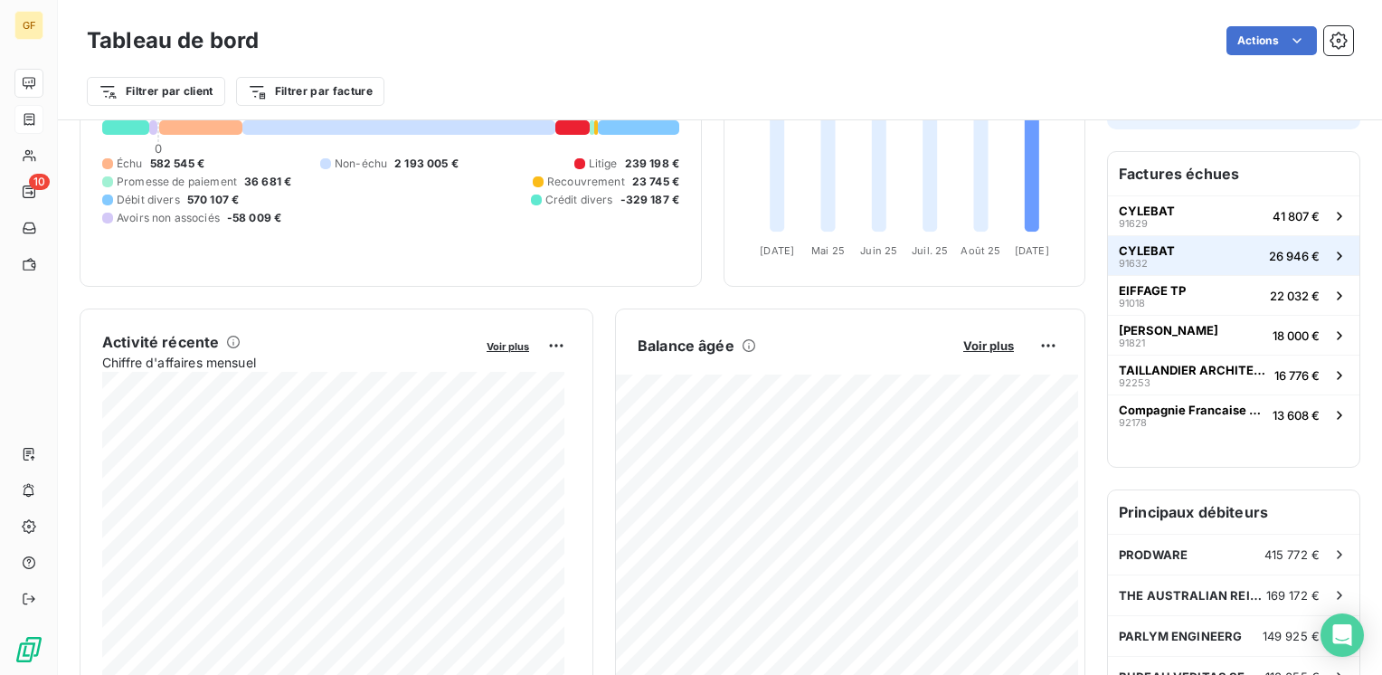
scroll to position [362, 0]
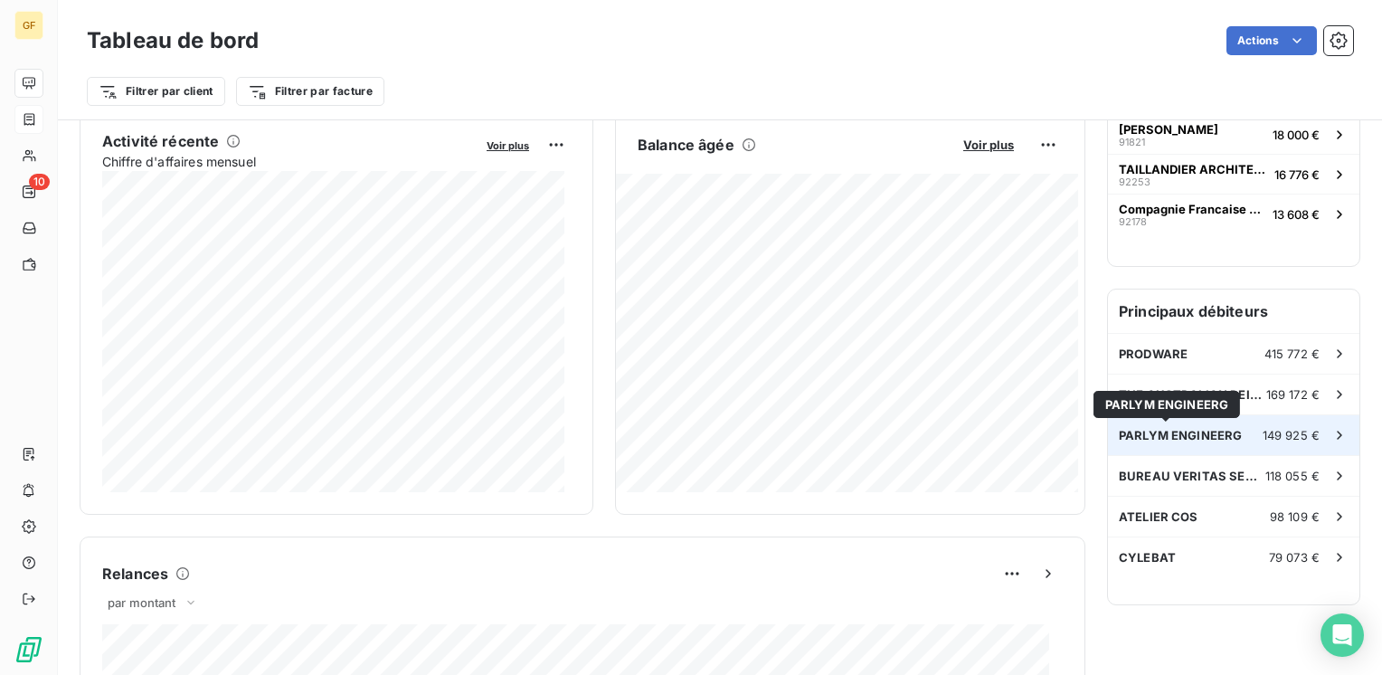
click at [1174, 435] on span "PARLYM ENGINEERG" at bounding box center [1180, 435] width 123 height 14
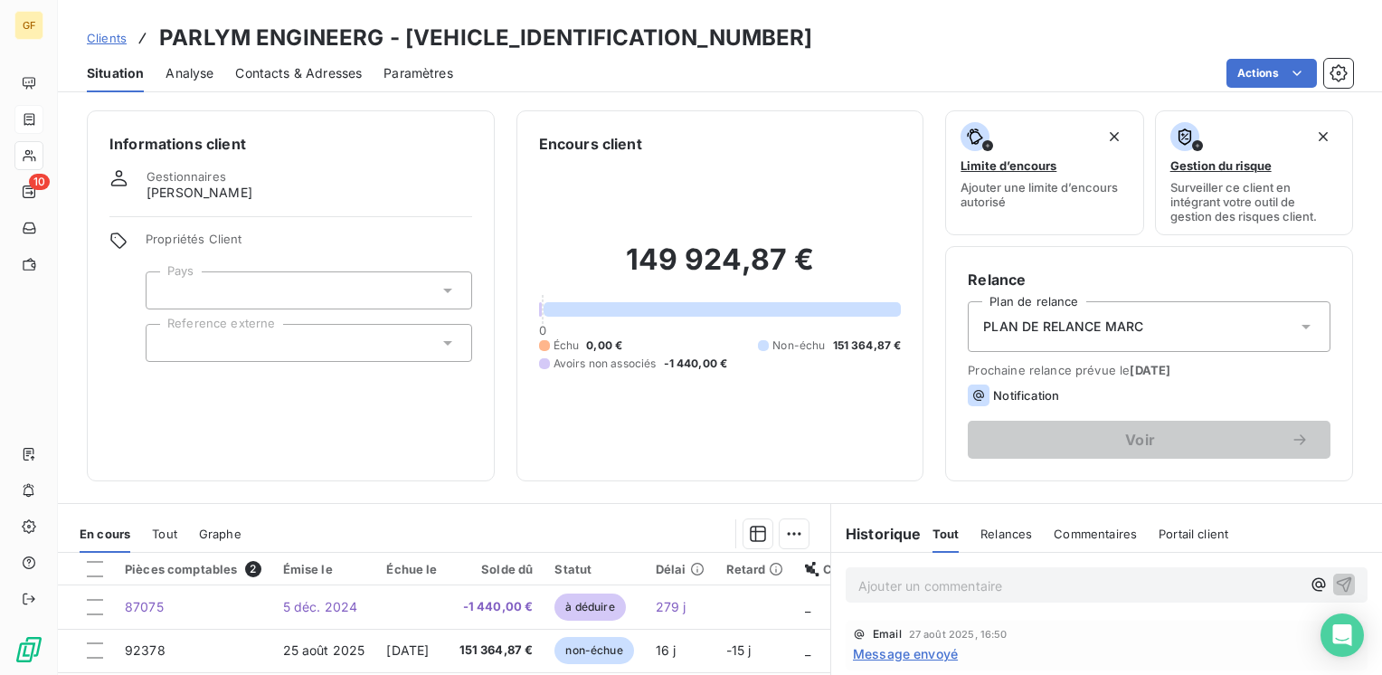
scroll to position [90, 0]
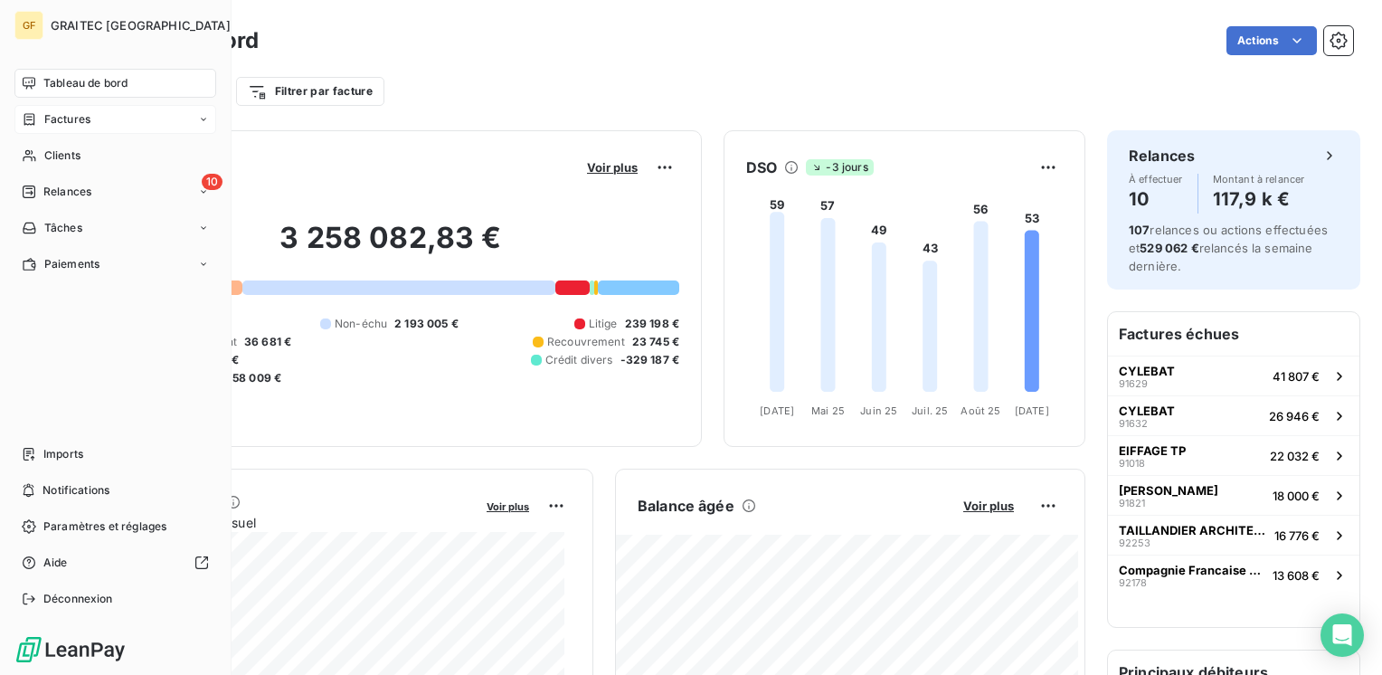
click at [65, 85] on span "Tableau de bord" at bounding box center [85, 83] width 84 height 16
click at [65, 158] on span "Clients" at bounding box center [62, 155] width 36 height 16
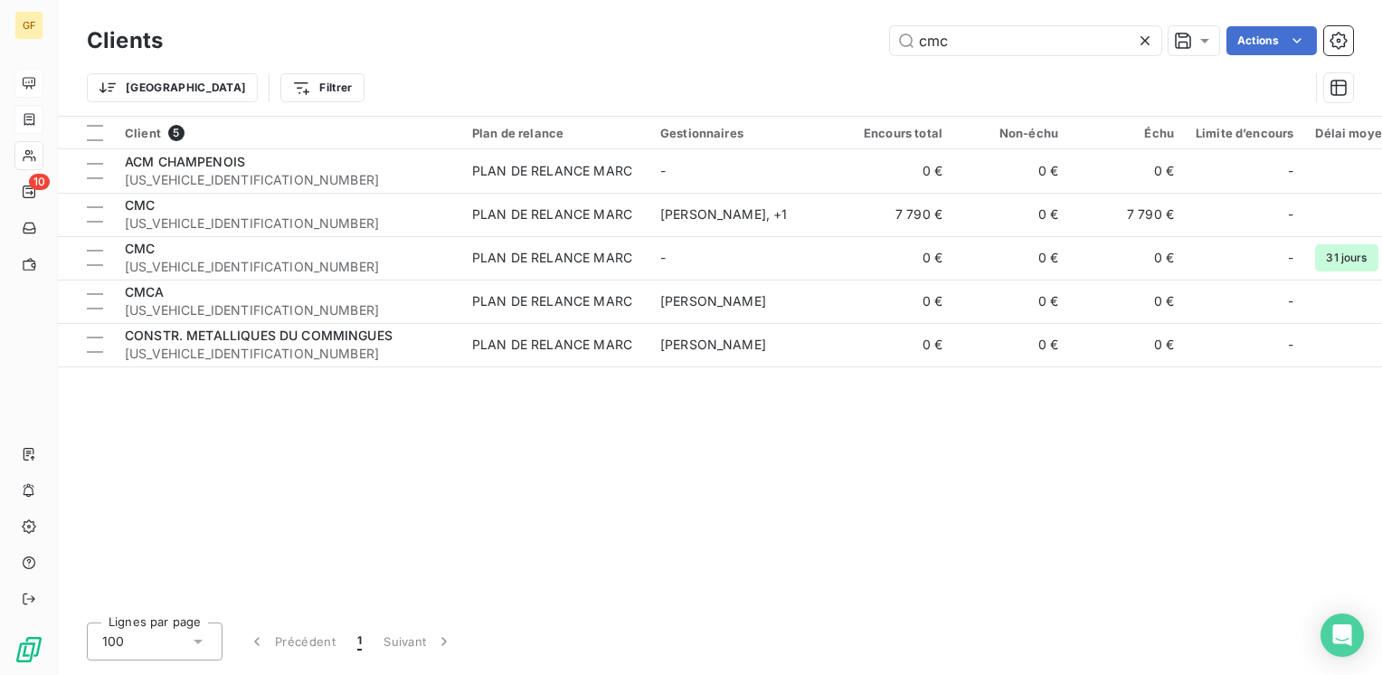
drag, startPoint x: 862, startPoint y: 49, endPoint x: 622, endPoint y: 62, distance: 240.0
click at [622, 62] on div "Clients cmc Actions Trier Filtrer" at bounding box center [720, 69] width 1266 height 94
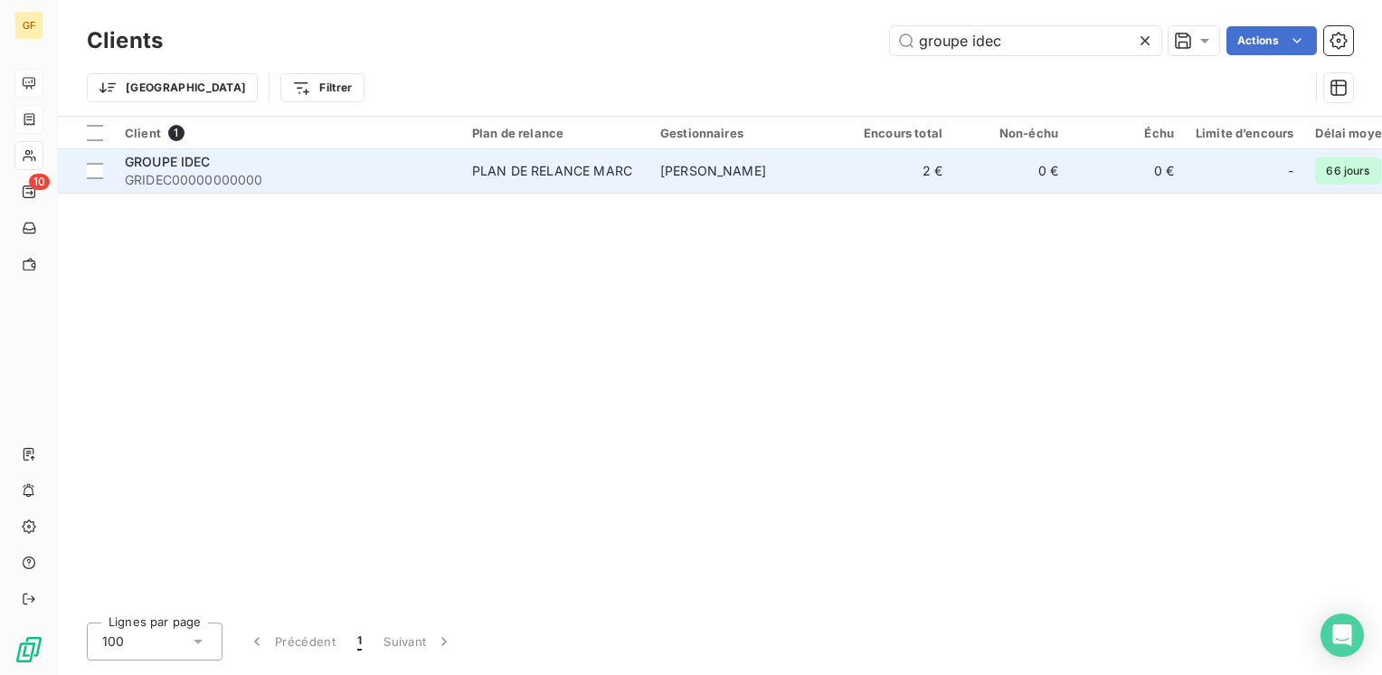
type input "groupe idec"
click at [445, 165] on div "GROUPE IDEC" at bounding box center [288, 162] width 326 height 18
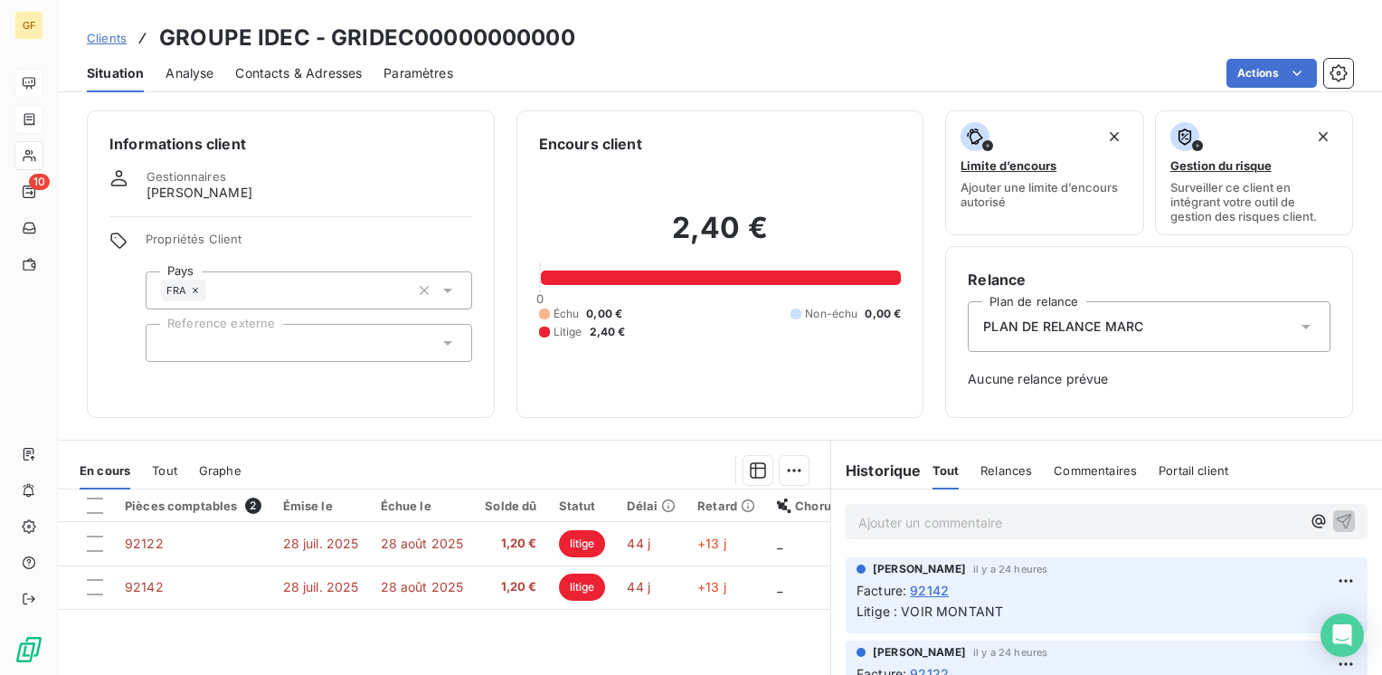
scroll to position [181, 0]
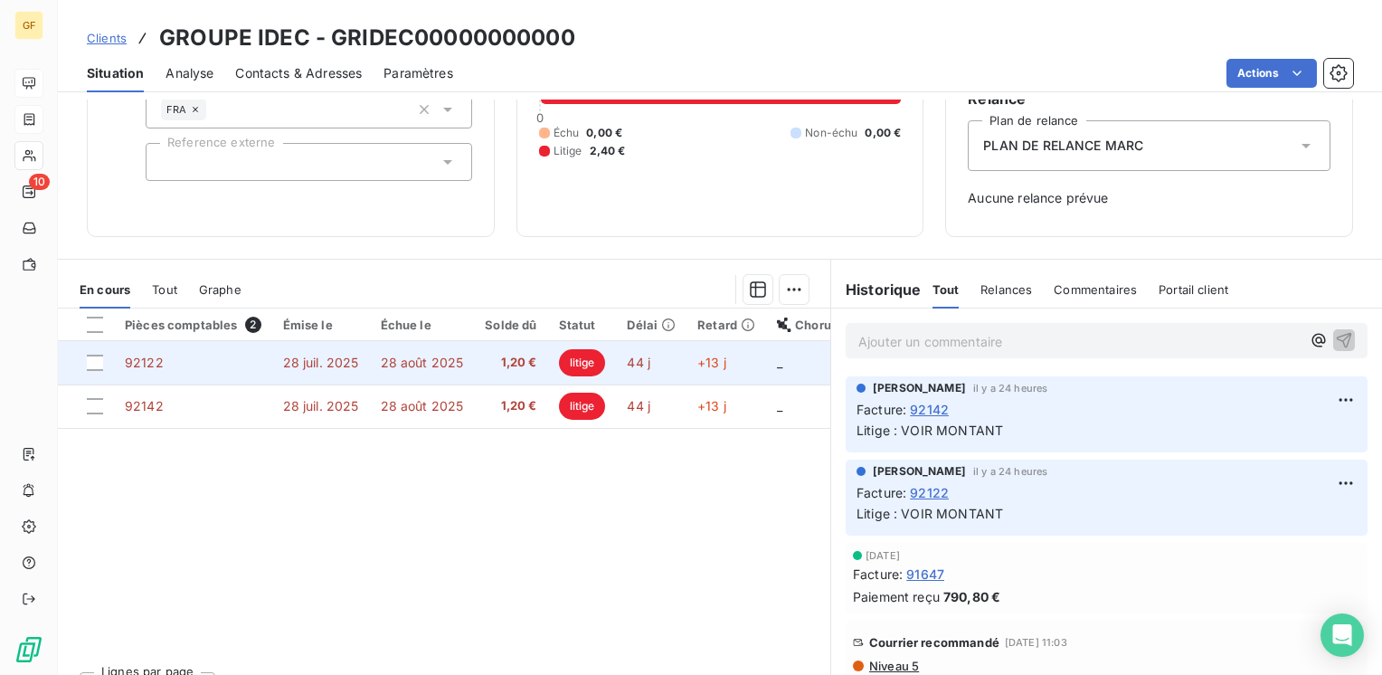
click at [426, 358] on span "28 août 2025" at bounding box center [422, 362] width 83 height 15
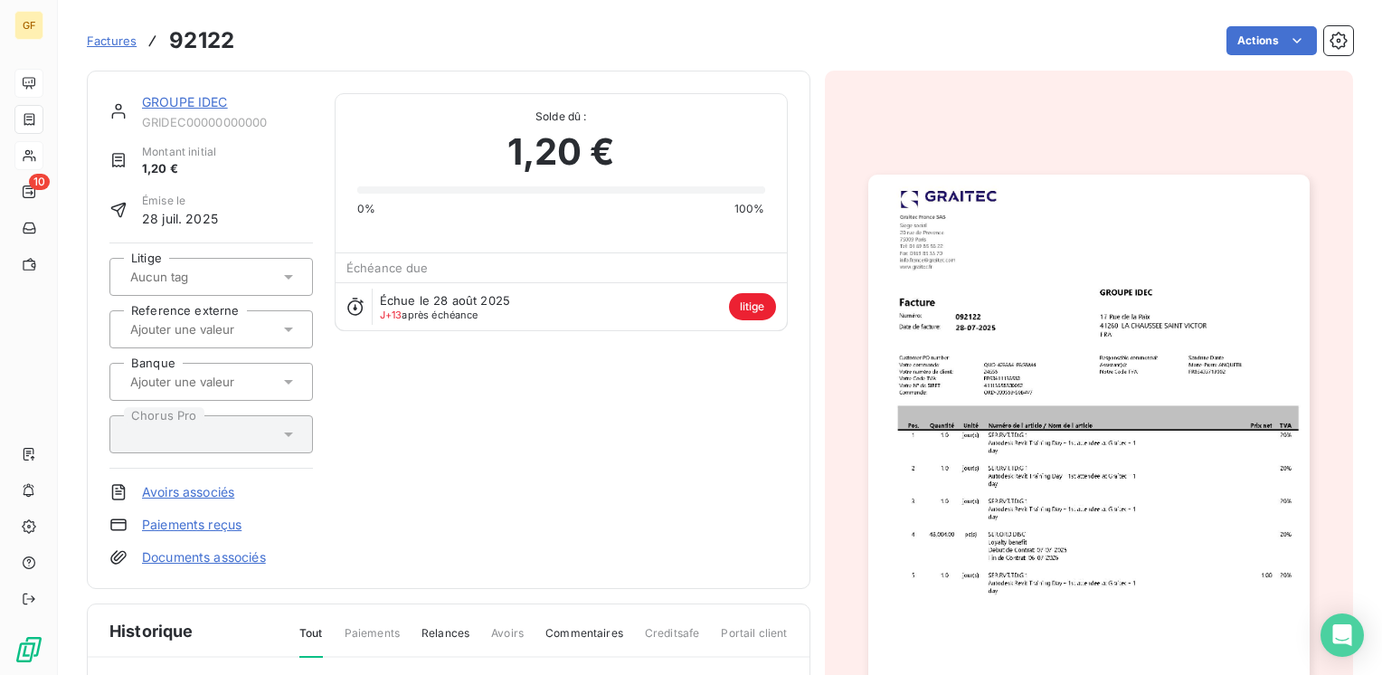
click at [983, 363] on img "button" at bounding box center [1088, 486] width 441 height 623
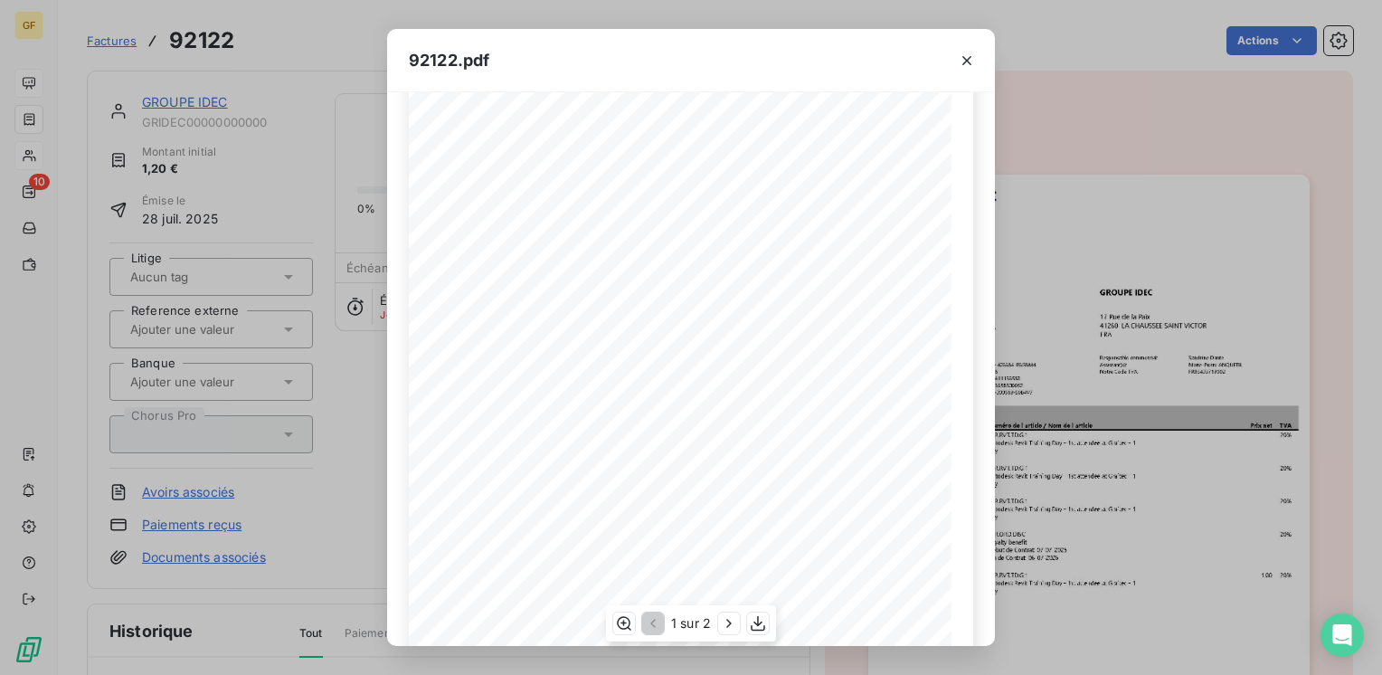
scroll to position [256, 0]
click at [728, 620] on icon "button" at bounding box center [729, 623] width 18 height 18
click at [969, 55] on icon "button" at bounding box center [967, 61] width 18 height 18
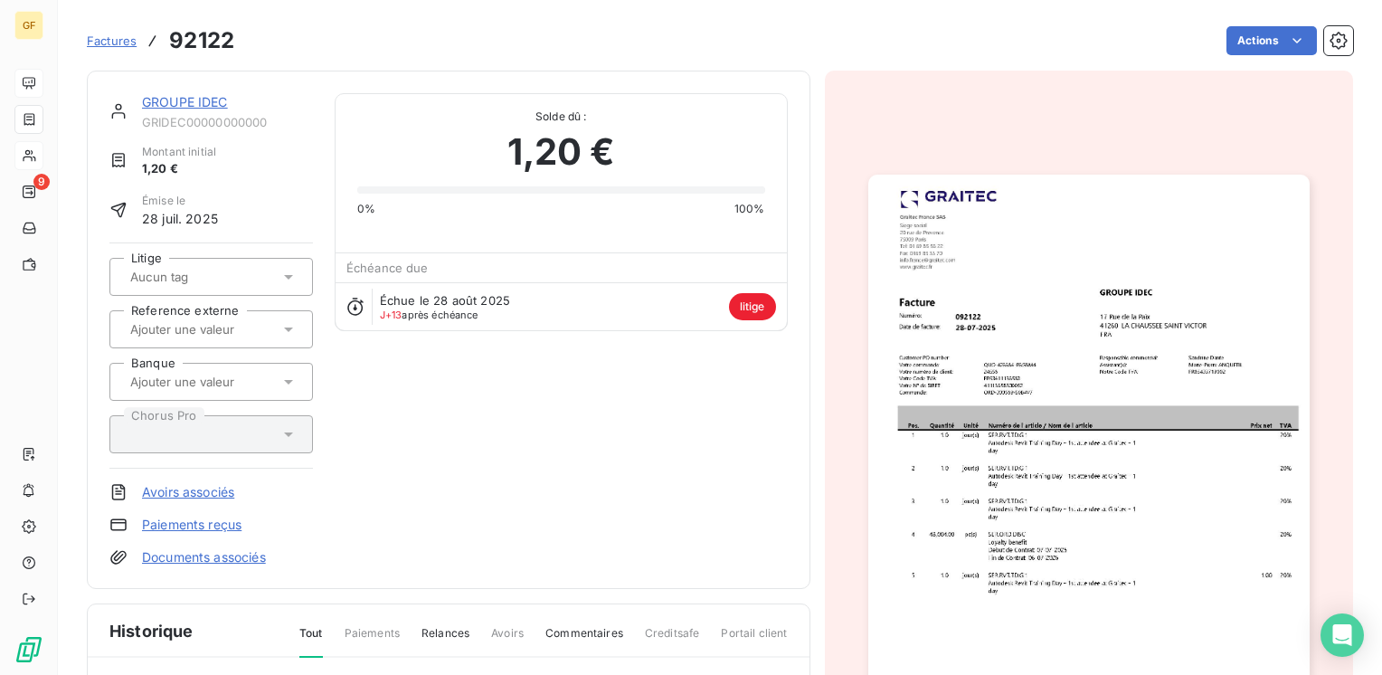
click at [194, 108] on link "GROUPE IDEC" at bounding box center [185, 101] width 86 height 15
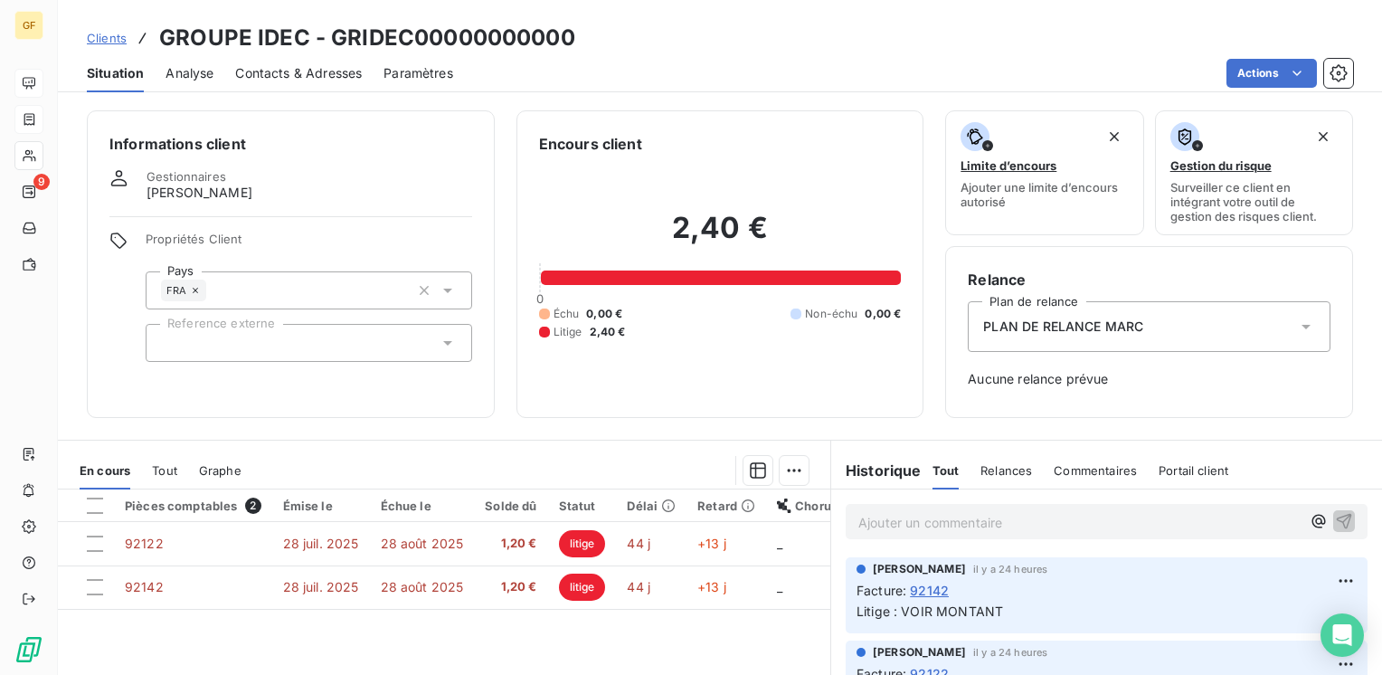
scroll to position [90, 0]
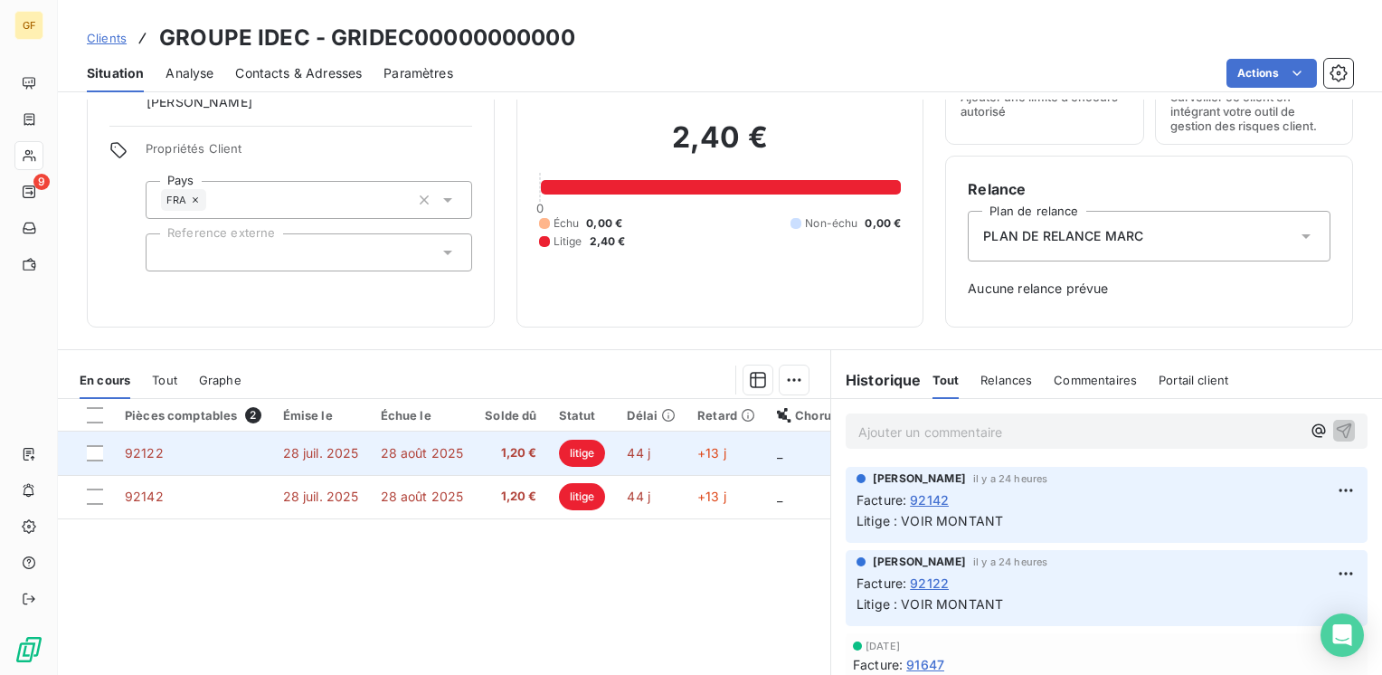
click at [439, 451] on span "28 août 2025" at bounding box center [422, 452] width 83 height 15
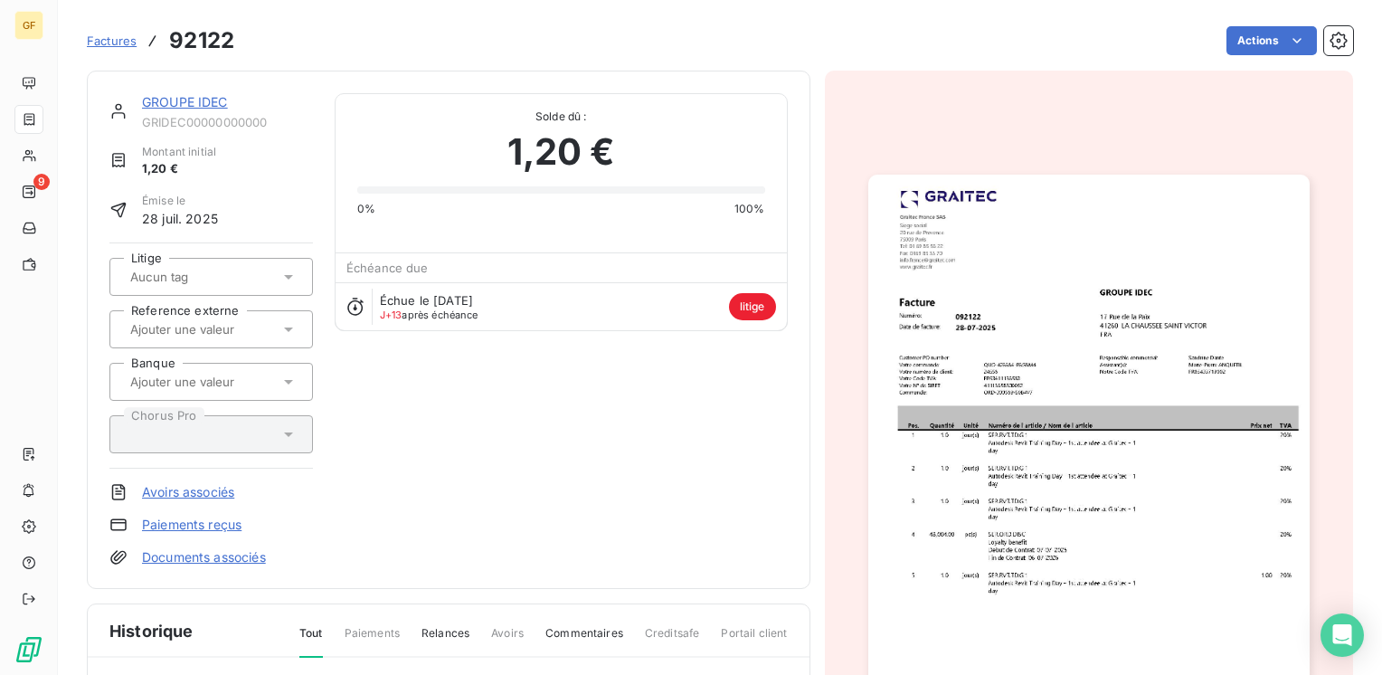
click at [1121, 391] on img "button" at bounding box center [1088, 486] width 441 height 623
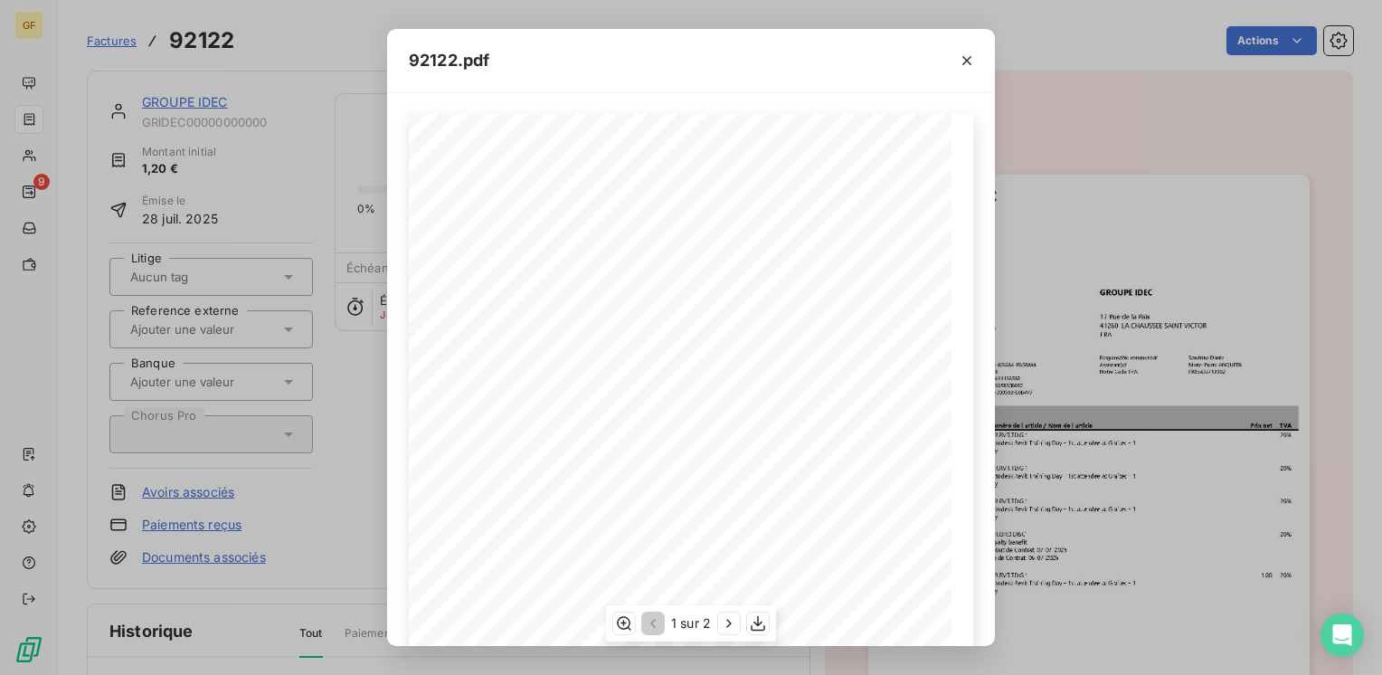
scroll to position [256, 0]
click at [727, 627] on icon "button" at bounding box center [728, 623] width 5 height 8
click at [966, 56] on icon "button" at bounding box center [967, 61] width 18 height 18
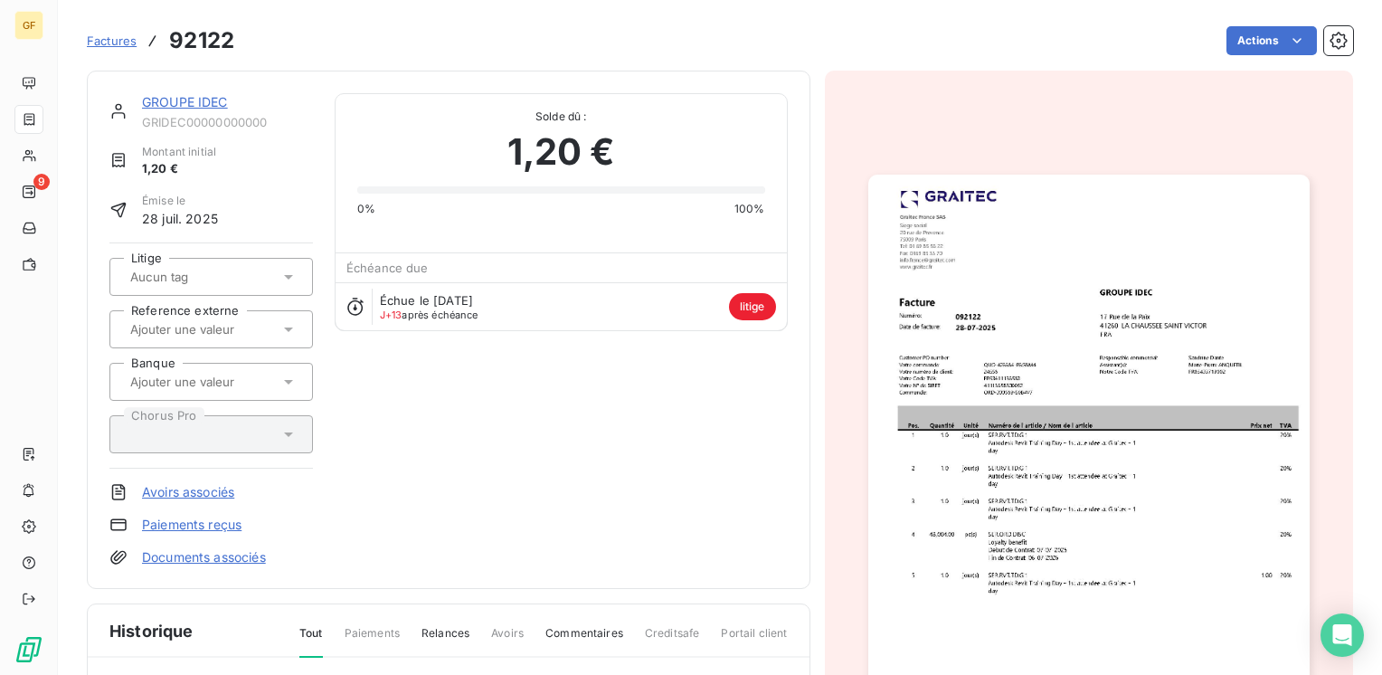
click at [192, 107] on link "GROUPE IDEC" at bounding box center [185, 101] width 86 height 15
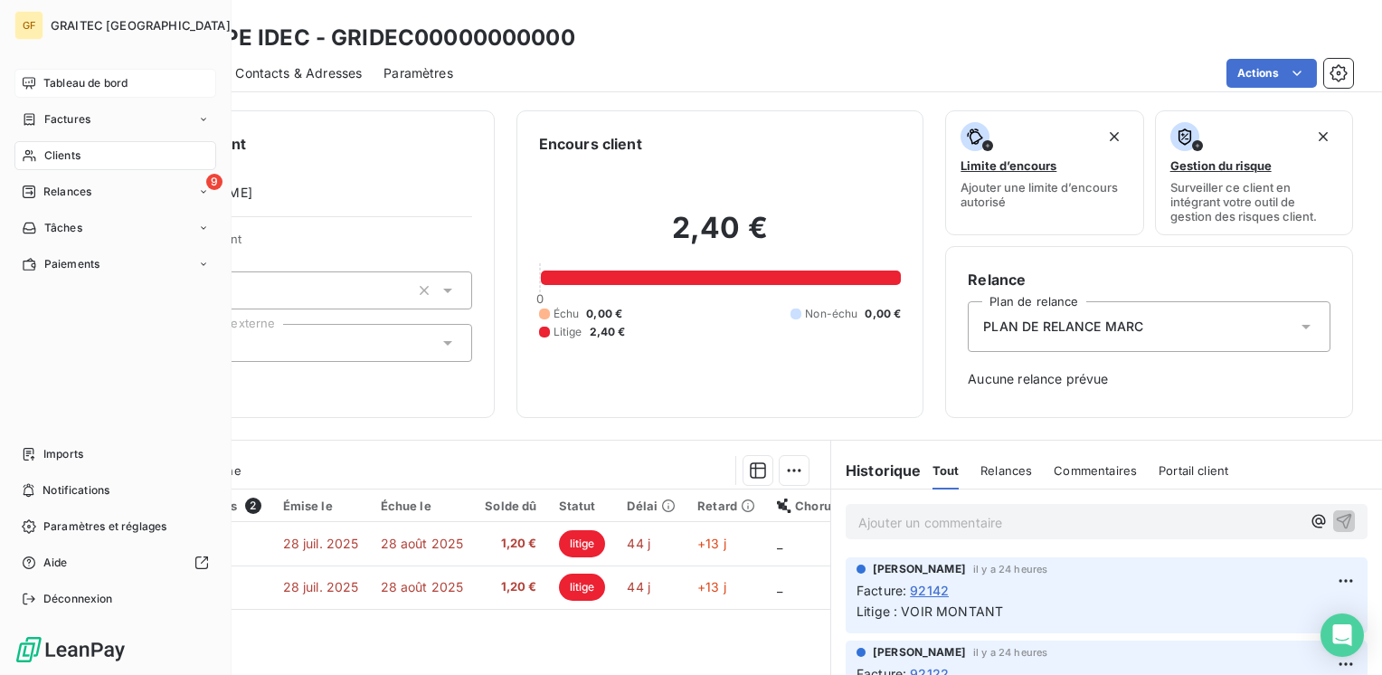
click at [76, 88] on span "Tableau de bord" at bounding box center [85, 83] width 84 height 16
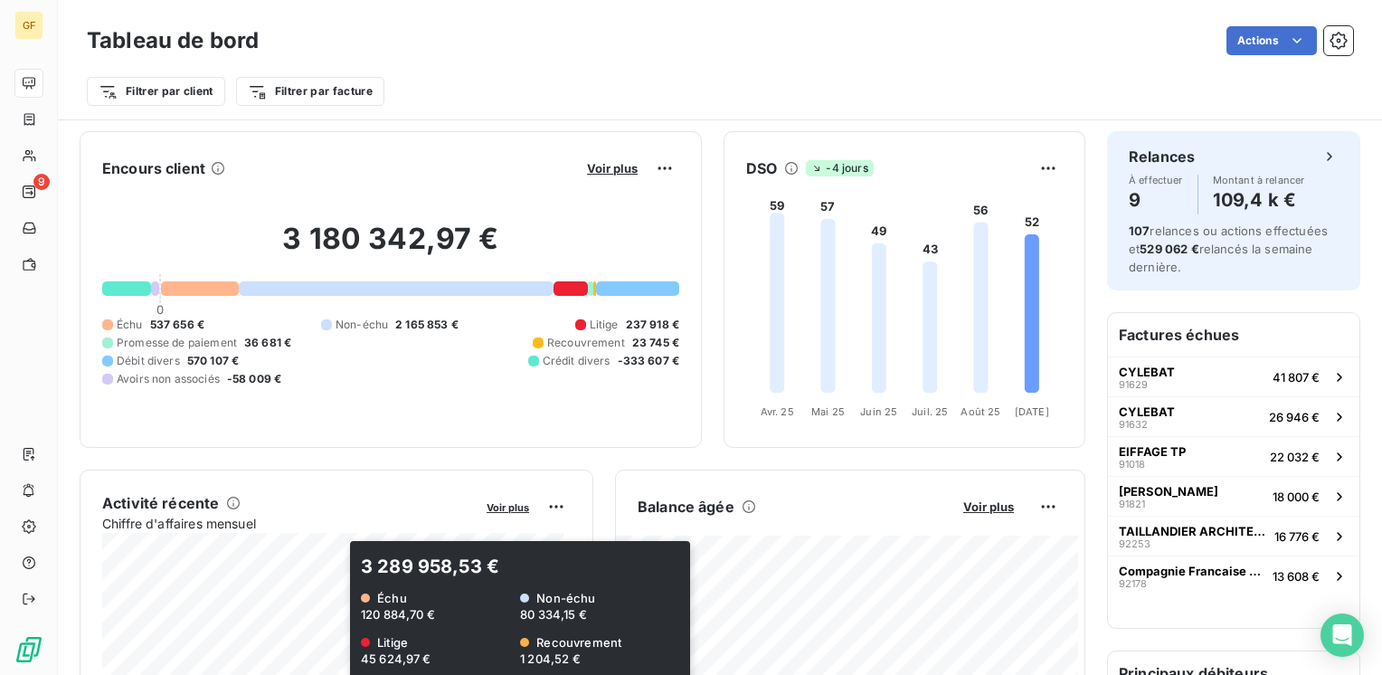
scroll to position [90, 0]
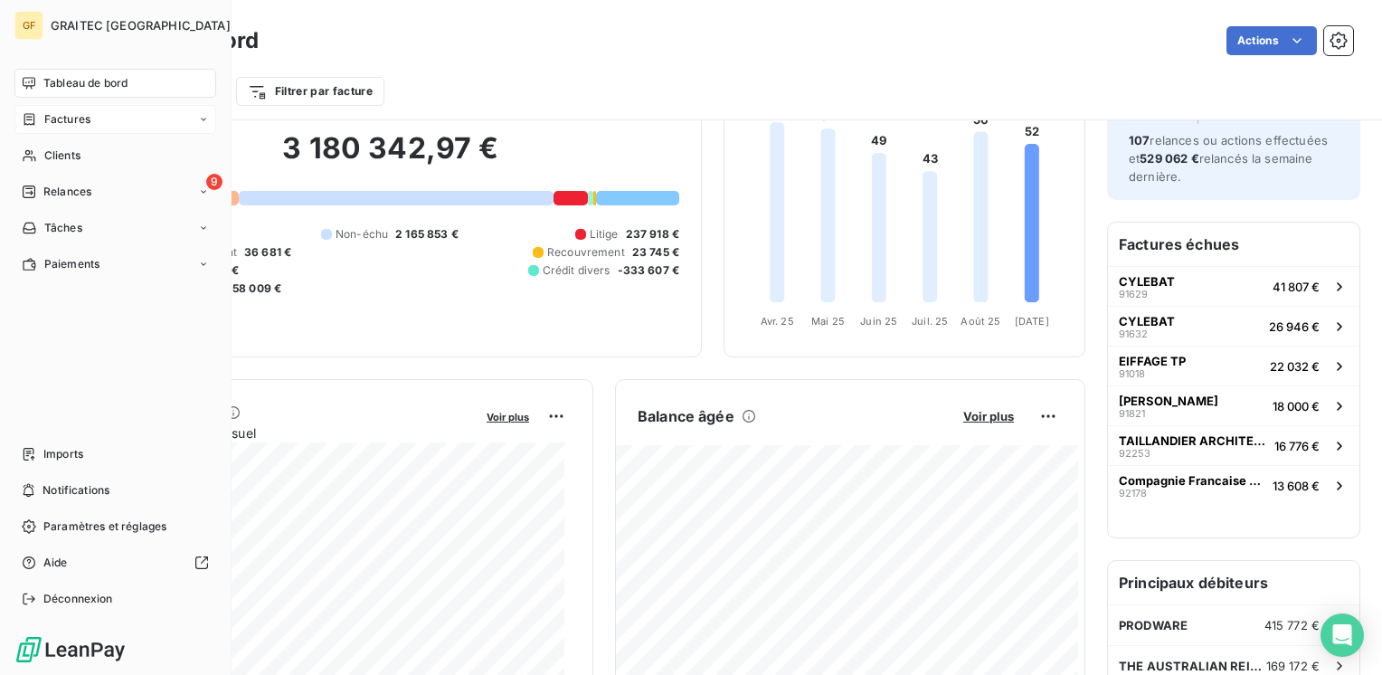
click at [67, 117] on span "Factures" at bounding box center [67, 119] width 46 height 16
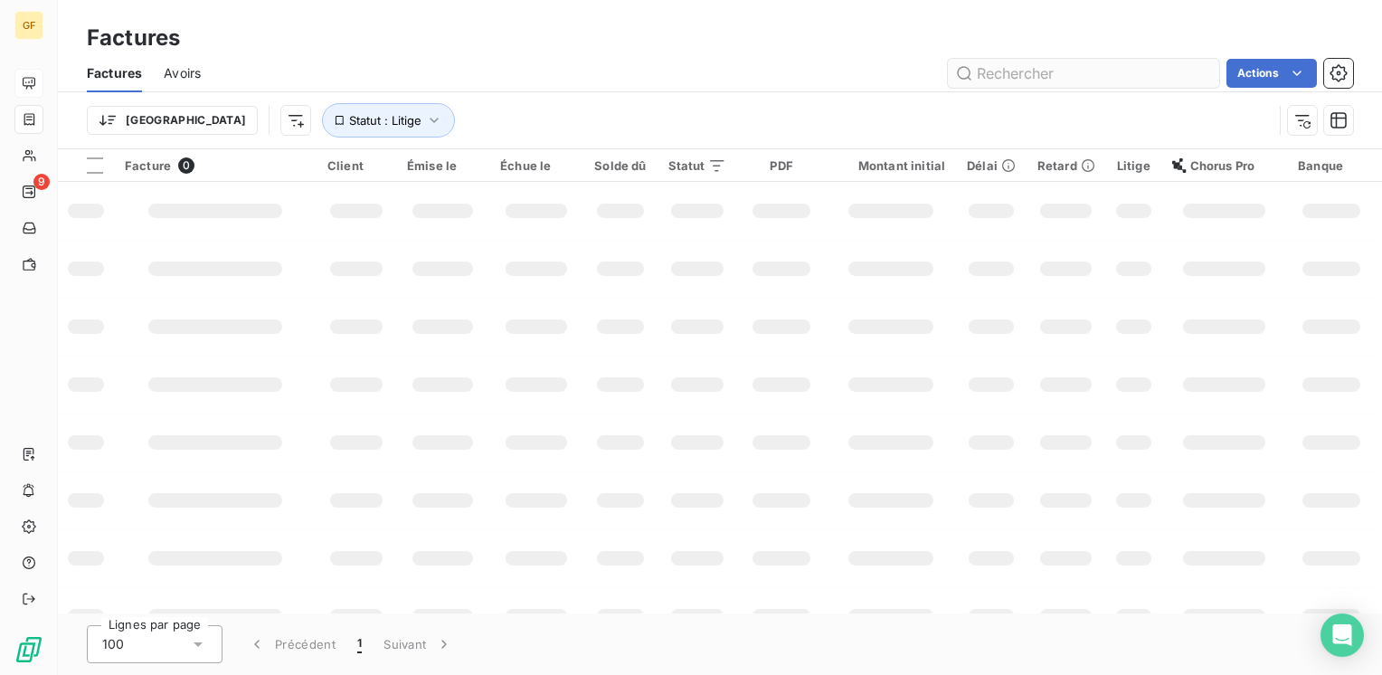
click at [1038, 76] on input "text" at bounding box center [1083, 73] width 271 height 29
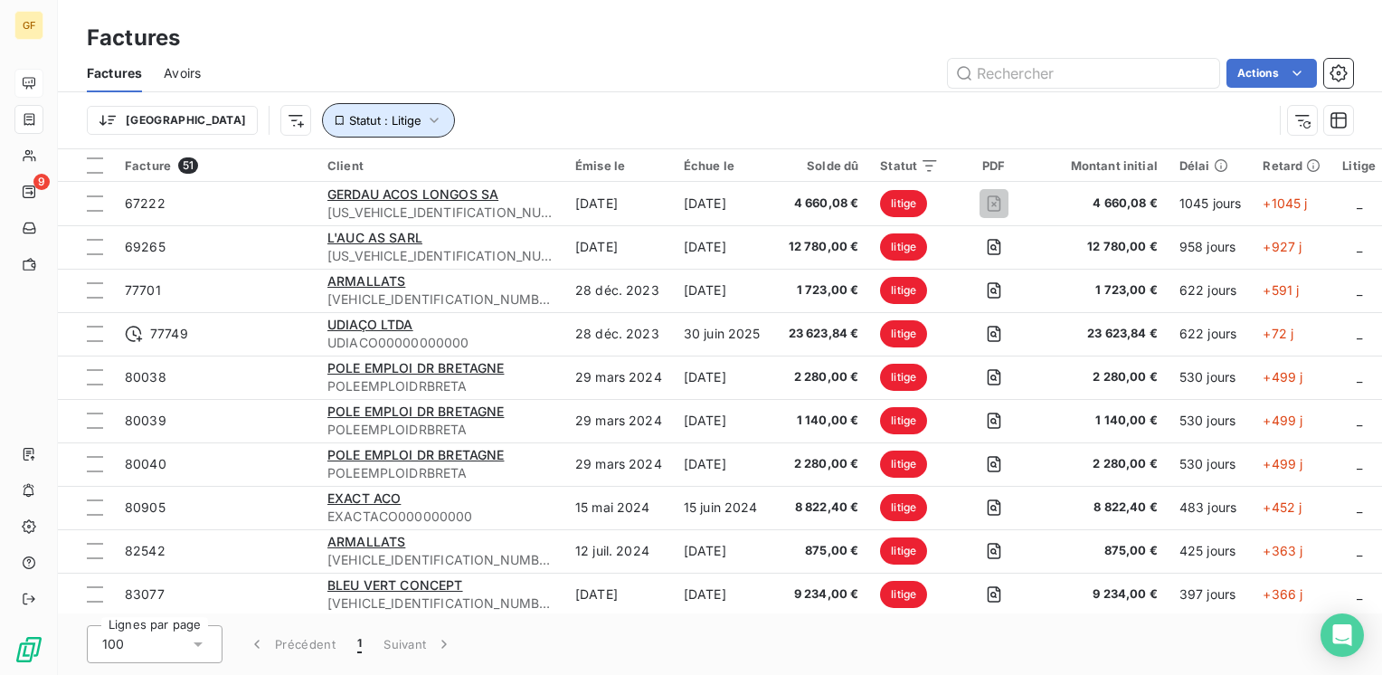
click at [333, 103] on button "Statut : Litige" at bounding box center [388, 120] width 133 height 34
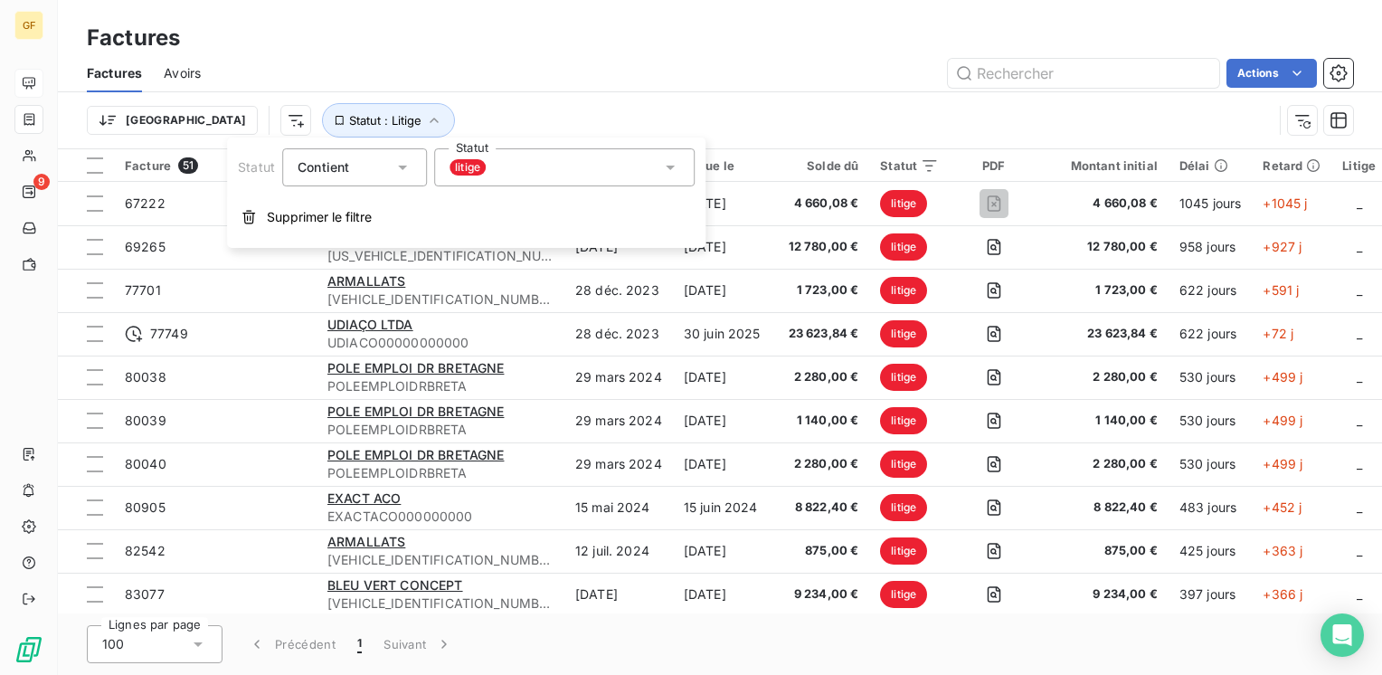
click at [511, 172] on div "litige" at bounding box center [564, 167] width 260 height 38
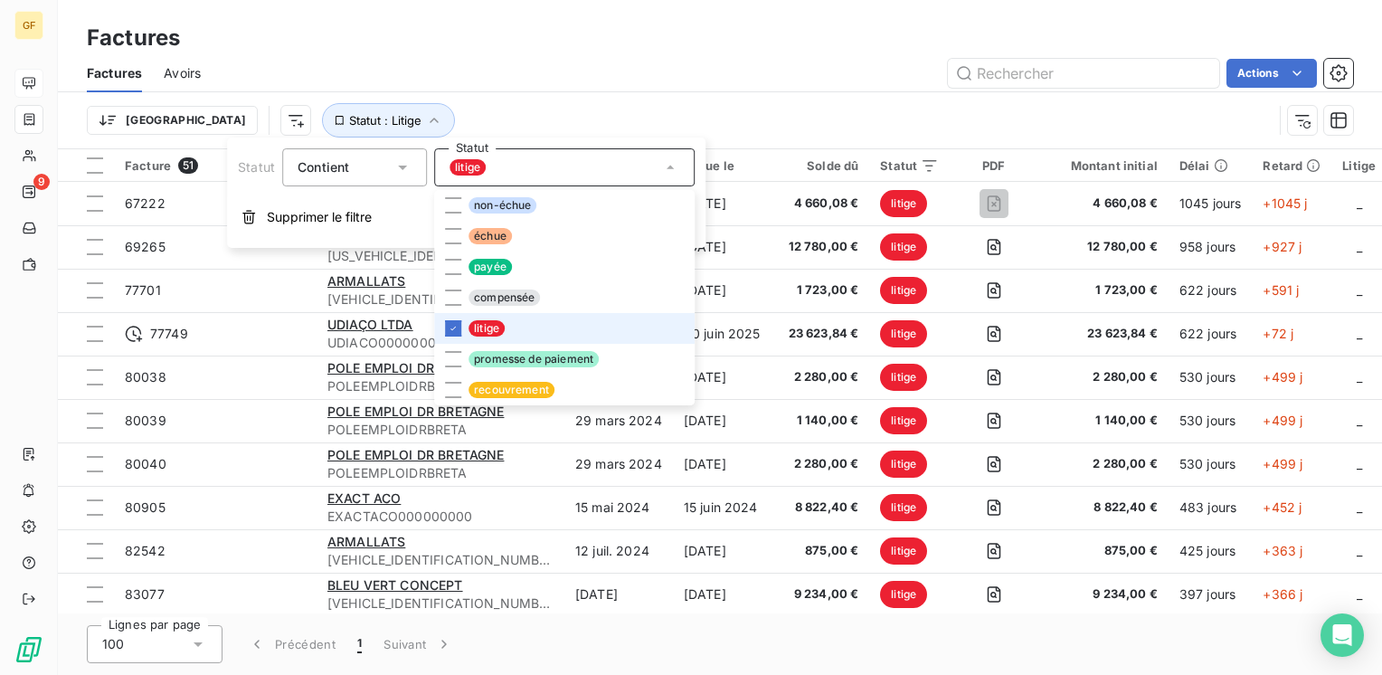
click at [489, 321] on span "litige" at bounding box center [486, 328] width 36 height 16
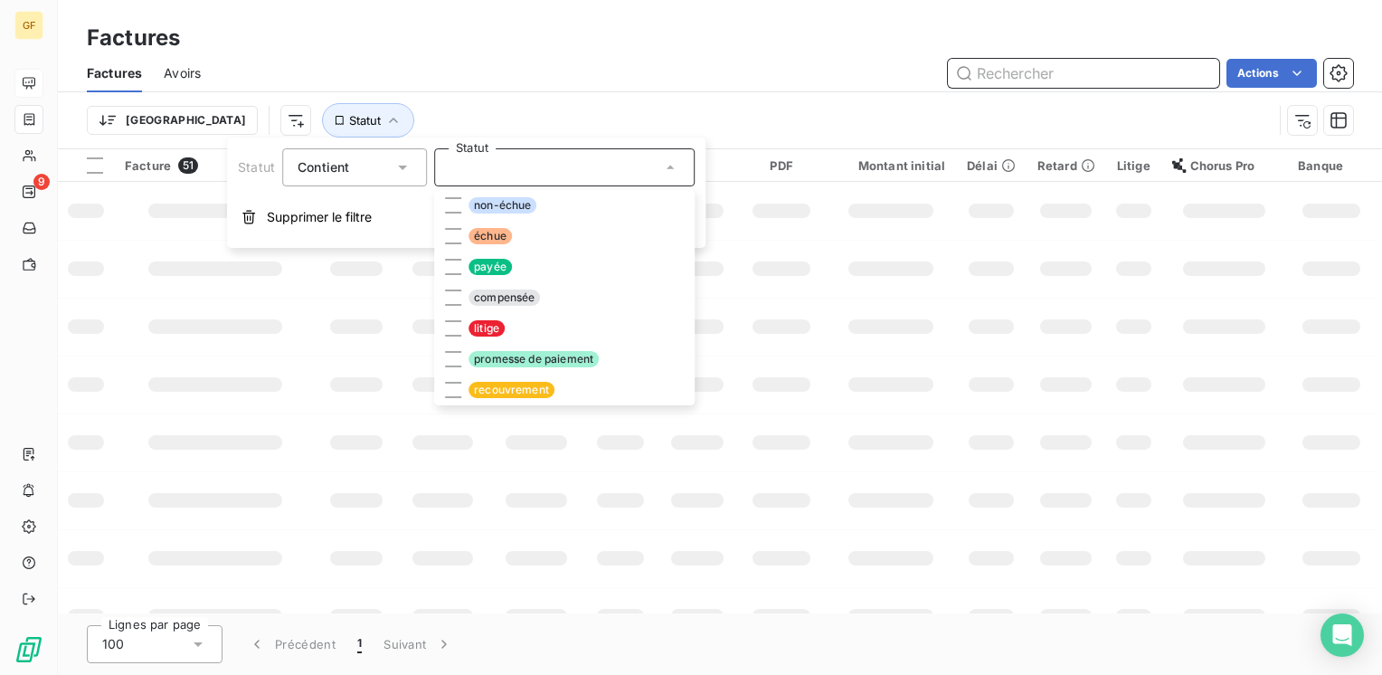
click at [1006, 80] on input "text" at bounding box center [1083, 73] width 271 height 29
click at [1013, 73] on input "text" at bounding box center [1083, 73] width 271 height 29
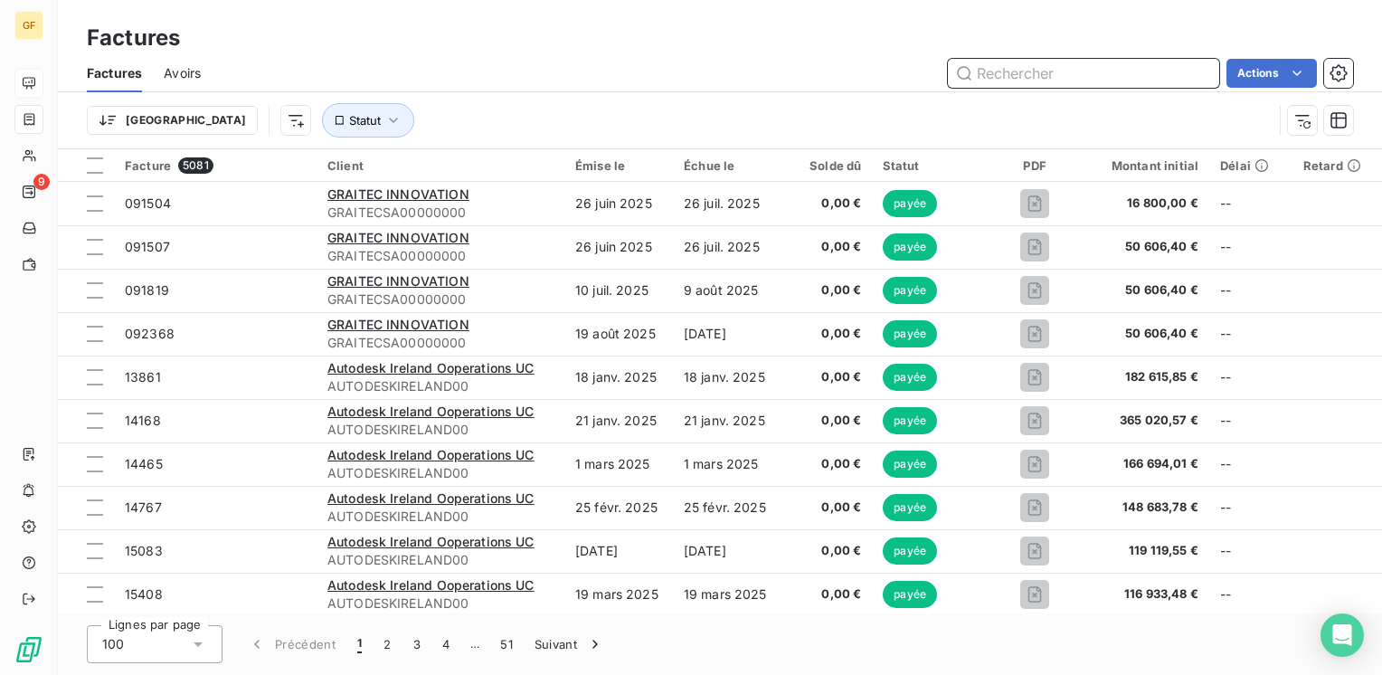
drag, startPoint x: 1060, startPoint y: 71, endPoint x: 1265, endPoint y: 108, distance: 208.6
click at [1139, 89] on div "Factures Avoirs Actions" at bounding box center [720, 73] width 1324 height 38
type input "90746"
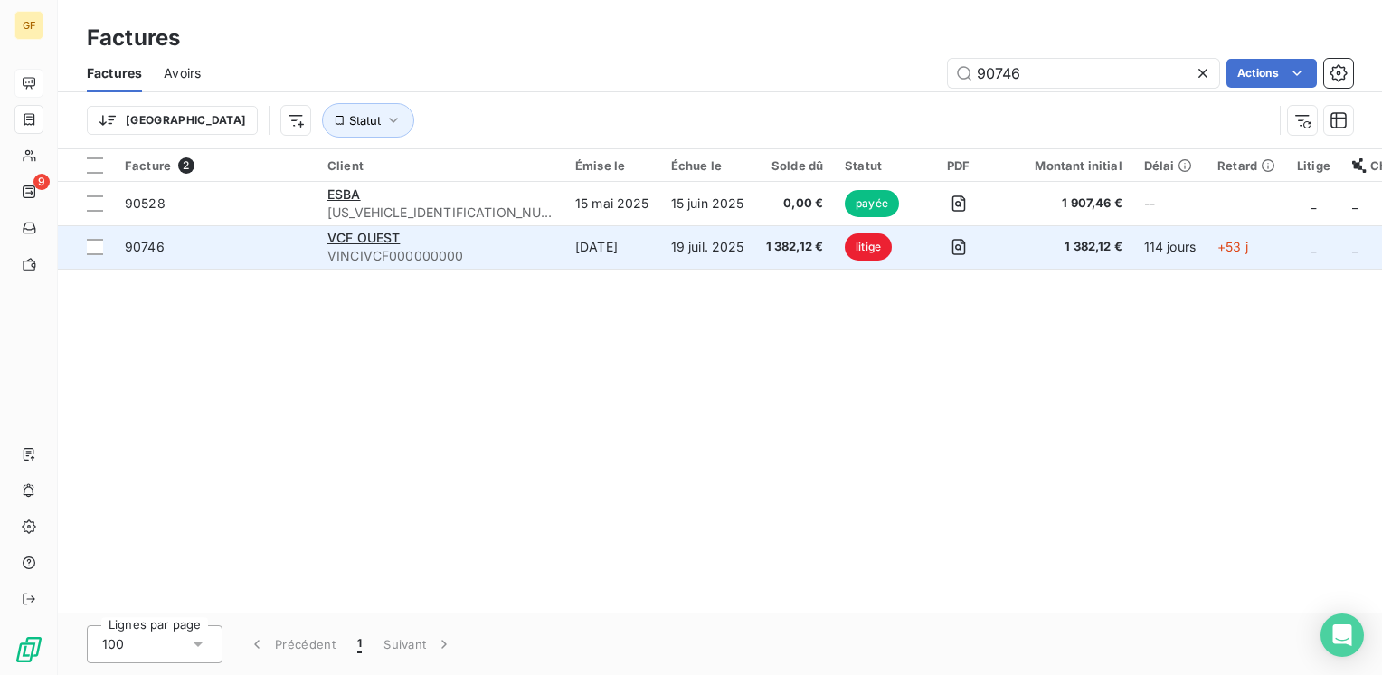
click at [474, 234] on td "VCF OUEST VINCIVCF000000000" at bounding box center [441, 246] width 248 height 43
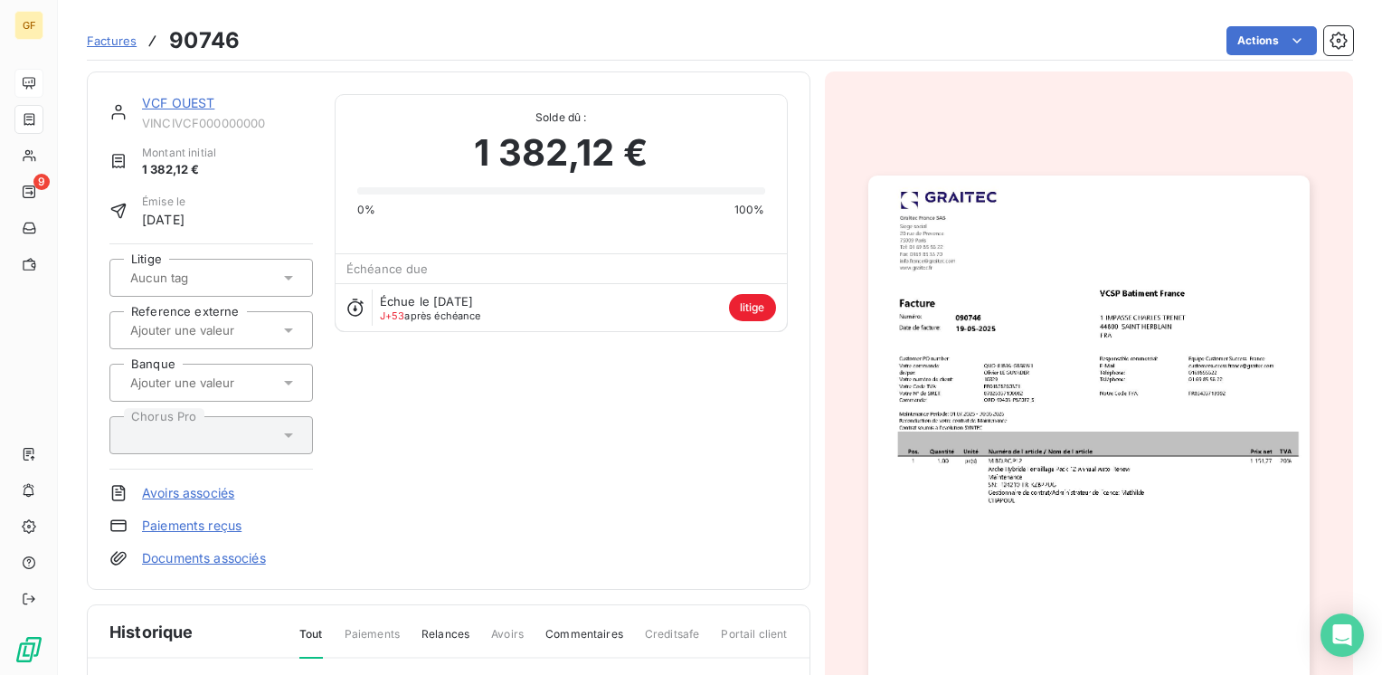
scroll to position [271, 0]
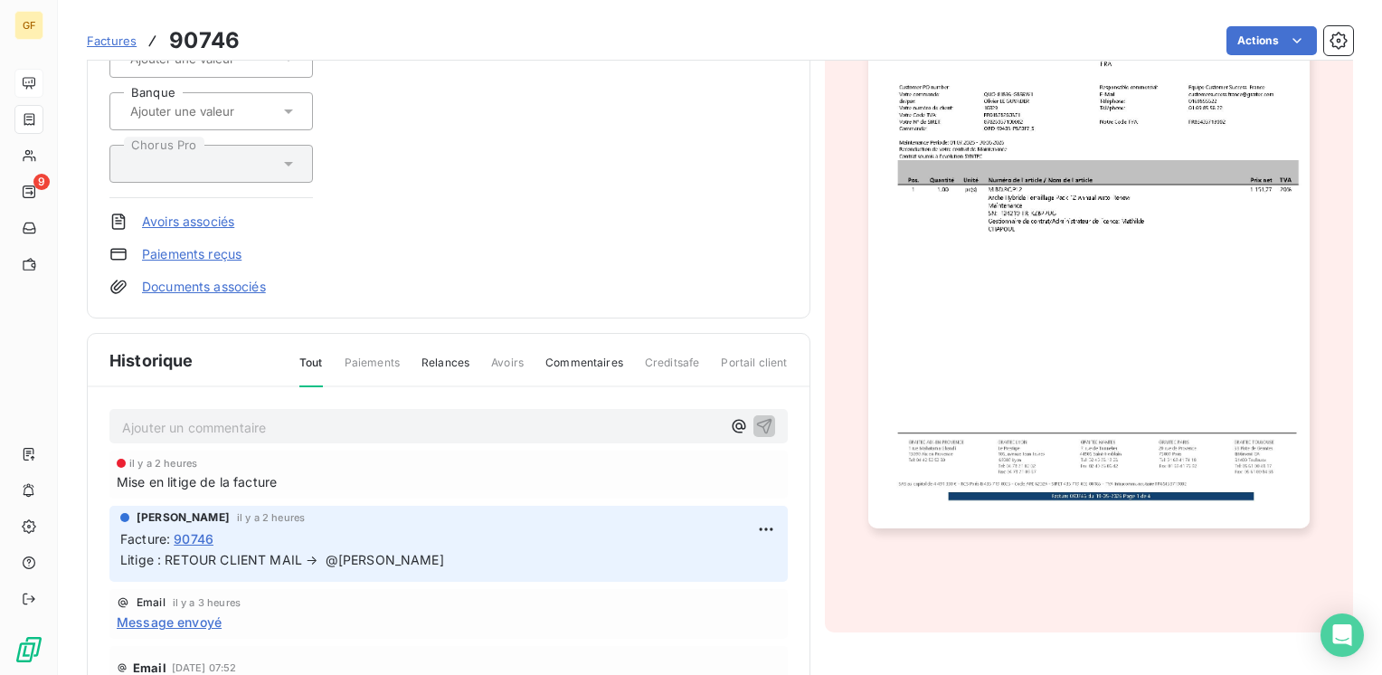
click at [288, 421] on p "Ajouter un commentaire ﻿" at bounding box center [421, 427] width 599 height 23
click at [313, 418] on span "AVOIR EN COURS → VU AVEC 0B" at bounding box center [224, 425] width 205 height 15
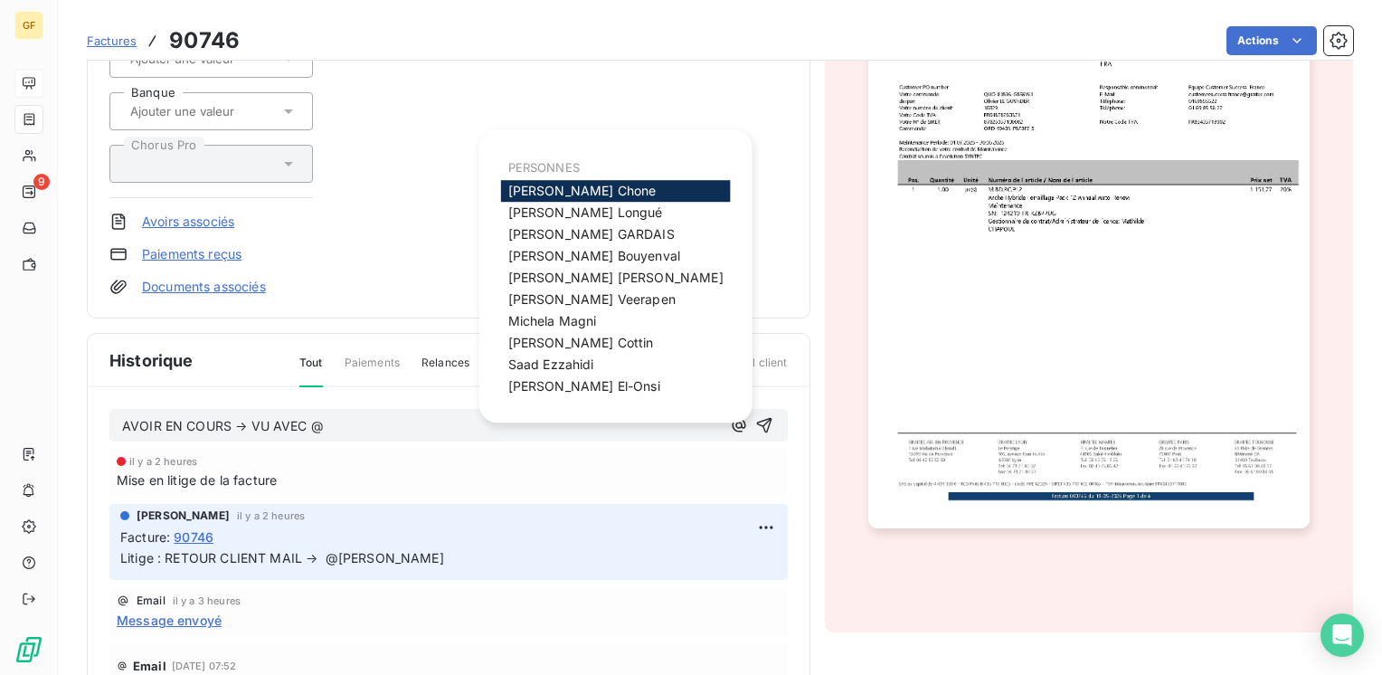
click at [364, 432] on p "AVOIR EN COURS → VU AVEC @" at bounding box center [421, 426] width 599 height 21
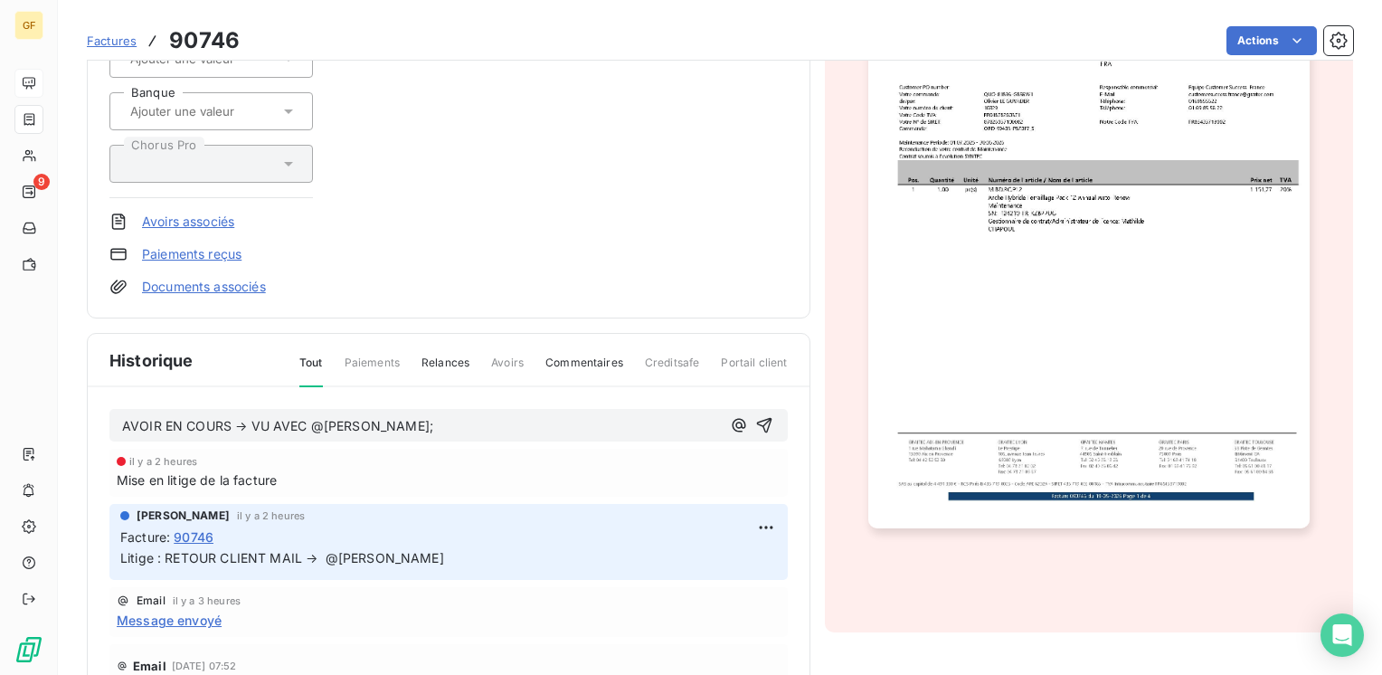
click at [391, 421] on span "AVOIR EN COURS → VU AVEC @NICOLAS M;" at bounding box center [277, 425] width 311 height 15
click at [755, 429] on icon "button" at bounding box center [764, 425] width 18 height 18
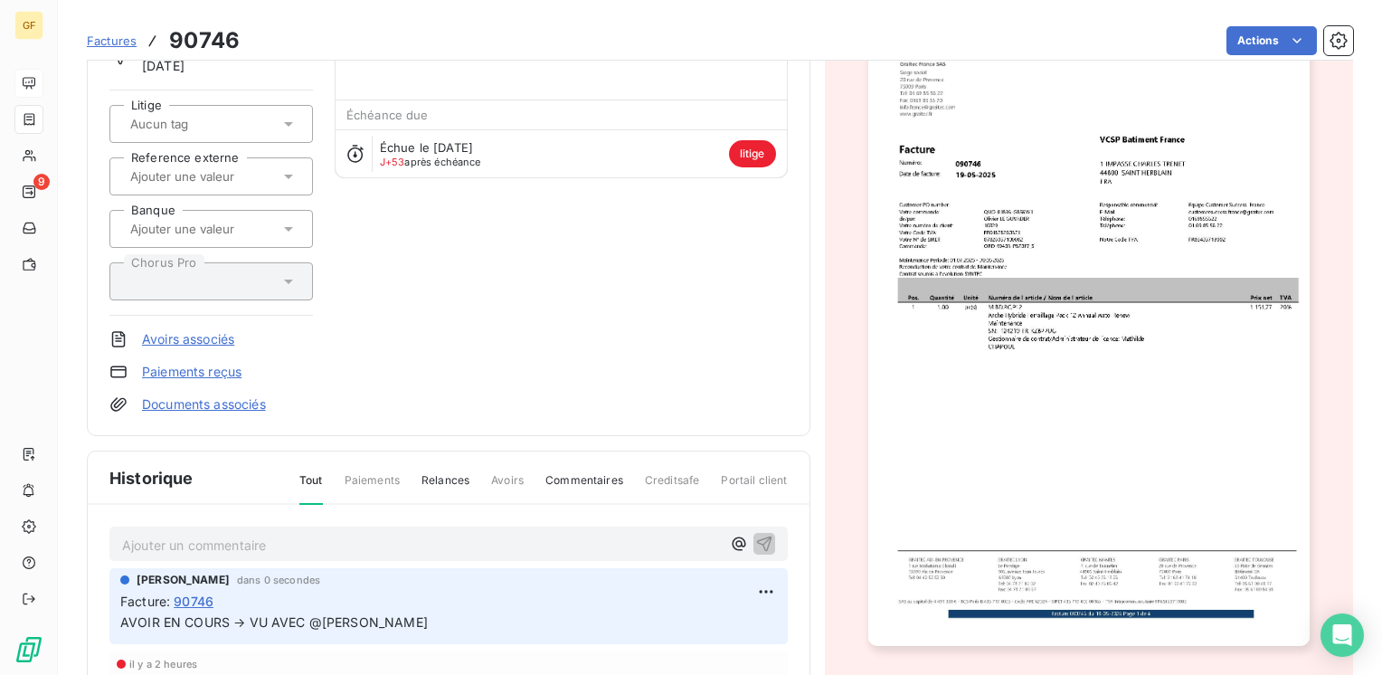
scroll to position [0, 0]
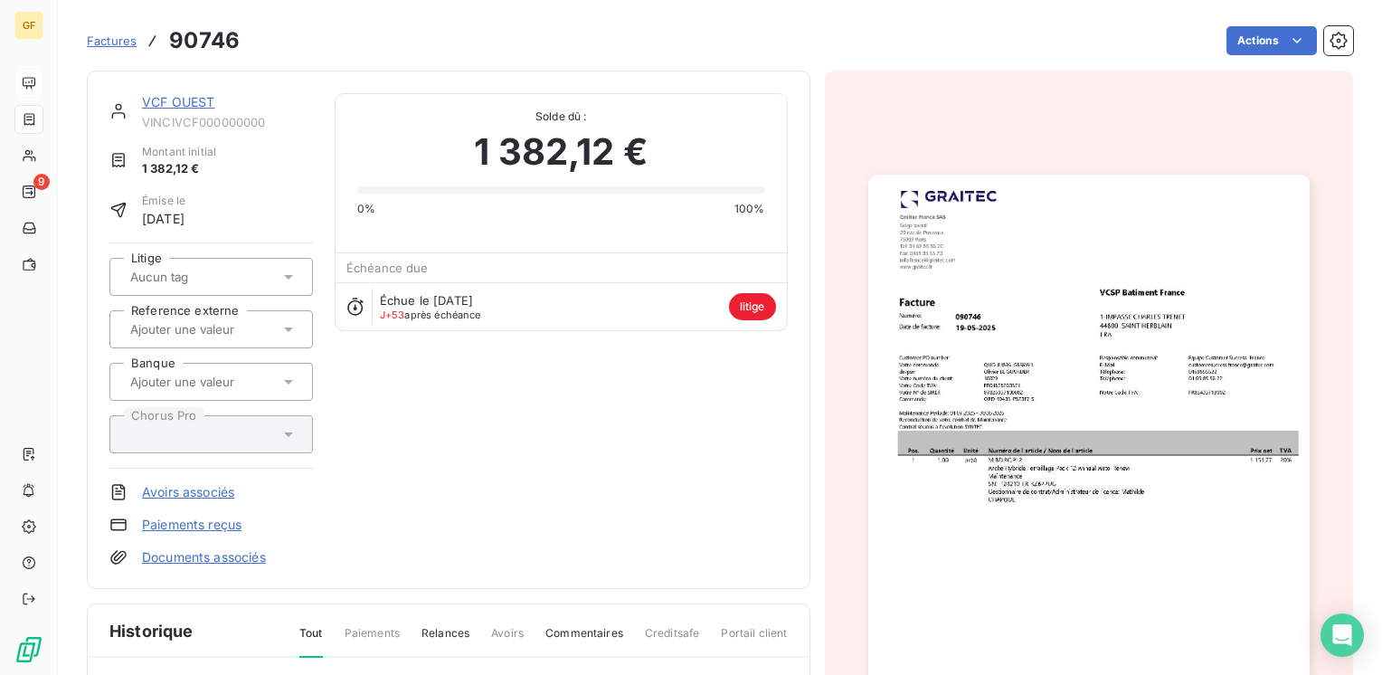
click at [187, 99] on link "VCF OUEST" at bounding box center [178, 101] width 72 height 15
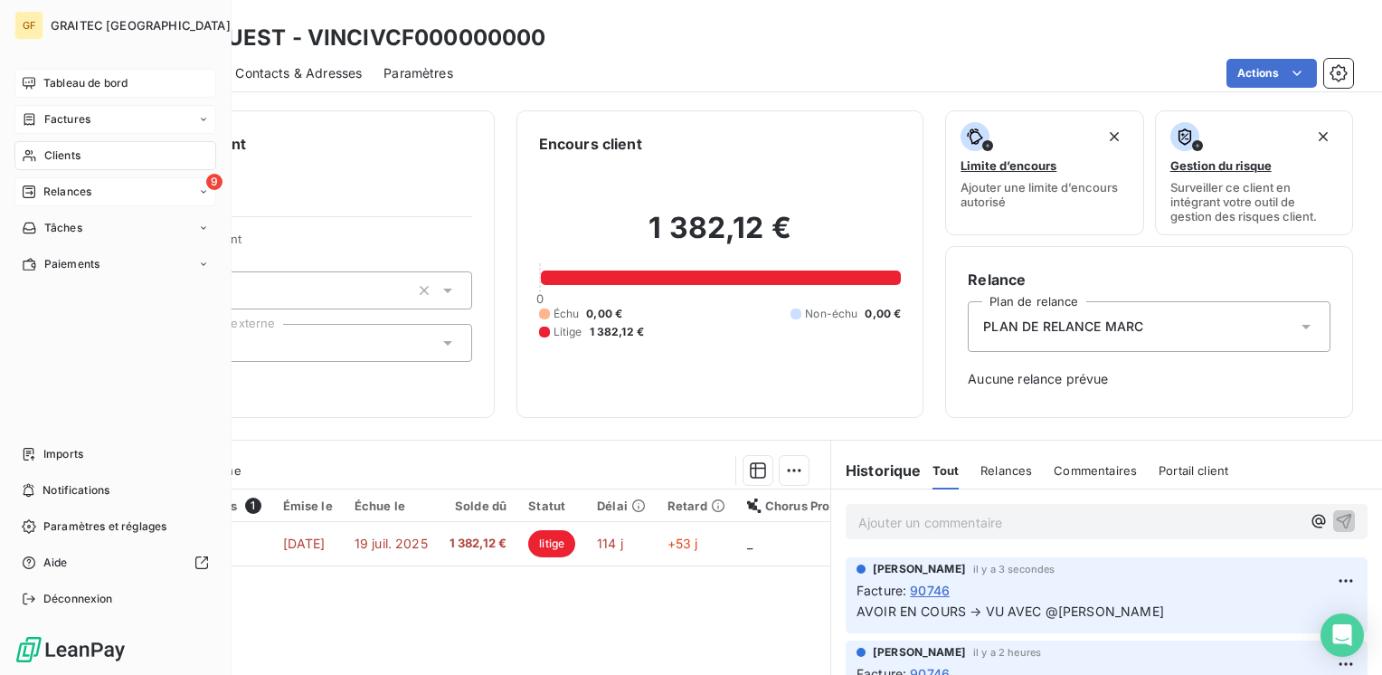
click at [69, 190] on span "Relances" at bounding box center [67, 192] width 48 height 16
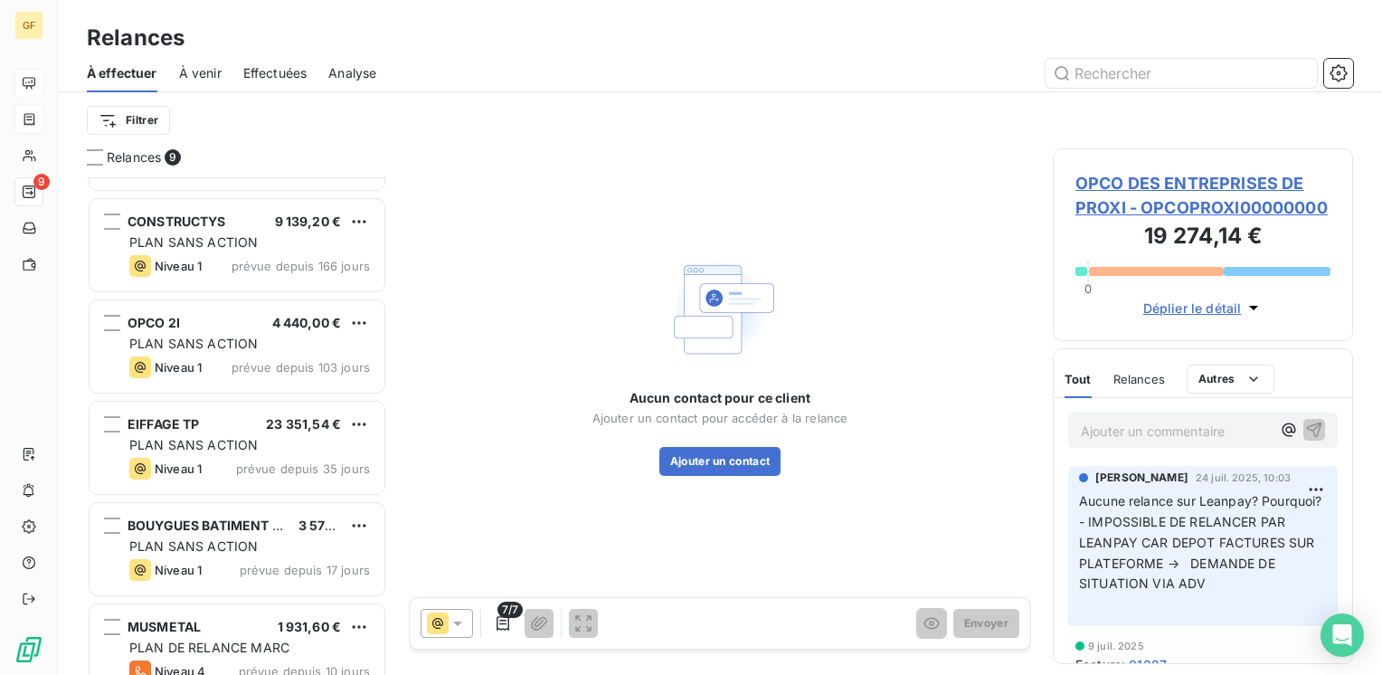
scroll to position [143, 0]
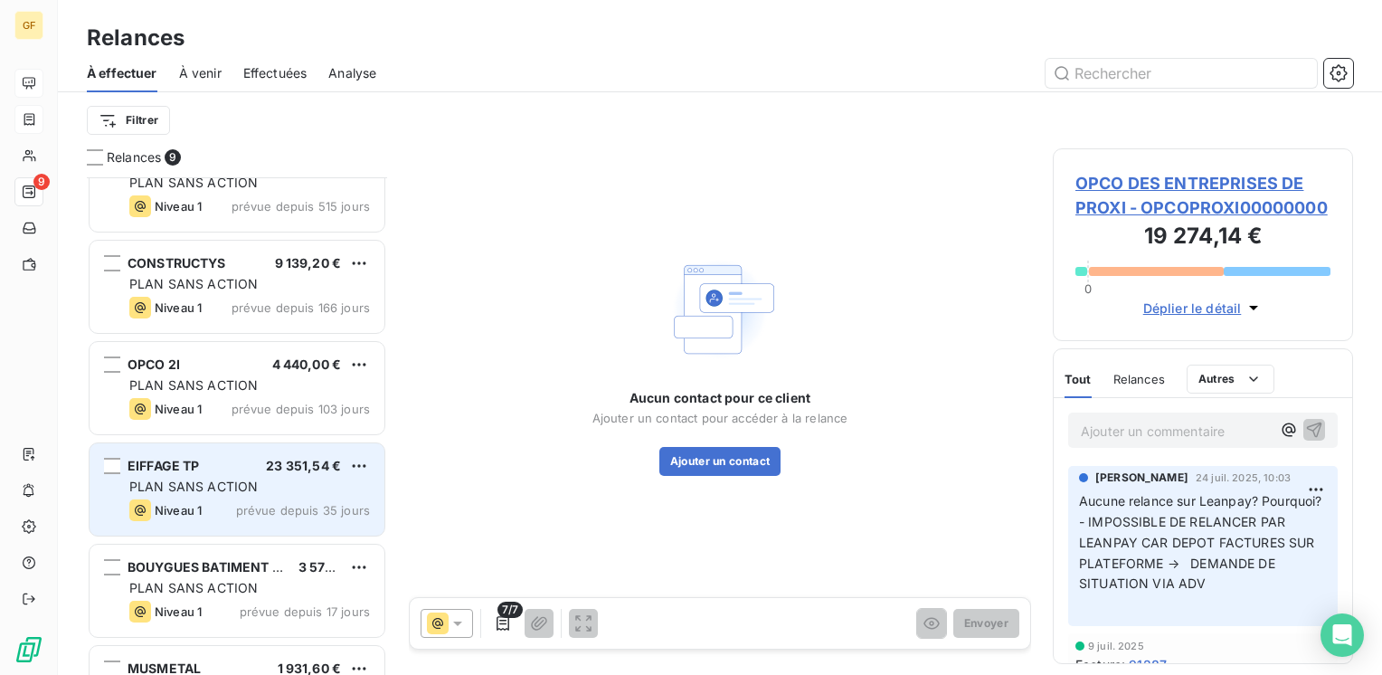
click at [275, 496] on div "EIFFAGE TP 23 351,54 € PLAN SANS ACTION Niveau 1 prévue depuis 35 jours" at bounding box center [237, 489] width 295 height 92
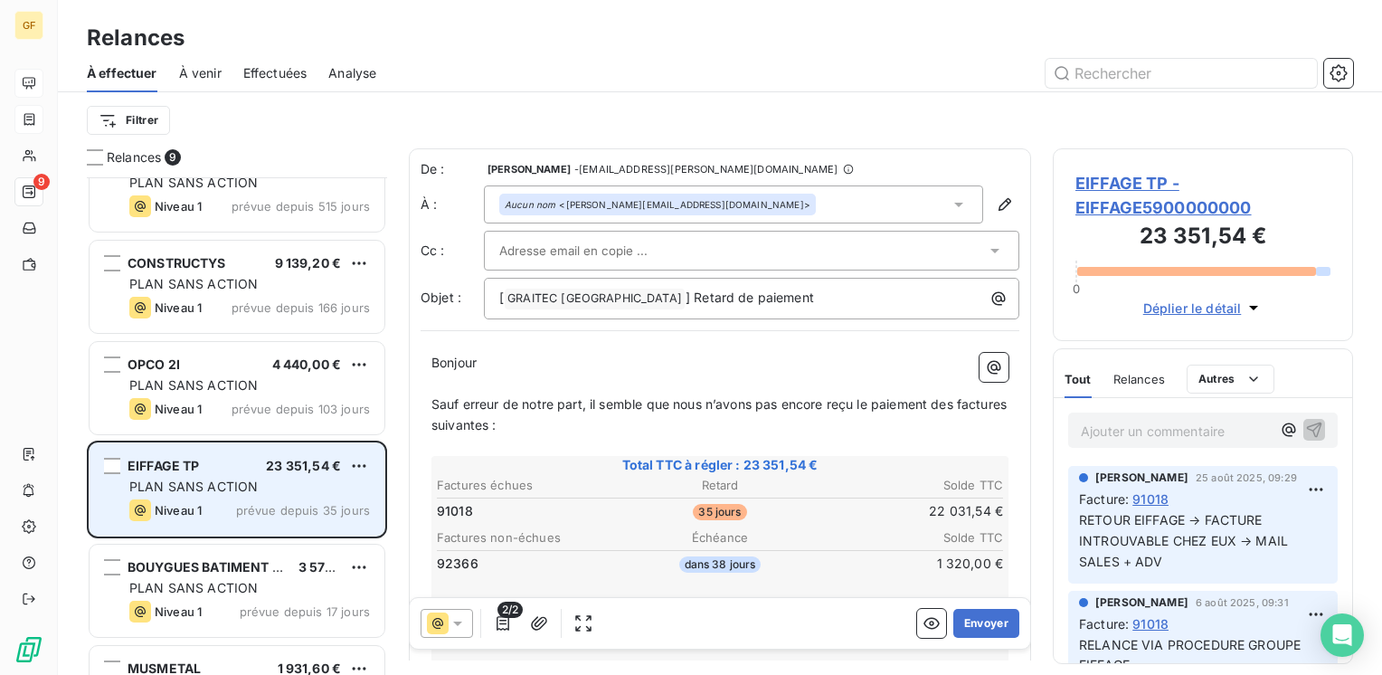
scroll to position [324, 0]
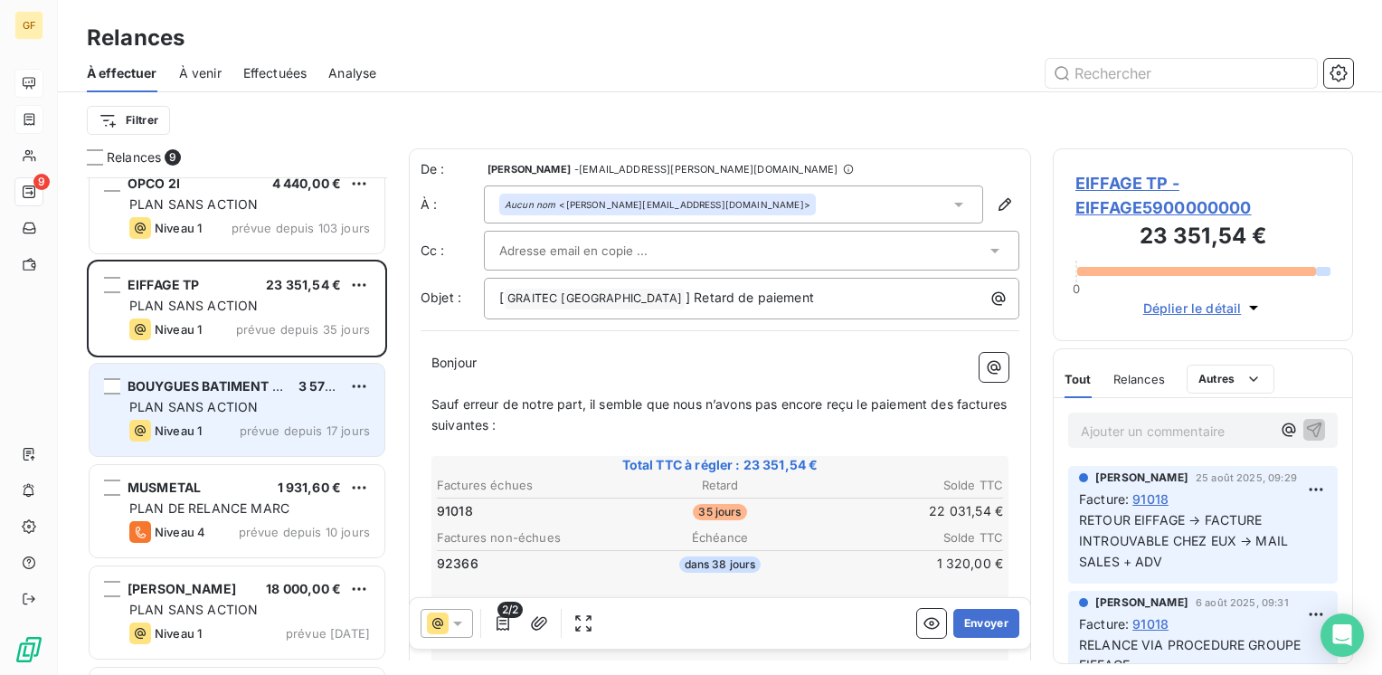
click at [220, 401] on span "PLAN SANS ACTION" at bounding box center [193, 406] width 128 height 15
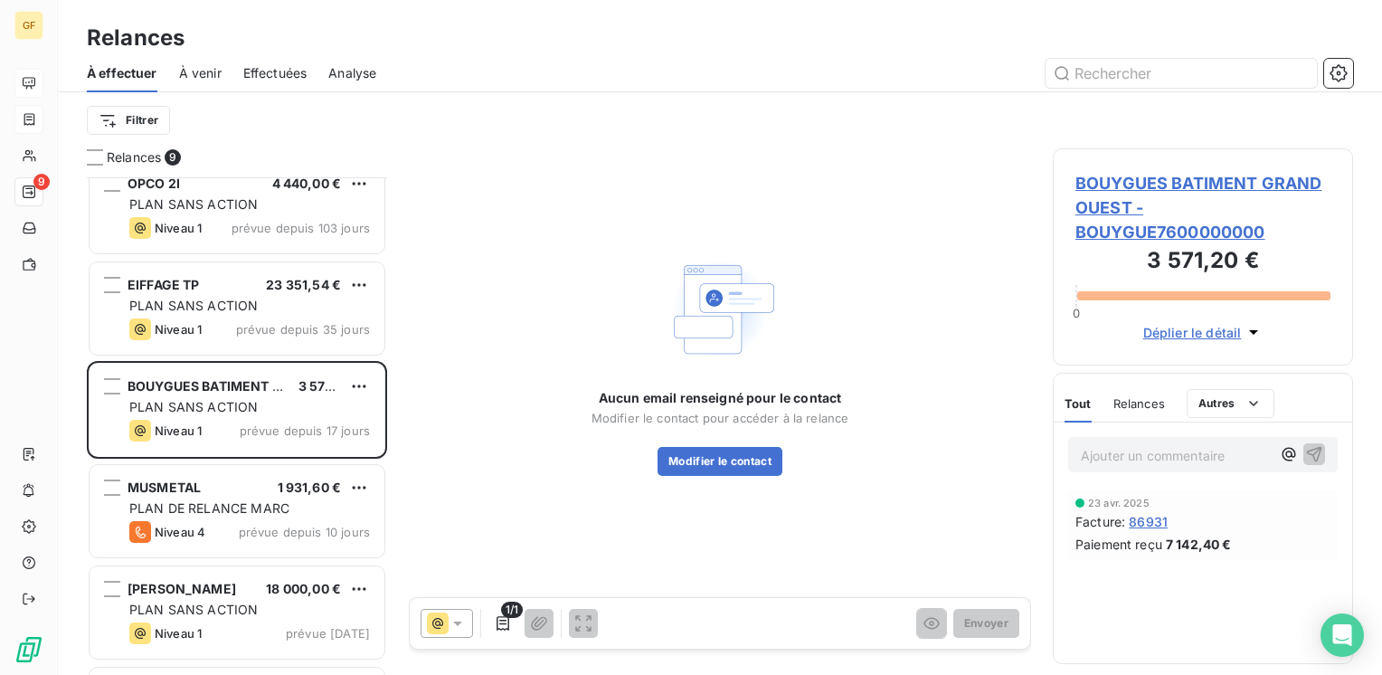
click at [1107, 179] on span "BOUYGUES BATIMENT GRAND OUEST - BOUYGUE7600000000" at bounding box center [1202, 207] width 255 height 73
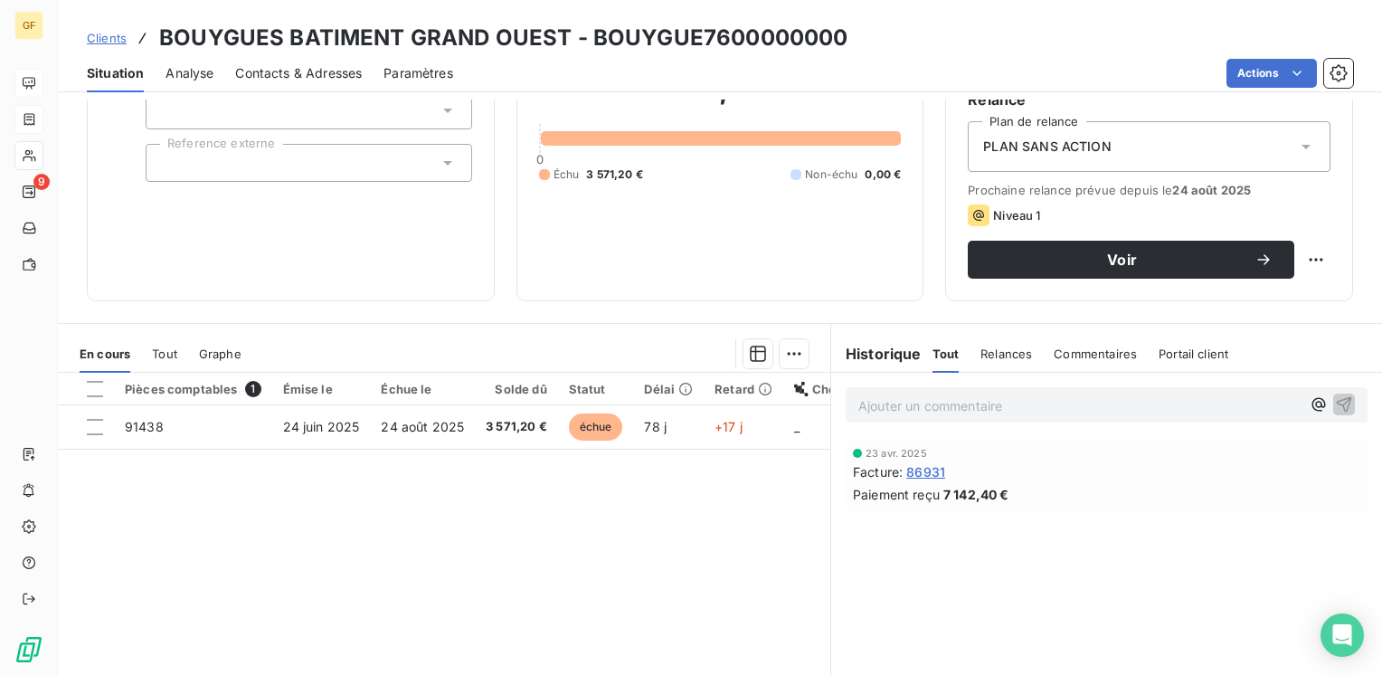
scroll to position [181, 0]
click at [304, 76] on span "Contacts & Adresses" at bounding box center [298, 73] width 127 height 18
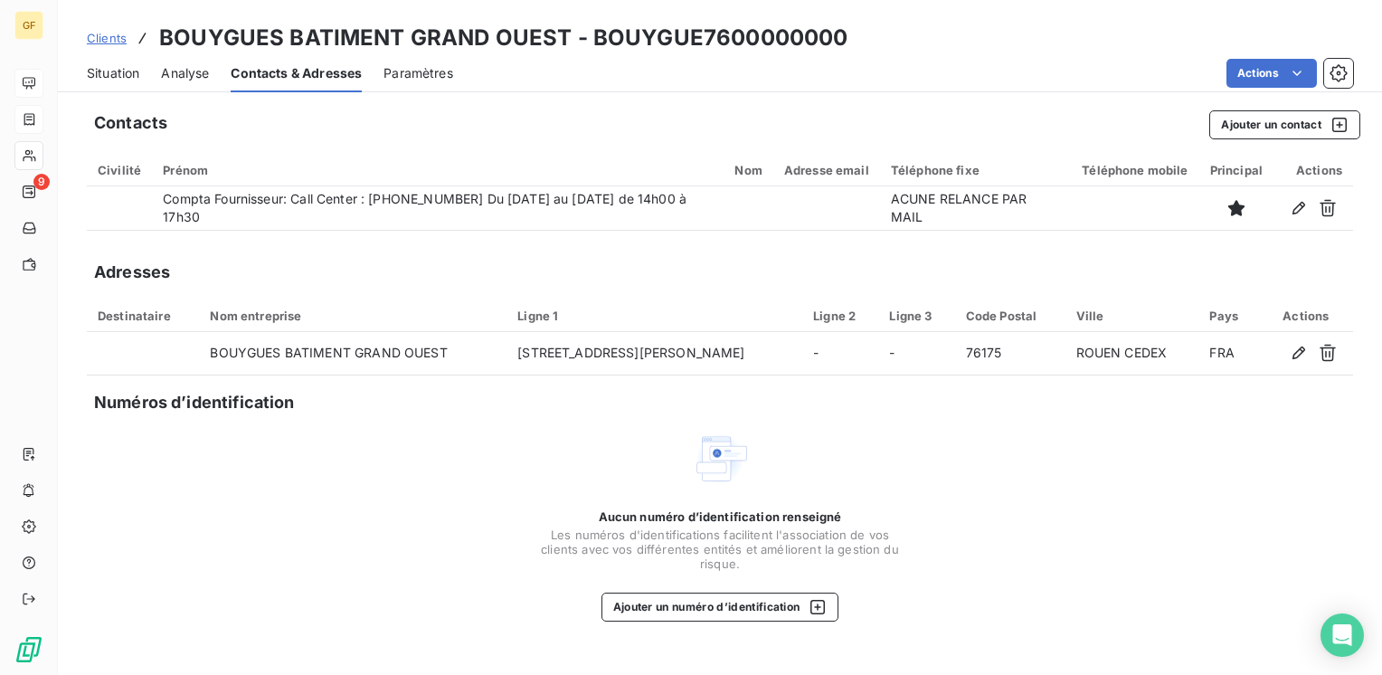
click at [131, 77] on span "Situation" at bounding box center [113, 73] width 52 height 18
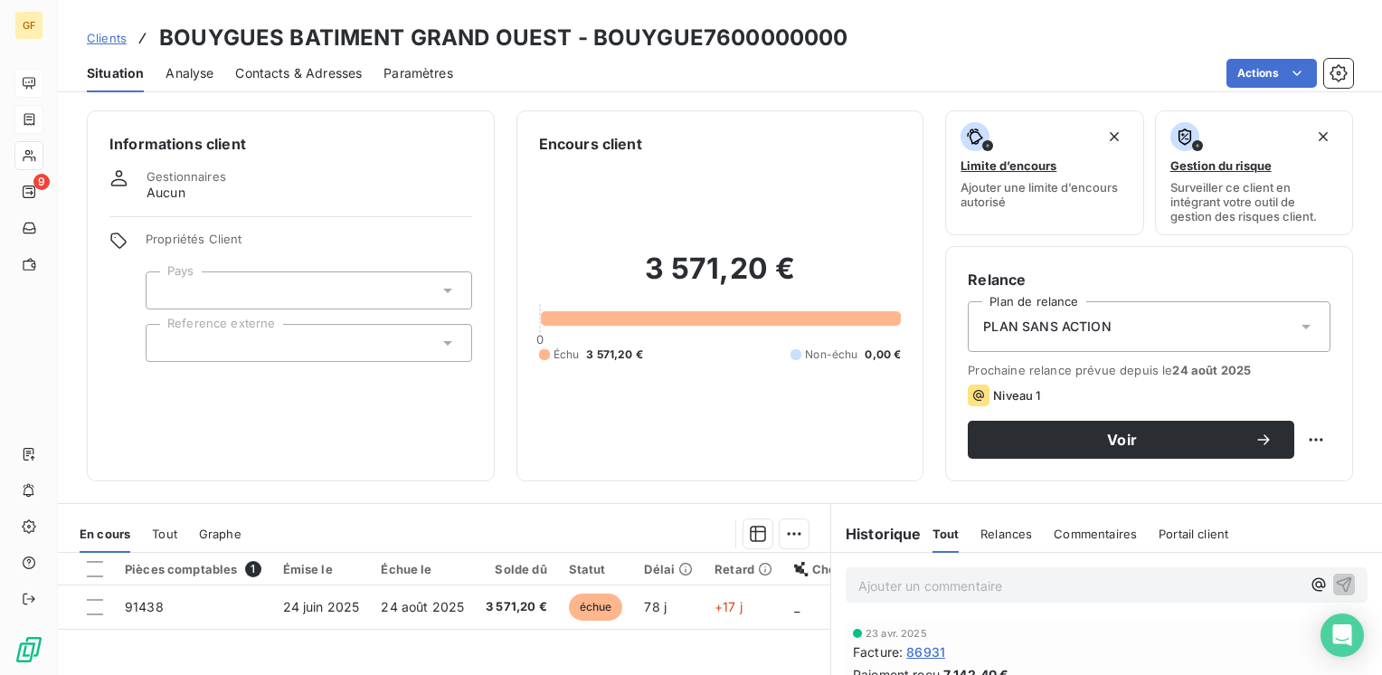
scroll to position [90, 0]
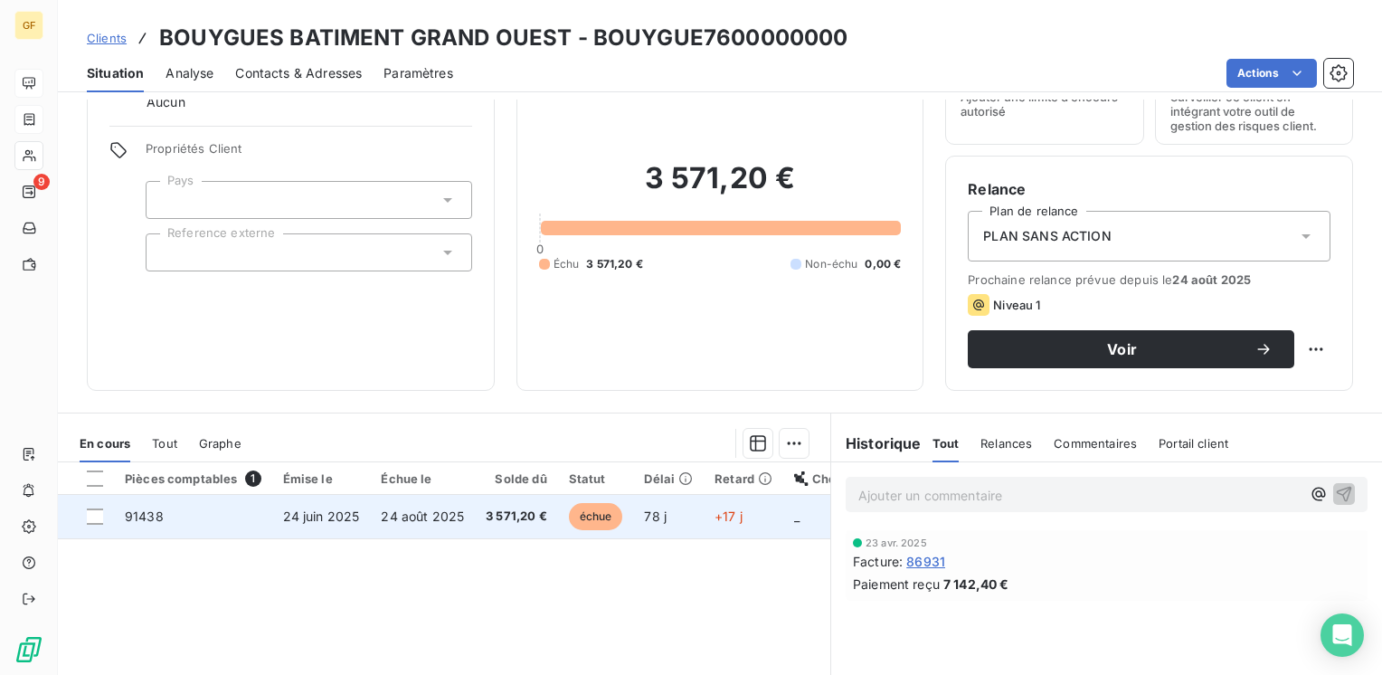
click at [449, 518] on span "24 août 2025" at bounding box center [422, 515] width 83 height 15
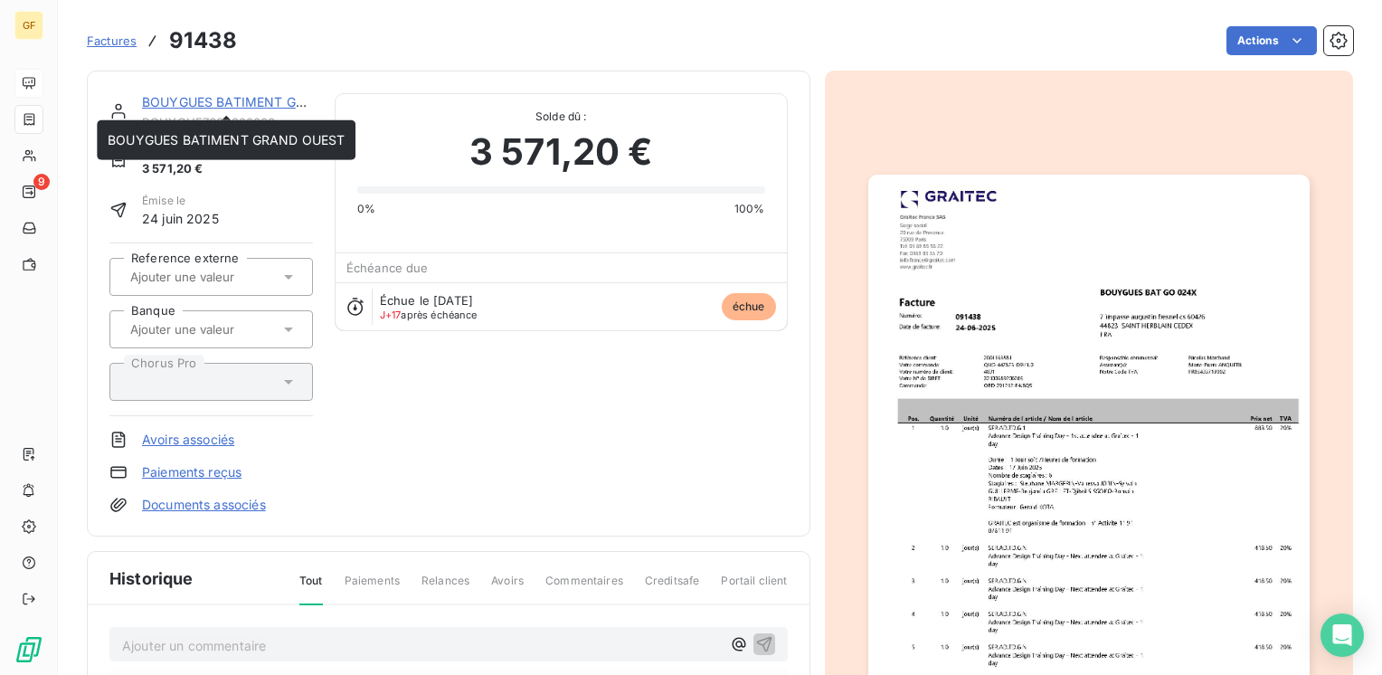
click at [227, 97] on link "BOUYGUES BATIMENT GRAND OUEST" at bounding box center [260, 101] width 237 height 15
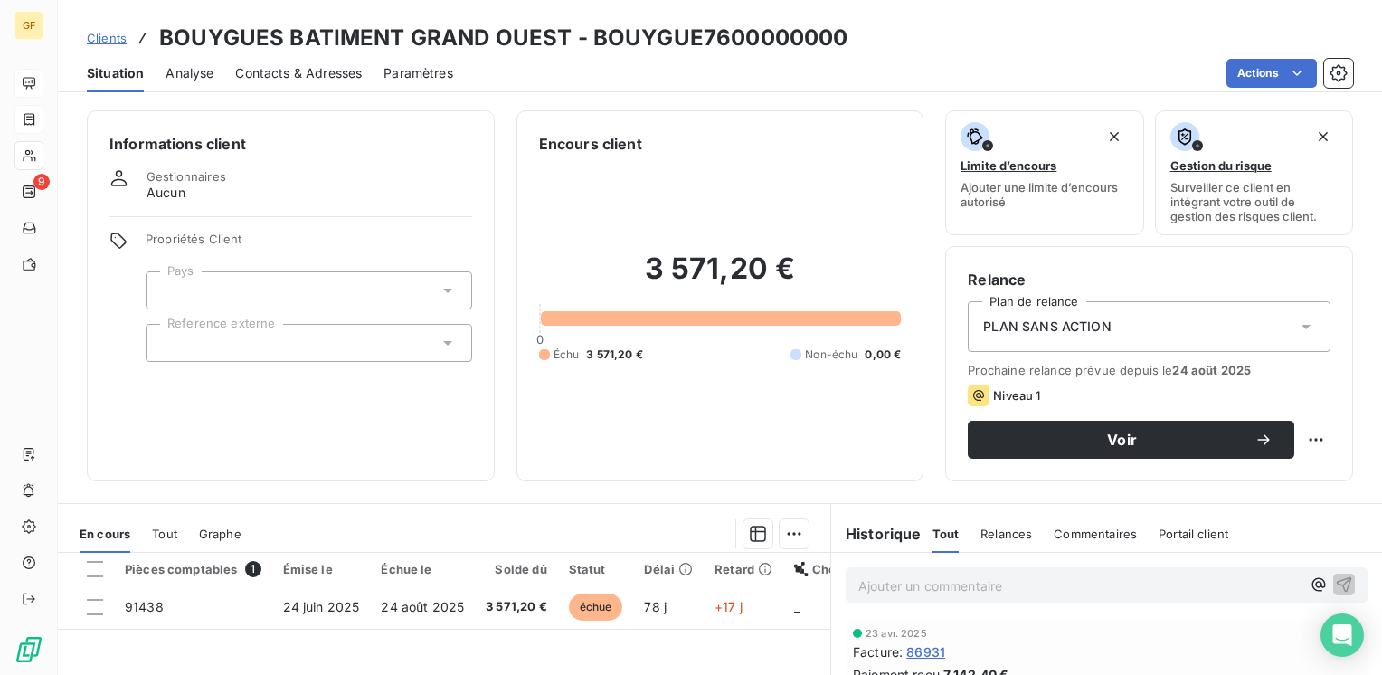
click at [337, 74] on span "Contacts & Adresses" at bounding box center [298, 73] width 127 height 18
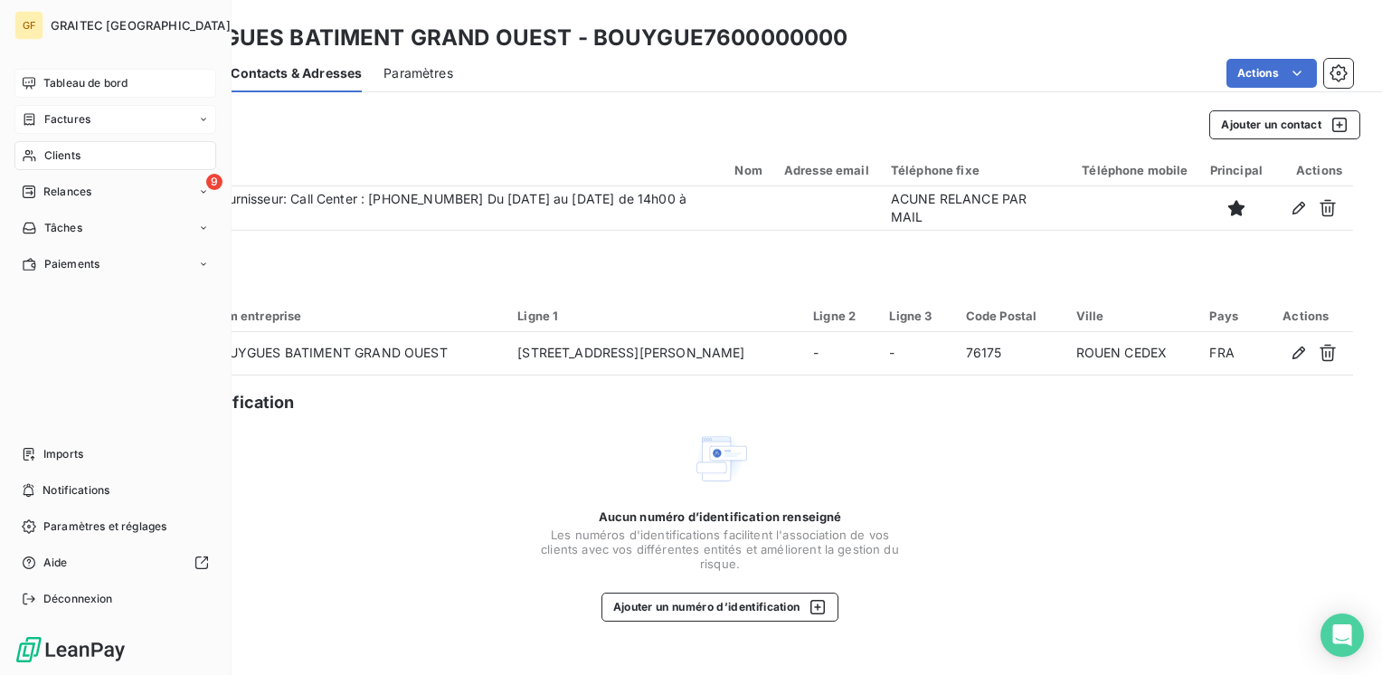
click at [62, 86] on span "Tableau de bord" at bounding box center [85, 83] width 84 height 16
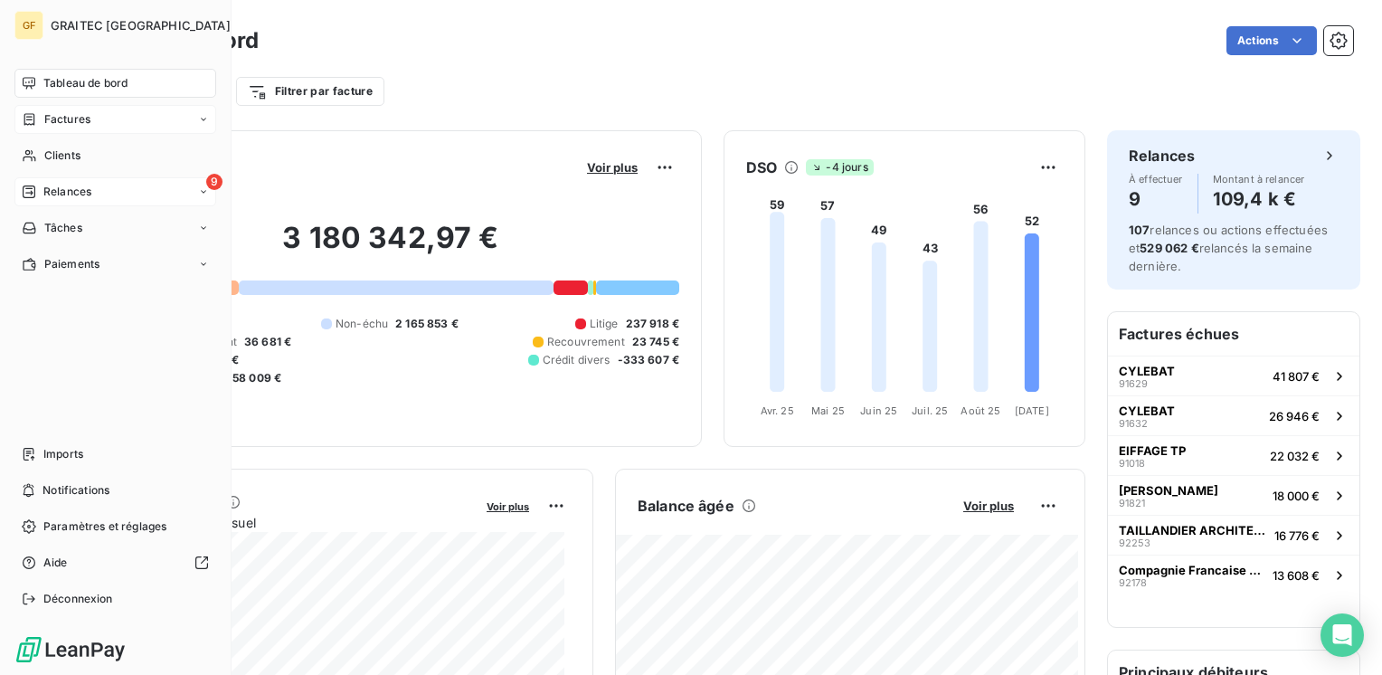
click at [72, 189] on span "Relances" at bounding box center [67, 192] width 48 height 16
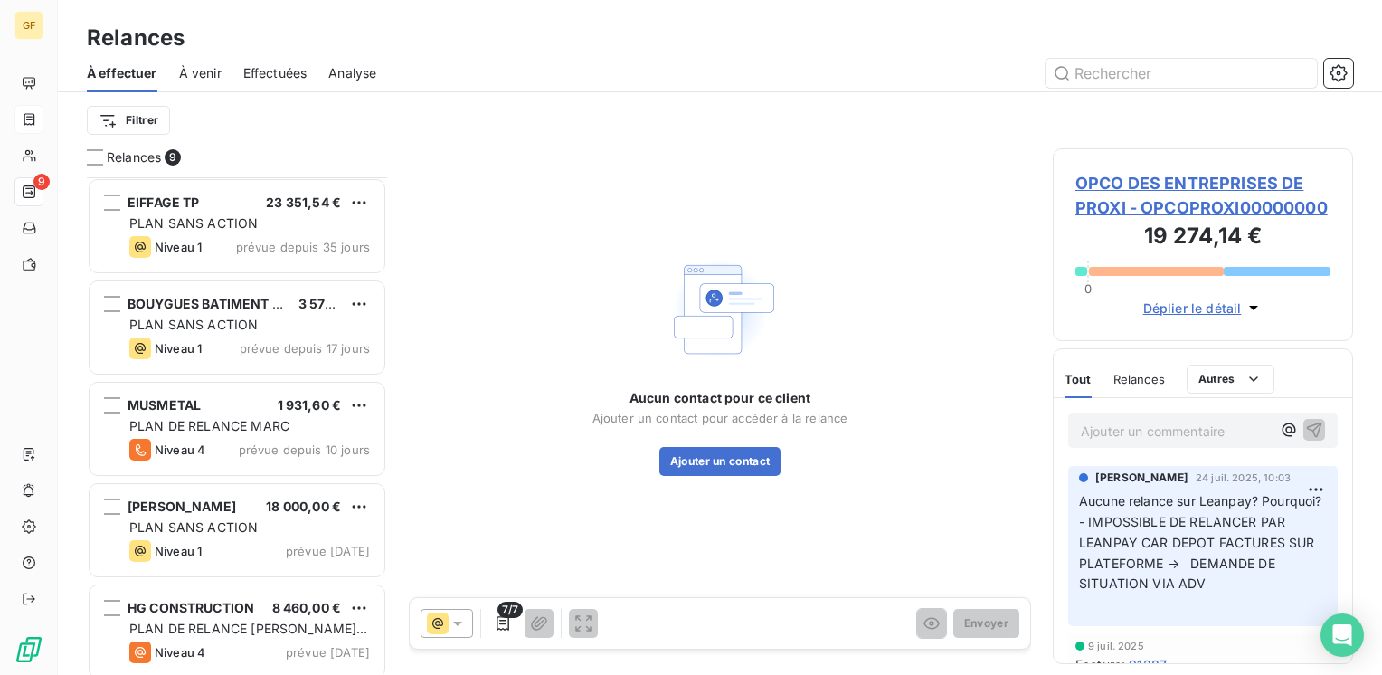
scroll to position [414, 0]
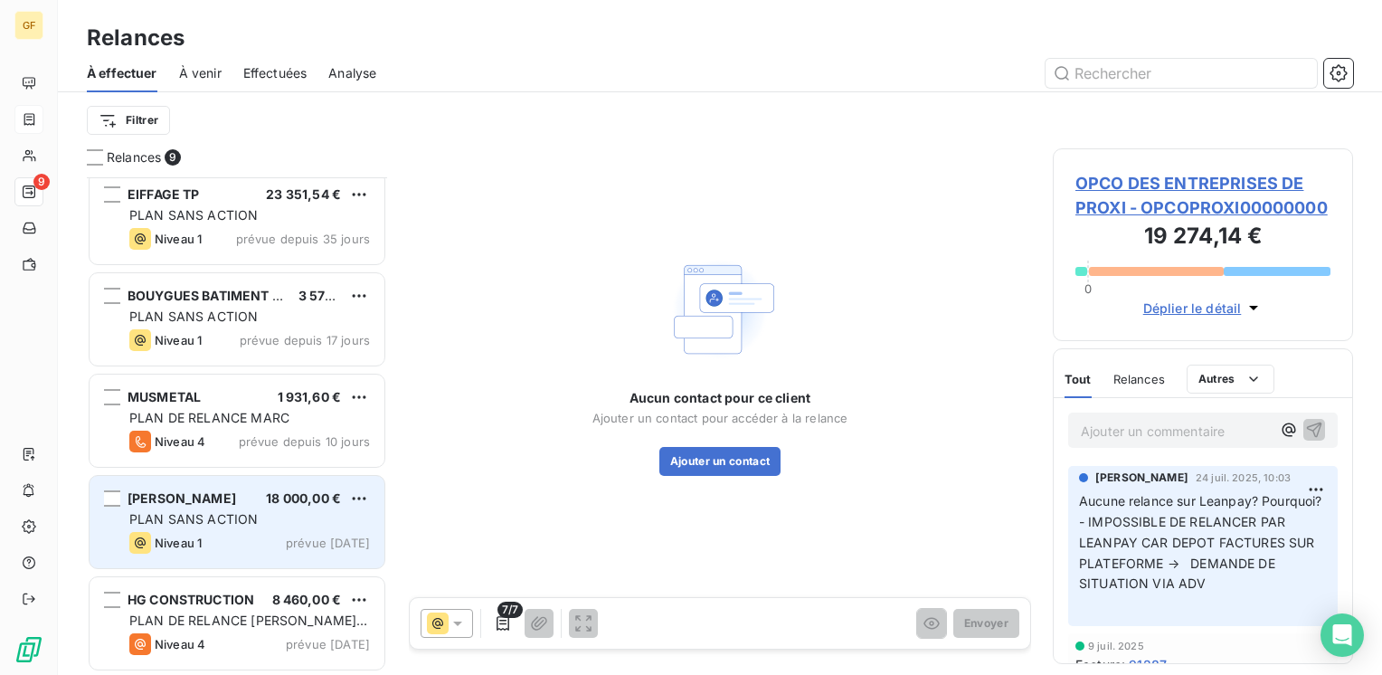
click at [275, 515] on div "PLAN SANS ACTION" at bounding box center [249, 519] width 241 height 18
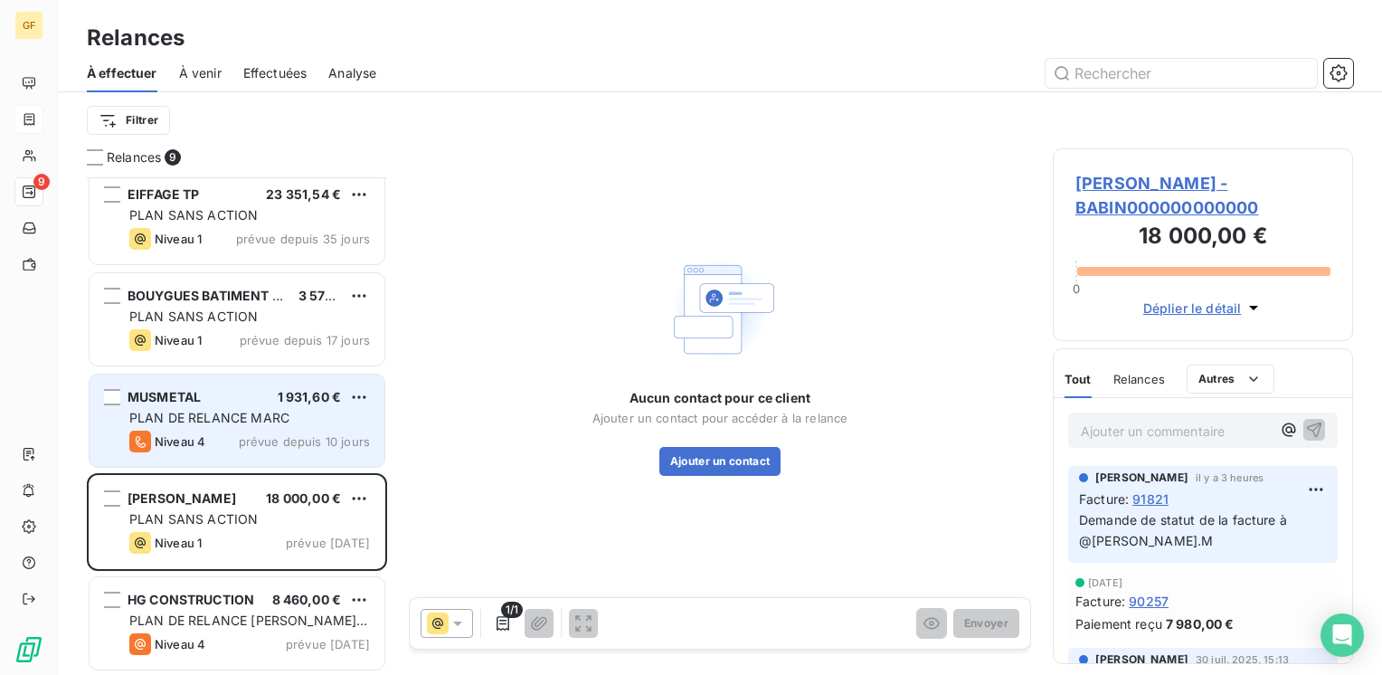
click at [263, 436] on span "prévue depuis 10 jours" at bounding box center [304, 441] width 131 height 14
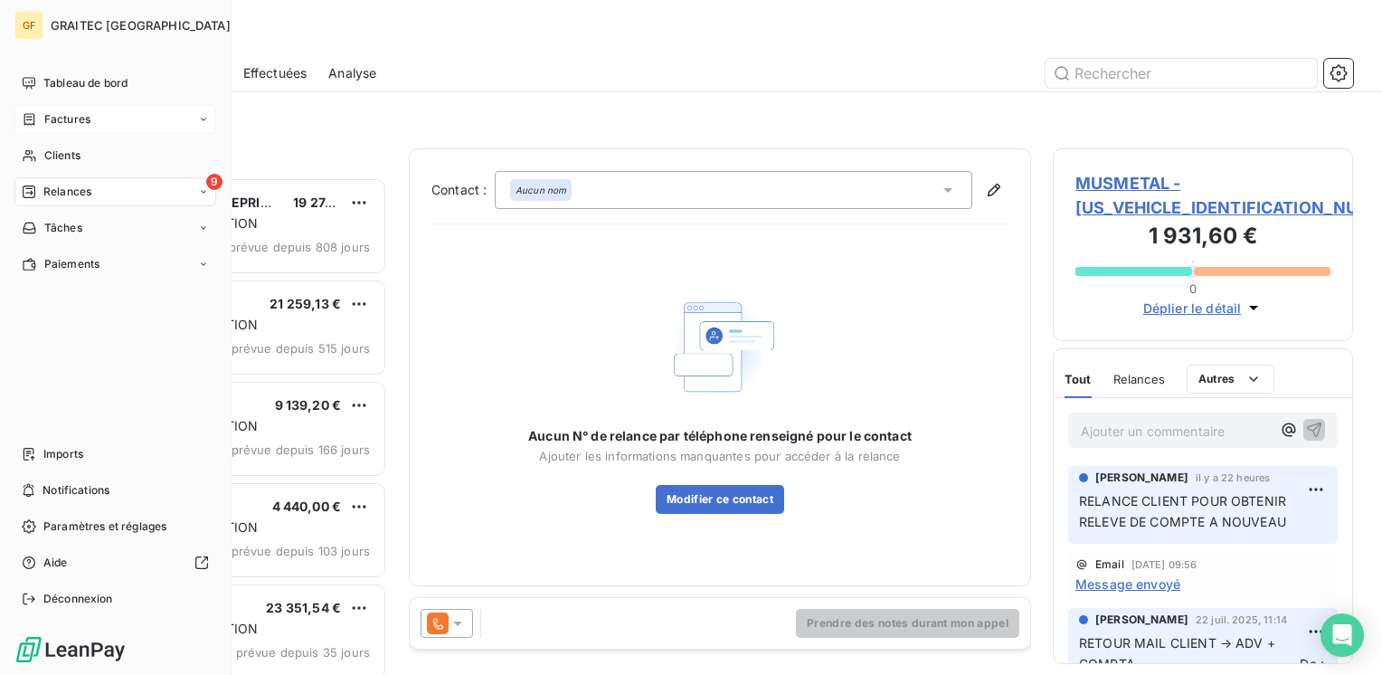
click at [66, 112] on span "Factures" at bounding box center [67, 119] width 46 height 16
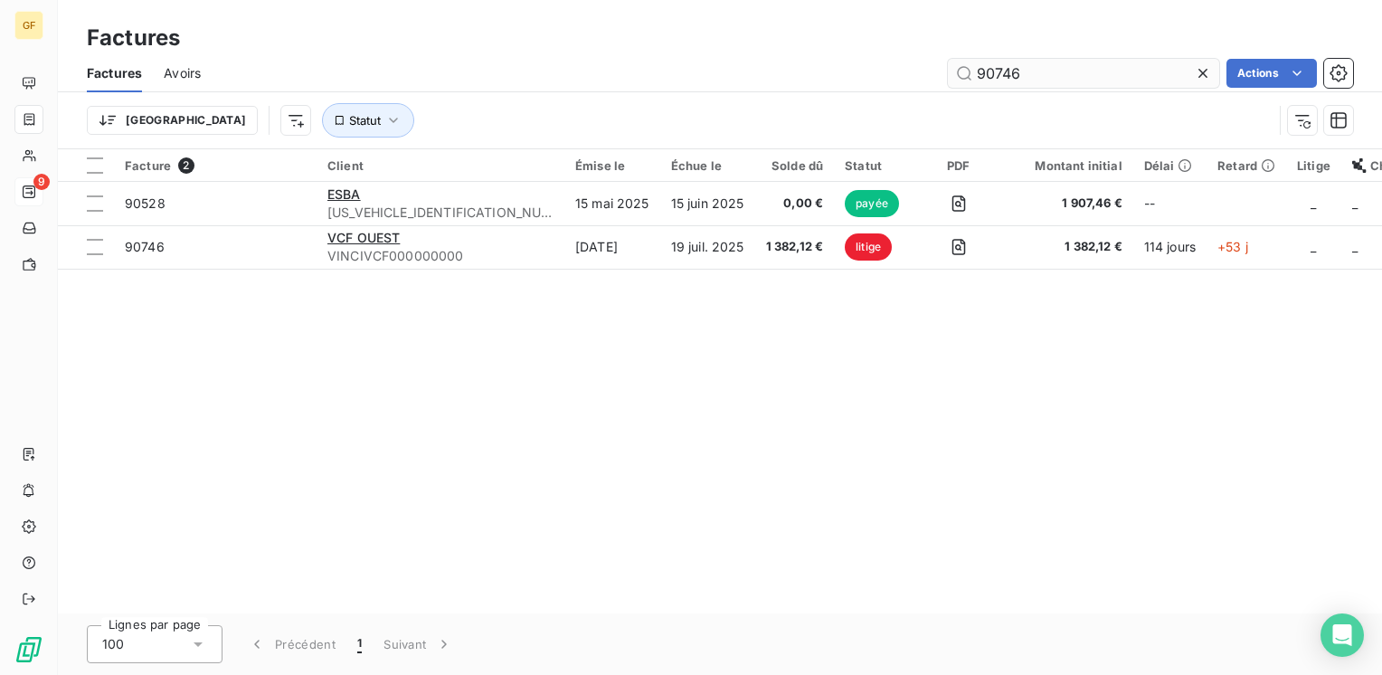
click at [1100, 73] on input "90746" at bounding box center [1083, 73] width 271 height 29
drag, startPoint x: 1093, startPoint y: 73, endPoint x: 933, endPoint y: 85, distance: 160.5
click at [933, 85] on div "90746 Actions" at bounding box center [787, 73] width 1130 height 29
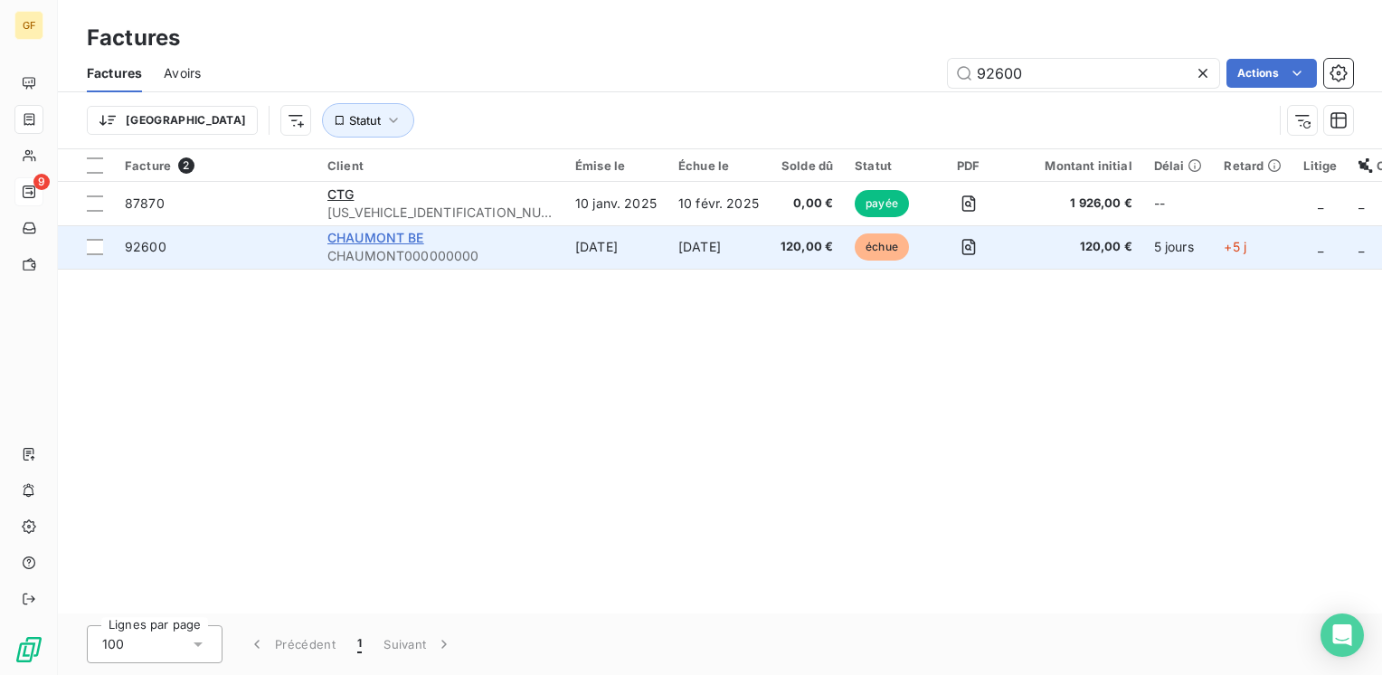
type input "92600"
click at [364, 238] on span "CHAUMONT BE" at bounding box center [375, 237] width 97 height 15
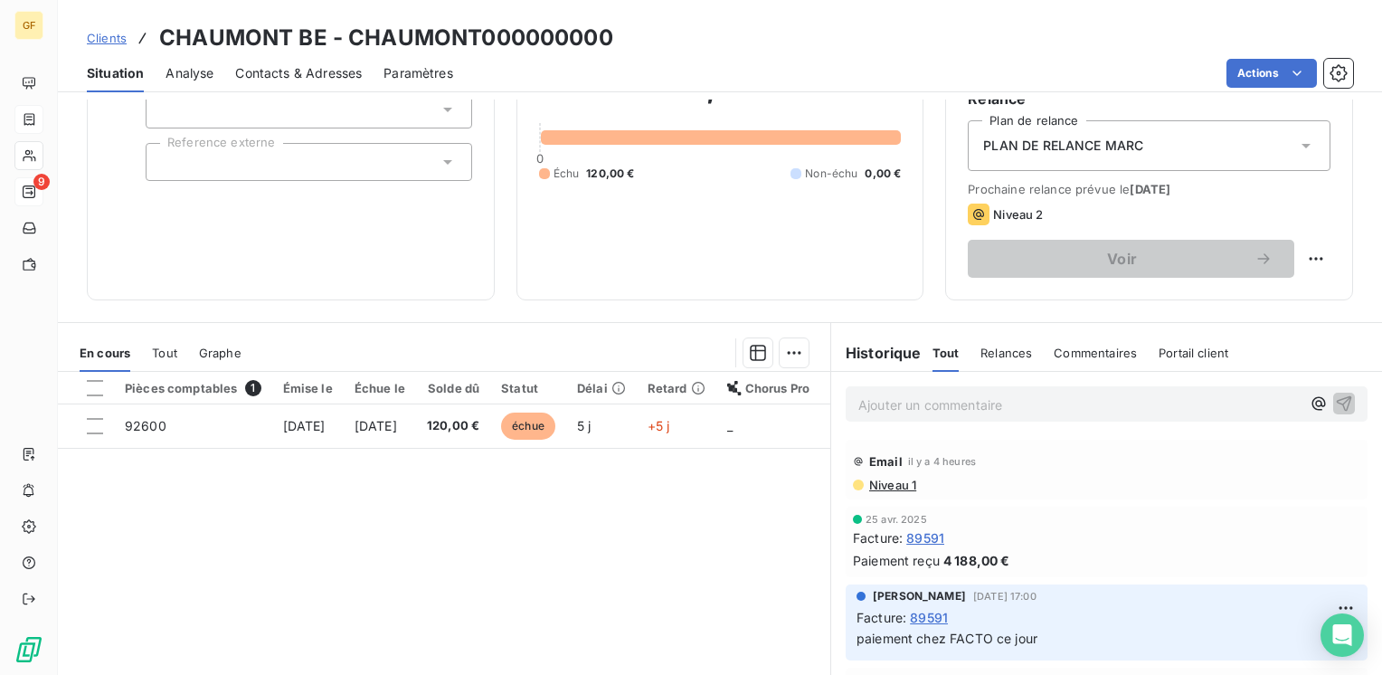
scroll to position [90, 0]
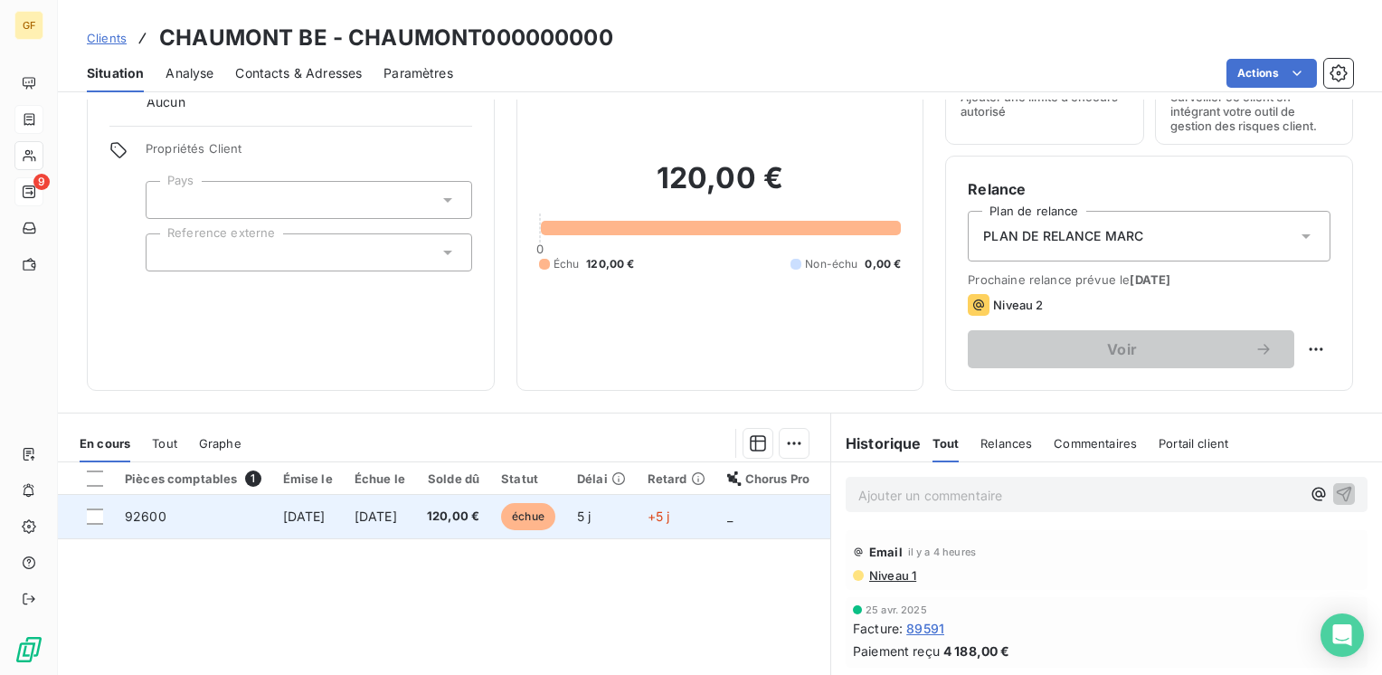
click at [397, 515] on span "[DATE]" at bounding box center [376, 515] width 43 height 15
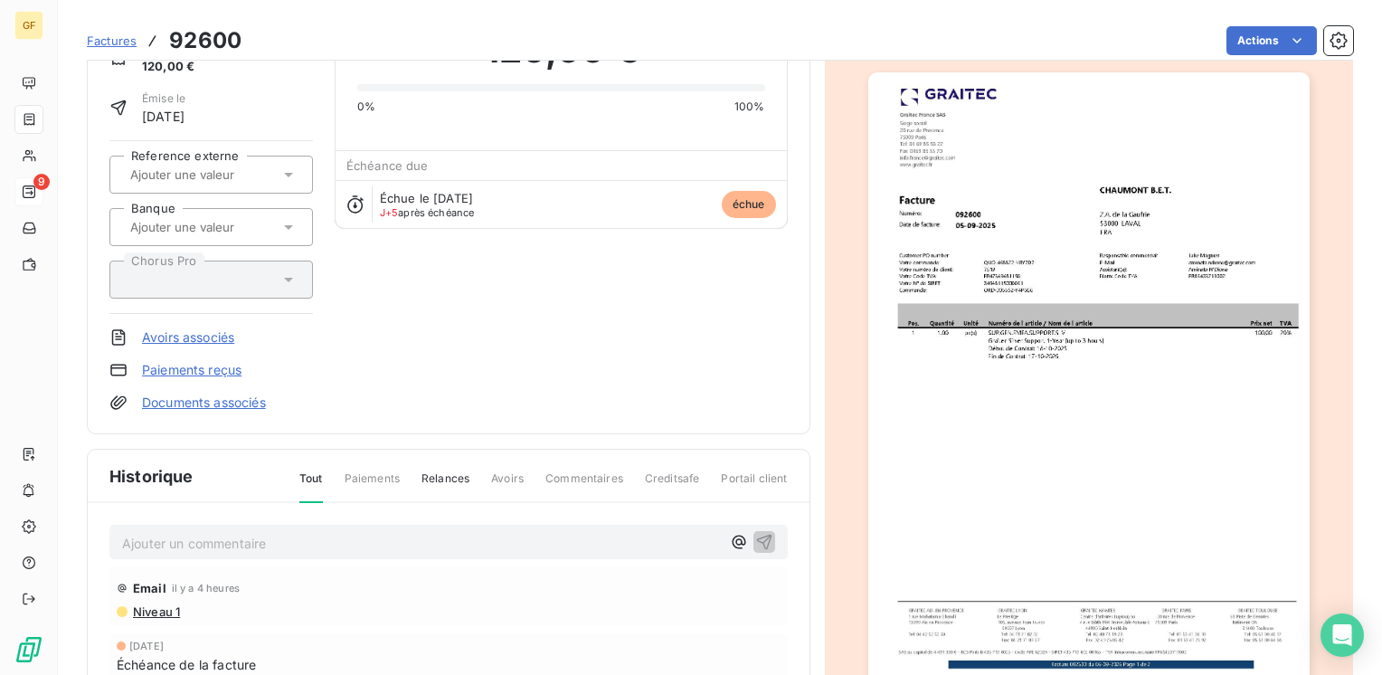
scroll to position [181, 0]
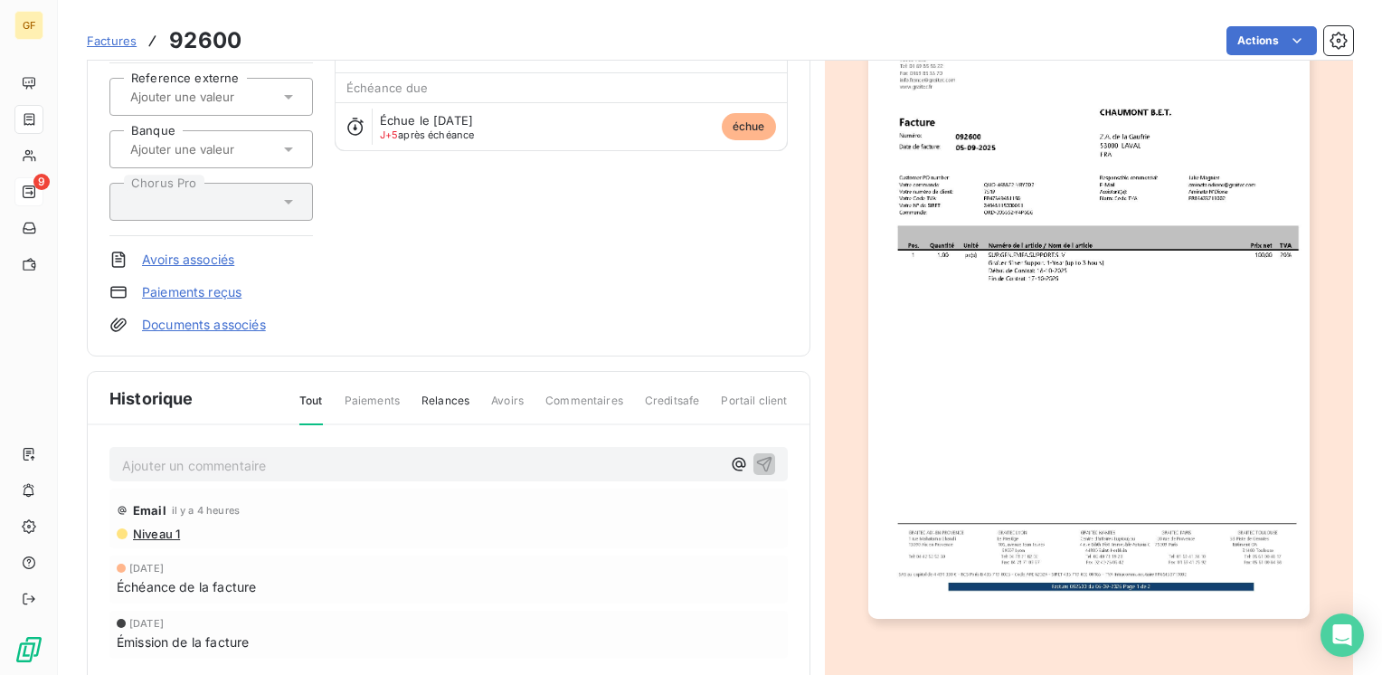
click at [984, 261] on img "button" at bounding box center [1088, 306] width 441 height 623
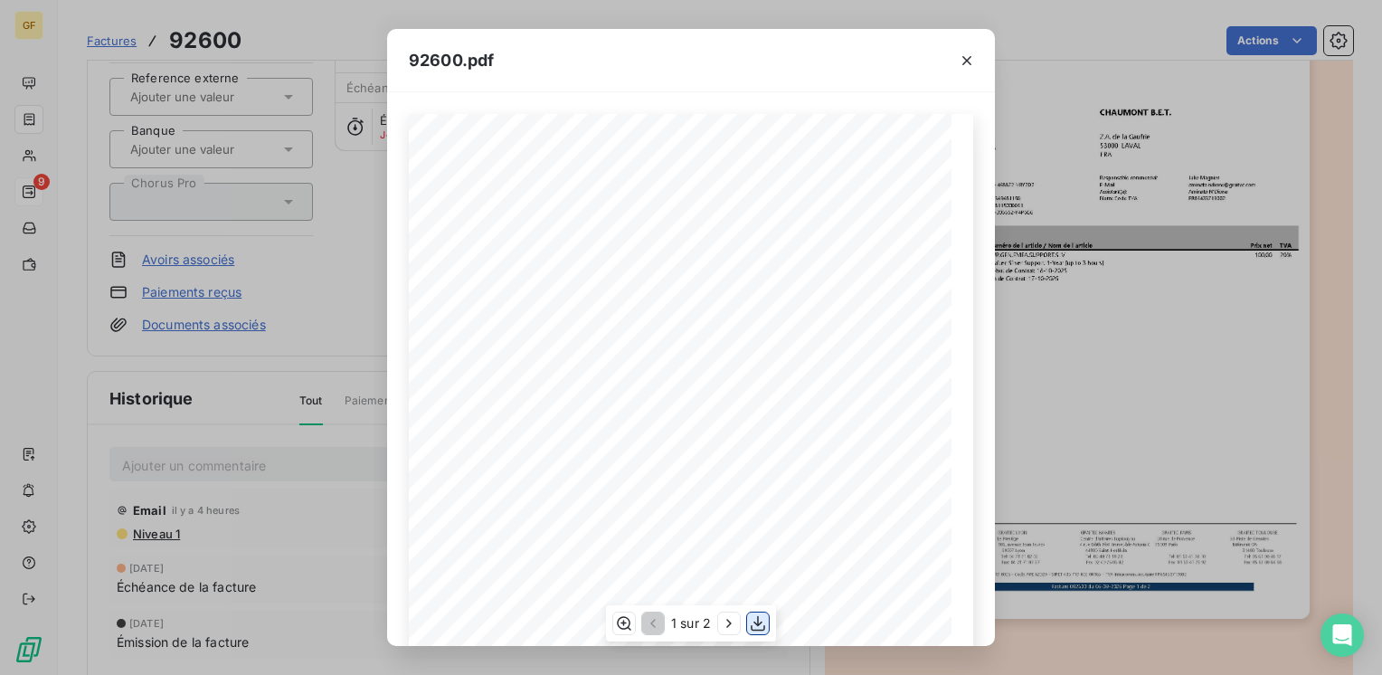
click at [761, 627] on icon "button" at bounding box center [758, 623] width 18 height 18
click at [969, 53] on icon "button" at bounding box center [967, 61] width 18 height 18
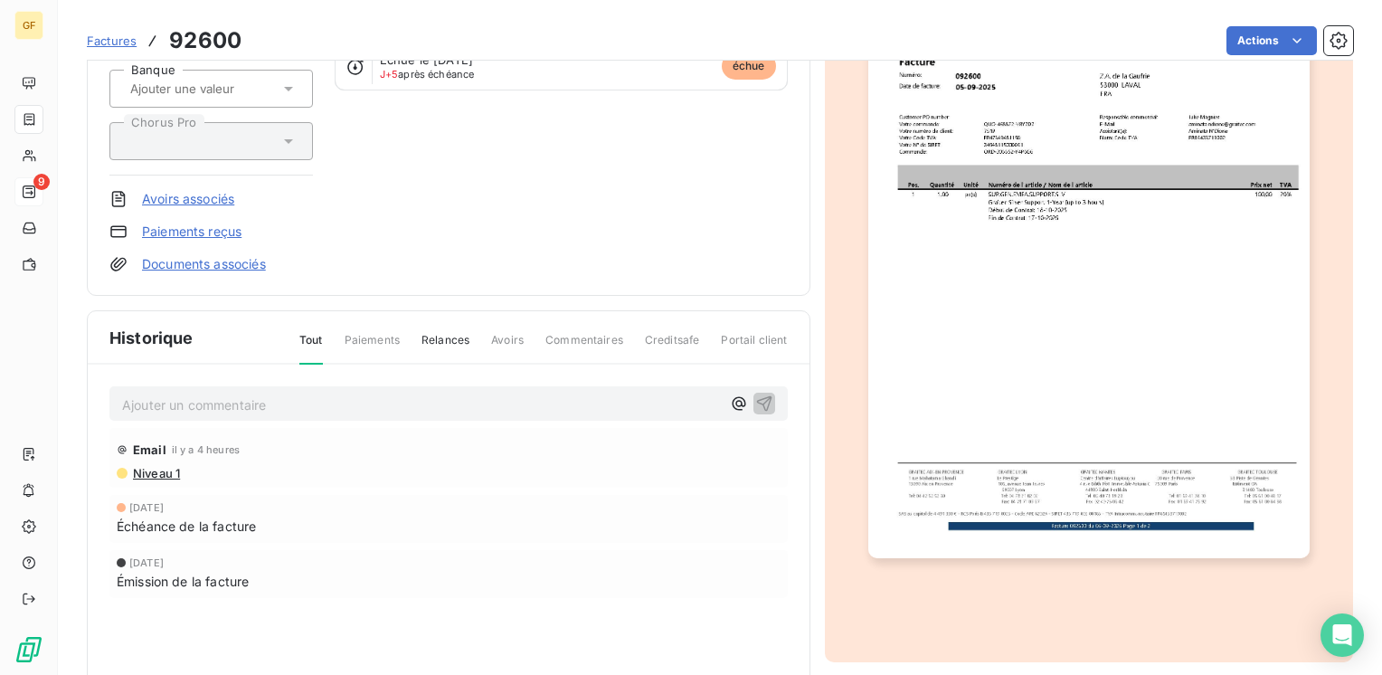
scroll to position [271, 0]
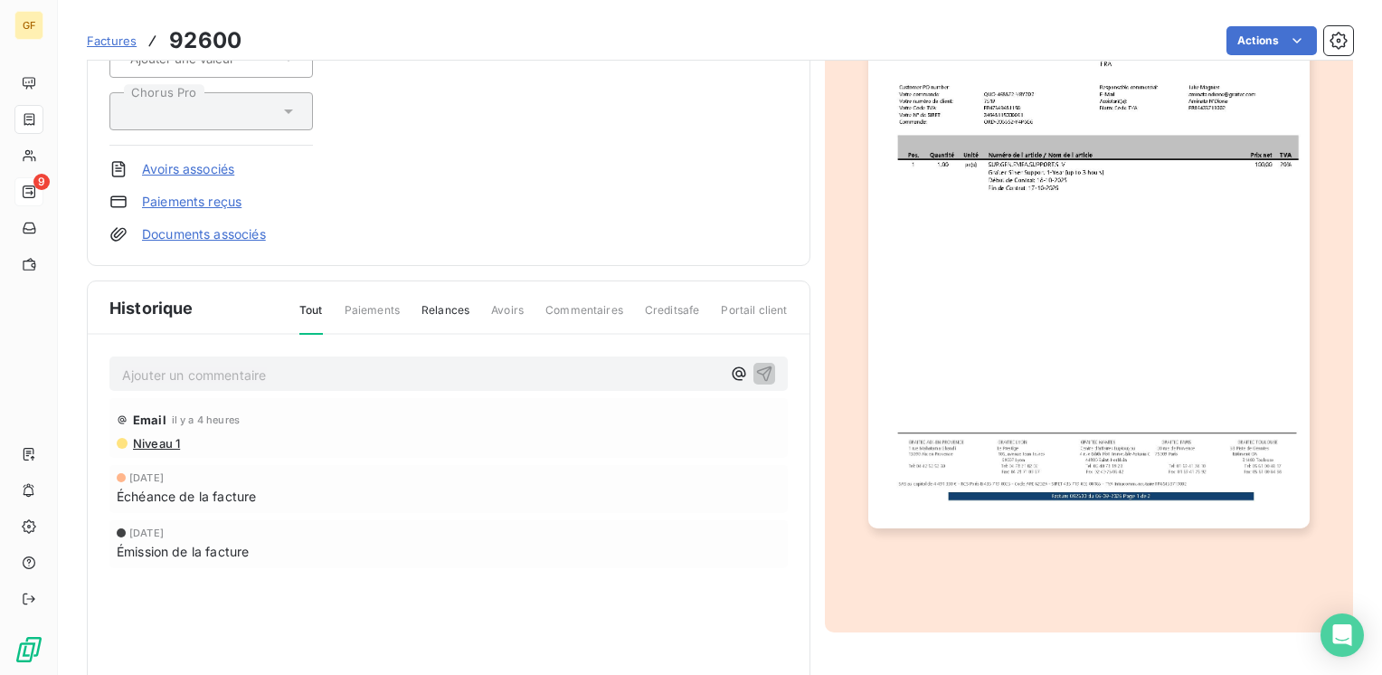
click at [254, 364] on p "Ajouter un commentaire ﻿" at bounding box center [421, 375] width 599 height 23
drag, startPoint x: 376, startPoint y: 331, endPoint x: 399, endPoint y: 329, distance: 22.7
click at [376, 335] on div "LITIGE → RETOUR CLIENT → AURAIT RETGLE ??? → MAIL SALES @ Email il y a 4 heures…" at bounding box center [449, 487] width 722 height 305
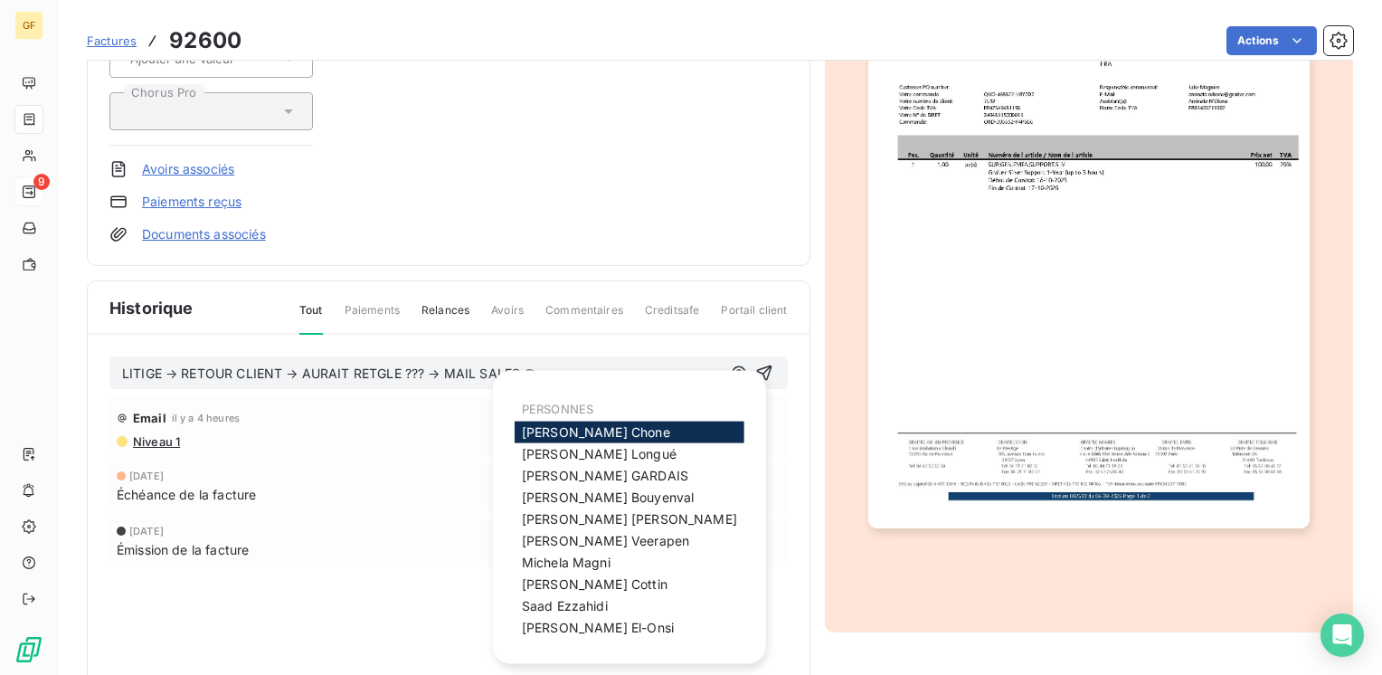
click at [550, 365] on p "LITIGE → RETOUR CLIENT → AURAIT RETGLE ??? → MAIL SALES @" at bounding box center [421, 374] width 599 height 21
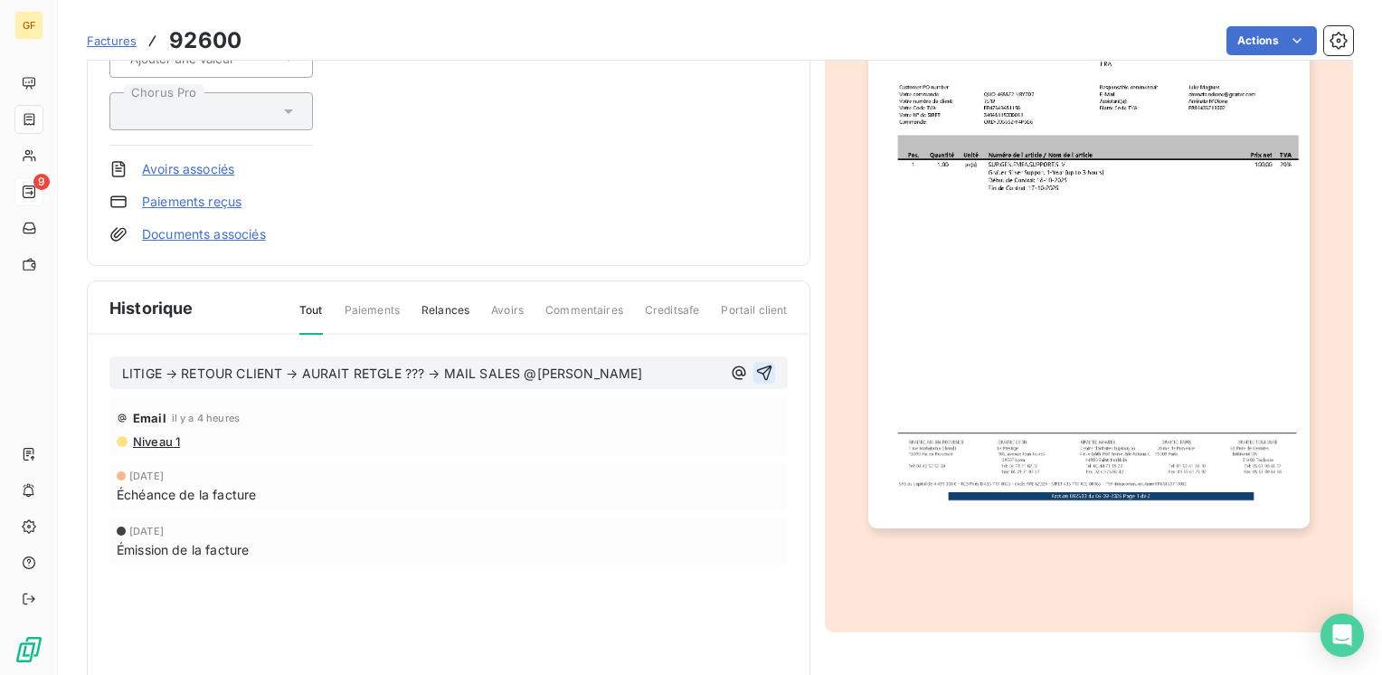
click at [755, 367] on icon "button" at bounding box center [764, 373] width 18 height 18
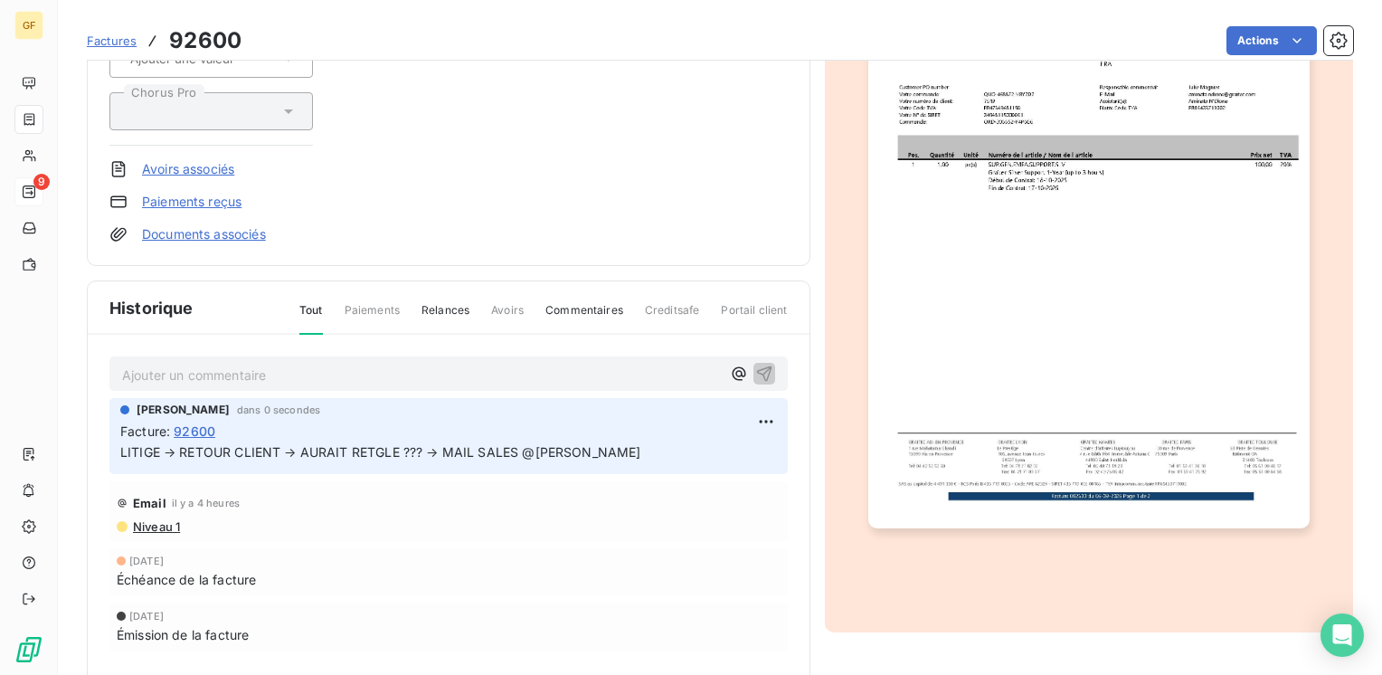
scroll to position [0, 0]
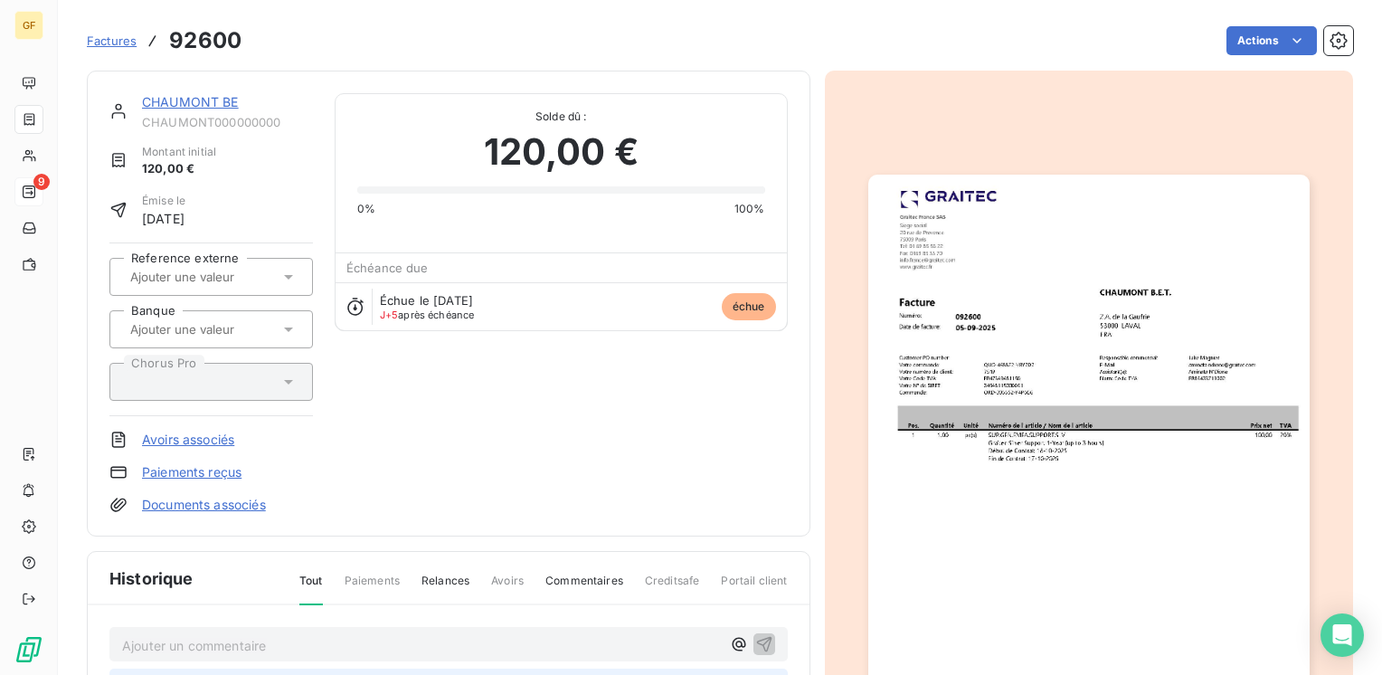
click at [225, 101] on link "CHAUMONT BE" at bounding box center [190, 101] width 97 height 15
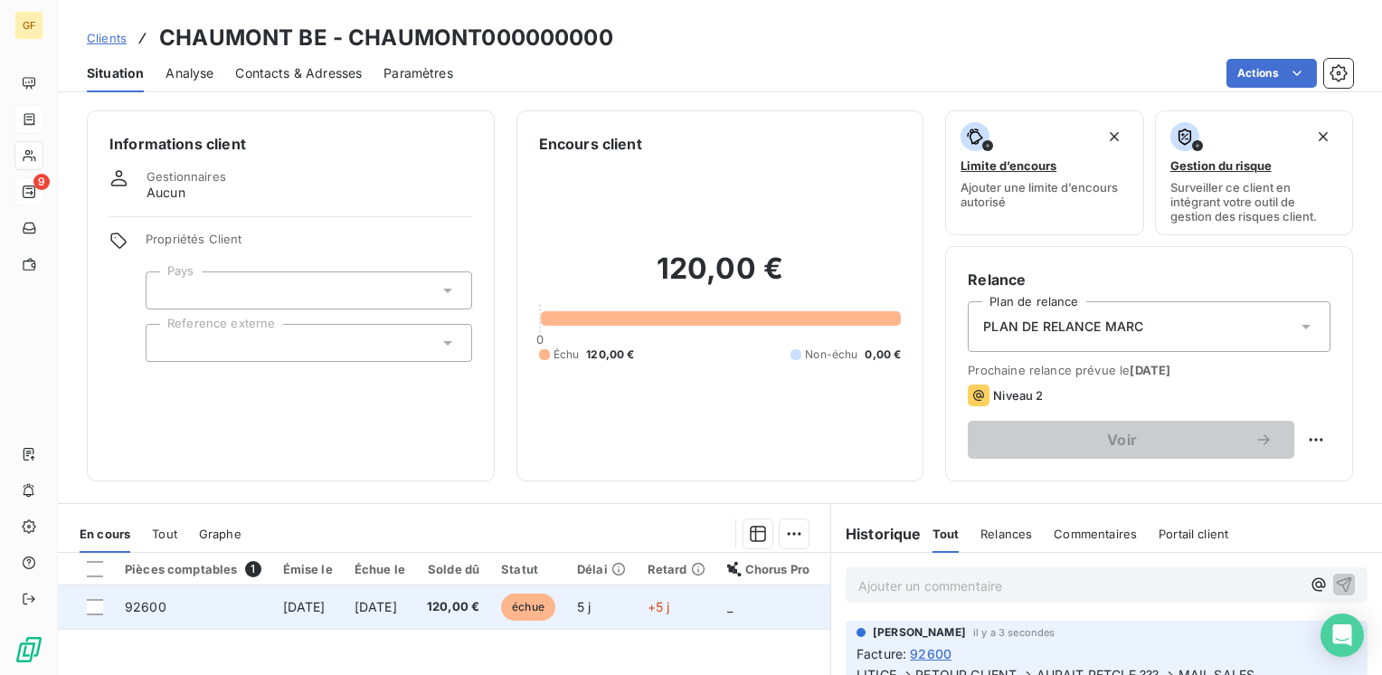
click at [416, 608] on td "[DATE]" at bounding box center [380, 606] width 72 height 43
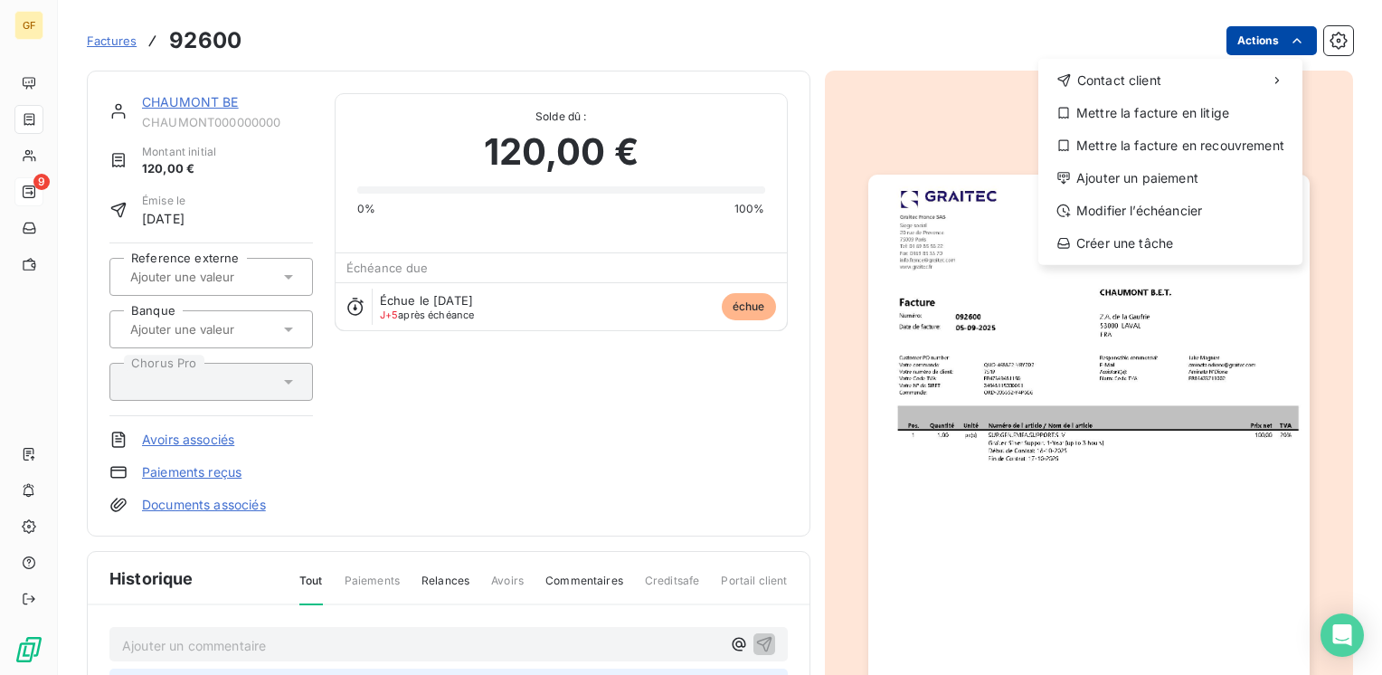
click at [1245, 45] on html "GF 9 Factures 92600 Actions Contact client Mettre la facture en litige Mettre l…" at bounding box center [691, 337] width 1382 height 675
click at [1185, 109] on div "Mettre la facture en litige" at bounding box center [1170, 113] width 250 height 29
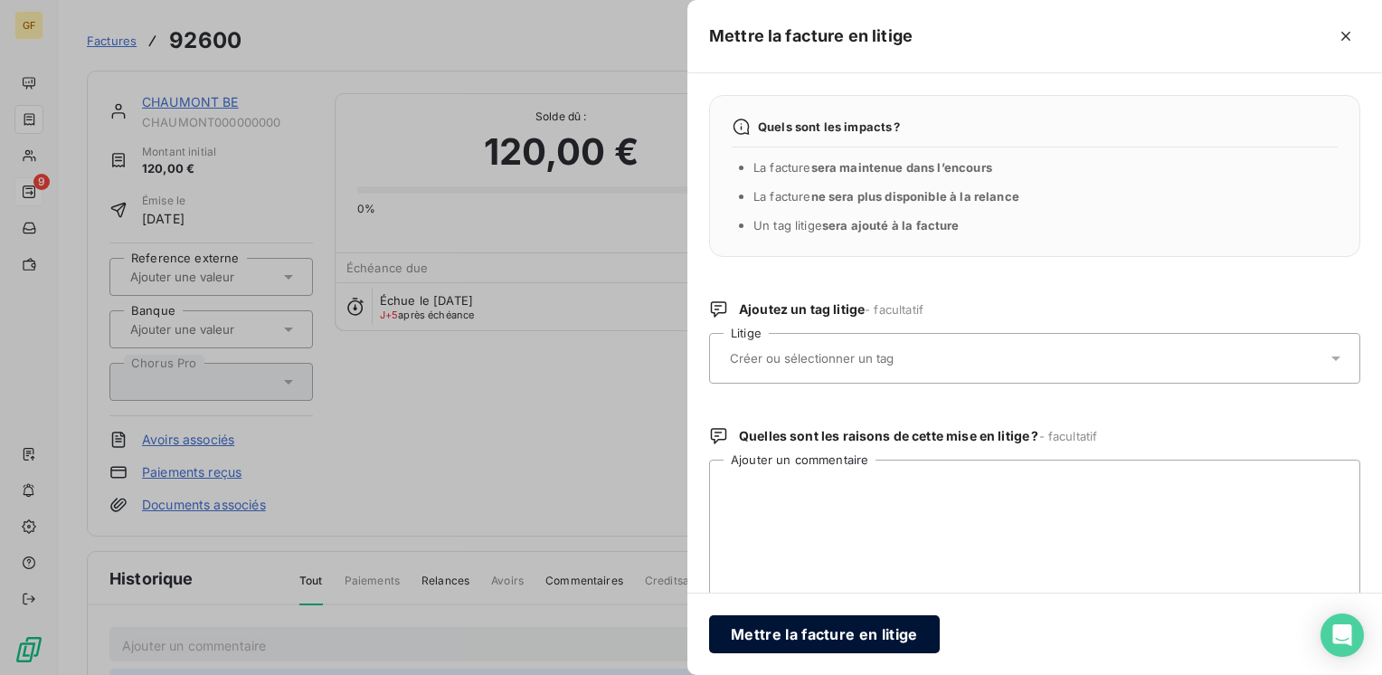
click at [777, 633] on button "Mettre la facture en litige" at bounding box center [824, 634] width 231 height 38
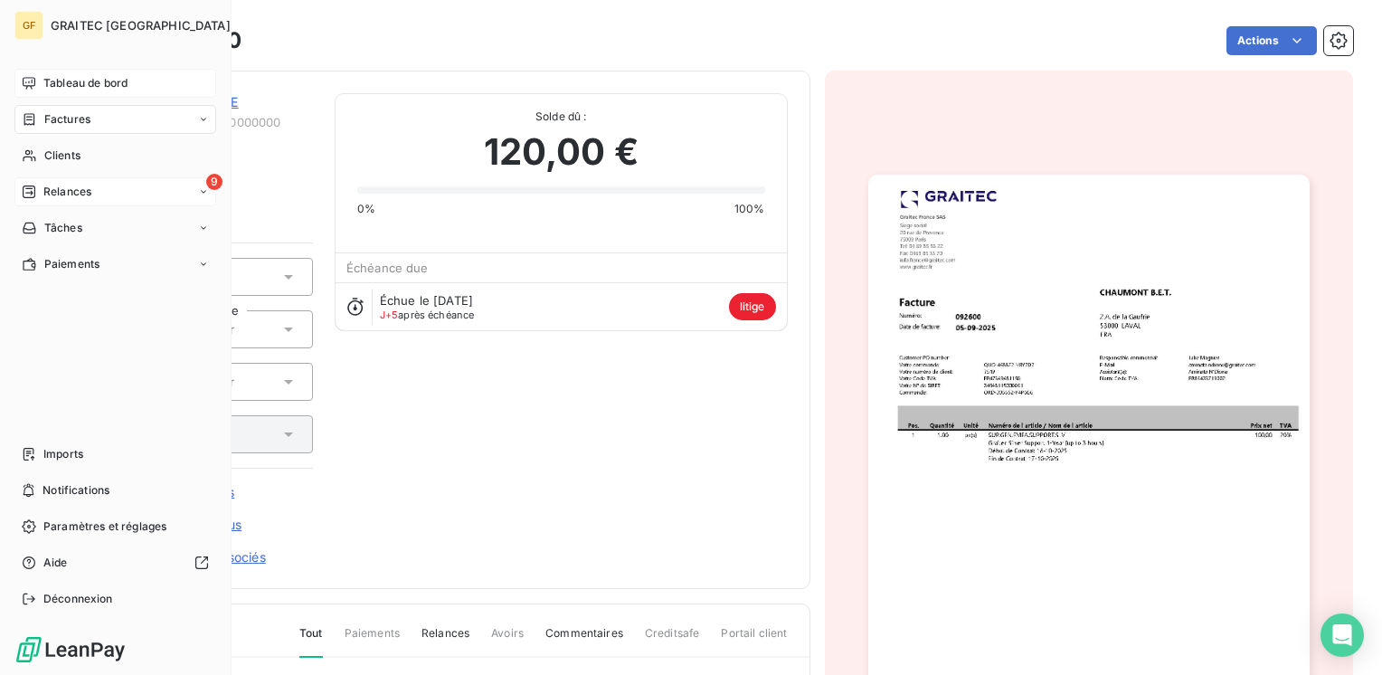
click at [44, 79] on span "Tableau de bord" at bounding box center [85, 83] width 84 height 16
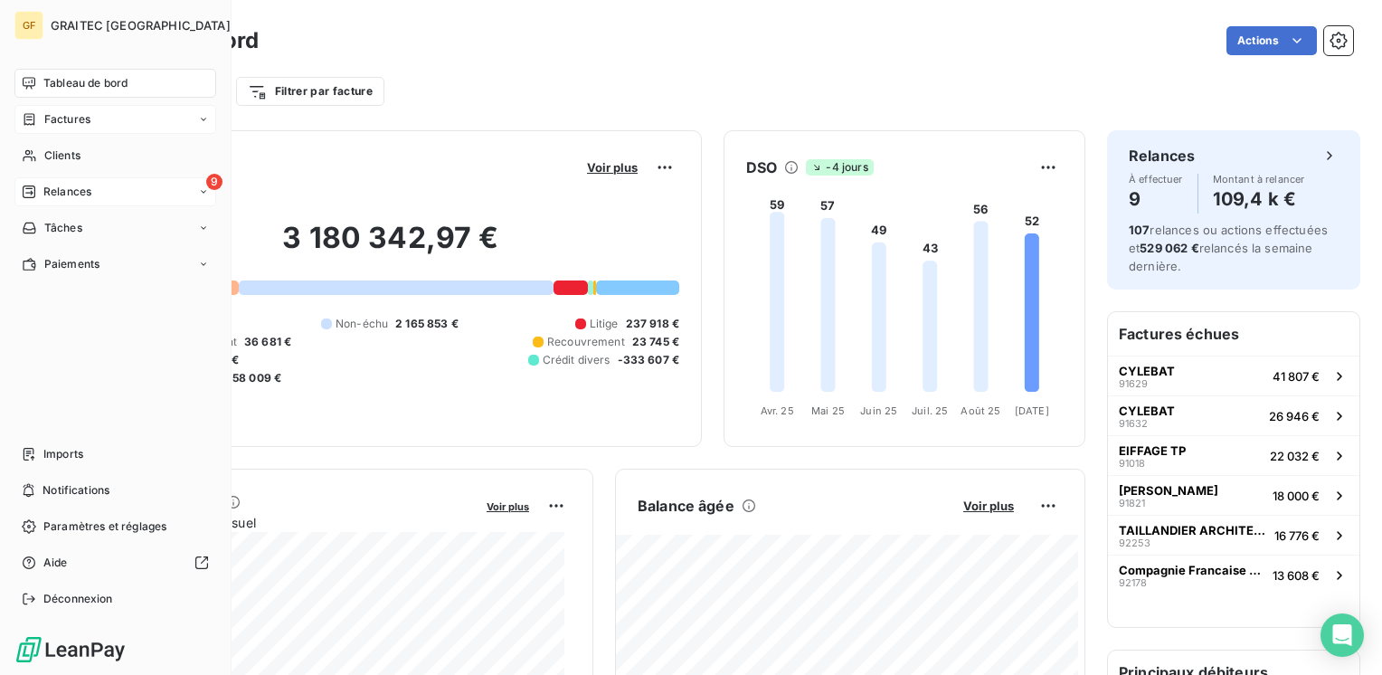
click at [72, 85] on span "Tableau de bord" at bounding box center [85, 83] width 84 height 16
click at [46, 194] on span "Relances" at bounding box center [67, 192] width 48 height 16
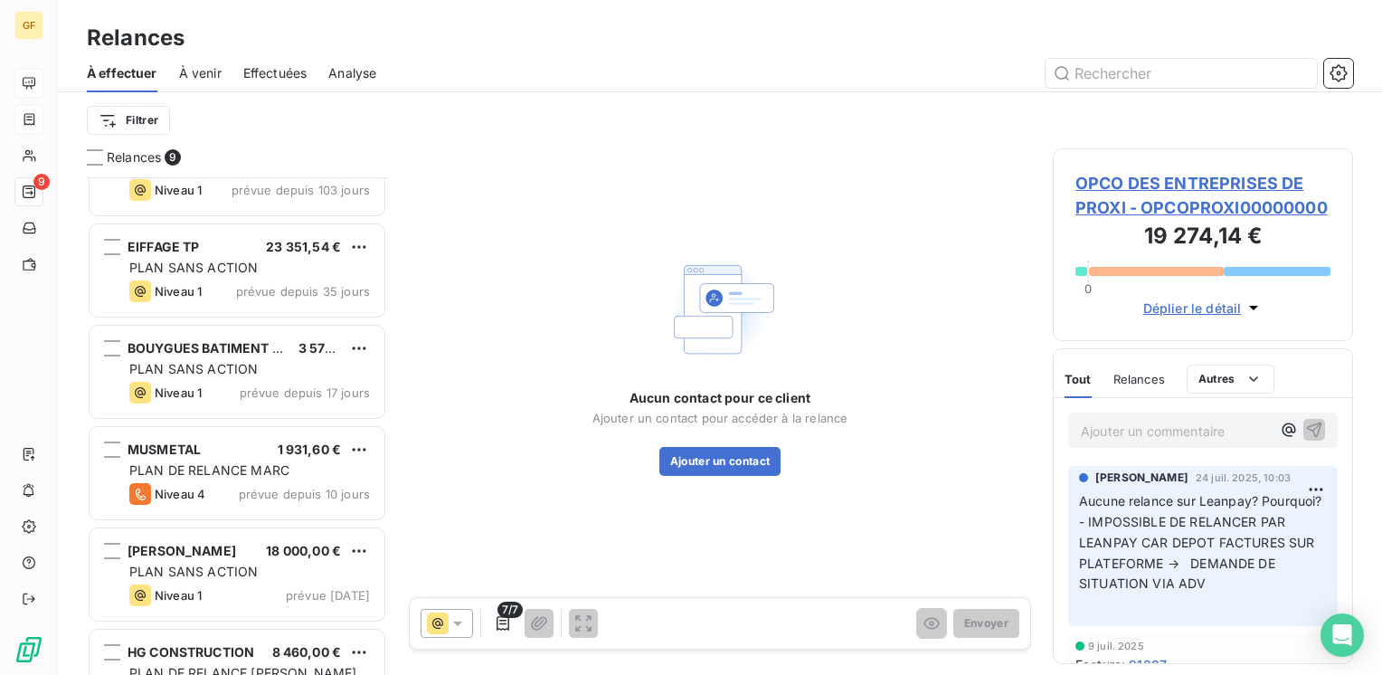
scroll to position [414, 0]
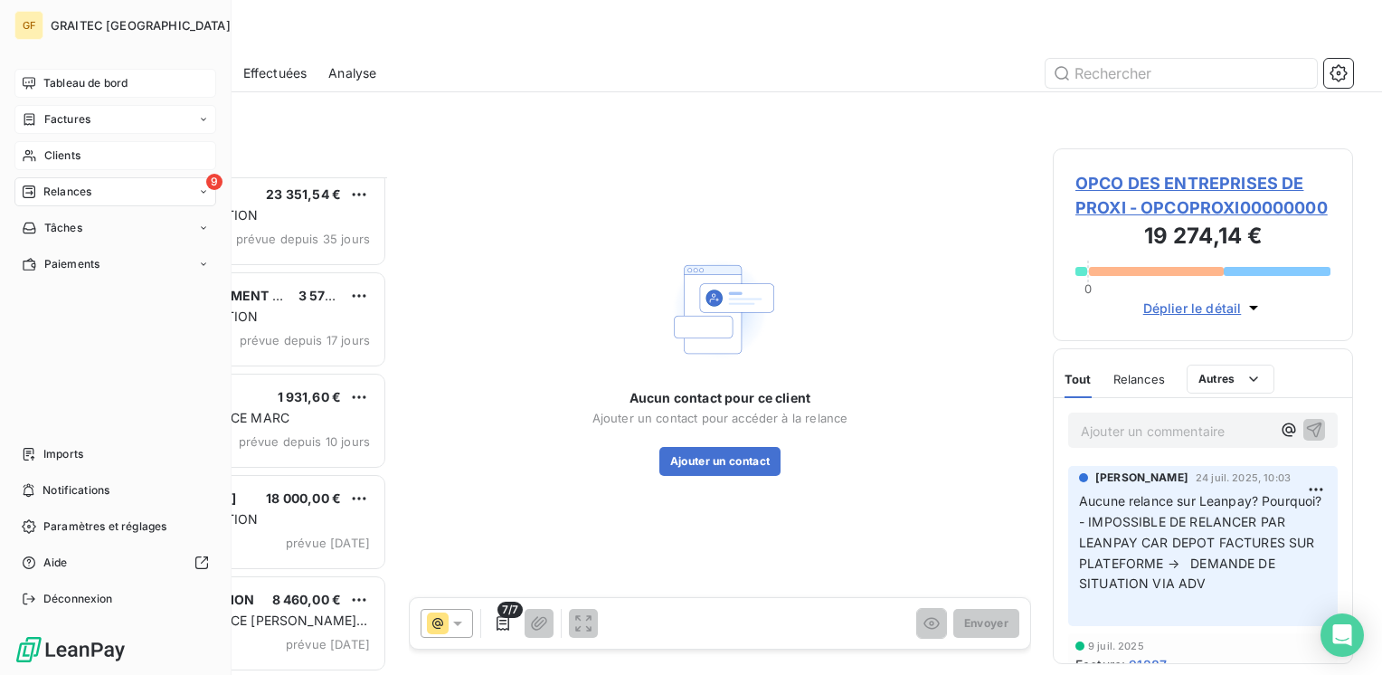
click at [65, 158] on span "Clients" at bounding box center [62, 155] width 36 height 16
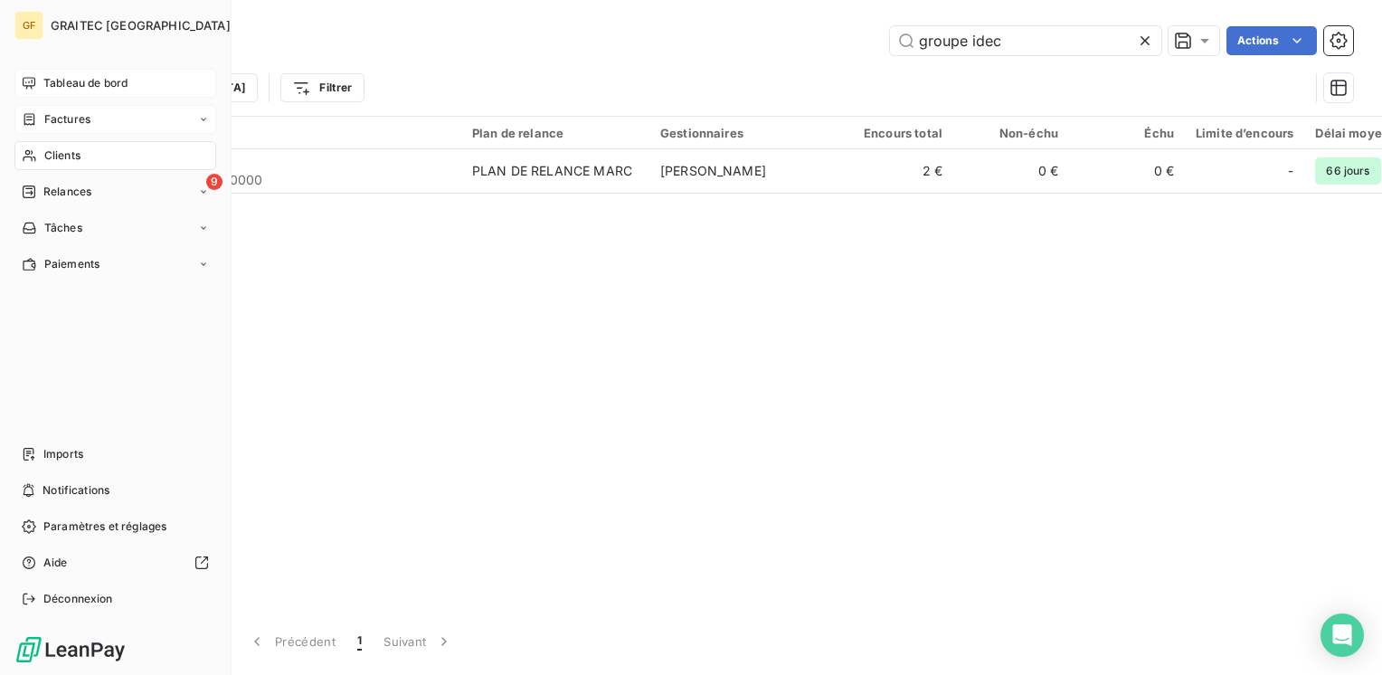
click at [81, 121] on span "Factures" at bounding box center [67, 119] width 46 height 16
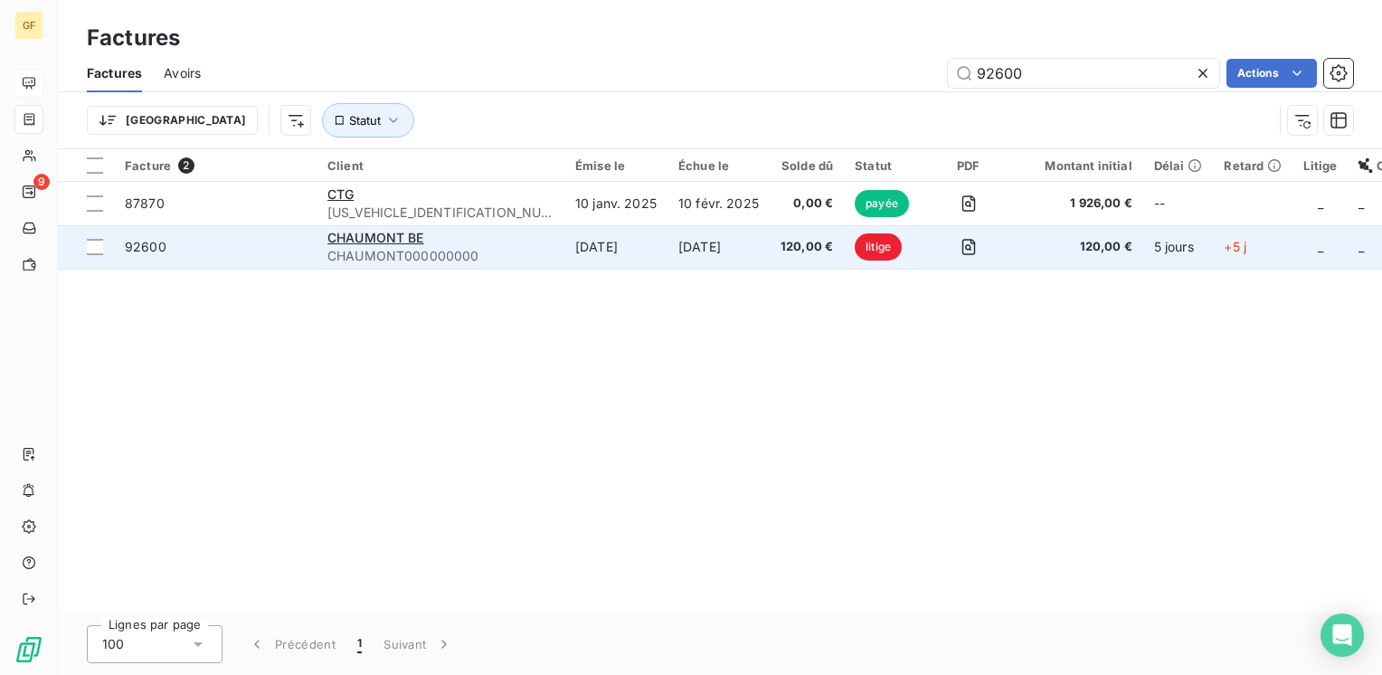
click at [434, 230] on div "CHAUMONT BE" at bounding box center [440, 238] width 226 height 18
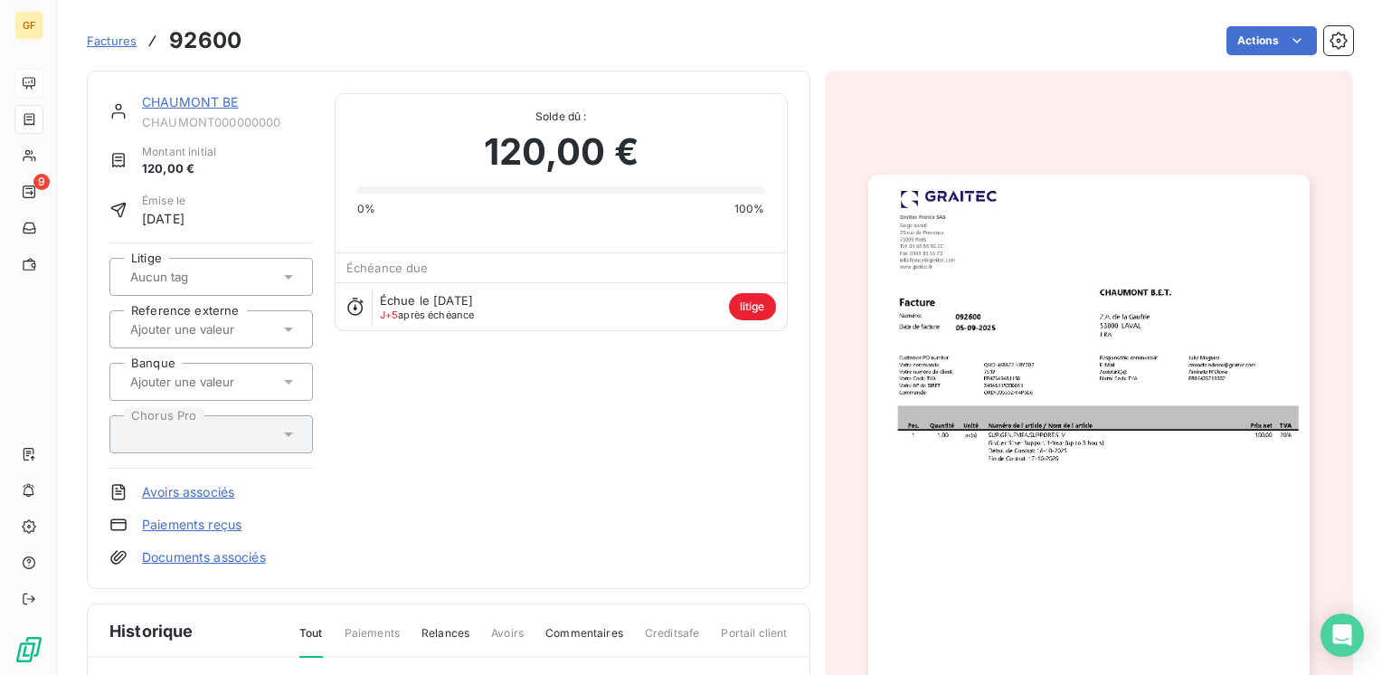
click at [981, 402] on img "button" at bounding box center [1088, 486] width 441 height 623
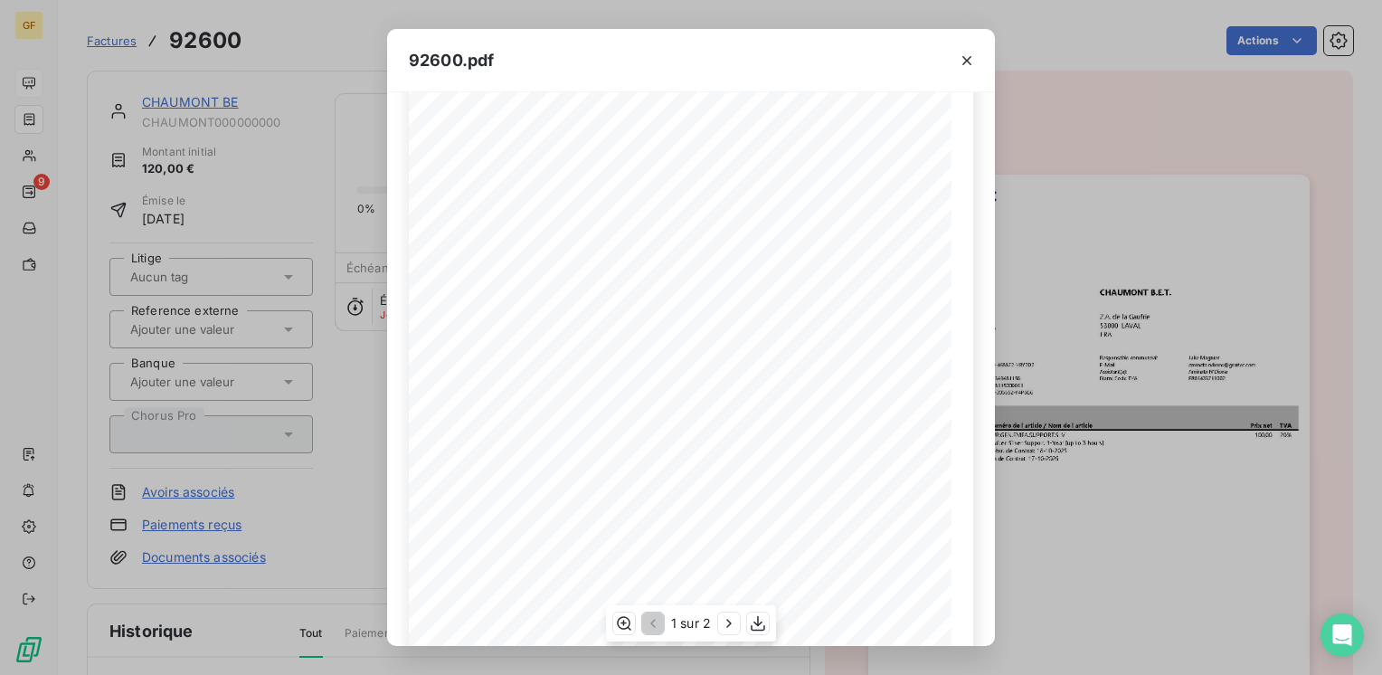
scroll to position [256, 0]
click at [726, 619] on icon "button" at bounding box center [729, 623] width 18 height 18
click at [967, 62] on icon "button" at bounding box center [967, 61] width 18 height 18
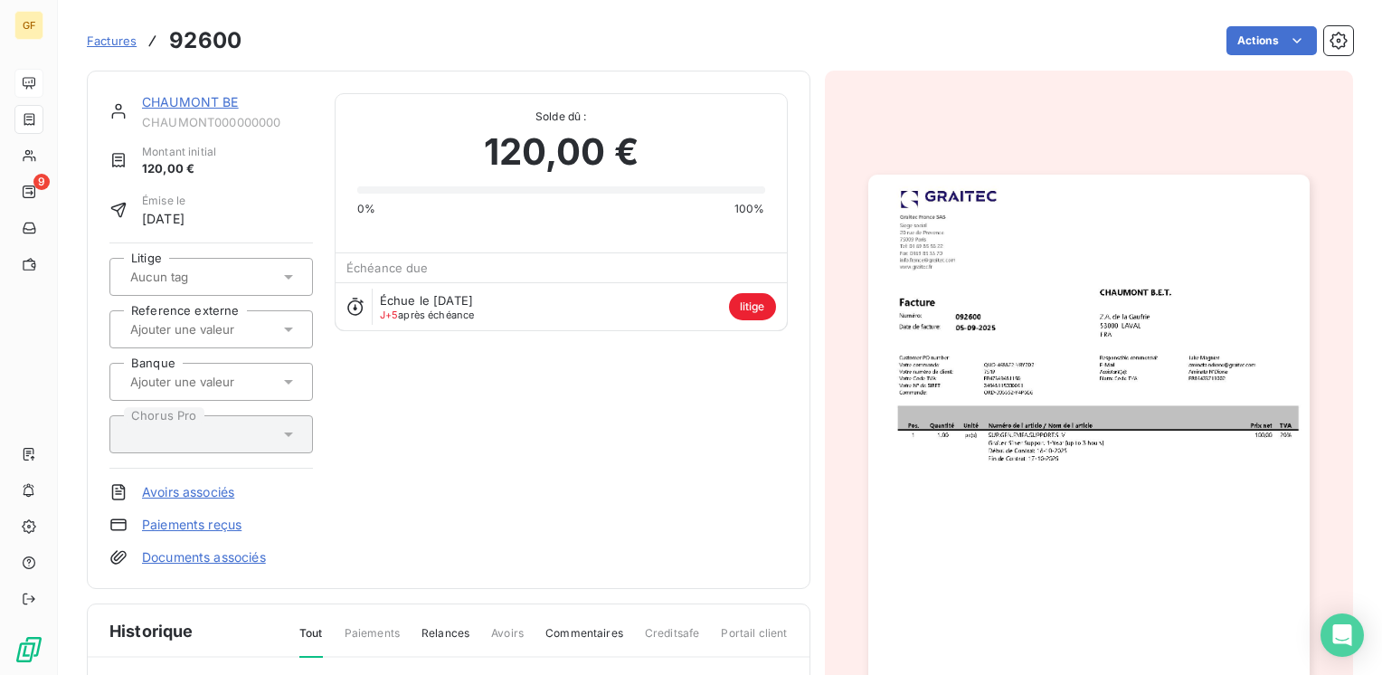
click at [207, 102] on link "CHAUMONT BE" at bounding box center [190, 101] width 97 height 15
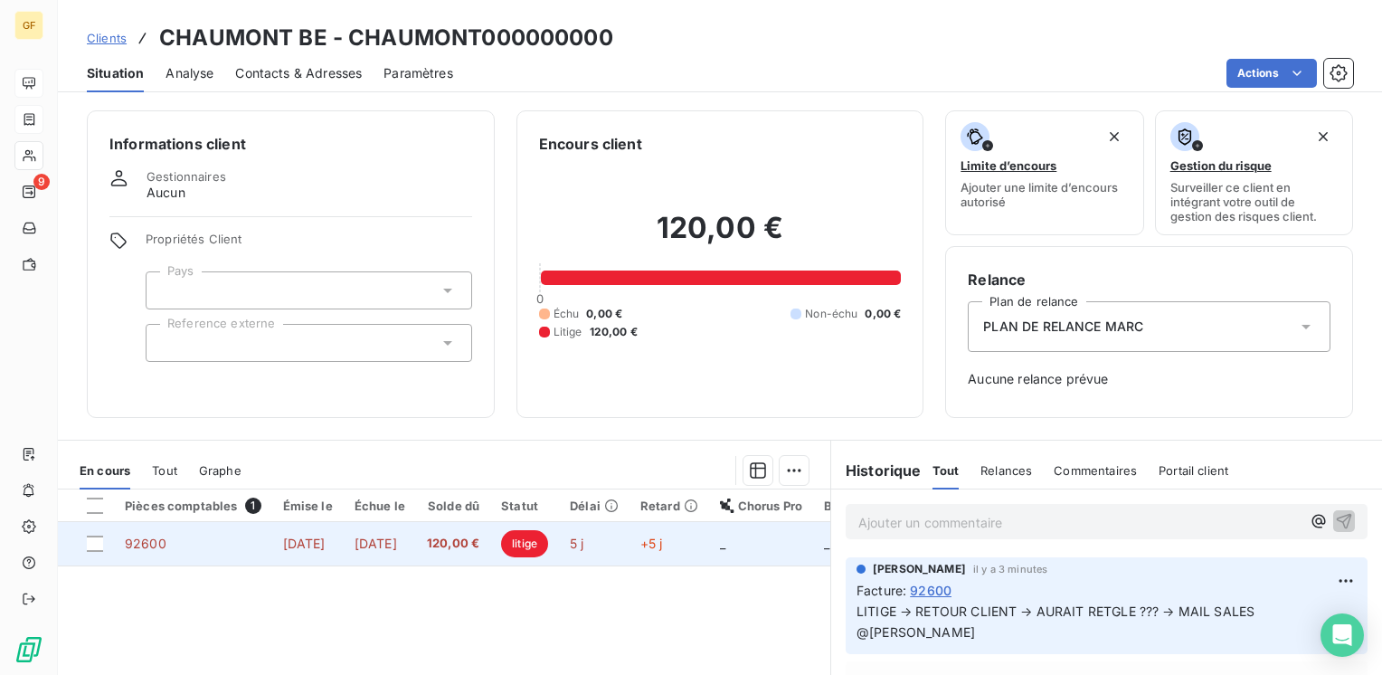
click at [397, 539] on span "[DATE]" at bounding box center [376, 542] width 43 height 15
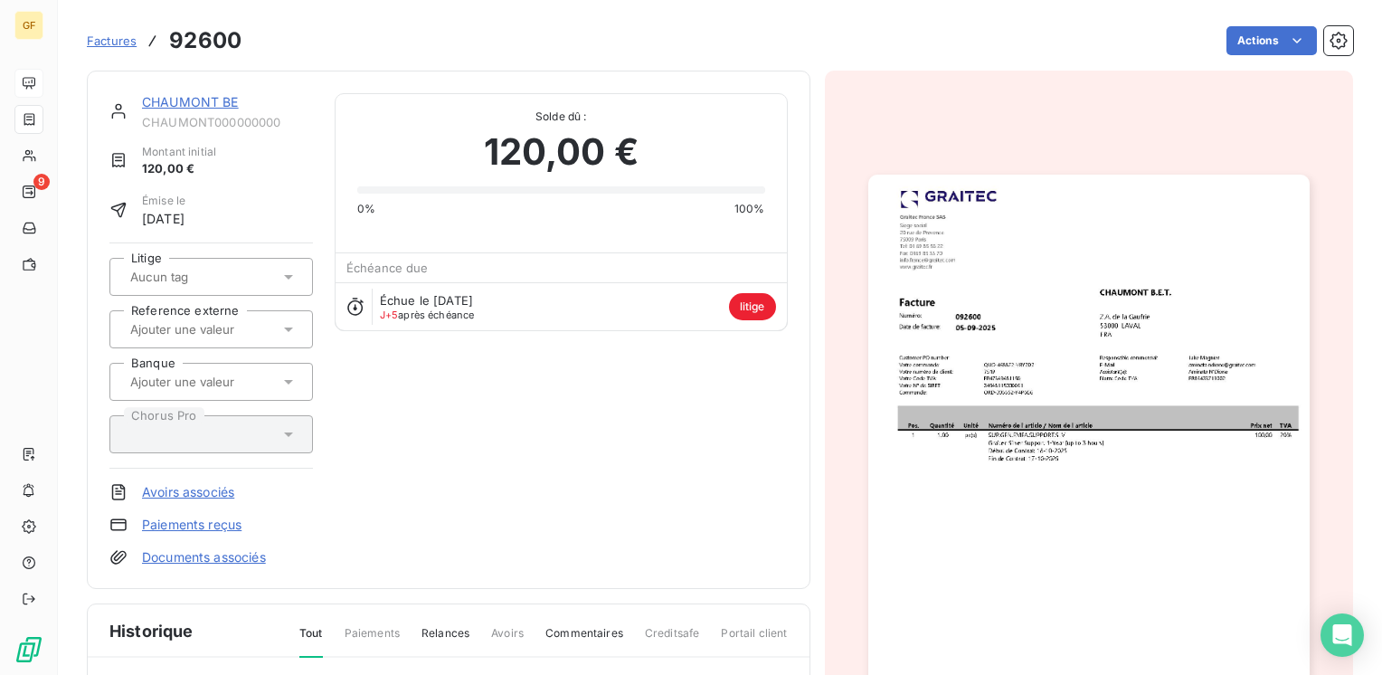
click at [1253, 24] on div "Factures 92600 Actions" at bounding box center [720, 41] width 1266 height 38
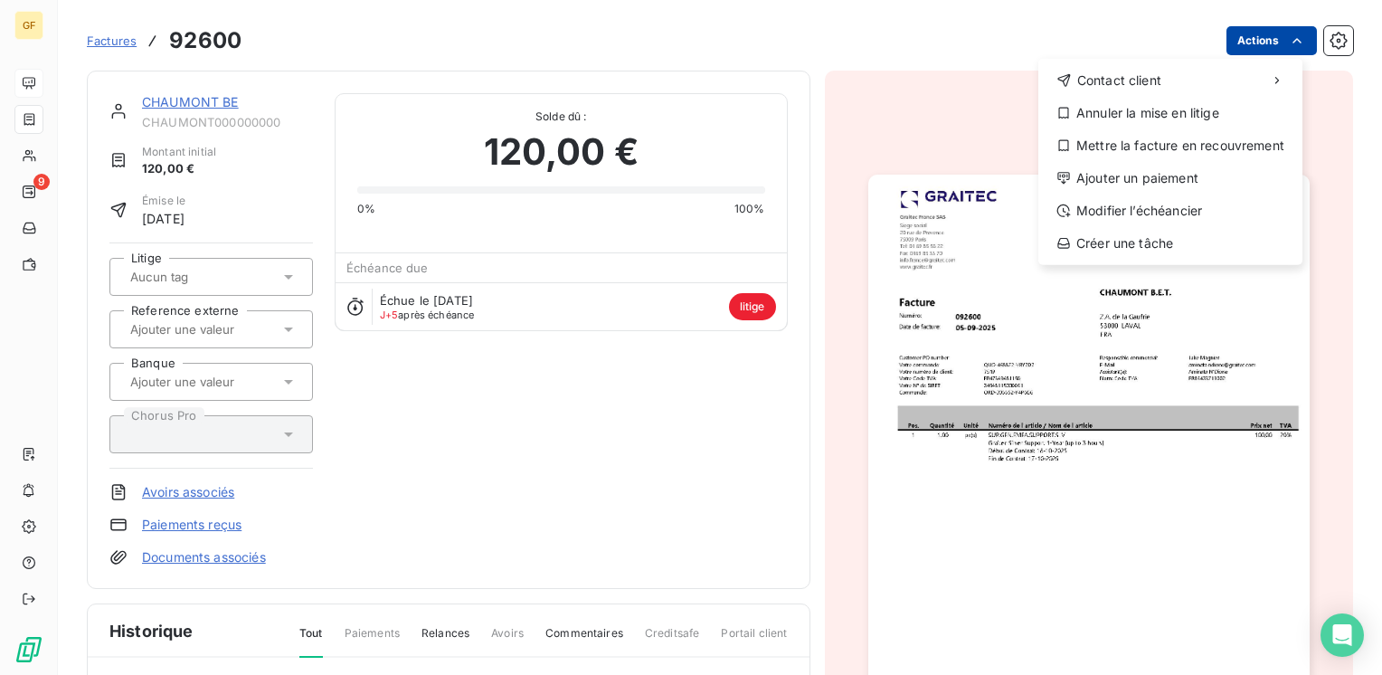
click at [1252, 34] on html "GF 9 Factures 92600 Actions Contact client Annuler la mise en litige Mettre la …" at bounding box center [691, 337] width 1382 height 675
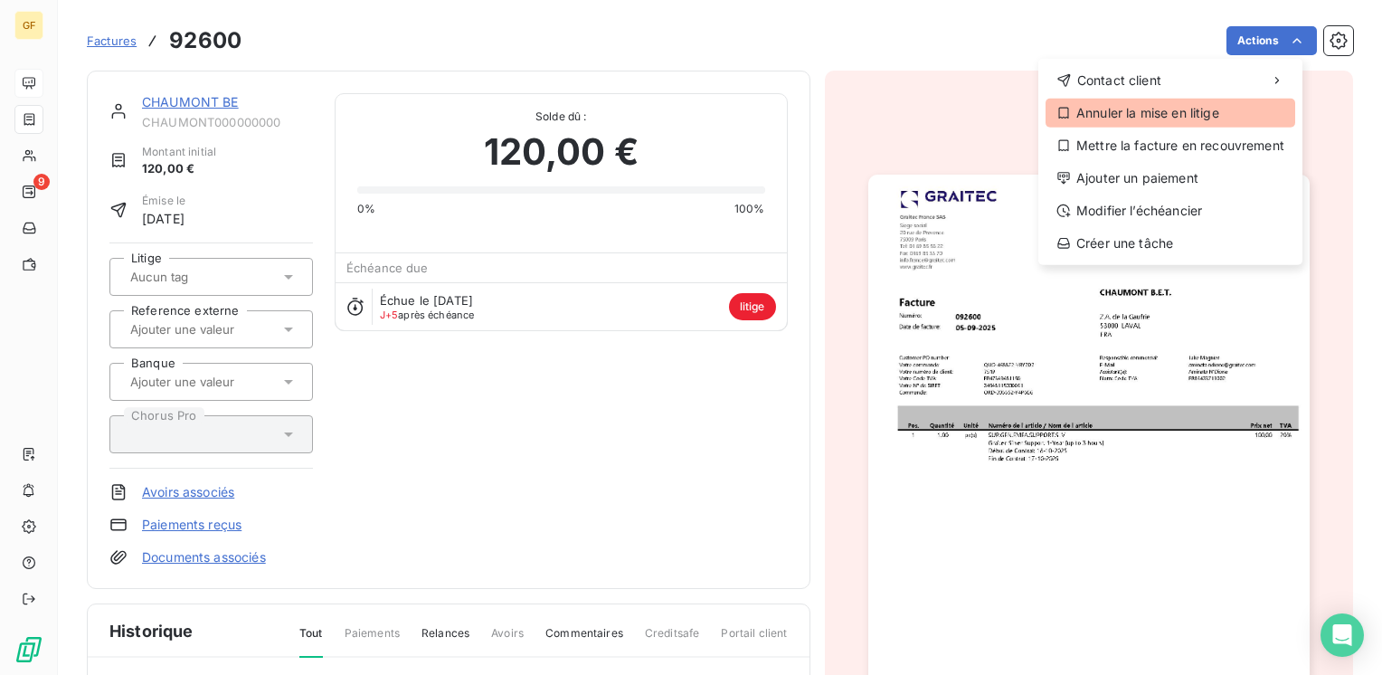
click at [1160, 107] on div "Annuler la mise en litige" at bounding box center [1170, 113] width 250 height 29
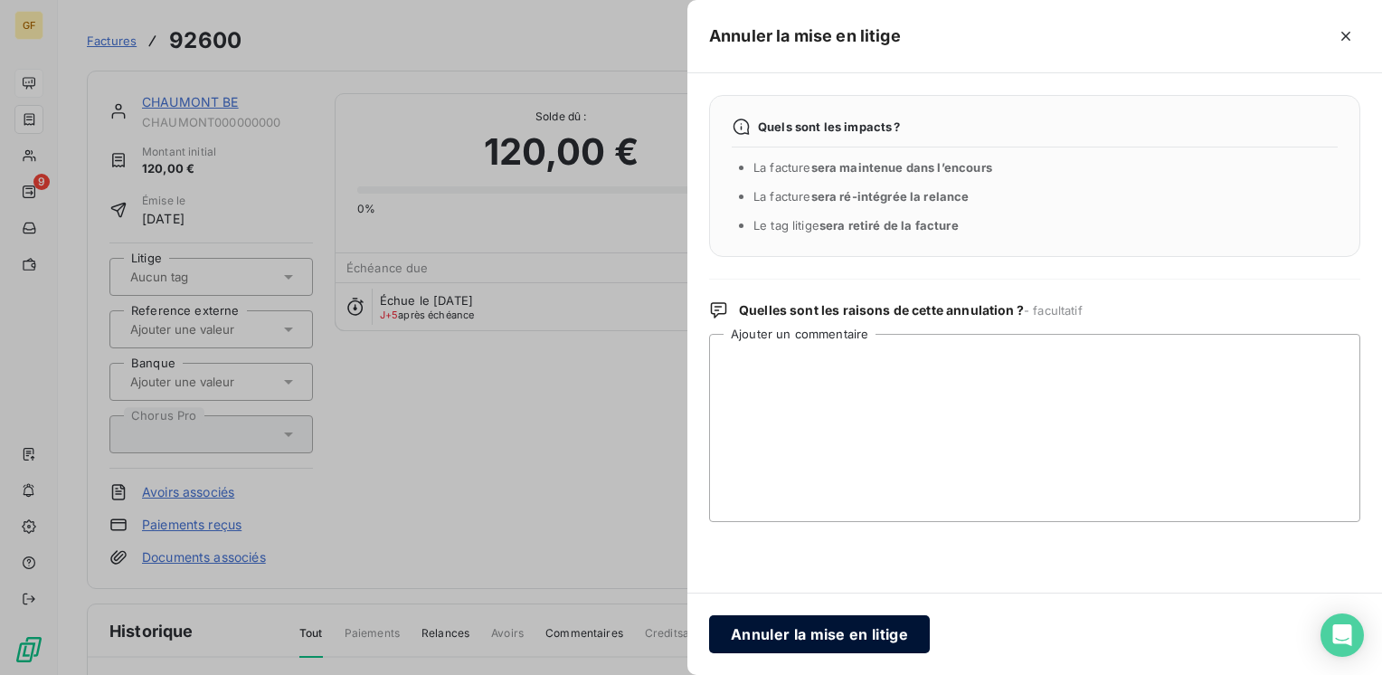
click at [784, 638] on button "Annuler la mise en litige" at bounding box center [819, 634] width 221 height 38
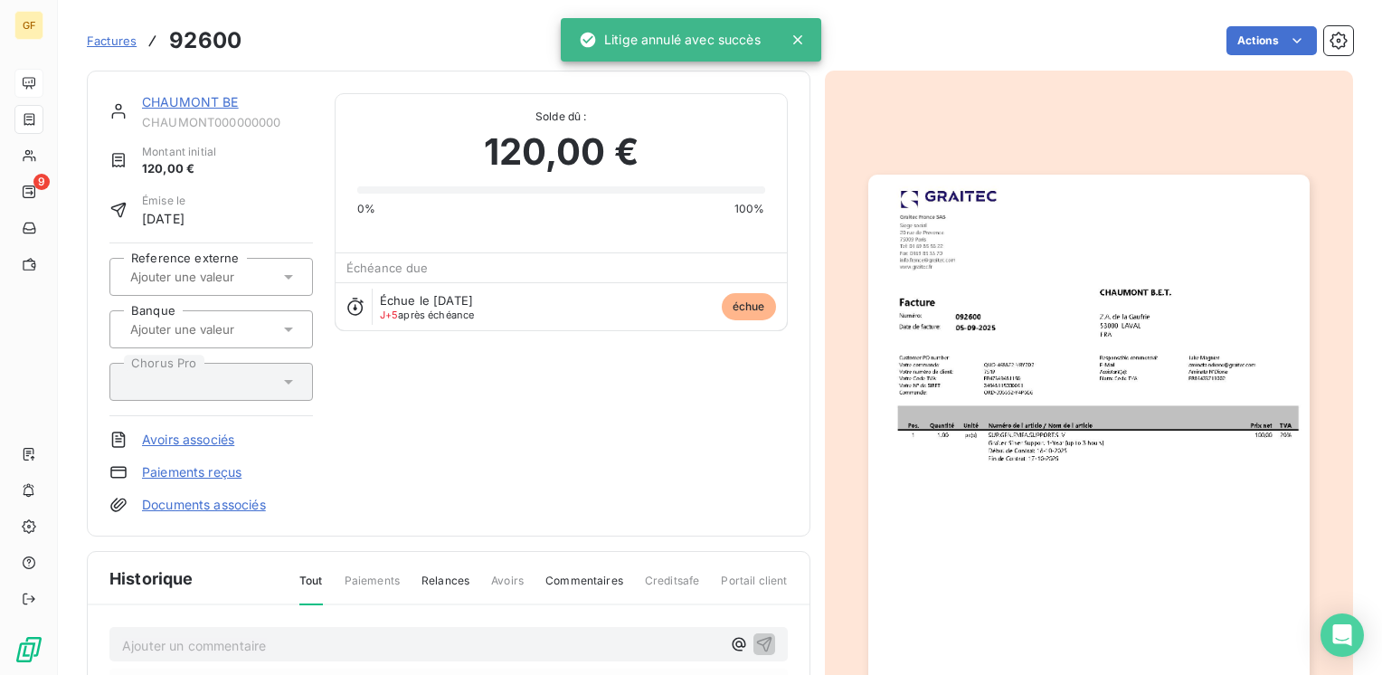
click at [190, 103] on link "CHAUMONT BE" at bounding box center [190, 101] width 97 height 15
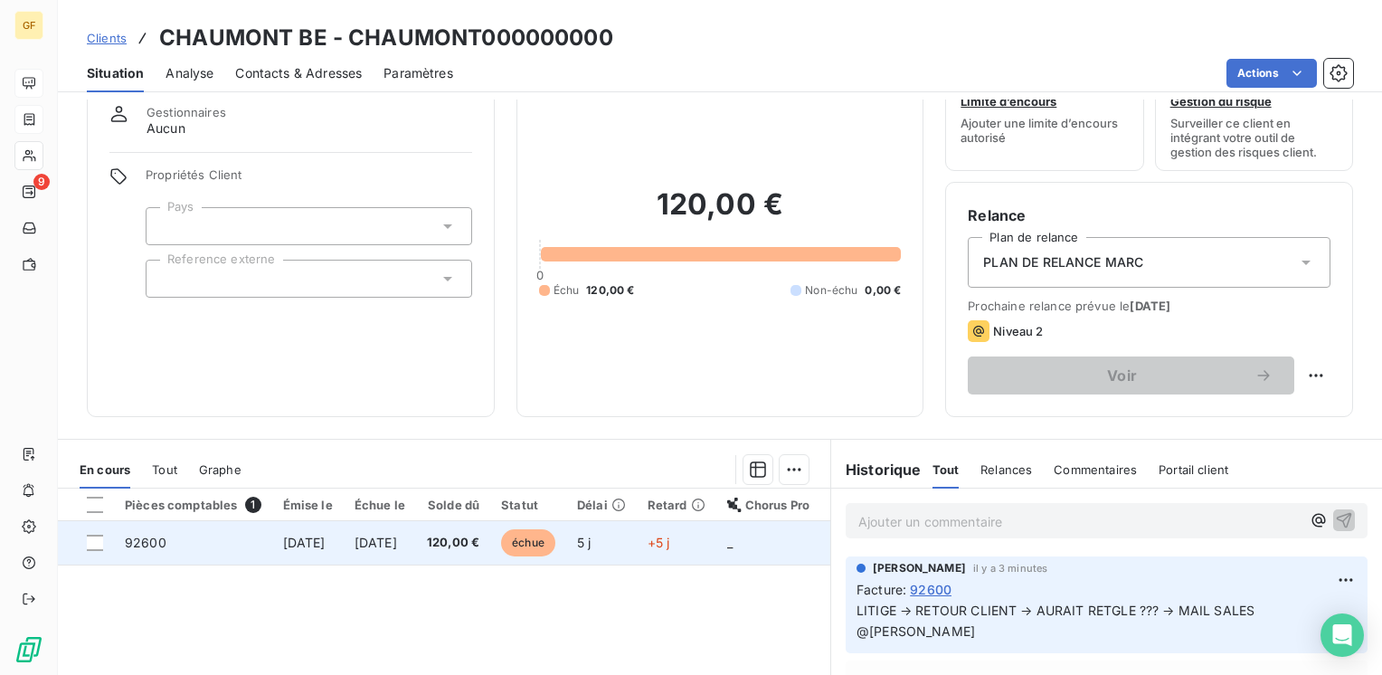
scroll to position [90, 0]
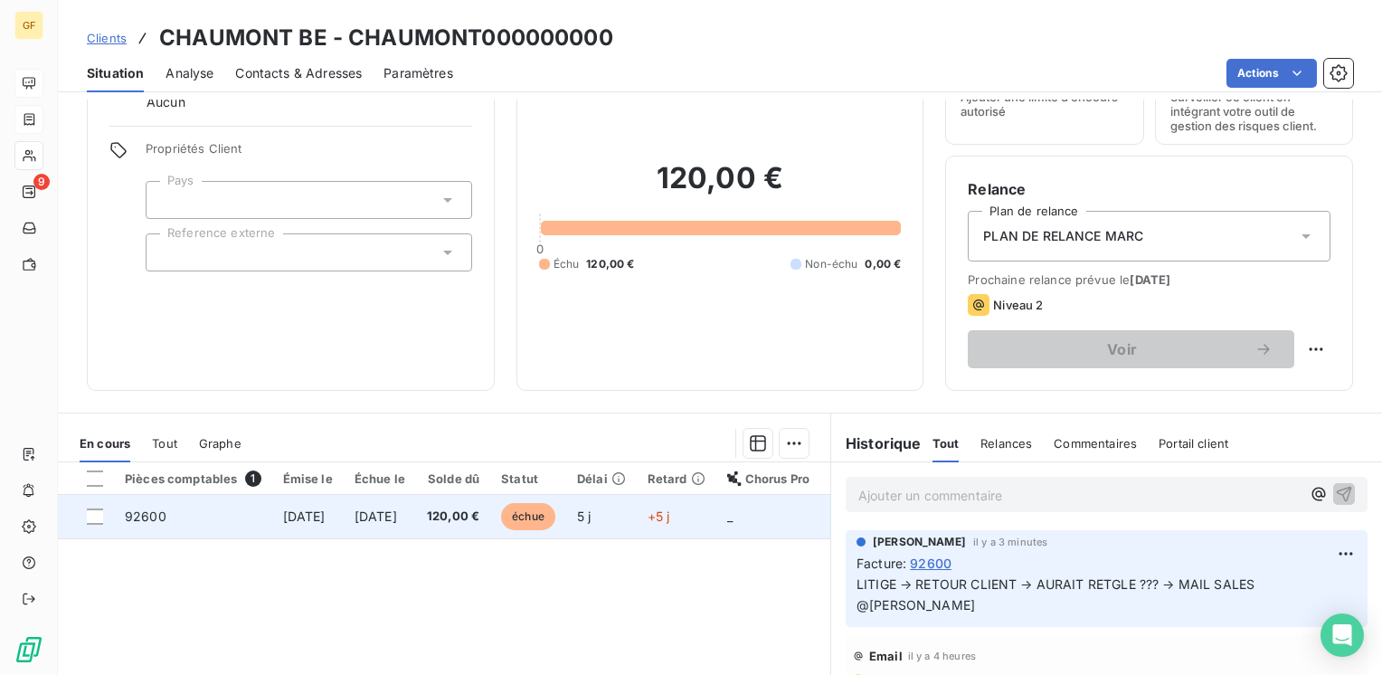
click at [397, 514] on span "[DATE]" at bounding box center [376, 515] width 43 height 15
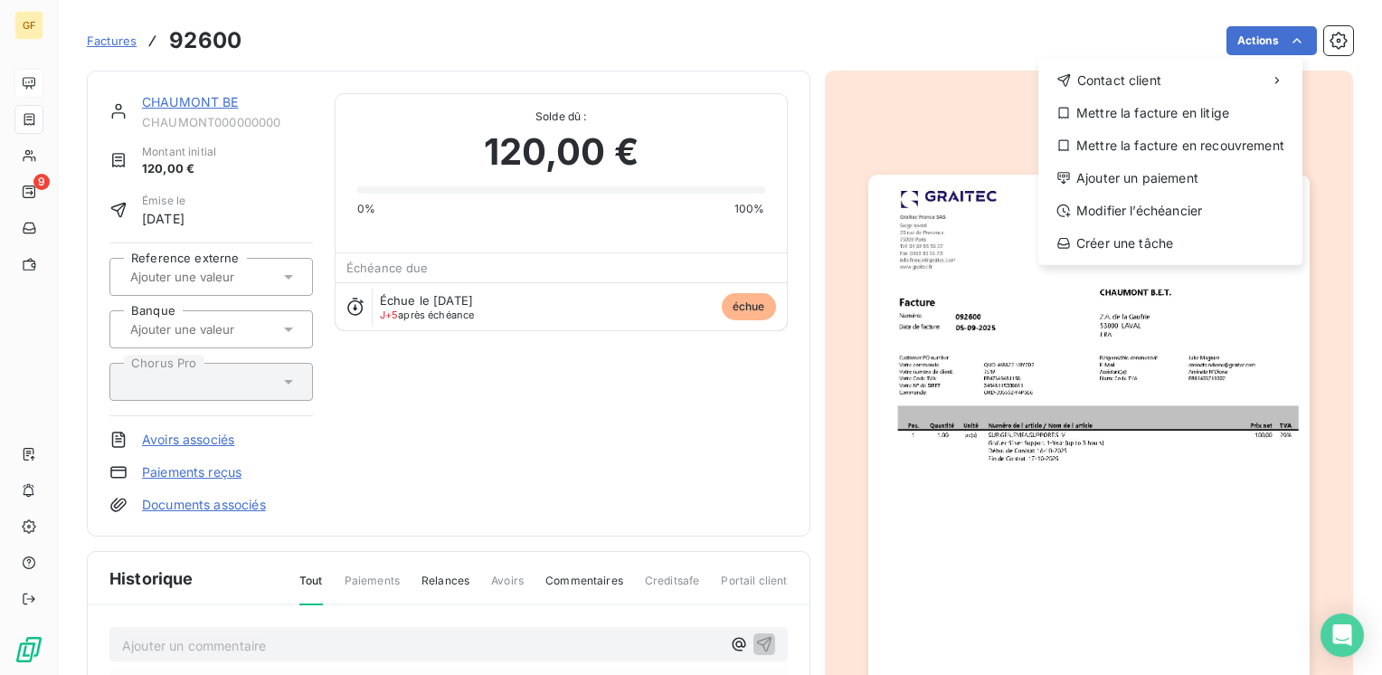
click at [974, 128] on html "GF 9 Factures 92600 Actions Contact client Mettre la facture en litige Mettre l…" at bounding box center [691, 337] width 1382 height 675
click at [1267, 43] on html "GF 9 Factures 92600 Actions Contact client Mettre la facture en litige Mettre l…" at bounding box center [691, 337] width 1382 height 675
click at [1150, 218] on div "Modifier l’échéancier" at bounding box center [1170, 210] width 250 height 29
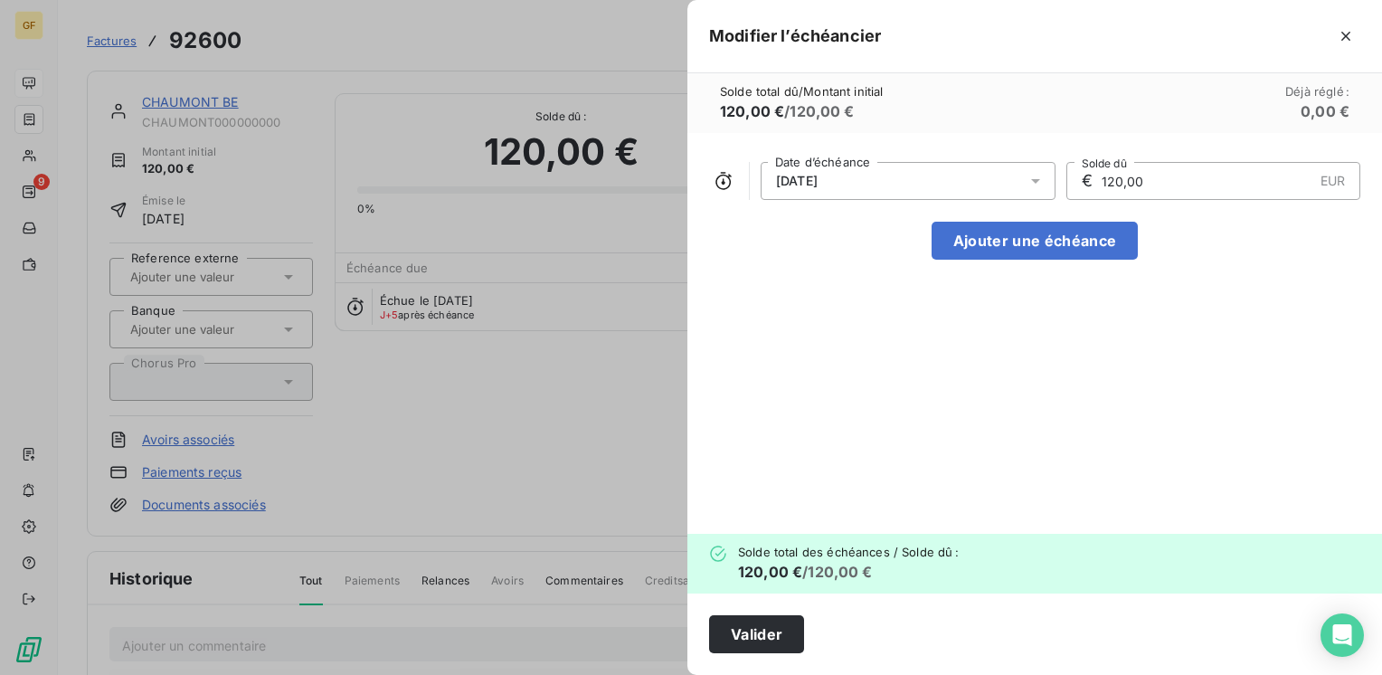
click at [1045, 179] on div at bounding box center [1040, 181] width 29 height 38
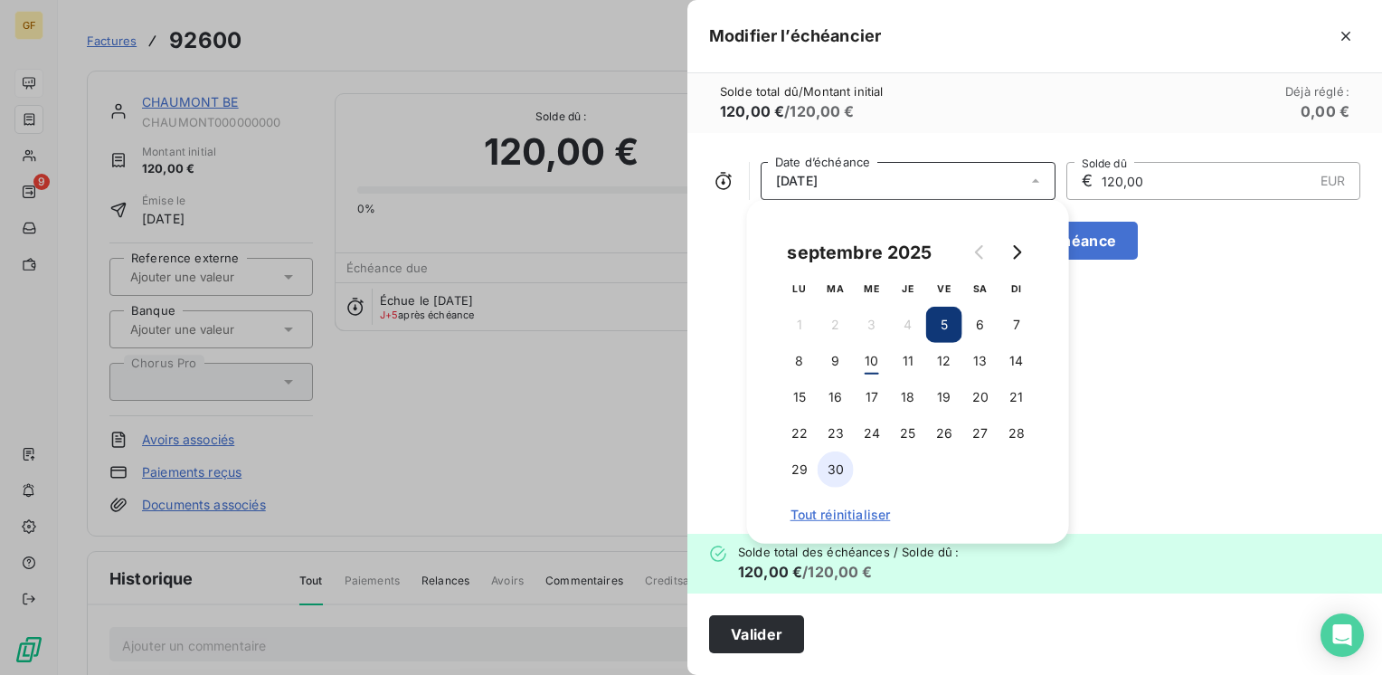
click at [831, 462] on button "30" at bounding box center [836, 469] width 36 height 36
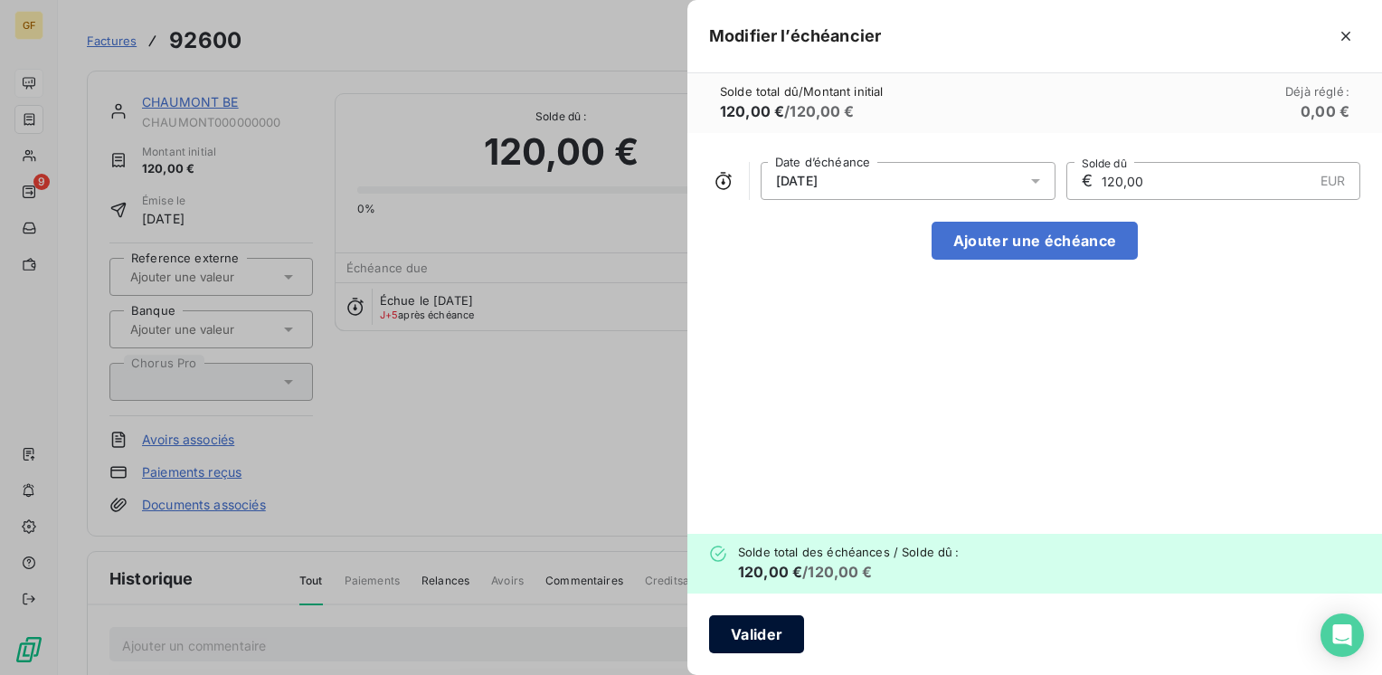
click at [742, 630] on button "Valider" at bounding box center [756, 634] width 95 height 38
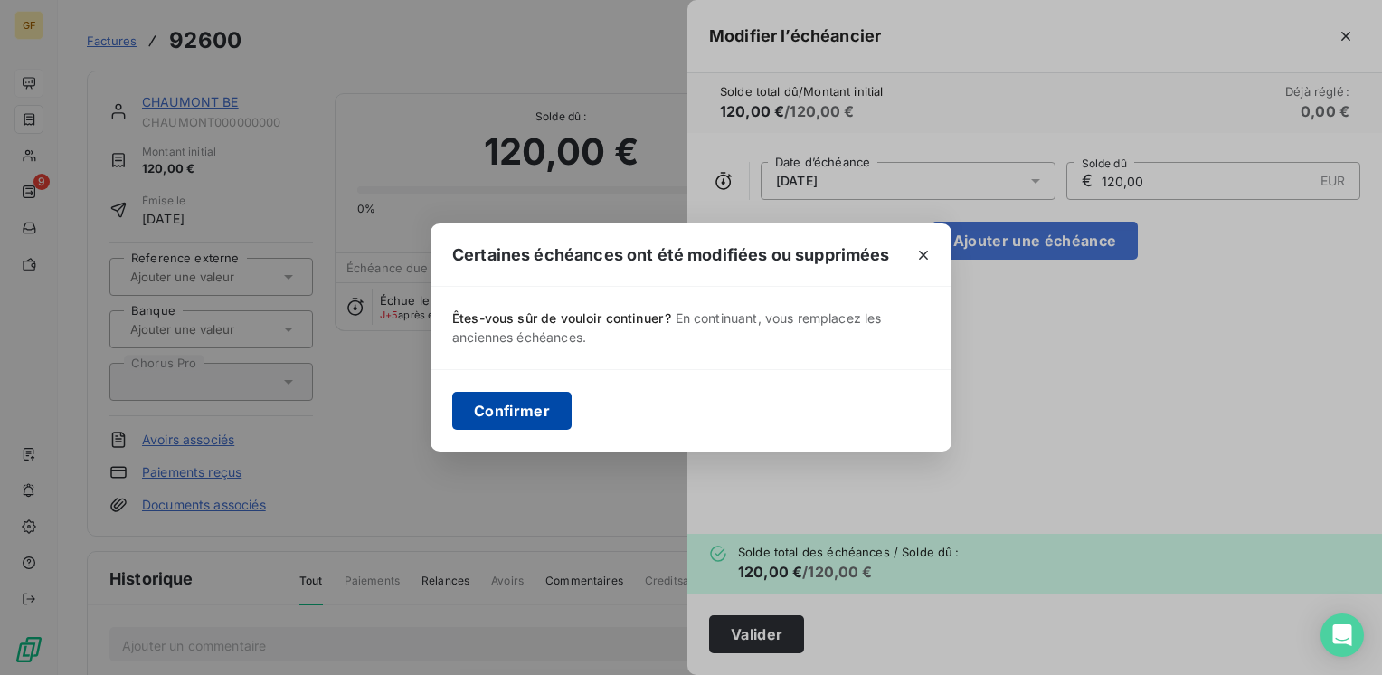
click at [526, 397] on button "Confirmer" at bounding box center [511, 411] width 119 height 38
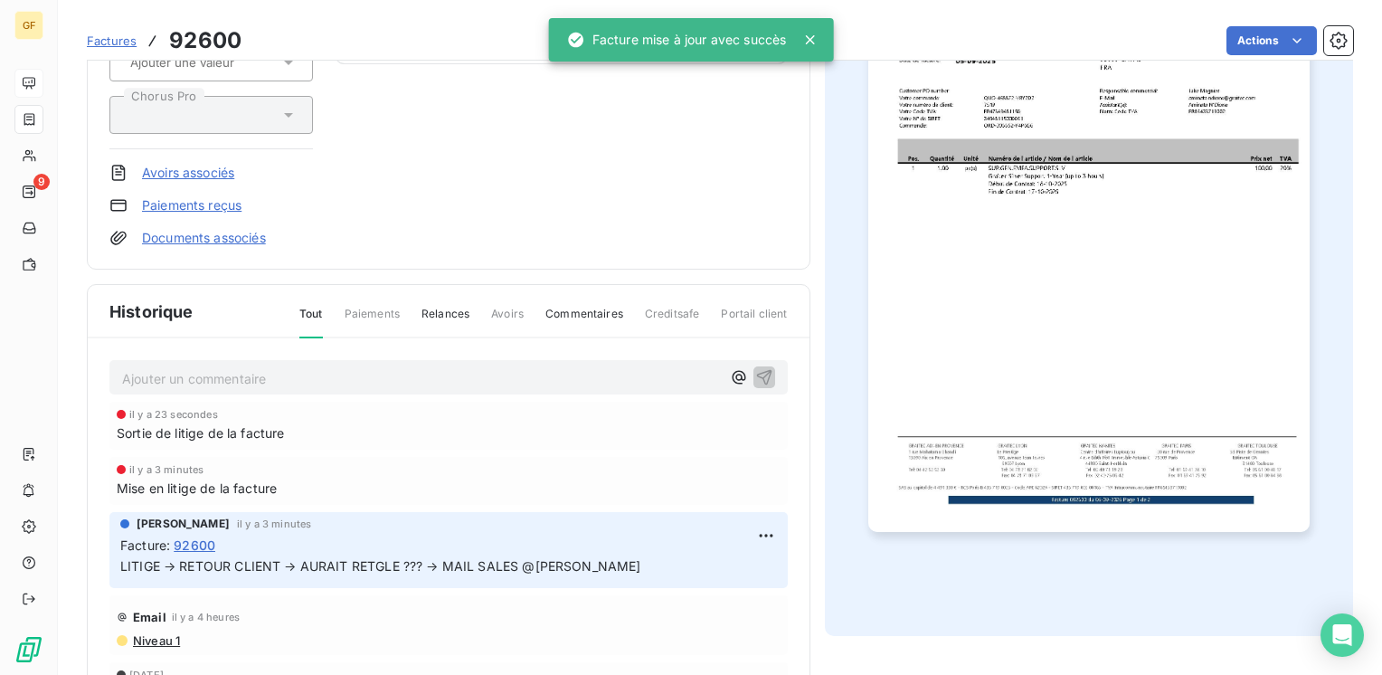
scroll to position [271, 0]
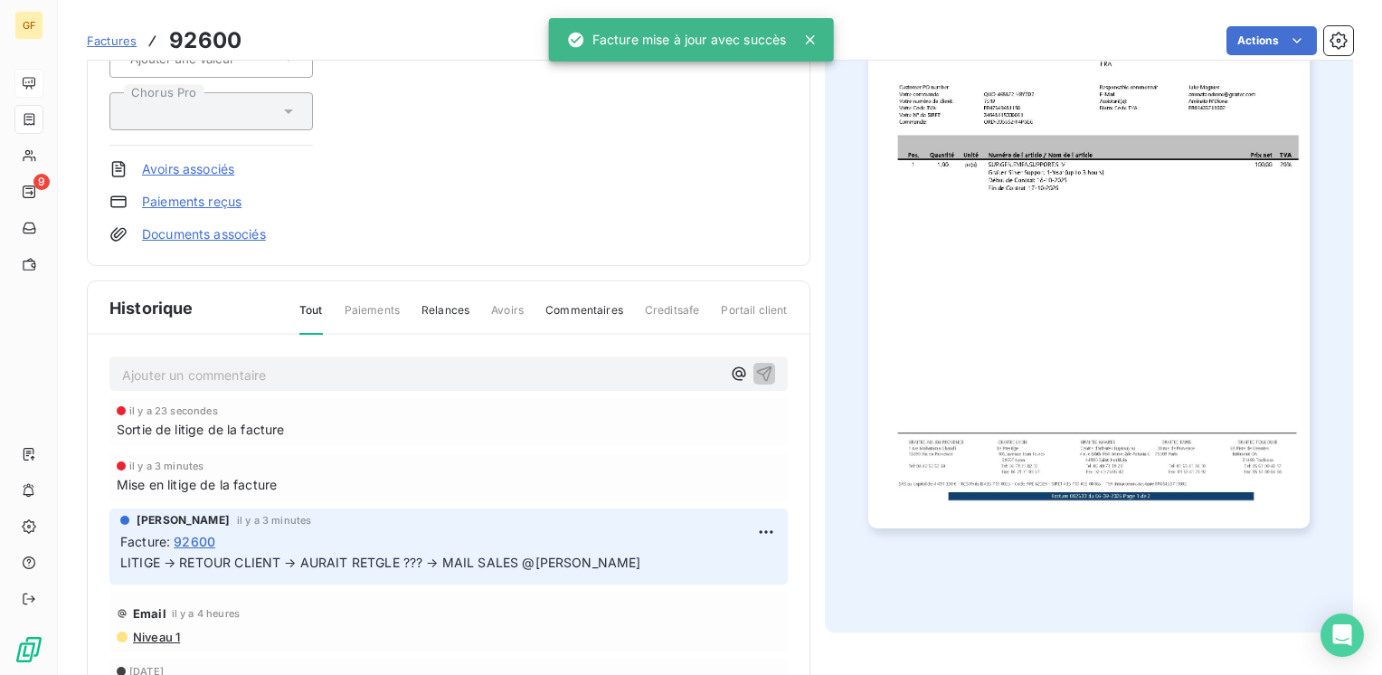
click at [264, 372] on p "Ajouter un commentaire ﻿" at bounding box center [421, 375] width 599 height 23
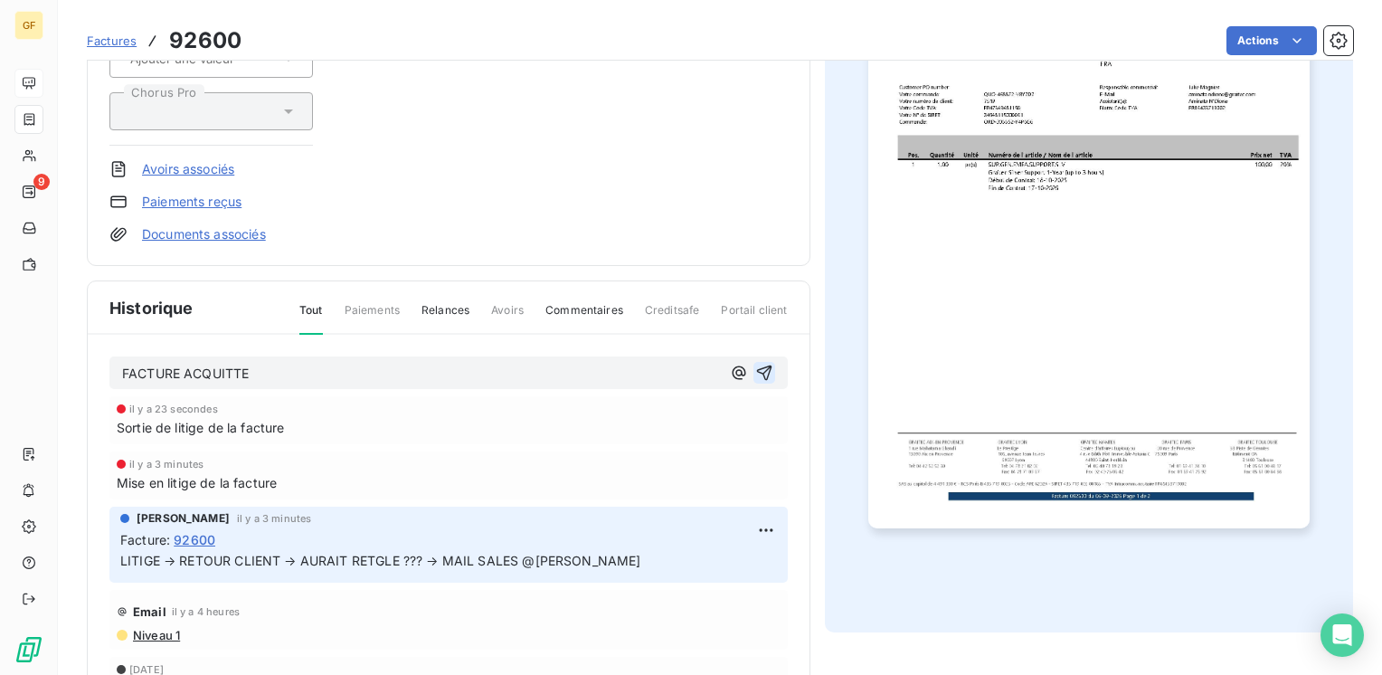
click at [755, 364] on icon "button" at bounding box center [764, 373] width 18 height 18
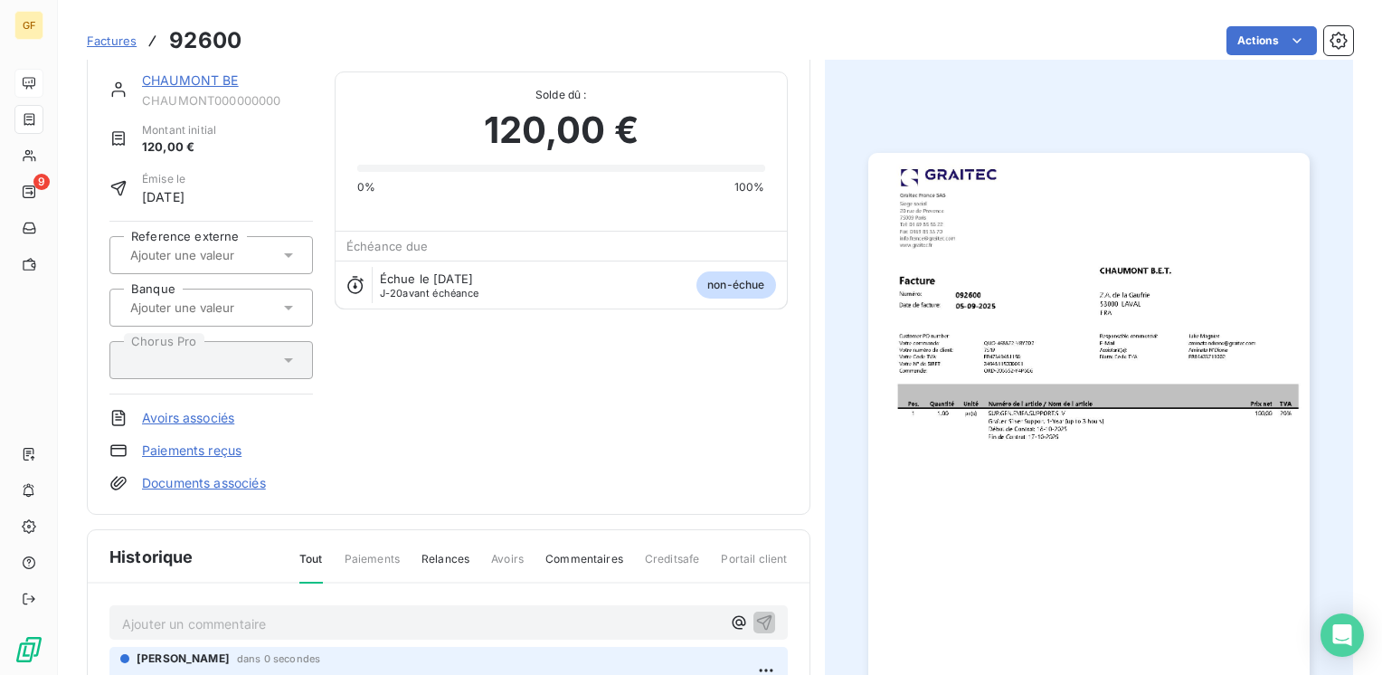
scroll to position [0, 0]
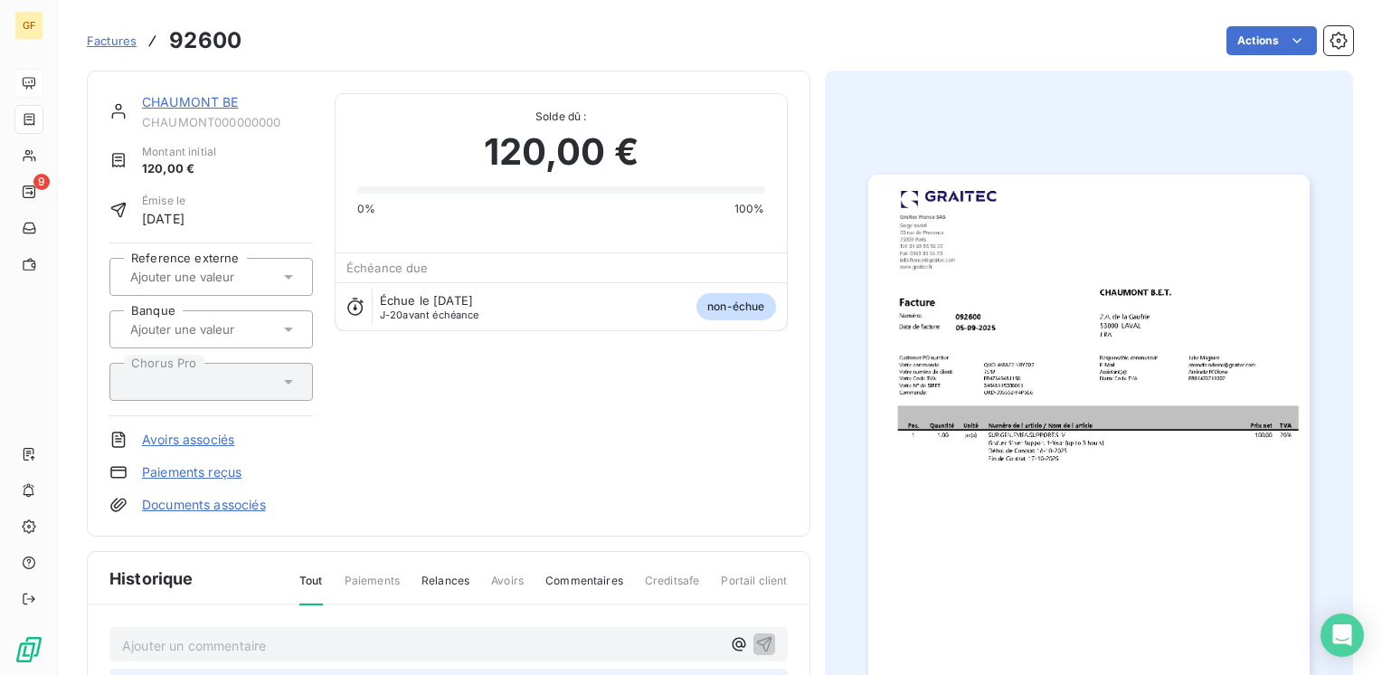
click at [188, 108] on link "CHAUMONT BE" at bounding box center [190, 101] width 97 height 15
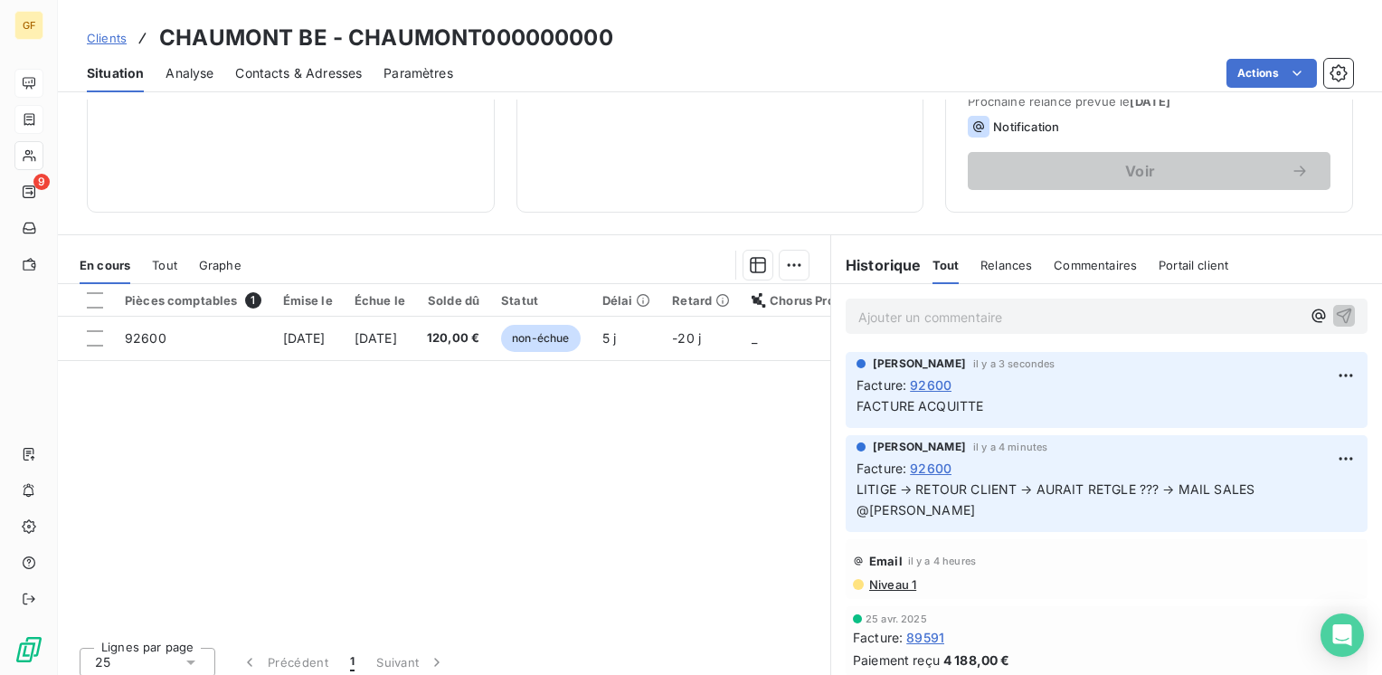
scroll to position [271, 0]
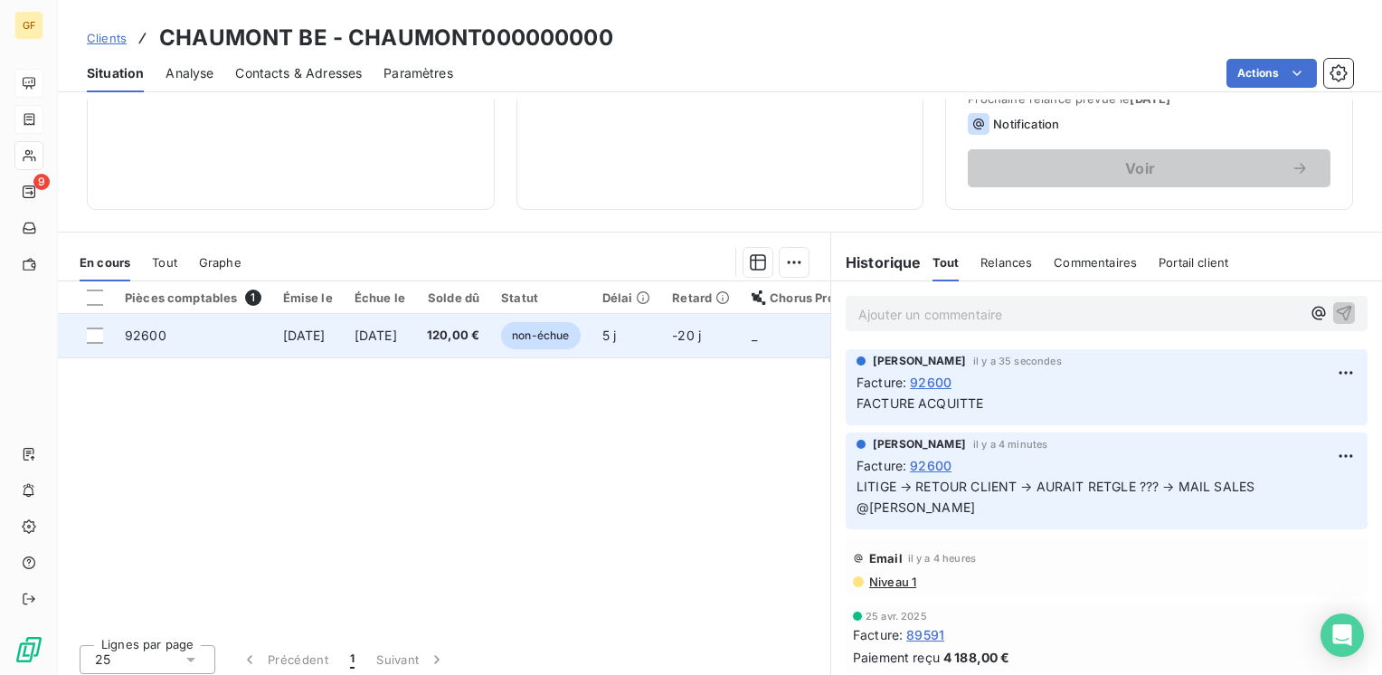
click at [479, 333] on span "120,00 €" at bounding box center [453, 335] width 52 height 18
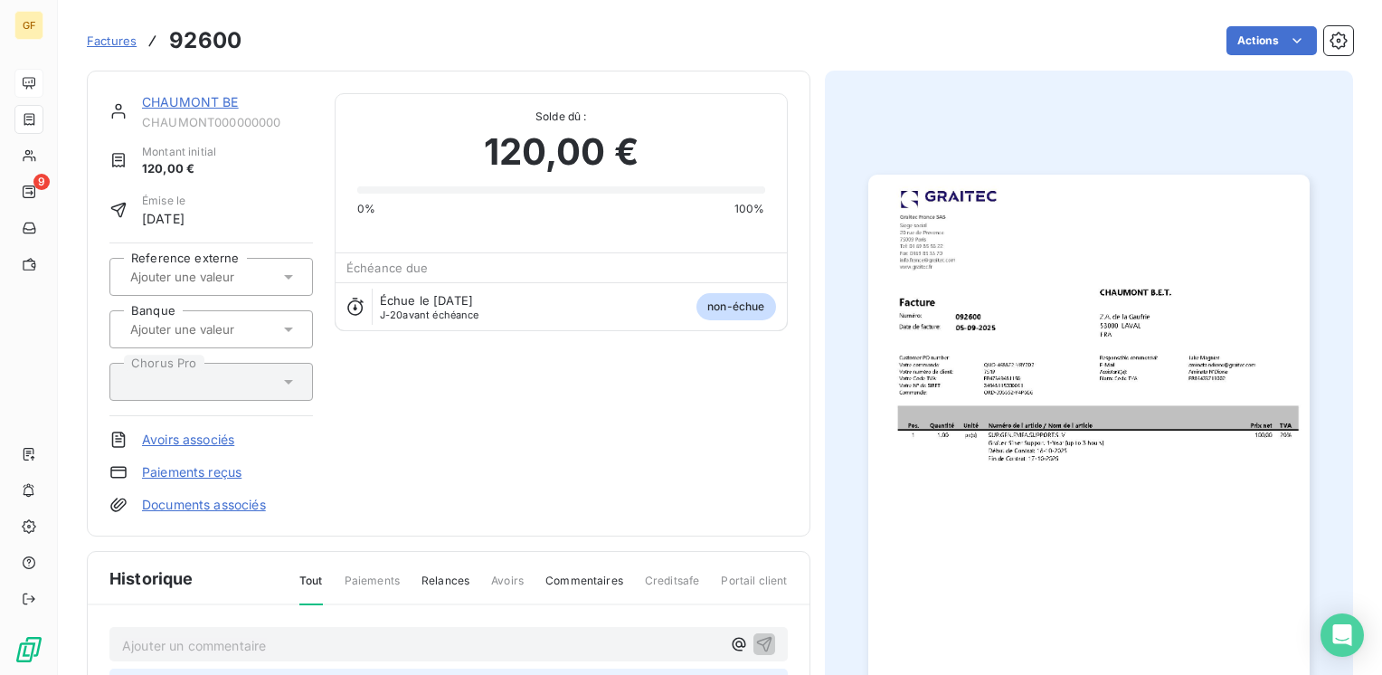
click at [221, 101] on link "CHAUMONT BE" at bounding box center [190, 101] width 97 height 15
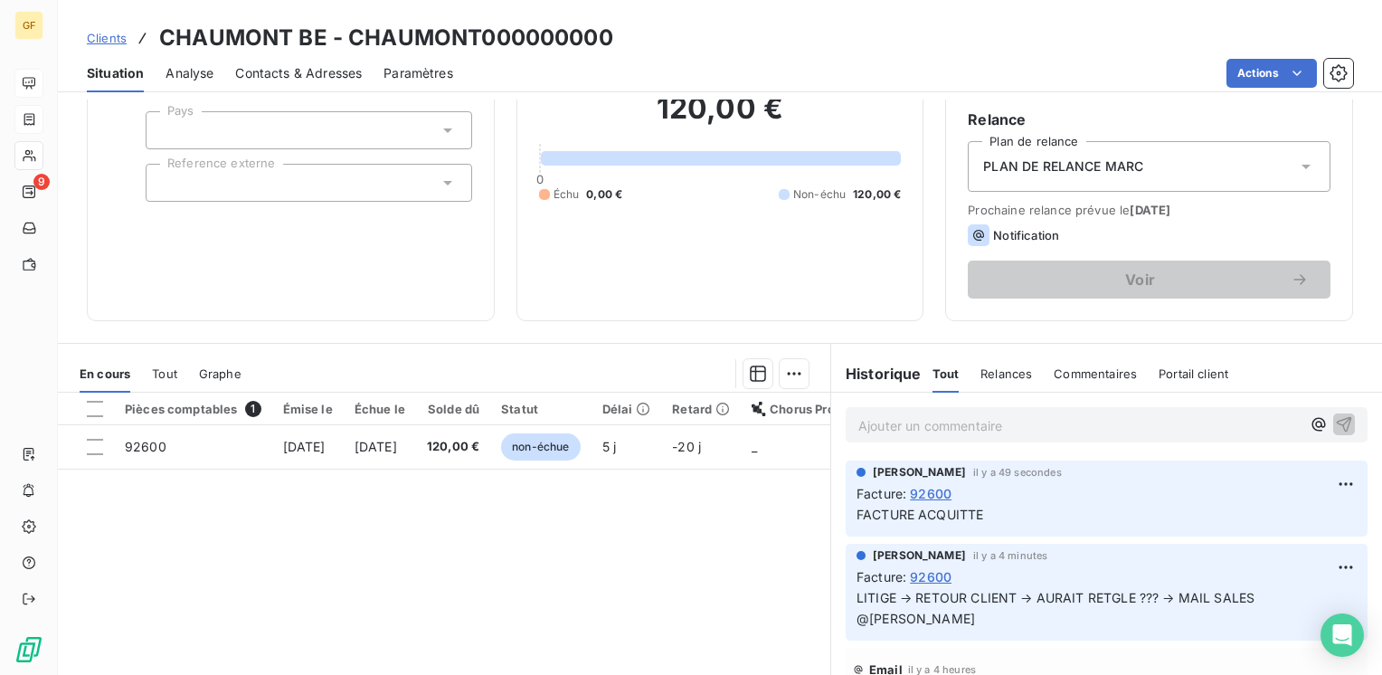
scroll to position [181, 0]
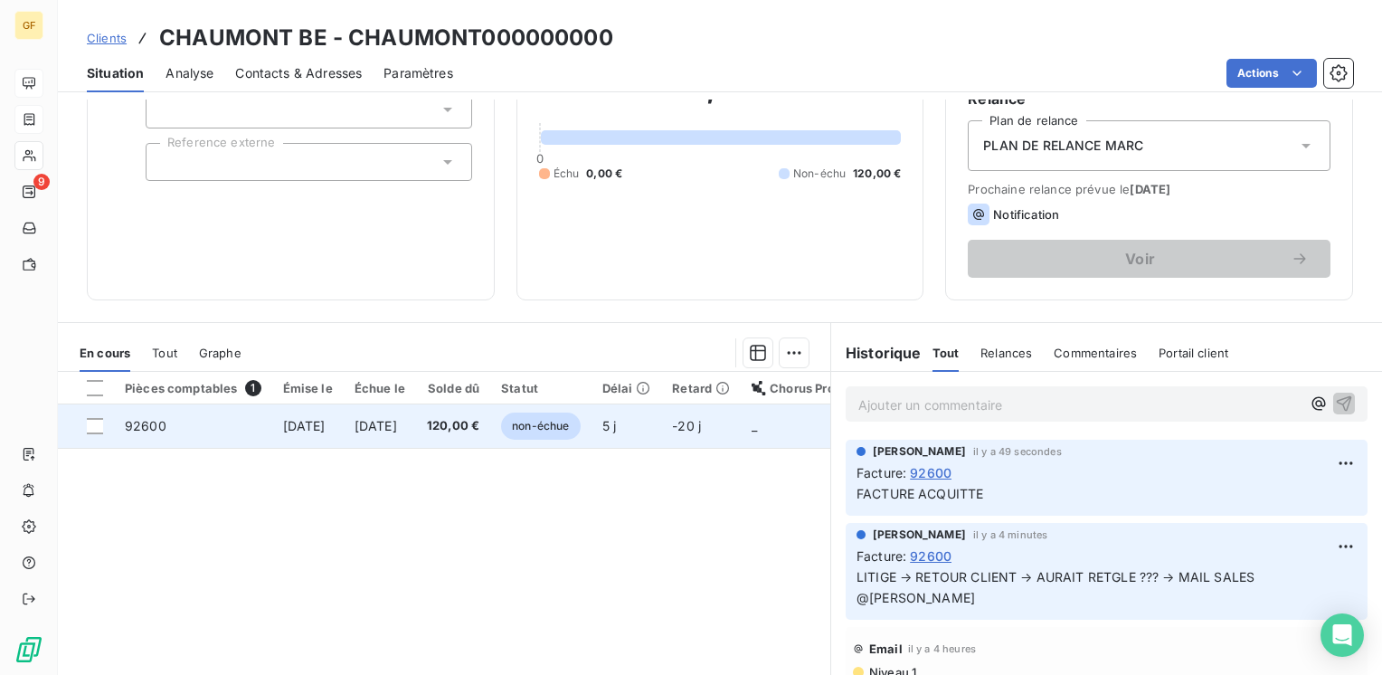
click at [485, 428] on td "120,00 €" at bounding box center [453, 425] width 74 height 43
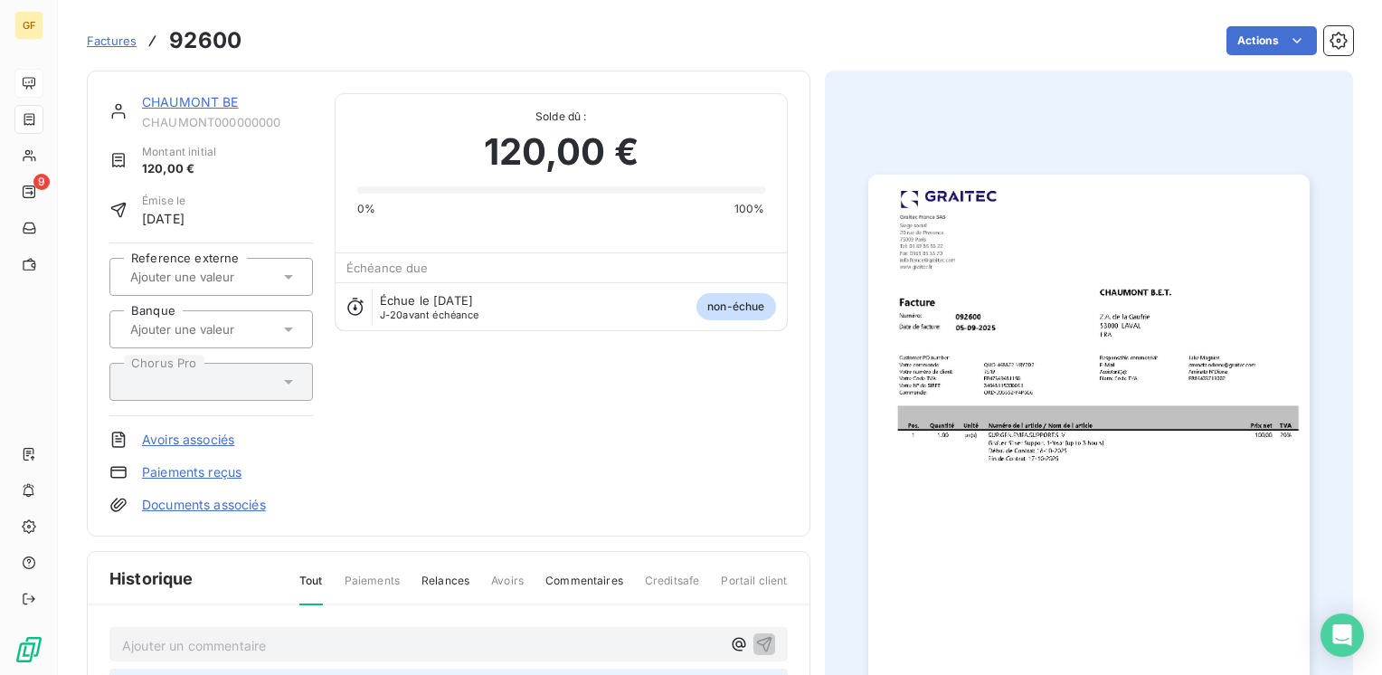
click at [1101, 343] on img "button" at bounding box center [1088, 486] width 441 height 623
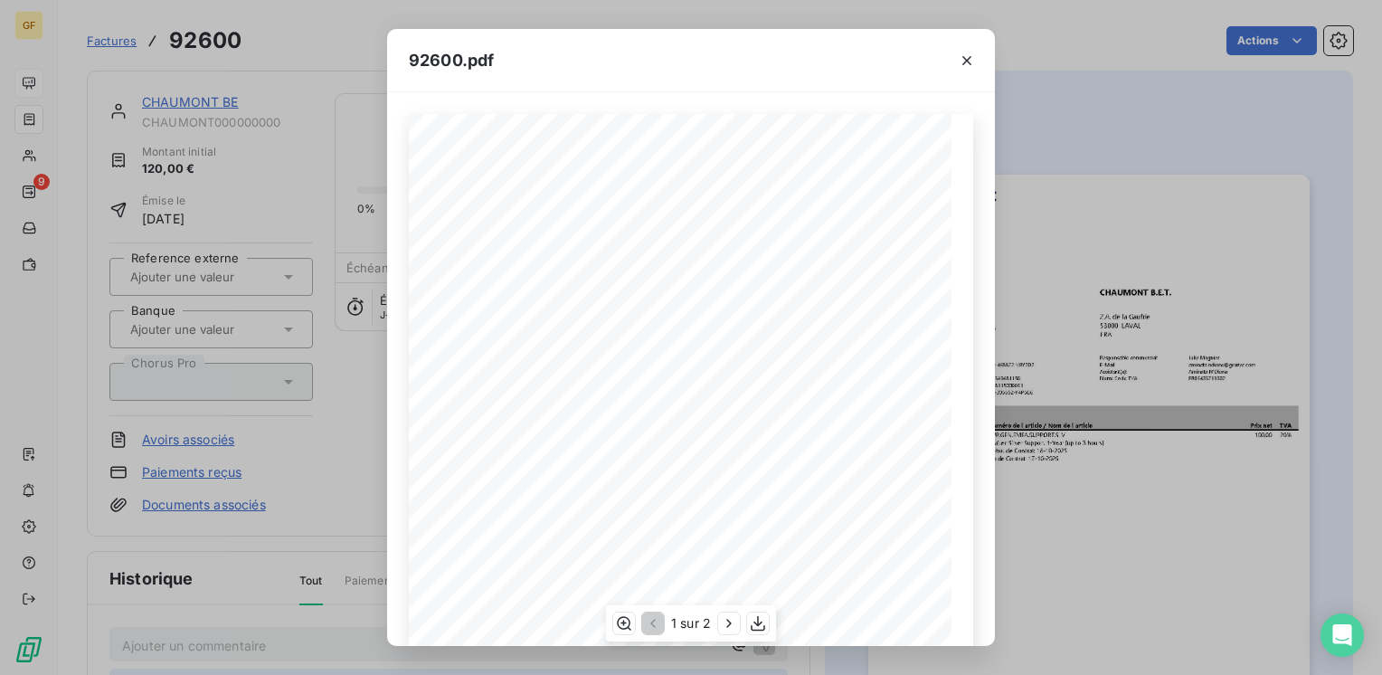
scroll to position [256, 0]
click at [757, 628] on icon "button" at bounding box center [758, 623] width 18 height 18
click at [969, 60] on icon "button" at bounding box center [967, 61] width 18 height 18
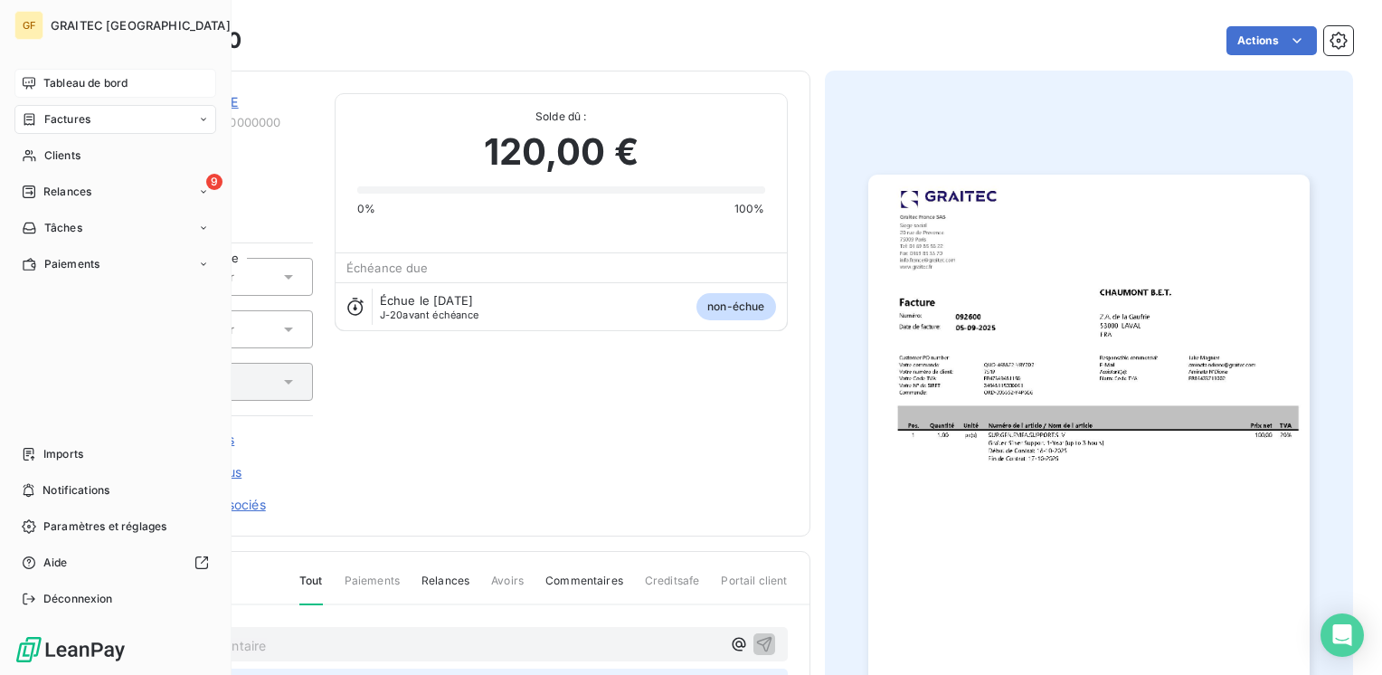
click at [61, 85] on span "Tableau de bord" at bounding box center [85, 83] width 84 height 16
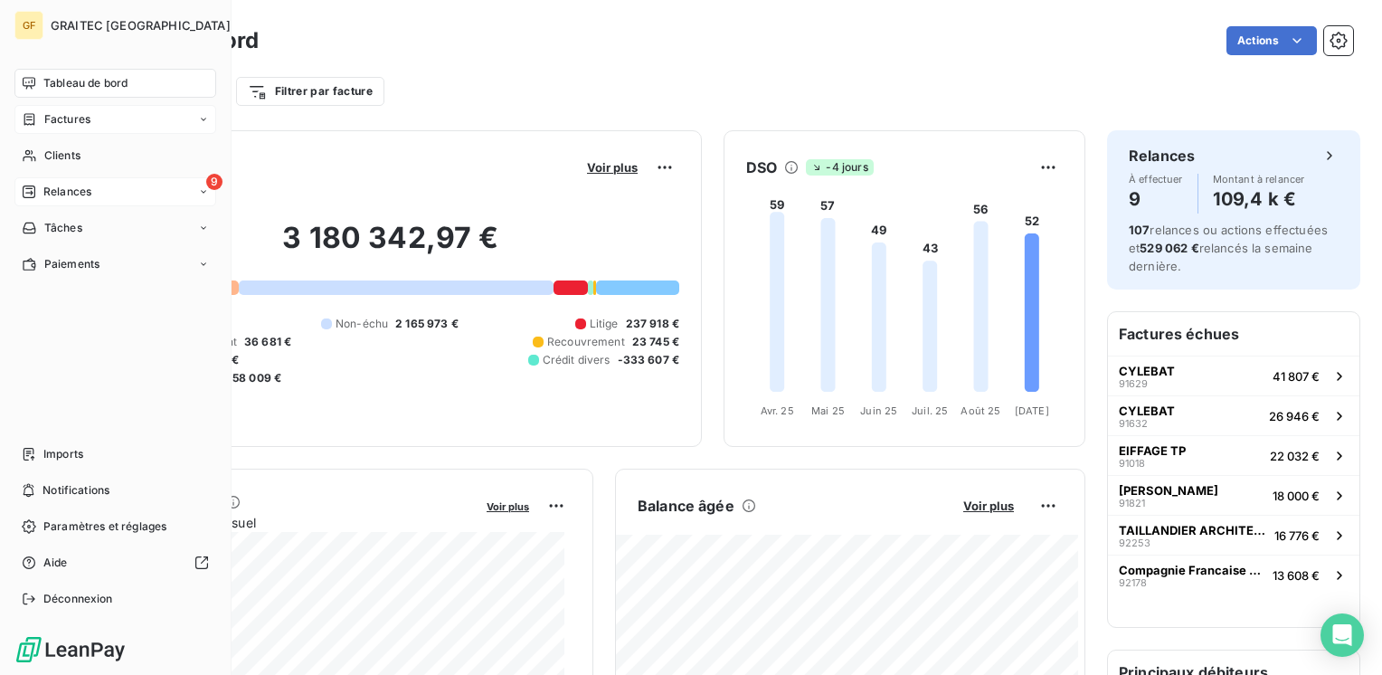
click at [54, 190] on span "Relances" at bounding box center [67, 192] width 48 height 16
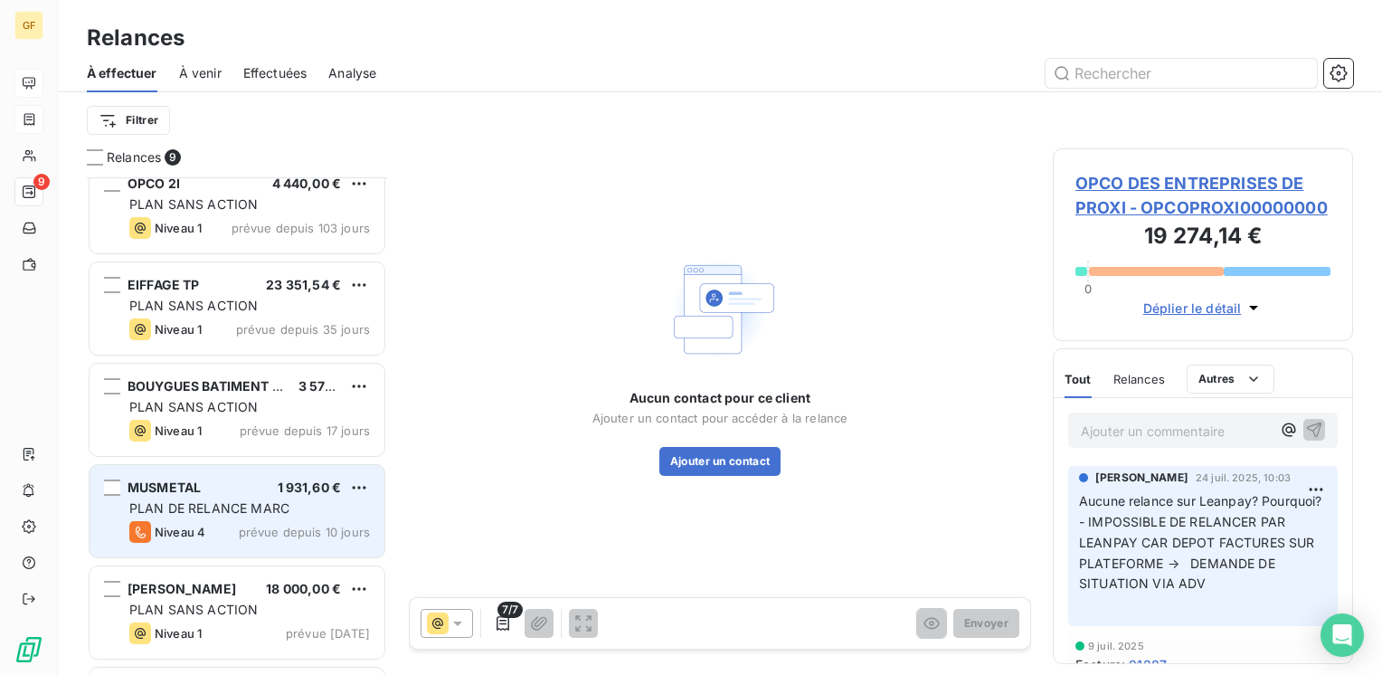
scroll to position [233, 0]
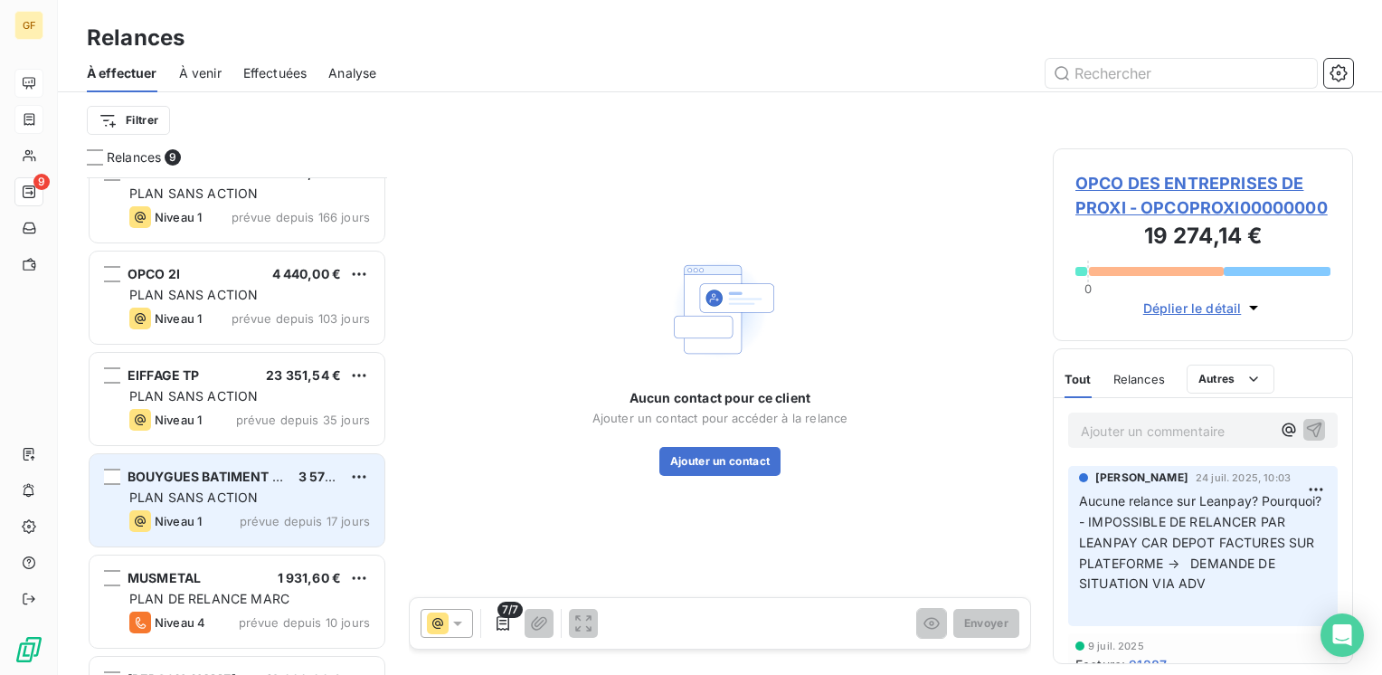
click at [241, 498] on span "PLAN SANS ACTION" at bounding box center [193, 496] width 128 height 15
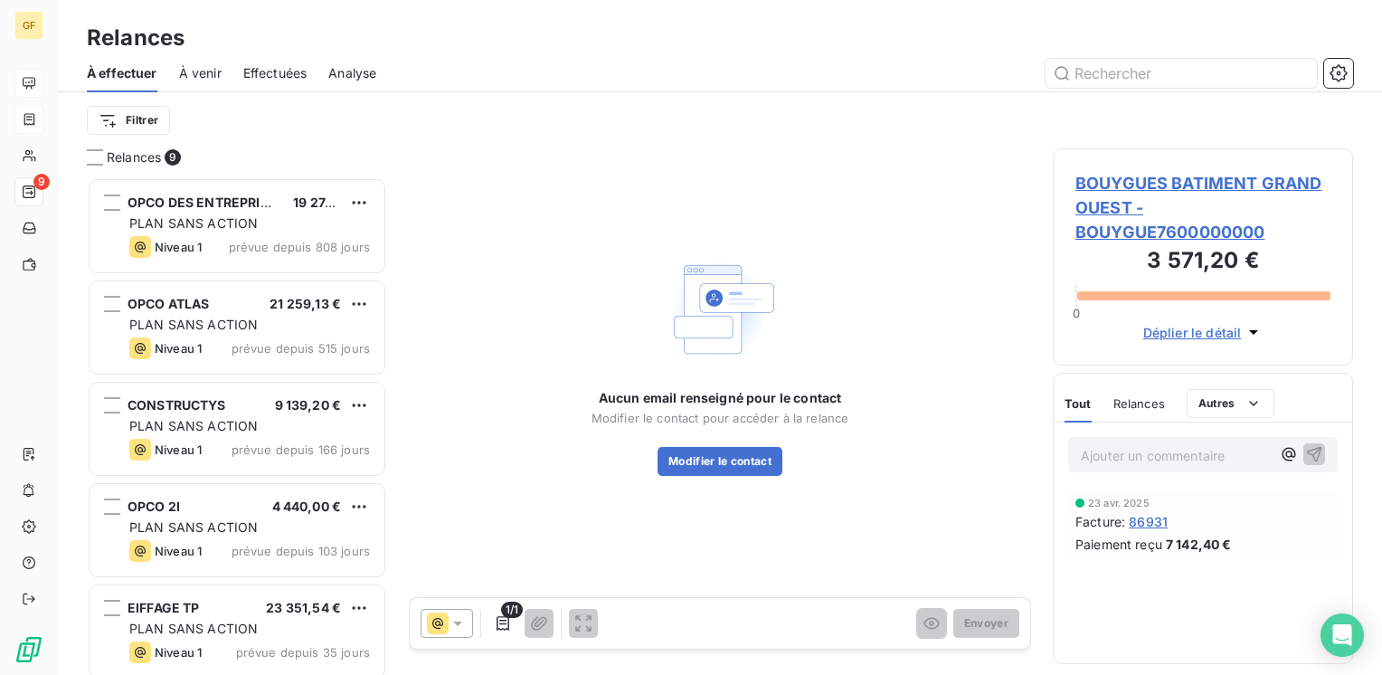
click at [1137, 178] on span "BOUYGUES BATIMENT GRAND OUEST - BOUYGUE7600000000" at bounding box center [1202, 207] width 255 height 73
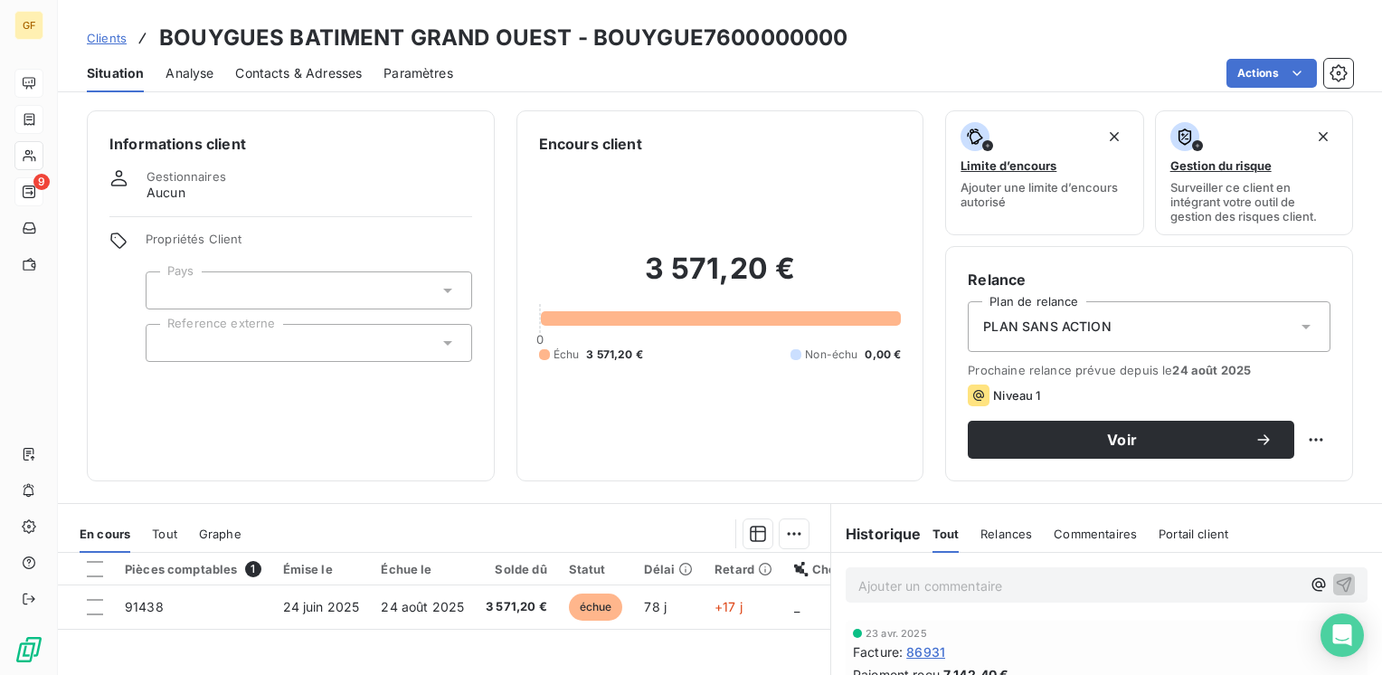
click at [339, 71] on span "Contacts & Adresses" at bounding box center [298, 73] width 127 height 18
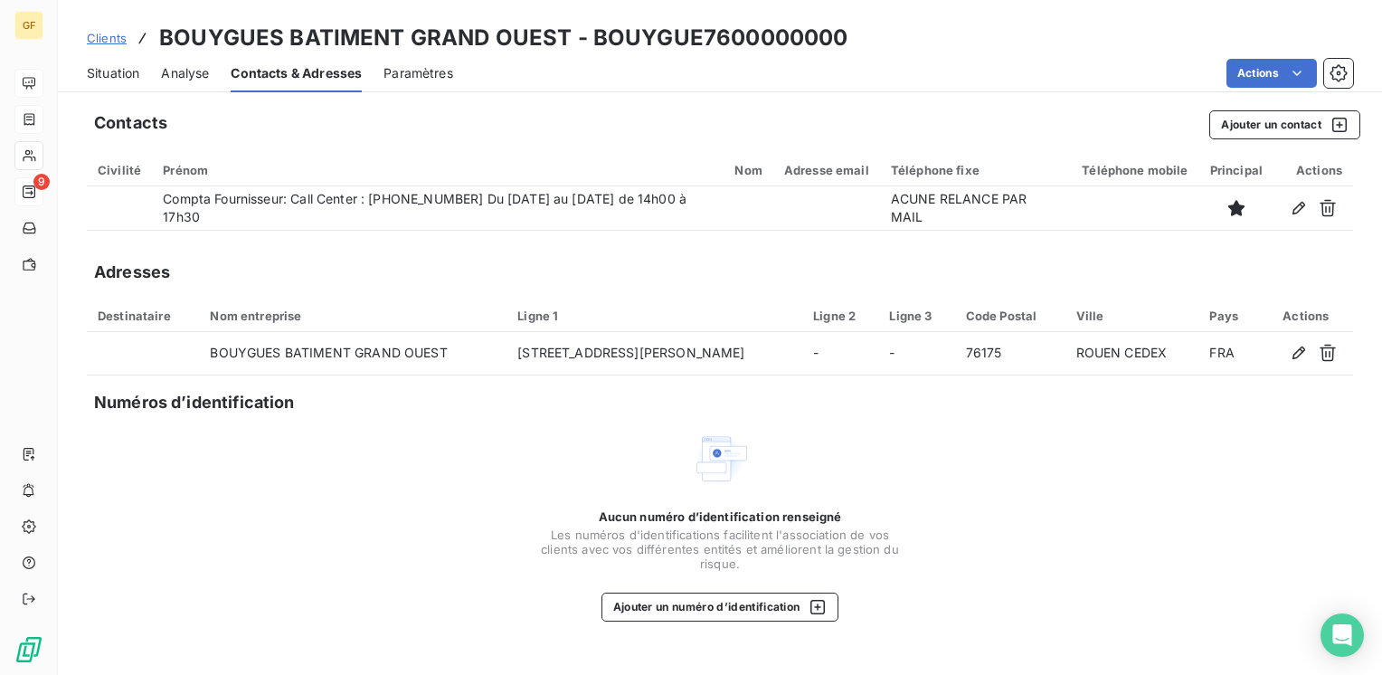
click at [105, 71] on span "Situation" at bounding box center [113, 73] width 52 height 18
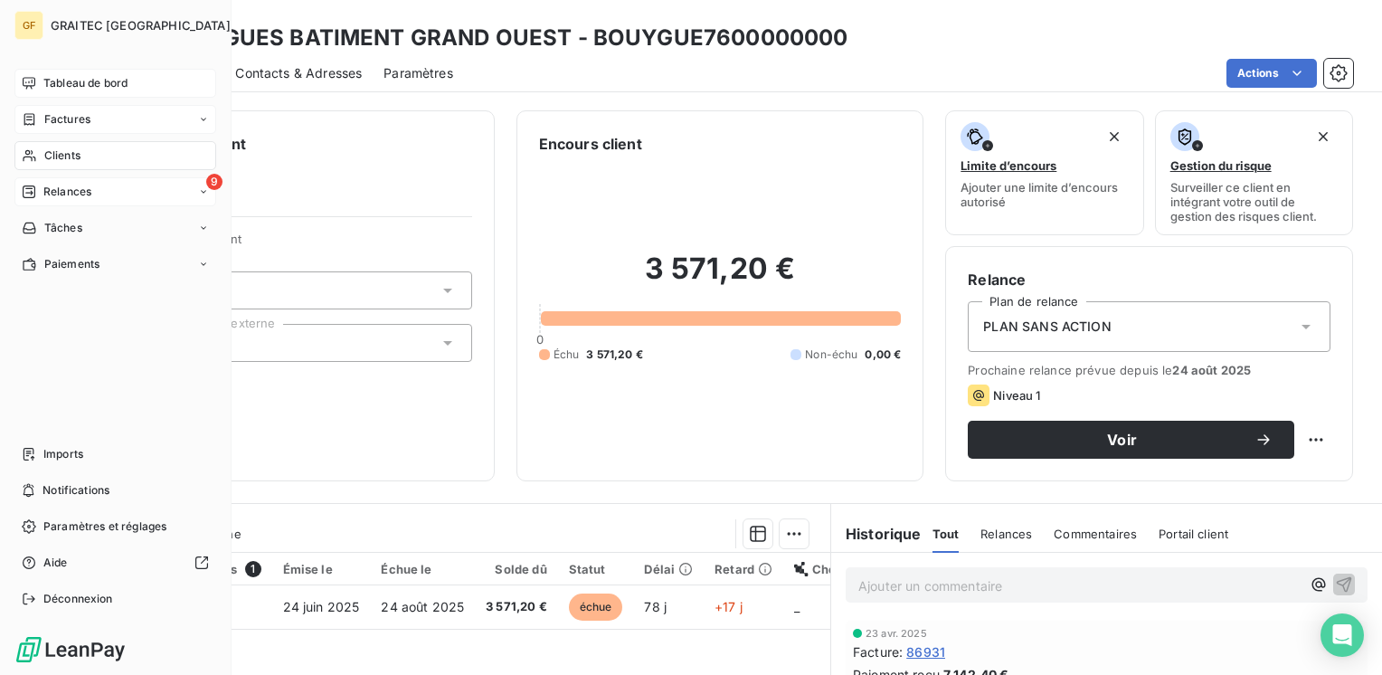
click at [60, 81] on span "Tableau de bord" at bounding box center [85, 83] width 84 height 16
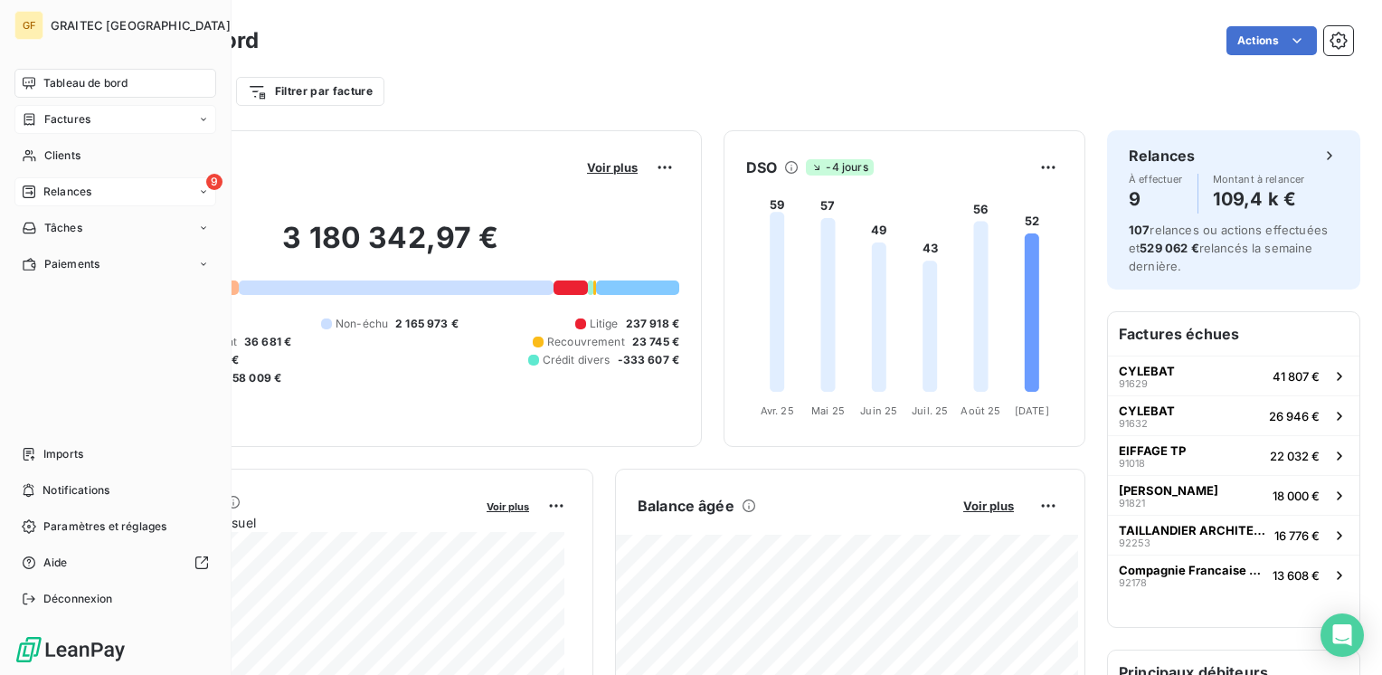
click at [63, 194] on span "Relances" at bounding box center [67, 192] width 48 height 16
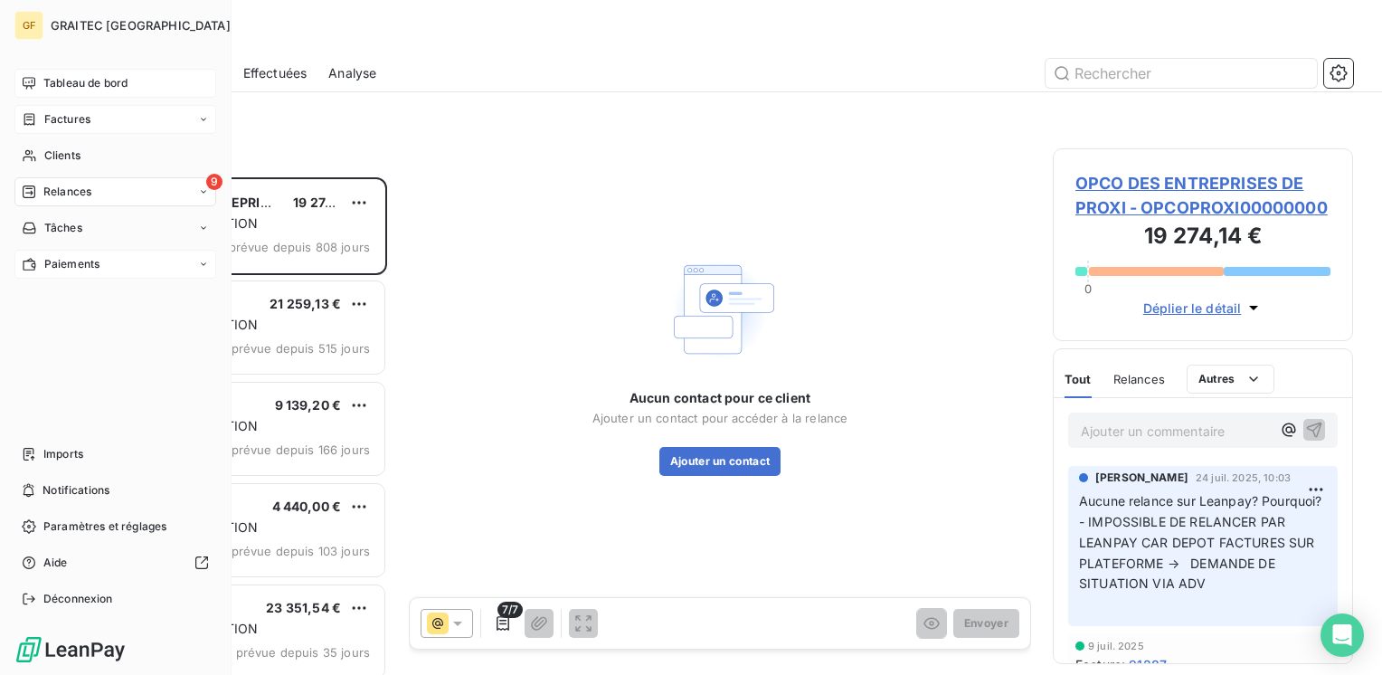
click at [51, 262] on span "Paiements" at bounding box center [71, 264] width 55 height 16
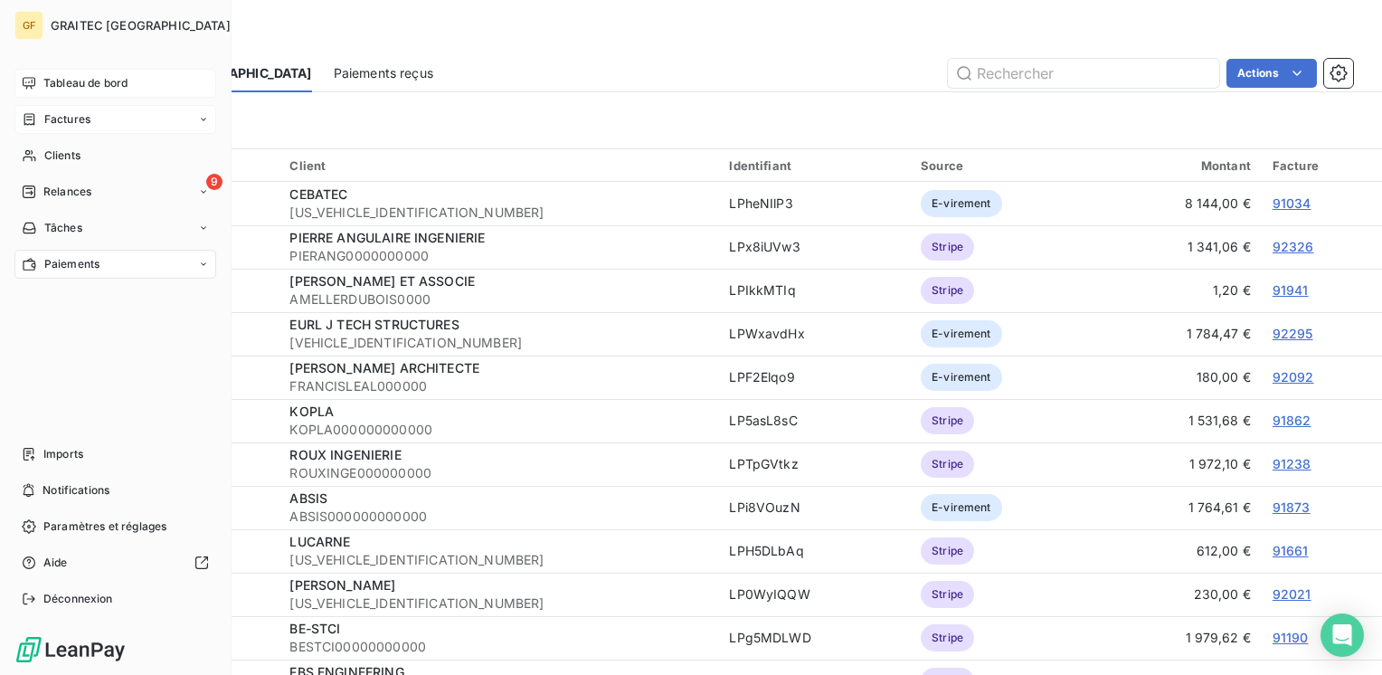
click at [57, 84] on span "Tableau de bord" at bounding box center [85, 83] width 84 height 16
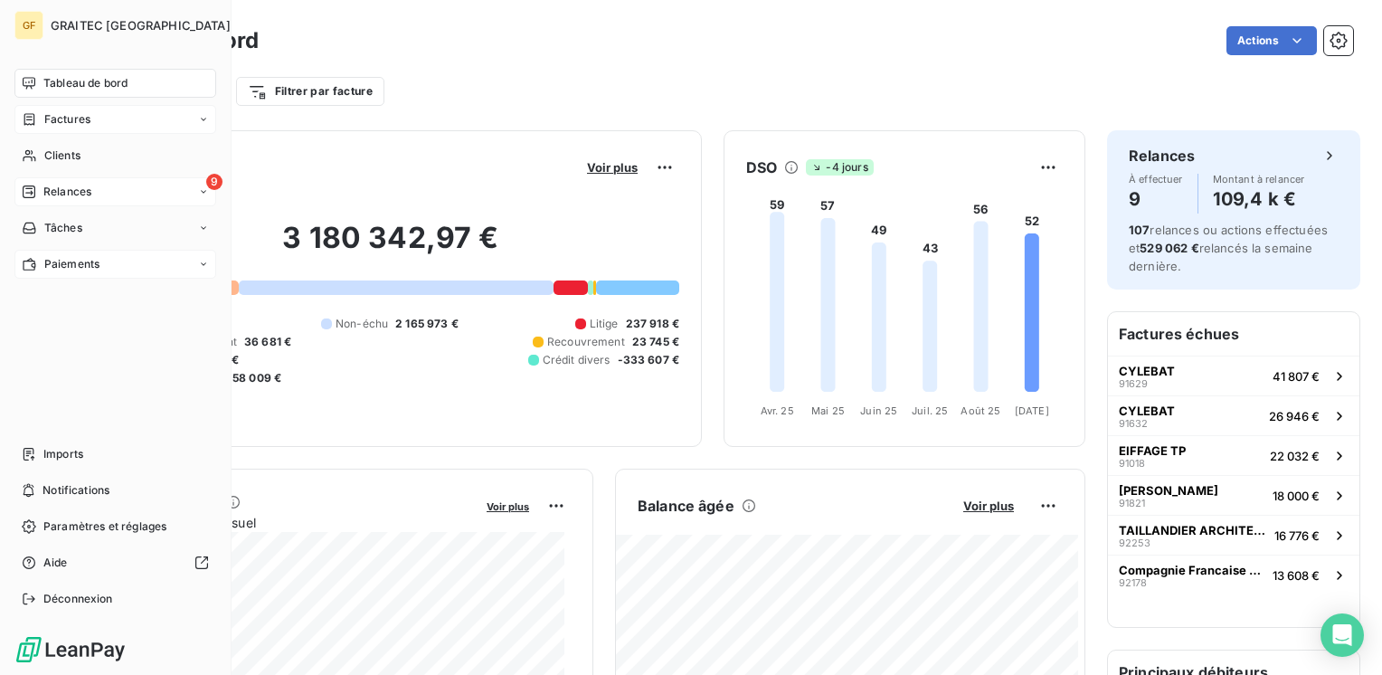
click at [58, 185] on span "Relances" at bounding box center [67, 192] width 48 height 16
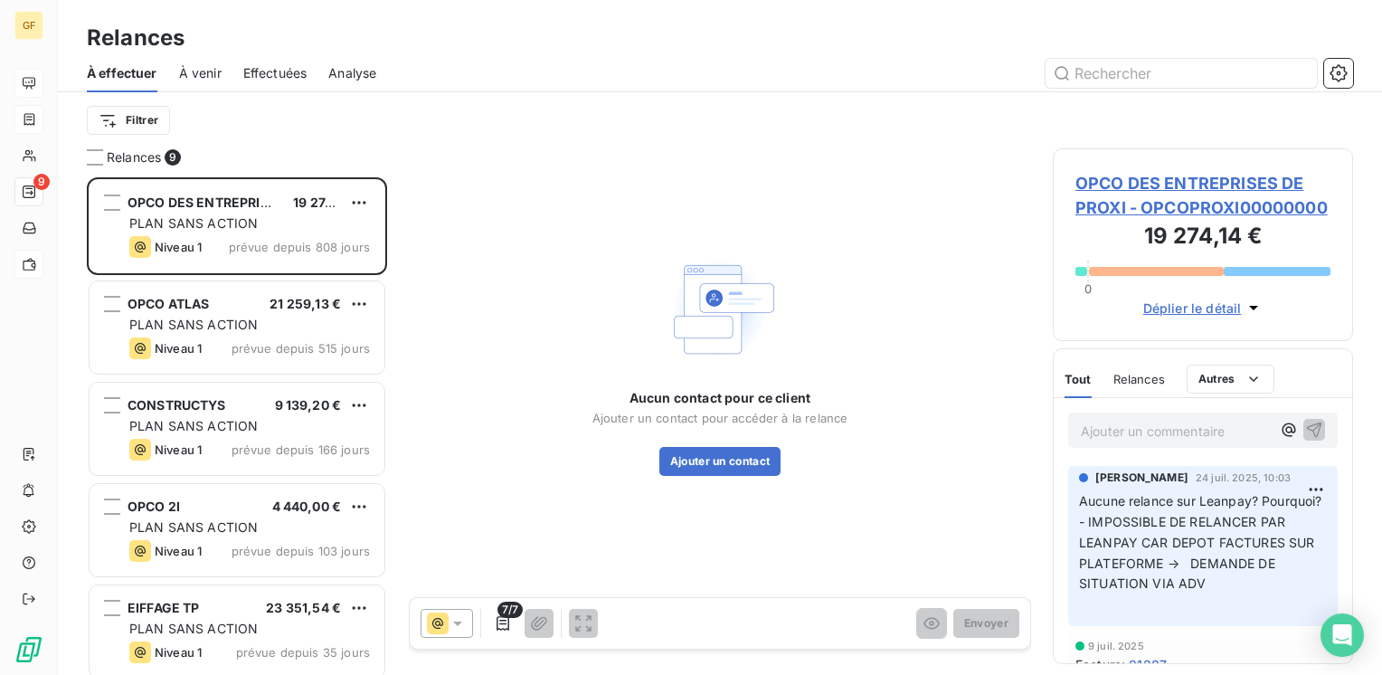
click at [201, 72] on span "À venir" at bounding box center [200, 73] width 43 height 18
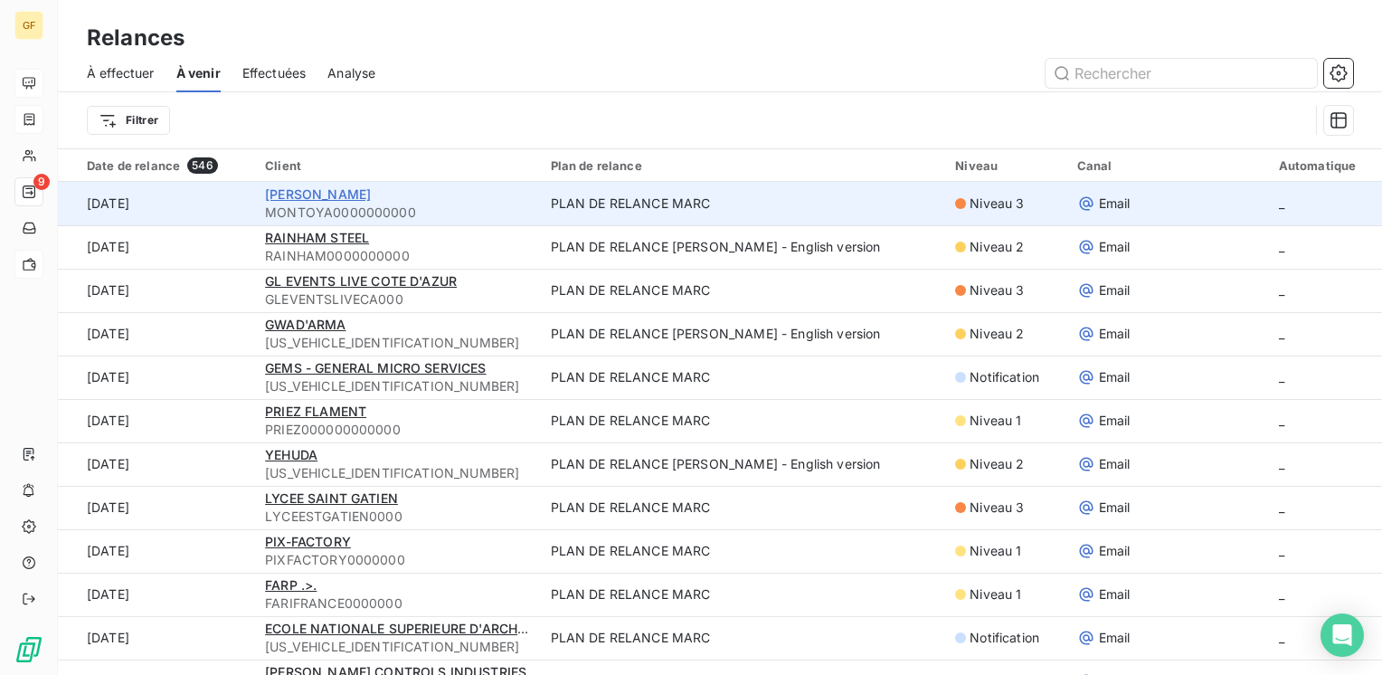
click at [307, 190] on span "[PERSON_NAME]" at bounding box center [318, 193] width 106 height 15
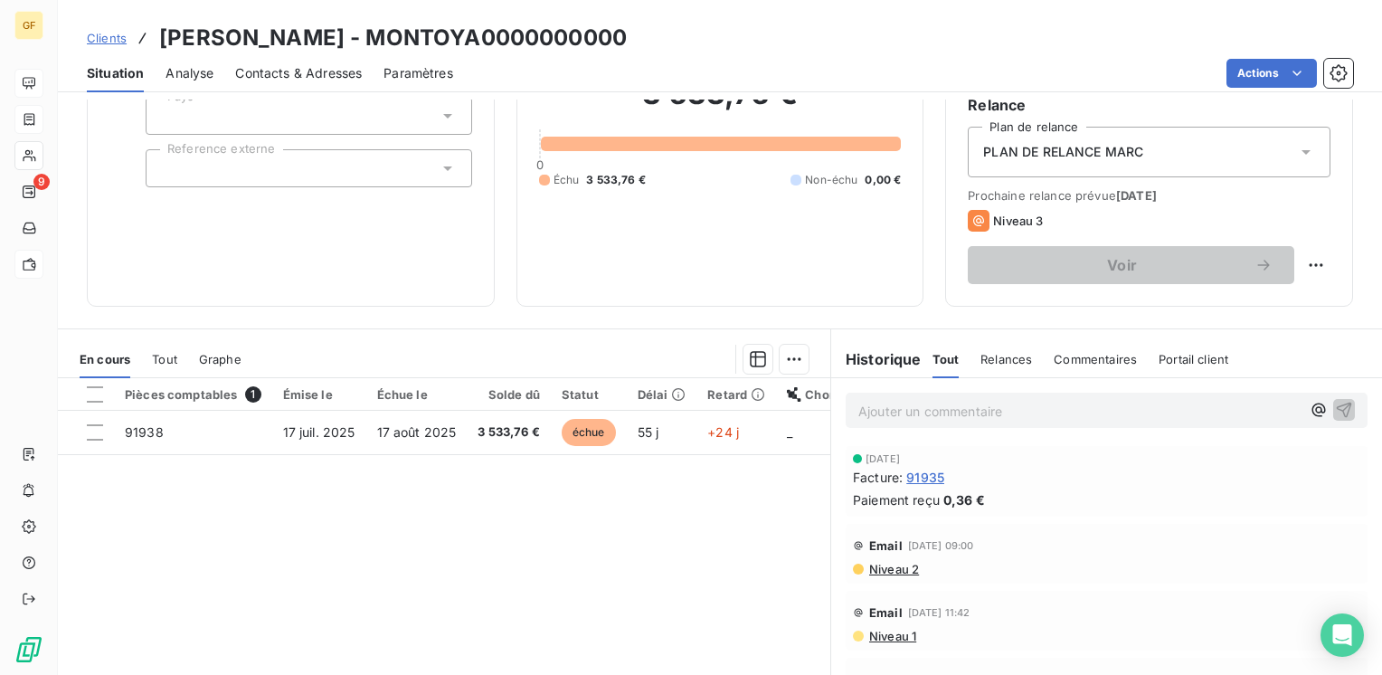
scroll to position [181, 0]
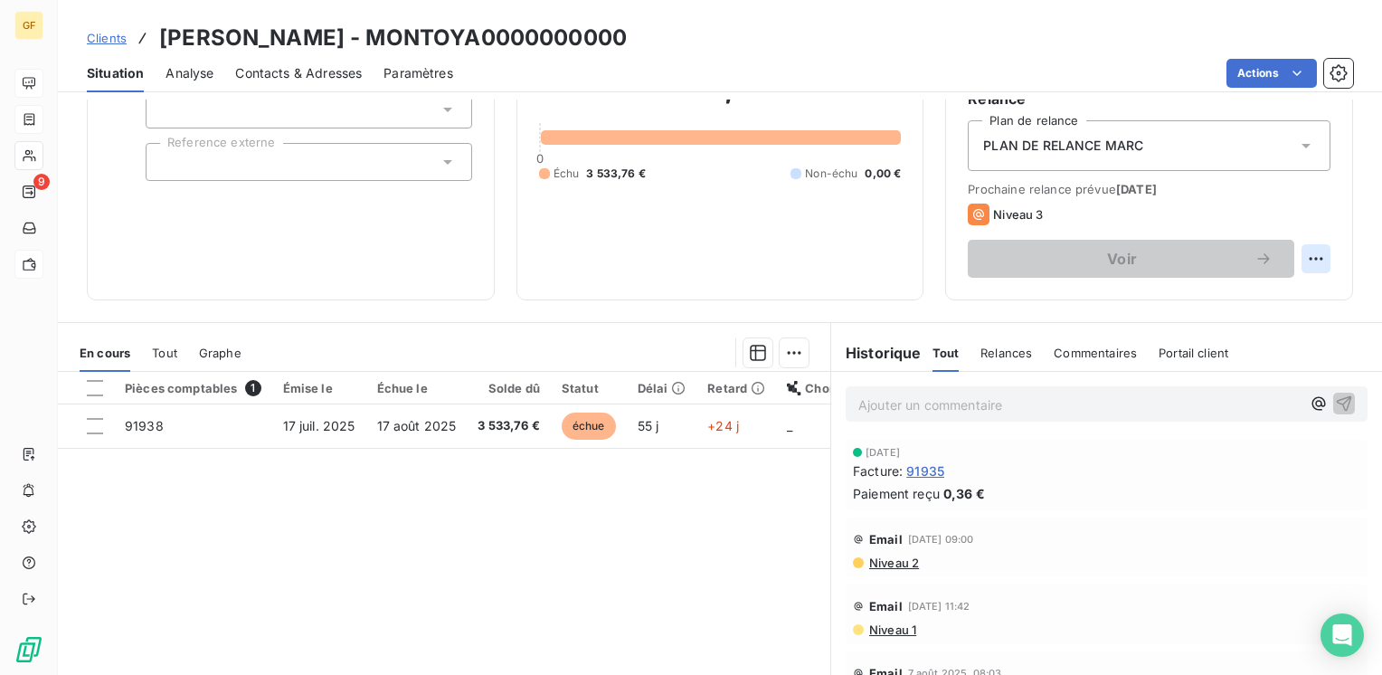
click at [1295, 252] on html "GF 9 Clients MONTOYA - MONTOYA0000000000 Situation Analyse Contacts & Adresses …" at bounding box center [691, 337] width 1382 height 675
click at [1255, 284] on div "Replanifier cette action" at bounding box center [1228, 298] width 162 height 29
select select "8"
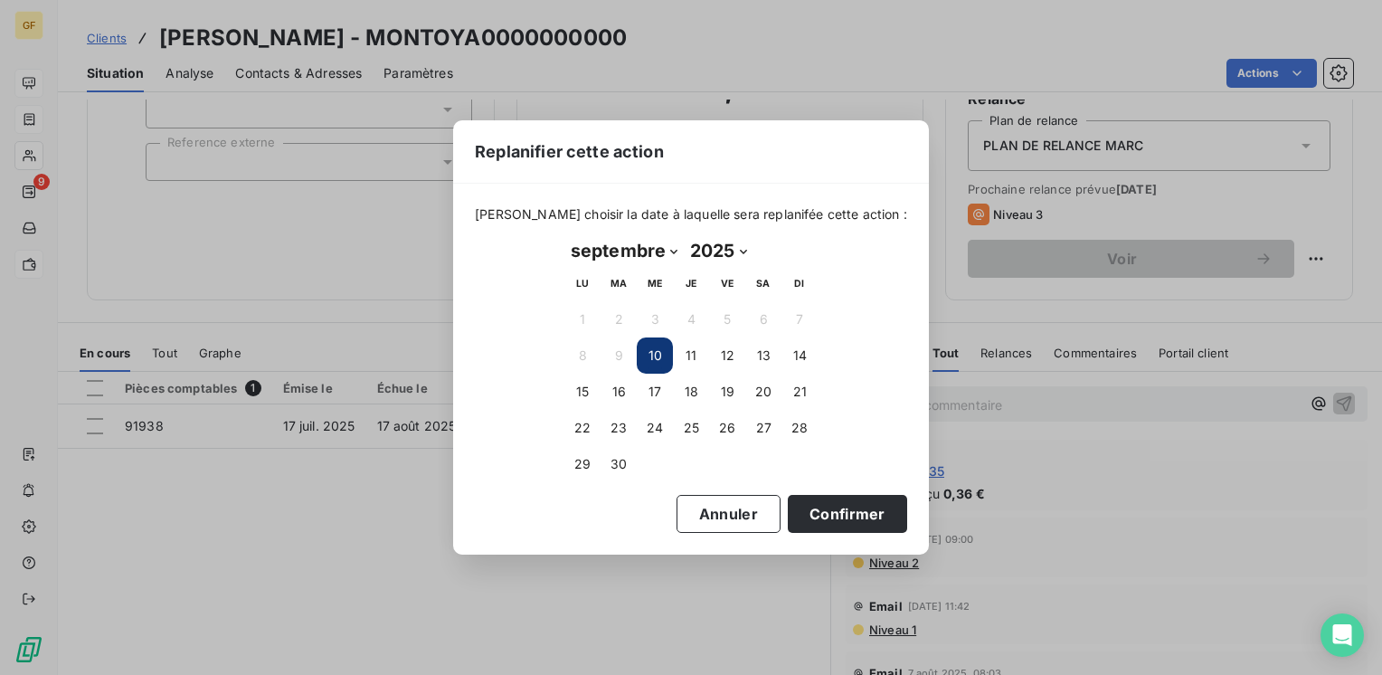
click at [669, 349] on button "10" at bounding box center [655, 355] width 36 height 36
click at [666, 352] on button "10" at bounding box center [655, 355] width 36 height 36
click at [788, 515] on button "Confirmer" at bounding box center [847, 514] width 119 height 38
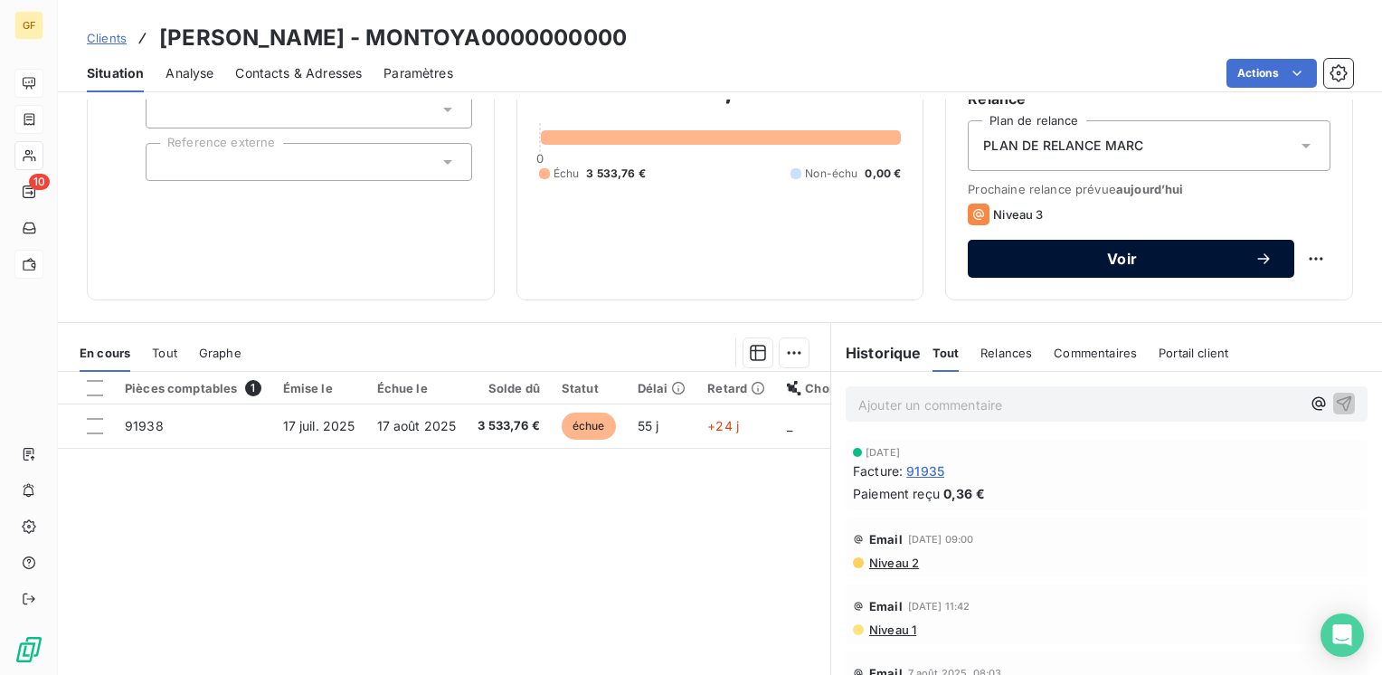
click at [1120, 270] on button "Voir" at bounding box center [1131, 259] width 326 height 38
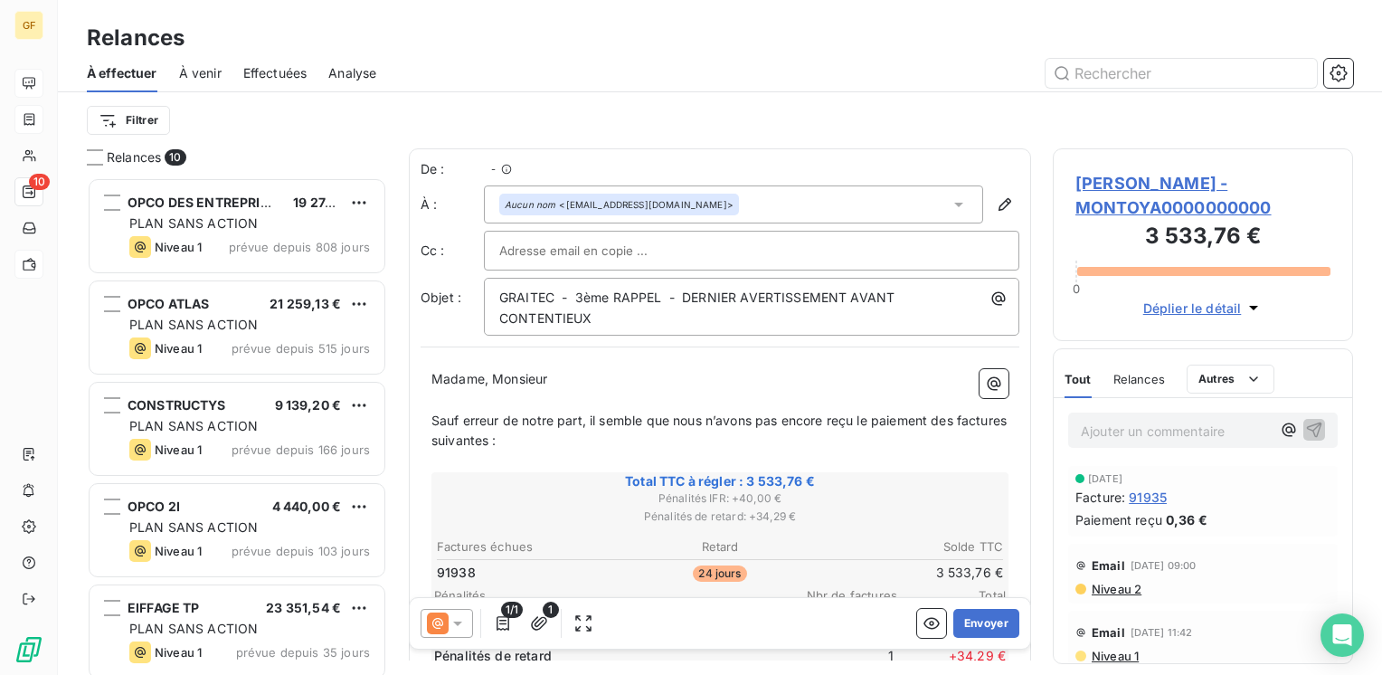
scroll to position [484, 286]
click at [1128, 186] on span "MONTOYA - MONTOYA0000000000" at bounding box center [1202, 195] width 255 height 49
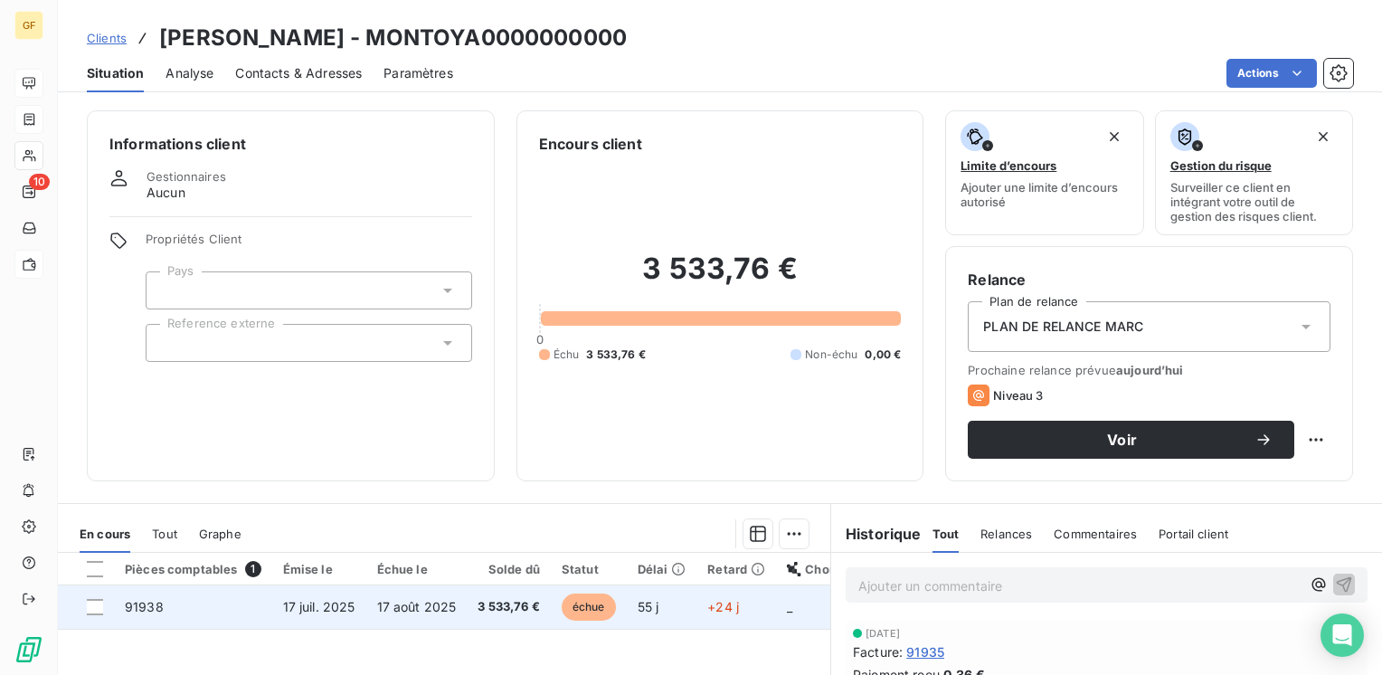
click at [336, 604] on span "17 juil. 2025" at bounding box center [319, 606] width 72 height 15
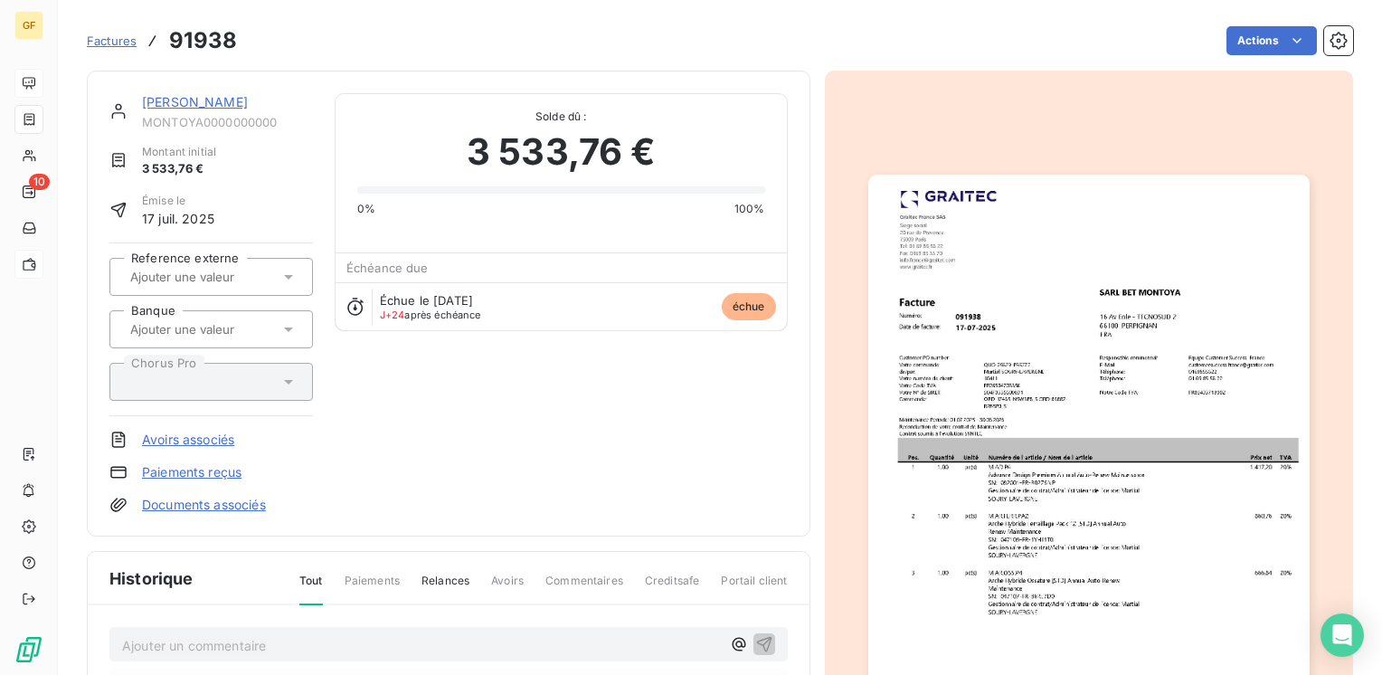
click at [1059, 370] on img "button" at bounding box center [1088, 486] width 441 height 623
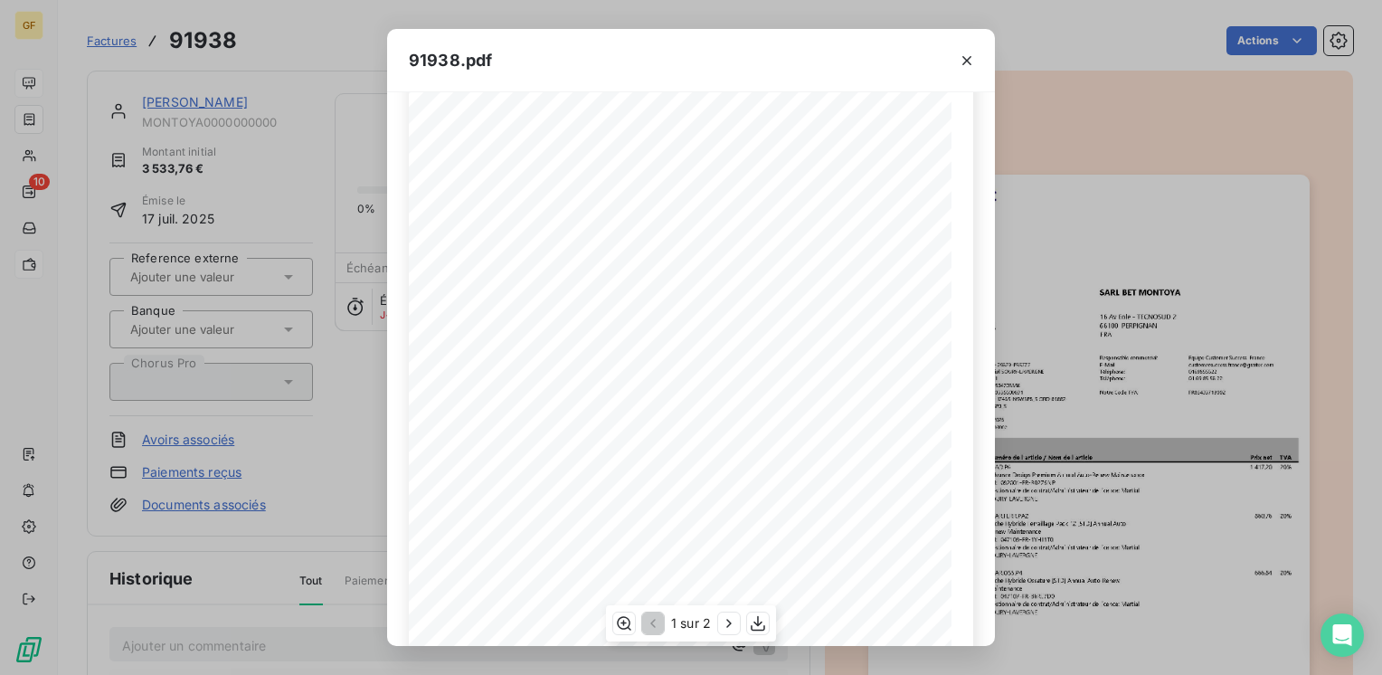
scroll to position [256, 0]
click at [724, 627] on icon "button" at bounding box center [729, 623] width 18 height 18
click at [969, 53] on icon "button" at bounding box center [967, 61] width 18 height 18
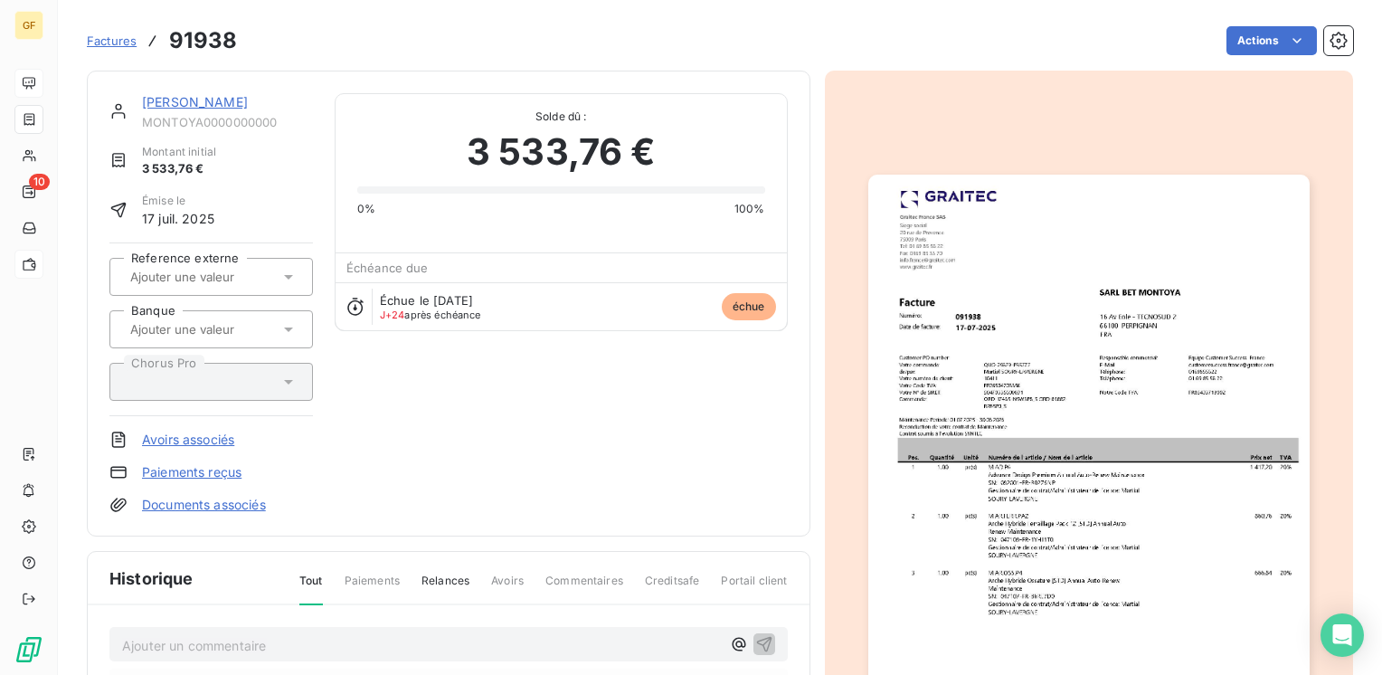
click at [172, 99] on link "[PERSON_NAME]" at bounding box center [195, 101] width 106 height 15
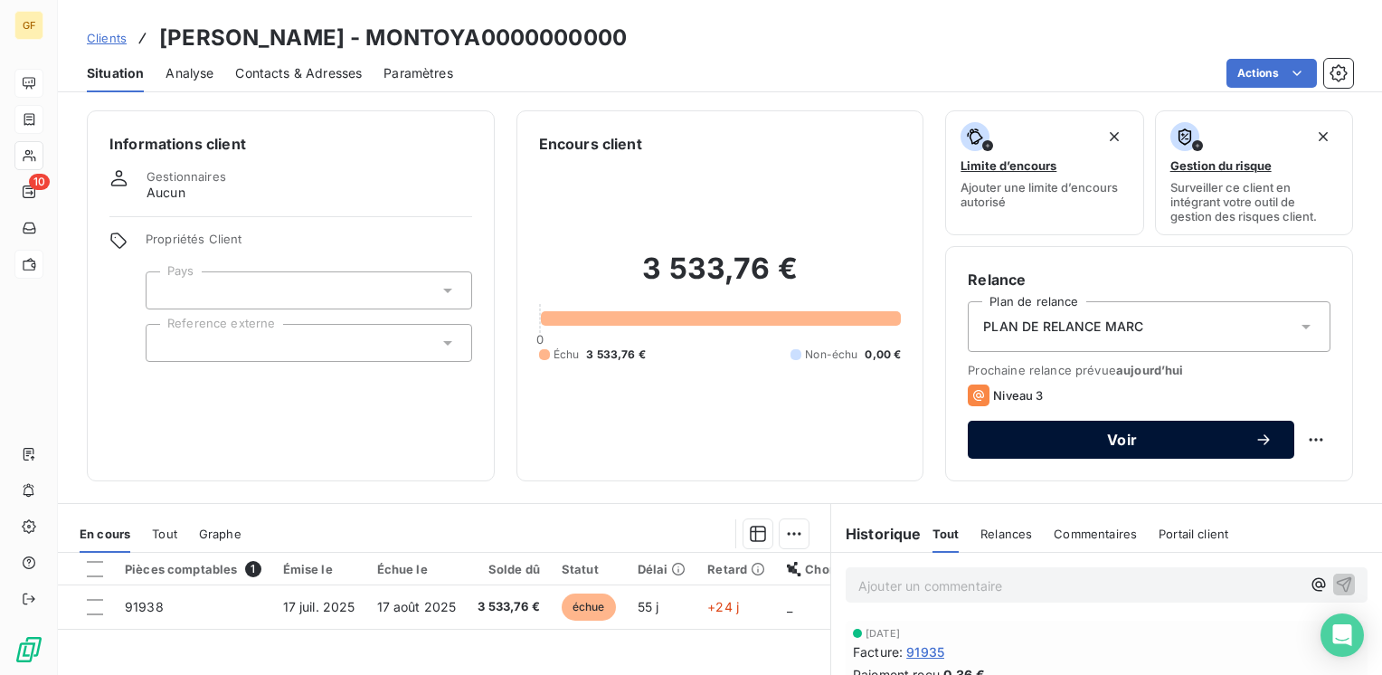
click at [1096, 434] on span "Voir" at bounding box center [1121, 439] width 265 height 14
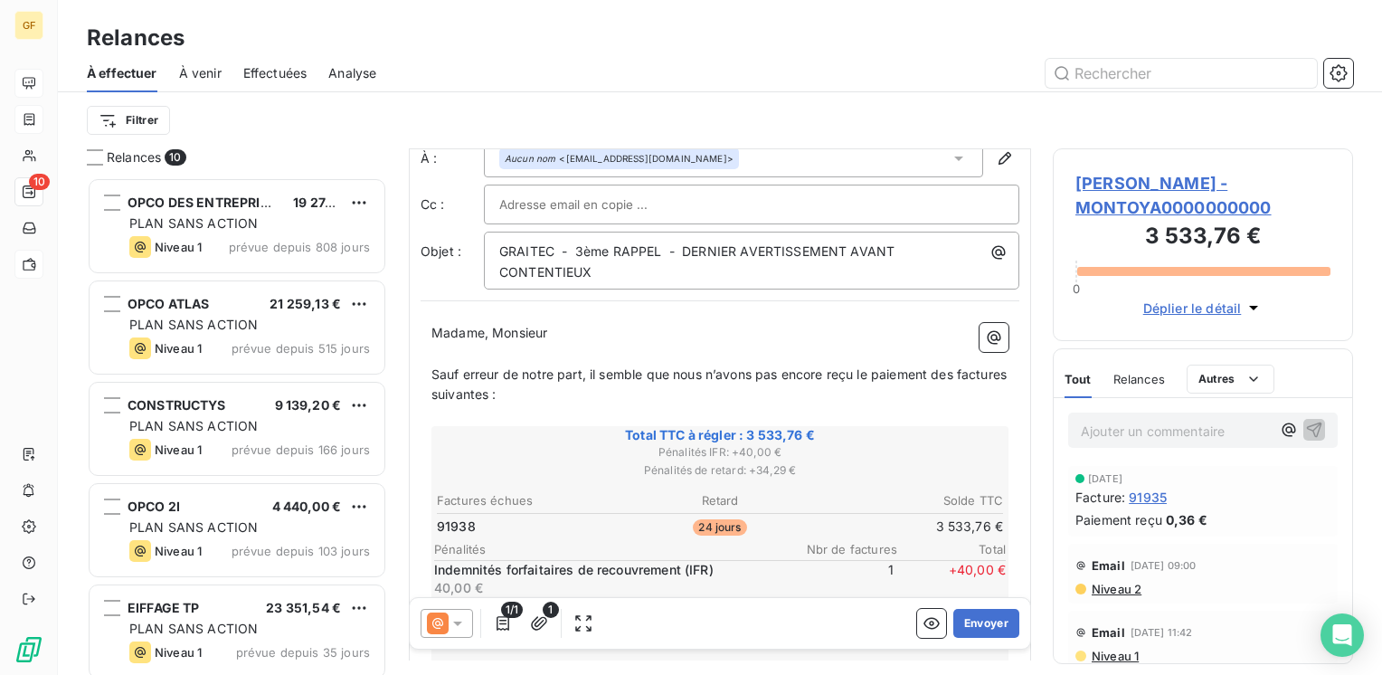
scroll to position [90, 0]
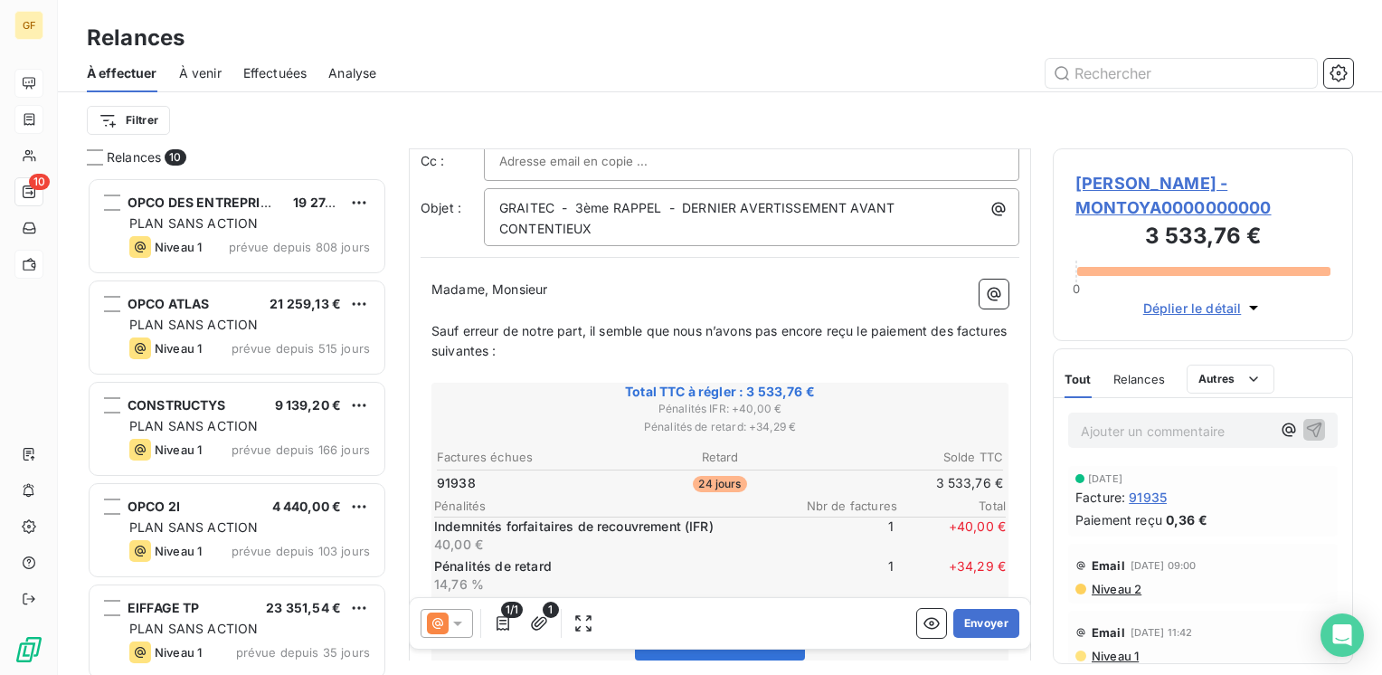
click at [1137, 168] on div "MONTOYA - MONTOYA0000000000 3 533,76 € 0 Déplier le détail" at bounding box center [1203, 244] width 300 height 193
click at [1132, 177] on span "MONTOYA - MONTOYA0000000000" at bounding box center [1202, 195] width 255 height 49
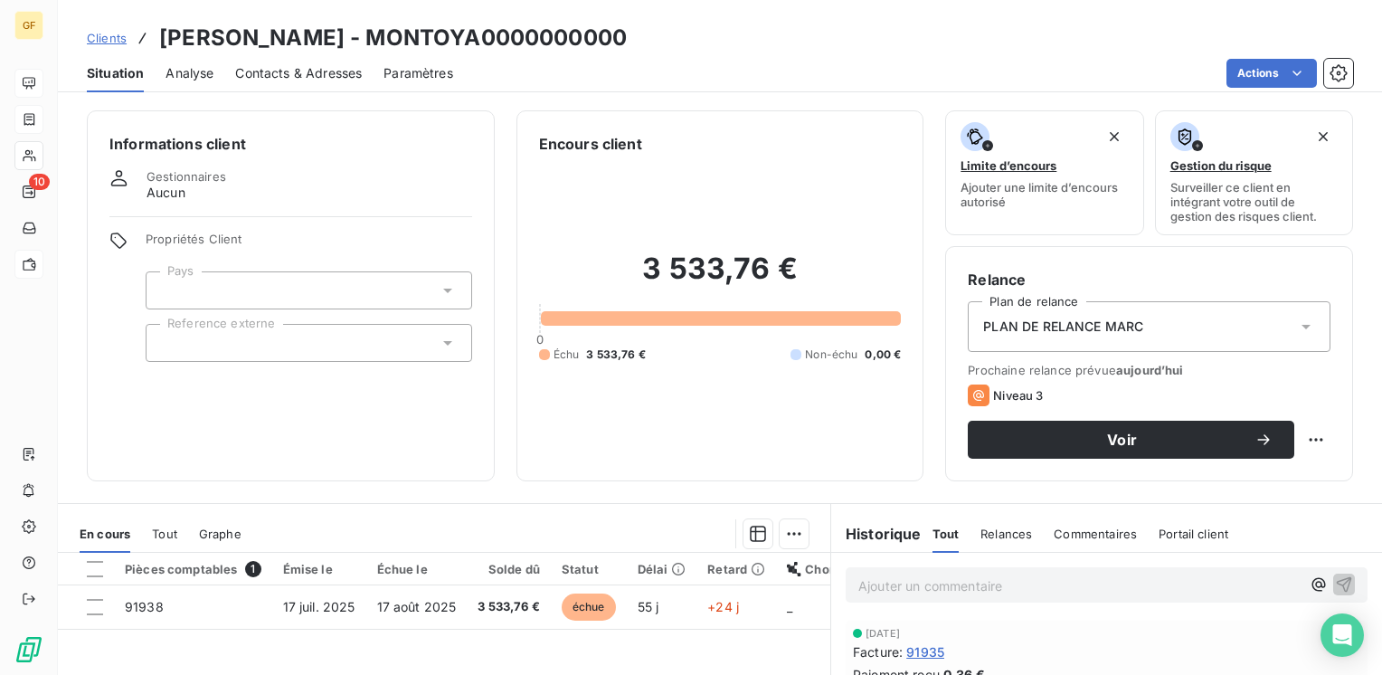
click at [274, 74] on span "Contacts & Adresses" at bounding box center [298, 73] width 127 height 18
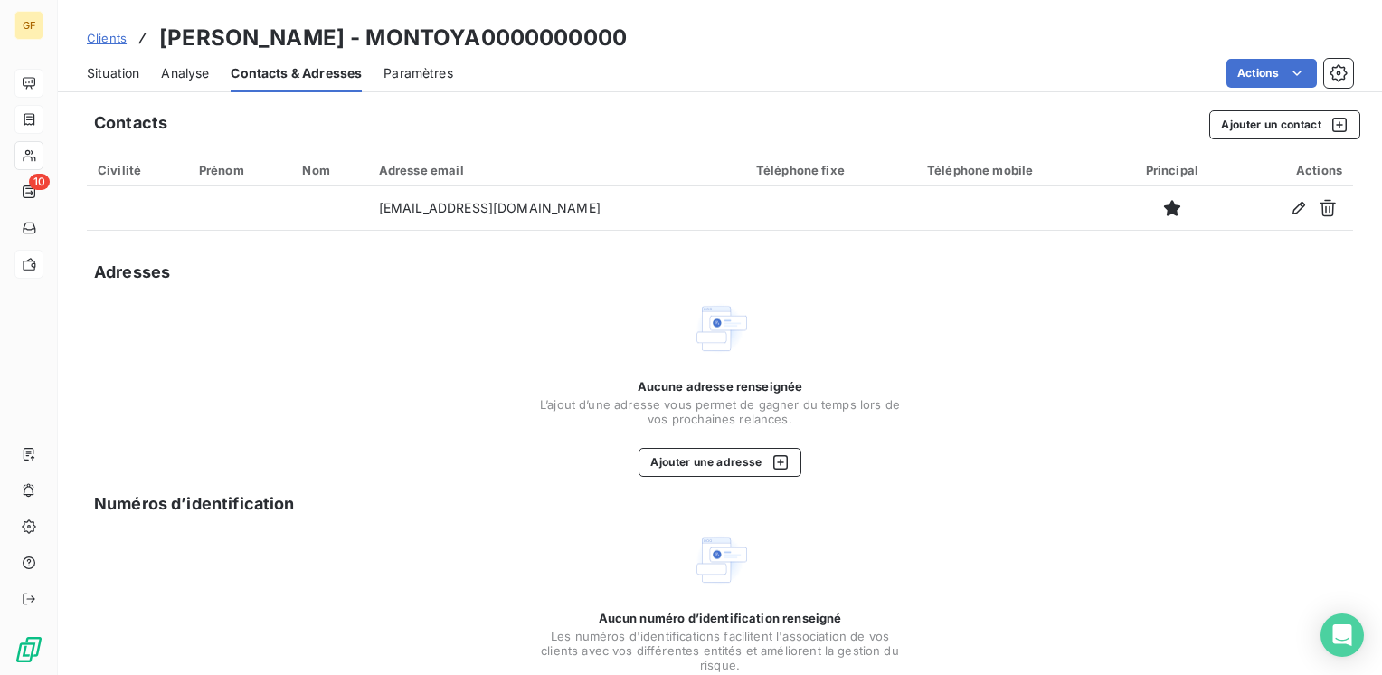
click at [118, 74] on span "Situation" at bounding box center [113, 73] width 52 height 18
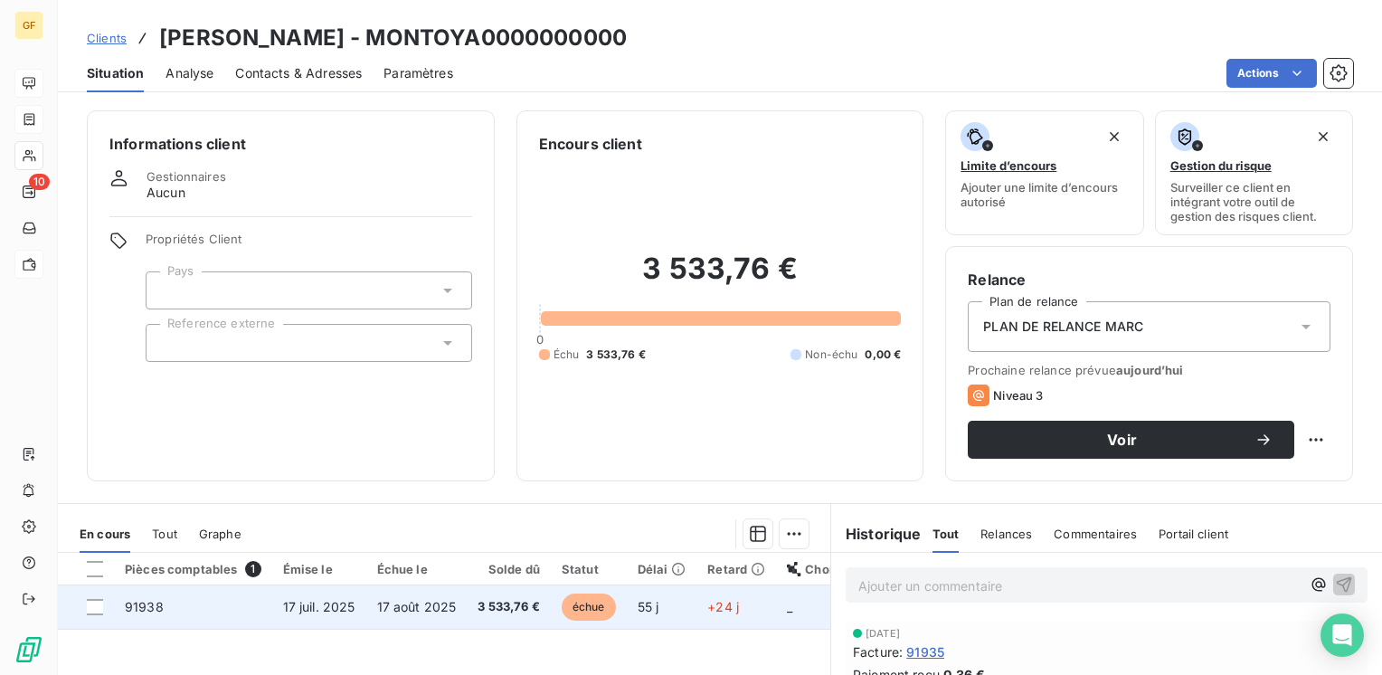
click at [395, 616] on td "17 août 2025" at bounding box center [416, 606] width 101 height 43
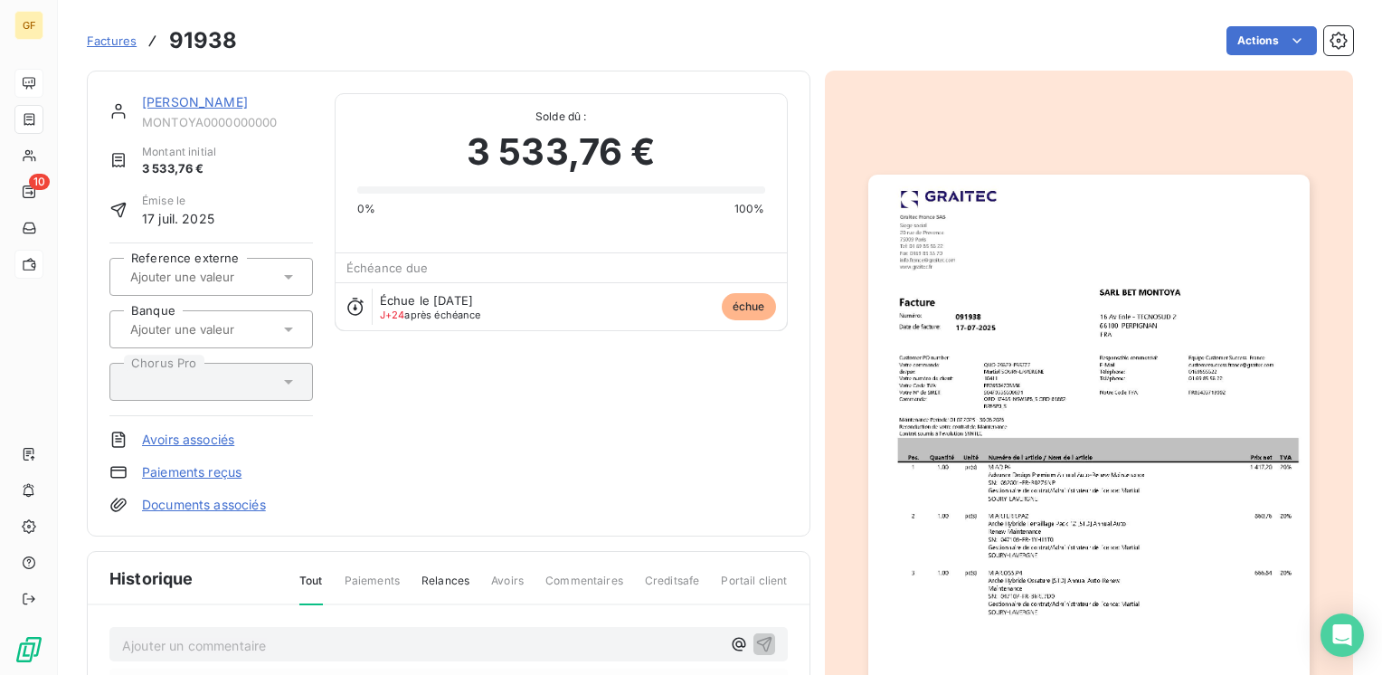
click at [997, 449] on img "button" at bounding box center [1088, 486] width 441 height 623
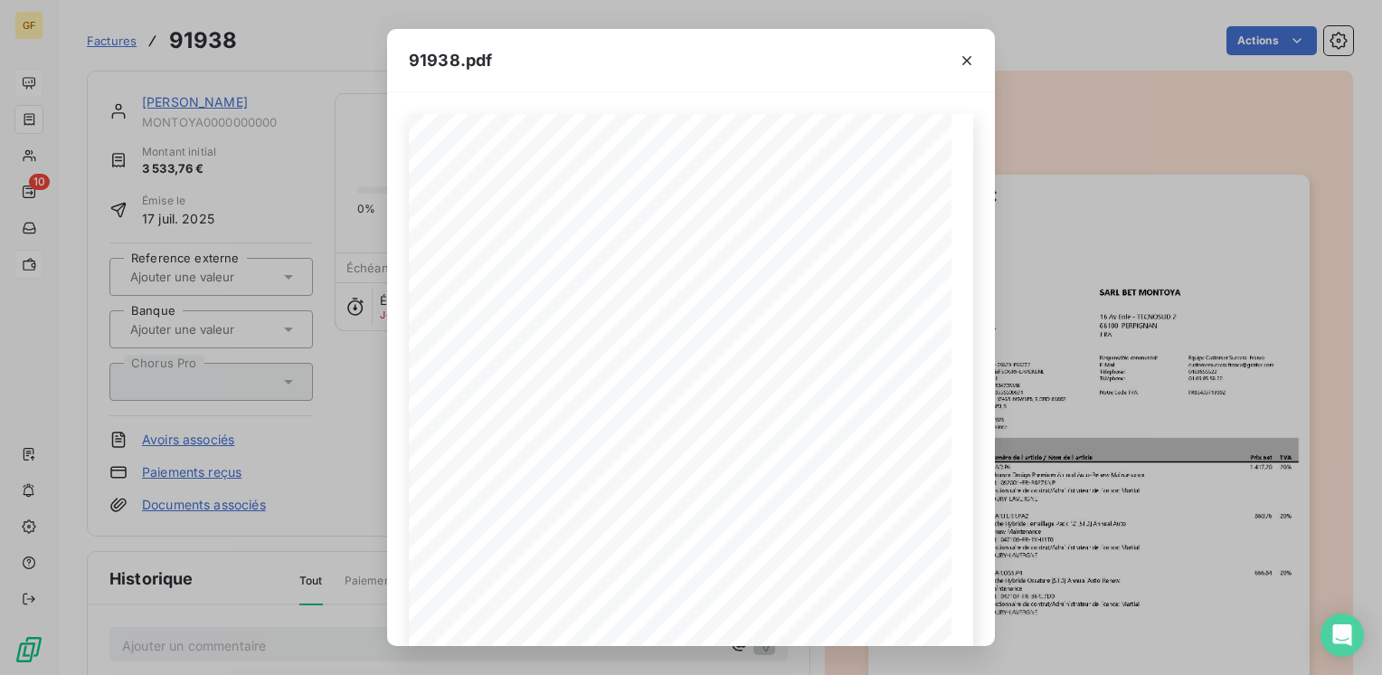
click at [962, 56] on icon "button" at bounding box center [966, 60] width 9 height 9
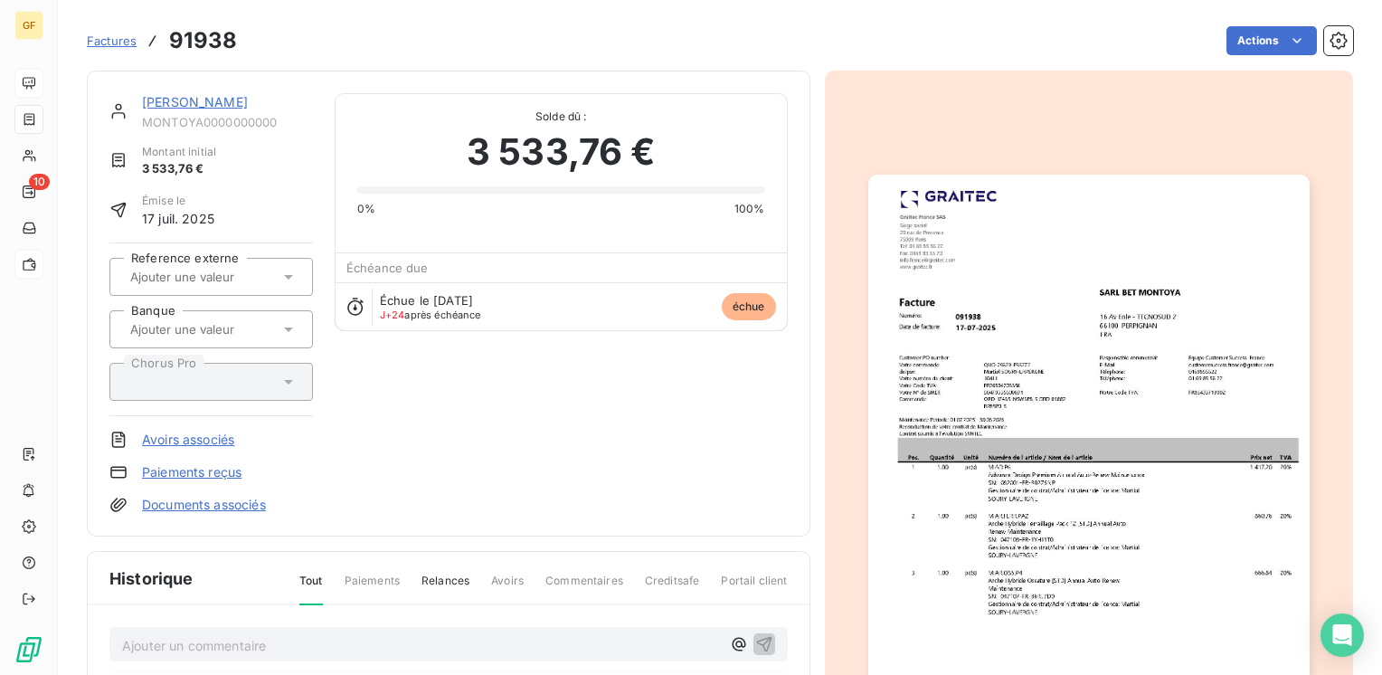
click at [175, 97] on link "[PERSON_NAME]" at bounding box center [195, 101] width 106 height 15
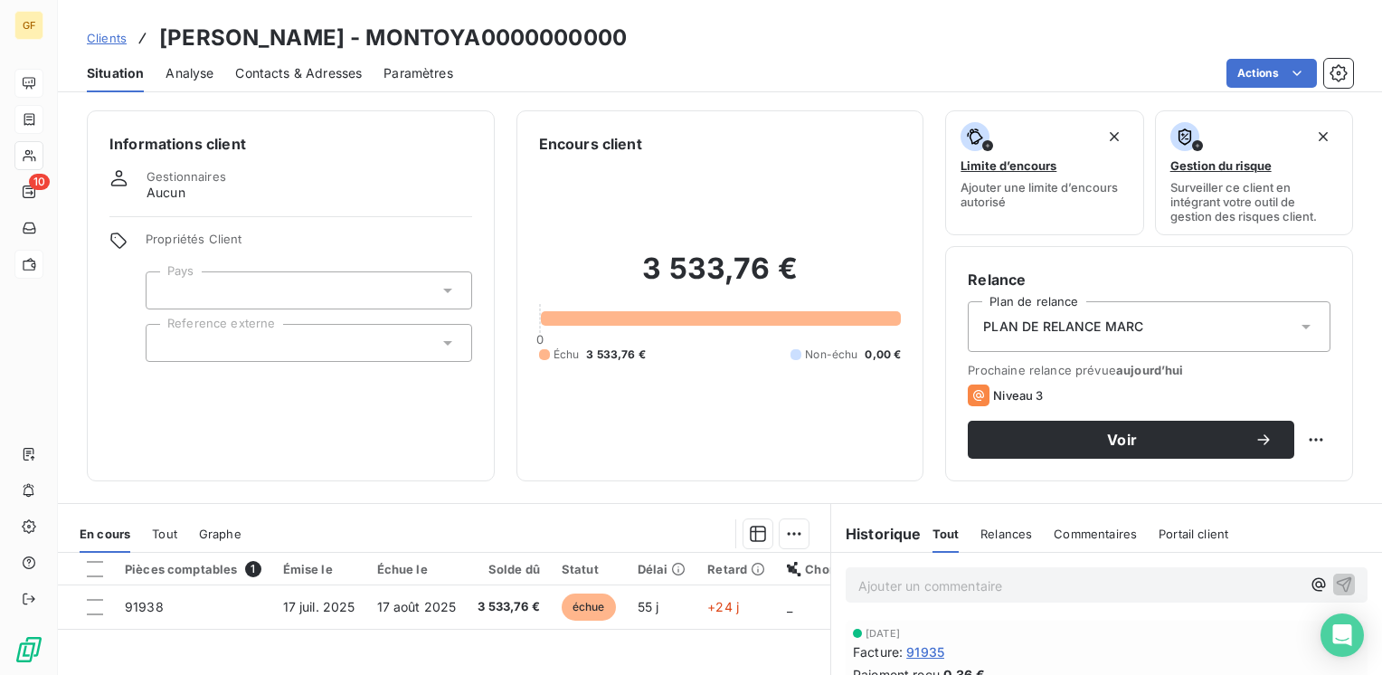
click at [331, 76] on span "Contacts & Adresses" at bounding box center [298, 73] width 127 height 18
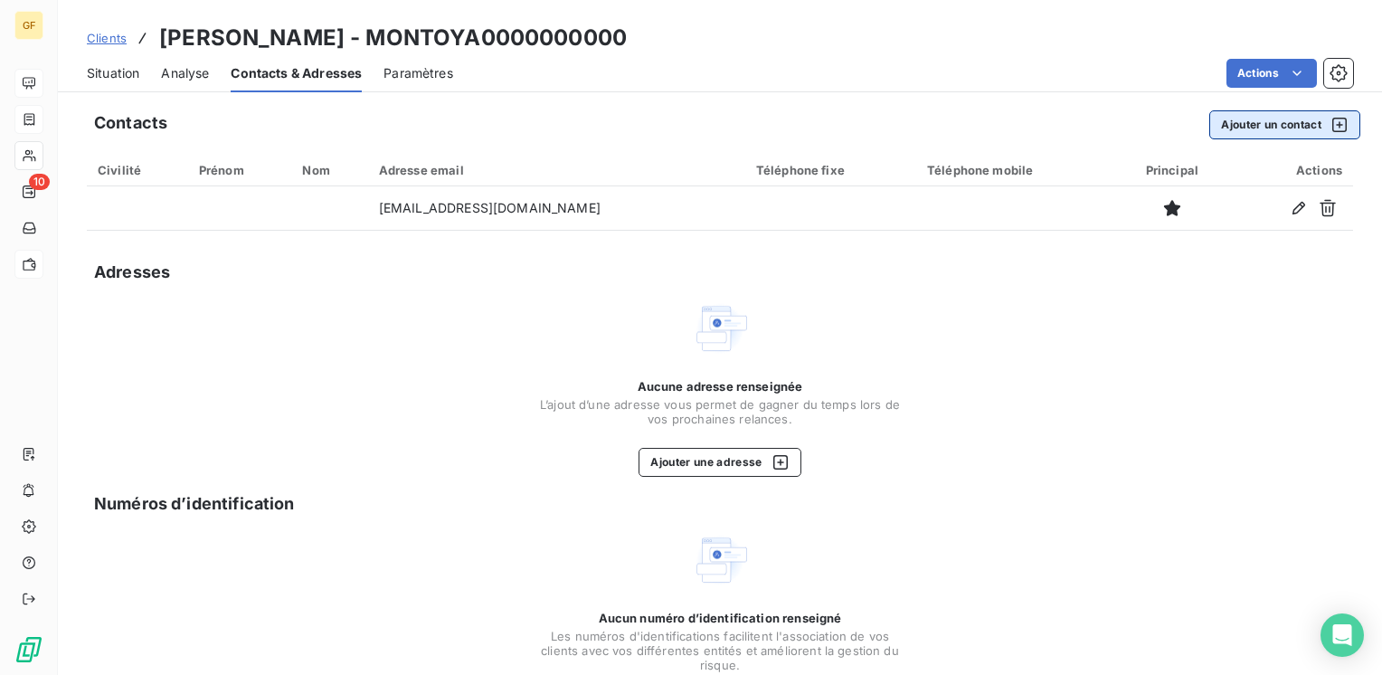
click at [1268, 119] on button "Ajouter un contact" at bounding box center [1284, 124] width 151 height 29
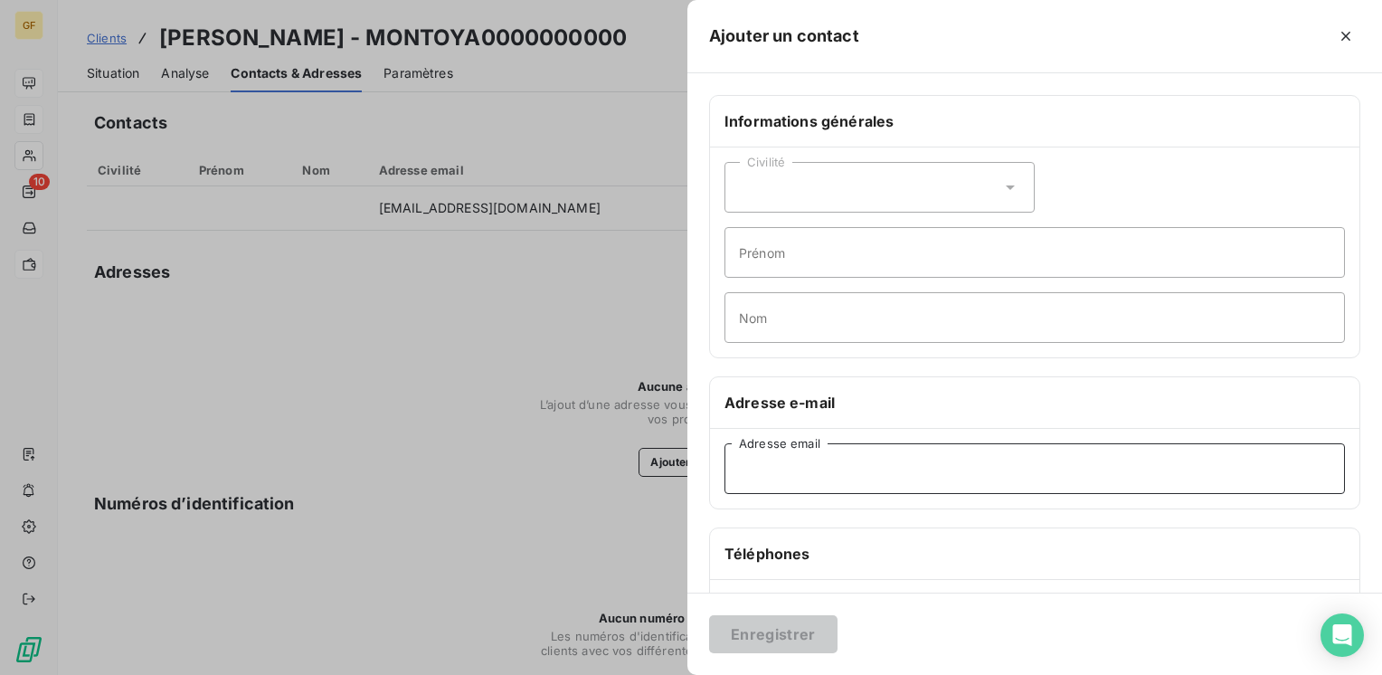
click at [775, 477] on input "Adresse email" at bounding box center [1034, 468] width 620 height 51
click at [771, 458] on input "Adresse email" at bounding box center [1034, 468] width 620 height 51
paste input "caroline@cabinetmontoya.fr"
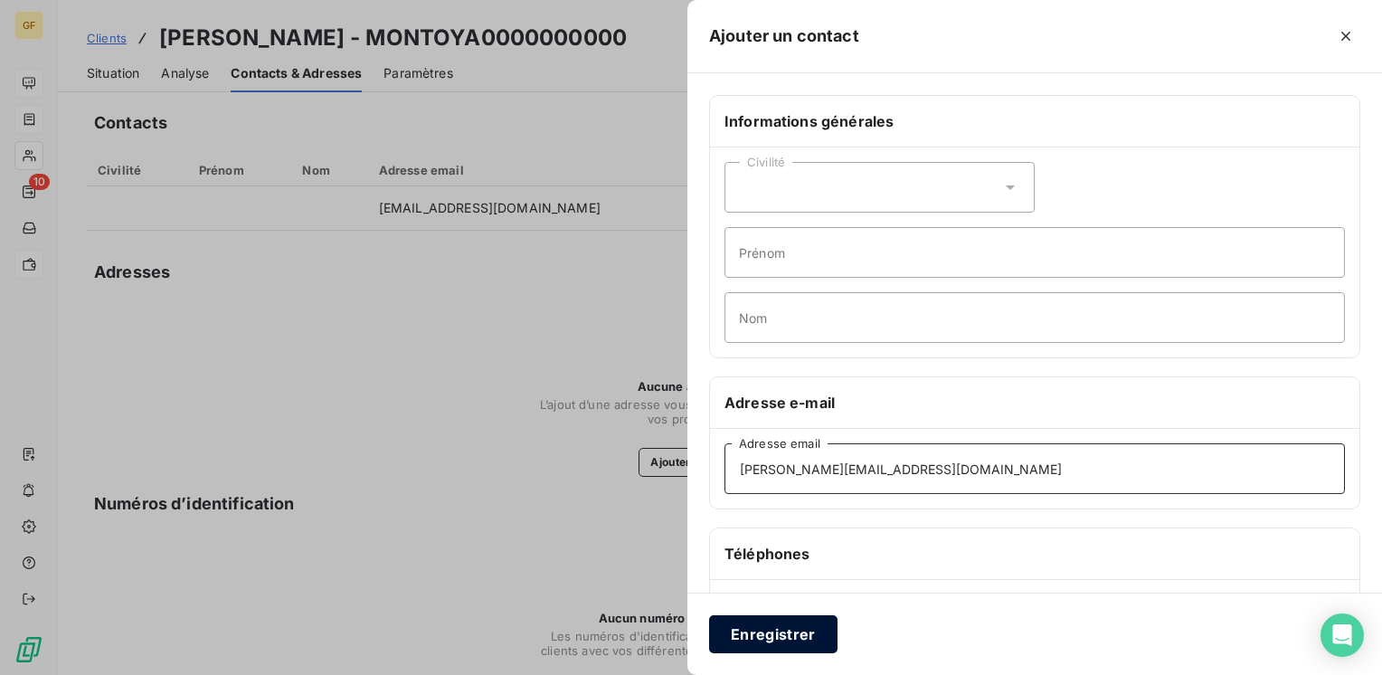
type input "caroline@cabinetmontoya.fr"
click at [778, 638] on button "Enregistrer" at bounding box center [773, 634] width 128 height 38
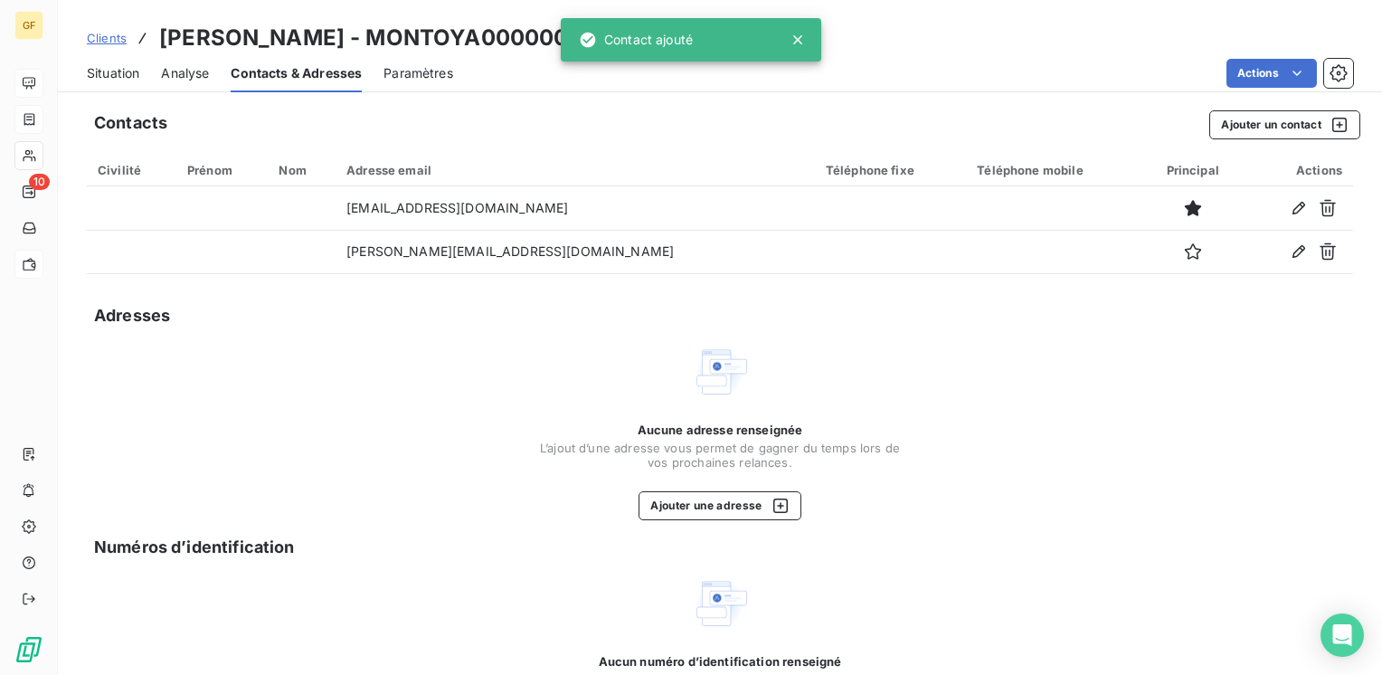
drag, startPoint x: 124, startPoint y: 73, endPoint x: 202, endPoint y: 99, distance: 81.8
click at [127, 73] on span "Situation" at bounding box center [113, 73] width 52 height 18
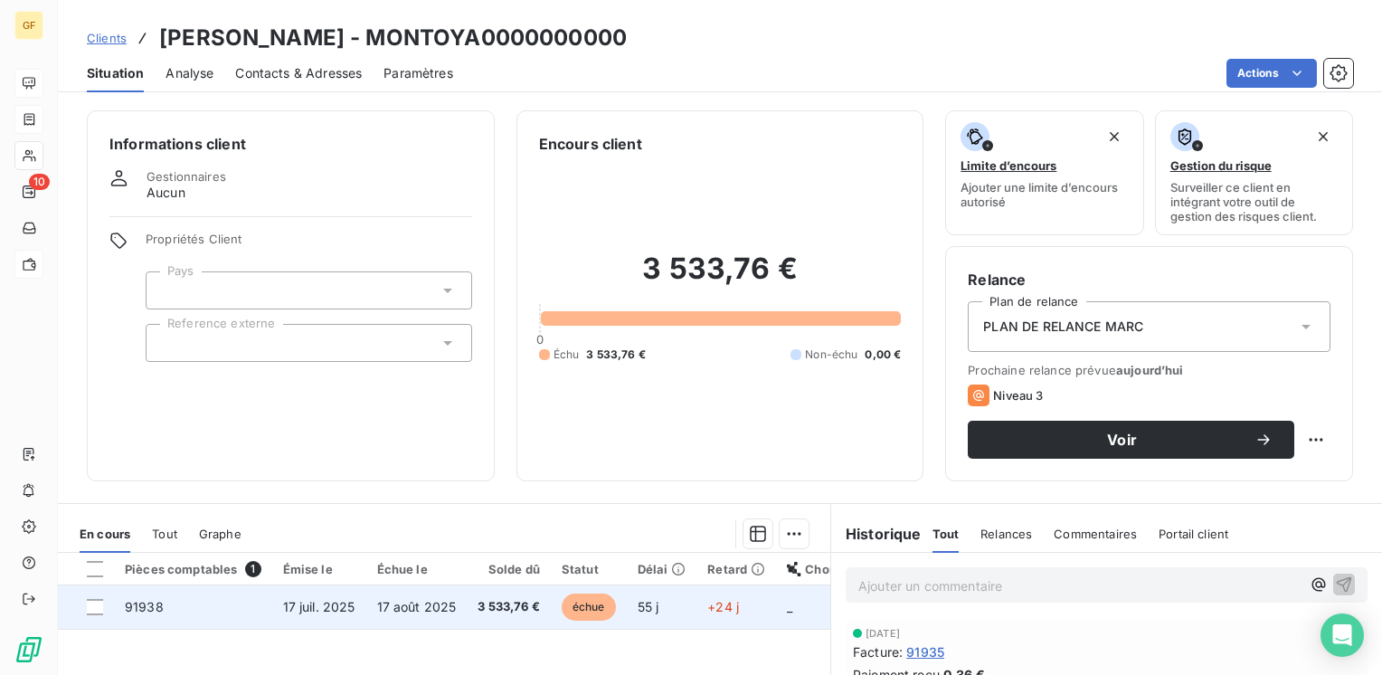
click at [530, 608] on span "3 533,76 €" at bounding box center [508, 607] width 62 height 18
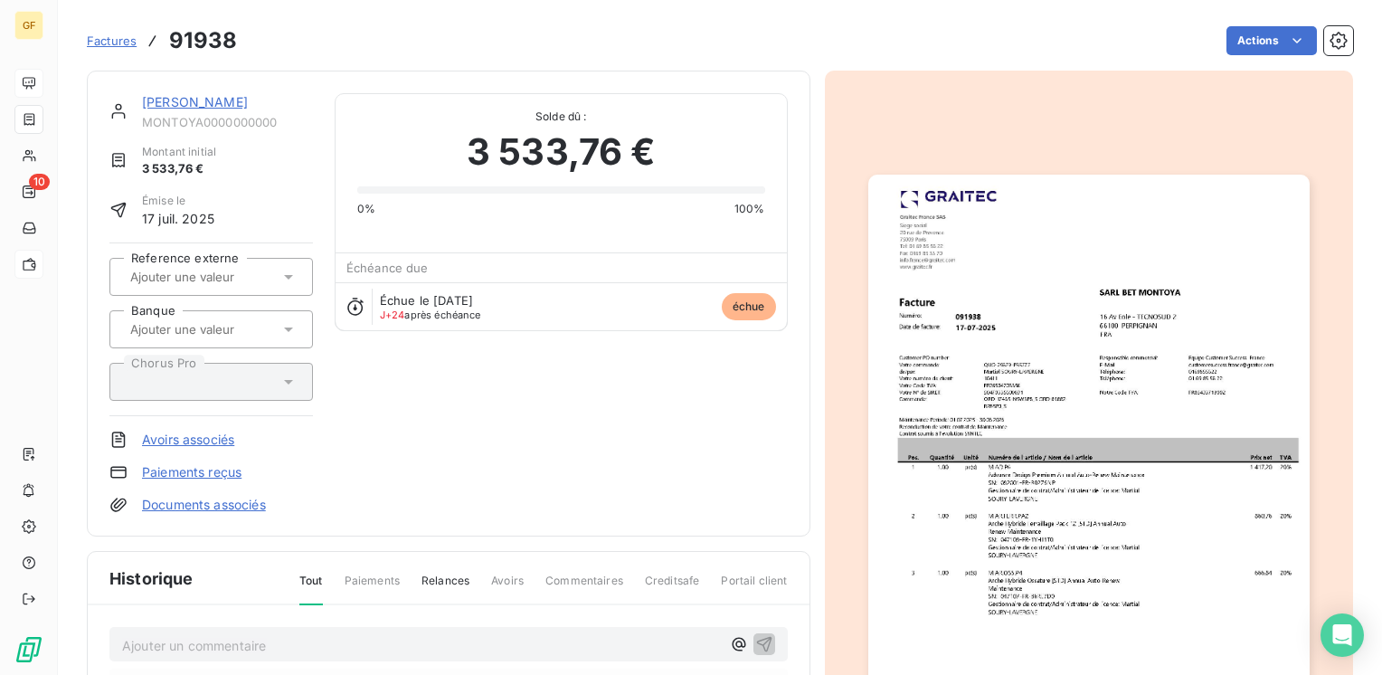
click at [960, 516] on img "button" at bounding box center [1088, 486] width 441 height 623
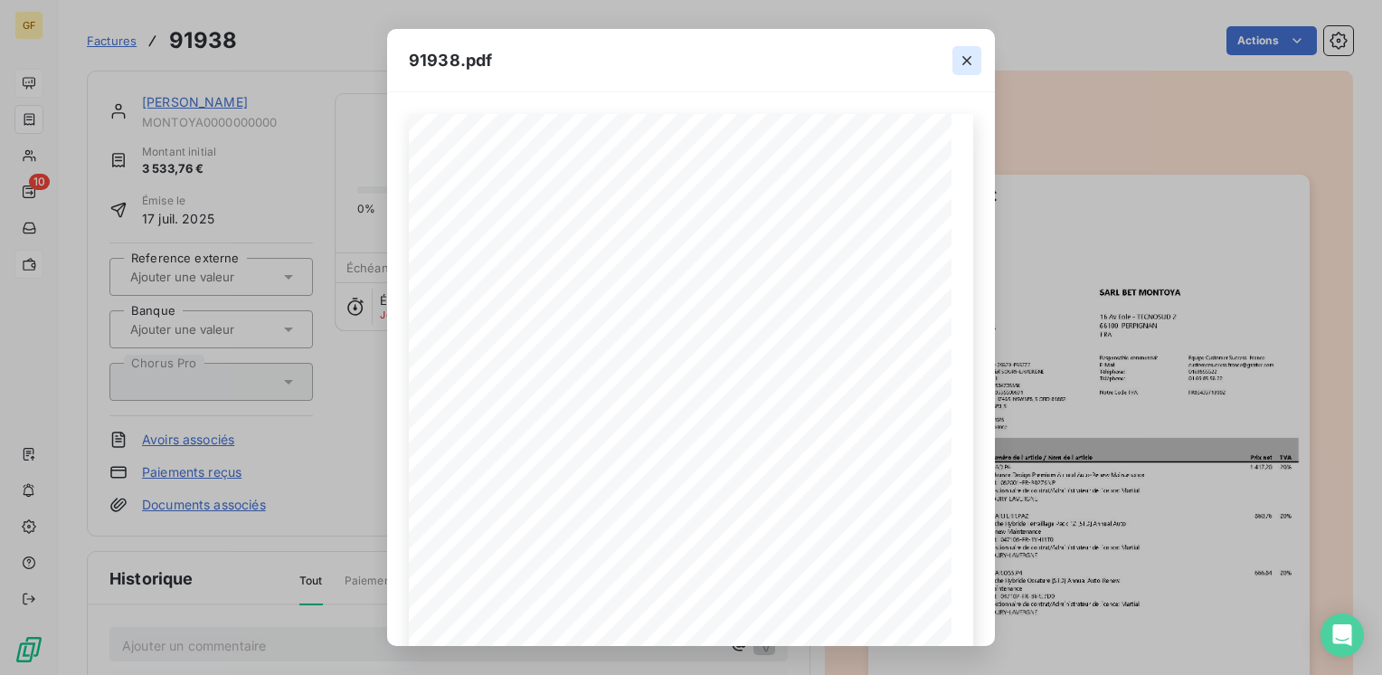
click at [962, 56] on icon "button" at bounding box center [966, 60] width 9 height 9
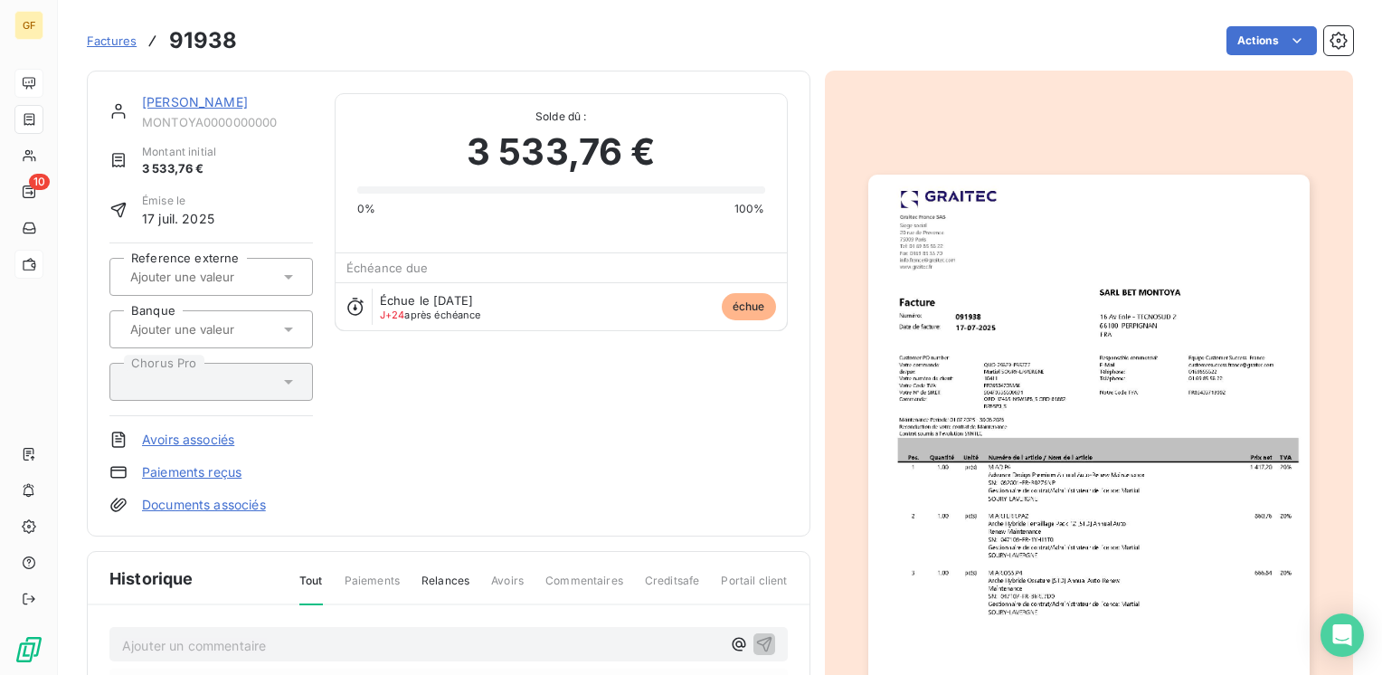
click at [160, 102] on link "[PERSON_NAME]" at bounding box center [195, 101] width 106 height 15
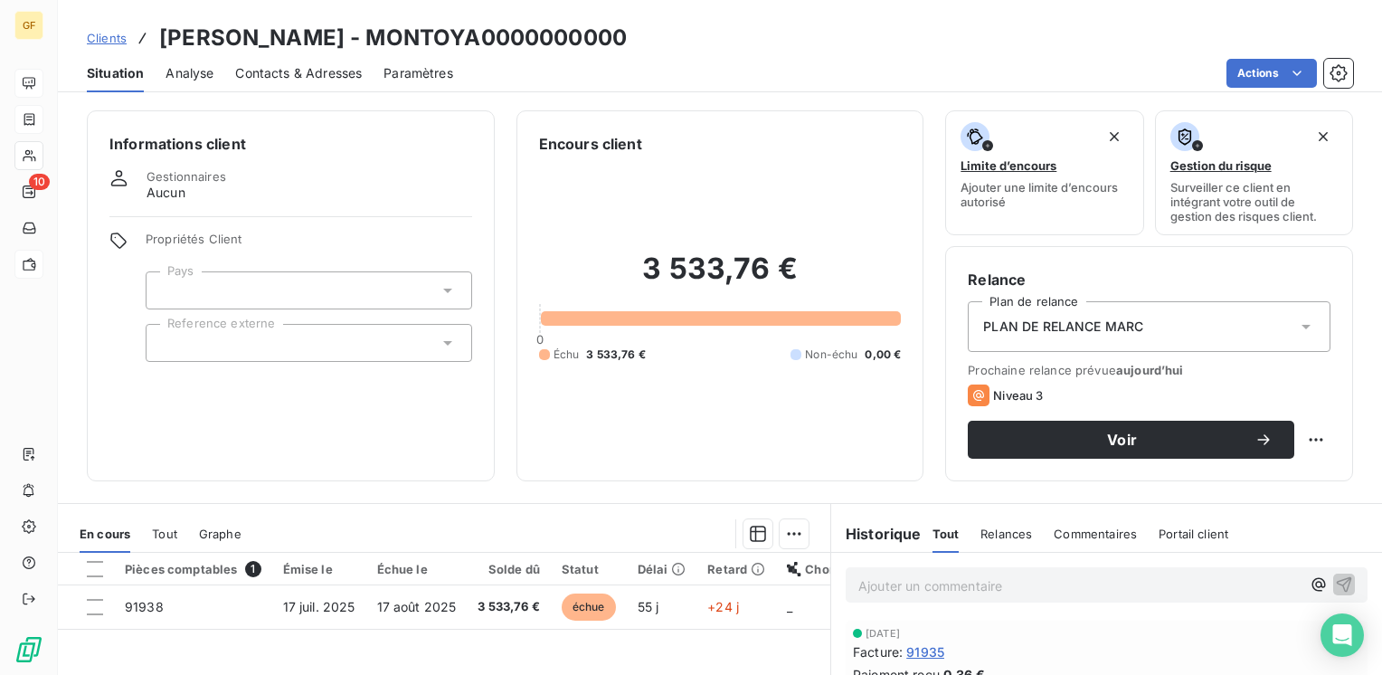
click at [312, 71] on span "Contacts & Adresses" at bounding box center [298, 73] width 127 height 18
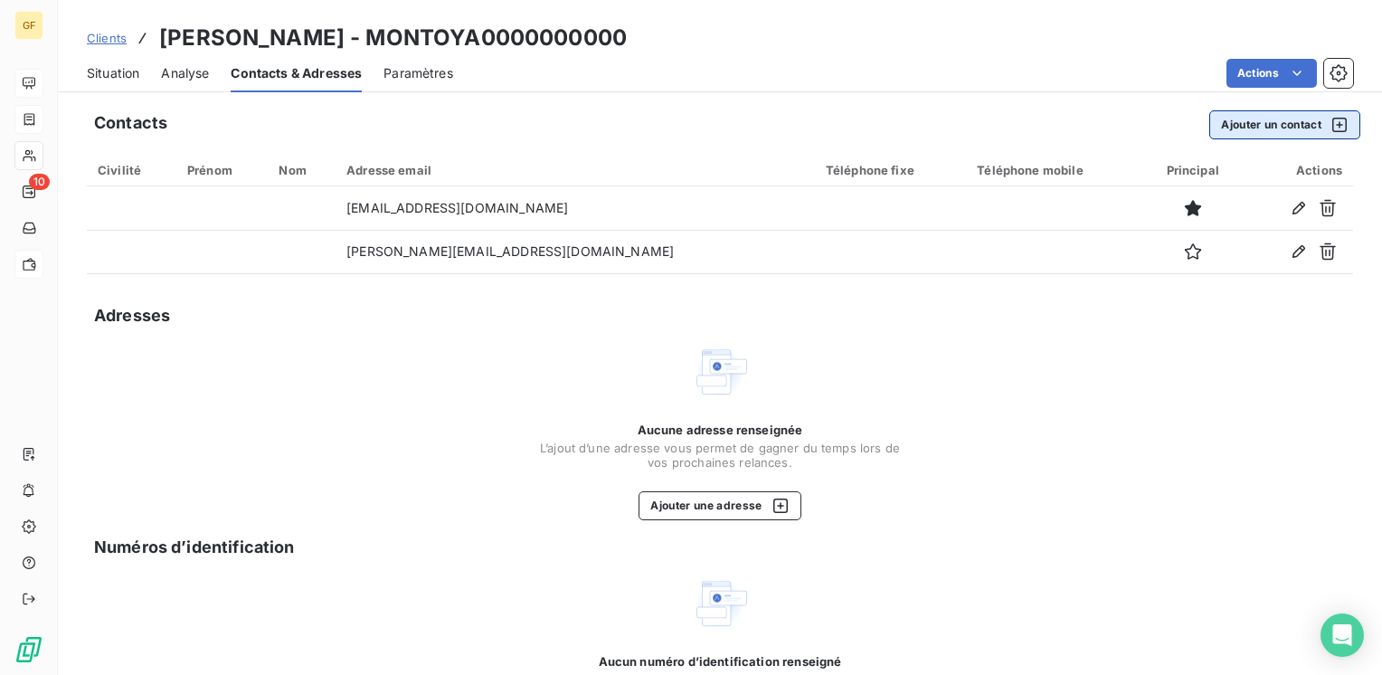
click at [1278, 127] on button "Ajouter un contact" at bounding box center [1284, 124] width 151 height 29
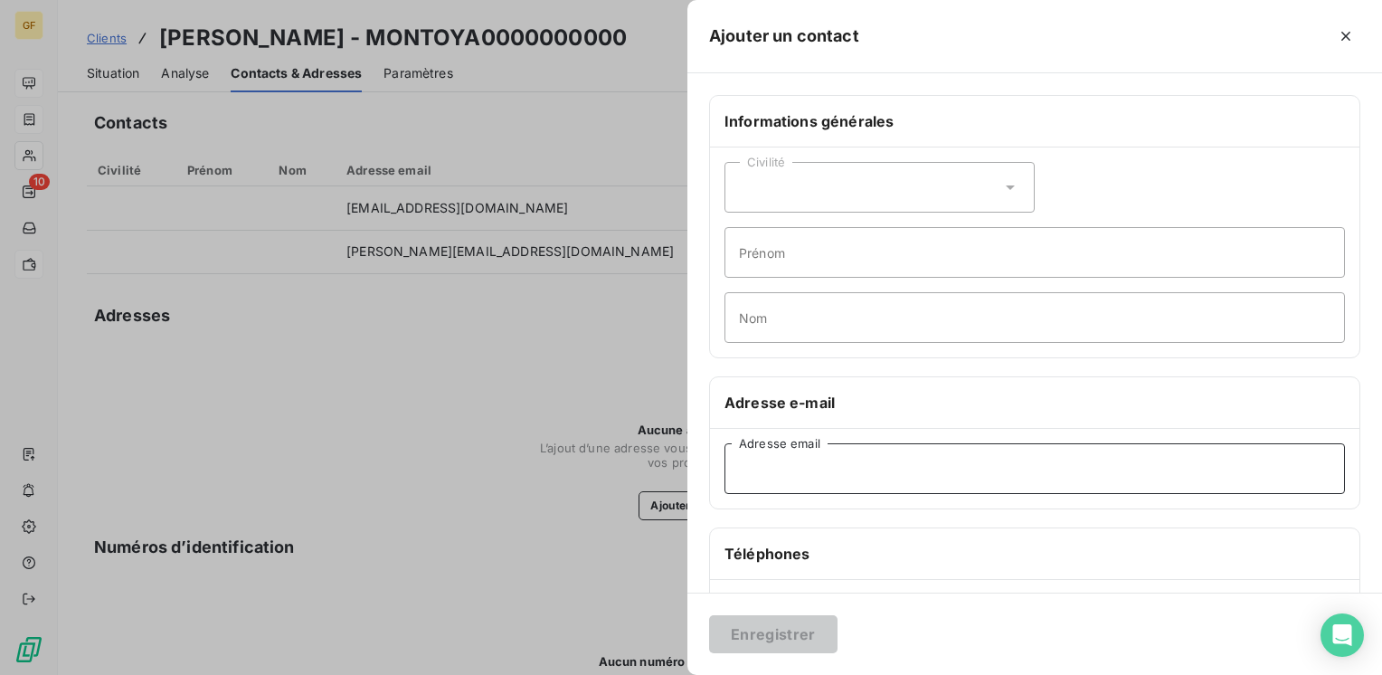
click at [778, 466] on input "Adresse email" at bounding box center [1034, 468] width 620 height 51
paste input "martial@etvi.fr"
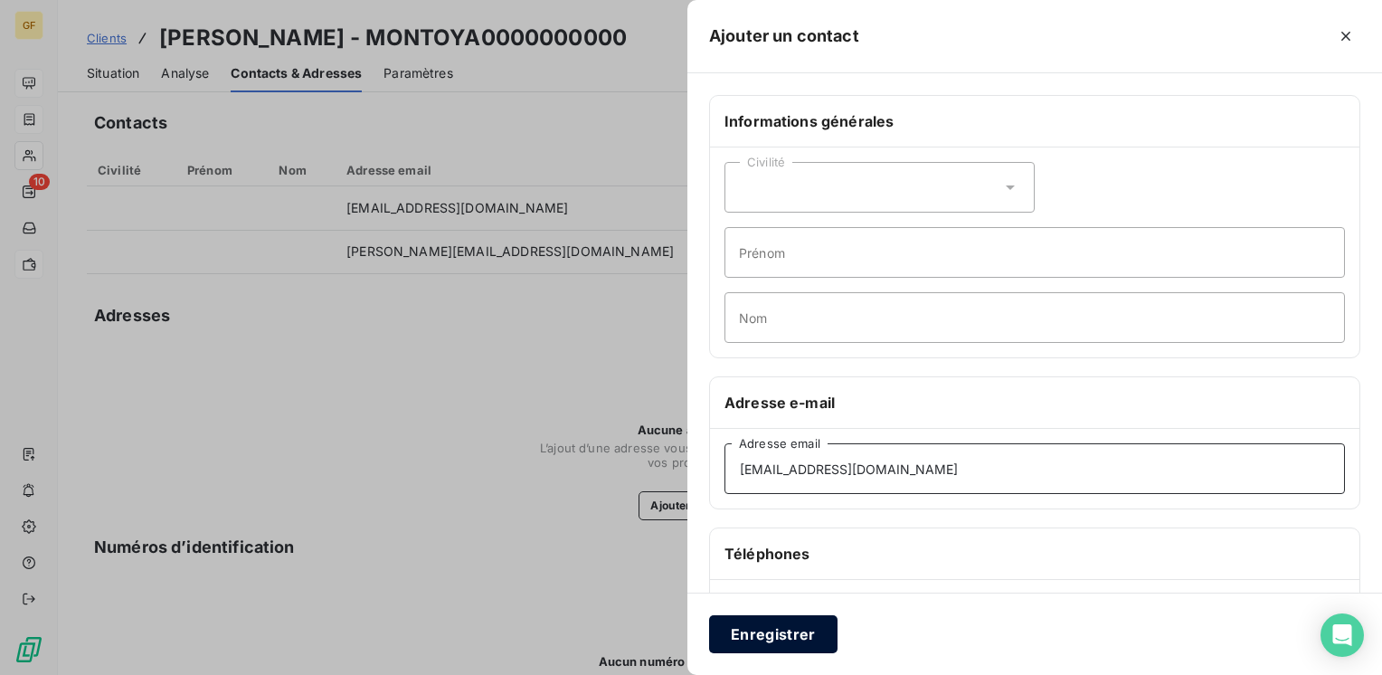
type input "martial@etvi.fr"
click at [768, 636] on button "Enregistrer" at bounding box center [773, 634] width 128 height 38
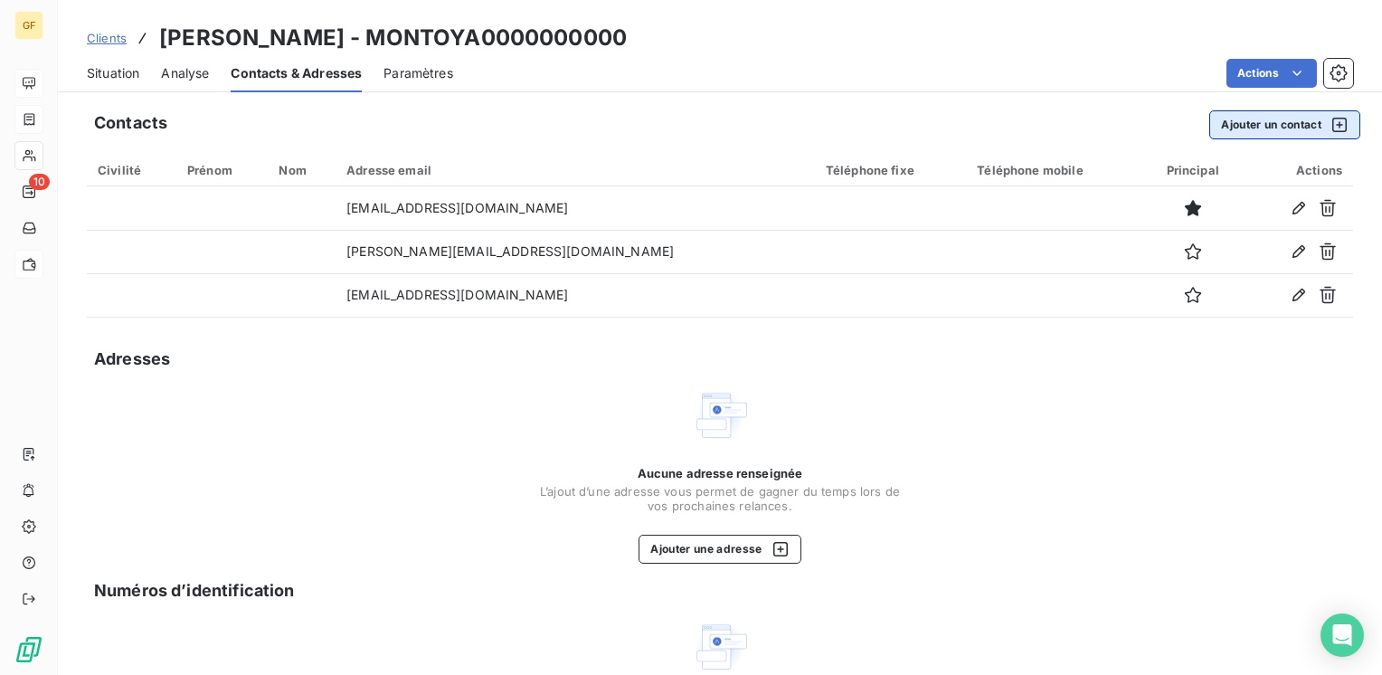
click at [1232, 115] on button "Ajouter un contact" at bounding box center [1284, 124] width 151 height 29
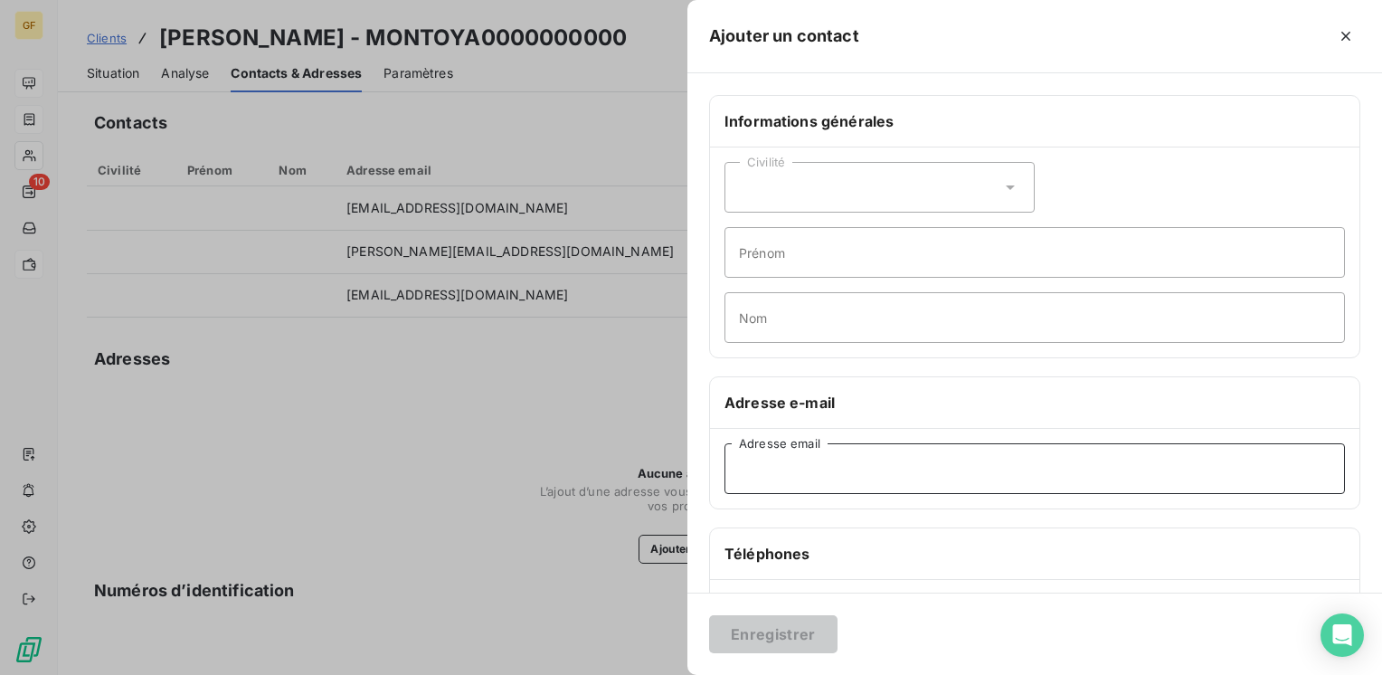
click at [797, 476] on input "Adresse email" at bounding box center [1034, 468] width 620 height 51
paste input "sebastien@etvi.fr"
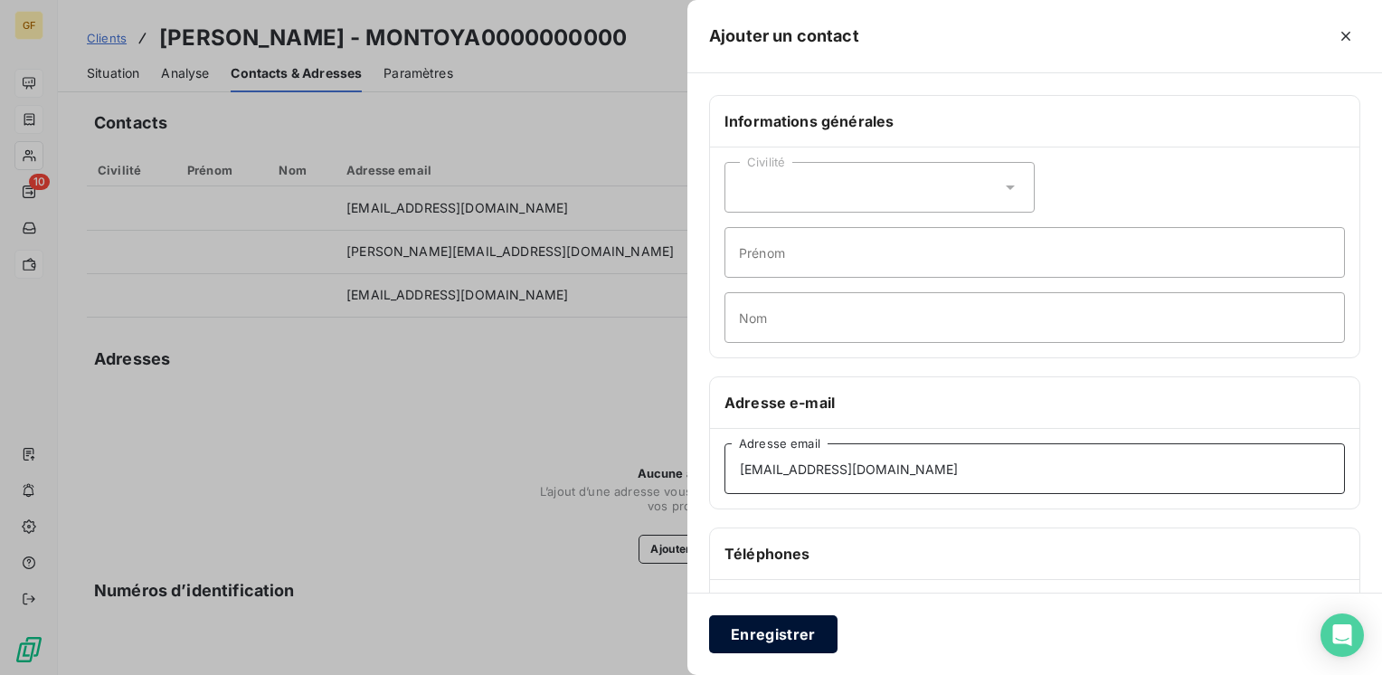
type input "sebastien@etvi.fr"
click at [763, 643] on button "Enregistrer" at bounding box center [773, 634] width 128 height 38
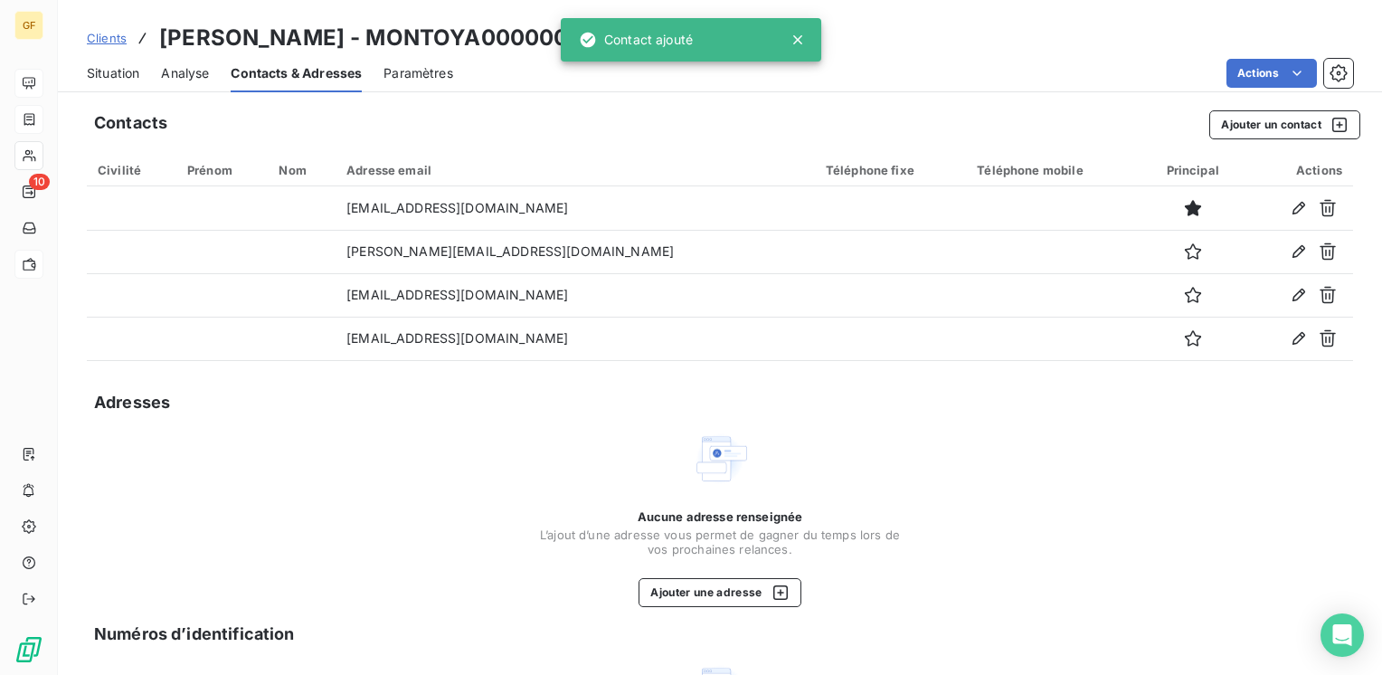
click at [93, 66] on span "Situation" at bounding box center [113, 73] width 52 height 18
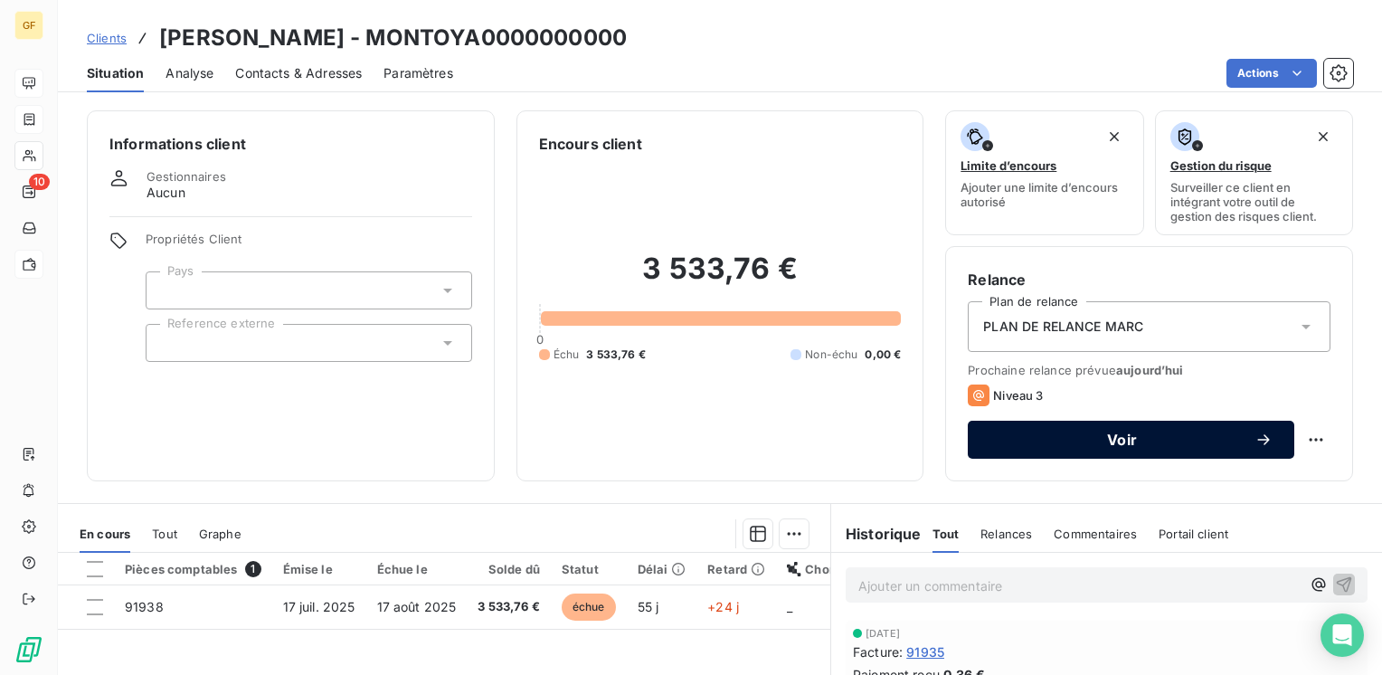
click at [1045, 451] on button "Voir" at bounding box center [1131, 440] width 326 height 38
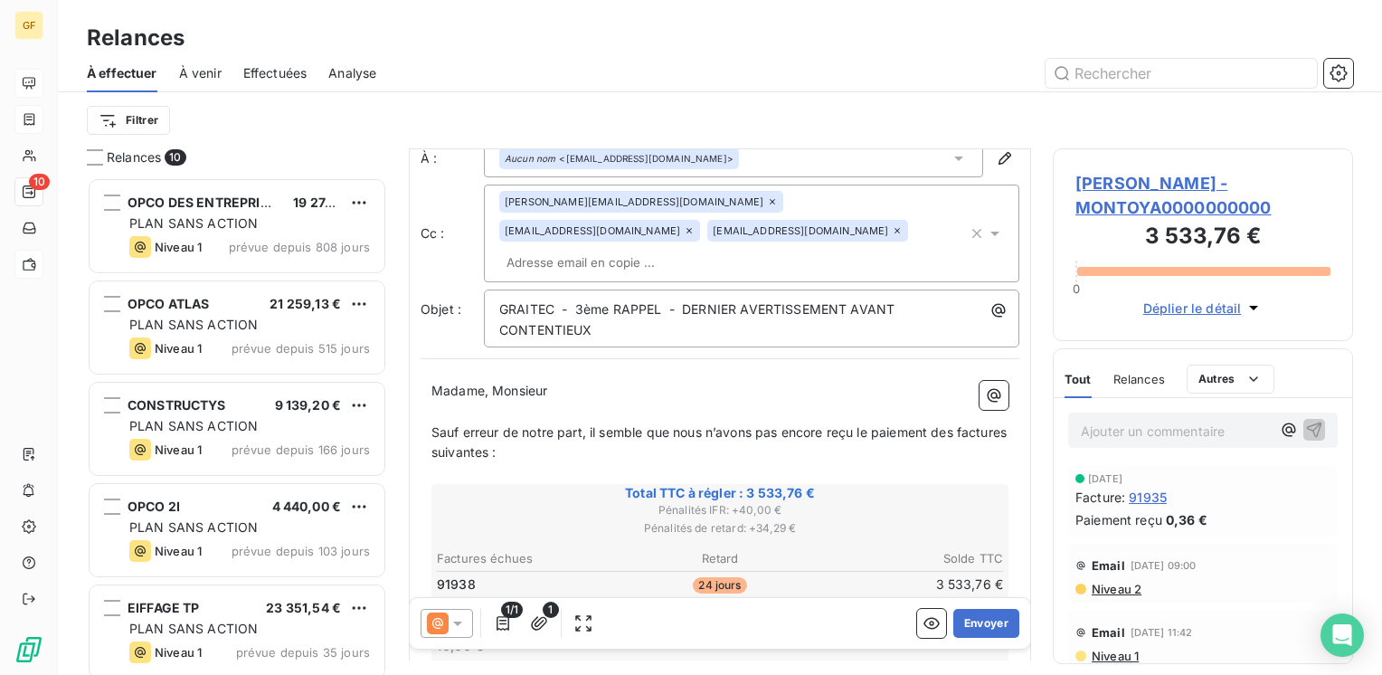
scroll to position [271, 0]
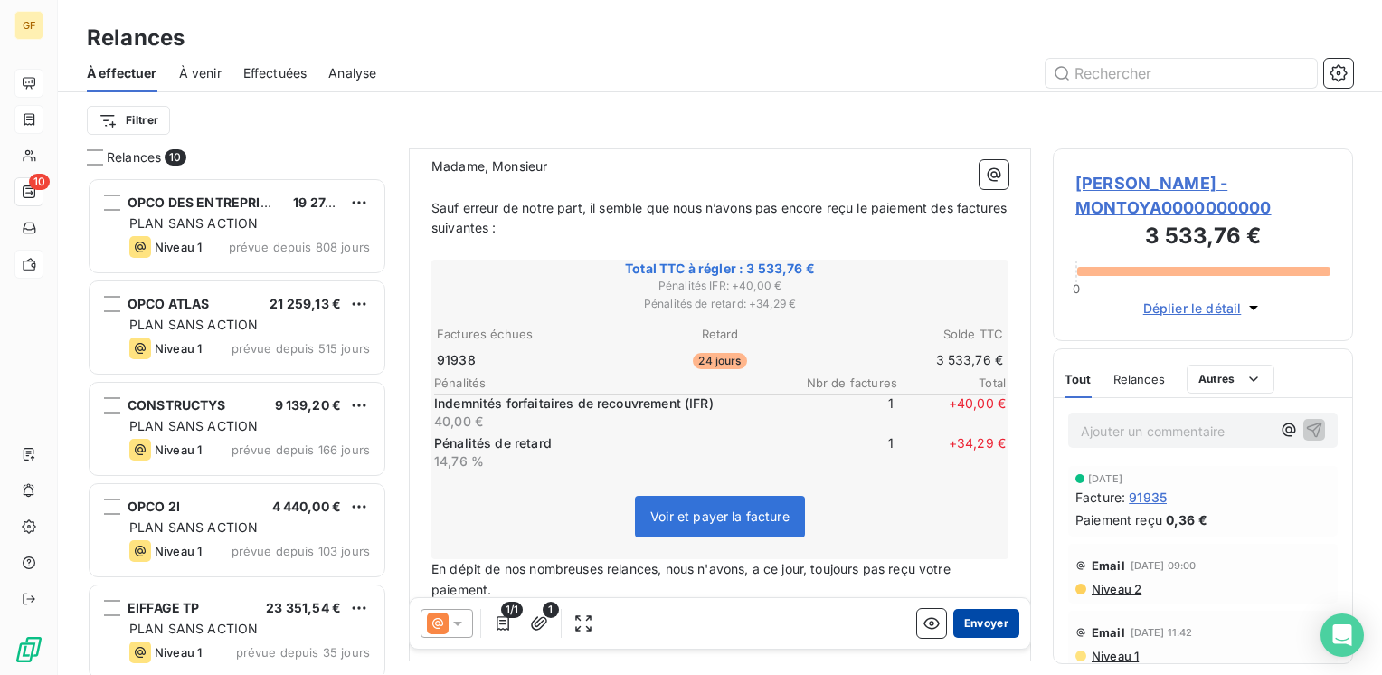
click at [963, 621] on button "Envoyer" at bounding box center [986, 623] width 66 height 29
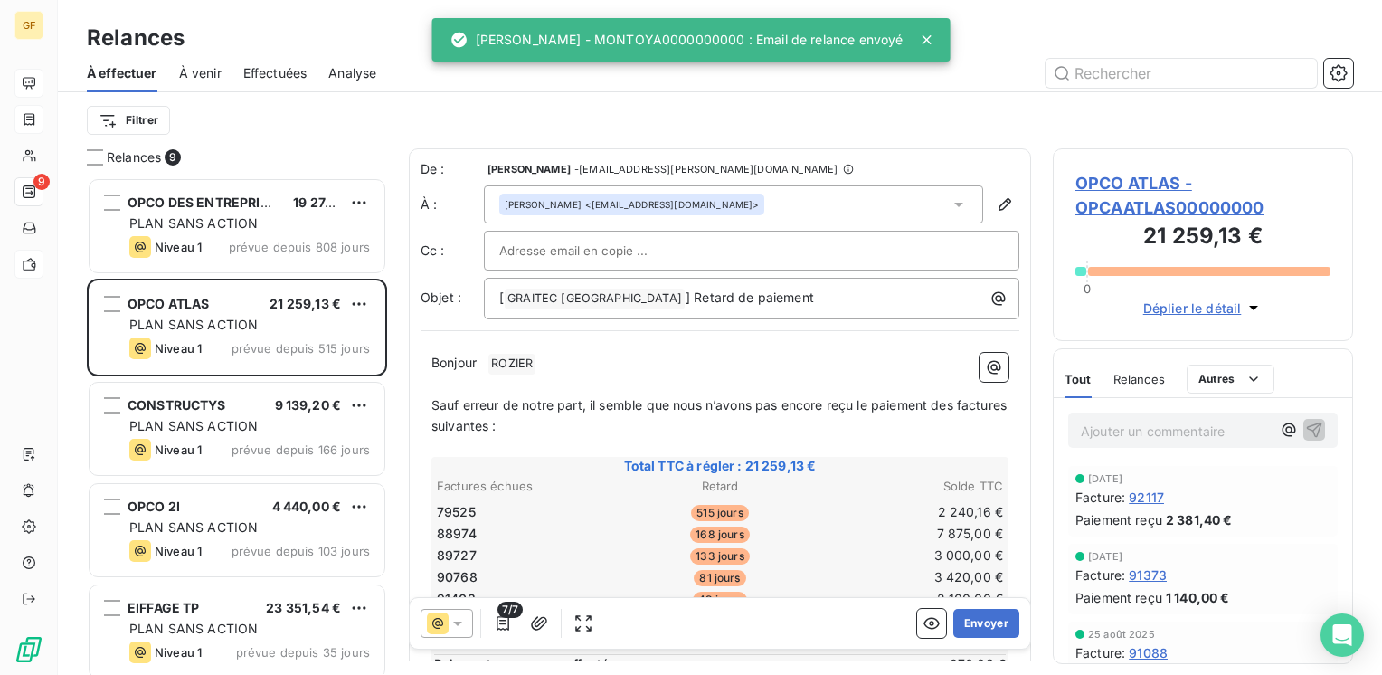
click at [205, 75] on span "À venir" at bounding box center [200, 73] width 43 height 18
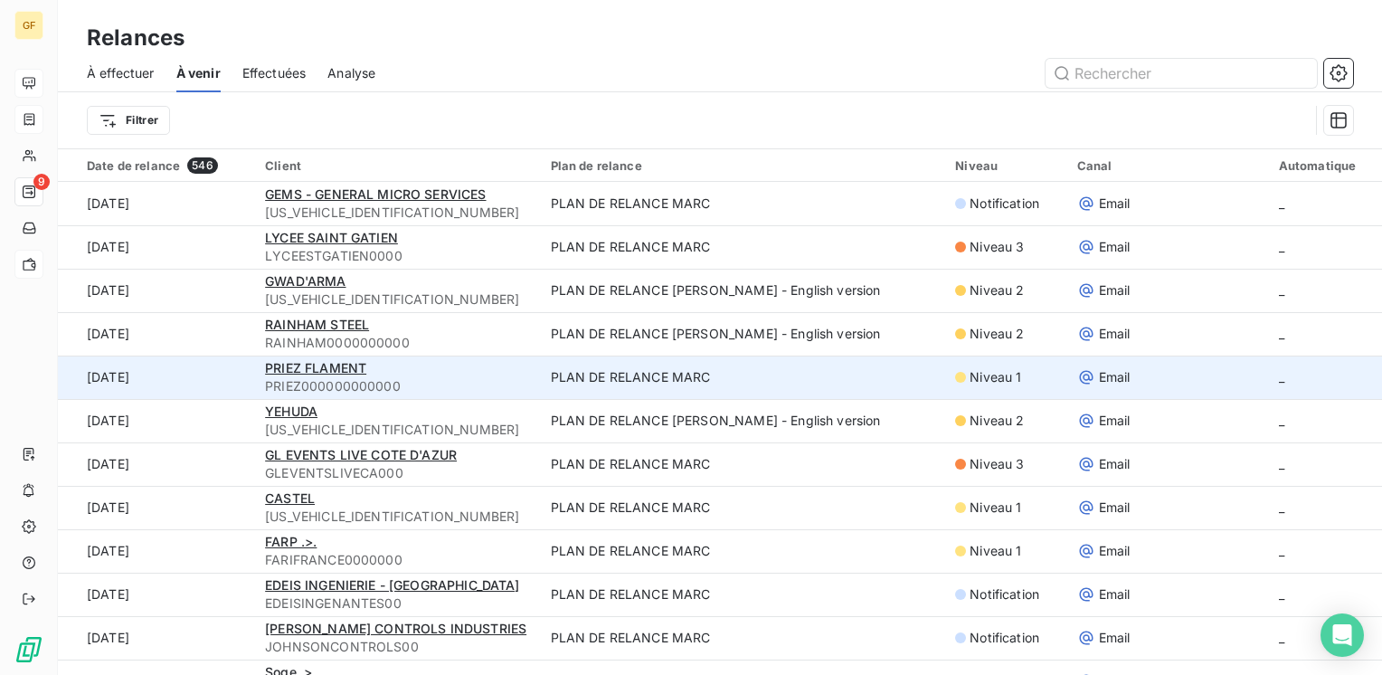
scroll to position [90, 0]
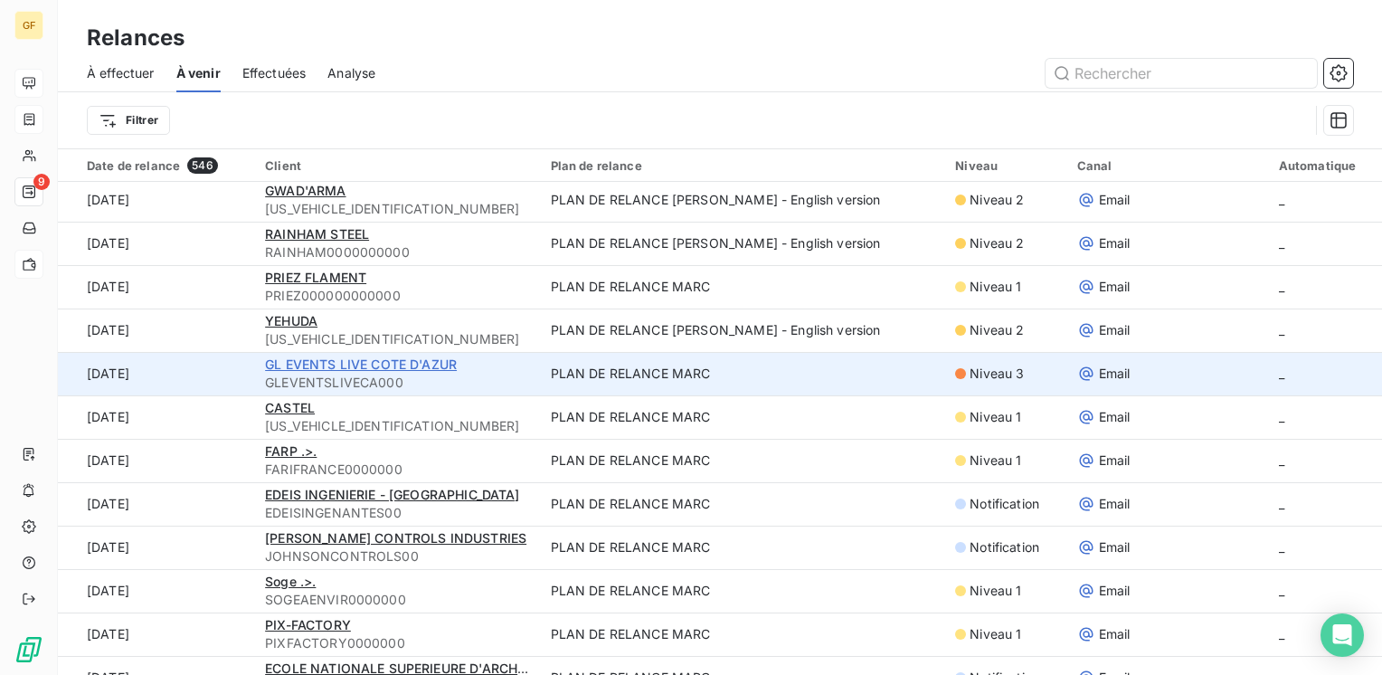
click at [437, 364] on span "GL EVENTS LIVE COTE D'AZUR" at bounding box center [361, 363] width 192 height 15
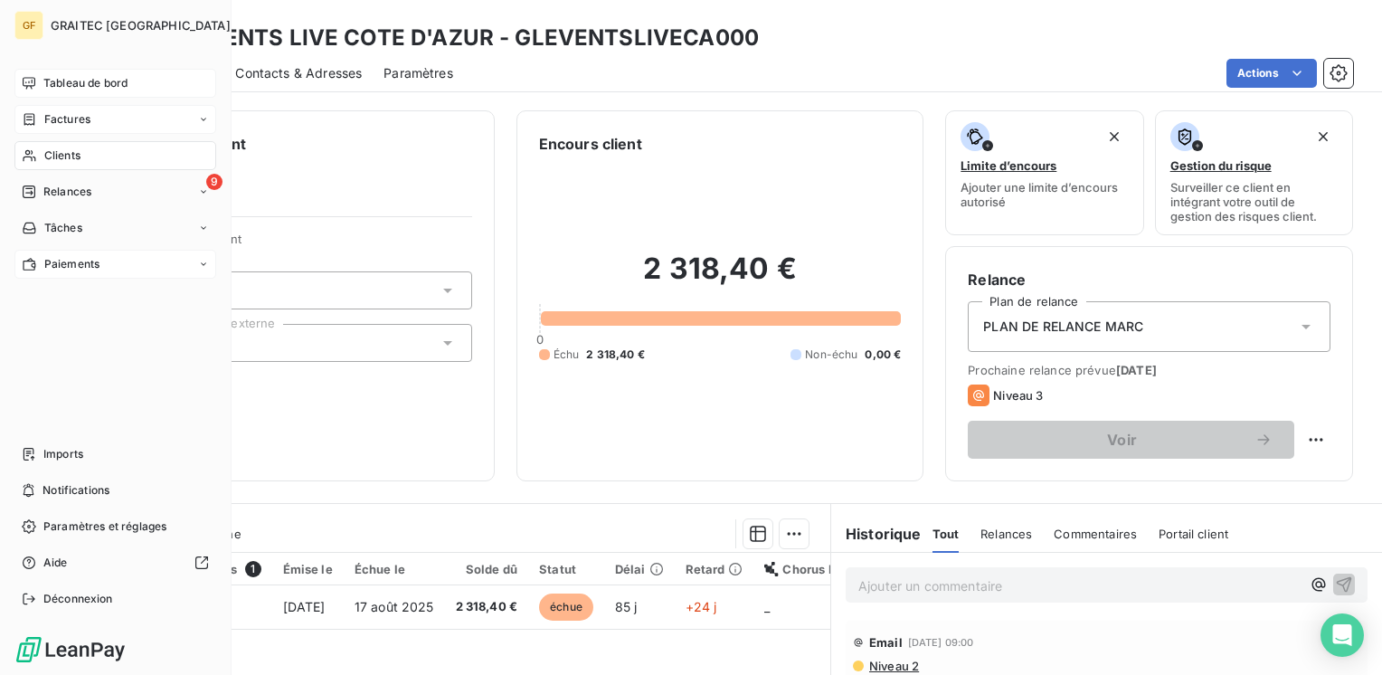
click at [68, 257] on span "Paiements" at bounding box center [71, 264] width 55 height 16
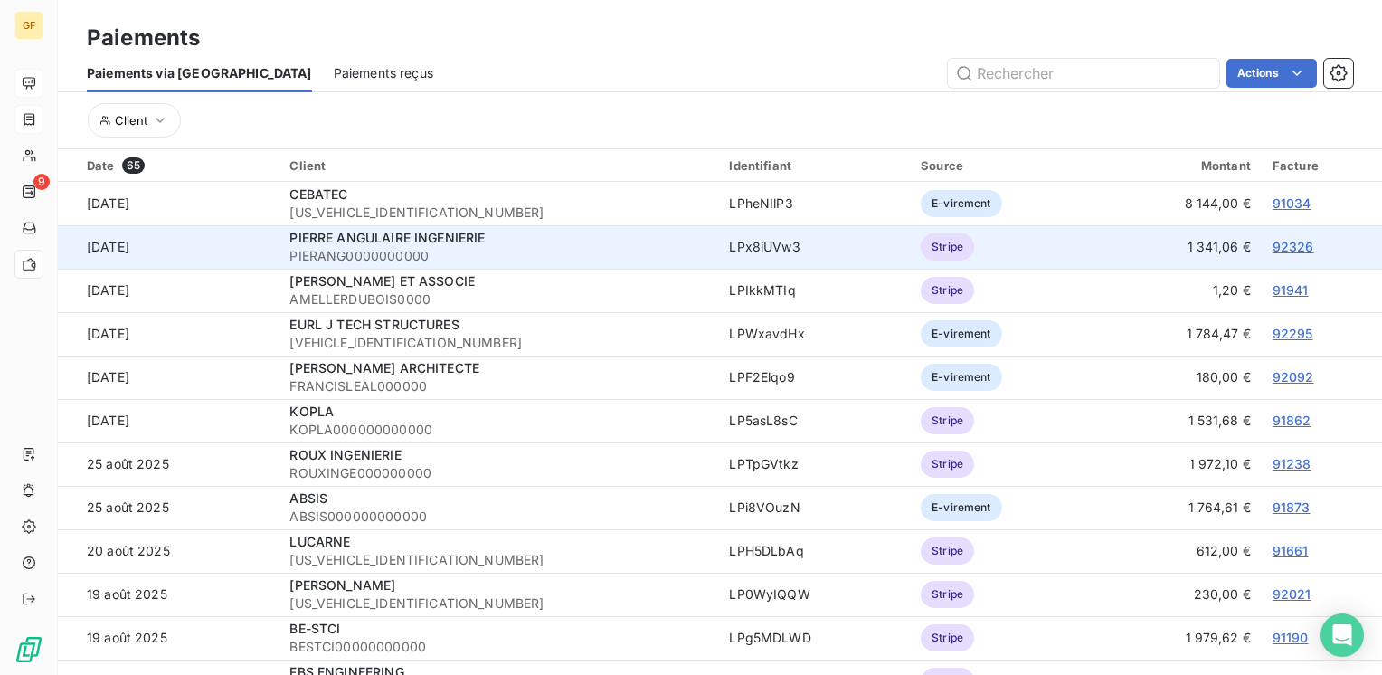
click at [944, 244] on span "Stripe" at bounding box center [948, 246] width 53 height 27
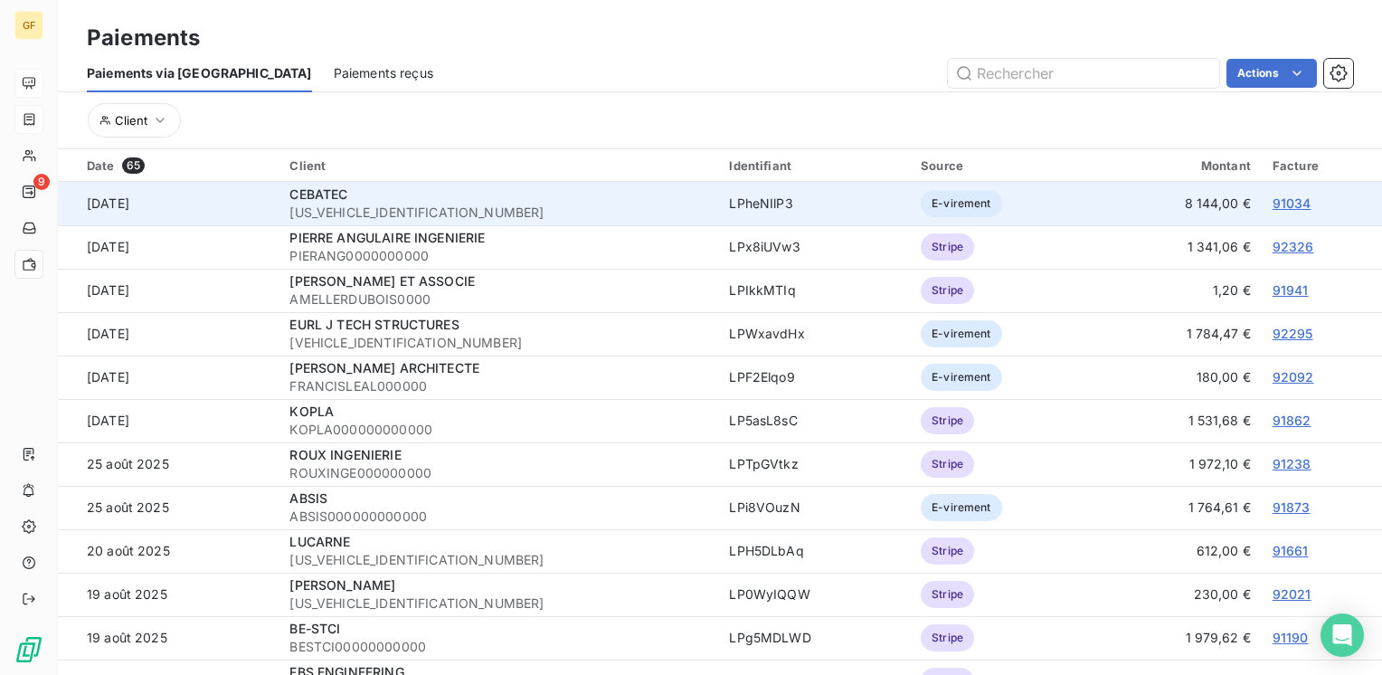
click at [1272, 202] on link "91034" at bounding box center [1291, 202] width 39 height 15
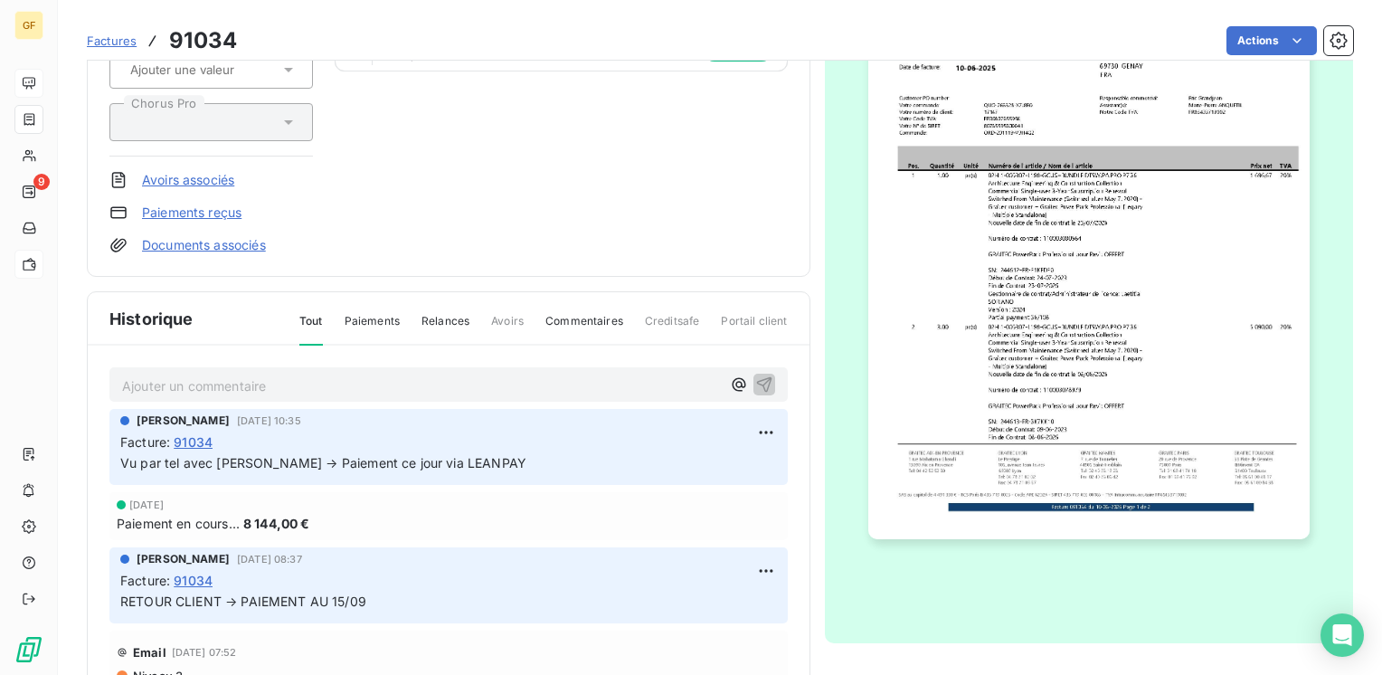
scroll to position [325, 0]
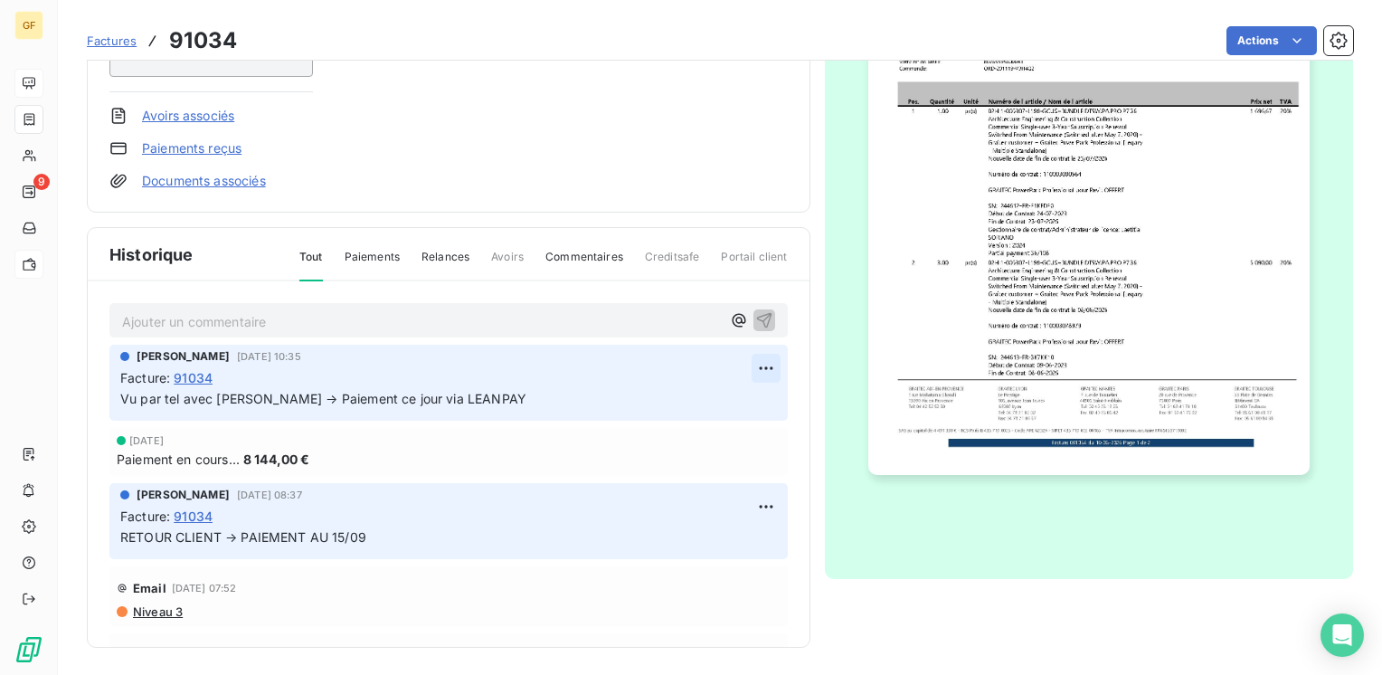
click at [741, 360] on html "GF 9 Factures 91034 Actions CEBATEC CEBATEC0000000000 Montant initial 8 144,00 …" at bounding box center [691, 337] width 1382 height 675
click at [688, 433] on div "Supprimer" at bounding box center [701, 439] width 101 height 29
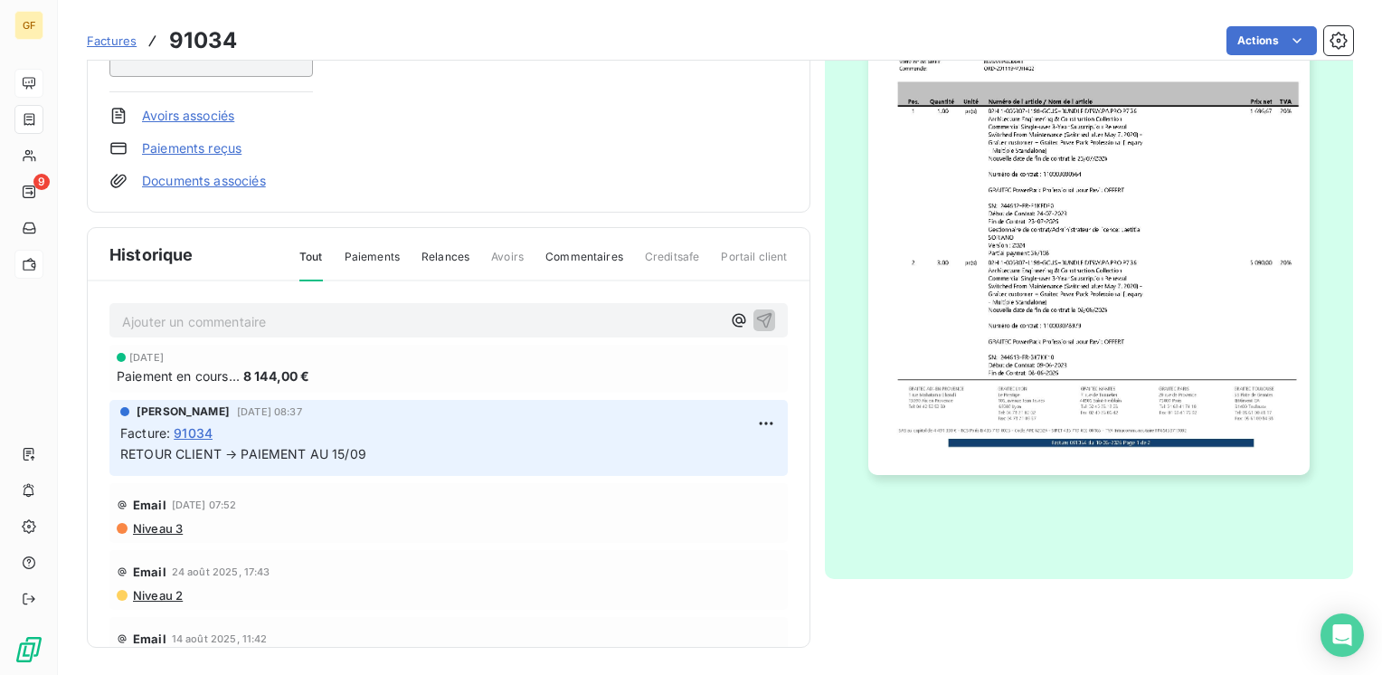
scroll to position [0, 0]
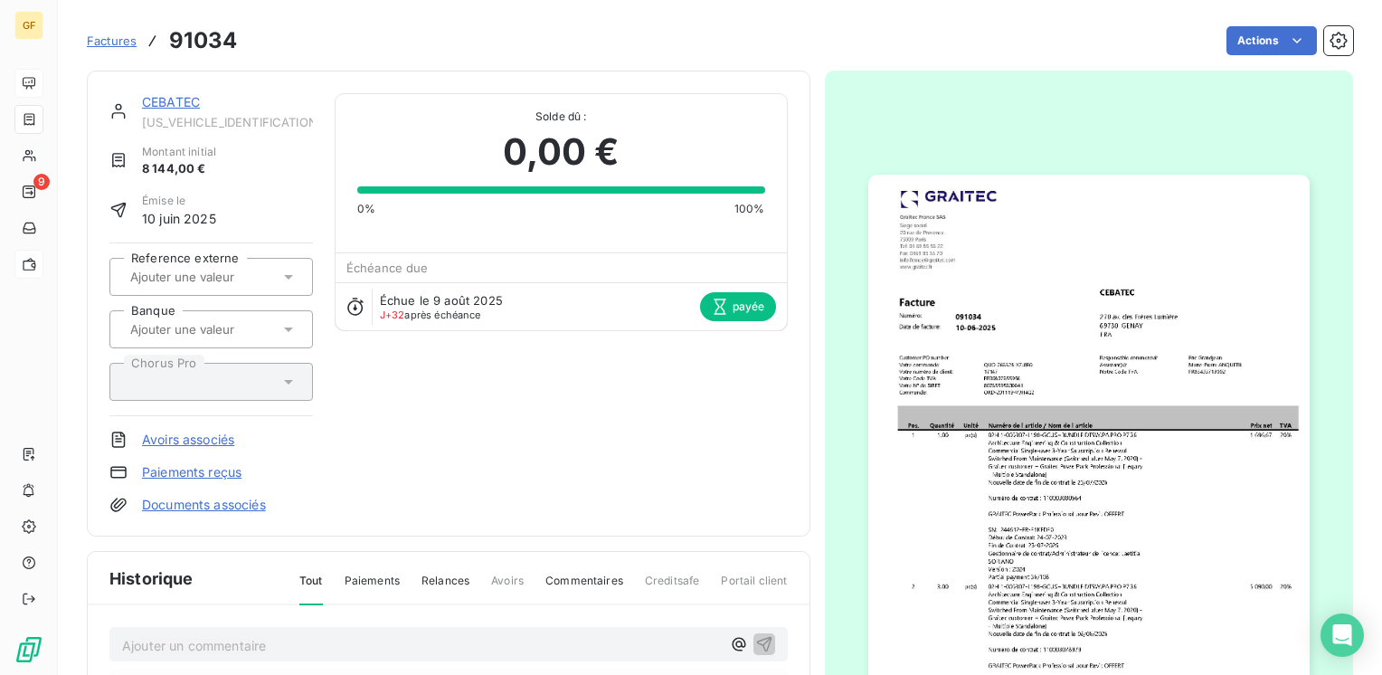
click at [170, 93] on div "CEBATEC" at bounding box center [227, 102] width 171 height 18
click at [152, 99] on link "CEBATEC" at bounding box center [171, 101] width 58 height 15
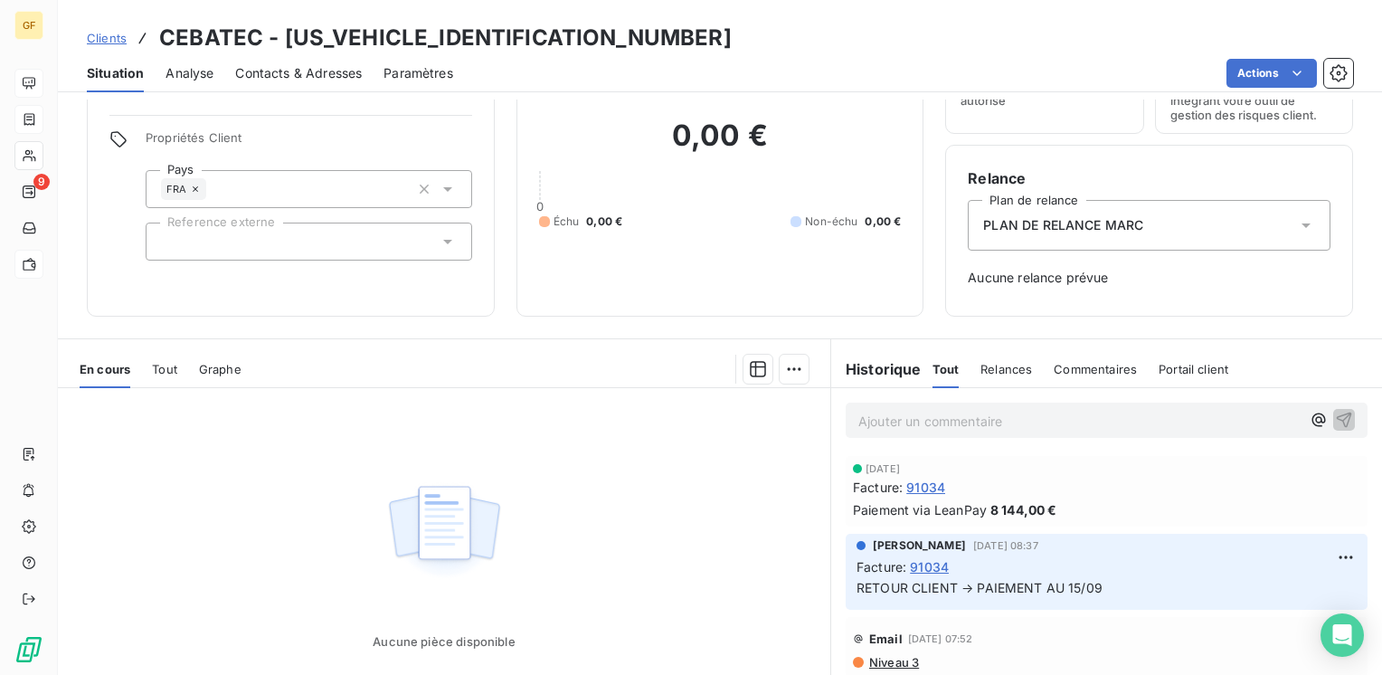
scroll to position [181, 0]
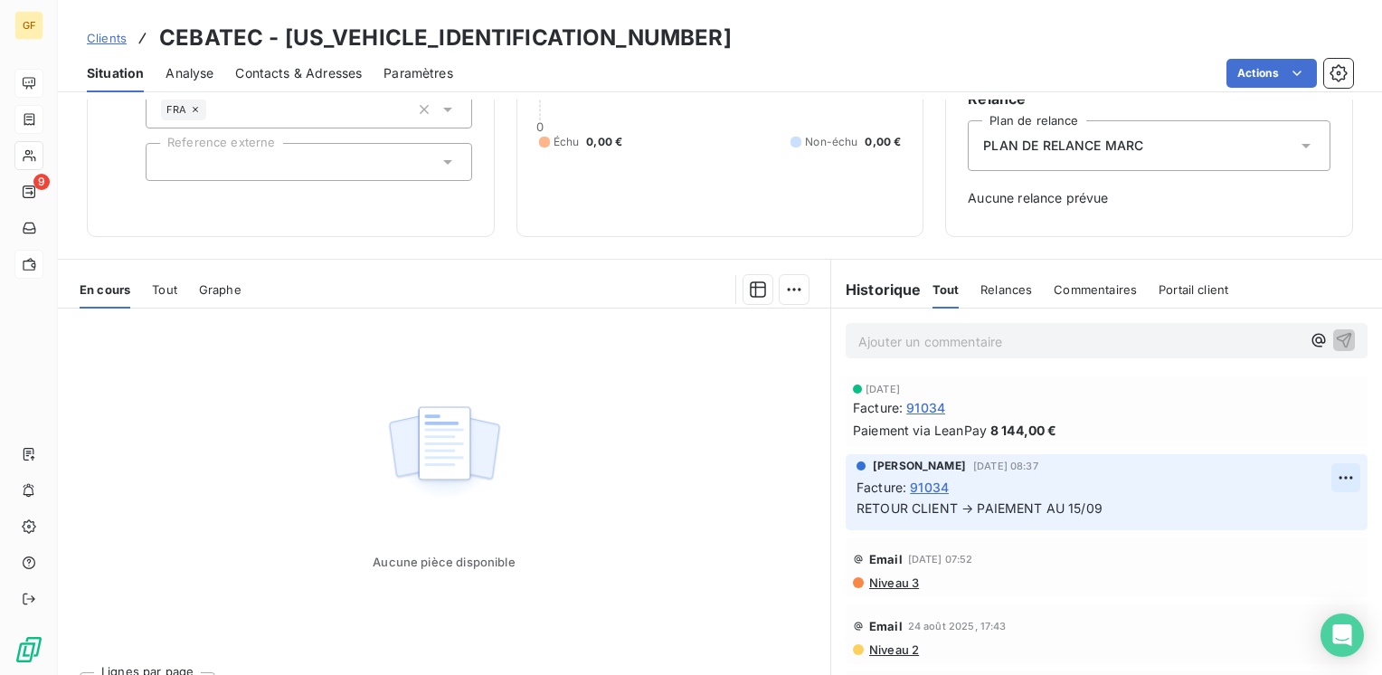
click at [1328, 472] on html "GF 9 Clients CEBATEC - CEBATEC0000000000 Situation Analyse Contacts & Adresses …" at bounding box center [691, 337] width 1382 height 675
click at [1266, 512] on div "Editer" at bounding box center [1274, 516] width 101 height 29
click at [1044, 507] on span "RETOUR CLIENT → PAIEMENT AU 15/09" at bounding box center [979, 507] width 246 height 15
click at [1300, 418] on div "9 sept. 2025 Facture : 91034 Paiement via LeanPay 8 144,00 €" at bounding box center [1106, 411] width 507 height 56
click at [1337, 500] on icon "button" at bounding box center [1346, 507] width 18 height 18
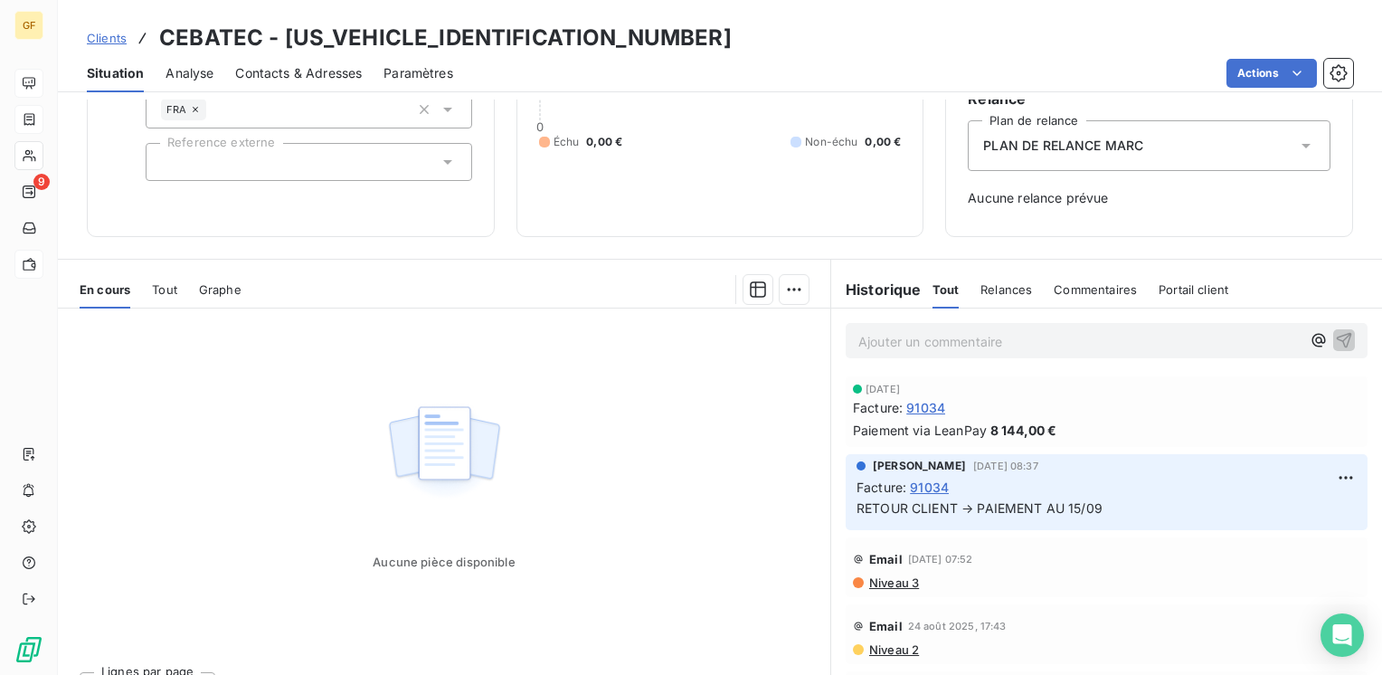
click at [1188, 386] on div "[DATE]" at bounding box center [1106, 388] width 507 height 11
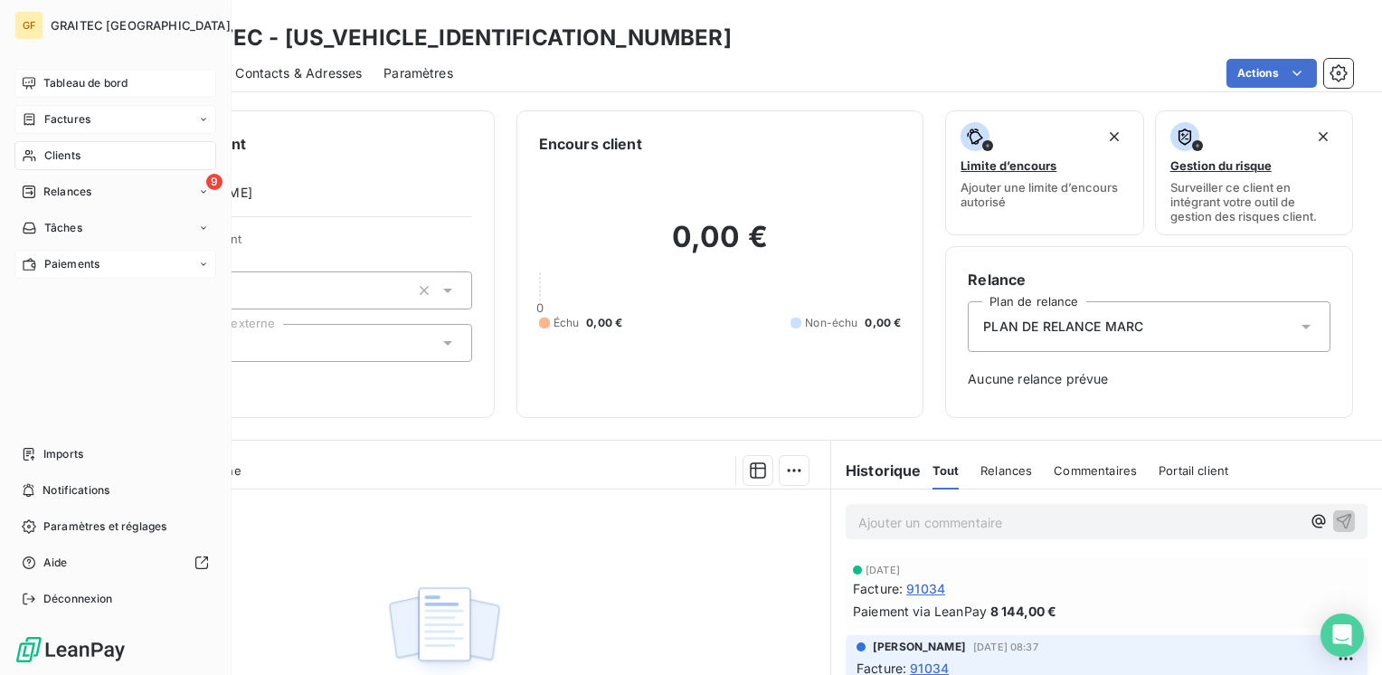
click at [68, 87] on span "Tableau de bord" at bounding box center [85, 83] width 84 height 16
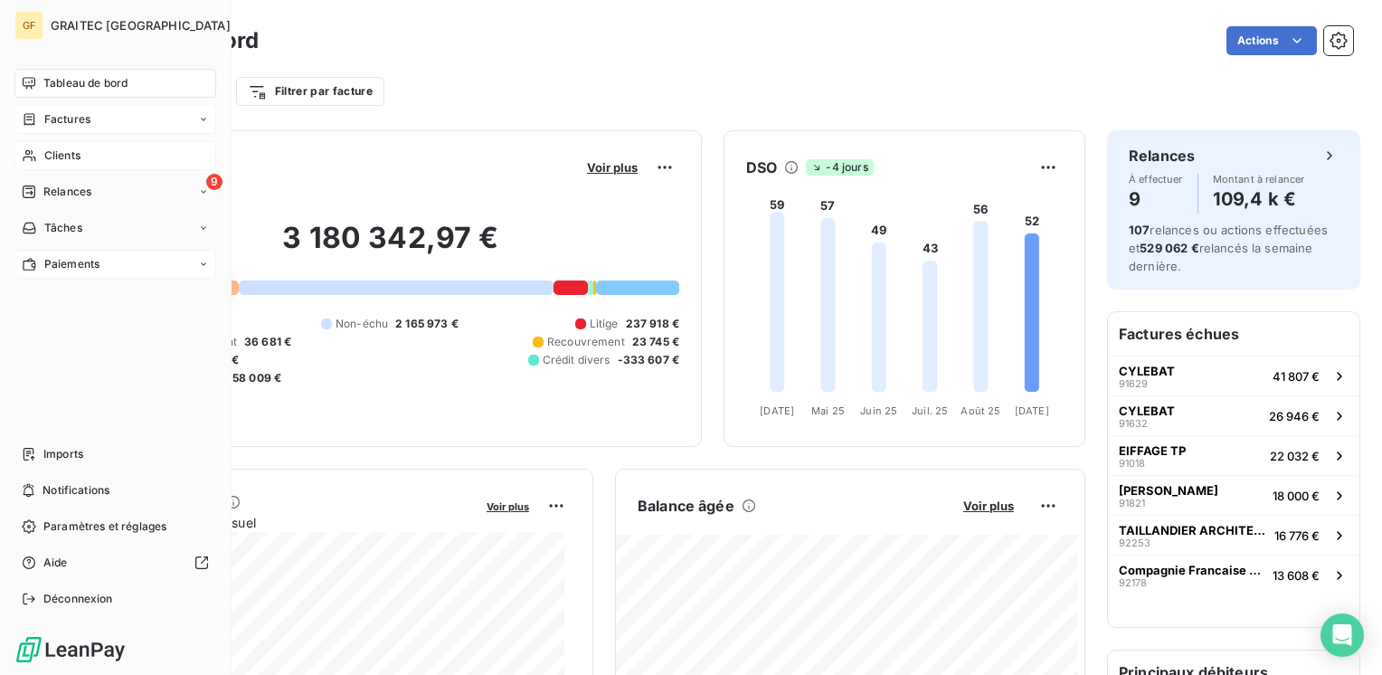
click at [62, 154] on span "Clients" at bounding box center [62, 155] width 36 height 16
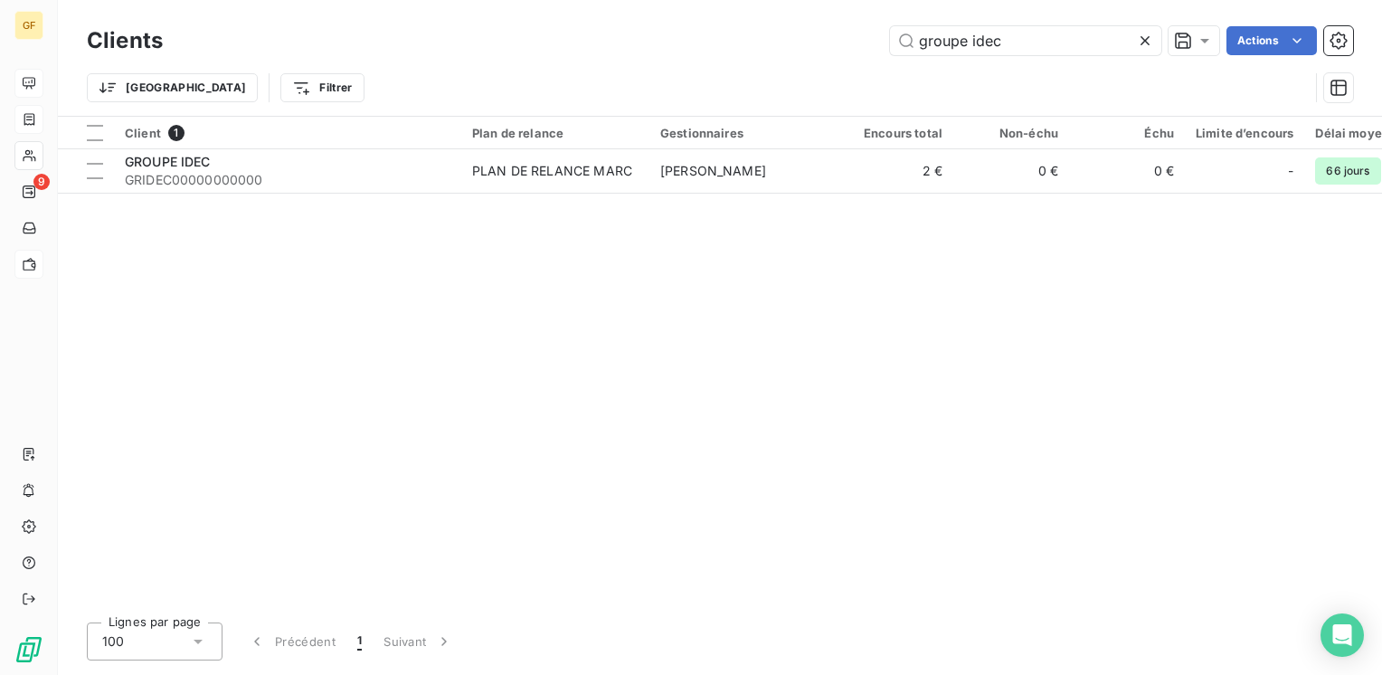
drag, startPoint x: 814, startPoint y: 54, endPoint x: 571, endPoint y: 72, distance: 243.9
click at [571, 72] on div "Clients groupe idec Actions Trier Filtrer" at bounding box center [720, 69] width 1266 height 94
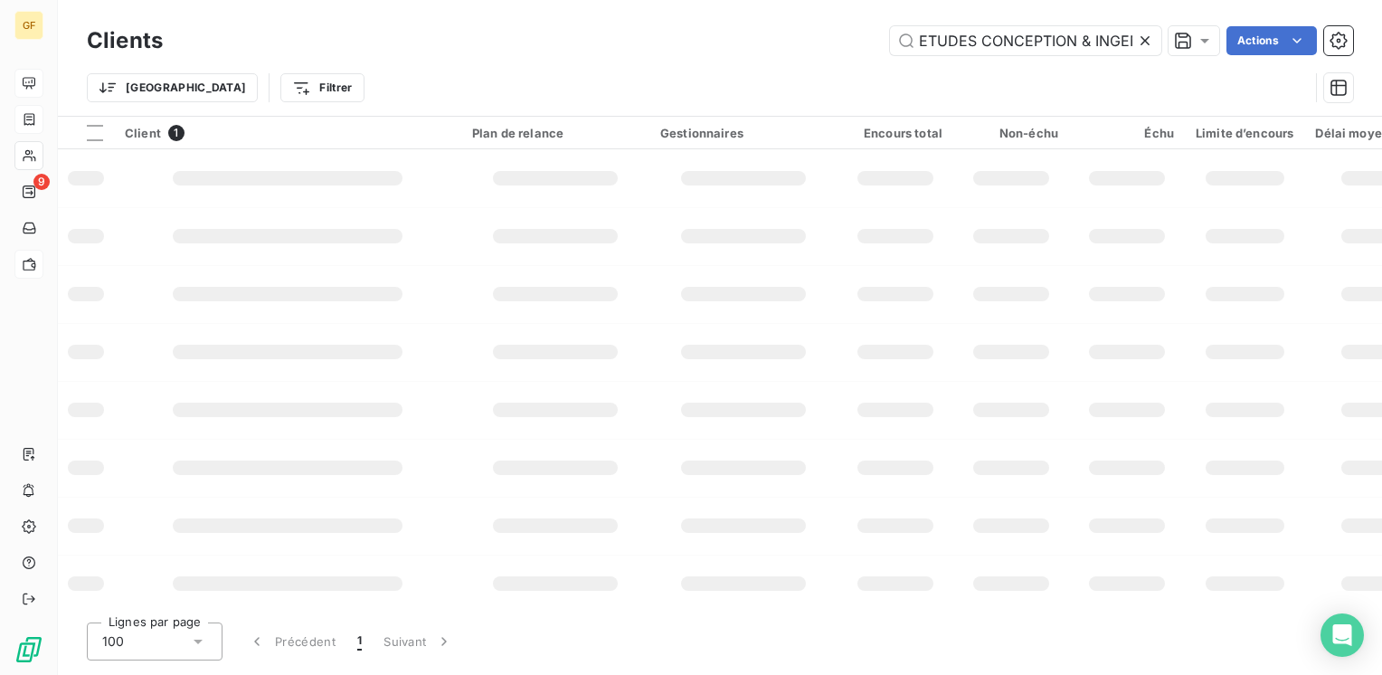
scroll to position [0, 48]
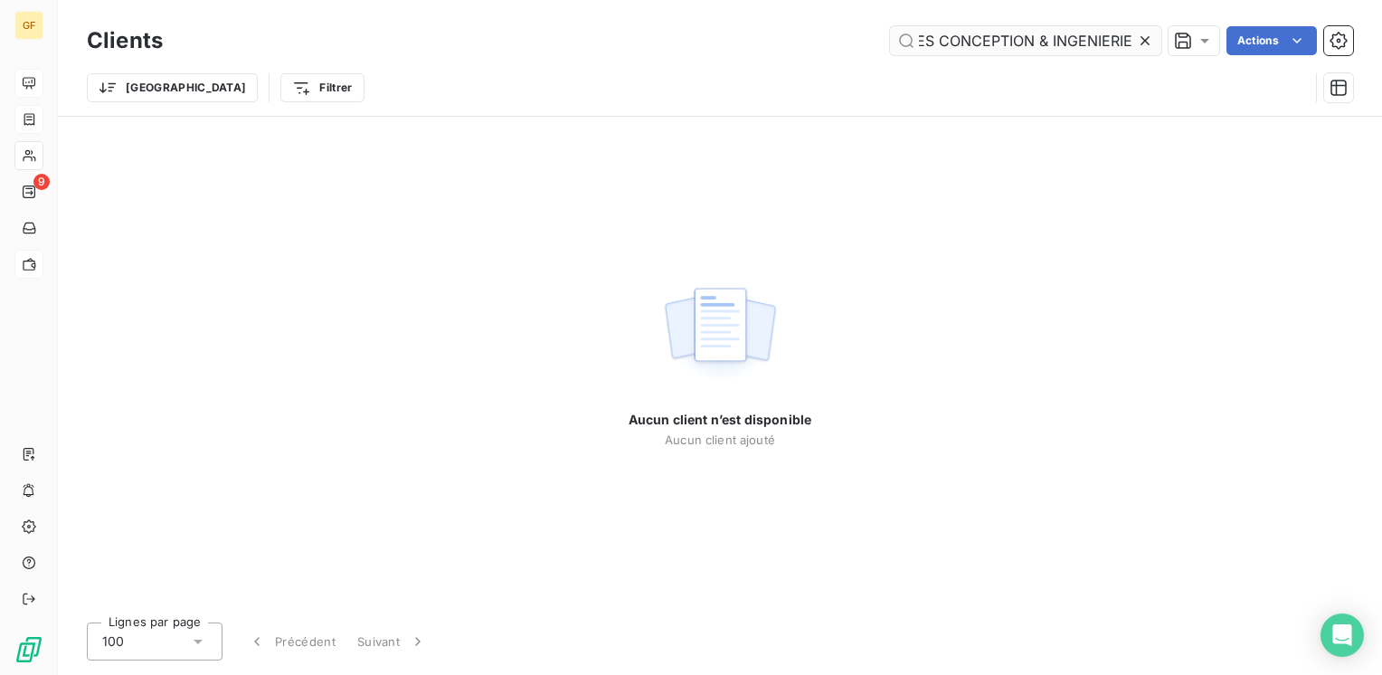
click at [1039, 36] on input "ETUDES CONCEPTION & INGENIERIE" at bounding box center [1025, 40] width 271 height 29
drag, startPoint x: 1037, startPoint y: 36, endPoint x: 1161, endPoint y: 27, distance: 124.2
click at [1161, 27] on div "ETUDES CONCEPTION & INGENIERIE Actions" at bounding box center [768, 40] width 1168 height 29
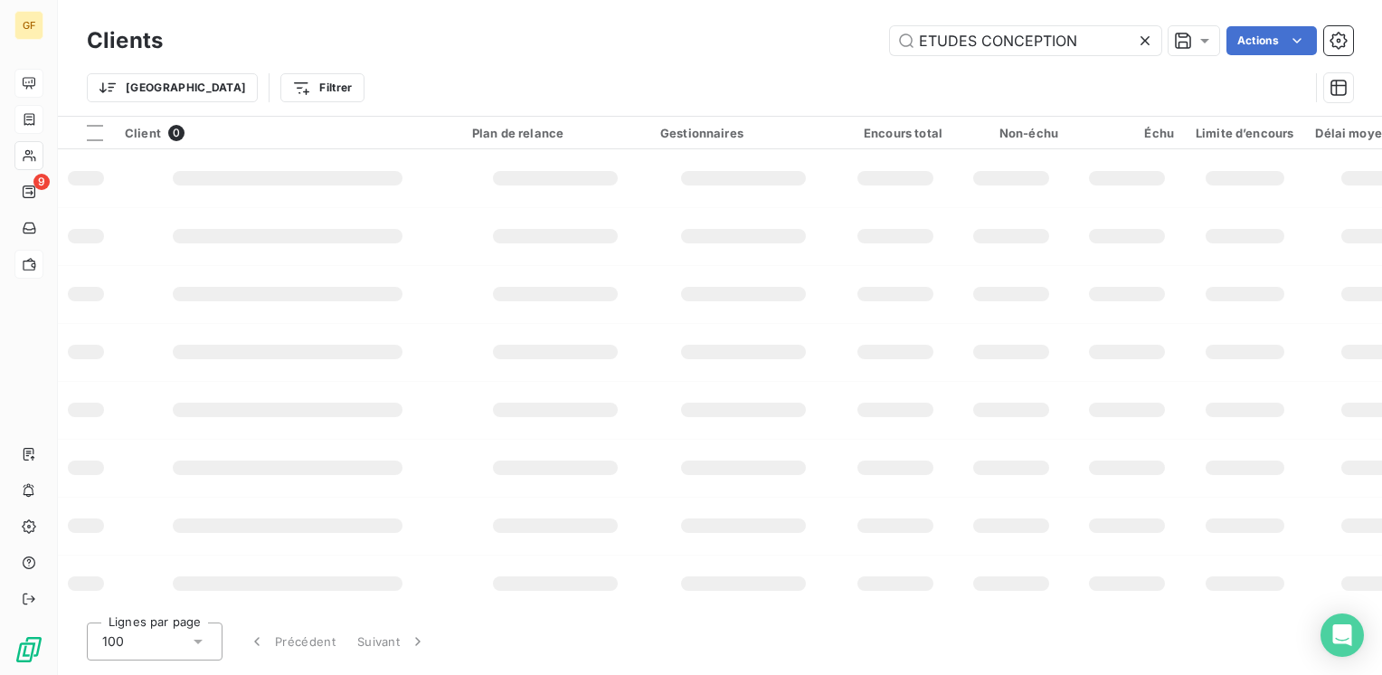
scroll to position [0, 0]
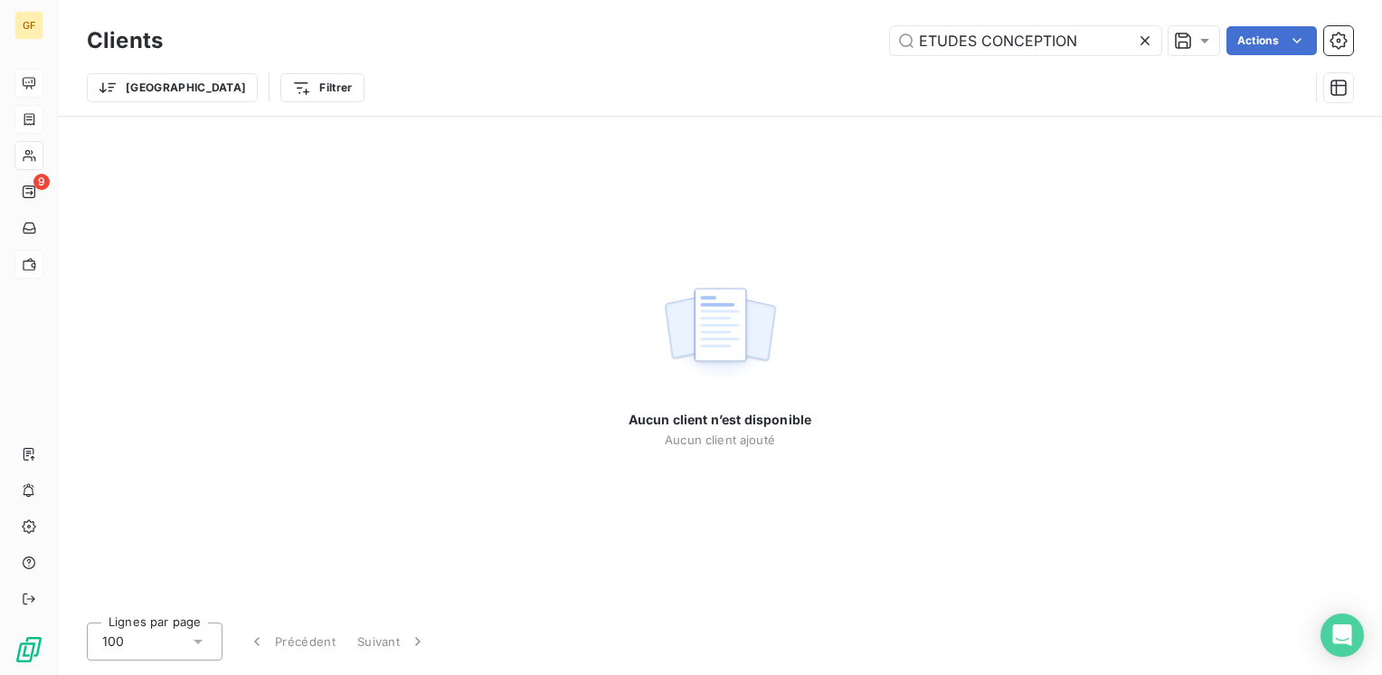
drag, startPoint x: 982, startPoint y: 37, endPoint x: 1137, endPoint y: 27, distance: 155.0
click at [1137, 27] on div "ETUDES CONCEPTION" at bounding box center [1025, 40] width 271 height 29
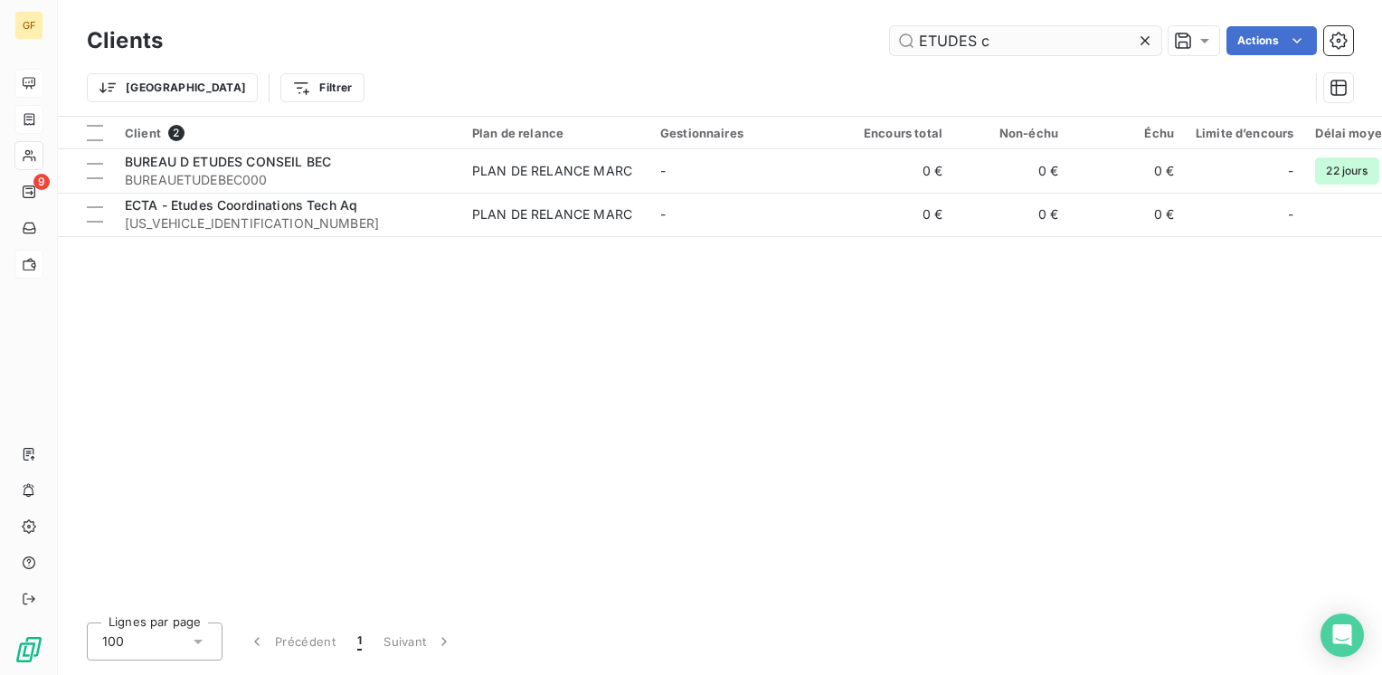
click at [974, 31] on input "ETUDES c" at bounding box center [1025, 40] width 271 height 29
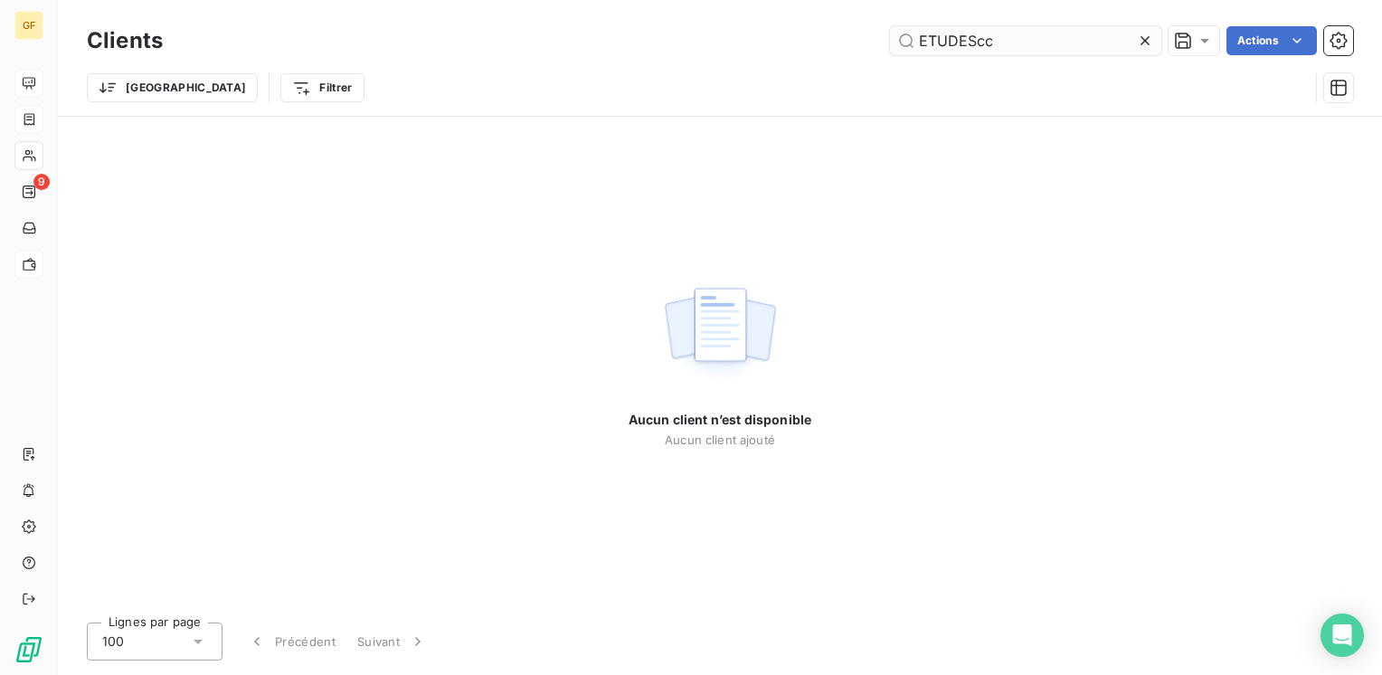
type input "ETUDESc"
drag, startPoint x: 1008, startPoint y: 38, endPoint x: 875, endPoint y: 48, distance: 133.3
click at [875, 48] on div "ETUDESc Actions" at bounding box center [768, 40] width 1168 height 29
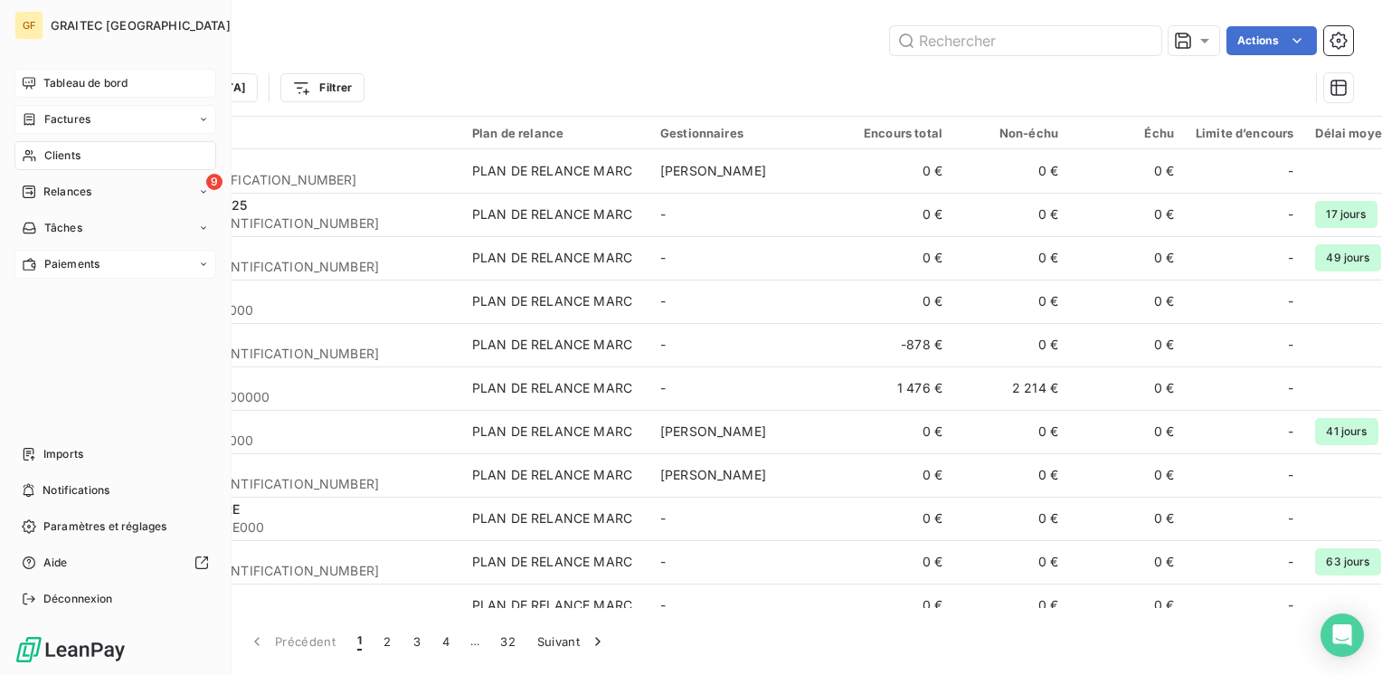
click at [37, 172] on nav "Tableau de bord Factures Clients 9 Relances Tâches Paiements" at bounding box center [115, 174] width 202 height 210
click at [74, 113] on span "Factures" at bounding box center [67, 119] width 46 height 16
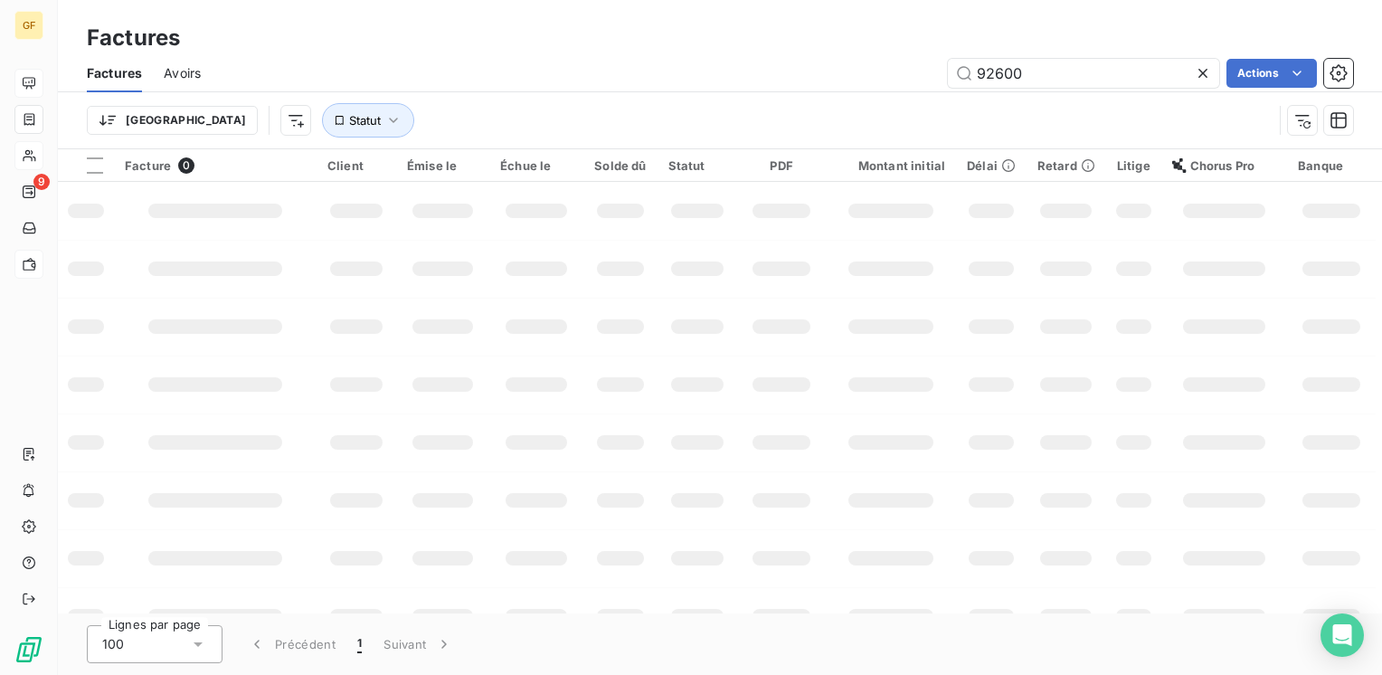
click at [1064, 42] on div "Factures" at bounding box center [720, 38] width 1324 height 33
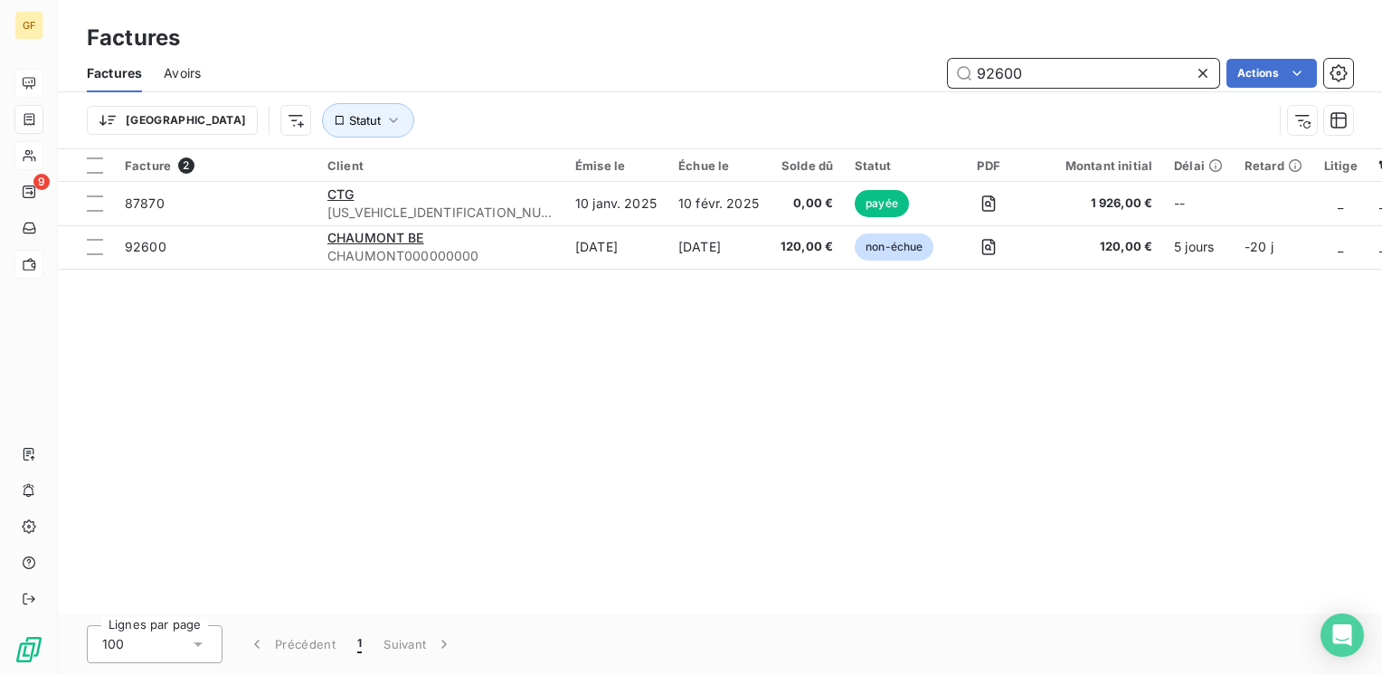
drag, startPoint x: 1051, startPoint y: 67, endPoint x: 629, endPoint y: 103, distance: 423.0
click at [633, 103] on div "Factures Avoirs 92600 Actions Trier Statut" at bounding box center [720, 101] width 1324 height 94
paste input "88388"
type input "88388"
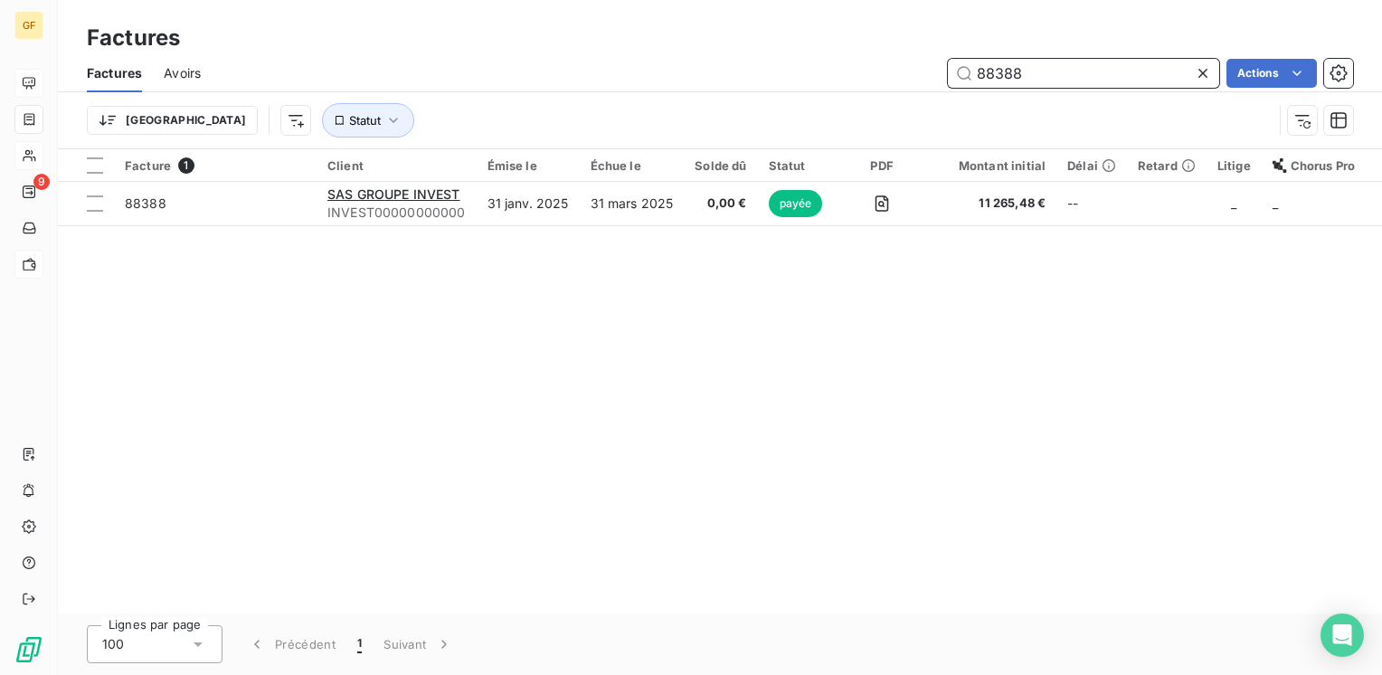
drag, startPoint x: 1082, startPoint y: 66, endPoint x: 700, endPoint y: 85, distance: 382.1
click at [702, 85] on div "88388 Actions" at bounding box center [787, 73] width 1130 height 29
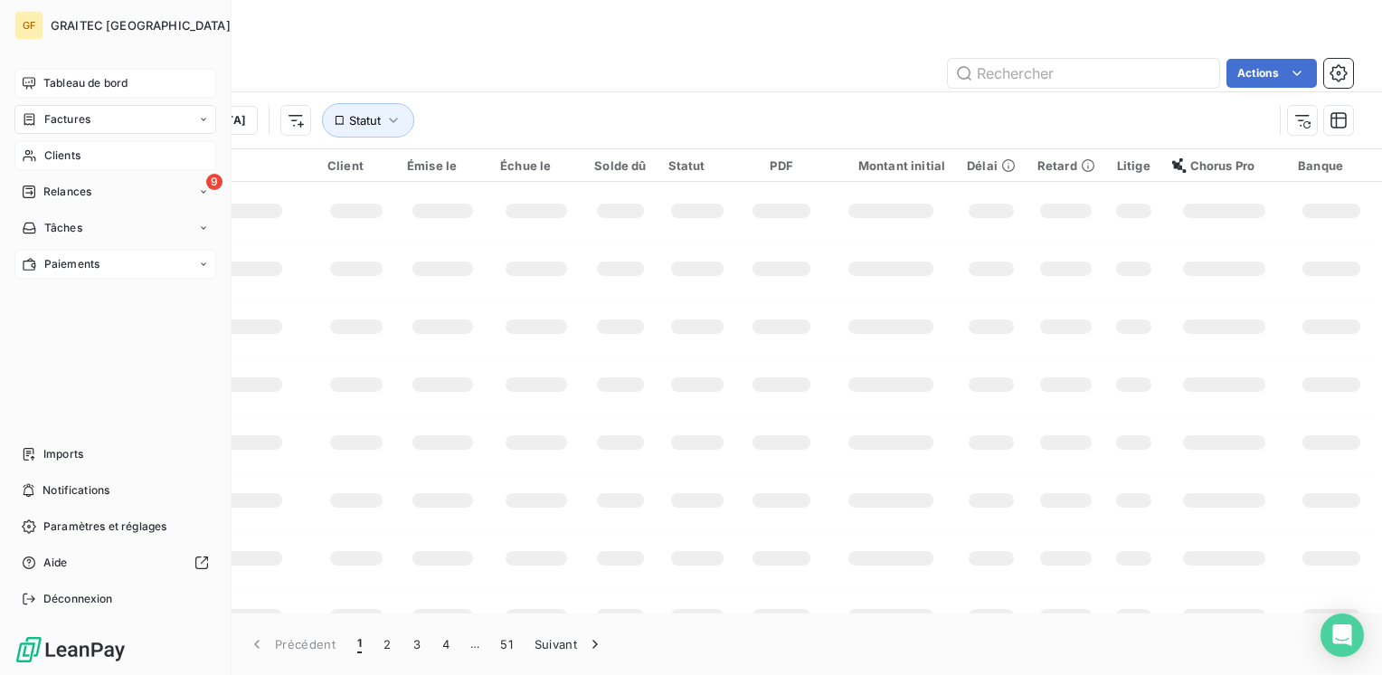
click at [76, 123] on span "Factures" at bounding box center [67, 119] width 46 height 16
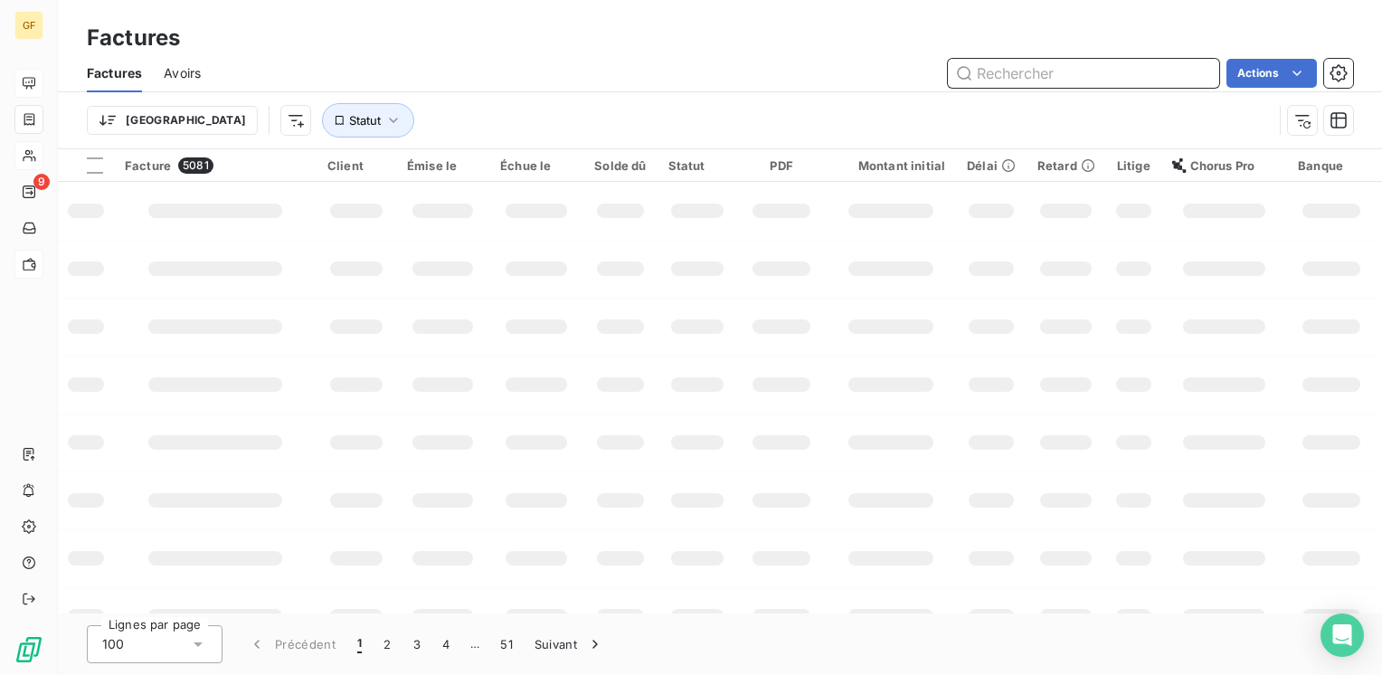
click at [1023, 73] on input "text" at bounding box center [1083, 73] width 271 height 29
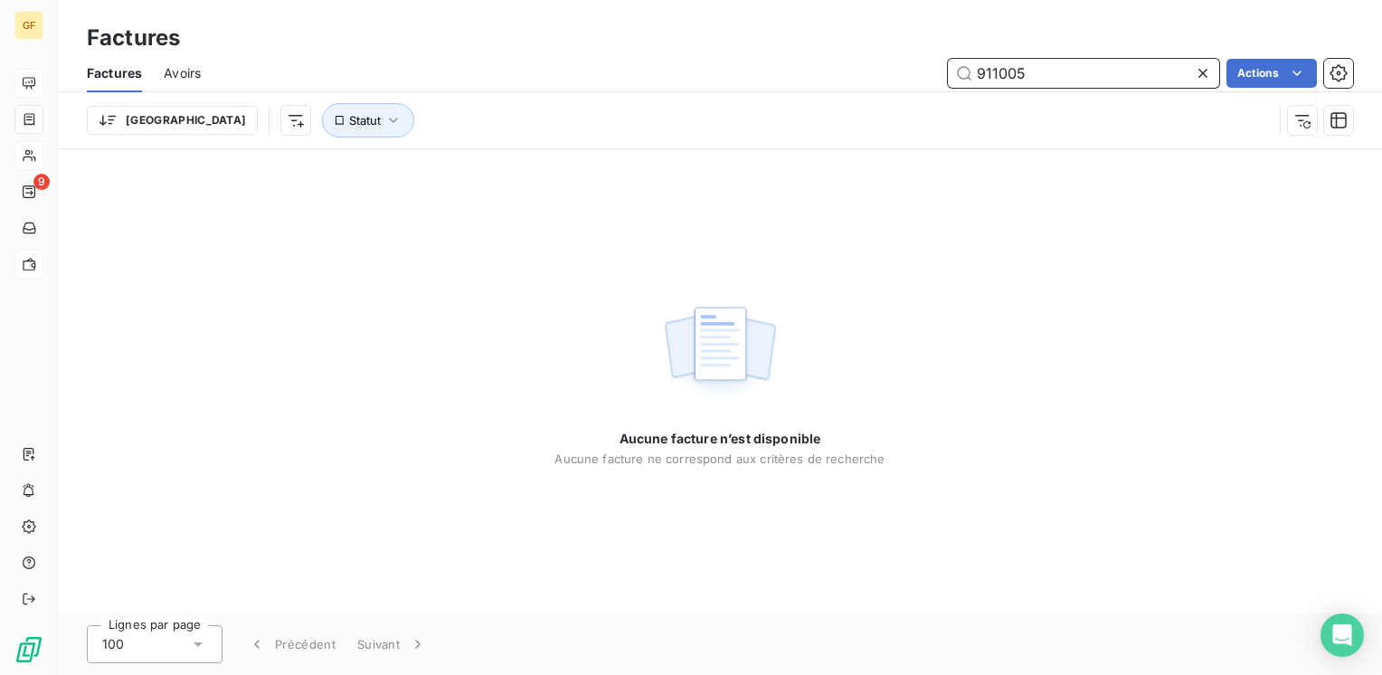
click at [995, 71] on input "911005" at bounding box center [1083, 73] width 271 height 29
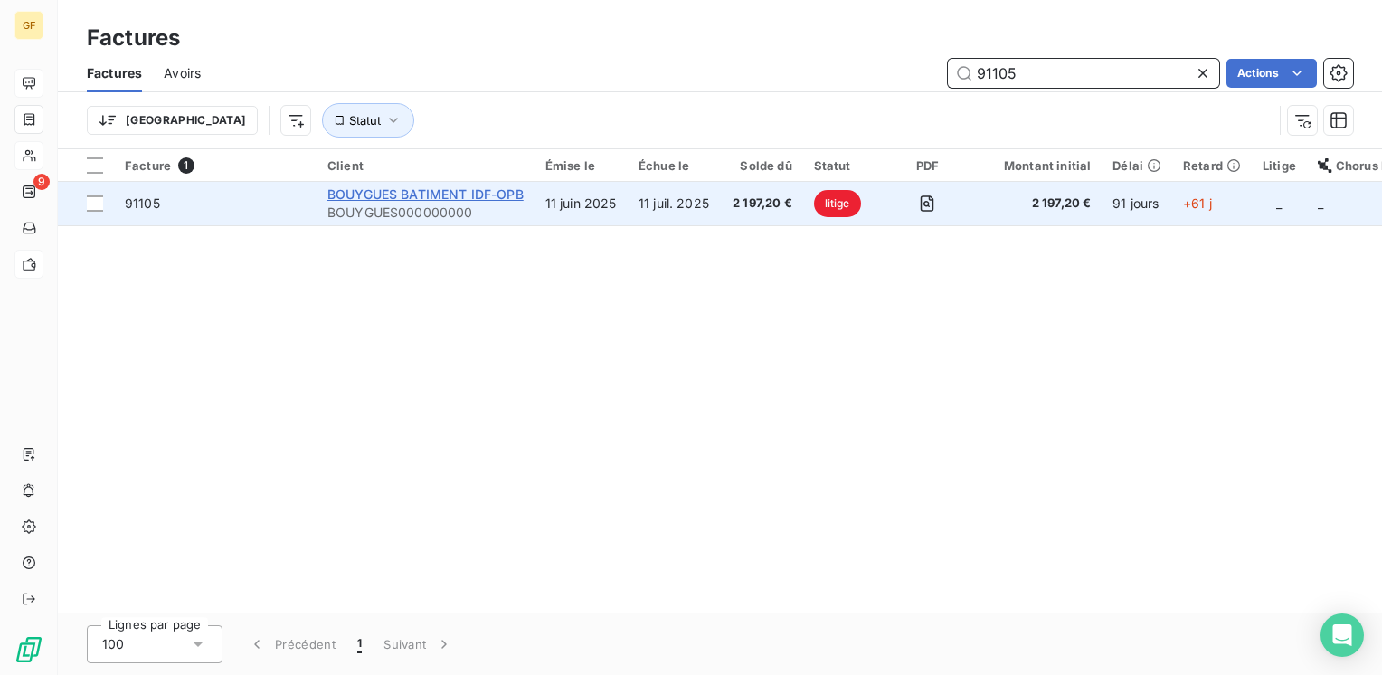
type input "91105"
click at [375, 192] on span "BOUYGUES BATIMENT IDF-OPB" at bounding box center [425, 193] width 196 height 15
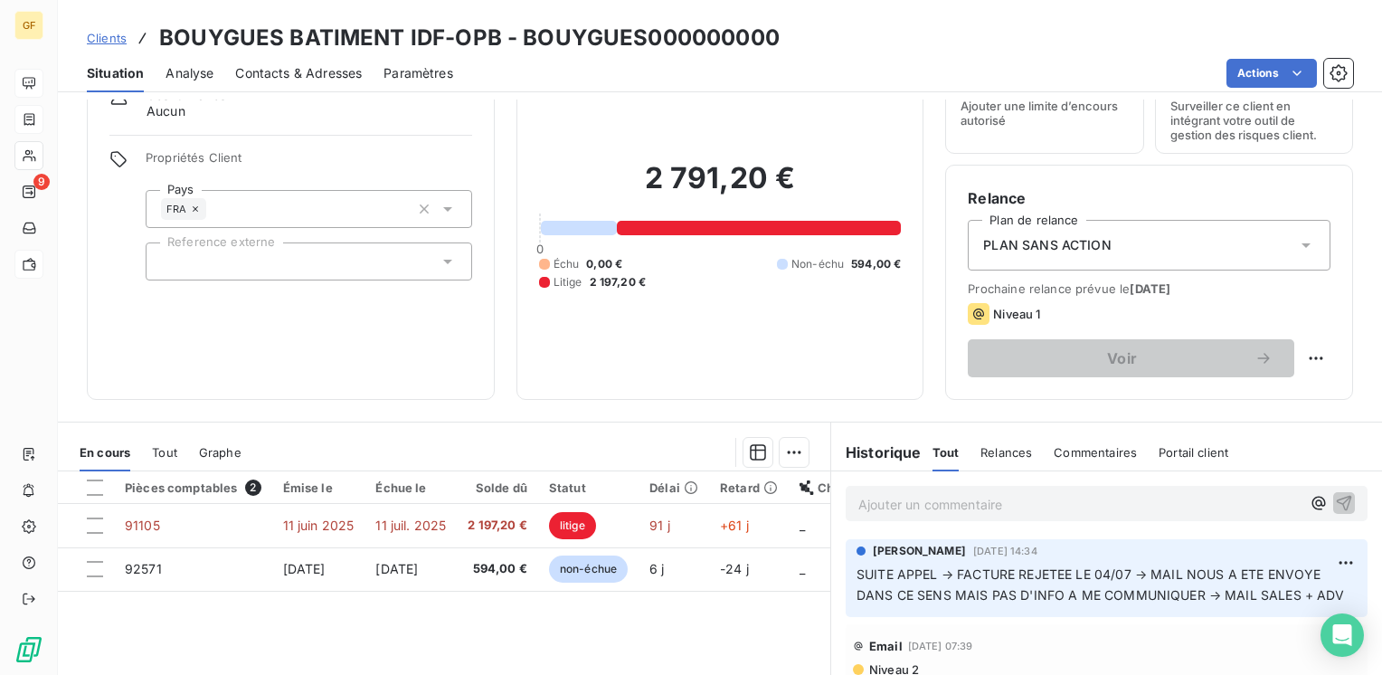
scroll to position [90, 0]
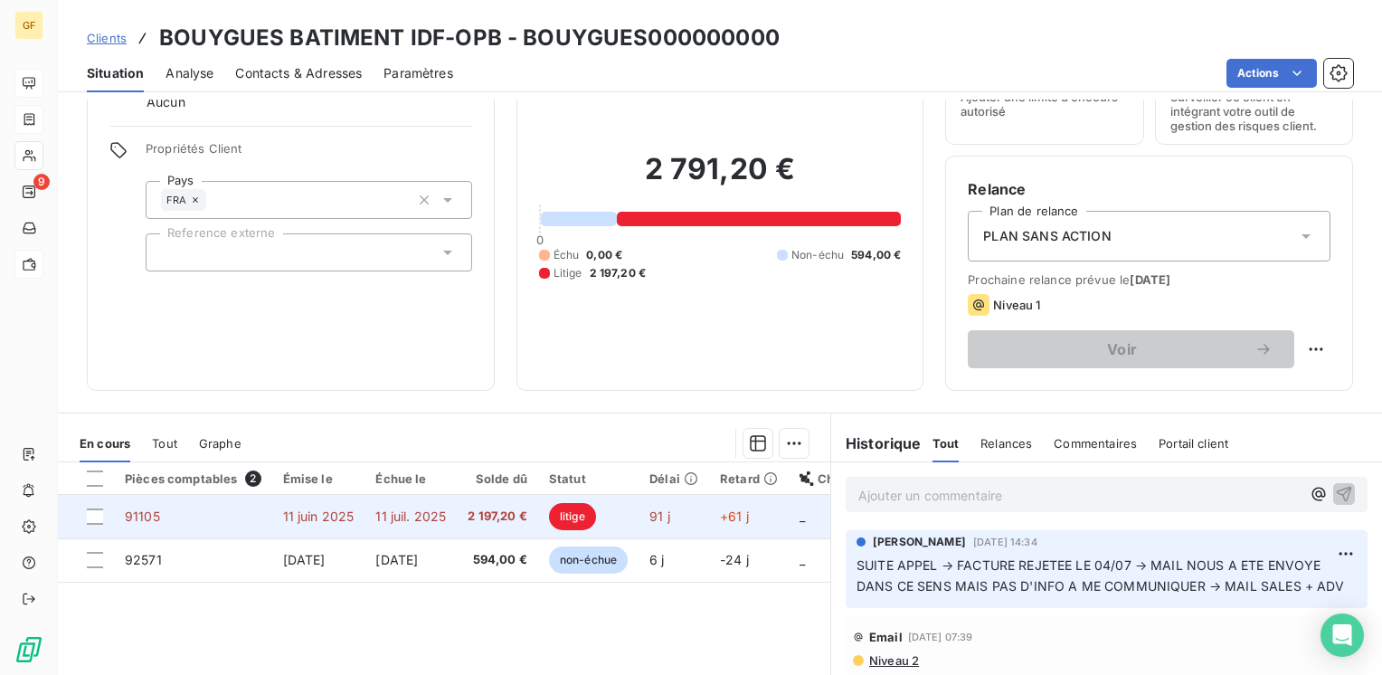
click at [408, 510] on span "11 juil. 2025" at bounding box center [410, 515] width 71 height 15
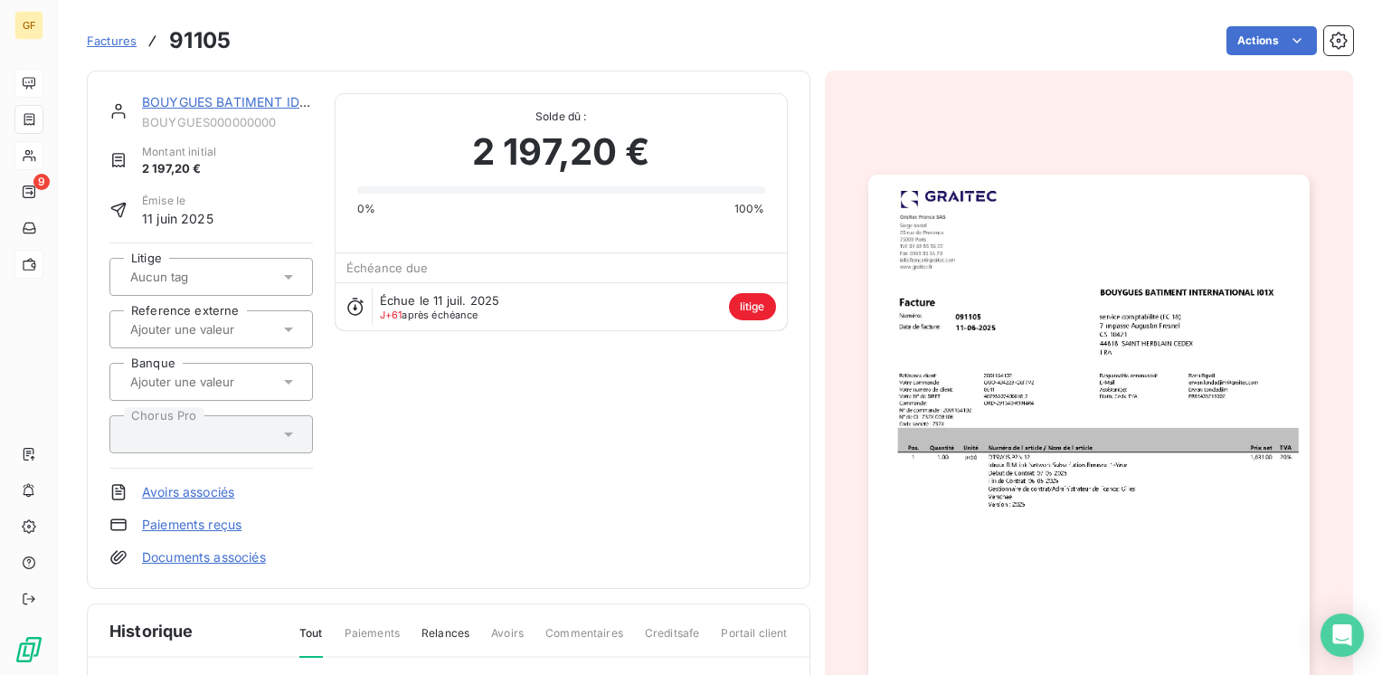
click at [1085, 303] on img "button" at bounding box center [1088, 486] width 441 height 623
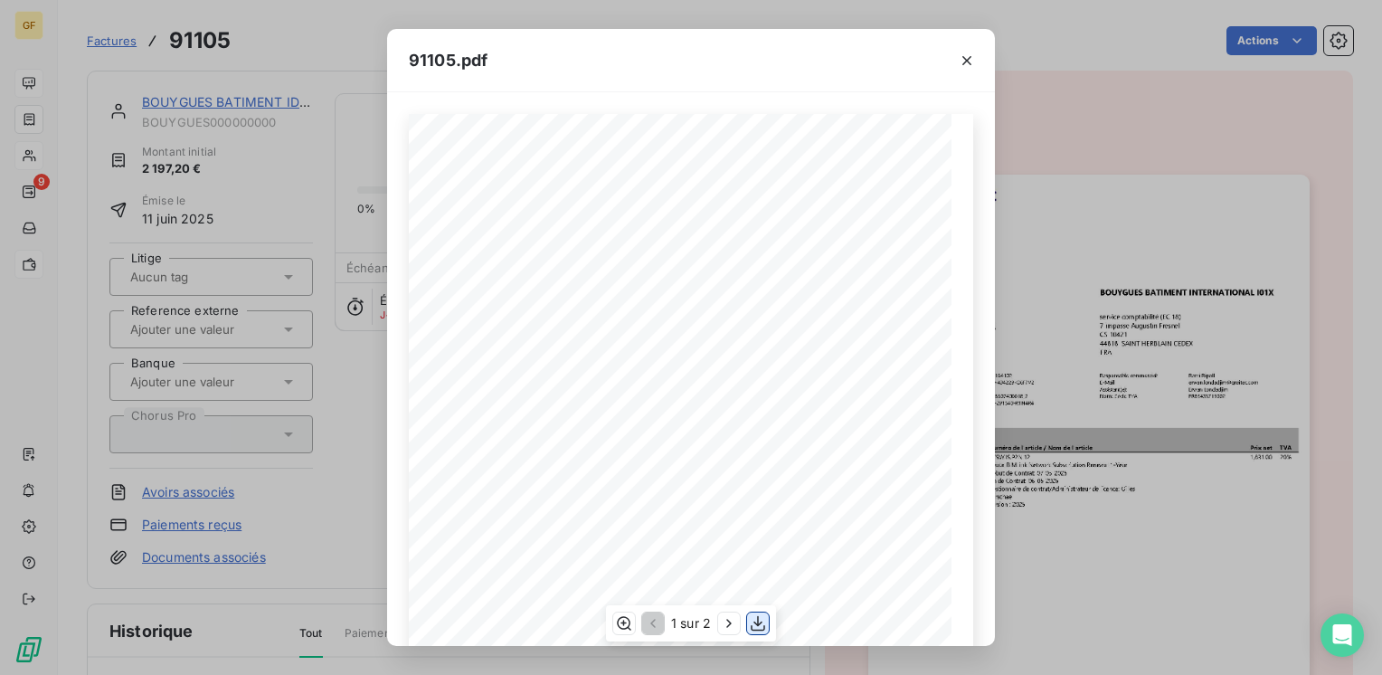
click at [757, 622] on icon "button" at bounding box center [758, 622] width 14 height 15
click at [969, 50] on button "button" at bounding box center [966, 60] width 29 height 29
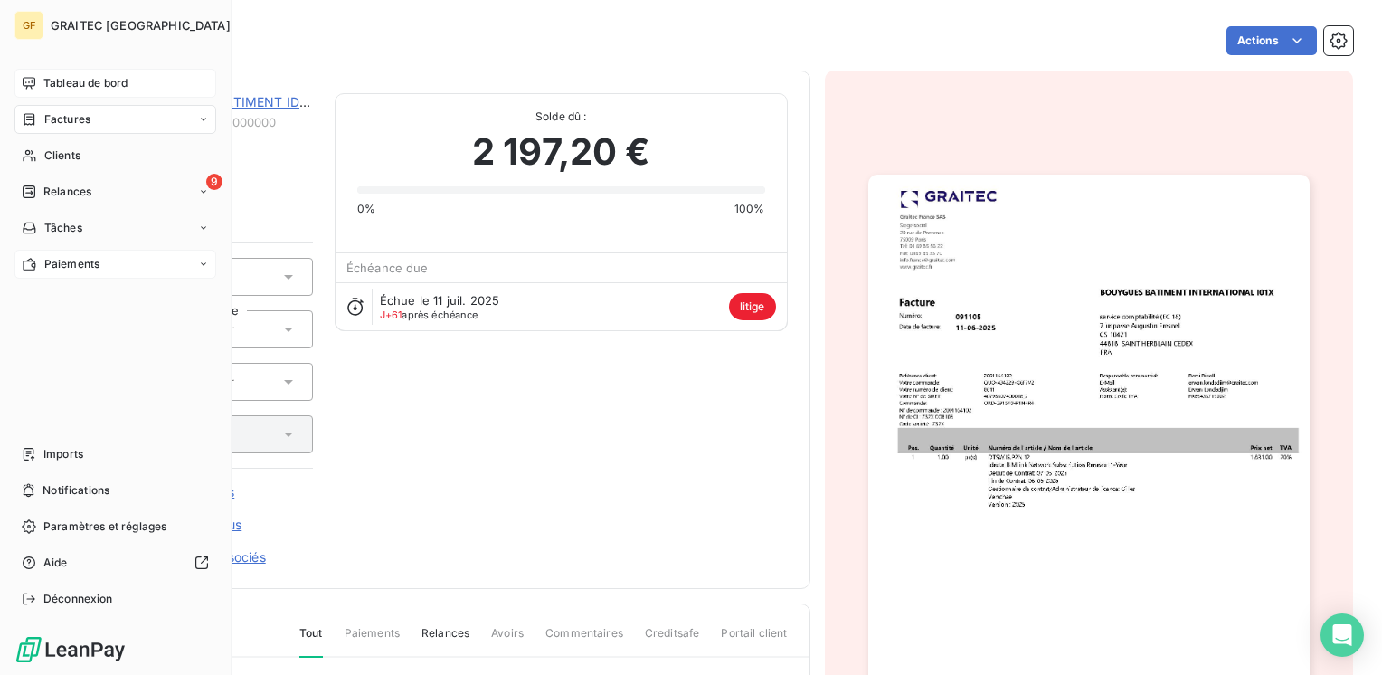
drag, startPoint x: 57, startPoint y: 146, endPoint x: 331, endPoint y: 150, distance: 274.1
click at [57, 147] on div "Clients" at bounding box center [115, 155] width 202 height 29
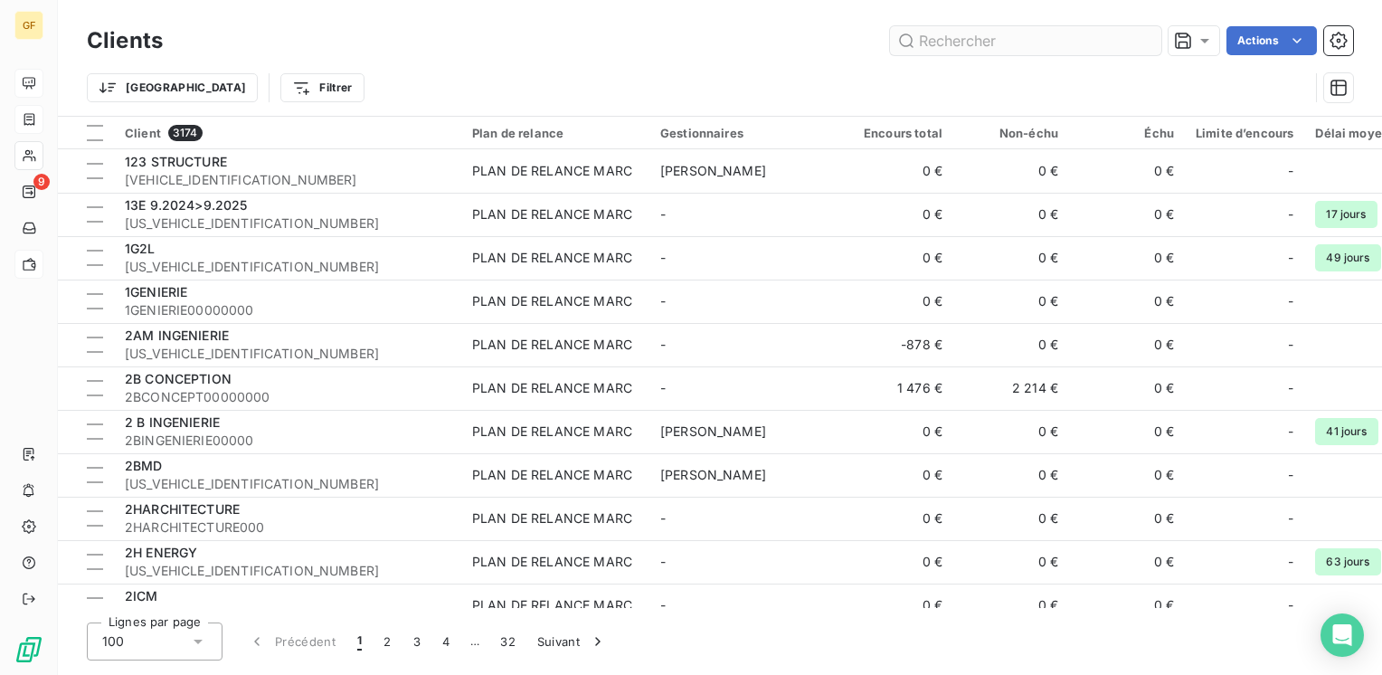
click at [954, 45] on input "text" at bounding box center [1025, 40] width 271 height 29
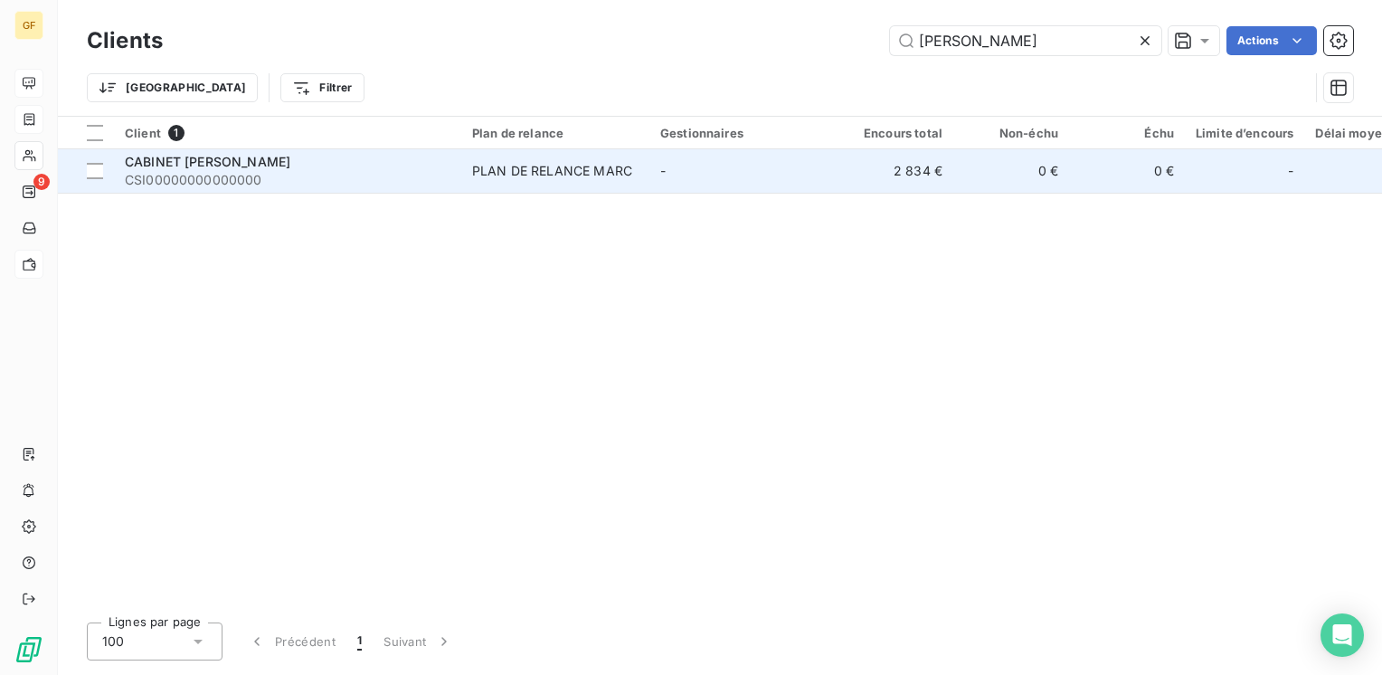
type input "salman"
click at [525, 183] on td "PLAN DE RELANCE MARC" at bounding box center [555, 170] width 188 height 43
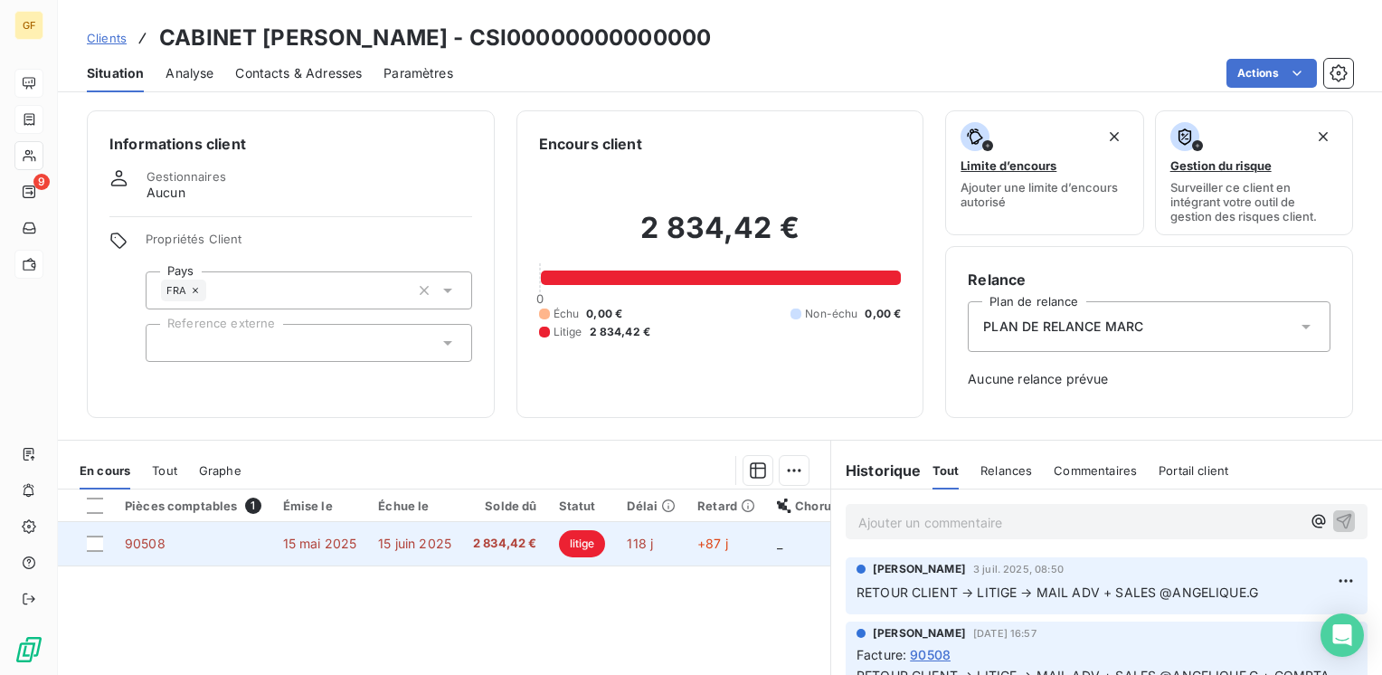
click at [388, 533] on td "15 juin 2025" at bounding box center [414, 543] width 95 height 43
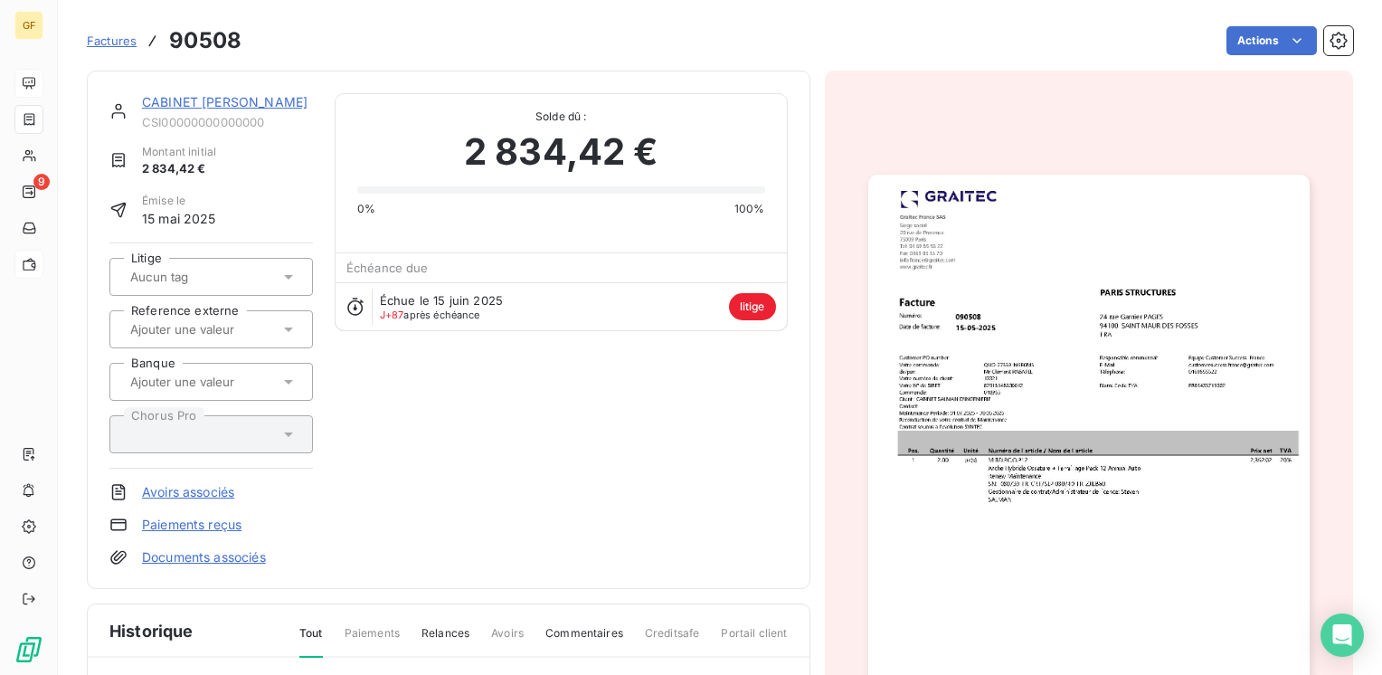
click at [1055, 325] on img "button" at bounding box center [1088, 486] width 441 height 623
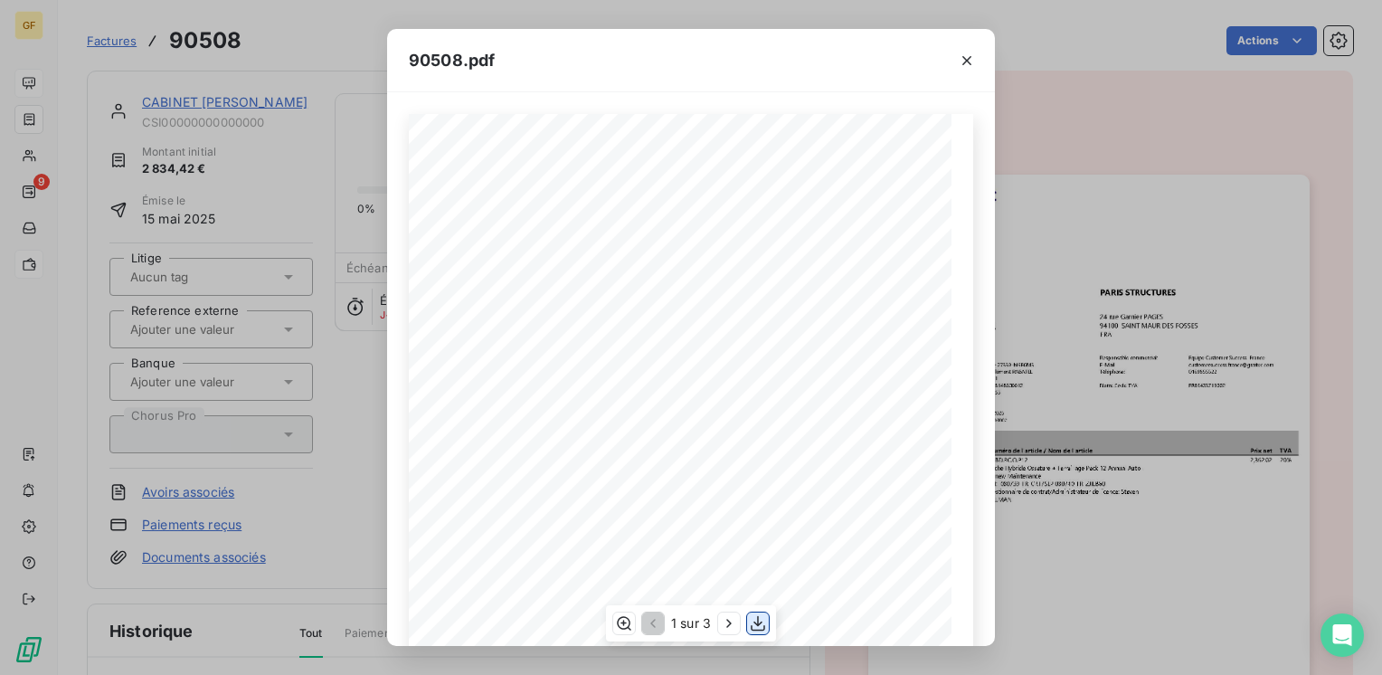
click at [756, 627] on icon "button" at bounding box center [758, 623] width 18 height 18
click at [970, 63] on icon "button" at bounding box center [966, 60] width 9 height 9
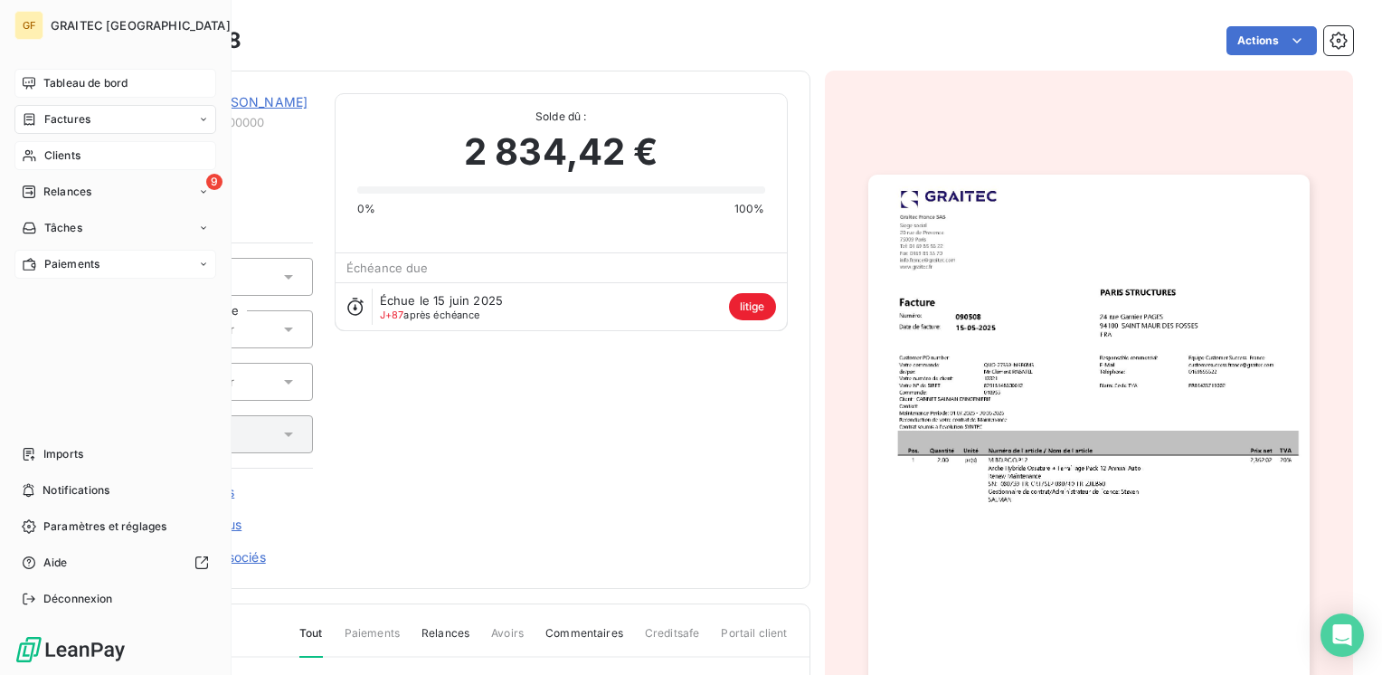
click at [49, 147] on span "Clients" at bounding box center [62, 155] width 36 height 16
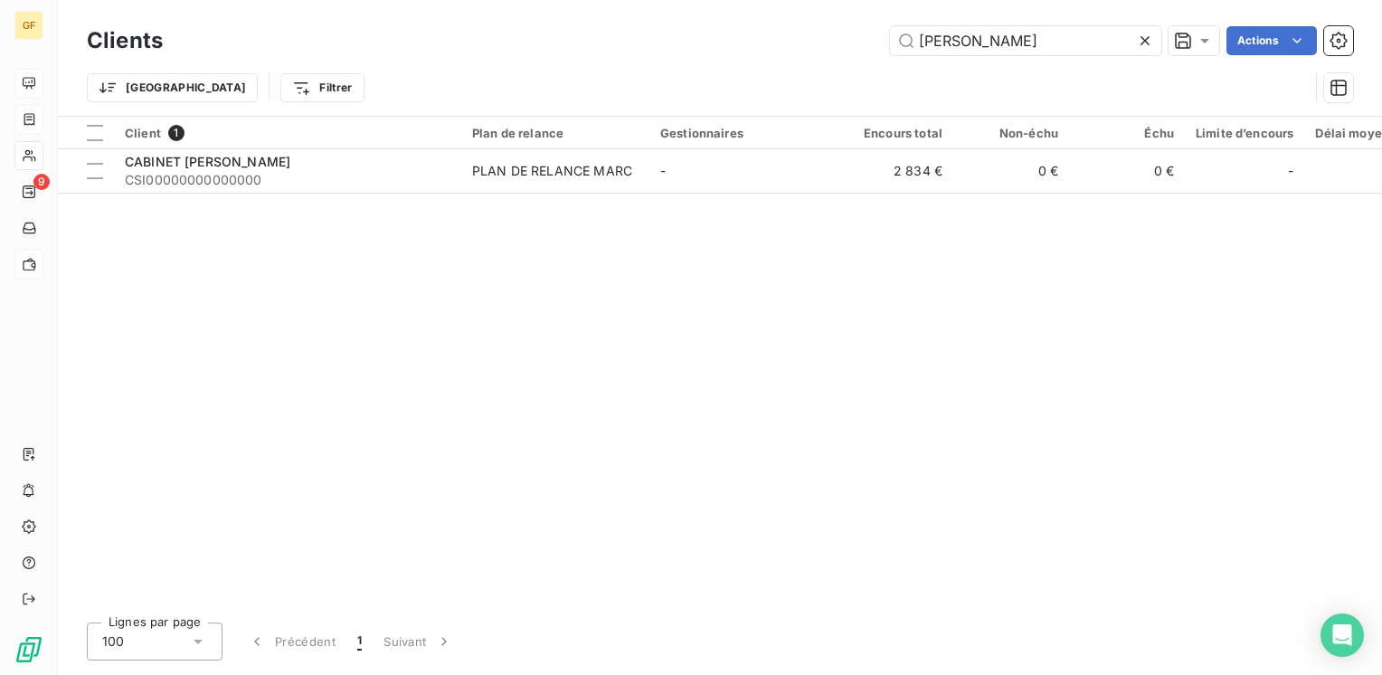
drag, startPoint x: 980, startPoint y: 34, endPoint x: 775, endPoint y: 56, distance: 206.4
click at [775, 56] on div "Clients salman Actions" at bounding box center [720, 41] width 1266 height 38
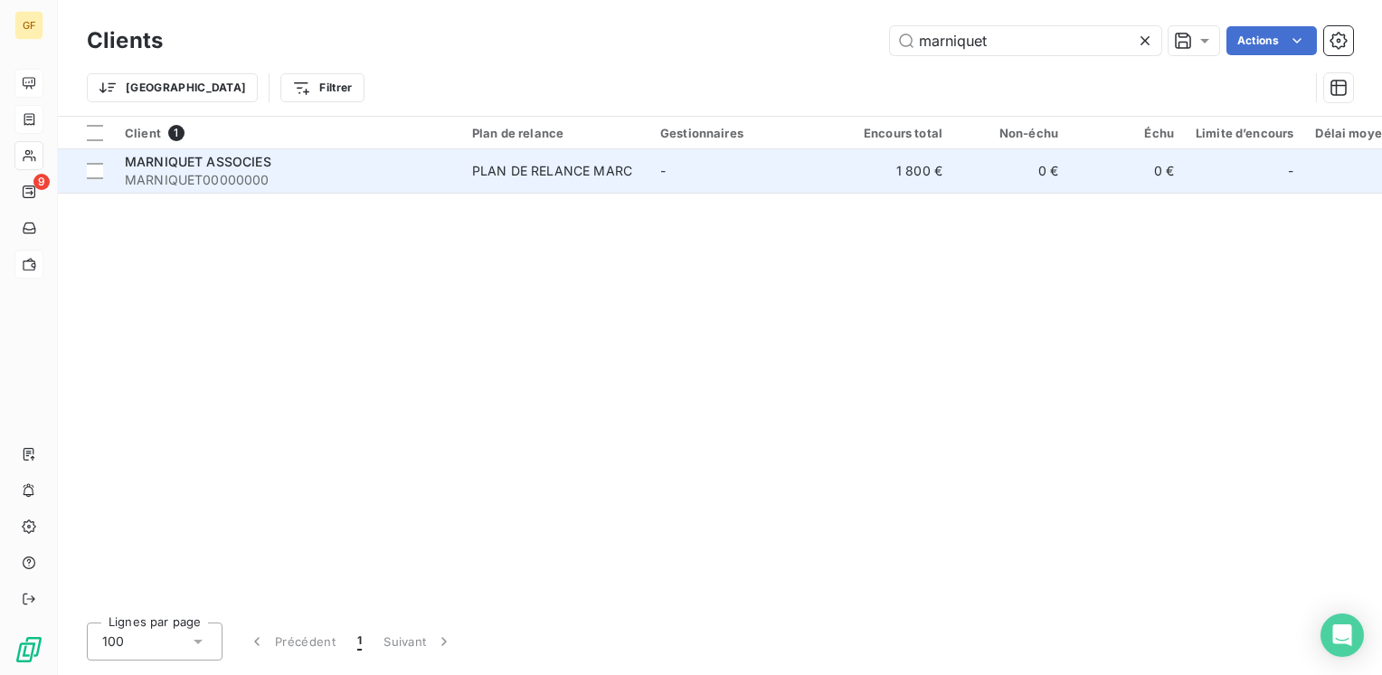
type input "marniquet"
click at [378, 169] on div "MARNIQUET ASSOCIES" at bounding box center [288, 162] width 326 height 18
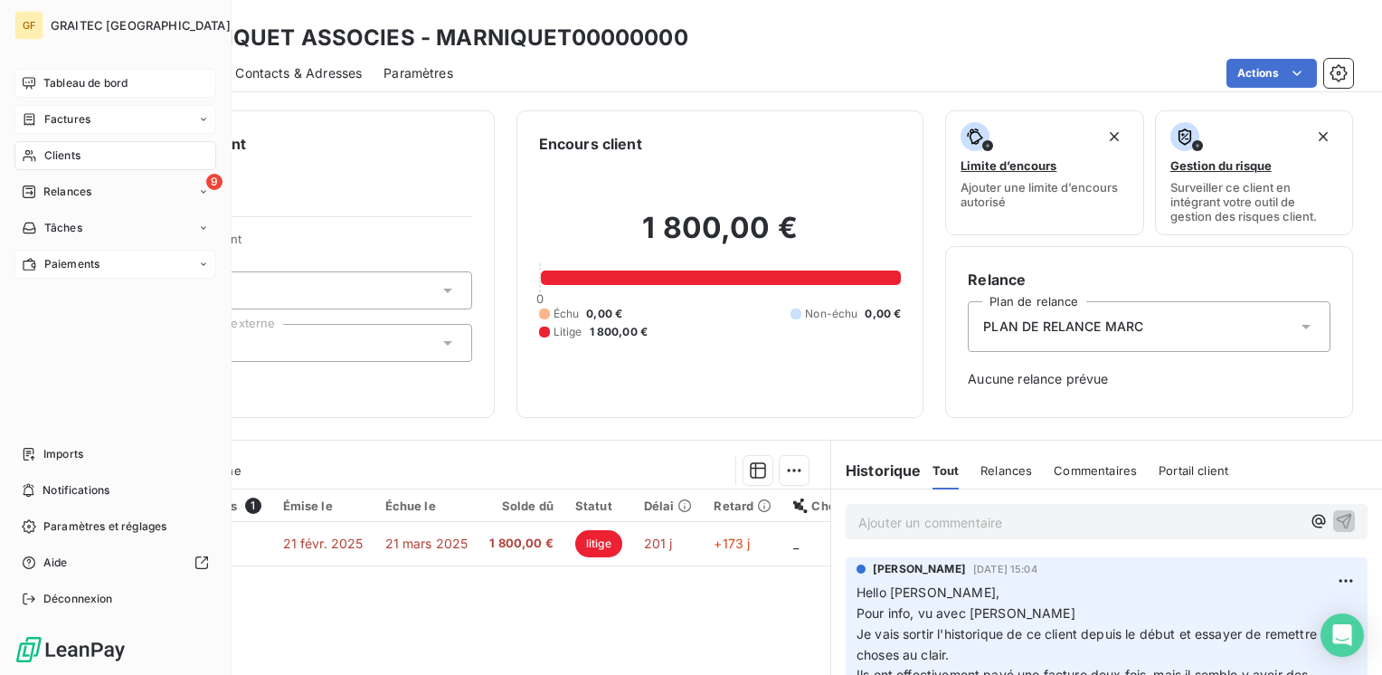
click at [50, 144] on div "Clients" at bounding box center [115, 155] width 202 height 29
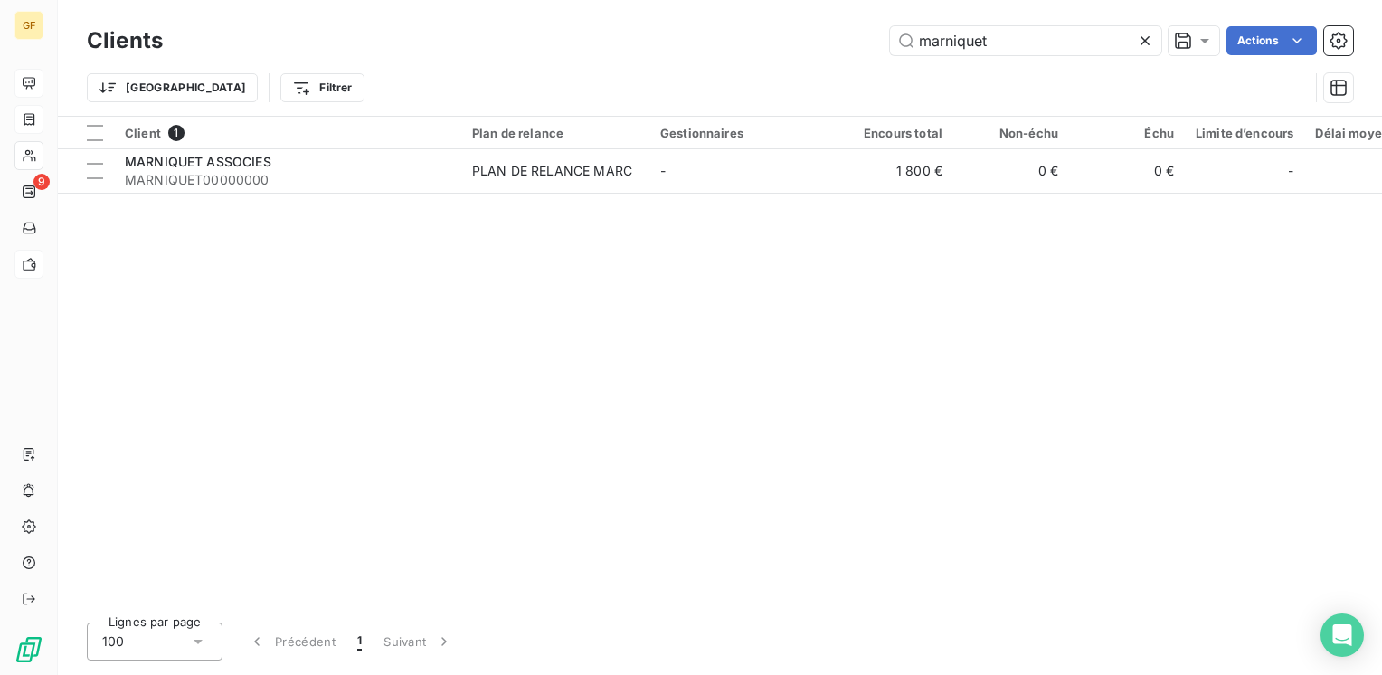
drag, startPoint x: 1006, startPoint y: 36, endPoint x: 517, endPoint y: 80, distance: 490.4
click at [517, 81] on div "Clients marniquet Actions Trier Filtrer" at bounding box center [720, 69] width 1266 height 94
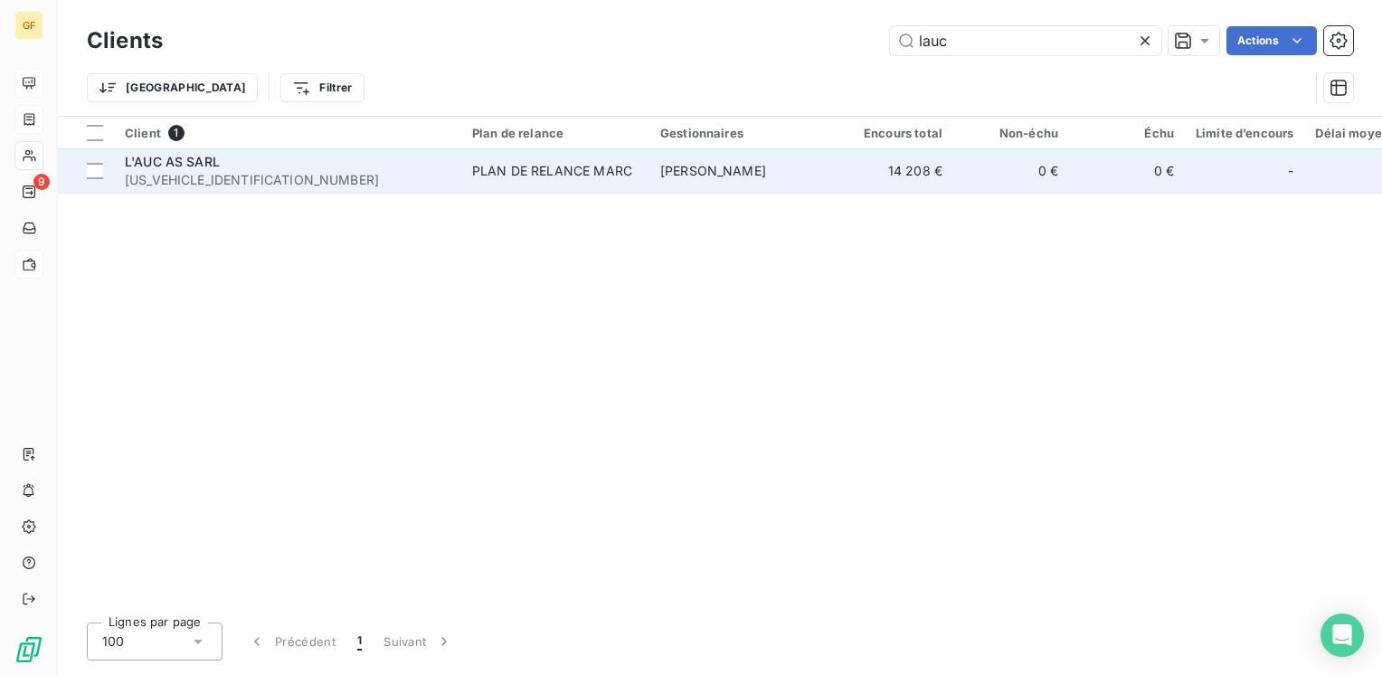
type input "lauc"
click at [238, 157] on div "L'AUC AS SARL" at bounding box center [288, 162] width 326 height 18
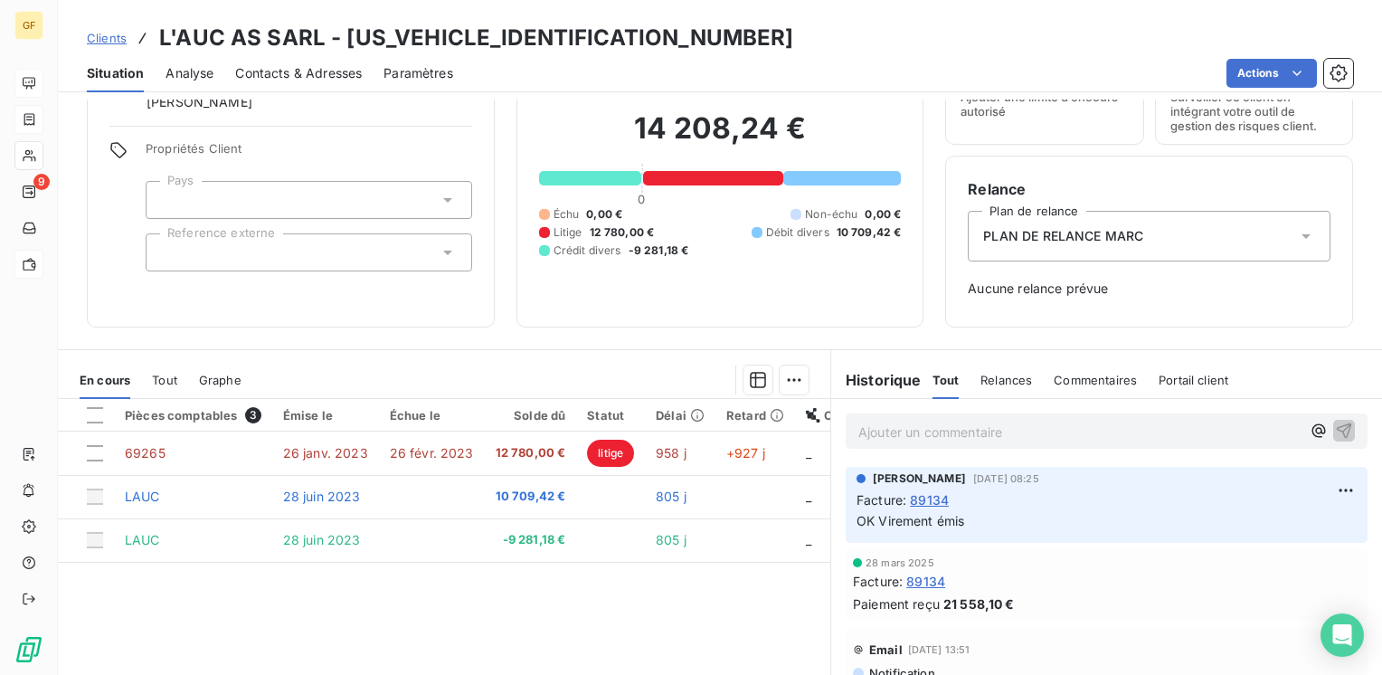
click at [897, 430] on p "Ajouter un commentaire ﻿" at bounding box center [1079, 432] width 442 height 23
click at [858, 429] on span "email relance 6/" at bounding box center [906, 429] width 96 height 15
click at [887, 425] on span "Email àcamille email relance 6/" at bounding box center [950, 429] width 184 height 15
drag, startPoint x: 944, startPoint y: 429, endPoint x: 1122, endPoint y: 436, distance: 178.3
click at [1122, 436] on p "Email @camille email relance 6/" at bounding box center [1079, 431] width 442 height 21
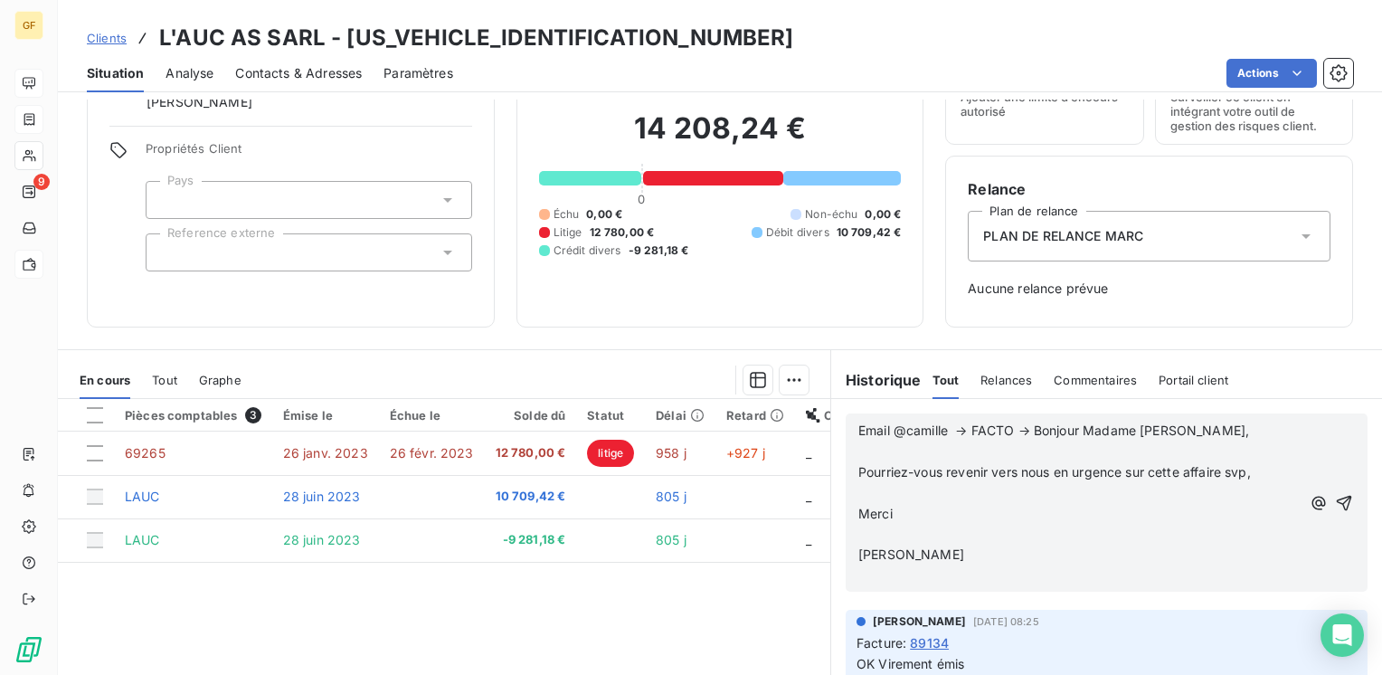
click at [1176, 429] on p "Email @camille → FACTO → Bonjour Madame Hag," at bounding box center [1079, 431] width 442 height 21
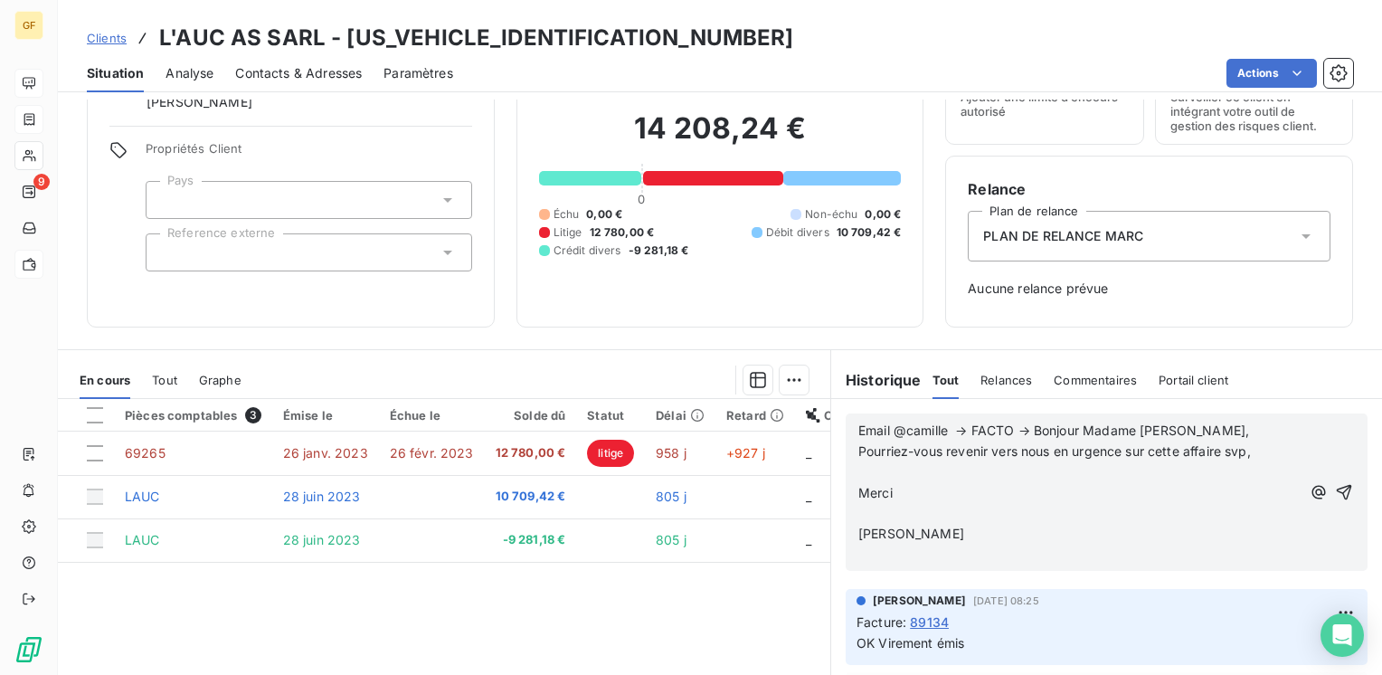
click at [1249, 448] on span "Pourriez-vous revenir vers nous en urgence sur cette affaire svp," at bounding box center [1054, 450] width 392 height 15
click at [877, 475] on p "﻿" at bounding box center [1079, 472] width 442 height 21
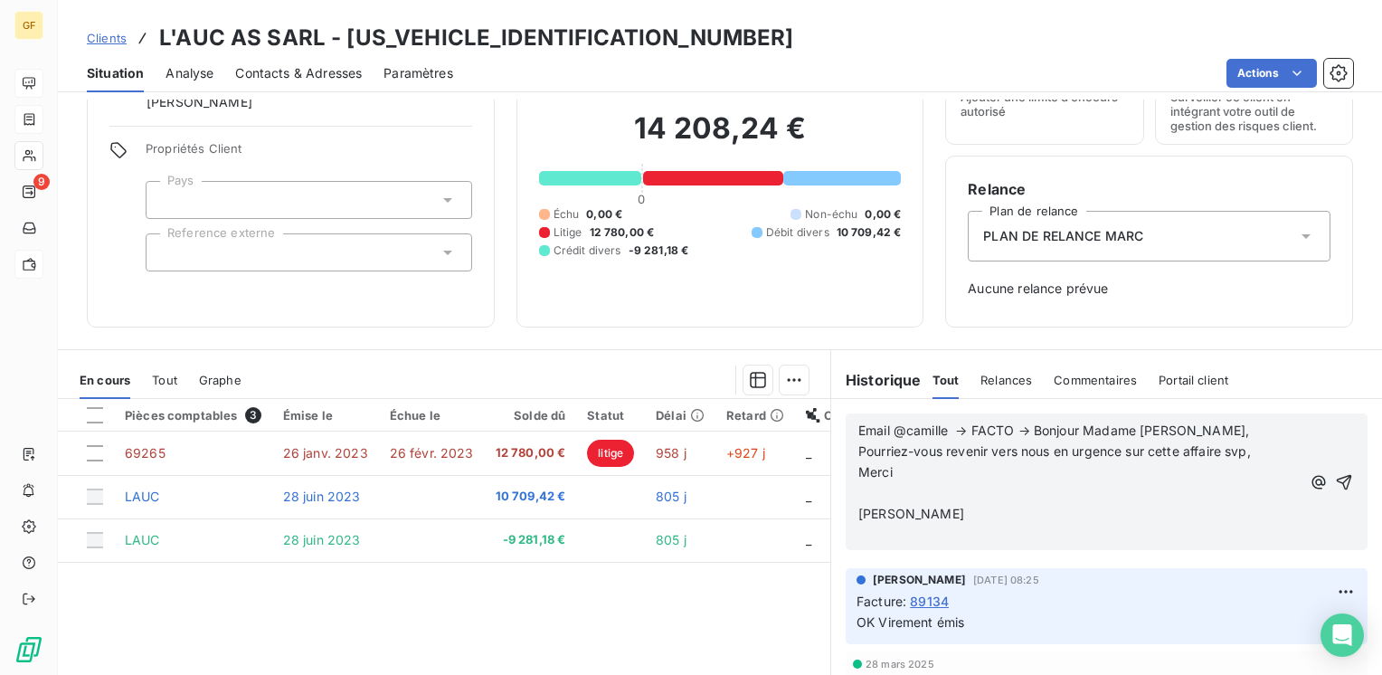
click at [893, 473] on p "Merci" at bounding box center [1079, 472] width 442 height 21
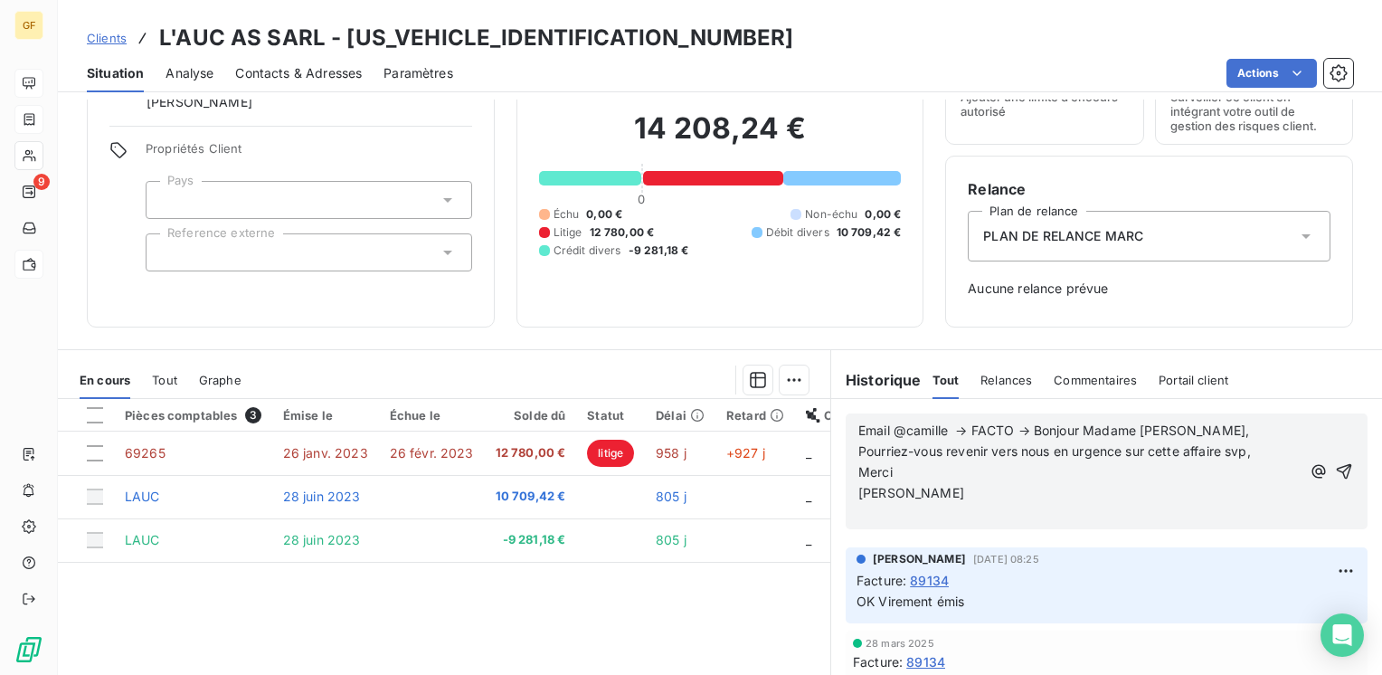
click at [912, 495] on p "[PERSON_NAME]" at bounding box center [1079, 493] width 442 height 21
click at [1337, 466] on icon "button" at bounding box center [1344, 471] width 15 height 15
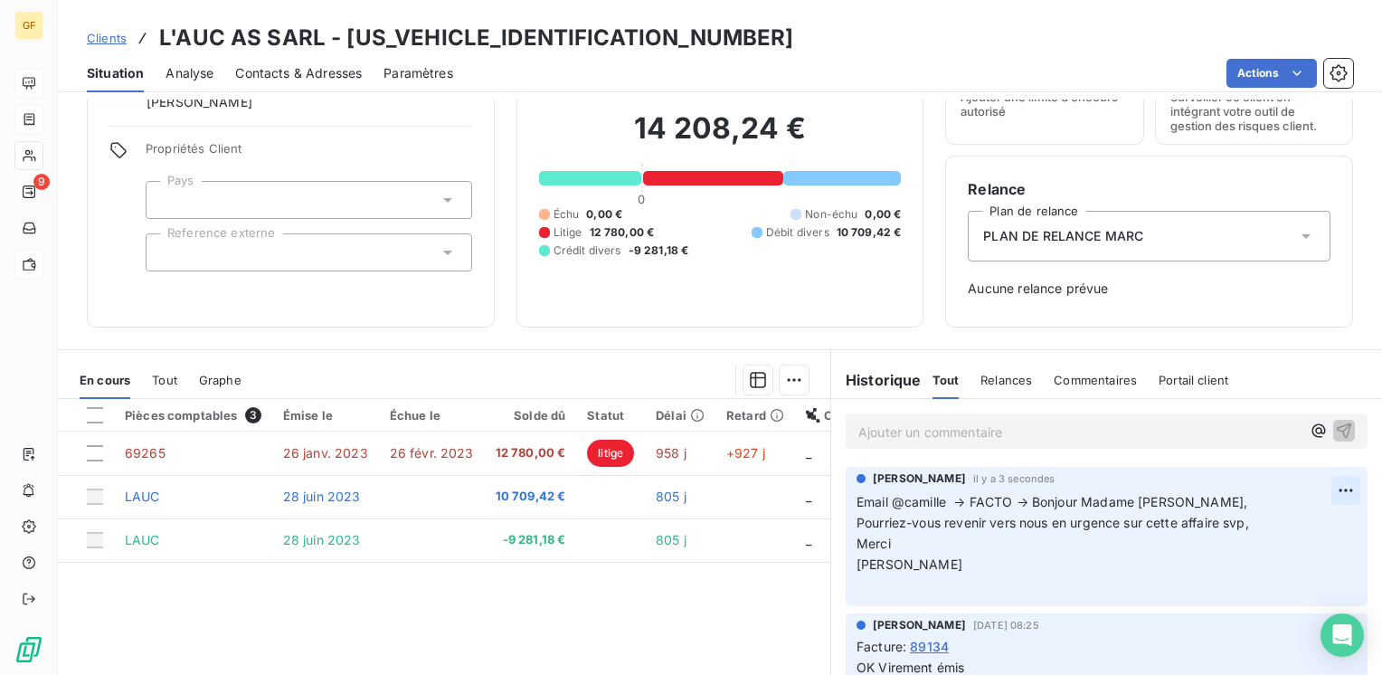
click at [1314, 483] on html "GF 9 Clients L'AUC AS SARL - LAUC0000000000000 Situation Analyse Contacts & Adr…" at bounding box center [691, 337] width 1382 height 675
click at [1247, 533] on div "Editer" at bounding box center [1274, 529] width 101 height 29
click at [856, 502] on span "Email @camille → FACTO → Bonjour Madame Hag," at bounding box center [1051, 501] width 391 height 15
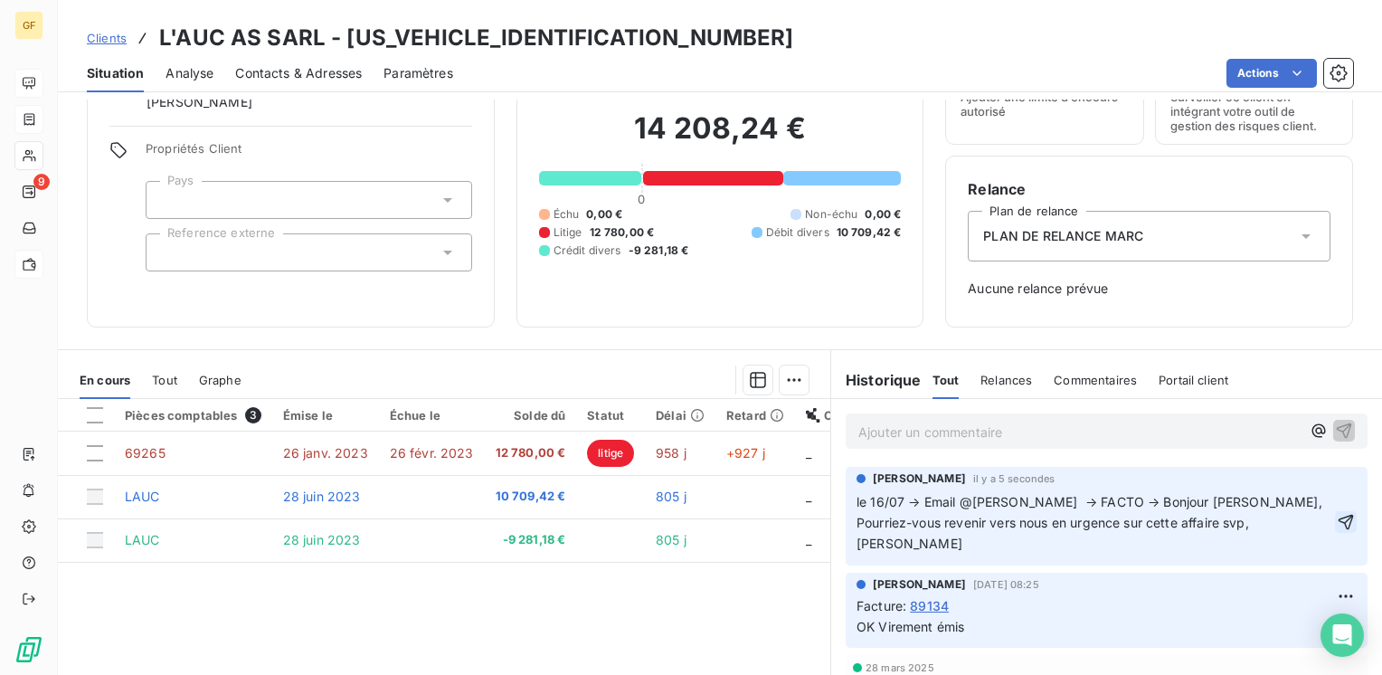
click at [1337, 531] on icon "button" at bounding box center [1346, 522] width 18 height 18
click at [1092, 498] on span "le 16/07 → Email @camille → FACTO → Bonjour Madame Hag, Pourriez-vous revenir v…" at bounding box center [1090, 522] width 469 height 57
click at [1089, 497] on span "le 16/07 → Email @camille → FACTO → Bonjour Madame Hag, Pourriez-vous revenir v…" at bounding box center [1090, 522] width 469 height 57
click at [1092, 496] on span "le 16/07 → Email @camille → FACTO → Bonjour Madame Hag, Pourriez-vous revenir v…" at bounding box center [1090, 522] width 469 height 57
click at [1312, 485] on html "GF 9 Clients L'AUC AS SARL - LAUC0000000000000 Situation Analyse Contacts & Adr…" at bounding box center [691, 337] width 1382 height 675
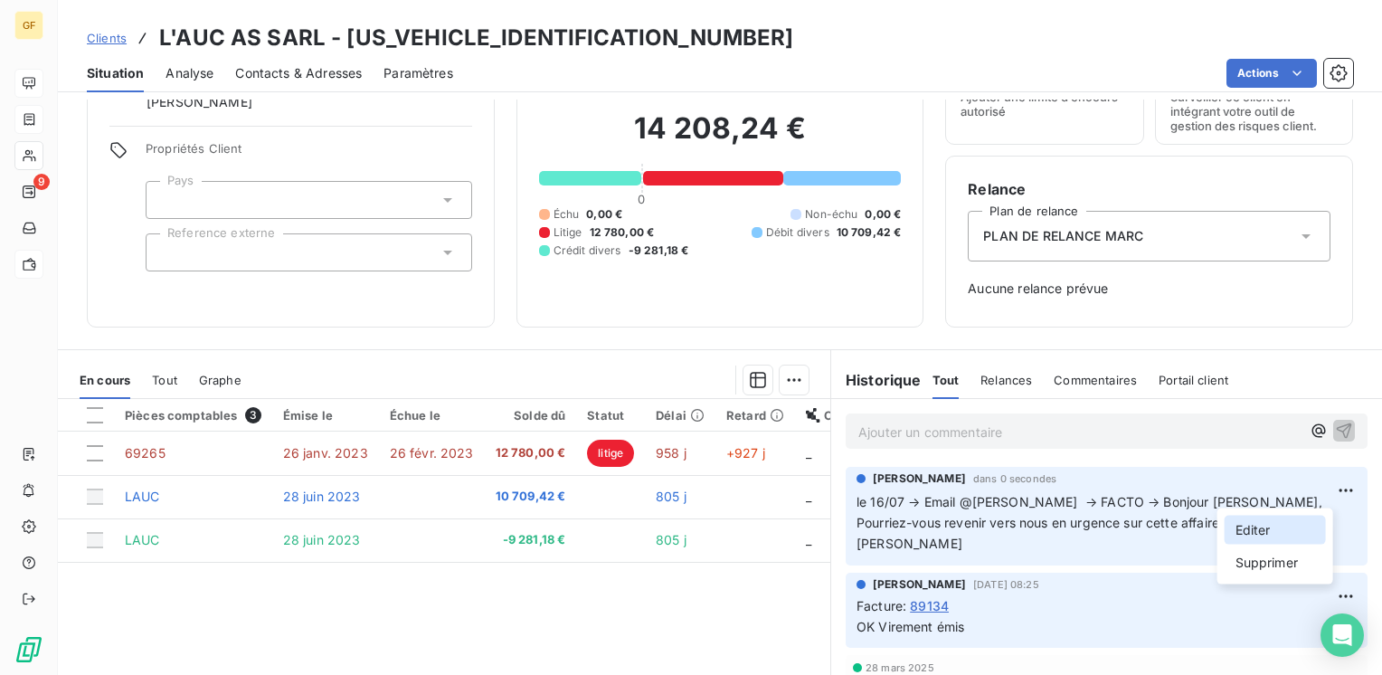
drag, startPoint x: 1237, startPoint y: 526, endPoint x: 1224, endPoint y: 523, distance: 13.2
click at [1237, 526] on div "Editer" at bounding box center [1274, 529] width 101 height 29
click at [1078, 498] on span "le 16/07 → Email @camille → FACTO → Bonjour Madame Hag, Pourriez-vous revenir v…" at bounding box center [1090, 522] width 469 height 57
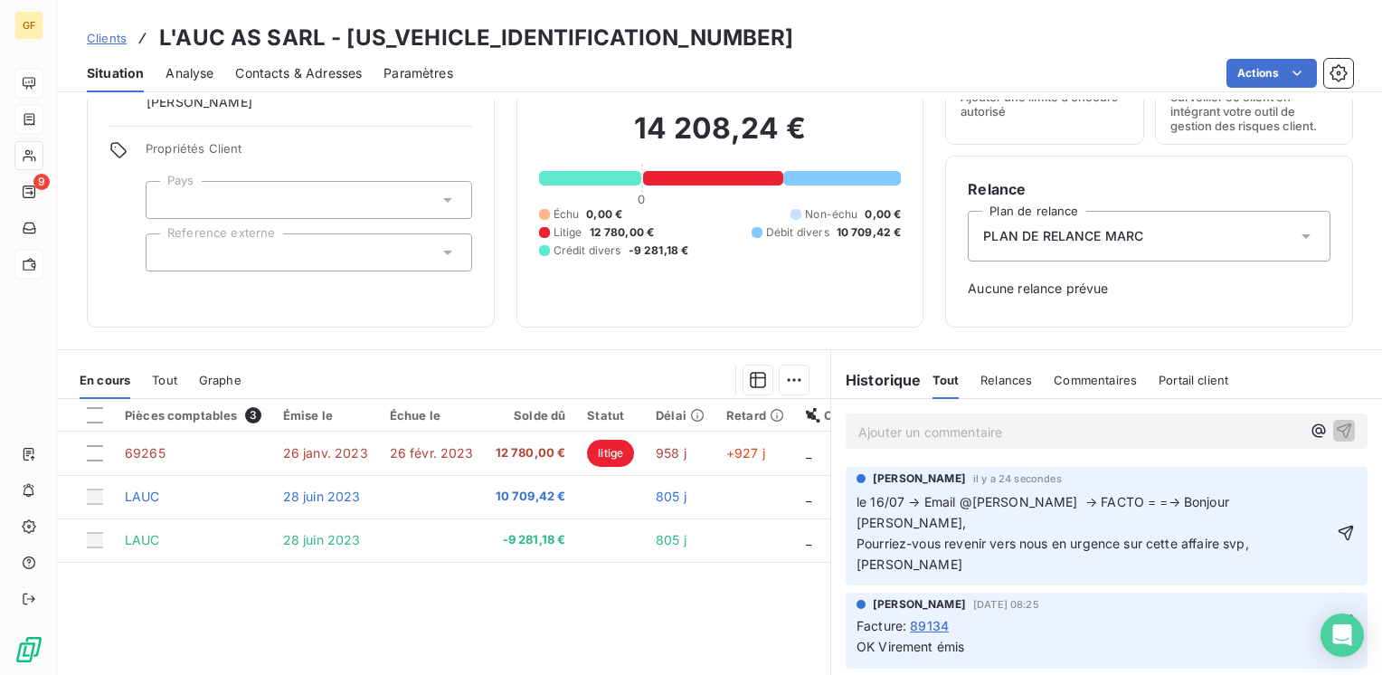
click at [1074, 497] on span "le 16/07 → Email @camille → FACTO = =→ Bonjour Madame Hag, Pourriez-vous reveni…" at bounding box center [1052, 533] width 392 height 78
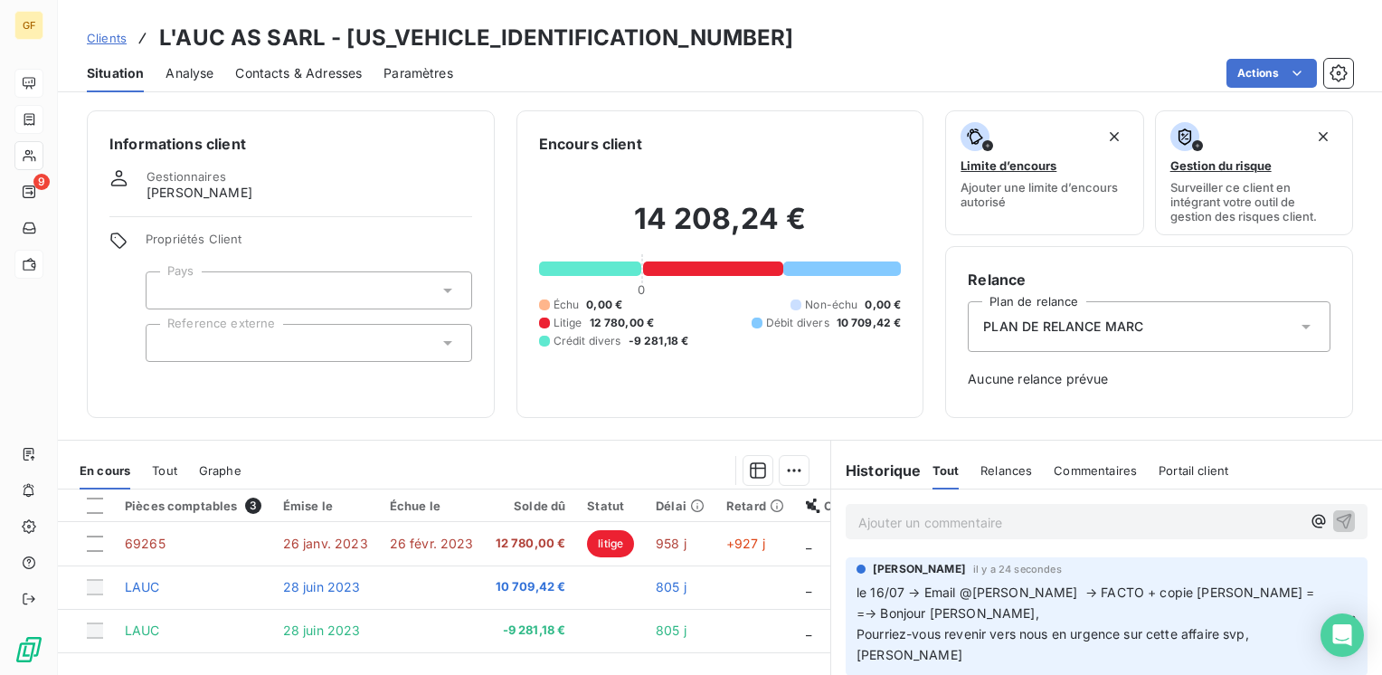
click at [1149, 589] on span "le 16/07 → Email @camille → FACTO + copie Ronna = =→ Bonjour Madame Hag, Pourri…" at bounding box center [1087, 623] width 462 height 78
click at [1218, 591] on span "le 16/07 → Email @camille → FACTO + copie Ronan/ Isabelle/ na = =→ Bonjour Mada…" at bounding box center [1083, 623] width 455 height 78
click at [971, 616] on p "le 16/07 → Email @camille → FACTO + copie Ronan/ Isabelle → Bonjour Madame Hag,…" at bounding box center [1095, 623] width 478 height 83
click at [890, 638] on p "le 16/07 → Email @camille → FACTO + copie Ronan/ Isabelle → Bonjour Madame Hag,…" at bounding box center [1095, 623] width 478 height 83
click at [912, 634] on span "le 16/07 → Email @camille → FACTO + copie Ronan/ Isabelle → Bonjour Madame Hag,…" at bounding box center [1096, 612] width 481 height 57
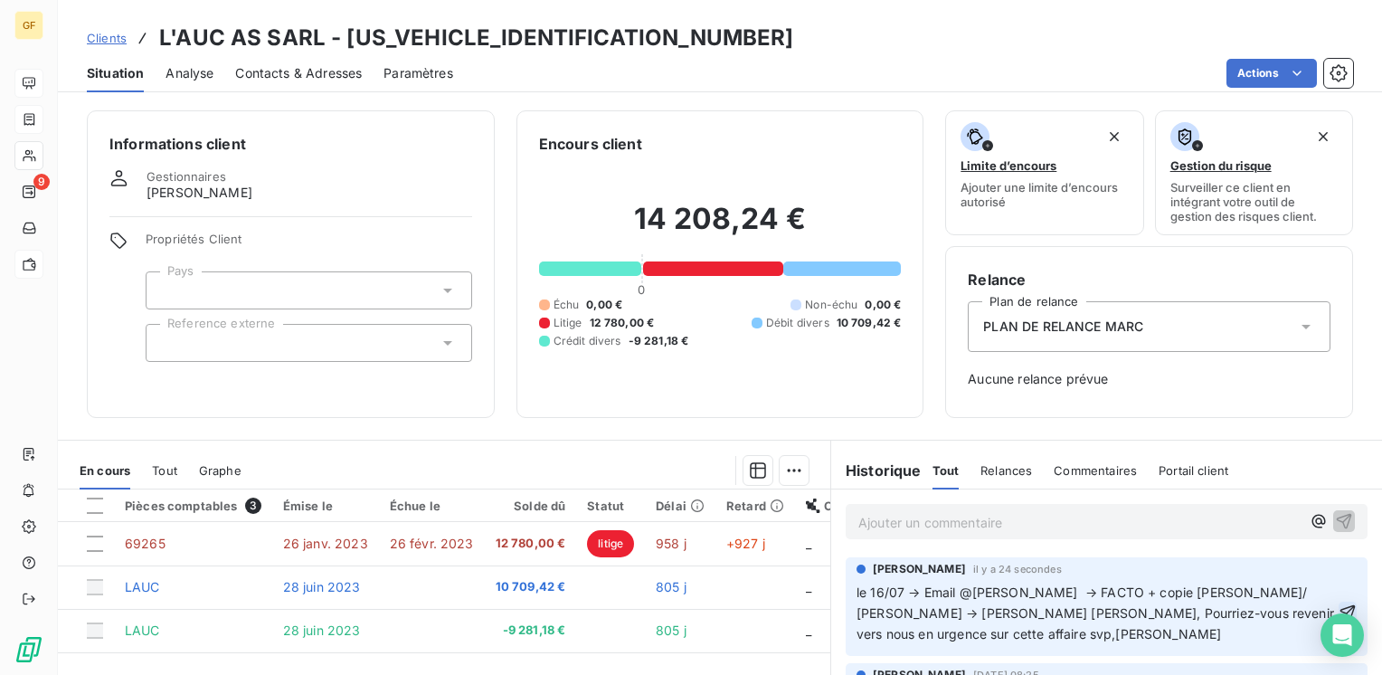
click at [1338, 621] on icon "button" at bounding box center [1347, 612] width 18 height 18
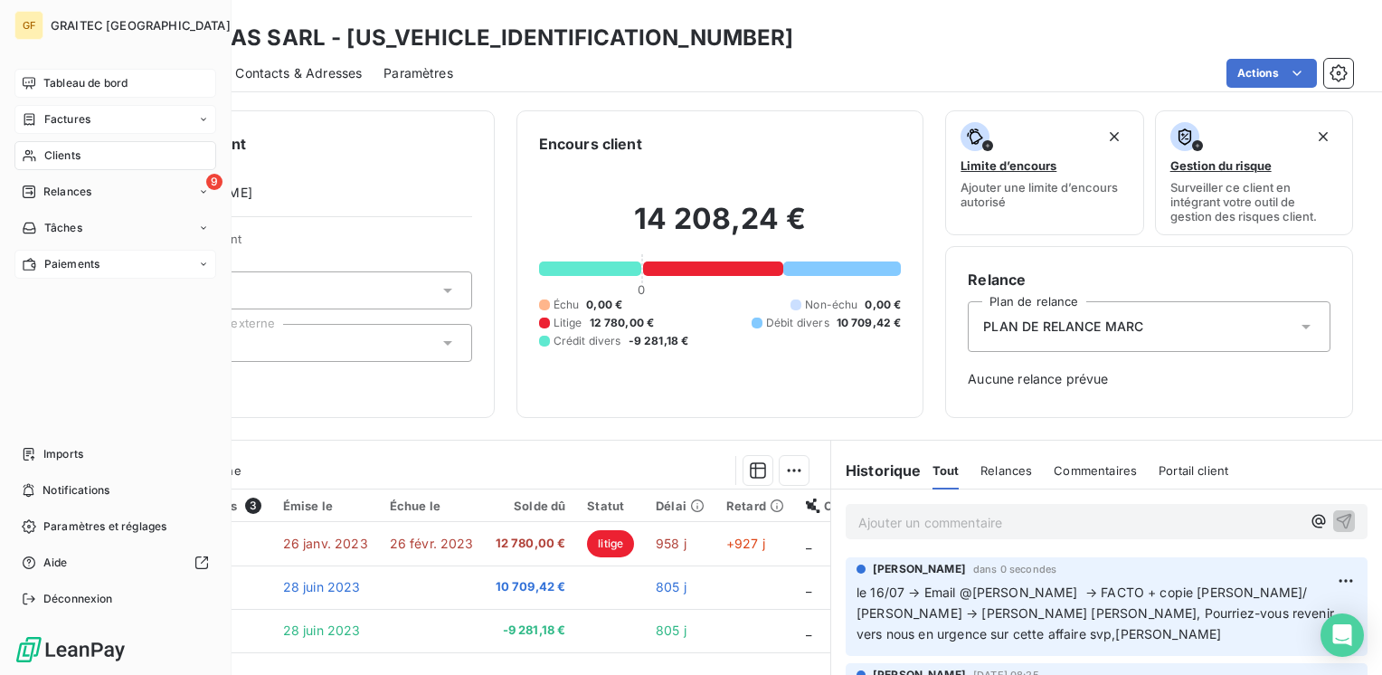
click at [50, 83] on span "Tableau de bord" at bounding box center [85, 83] width 84 height 16
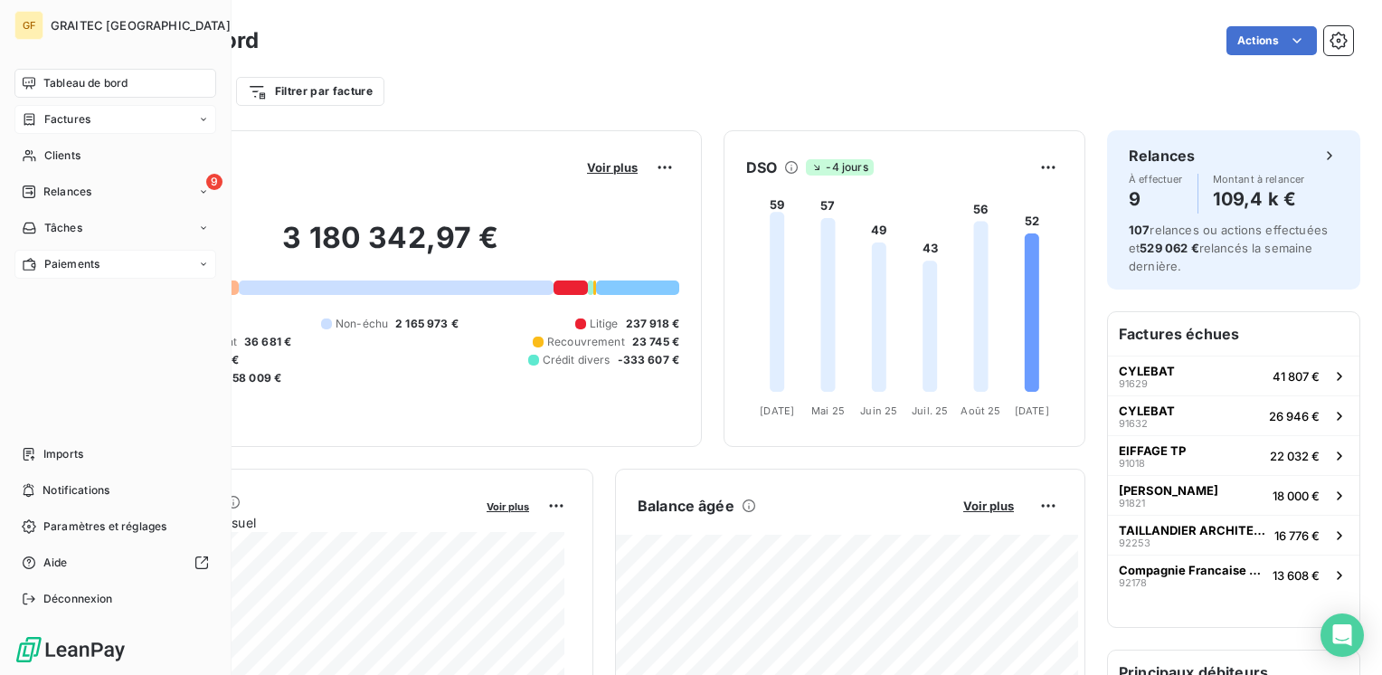
click at [54, 118] on span "Factures" at bounding box center [67, 119] width 46 height 16
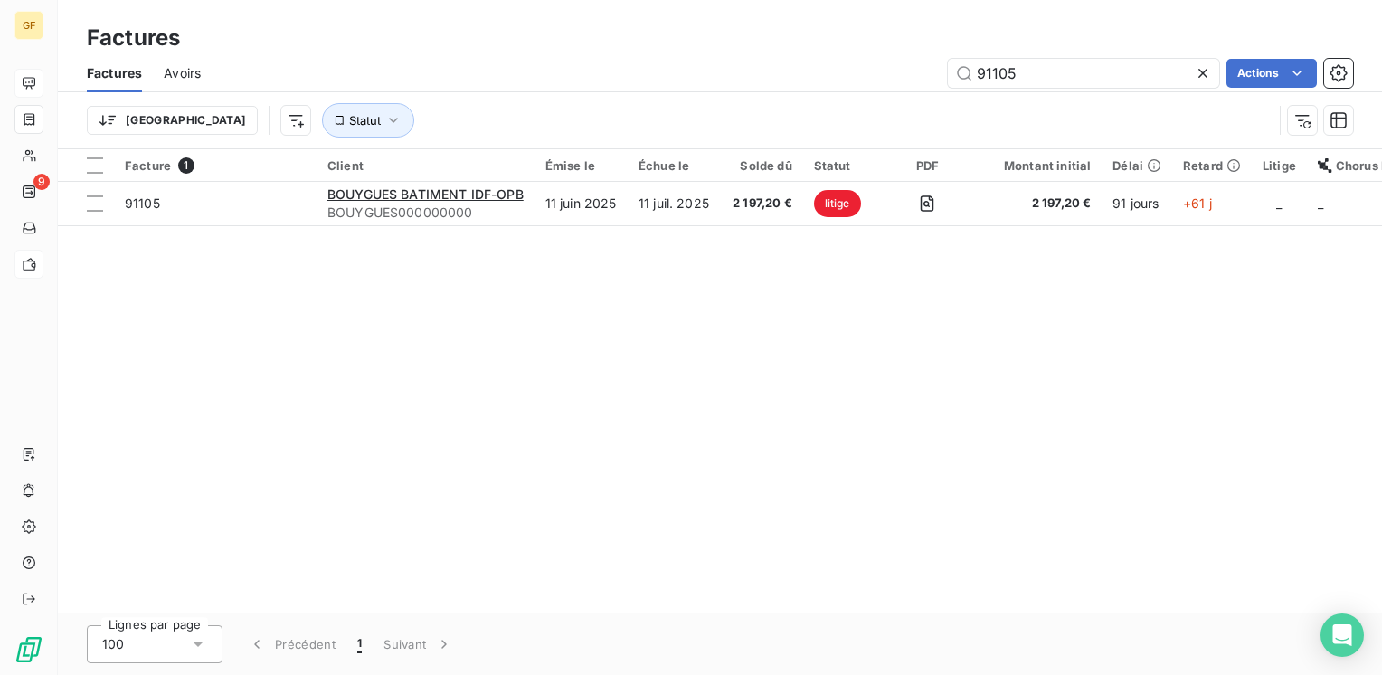
drag, startPoint x: 1027, startPoint y: 75, endPoint x: 943, endPoint y: 92, distance: 85.8
click at [946, 92] on div "Factures Avoirs 91105 Actions Trier Statut" at bounding box center [720, 101] width 1324 height 94
type input "92600"
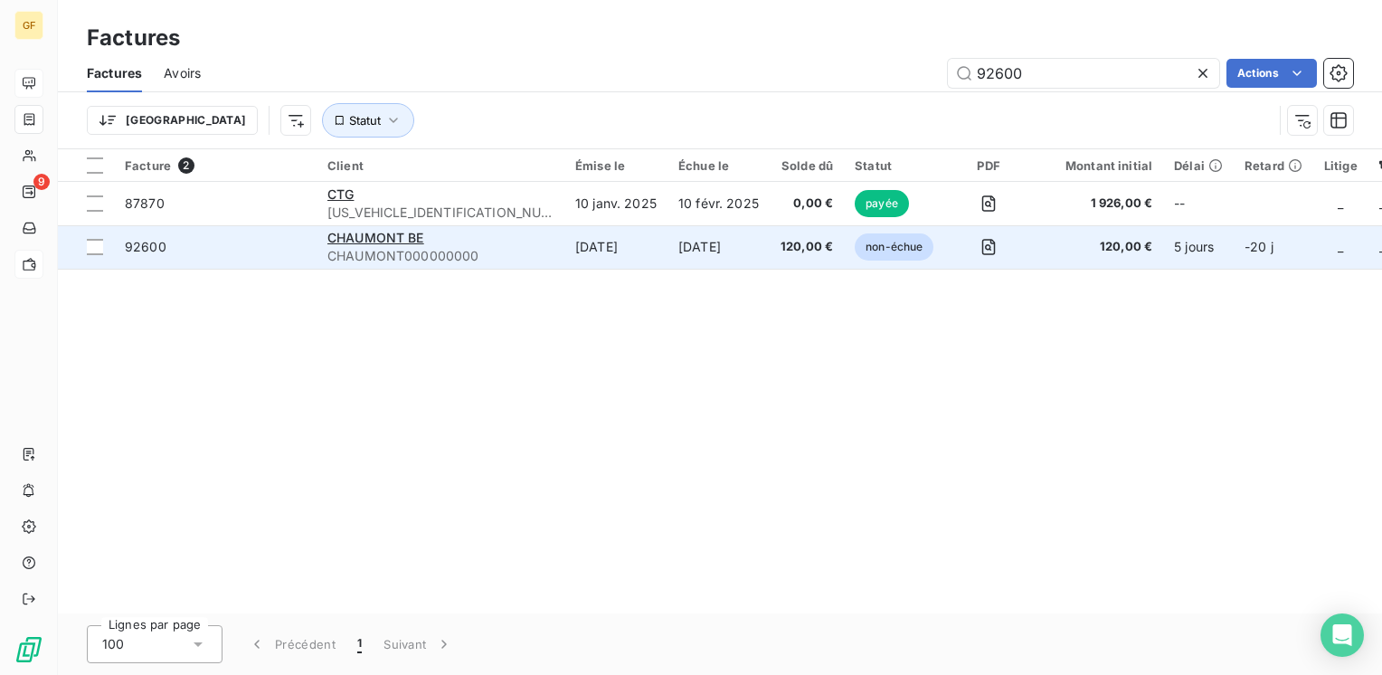
click at [453, 237] on div "CHAUMONT BE" at bounding box center [440, 238] width 226 height 18
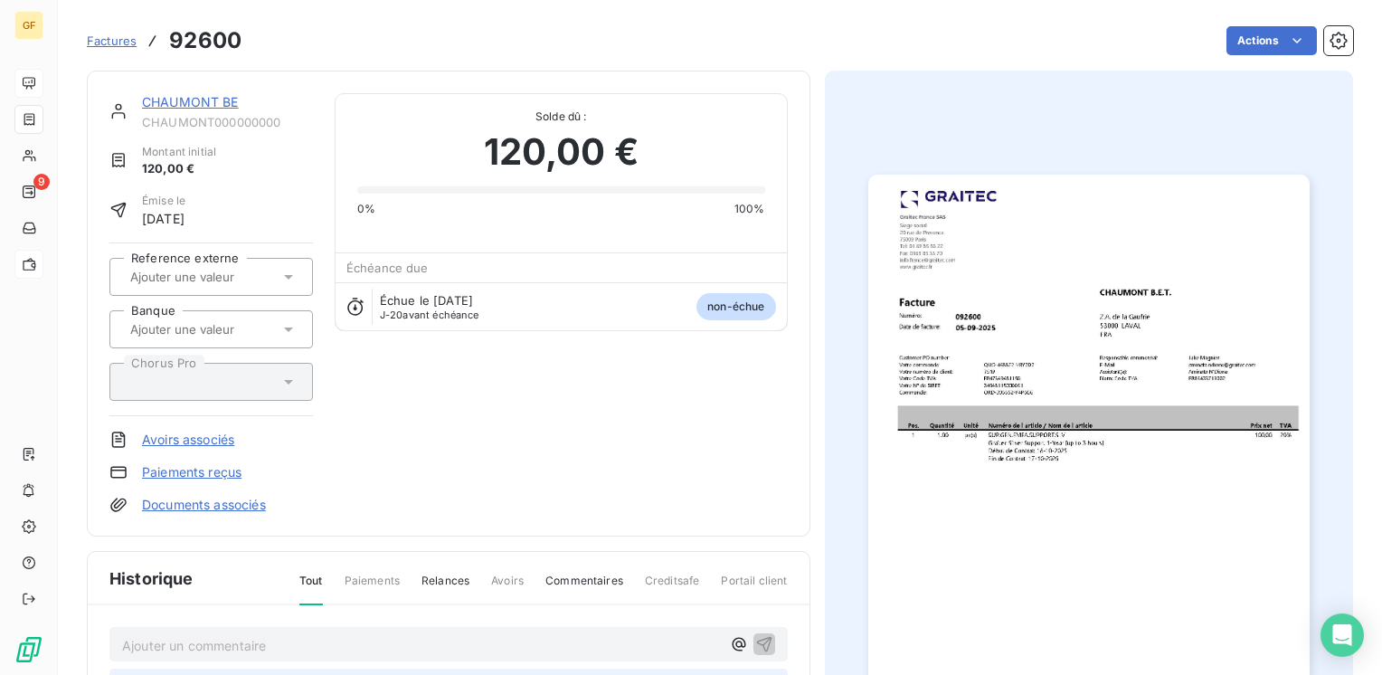
click at [212, 102] on link "CHAUMONT BE" at bounding box center [190, 101] width 97 height 15
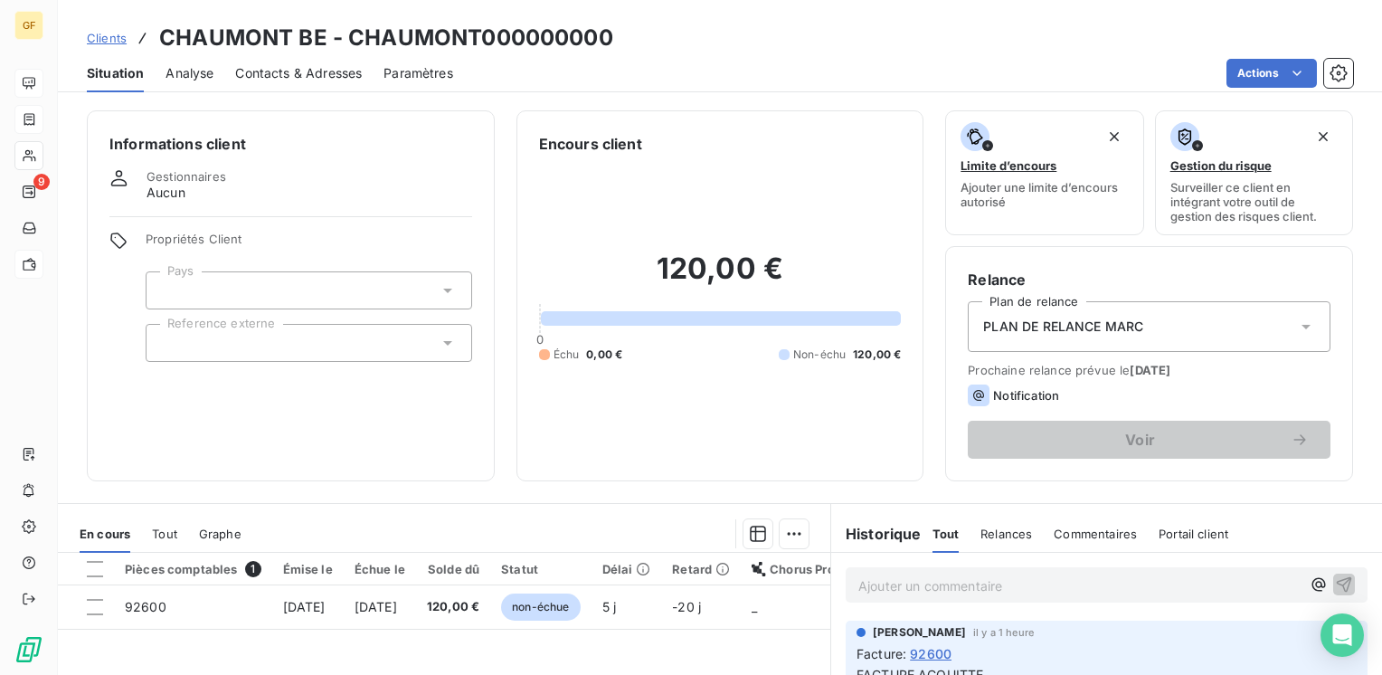
click at [282, 69] on span "Contacts & Adresses" at bounding box center [298, 73] width 127 height 18
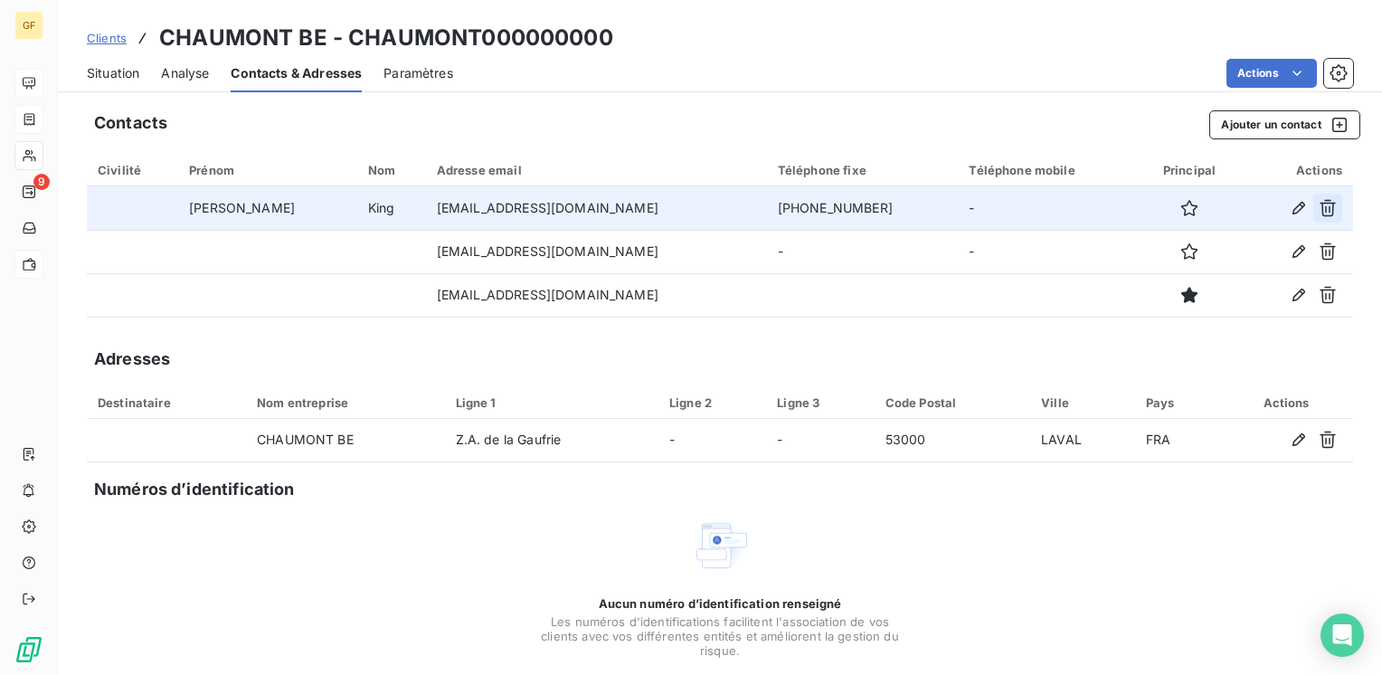
click at [1319, 204] on icon "button" at bounding box center [1328, 208] width 18 height 18
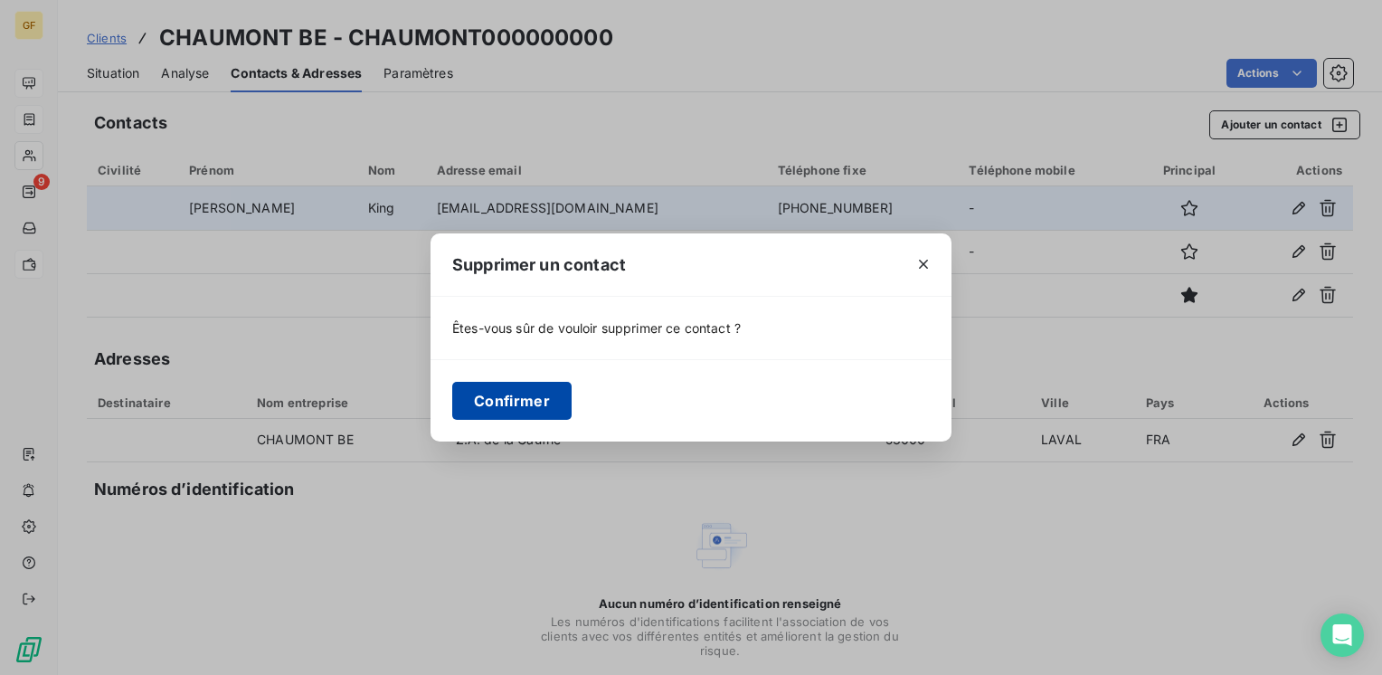
click at [510, 392] on button "Confirmer" at bounding box center [511, 401] width 119 height 38
